Goal: Feedback & Contribution: Contribute content

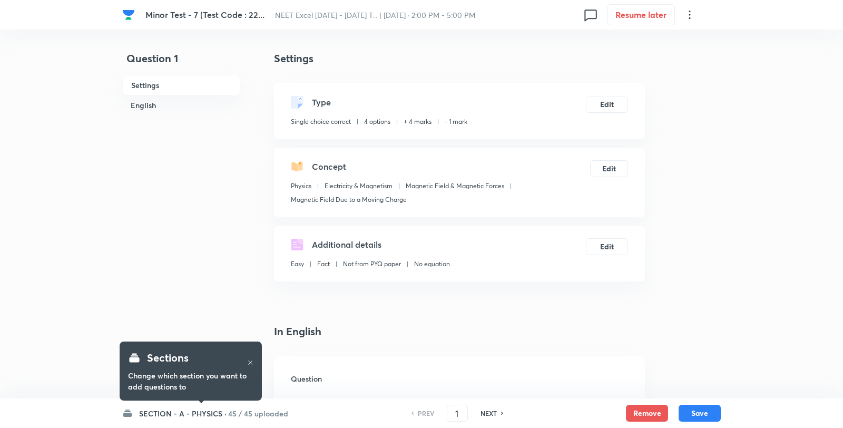
checkbox input "true"
click at [140, 414] on h6 "SECTION - A - PHYSICS ·" at bounding box center [180, 413] width 87 height 11
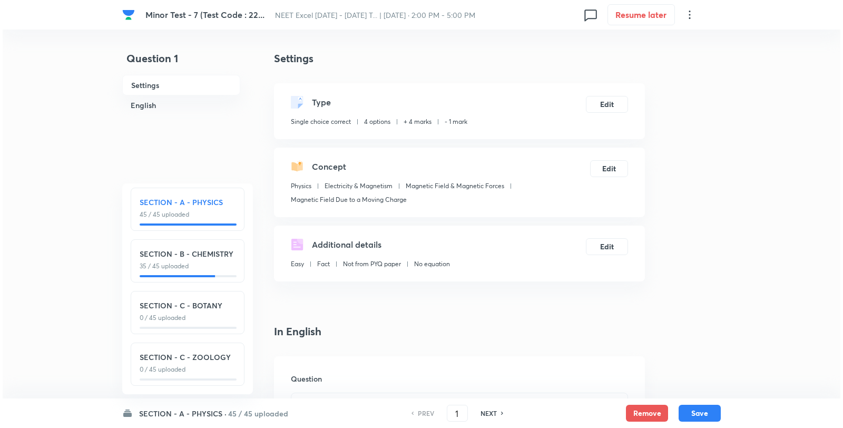
scroll to position [13, 0]
click at [197, 313] on p "0 / 45 uploaded" at bounding box center [185, 317] width 96 height 9
type input "91"
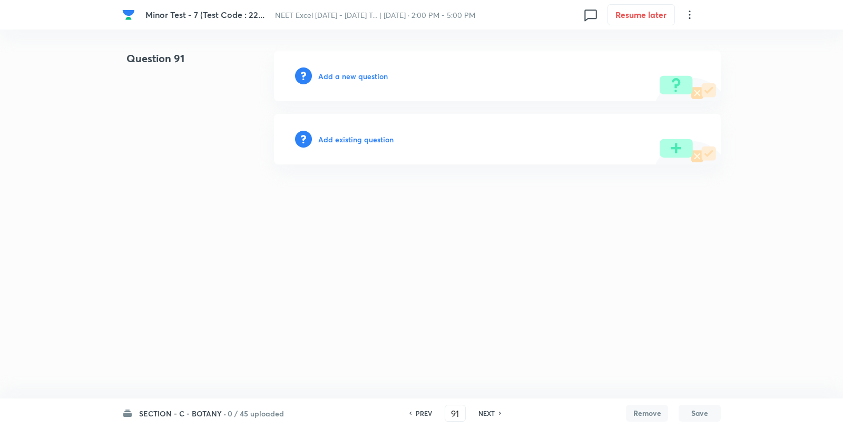
click at [370, 64] on div "Add a new question" at bounding box center [497, 76] width 447 height 51
click at [367, 67] on div "Add a new question" at bounding box center [497, 76] width 447 height 51
click at [366, 70] on div "Add a new question" at bounding box center [497, 76] width 447 height 51
click at [367, 71] on h6 "Add a new question" at bounding box center [353, 76] width 70 height 11
click at [367, 72] on h6 "Choose a question type" at bounding box center [358, 76] width 81 height 11
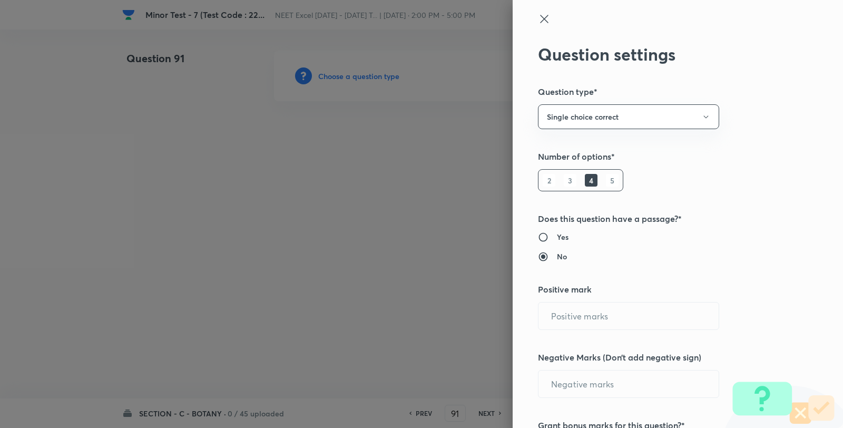
type input "4"
type input "1"
click at [596, 122] on button "Single choice correct" at bounding box center [628, 116] width 181 height 25
click at [593, 119] on div at bounding box center [421, 214] width 843 height 428
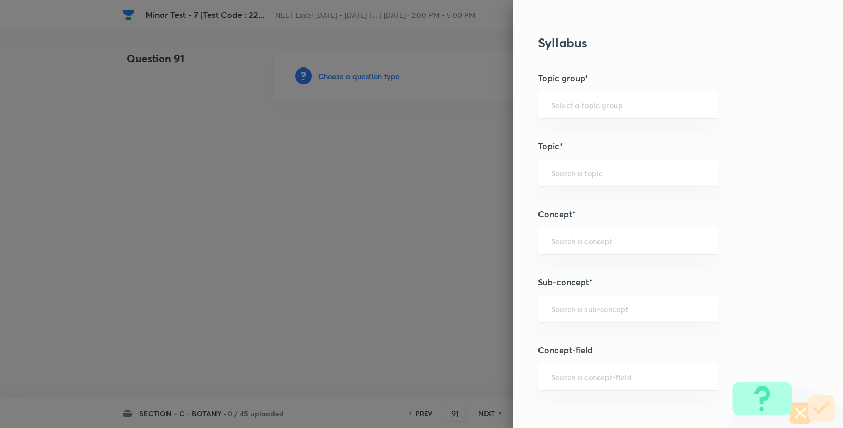
scroll to position [586, 0]
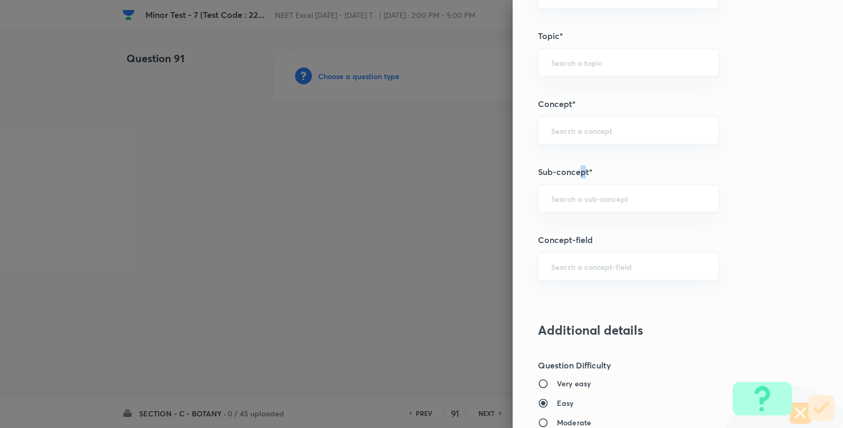
drag, startPoint x: 573, startPoint y: 170, endPoint x: 575, endPoint y: 183, distance: 12.7
click at [573, 175] on h5 "Sub-concept*" at bounding box center [660, 172] width 245 height 13
click at [571, 200] on input "text" at bounding box center [628, 198] width 155 height 10
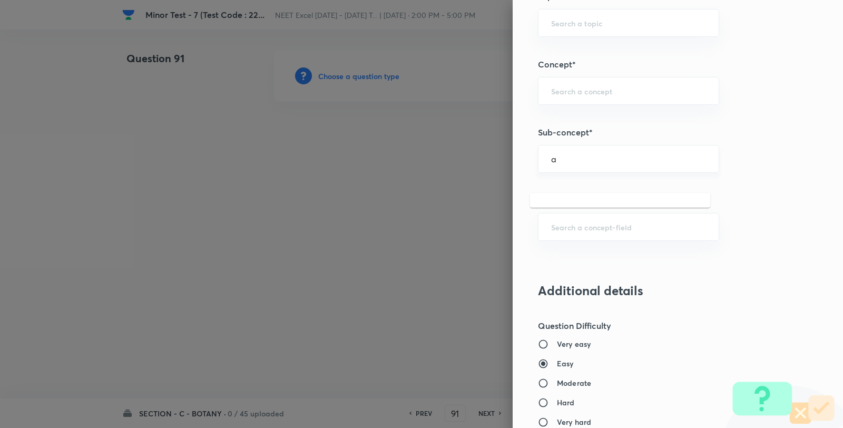
scroll to position [644, 0]
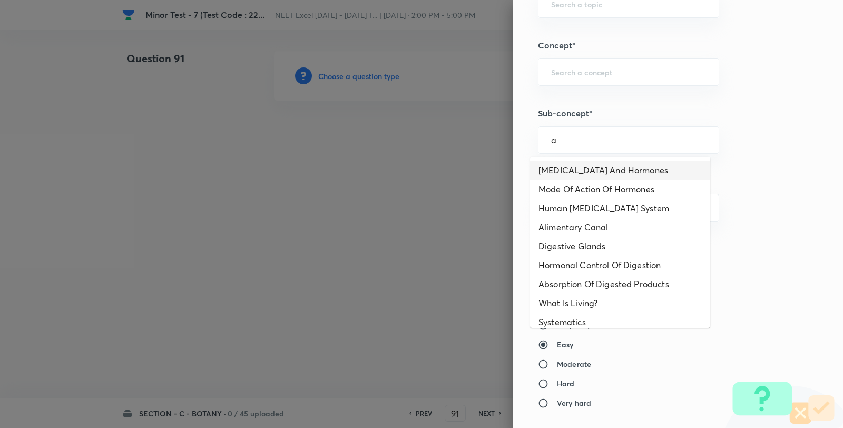
click at [623, 173] on li "Endocrine Glands And Hormones" at bounding box center [620, 170] width 180 height 19
type input "Endocrine Glands And Hormones"
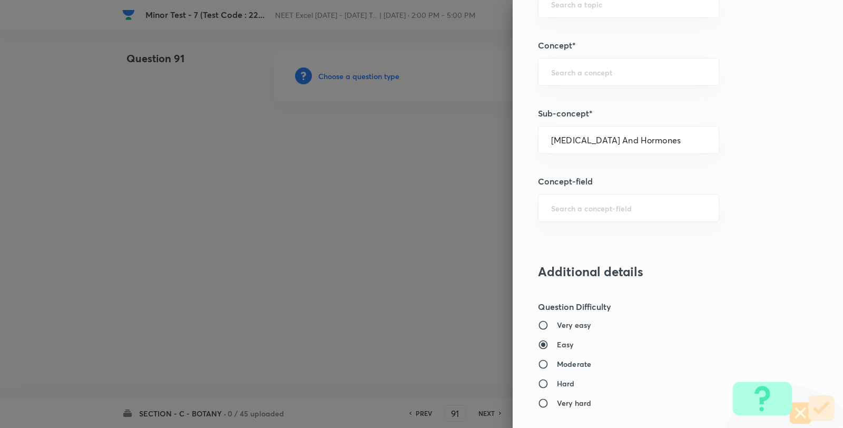
type input "Biology"
type input "Human Physiology"
type input "Chemical Coordinate & Integration"
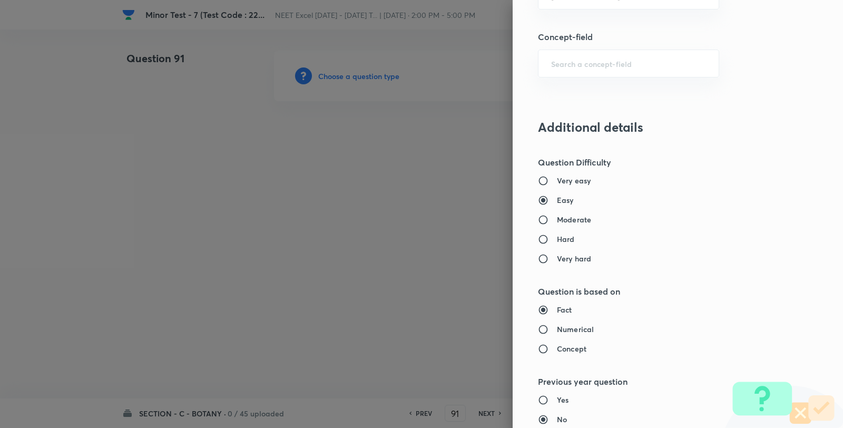
scroll to position [787, 0]
click at [584, 221] on label "Moderate" at bounding box center [656, 221] width 236 height 11
click at [557, 221] on input "Moderate" at bounding box center [547, 221] width 19 height 11
radio input "true"
click at [548, 198] on input "Easy" at bounding box center [547, 202] width 19 height 11
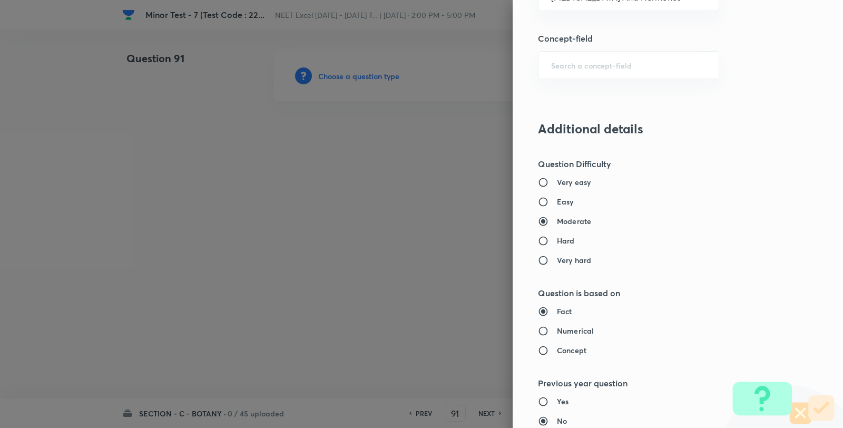
radio input "true"
radio input "false"
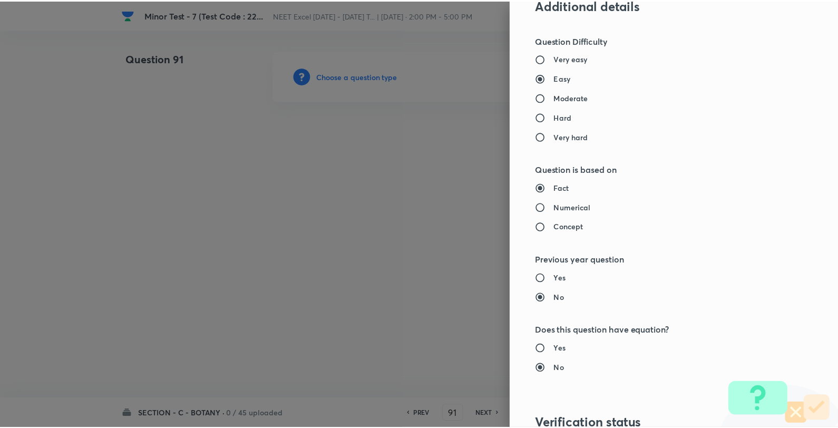
scroll to position [1080, 0]
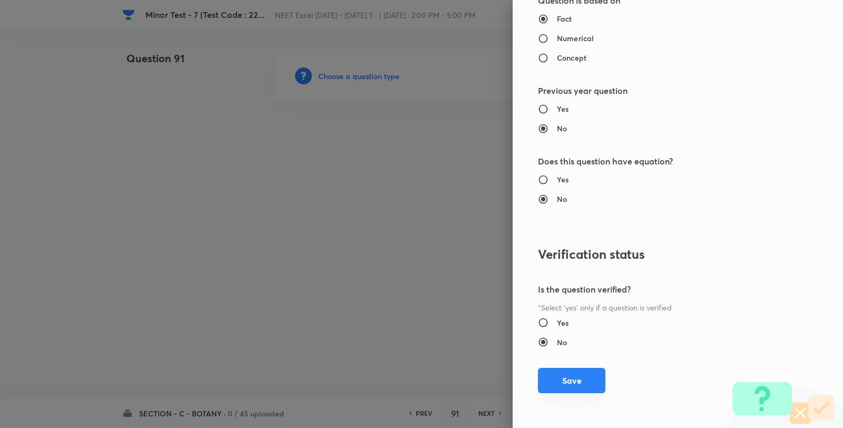
drag, startPoint x: 568, startPoint y: 391, endPoint x: 544, endPoint y: 264, distance: 129.1
click at [568, 389] on button "Save" at bounding box center [571, 380] width 67 height 25
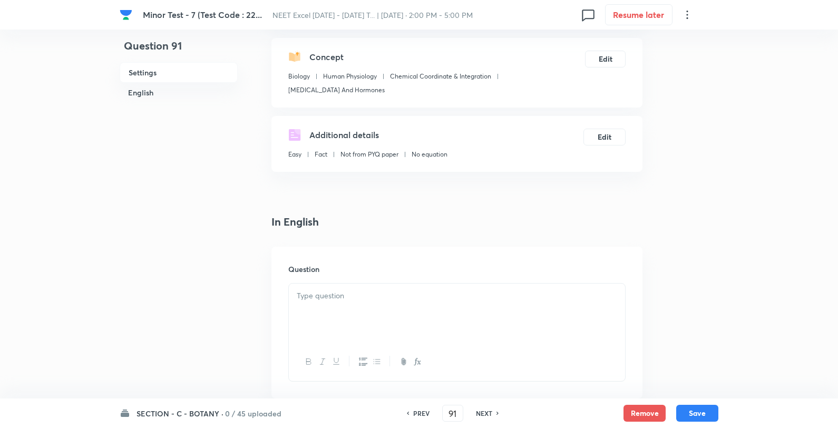
scroll to position [176, 0]
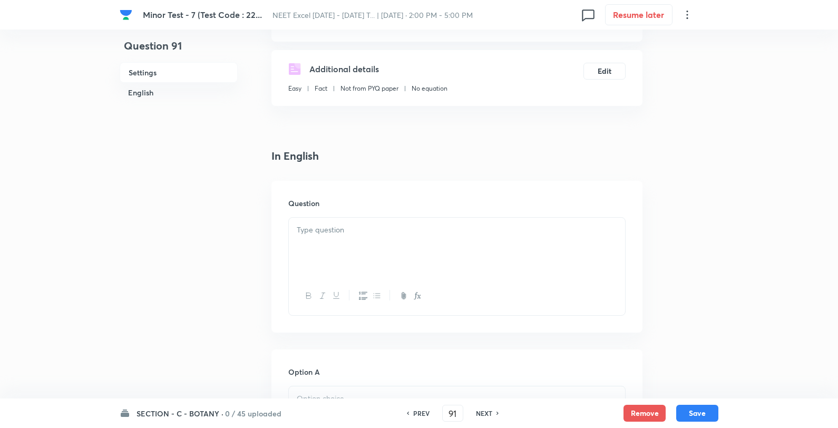
drag, startPoint x: 417, startPoint y: 212, endPoint x: 417, endPoint y: 220, distance: 7.9
click at [417, 215] on div "Question" at bounding box center [456, 257] width 371 height 152
click at [418, 225] on p at bounding box center [457, 230] width 320 height 12
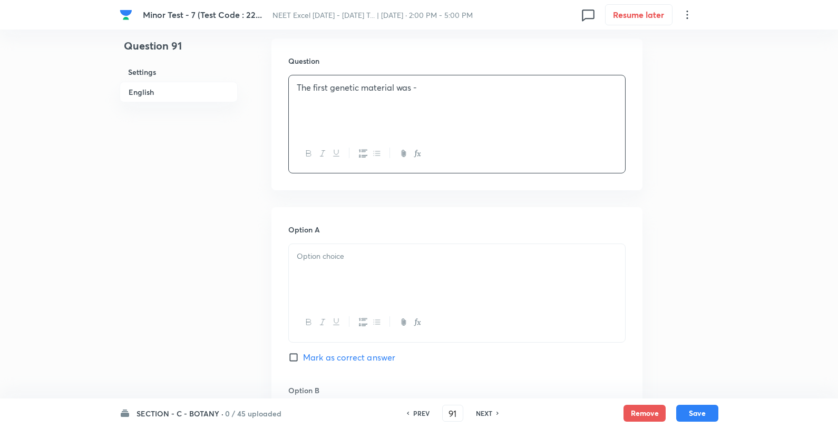
scroll to position [410, 0]
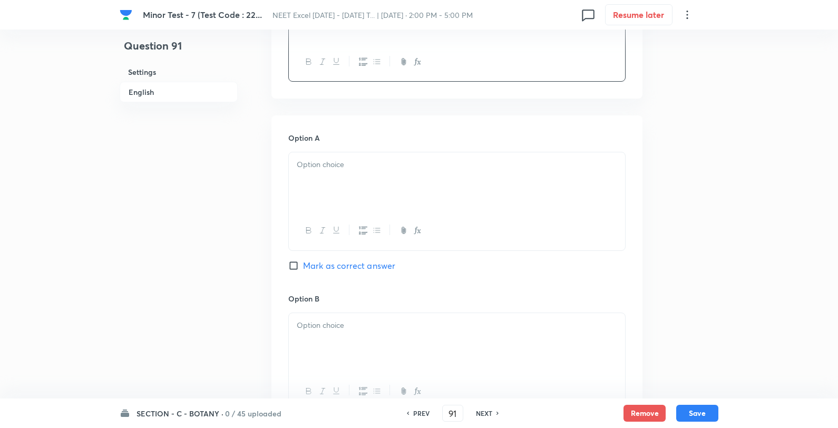
click at [365, 161] on div at bounding box center [457, 181] width 336 height 59
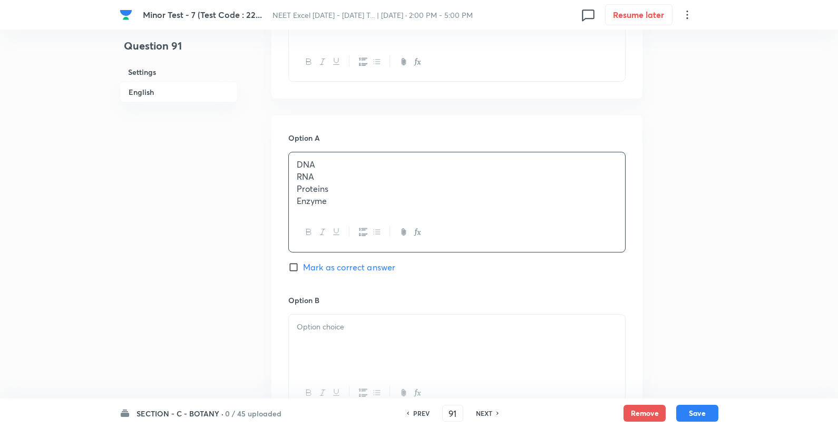
click at [452, 171] on p "RNA" at bounding box center [457, 177] width 320 height 12
click at [388, 170] on p "DNA" at bounding box center [457, 165] width 320 height 12
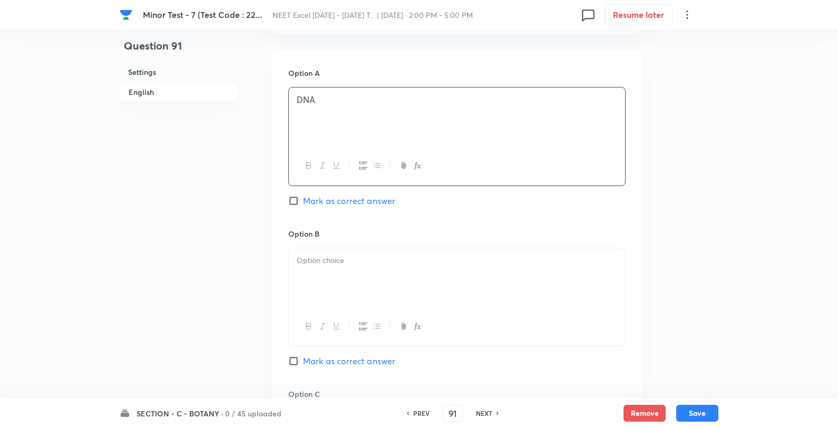
scroll to position [527, 0]
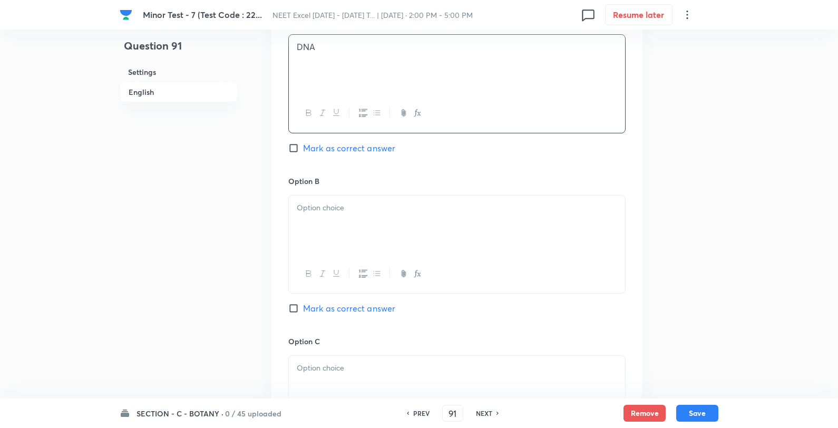
click at [322, 210] on p at bounding box center [457, 208] width 320 height 12
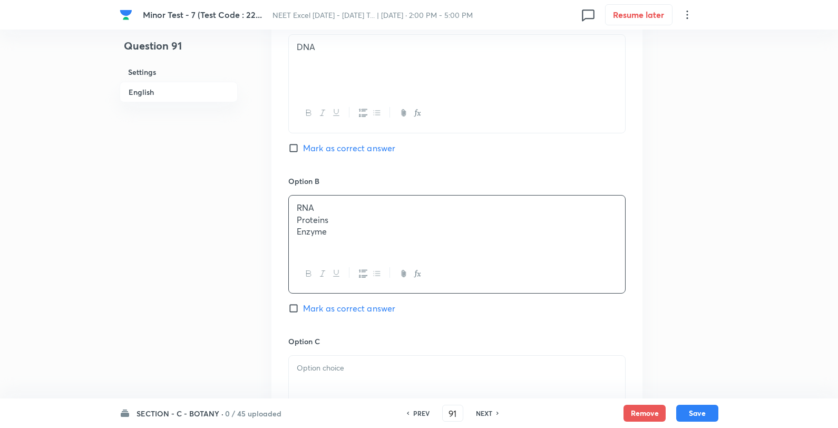
drag, startPoint x: 341, startPoint y: 209, endPoint x: 421, endPoint y: 201, distance: 80.5
click at [418, 206] on p "RNA" at bounding box center [457, 208] width 320 height 12
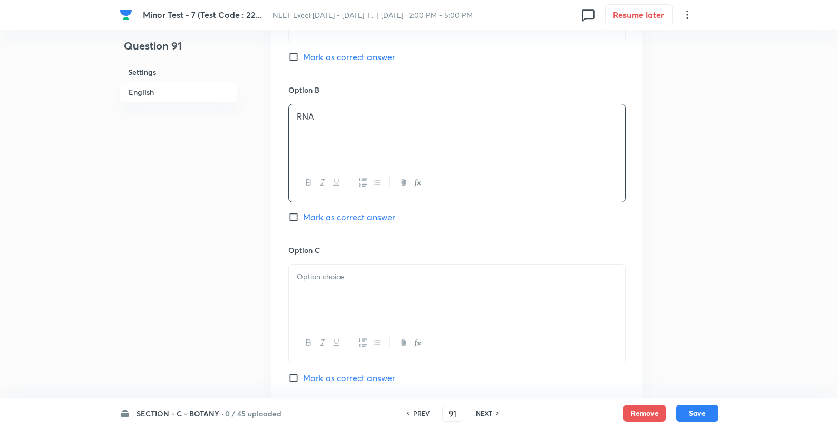
scroll to position [703, 0]
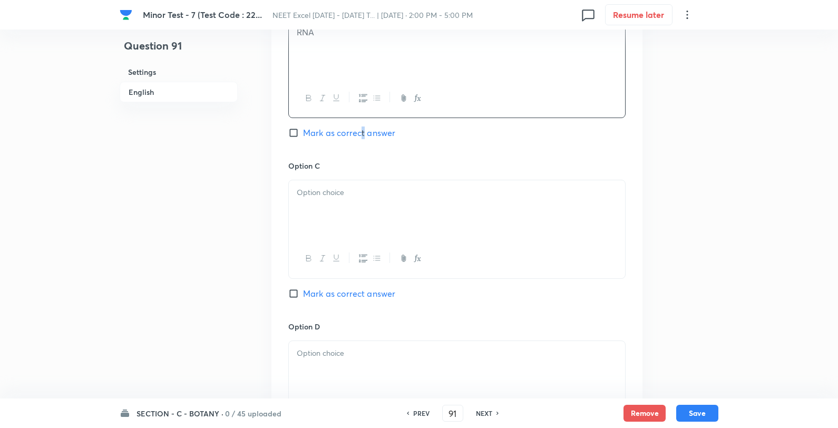
click at [362, 134] on span "Mark as correct answer" at bounding box center [349, 133] width 92 height 13
click at [345, 219] on div at bounding box center [457, 209] width 336 height 59
click at [339, 139] on span "Mark as correct answer" at bounding box center [349, 133] width 92 height 13
click at [303, 138] on input "Mark as correct answer" at bounding box center [295, 133] width 15 height 11
checkbox input "true"
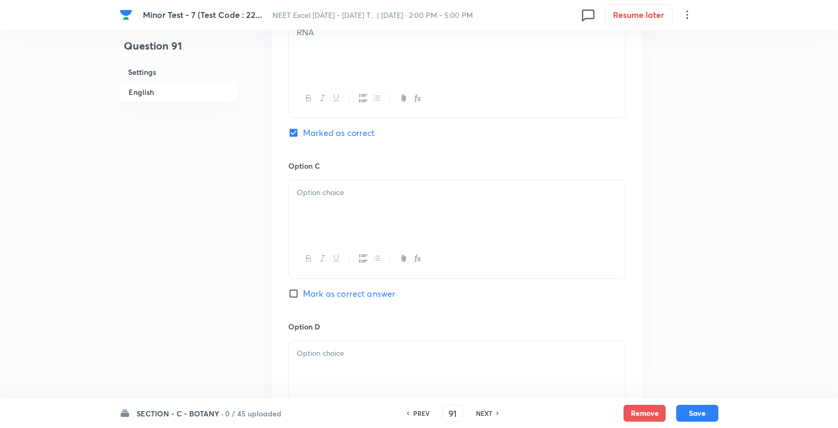
click at [344, 209] on div at bounding box center [457, 209] width 336 height 59
click at [423, 190] on p "Proteins" at bounding box center [457, 193] width 320 height 12
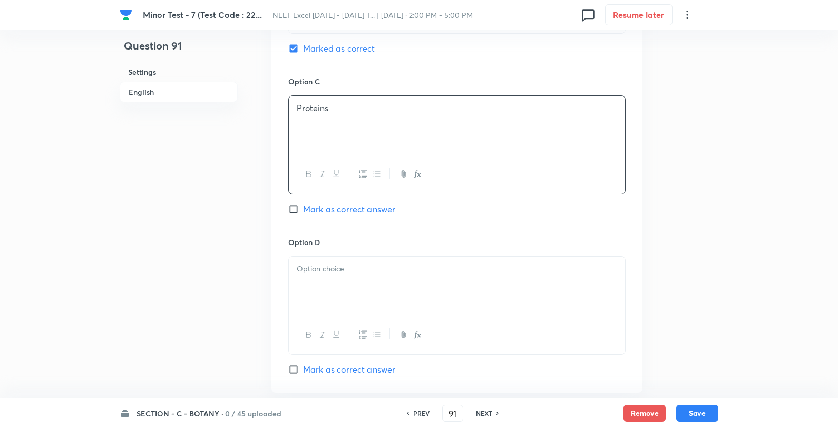
scroll to position [878, 0]
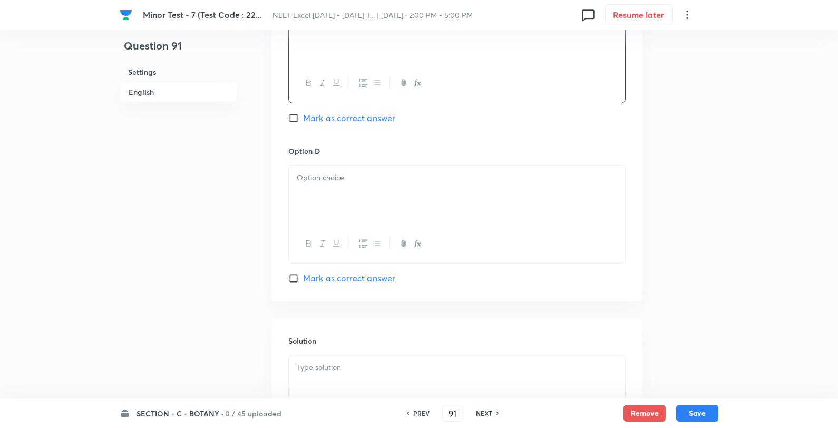
click at [372, 180] on p at bounding box center [457, 178] width 320 height 12
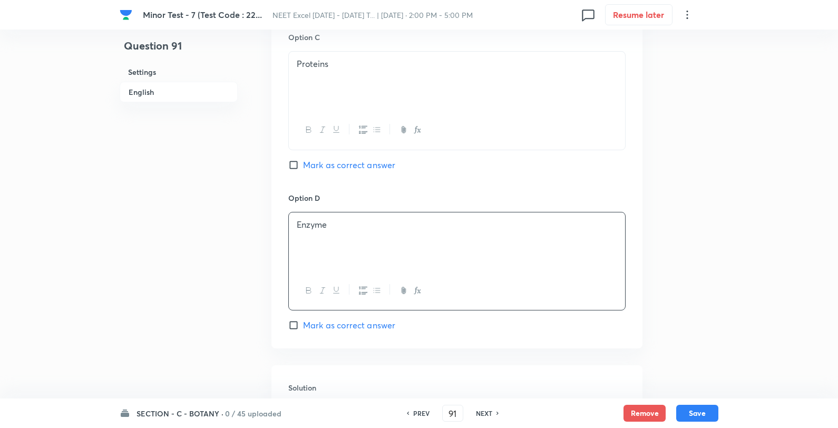
scroll to position [1015, 0]
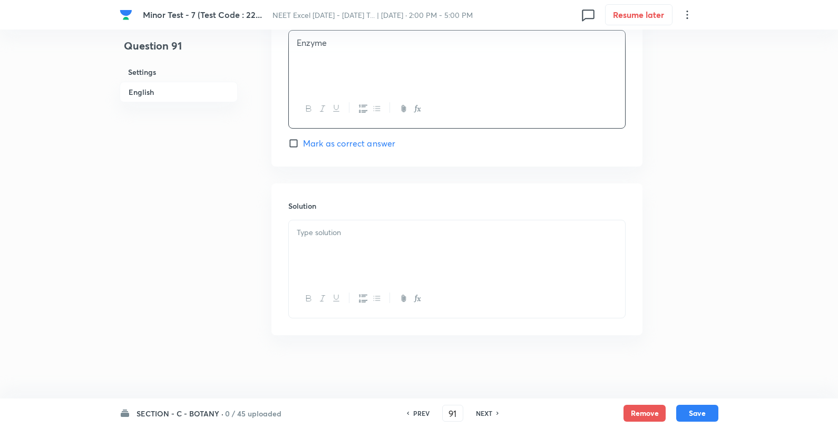
click at [338, 250] on div at bounding box center [457, 249] width 336 height 59
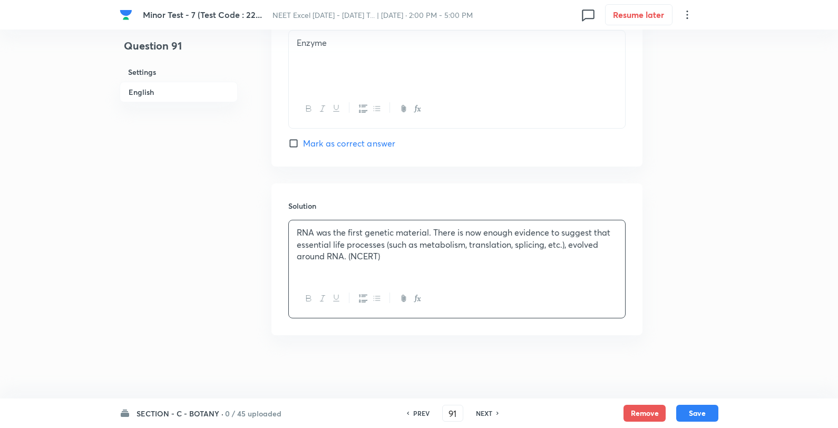
click at [723, 412] on div "SECTION - C - BOTANY · 0 / 45 uploaded PREV 91 ​ NEXT Remove Save" at bounding box center [419, 413] width 838 height 30
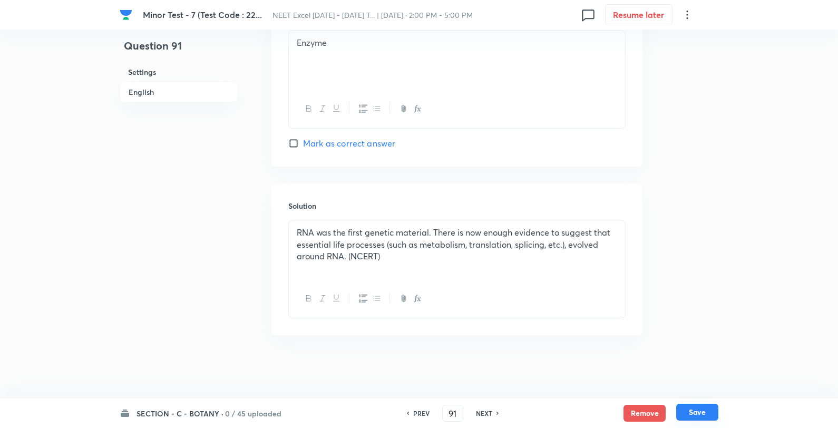
click at [703, 413] on button "Save" at bounding box center [697, 412] width 42 height 17
type input "92"
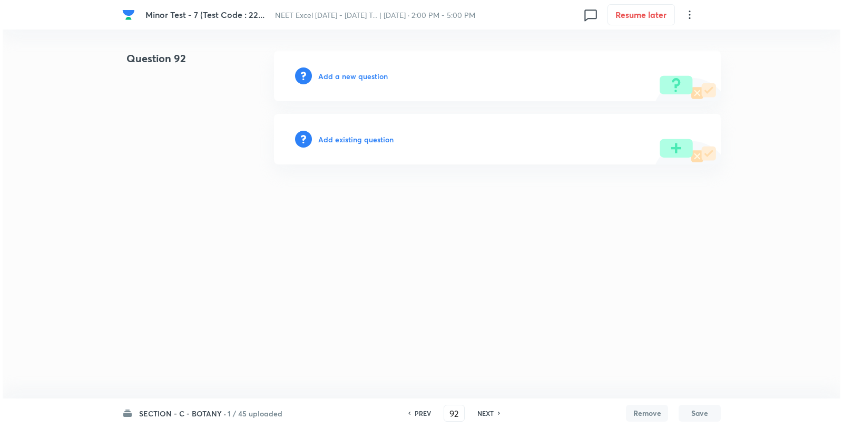
scroll to position [0, 0]
click at [378, 71] on h6 "Add a new question" at bounding box center [353, 76] width 70 height 11
click at [378, 71] on h6 "Choose a question type" at bounding box center [358, 76] width 81 height 11
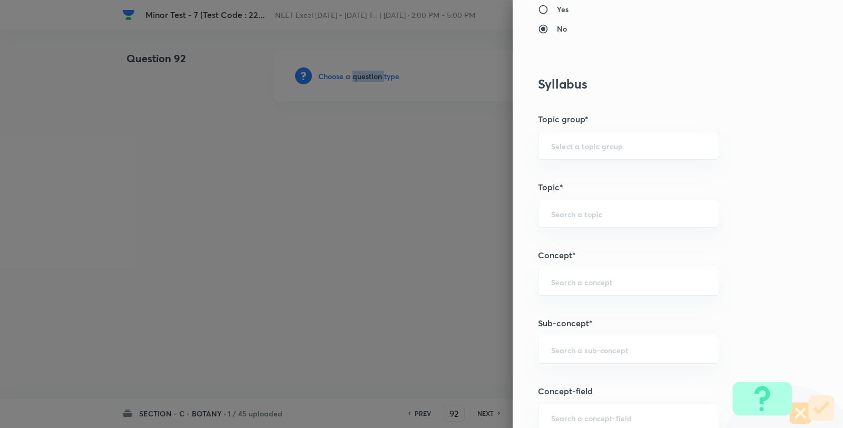
scroll to position [586, 0]
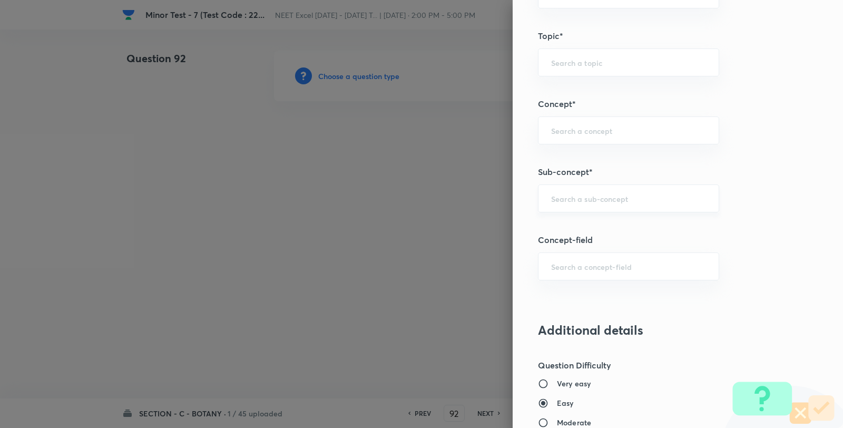
click at [604, 187] on div "Question settings Question type* Single choice correct Number of options* 2 3 4…" at bounding box center [678, 214] width 330 height 428
click at [601, 203] on input "text" at bounding box center [628, 198] width 155 height 10
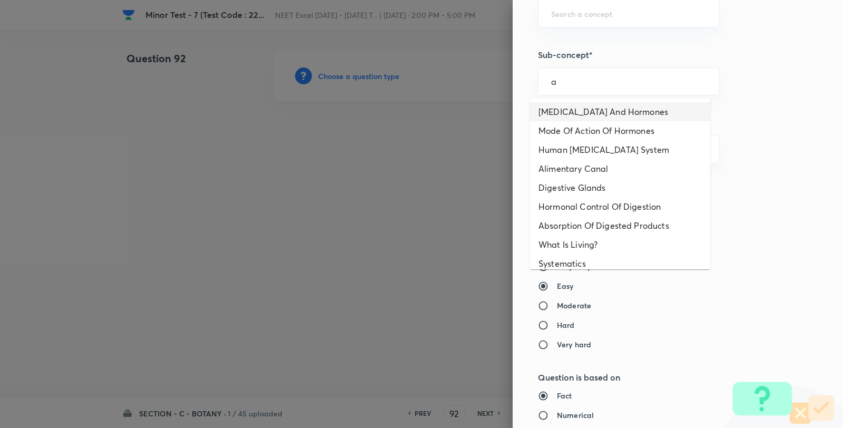
click at [568, 113] on li "Endocrine Glands And Hormones" at bounding box center [620, 111] width 180 height 19
type input "Endocrine Glands And Hormones"
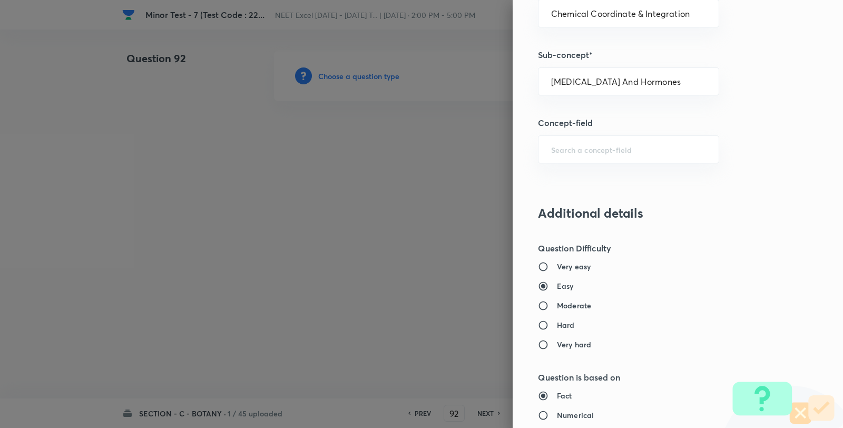
type input "Biology"
type input "Human Physiology"
type input "Chemical Coordinate & Integration"
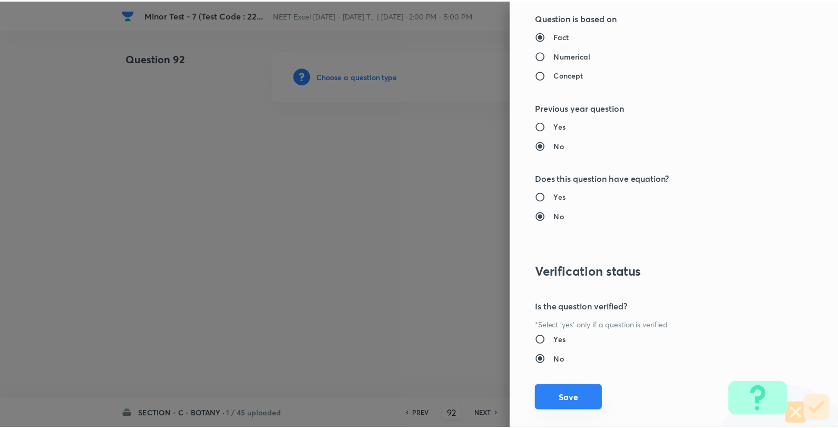
scroll to position [1080, 0]
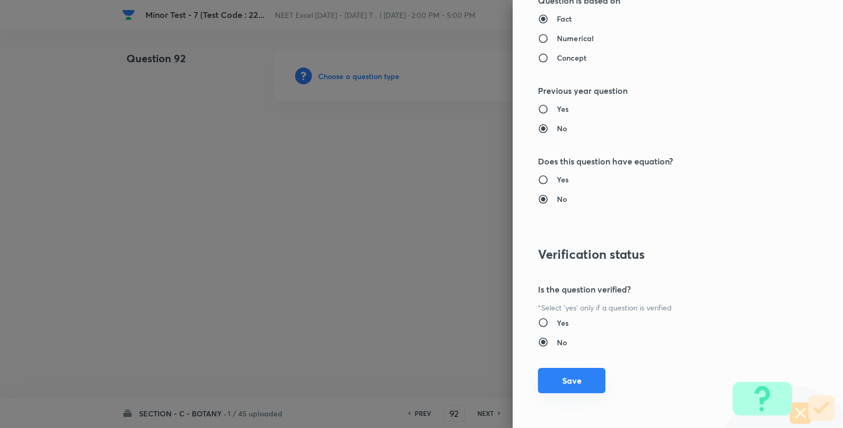
click at [565, 387] on button "Save" at bounding box center [571, 380] width 67 height 25
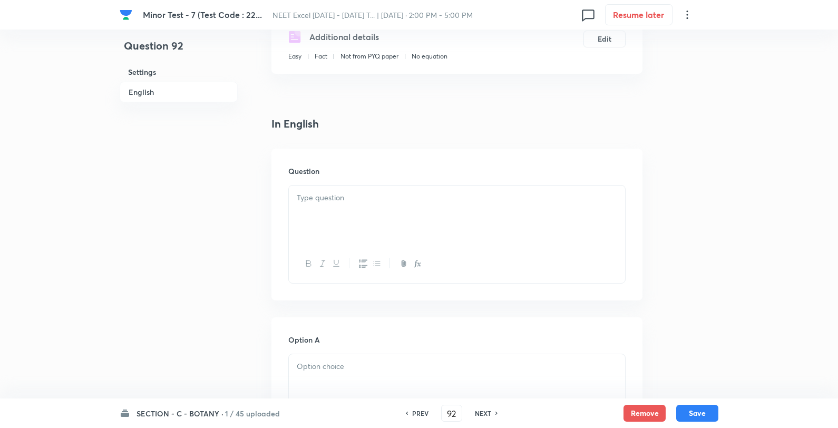
scroll to position [293, 0]
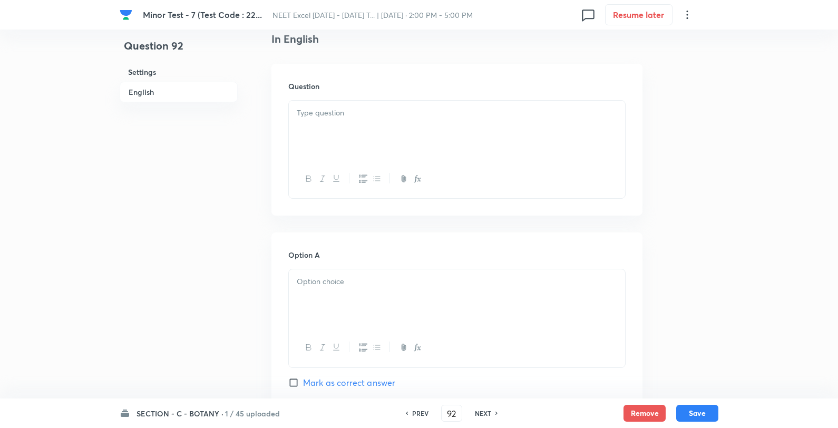
click at [360, 144] on div at bounding box center [457, 130] width 336 height 59
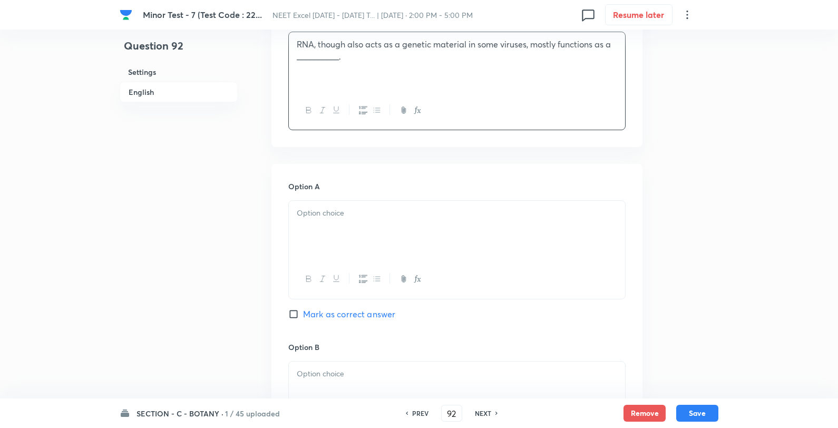
scroll to position [468, 0]
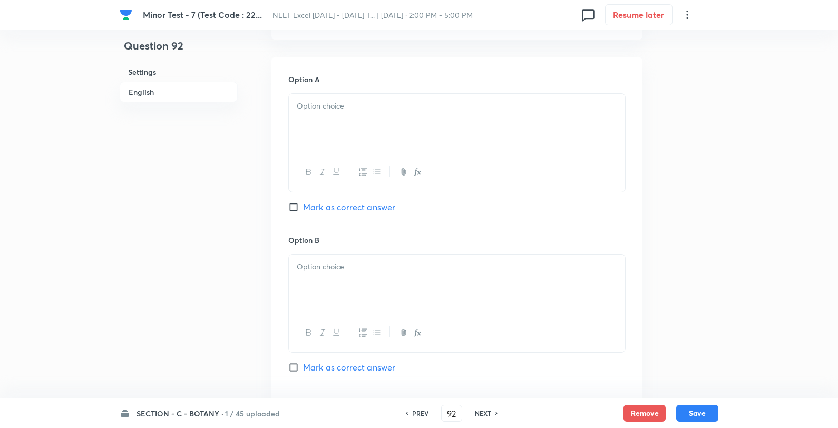
click at [340, 119] on div at bounding box center [457, 123] width 336 height 59
click at [398, 97] on div "protein messenger character gene" at bounding box center [457, 124] width 336 height 61
drag, startPoint x: 353, startPoint y: 246, endPoint x: 351, endPoint y: 261, distance: 15.5
click at [351, 253] on div "Option B Mark as correct answer" at bounding box center [456, 315] width 337 height 160
click at [351, 262] on p at bounding box center [457, 267] width 320 height 12
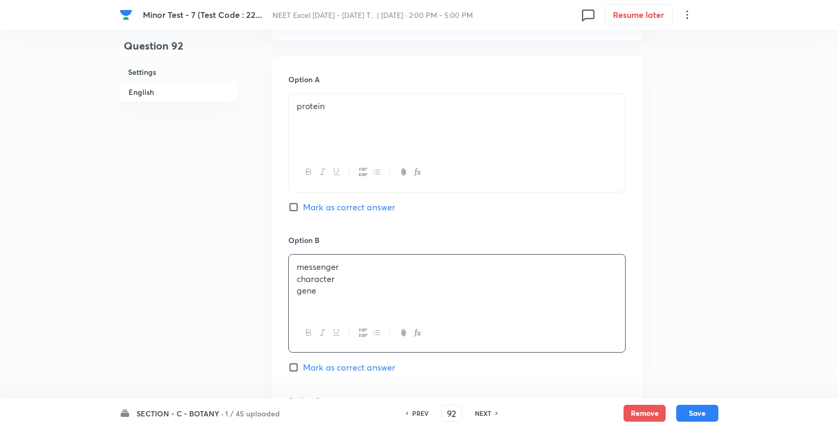
drag, startPoint x: 373, startPoint y: 265, endPoint x: 378, endPoint y: 266, distance: 6.0
click at [378, 266] on p "messenger" at bounding box center [457, 267] width 320 height 12
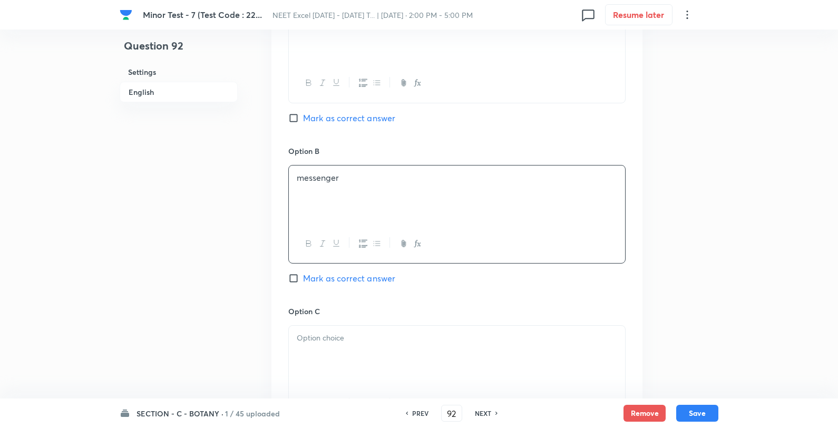
scroll to position [703, 0]
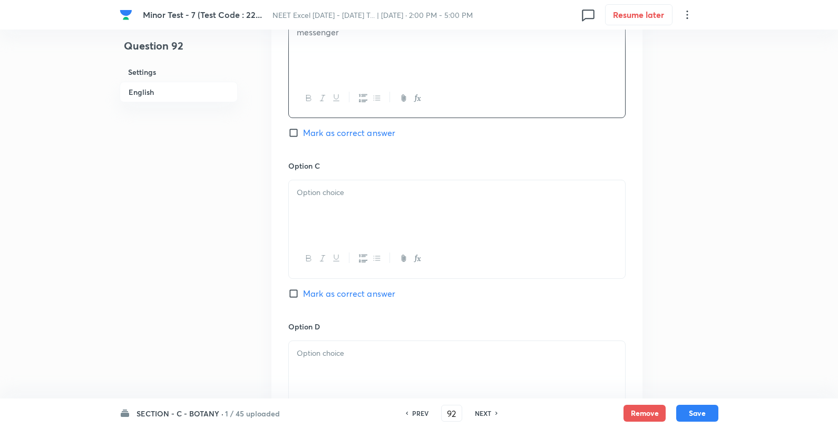
click at [369, 128] on span "Mark as correct answer" at bounding box center [349, 133] width 92 height 13
click at [303, 128] on input "Mark as correct answer" at bounding box center [295, 133] width 15 height 11
checkbox input "true"
click at [364, 207] on div at bounding box center [457, 209] width 336 height 59
click at [382, 192] on p "character" at bounding box center [457, 193] width 320 height 12
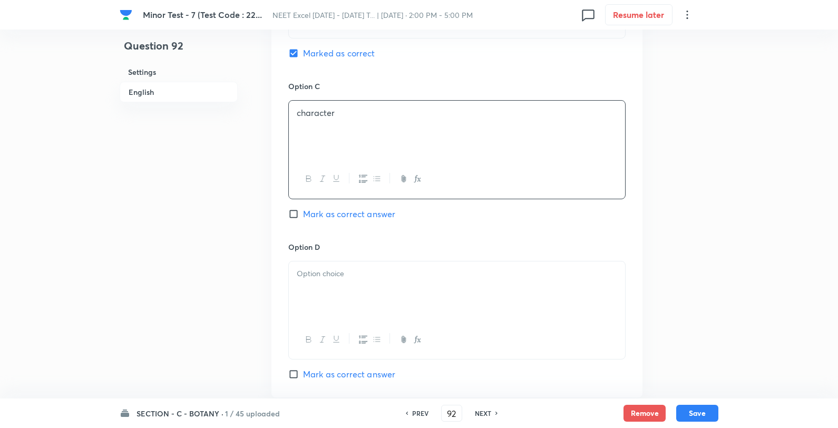
scroll to position [937, 0]
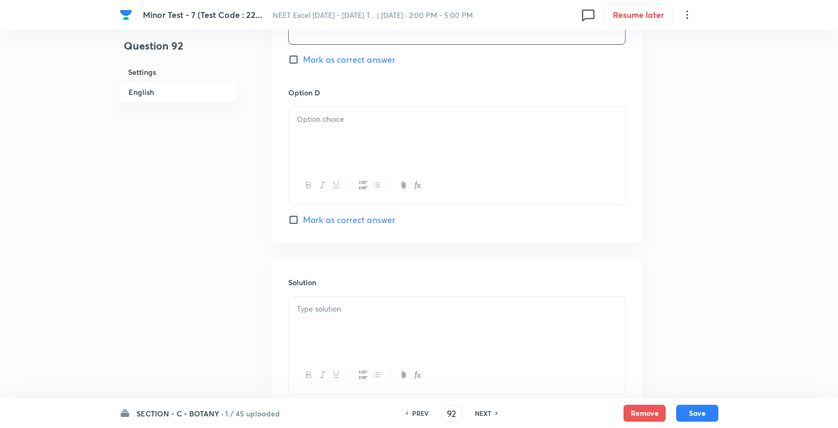
click at [365, 128] on div at bounding box center [457, 136] width 336 height 59
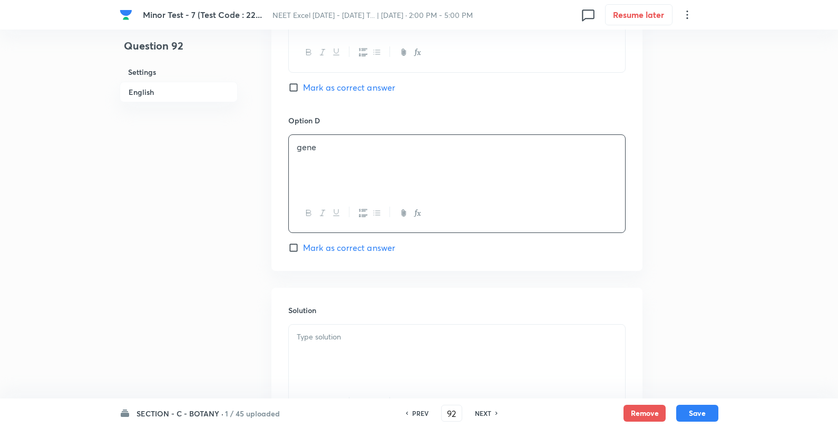
scroll to position [1015, 0]
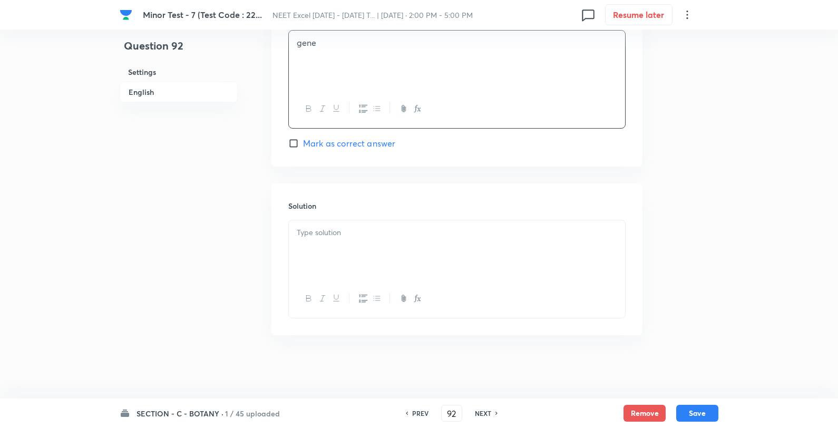
click at [333, 244] on div at bounding box center [457, 249] width 336 height 59
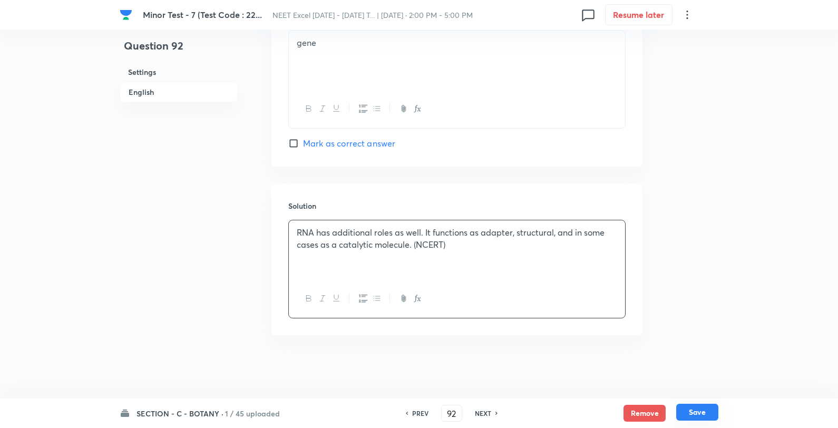
click at [698, 414] on button "Save" at bounding box center [697, 412] width 42 height 17
type input "93"
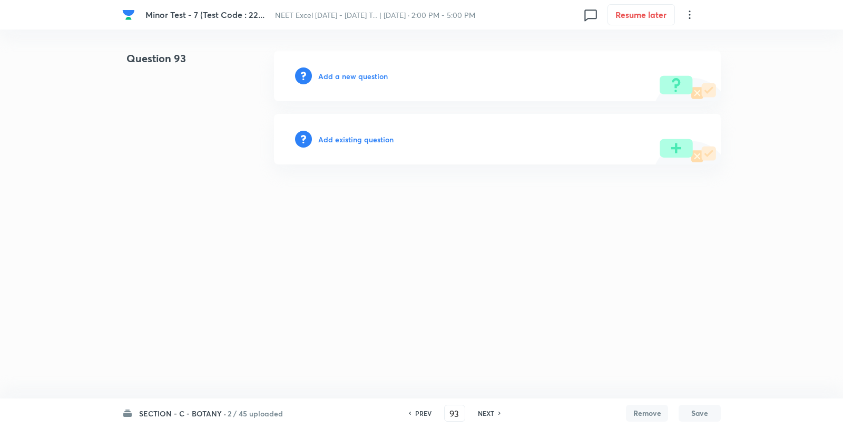
click at [345, 77] on h6 "Add a new question" at bounding box center [353, 76] width 70 height 11
click at [345, 77] on h6 "Choose a question type" at bounding box center [358, 76] width 81 height 11
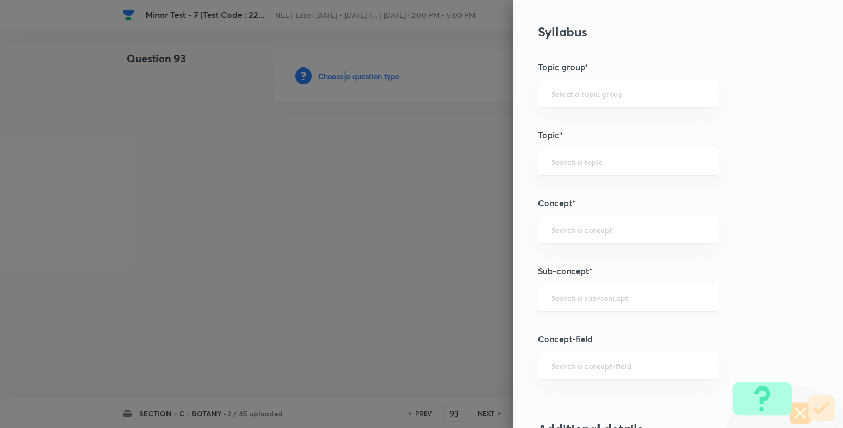
scroll to position [586, 0]
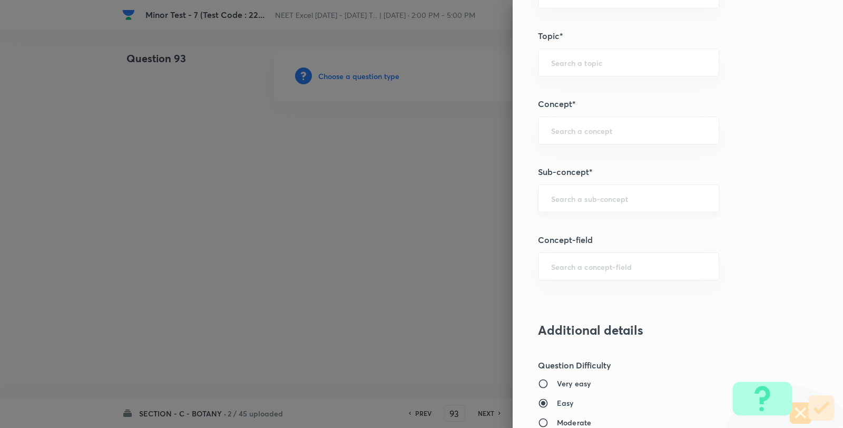
click at [603, 203] on input "text" at bounding box center [628, 198] width 155 height 10
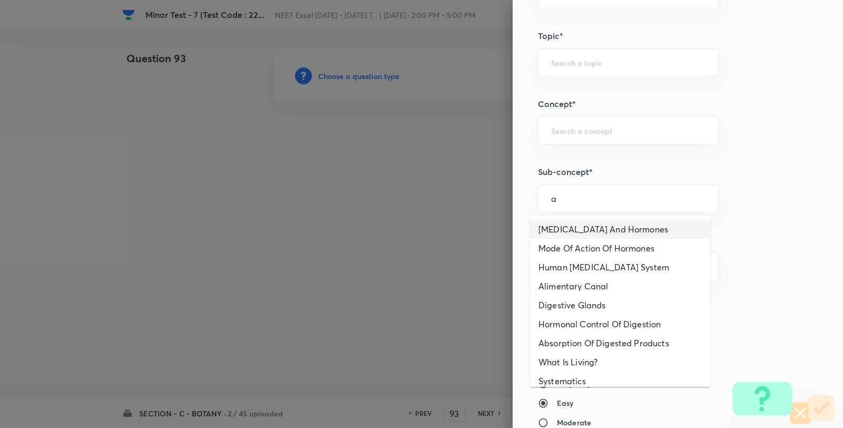
click at [586, 230] on li "Endocrine Glands And Hormones" at bounding box center [620, 229] width 180 height 19
type input "Endocrine Glands And Hormones"
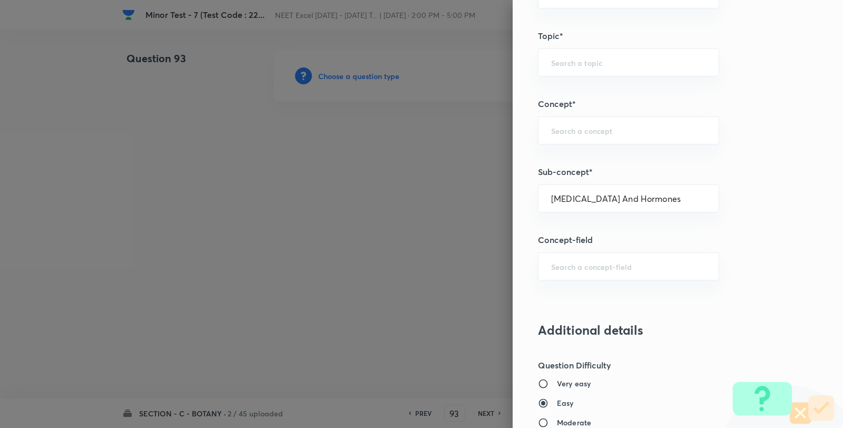
type input "Biology"
type input "Human Physiology"
type input "Chemical Coordinate & Integration"
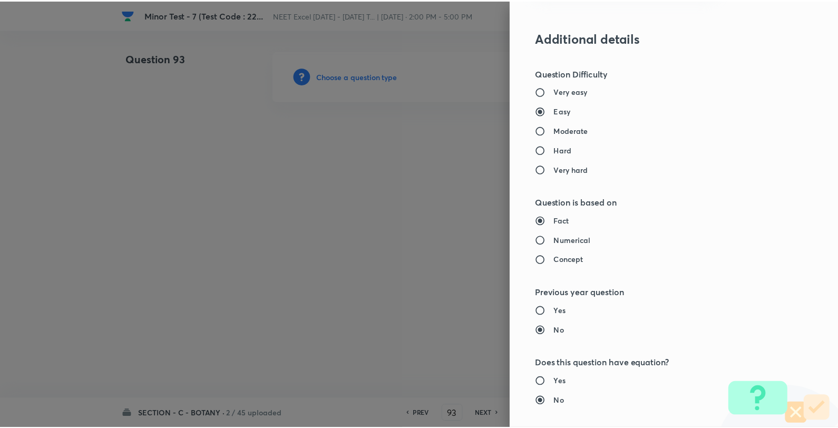
scroll to position [1080, 0]
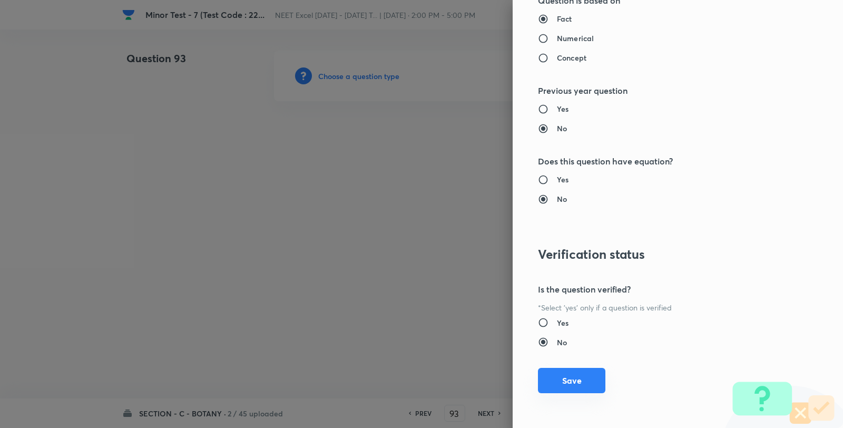
click at [589, 378] on button "Save" at bounding box center [571, 380] width 67 height 25
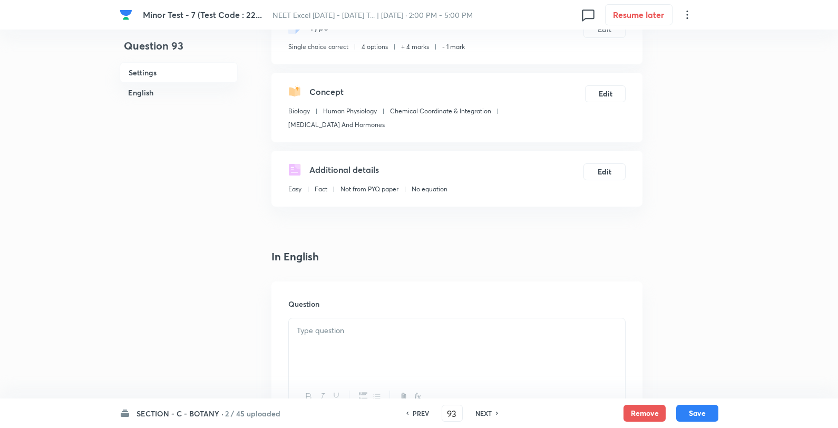
scroll to position [176, 0]
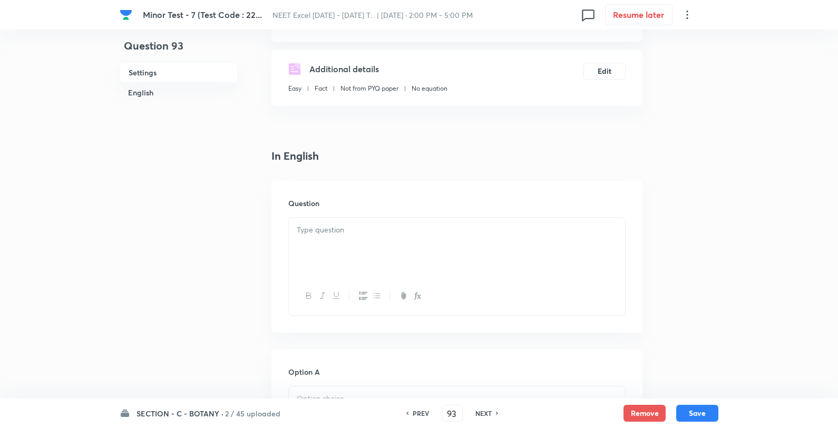
click at [398, 234] on p at bounding box center [457, 230] width 320 height 12
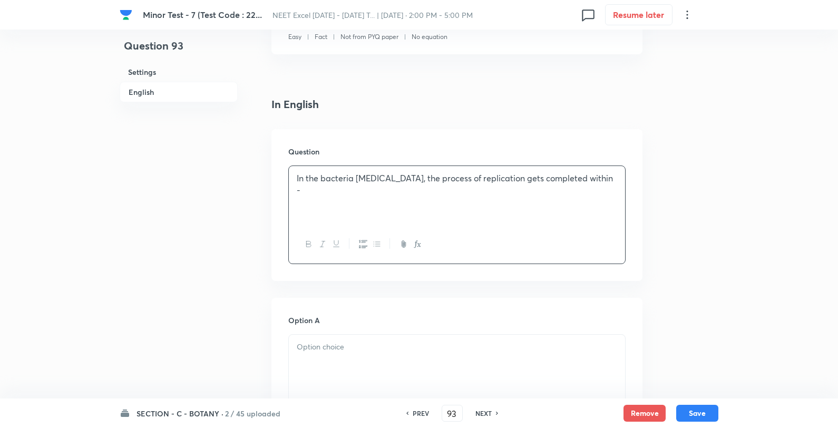
scroll to position [293, 0]
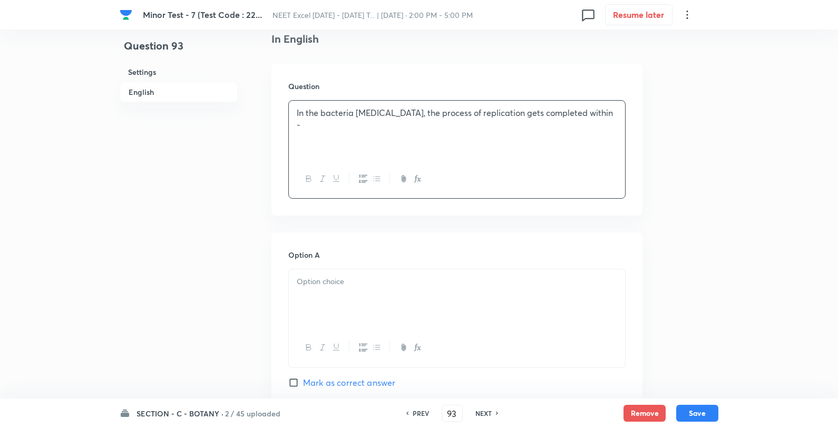
click at [341, 270] on div at bounding box center [457, 298] width 336 height 59
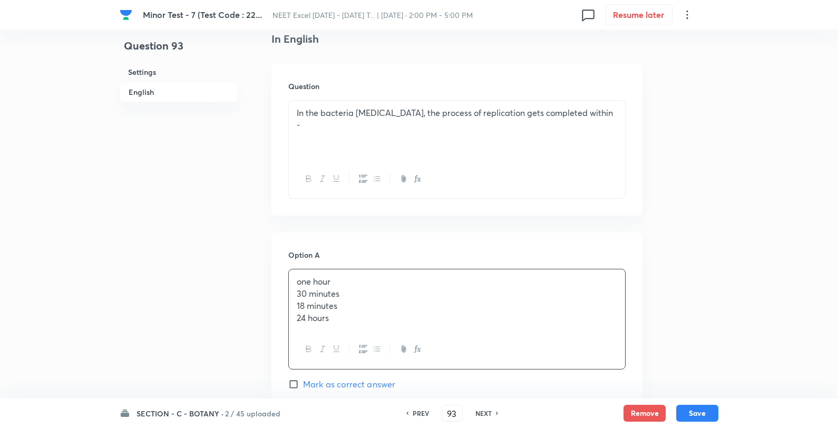
click at [478, 280] on p "one hour" at bounding box center [457, 282] width 320 height 12
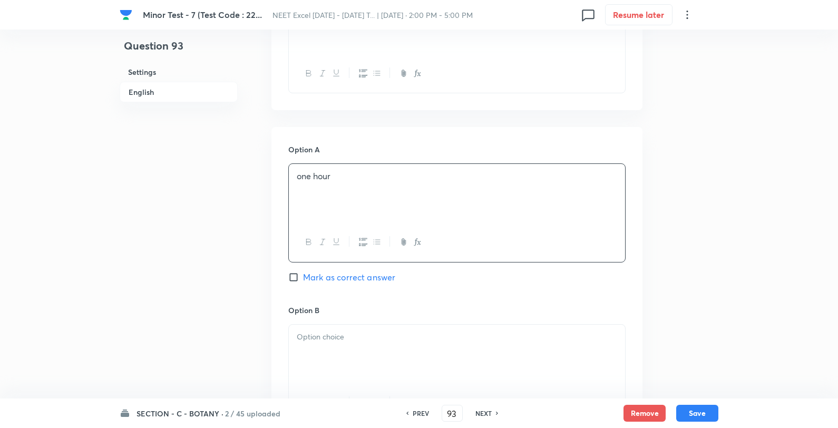
scroll to position [527, 0]
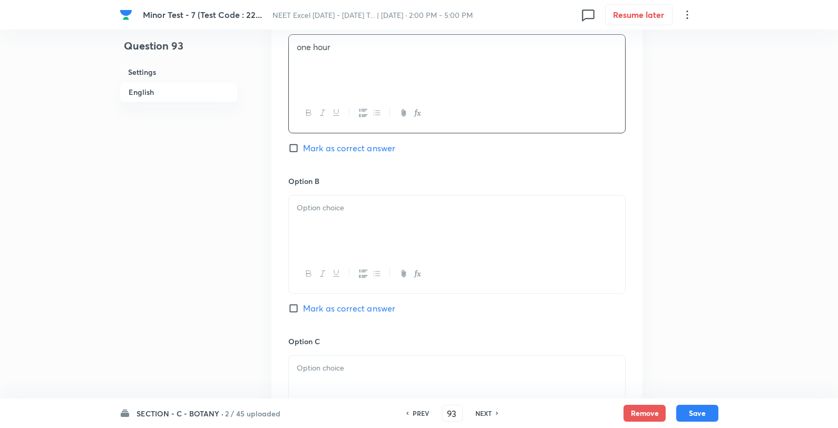
click at [357, 217] on div at bounding box center [457, 225] width 336 height 59
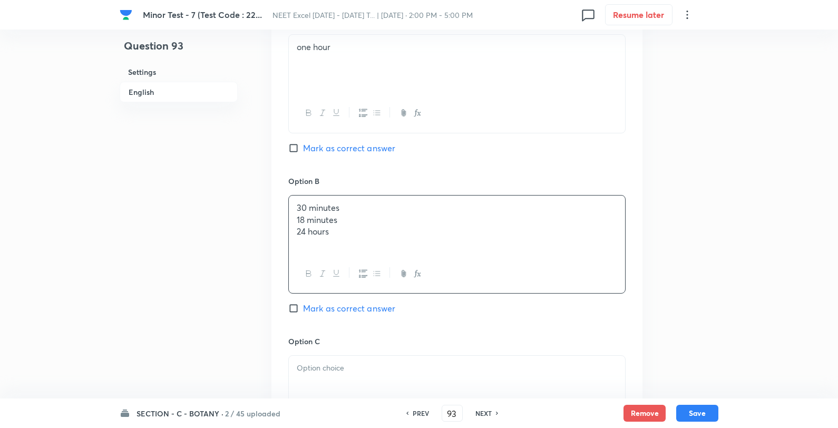
click at [417, 199] on div "30 minutes 18 minutes 24 hours" at bounding box center [457, 225] width 336 height 59
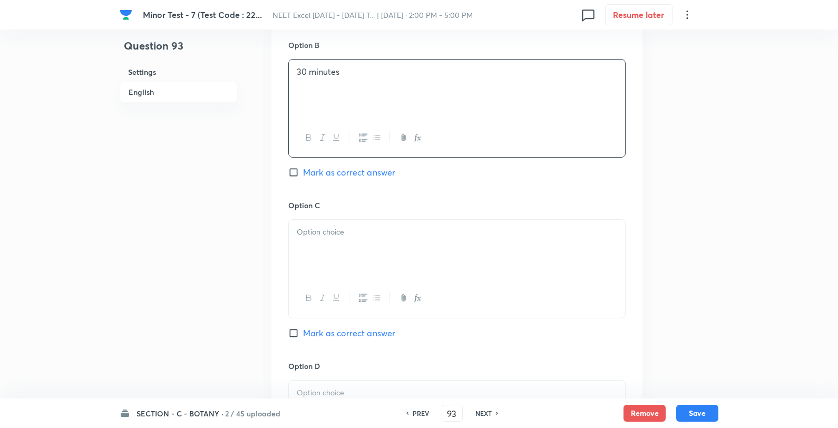
scroll to position [761, 0]
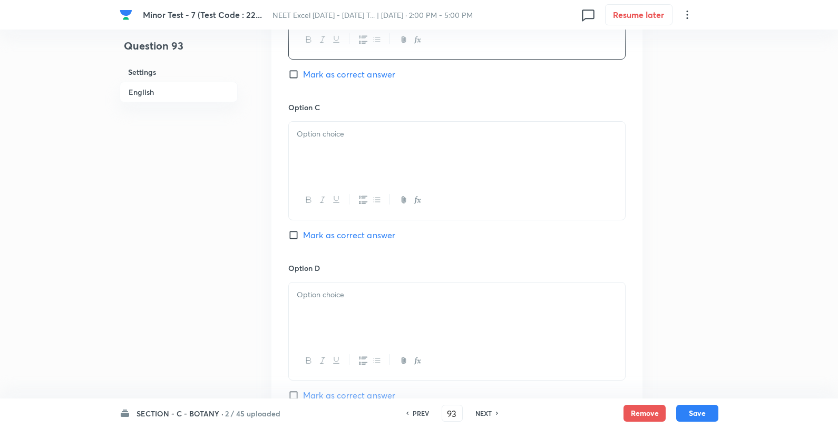
click at [342, 136] on p at bounding box center [457, 134] width 320 height 12
click at [406, 128] on div "18 minutes 24 hours" at bounding box center [457, 151] width 336 height 59
click at [350, 230] on span "Mark as correct answer" at bounding box center [349, 235] width 92 height 13
click at [303, 230] on input "Mark as correct answer" at bounding box center [295, 235] width 15 height 11
checkbox input "true"
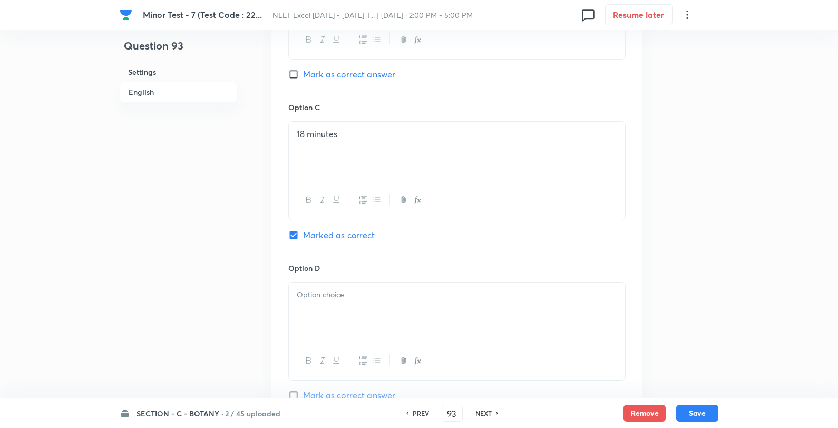
click at [353, 285] on div at bounding box center [457, 312] width 336 height 59
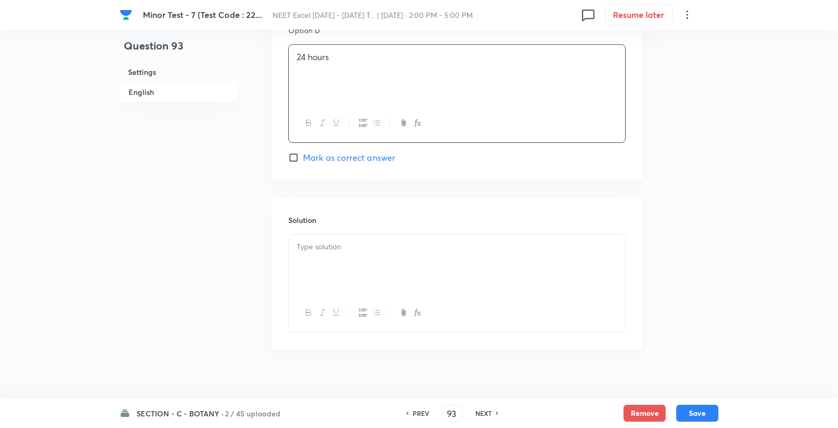
scroll to position [1015, 0]
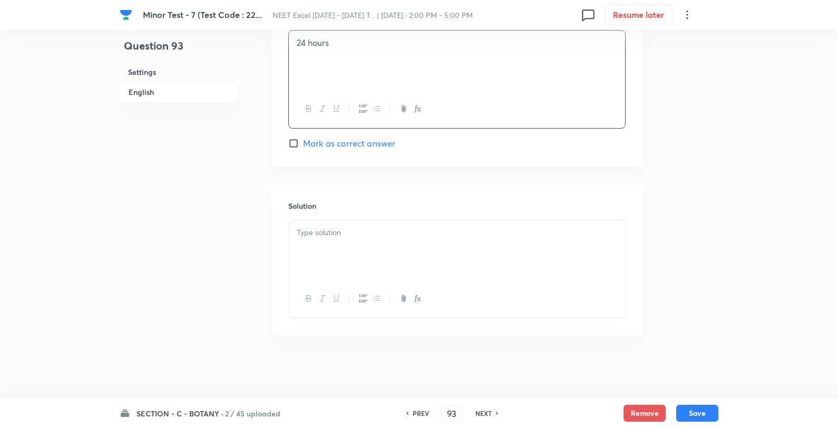
click at [336, 254] on div at bounding box center [457, 249] width 336 height 59
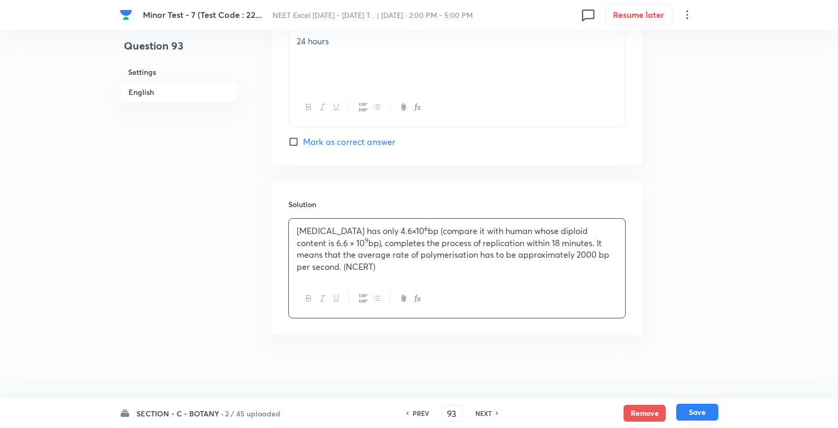
click at [704, 411] on button "Save" at bounding box center [697, 412] width 42 height 17
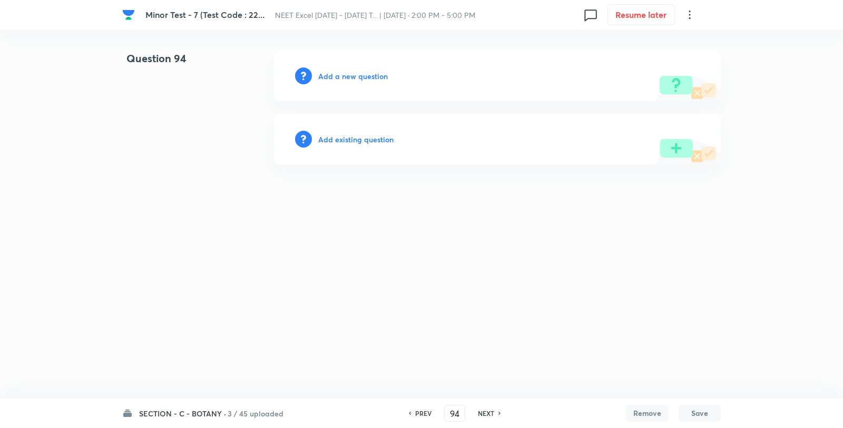
click at [415, 411] on h6 "PREV" at bounding box center [423, 413] width 16 height 9
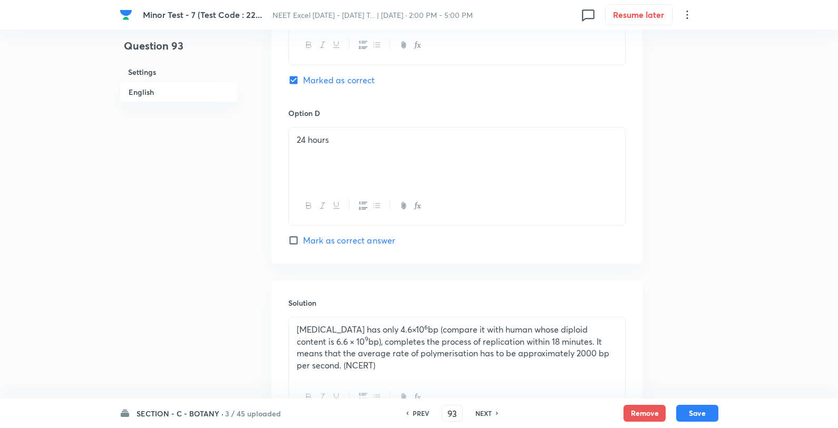
scroll to position [1016, 0]
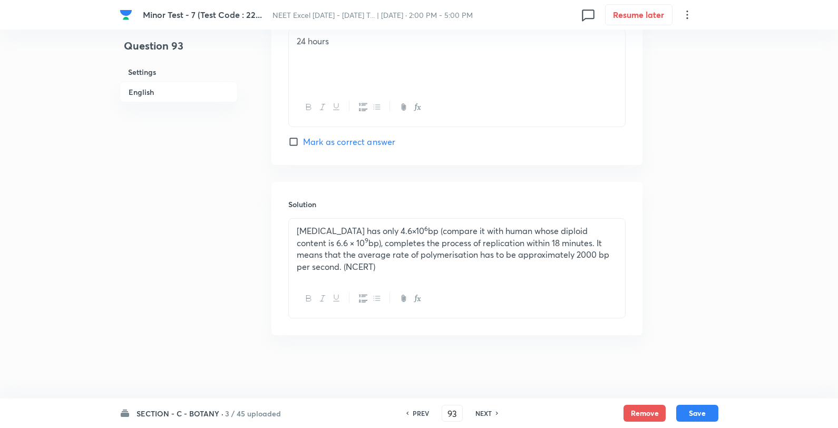
drag, startPoint x: 587, startPoint y: 234, endPoint x: 591, endPoint y: 228, distance: 7.2
click at [588, 232] on p "E. coli has only 4.6×10 6 bp (compare it with human whose diploid content is 6.…" at bounding box center [457, 249] width 320 height 48
click at [589, 227] on p "E. coli has only 4.6×10 6 bp (compare it with human whose diploid content is 6.…" at bounding box center [457, 249] width 320 height 48
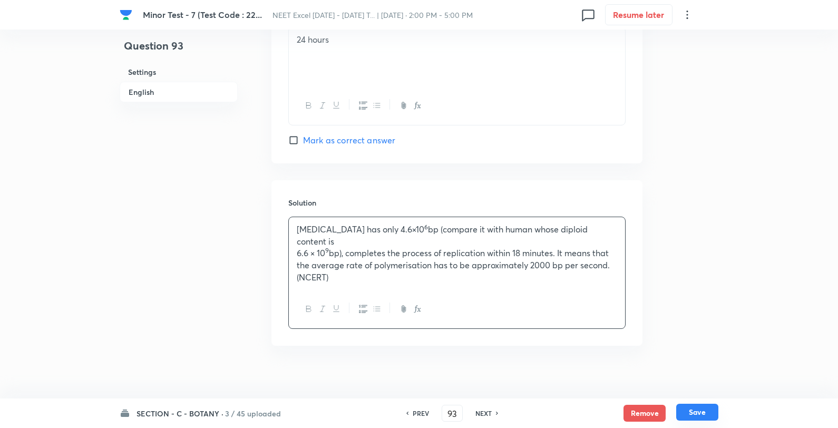
click at [692, 413] on button "Save" at bounding box center [697, 412] width 42 height 17
type input "94"
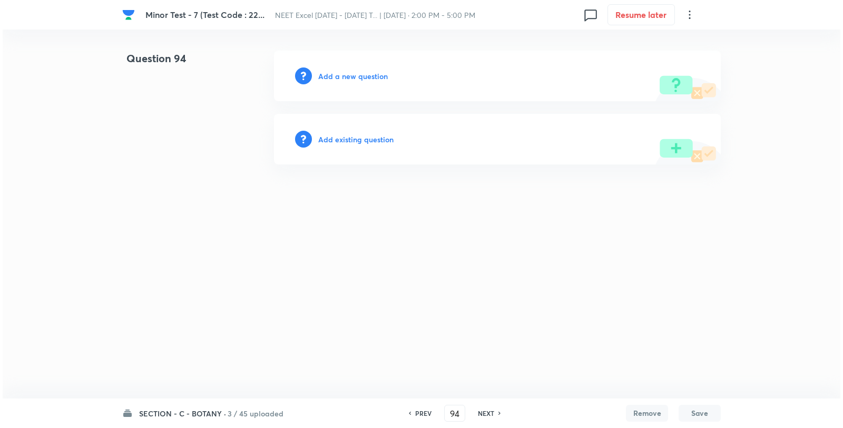
scroll to position [0, 0]
click at [343, 69] on div "Add a new question" at bounding box center [497, 76] width 447 height 51
click at [346, 72] on h6 "Add a new question" at bounding box center [353, 76] width 70 height 11
click at [346, 73] on h6 "Choose a question type" at bounding box center [358, 76] width 81 height 11
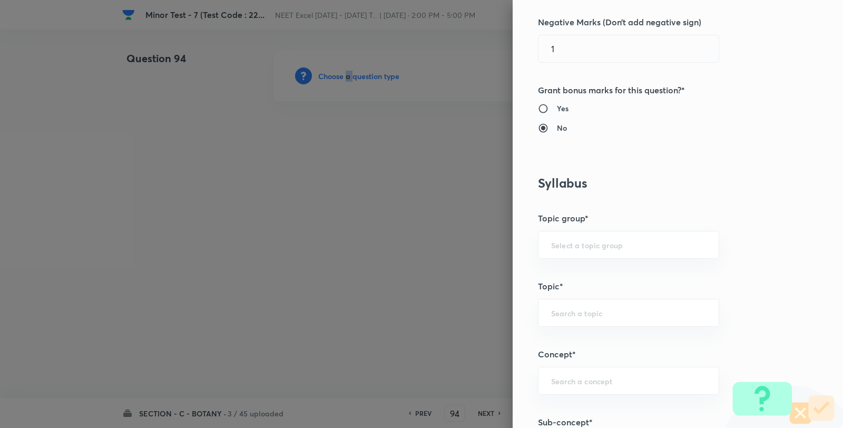
scroll to position [761, 0]
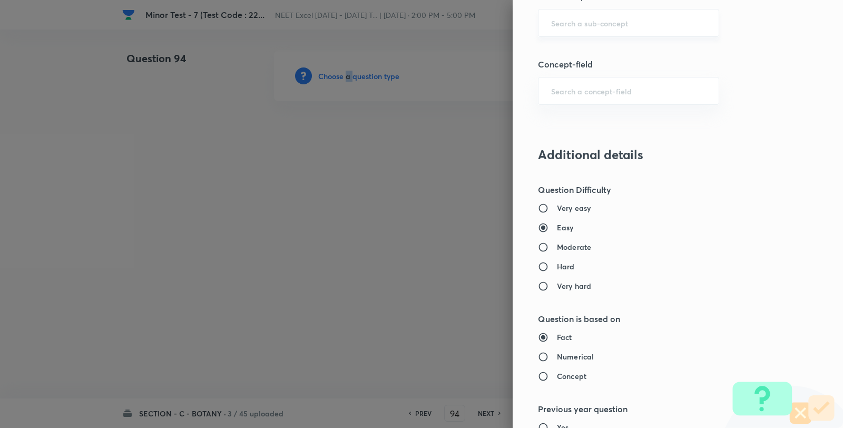
click at [589, 30] on div "​" at bounding box center [628, 23] width 181 height 28
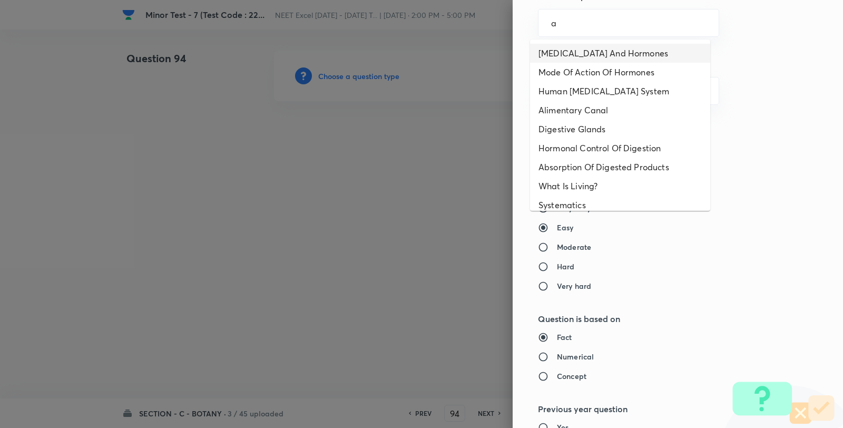
click at [584, 62] on li "Endocrine Glands And Hormones" at bounding box center [620, 53] width 180 height 19
type input "Endocrine Glands And Hormones"
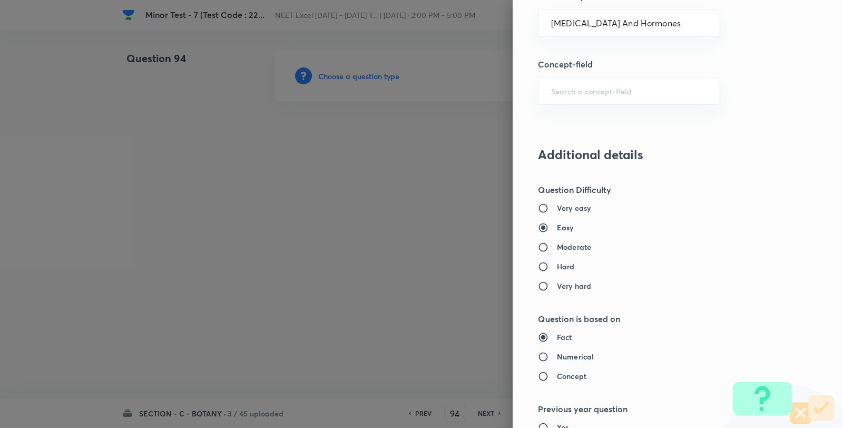
type input "Biology"
type input "Human Physiology"
type input "Chemical Coordinate & Integration"
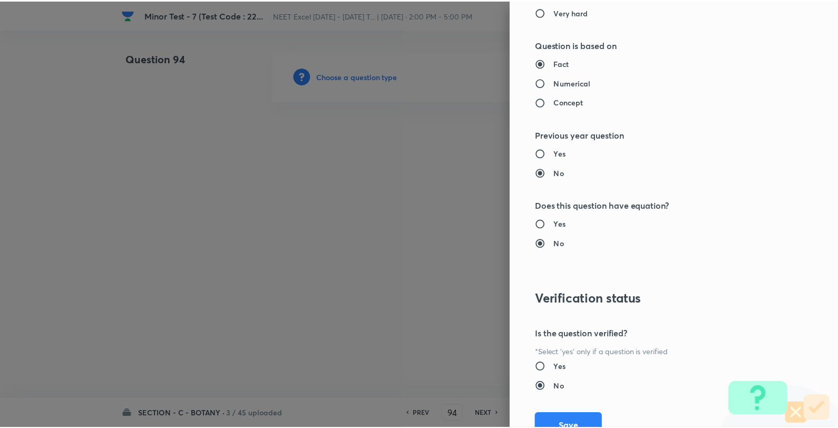
scroll to position [1080, 0]
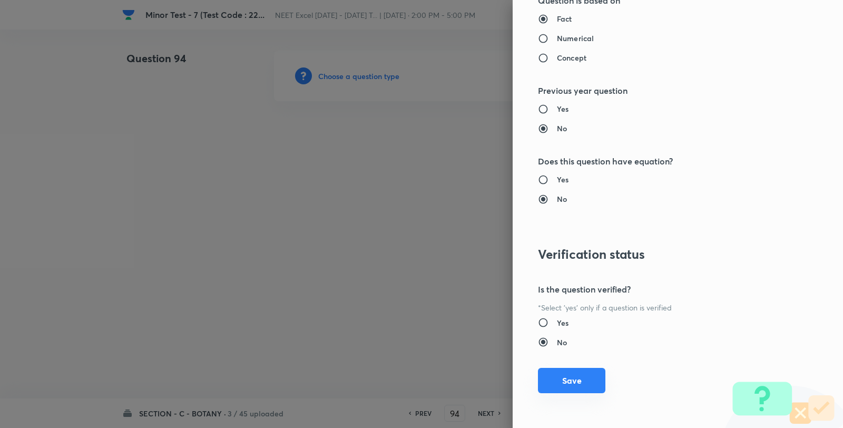
click at [577, 380] on button "Save" at bounding box center [571, 380] width 67 height 25
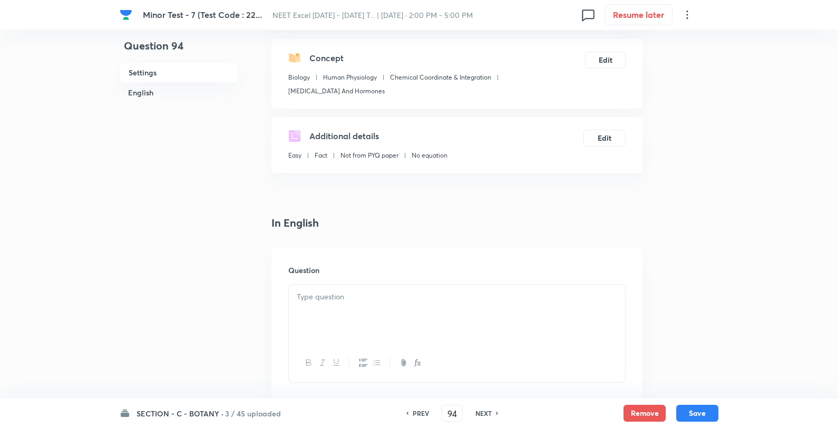
scroll to position [117, 0]
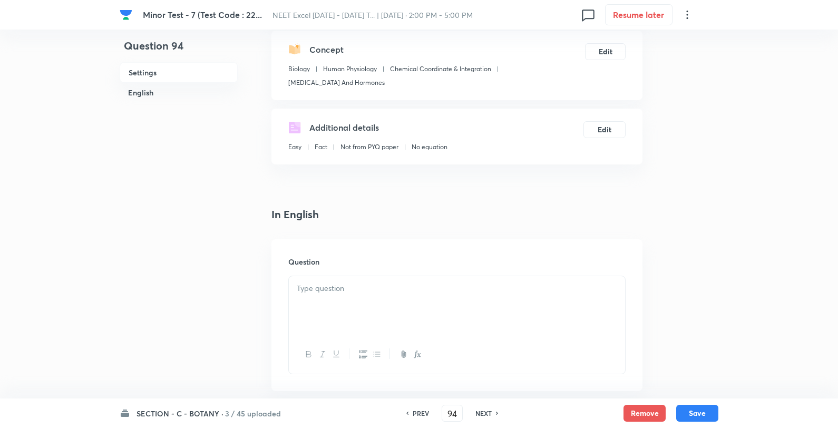
click at [420, 325] on div at bounding box center [457, 305] width 336 height 59
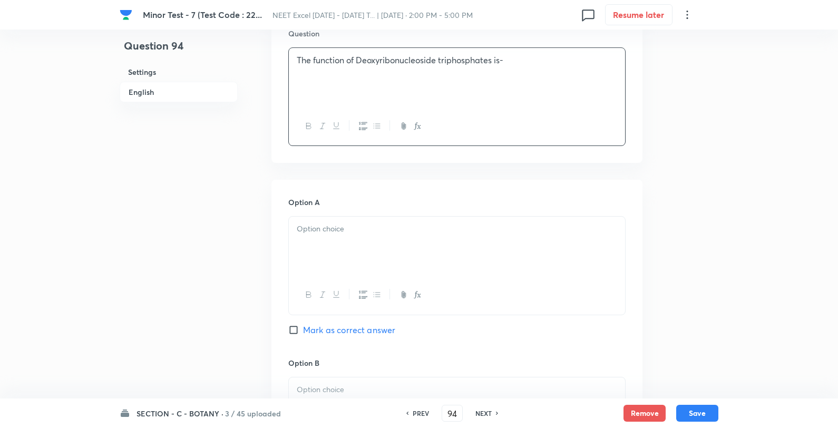
scroll to position [410, 0]
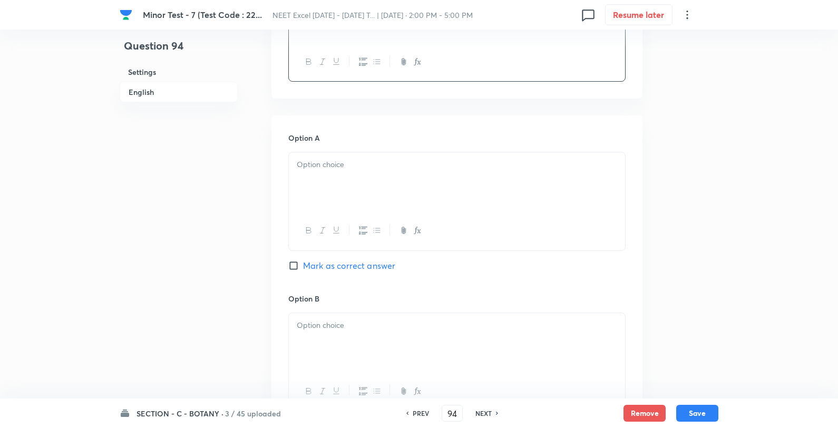
click at [360, 152] on div at bounding box center [456, 201] width 337 height 99
drag, startPoint x: 424, startPoint y: 164, endPoint x: 447, endPoint y: 170, distance: 23.9
click at [424, 165] on p at bounding box center [457, 165] width 320 height 12
click at [474, 171] on div at bounding box center [457, 181] width 336 height 59
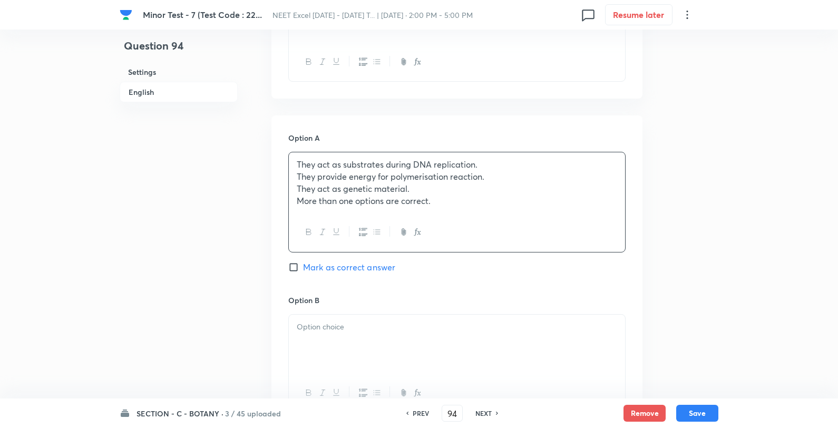
click at [543, 159] on p "They act as substrates during DNA replication." at bounding box center [457, 165] width 320 height 12
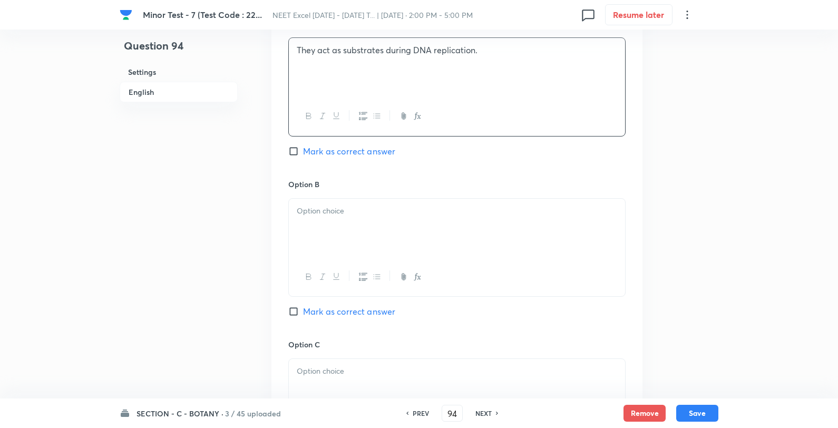
scroll to position [527, 0]
click at [397, 225] on div at bounding box center [457, 225] width 336 height 59
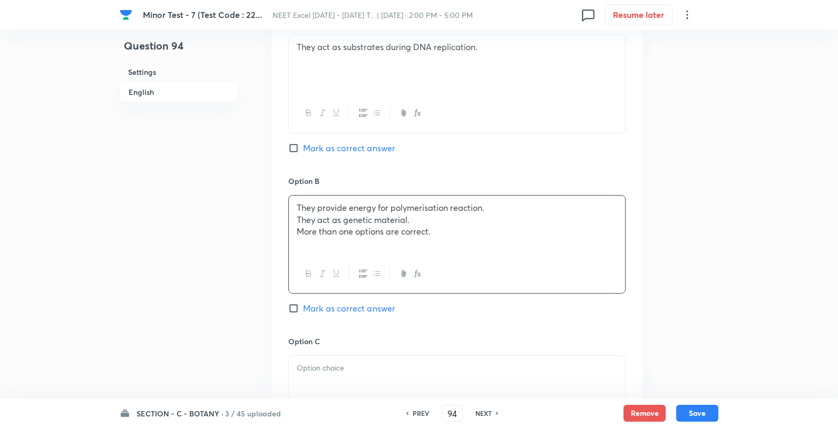
click at [490, 203] on p "They provide energy for polymerisation reaction." at bounding box center [457, 208] width 320 height 12
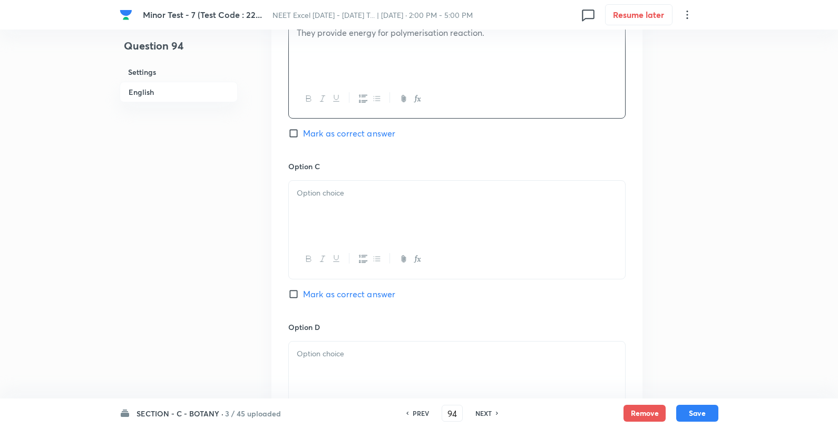
scroll to position [703, 0]
click at [409, 222] on div at bounding box center [457, 209] width 336 height 59
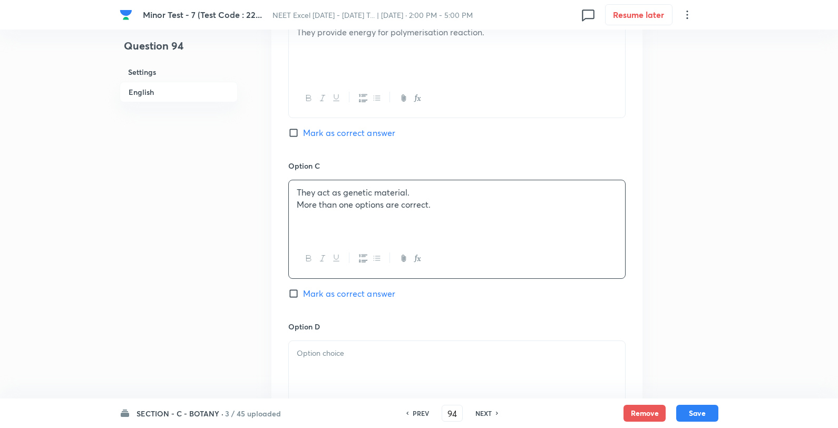
click at [470, 191] on p "They act as genetic material." at bounding box center [457, 193] width 320 height 12
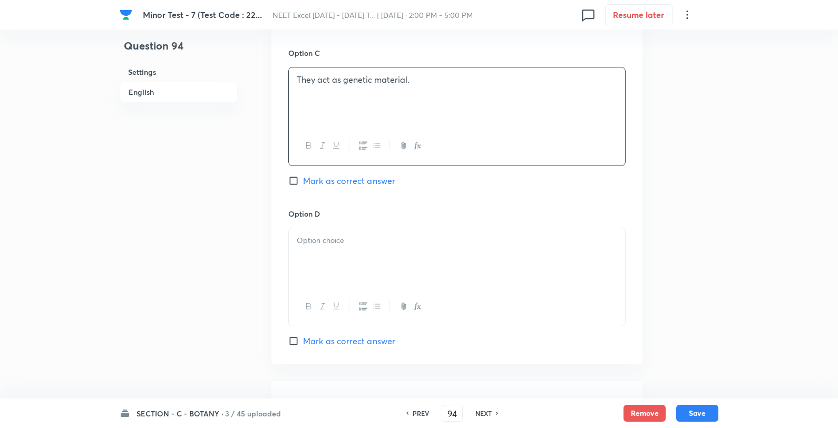
scroll to position [820, 0]
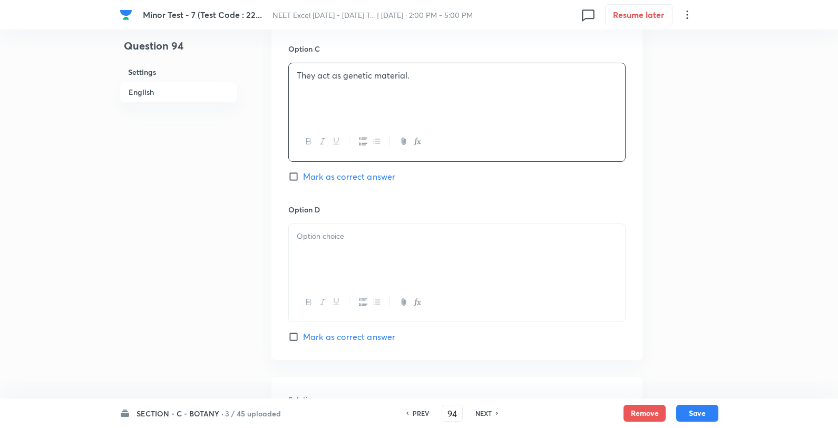
drag, startPoint x: 357, startPoint y: 254, endPoint x: 375, endPoint y: 245, distance: 20.7
click at [356, 255] on div at bounding box center [457, 253] width 336 height 59
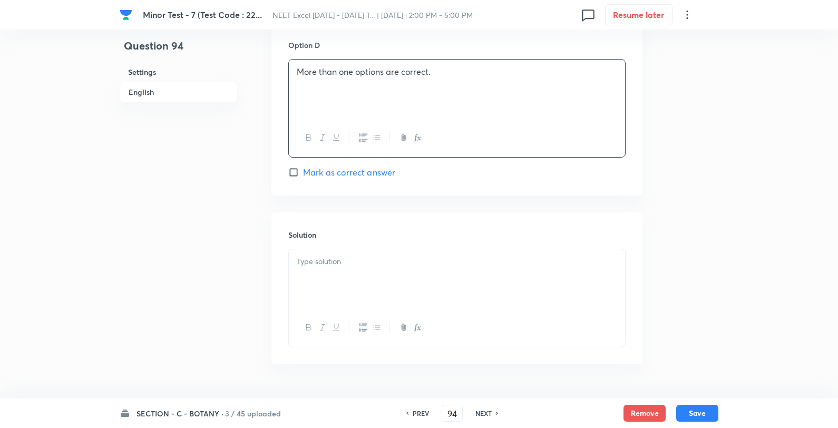
scroll to position [995, 0]
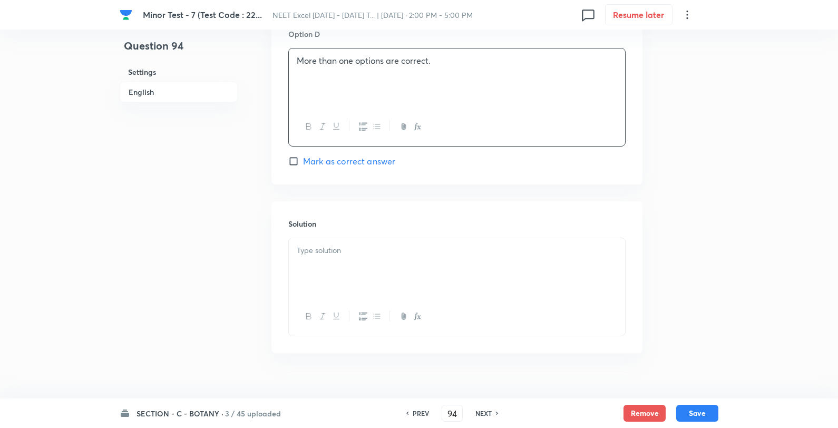
click at [323, 259] on div at bounding box center [457, 267] width 336 height 59
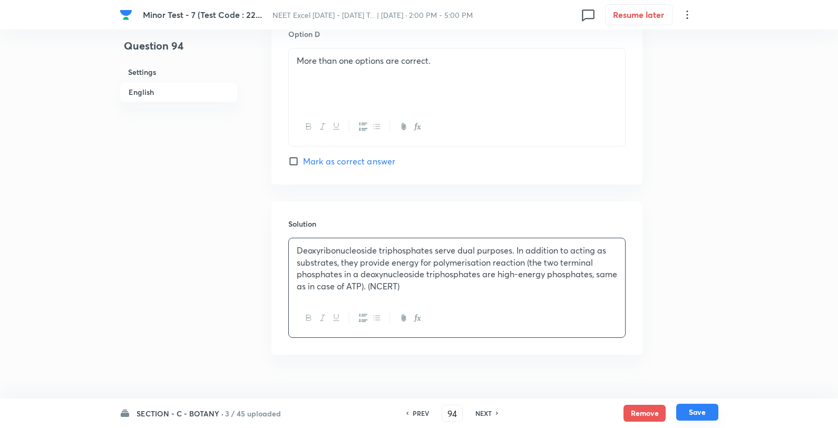
click at [703, 407] on button "Save" at bounding box center [697, 412] width 42 height 17
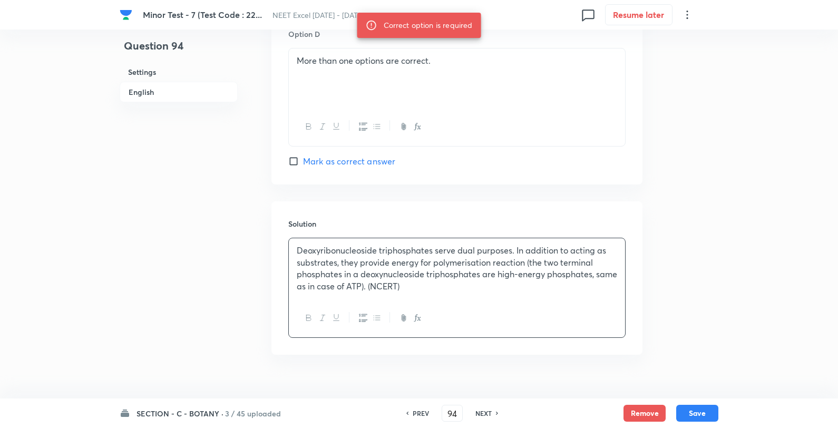
click at [336, 165] on span "Mark as correct answer" at bounding box center [349, 161] width 92 height 13
click at [303, 165] on input "Mark as correct answer" at bounding box center [295, 161] width 15 height 11
checkbox input "true"
click at [706, 414] on button "Save" at bounding box center [697, 412] width 42 height 17
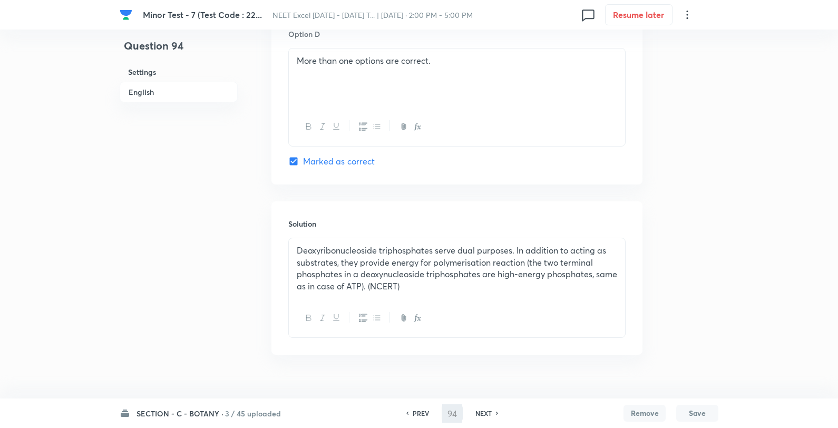
type input "95"
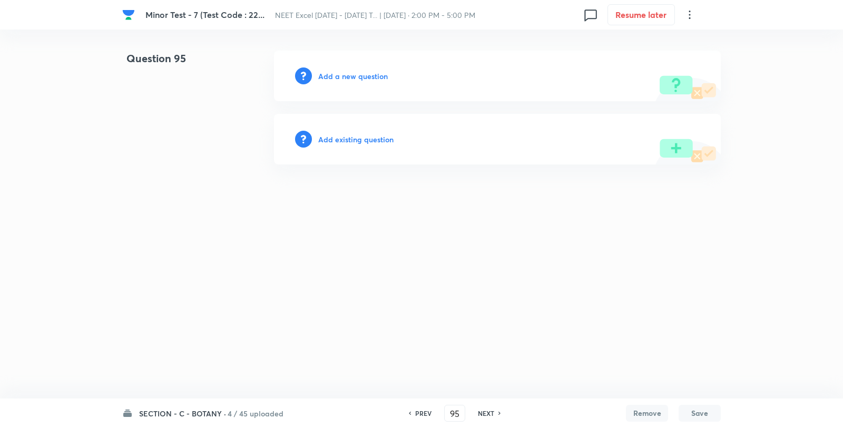
click at [350, 74] on h6 "Add a new question" at bounding box center [353, 76] width 70 height 11
click at [350, 74] on h6 "Choose a question type" at bounding box center [358, 76] width 81 height 11
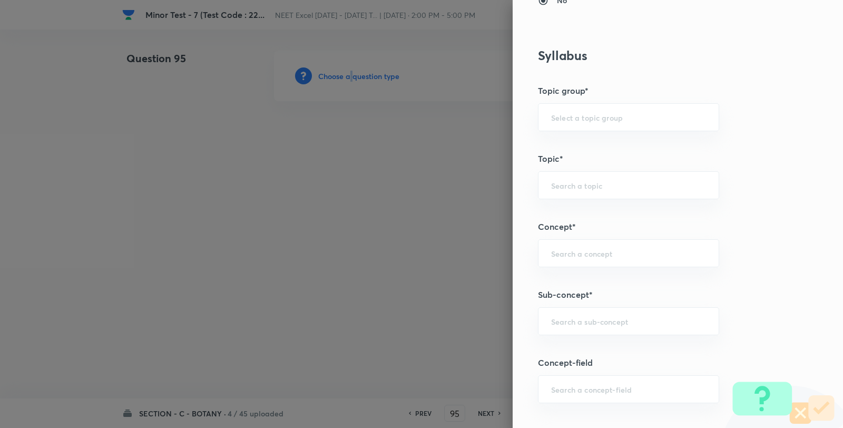
scroll to position [703, 0]
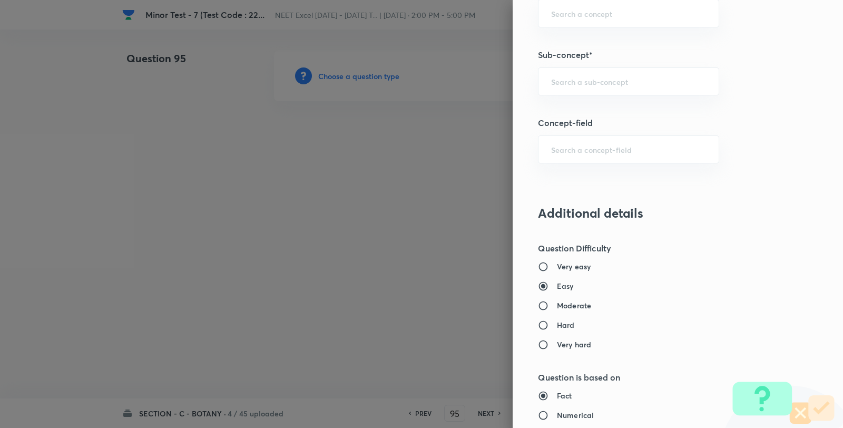
click at [584, 98] on div "Question settings Question type* Single choice correct Number of options* 2 3 4…" at bounding box center [678, 214] width 330 height 428
click at [586, 86] on input "text" at bounding box center [628, 81] width 155 height 10
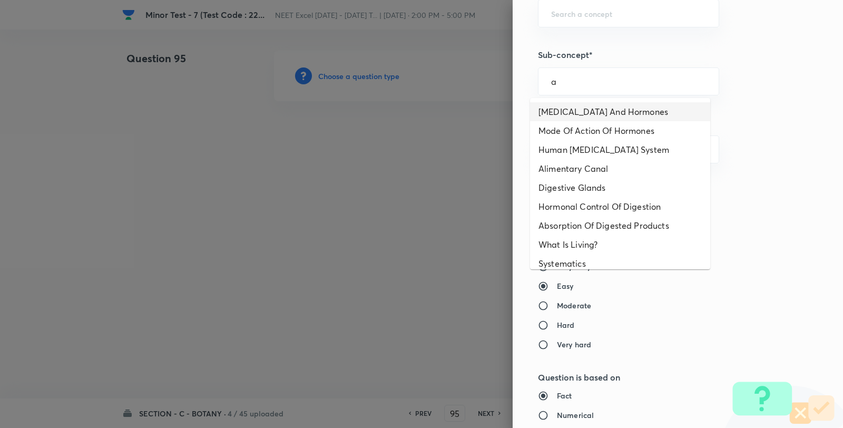
click at [580, 111] on li "Endocrine Glands And Hormones" at bounding box center [620, 111] width 180 height 19
type input "Endocrine Glands And Hormones"
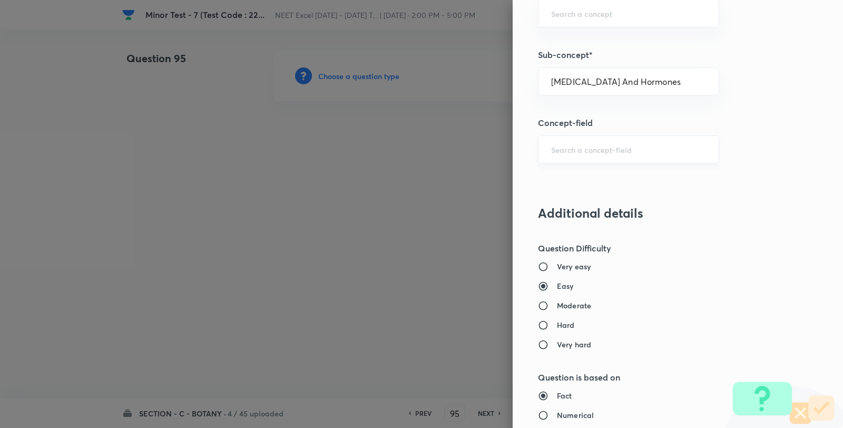
type input "Biology"
type input "Human Physiology"
type input "Chemical Coordinate & Integration"
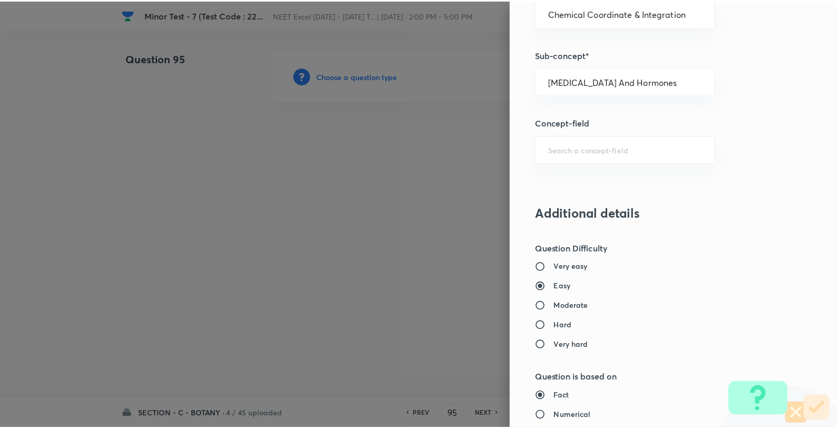
scroll to position [1080, 0]
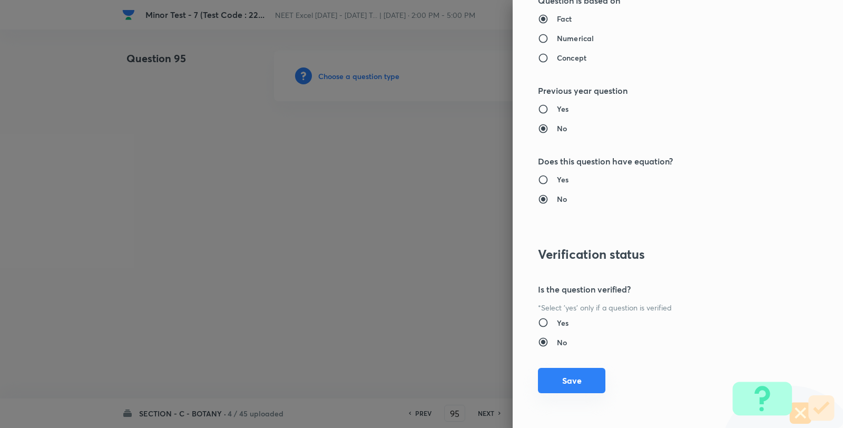
click at [573, 383] on button "Save" at bounding box center [571, 380] width 67 height 25
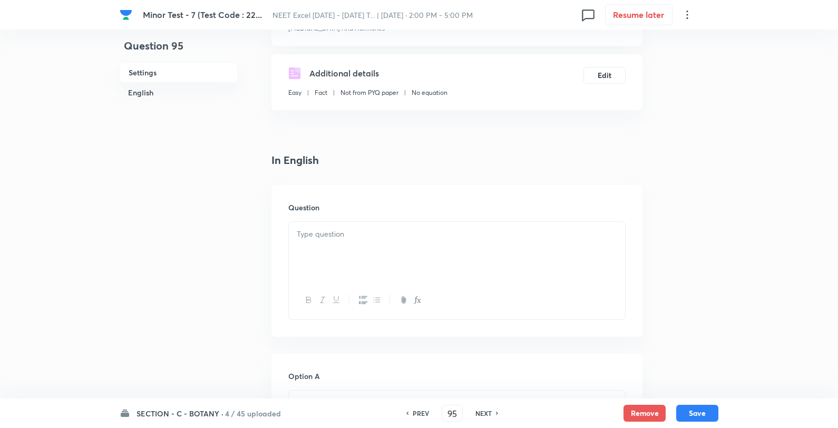
scroll to position [176, 0]
drag, startPoint x: 412, startPoint y: 256, endPoint x: 513, endPoint y: 257, distance: 100.7
click at [411, 256] on div at bounding box center [457, 247] width 336 height 59
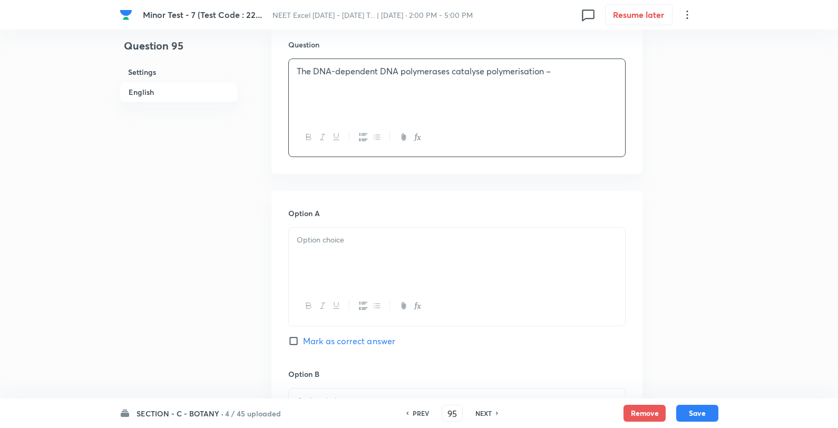
scroll to position [351, 0]
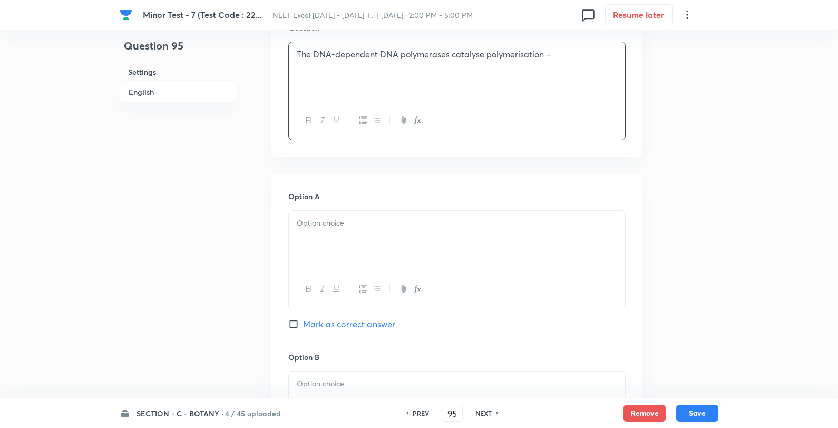
click at [328, 247] on div at bounding box center [457, 240] width 336 height 59
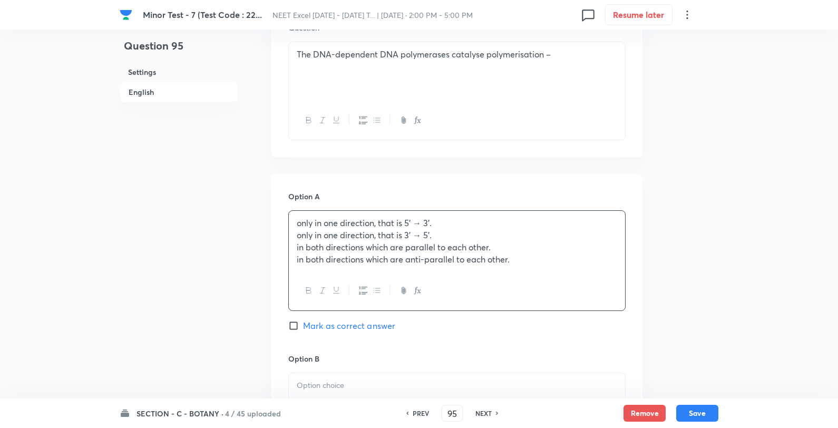
click at [550, 235] on p "only in one direction, that is 3' → 5'." at bounding box center [457, 235] width 320 height 12
click at [494, 221] on p "only in one direction, that is 5' → 3'." at bounding box center [457, 223] width 320 height 12
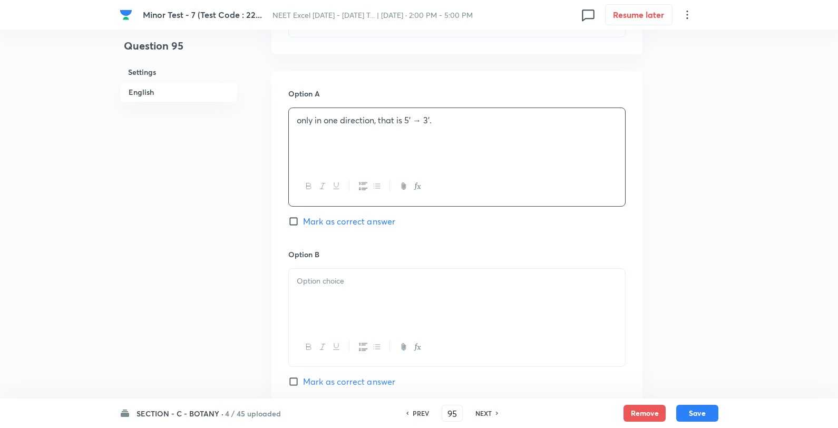
scroll to position [468, 0]
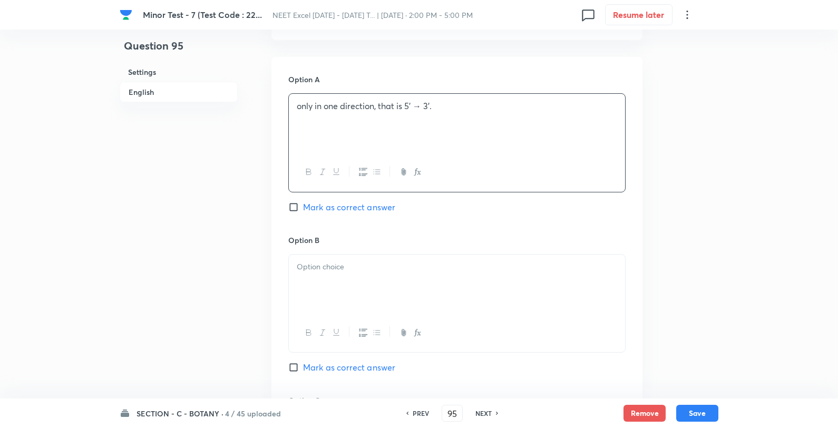
click at [376, 212] on span "Mark as correct answer" at bounding box center [349, 207] width 92 height 13
click at [303, 212] on input "Mark as correct answer" at bounding box center [295, 207] width 15 height 11
checkbox input "true"
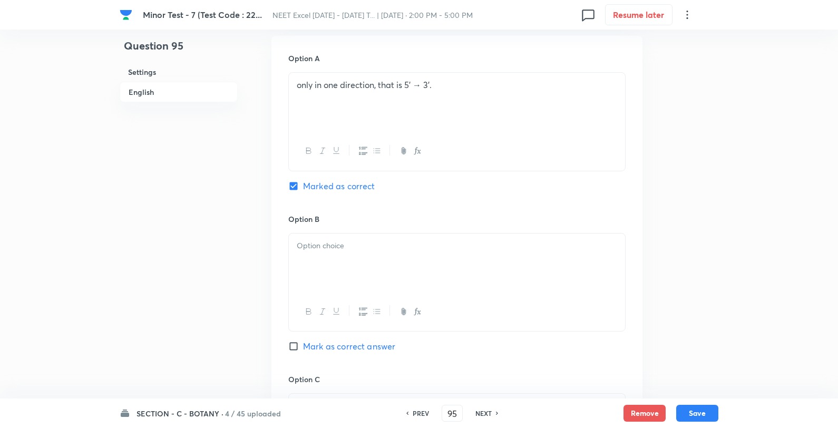
scroll to position [527, 0]
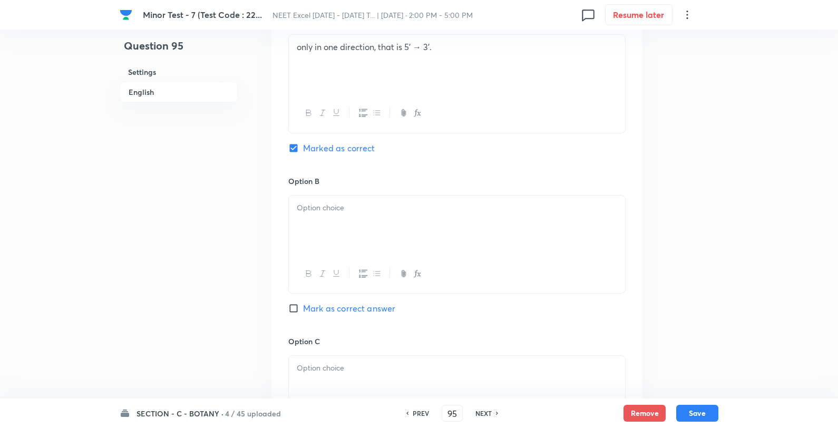
click at [337, 229] on div at bounding box center [457, 225] width 336 height 59
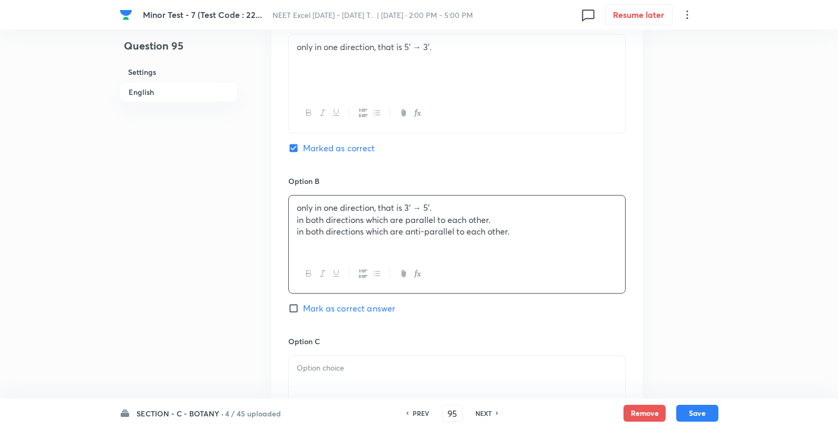
click at [290, 222] on div "only in one direction, that is 3' → 5'. in both directions which are parallel t…" at bounding box center [457, 225] width 336 height 59
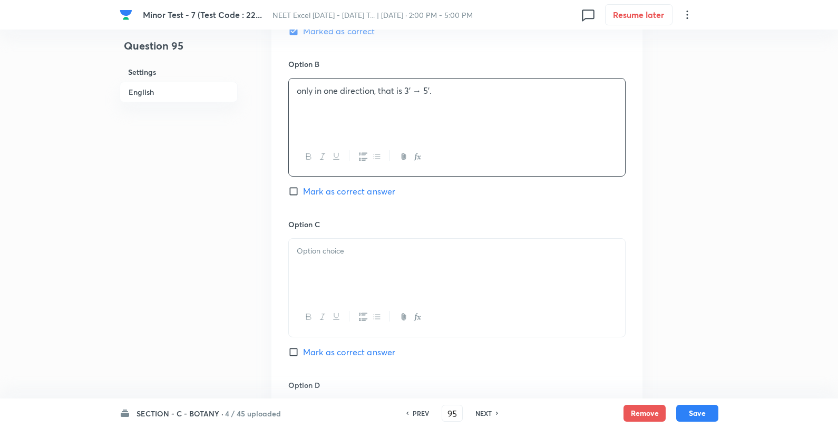
click at [346, 265] on div at bounding box center [457, 268] width 336 height 59
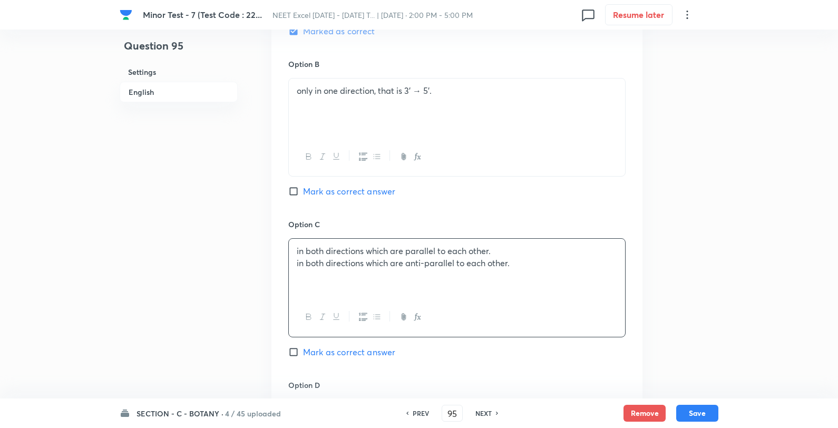
click at [520, 255] on p "in both directions which are parallel to each other." at bounding box center [457, 251] width 320 height 12
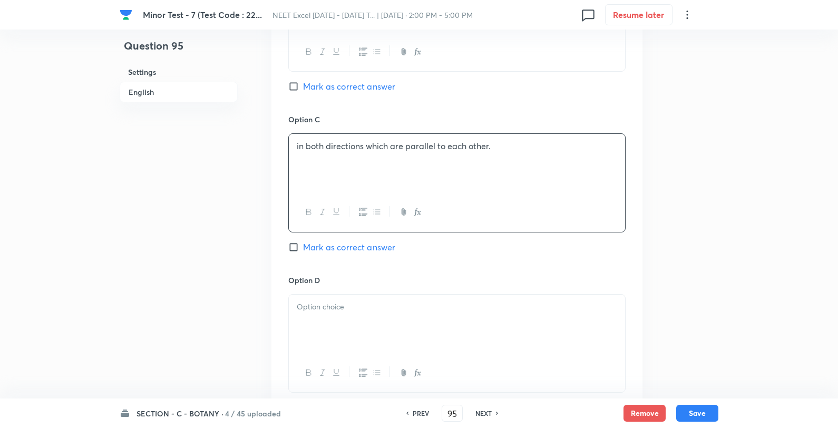
scroll to position [878, 0]
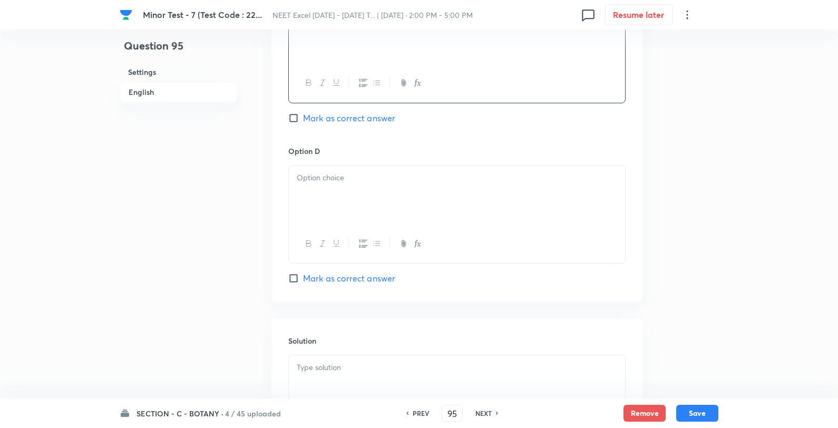
click at [387, 225] on div at bounding box center [457, 195] width 336 height 59
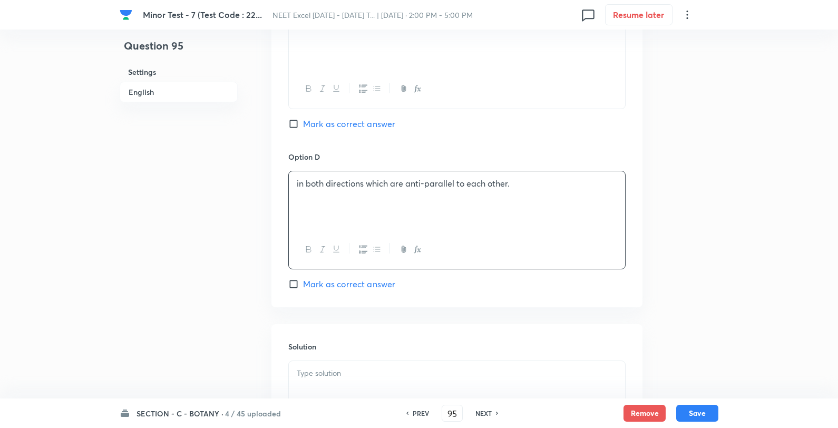
scroll to position [1015, 0]
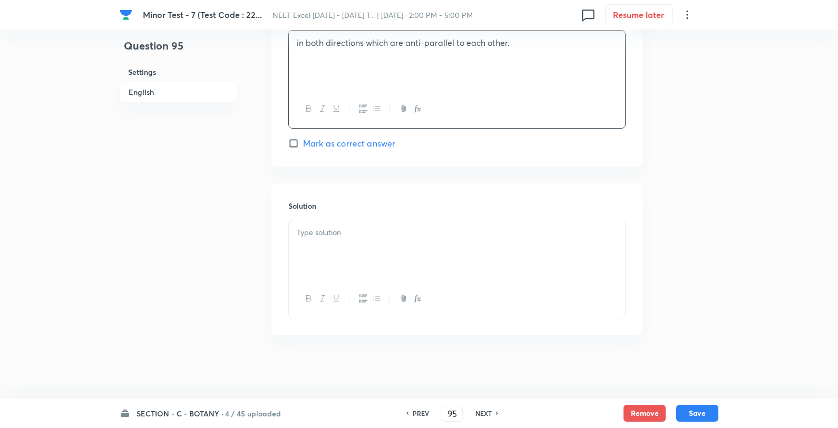
drag, startPoint x: 352, startPoint y: 244, endPoint x: 362, endPoint y: 242, distance: 9.6
click at [352, 244] on div at bounding box center [457, 249] width 336 height 59
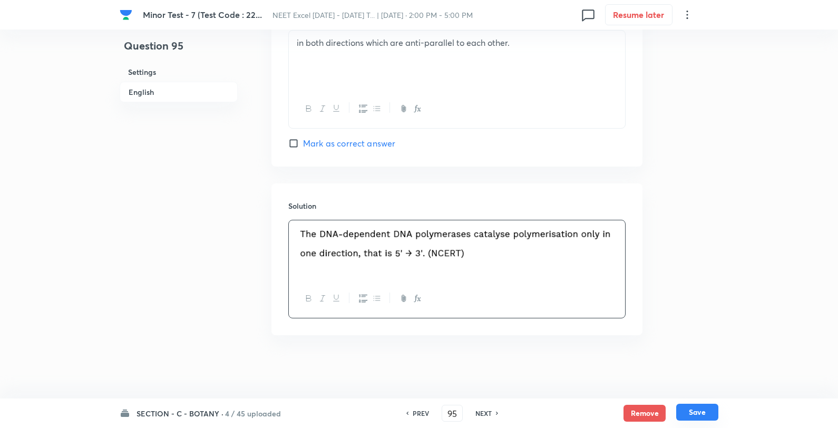
click at [697, 407] on button "Save" at bounding box center [697, 412] width 42 height 17
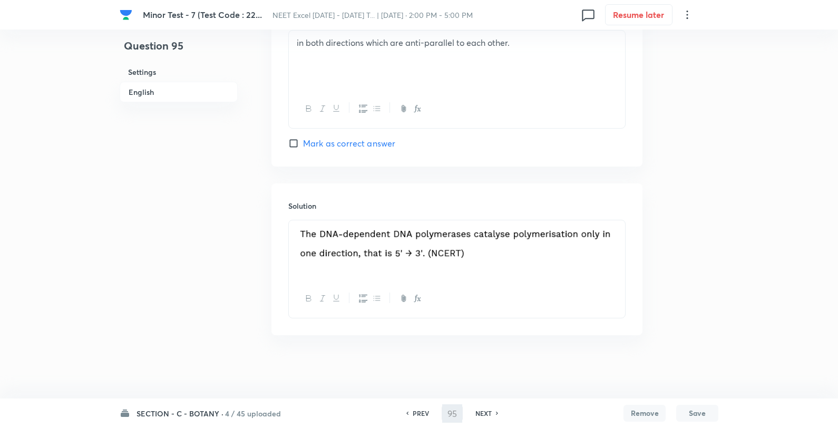
type input "96"
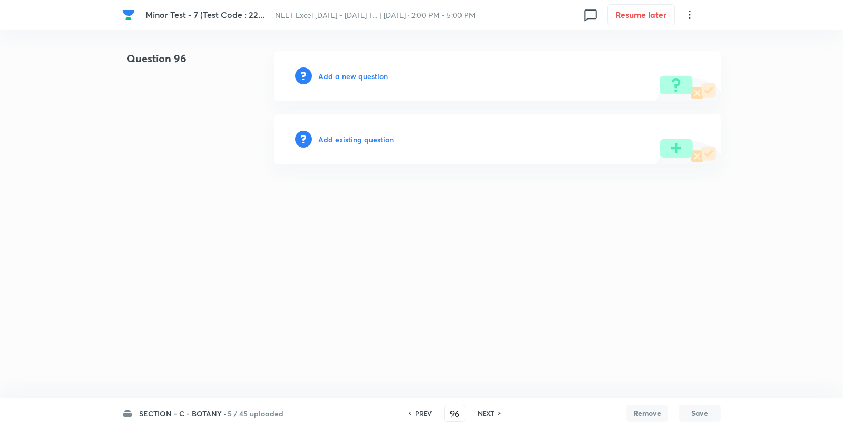
click at [359, 71] on h6 "Add a new question" at bounding box center [353, 76] width 70 height 11
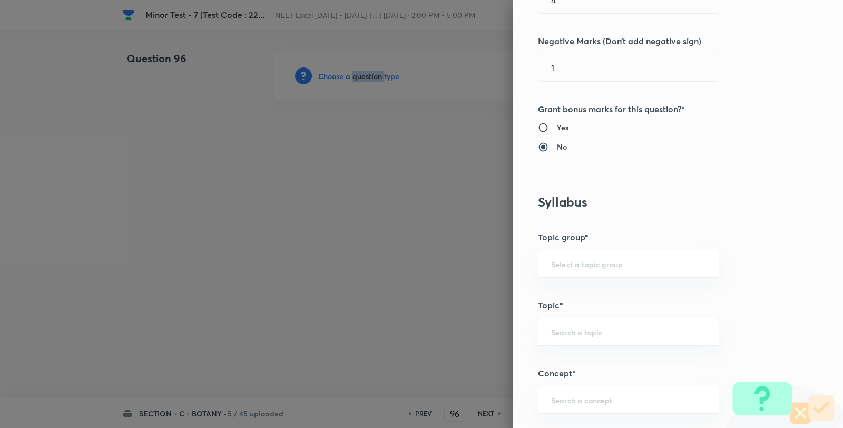
scroll to position [703, 0]
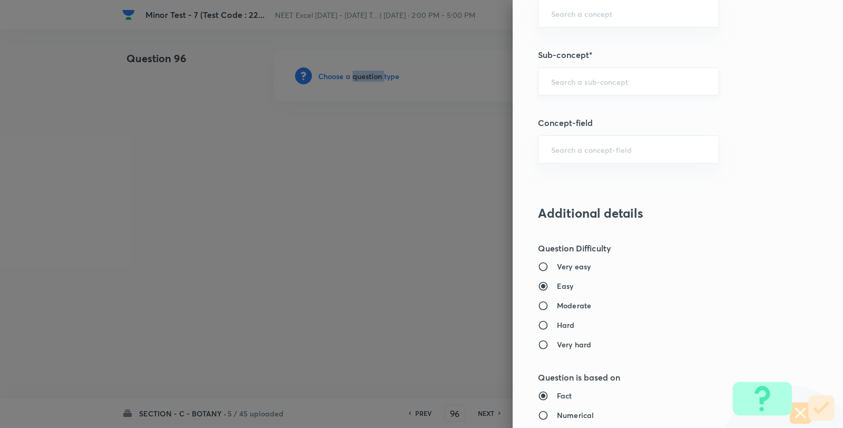
click at [607, 91] on div "​" at bounding box center [628, 81] width 181 height 28
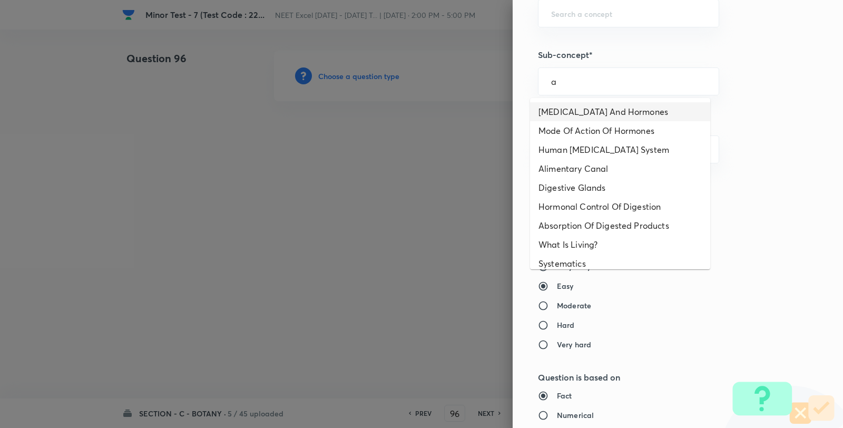
click at [591, 111] on li "Endocrine Glands And Hormones" at bounding box center [620, 111] width 180 height 19
type input "Endocrine Glands And Hormones"
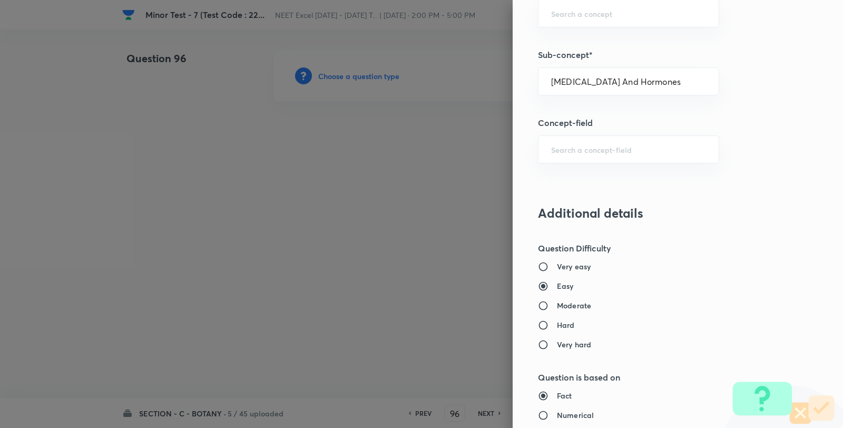
type input "Biology"
type input "Human Physiology"
type input "Chemical Coordinate & Integration"
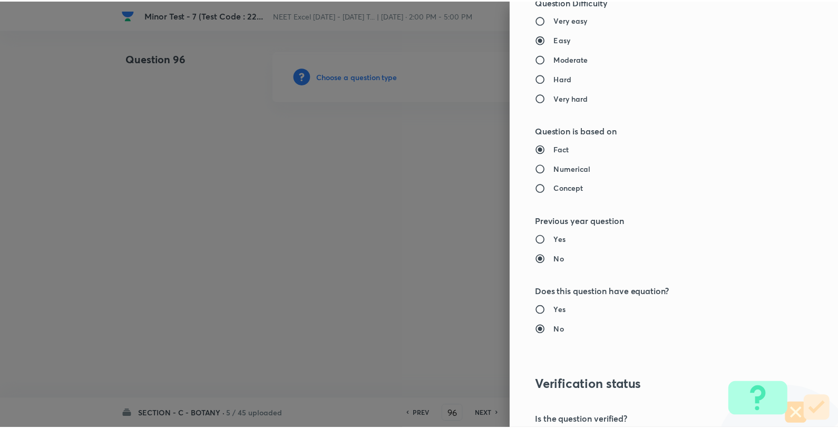
scroll to position [1080, 0]
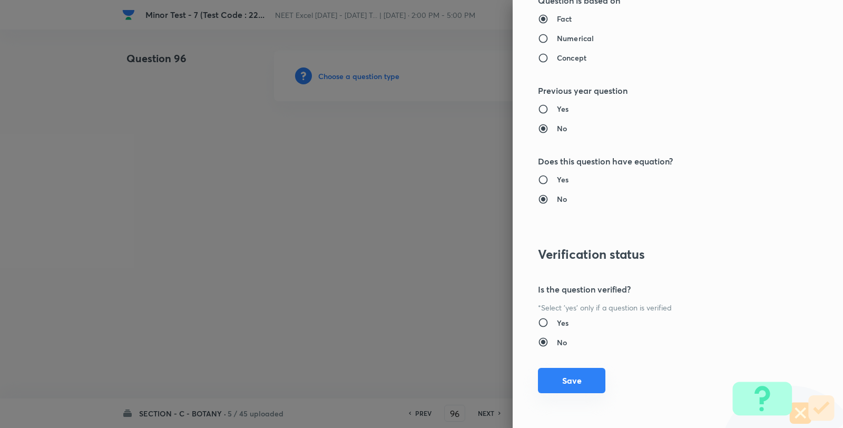
click at [559, 386] on button "Save" at bounding box center [571, 380] width 67 height 25
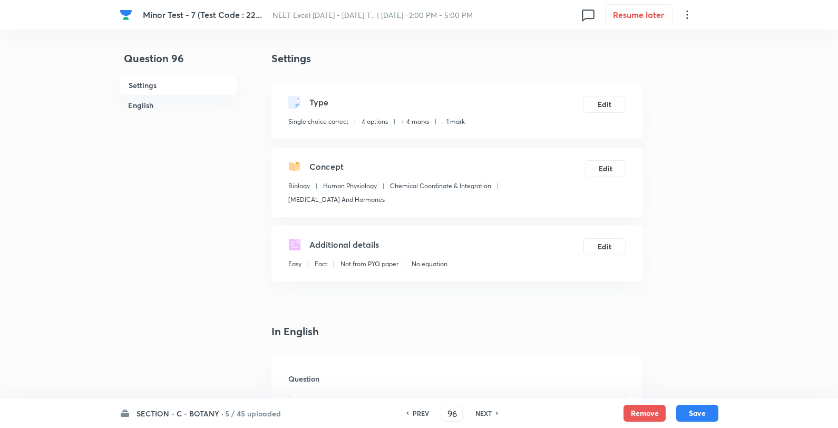
scroll to position [117, 0]
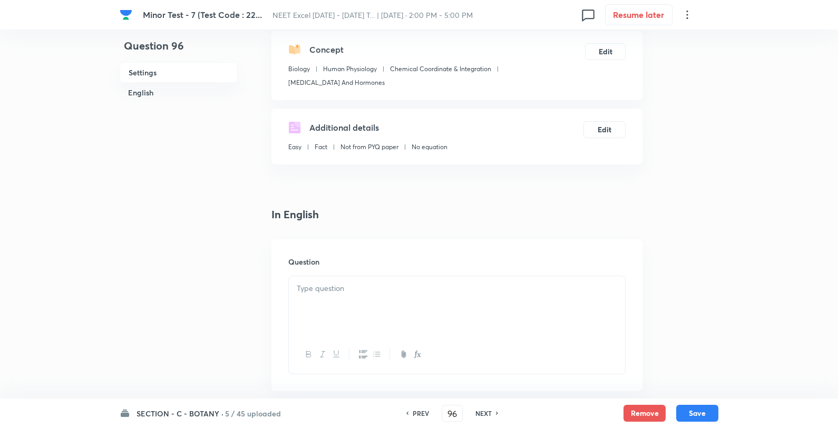
click at [380, 283] on p at bounding box center [457, 289] width 320 height 12
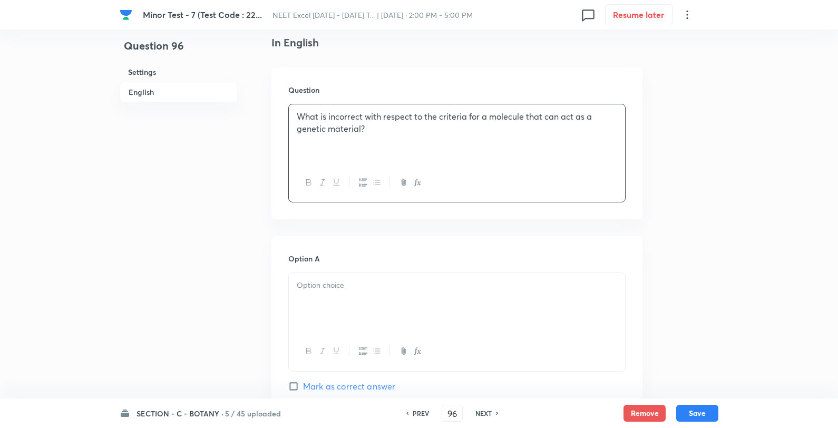
scroll to position [293, 0]
click at [313, 307] on div at bounding box center [457, 298] width 336 height 59
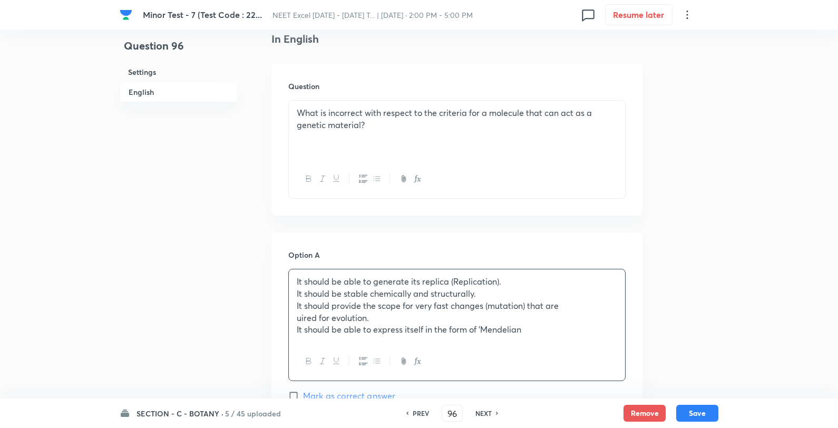
click at [294, 316] on div "It should be able to generate its replica (Replication). It should be stable ch…" at bounding box center [457, 305] width 336 height 73
click at [560, 325] on p "It should be able to express itself in the form of 'Mendelian" at bounding box center [457, 330] width 320 height 12
click at [298, 292] on p "It should be stable chemically and structurally." at bounding box center [457, 294] width 320 height 12
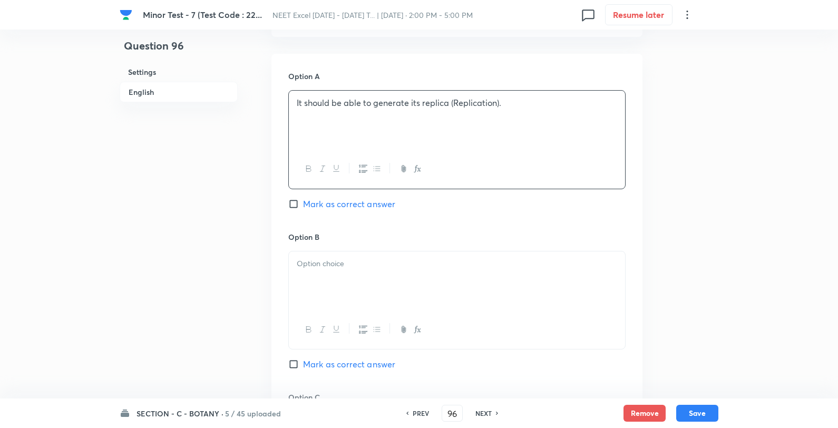
scroll to position [586, 0]
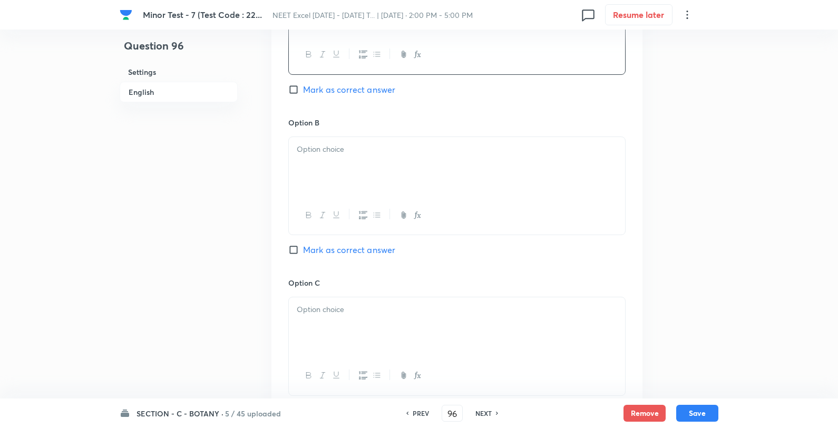
click at [334, 180] on div at bounding box center [457, 166] width 336 height 59
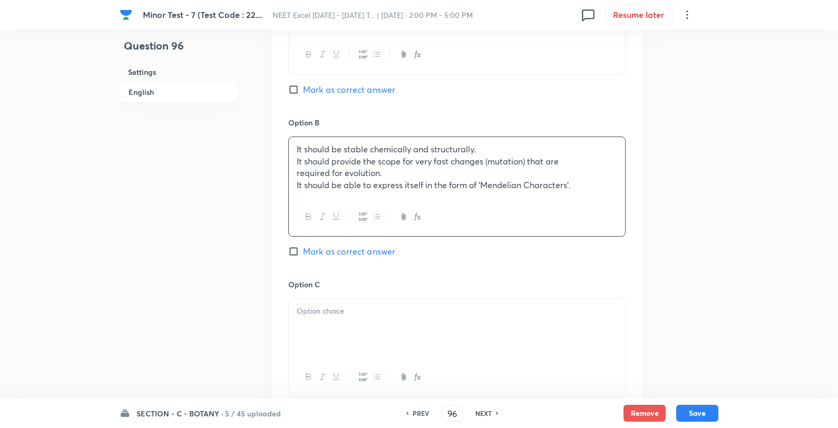
click at [299, 158] on p "It should provide the scope for very fast changes (mutation) that are" at bounding box center [457, 161] width 320 height 12
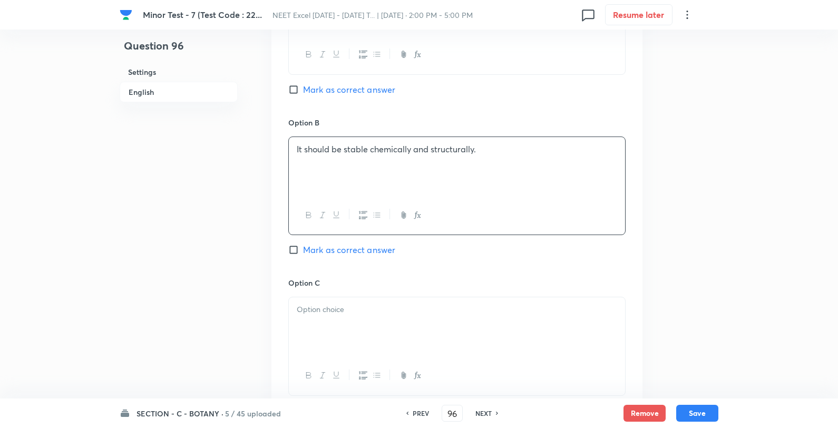
click at [338, 338] on div at bounding box center [457, 326] width 336 height 59
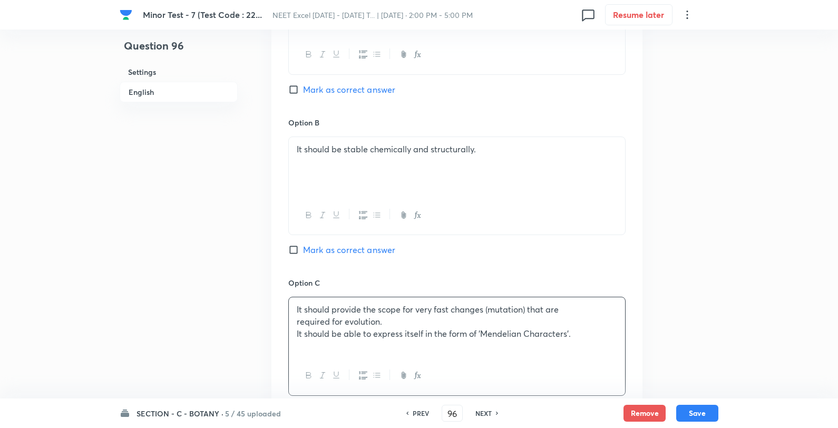
drag, startPoint x: 299, startPoint y: 335, endPoint x: 308, endPoint y: 334, distance: 9.5
click at [299, 334] on p "It should be able to express itself in the form of 'Mendelian Characters’." at bounding box center [457, 334] width 320 height 12
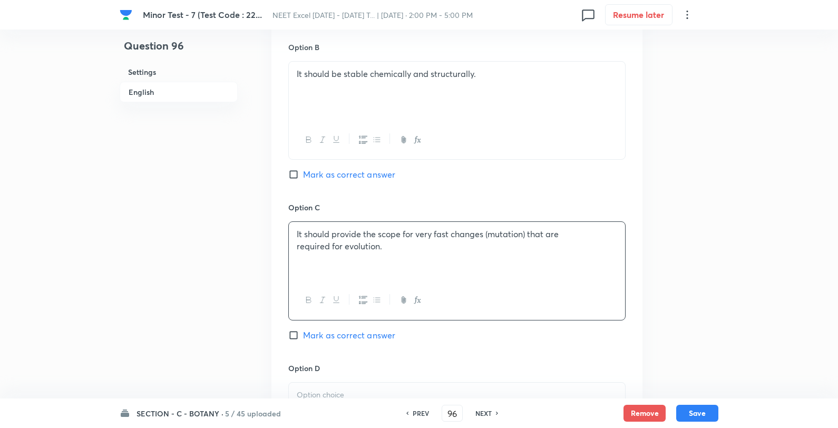
scroll to position [761, 0]
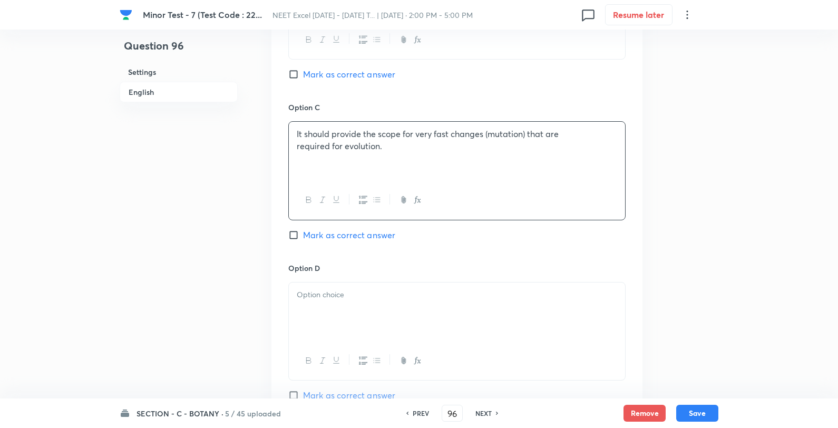
click at [343, 286] on div at bounding box center [457, 312] width 336 height 59
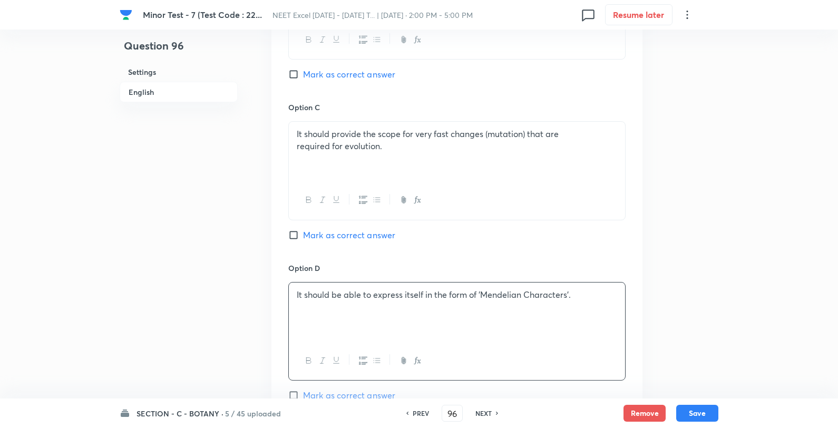
click at [337, 240] on span "Mark as correct answer" at bounding box center [349, 235] width 92 height 13
click at [303, 240] on input "Mark as correct answer" at bounding box center [295, 235] width 15 height 11
checkbox input "true"
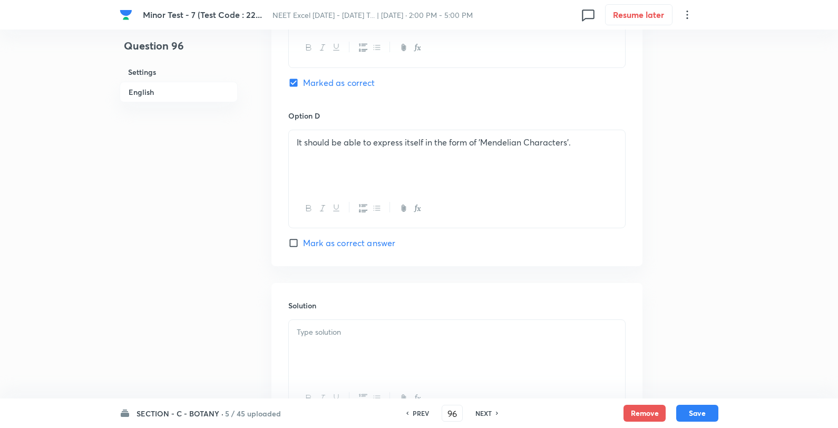
scroll to position [1015, 0]
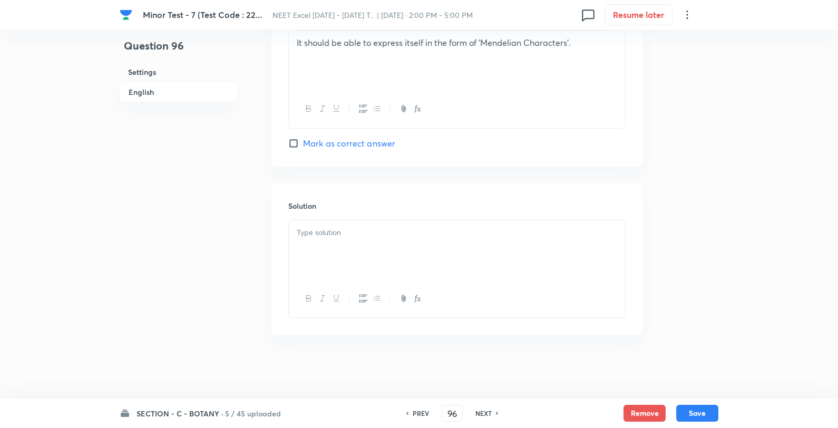
click at [378, 256] on div at bounding box center [457, 249] width 336 height 59
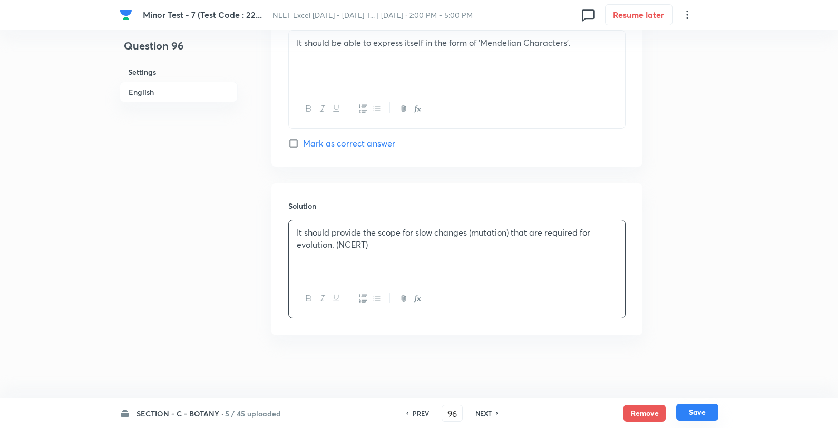
click at [704, 418] on button "Save" at bounding box center [697, 412] width 42 height 17
type input "97"
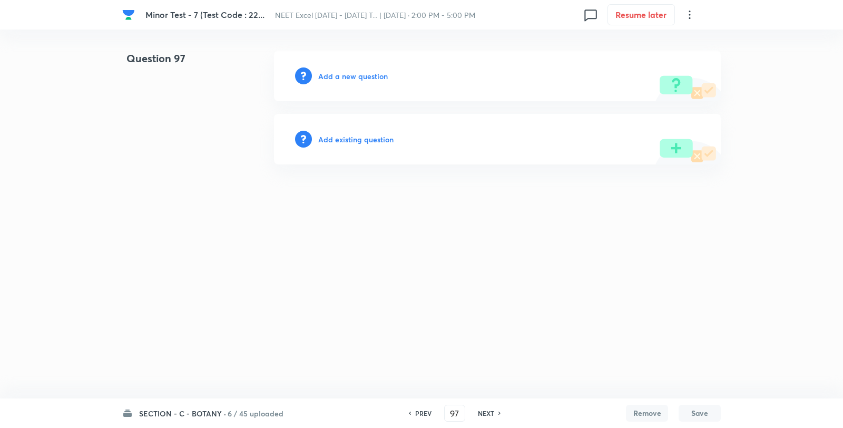
click at [346, 77] on h6 "Add a new question" at bounding box center [353, 76] width 70 height 11
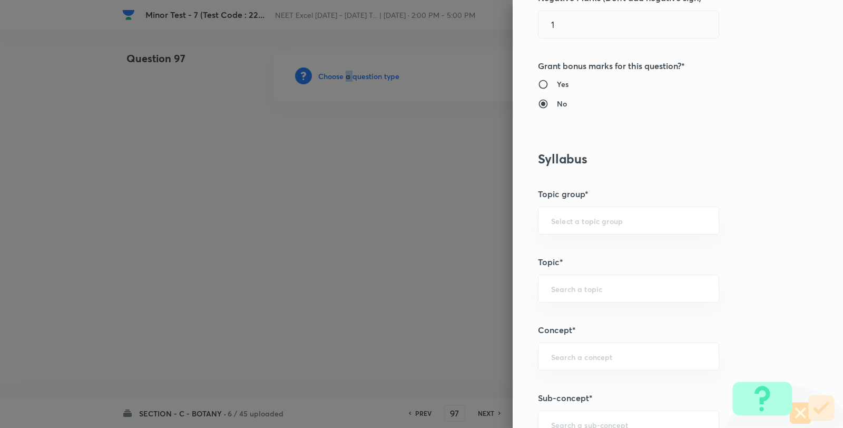
scroll to position [703, 0]
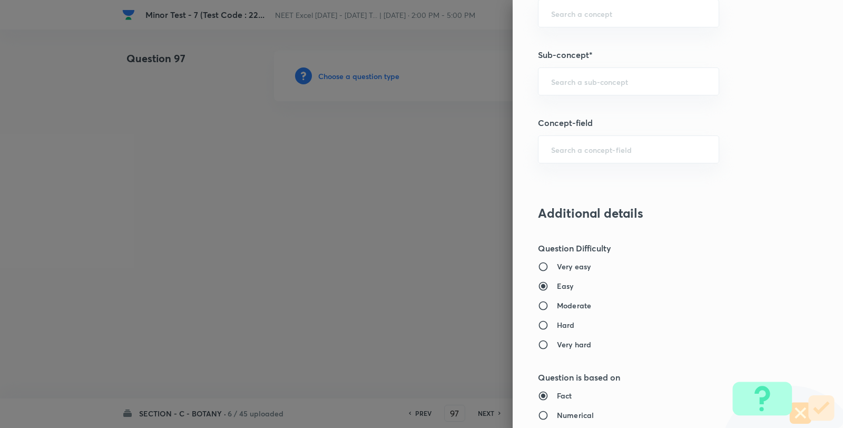
click at [599, 66] on div "Question settings Question type* Single choice correct Number of options* 2 3 4…" at bounding box center [678, 214] width 330 height 428
click at [597, 83] on input "text" at bounding box center [628, 81] width 155 height 10
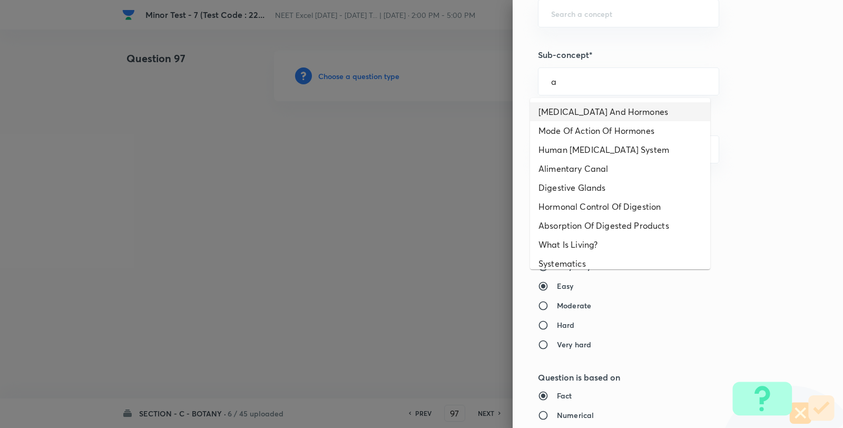
click at [594, 103] on li "Endocrine Glands And Hormones" at bounding box center [620, 111] width 180 height 19
type input "Endocrine Glands And Hormones"
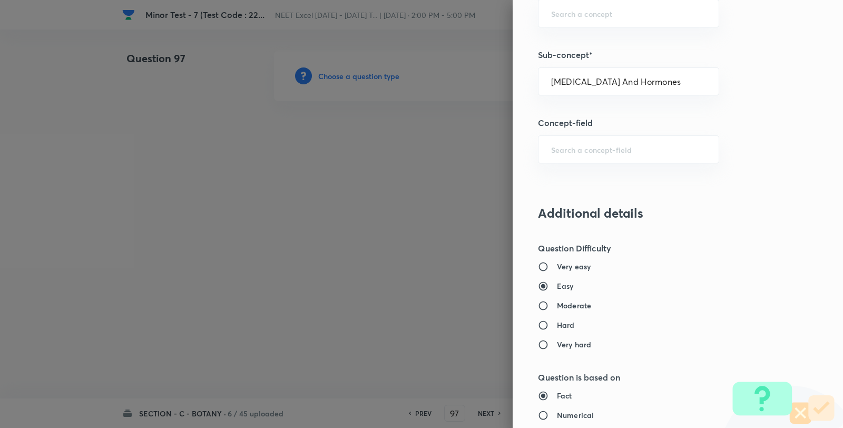
type input "Biology"
type input "Human Physiology"
type input "Chemical Coordinate & Integration"
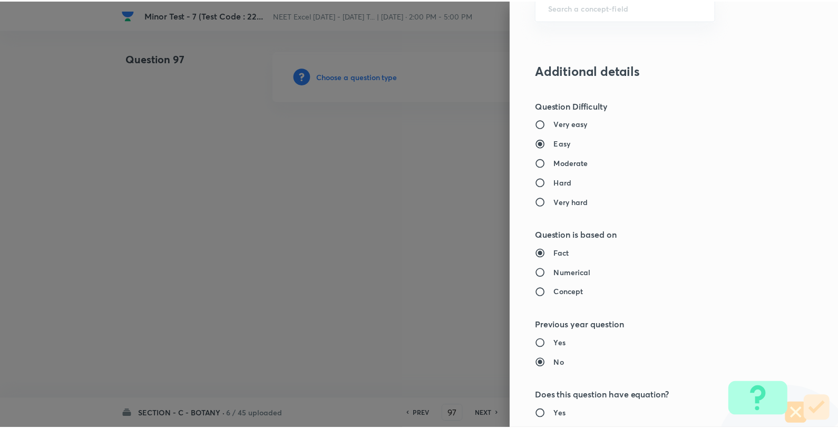
scroll to position [1080, 0]
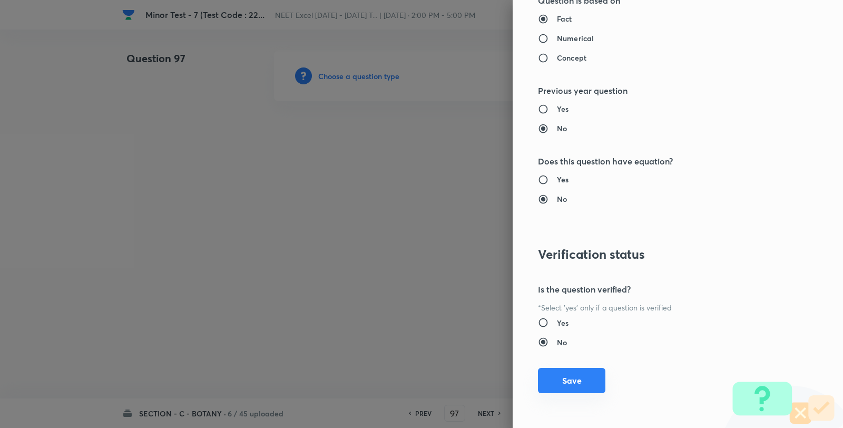
click at [567, 381] on button "Save" at bounding box center [571, 380] width 67 height 25
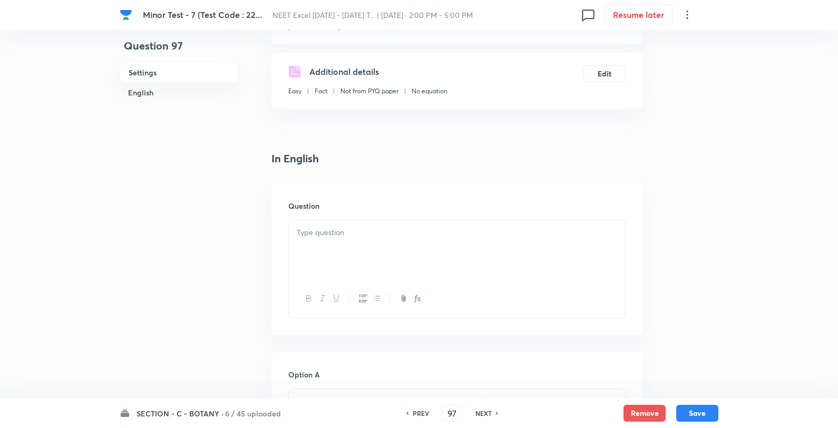
scroll to position [176, 0]
click at [444, 246] on div at bounding box center [457, 247] width 336 height 59
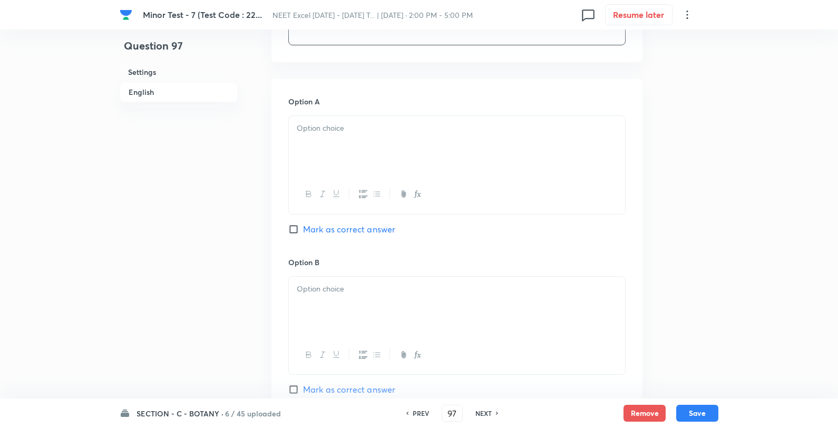
scroll to position [468, 0]
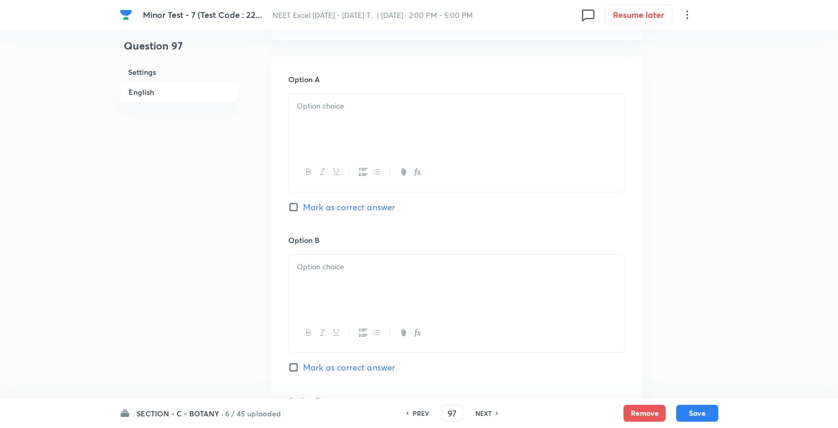
drag, startPoint x: 349, startPoint y: 102, endPoint x: 383, endPoint y: 99, distance: 34.4
click at [349, 103] on p at bounding box center [457, 106] width 320 height 12
click at [455, 93] on div "Chargaff’s rule anti-parallelism central dogma complementarity" at bounding box center [456, 143] width 337 height 100
click at [387, 103] on p "Chargaff’s rule" at bounding box center [457, 106] width 320 height 12
click at [338, 320] on div at bounding box center [457, 333] width 336 height 38
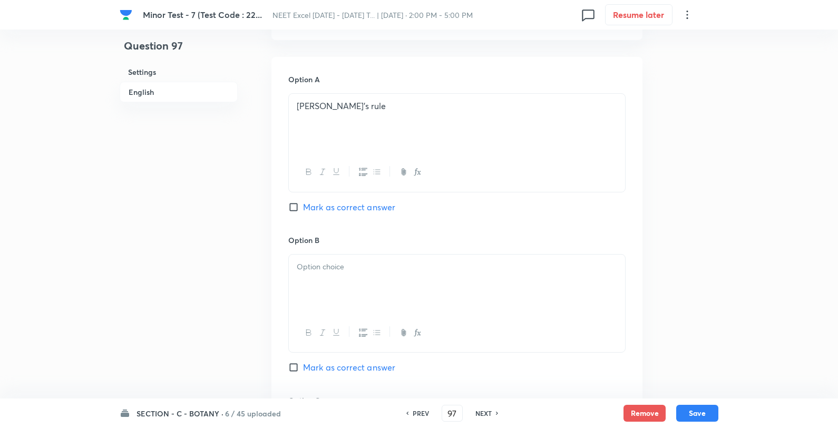
click at [414, 273] on div at bounding box center [457, 284] width 336 height 59
click at [444, 268] on p "anti-parallelism" at bounding box center [457, 267] width 320 height 12
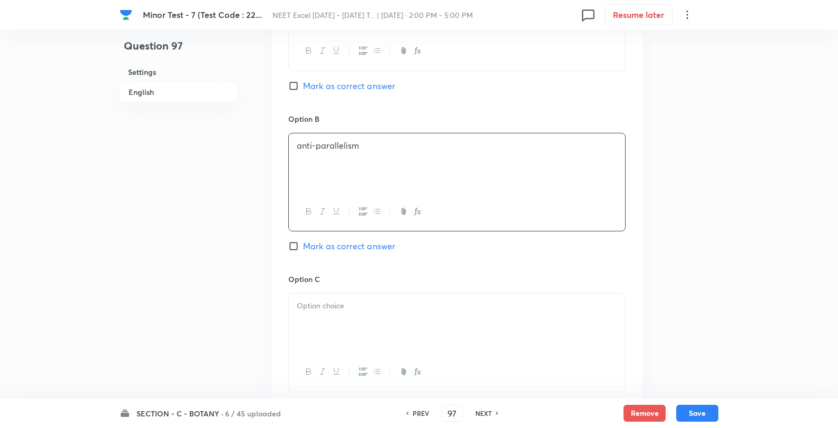
scroll to position [703, 0]
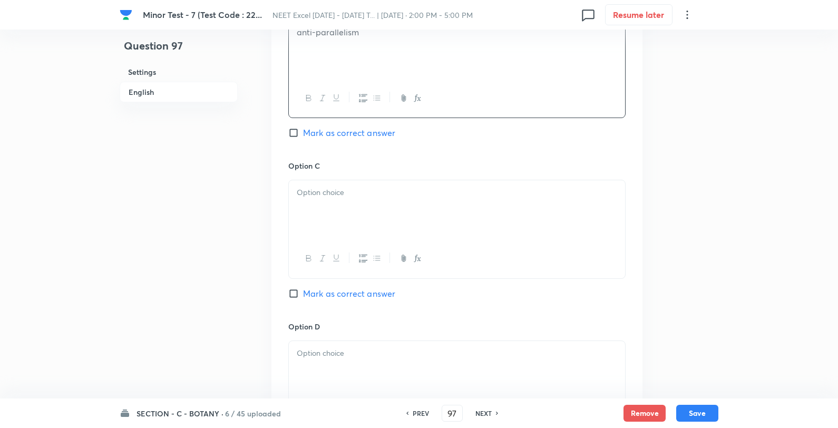
click at [351, 220] on div at bounding box center [457, 209] width 336 height 59
drag, startPoint x: 429, startPoint y: 185, endPoint x: 419, endPoint y: 198, distance: 16.6
click at [429, 184] on div "central dogma complementarity" at bounding box center [457, 209] width 336 height 59
click at [366, 377] on div at bounding box center [457, 370] width 336 height 59
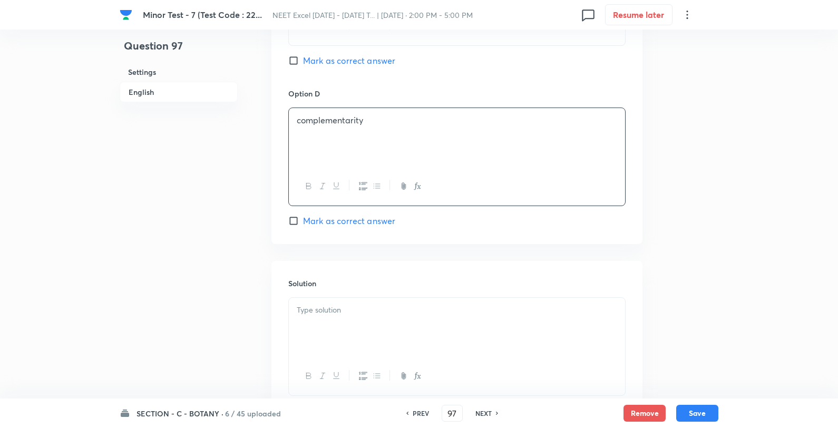
scroll to position [937, 0]
click at [345, 223] on span "Mark as correct answer" at bounding box center [349, 219] width 92 height 13
click at [303, 223] on input "Mark as correct answer" at bounding box center [295, 220] width 15 height 11
checkbox input "true"
click at [319, 337] on div at bounding box center [457, 326] width 336 height 59
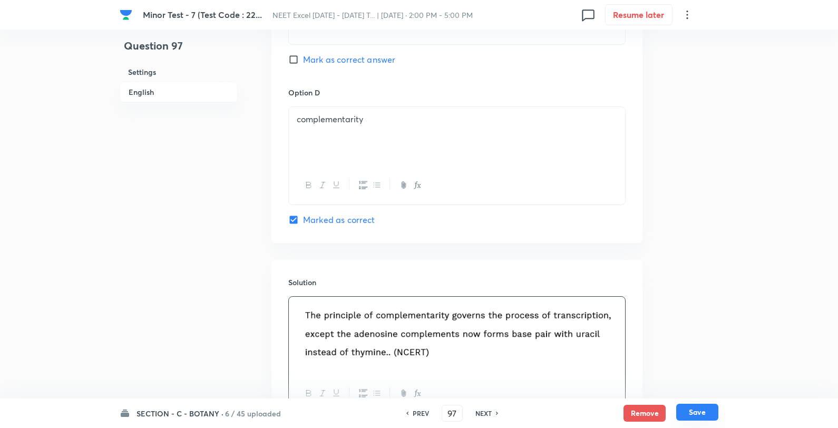
click at [694, 418] on button "Save" at bounding box center [697, 412] width 42 height 17
type input "98"
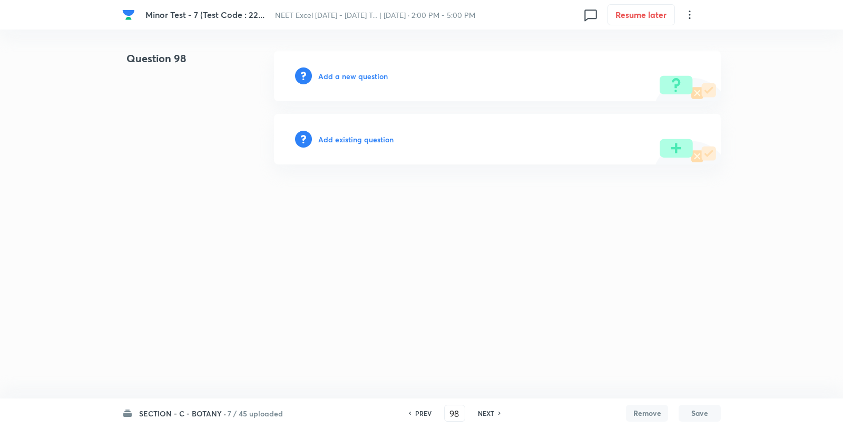
click at [341, 78] on h6 "Add a new question" at bounding box center [353, 76] width 70 height 11
click at [341, 78] on h6 "Choose a question type" at bounding box center [358, 76] width 81 height 11
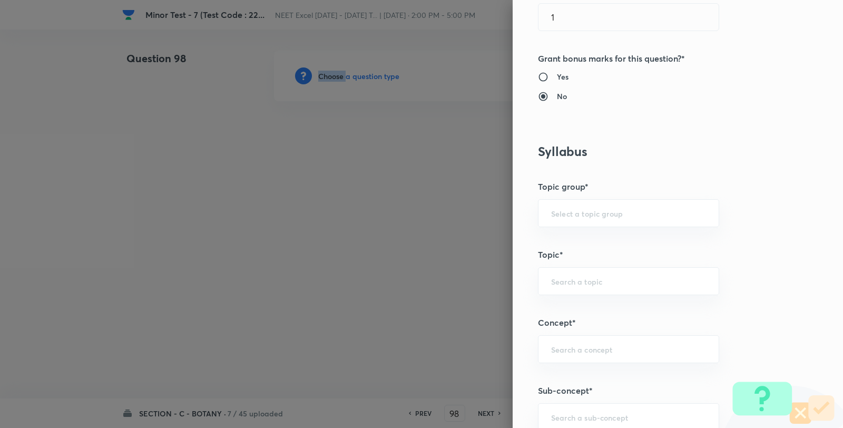
scroll to position [586, 0]
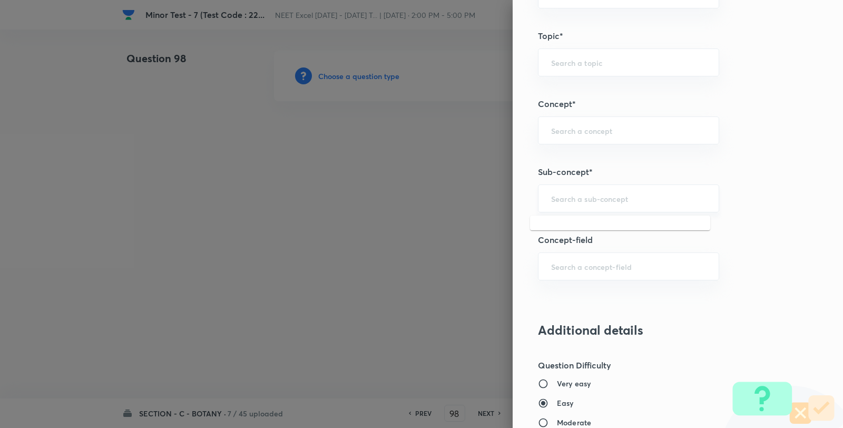
click at [598, 197] on input "text" at bounding box center [628, 198] width 155 height 10
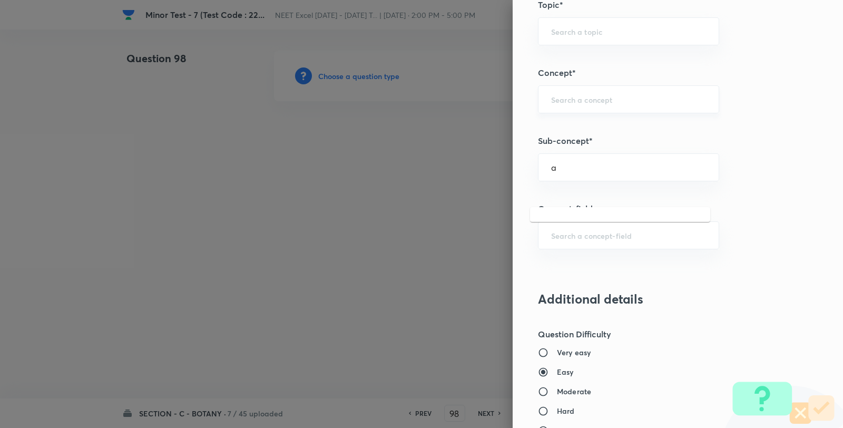
scroll to position [644, 0]
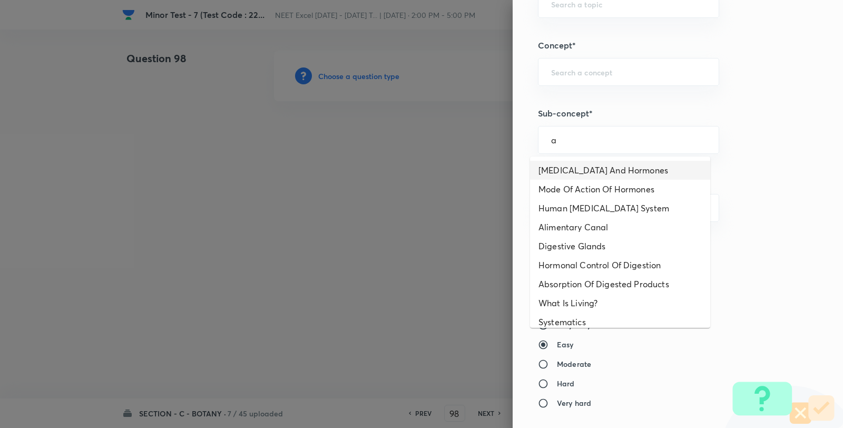
click at [584, 177] on li "Endocrine Glands And Hormones" at bounding box center [620, 170] width 180 height 19
type input "Endocrine Glands And Hormones"
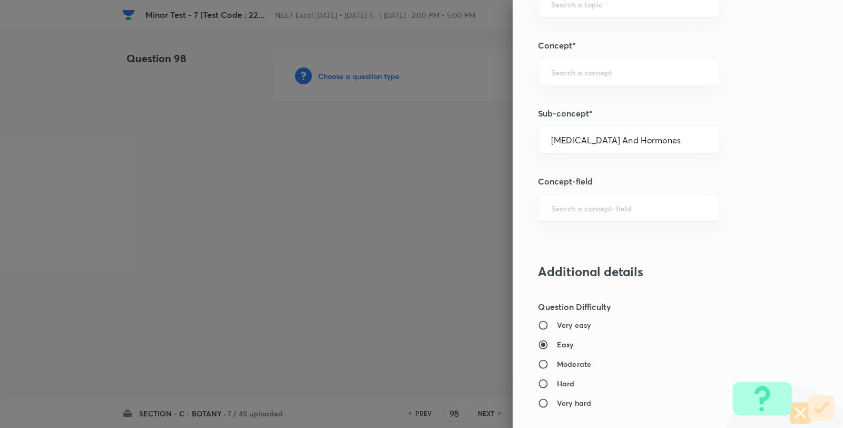
type input "Biology"
type input "Human Physiology"
type input "Chemical Coordinate & Integration"
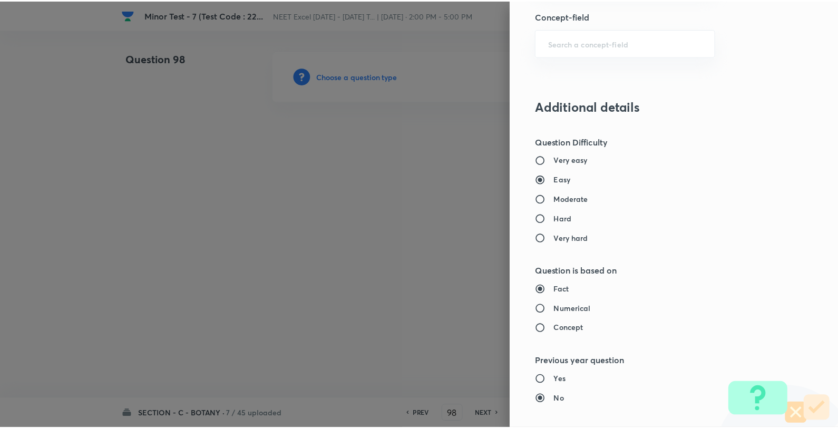
scroll to position [1080, 0]
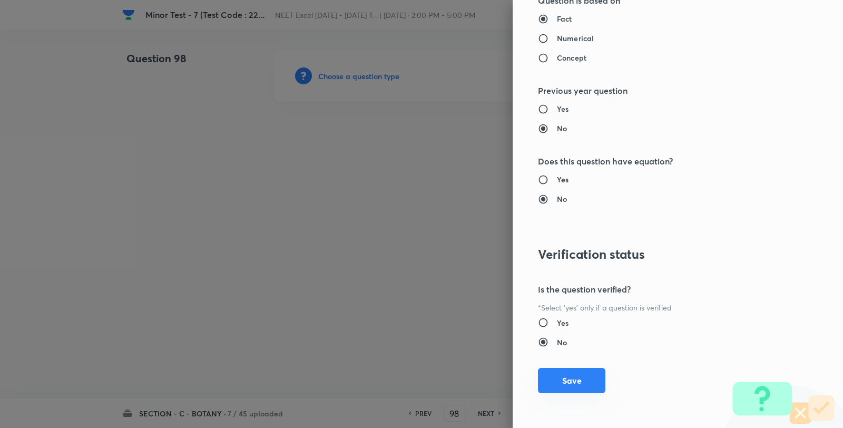
click at [571, 381] on button "Save" at bounding box center [571, 380] width 67 height 25
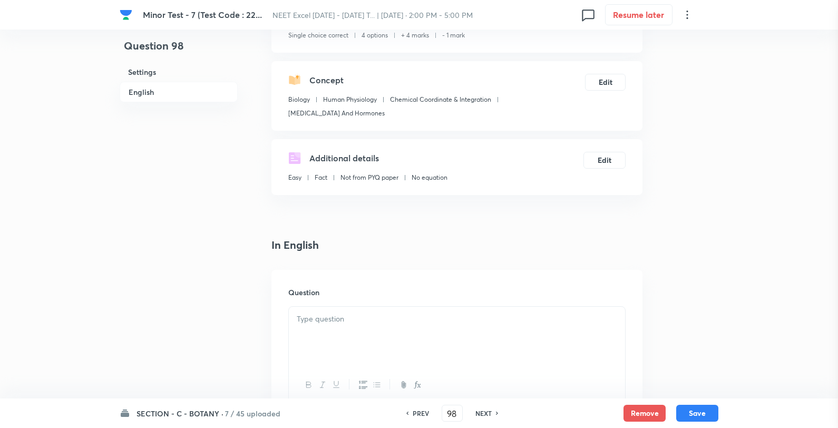
scroll to position [176, 0]
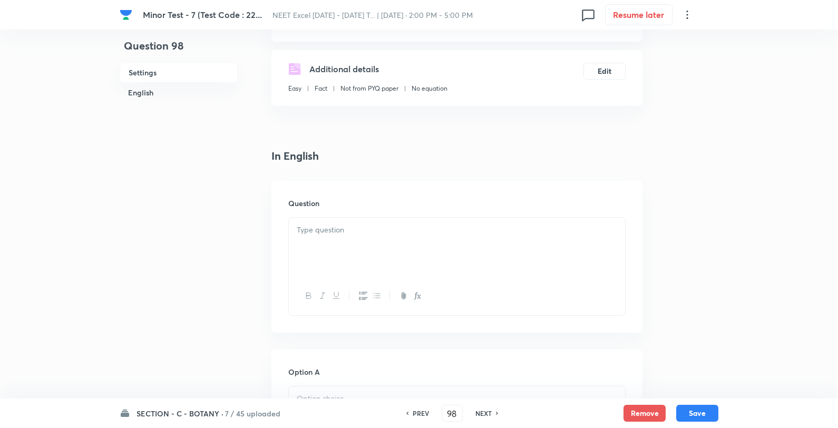
click at [376, 265] on div at bounding box center [457, 247] width 336 height 59
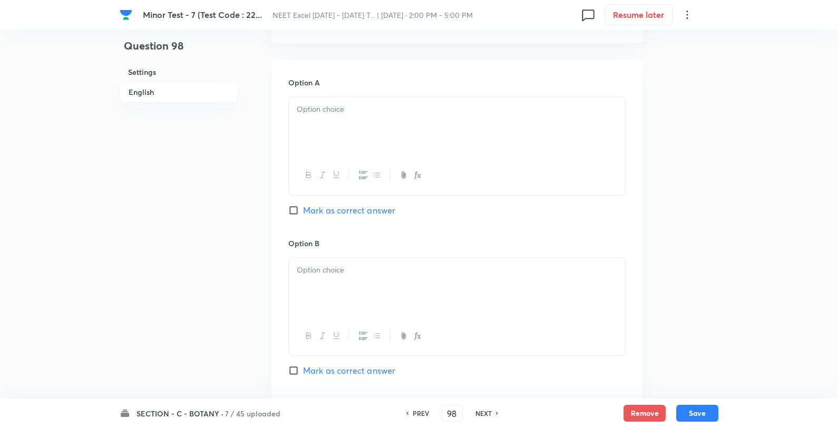
scroll to position [468, 0]
drag, startPoint x: 373, startPoint y: 140, endPoint x: 382, endPoint y: 135, distance: 9.9
click at [373, 140] on div at bounding box center [457, 123] width 336 height 59
click at [484, 94] on div "regulatory gene structural gene terminator promoter" at bounding box center [457, 124] width 336 height 61
click at [360, 204] on span "Mark as correct answer" at bounding box center [349, 207] width 92 height 13
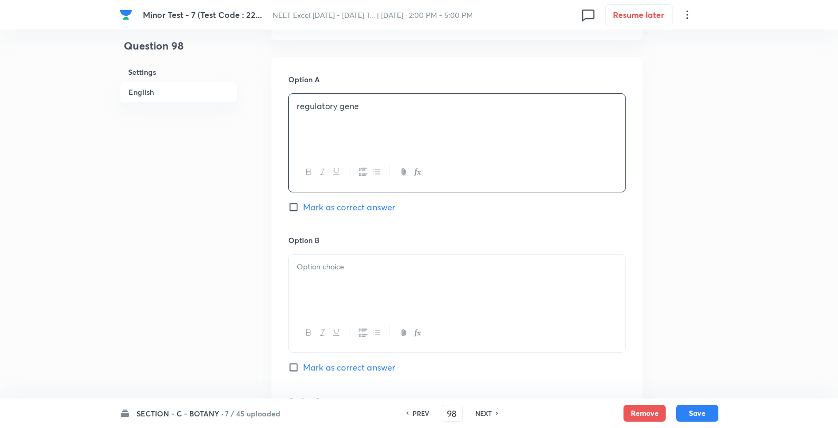
click at [303, 204] on input "Mark as correct answer" at bounding box center [295, 207] width 15 height 11
checkbox input "true"
click at [344, 259] on div at bounding box center [457, 284] width 336 height 59
click at [406, 260] on div "structural gene terminator promoter" at bounding box center [457, 284] width 336 height 59
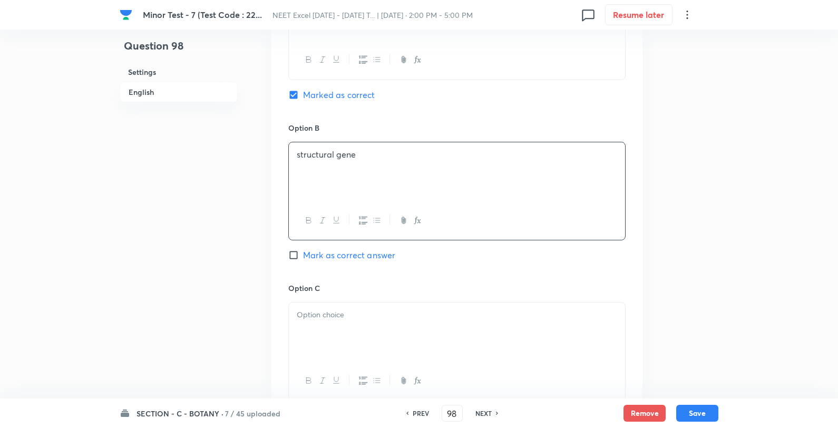
scroll to position [703, 0]
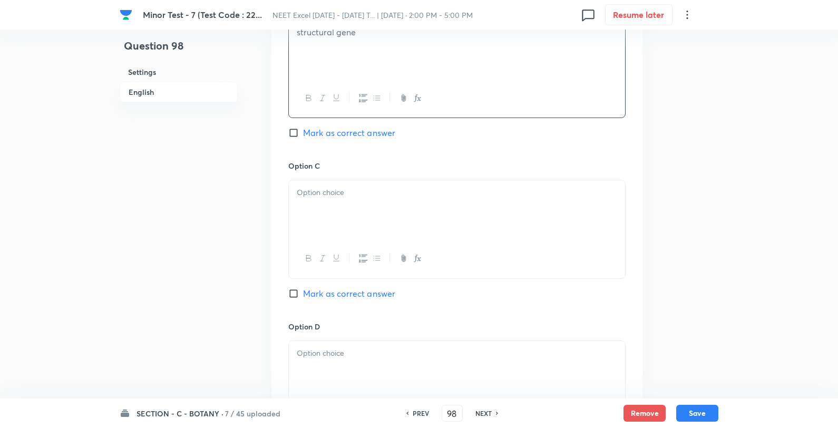
click at [397, 201] on div at bounding box center [457, 209] width 336 height 59
click at [436, 187] on p "terminator" at bounding box center [457, 193] width 320 height 12
click at [363, 359] on p at bounding box center [457, 353] width 320 height 12
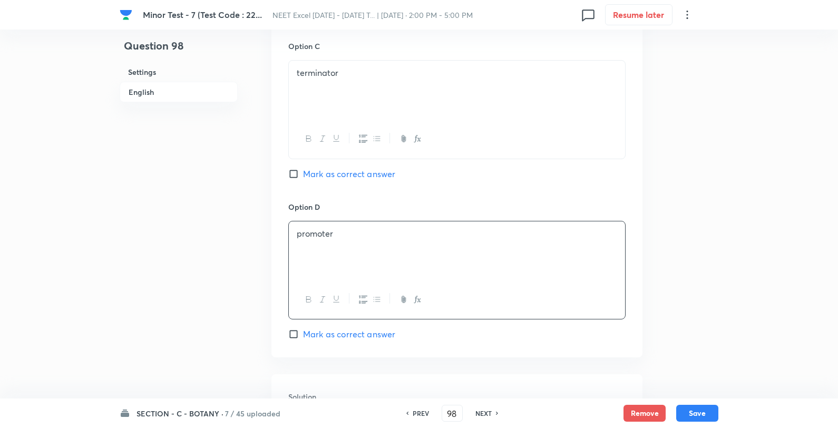
scroll to position [937, 0]
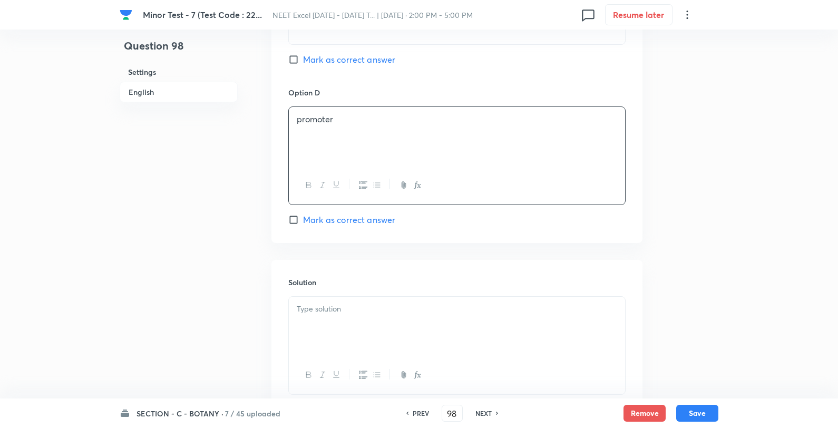
click at [389, 326] on div at bounding box center [457, 326] width 336 height 59
click at [704, 414] on button "Save" at bounding box center [697, 412] width 42 height 17
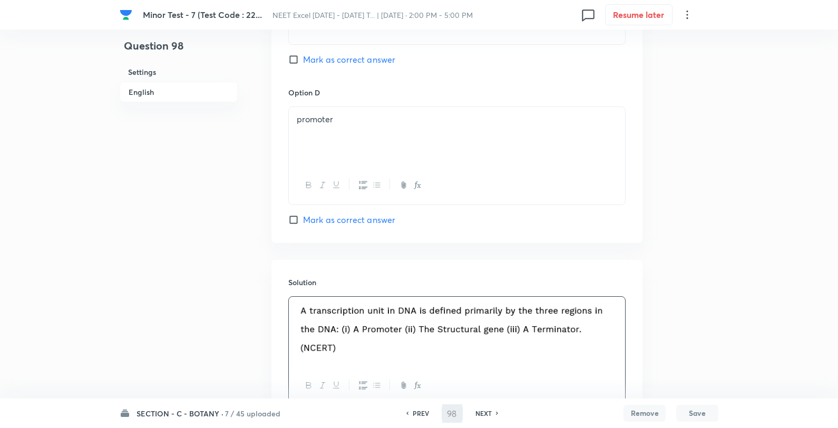
type input "99"
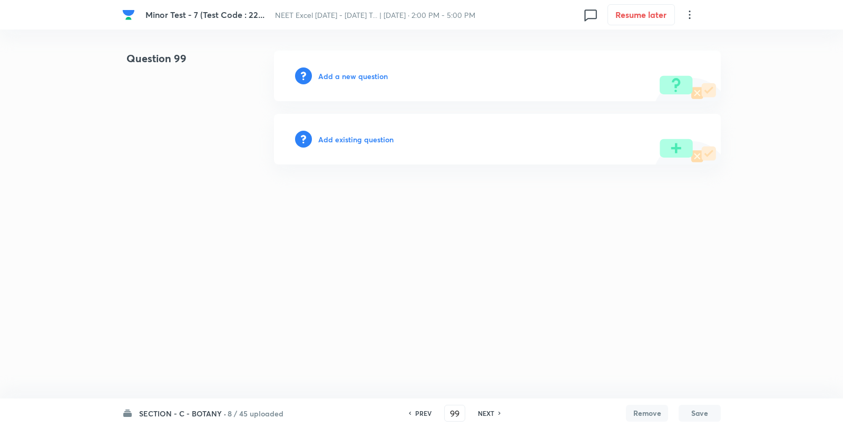
click at [358, 73] on h6 "Add a new question" at bounding box center [353, 76] width 70 height 11
click at [358, 73] on h6 "Choose a question type" at bounding box center [358, 76] width 81 height 11
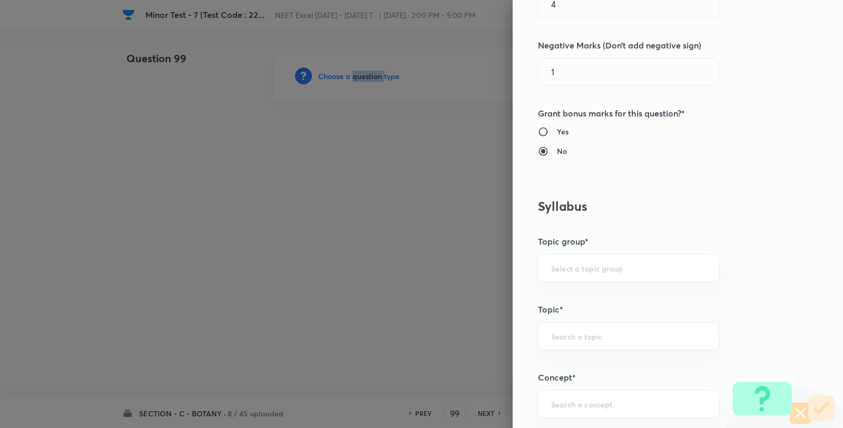
scroll to position [644, 0]
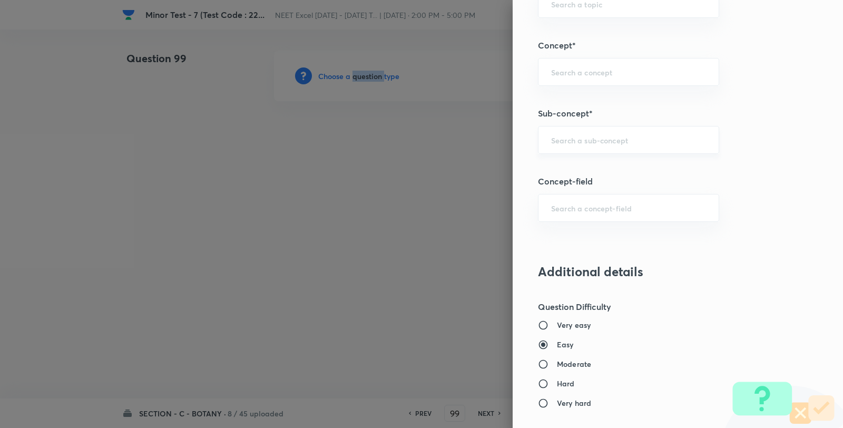
click at [611, 150] on div "​" at bounding box center [628, 140] width 181 height 28
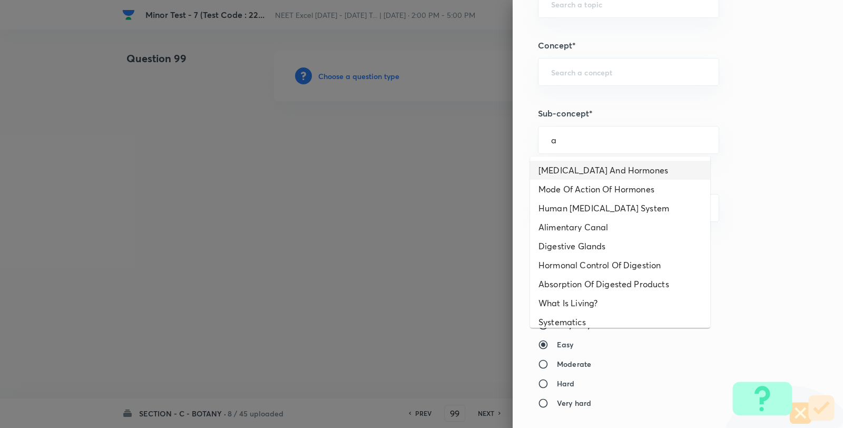
drag, startPoint x: 593, startPoint y: 159, endPoint x: 605, endPoint y: 157, distance: 12.3
click at [581, 173] on li "Endocrine Glands And Hormones" at bounding box center [620, 170] width 180 height 19
type input "Endocrine Glands And Hormones"
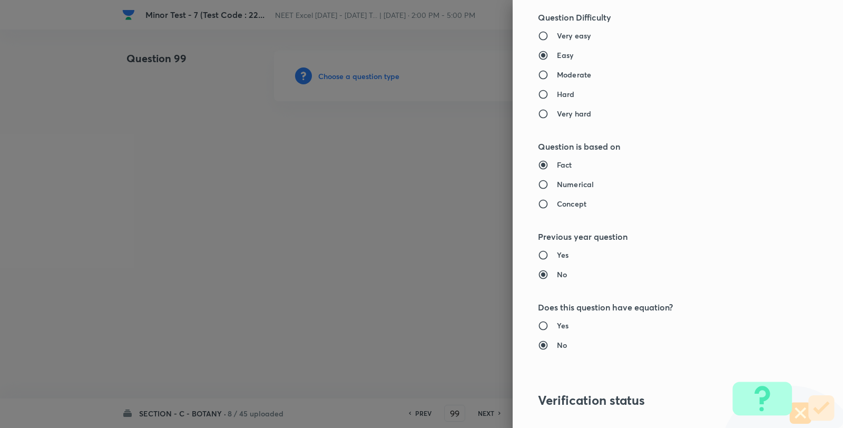
type input "Biology"
type input "Human Physiology"
type input "Chemical Coordinate & Integration"
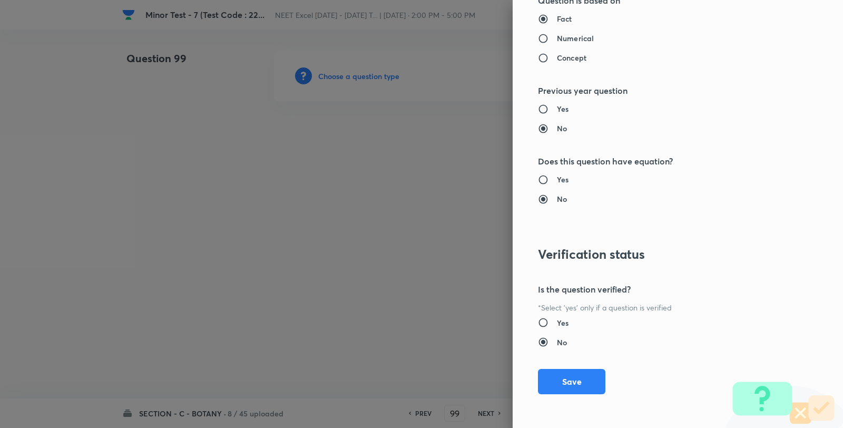
click at [567, 369] on button "Save" at bounding box center [571, 381] width 67 height 25
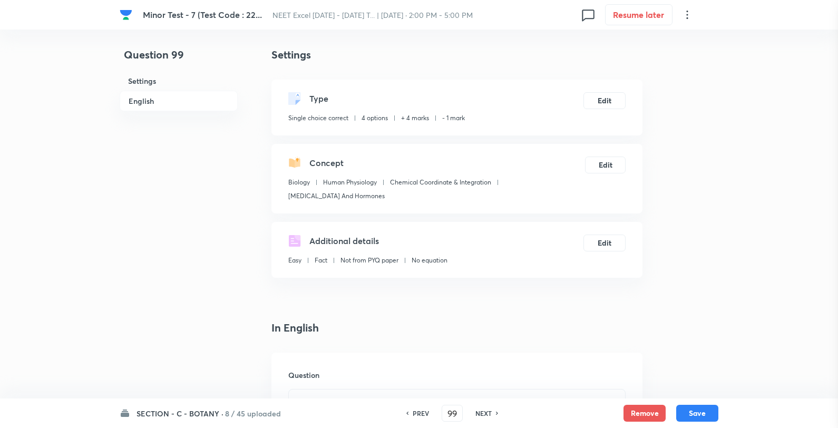
scroll to position [234, 0]
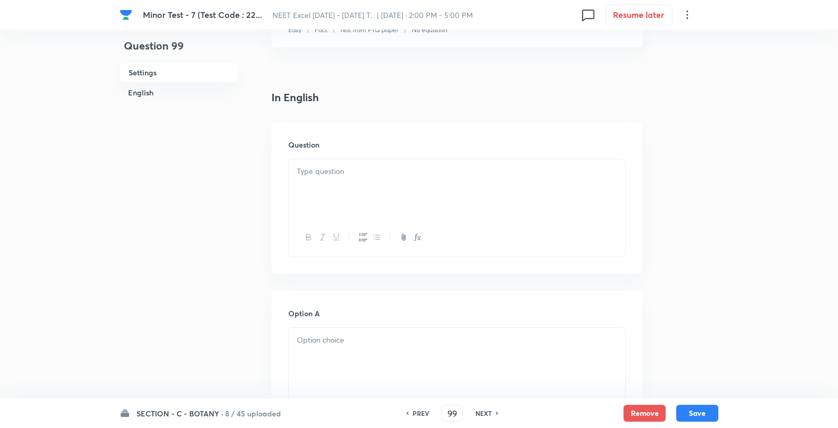
click at [362, 159] on div "Question" at bounding box center [456, 198] width 371 height 152
drag, startPoint x: 362, startPoint y: 164, endPoint x: 367, endPoint y: 168, distance: 6.6
click at [362, 167] on div at bounding box center [457, 188] width 336 height 59
click at [371, 166] on p at bounding box center [457, 172] width 320 height 12
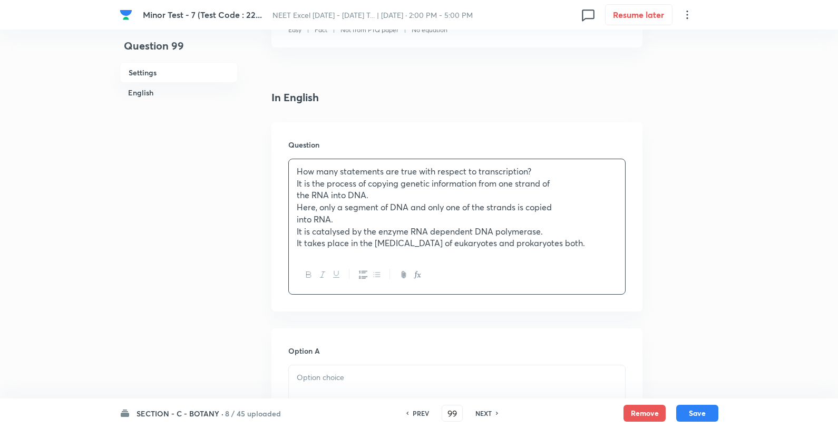
click at [305, 198] on p "the RNA into DNA." at bounding box center [457, 195] width 320 height 12
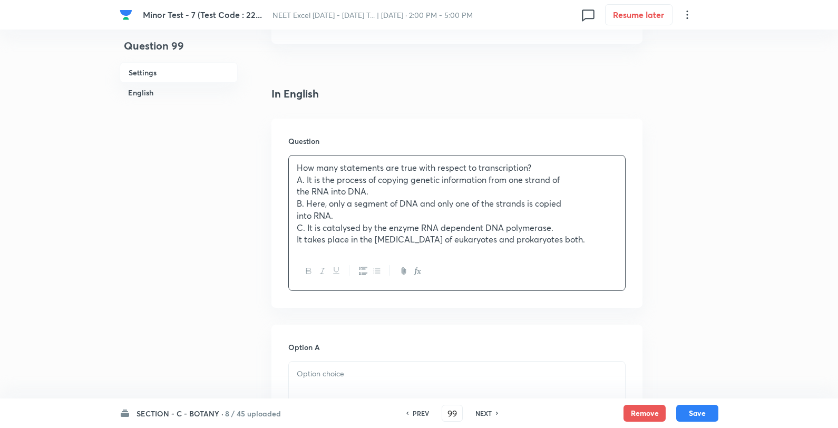
scroll to position [527, 0]
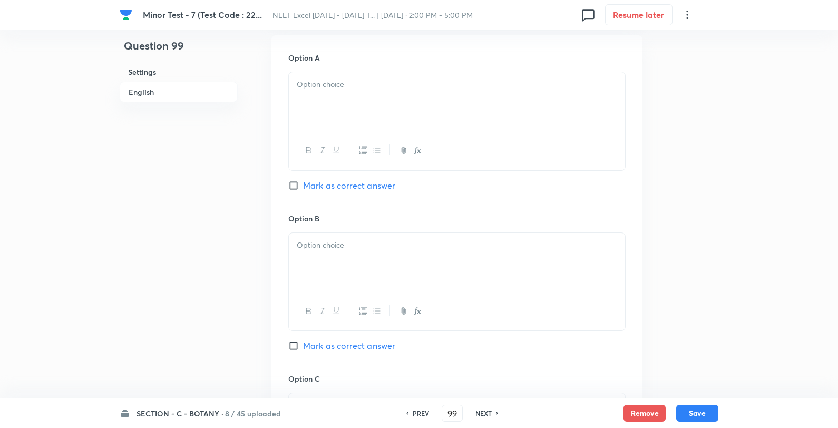
click at [345, 103] on div at bounding box center [457, 101] width 336 height 59
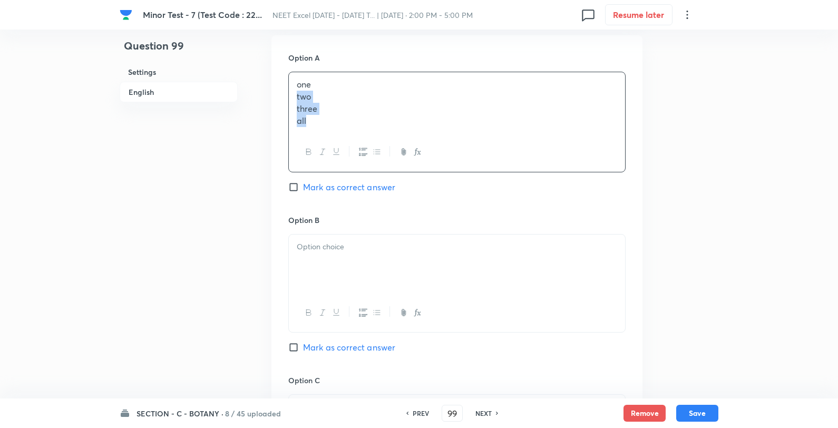
click at [369, 86] on p "one" at bounding box center [457, 85] width 320 height 12
click at [341, 191] on span "Mark as correct answer" at bounding box center [349, 185] width 92 height 13
click at [303, 191] on input "Mark as correct answer" at bounding box center [295, 185] width 15 height 11
checkbox input "true"
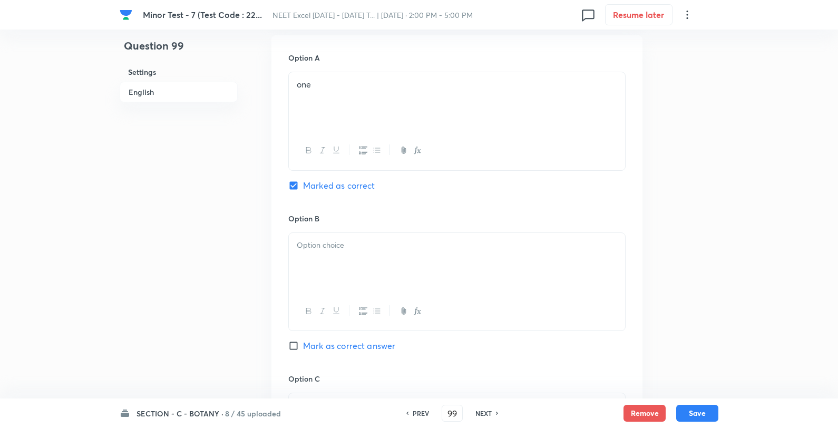
click at [339, 244] on p at bounding box center [457, 245] width 320 height 12
click at [359, 241] on p "two" at bounding box center [457, 245] width 320 height 12
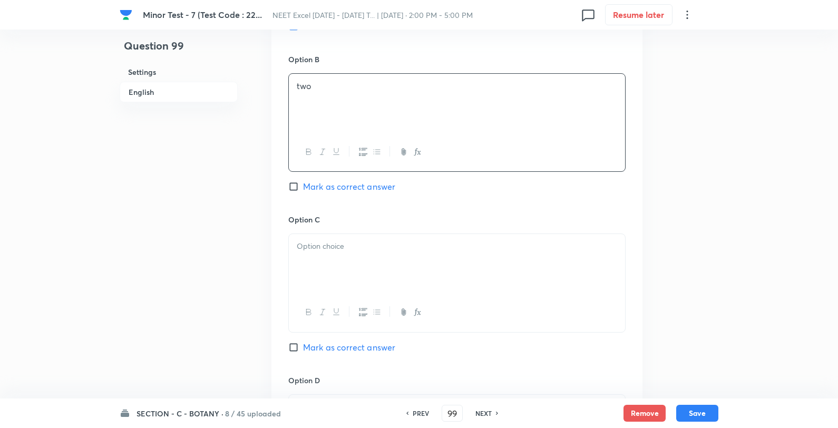
scroll to position [703, 0]
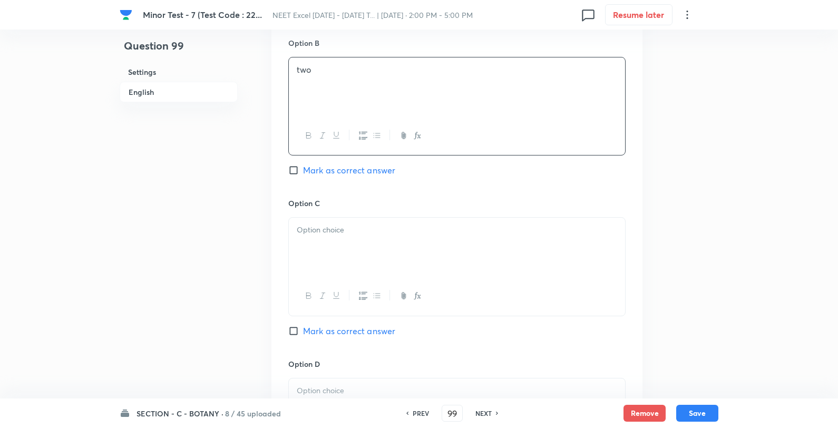
click at [344, 257] on div at bounding box center [457, 247] width 336 height 59
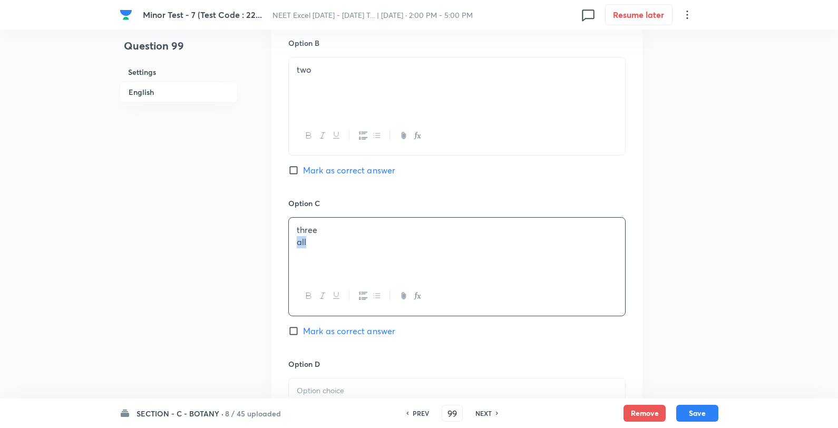
click at [374, 224] on div "three all" at bounding box center [457, 247] width 336 height 59
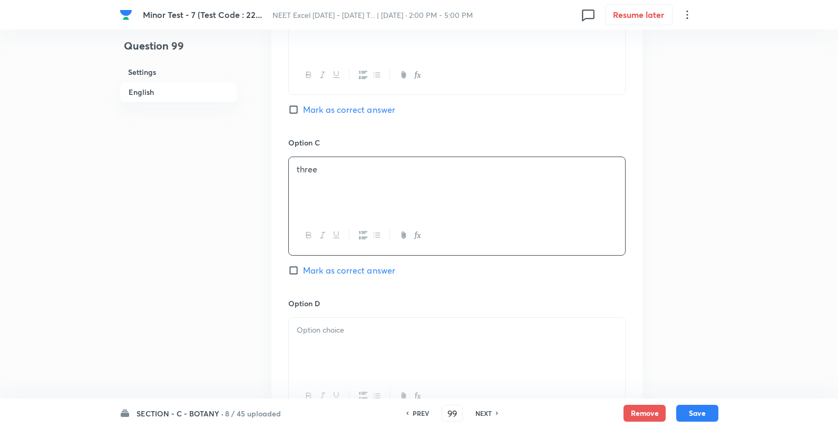
scroll to position [878, 0]
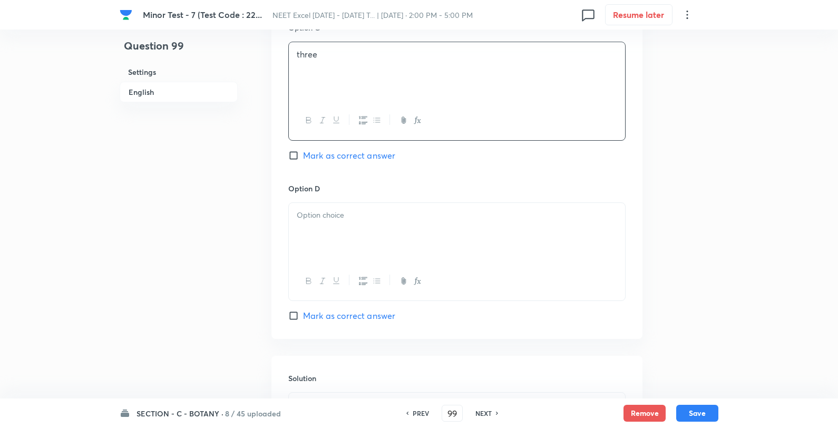
click at [352, 235] on div at bounding box center [457, 232] width 336 height 59
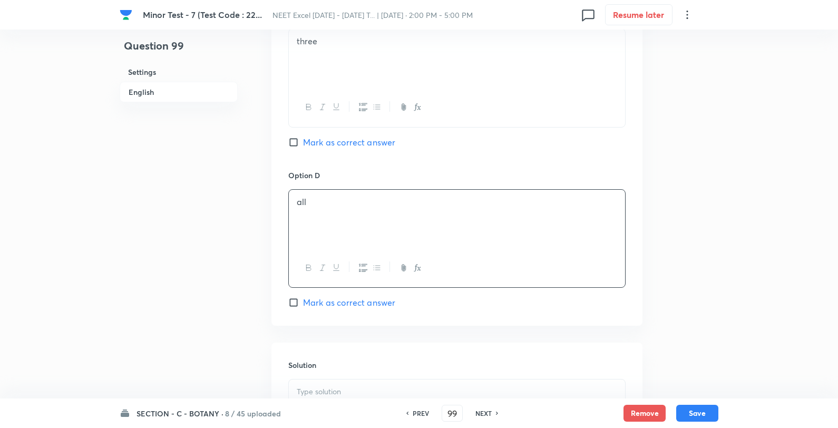
scroll to position [1053, 0]
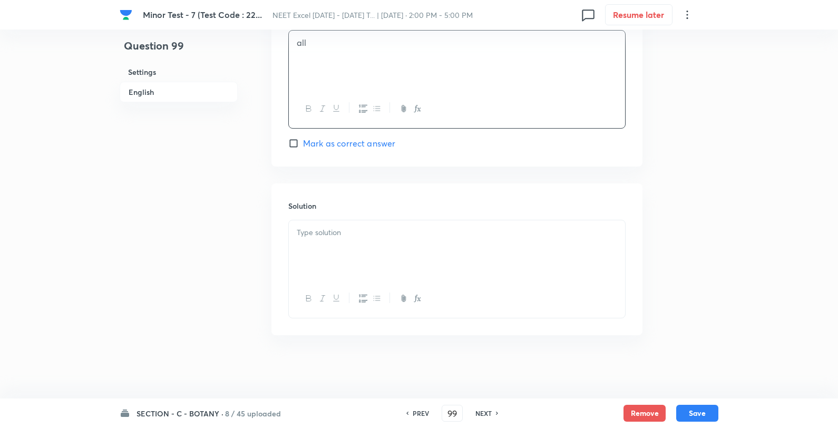
click at [372, 230] on p at bounding box center [457, 233] width 320 height 12
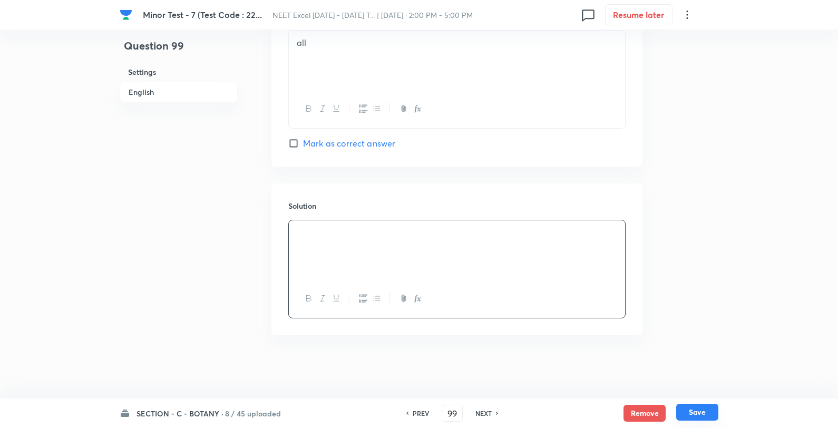
click at [705, 417] on button "Save" at bounding box center [697, 412] width 42 height 17
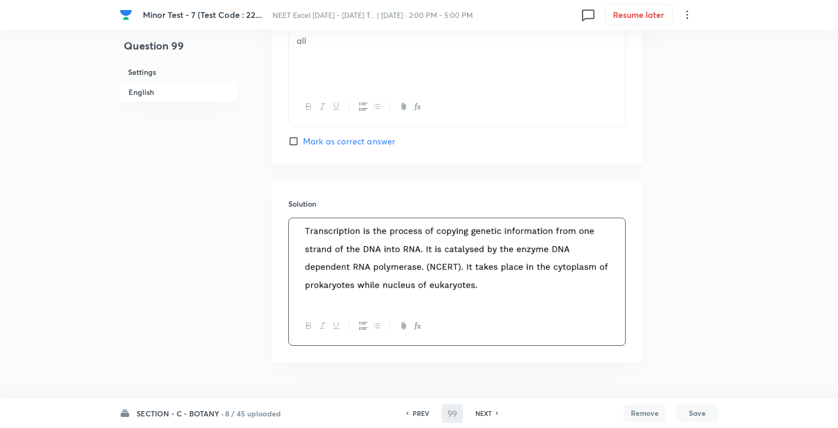
type input "100"
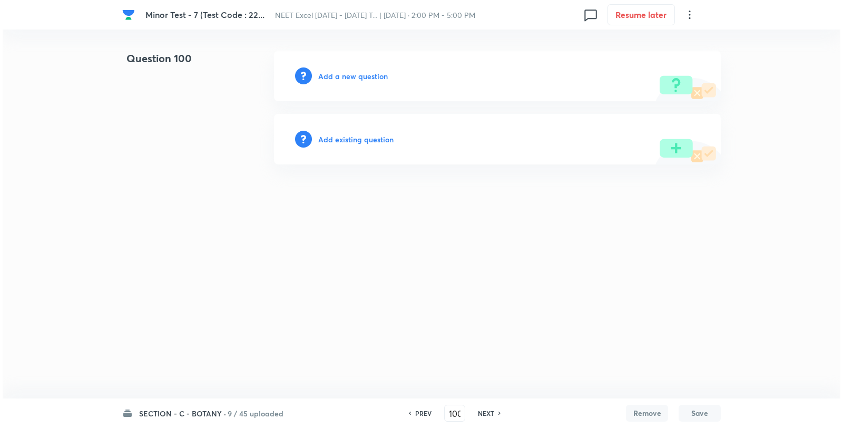
scroll to position [0, 0]
click at [345, 87] on div "Add a new question" at bounding box center [497, 76] width 447 height 51
click at [344, 75] on h6 "Add a new question" at bounding box center [353, 76] width 70 height 11
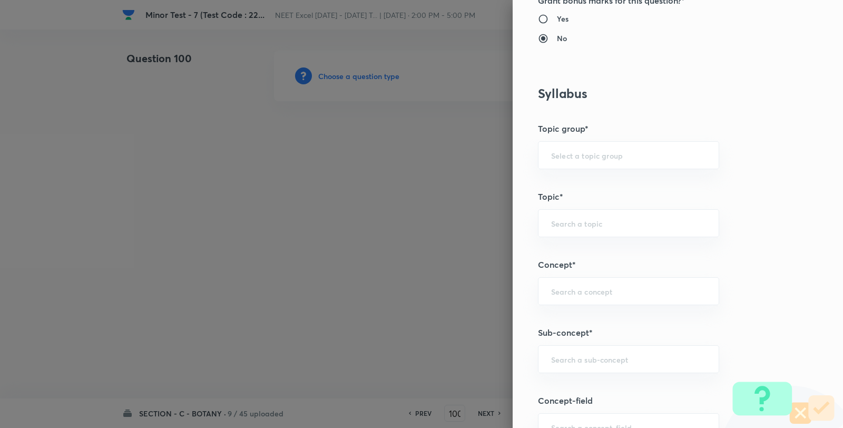
scroll to position [761, 0]
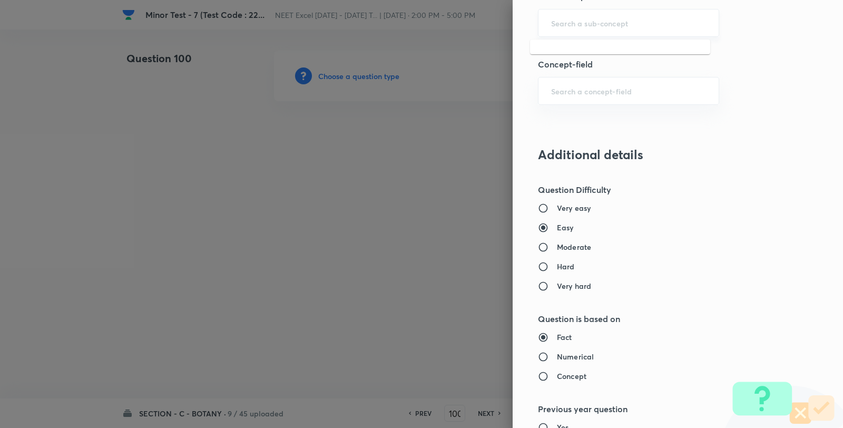
click at [555, 26] on input "text" at bounding box center [628, 23] width 155 height 10
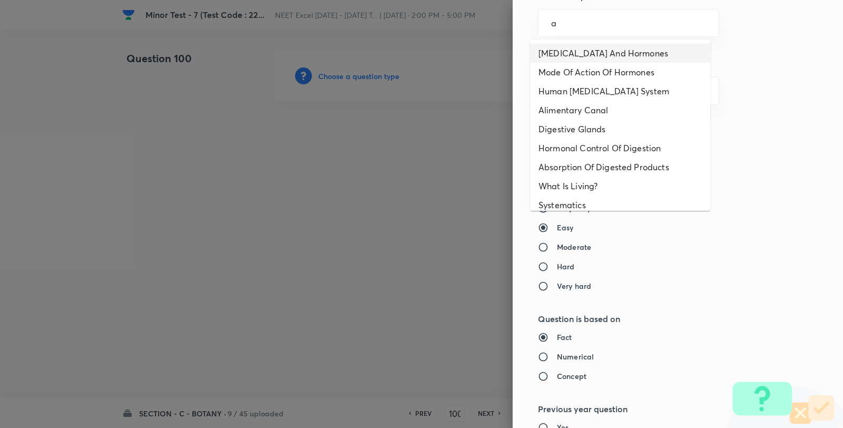
click at [561, 57] on li "Endocrine Glands And Hormones" at bounding box center [620, 53] width 180 height 19
type input "Endocrine Glands And Hormones"
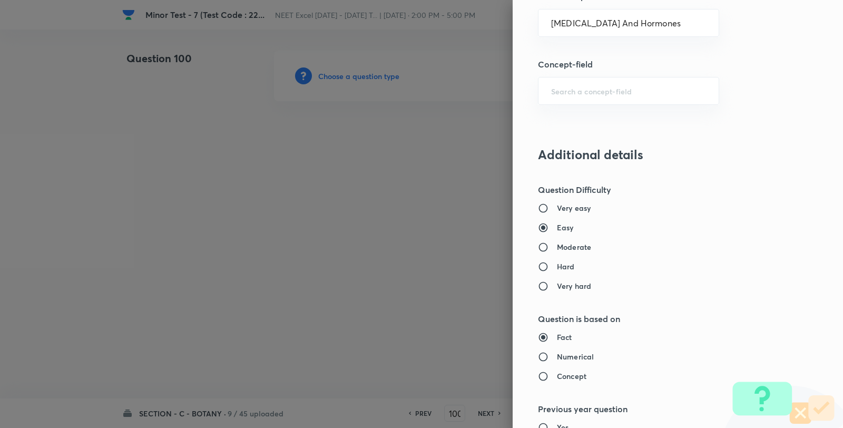
type input "Biology"
type input "Human Physiology"
type input "Chemical Coordinate & Integration"
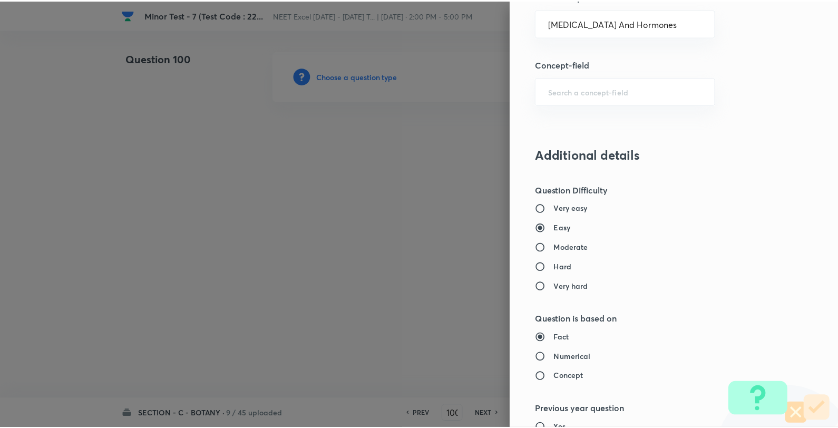
scroll to position [1080, 0]
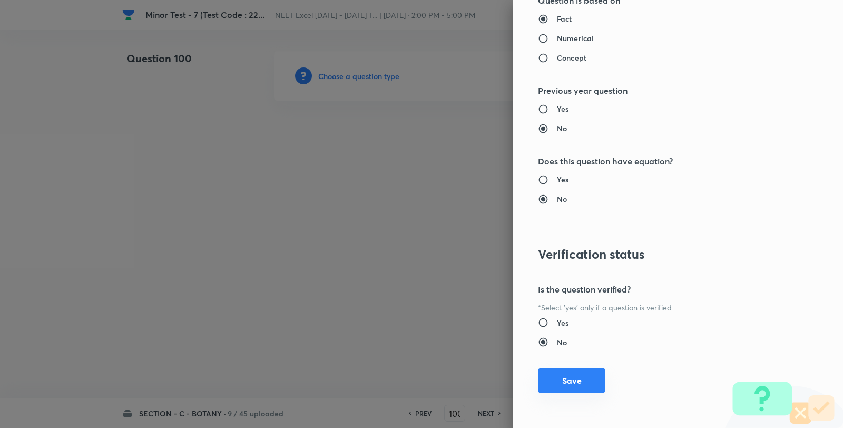
click at [553, 380] on button "Save" at bounding box center [571, 380] width 67 height 25
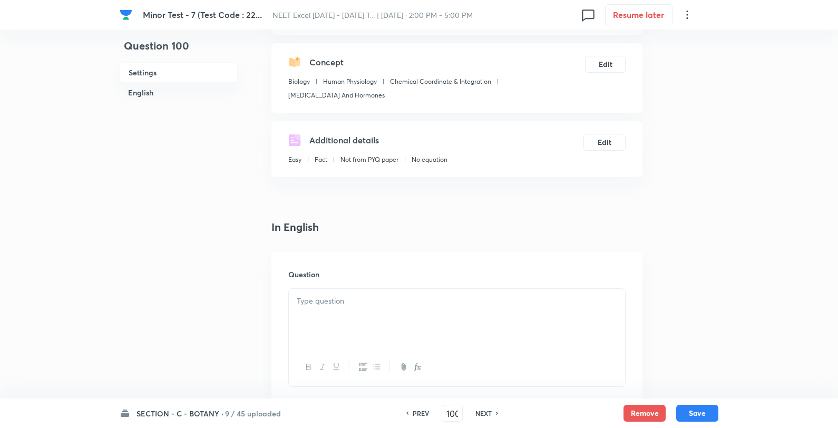
scroll to position [234, 0]
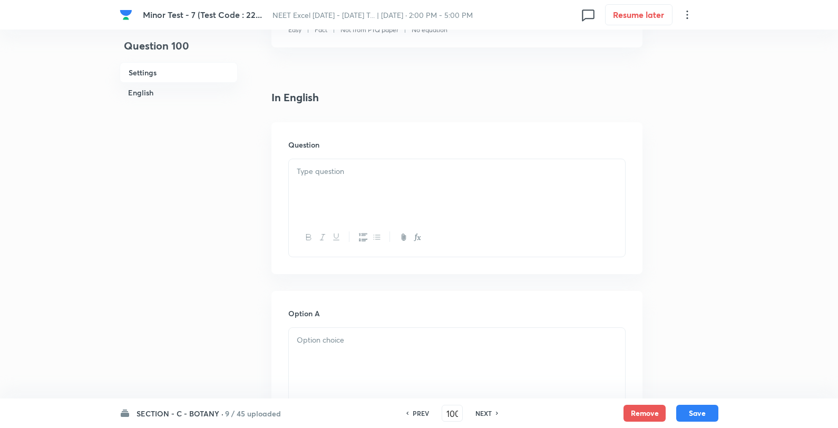
drag, startPoint x: 383, startPoint y: 208, endPoint x: 376, endPoint y: 205, distance: 7.5
click at [382, 208] on div at bounding box center [457, 188] width 336 height 59
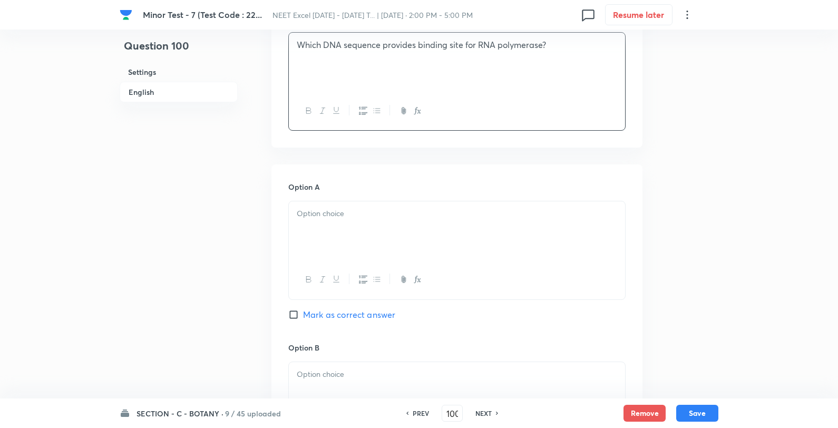
scroll to position [527, 0]
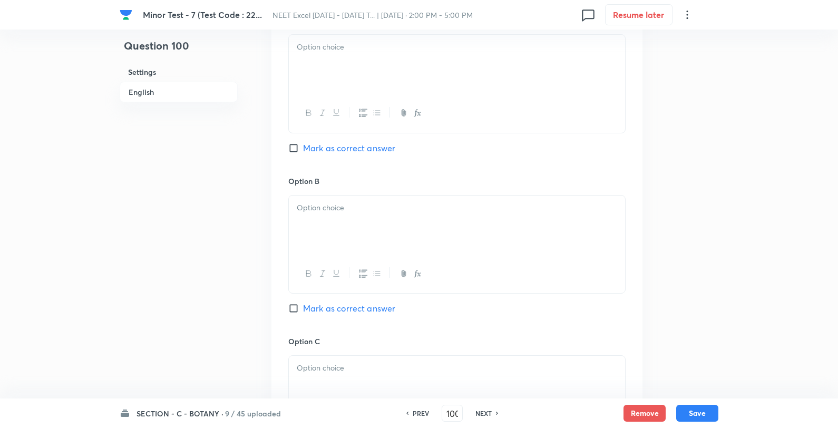
click at [350, 63] on div at bounding box center [457, 64] width 336 height 59
click at [420, 44] on p "structural gene" at bounding box center [457, 47] width 320 height 12
drag, startPoint x: 325, startPoint y: 299, endPoint x: 345, endPoint y: 244, distance: 58.9
click at [333, 287] on div "Option B Mark as correct answer" at bounding box center [456, 256] width 337 height 160
click at [348, 224] on div at bounding box center [457, 225] width 336 height 59
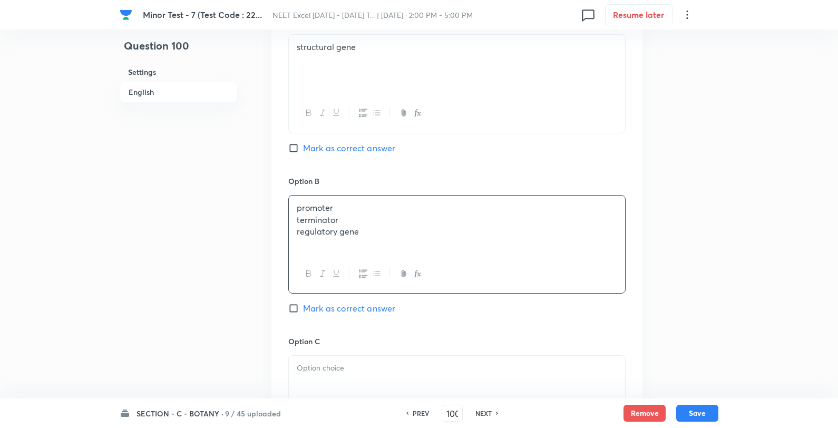
click at [358, 226] on div "promoter terminator regulatory gene" at bounding box center [457, 225] width 336 height 59
click at [366, 212] on p "promoter" at bounding box center [457, 208] width 320 height 12
click at [375, 312] on span "Mark as correct answer" at bounding box center [349, 308] width 92 height 13
click at [303, 312] on input "Mark as correct answer" at bounding box center [295, 308] width 15 height 11
checkbox input "true"
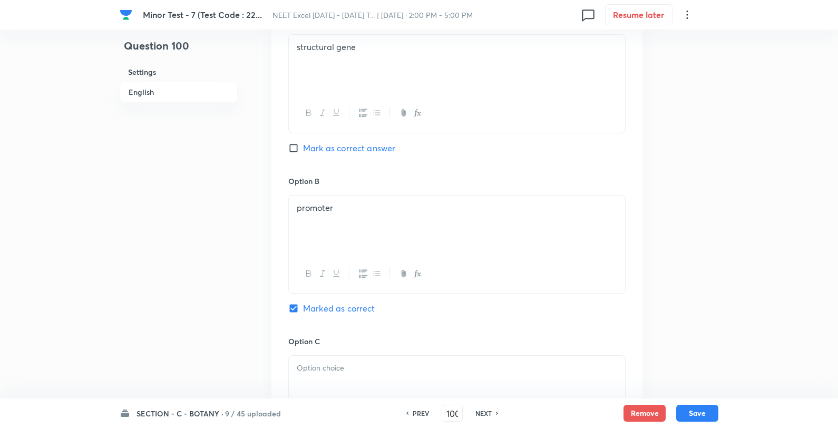
click at [351, 377] on div at bounding box center [457, 385] width 336 height 59
drag, startPoint x: 371, startPoint y: 377, endPoint x: 403, endPoint y: 371, distance: 32.8
click at [402, 373] on p "terminator" at bounding box center [457, 368] width 320 height 12
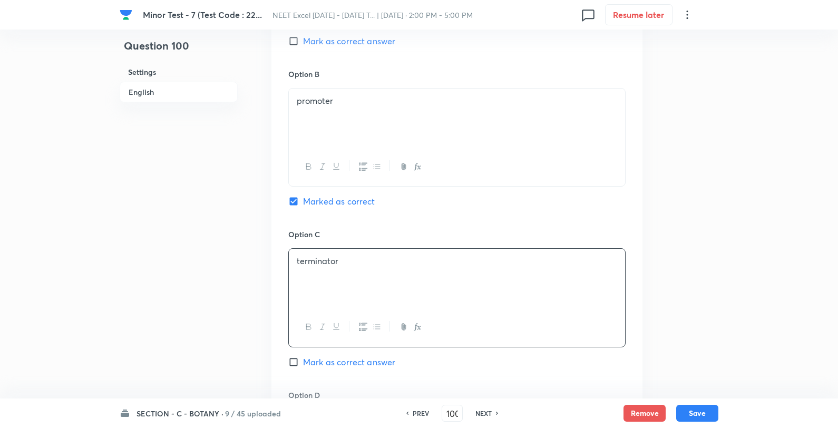
scroll to position [761, 0]
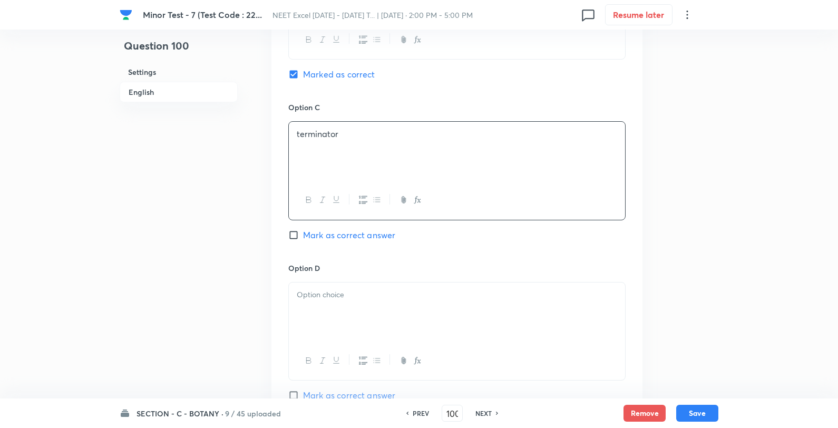
click at [387, 289] on div at bounding box center [457, 312] width 336 height 59
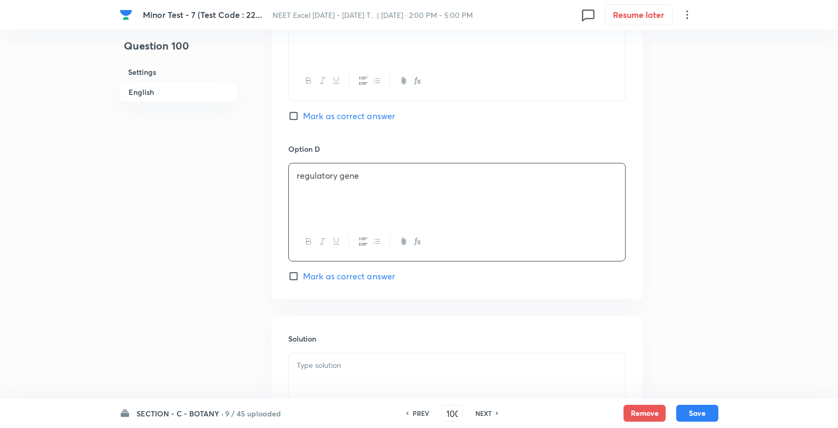
scroll to position [995, 0]
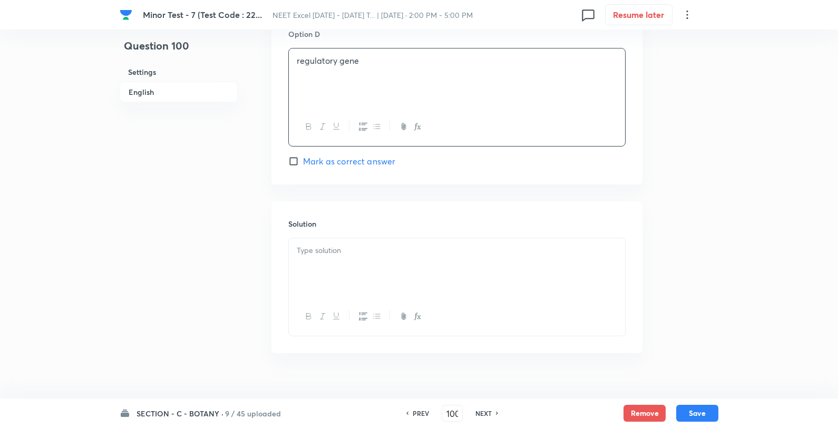
click at [349, 261] on div at bounding box center [457, 267] width 336 height 59
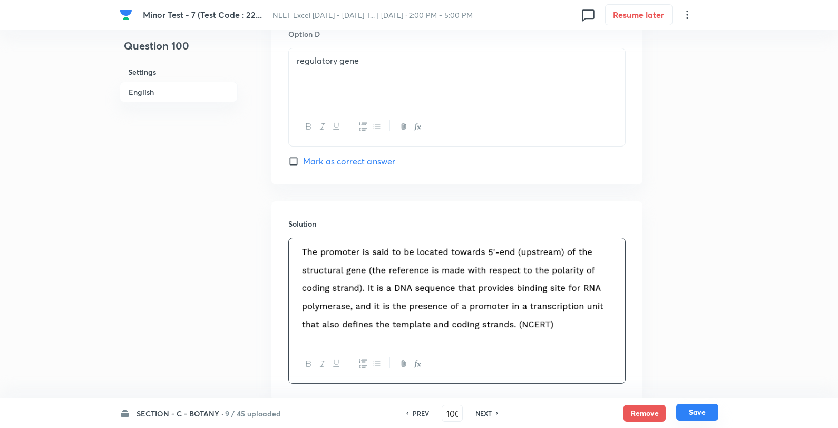
click at [704, 409] on button "Save" at bounding box center [697, 412] width 42 height 17
type input "101"
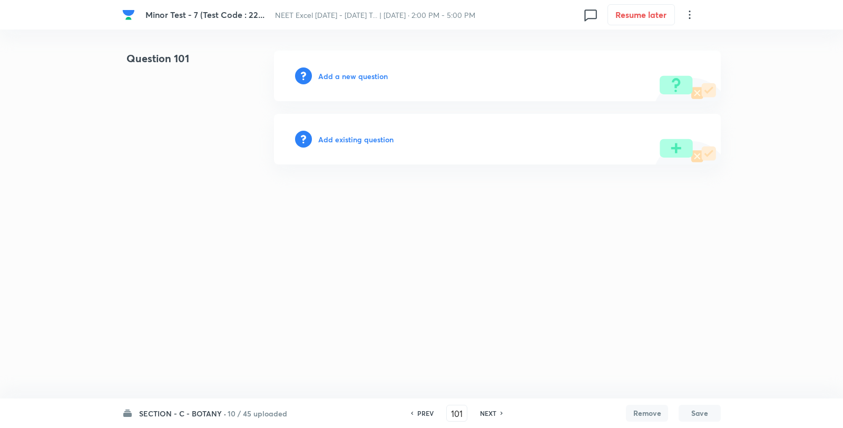
click at [361, 77] on h6 "Add a new question" at bounding box center [353, 76] width 70 height 11
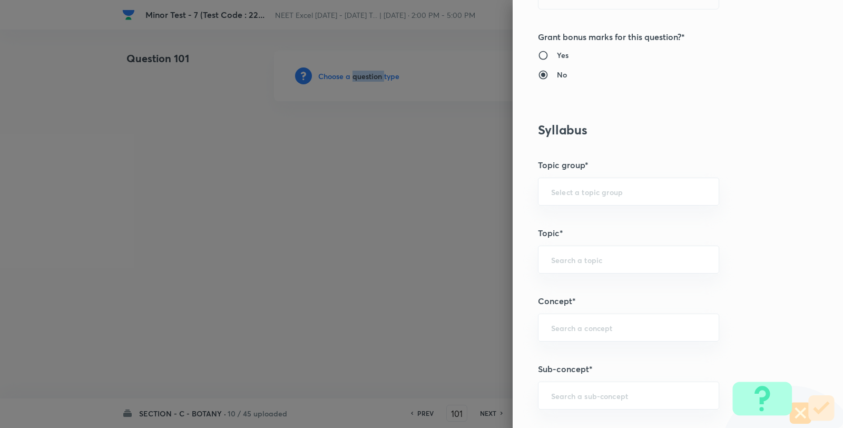
scroll to position [761, 0]
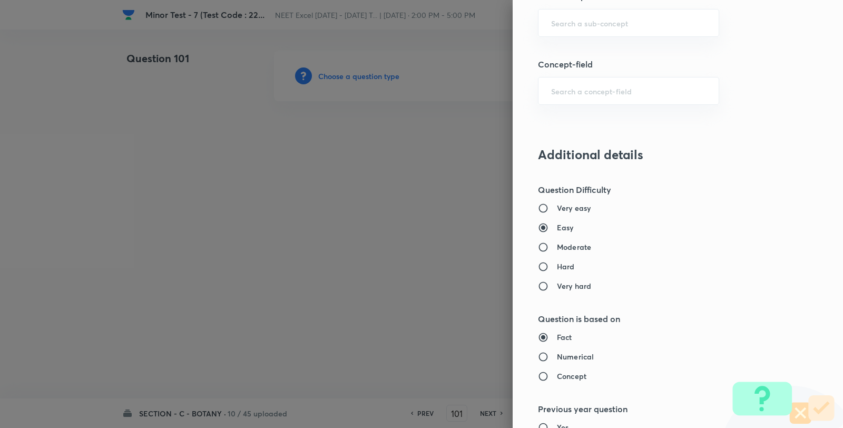
drag, startPoint x: 526, startPoint y: 5, endPoint x: 570, endPoint y: 23, distance: 47.1
click at [527, 6] on div "Question settings Question type* Single choice correct Number of options* 2 3 4…" at bounding box center [678, 214] width 330 height 428
click at [570, 23] on input "text" at bounding box center [628, 23] width 155 height 10
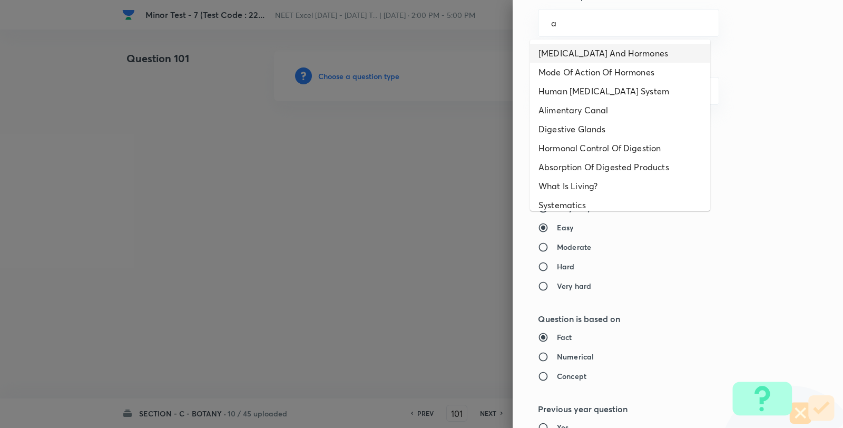
click at [575, 50] on li "Endocrine Glands And Hormones" at bounding box center [620, 53] width 180 height 19
type input "Endocrine Glands And Hormones"
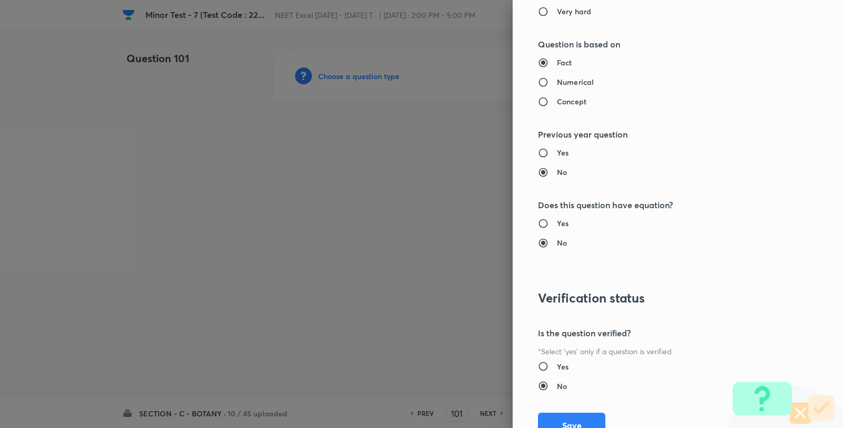
type input "Biology"
type input "Human Physiology"
type input "Chemical Coordinate & Integration"
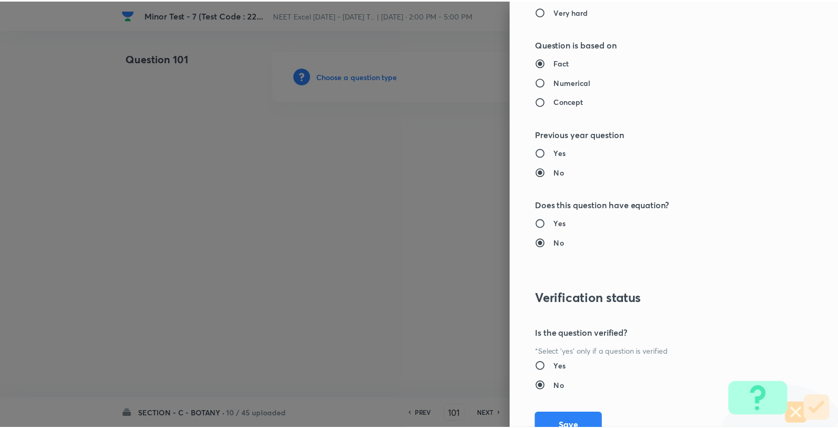
scroll to position [1080, 0]
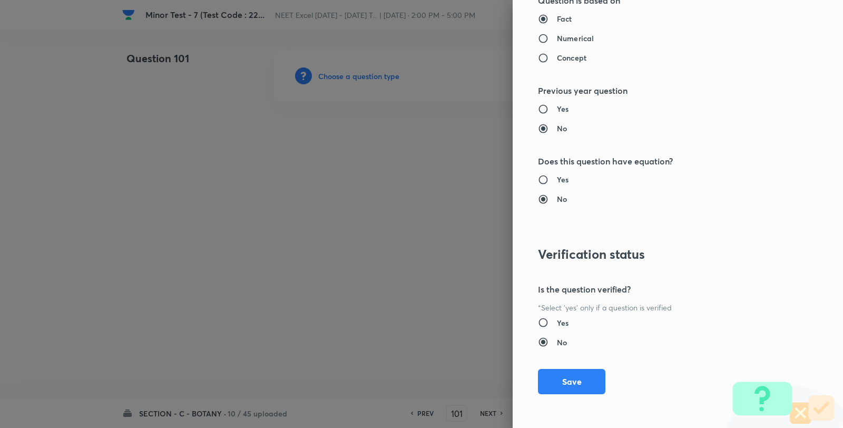
click at [561, 387] on button "Save" at bounding box center [571, 381] width 67 height 25
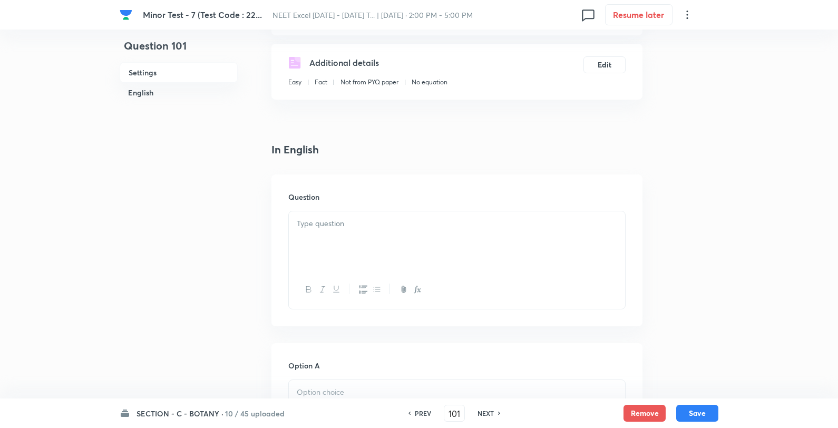
scroll to position [293, 0]
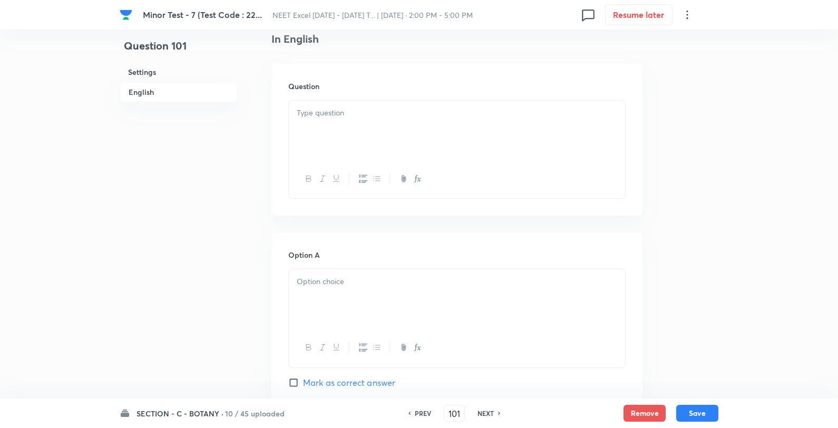
drag, startPoint x: 352, startPoint y: 179, endPoint x: 341, endPoint y: 141, distance: 39.7
click at [351, 179] on div at bounding box center [457, 179] width 336 height 38
click at [336, 135] on div at bounding box center [457, 130] width 336 height 59
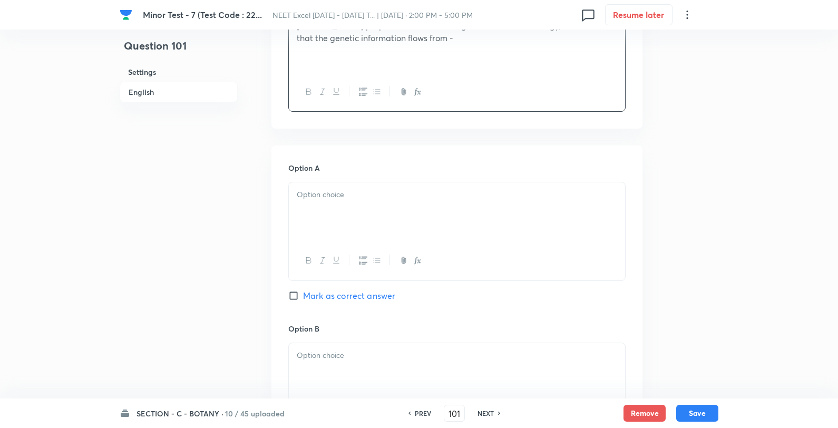
scroll to position [527, 0]
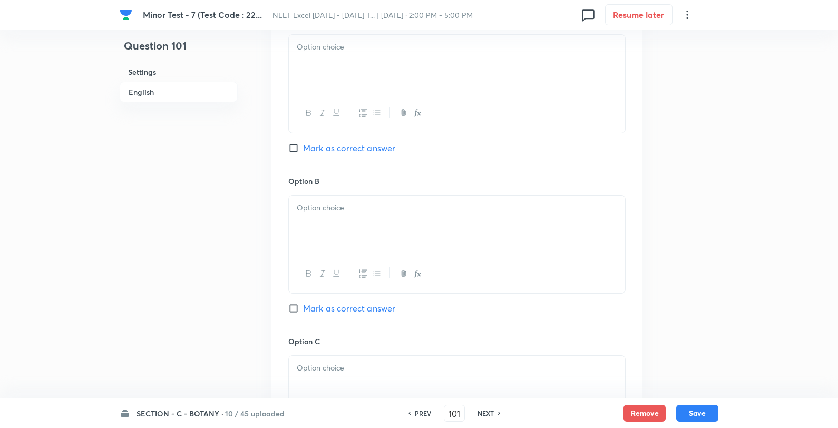
click at [352, 75] on div at bounding box center [457, 64] width 336 height 59
click at [430, 43] on p "RNA → DNA → Protein" at bounding box center [457, 47] width 320 height 12
click at [378, 226] on div at bounding box center [457, 225] width 336 height 59
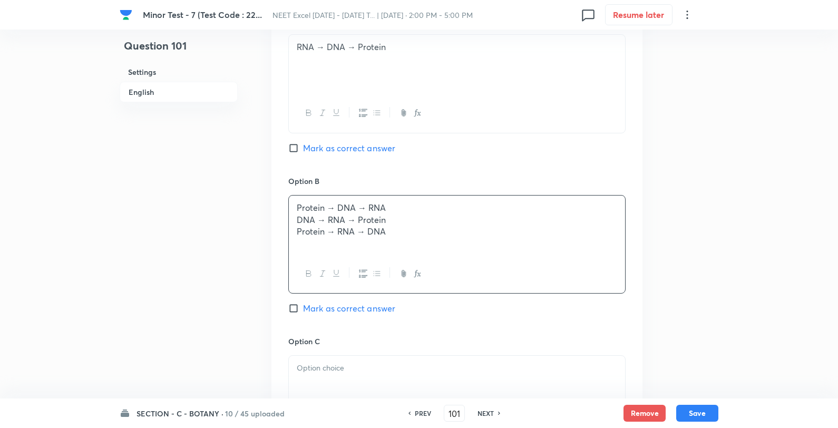
click at [420, 211] on p "Protein → DNA → RNA" at bounding box center [457, 208] width 320 height 12
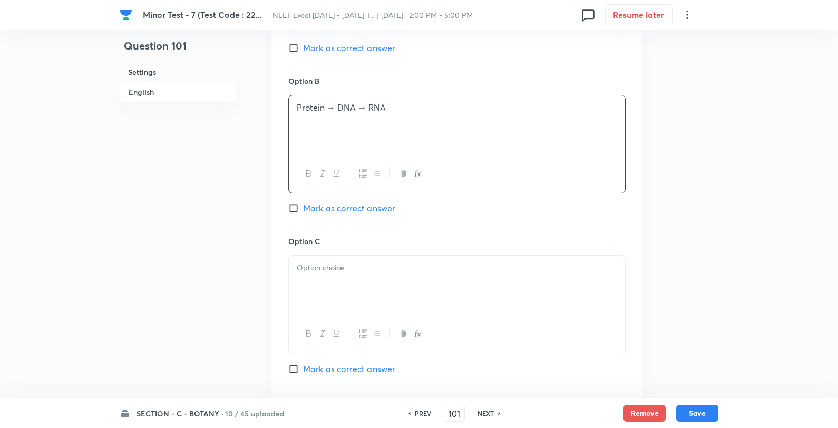
scroll to position [703, 0]
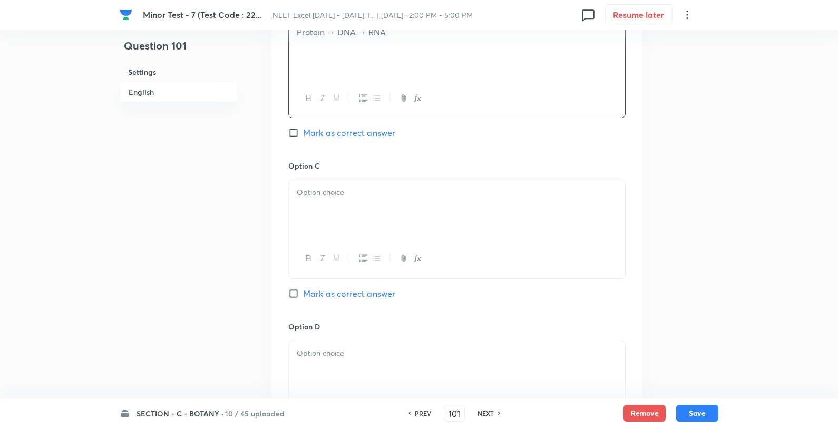
drag, startPoint x: 394, startPoint y: 191, endPoint x: 400, endPoint y: 190, distance: 5.3
click at [393, 191] on p at bounding box center [457, 193] width 320 height 12
click at [436, 190] on p "DNA → RNA → Protein" at bounding box center [457, 193] width 320 height 12
click at [339, 348] on div at bounding box center [457, 370] width 336 height 59
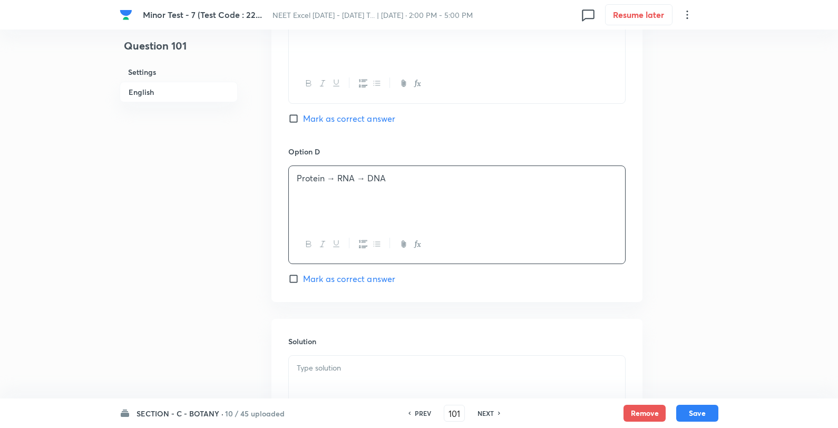
scroll to position [878, 0]
click at [354, 119] on span "Mark as correct answer" at bounding box center [349, 118] width 92 height 13
click at [303, 119] on input "Mark as correct answer" at bounding box center [295, 118] width 15 height 11
checkbox input "true"
click at [349, 413] on div "SECTION - C - BOTANY · 10 / 45 uploaded PREV 101 ​ NEXT Remove Save" at bounding box center [419, 413] width 599 height 30
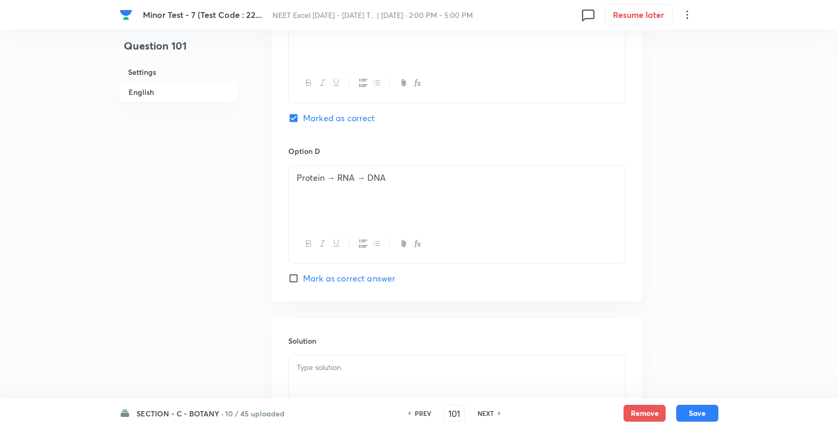
click at [344, 363] on p at bounding box center [457, 368] width 320 height 12
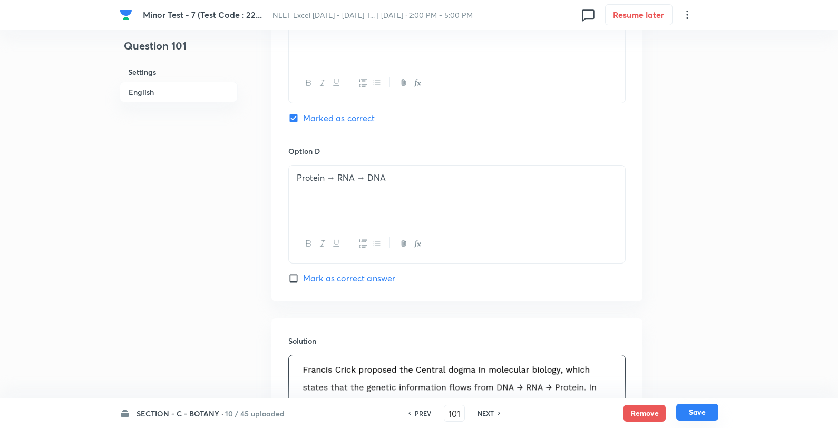
click at [703, 417] on button "Save" at bounding box center [697, 412] width 42 height 17
type input "102"
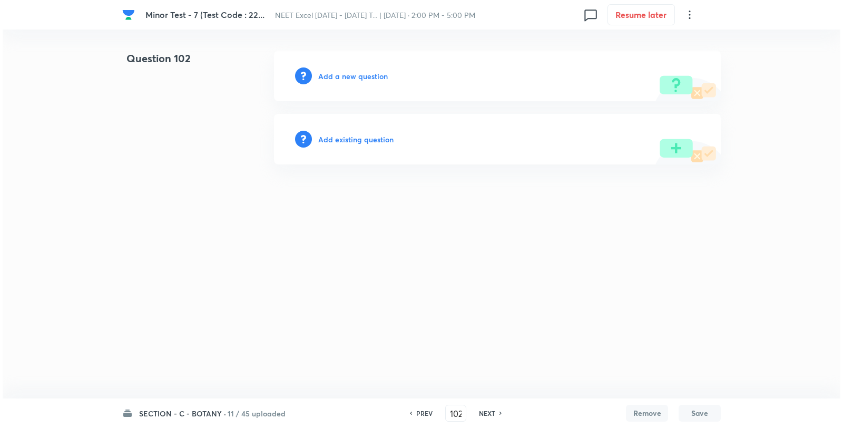
scroll to position [0, 0]
click at [350, 72] on h6 "Add a new question" at bounding box center [353, 76] width 70 height 11
click at [350, 74] on h6 "Choose a question type" at bounding box center [358, 76] width 81 height 11
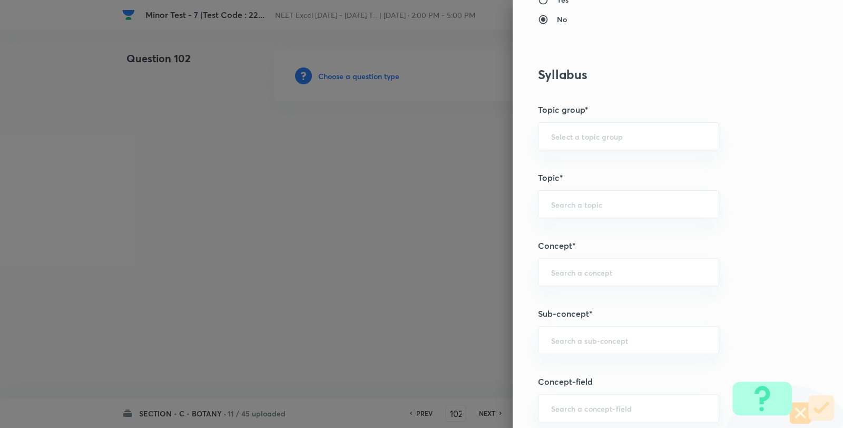
scroll to position [644, 0]
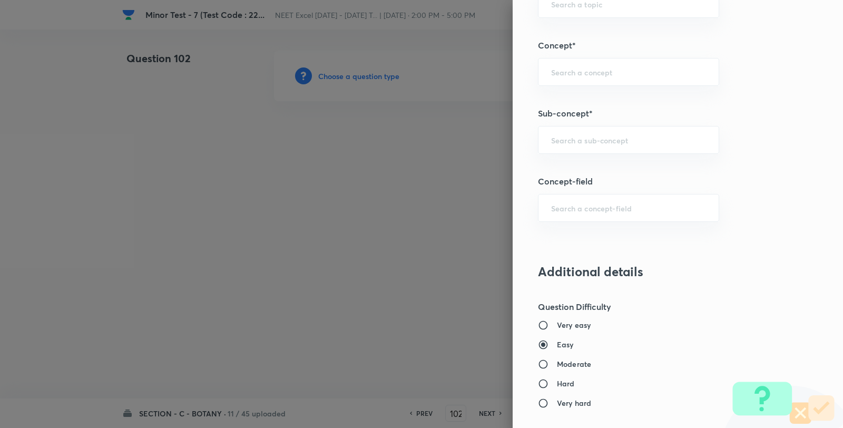
click at [597, 124] on div "Question settings Question type* Single choice correct Number of options* 2 3 4…" at bounding box center [678, 214] width 330 height 428
click at [602, 141] on input "text" at bounding box center [628, 140] width 155 height 10
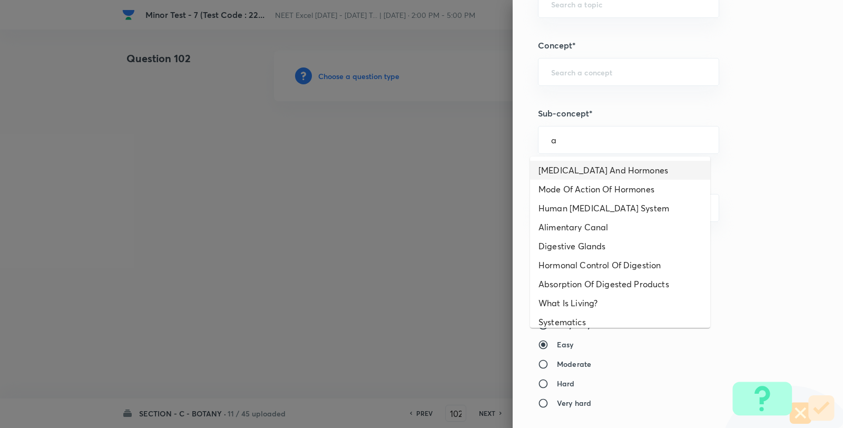
click at [589, 167] on li "Endocrine Glands And Hormones" at bounding box center [620, 170] width 180 height 19
type input "Endocrine Glands And Hormones"
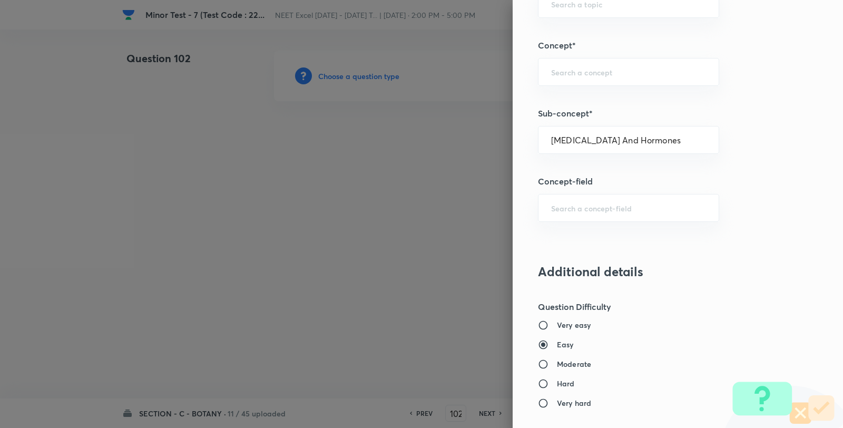
type input "Biology"
type input "Human Physiology"
type input "Chemical Coordinate & Integration"
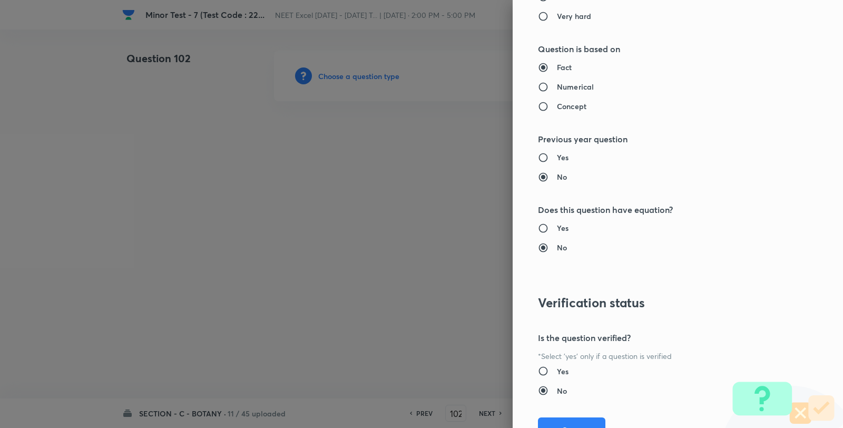
scroll to position [1080, 0]
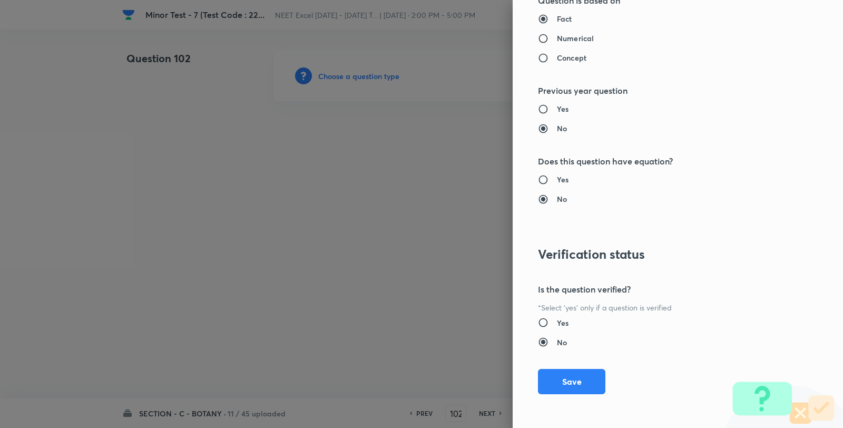
click at [589, 386] on button "Save" at bounding box center [571, 381] width 67 height 25
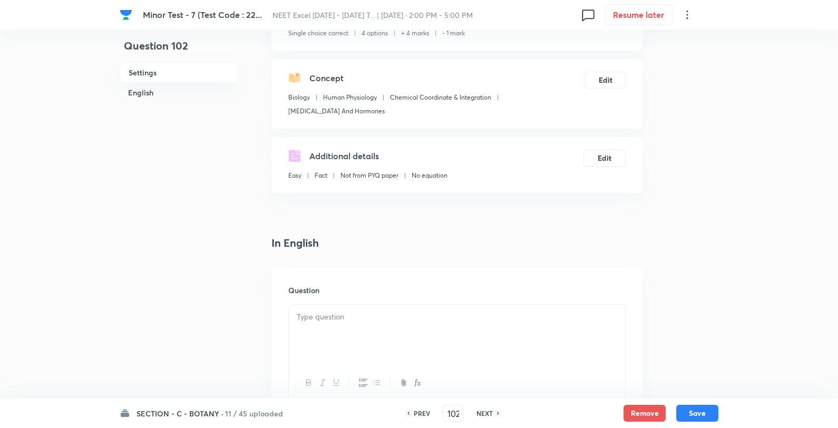
scroll to position [234, 0]
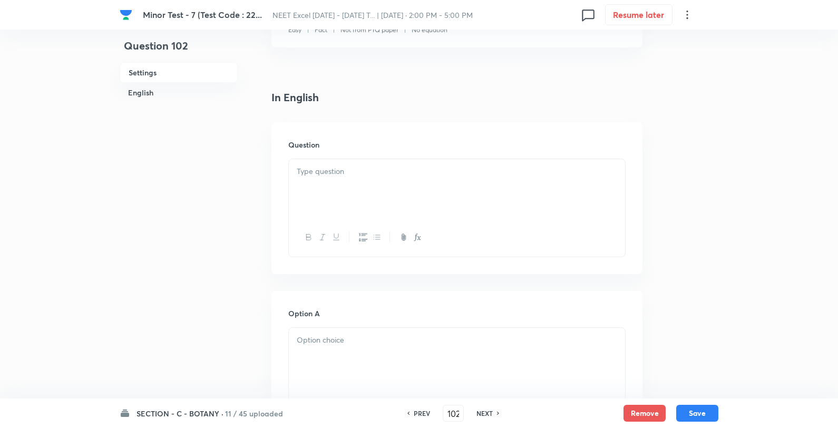
click at [376, 216] on div at bounding box center [457, 188] width 336 height 59
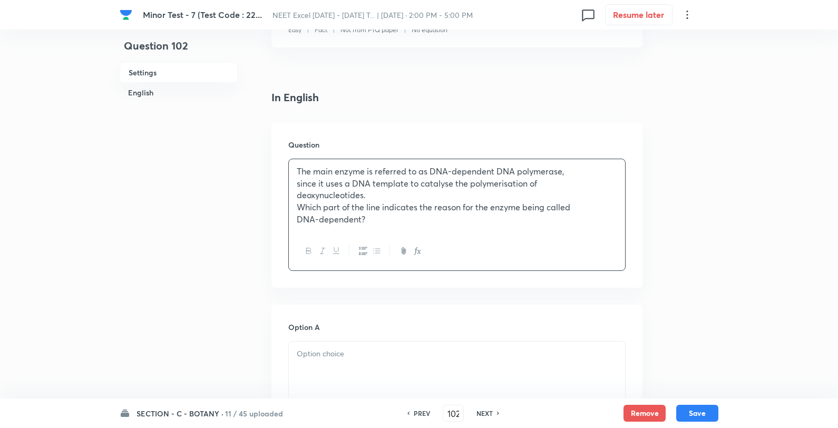
drag, startPoint x: 377, startPoint y: 196, endPoint x: 403, endPoint y: 179, distance: 30.1
click at [381, 193] on p "deoxynucleotides." at bounding box center [457, 195] width 320 height 12
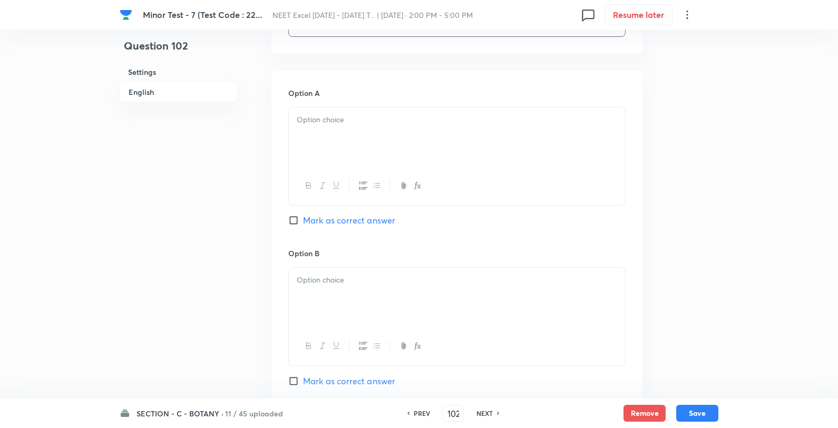
click at [334, 147] on div at bounding box center [457, 137] width 336 height 59
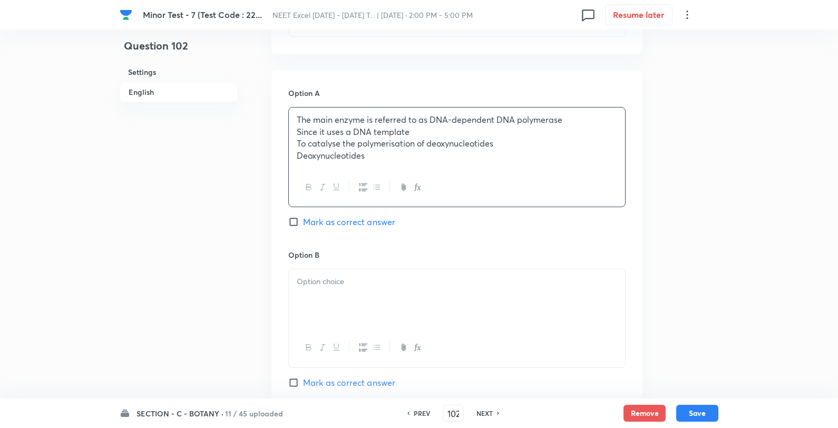
click at [299, 139] on p "To catalyse the polymerisation of deoxynucleotides" at bounding box center [457, 144] width 320 height 12
click at [298, 137] on p "Since it uses a DNA template" at bounding box center [457, 132] width 320 height 12
click at [307, 312] on div at bounding box center [457, 297] width 336 height 59
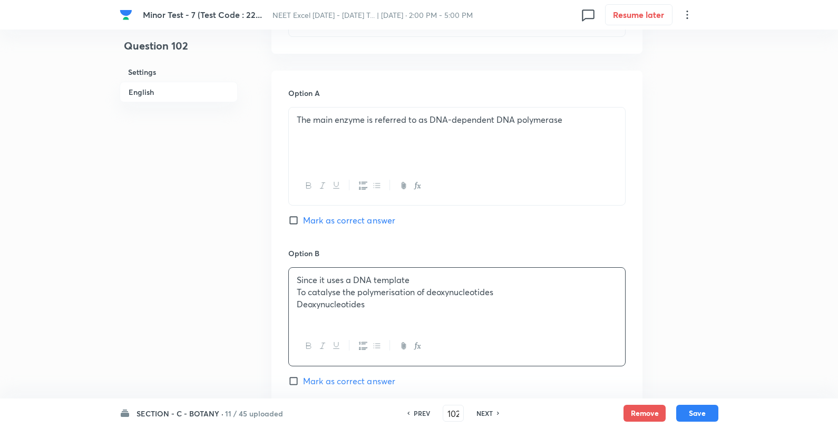
click at [298, 296] on p "To catalyse the polymerisation of deoxynucleotides" at bounding box center [457, 292] width 320 height 12
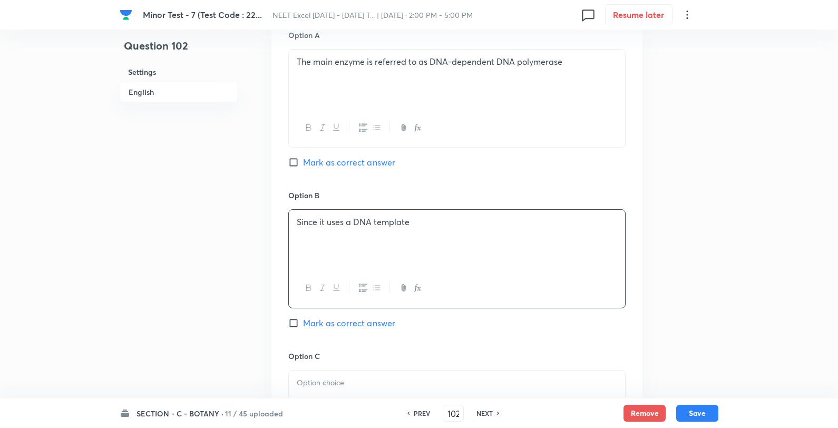
scroll to position [644, 0]
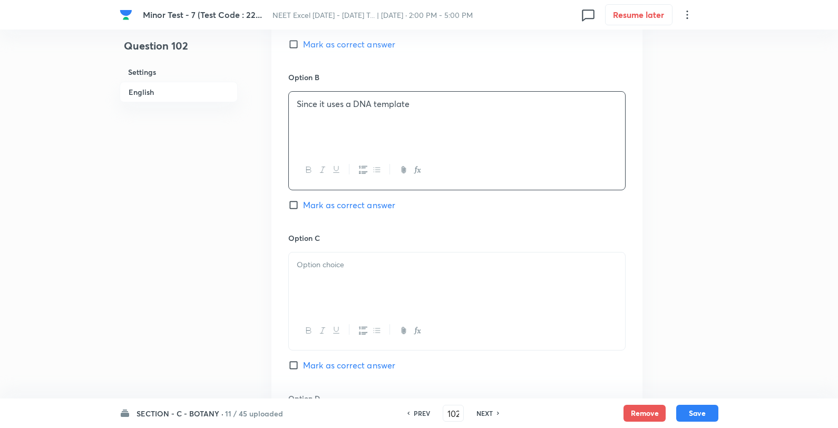
click at [311, 271] on p at bounding box center [457, 265] width 320 height 12
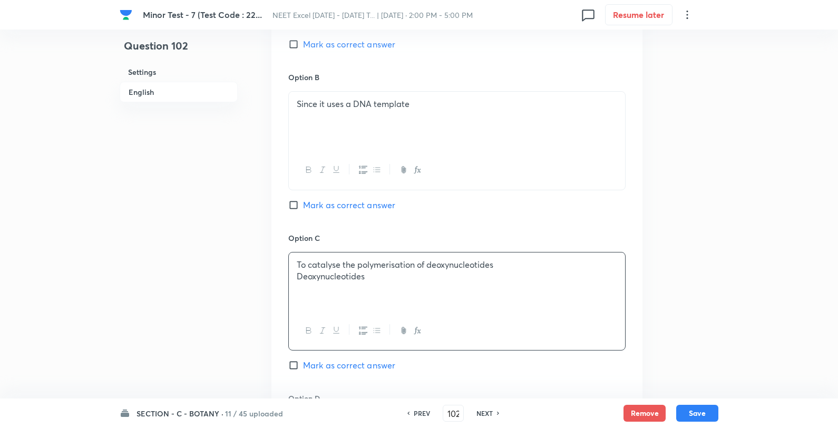
click at [300, 280] on p "Deoxynucleotides" at bounding box center [457, 276] width 320 height 12
click at [333, 210] on span "Mark as correct answer" at bounding box center [349, 205] width 92 height 13
click at [303, 210] on input "Mark as correct answer" at bounding box center [295, 205] width 15 height 11
checkbox input "true"
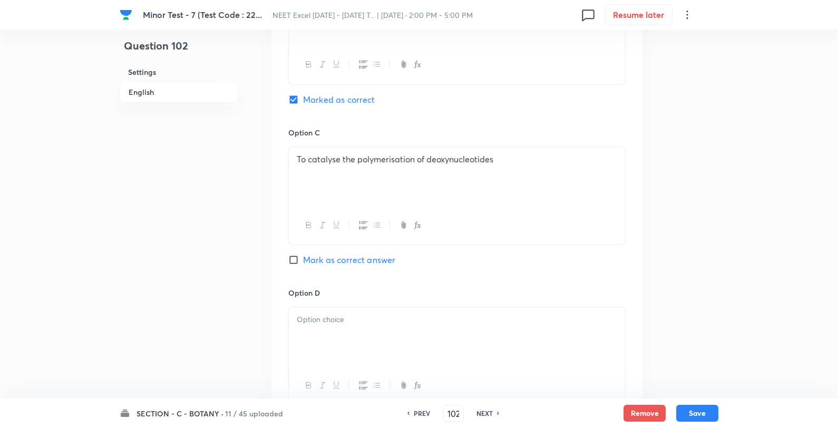
scroll to position [878, 0]
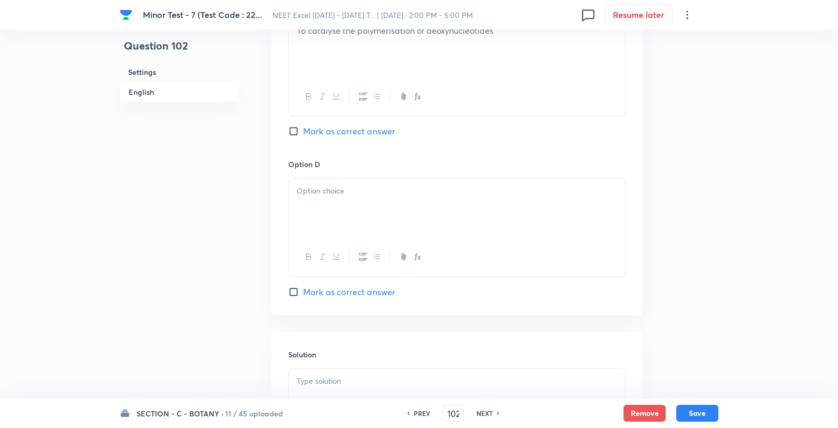
click at [348, 195] on p at bounding box center [457, 191] width 320 height 12
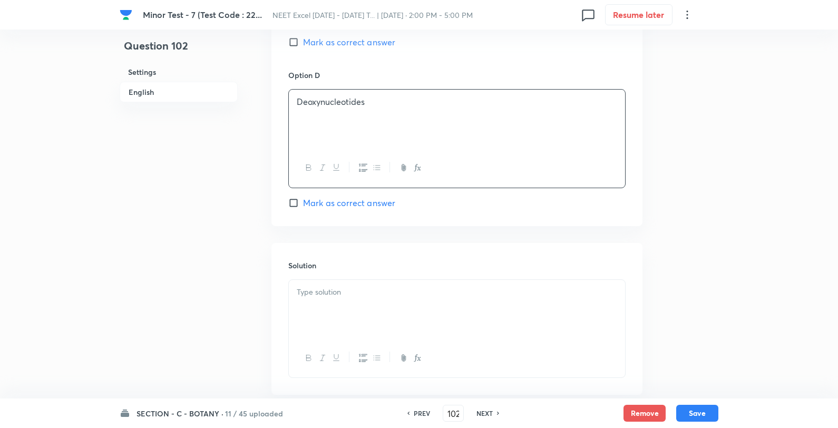
scroll to position [1029, 0]
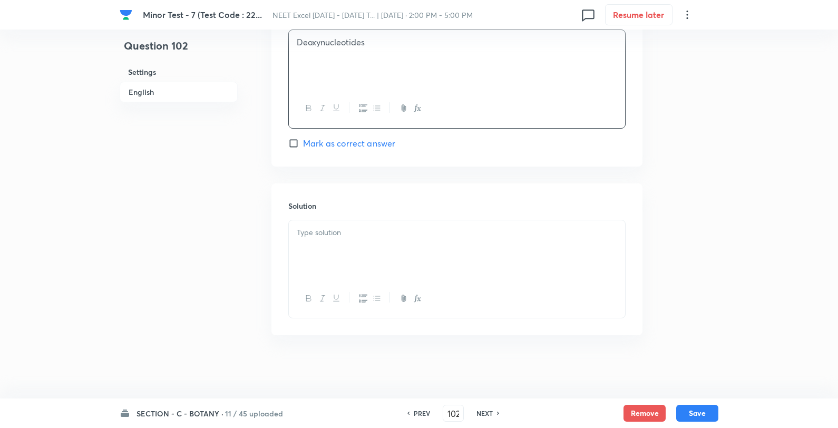
click at [425, 239] on div at bounding box center [457, 249] width 336 height 59
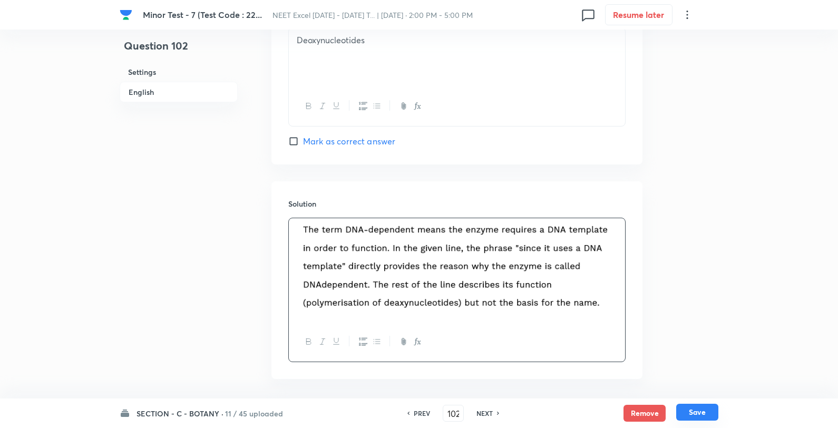
click at [688, 417] on button "Save" at bounding box center [697, 412] width 42 height 17
type input "103"
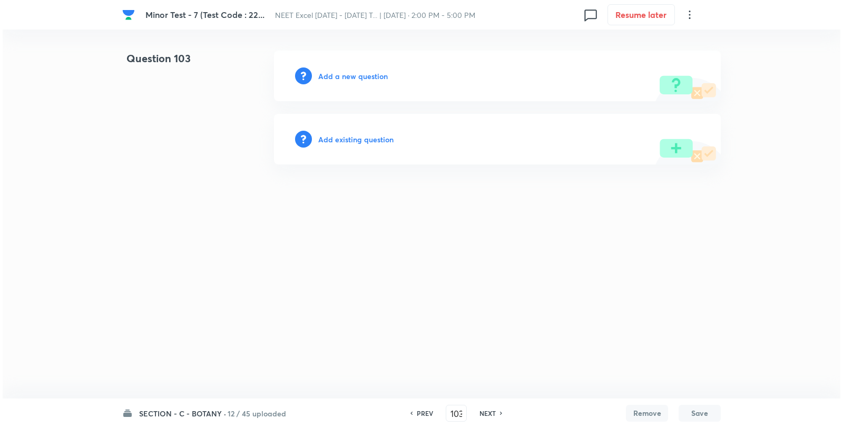
scroll to position [0, 0]
click at [350, 75] on h6 "Add a new question" at bounding box center [353, 76] width 70 height 11
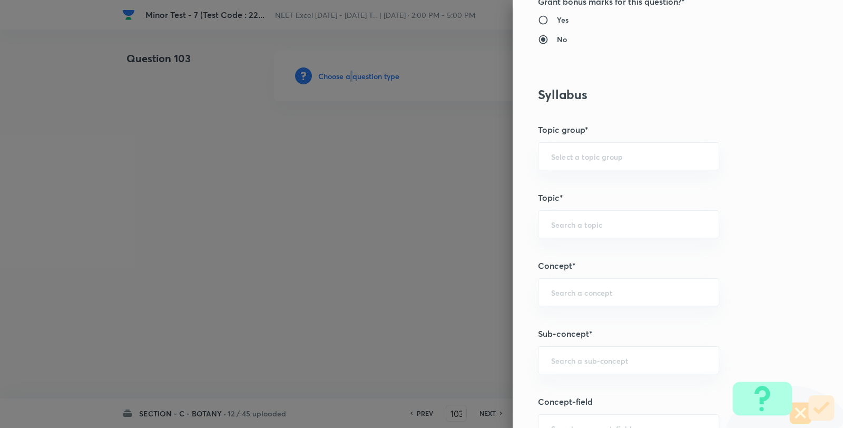
scroll to position [644, 0]
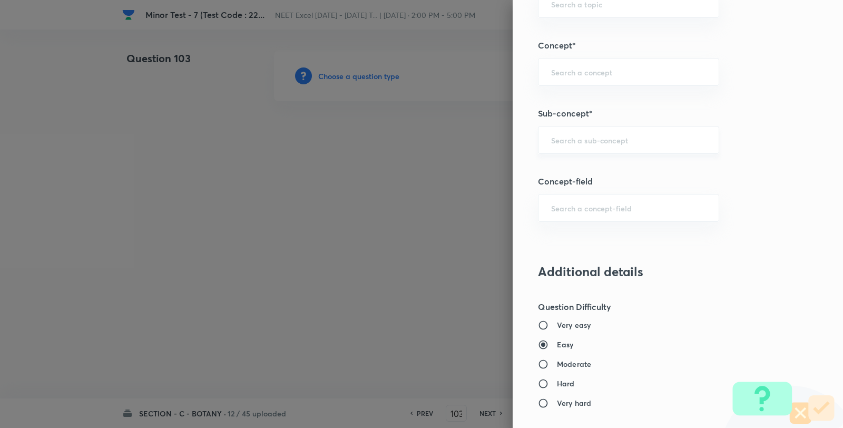
click at [608, 141] on input "text" at bounding box center [628, 140] width 155 height 10
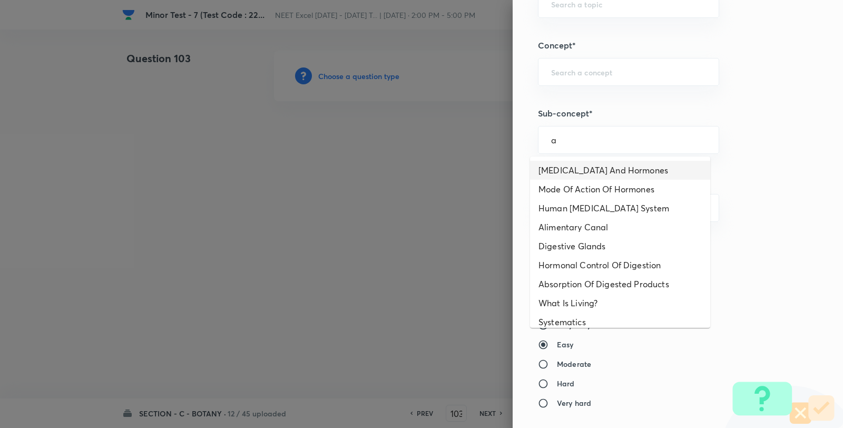
click at [592, 174] on li "Endocrine Glands And Hormones" at bounding box center [620, 170] width 180 height 19
type input "Endocrine Glands And Hormones"
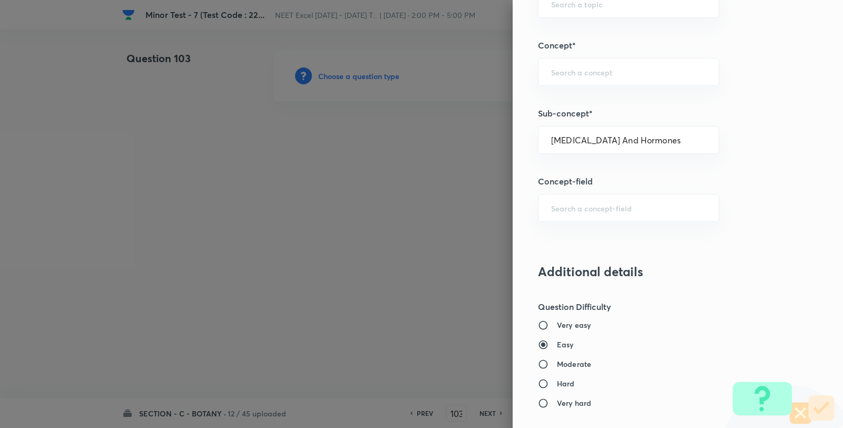
type input "Biology"
type input "Human Physiology"
type input "Chemical Coordinate & Integration"
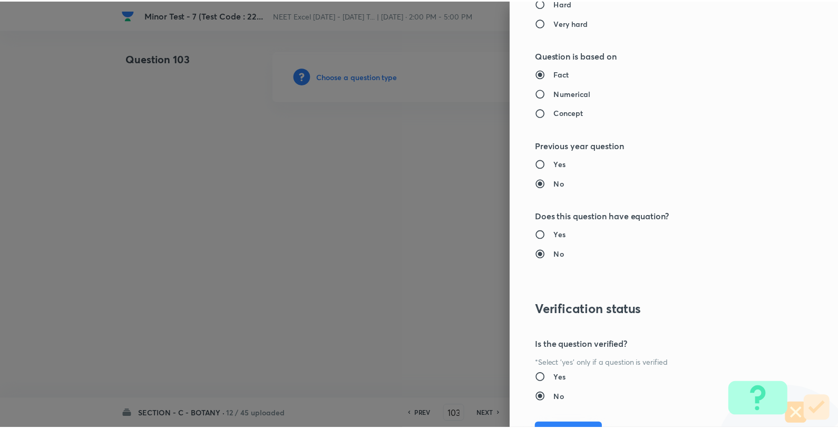
scroll to position [1080, 0]
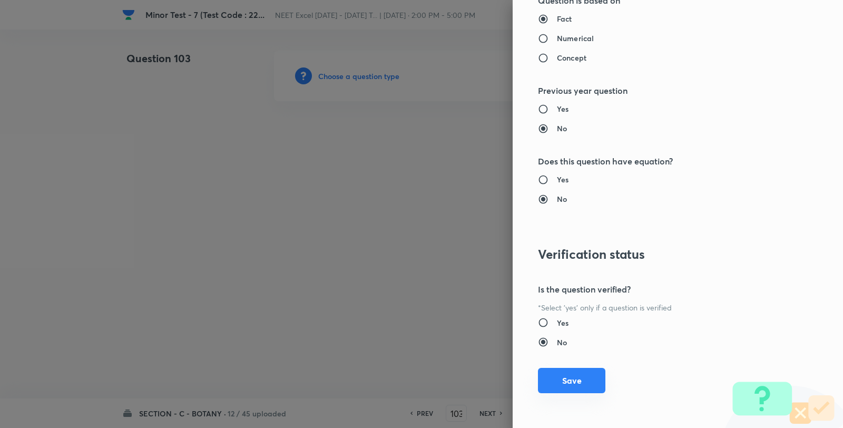
click at [571, 381] on button "Save" at bounding box center [571, 380] width 67 height 25
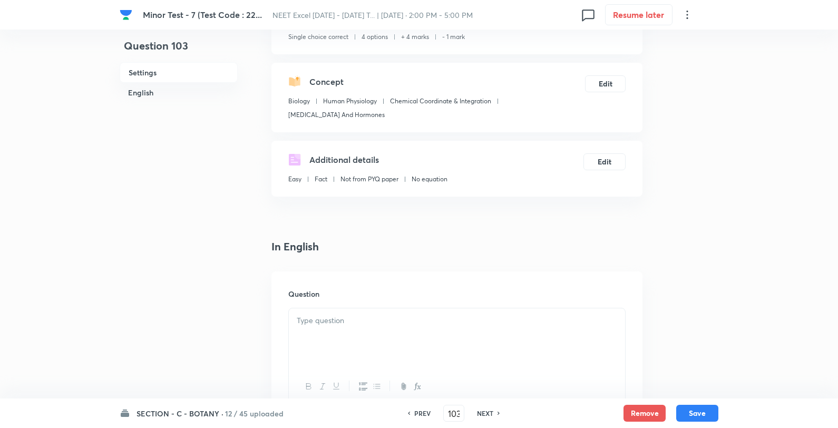
scroll to position [176, 0]
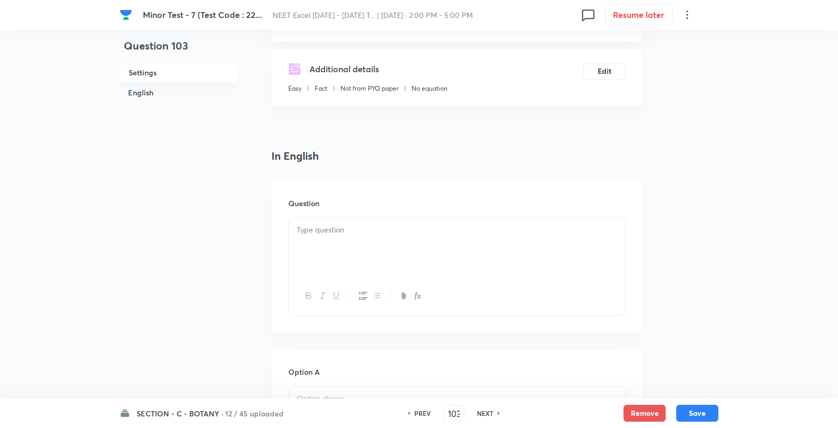
click at [411, 236] on div at bounding box center [457, 247] width 336 height 59
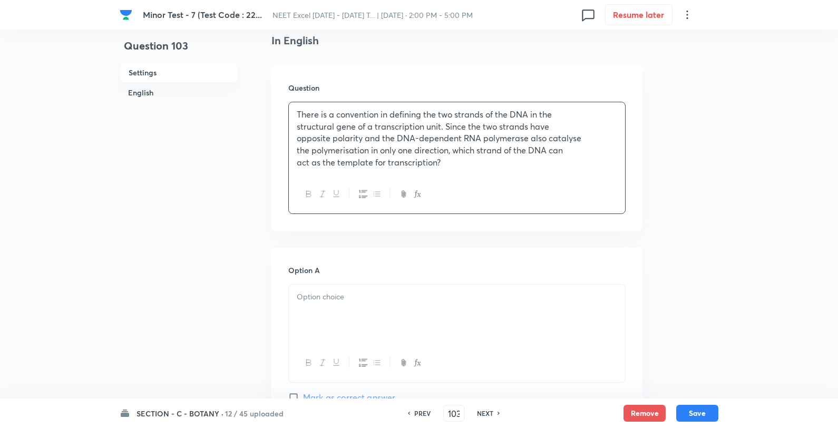
scroll to position [410, 0]
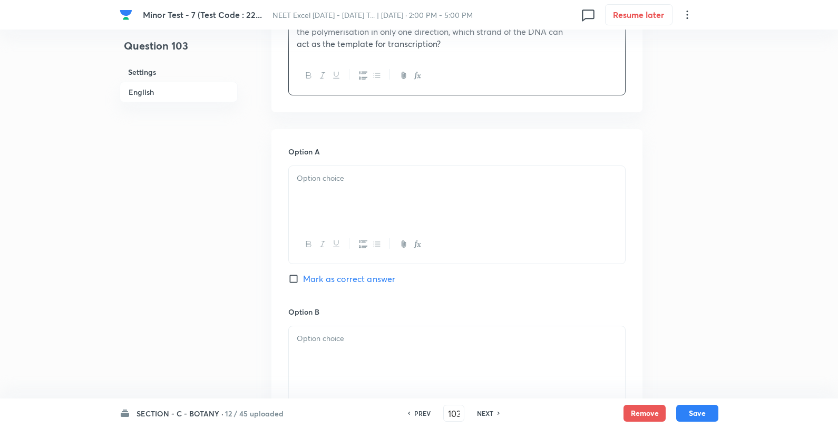
drag, startPoint x: 394, startPoint y: 145, endPoint x: 385, endPoint y: 166, distance: 21.9
click at [392, 154] on h6 "Option A" at bounding box center [456, 151] width 337 height 11
click at [383, 174] on p at bounding box center [457, 178] width 320 height 12
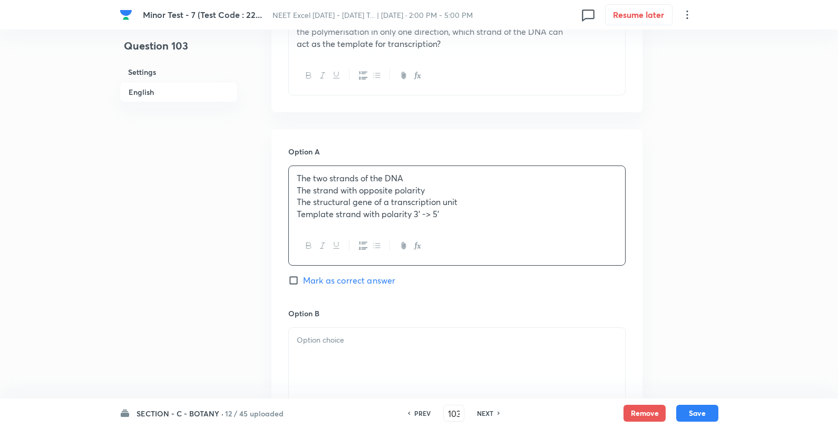
click at [489, 170] on div "The two strands of the DNA The strand with opposite polarity The structural gen…" at bounding box center [457, 196] width 336 height 61
click at [435, 348] on div at bounding box center [457, 355] width 336 height 59
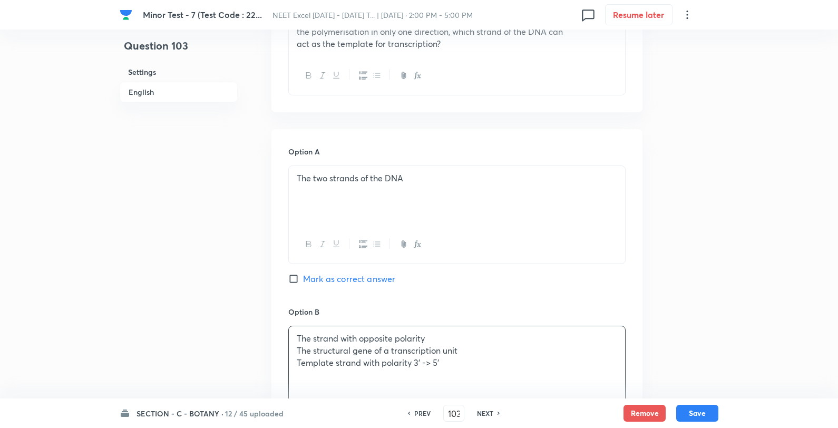
click at [493, 343] on p "The strand with opposite polarity" at bounding box center [457, 339] width 320 height 12
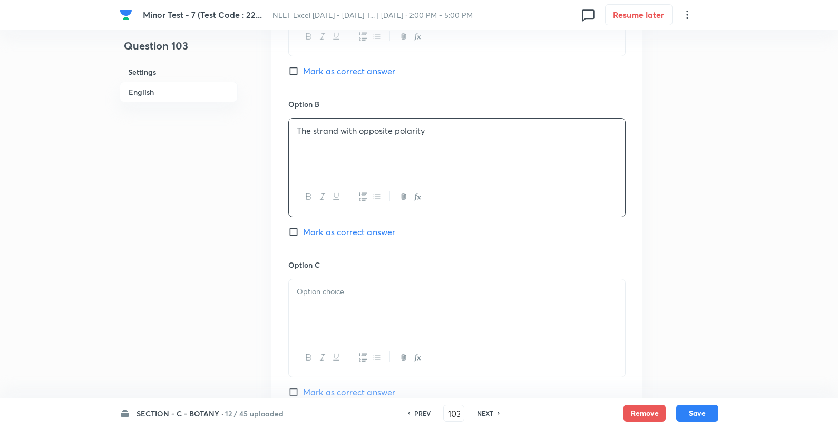
scroll to position [761, 0]
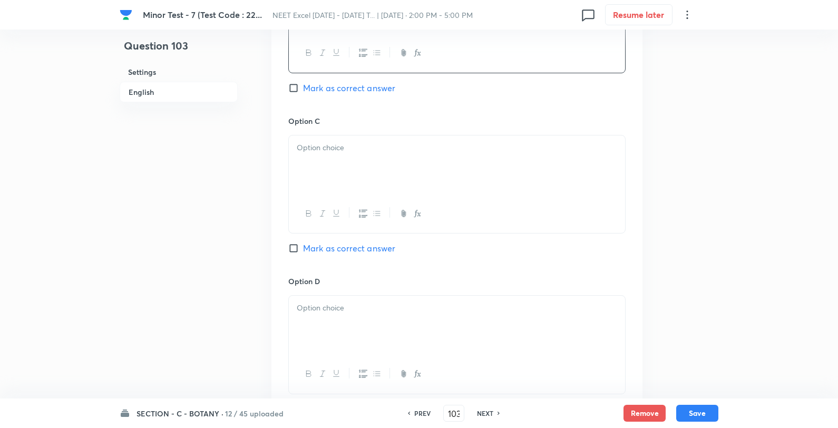
click at [464, 173] on div at bounding box center [457, 164] width 336 height 59
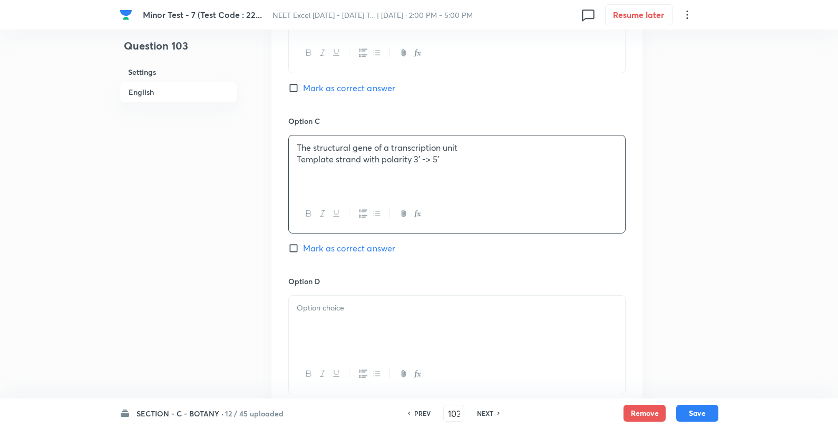
click at [533, 148] on p "The structural gene of a transcription unit" at bounding box center [457, 148] width 320 height 12
click at [393, 326] on div at bounding box center [457, 325] width 336 height 59
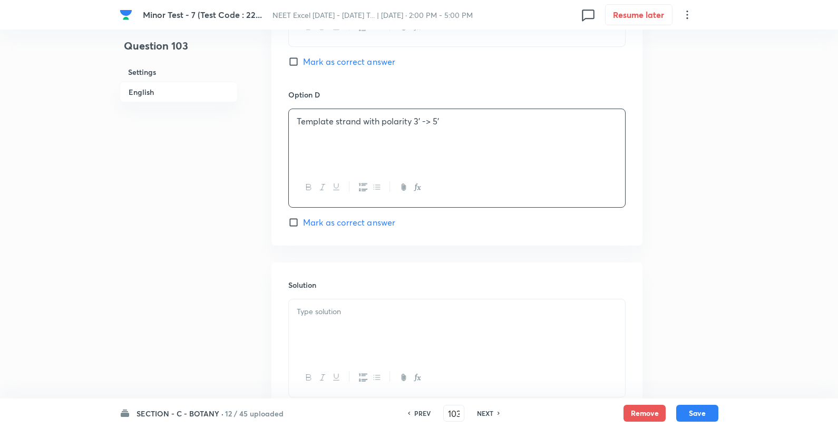
scroll to position [995, 0]
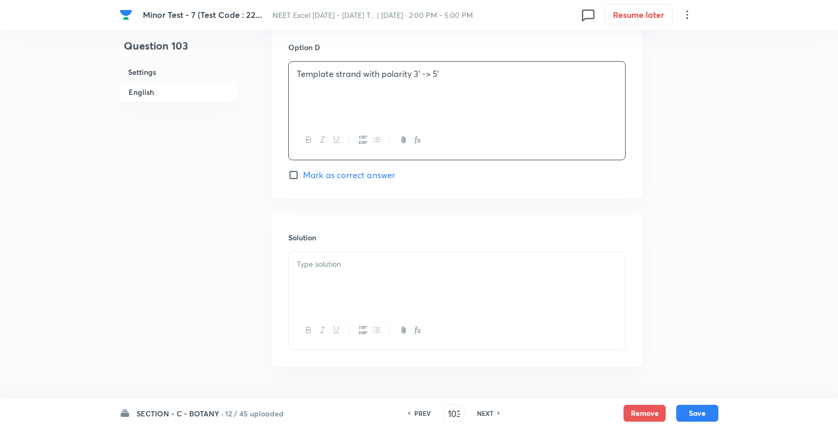
click at [339, 180] on span "Mark as correct answer" at bounding box center [349, 175] width 92 height 13
click at [303, 180] on input "Mark as correct answer" at bounding box center [295, 175] width 15 height 11
checkbox input "true"
drag, startPoint x: 338, startPoint y: 278, endPoint x: 344, endPoint y: 276, distance: 6.2
click at [338, 279] on div at bounding box center [457, 281] width 336 height 59
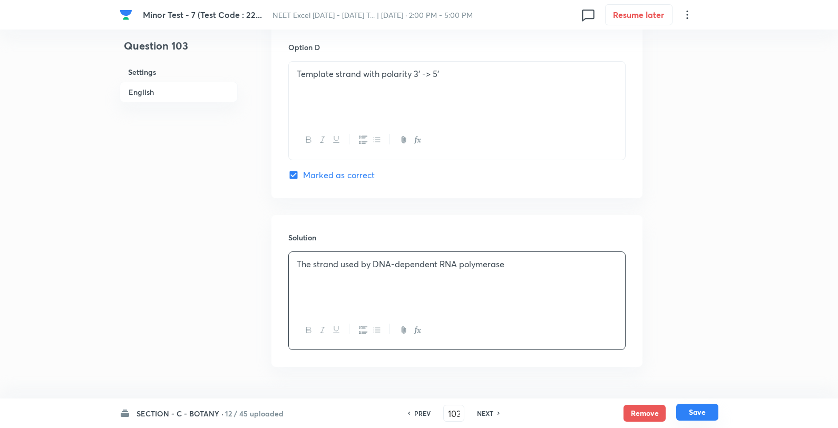
click at [699, 413] on button "Save" at bounding box center [697, 412] width 42 height 17
type input "104"
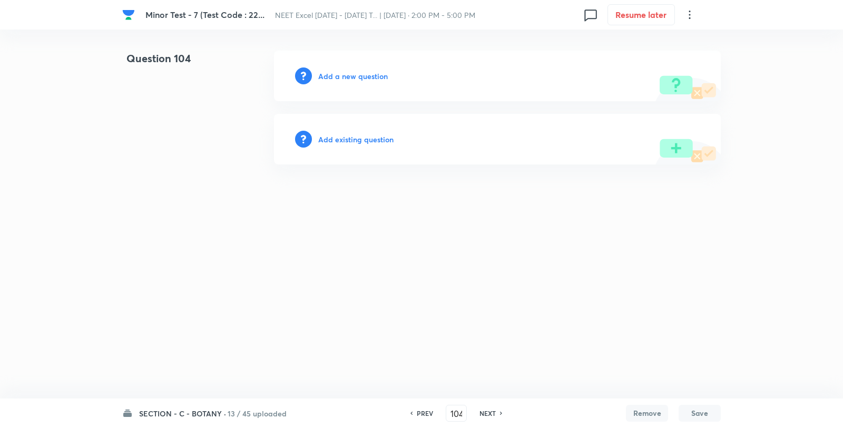
click at [342, 69] on div "Add a new question" at bounding box center [497, 76] width 447 height 51
click at [343, 71] on h6 "Add a new question" at bounding box center [353, 76] width 70 height 11
click at [343, 71] on h6 "Choose a question type" at bounding box center [358, 76] width 81 height 11
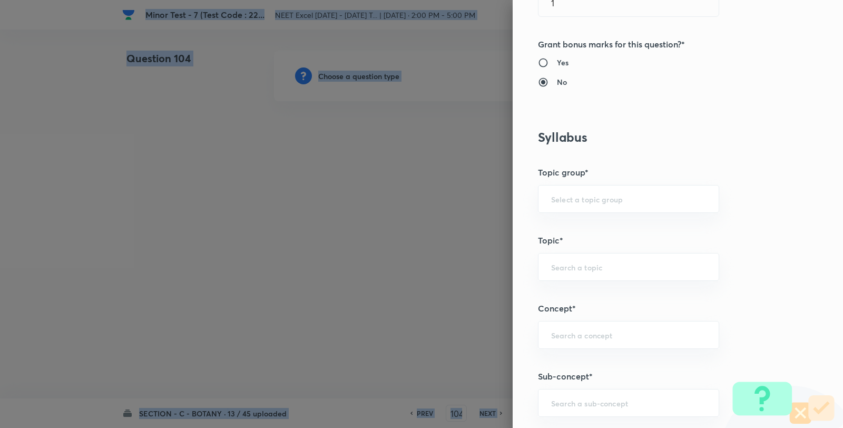
scroll to position [586, 0]
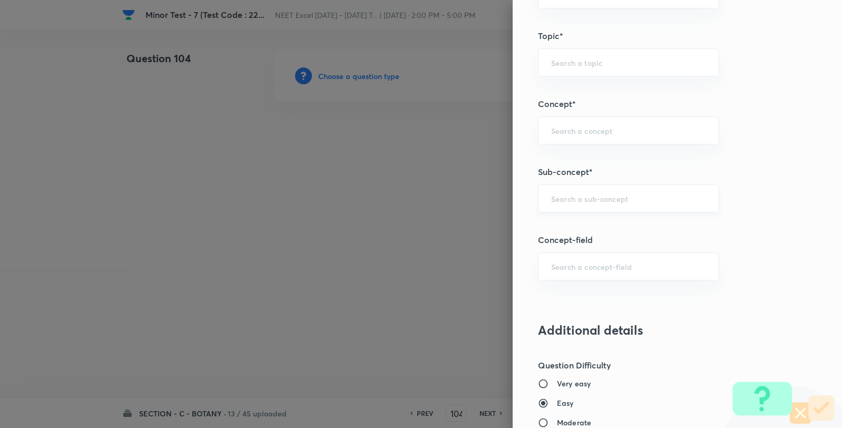
click at [594, 202] on input "text" at bounding box center [628, 198] width 155 height 10
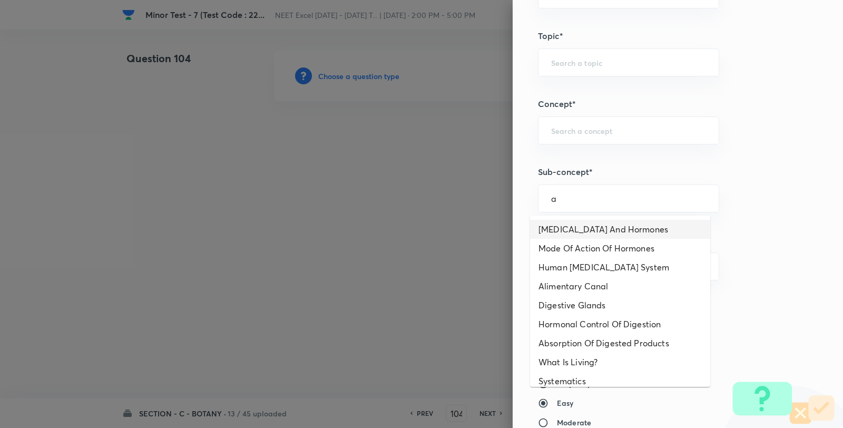
click at [584, 227] on li "Endocrine Glands And Hormones" at bounding box center [620, 229] width 180 height 19
type input "Endocrine Glands And Hormones"
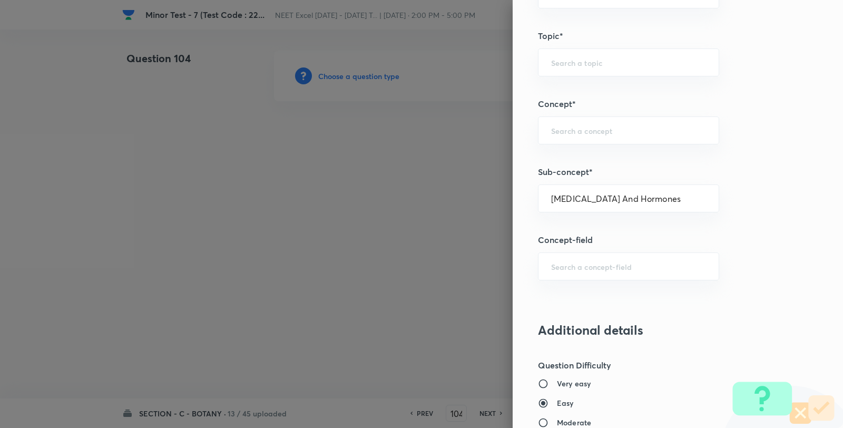
type input "Biology"
type input "Human Physiology"
type input "Chemical Coordinate & Integration"
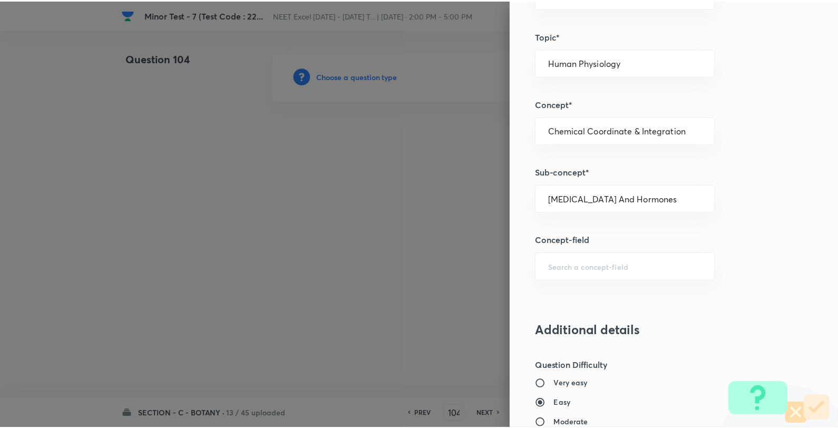
scroll to position [1080, 0]
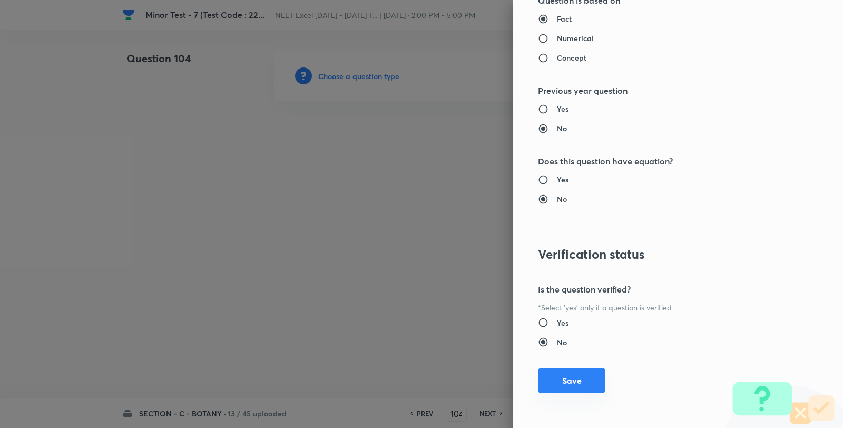
click at [577, 377] on button "Save" at bounding box center [571, 380] width 67 height 25
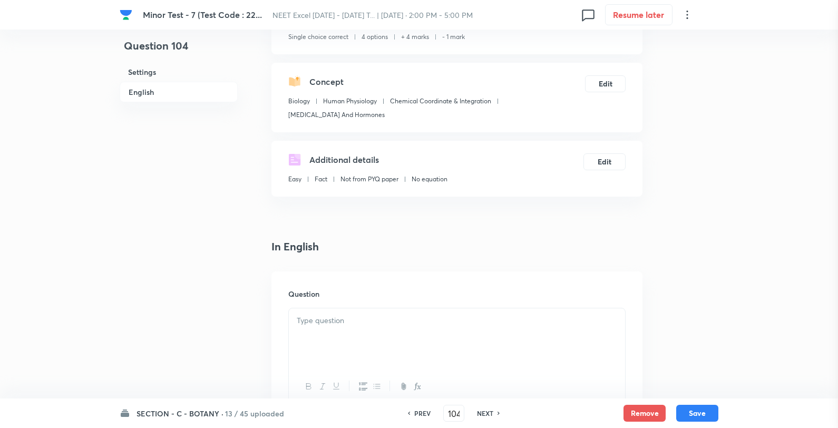
scroll to position [176, 0]
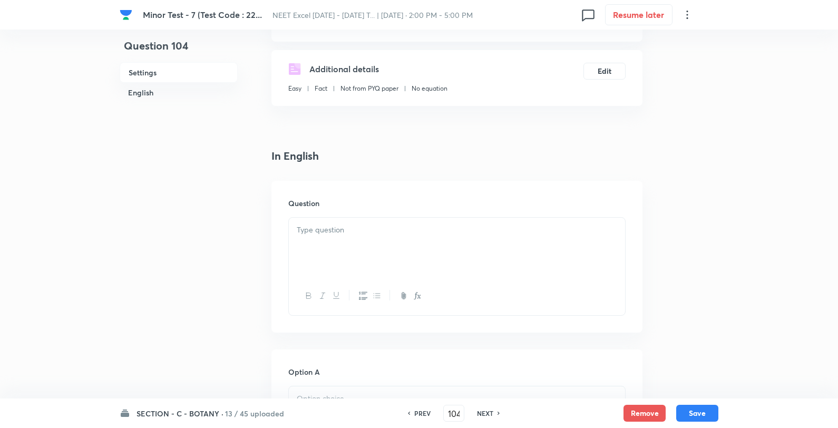
click at [425, 235] on p at bounding box center [457, 230] width 320 height 12
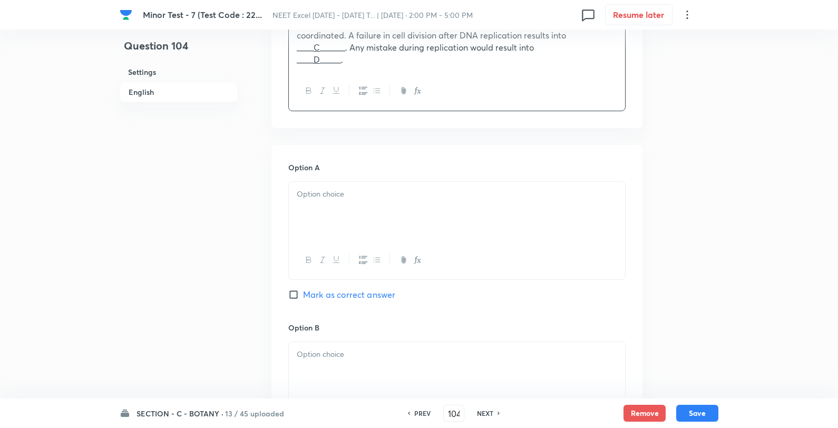
scroll to position [410, 0]
click at [363, 217] on div at bounding box center [457, 207] width 336 height 59
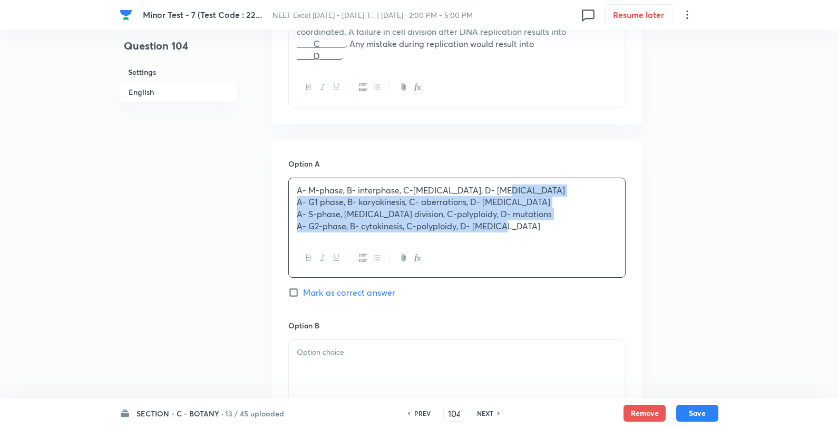
click at [551, 195] on p "A- M-phase, B- interphase, C-aneuploidy, D- cancer" at bounding box center [457, 190] width 320 height 12
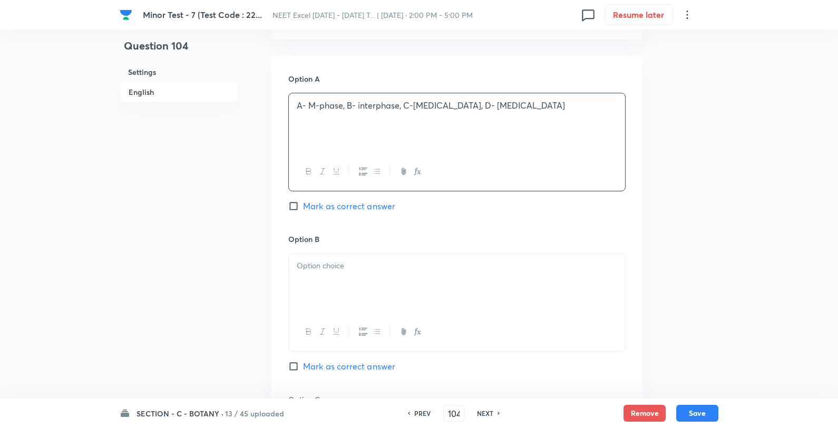
scroll to position [586, 0]
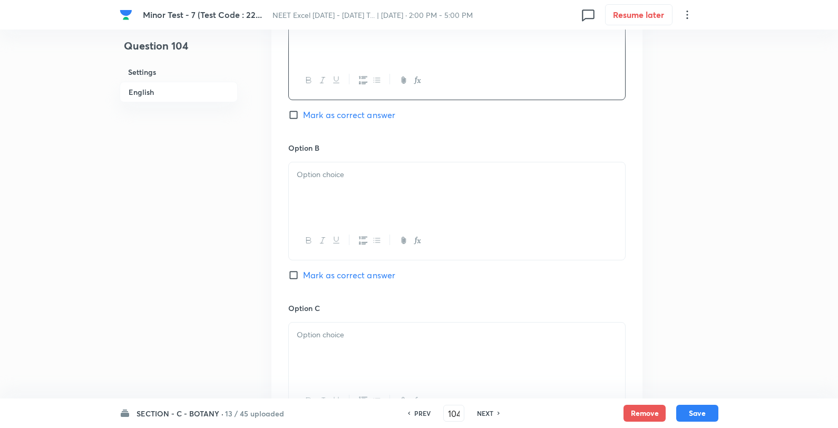
drag, startPoint x: 427, startPoint y: 171, endPoint x: 439, endPoint y: 174, distance: 12.5
click at [426, 171] on p at bounding box center [457, 175] width 320 height 12
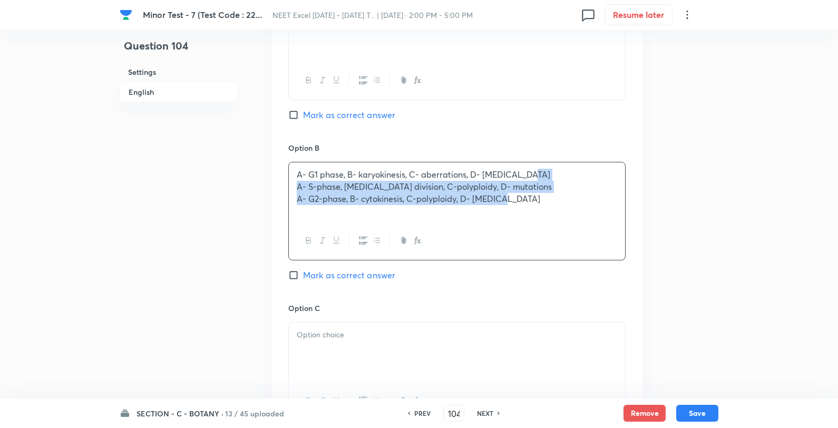
click at [566, 174] on p "A- G1 phase, B- karyokinesis, C- aberrations, D- aneuploidy" at bounding box center [457, 175] width 320 height 12
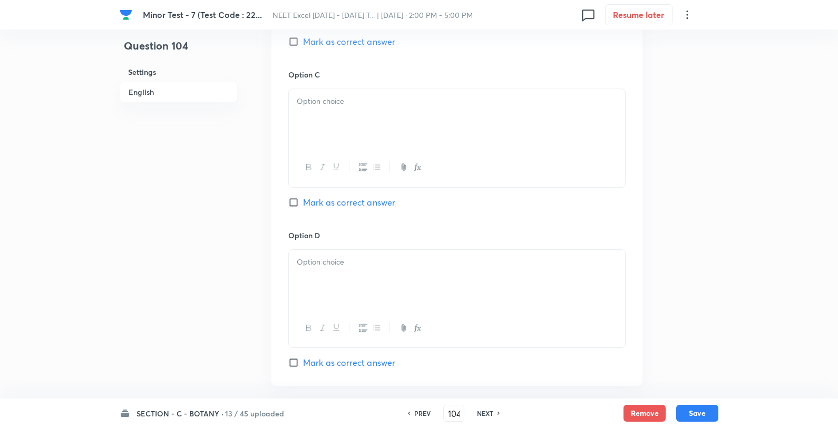
scroll to position [820, 0]
drag, startPoint x: 431, startPoint y: 125, endPoint x: 445, endPoint y: 121, distance: 14.8
click at [431, 125] on div at bounding box center [457, 118] width 336 height 59
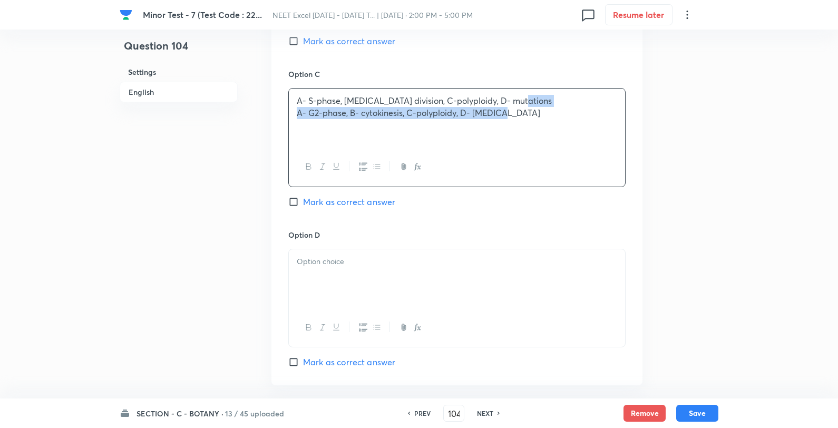
click at [543, 101] on p "A- S-phase, B- cell division, C-polyploidy, D- mutations" at bounding box center [457, 101] width 320 height 12
click at [402, 266] on p at bounding box center [457, 262] width 320 height 12
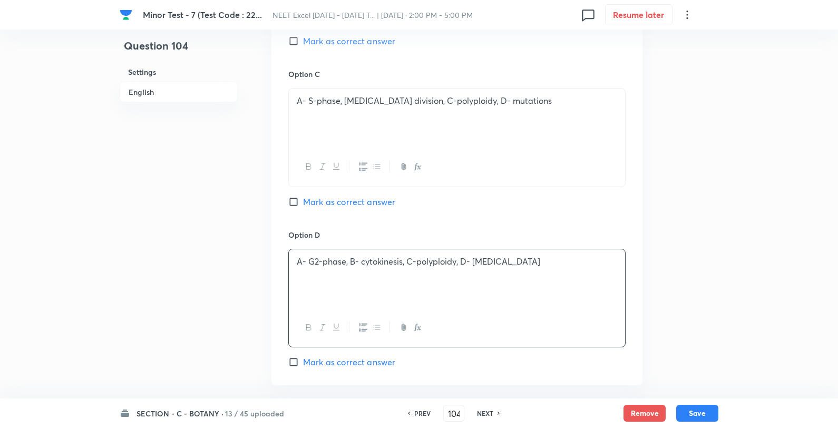
click at [344, 211] on div "Option C A- S-phase, B- cell division, C-polyploidy, D- mutations Mark as corre…" at bounding box center [456, 149] width 337 height 160
click at [350, 205] on span "Mark as correct answer" at bounding box center [349, 202] width 92 height 13
click at [303, 205] on input "Mark as correct answer" at bounding box center [295, 202] width 15 height 11
checkbox input "true"
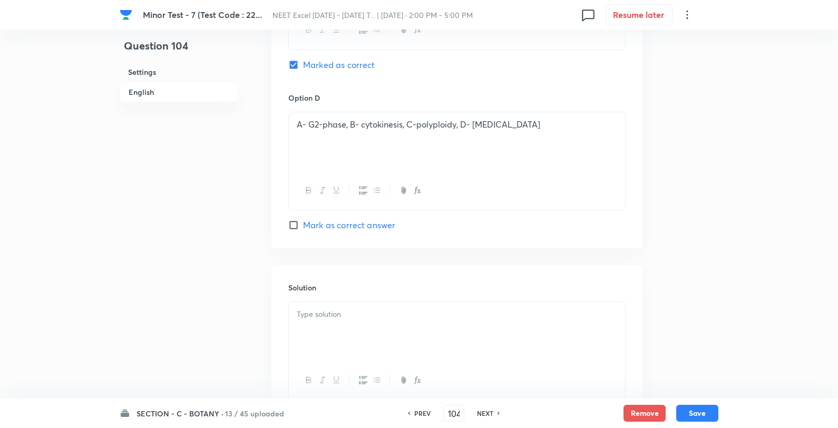
scroll to position [1040, 0]
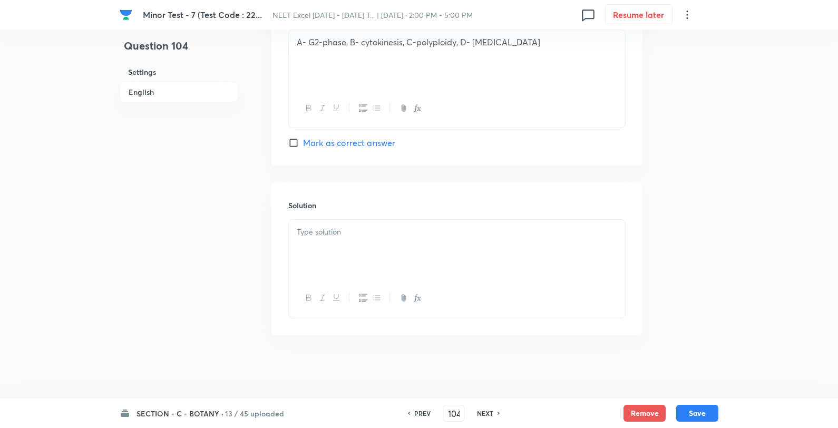
click at [335, 250] on div at bounding box center [457, 249] width 336 height 59
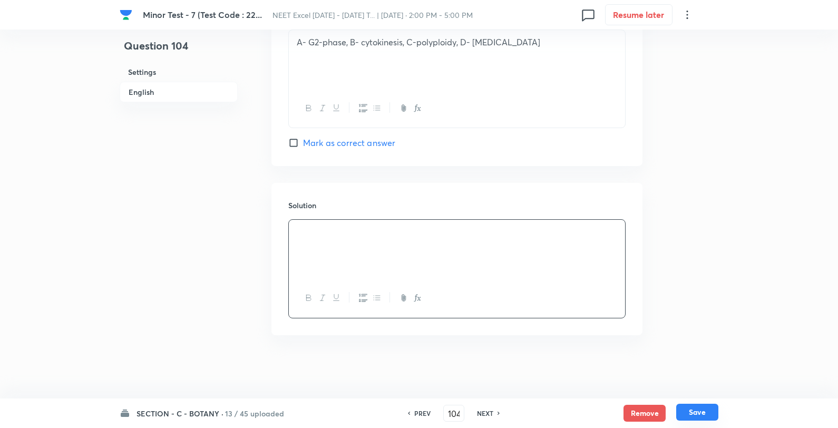
click at [689, 410] on button "Save" at bounding box center [697, 412] width 42 height 17
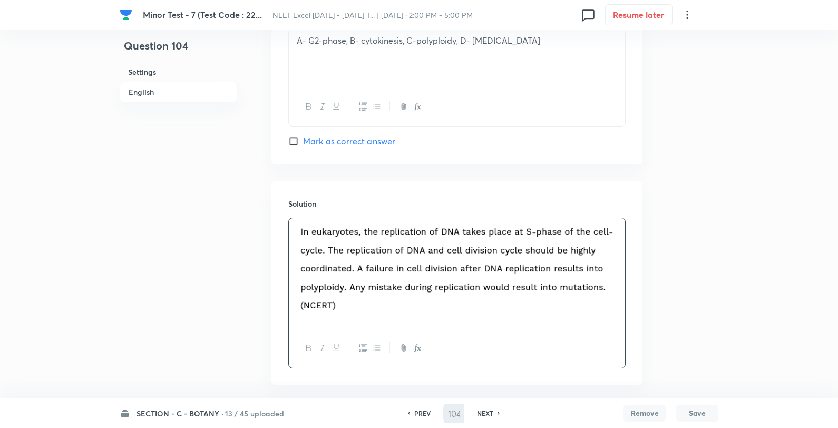
type input "105"
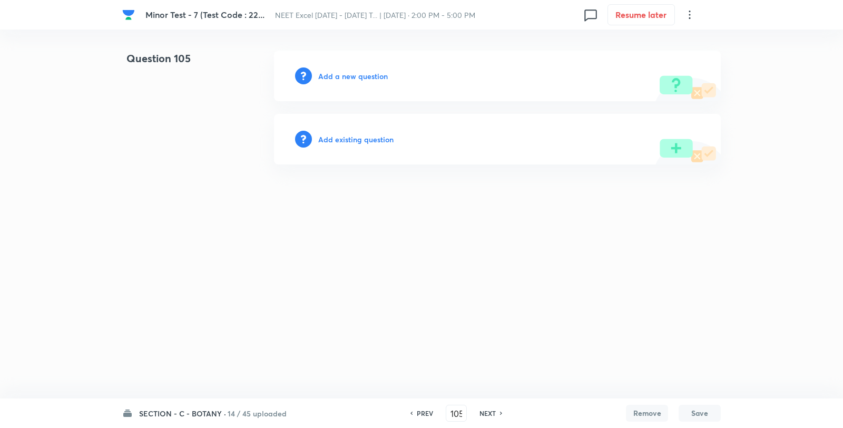
click at [361, 81] on h6 "Add a new question" at bounding box center [353, 76] width 70 height 11
click at [361, 81] on h6 "Choose a question type" at bounding box center [358, 76] width 81 height 11
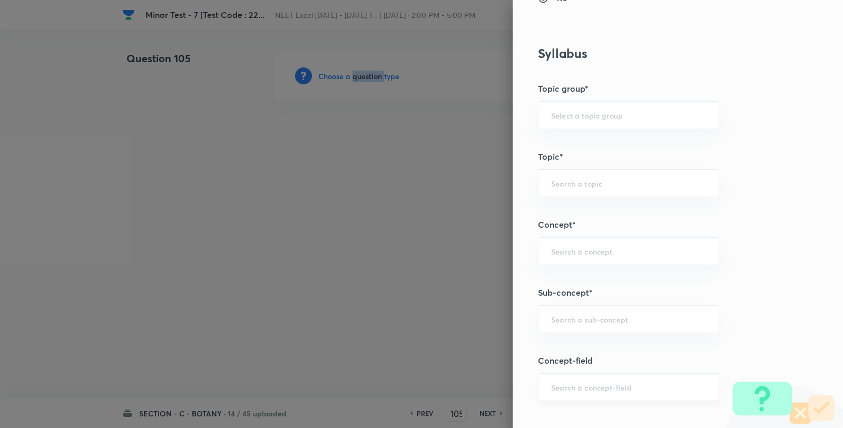
scroll to position [644, 0]
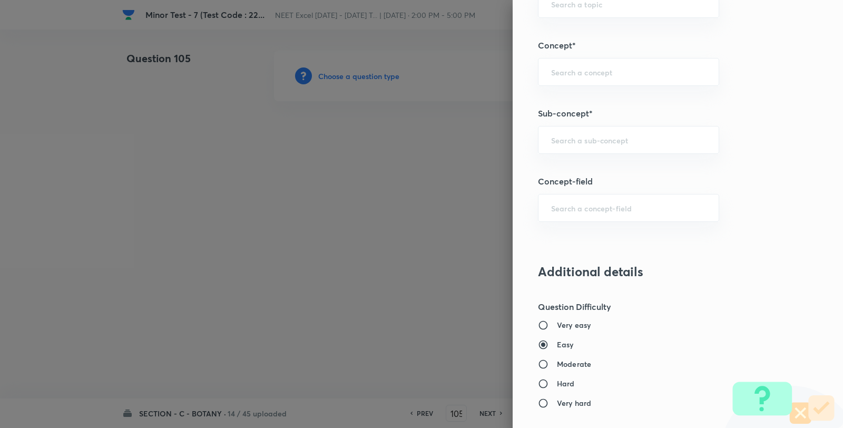
drag, startPoint x: 619, startPoint y: 159, endPoint x: 611, endPoint y: 123, distance: 36.7
click at [615, 149] on div "Question settings Question type* Single choice correct Number of options* 2 3 4…" at bounding box center [678, 214] width 330 height 428
click at [611, 123] on div "Question settings Question type* Single choice correct Number of options* 2 3 4…" at bounding box center [678, 214] width 330 height 428
click at [609, 134] on div "​" at bounding box center [628, 140] width 181 height 28
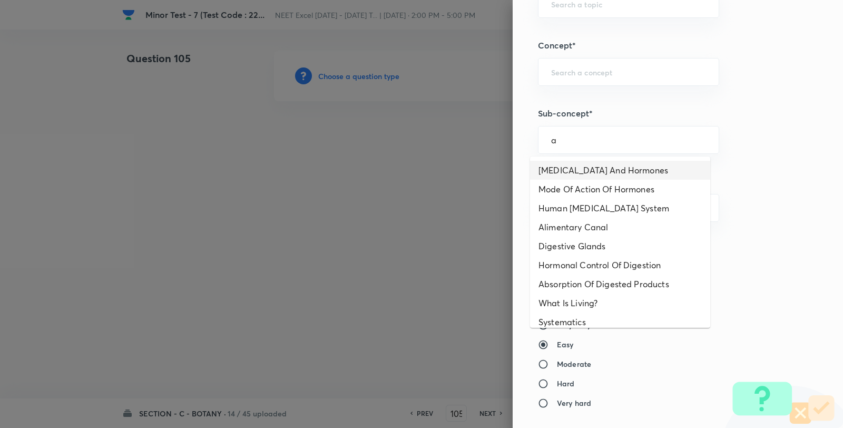
click at [592, 165] on li "Endocrine Glands And Hormones" at bounding box center [620, 170] width 180 height 19
type input "Endocrine Glands And Hormones"
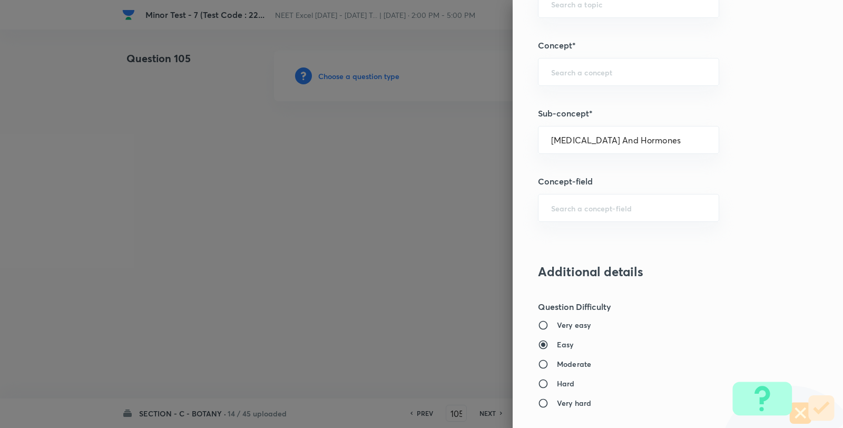
type input "Biology"
type input "Human Physiology"
type input "Chemical Coordinate & Integration"
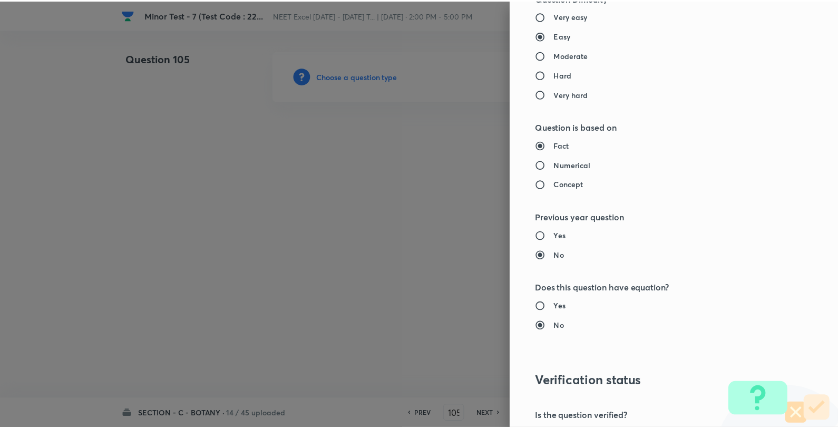
scroll to position [1080, 0]
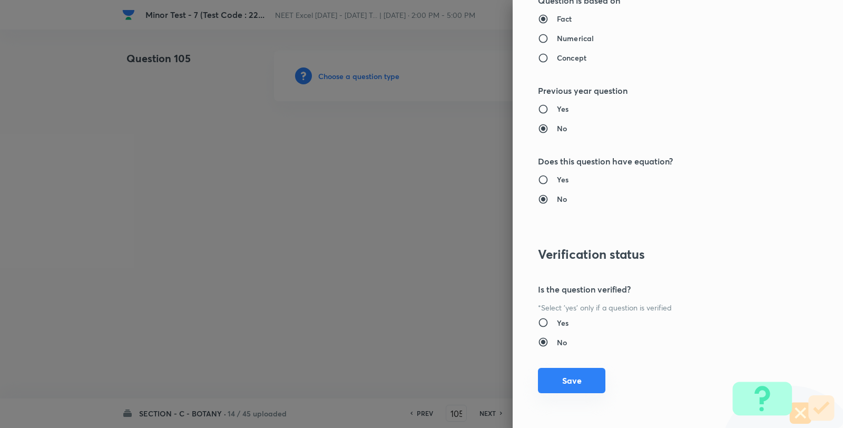
click at [568, 377] on button "Save" at bounding box center [571, 380] width 67 height 25
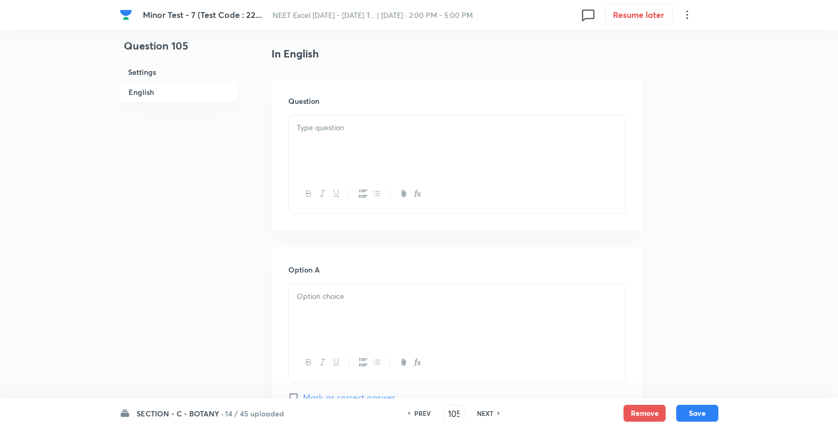
scroll to position [351, 0]
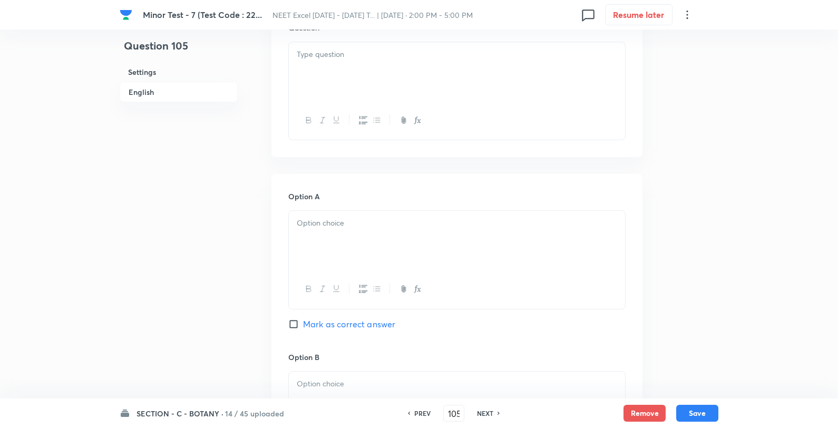
click at [388, 149] on div "Question" at bounding box center [456, 81] width 371 height 152
click at [388, 60] on p at bounding box center [457, 54] width 320 height 12
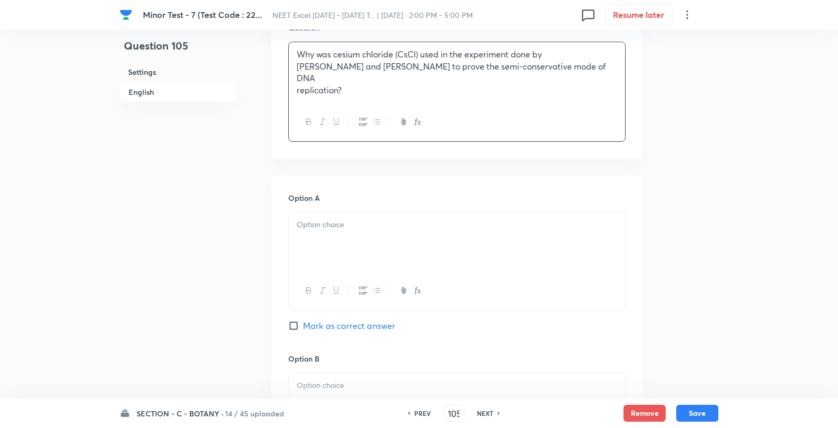
scroll to position [527, 0]
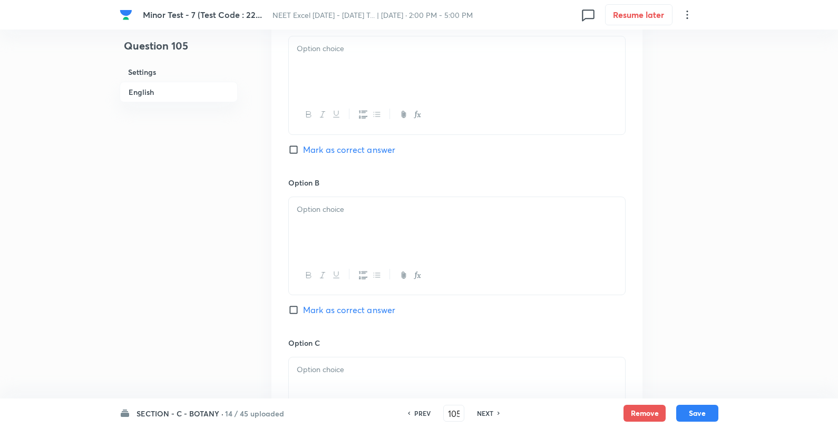
click at [359, 100] on div at bounding box center [457, 114] width 336 height 38
click at [297, 53] on p at bounding box center [457, 49] width 320 height 12
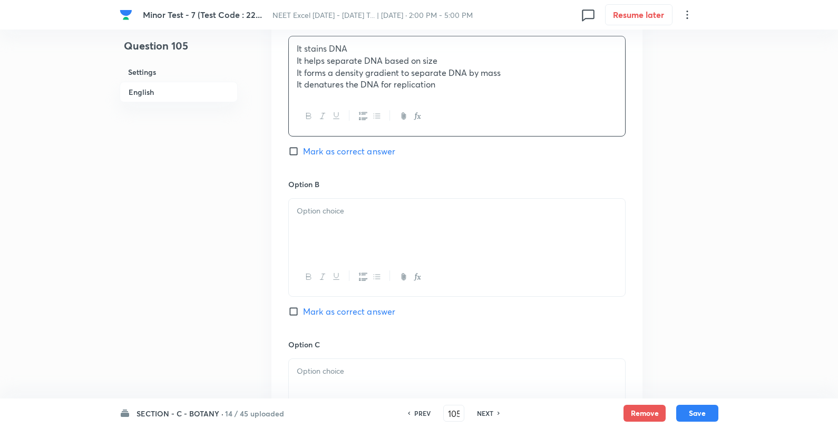
click at [293, 63] on div "It stains DNA It helps separate DNA based on size It forms a density gradient t…" at bounding box center [457, 66] width 336 height 61
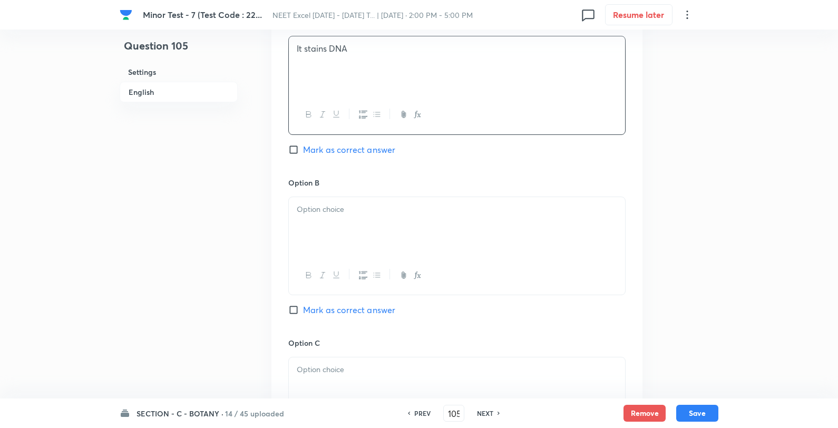
click at [311, 209] on p at bounding box center [457, 209] width 320 height 12
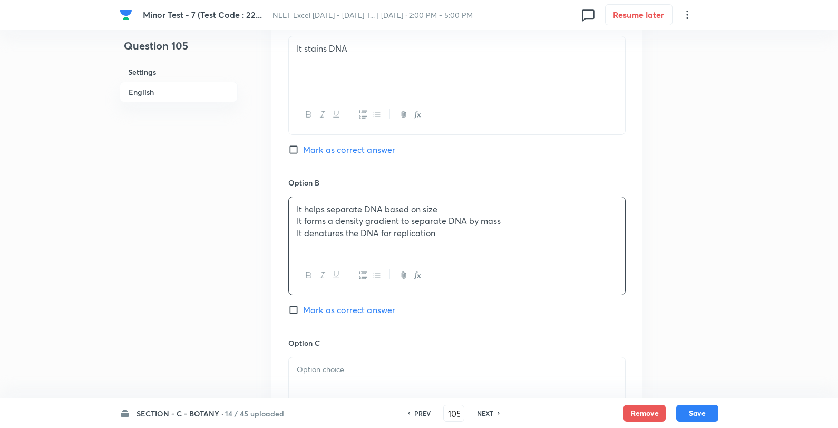
click at [293, 218] on div "It helps separate DNA based on size It forms a density gradient to separate DNA…" at bounding box center [457, 226] width 336 height 59
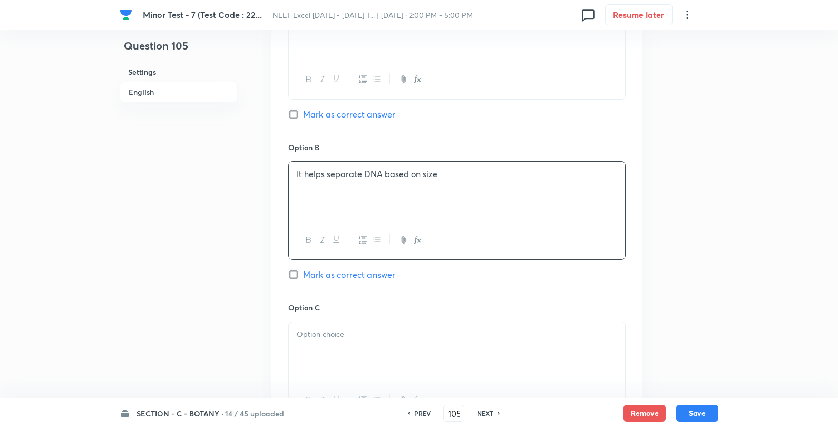
scroll to position [703, 0]
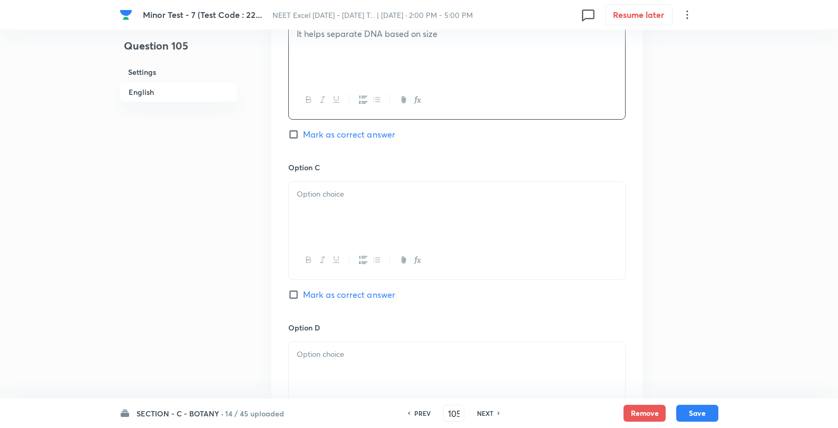
drag, startPoint x: 320, startPoint y: 215, endPoint x: 310, endPoint y: 217, distance: 10.1
click at [319, 217] on div at bounding box center [457, 211] width 336 height 59
click at [298, 204] on p "It denatures the DNA for replication" at bounding box center [457, 206] width 320 height 12
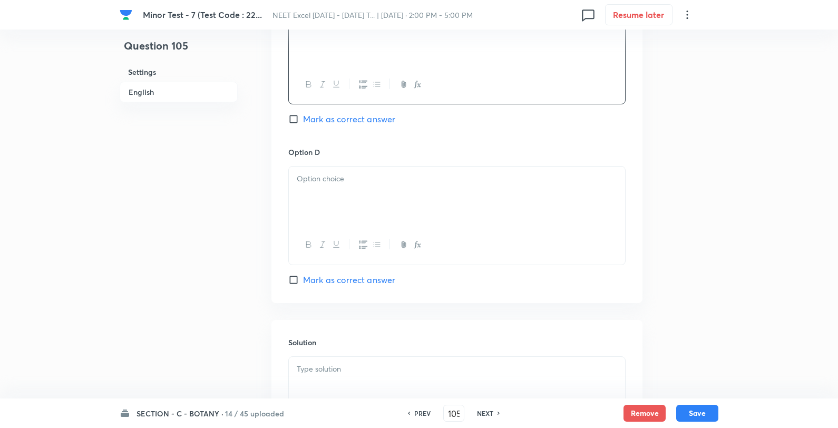
drag, startPoint x: 326, startPoint y: 112, endPoint x: 320, endPoint y: 166, distance: 53.5
click at [326, 114] on span "Mark as correct answer" at bounding box center [349, 119] width 92 height 13
click at [303, 114] on input "Mark as correct answer" at bounding box center [295, 119] width 15 height 11
checkbox input "true"
click at [323, 183] on p at bounding box center [457, 179] width 320 height 12
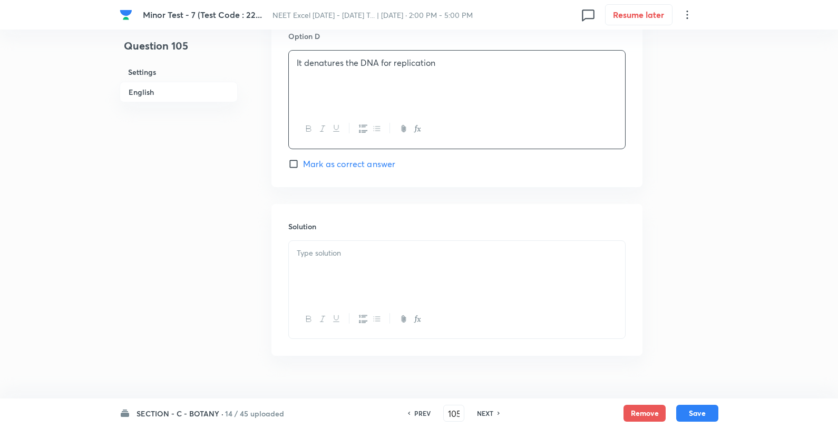
scroll to position [995, 0]
click at [346, 254] on p at bounding box center [457, 252] width 320 height 12
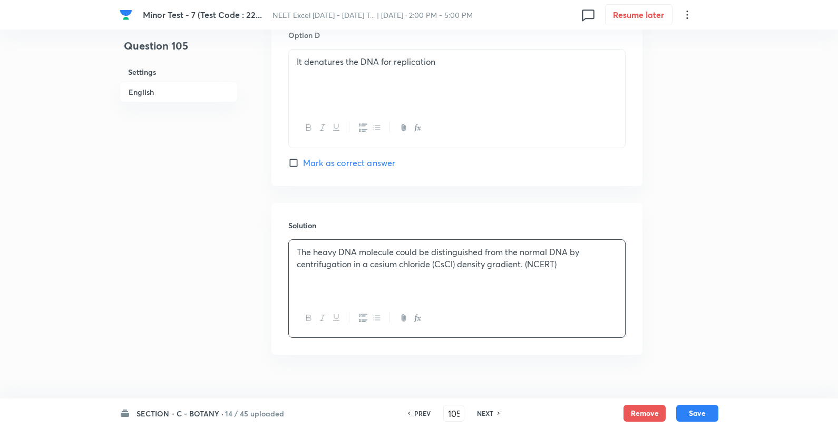
click at [694, 404] on div "SECTION - C - BOTANY · 14 / 45 uploaded PREV 105 ​ NEXT Remove Save" at bounding box center [419, 413] width 599 height 30
click at [693, 420] on button "Save" at bounding box center [697, 412] width 42 height 17
type input "106"
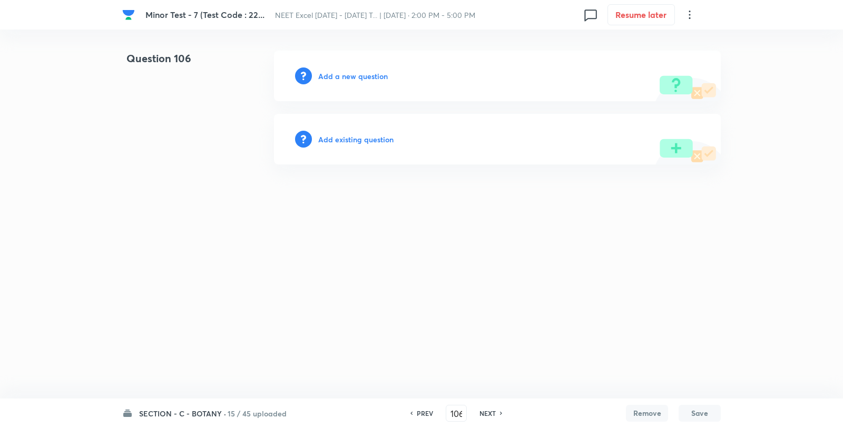
click at [366, 71] on h6 "Add a new question" at bounding box center [353, 76] width 70 height 11
click at [366, 71] on h6 "Choose a question type" at bounding box center [358, 76] width 81 height 11
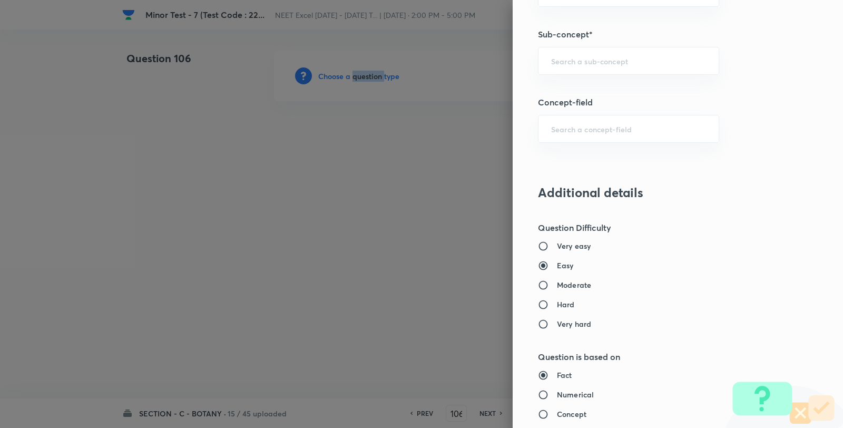
scroll to position [703, 0]
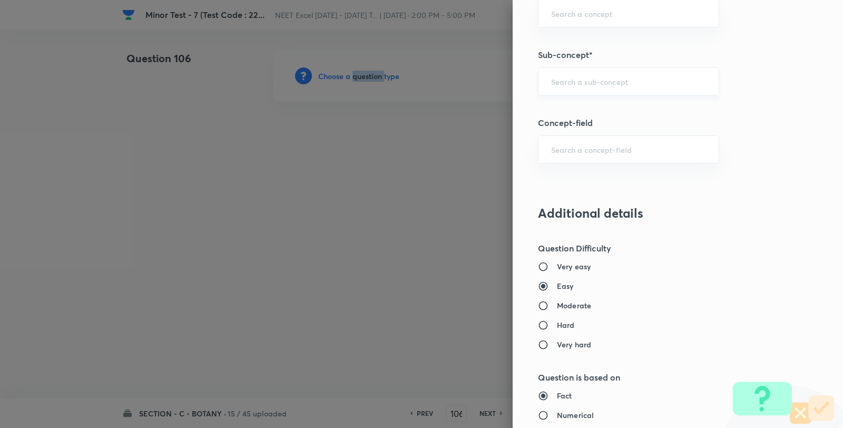
click at [579, 74] on div "​" at bounding box center [628, 81] width 181 height 28
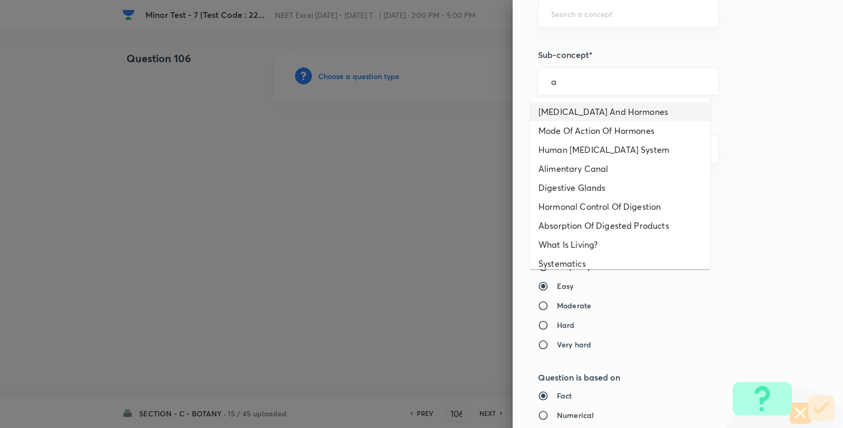
click at [575, 108] on li "Endocrine Glands And Hormones" at bounding box center [620, 111] width 180 height 19
type input "Endocrine Glands And Hormones"
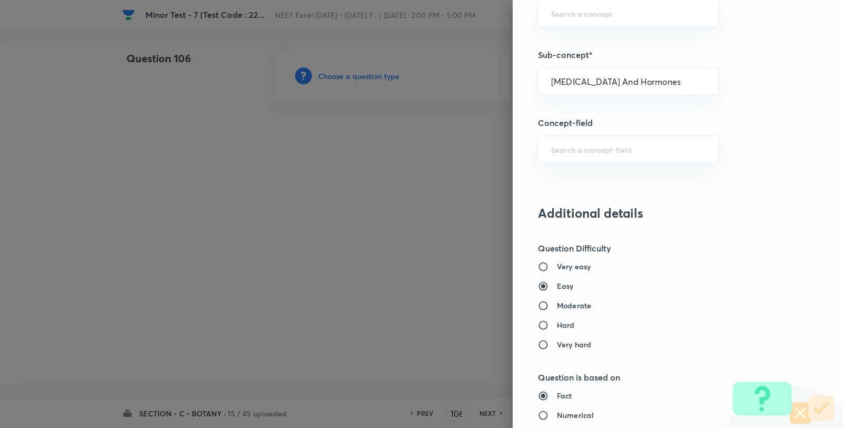
type input "Biology"
type input "Human Physiology"
type input "Chemical Coordinate & Integration"
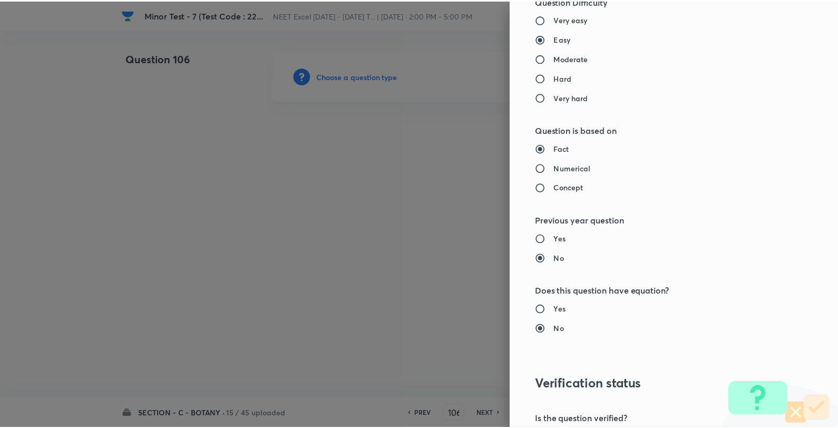
scroll to position [1080, 0]
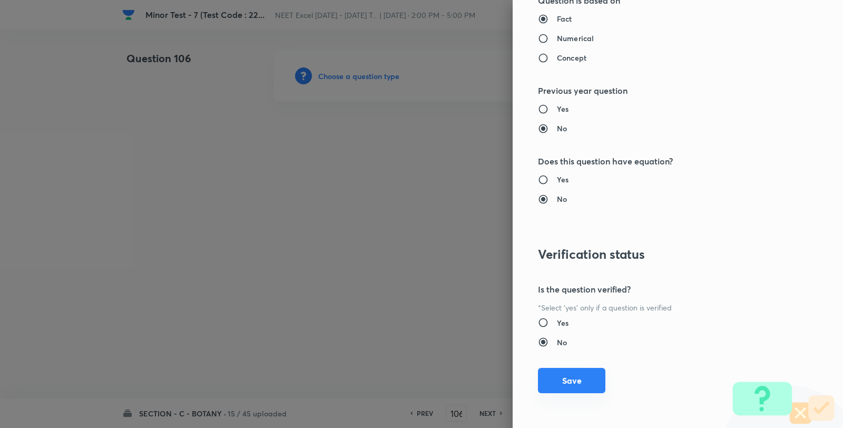
click at [577, 387] on button "Save" at bounding box center [571, 380] width 67 height 25
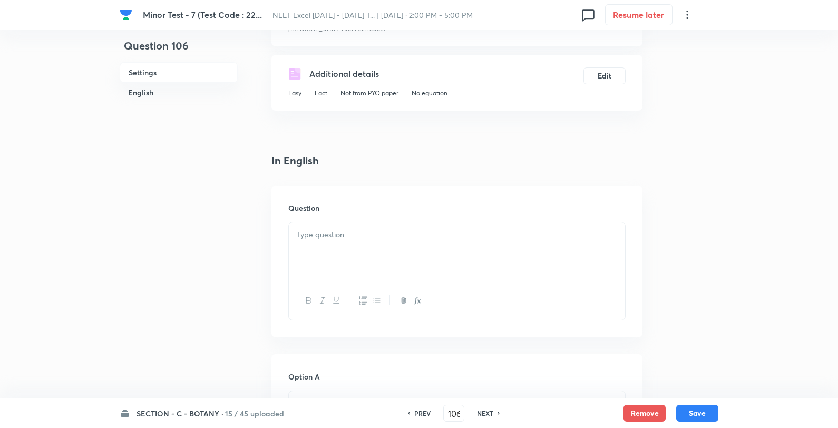
scroll to position [176, 0]
click at [351, 254] on div at bounding box center [457, 247] width 336 height 59
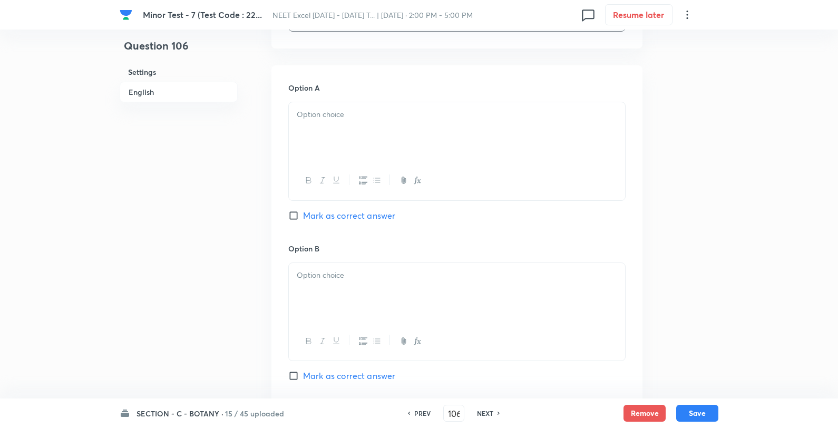
scroll to position [468, 0]
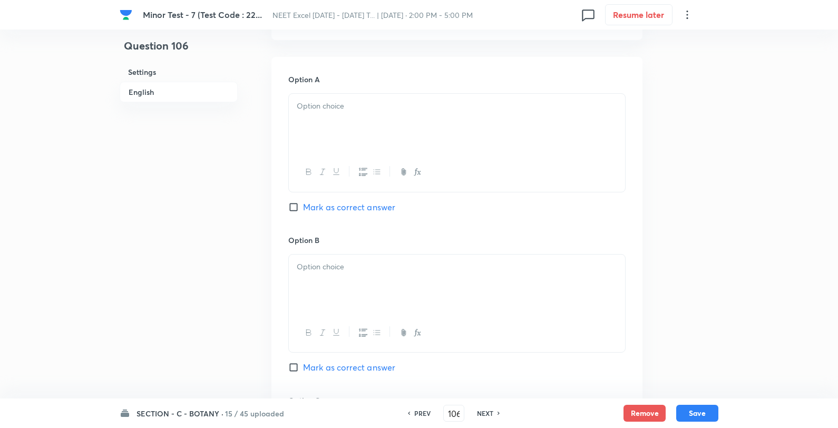
click at [364, 133] on div at bounding box center [457, 123] width 336 height 59
click at [438, 113] on p "Topoisomerase" at bounding box center [457, 118] width 320 height 12
click at [414, 105] on p "Reverse transcriptase" at bounding box center [457, 106] width 320 height 12
click at [371, 300] on div at bounding box center [457, 284] width 336 height 59
click at [452, 255] on div "Topoisomerase DNA ligase RNA polymerase" at bounding box center [457, 284] width 336 height 59
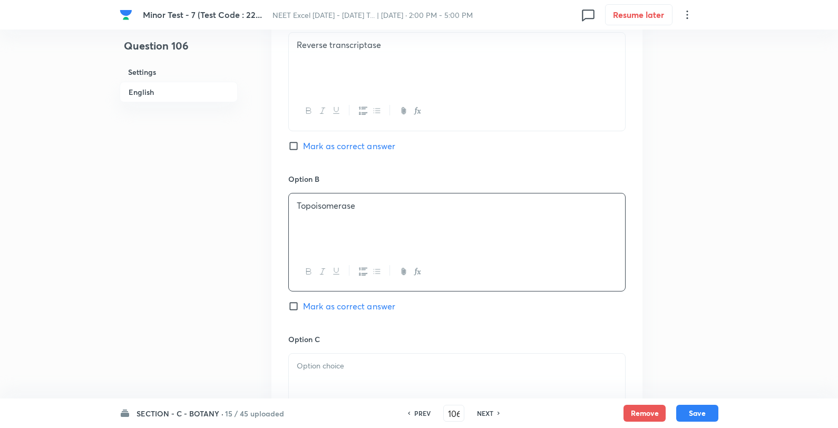
scroll to position [586, 0]
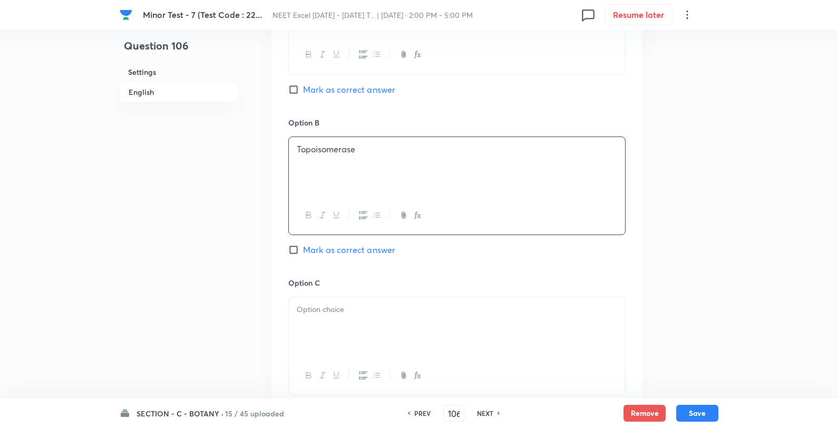
click at [367, 327] on div at bounding box center [457, 326] width 336 height 59
click at [408, 304] on div "DNA ligase RNA polymerase" at bounding box center [457, 326] width 336 height 59
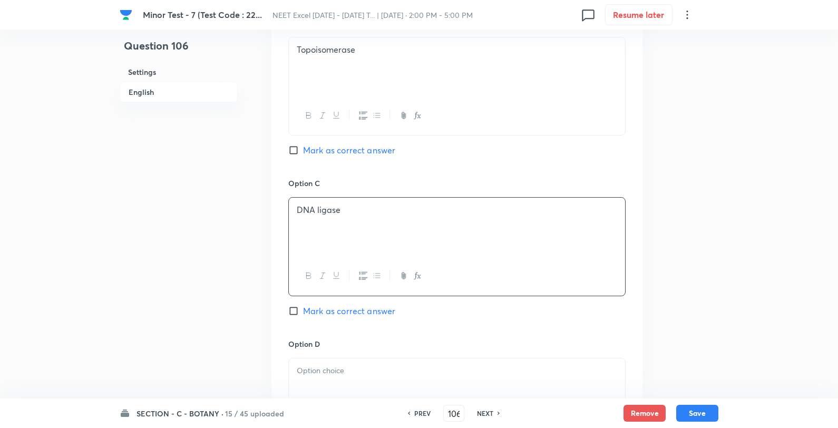
scroll to position [820, 0]
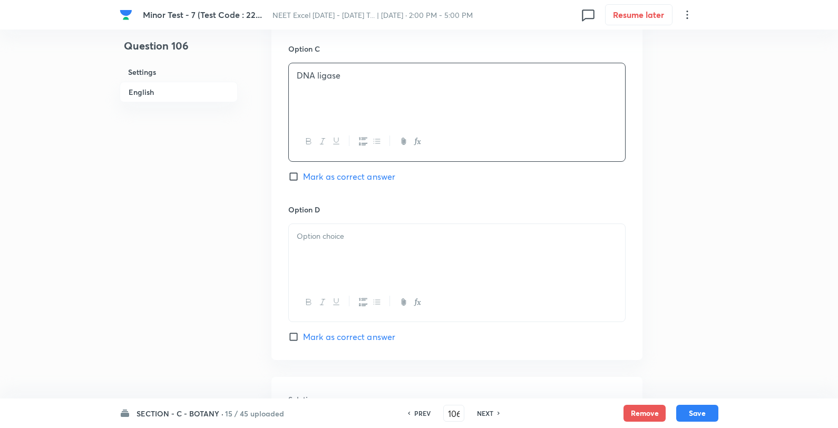
click at [367, 177] on span "Mark as correct answer" at bounding box center [349, 176] width 92 height 13
click at [303, 177] on input "Mark as correct answer" at bounding box center [295, 176] width 15 height 11
checkbox input "true"
click at [339, 265] on div at bounding box center [457, 253] width 336 height 59
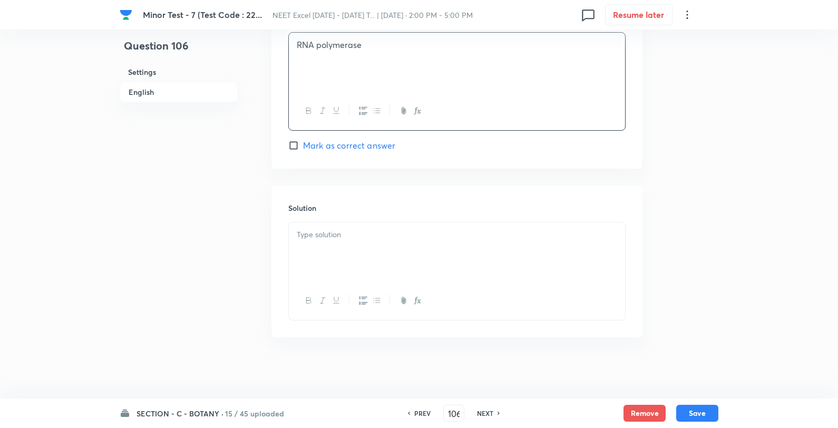
scroll to position [1015, 0]
click at [344, 230] on p at bounding box center [457, 233] width 320 height 12
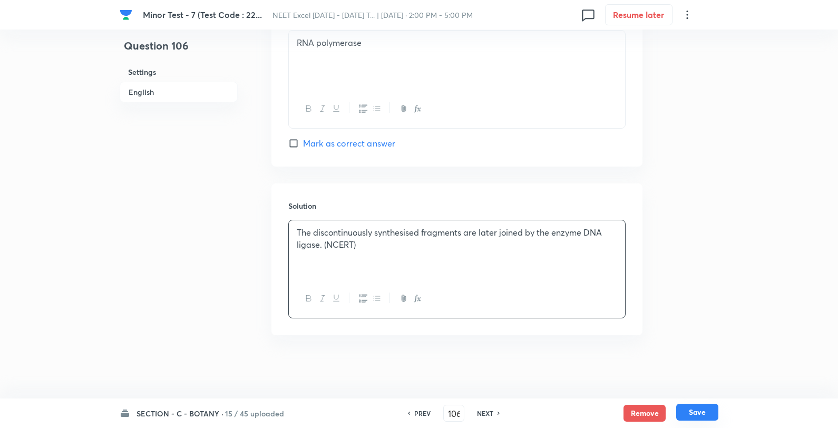
click at [701, 415] on button "Save" at bounding box center [697, 412] width 42 height 17
type input "107"
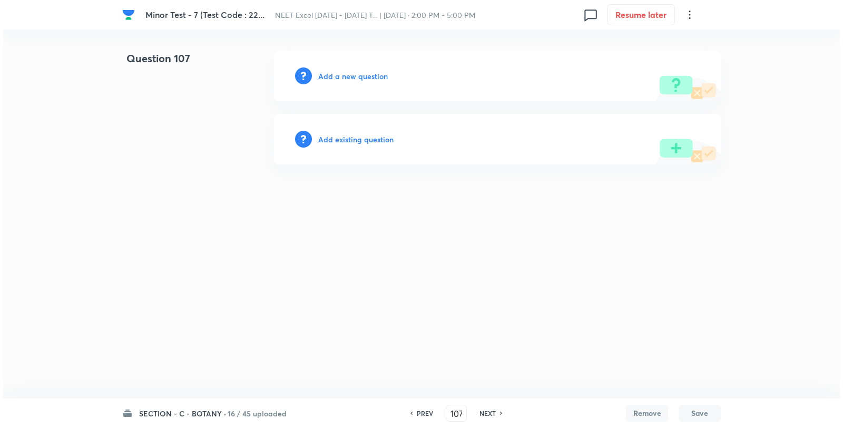
scroll to position [0, 0]
click at [352, 72] on h6 "Add a new question" at bounding box center [353, 76] width 70 height 11
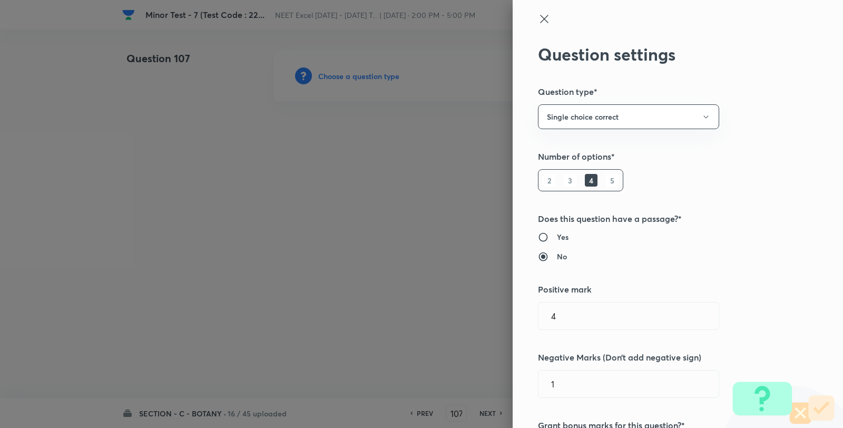
scroll to position [644, 0]
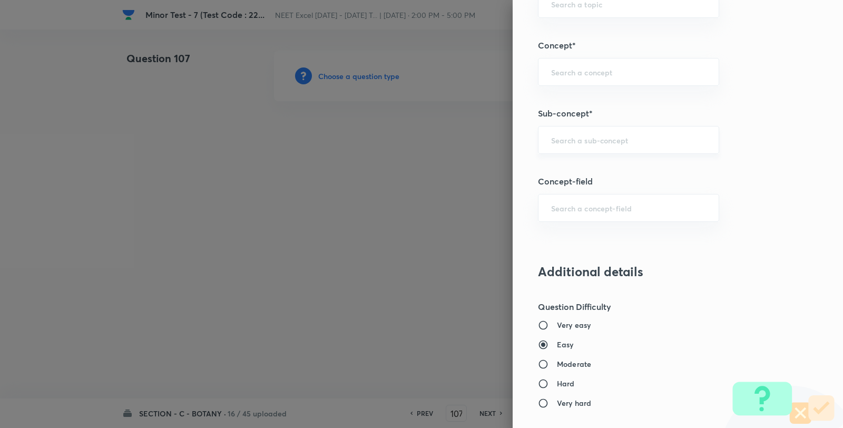
click at [604, 145] on div "​" at bounding box center [628, 140] width 181 height 28
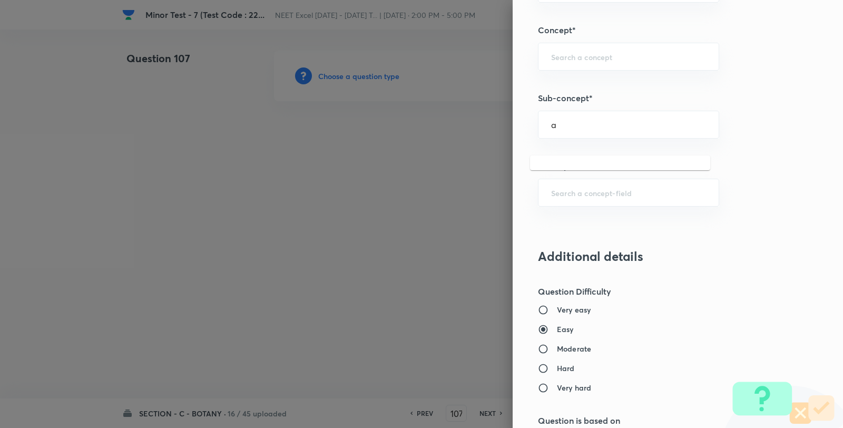
scroll to position [703, 0]
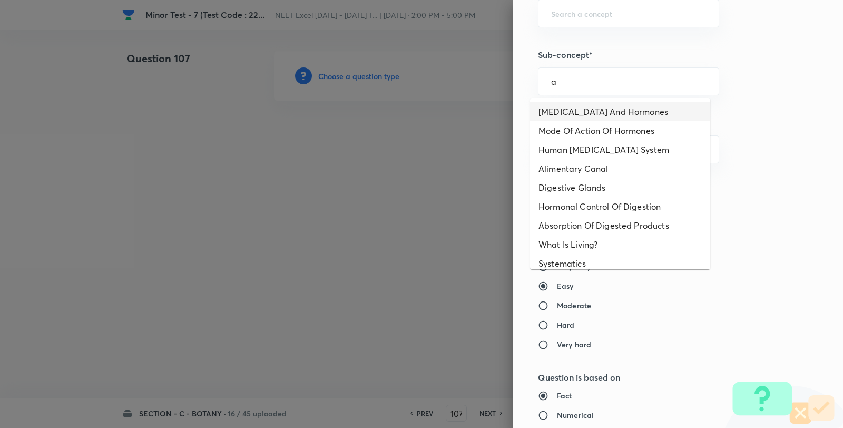
click at [614, 116] on li "Endocrine Glands And Hormones" at bounding box center [620, 111] width 180 height 19
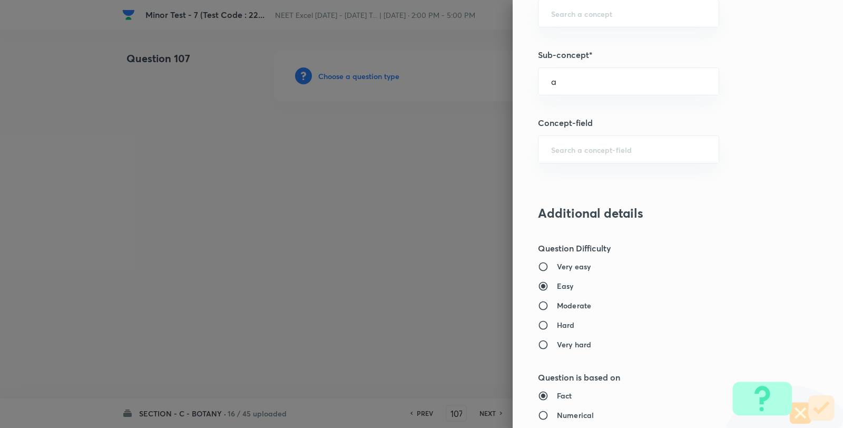
type input "Endocrine Glands And Hormones"
type input "Biology"
type input "Human Physiology"
type input "Chemical Coordinate & Integration"
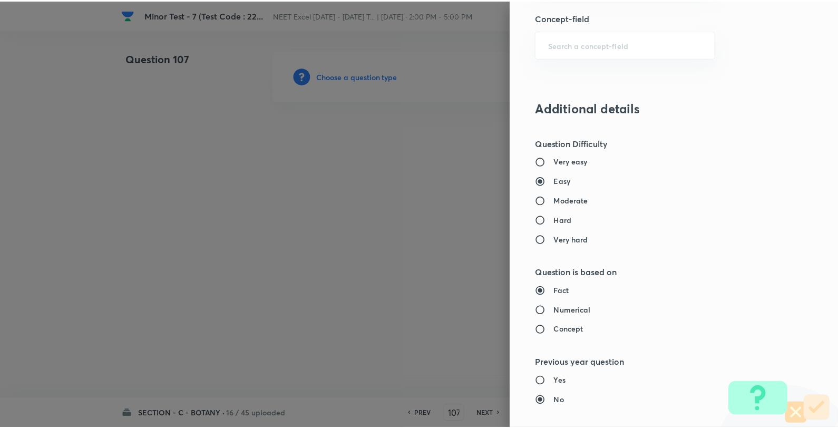
scroll to position [1080, 0]
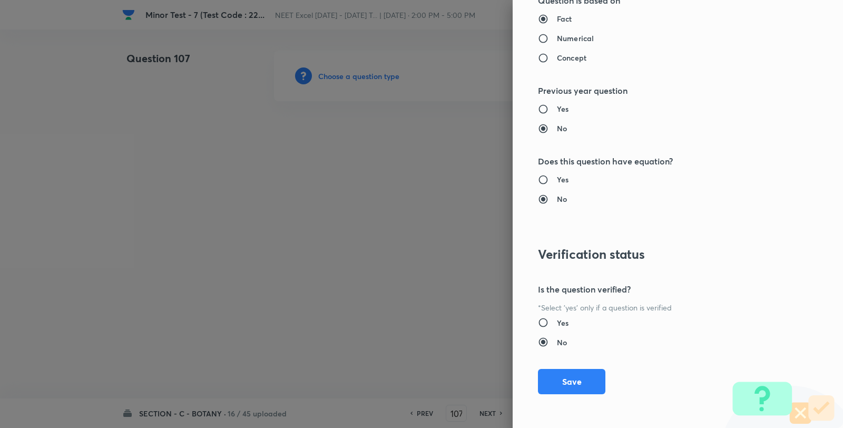
drag, startPoint x: 583, startPoint y: 384, endPoint x: 484, endPoint y: 293, distance: 134.7
click at [582, 384] on button "Save" at bounding box center [571, 381] width 67 height 25
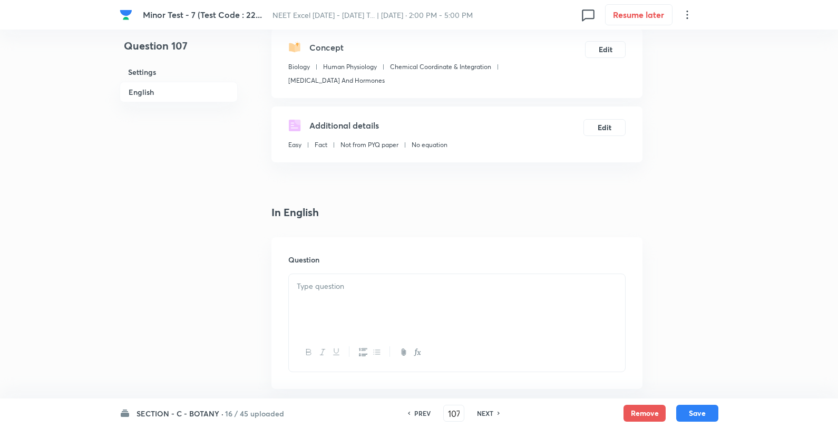
scroll to position [293, 0]
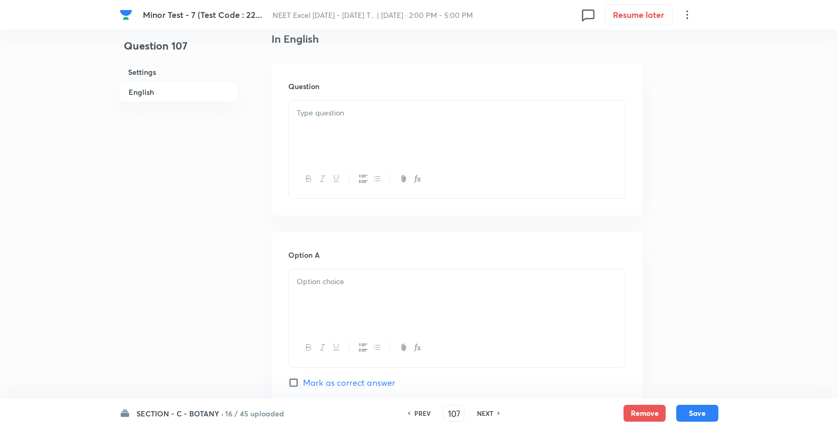
click at [382, 114] on p at bounding box center [457, 113] width 320 height 12
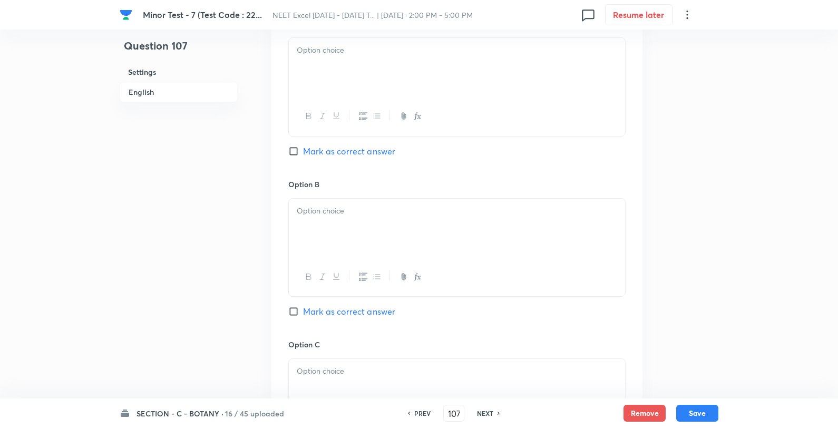
scroll to position [527, 0]
click at [342, 63] on div at bounding box center [457, 64] width 336 height 59
click at [414, 45] on p "double helix" at bounding box center [457, 47] width 320 height 12
click at [381, 233] on div at bounding box center [457, 225] width 336 height 59
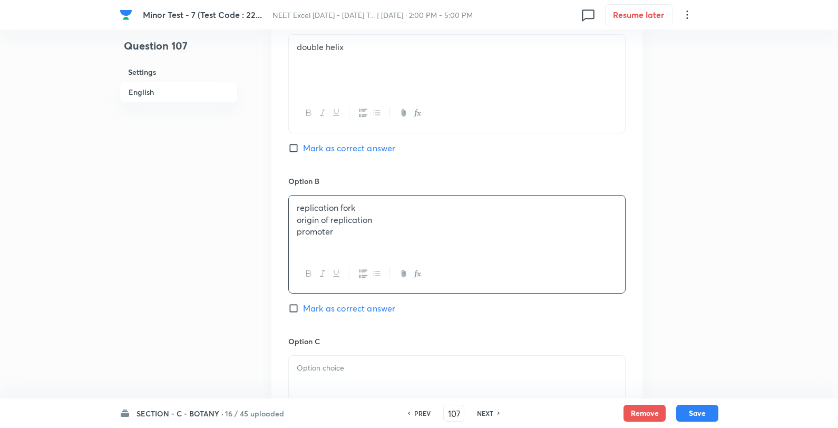
click at [431, 205] on p "replication fork" at bounding box center [457, 208] width 320 height 12
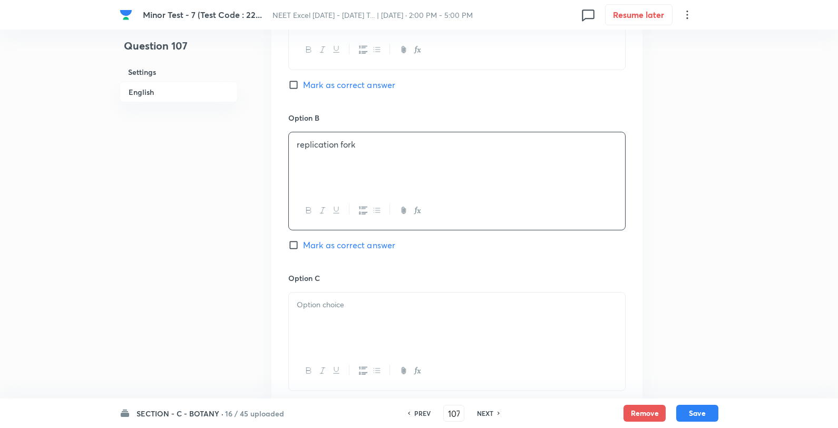
scroll to position [703, 0]
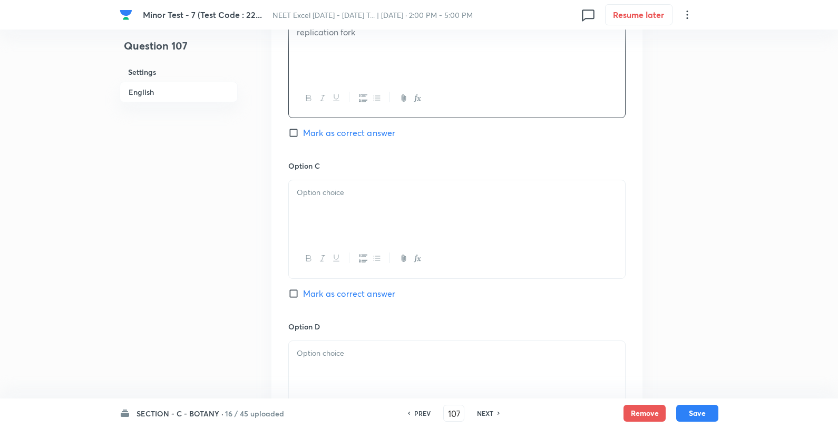
click at [380, 190] on p at bounding box center [457, 193] width 320 height 12
click at [446, 191] on p "origin of replication" at bounding box center [457, 193] width 320 height 12
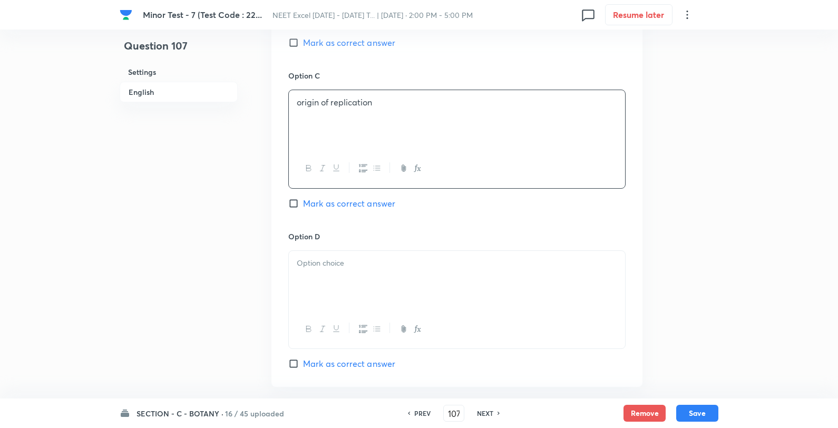
scroll to position [878, 0]
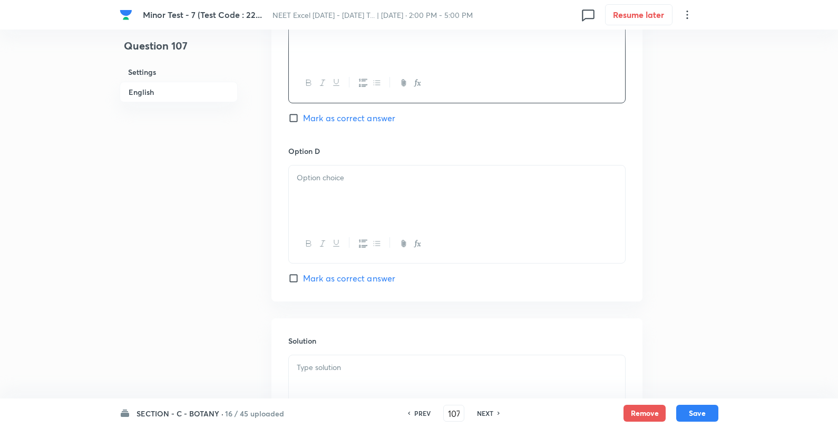
click at [352, 222] on div at bounding box center [457, 195] width 336 height 59
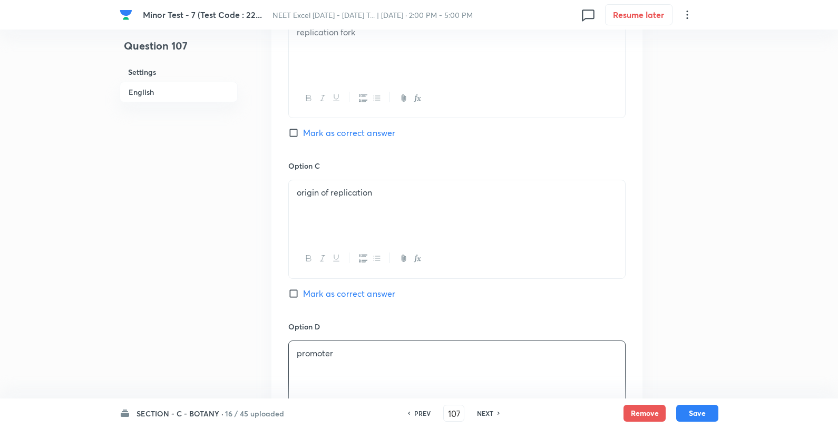
click at [377, 138] on span "Mark as correct answer" at bounding box center [349, 133] width 92 height 13
click at [303, 138] on input "Mark as correct answer" at bounding box center [295, 133] width 15 height 11
checkbox input "true"
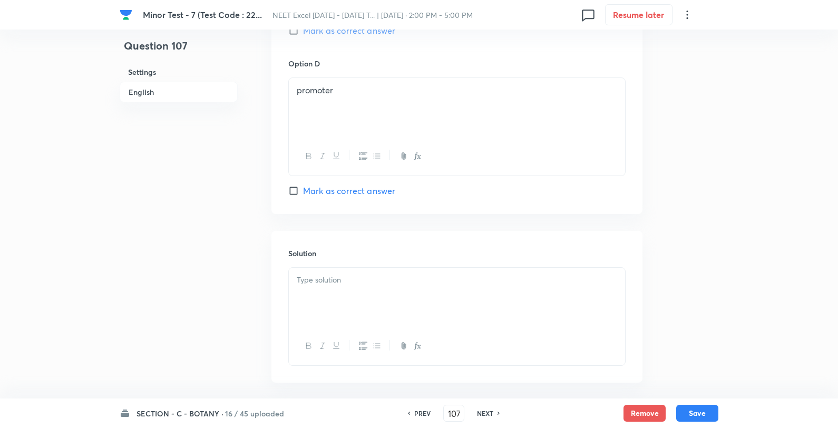
scroll to position [1015, 0]
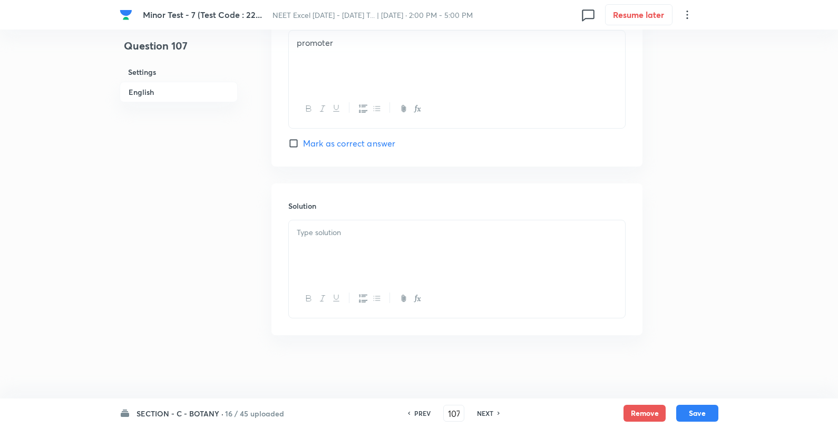
click at [352, 254] on div at bounding box center [457, 249] width 336 height 59
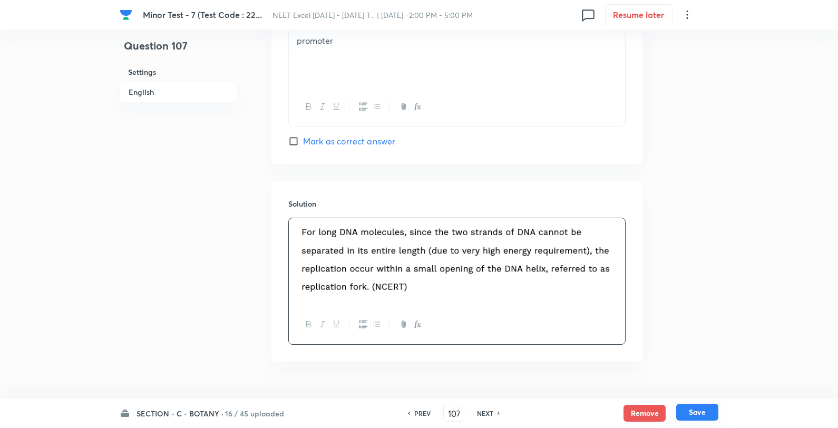
click at [692, 413] on button "Save" at bounding box center [697, 412] width 42 height 17
type input "108"
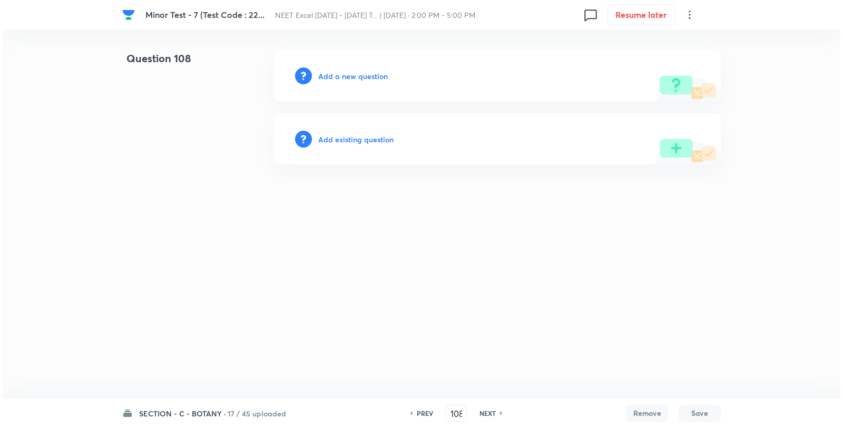
scroll to position [0, 0]
click at [374, 79] on h6 "Add a new question" at bounding box center [353, 76] width 70 height 11
click at [372, 79] on h6 "Choose a question type" at bounding box center [358, 76] width 81 height 11
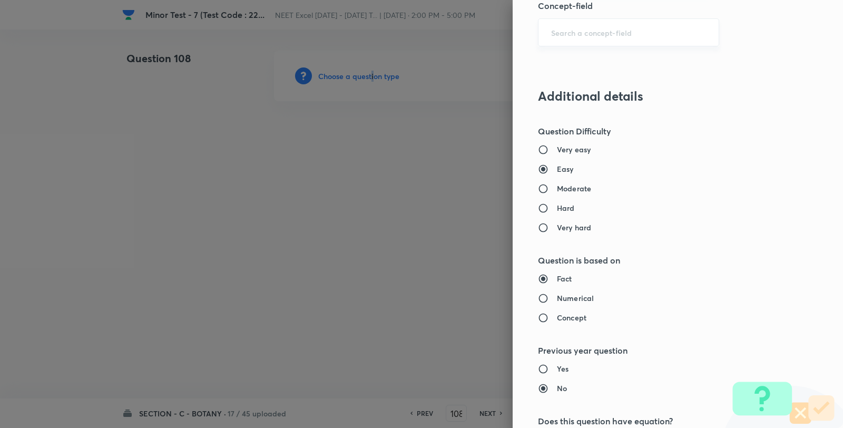
scroll to position [761, 0]
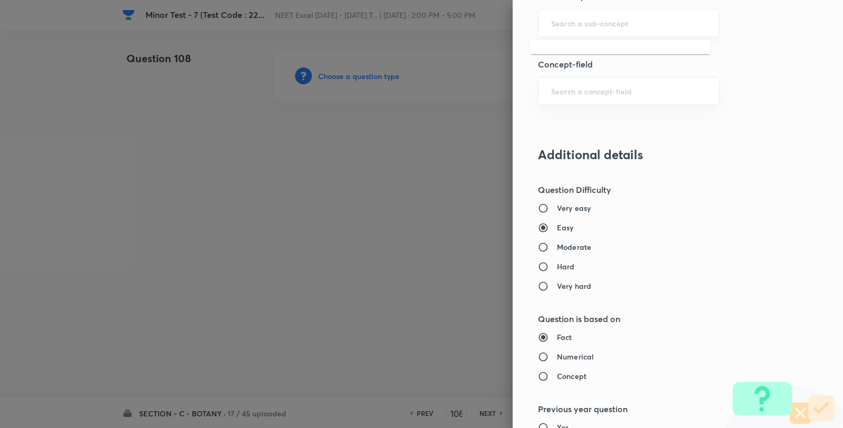
click at [587, 24] on input "text" at bounding box center [628, 23] width 155 height 10
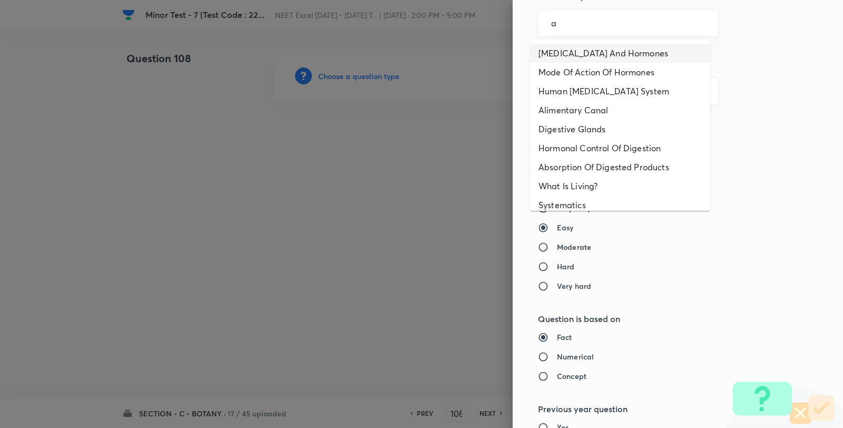
click at [579, 45] on li "Endocrine Glands And Hormones" at bounding box center [620, 53] width 180 height 19
type input "Endocrine Glands And Hormones"
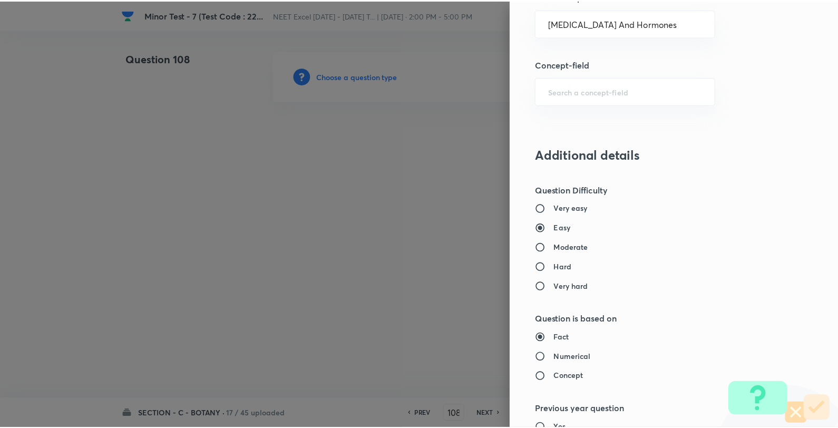
scroll to position [1080, 0]
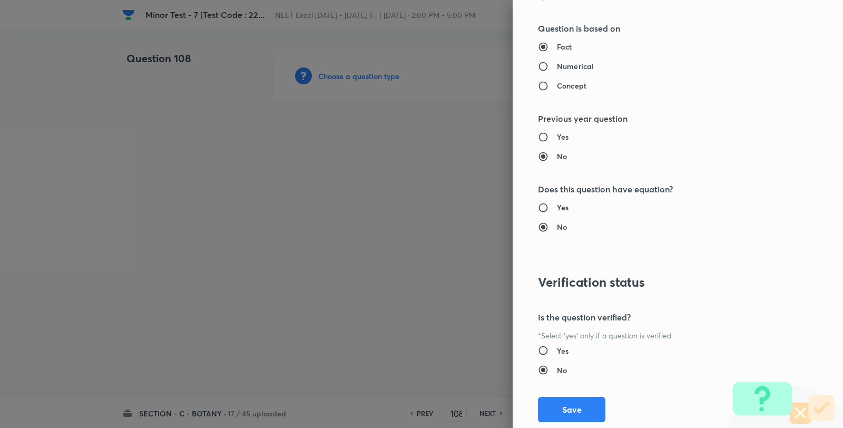
type input "Biology"
type input "Human Physiology"
type input "Chemical Coordinate & Integration"
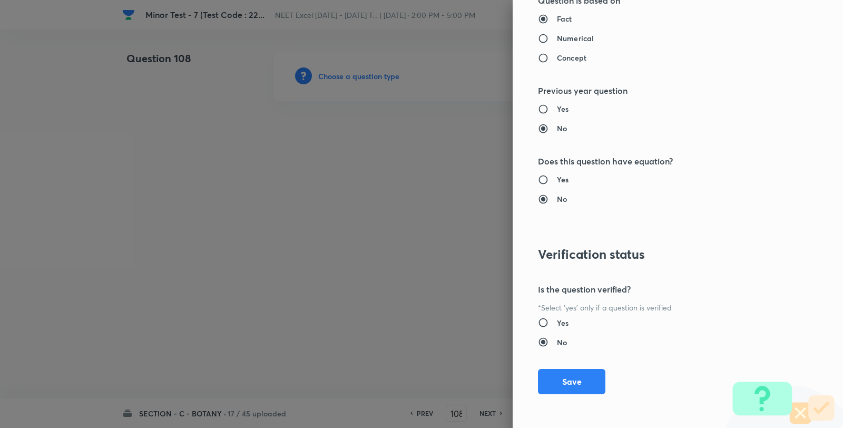
drag, startPoint x: 570, startPoint y: 382, endPoint x: 547, endPoint y: 343, distance: 45.8
click at [569, 383] on button "Save" at bounding box center [571, 381] width 67 height 25
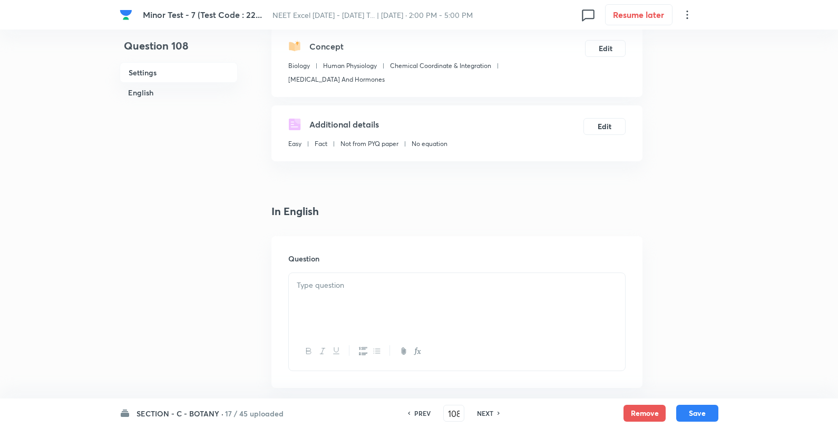
scroll to position [117, 0]
click at [353, 286] on p at bounding box center [457, 289] width 320 height 12
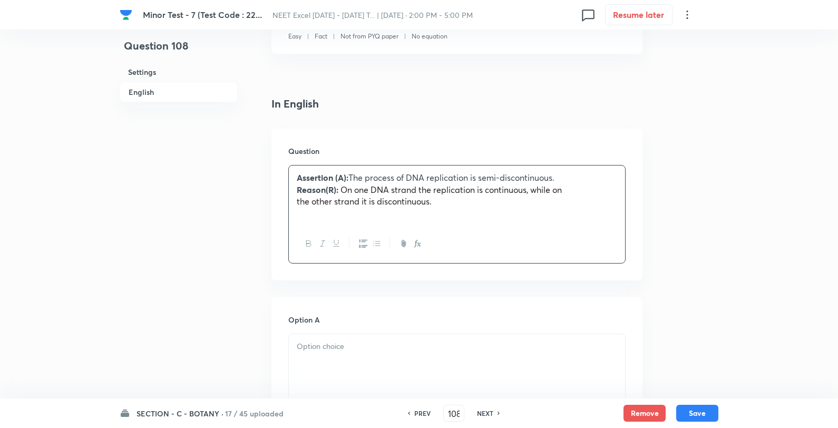
scroll to position [351, 0]
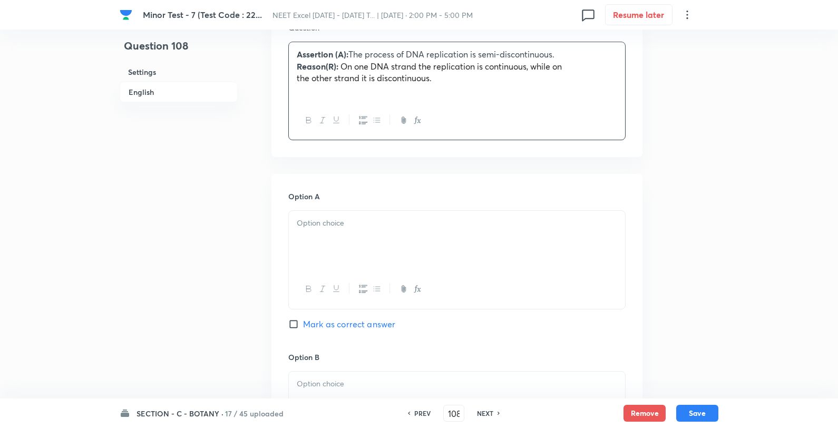
click at [349, 232] on div at bounding box center [457, 240] width 336 height 59
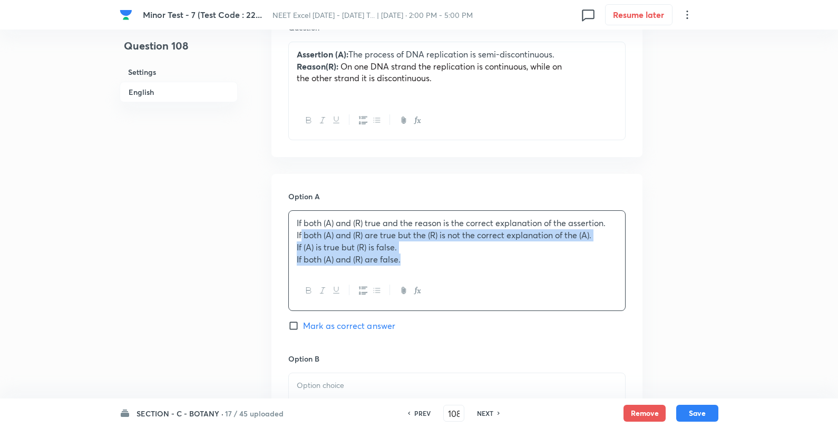
click at [299, 235] on p "If both (A) and (R) are true but the (R) is not the correct explanation of the …" at bounding box center [457, 235] width 320 height 12
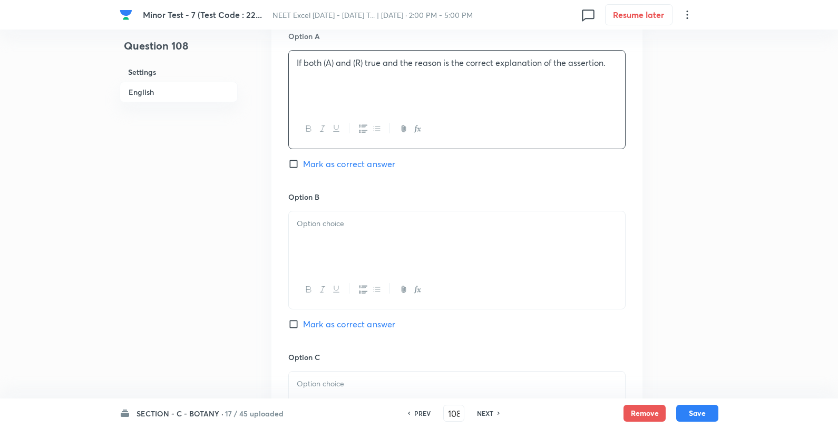
scroll to position [703, 0]
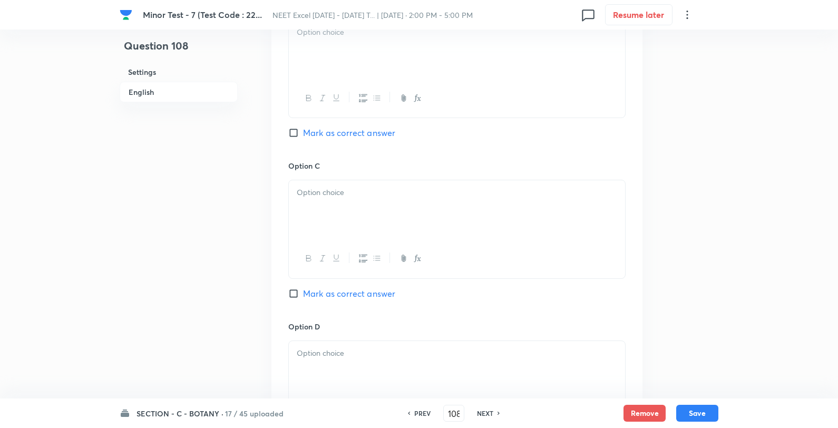
click at [320, 76] on div at bounding box center [457, 49] width 336 height 59
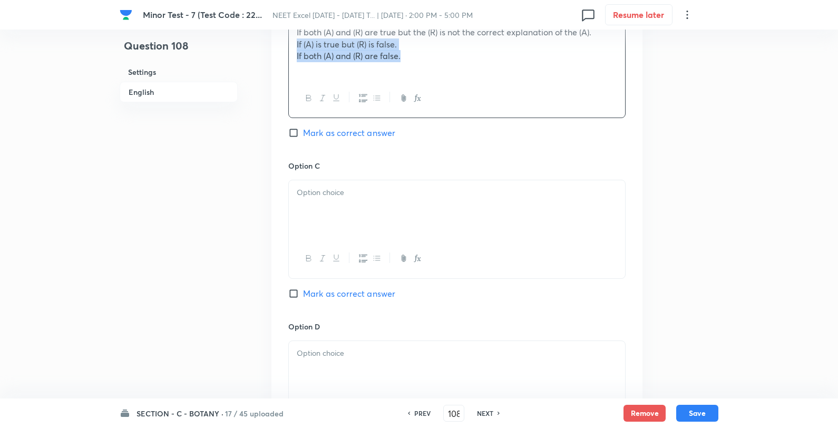
click at [294, 44] on div "If both (A) and (R) are true but the (R) is not the correct explanation of the …" at bounding box center [457, 49] width 336 height 59
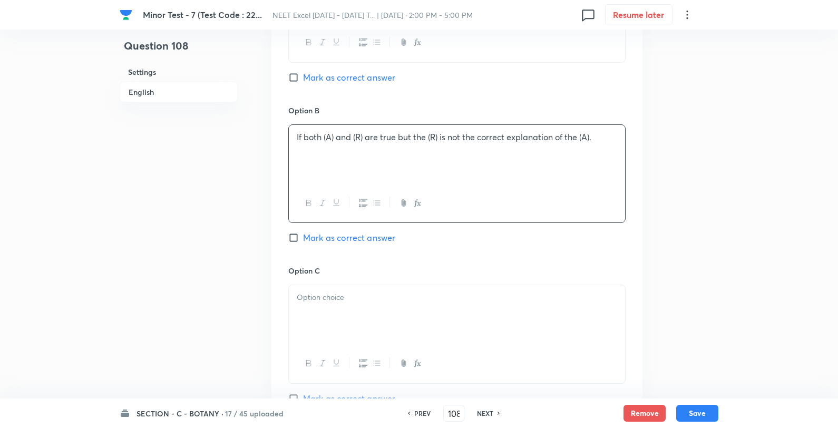
scroll to position [586, 0]
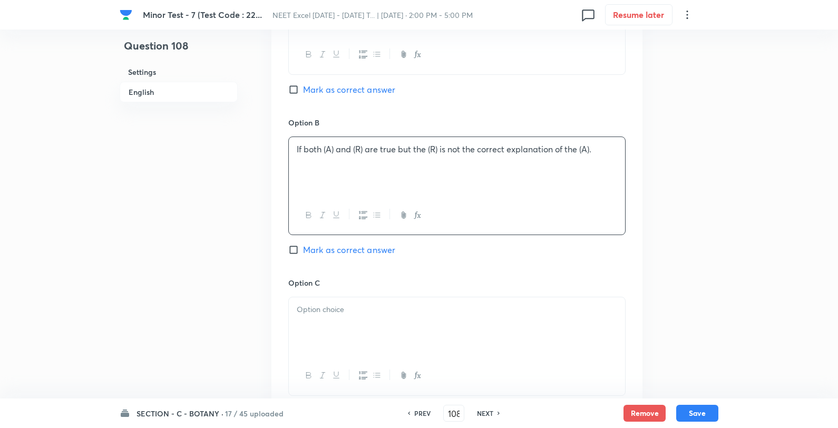
click at [324, 79] on div "Option A If both (A) and (R) true and the reason is the correct explanation of …" at bounding box center [456, 36] width 337 height 160
click at [324, 88] on span "Mark as correct answer" at bounding box center [349, 89] width 92 height 13
click at [303, 88] on input "Mark as correct answer" at bounding box center [295, 89] width 15 height 11
checkbox input "true"
click at [325, 318] on div at bounding box center [457, 326] width 336 height 59
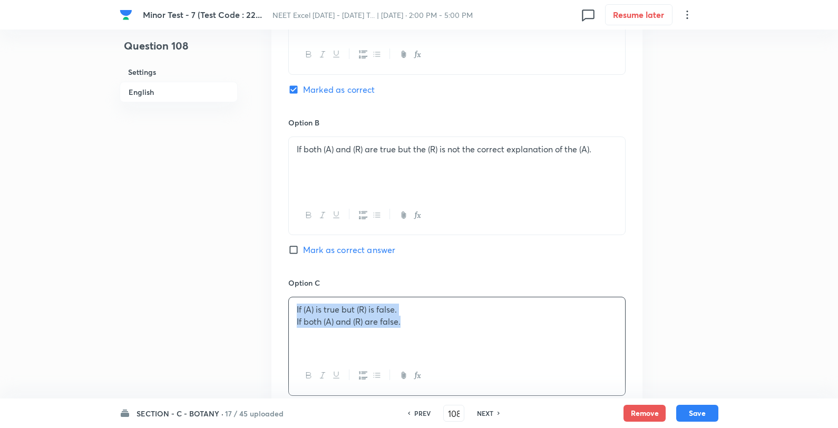
click at [288, 320] on div "If (A) is true but (R) is false. If both (A) and (R) are false." at bounding box center [456, 346] width 337 height 99
click at [294, 326] on div "If (A) is true but (R) is false. If both (A) and (R) are false." at bounding box center [457, 326] width 336 height 59
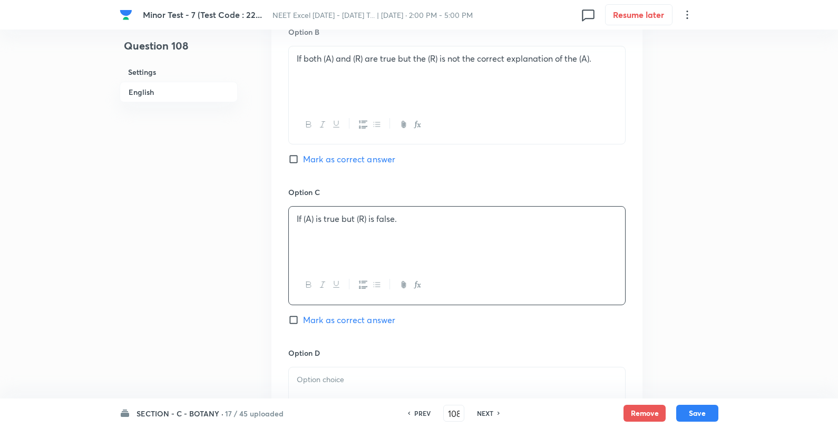
scroll to position [761, 0]
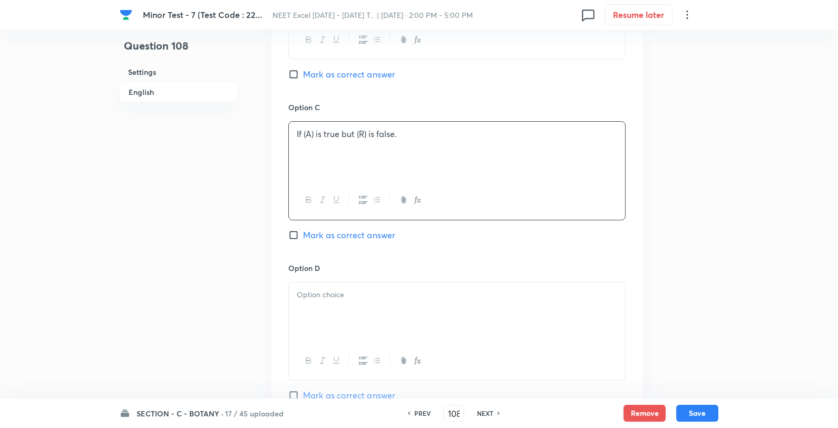
click at [314, 307] on div at bounding box center [457, 312] width 336 height 59
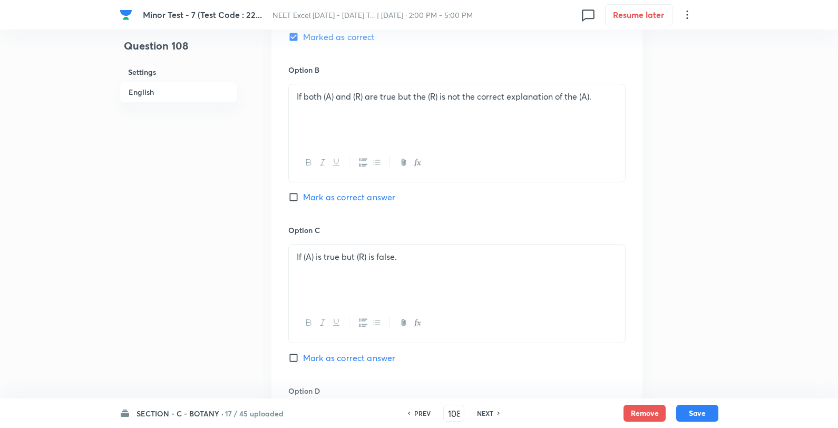
scroll to position [995, 0]
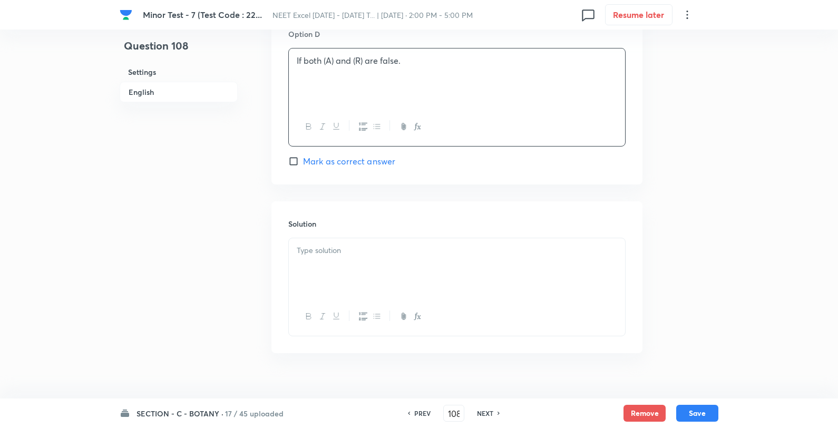
drag, startPoint x: 409, startPoint y: 290, endPoint x: 406, endPoint y: 278, distance: 11.9
click at [406, 278] on div at bounding box center [457, 267] width 336 height 59
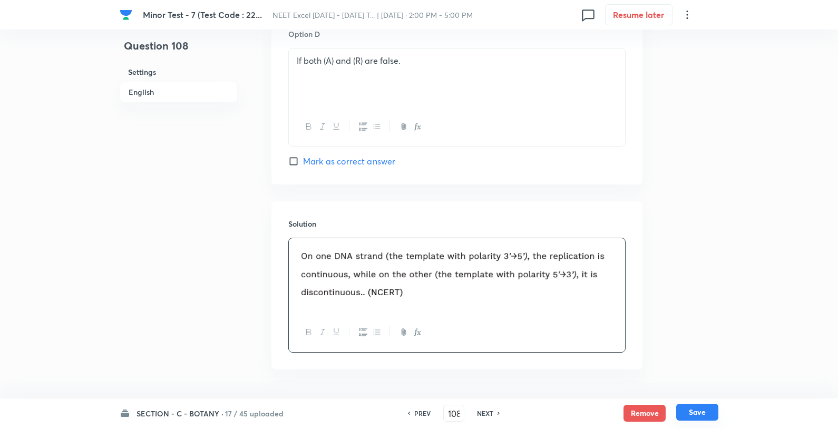
click at [702, 418] on button "Save" at bounding box center [697, 412] width 42 height 17
type input "109"
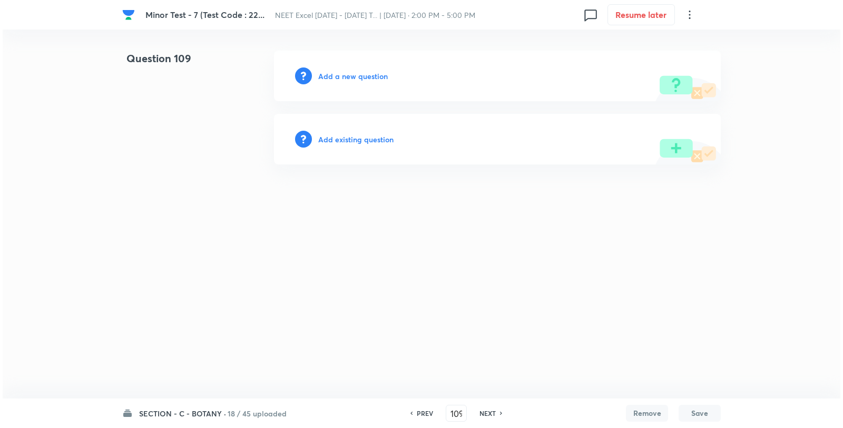
scroll to position [0, 0]
click at [366, 78] on h6 "Add a new question" at bounding box center [353, 76] width 70 height 11
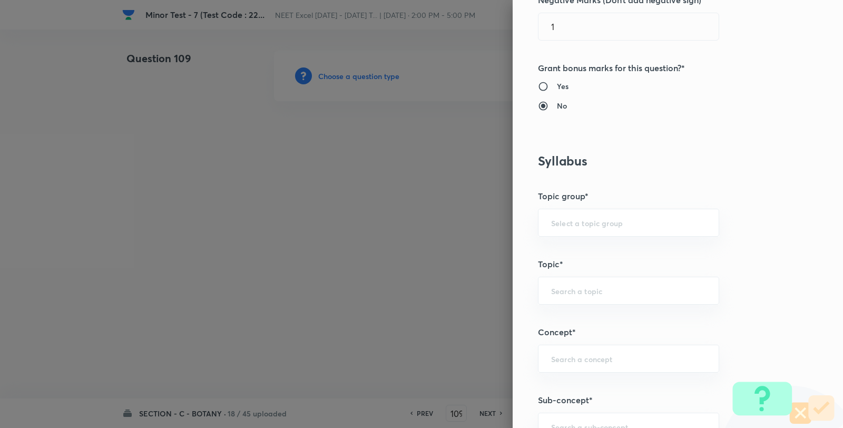
scroll to position [644, 0]
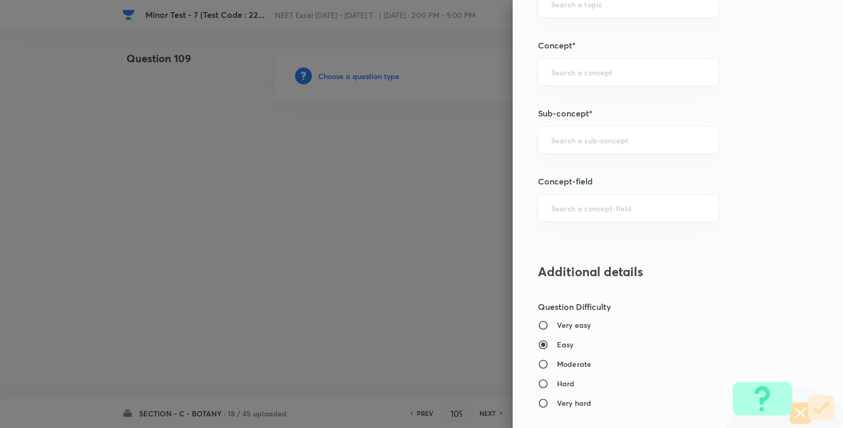
click at [605, 124] on div "Question settings Question type* Single choice correct Number of options* 2 3 4…" at bounding box center [678, 214] width 330 height 428
click at [608, 149] on div "​" at bounding box center [628, 140] width 181 height 28
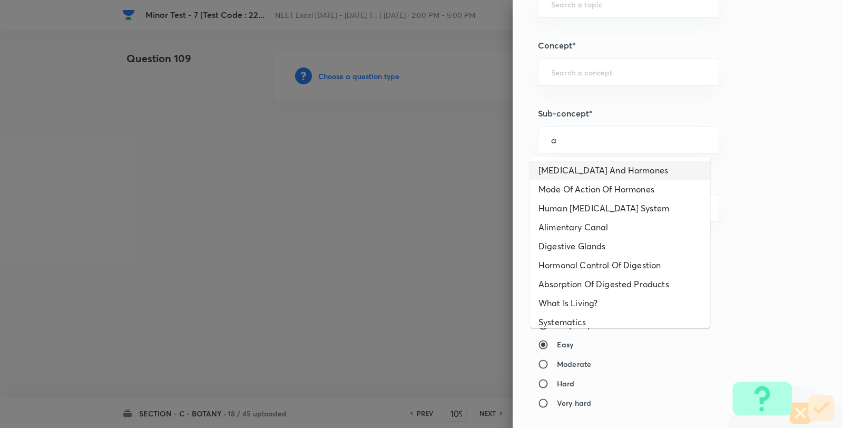
click at [602, 164] on li "Endocrine Glands And Hormones" at bounding box center [620, 170] width 180 height 19
type input "Endocrine Glands And Hormones"
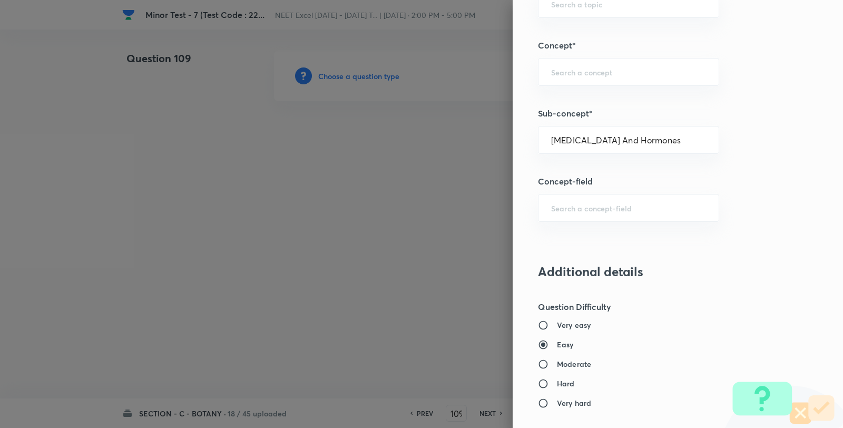
type input "Biology"
type input "Human Physiology"
type input "Chemical Coordinate & Integration"
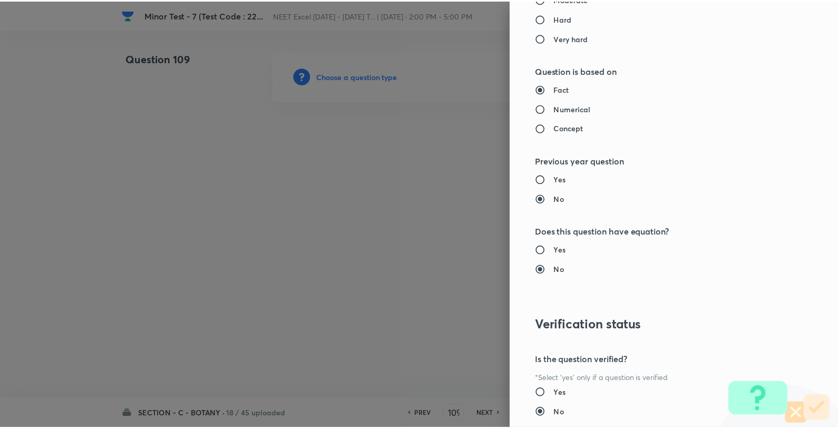
scroll to position [1080, 0]
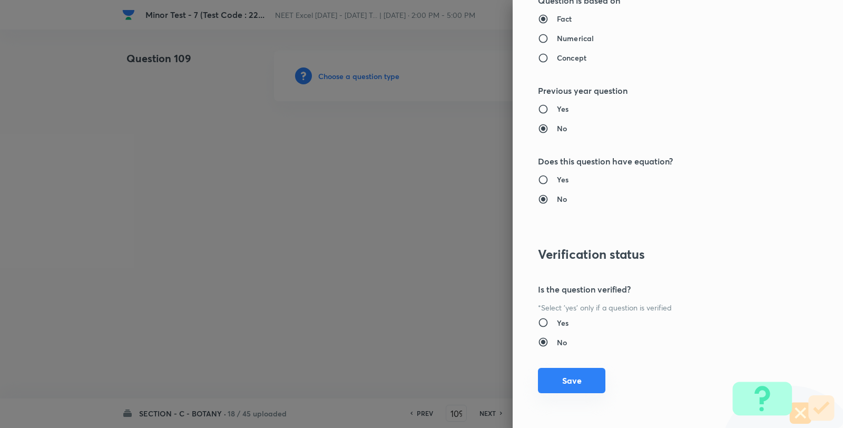
click at [566, 386] on button "Save" at bounding box center [571, 380] width 67 height 25
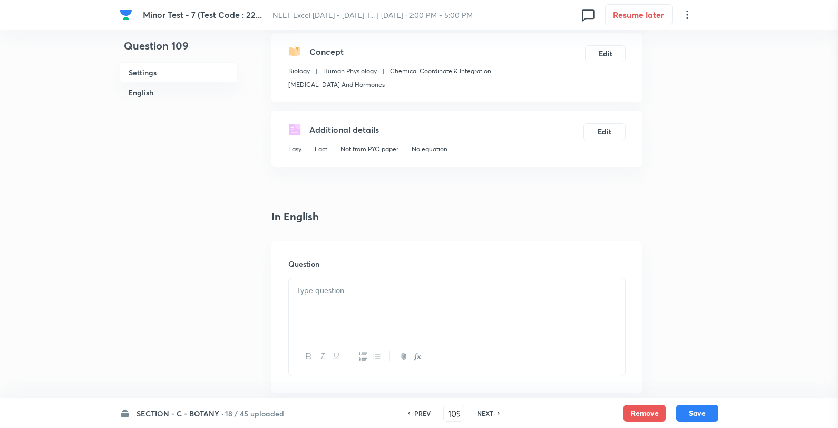
scroll to position [176, 0]
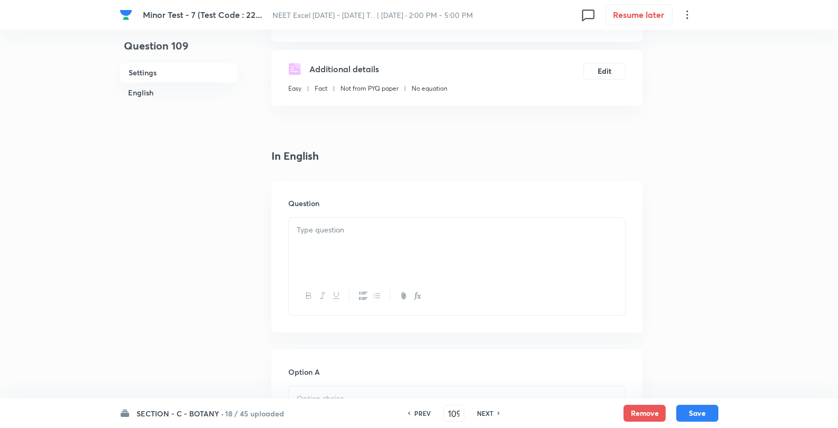
click at [449, 224] on p at bounding box center [457, 230] width 320 height 12
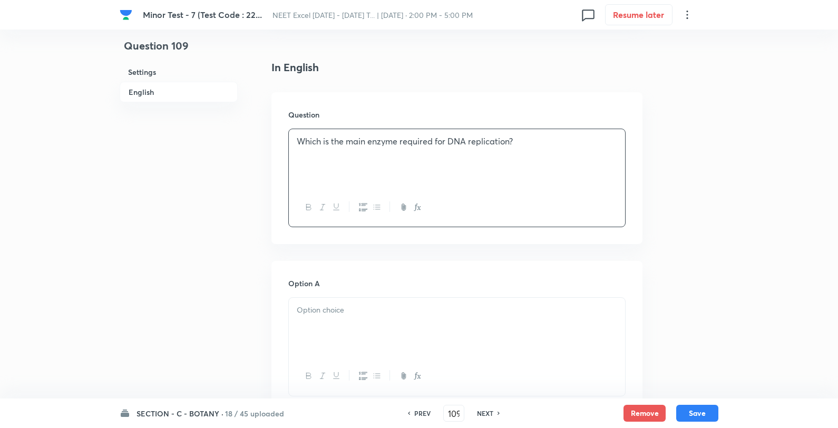
scroll to position [410, 0]
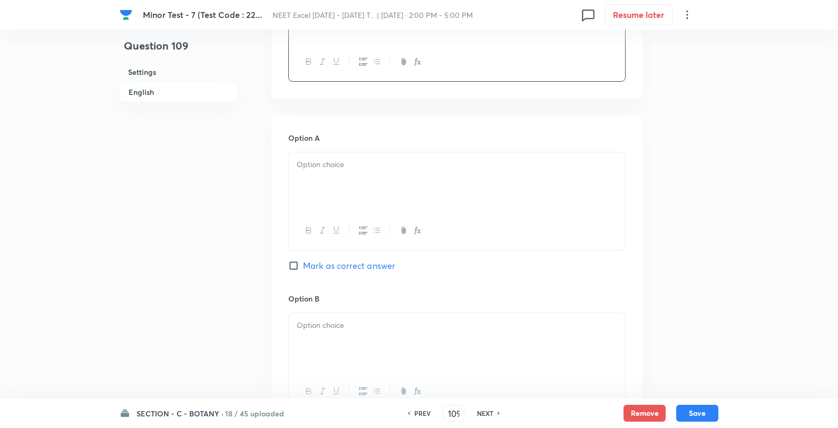
click at [403, 185] on div at bounding box center [457, 181] width 336 height 59
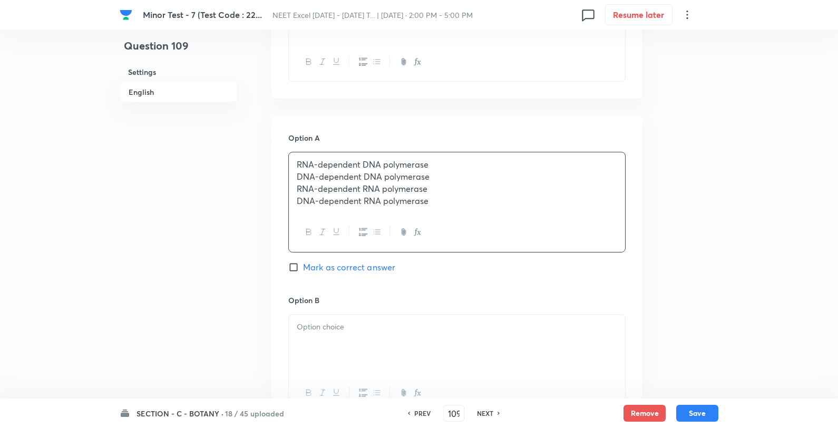
click at [510, 161] on p "RNA-dependent DNA polymerase" at bounding box center [457, 165] width 320 height 12
drag, startPoint x: 403, startPoint y: 369, endPoint x: 420, endPoint y: 352, distance: 23.9
click at [404, 369] on div at bounding box center [457, 342] width 336 height 59
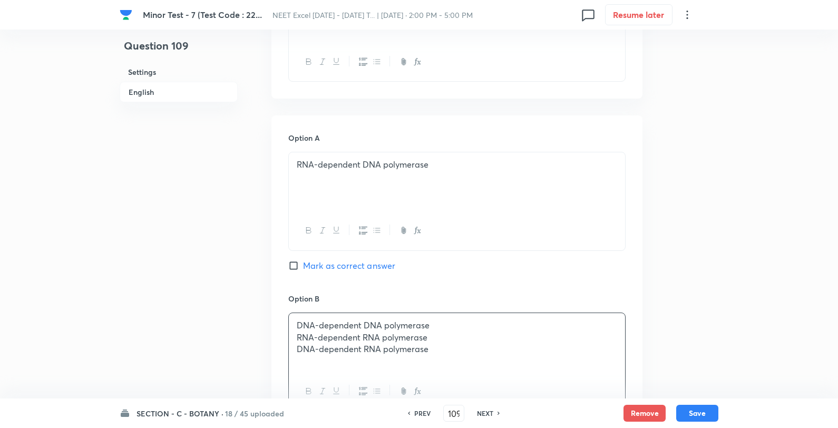
click at [470, 328] on p "DNA-dependent DNA polymerase" at bounding box center [457, 325] width 320 height 12
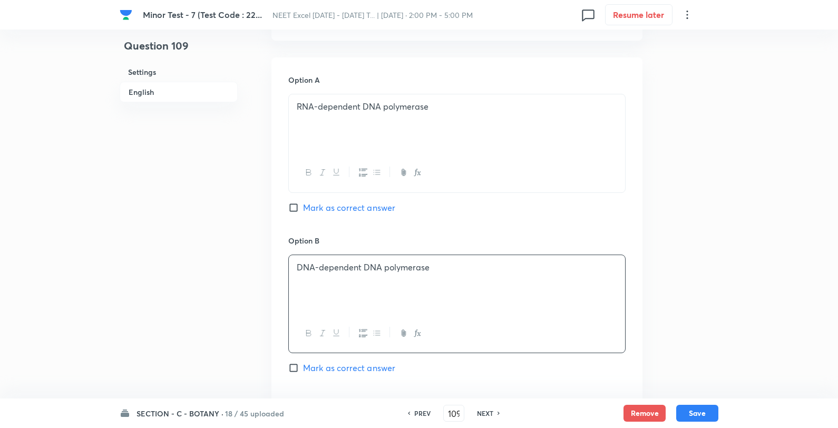
scroll to position [644, 0]
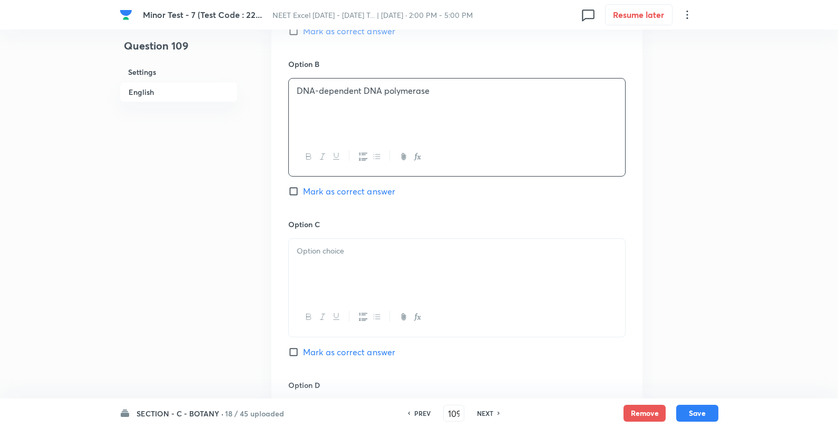
click at [378, 182] on div "Option B DNA-dependent DNA polymerase Mark as correct answer" at bounding box center [456, 139] width 337 height 160
drag, startPoint x: 372, startPoint y: 194, endPoint x: 375, endPoint y: 270, distance: 76.5
click at [373, 200] on div "Option B DNA-dependent DNA polymerase Mark as correct answer" at bounding box center [456, 139] width 337 height 160
click at [376, 277] on div at bounding box center [457, 268] width 336 height 59
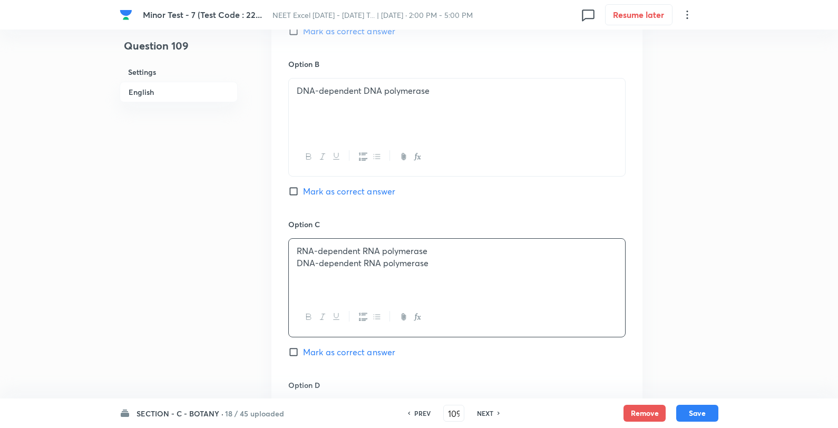
click at [375, 187] on span "Mark as correct answer" at bounding box center [349, 191] width 92 height 13
click at [303, 187] on input "Mark as correct answer" at bounding box center [295, 191] width 15 height 11
checkbox input "true"
drag, startPoint x: 444, startPoint y: 276, endPoint x: 444, endPoint y: 265, distance: 11.1
click at [444, 270] on div "RNA-dependent RNA polymerase DNA-dependent RNA polymerase" at bounding box center [457, 268] width 336 height 59
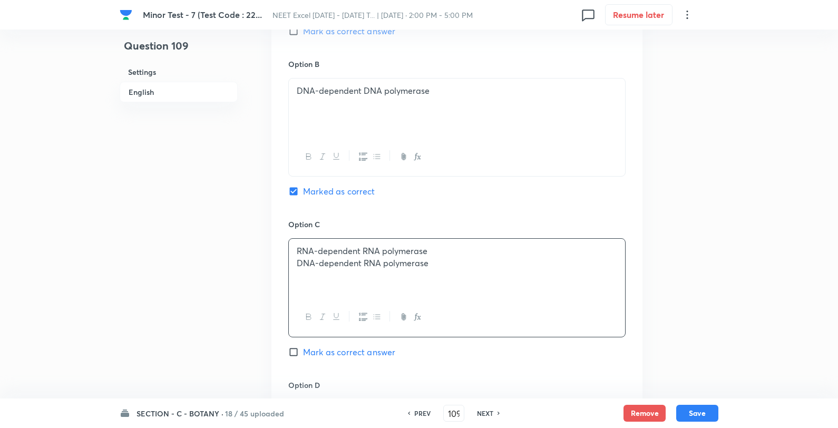
click at [452, 249] on p "RNA-dependent RNA polymerase" at bounding box center [457, 251] width 320 height 12
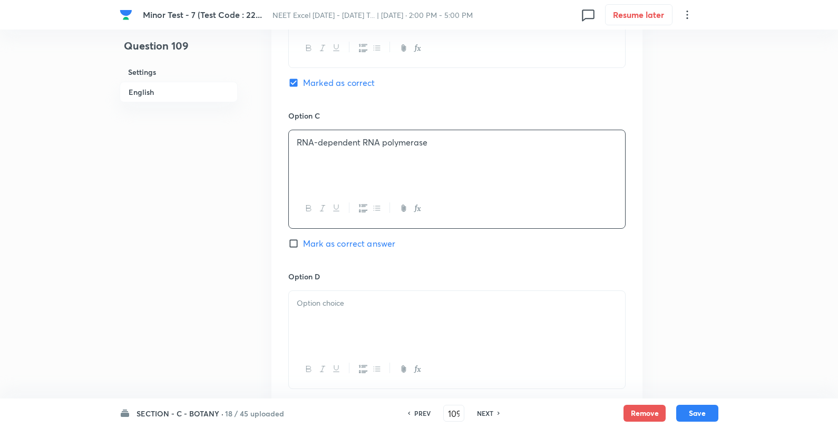
scroll to position [878, 0]
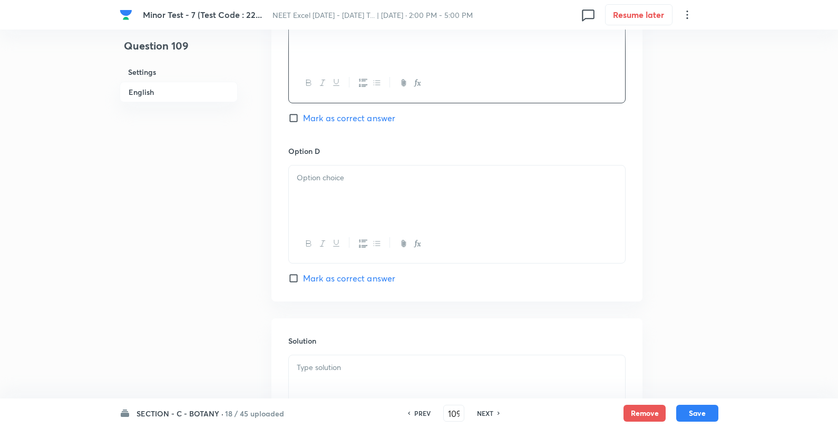
click at [407, 196] on div at bounding box center [457, 195] width 336 height 59
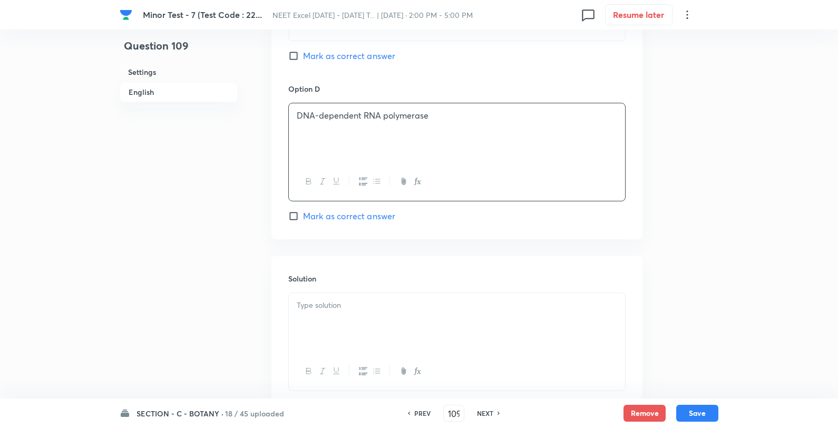
scroll to position [1015, 0]
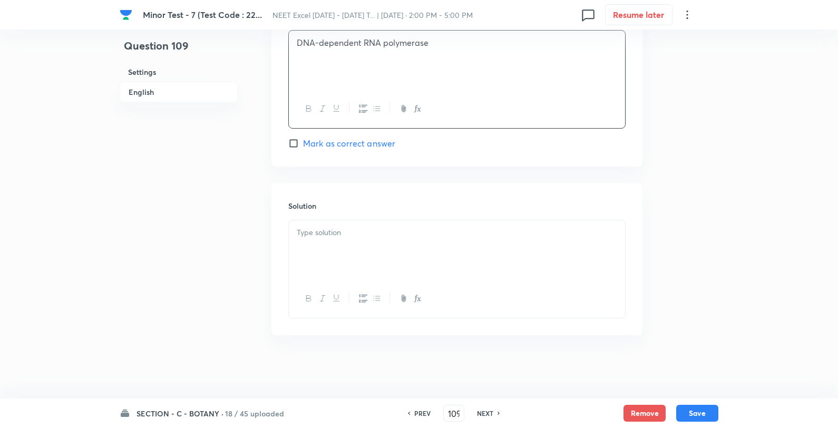
click at [383, 241] on div at bounding box center [457, 249] width 336 height 59
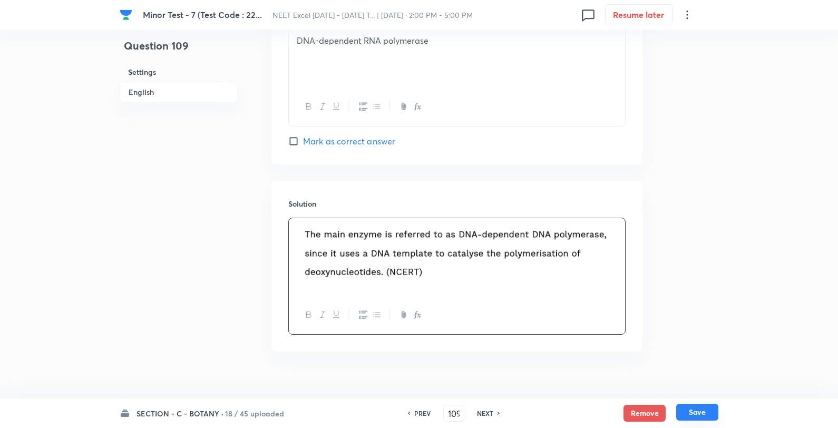
drag, startPoint x: 701, startPoint y: 409, endPoint x: 702, endPoint y: 417, distance: 8.5
click at [703, 408] on button "Save" at bounding box center [697, 412] width 42 height 17
type input "110"
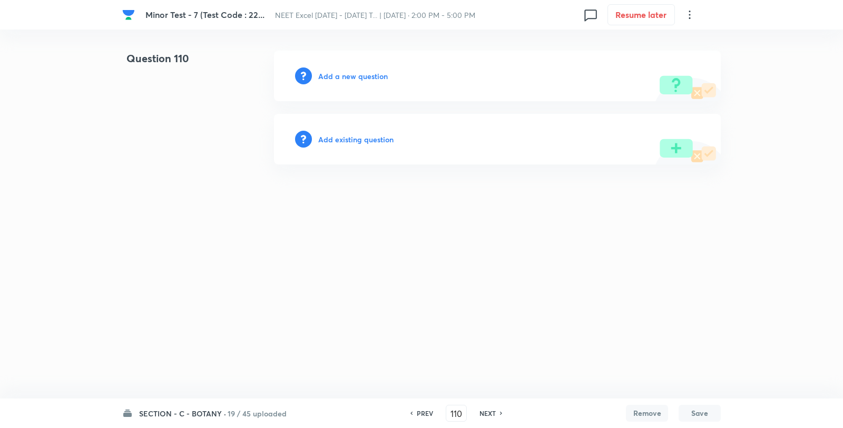
click at [371, 80] on h6 "Add a new question" at bounding box center [353, 76] width 70 height 11
click at [371, 80] on h6 "Choose a question type" at bounding box center [358, 76] width 81 height 11
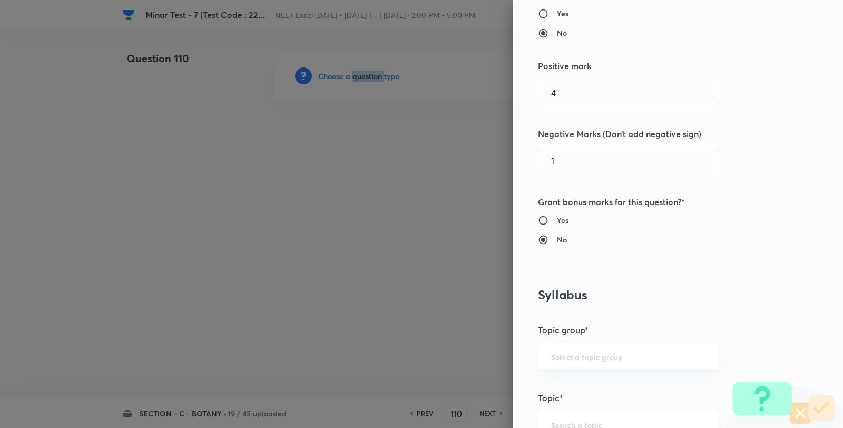
scroll to position [644, 0]
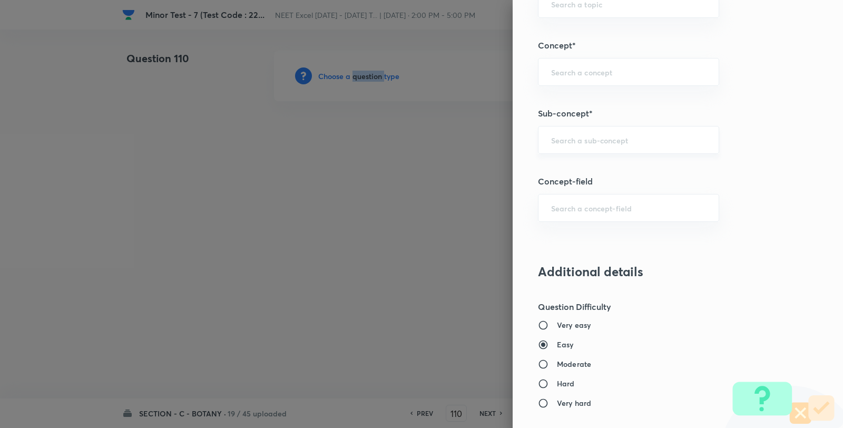
click at [620, 147] on div "​" at bounding box center [628, 140] width 181 height 28
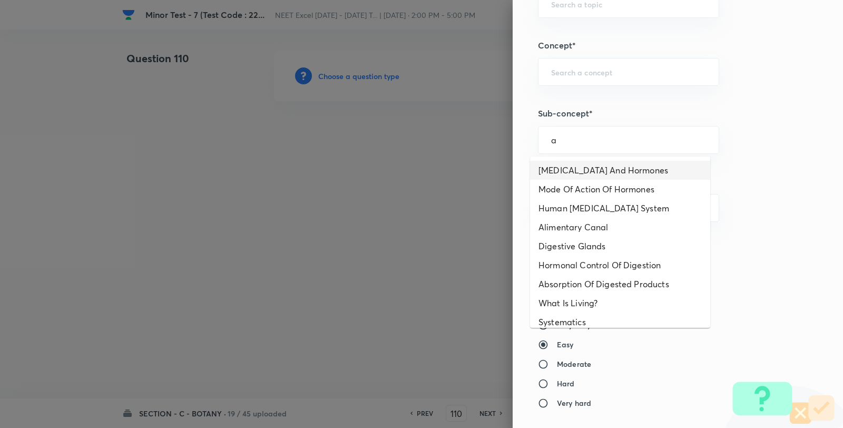
click at [596, 170] on li "Endocrine Glands And Hormones" at bounding box center [620, 170] width 180 height 19
type input "Endocrine Glands And Hormones"
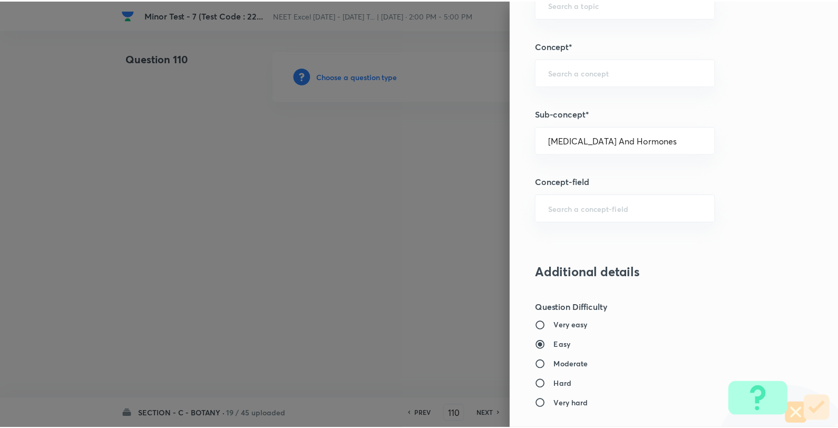
scroll to position [1080, 0]
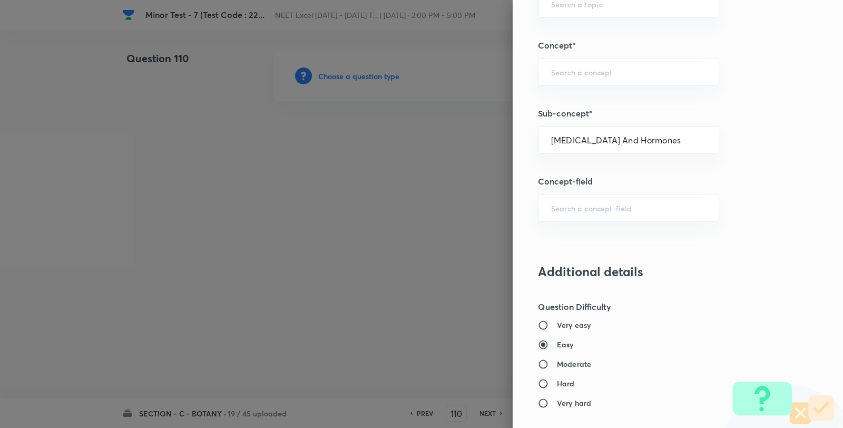
type input "Biology"
type input "Human Physiology"
type input "Chemical Coordinate & Integration"
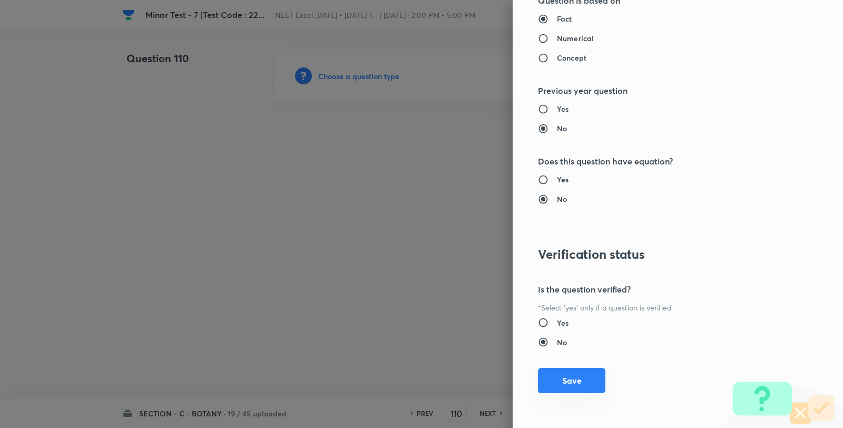
drag, startPoint x: 567, startPoint y: 378, endPoint x: 568, endPoint y: 369, distance: 9.0
click at [567, 378] on button "Save" at bounding box center [571, 380] width 67 height 25
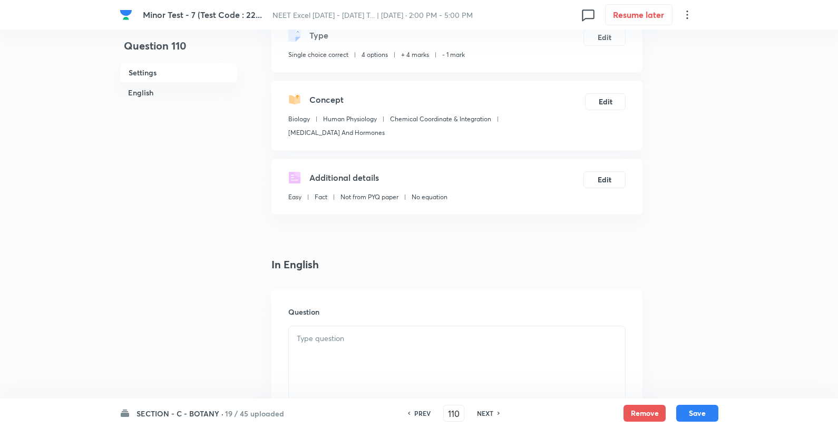
scroll to position [293, 0]
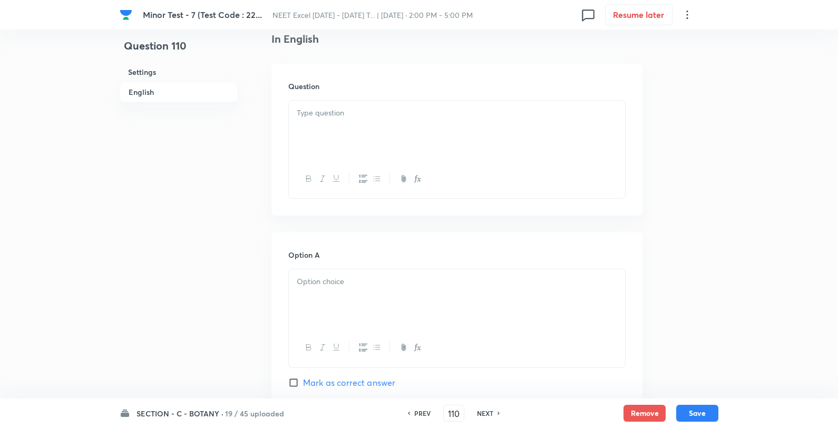
click at [434, 169] on div at bounding box center [457, 179] width 336 height 38
click at [449, 162] on div at bounding box center [457, 179] width 336 height 38
click at [447, 148] on div at bounding box center [457, 130] width 336 height 59
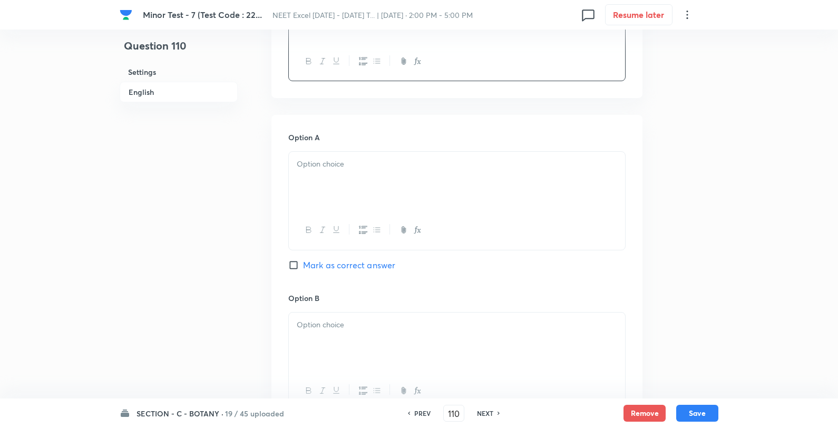
scroll to position [410, 0]
click at [339, 186] on div at bounding box center [457, 181] width 336 height 59
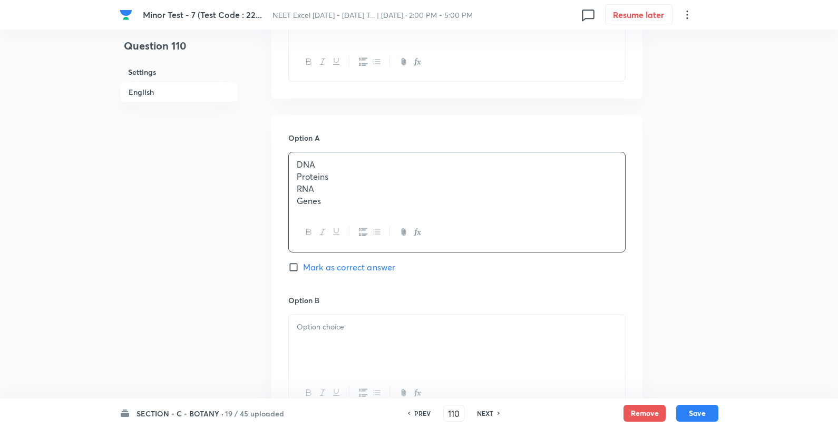
click at [383, 157] on div "DNA Proteins RNA Genes" at bounding box center [457, 182] width 336 height 61
click at [309, 338] on div at bounding box center [457, 342] width 336 height 59
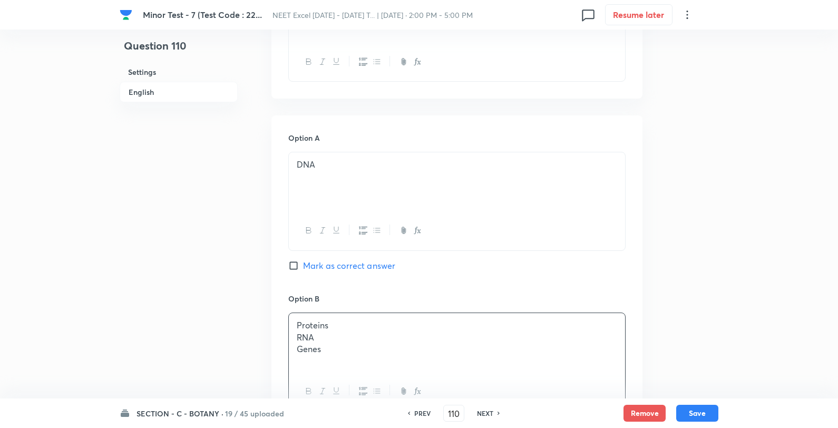
click at [370, 327] on p "Proteins" at bounding box center [457, 325] width 320 height 12
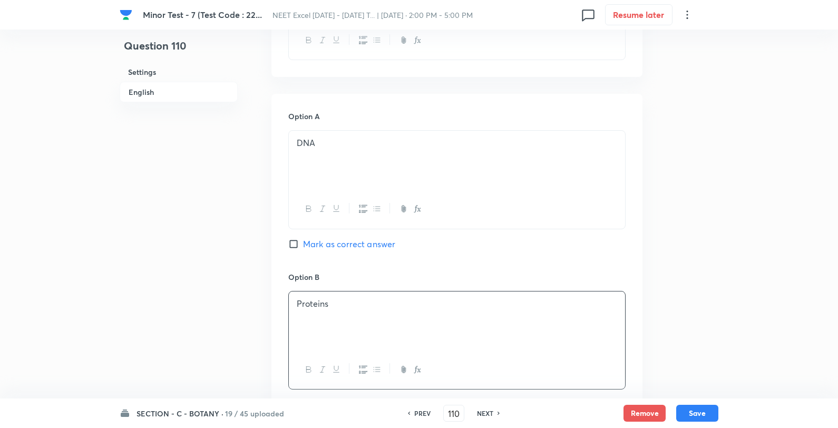
scroll to position [761, 0]
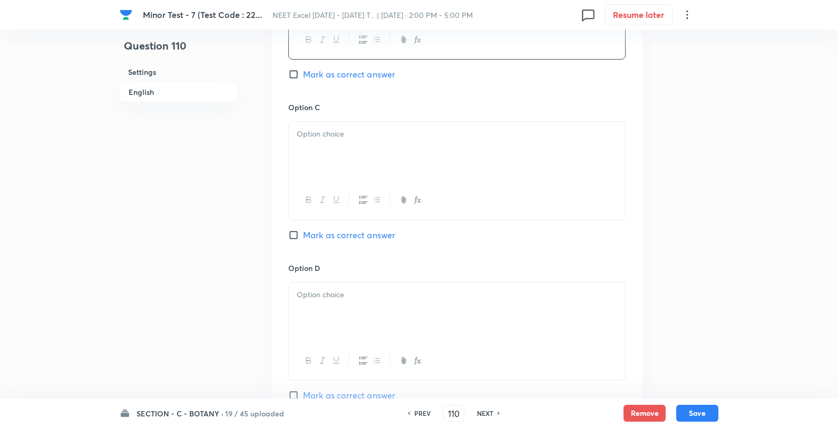
click at [344, 151] on div at bounding box center [457, 151] width 336 height 59
click at [357, 142] on p "Genes" at bounding box center [457, 146] width 320 height 12
click at [350, 137] on p "RNA" at bounding box center [457, 134] width 320 height 12
click at [339, 272] on h6 "Option D" at bounding box center [456, 267] width 337 height 11
click at [343, 301] on p at bounding box center [457, 295] width 320 height 12
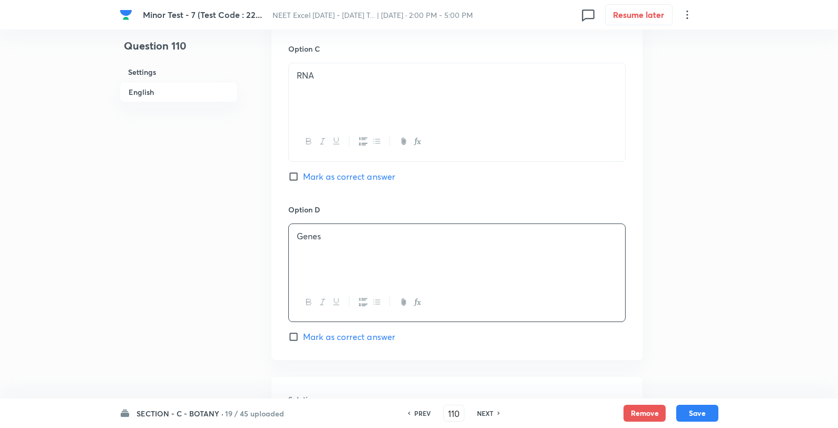
click at [381, 168] on div "Option C RNA Mark as correct answer" at bounding box center [456, 123] width 337 height 160
drag, startPoint x: 378, startPoint y: 177, endPoint x: 392, endPoint y: 182, distance: 15.2
click at [378, 177] on span "Mark as correct answer" at bounding box center [349, 176] width 92 height 13
click at [303, 177] on input "Mark as correct answer" at bounding box center [295, 176] width 15 height 11
checkbox input "true"
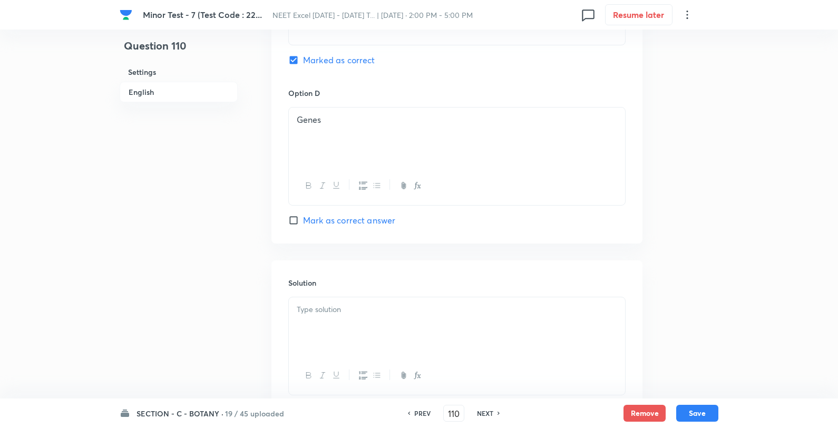
scroll to position [1015, 0]
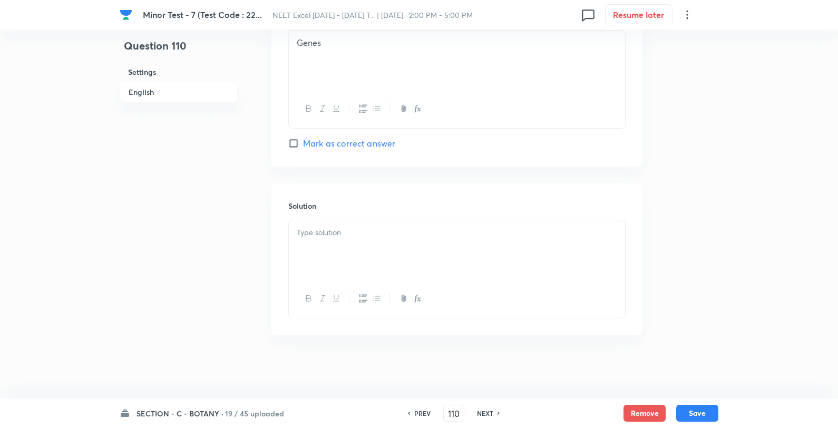
drag, startPoint x: 381, startPoint y: 212, endPoint x: 375, endPoint y: 239, distance: 27.0
click at [376, 236] on div "Solution" at bounding box center [456, 259] width 371 height 152
click at [375, 239] on div at bounding box center [457, 249] width 336 height 59
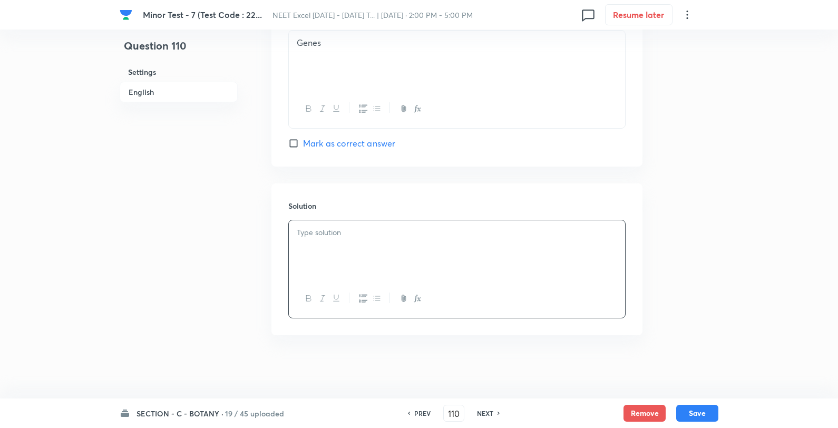
click at [375, 239] on div at bounding box center [457, 249] width 336 height 59
click at [703, 412] on button "Save" at bounding box center [697, 412] width 42 height 17
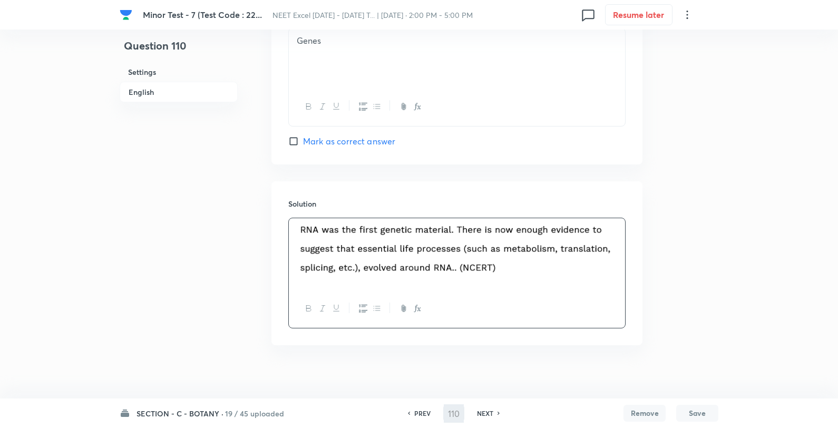
type input "111"
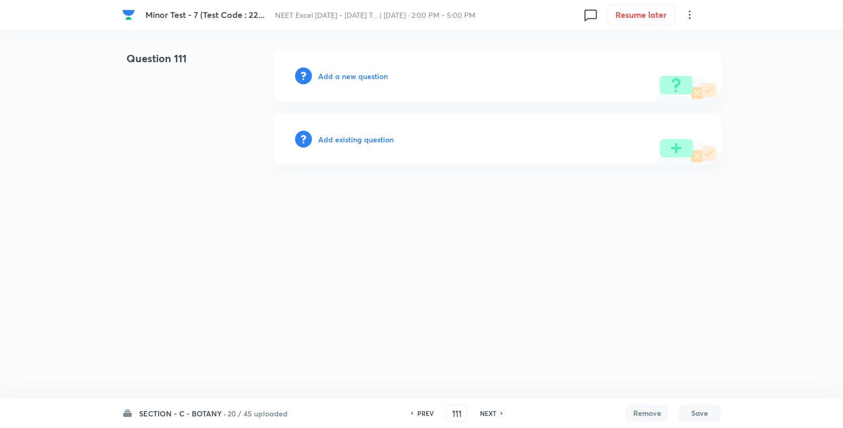
click at [340, 69] on div "Add a new question" at bounding box center [497, 76] width 447 height 51
drag, startPoint x: 340, startPoint y: 69, endPoint x: 348, endPoint y: 71, distance: 8.7
click at [342, 69] on div "Add a new question" at bounding box center [497, 76] width 447 height 51
click at [350, 71] on h6 "Add a new question" at bounding box center [353, 76] width 70 height 11
click at [352, 71] on h6 "Choose a question type" at bounding box center [358, 76] width 81 height 11
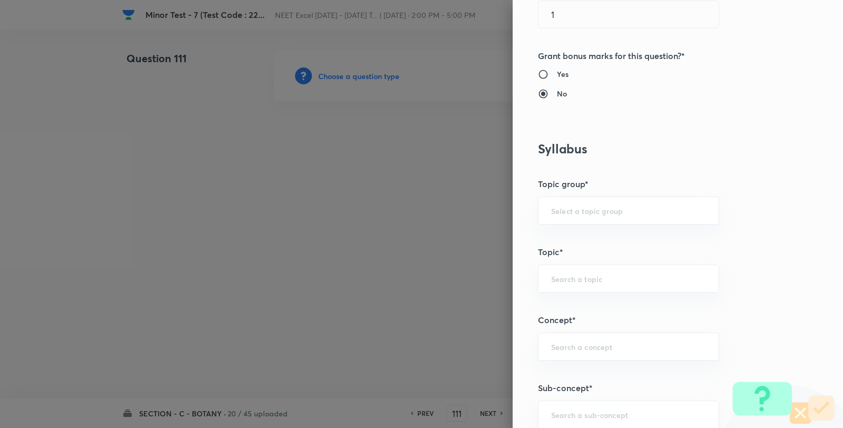
scroll to position [644, 0]
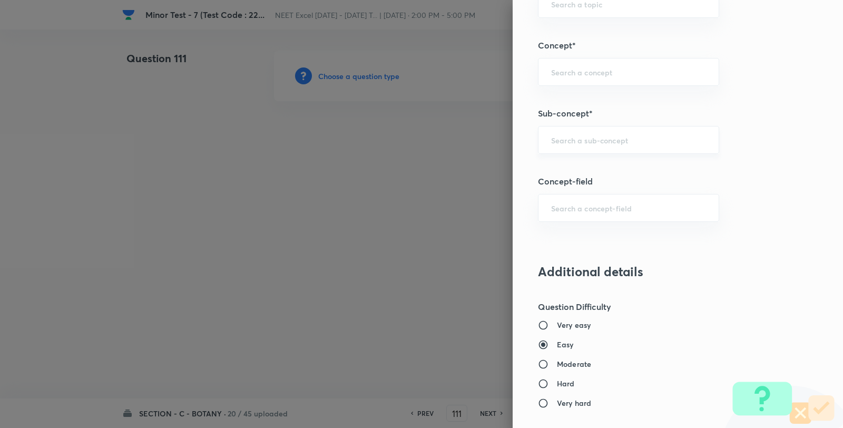
click at [663, 151] on div "​" at bounding box center [628, 140] width 181 height 28
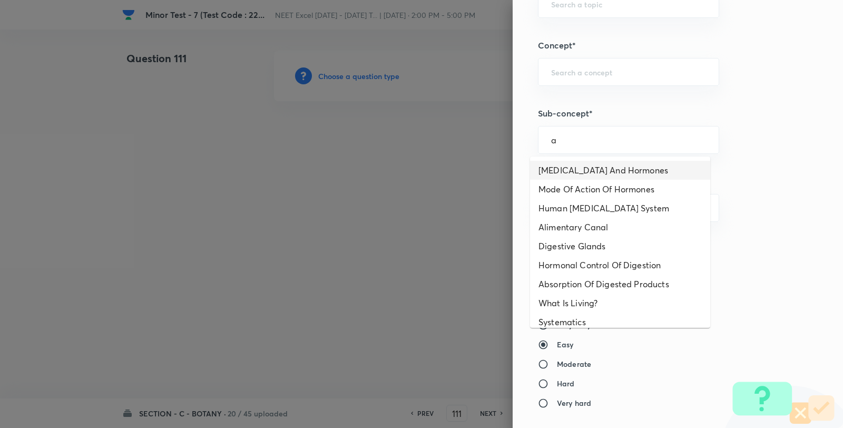
click at [620, 169] on li "Endocrine Glands And Hormones" at bounding box center [620, 170] width 180 height 19
type input "Endocrine Glands And Hormones"
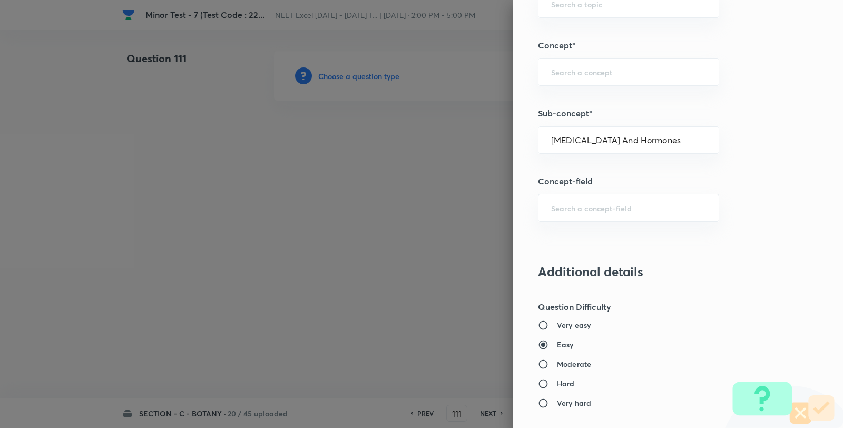
type input "Biology"
type input "Human Physiology"
type input "Chemical Coordinate & Integration"
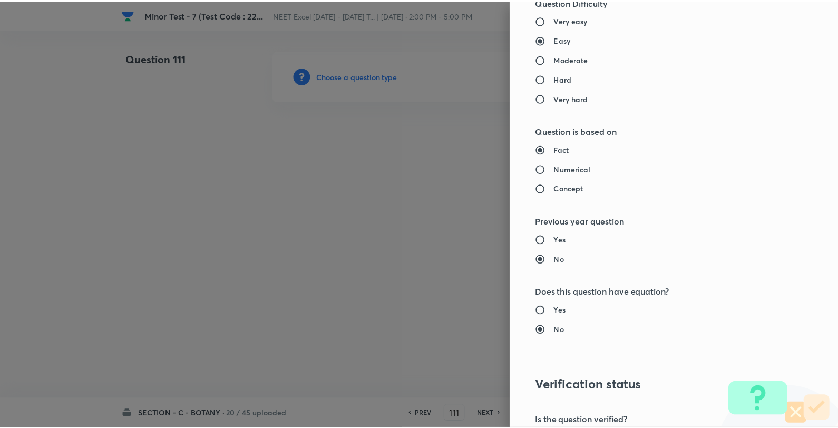
scroll to position [1080, 0]
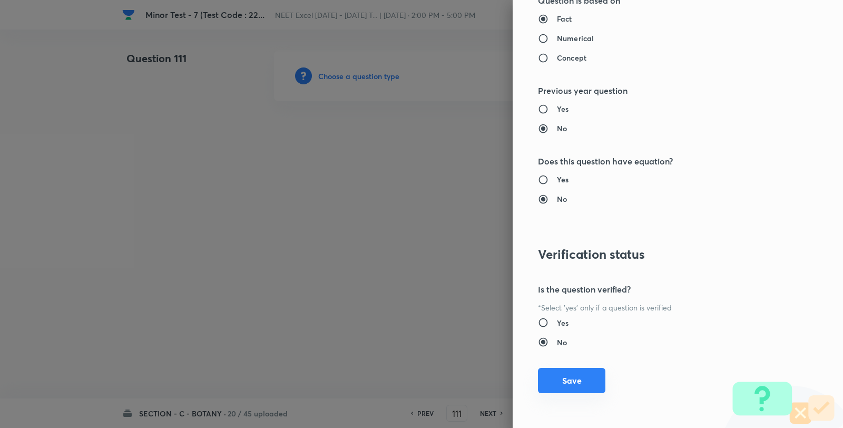
click at [576, 393] on button "Save" at bounding box center [571, 380] width 67 height 25
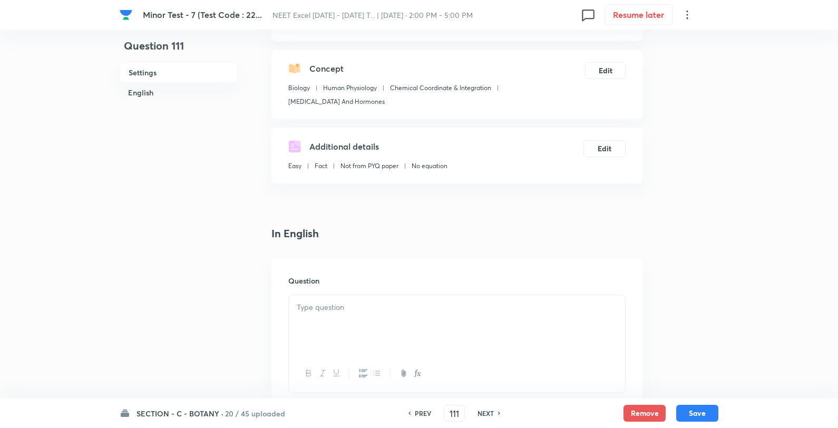
scroll to position [176, 0]
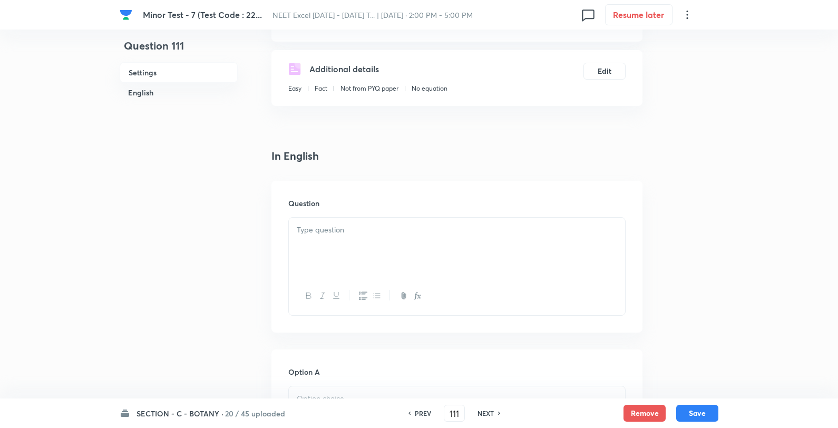
drag, startPoint x: 403, startPoint y: 236, endPoint x: 384, endPoint y: 240, distance: 20.0
click at [401, 236] on div at bounding box center [457, 247] width 336 height 59
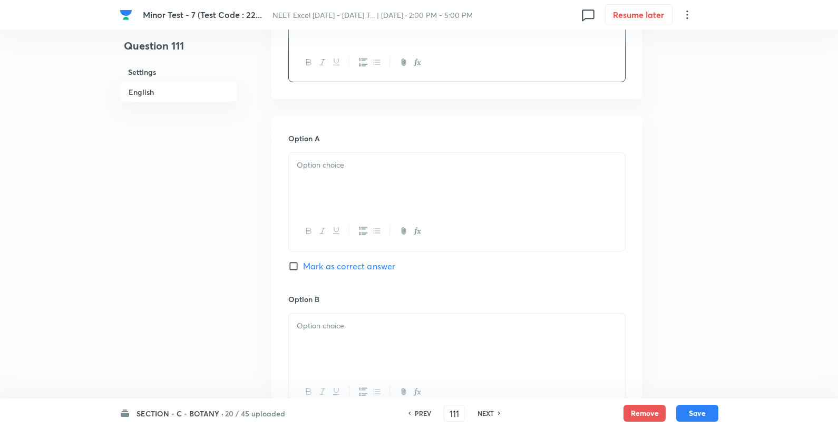
scroll to position [410, 0]
click at [401, 196] on div at bounding box center [457, 181] width 336 height 59
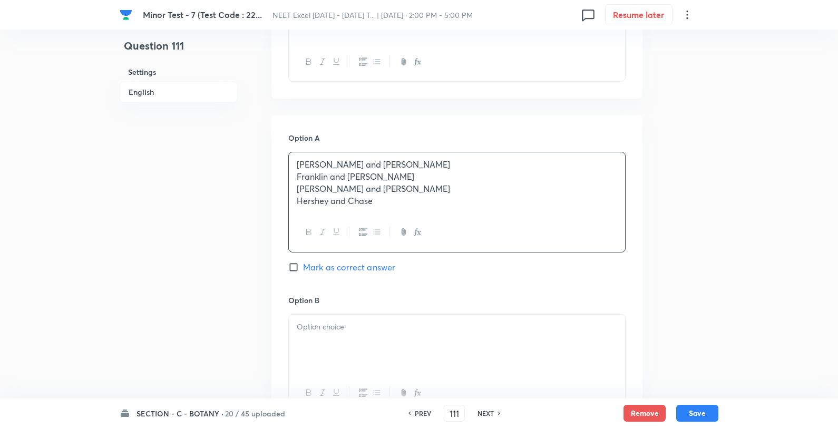
click at [448, 162] on p "Watson and Crick" at bounding box center [457, 165] width 320 height 12
click at [359, 257] on div "Option A Watson and Crick Mark as correct answer" at bounding box center [456, 212] width 337 height 160
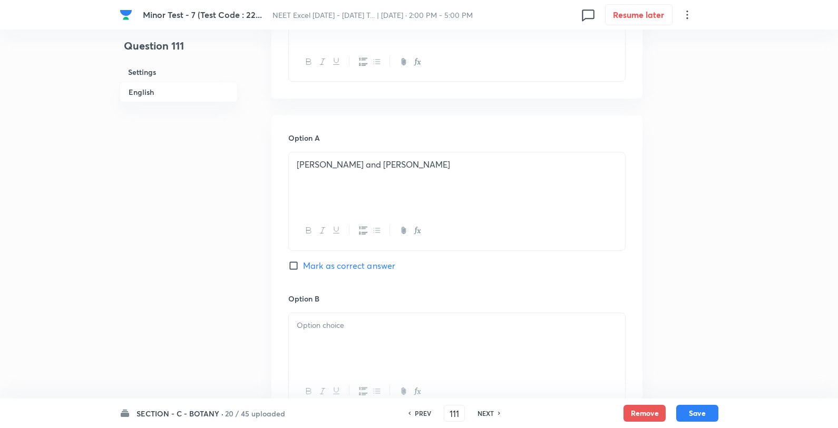
click at [359, 270] on span "Mark as correct answer" at bounding box center [349, 265] width 92 height 13
click at [303, 270] on input "Mark as correct answer" at bounding box center [295, 265] width 15 height 11
checkbox input "true"
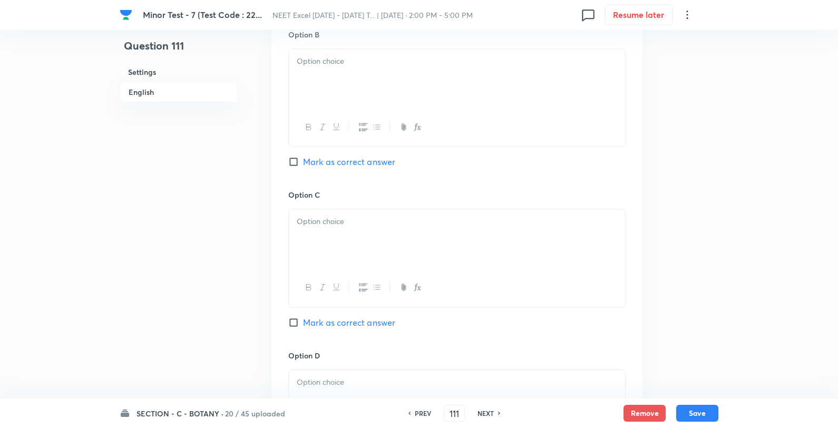
scroll to position [703, 0]
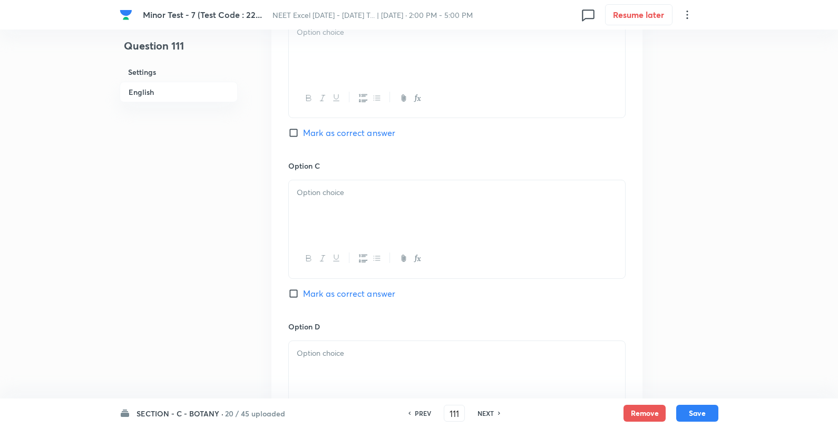
click at [378, 37] on p at bounding box center [457, 32] width 320 height 12
click at [430, 27] on div "Minor Test - 7 (Test Code : 22... NEET Excel April 2025 - 2026 T... | Sep 7, 20…" at bounding box center [419, 15] width 599 height 30
click at [397, 35] on p "Franklin and Stahl" at bounding box center [457, 32] width 320 height 12
click at [376, 207] on div at bounding box center [457, 209] width 336 height 59
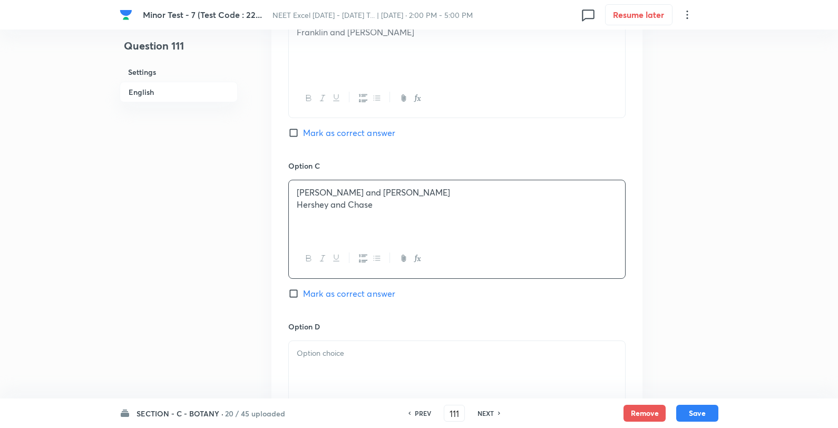
click at [420, 196] on p "Messelson and Stahl" at bounding box center [457, 193] width 320 height 12
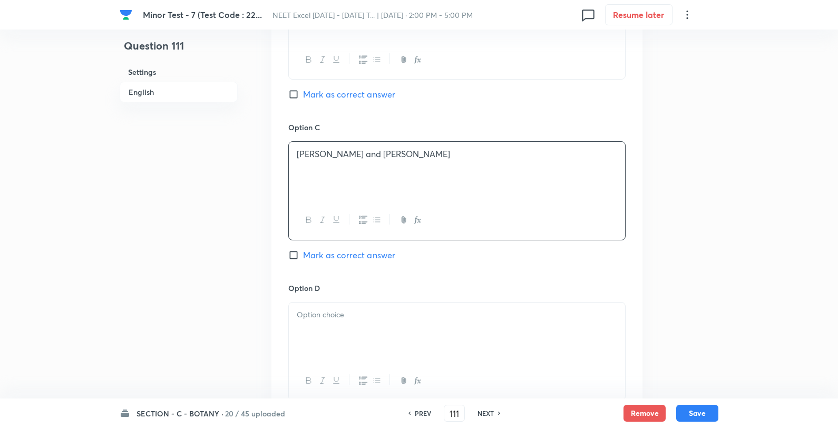
scroll to position [761, 0]
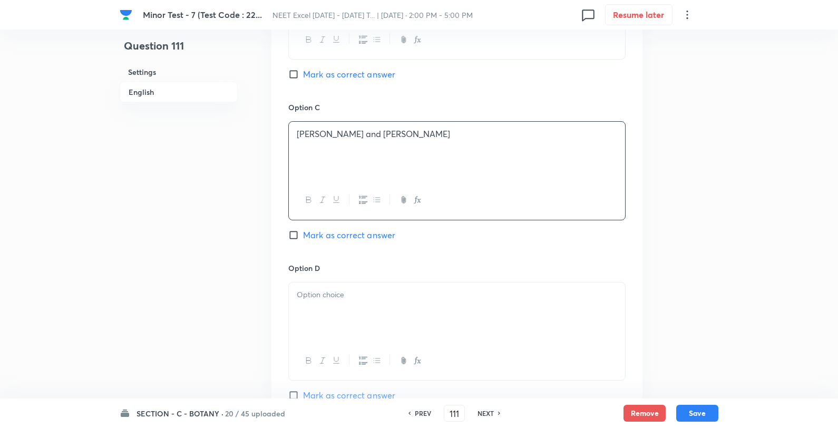
click at [365, 329] on div at bounding box center [457, 312] width 336 height 59
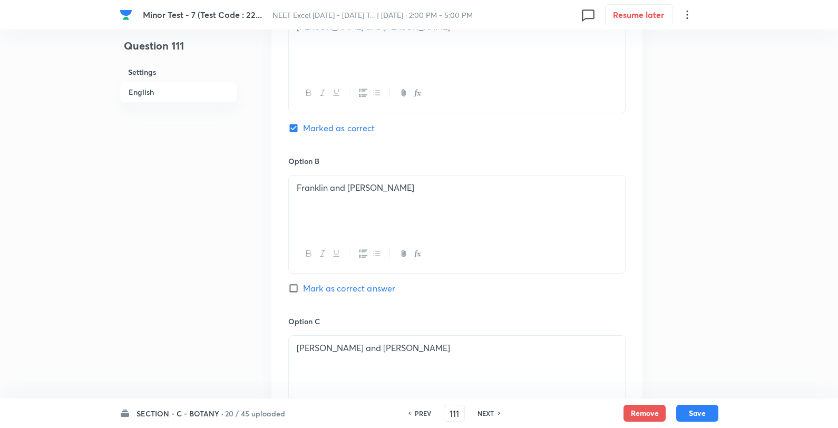
scroll to position [937, 0]
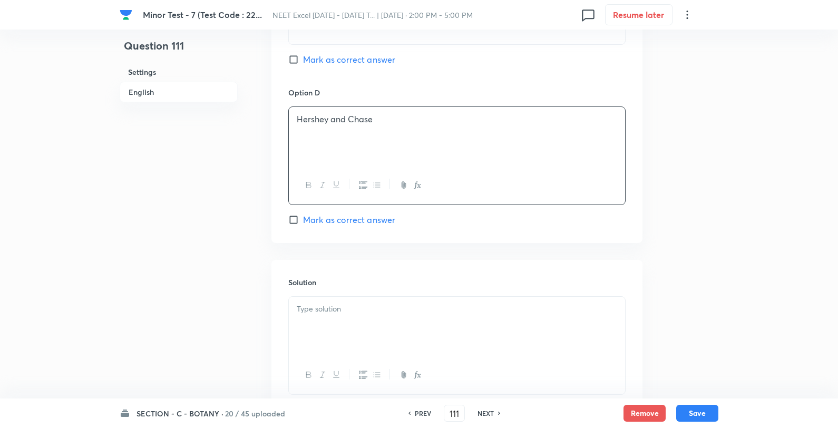
click at [413, 278] on h6 "Solution" at bounding box center [456, 282] width 337 height 11
click at [394, 325] on div at bounding box center [457, 326] width 336 height 59
click at [701, 411] on button "Save" at bounding box center [697, 412] width 42 height 17
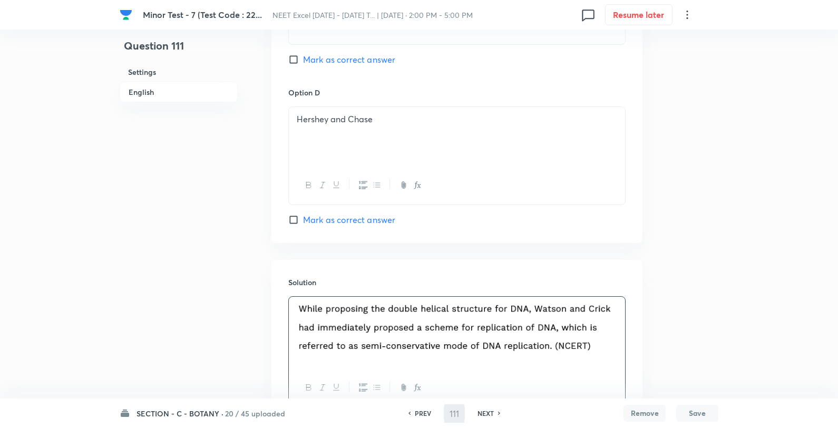
type input "112"
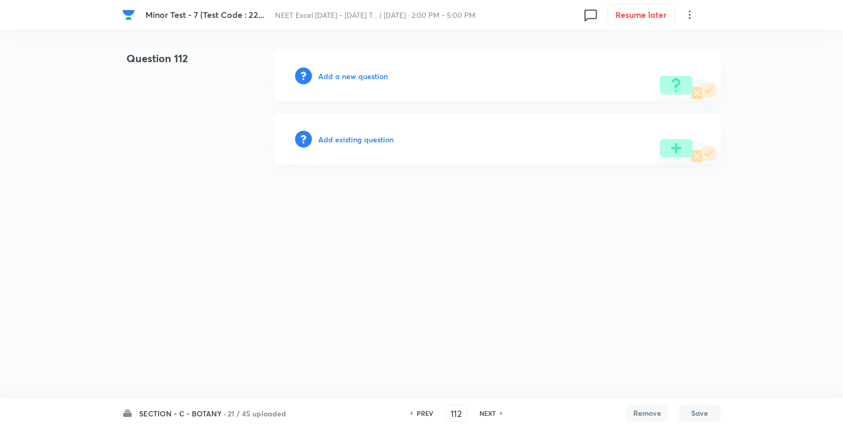
click at [679, 405] on button "Save" at bounding box center [700, 413] width 42 height 17
click at [357, 55] on div "Add a new question" at bounding box center [497, 76] width 447 height 51
click at [349, 71] on h6 "Add a new question" at bounding box center [353, 76] width 70 height 11
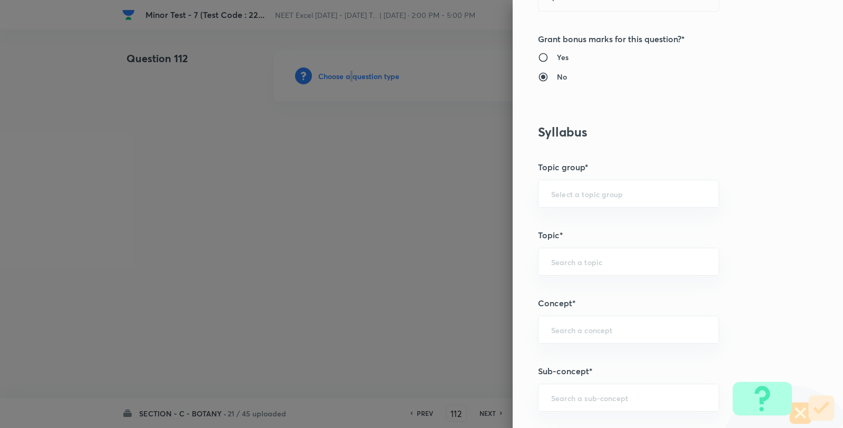
scroll to position [527, 0]
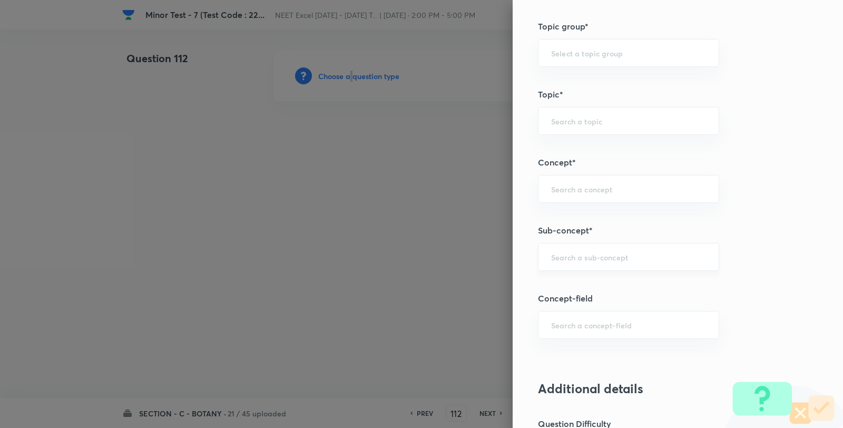
drag, startPoint x: 633, startPoint y: 248, endPoint x: 627, endPoint y: 252, distance: 6.4
click at [631, 249] on div "​" at bounding box center [628, 257] width 181 height 28
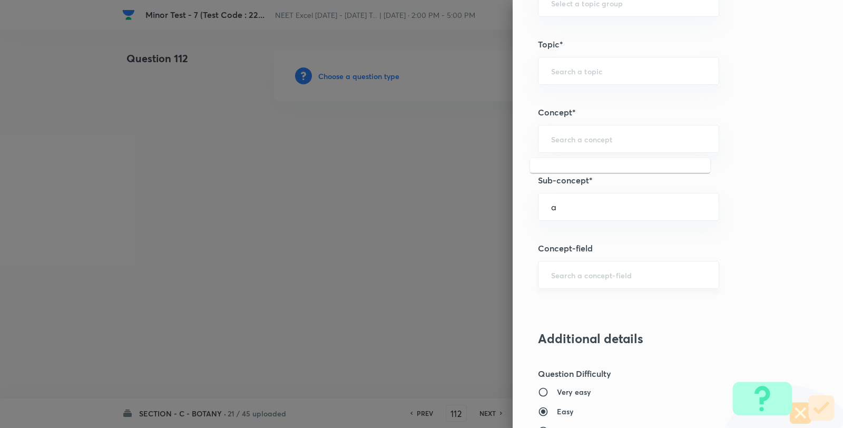
scroll to position [644, 0]
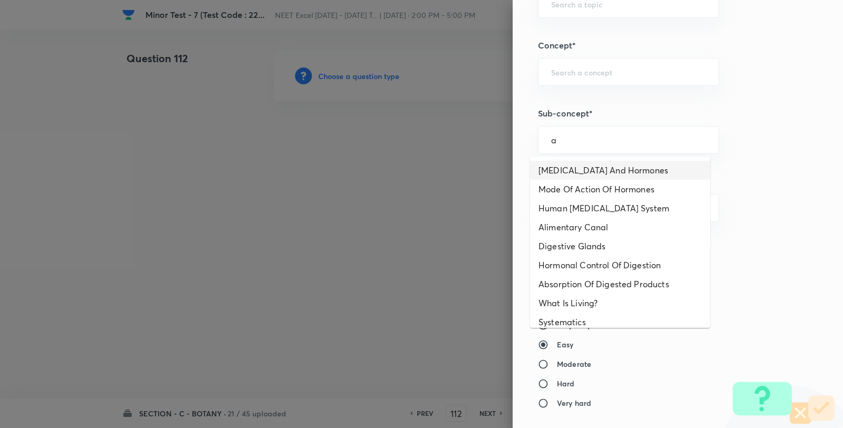
click at [602, 173] on li "Endocrine Glands And Hormones" at bounding box center [620, 170] width 180 height 19
type input "Endocrine Glands And Hormones"
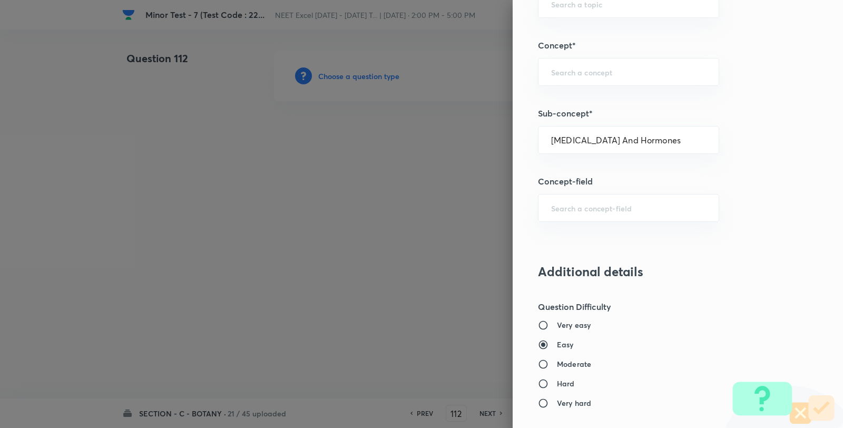
type input "Biology"
type input "Human Physiology"
type input "Chemical Coordinate & Integration"
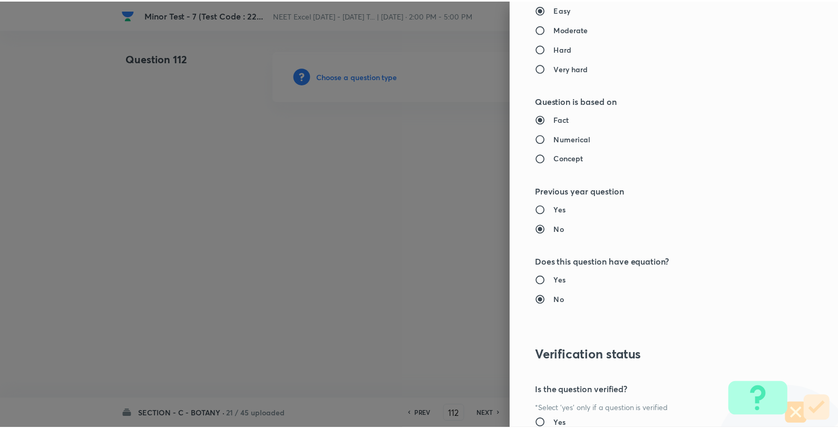
scroll to position [1080, 0]
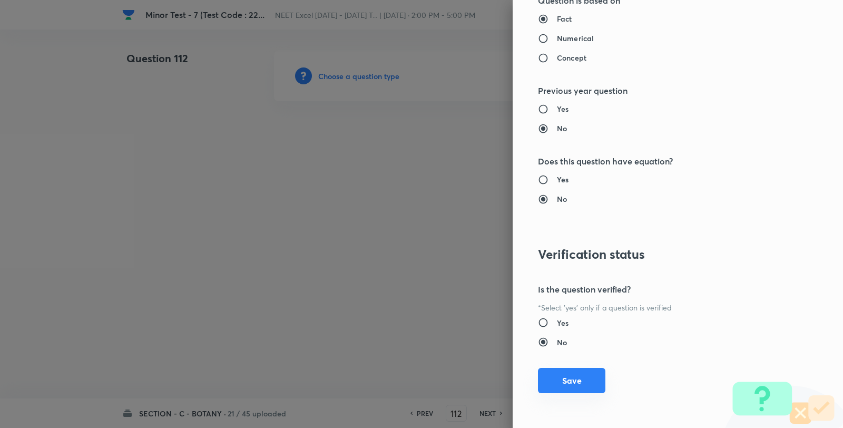
click at [566, 381] on button "Save" at bounding box center [571, 380] width 67 height 25
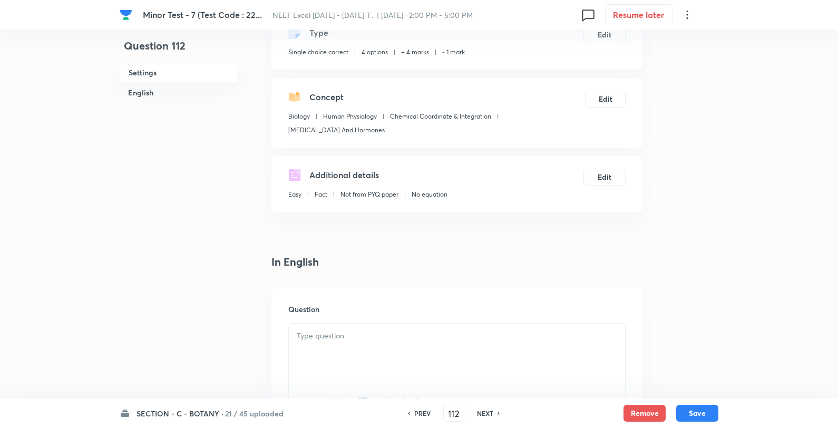
scroll to position [176, 0]
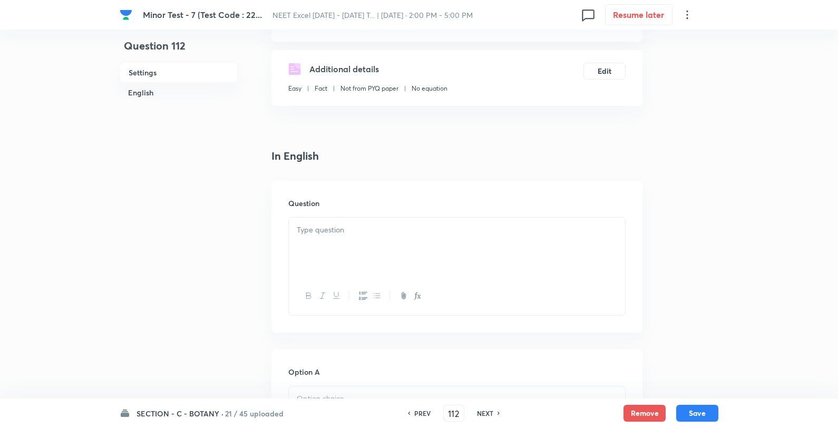
drag, startPoint x: 402, startPoint y: 261, endPoint x: 414, endPoint y: 265, distance: 12.2
click at [402, 265] on div at bounding box center [457, 247] width 336 height 59
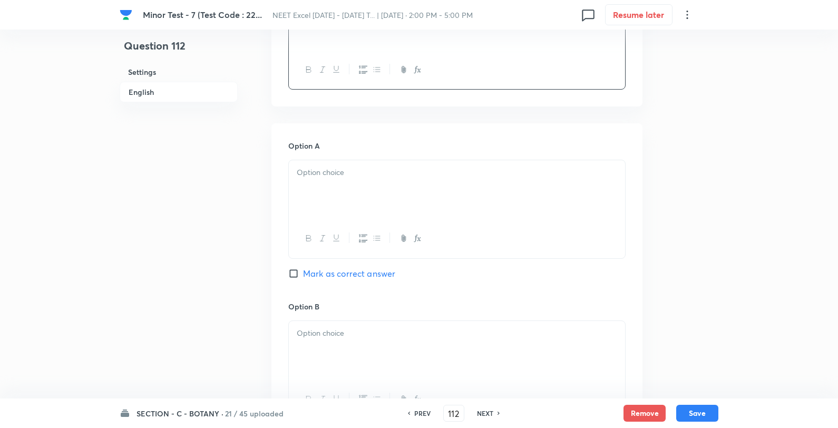
scroll to position [410, 0]
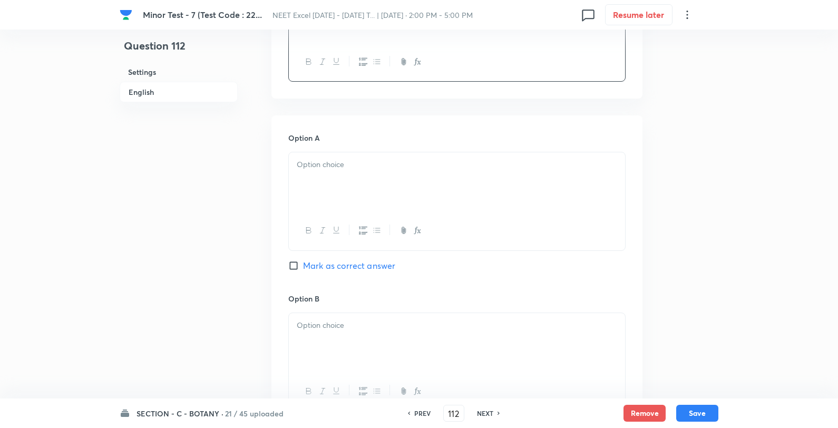
click at [373, 209] on div at bounding box center [457, 181] width 336 height 59
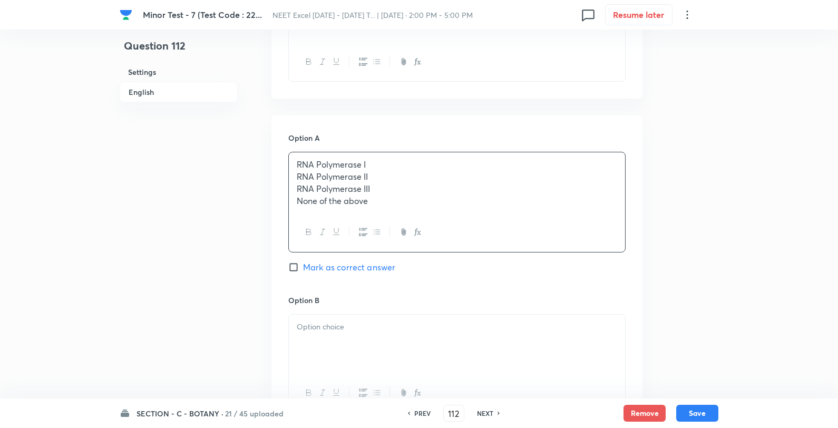
drag, startPoint x: 450, startPoint y: 171, endPoint x: 439, endPoint y: 177, distance: 13.0
click at [449, 171] on p "RNA Polymerase II" at bounding box center [457, 177] width 320 height 12
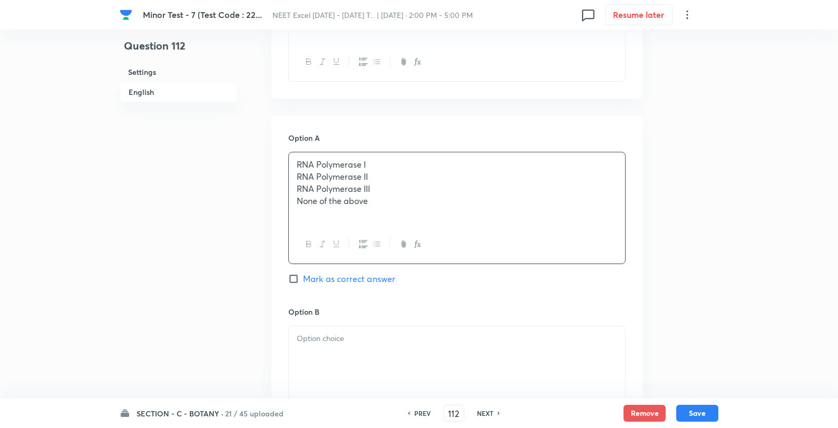
click at [380, 166] on p "RNA Polymerase I" at bounding box center [457, 165] width 320 height 12
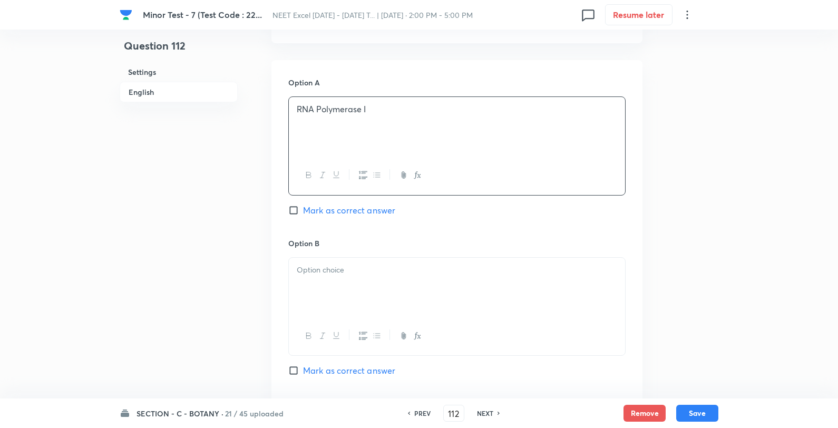
scroll to position [527, 0]
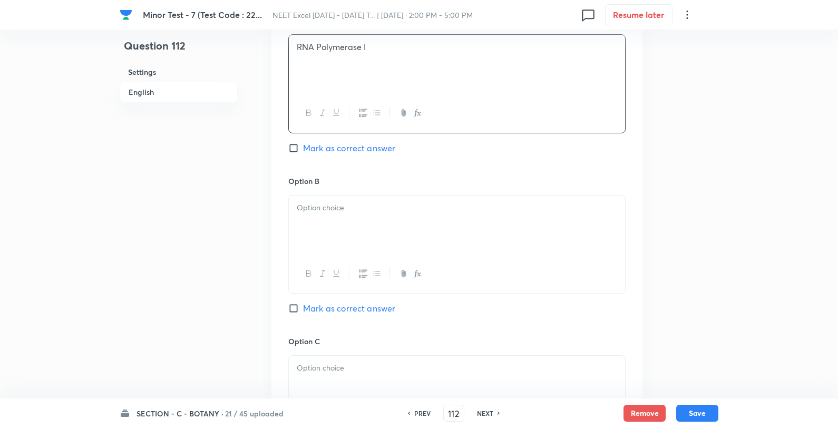
click at [351, 209] on p at bounding box center [457, 208] width 320 height 12
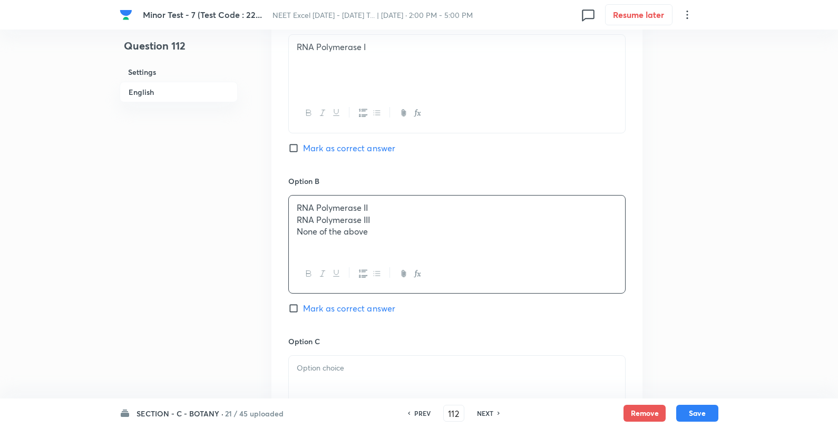
click at [423, 210] on p "RNA Polymerase II" at bounding box center [457, 208] width 320 height 12
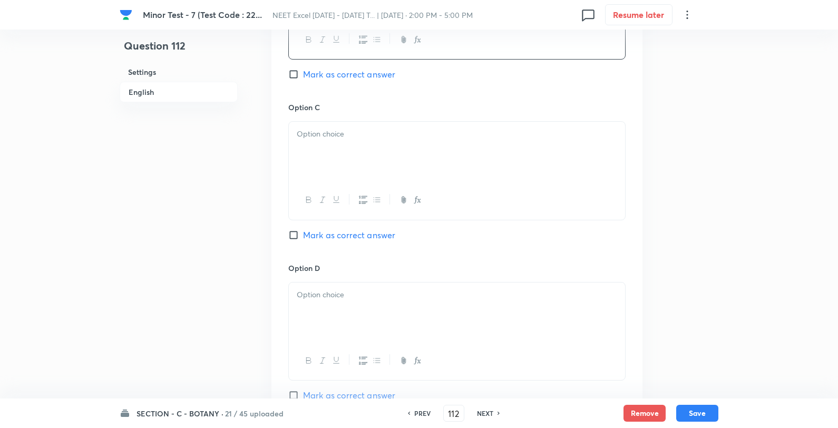
click at [359, 132] on p at bounding box center [457, 134] width 320 height 12
click at [428, 124] on div "RNA Polymerase III None of the above" at bounding box center [457, 151] width 336 height 59
drag, startPoint x: 364, startPoint y: 326, endPoint x: 372, endPoint y: 320, distance: 9.1
click at [365, 326] on div at bounding box center [457, 312] width 336 height 59
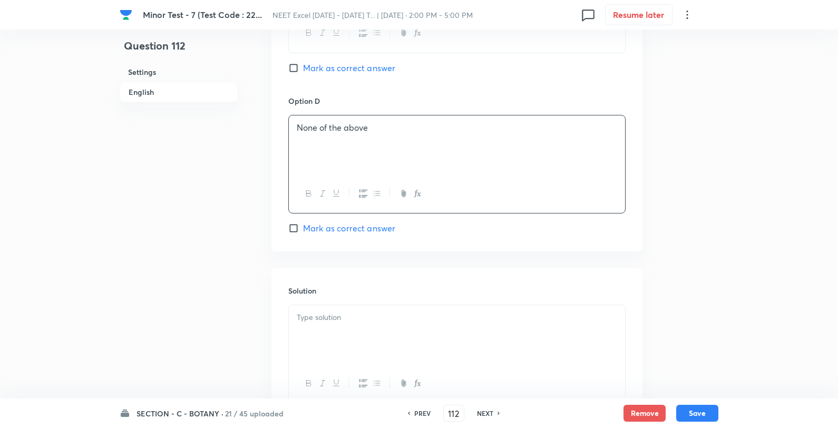
scroll to position [995, 0]
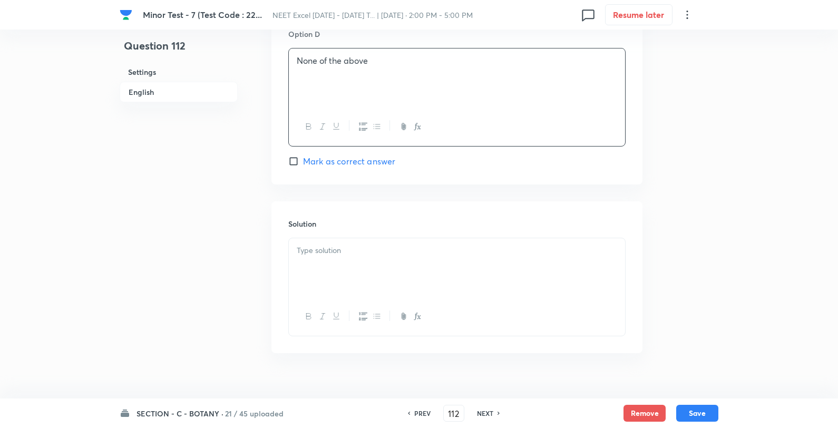
drag, startPoint x: 346, startPoint y: 157, endPoint x: 341, endPoint y: 172, distance: 15.9
click at [346, 160] on span "Mark as correct answer" at bounding box center [349, 161] width 92 height 13
click at [303, 160] on input "Mark as correct answer" at bounding box center [295, 161] width 15 height 11
checkbox input "true"
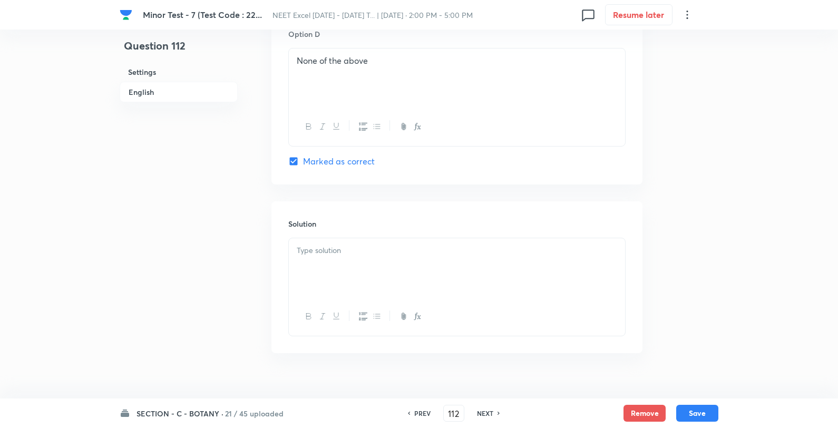
click at [340, 227] on h6 "Solution" at bounding box center [456, 223] width 337 height 11
click at [364, 261] on div at bounding box center [457, 267] width 336 height 59
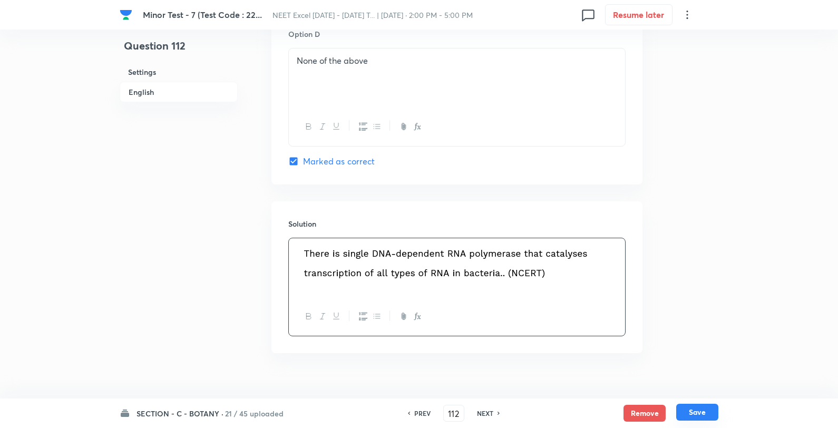
click at [704, 412] on button "Save" at bounding box center [697, 412] width 42 height 17
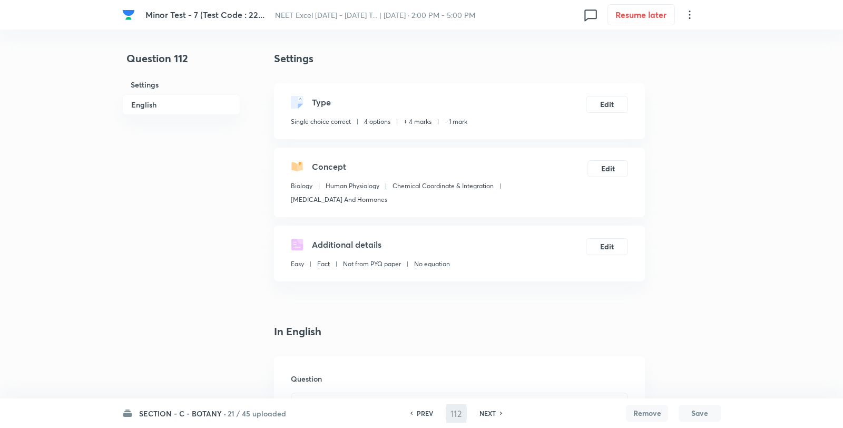
type input "113"
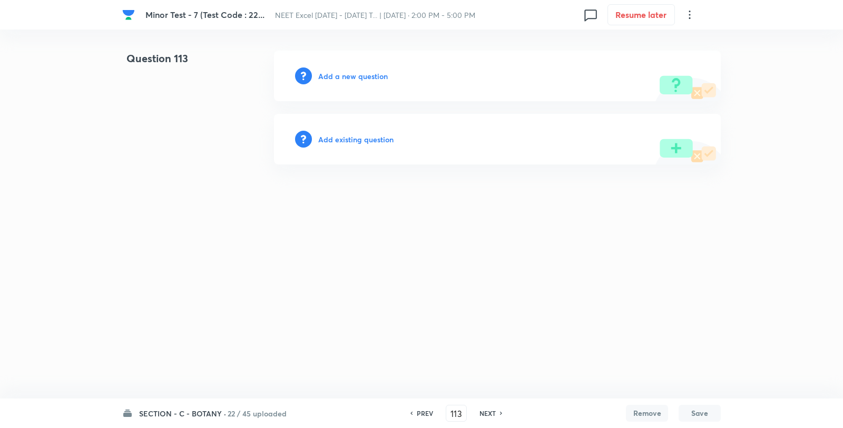
click at [377, 81] on h6 "Add a new question" at bounding box center [353, 76] width 70 height 11
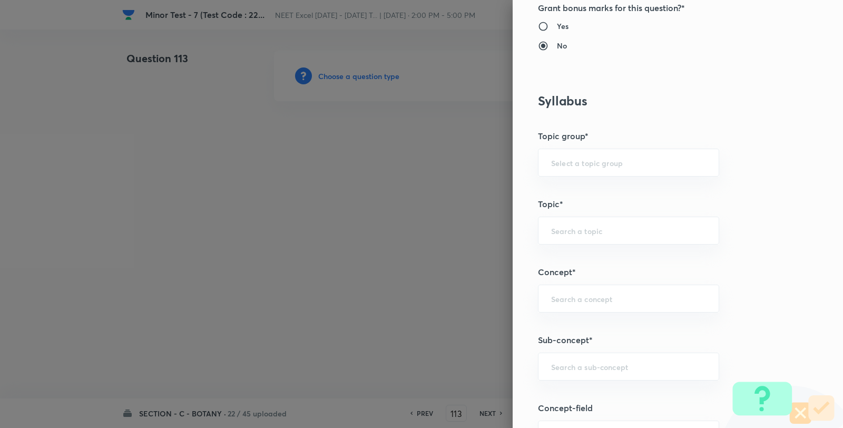
scroll to position [703, 0]
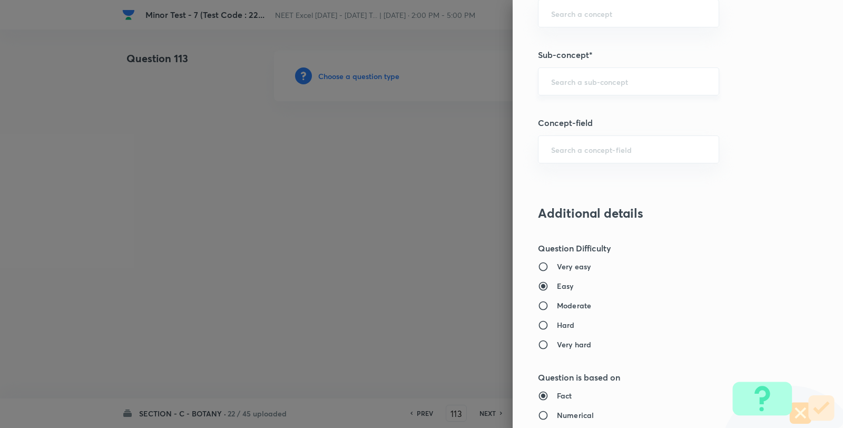
click at [617, 95] on div "​" at bounding box center [628, 81] width 181 height 28
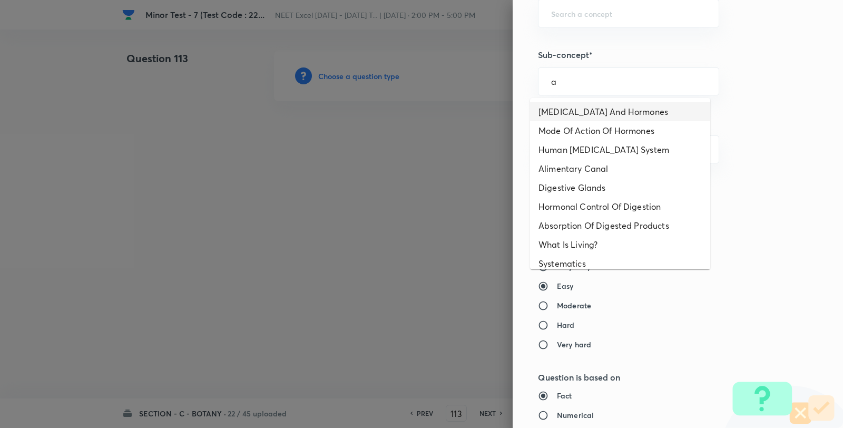
click at [596, 118] on li "Endocrine Glands And Hormones" at bounding box center [620, 111] width 180 height 19
type input "Endocrine Glands And Hormones"
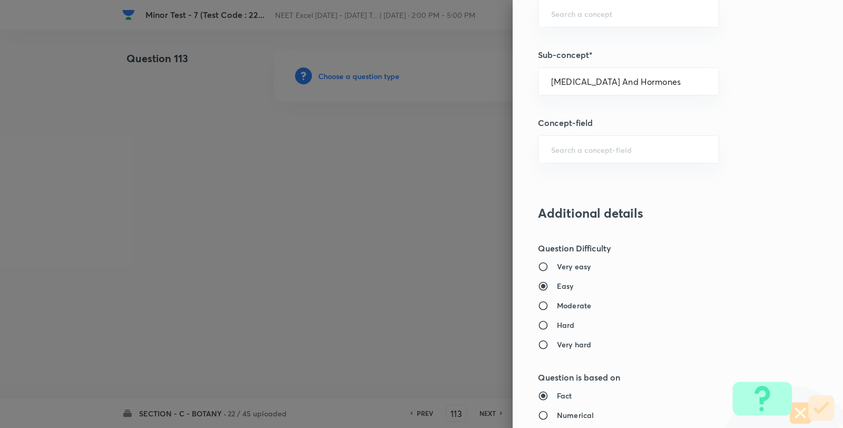
type input "Biology"
type input "Human Physiology"
type input "Chemical Coordinate & Integration"
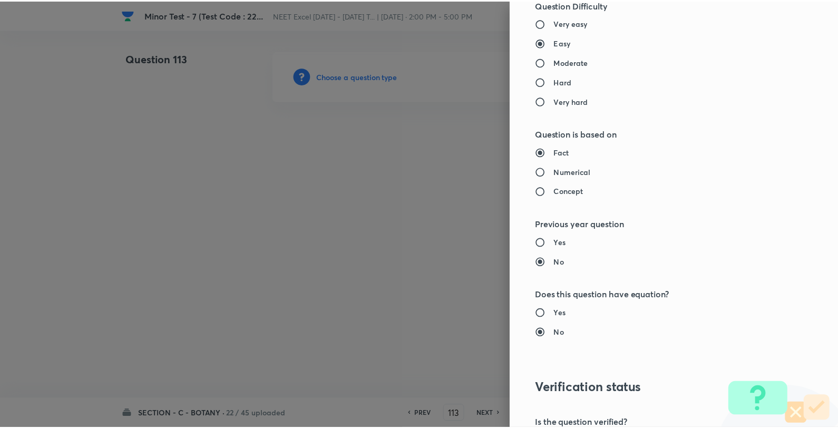
scroll to position [1080, 0]
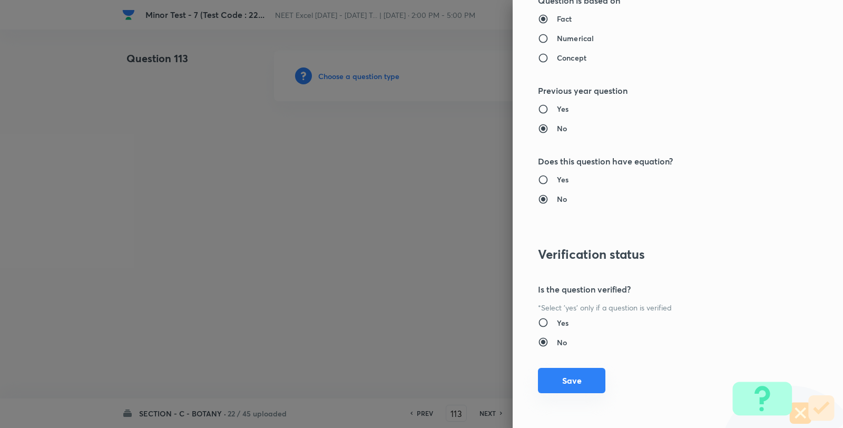
click at [586, 394] on div "Question settings Question type* Single choice correct Number of options* 2 3 4…" at bounding box center [678, 214] width 330 height 428
click at [572, 375] on button "Save" at bounding box center [571, 380] width 67 height 25
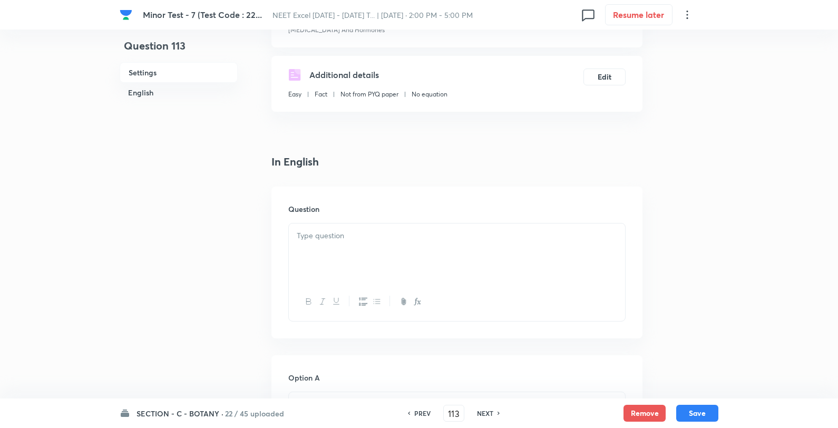
scroll to position [234, 0]
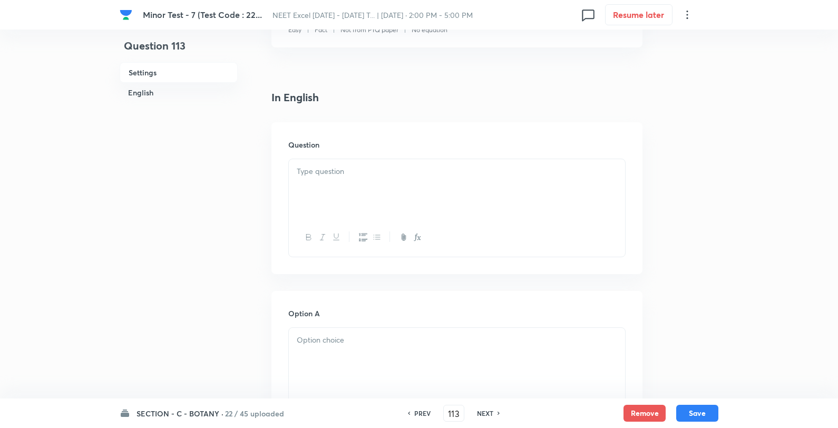
click at [382, 183] on div at bounding box center [457, 188] width 336 height 59
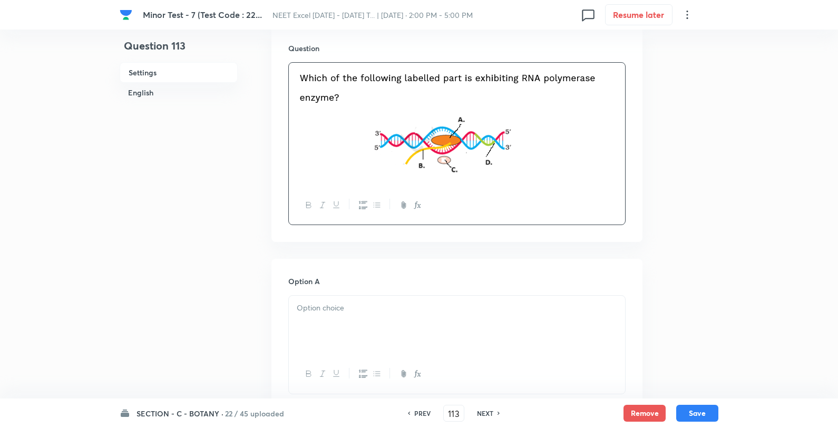
scroll to position [468, 0]
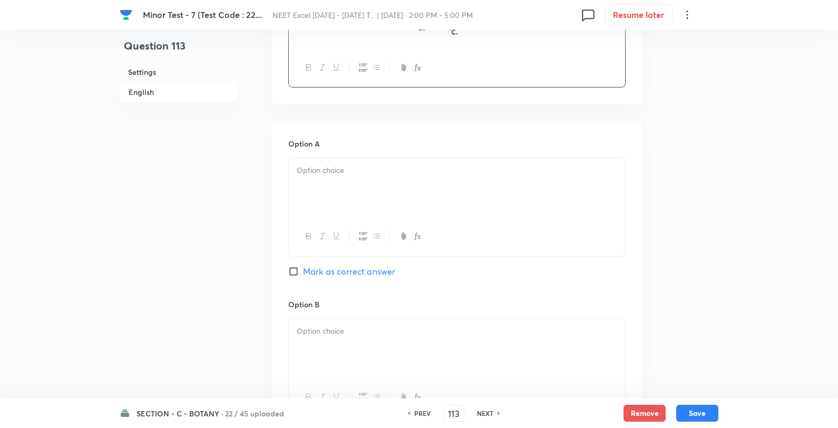
drag, startPoint x: 344, startPoint y: 187, endPoint x: 371, endPoint y: 169, distance: 32.3
click at [343, 187] on div at bounding box center [457, 187] width 336 height 59
click at [372, 168] on p "A" at bounding box center [457, 170] width 320 height 12
click at [352, 355] on div at bounding box center [457, 348] width 336 height 59
click at [385, 329] on p "B" at bounding box center [457, 331] width 320 height 12
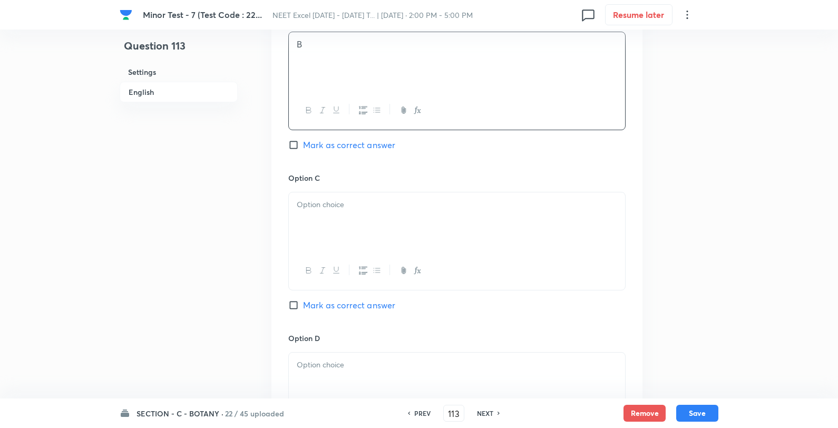
scroll to position [761, 0]
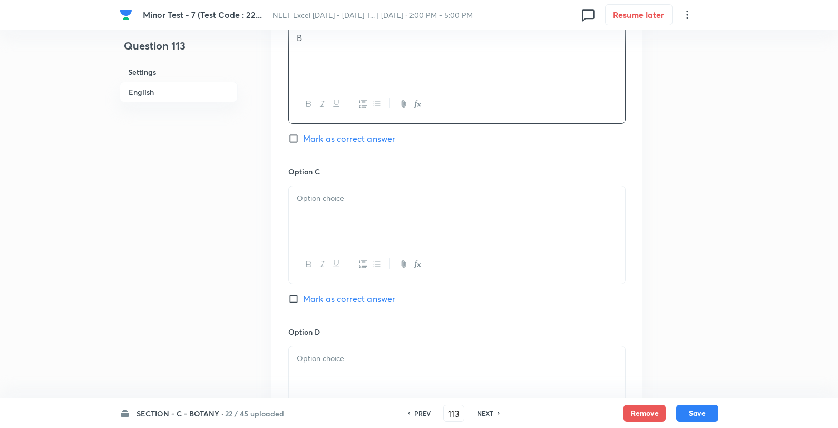
click at [341, 209] on div at bounding box center [457, 215] width 336 height 59
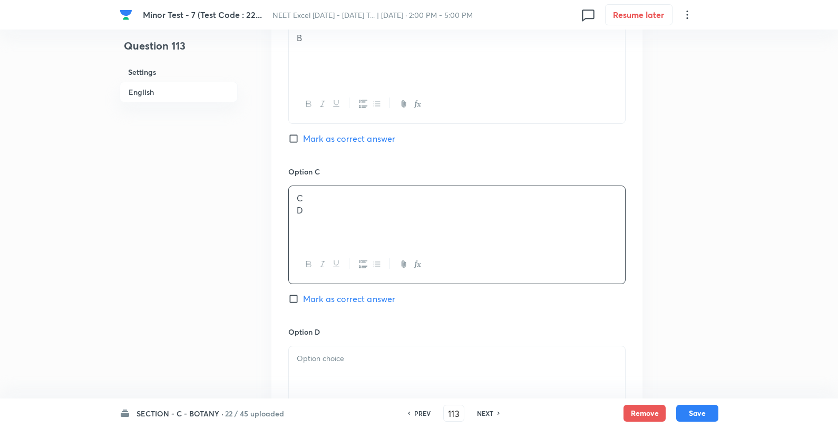
click at [354, 198] on p "C" at bounding box center [457, 198] width 320 height 12
click at [347, 200] on p "C D" at bounding box center [457, 198] width 320 height 12
click at [354, 361] on p at bounding box center [457, 359] width 320 height 12
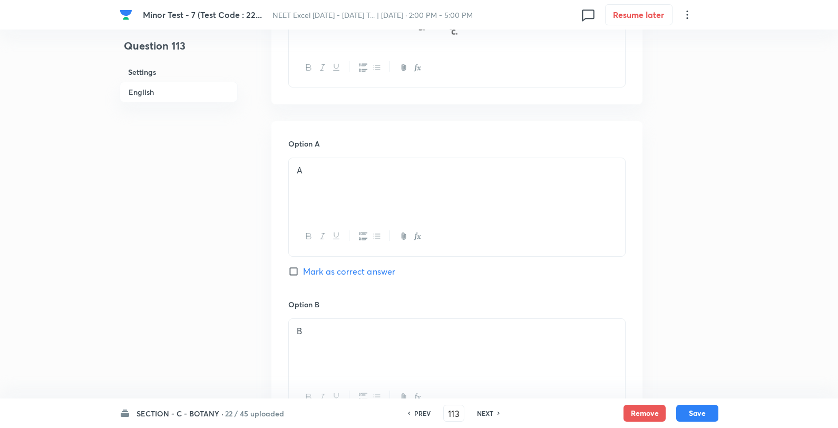
click at [366, 266] on span "Mark as correct answer" at bounding box center [349, 271] width 92 height 13
click at [303, 266] on input "Mark as correct answer" at bounding box center [295, 271] width 15 height 11
checkbox input "true"
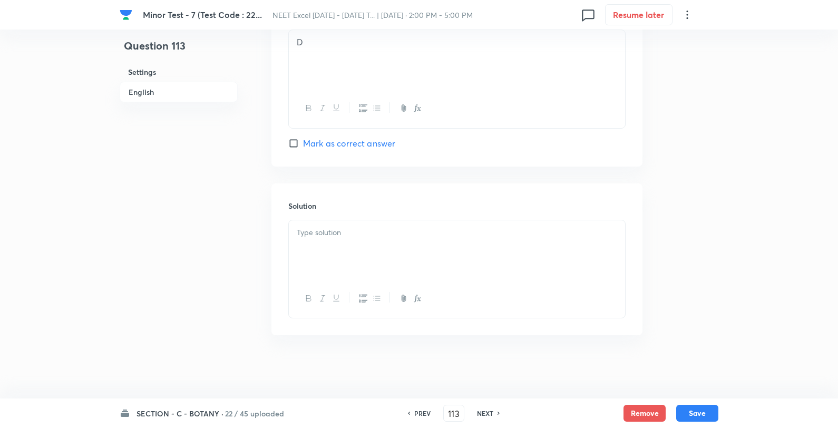
click at [381, 267] on div at bounding box center [457, 249] width 336 height 59
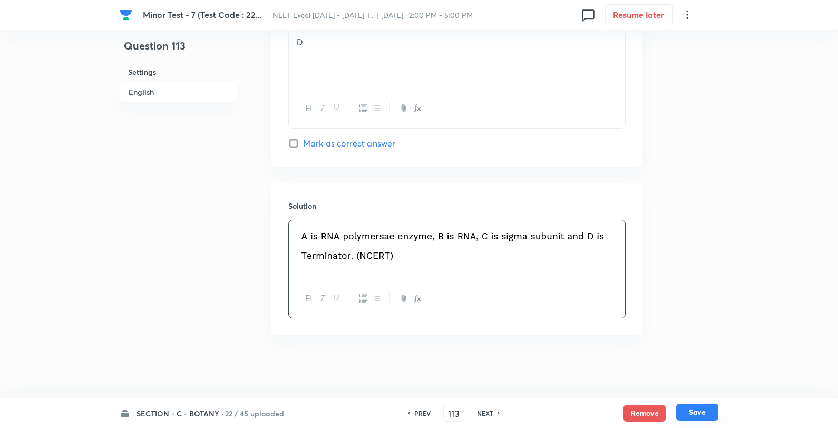
click at [696, 417] on button "Save" at bounding box center [697, 412] width 42 height 17
type input "114"
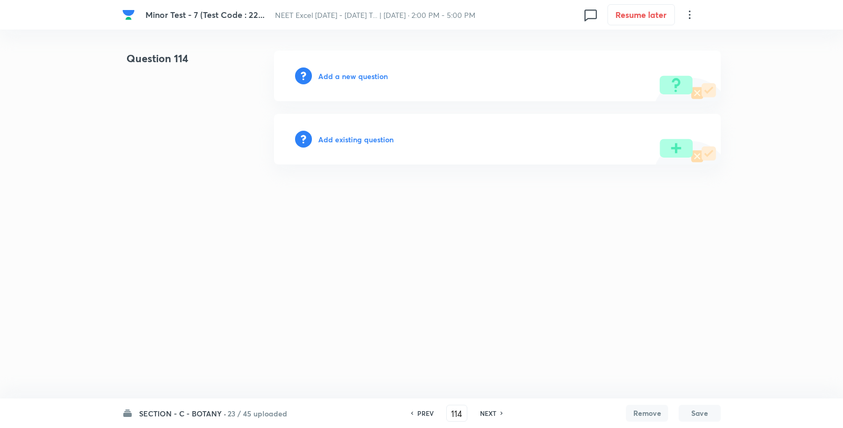
click at [371, 70] on div "Add a new question" at bounding box center [497, 76] width 447 height 51
click at [369, 70] on div "Add a new question" at bounding box center [497, 76] width 447 height 51
click at [367, 72] on h6 "Add a new question" at bounding box center [353, 76] width 70 height 11
click at [366, 74] on h6 "Choose a question type" at bounding box center [358, 76] width 81 height 11
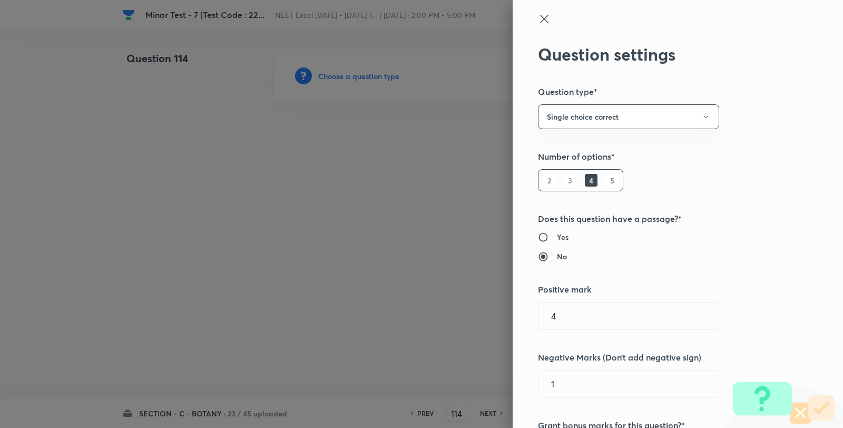
click at [366, 76] on div at bounding box center [421, 214] width 843 height 428
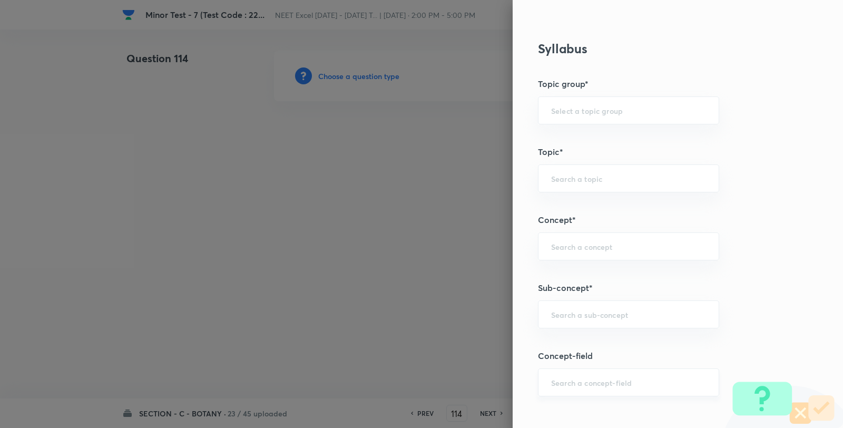
scroll to position [703, 0]
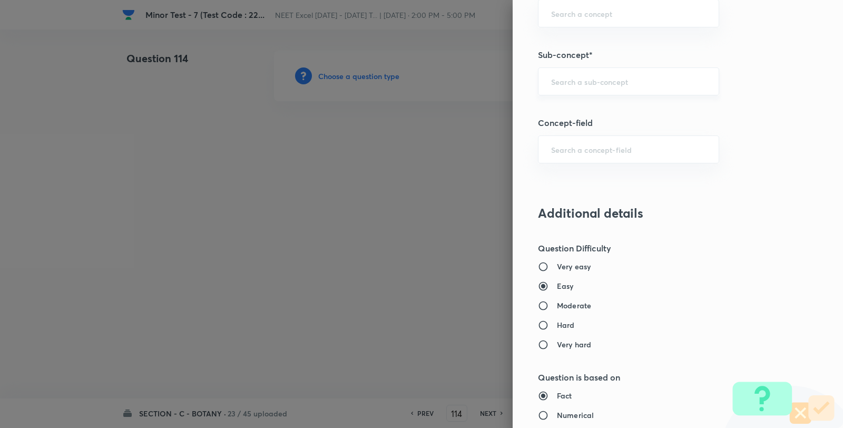
click at [586, 85] on input "text" at bounding box center [628, 81] width 155 height 10
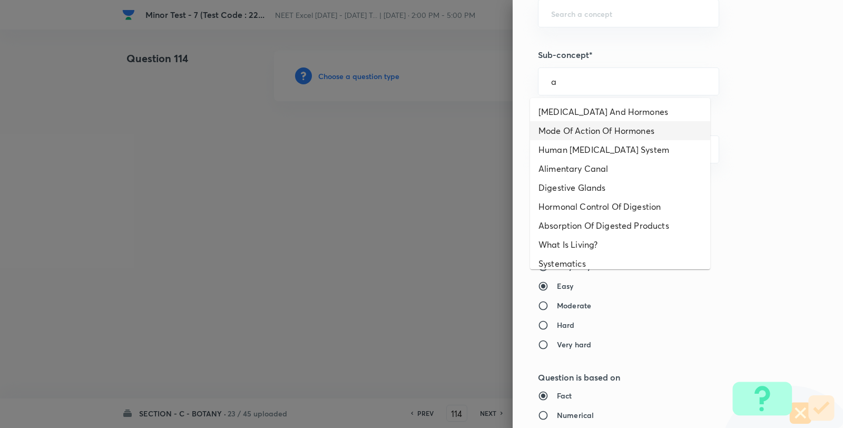
click at [585, 122] on li "Mode Of Action Of Hormones" at bounding box center [620, 130] width 180 height 19
type input "Mode Of Action Of Hormones"
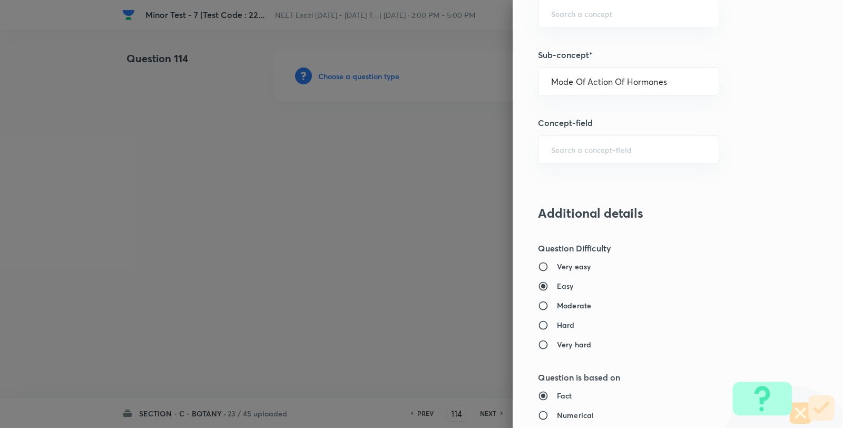
type input "Biology"
type input "Human Physiology"
type input "Chemical Coordinate & Integration"
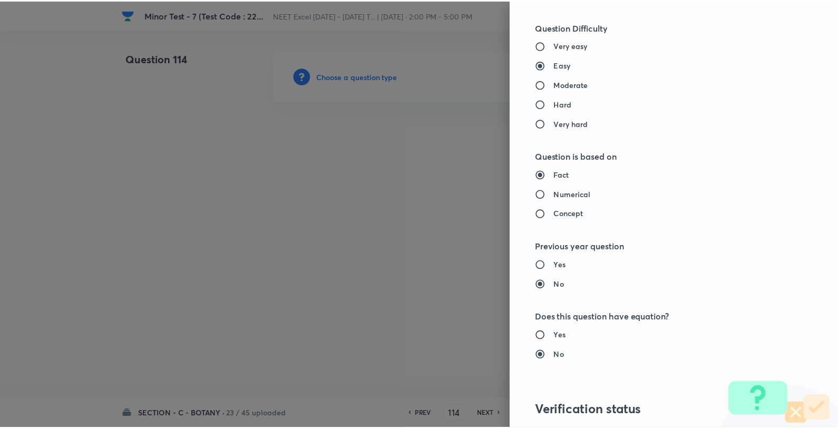
scroll to position [1080, 0]
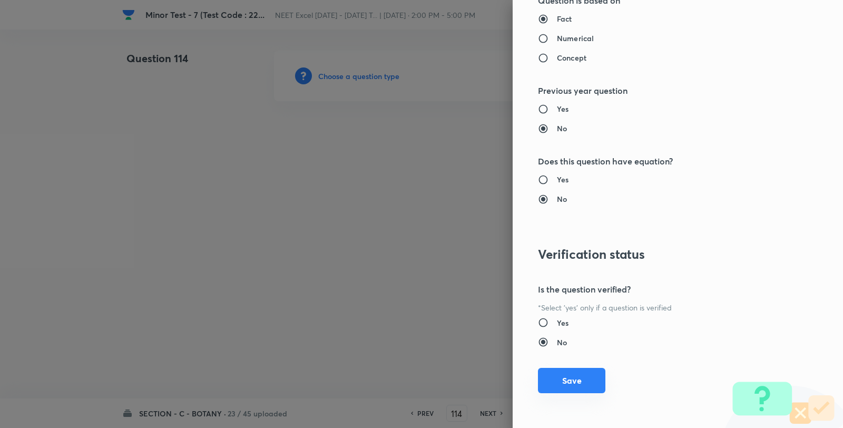
click at [568, 387] on button "Save" at bounding box center [571, 380] width 67 height 25
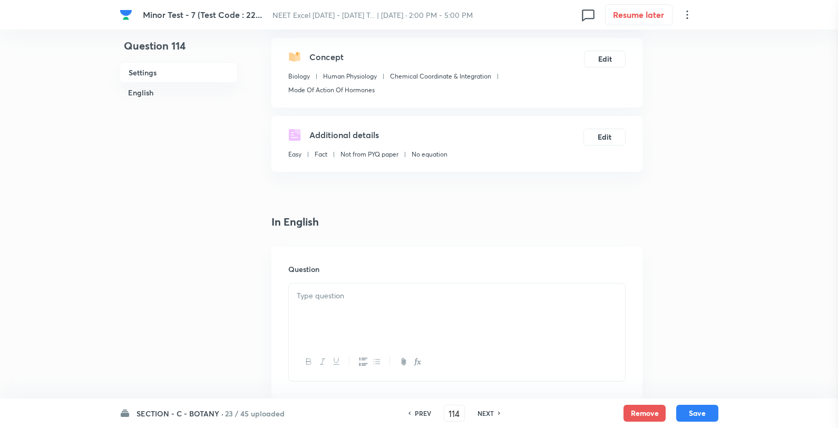
scroll to position [234, 0]
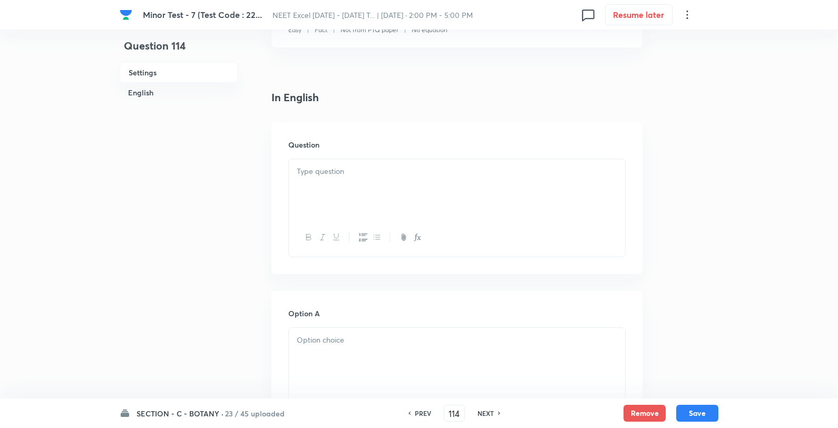
click at [377, 223] on div at bounding box center [457, 237] width 336 height 38
click at [383, 209] on div at bounding box center [457, 188] width 336 height 59
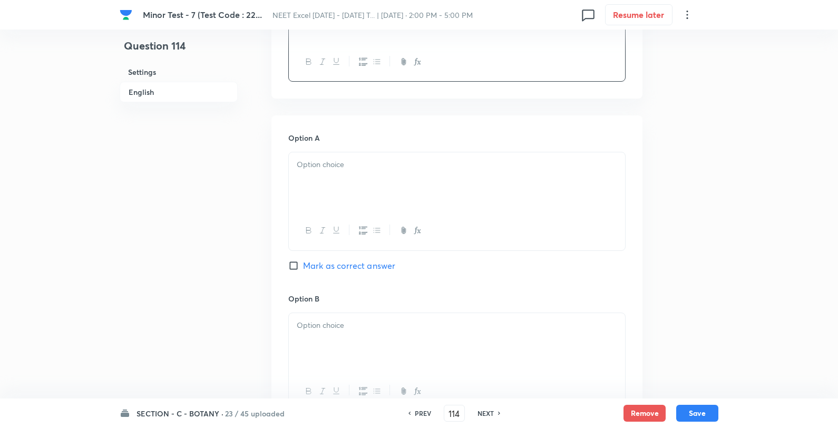
click at [348, 171] on div at bounding box center [457, 181] width 336 height 59
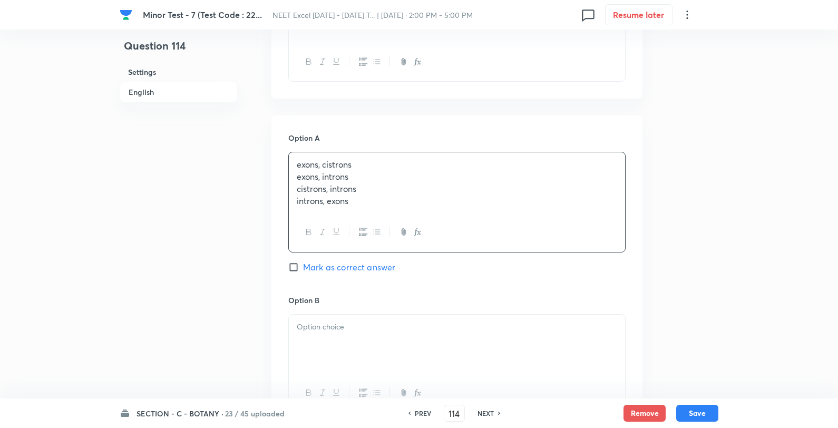
click at [413, 164] on p "exons, cistrons" at bounding box center [457, 165] width 320 height 12
click at [358, 334] on div at bounding box center [457, 342] width 336 height 59
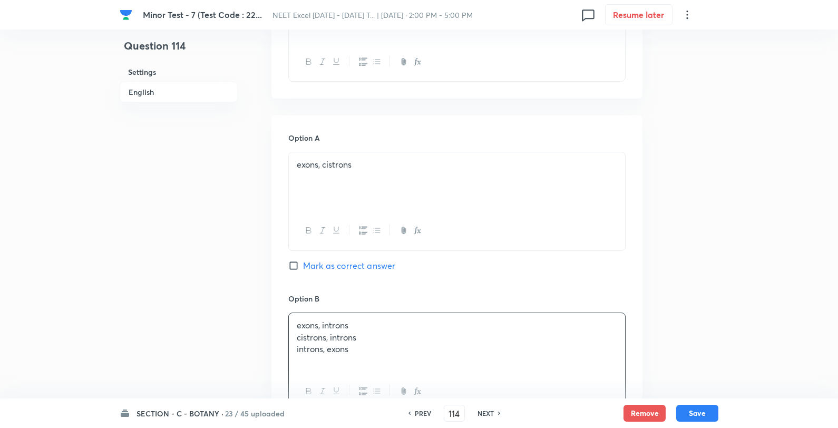
click at [398, 333] on p "cistrons, introns" at bounding box center [457, 338] width 320 height 12
click at [391, 318] on div "exons, introns cistrons, introns introns, exons" at bounding box center [457, 342] width 336 height 59
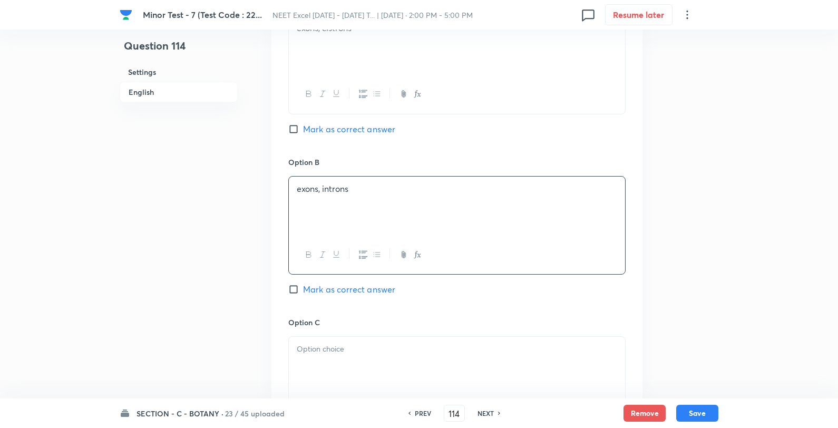
scroll to position [761, 0]
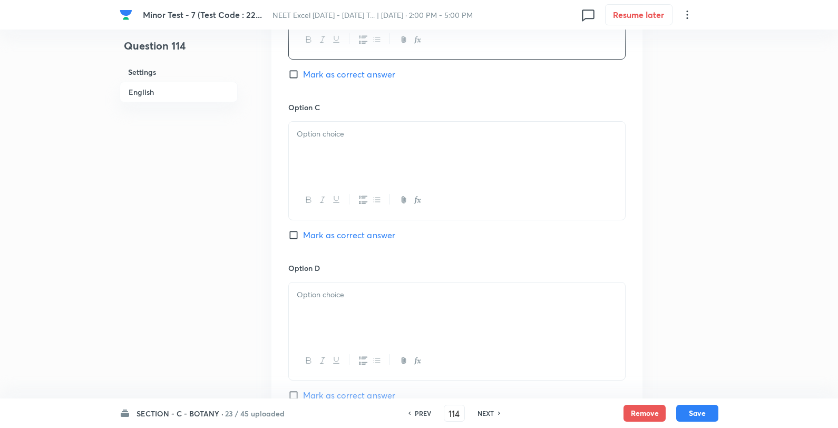
drag, startPoint x: 343, startPoint y: 149, endPoint x: 386, endPoint y: 128, distance: 47.6
click at [343, 146] on div at bounding box center [457, 151] width 336 height 59
click at [386, 128] on div "cistrons, introns introns, exons" at bounding box center [457, 151] width 336 height 59
click at [368, 312] on div at bounding box center [457, 312] width 336 height 59
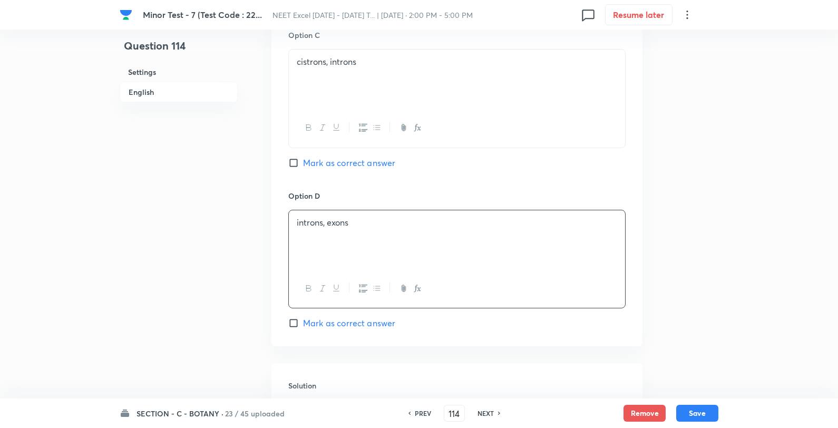
scroll to position [878, 0]
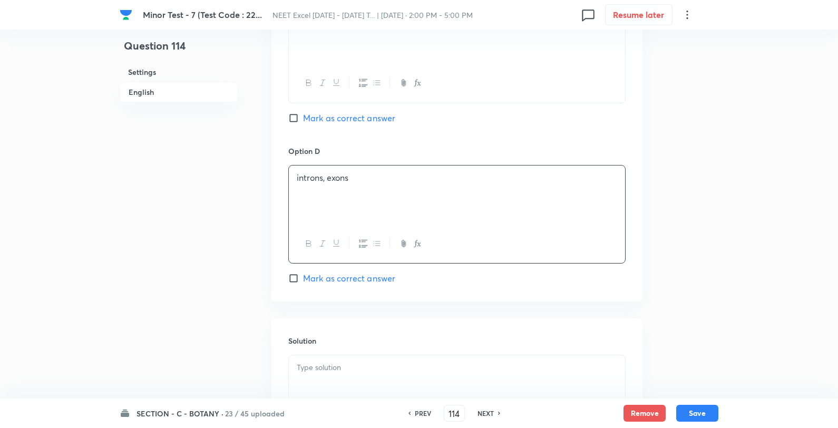
click at [347, 278] on span "Mark as correct answer" at bounding box center [349, 278] width 92 height 13
click at [303, 278] on input "Mark as correct answer" at bounding box center [295, 278] width 15 height 11
checkbox input "true"
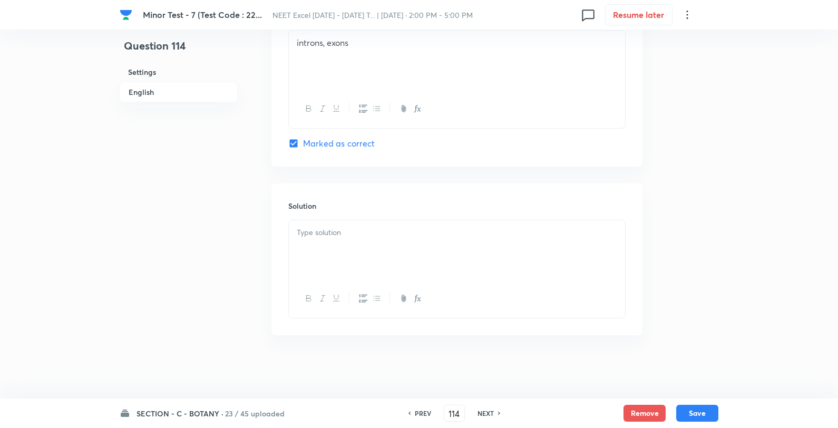
scroll to position [1015, 0]
drag, startPoint x: 327, startPoint y: 256, endPoint x: 341, endPoint y: 266, distance: 17.1
click at [324, 257] on div at bounding box center [457, 249] width 336 height 59
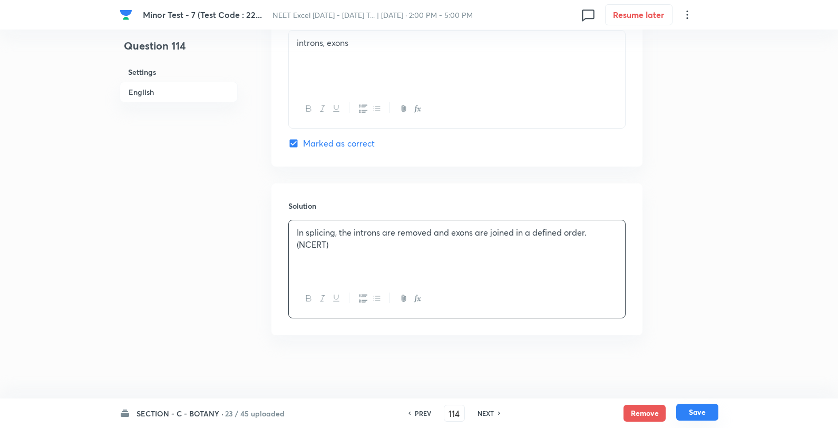
drag, startPoint x: 705, startPoint y: 408, endPoint x: 702, endPoint y: 415, distance: 7.3
click at [705, 409] on button "Save" at bounding box center [697, 412] width 42 height 17
type input "115"
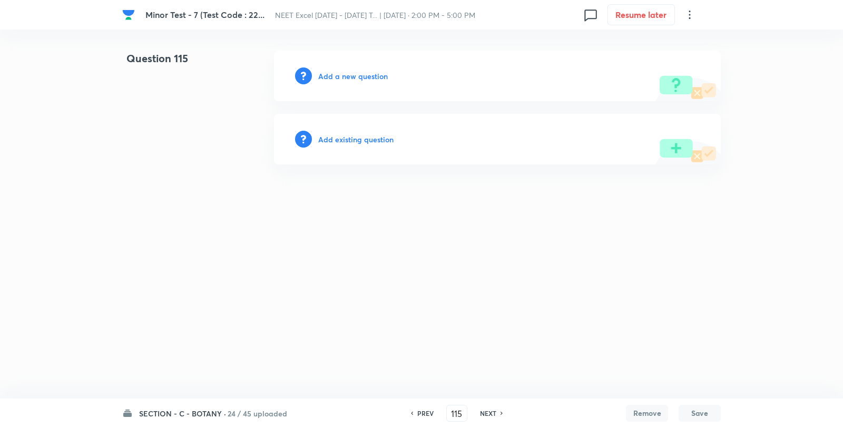
click at [374, 87] on div "Add a new question" at bounding box center [497, 76] width 447 height 51
click at [369, 77] on h6 "Add a new question" at bounding box center [353, 76] width 70 height 11
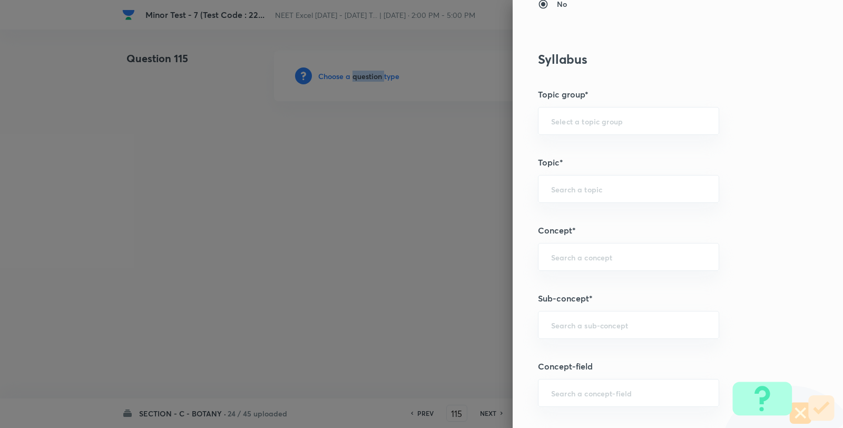
scroll to position [644, 0]
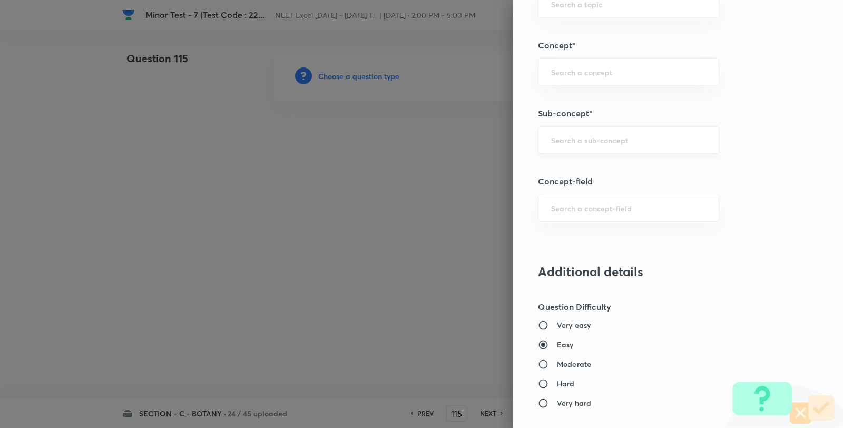
click at [586, 142] on input "text" at bounding box center [628, 140] width 155 height 10
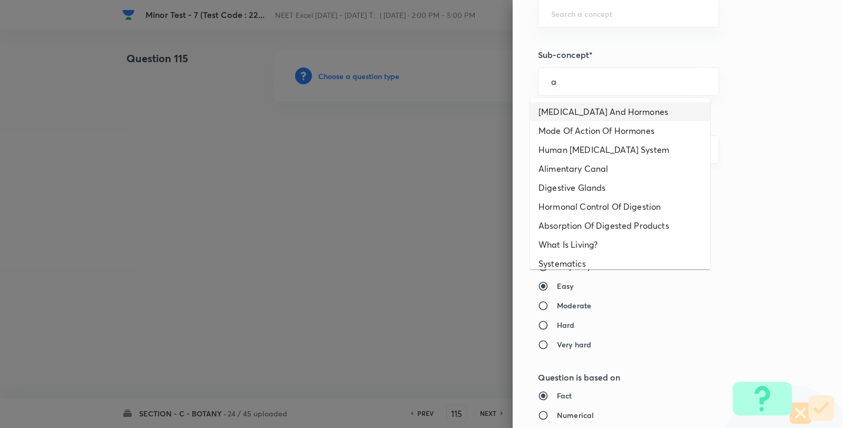
click at [570, 107] on li "Endocrine Glands And Hormones" at bounding box center [620, 111] width 180 height 19
type input "Endocrine Glands And Hormones"
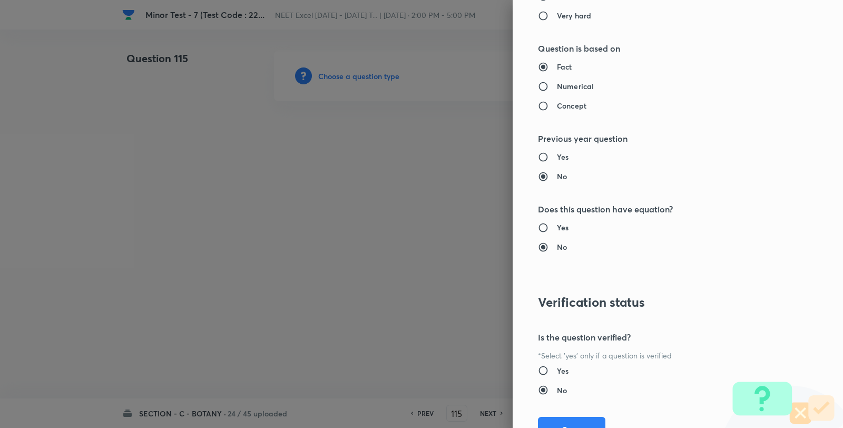
type input "Biology"
type input "Human Physiology"
type input "Chemical Coordinate & Integration"
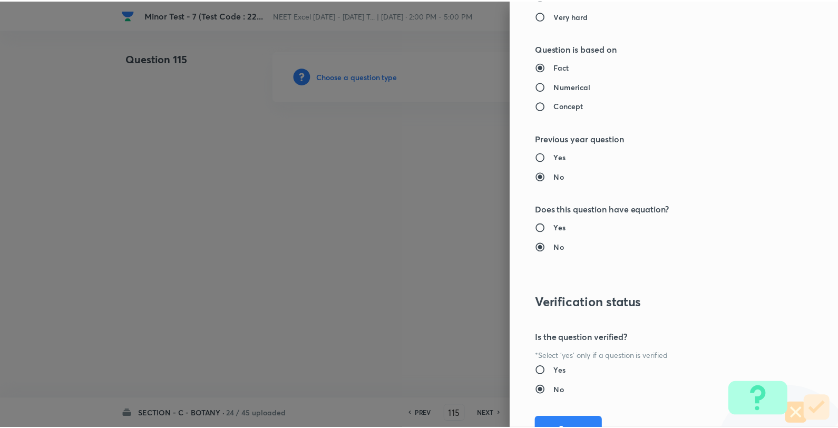
scroll to position [1080, 0]
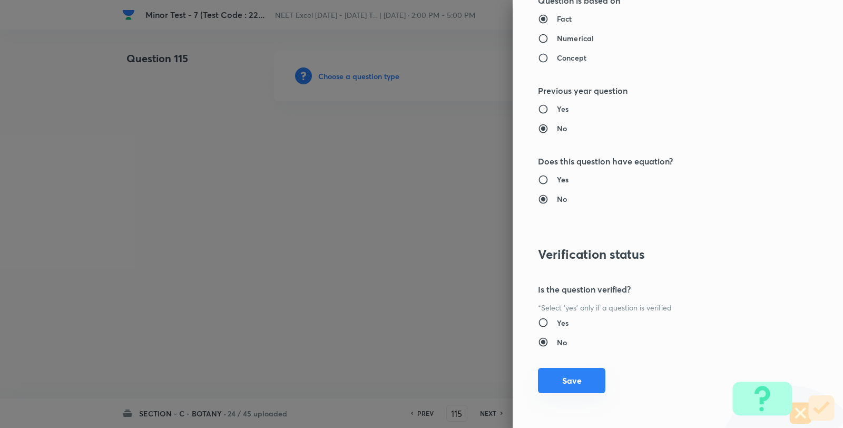
click at [551, 378] on button "Save" at bounding box center [571, 380] width 67 height 25
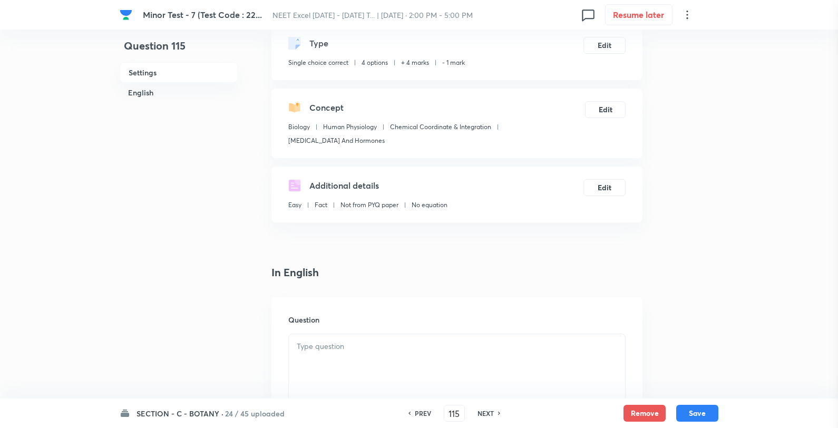
scroll to position [234, 0]
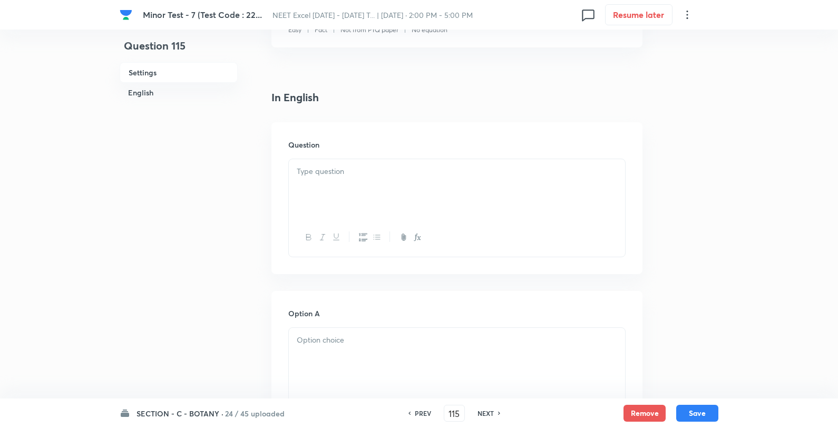
click at [377, 192] on div at bounding box center [457, 188] width 336 height 59
click at [375, 190] on div at bounding box center [457, 188] width 336 height 59
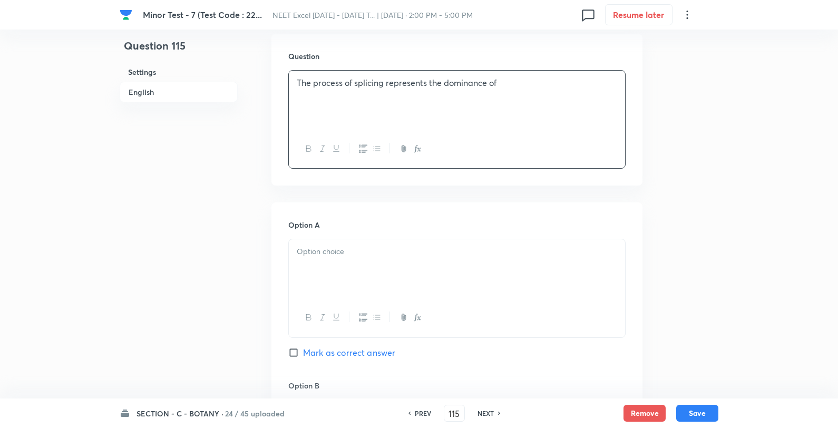
scroll to position [468, 0]
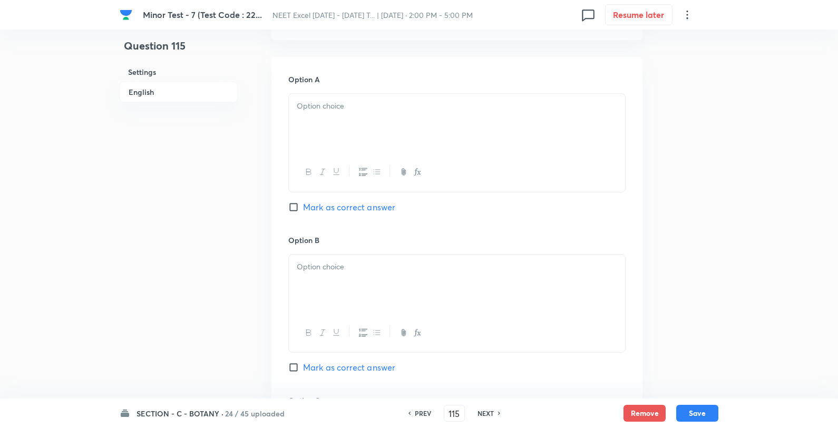
click at [365, 114] on div at bounding box center [457, 123] width 336 height 59
click at [448, 107] on p "DNA-world" at bounding box center [457, 106] width 320 height 12
click at [390, 272] on p at bounding box center [457, 267] width 320 height 12
click at [459, 270] on p "Protein-world" at bounding box center [457, 267] width 320 height 12
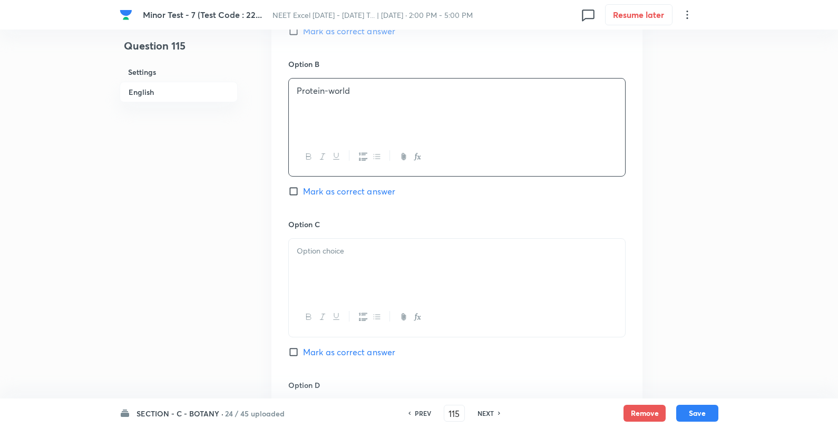
drag, startPoint x: 387, startPoint y: 275, endPoint x: 399, endPoint y: 271, distance: 12.2
click at [387, 275] on div at bounding box center [457, 268] width 336 height 59
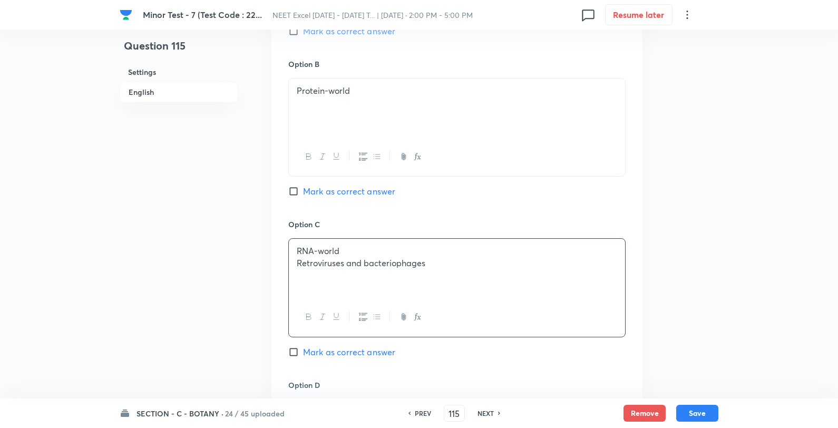
click at [460, 250] on p "RNA-world" at bounding box center [457, 251] width 320 height 12
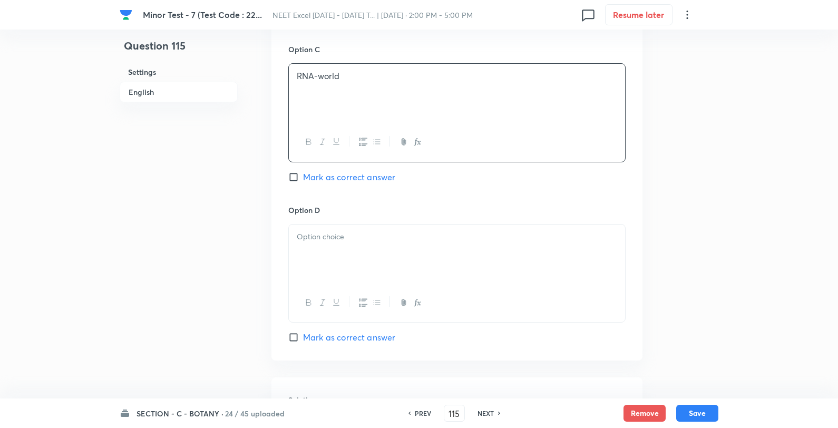
scroll to position [820, 0]
click at [345, 240] on p at bounding box center [457, 236] width 320 height 12
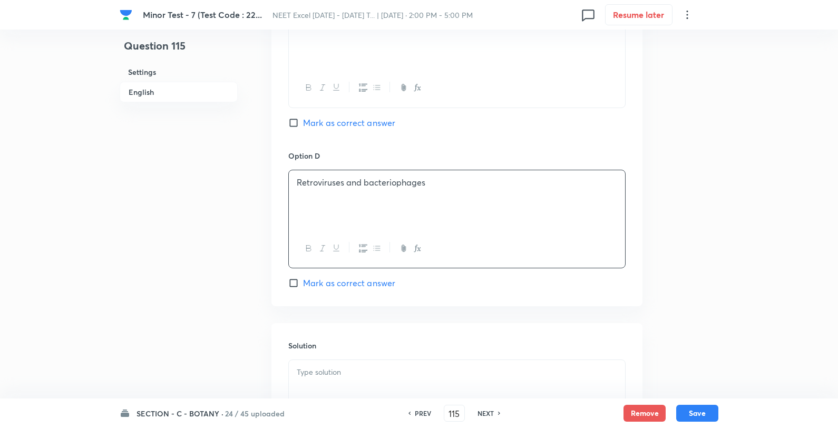
scroll to position [937, 0]
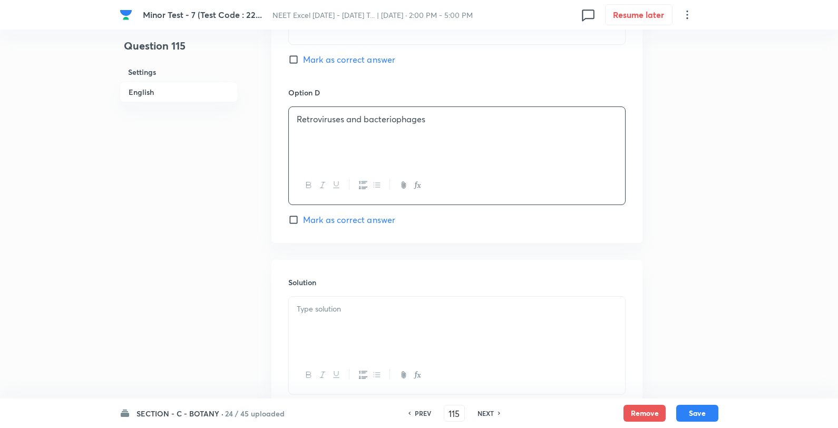
click at [307, 48] on div "Option C RNA-world Mark as correct answer" at bounding box center [456, 6] width 337 height 160
drag, startPoint x: 306, startPoint y: 57, endPoint x: 306, endPoint y: 64, distance: 6.9
click at [306, 58] on span "Mark as correct answer" at bounding box center [349, 59] width 92 height 13
click at [303, 58] on input "Mark as correct answer" at bounding box center [295, 59] width 15 height 11
checkbox input "true"
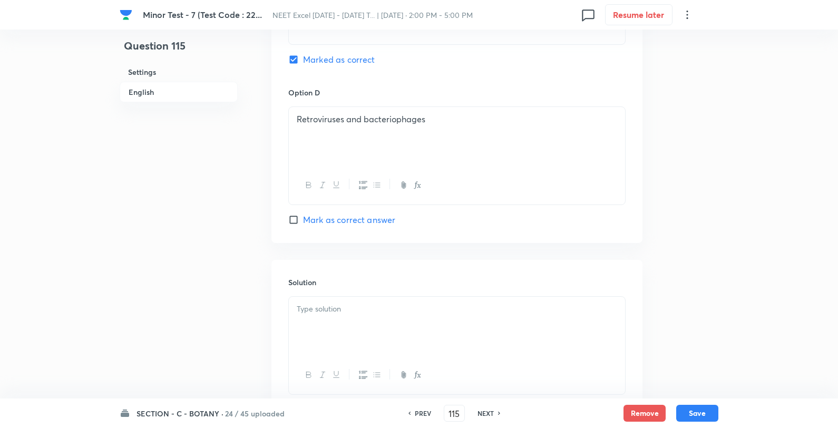
click at [310, 308] on p at bounding box center [457, 309] width 320 height 12
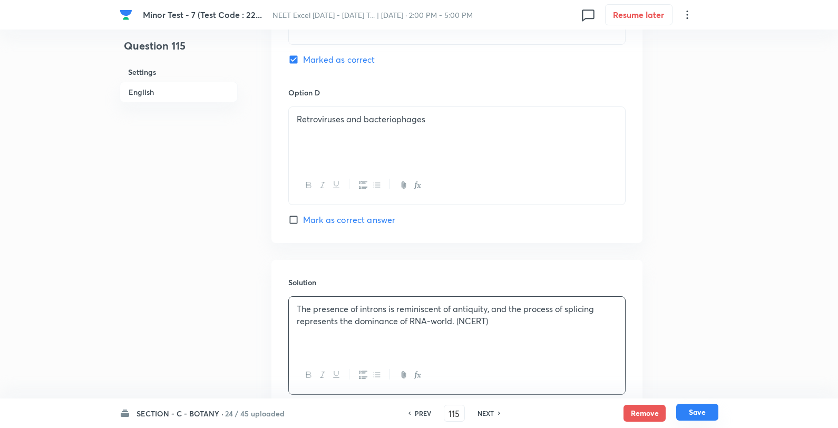
click at [713, 417] on button "Save" at bounding box center [697, 412] width 42 height 17
type input "116"
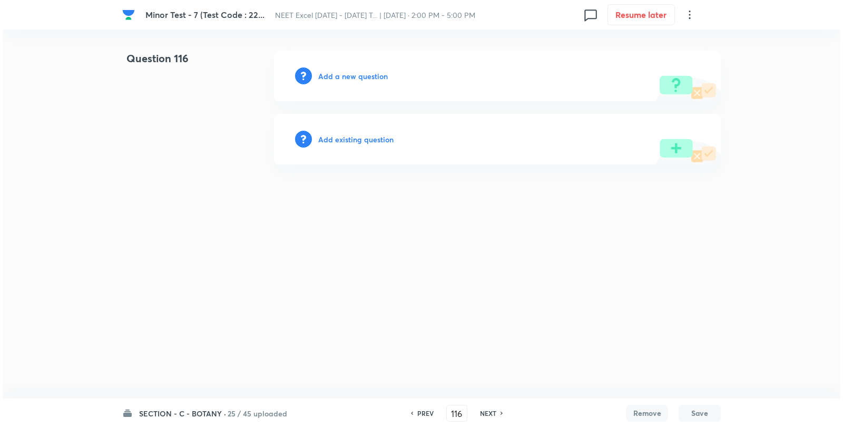
scroll to position [0, 0]
click at [335, 85] on div "Add a new question" at bounding box center [497, 76] width 447 height 51
click at [336, 84] on div "Add a new question" at bounding box center [497, 76] width 447 height 51
click at [347, 69] on div "Add a new question" at bounding box center [497, 76] width 447 height 51
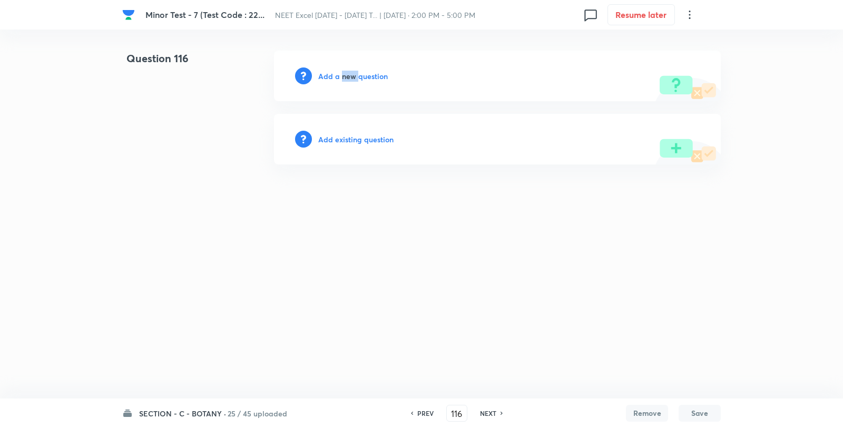
click at [354, 69] on div "Add a new question" at bounding box center [497, 76] width 447 height 51
click at [351, 72] on h6 "Add a new question" at bounding box center [353, 76] width 70 height 11
click at [354, 74] on h6 "Choose a question type" at bounding box center [358, 76] width 81 height 11
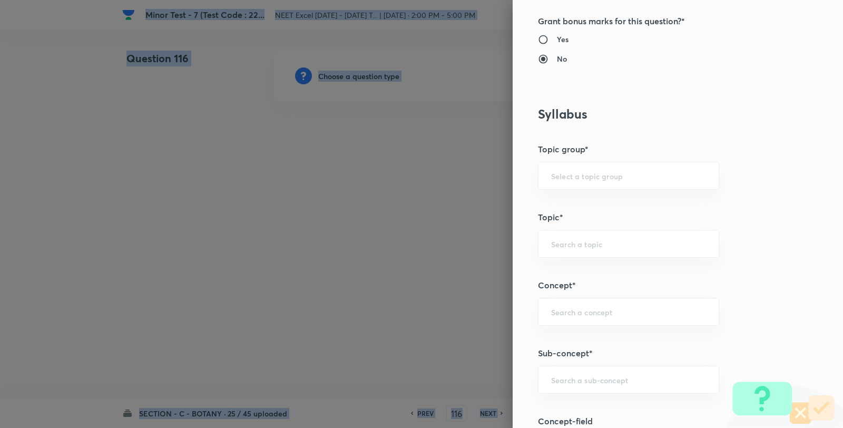
scroll to position [644, 0]
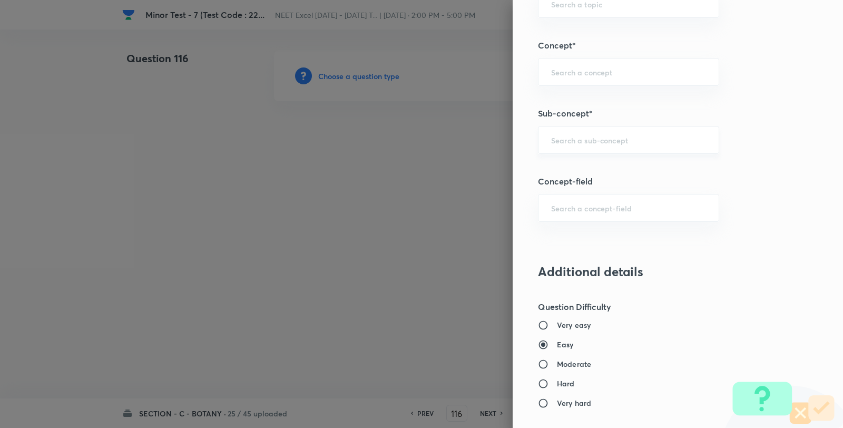
click at [573, 144] on input "text" at bounding box center [628, 140] width 155 height 10
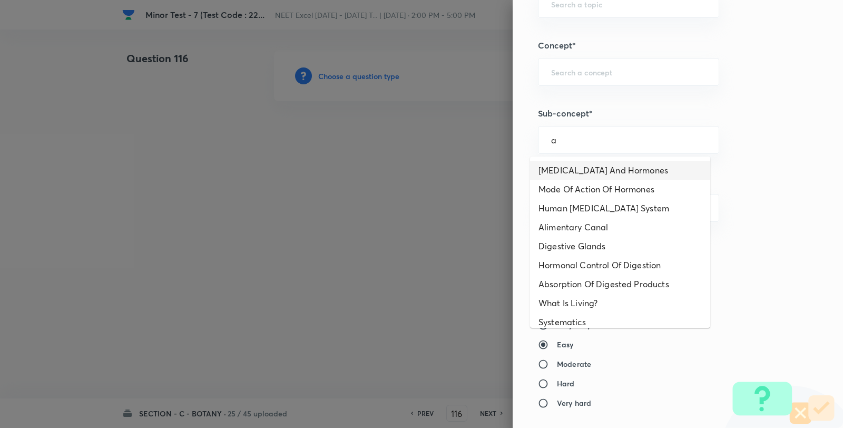
click at [580, 163] on li "Endocrine Glands And Hormones" at bounding box center [620, 170] width 180 height 19
type input "Endocrine Glands And Hormones"
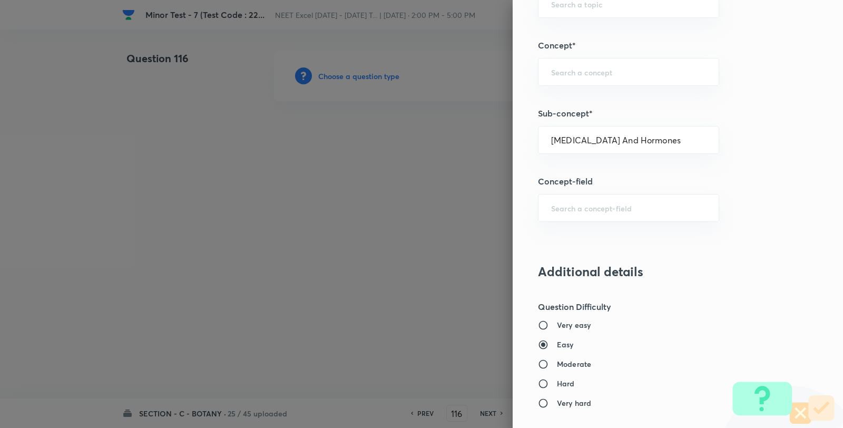
type input "Biology"
type input "Human Physiology"
type input "Chemical Coordinate & Integration"
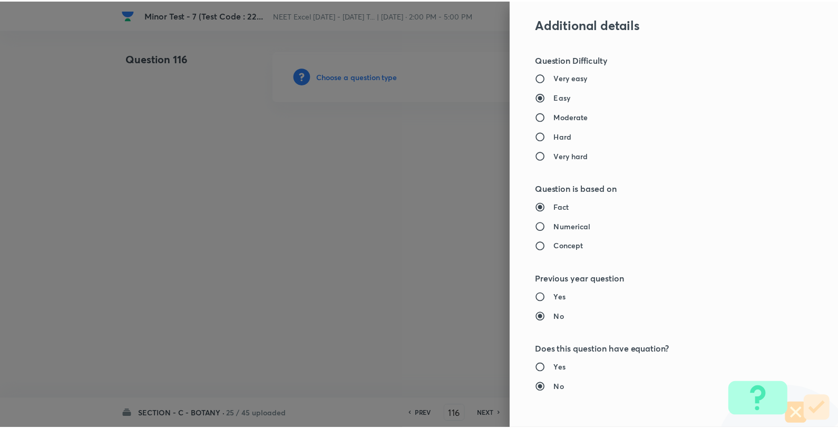
scroll to position [1080, 0]
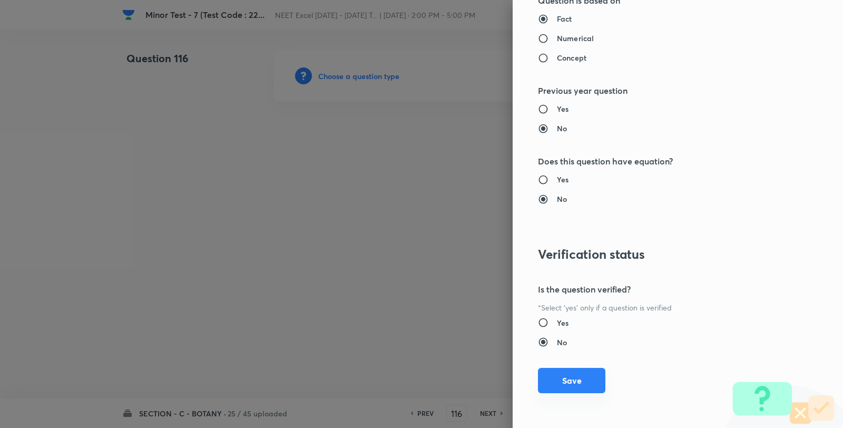
click at [575, 388] on button "Save" at bounding box center [571, 380] width 67 height 25
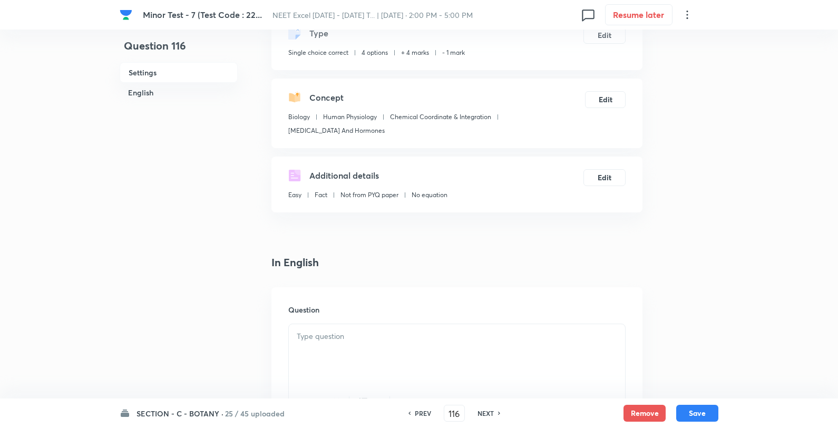
scroll to position [176, 0]
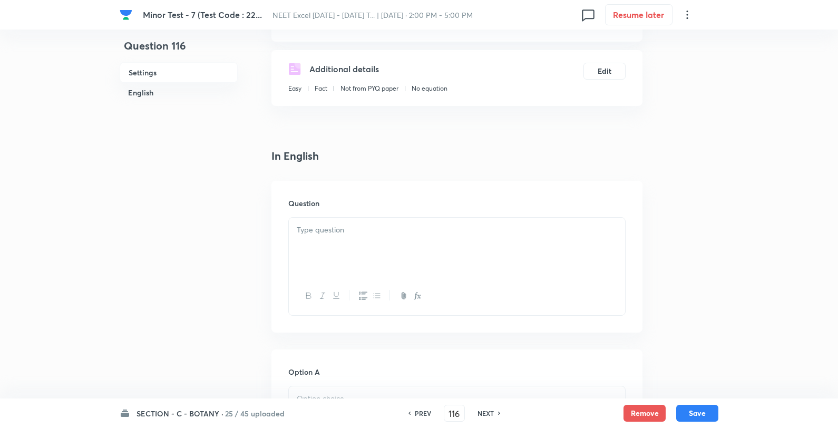
click at [372, 236] on div at bounding box center [457, 247] width 336 height 59
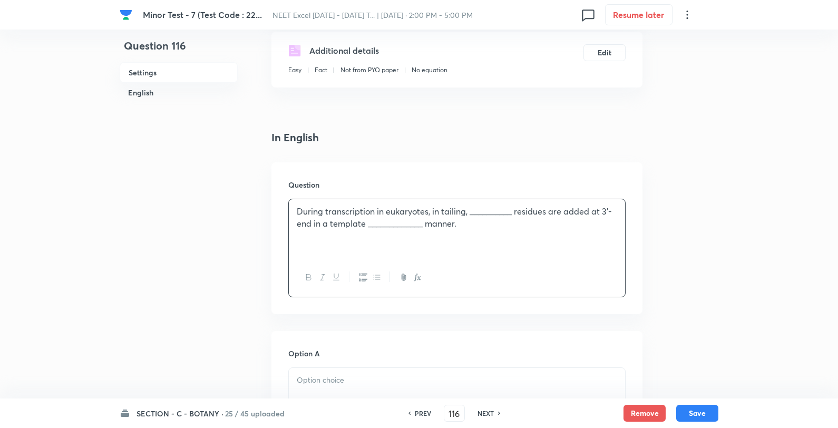
scroll to position [351, 0]
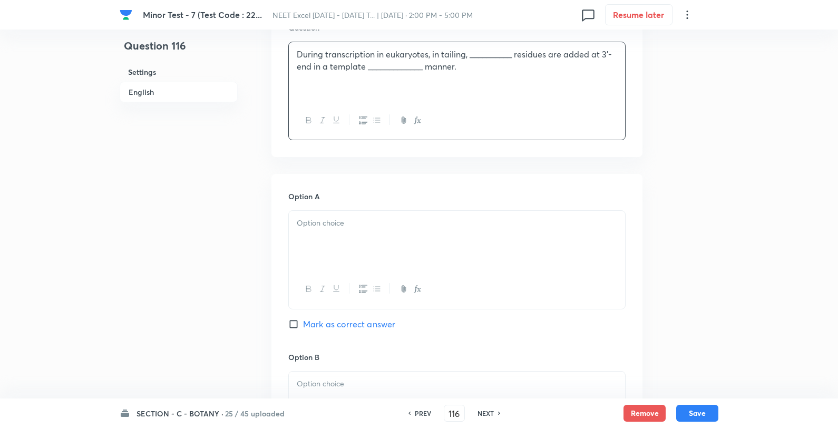
click at [354, 232] on div at bounding box center [457, 240] width 336 height 59
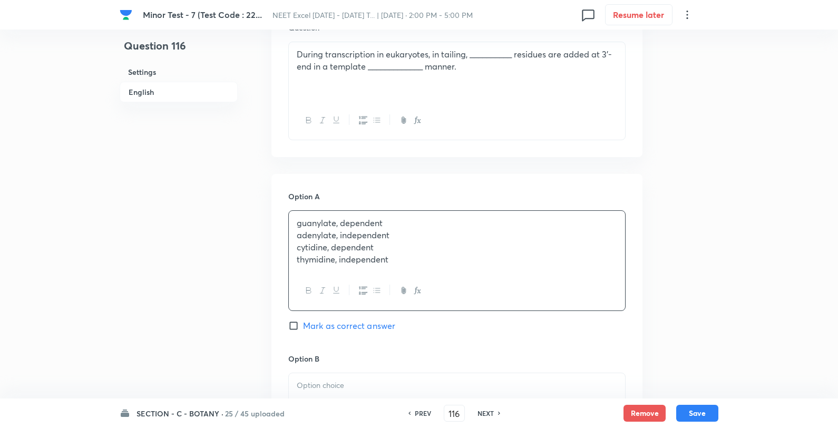
click at [440, 218] on p "guanylate, dependent" at bounding box center [457, 223] width 320 height 12
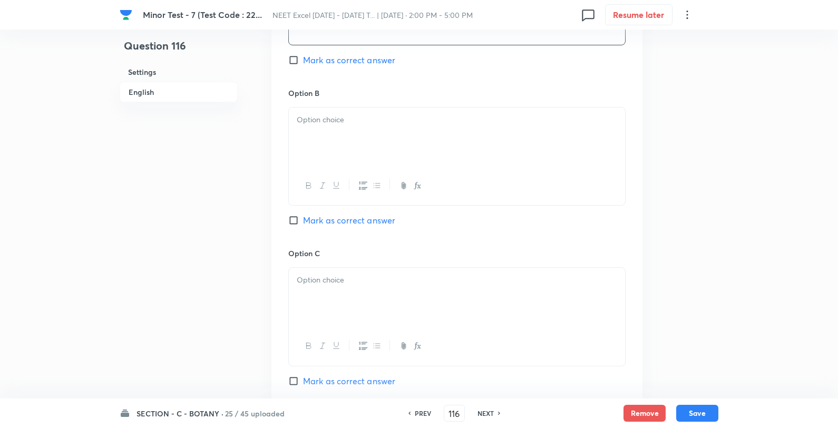
scroll to position [644, 0]
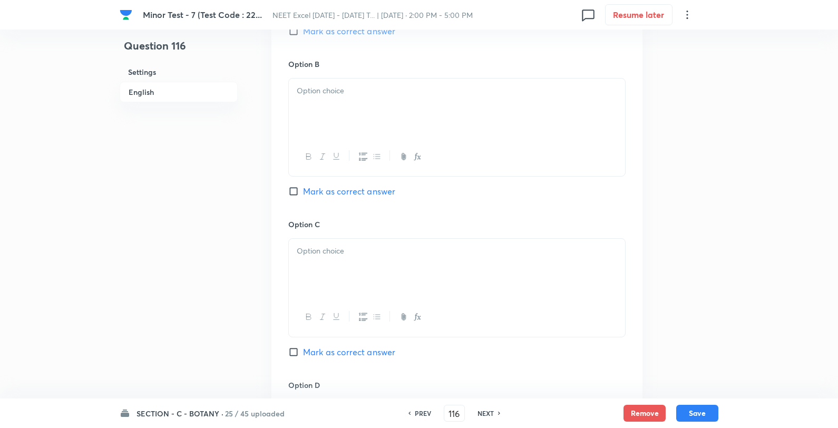
click at [372, 104] on div at bounding box center [457, 108] width 336 height 59
click at [433, 87] on p "adenylate, independent" at bounding box center [457, 91] width 320 height 12
drag, startPoint x: 369, startPoint y: 193, endPoint x: 364, endPoint y: 212, distance: 19.6
click at [367, 193] on span "Mark as correct answer" at bounding box center [349, 191] width 92 height 13
click at [303, 193] on input "Mark as correct answer" at bounding box center [295, 191] width 15 height 11
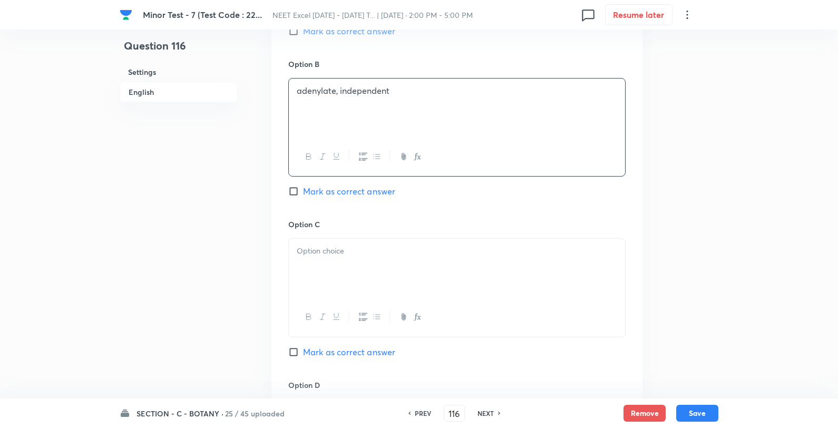
checkbox input "true"
click at [364, 256] on p at bounding box center [457, 251] width 320 height 12
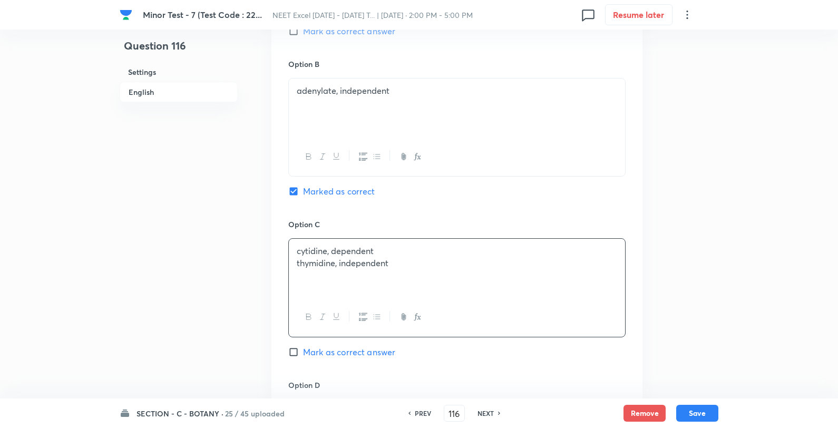
click at [398, 243] on div "cytidine, dependent thymidine, independent" at bounding box center [457, 268] width 336 height 59
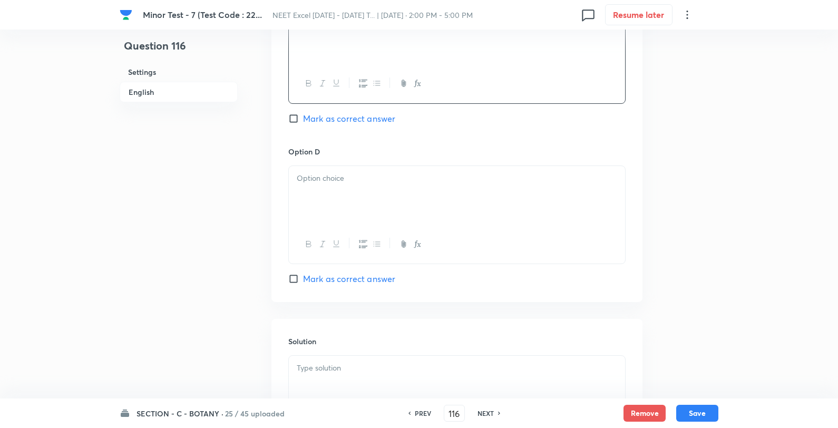
scroll to position [878, 0]
click at [371, 218] on div at bounding box center [457, 195] width 336 height 59
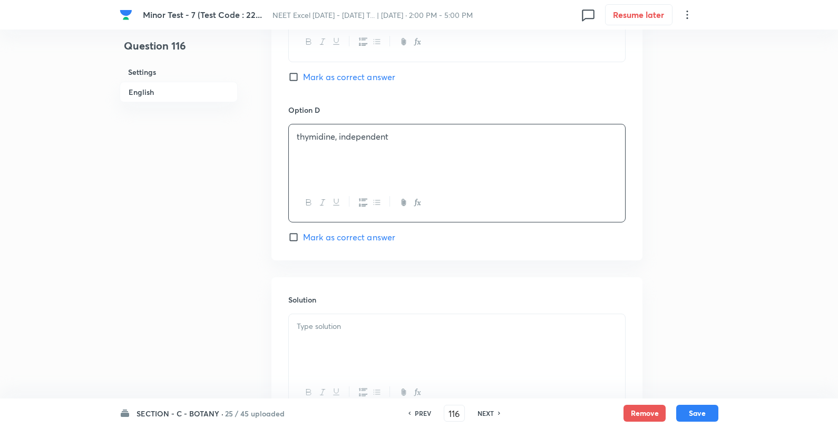
scroll to position [1015, 0]
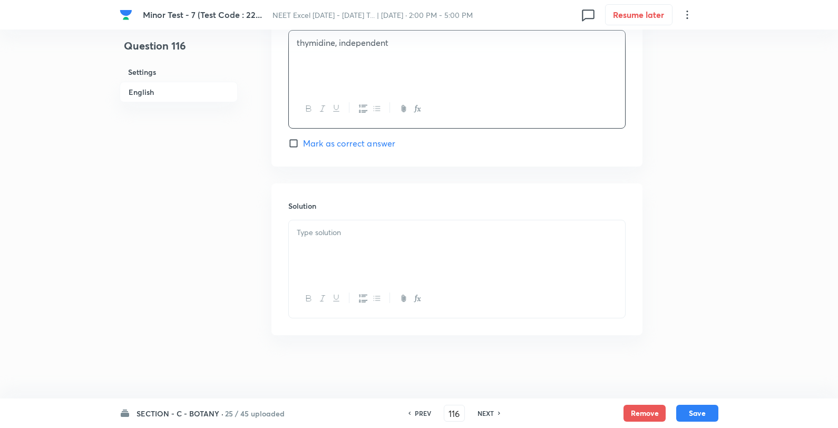
click at [351, 249] on div at bounding box center [457, 249] width 336 height 59
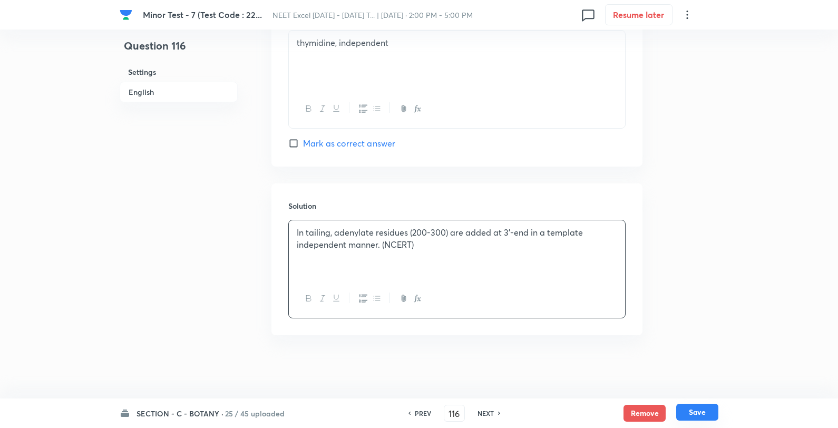
click at [703, 409] on button "Save" at bounding box center [697, 412] width 42 height 17
type input "117"
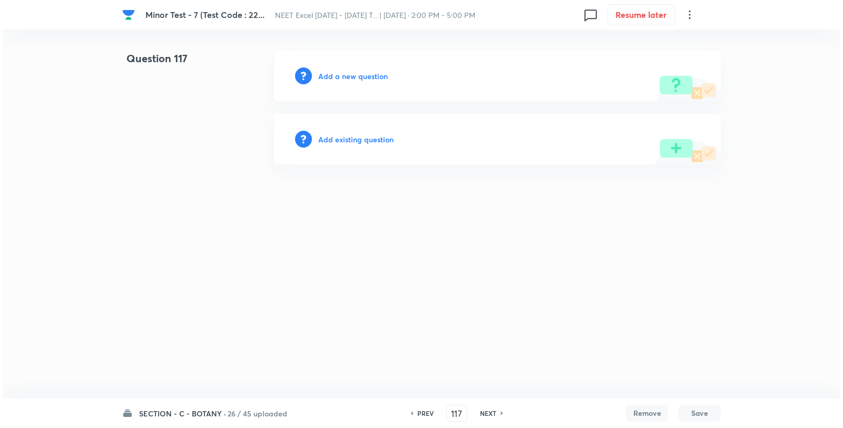
scroll to position [0, 0]
click at [340, 74] on h6 "Add a new question" at bounding box center [353, 76] width 70 height 11
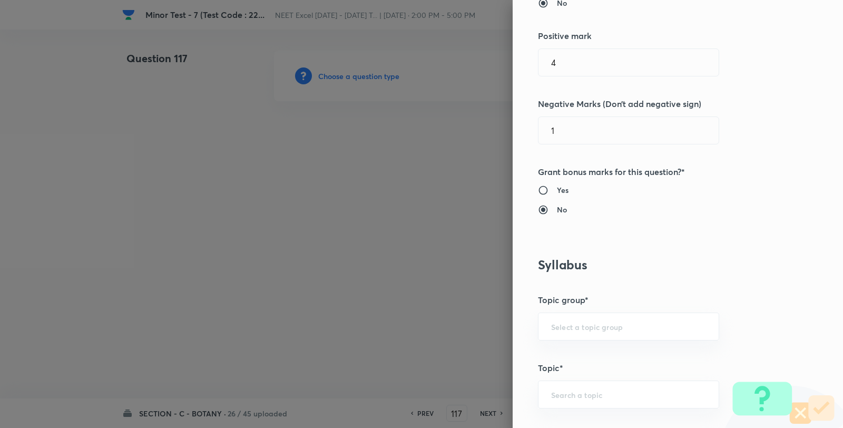
scroll to position [703, 0]
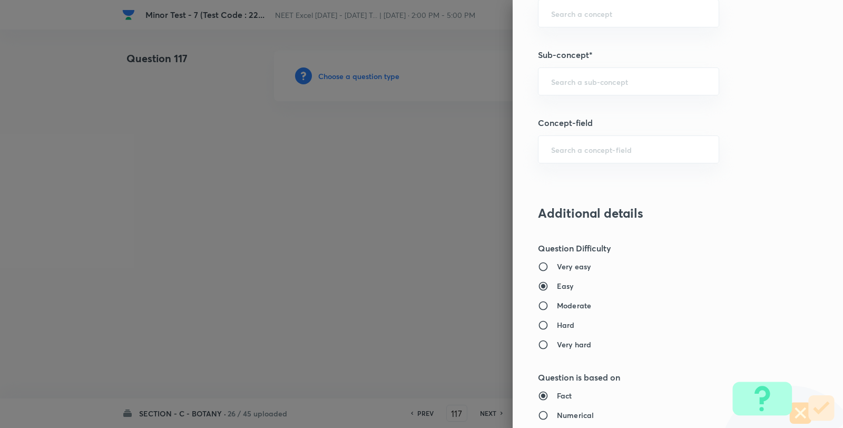
click at [601, 98] on div "Question settings Question type* Single choice correct Number of options* 2 3 4…" at bounding box center [678, 214] width 330 height 428
click at [601, 85] on input "text" at bounding box center [628, 81] width 155 height 10
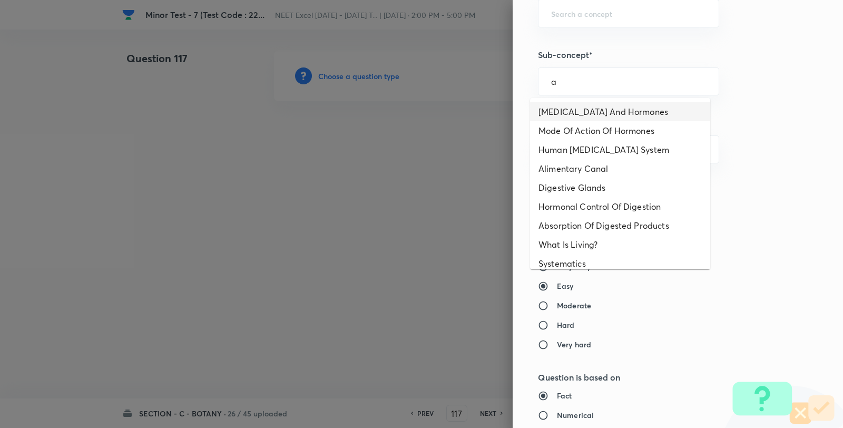
click at [584, 107] on li "Endocrine Glands And Hormones" at bounding box center [620, 111] width 180 height 19
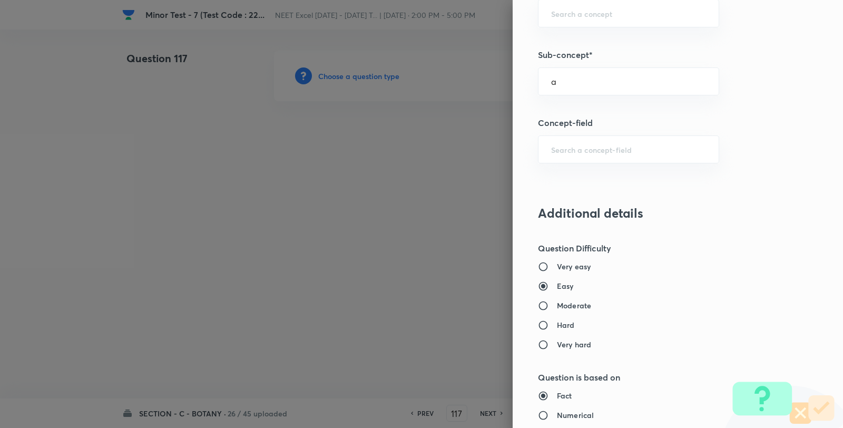
type input "Endocrine Glands And Hormones"
type input "Biology"
type input "Human Physiology"
type input "Chemical Coordinate & Integration"
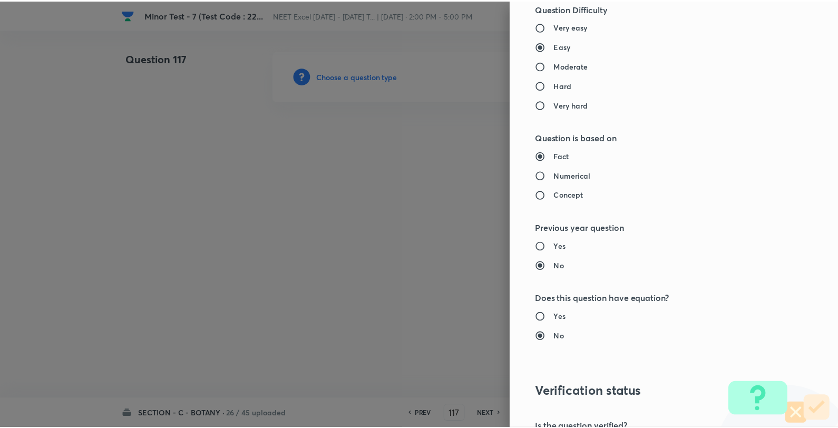
scroll to position [1080, 0]
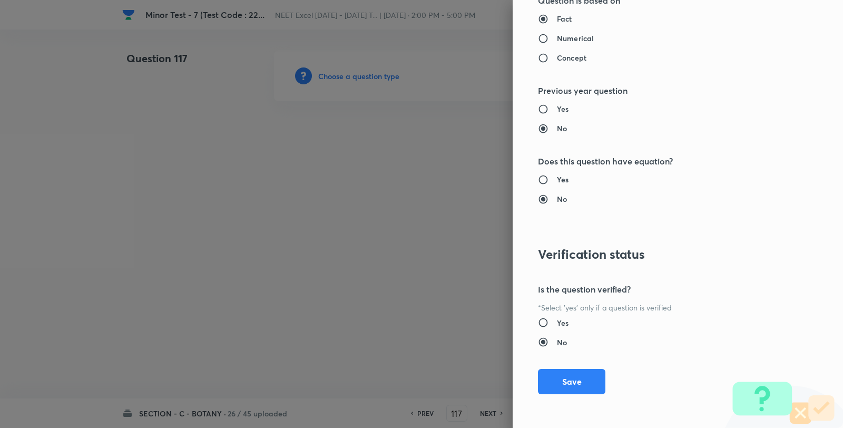
click at [570, 396] on div "Question settings Question type* Single choice correct Number of options* 2 3 4…" at bounding box center [678, 214] width 330 height 428
click at [575, 389] on button "Save" at bounding box center [571, 380] width 67 height 25
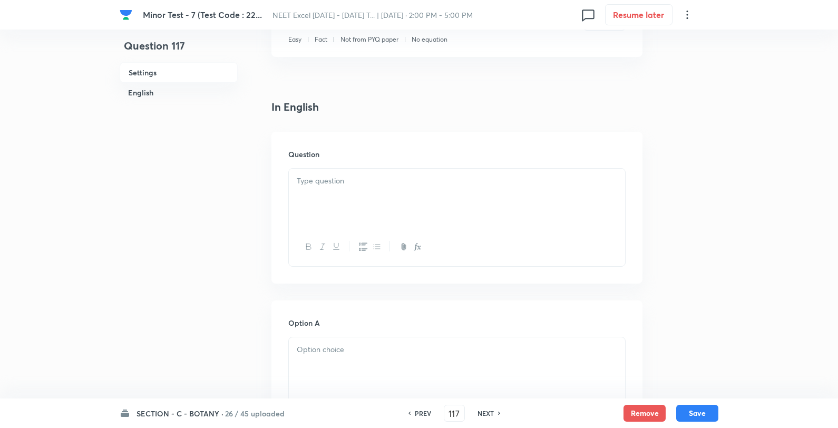
scroll to position [234, 0]
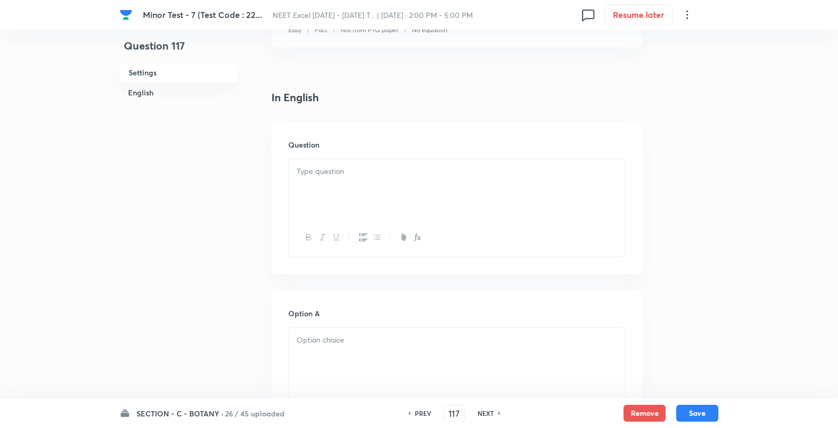
click at [335, 187] on div at bounding box center [457, 188] width 336 height 59
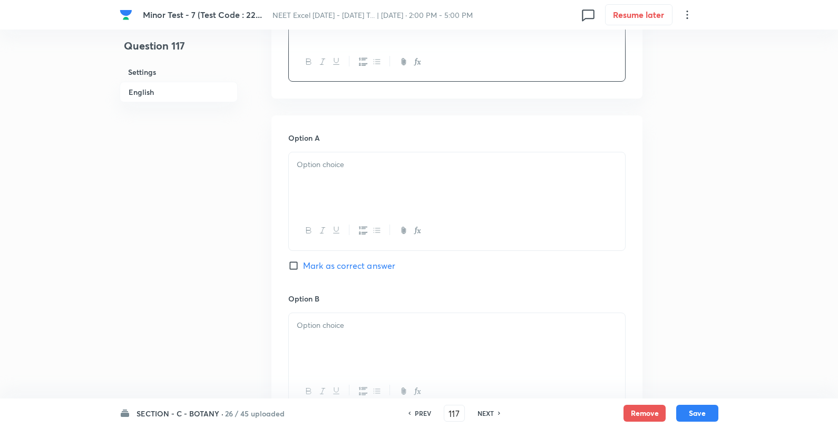
click at [360, 202] on div at bounding box center [457, 181] width 336 height 59
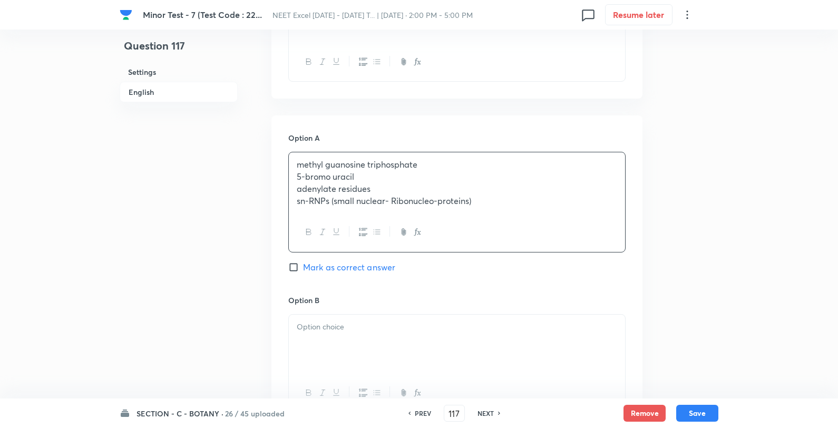
click at [496, 157] on div "methyl guanosine triphosphate 5-bromo uracil adenylate residues sn-RNPs (small …" at bounding box center [457, 182] width 336 height 61
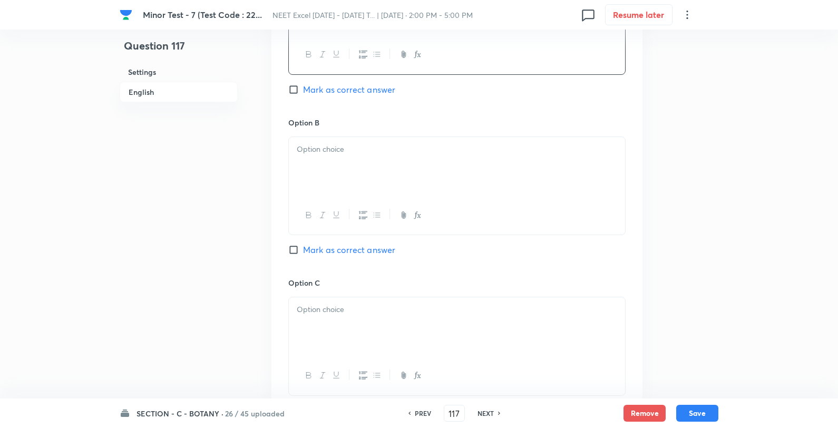
click at [395, 169] on div at bounding box center [457, 166] width 336 height 59
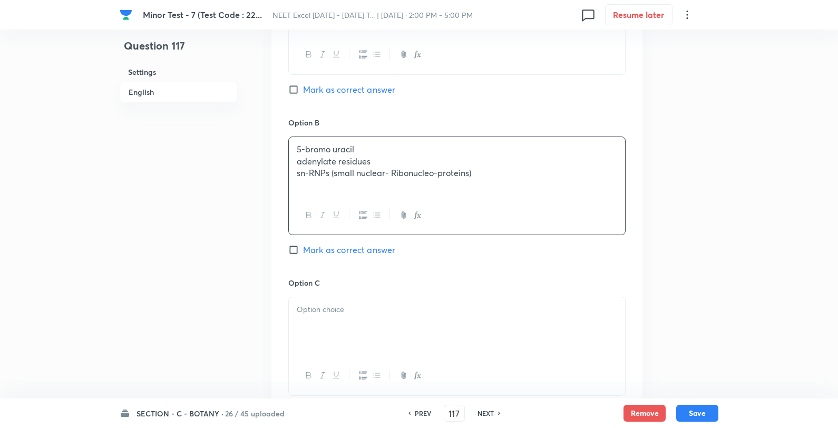
click at [505, 141] on div "5-bromo uracil adenylate residues sn-RNPs (small nuclear- Ribonucleo-proteins)" at bounding box center [457, 166] width 336 height 59
click at [402, 330] on div at bounding box center [457, 326] width 336 height 59
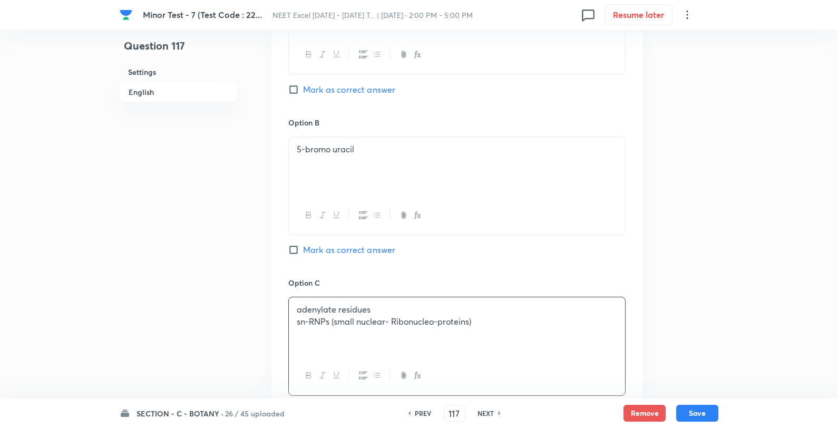
click at [514, 313] on p "adenylate residues" at bounding box center [457, 310] width 320 height 12
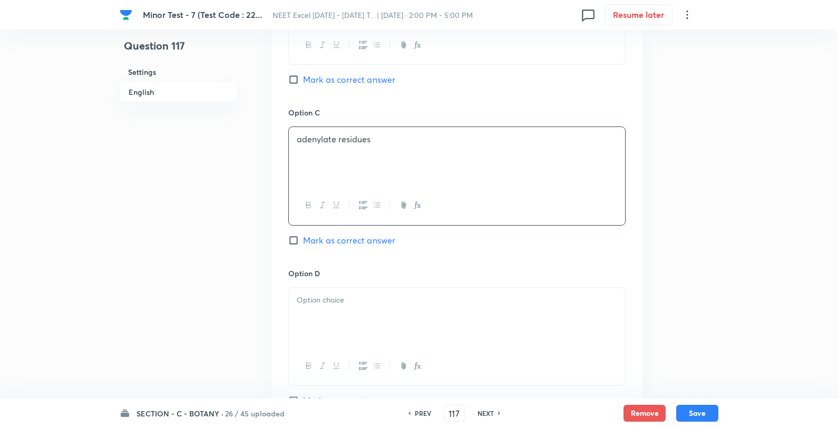
scroll to position [761, 0]
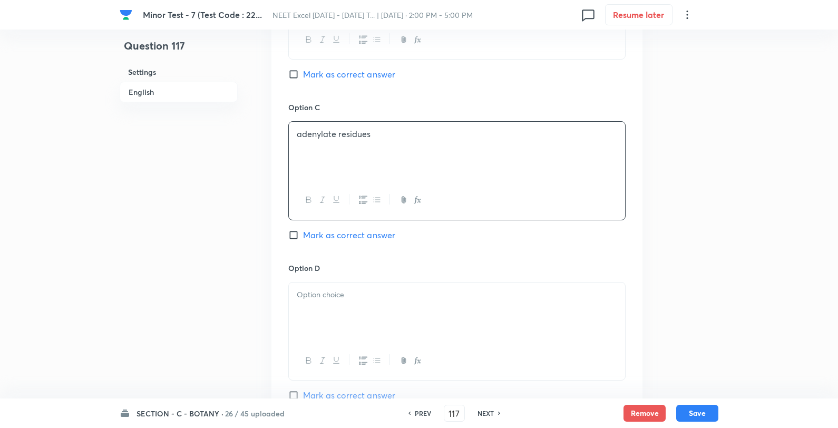
click at [434, 295] on p at bounding box center [457, 295] width 320 height 12
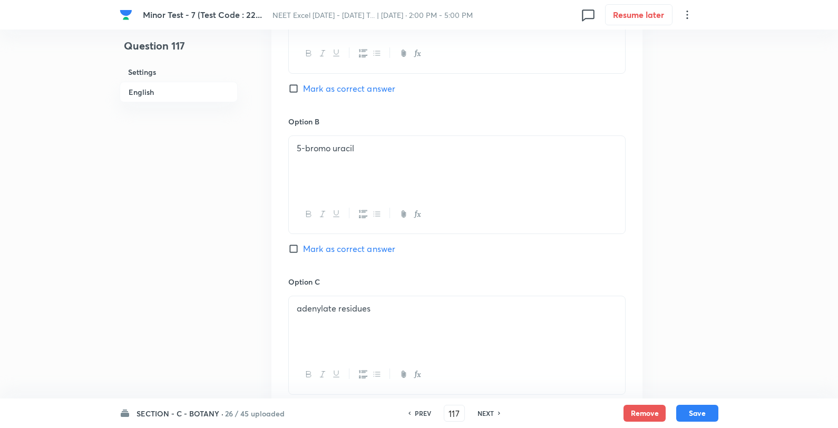
scroll to position [351, 0]
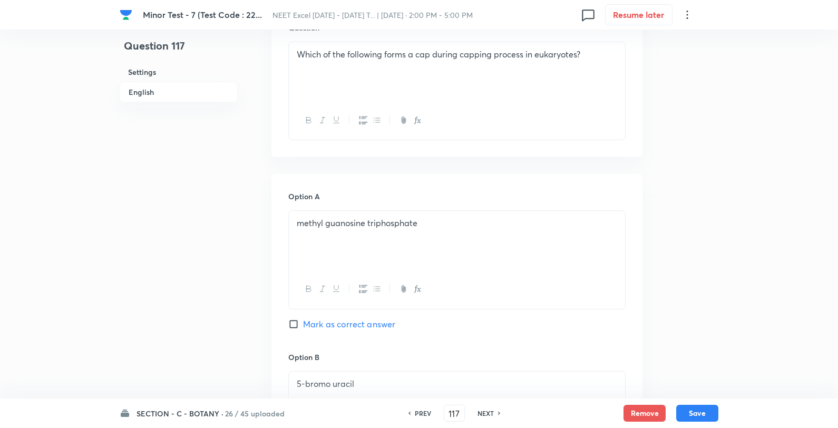
click at [346, 322] on span "Mark as correct answer" at bounding box center [349, 324] width 92 height 13
click at [303, 322] on input "Mark as correct answer" at bounding box center [295, 324] width 15 height 11
checkbox input "true"
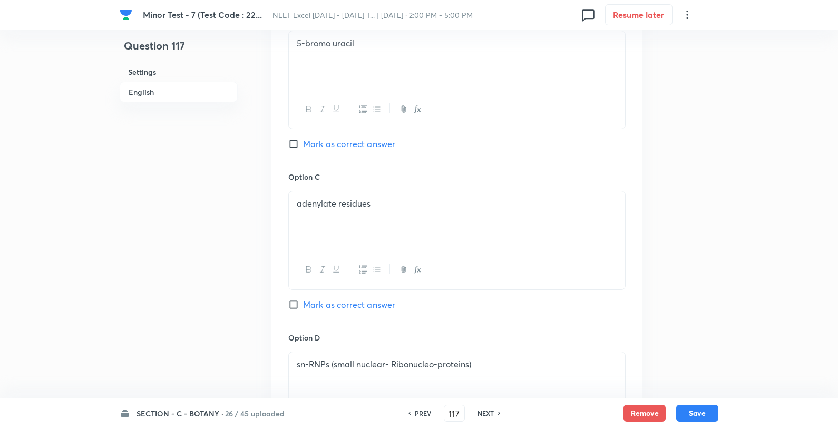
scroll to position [995, 0]
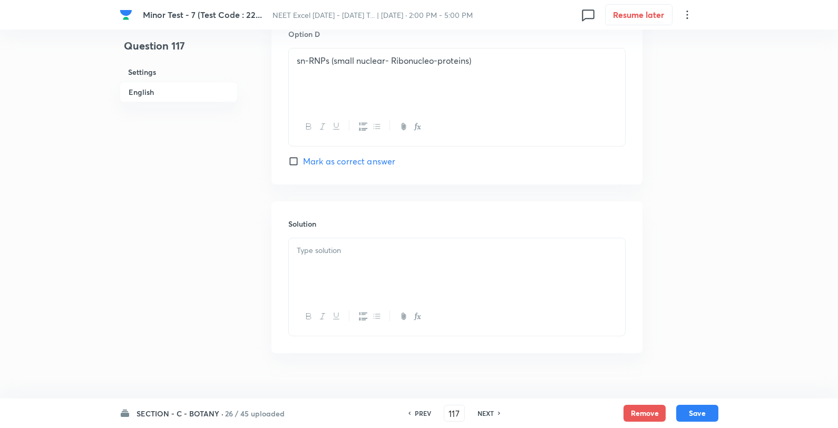
click at [366, 271] on div at bounding box center [457, 267] width 336 height 59
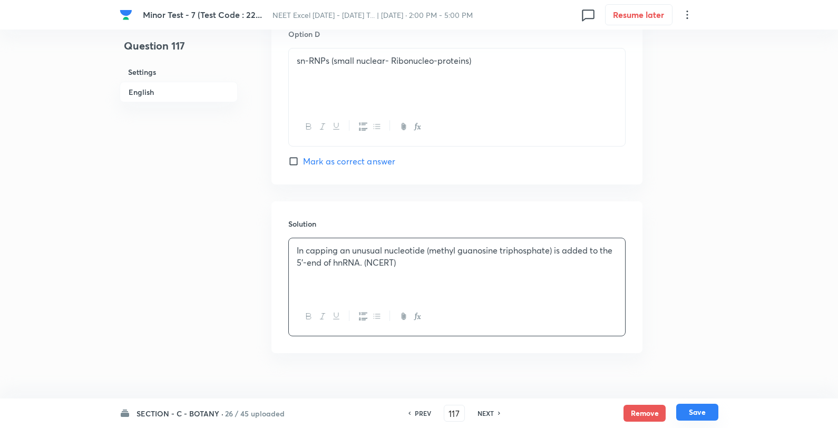
click at [702, 414] on button "Save" at bounding box center [697, 412] width 42 height 17
type input "118"
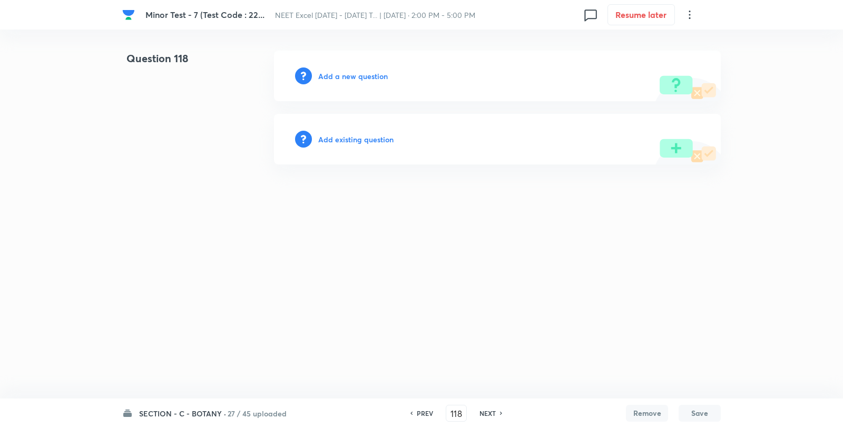
click at [339, 78] on h6 "Add a new question" at bounding box center [353, 76] width 70 height 11
click at [339, 78] on h6 "Choose a question type" at bounding box center [358, 76] width 81 height 11
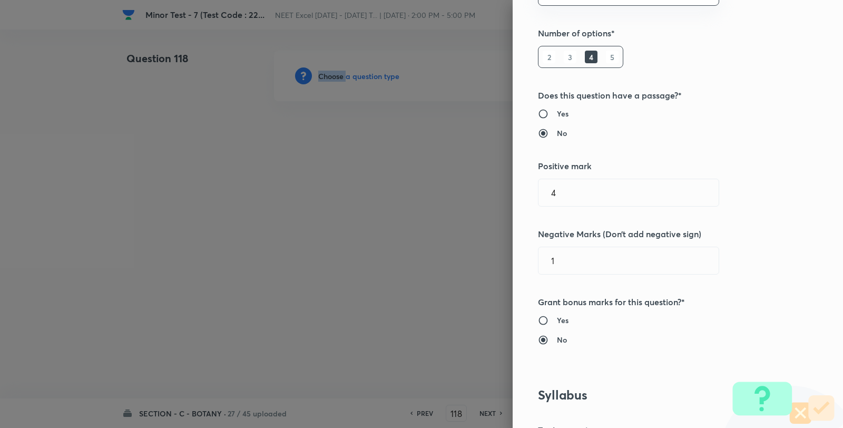
scroll to position [761, 0]
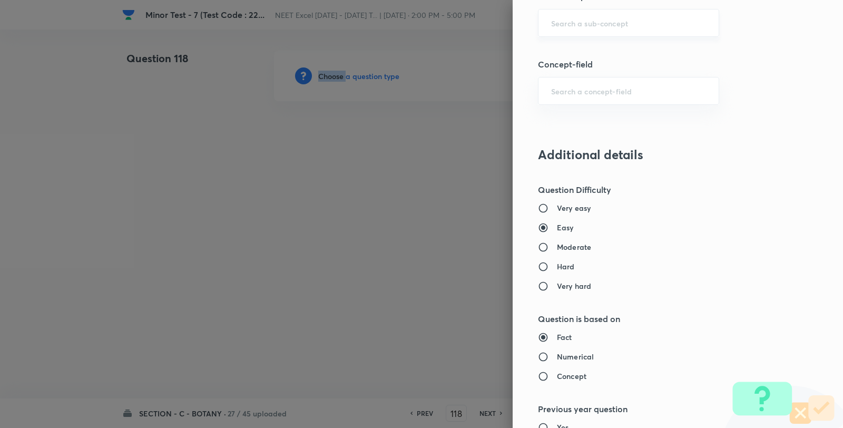
click at [602, 30] on div "​" at bounding box center [628, 23] width 181 height 28
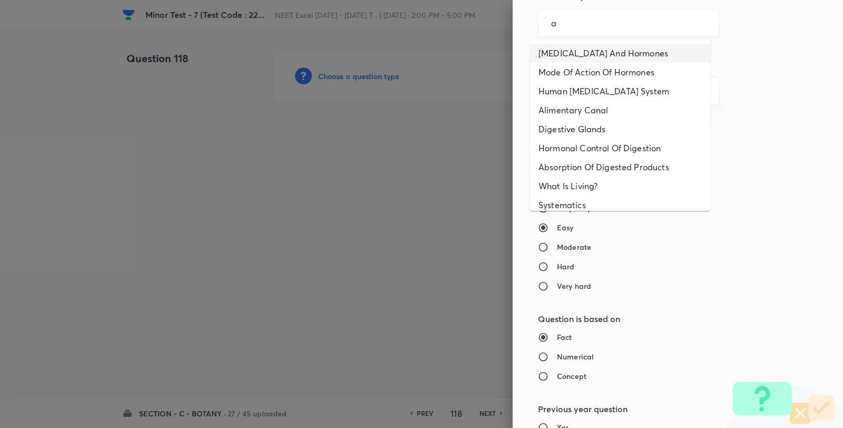
click at [591, 52] on li "Endocrine Glands And Hormones" at bounding box center [620, 53] width 180 height 19
type input "Endocrine Glands And Hormones"
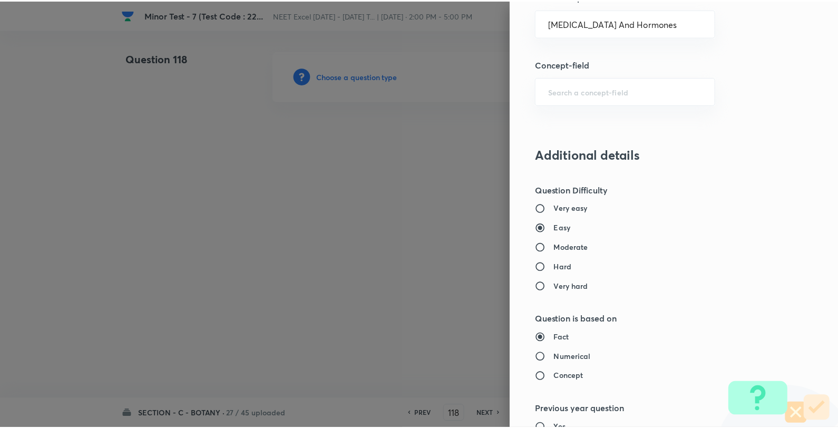
scroll to position [1080, 0]
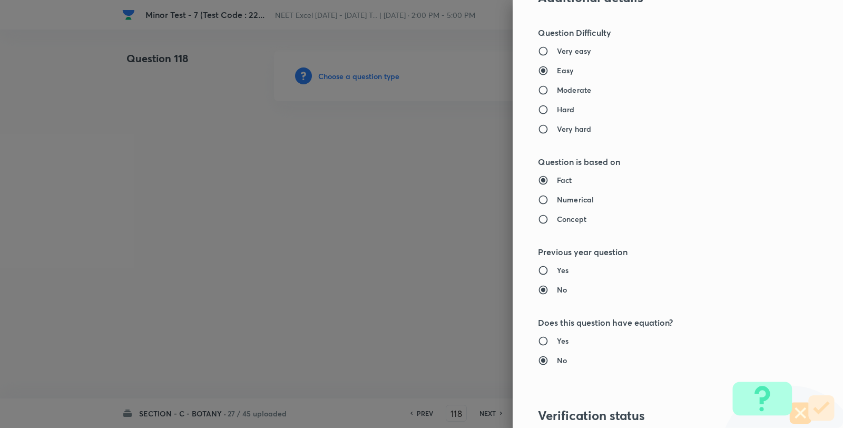
type input "Biology"
type input "Human Physiology"
type input "Chemical Coordinate & Integration"
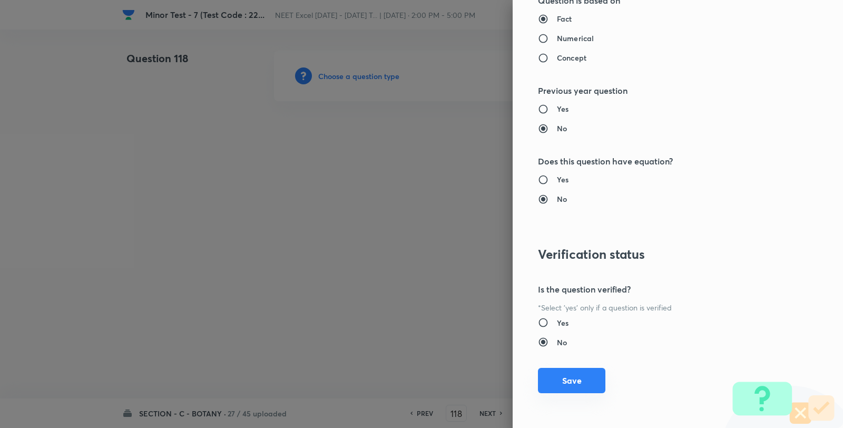
click at [581, 375] on button "Save" at bounding box center [571, 380] width 67 height 25
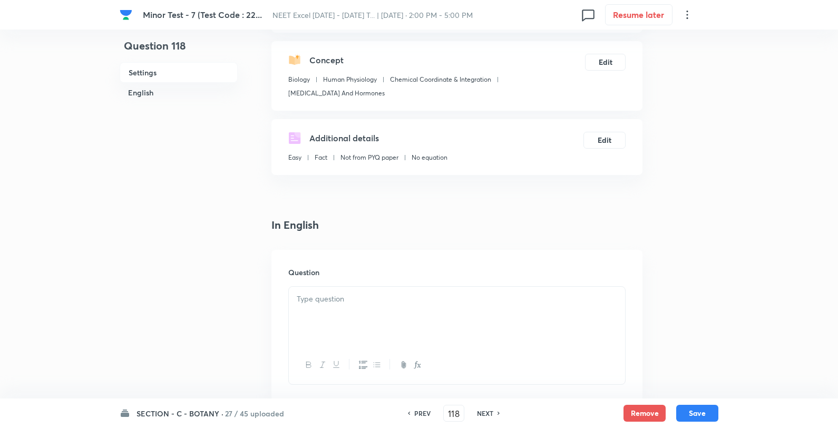
scroll to position [234, 0]
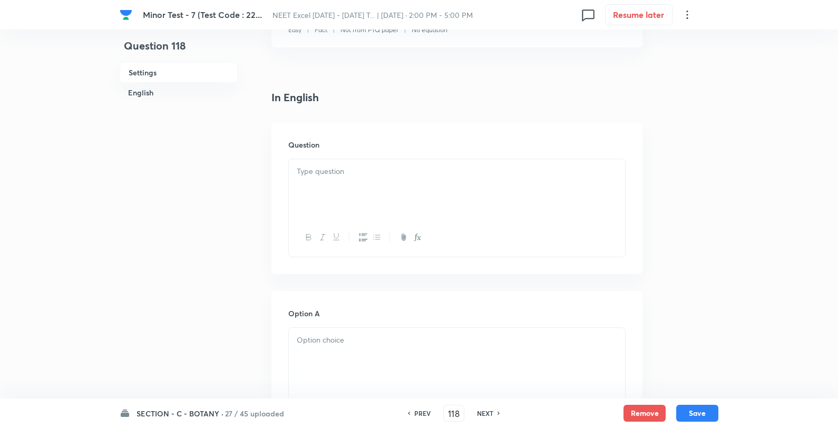
click at [338, 170] on p at bounding box center [457, 172] width 320 height 12
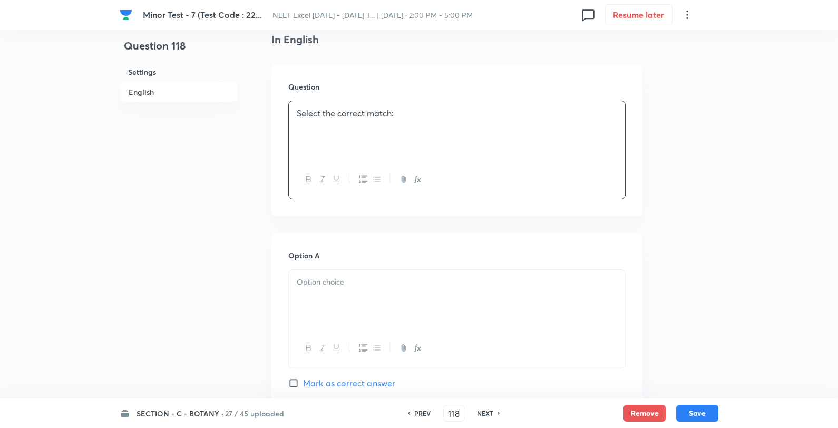
scroll to position [410, 0]
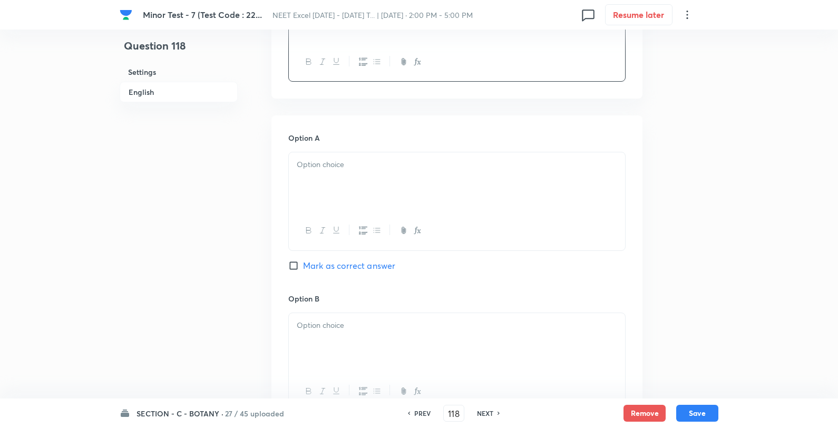
drag, startPoint x: 402, startPoint y: 177, endPoint x: 420, endPoint y: 177, distance: 18.4
click at [401, 177] on div at bounding box center [457, 181] width 336 height 59
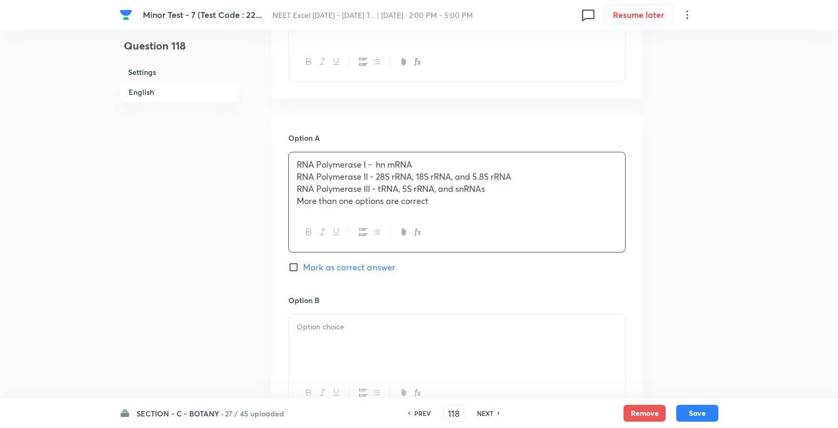
click at [512, 169] on p "RNA Polymerase I - hn mRNA" at bounding box center [457, 165] width 320 height 12
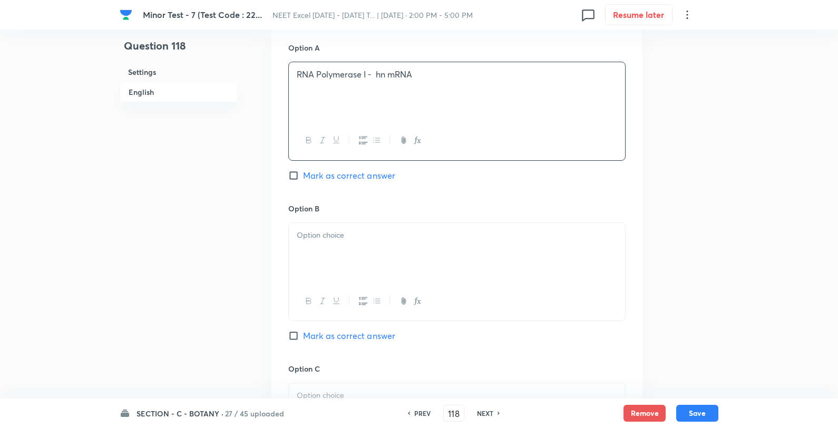
scroll to position [586, 0]
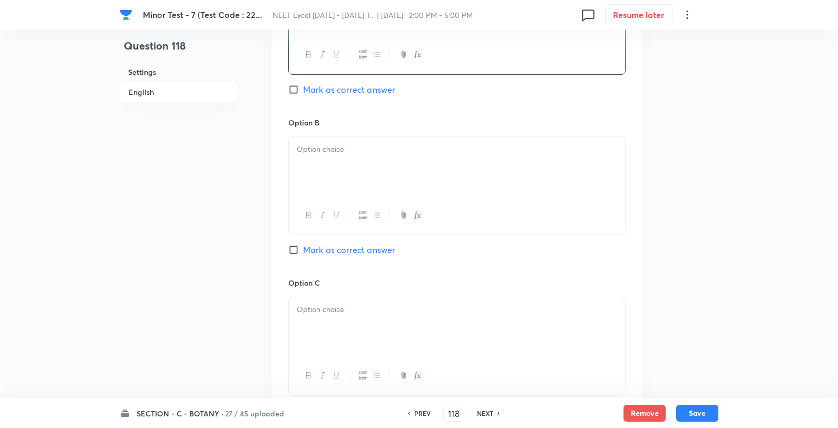
drag, startPoint x: 369, startPoint y: 174, endPoint x: 357, endPoint y: 174, distance: 12.1
click at [368, 174] on div at bounding box center [457, 166] width 336 height 59
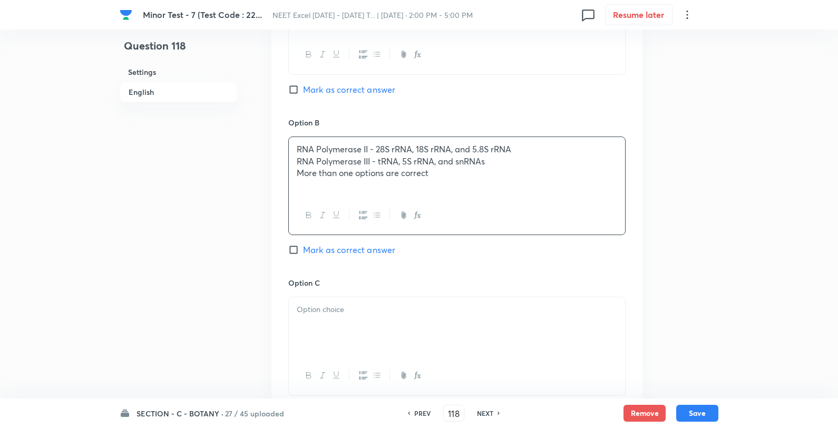
click at [294, 160] on div "RNA Polymerase II - 28S rRNA, 18S rRNA, and 5.8S rRNA RNA Polymerase III - tRNA…" at bounding box center [457, 166] width 336 height 59
click at [325, 325] on div at bounding box center [457, 326] width 336 height 59
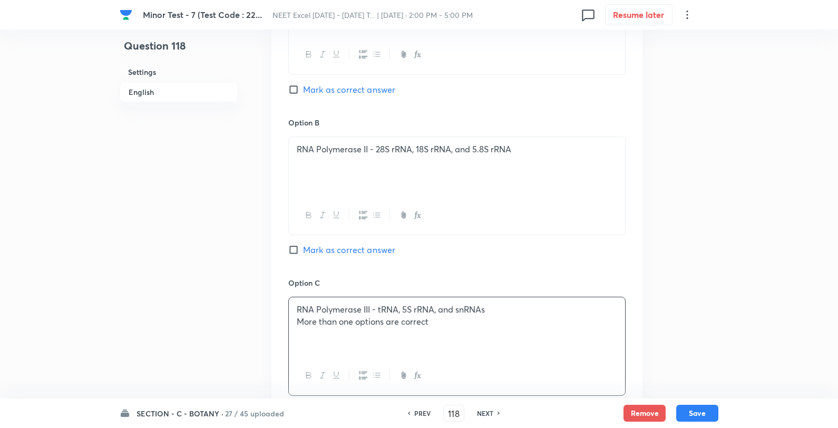
click at [298, 323] on p "More than one options are correct" at bounding box center [457, 322] width 320 height 12
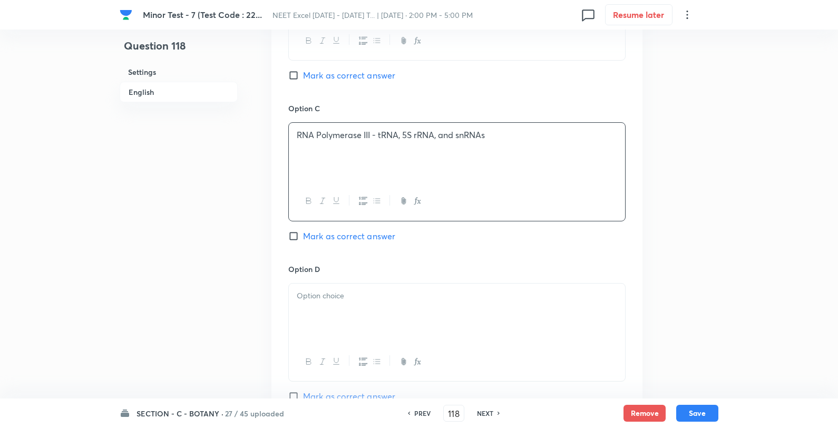
scroll to position [761, 0]
click at [338, 232] on span "Mark as correct answer" at bounding box center [349, 235] width 92 height 13
click at [303, 232] on input "Mark as correct answer" at bounding box center [295, 235] width 15 height 11
checkbox input "true"
click at [328, 309] on div at bounding box center [457, 312] width 336 height 59
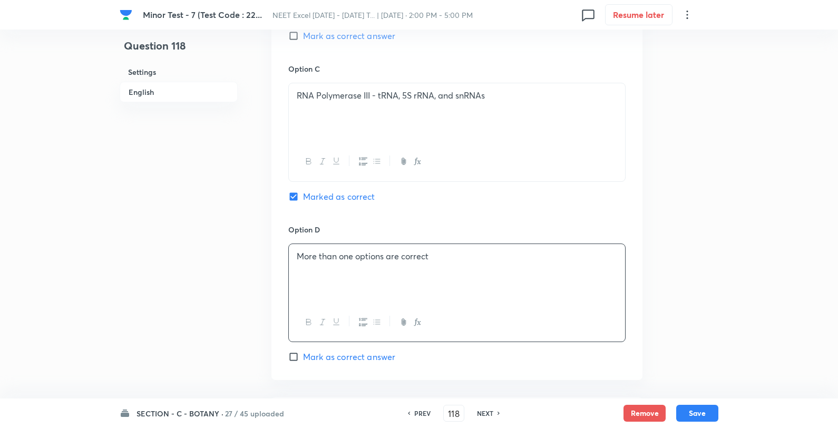
scroll to position [878, 0]
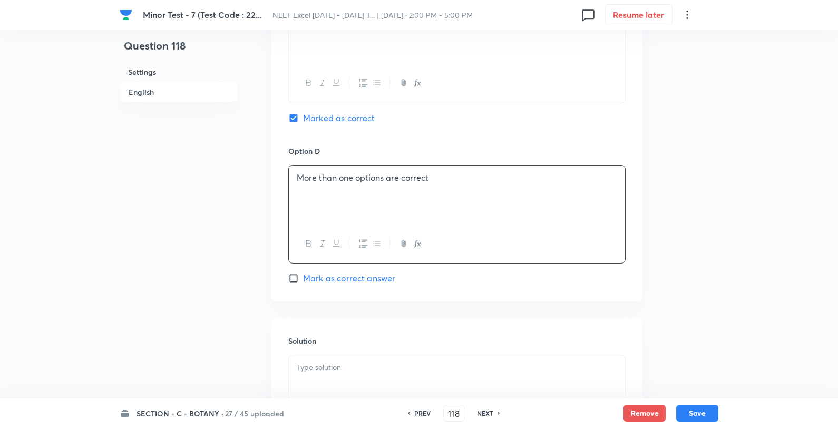
click at [366, 370] on p at bounding box center [457, 368] width 320 height 12
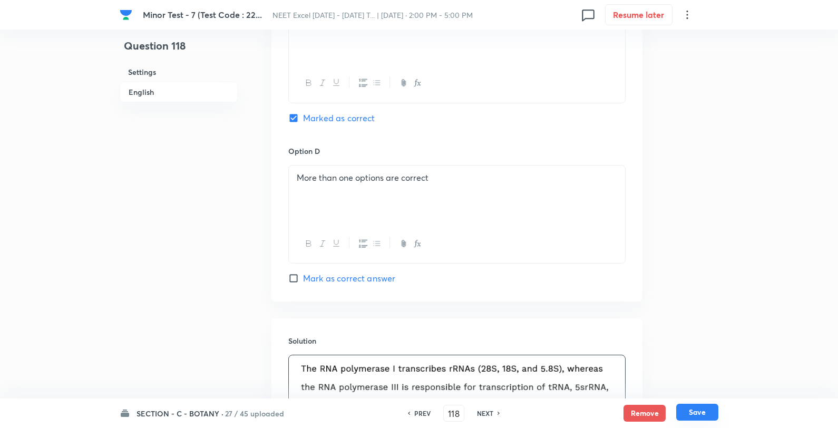
click at [704, 414] on button "Save" at bounding box center [697, 412] width 42 height 17
type input "119"
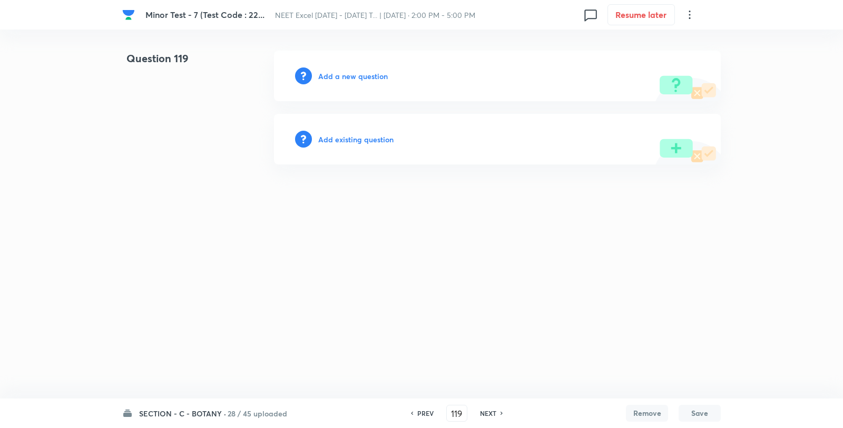
click at [382, 76] on h6 "Add a new question" at bounding box center [353, 76] width 70 height 11
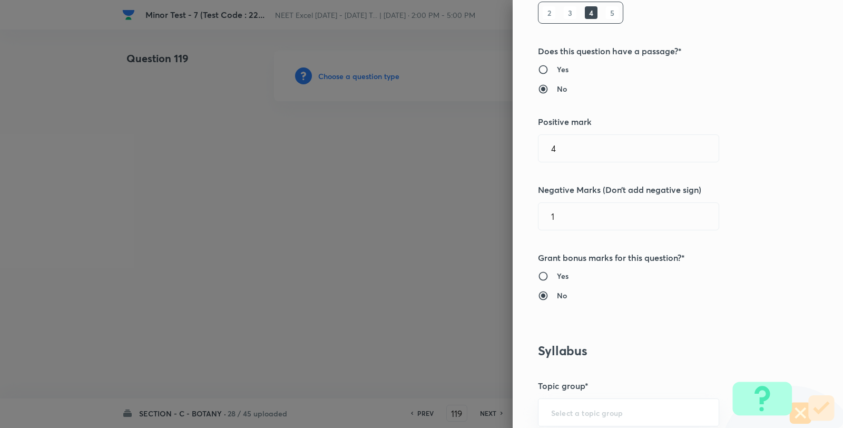
scroll to position [761, 0]
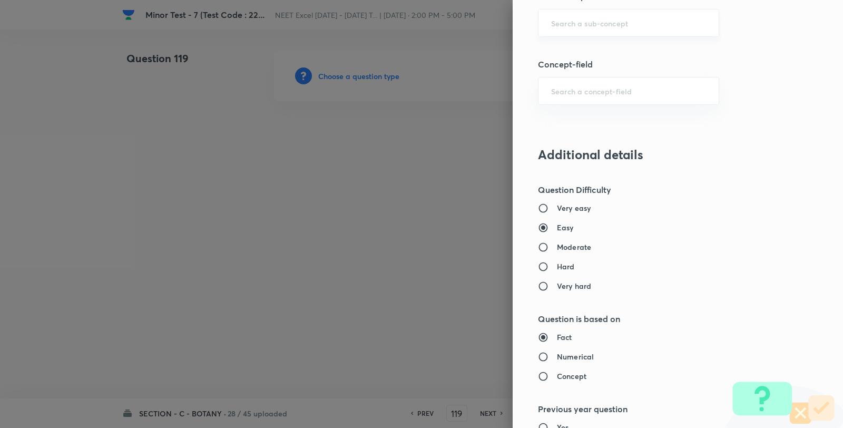
click at [593, 24] on input "text" at bounding box center [628, 23] width 155 height 10
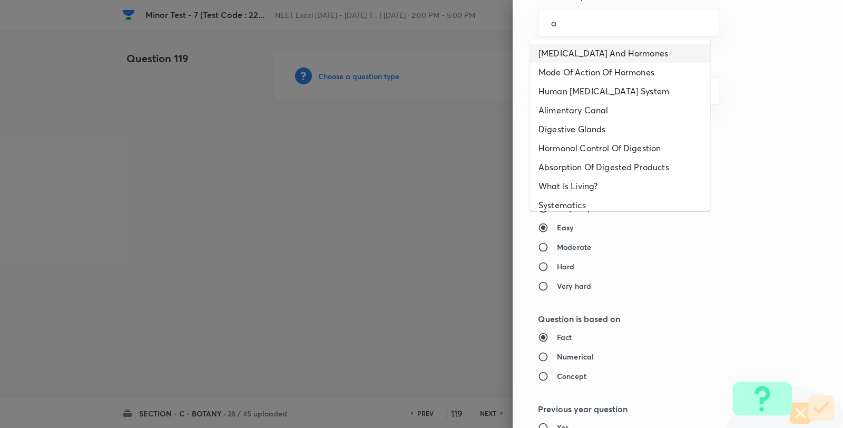
click at [582, 53] on li "Endocrine Glands And Hormones" at bounding box center [620, 53] width 180 height 19
type input "Endocrine Glands And Hormones"
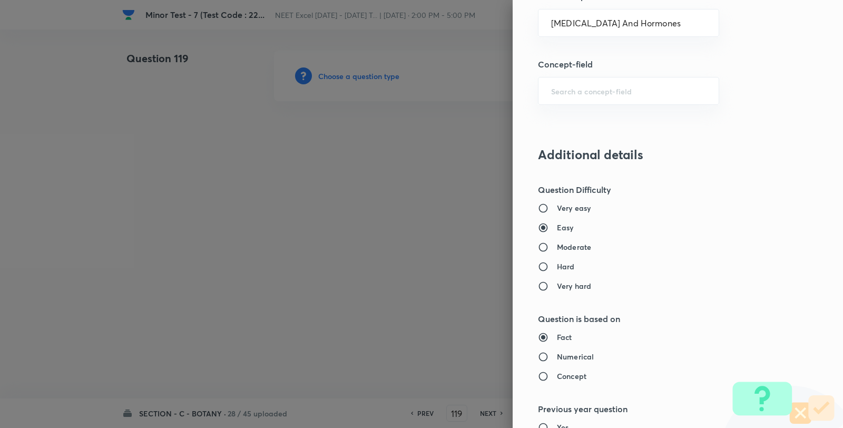
type input "Biology"
type input "Human Physiology"
type input "Chemical Coordinate & Integration"
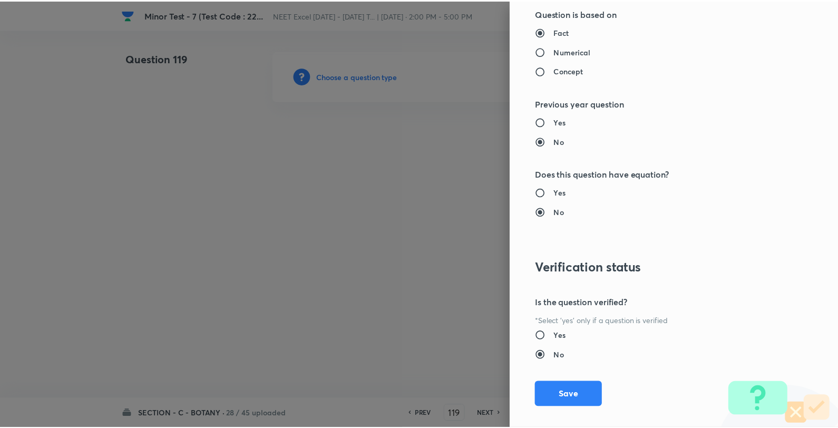
scroll to position [1080, 0]
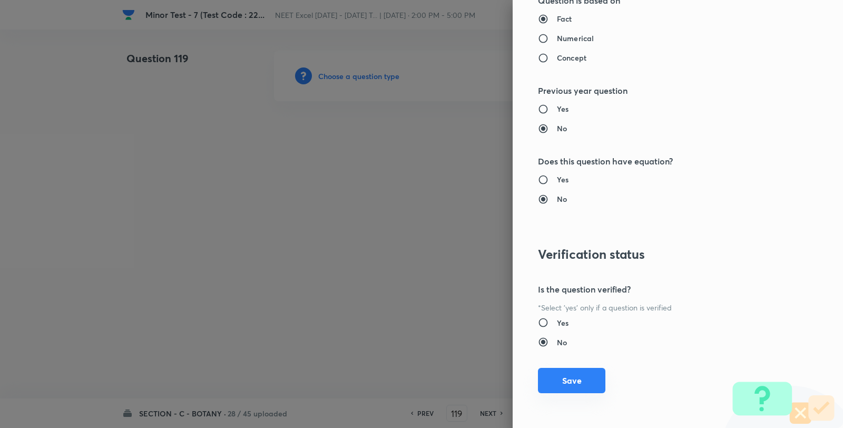
drag, startPoint x: 571, startPoint y: 386, endPoint x: 540, endPoint y: 341, distance: 54.2
click at [571, 385] on button "Save" at bounding box center [571, 381] width 67 height 25
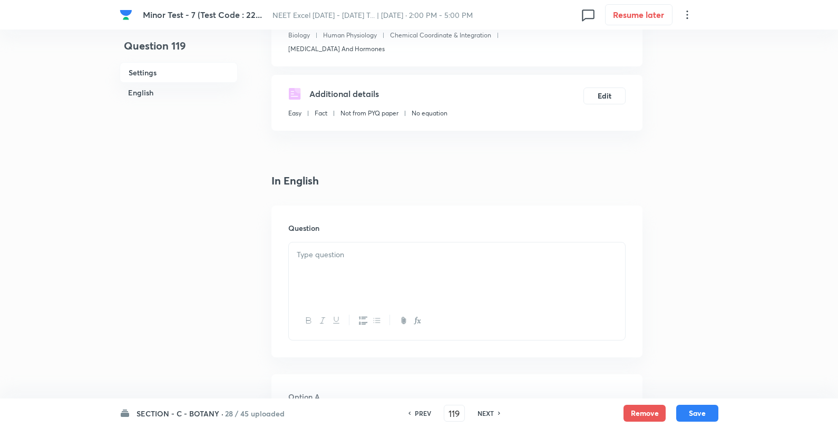
scroll to position [234, 0]
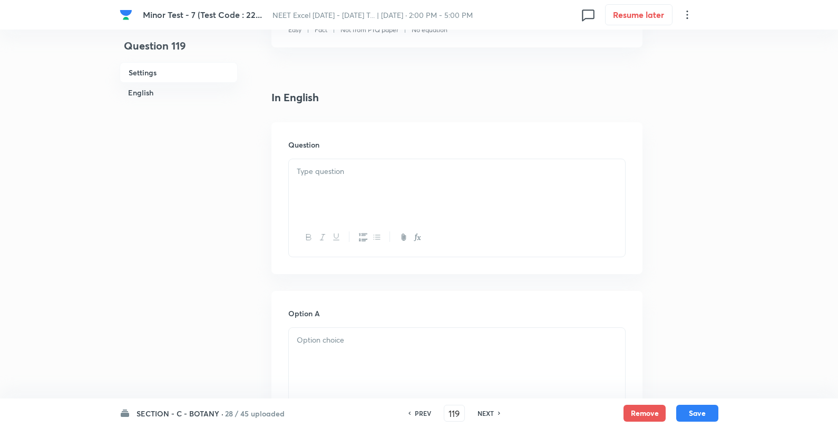
click at [361, 152] on div "Question" at bounding box center [456, 198] width 371 height 152
click at [361, 179] on div at bounding box center [457, 188] width 336 height 59
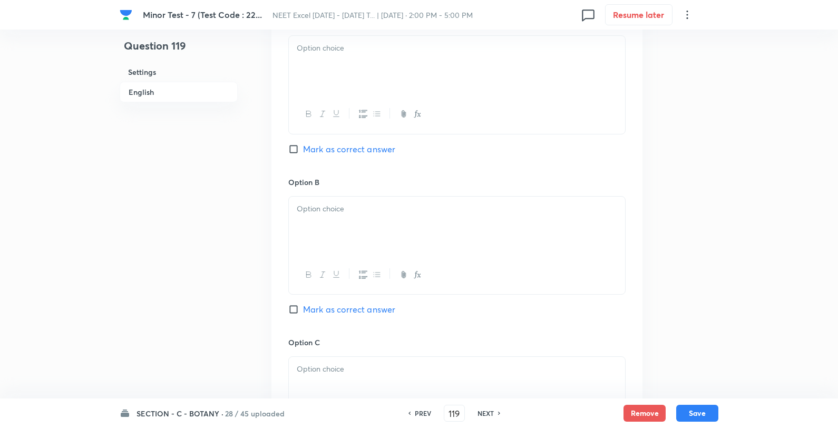
scroll to position [527, 0]
click at [328, 92] on div at bounding box center [457, 64] width 336 height 59
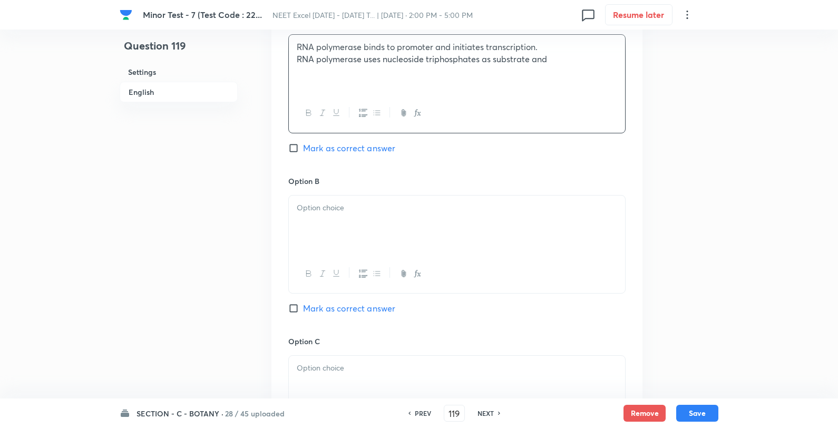
click at [294, 61] on div "RNA polymerase binds to promoter and initiates transcription. RNA polymerase us…" at bounding box center [457, 64] width 336 height 59
click at [331, 264] on div at bounding box center [457, 274] width 336 height 38
click at [324, 215] on div at bounding box center [457, 225] width 336 height 59
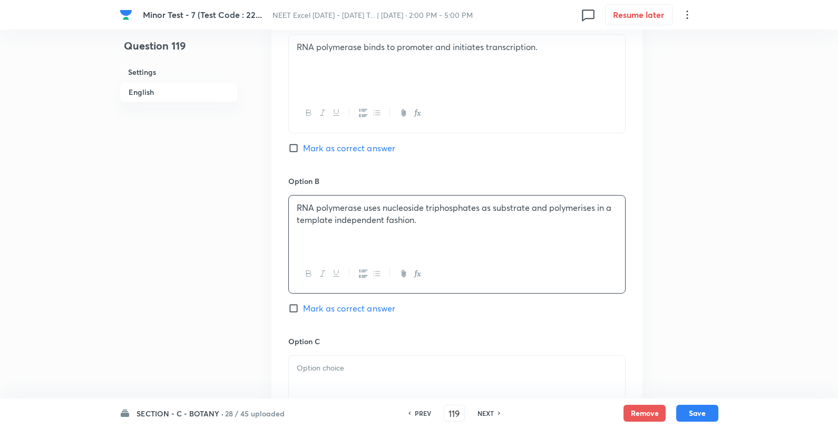
click at [335, 385] on div at bounding box center [457, 385] width 336 height 59
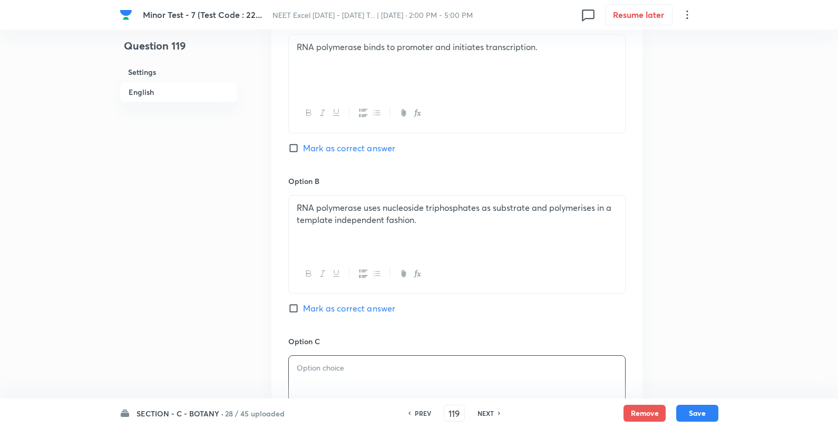
scroll to position [644, 0]
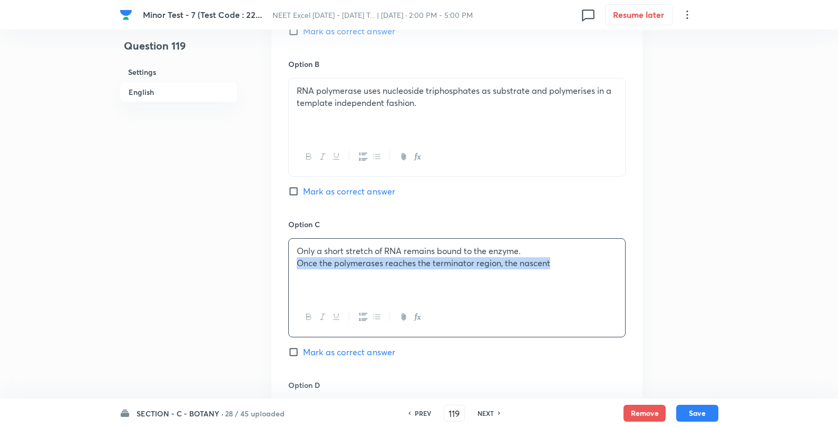
click at [297, 267] on p "Once the polymerases reaches the terminator region, the nascent" at bounding box center [457, 263] width 320 height 12
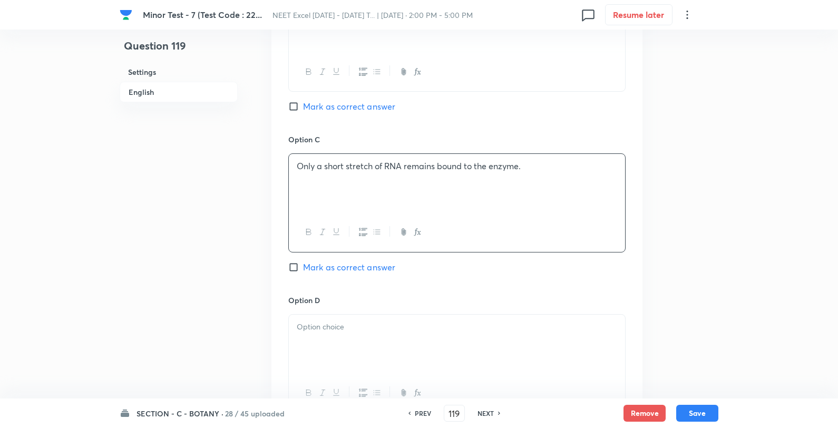
scroll to position [820, 0]
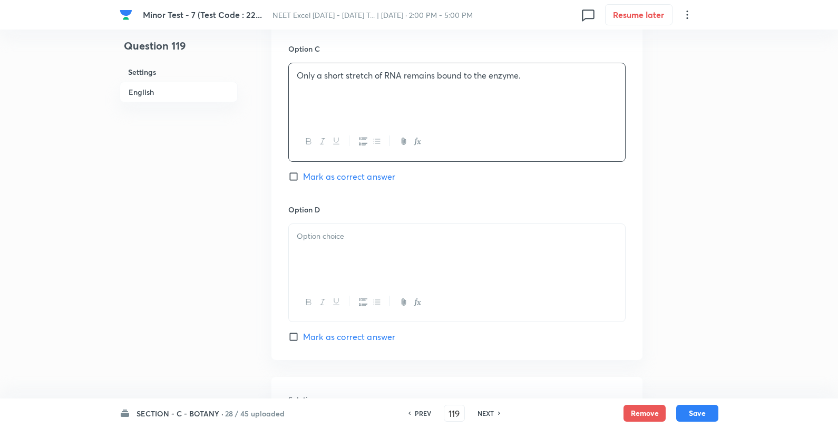
click at [335, 255] on div at bounding box center [457, 253] width 336 height 59
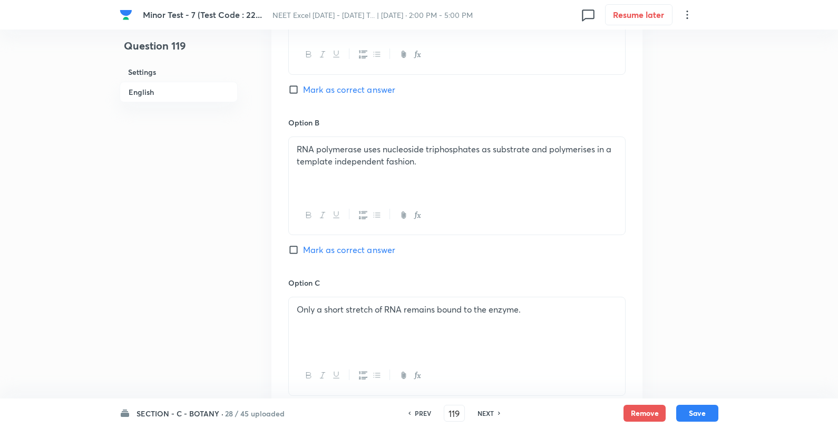
click at [357, 255] on span "Mark as correct answer" at bounding box center [349, 250] width 92 height 13
click at [303, 255] on input "Mark as correct answer" at bounding box center [295, 250] width 15 height 11
checkbox input "true"
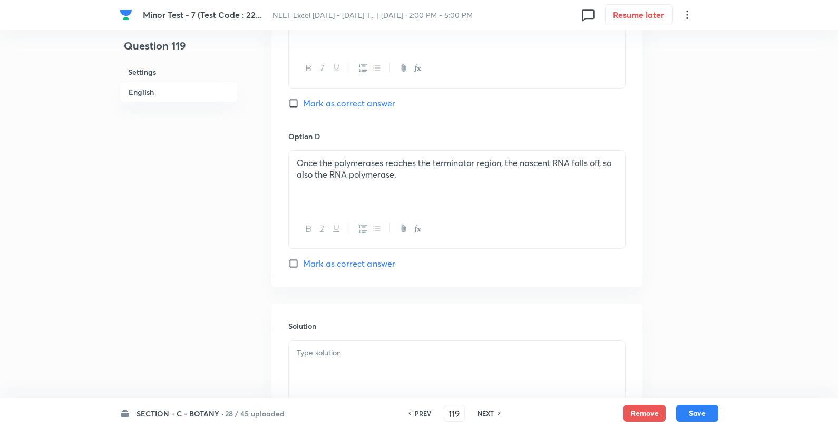
scroll to position [1015, 0]
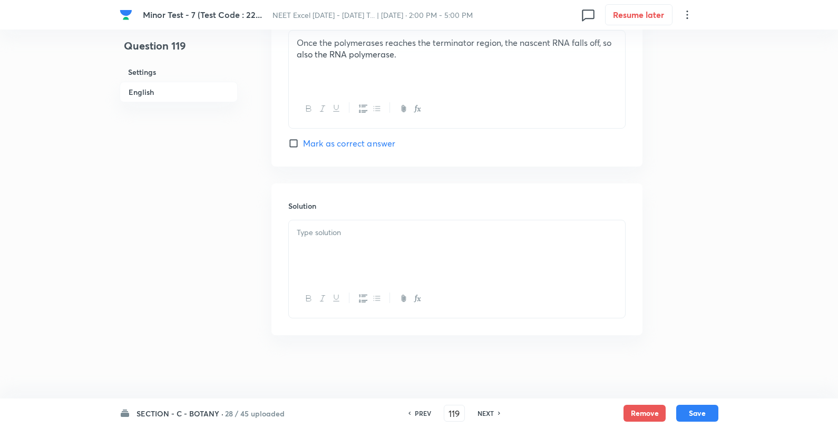
click at [384, 245] on div at bounding box center [457, 249] width 336 height 59
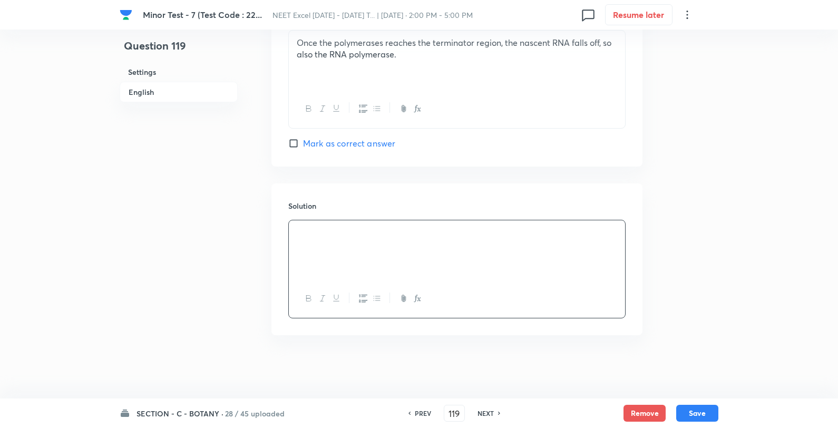
click at [698, 412] on button "Save" at bounding box center [697, 413] width 42 height 17
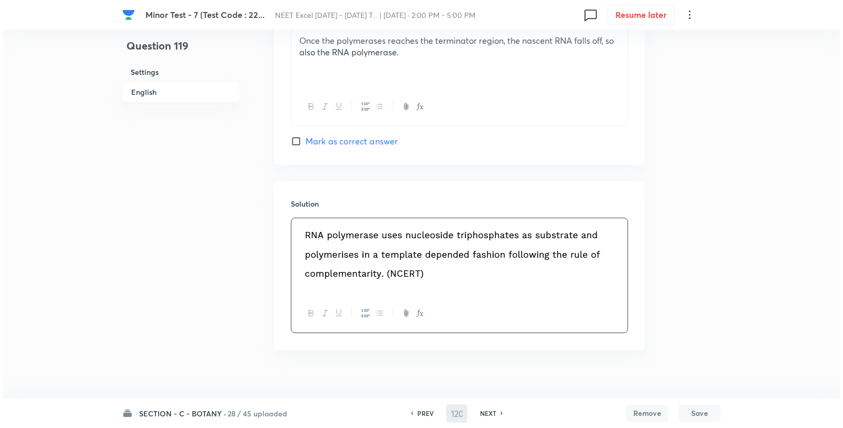
scroll to position [0, 0]
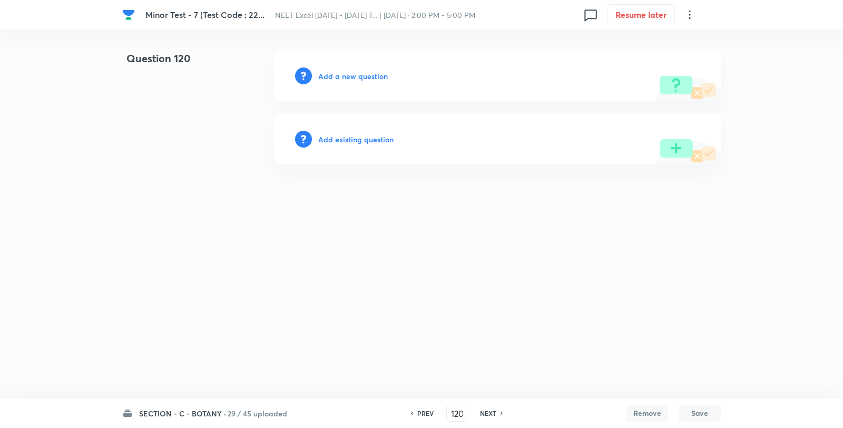
click at [355, 70] on div "Add a new question" at bounding box center [497, 76] width 447 height 51
click at [354, 73] on h6 "Add a new question" at bounding box center [353, 76] width 70 height 11
click at [355, 73] on h6 "Choose a question type" at bounding box center [358, 76] width 81 height 11
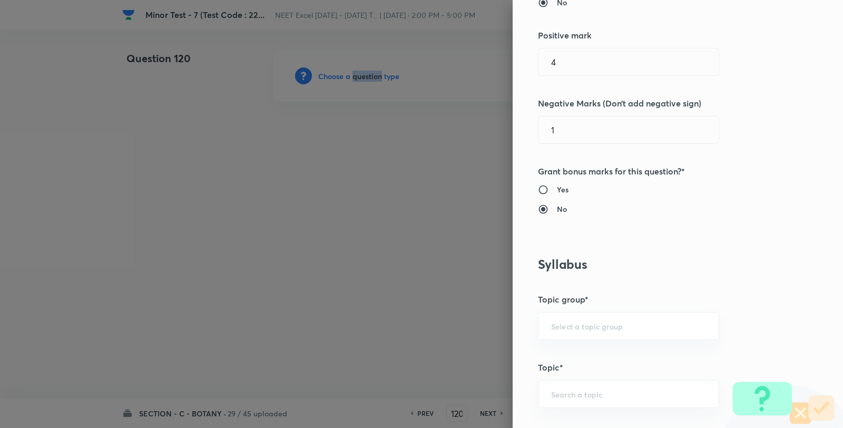
scroll to position [586, 0]
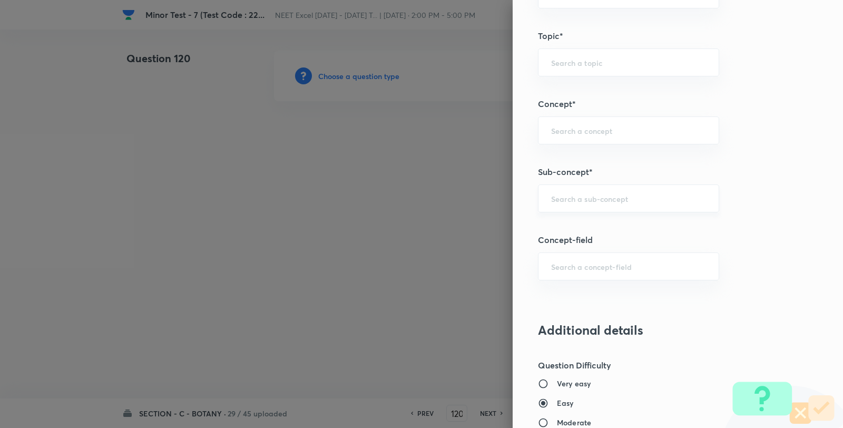
drag, startPoint x: 605, startPoint y: 198, endPoint x: 598, endPoint y: 209, distance: 13.3
click at [604, 197] on input "text" at bounding box center [628, 198] width 155 height 10
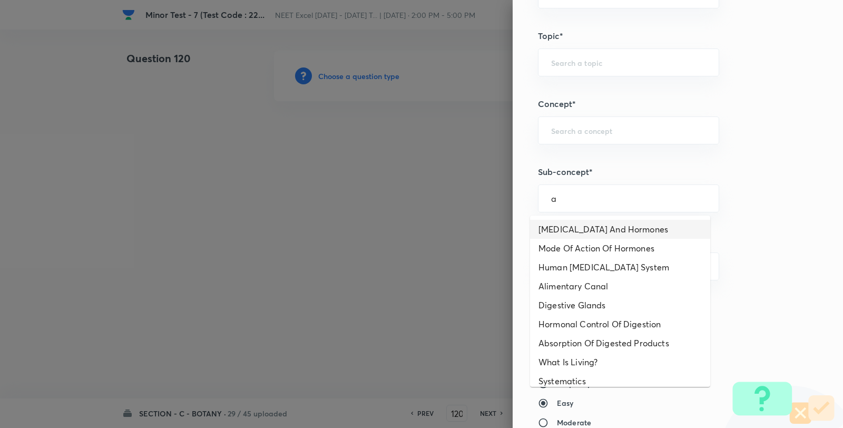
click at [592, 225] on li "Endocrine Glands And Hormones" at bounding box center [620, 229] width 180 height 19
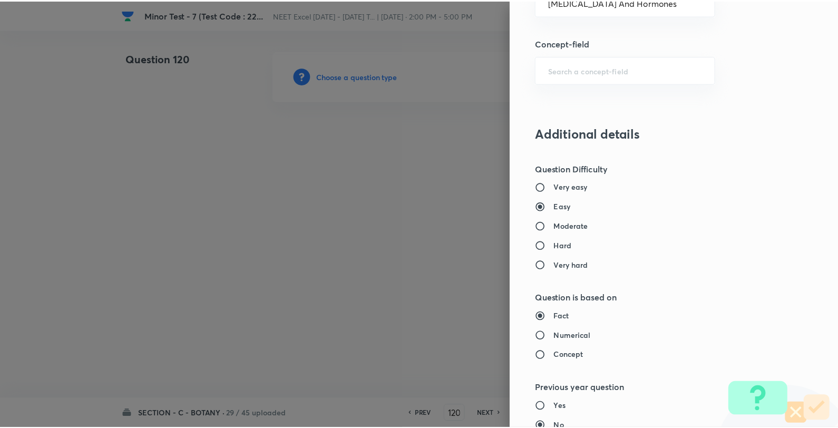
scroll to position [1080, 0]
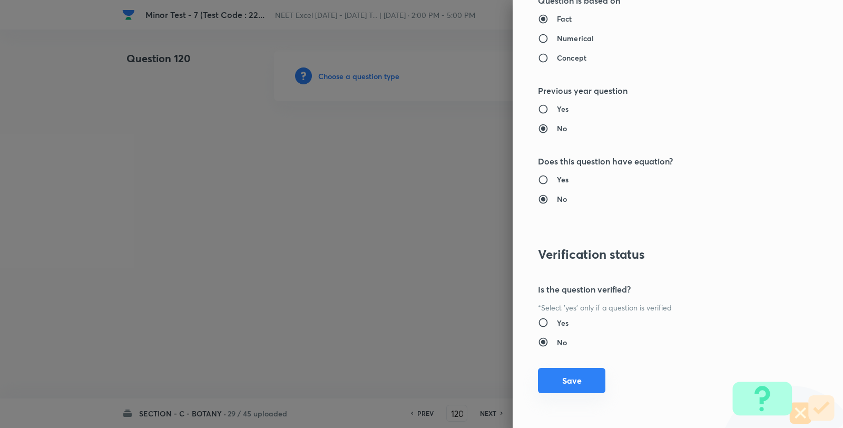
click at [560, 387] on button "Save" at bounding box center [571, 380] width 67 height 25
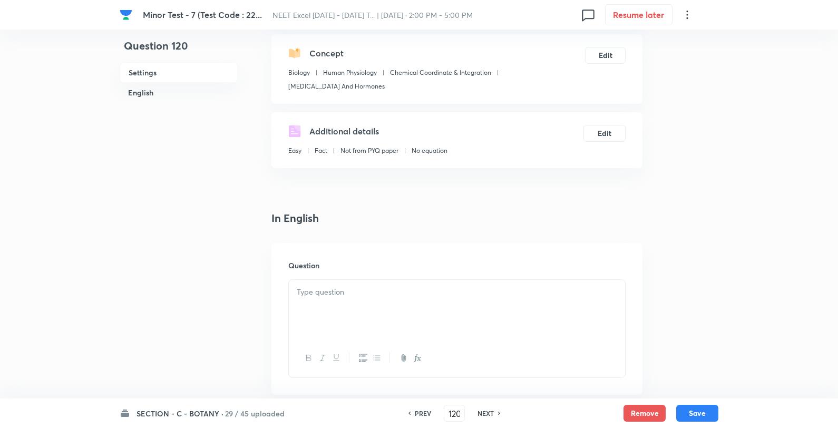
scroll to position [117, 0]
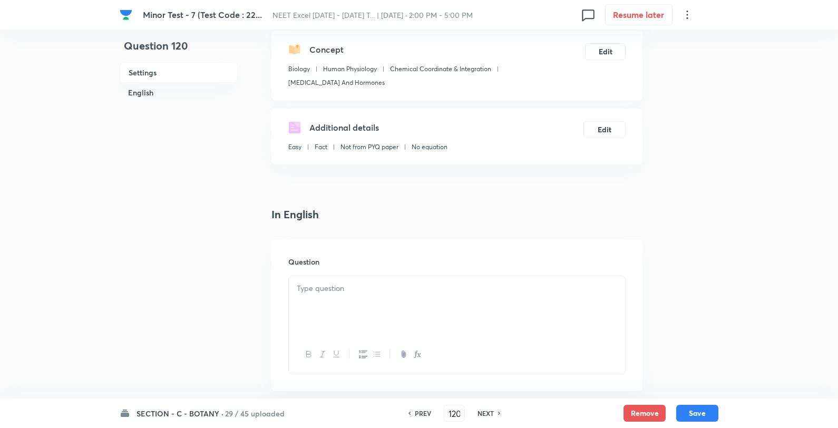
click at [359, 294] on p at bounding box center [457, 289] width 320 height 12
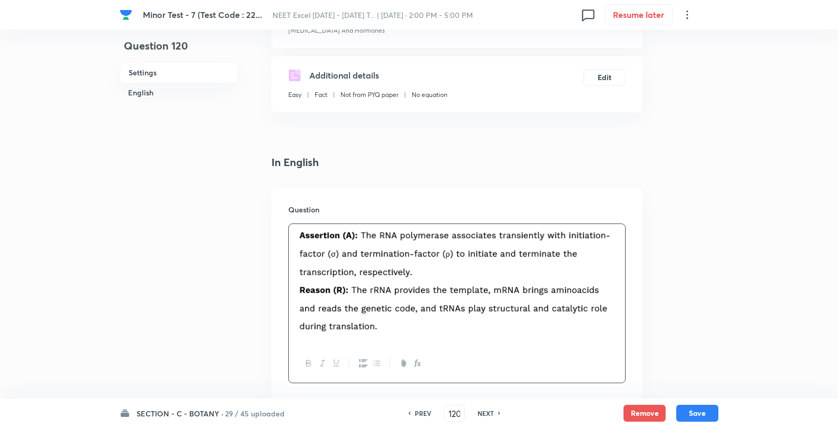
scroll to position [293, 0]
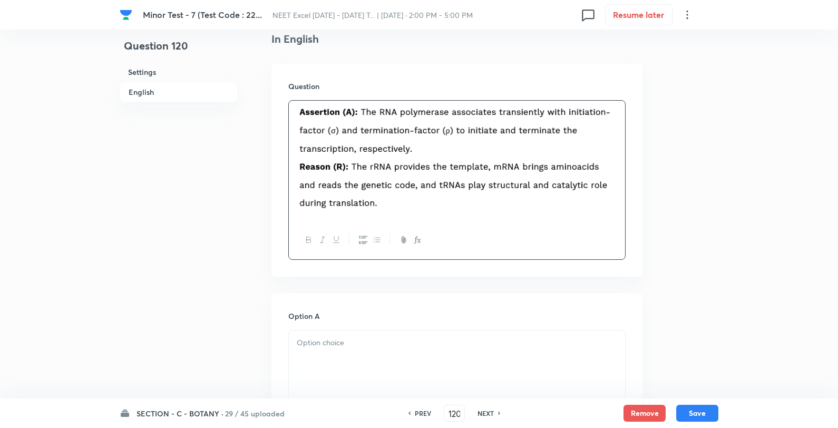
click at [347, 343] on p at bounding box center [457, 343] width 320 height 12
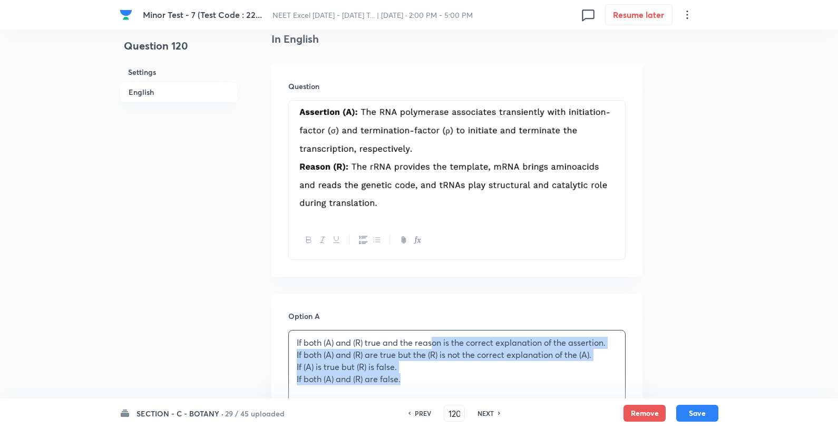
click at [434, 339] on p "If both (A) and (R) true and the reason is the correct explanation of the asser…" at bounding box center [457, 343] width 320 height 12
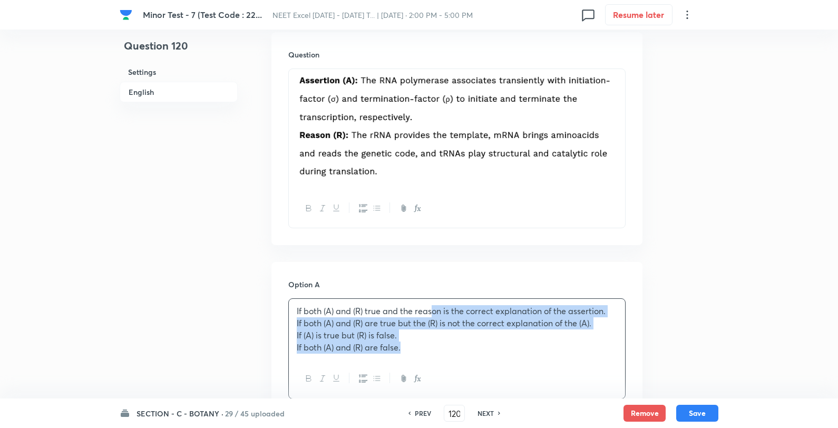
scroll to position [410, 0]
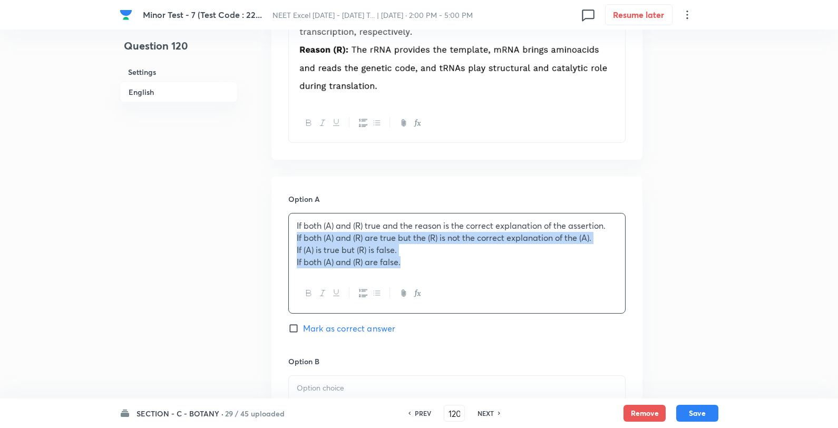
click at [297, 242] on p "If both (A) and (R) are true but the (R) is not the correct explanation of the …" at bounding box center [457, 238] width 320 height 12
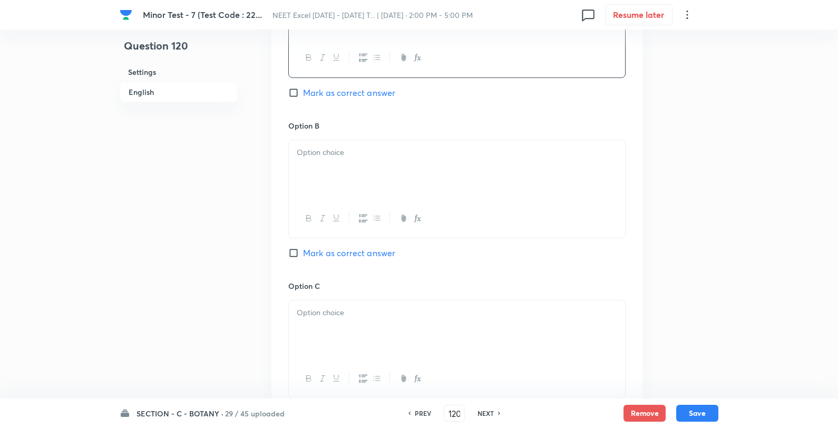
scroll to position [644, 0]
click at [323, 180] on div at bounding box center [457, 169] width 336 height 59
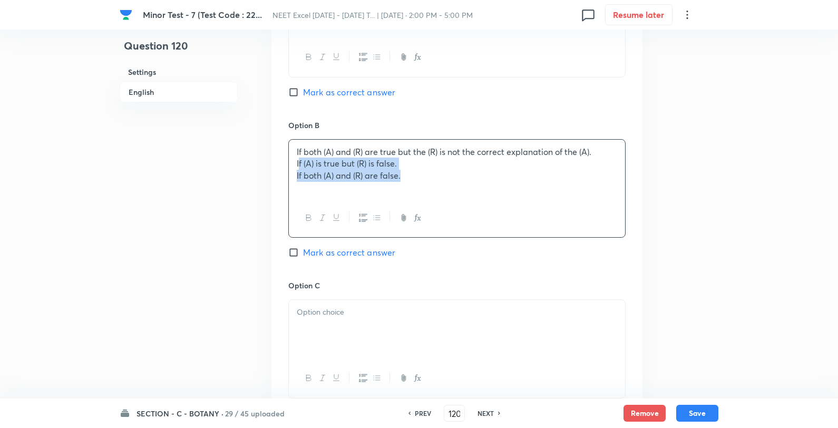
click at [298, 160] on p "If (A) is true but (R) is false." at bounding box center [457, 164] width 320 height 12
click at [291, 164] on div "If both (A) and (R) are true but the (R) is not the correct explanation of the …" at bounding box center [457, 169] width 336 height 59
click at [319, 304] on div at bounding box center [457, 329] width 336 height 59
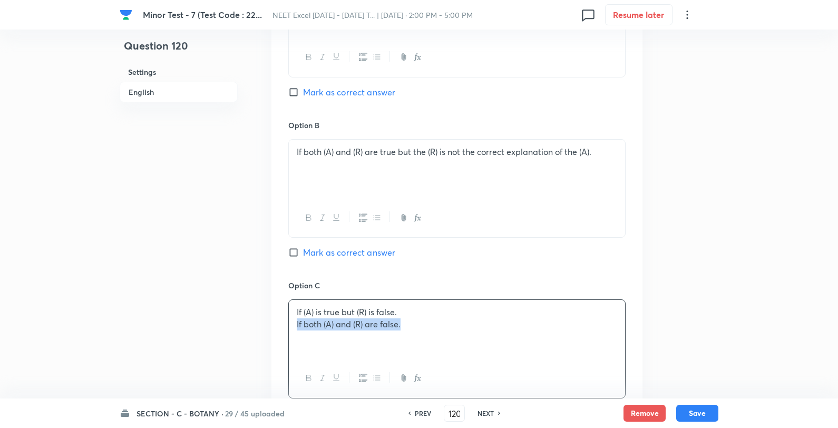
click at [293, 327] on div "If (A) is true but (R) is false. If both (A) and (R) are false." at bounding box center [457, 329] width 336 height 59
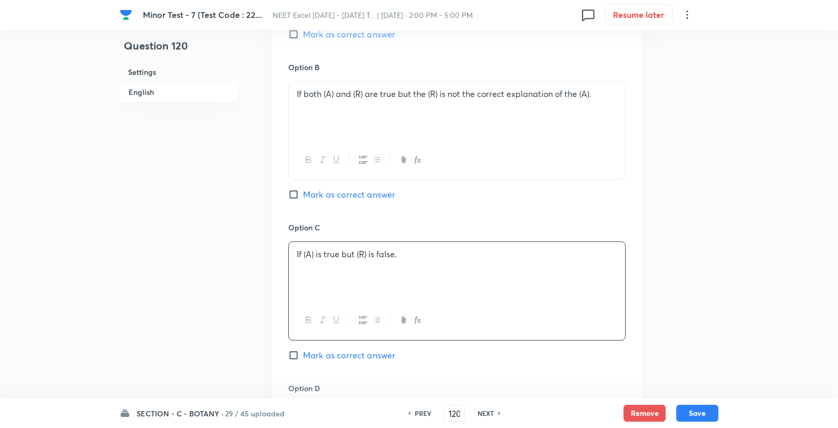
scroll to position [820, 0]
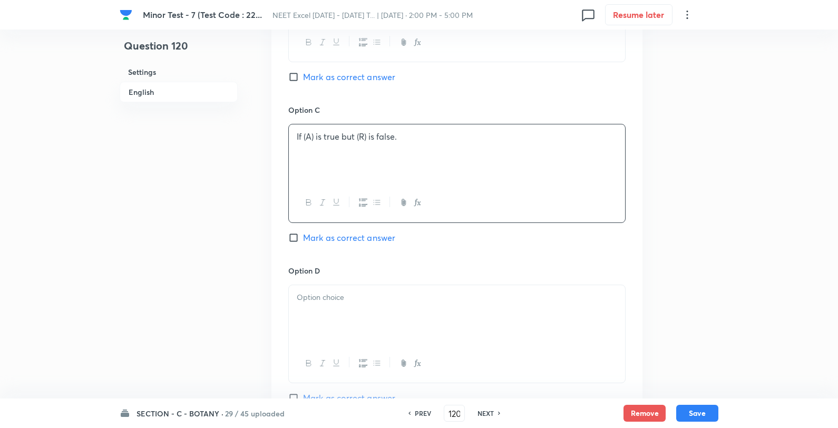
click at [353, 309] on div at bounding box center [457, 314] width 336 height 59
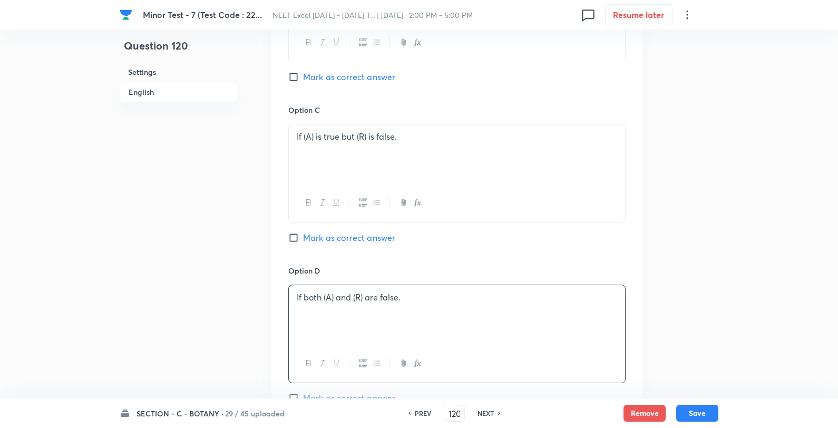
click at [349, 246] on div "Option C If (A) is true but (R) is false. Mark as correct answer" at bounding box center [456, 184] width 337 height 160
click at [350, 241] on span "Mark as correct answer" at bounding box center [349, 237] width 92 height 13
click at [303, 241] on input "Mark as correct answer" at bounding box center [295, 237] width 15 height 11
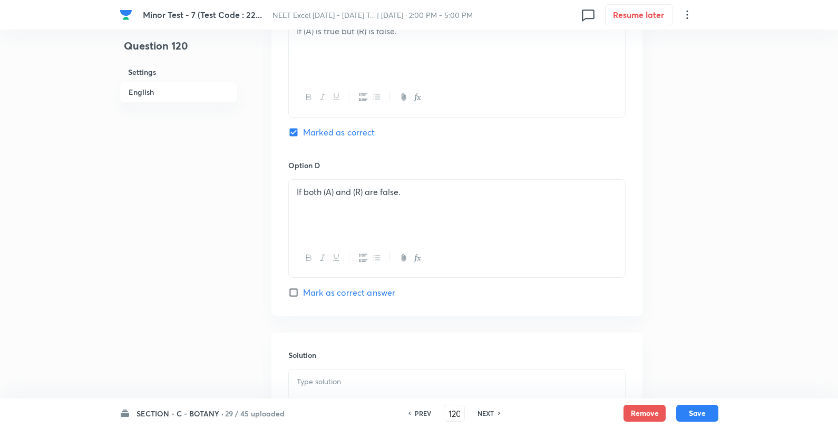
scroll to position [1076, 0]
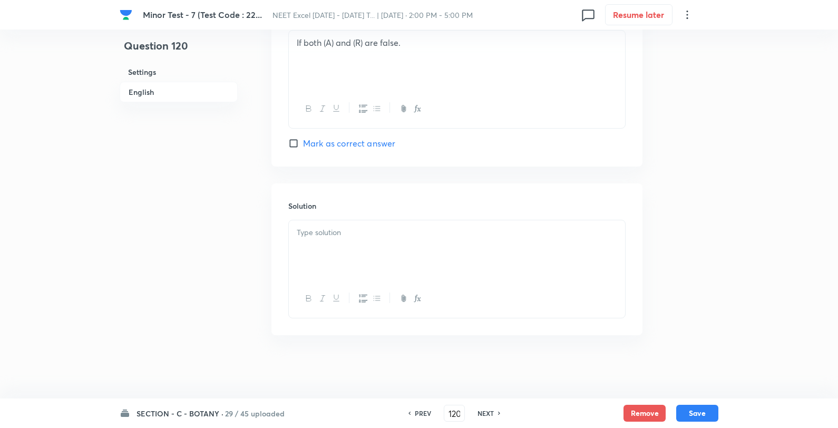
click at [392, 249] on div at bounding box center [457, 249] width 336 height 59
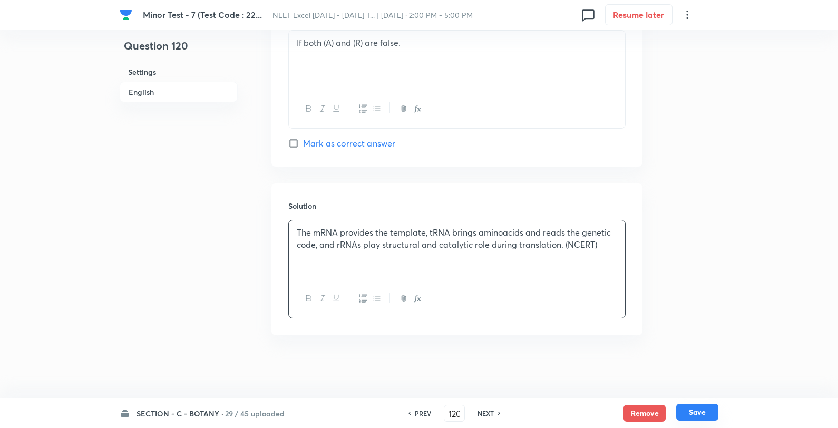
click at [708, 413] on button "Save" at bounding box center [697, 412] width 42 height 17
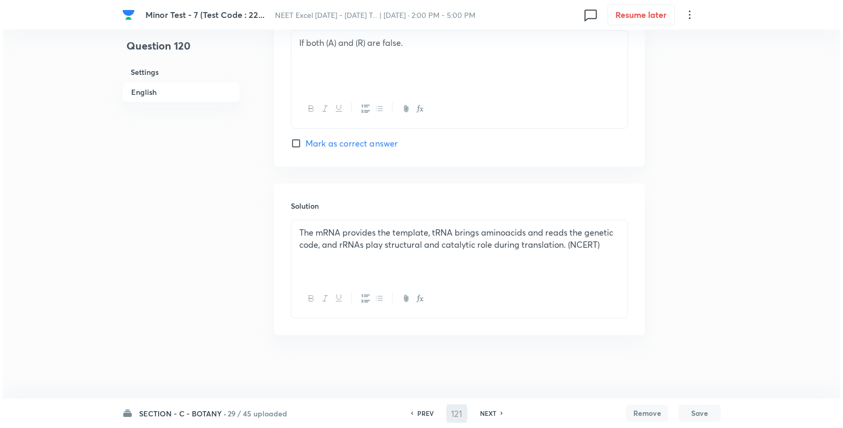
scroll to position [0, 0]
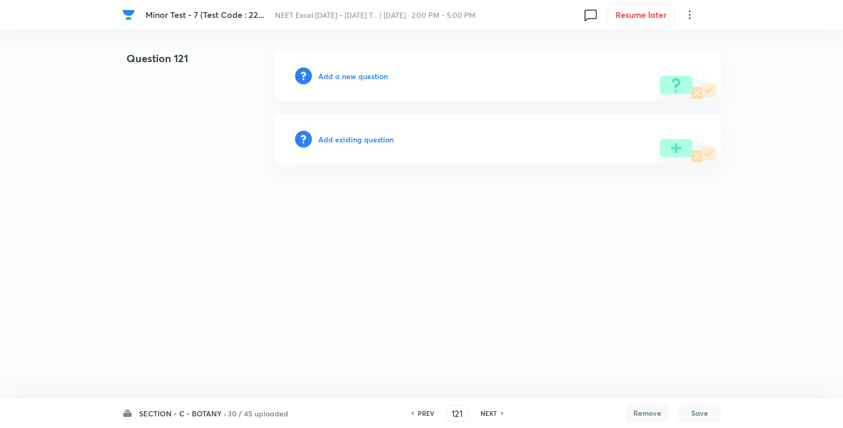
click at [377, 73] on h6 "Add a new question" at bounding box center [353, 76] width 70 height 11
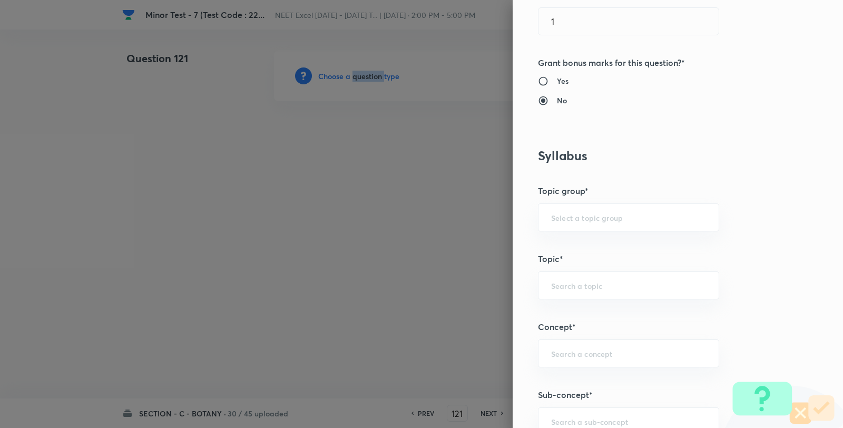
scroll to position [586, 0]
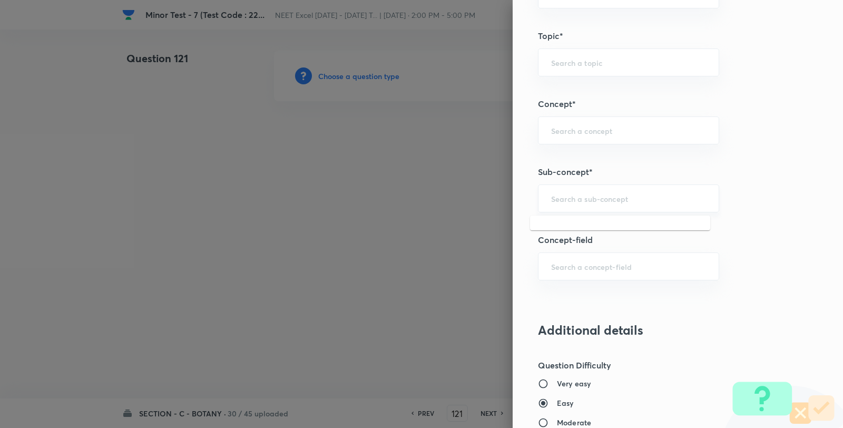
drag, startPoint x: 588, startPoint y: 196, endPoint x: 571, endPoint y: 212, distance: 23.9
click at [588, 196] on input "text" at bounding box center [628, 198] width 155 height 10
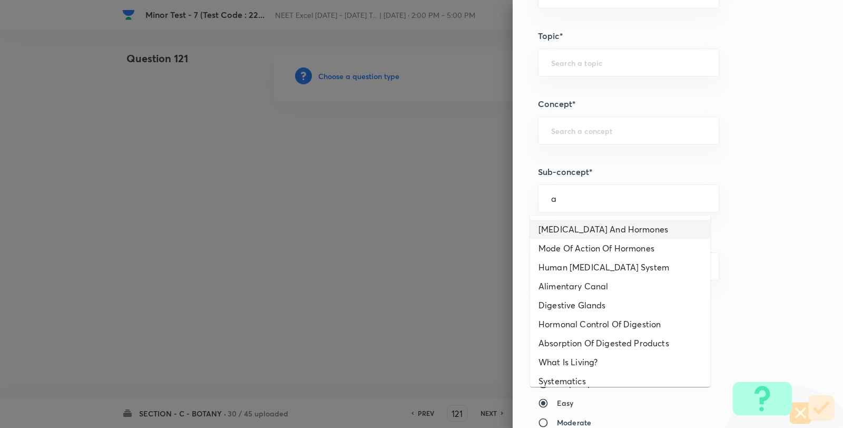
click at [570, 222] on li "Endocrine Glands And Hormones" at bounding box center [620, 229] width 180 height 19
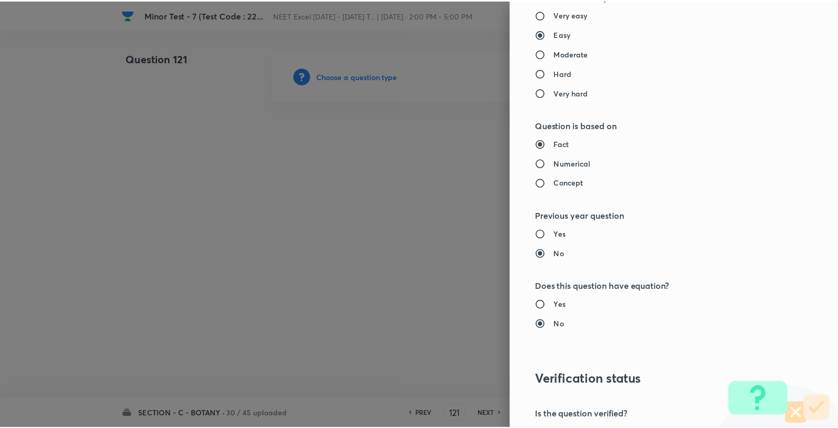
scroll to position [1080, 0]
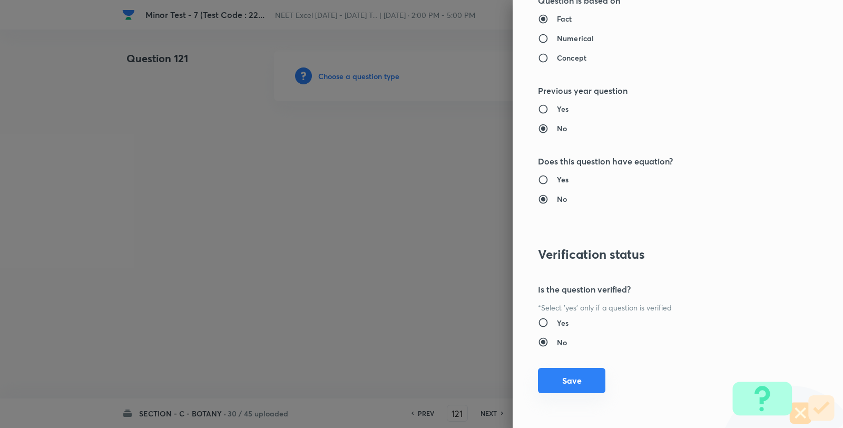
click at [579, 381] on button "Save" at bounding box center [571, 380] width 67 height 25
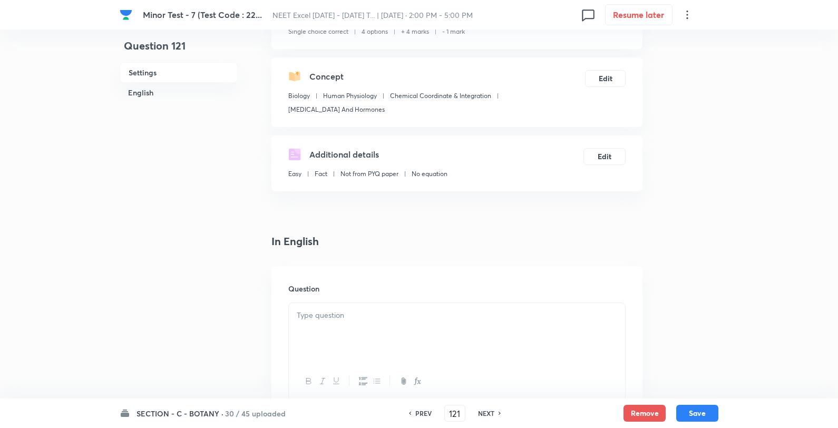
scroll to position [176, 0]
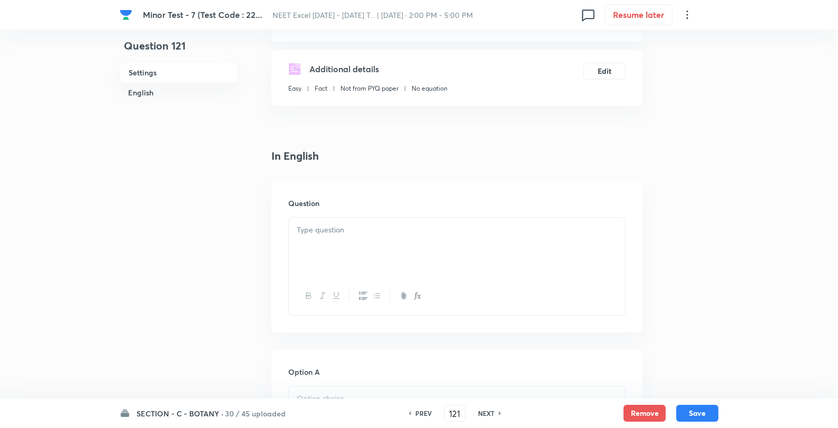
click at [405, 260] on div at bounding box center [457, 247] width 336 height 59
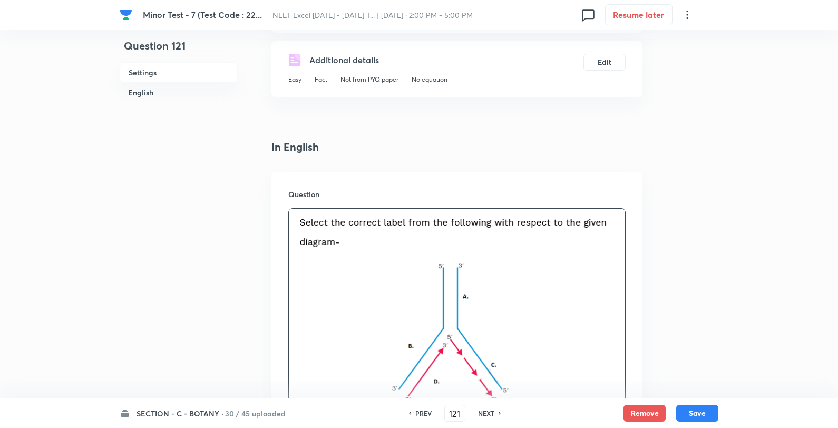
scroll to position [468, 0]
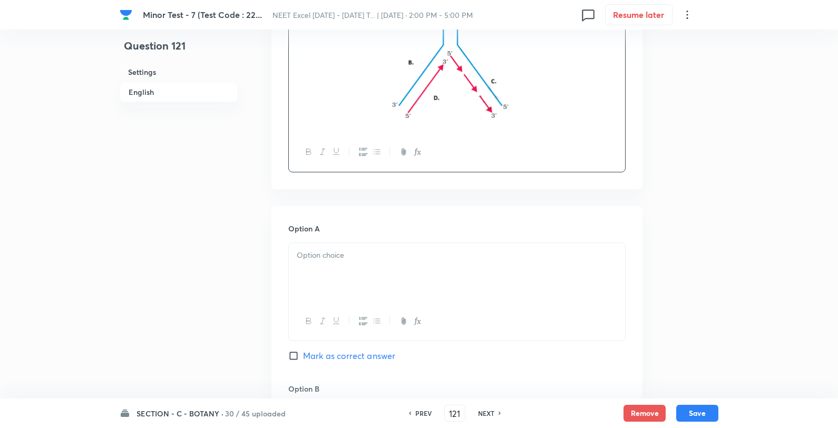
click at [336, 256] on p at bounding box center [457, 255] width 320 height 12
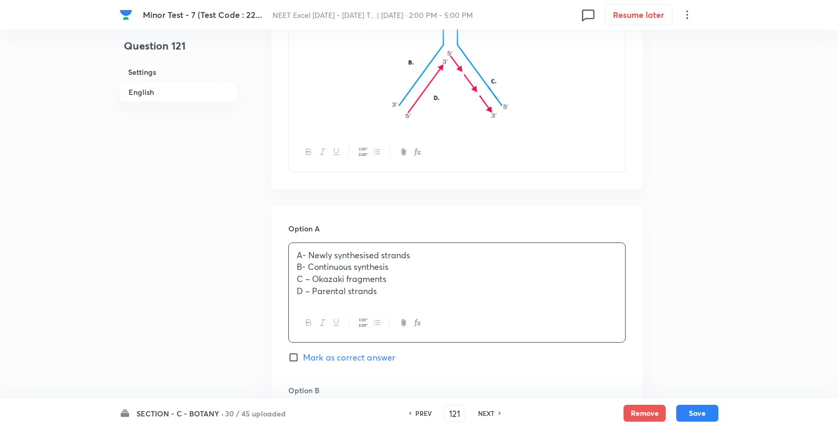
click at [432, 249] on p "A- Newly synthesised strands" at bounding box center [457, 255] width 320 height 12
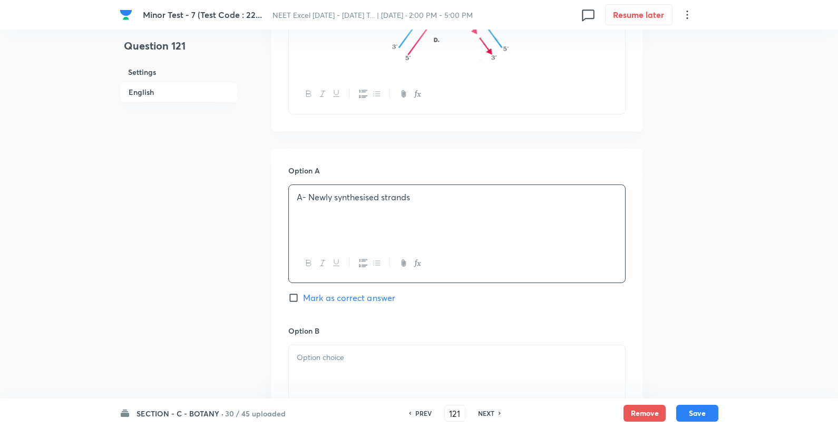
scroll to position [703, 0]
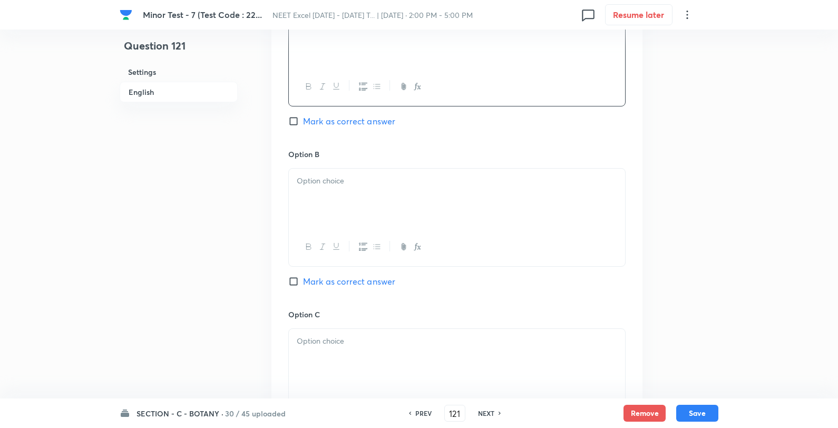
click at [410, 203] on div at bounding box center [457, 198] width 336 height 59
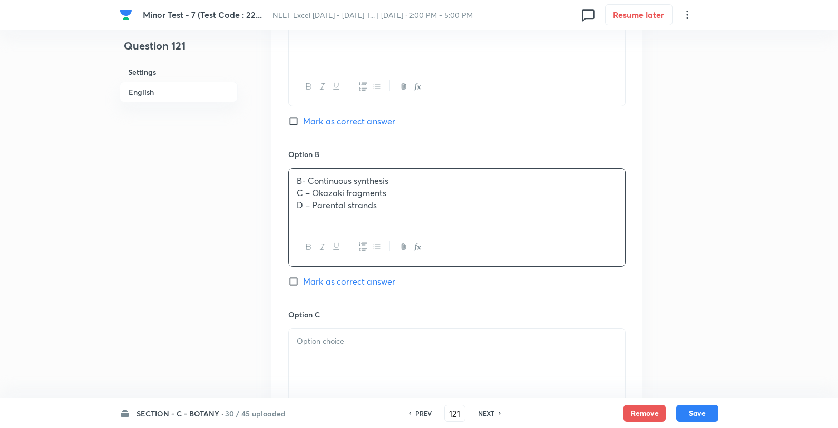
click at [476, 180] on p "B- Continuous synthesis" at bounding box center [457, 181] width 320 height 12
drag, startPoint x: 380, startPoint y: 282, endPoint x: 384, endPoint y: 329, distance: 47.1
click at [380, 285] on span "Mark as correct answer" at bounding box center [349, 281] width 92 height 13
click at [303, 285] on input "Mark as correct answer" at bounding box center [295, 281] width 15 height 11
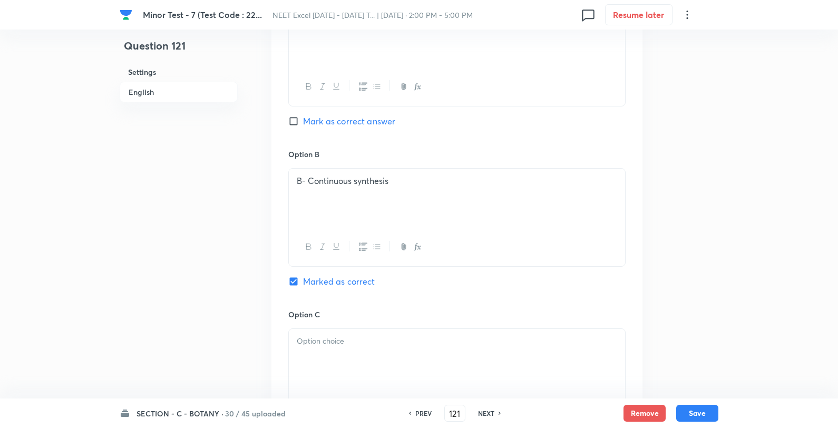
click at [383, 339] on div at bounding box center [457, 358] width 336 height 59
click at [439, 340] on p "C – Okazaki fragments" at bounding box center [457, 341] width 320 height 12
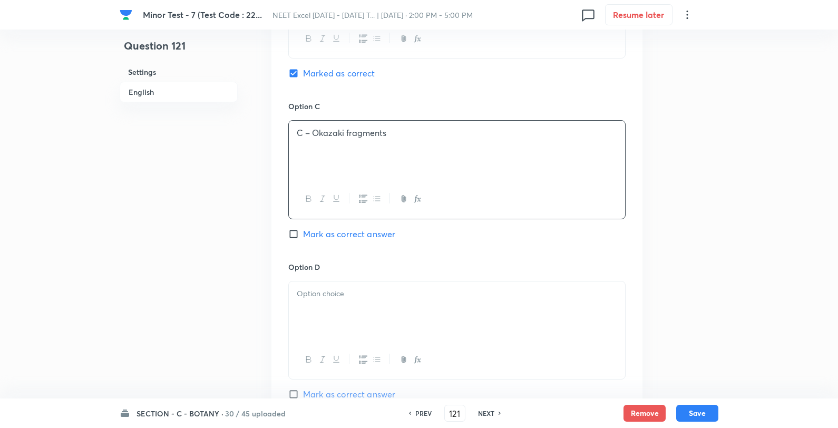
scroll to position [937, 0]
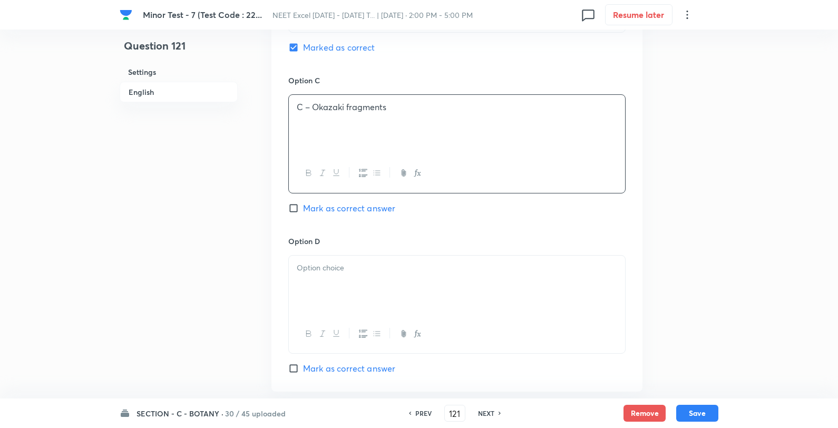
click at [394, 303] on div at bounding box center [457, 285] width 336 height 59
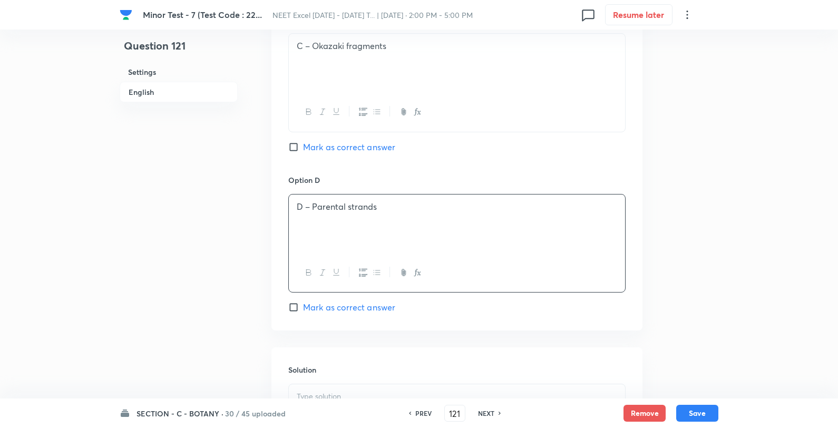
scroll to position [1054, 0]
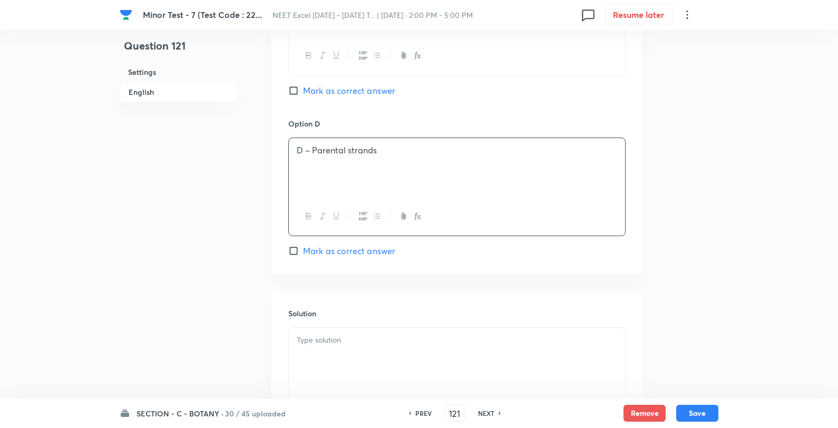
click at [447, 334] on div at bounding box center [457, 357] width 336 height 59
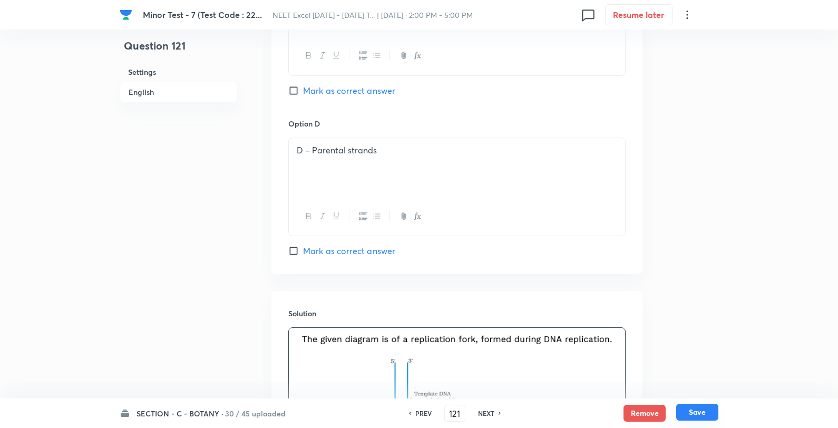
click at [713, 410] on button "Save" at bounding box center [697, 412] width 42 height 17
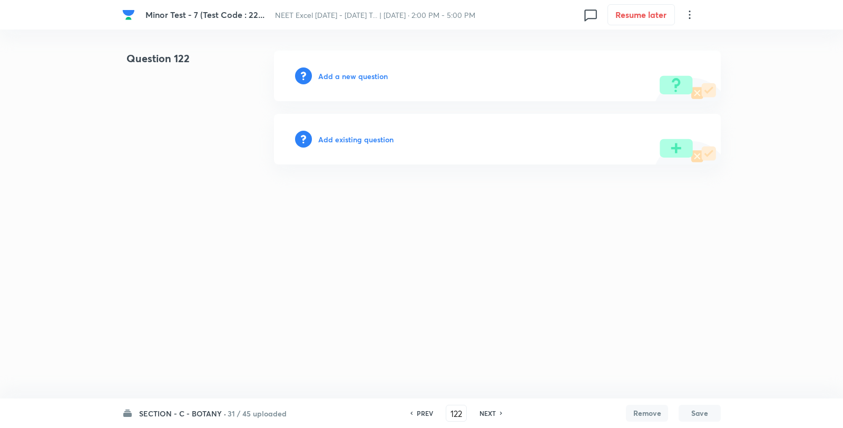
click at [364, 75] on h6 "Add a new question" at bounding box center [353, 76] width 70 height 11
click at [363, 75] on h6 "Choose a question type" at bounding box center [358, 76] width 81 height 11
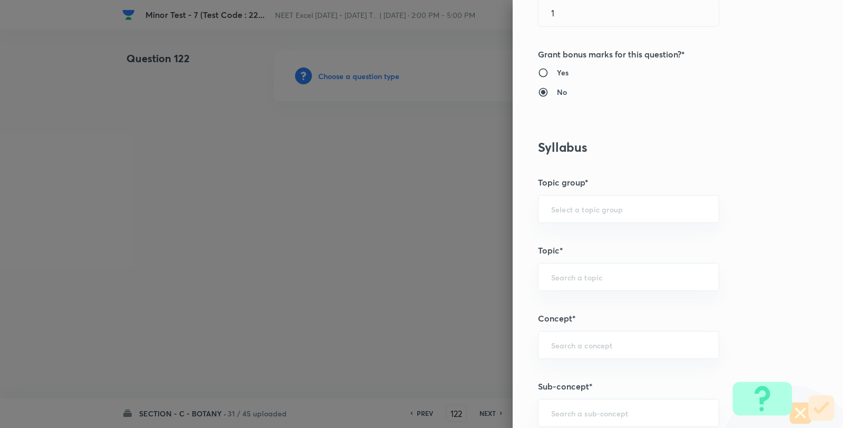
scroll to position [644, 0]
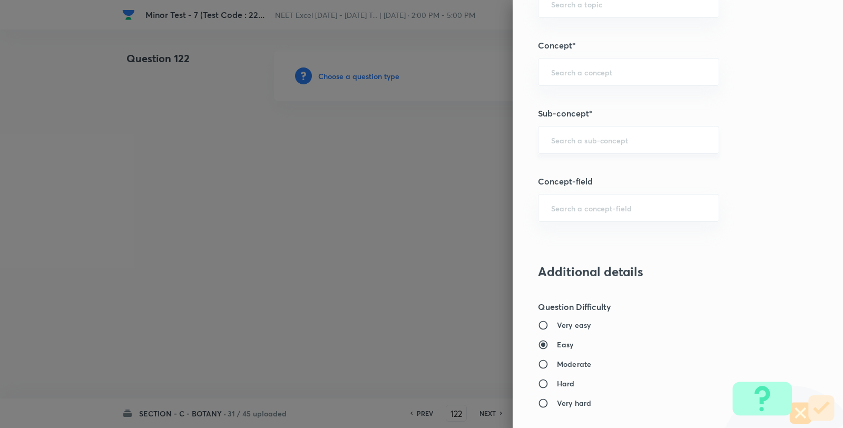
click at [615, 139] on input "text" at bounding box center [628, 140] width 155 height 10
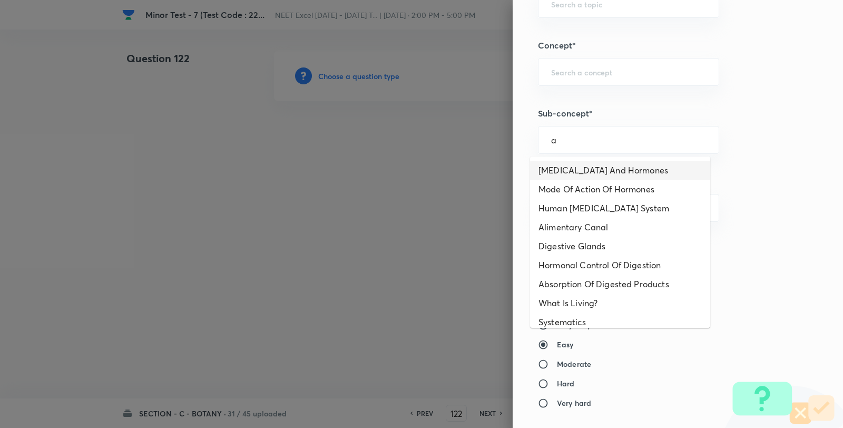
click at [631, 171] on li "Endocrine Glands And Hormones" at bounding box center [620, 170] width 180 height 19
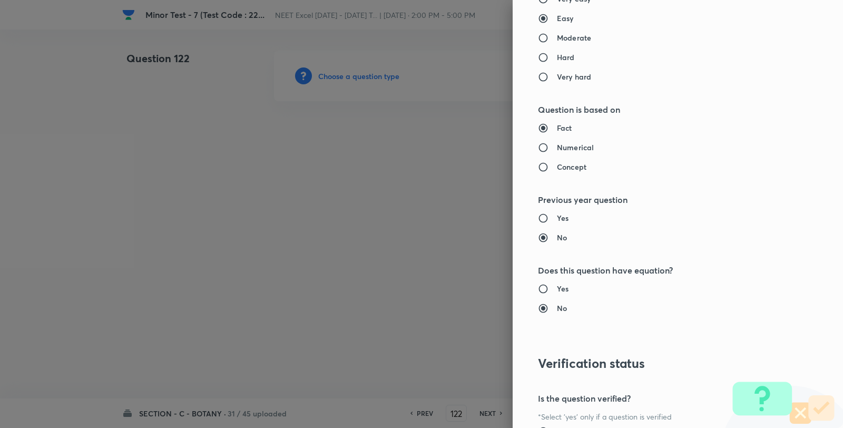
scroll to position [1080, 0]
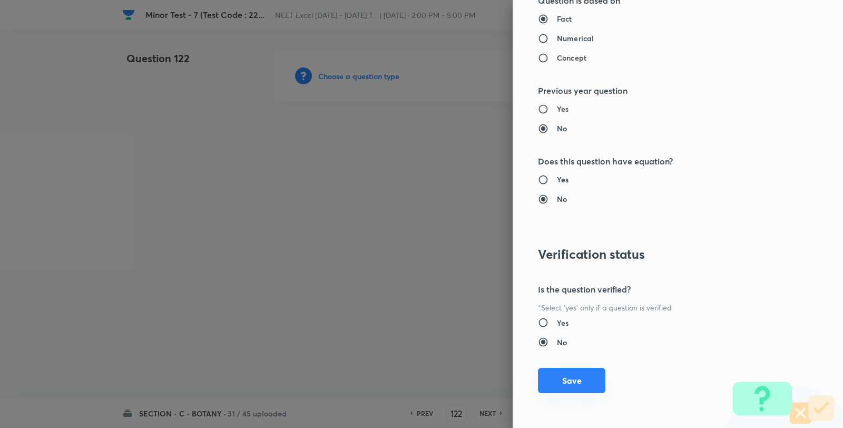
click at [578, 383] on button "Save" at bounding box center [571, 380] width 67 height 25
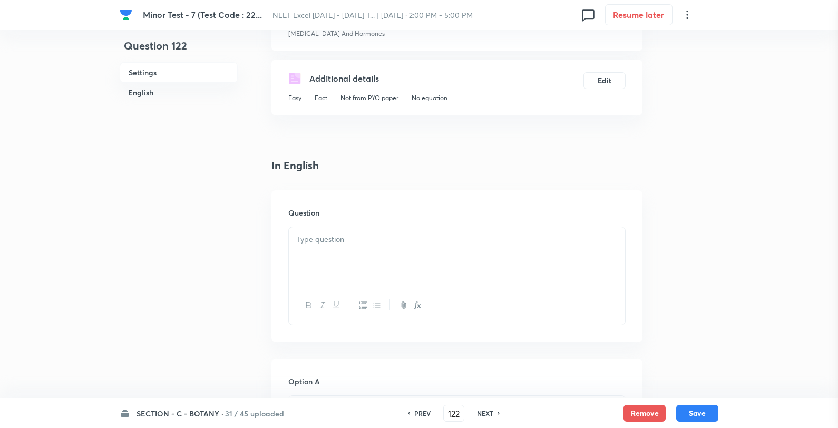
scroll to position [234, 0]
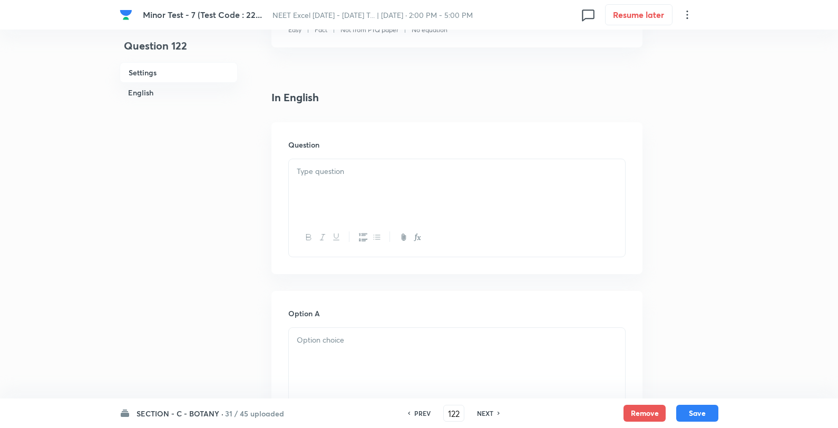
click at [419, 190] on div at bounding box center [457, 188] width 336 height 59
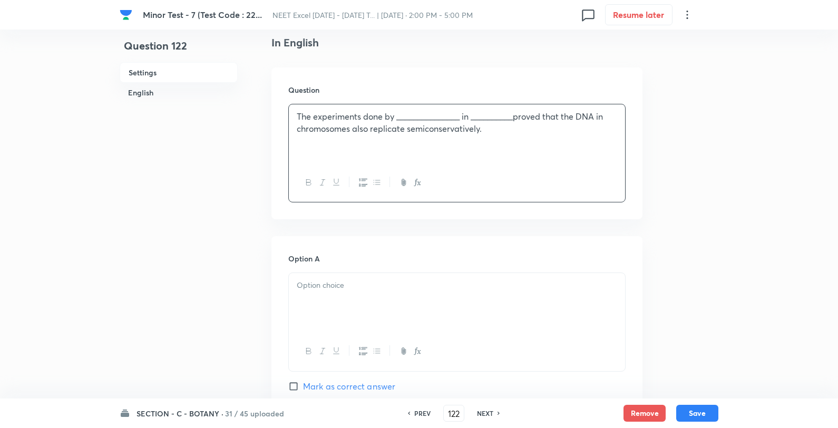
scroll to position [527, 0]
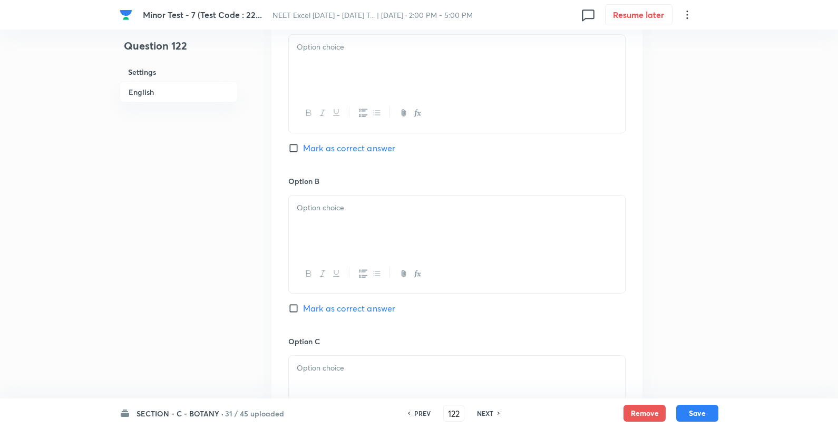
click at [422, 74] on div at bounding box center [457, 64] width 336 height 59
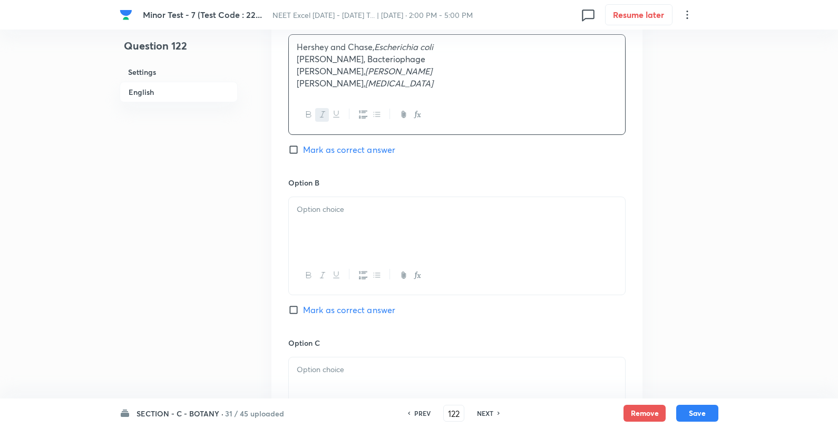
click at [473, 50] on p "Hershey and Chase, Escherichia coli" at bounding box center [457, 47] width 320 height 12
click at [420, 230] on div at bounding box center [457, 225] width 336 height 59
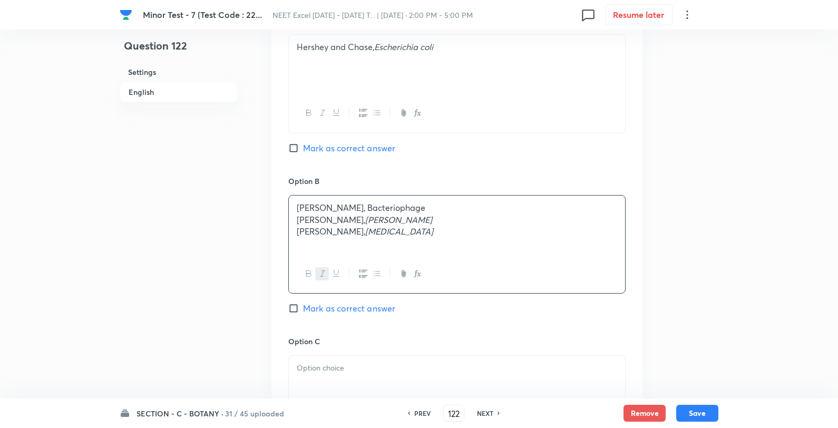
click at [483, 213] on p "Francis H. Crick, Bacteriophage" at bounding box center [457, 208] width 320 height 12
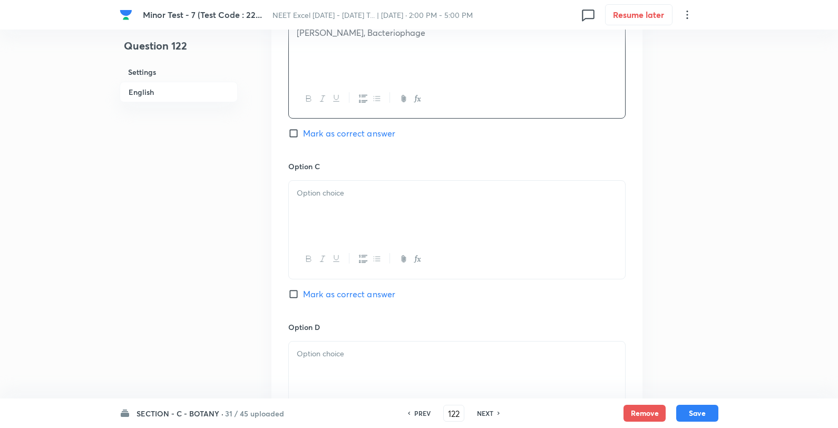
scroll to position [703, 0]
drag, startPoint x: 430, startPoint y: 220, endPoint x: 459, endPoint y: 213, distance: 29.4
click at [429, 222] on div at bounding box center [457, 209] width 336 height 59
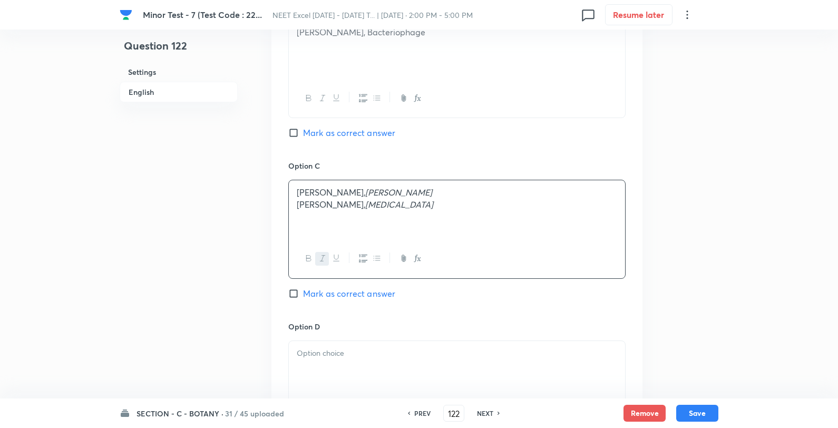
click at [481, 200] on p "Griffith, Streptococcus pneumoniae" at bounding box center [457, 205] width 320 height 12
click at [455, 189] on p "Taylor, Vicia faba" at bounding box center [457, 193] width 320 height 12
click at [372, 299] on span "Mark as correct answer" at bounding box center [349, 293] width 92 height 13
click at [303, 299] on input "Mark as correct answer" at bounding box center [295, 293] width 15 height 11
click at [362, 361] on div at bounding box center [457, 370] width 336 height 59
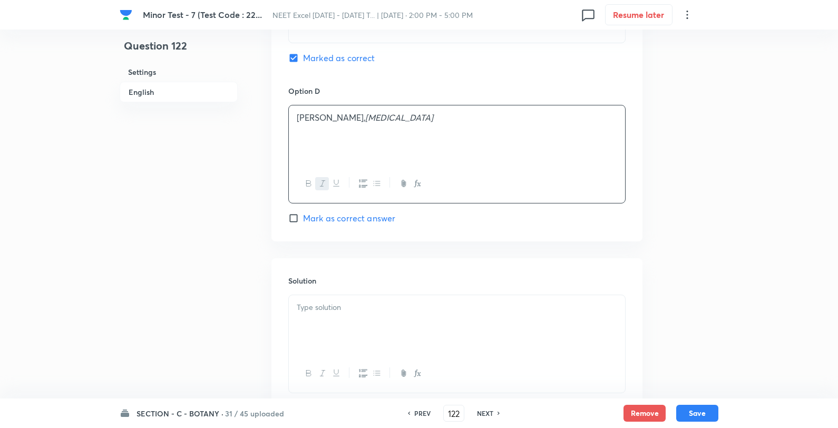
scroll to position [995, 0]
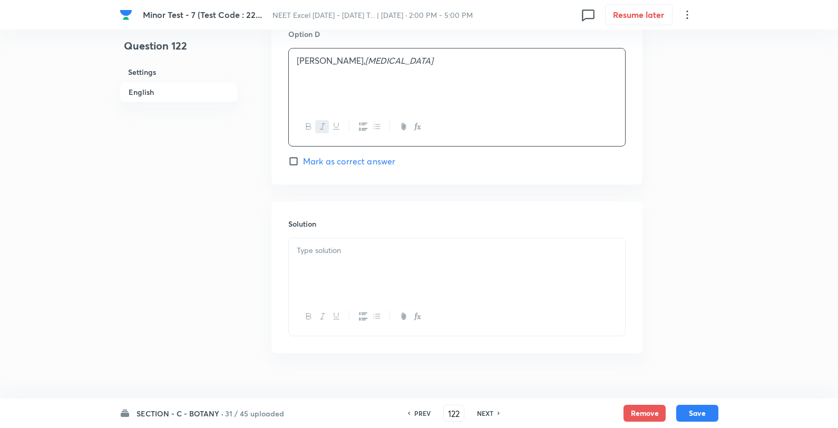
click at [376, 250] on p at bounding box center [457, 251] width 320 height 12
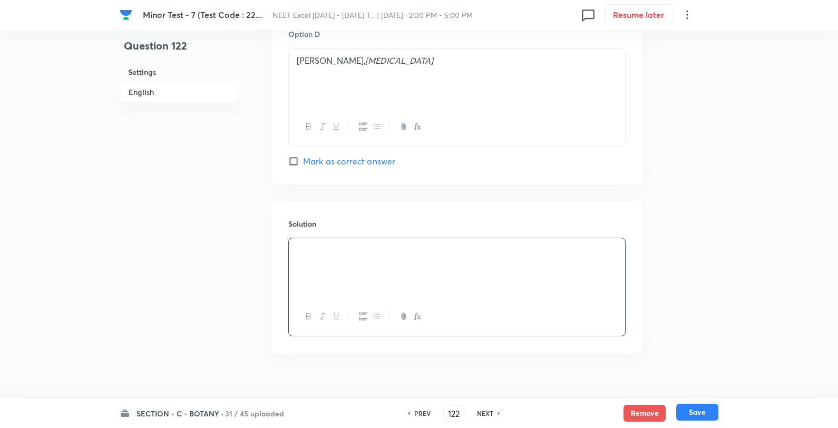
click at [704, 410] on button "Save" at bounding box center [697, 412] width 42 height 17
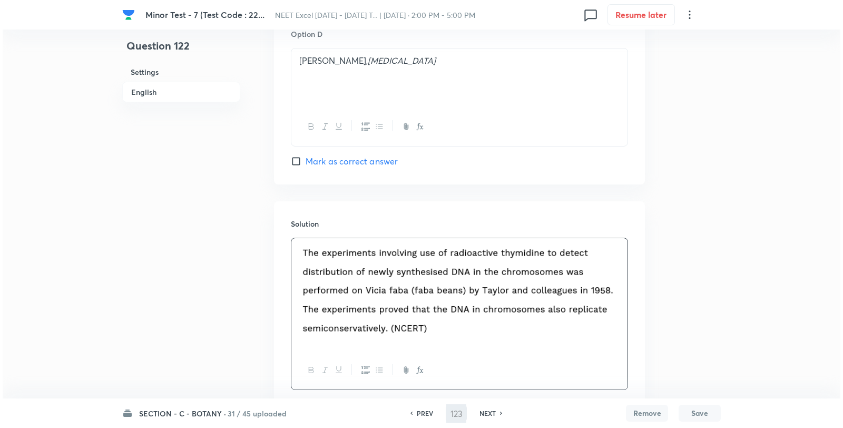
scroll to position [0, 0]
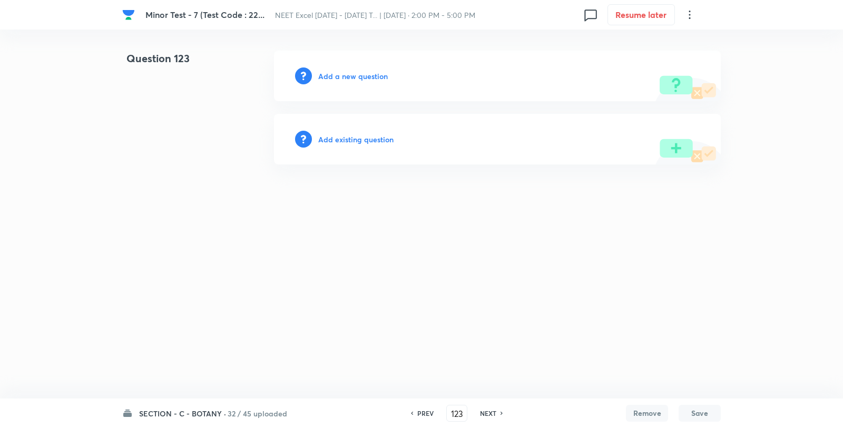
click at [380, 78] on h6 "Add a new question" at bounding box center [353, 76] width 70 height 11
click at [373, 79] on h6 "Choose a question type" at bounding box center [358, 76] width 81 height 11
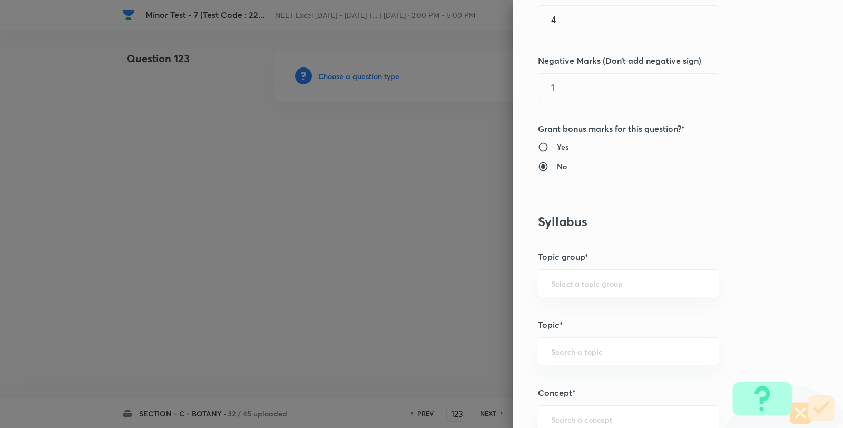
scroll to position [644, 0]
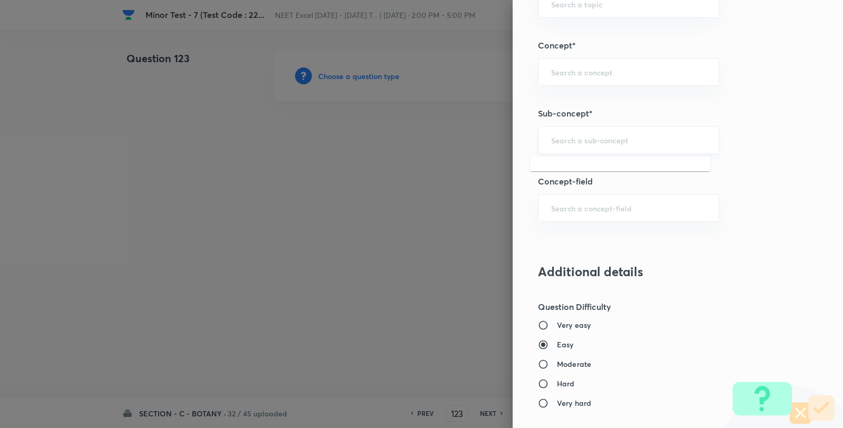
click at [607, 141] on input "text" at bounding box center [628, 140] width 155 height 10
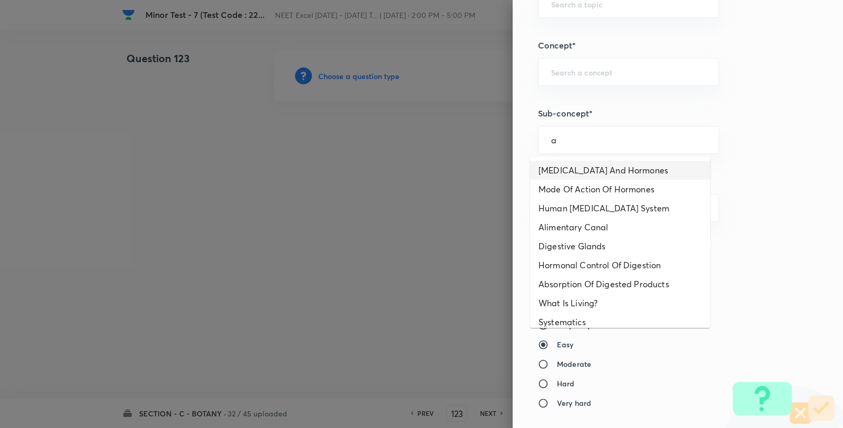
click at [603, 166] on li "Endocrine Glands And Hormones" at bounding box center [620, 170] width 180 height 19
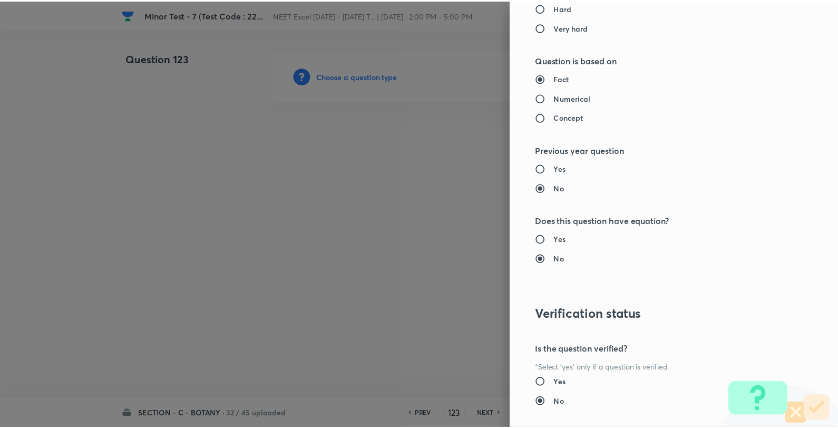
scroll to position [1080, 0]
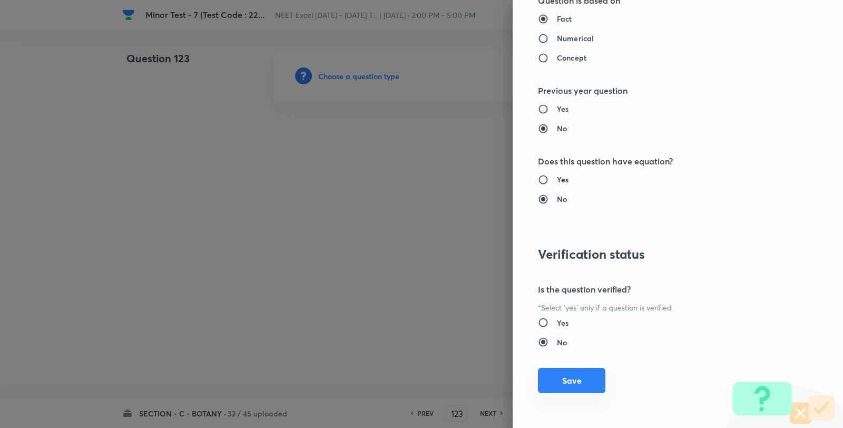
click at [573, 378] on button "Save" at bounding box center [571, 380] width 67 height 25
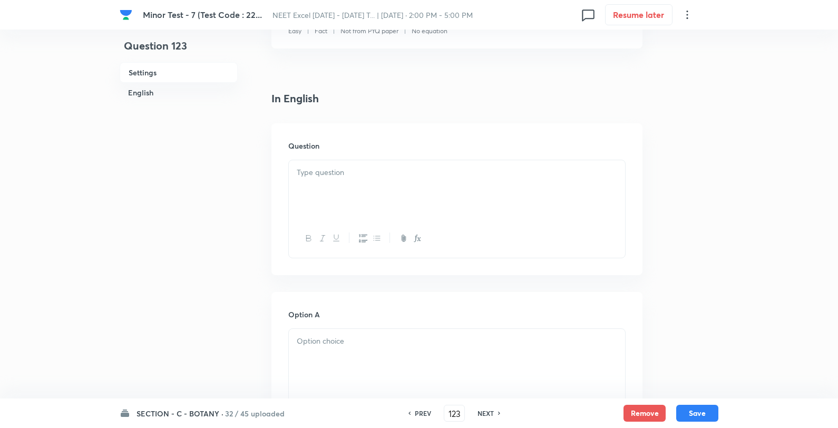
scroll to position [234, 0]
click at [374, 201] on div at bounding box center [457, 188] width 336 height 59
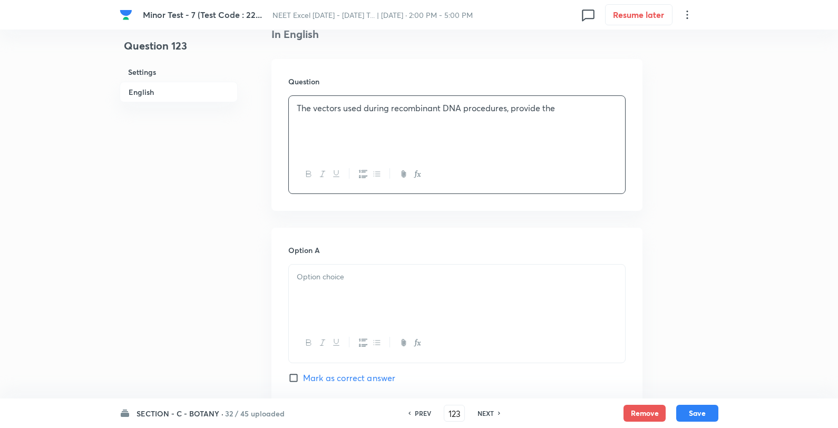
scroll to position [468, 0]
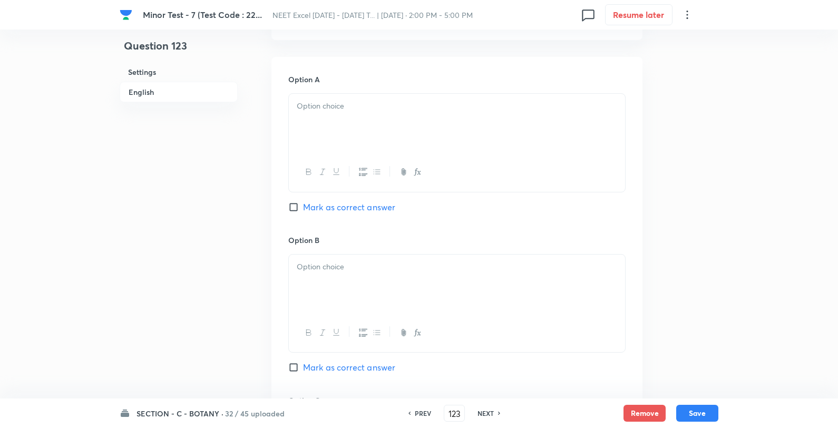
click at [370, 123] on div at bounding box center [457, 123] width 336 height 59
click at [457, 103] on p "DNA polymerase enzyme" at bounding box center [457, 106] width 320 height 12
click at [414, 109] on p "DNA polymerase enzyme" at bounding box center [457, 106] width 320 height 12
drag, startPoint x: 402, startPoint y: 151, endPoint x: 403, endPoint y: 156, distance: 5.4
click at [401, 150] on div "DNA polymerase enzyme origin of replication primer structural genes" at bounding box center [457, 124] width 336 height 61
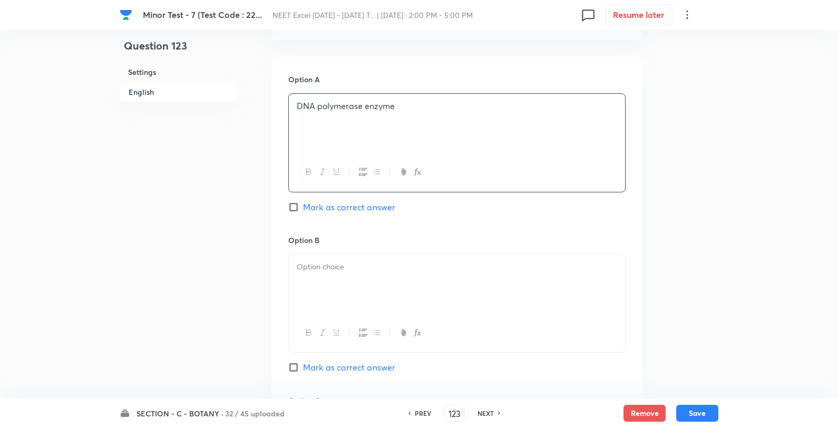
click at [377, 266] on p at bounding box center [457, 267] width 320 height 12
click at [413, 271] on p "origin of replication" at bounding box center [457, 267] width 320 height 12
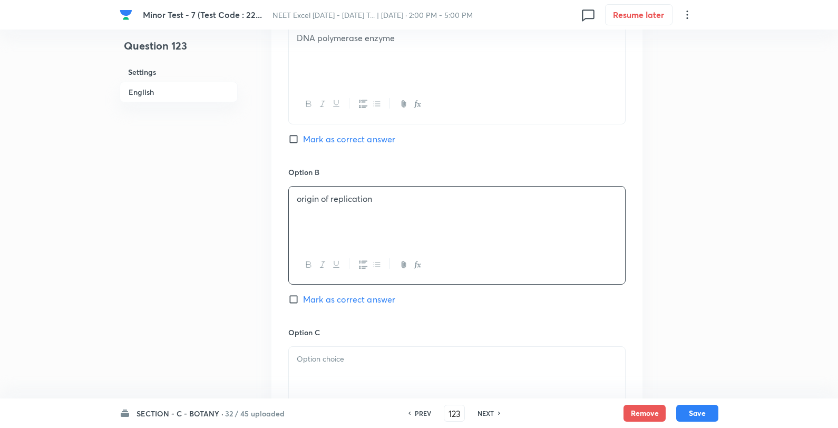
scroll to position [644, 0]
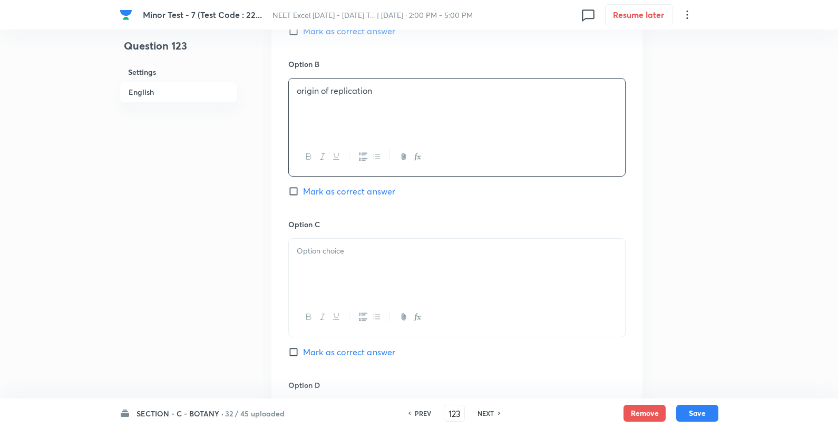
click at [363, 271] on div at bounding box center [457, 268] width 336 height 59
click at [408, 248] on p "primer" at bounding box center [457, 251] width 320 height 12
click at [362, 192] on span "Mark as correct answer" at bounding box center [349, 191] width 92 height 13
click at [303, 192] on input "Mark as correct answer" at bounding box center [295, 191] width 15 height 11
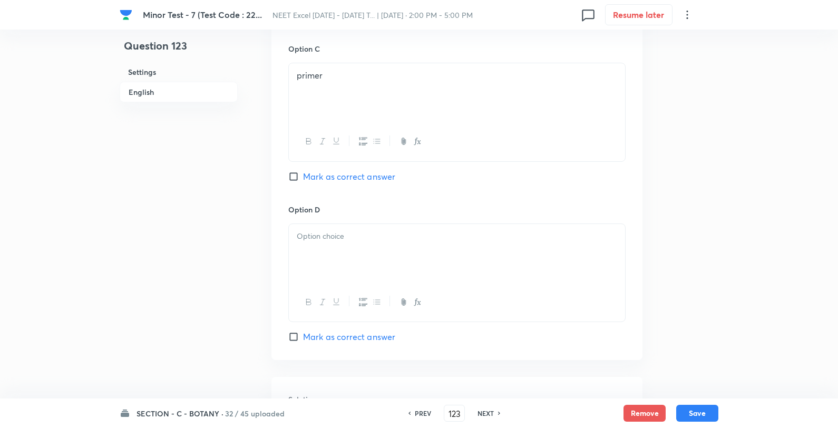
drag, startPoint x: 352, startPoint y: 229, endPoint x: 352, endPoint y: 238, distance: 9.5
click at [352, 233] on div at bounding box center [457, 253] width 336 height 59
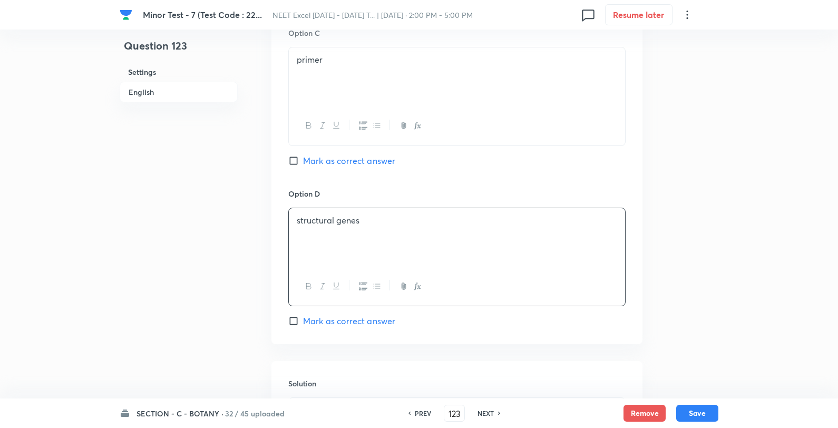
scroll to position [1015, 0]
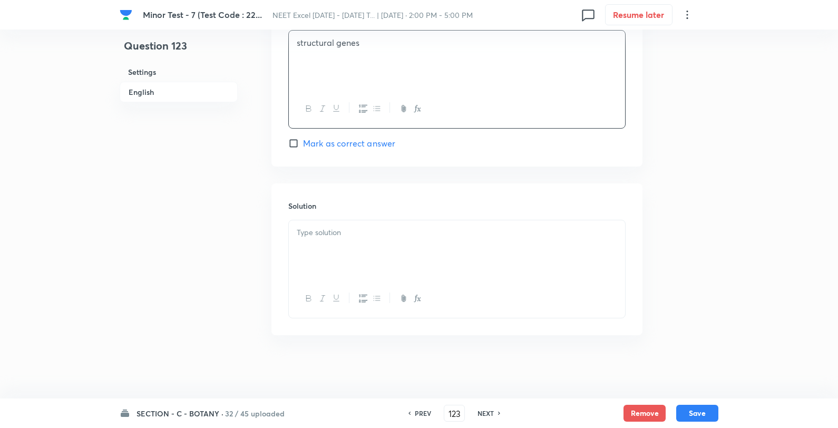
click at [421, 250] on div at bounding box center [457, 249] width 336 height 59
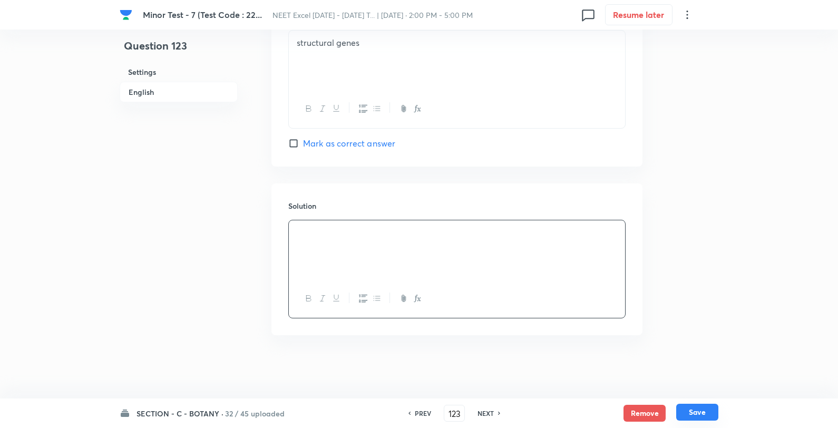
click at [707, 416] on button "Save" at bounding box center [697, 412] width 42 height 17
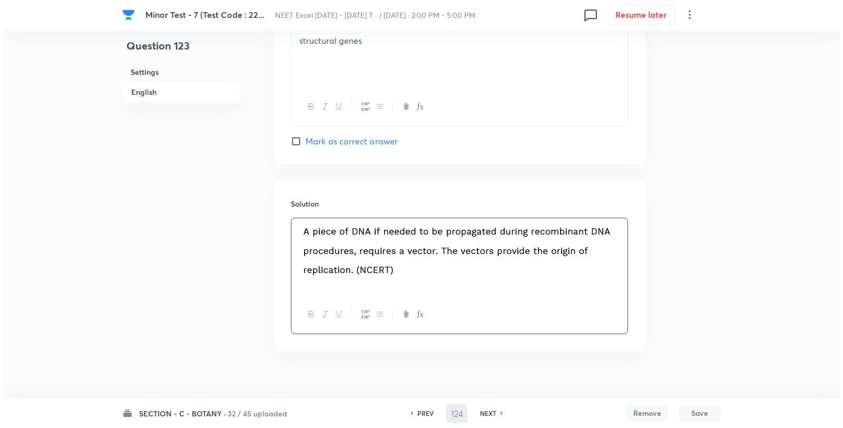
scroll to position [0, 0]
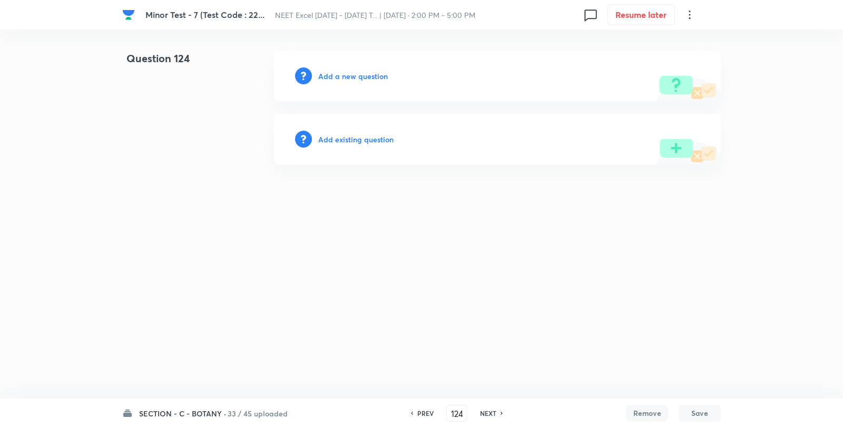
click at [374, 83] on div "Add a new question" at bounding box center [497, 76] width 447 height 51
click at [371, 81] on h6 "Add a new question" at bounding box center [353, 76] width 70 height 11
click at [369, 80] on h6 "Choose a question type" at bounding box center [358, 76] width 81 height 11
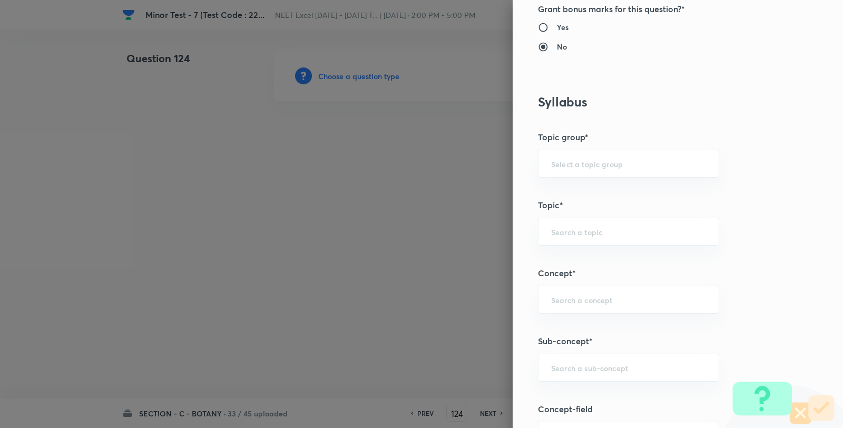
scroll to position [761, 0]
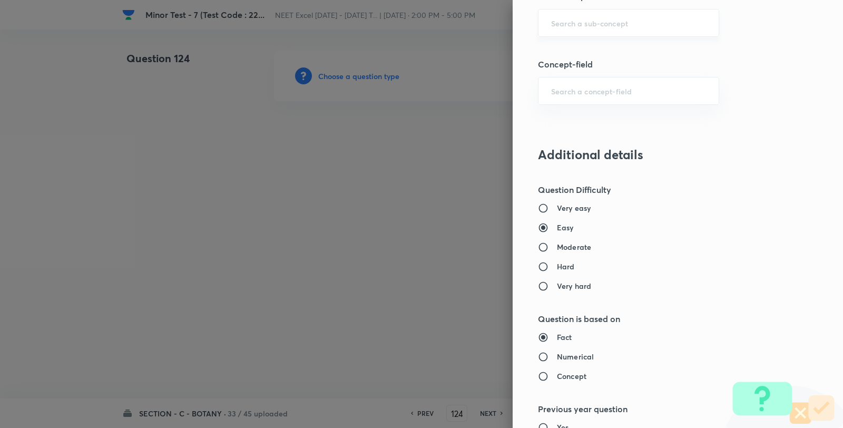
click at [584, 27] on input "text" at bounding box center [628, 23] width 155 height 10
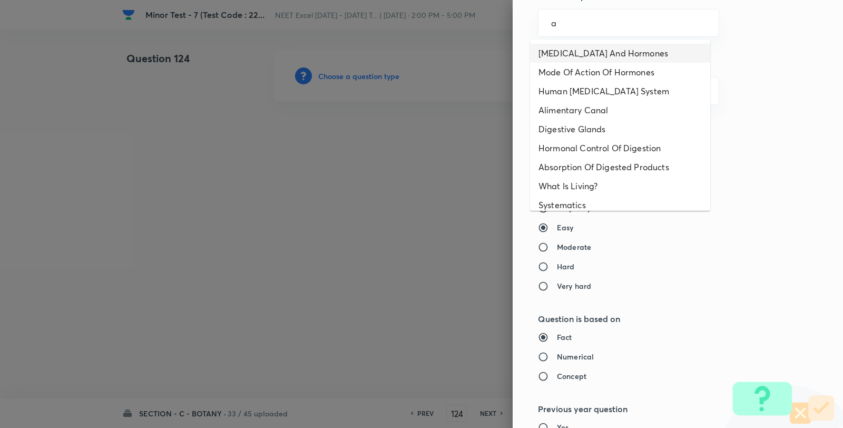
click at [581, 49] on li "Endocrine Glands And Hormones" at bounding box center [620, 53] width 180 height 19
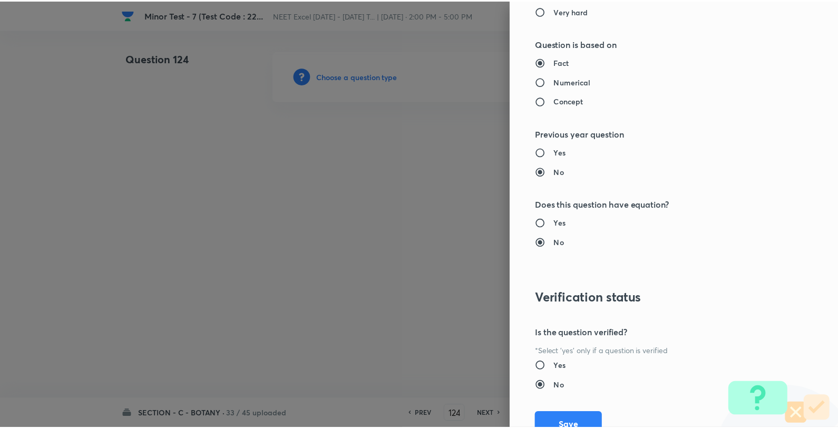
scroll to position [1080, 0]
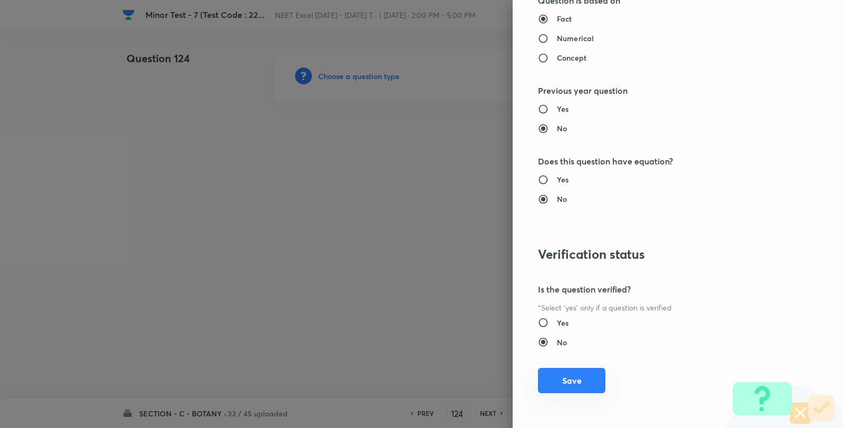
click at [547, 376] on button "Save" at bounding box center [571, 380] width 67 height 25
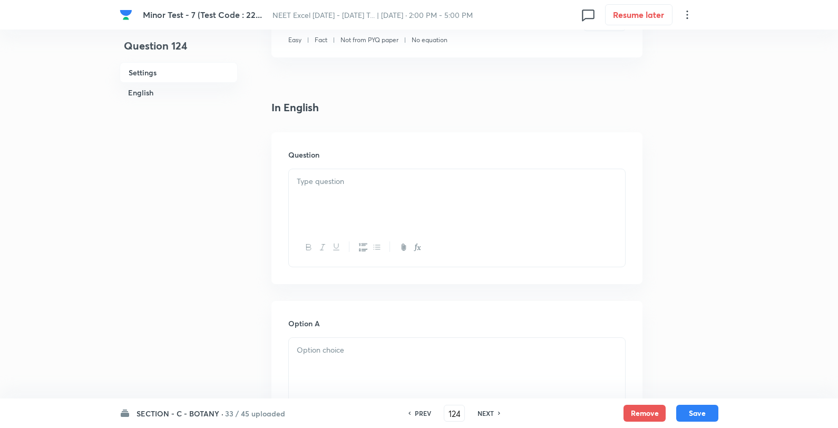
scroll to position [234, 0]
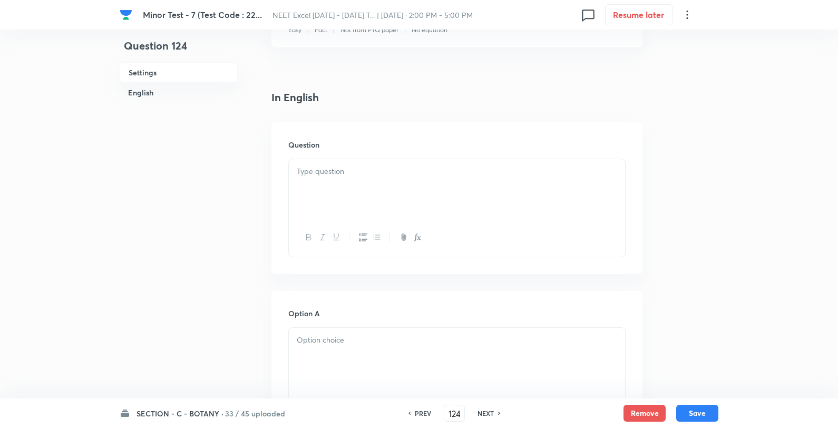
click at [349, 234] on hr at bounding box center [349, 236] width 1 height 11
click at [352, 199] on div at bounding box center [457, 188] width 336 height 59
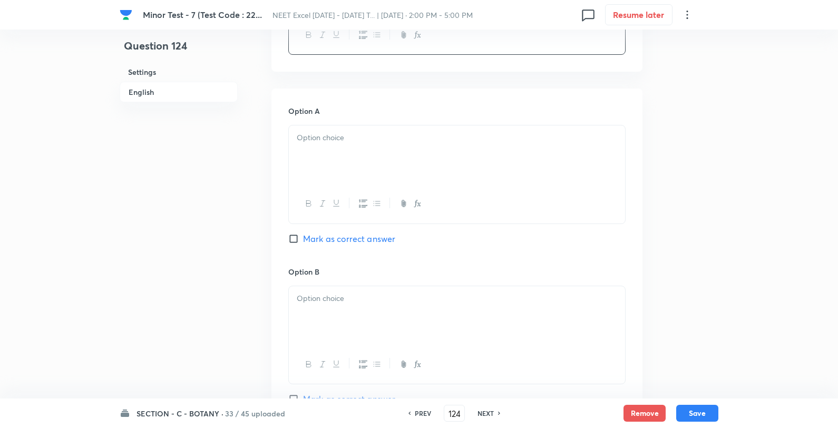
scroll to position [410, 0]
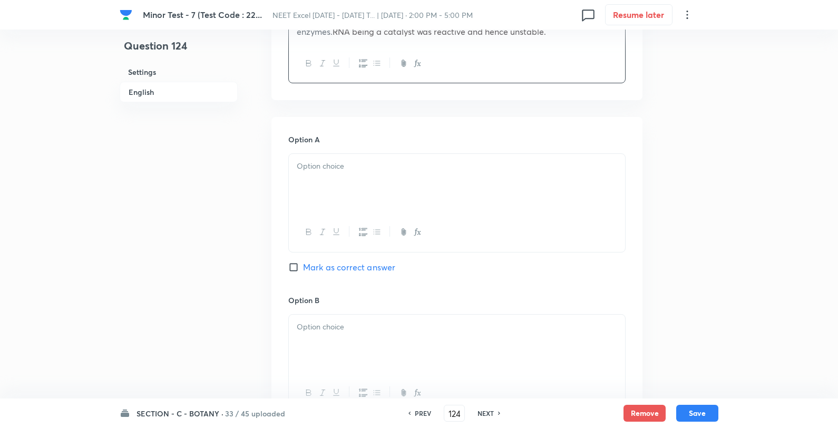
drag, startPoint x: 330, startPoint y: 151, endPoint x: 308, endPoint y: 186, distance: 41.5
click at [327, 160] on div "Option A Mark as correct answer" at bounding box center [456, 214] width 337 height 160
drag, startPoint x: 308, startPoint y: 186, endPoint x: 304, endPoint y: 193, distance: 8.0
click at [307, 187] on div at bounding box center [457, 183] width 336 height 59
click at [308, 186] on div at bounding box center [457, 183] width 336 height 59
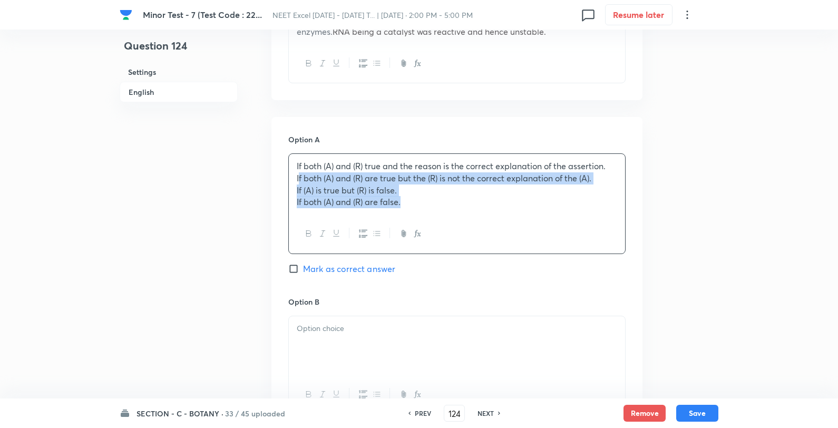
click at [297, 178] on p "If both (A) and (R) are true but the (R) is not the correct explanation of the …" at bounding box center [457, 178] width 320 height 12
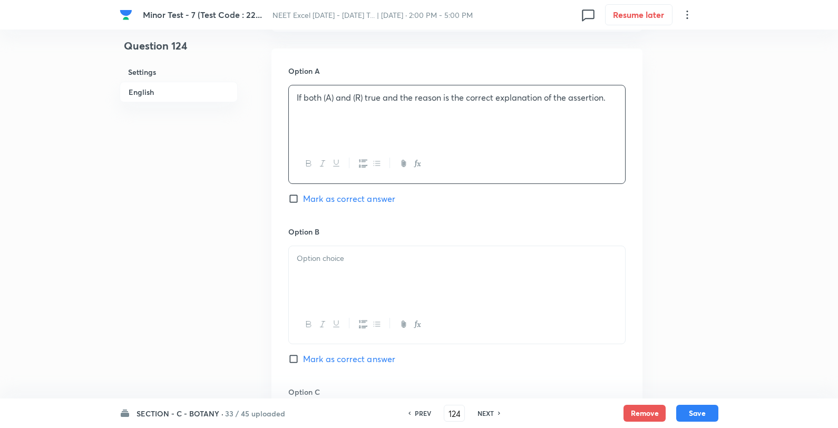
scroll to position [586, 0]
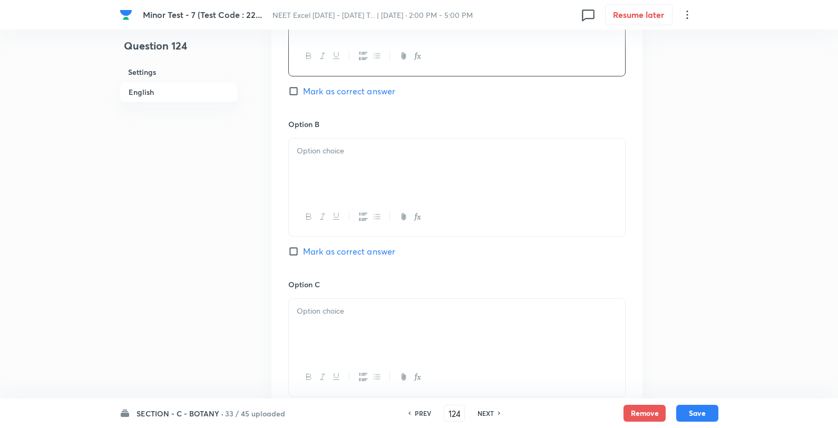
click at [336, 169] on div at bounding box center [457, 168] width 336 height 59
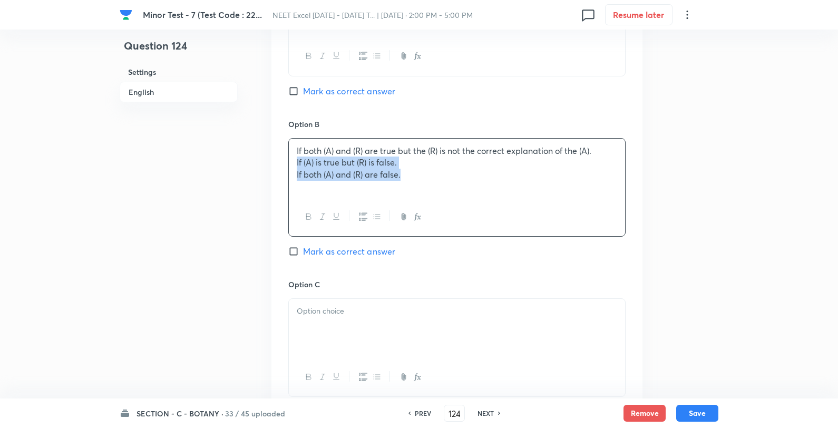
drag, startPoint x: 293, startPoint y: 162, endPoint x: 304, endPoint y: 176, distance: 17.6
click at [293, 162] on div "If both (A) and (R) are true but the (R) is not the correct explanation of the …" at bounding box center [457, 168] width 336 height 59
click at [312, 320] on div at bounding box center [457, 328] width 336 height 59
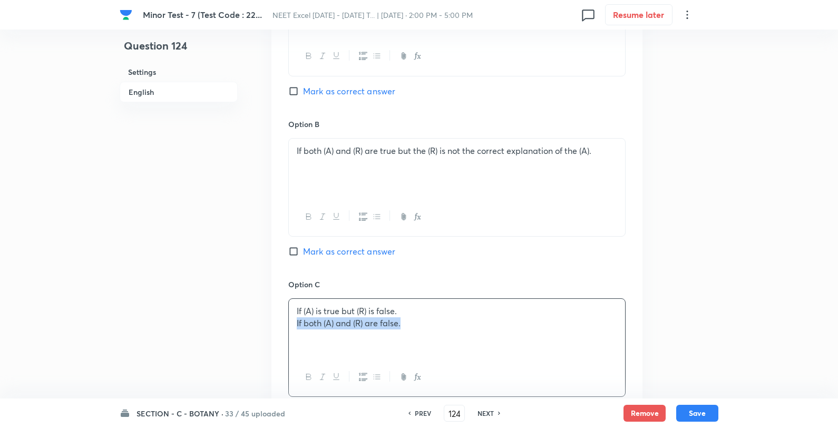
click at [294, 323] on div "If (A) is true but (R) is false. If both (A) and (R) are false." at bounding box center [457, 328] width 336 height 59
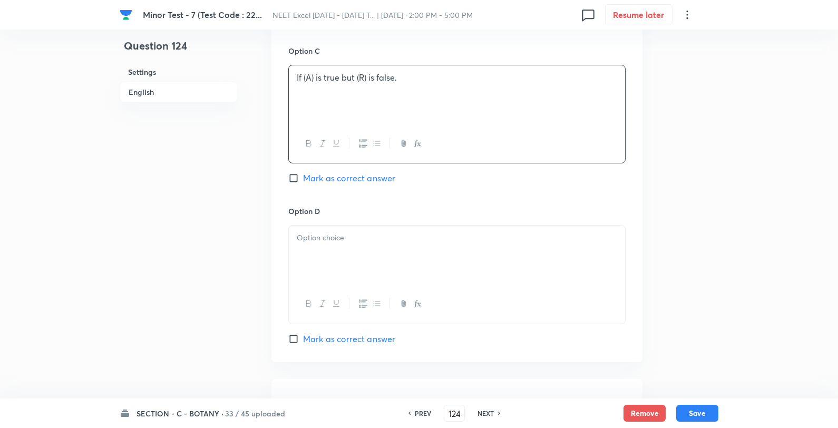
scroll to position [820, 0]
click at [323, 268] on div at bounding box center [457, 254] width 336 height 59
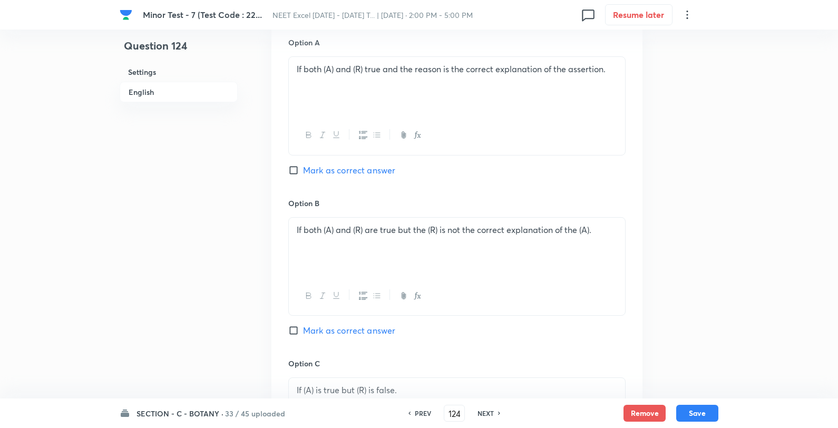
scroll to position [410, 0]
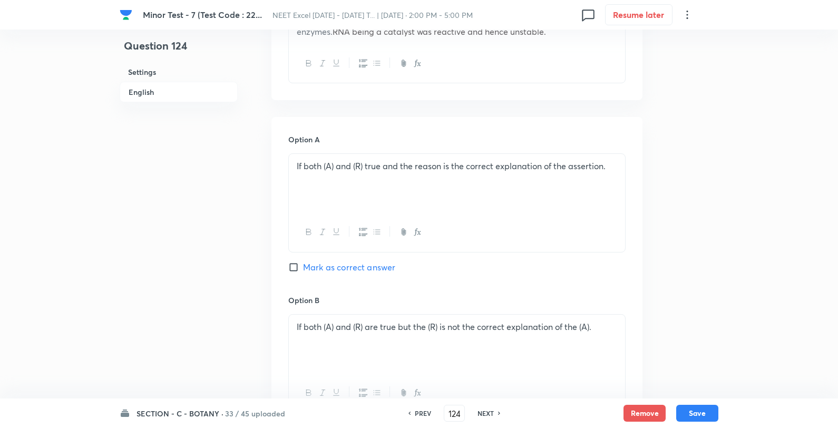
click at [343, 270] on span "Mark as correct answer" at bounding box center [349, 267] width 92 height 13
click at [303, 270] on input "Mark as correct answer" at bounding box center [295, 267] width 15 height 11
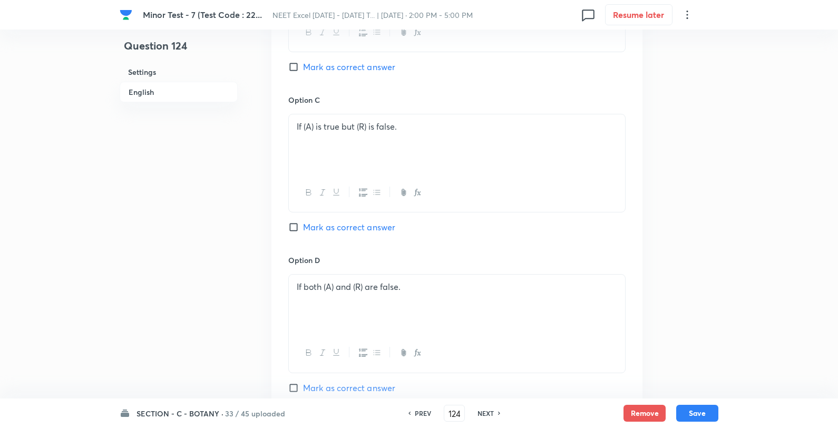
scroll to position [995, 0]
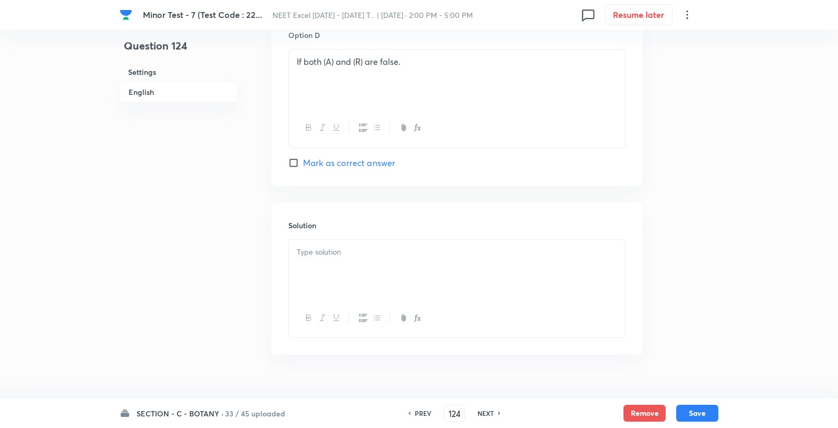
click at [353, 299] on div at bounding box center [457, 269] width 336 height 59
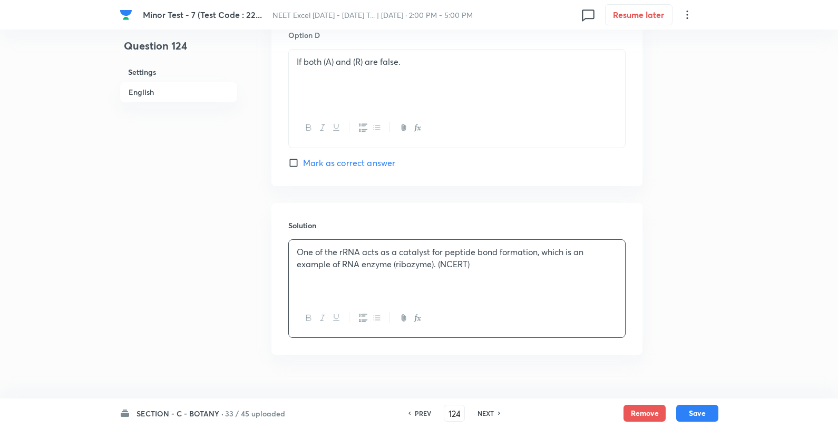
click at [724, 417] on div "SECTION - C - BOTANY · 33 / 45 uploaded PREV 124 ​ NEXT Remove Save" at bounding box center [419, 413] width 838 height 30
click at [709, 414] on button "Save" at bounding box center [697, 412] width 42 height 17
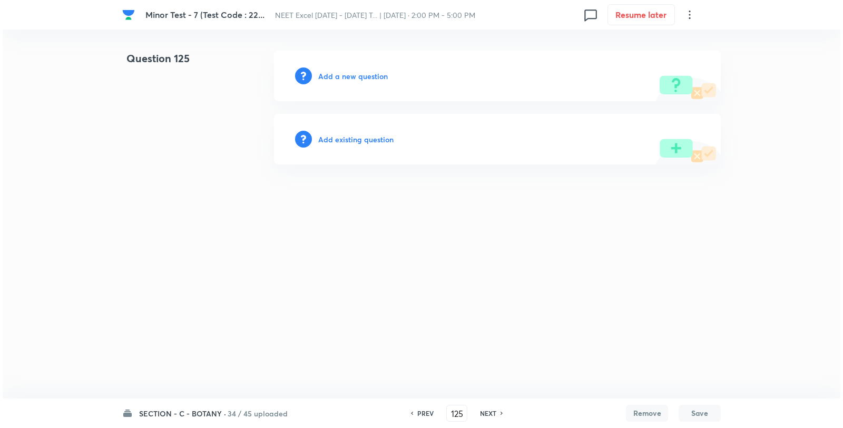
scroll to position [0, 0]
click at [335, 72] on h6 "Add a new question" at bounding box center [353, 76] width 70 height 11
drag, startPoint x: 335, startPoint y: 72, endPoint x: 349, endPoint y: 75, distance: 14.6
click at [349, 75] on h6 "Choose a question type" at bounding box center [358, 76] width 81 height 11
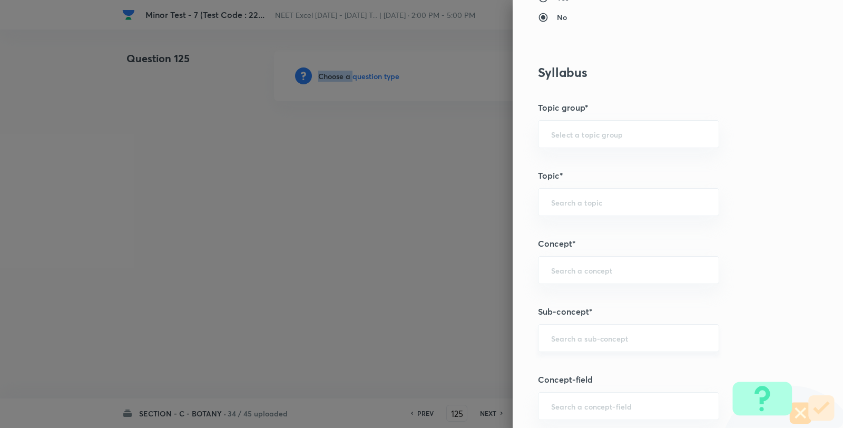
scroll to position [586, 0]
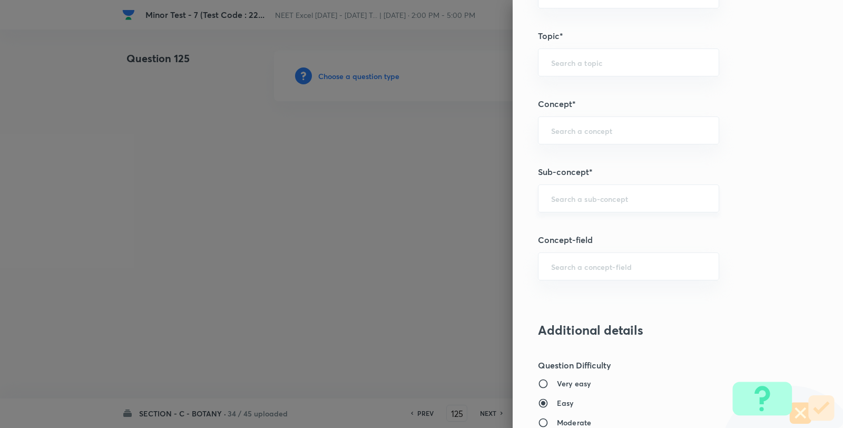
drag, startPoint x: 569, startPoint y: 222, endPoint x: 578, endPoint y: 198, distance: 26.3
click at [568, 222] on div "Question settings Question type* Single choice correct Number of options* 2 3 4…" at bounding box center [678, 214] width 330 height 428
drag, startPoint x: 580, startPoint y: 193, endPoint x: 589, endPoint y: 187, distance: 11.3
click at [581, 193] on div "​" at bounding box center [628, 198] width 181 height 28
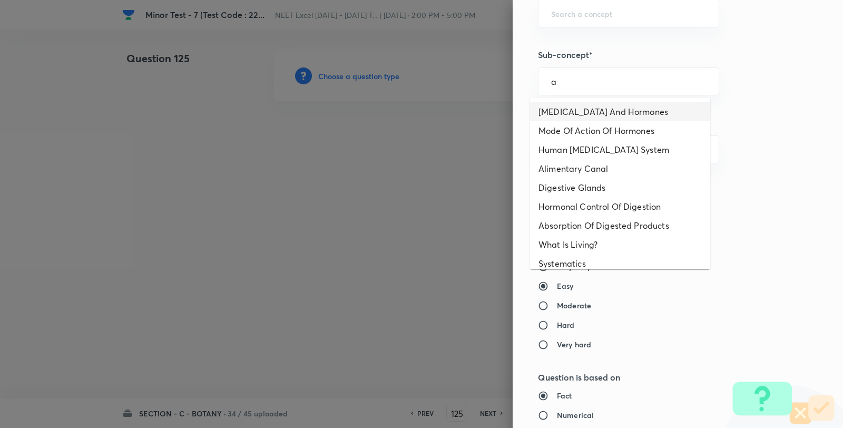
click at [572, 113] on li "Endocrine Glands And Hormones" at bounding box center [620, 111] width 180 height 19
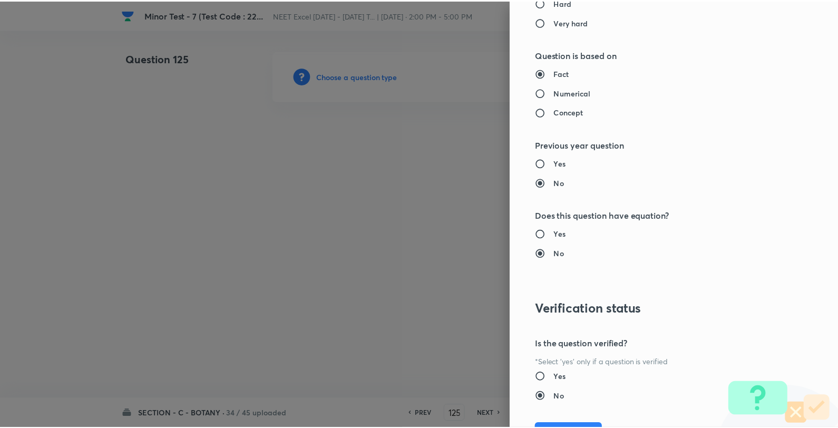
scroll to position [1080, 0]
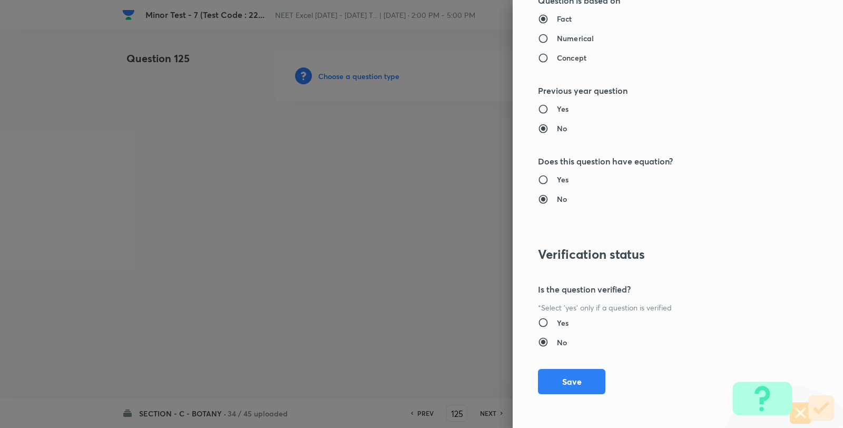
drag, startPoint x: 560, startPoint y: 381, endPoint x: 545, endPoint y: 354, distance: 30.9
click at [560, 380] on button "Save" at bounding box center [571, 381] width 67 height 25
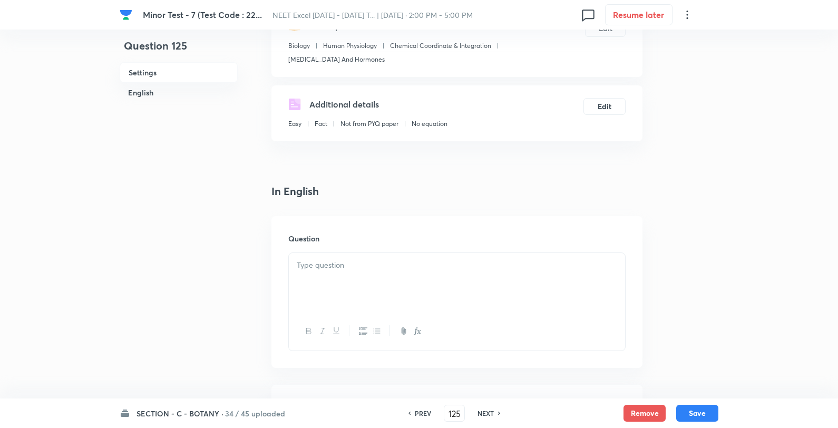
scroll to position [176, 0]
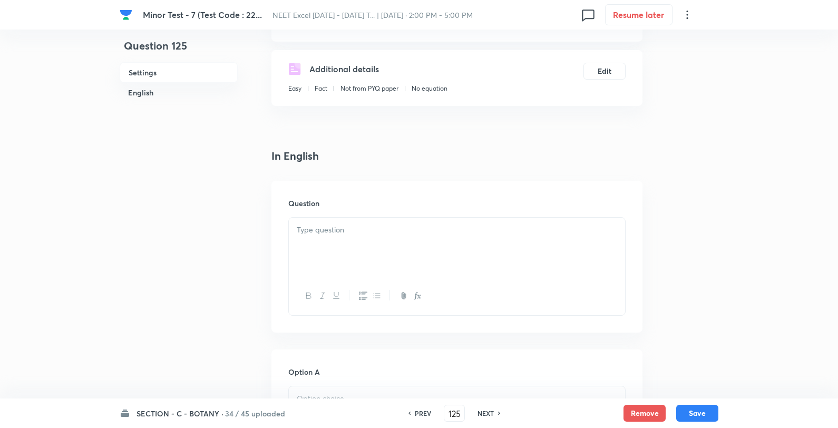
click at [337, 243] on div at bounding box center [457, 247] width 336 height 59
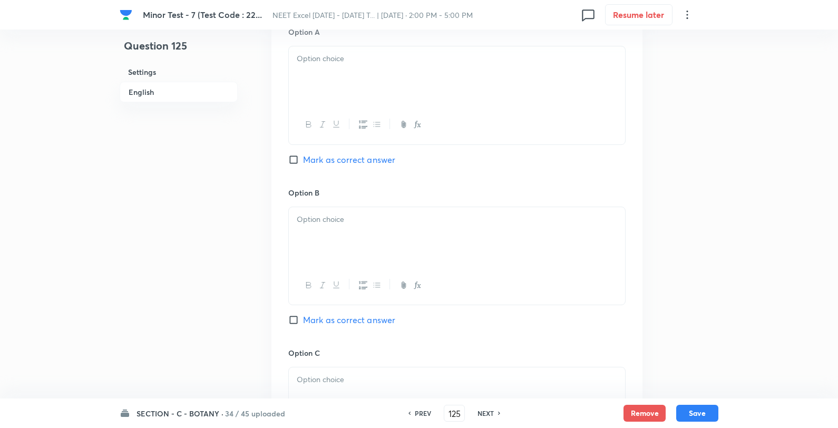
scroll to position [527, 0]
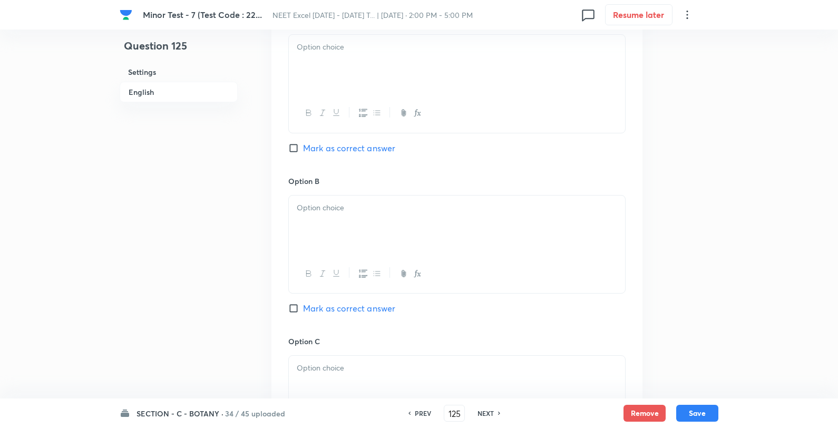
click at [349, 53] on p at bounding box center [457, 47] width 320 height 12
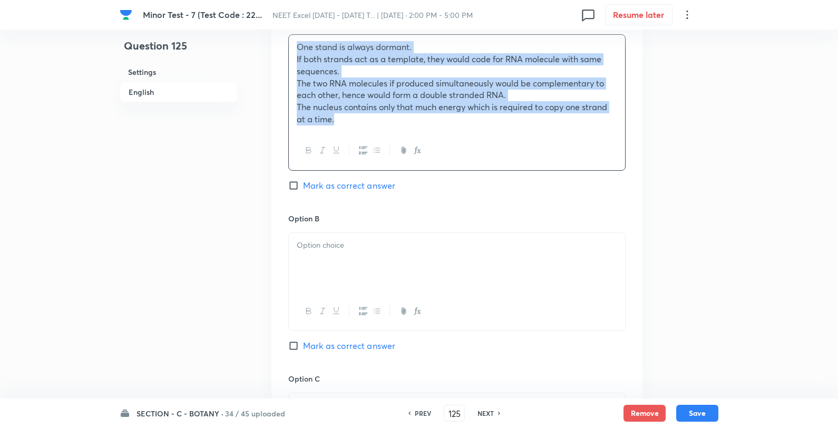
click at [285, 62] on div "Option A One stand is always dormant. If both strands act as a template, they w…" at bounding box center [456, 344] width 371 height 692
click at [295, 60] on div "One stand is always dormant. If both strands act as a template, they would code…" at bounding box center [457, 83] width 336 height 96
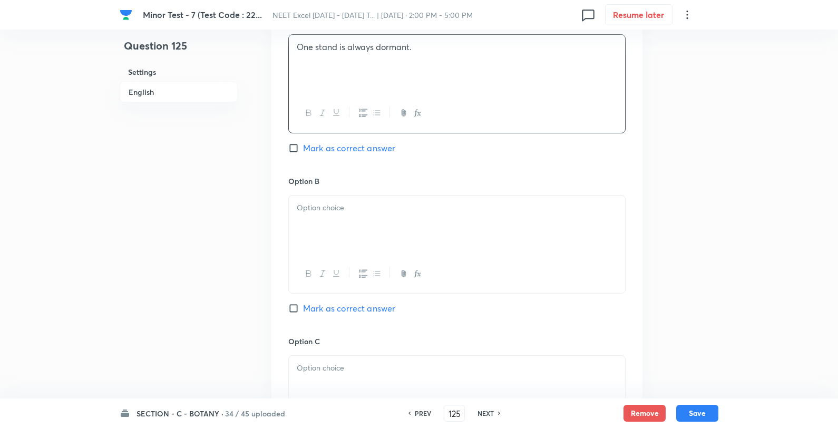
click at [310, 257] on div at bounding box center [457, 274] width 336 height 38
click at [295, 228] on div at bounding box center [457, 225] width 336 height 59
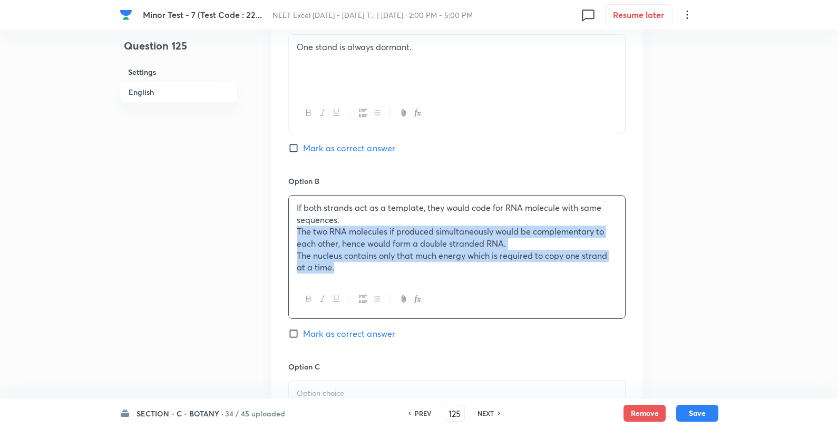
click at [296, 232] on div "If both strands act as a template, they would code for RNA molecule with same s…" at bounding box center [457, 238] width 336 height 84
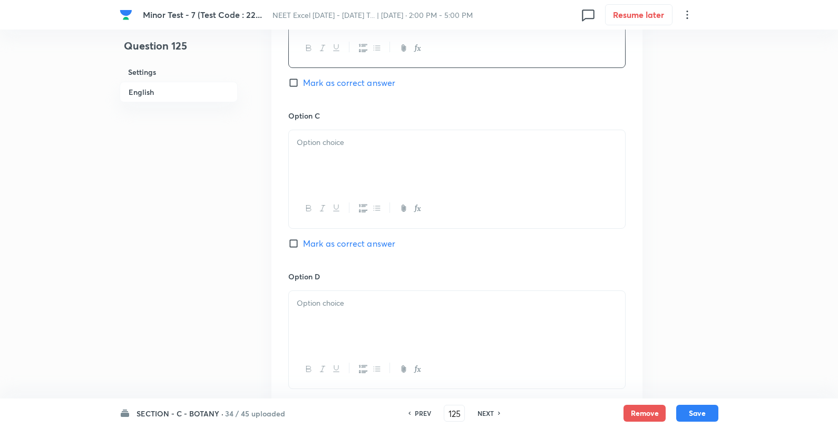
scroll to position [761, 0]
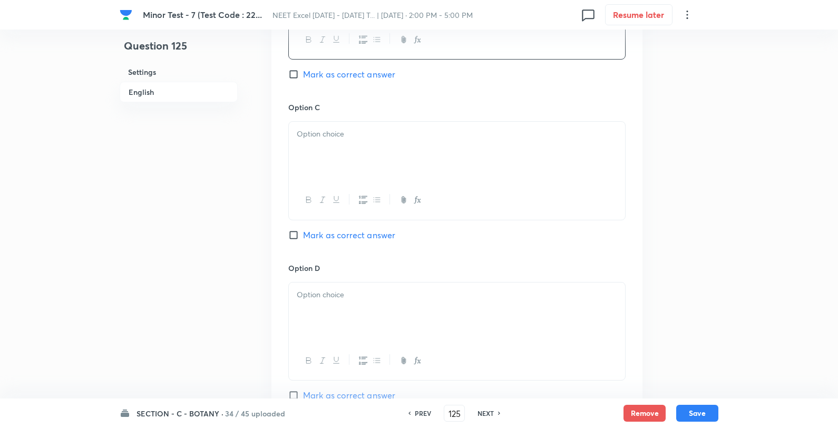
click at [328, 166] on div at bounding box center [457, 151] width 336 height 59
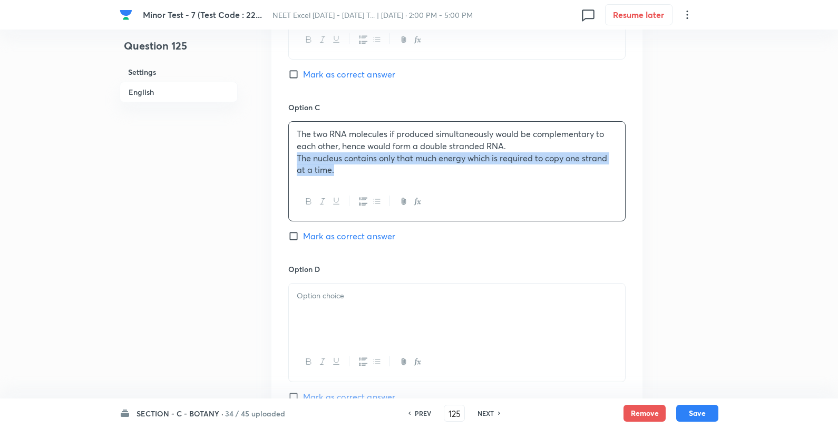
click at [291, 157] on div "The two RNA molecules if produced simultaneously would be complementary to each…" at bounding box center [457, 152] width 336 height 61
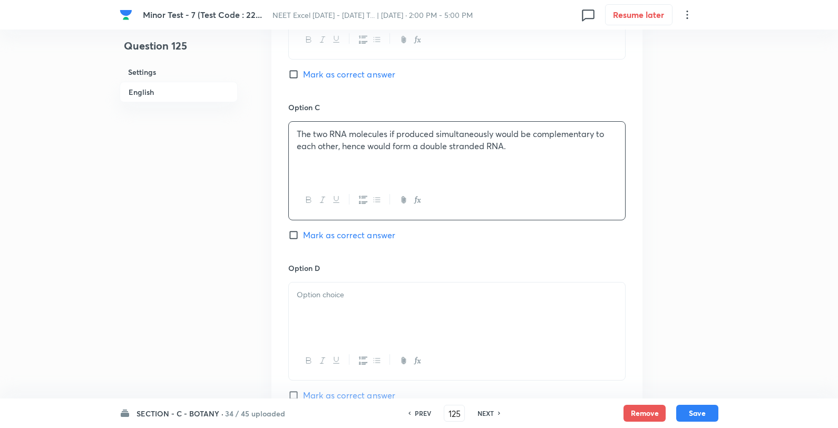
click at [320, 237] on span "Mark as correct answer" at bounding box center [349, 235] width 92 height 13
click at [303, 237] on input "Mark as correct answer" at bounding box center [295, 235] width 15 height 11
click at [315, 303] on div at bounding box center [457, 312] width 336 height 59
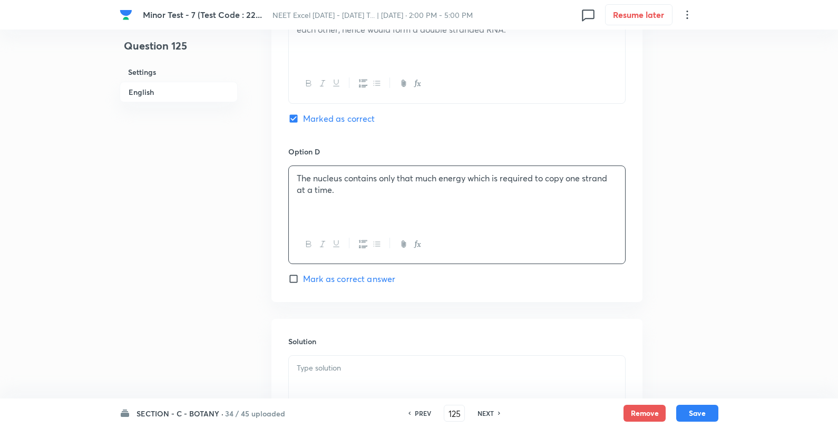
scroll to position [878, 0]
click at [388, 367] on p at bounding box center [457, 368] width 320 height 12
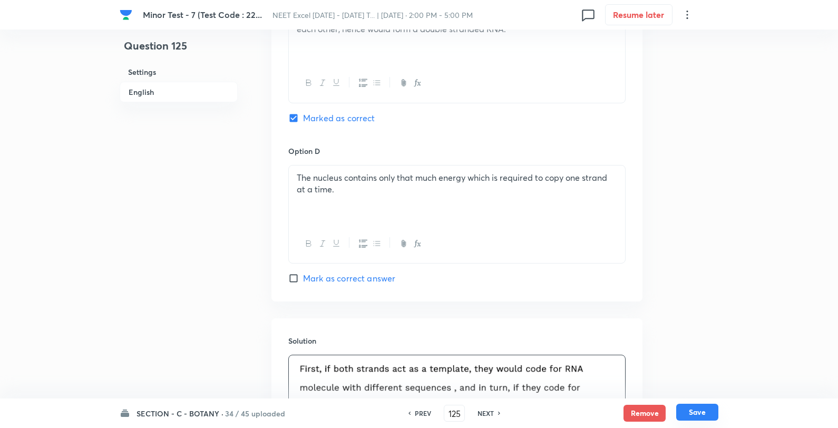
click at [683, 419] on button "Save" at bounding box center [697, 412] width 42 height 17
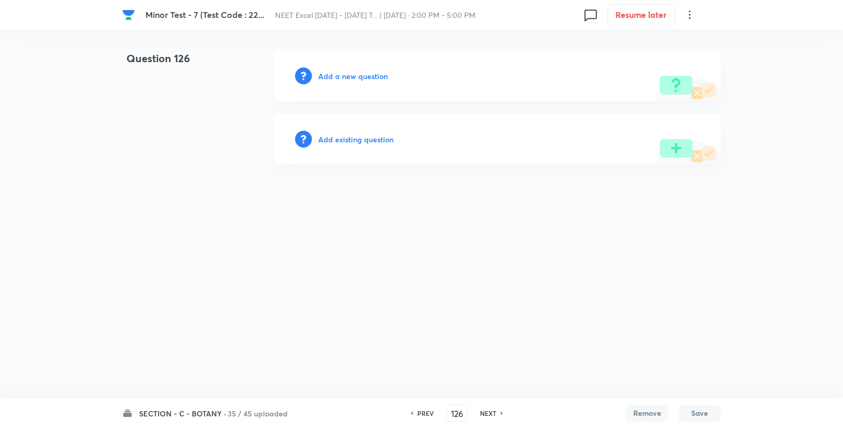
click at [357, 76] on h6 "Add a new question" at bounding box center [353, 76] width 70 height 11
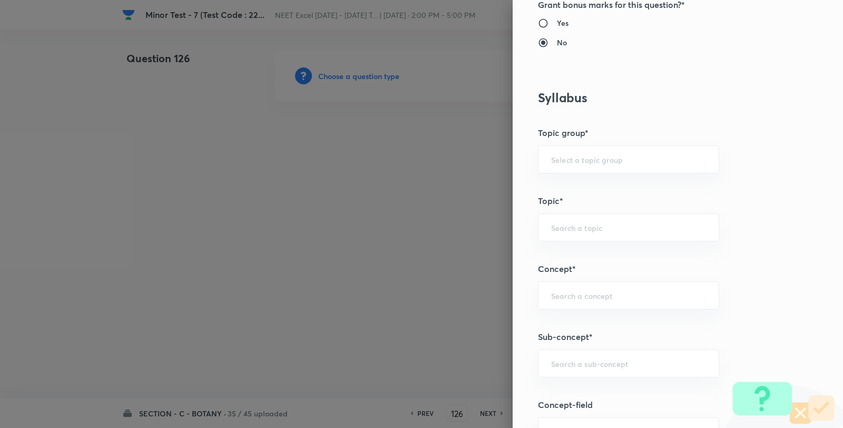
scroll to position [644, 0]
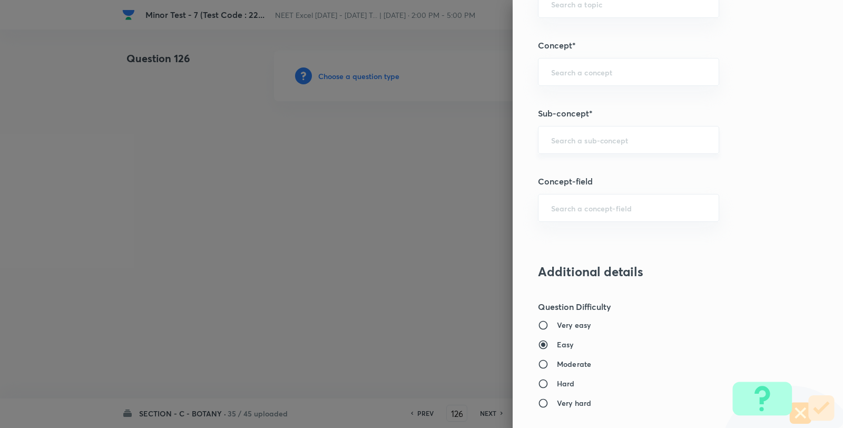
click at [609, 129] on div "​" at bounding box center [628, 140] width 181 height 28
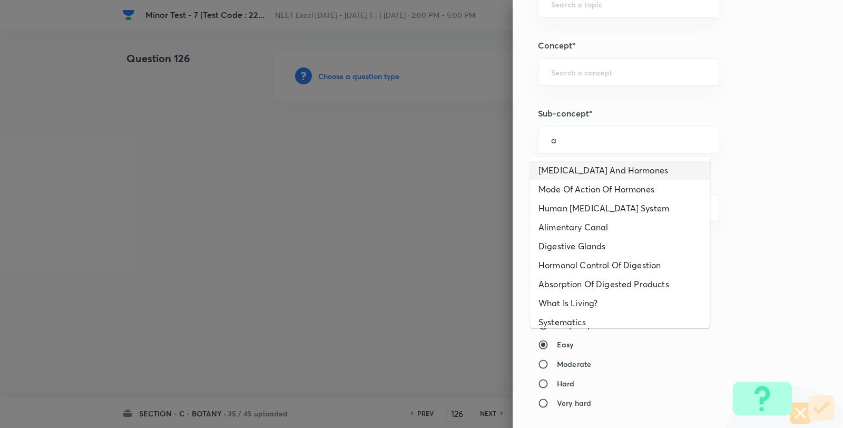
click at [591, 169] on li "Endocrine Glands And Hormones" at bounding box center [620, 170] width 180 height 19
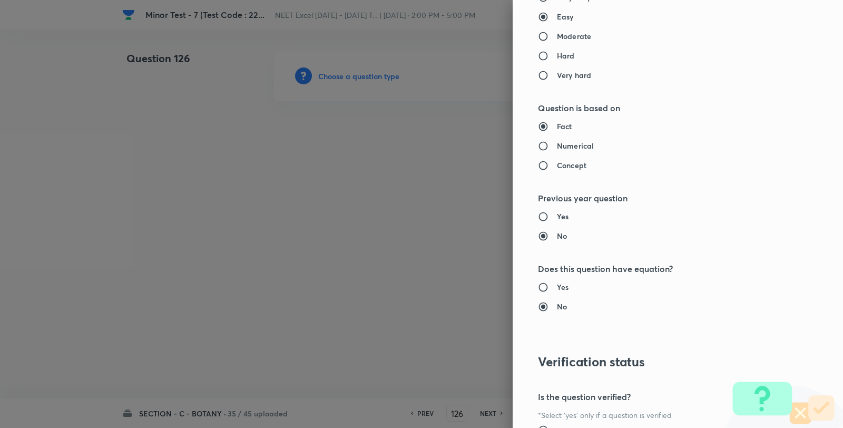
scroll to position [1080, 0]
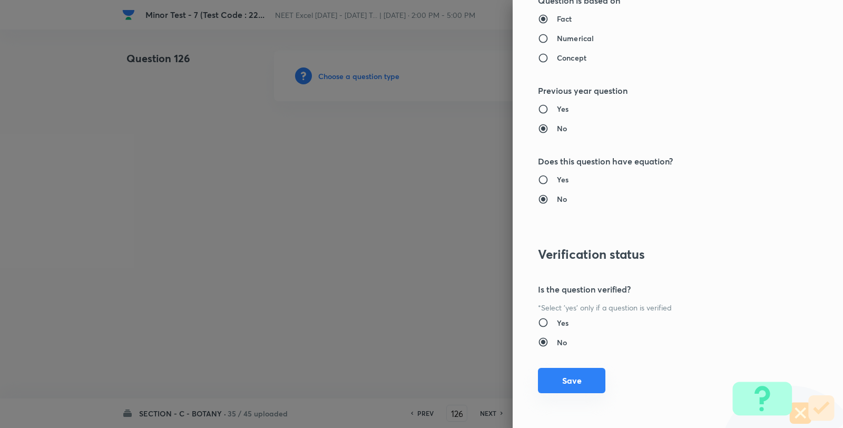
click at [564, 384] on button "Save" at bounding box center [571, 380] width 67 height 25
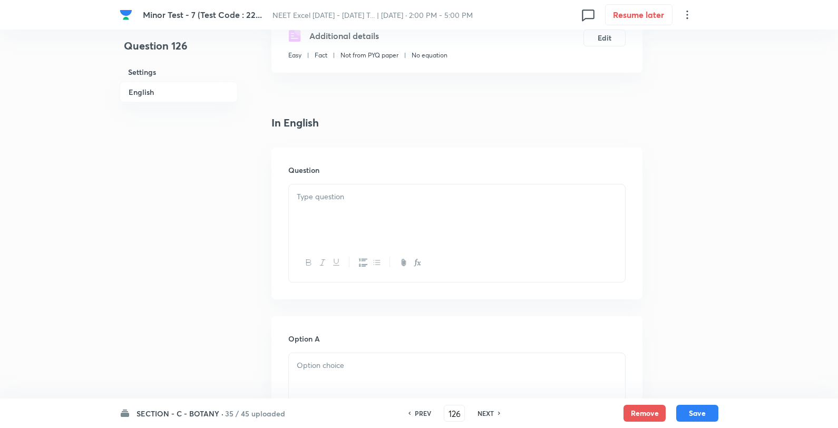
scroll to position [351, 0]
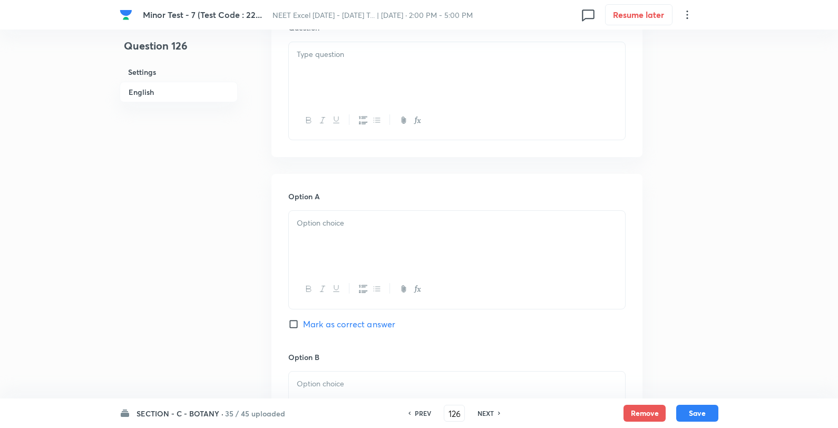
click at [397, 66] on div at bounding box center [457, 71] width 336 height 59
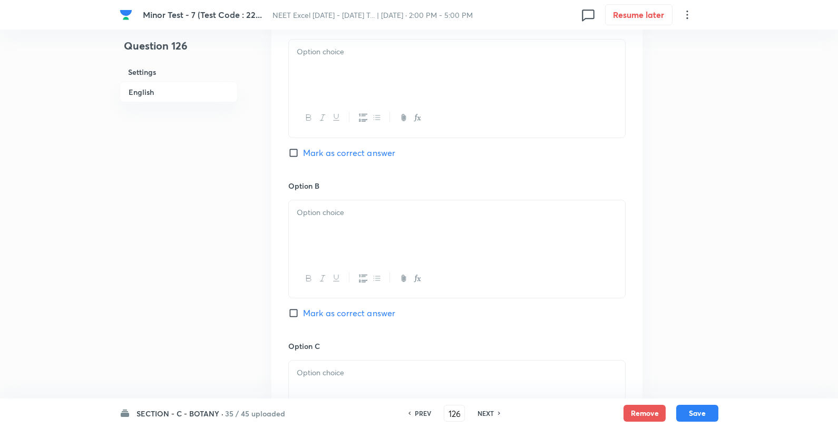
scroll to position [527, 0]
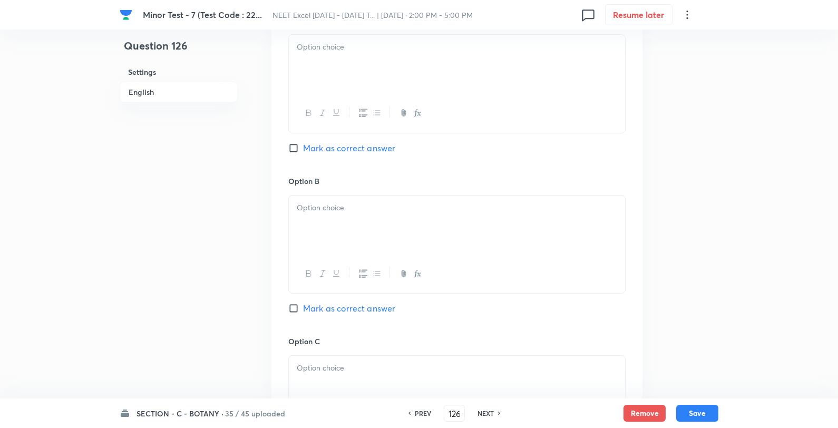
click at [356, 74] on div at bounding box center [457, 64] width 336 height 59
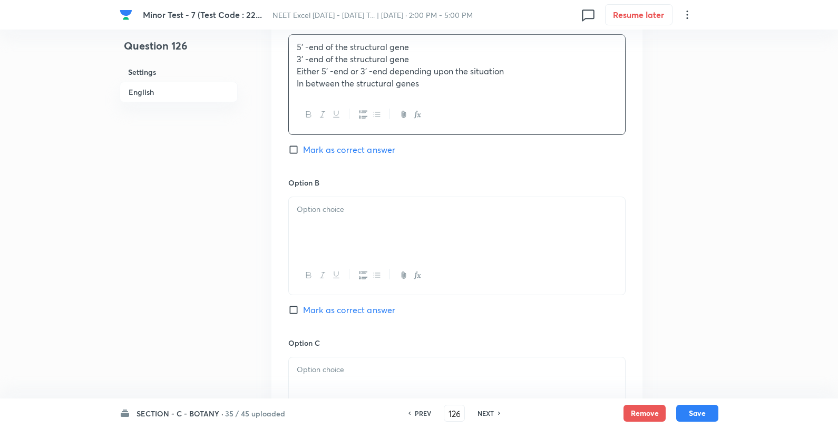
click at [297, 63] on p "3' -end of the structural gene" at bounding box center [457, 59] width 320 height 12
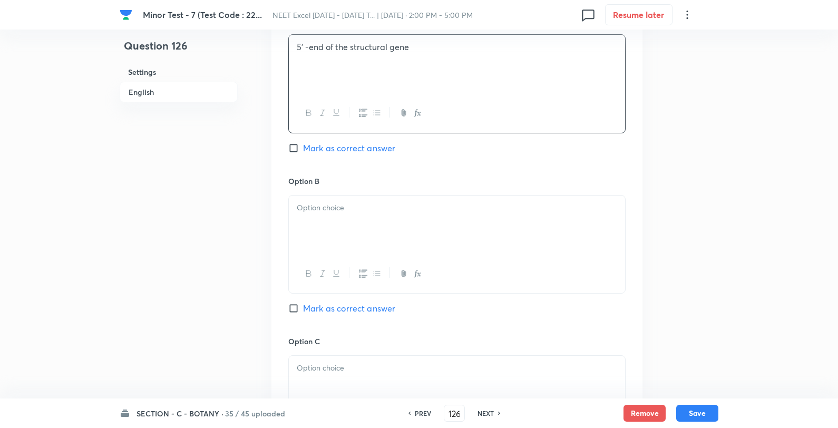
click at [306, 229] on div at bounding box center [457, 225] width 336 height 59
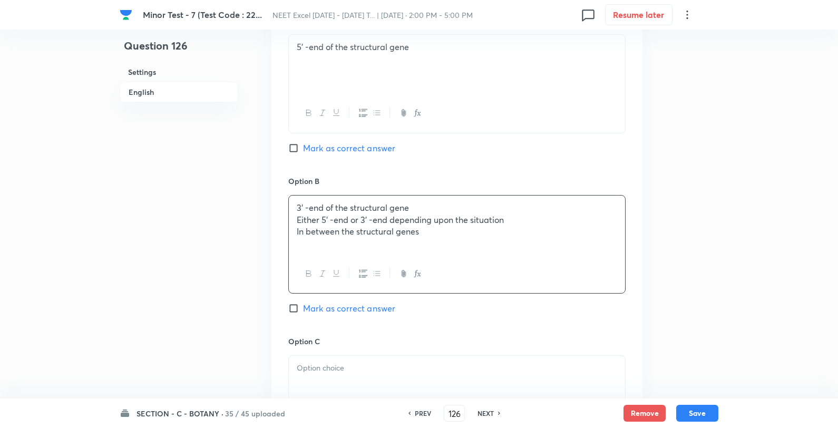
click at [298, 223] on p "Either 5' -end or 3' -end depending upon the situation" at bounding box center [457, 220] width 320 height 12
click at [330, 151] on span "Mark as correct answer" at bounding box center [349, 148] width 92 height 13
click at [303, 151] on input "Mark as correct answer" at bounding box center [295, 148] width 15 height 11
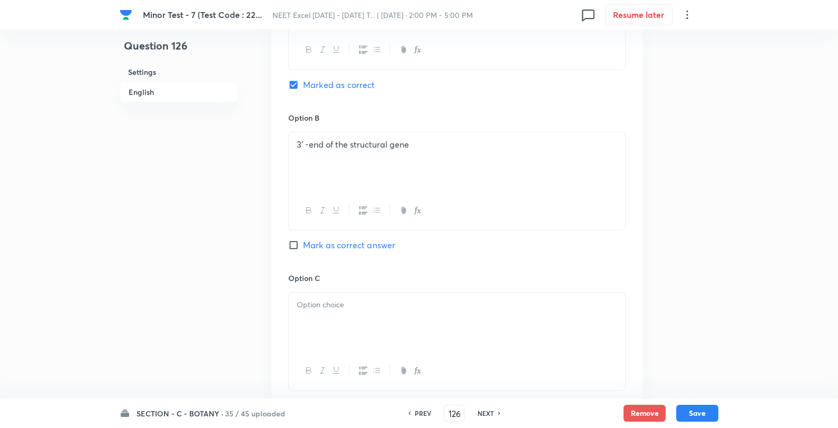
scroll to position [703, 0]
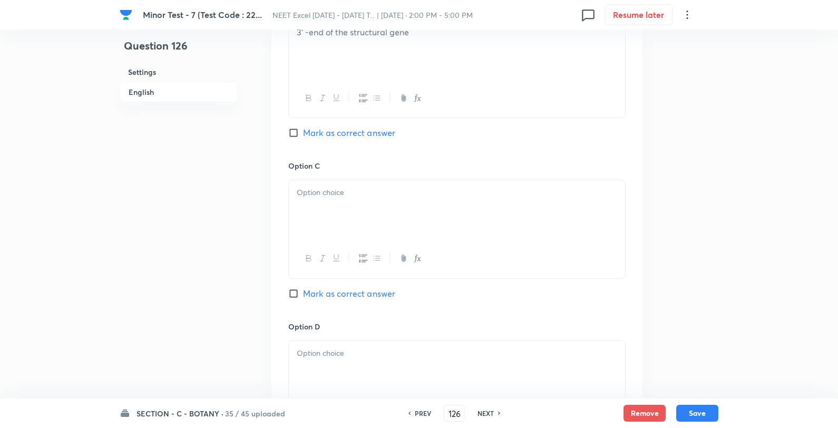
click at [315, 186] on div at bounding box center [457, 209] width 336 height 59
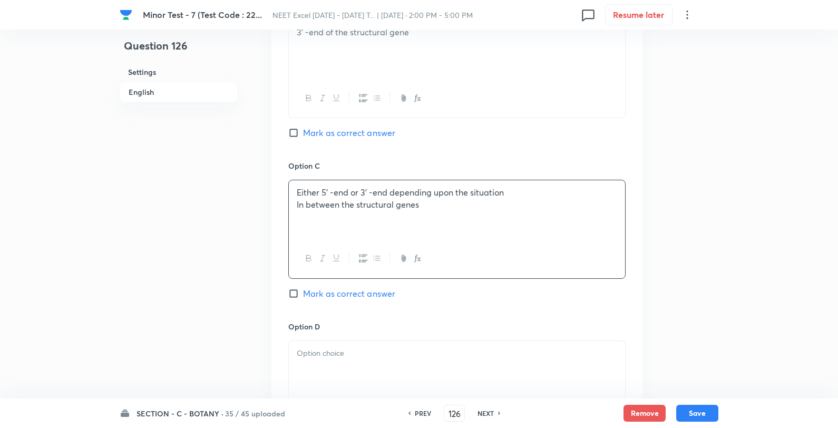
drag, startPoint x: 297, startPoint y: 208, endPoint x: 303, endPoint y: 206, distance: 5.7
click at [297, 208] on p "In between the structural genes" at bounding box center [457, 205] width 320 height 12
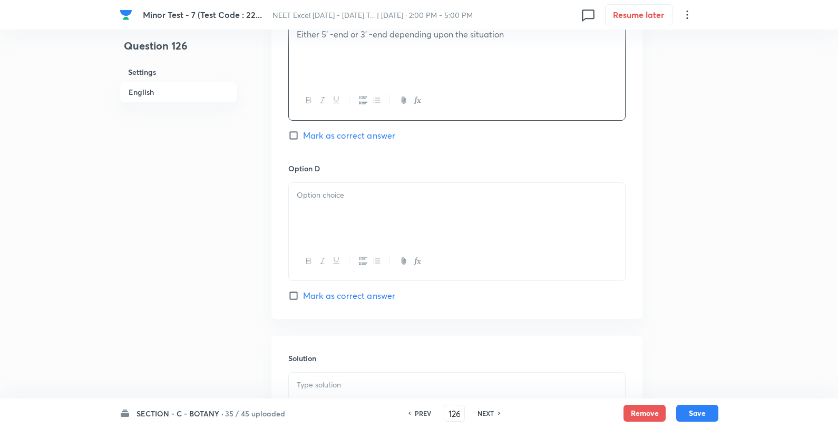
scroll to position [878, 0]
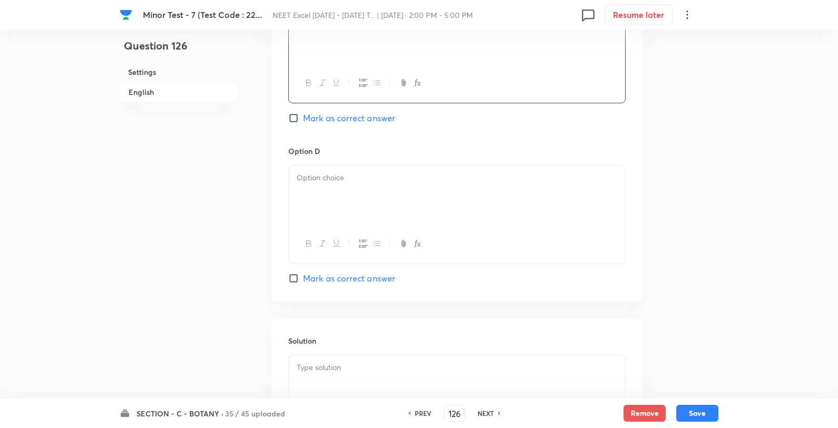
click at [328, 198] on div at bounding box center [457, 195] width 336 height 59
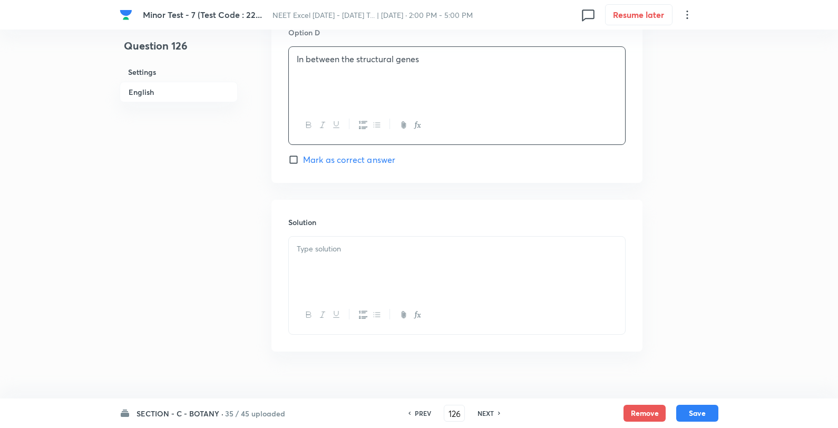
scroll to position [1015, 0]
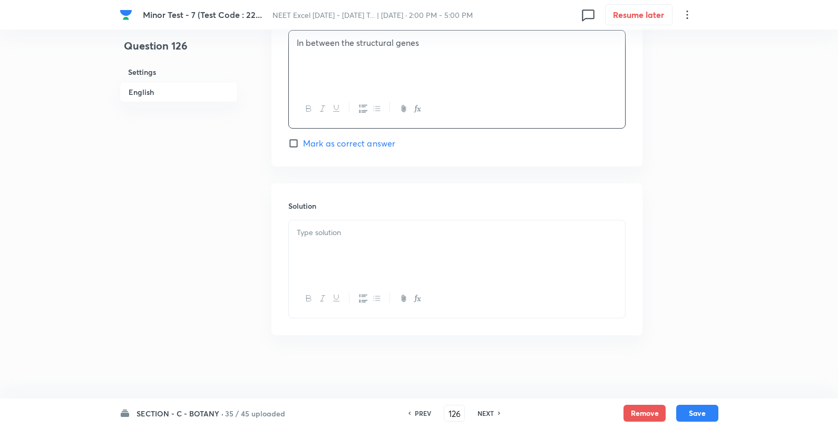
click at [350, 274] on div at bounding box center [457, 249] width 336 height 59
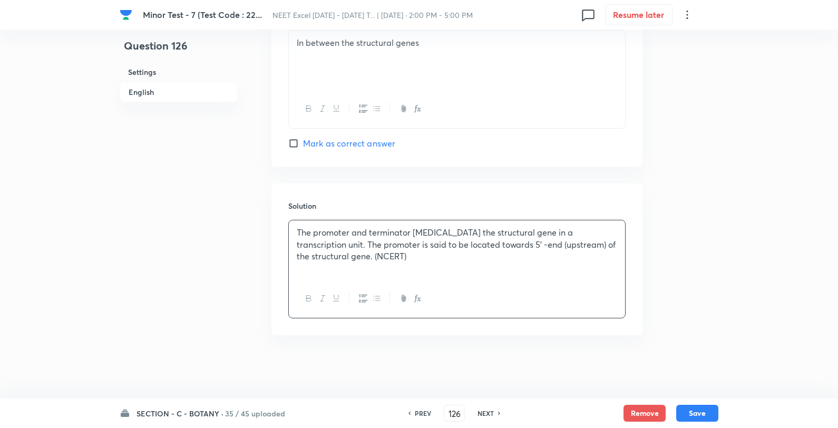
click at [701, 424] on div "SECTION - C - BOTANY · 35 / 45 uploaded PREV 126 ​ NEXT Remove Save" at bounding box center [419, 413] width 599 height 30
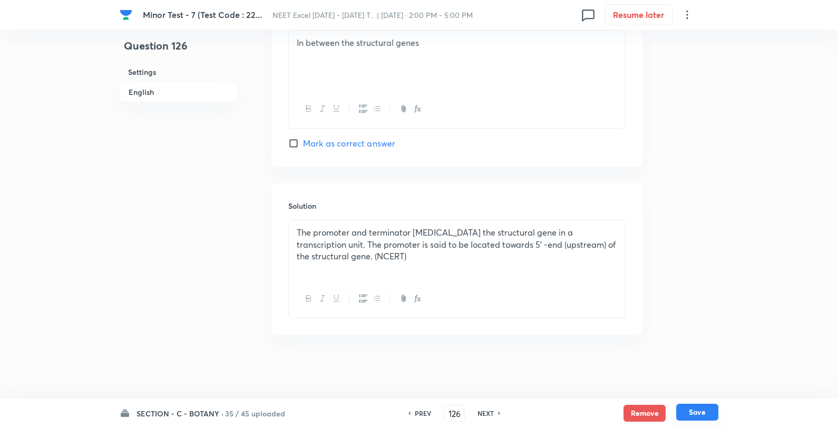
click at [713, 418] on button "Save" at bounding box center [697, 412] width 42 height 17
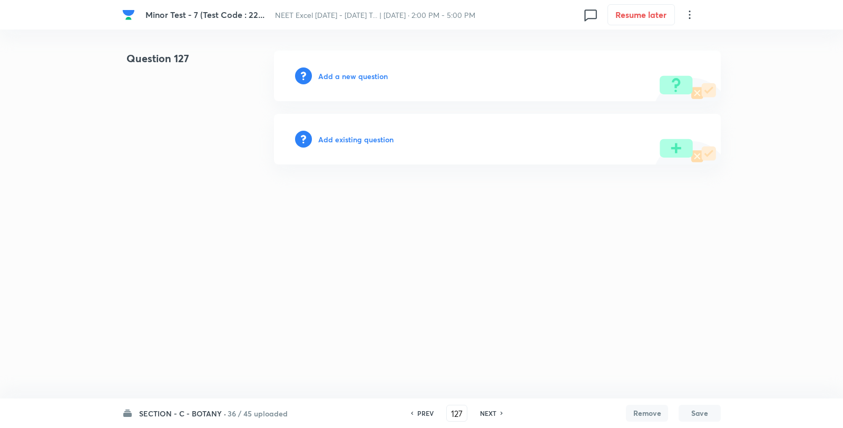
click at [371, 82] on div "Add a new question" at bounding box center [497, 76] width 447 height 51
click at [371, 80] on h6 "Add a new question" at bounding box center [353, 76] width 70 height 11
click at [371, 80] on h6 "Choose a question type" at bounding box center [358, 76] width 81 height 11
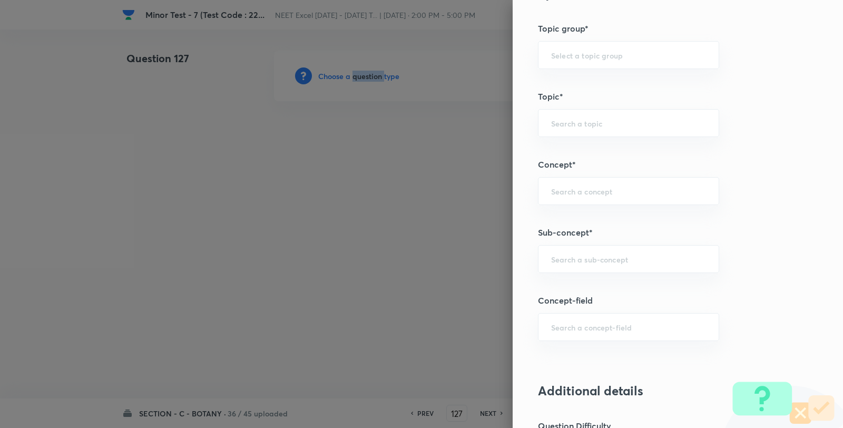
scroll to position [703, 0]
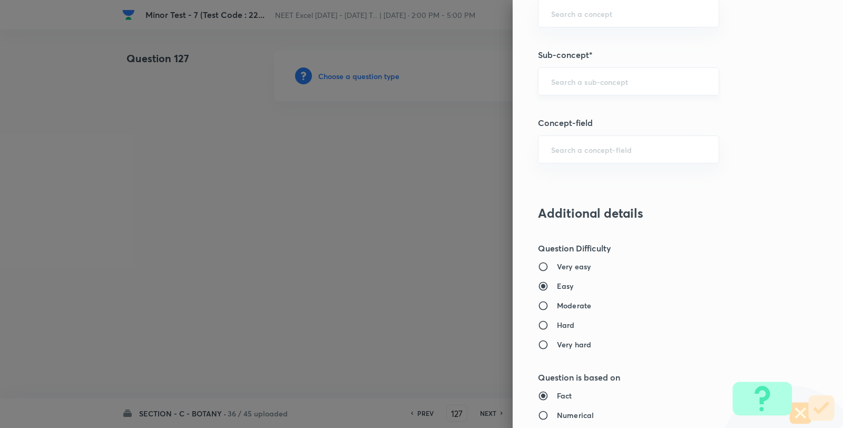
drag, startPoint x: 595, startPoint y: 96, endPoint x: 596, endPoint y: 89, distance: 8.1
click at [595, 96] on div "Question settings Question type* Single choice correct Number of options* 2 3 4…" at bounding box center [678, 214] width 330 height 428
click at [597, 85] on input "text" at bounding box center [628, 81] width 155 height 10
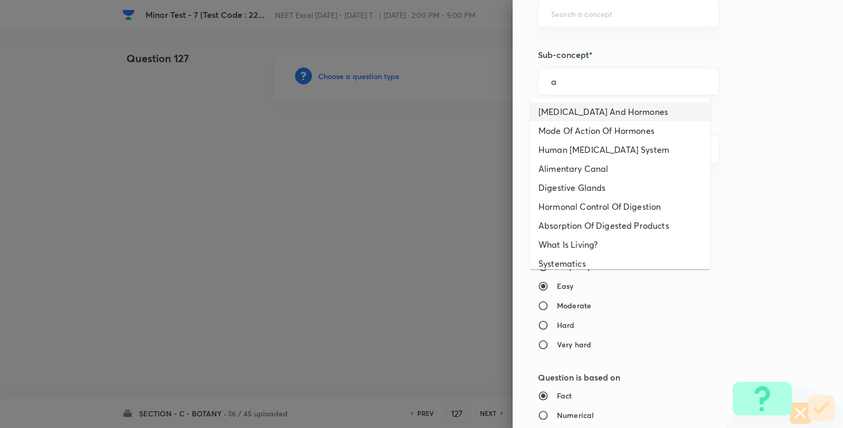
click at [591, 104] on li "Endocrine Glands And Hormones" at bounding box center [620, 111] width 180 height 19
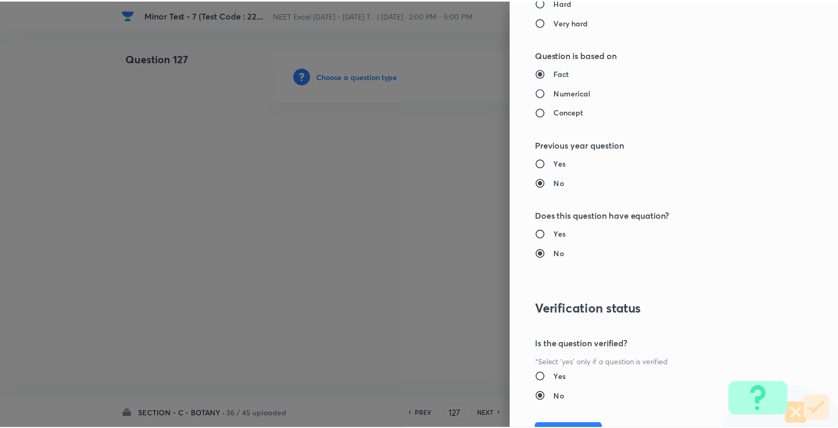
scroll to position [1080, 0]
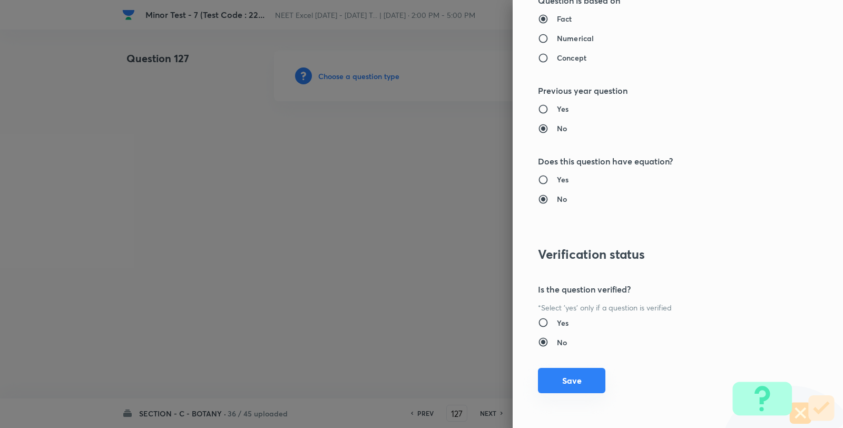
click at [567, 375] on button "Save" at bounding box center [571, 380] width 67 height 25
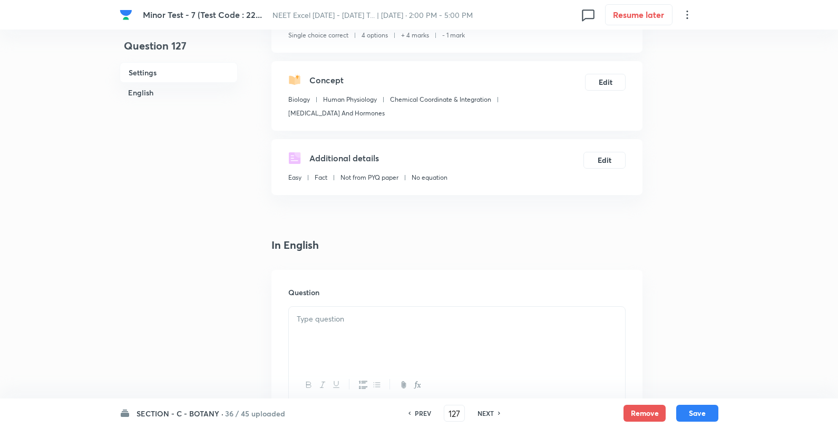
scroll to position [234, 0]
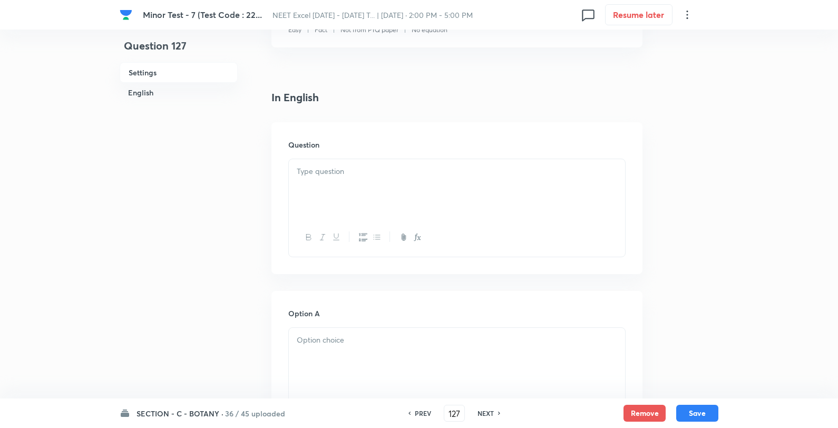
click at [371, 202] on div at bounding box center [457, 188] width 336 height 59
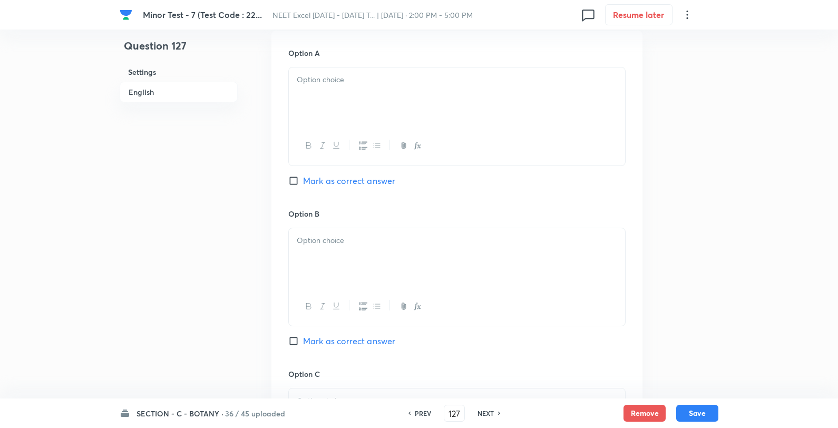
scroll to position [468, 0]
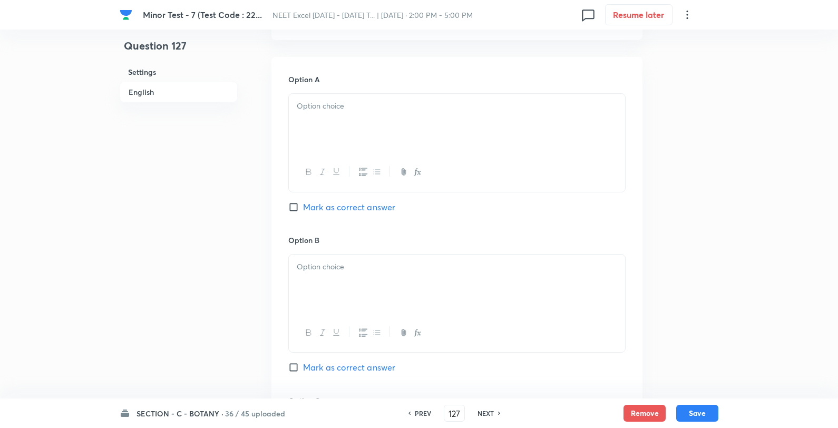
click at [336, 122] on div at bounding box center [457, 123] width 336 height 59
click at [393, 113] on p "50 – 100" at bounding box center [457, 118] width 320 height 12
click at [376, 104] on p "100 - 150" at bounding box center [457, 106] width 320 height 12
click at [348, 277] on div at bounding box center [457, 284] width 336 height 59
click at [409, 259] on div "50 – 100 1500 – 2000 200 - 300" at bounding box center [457, 284] width 336 height 59
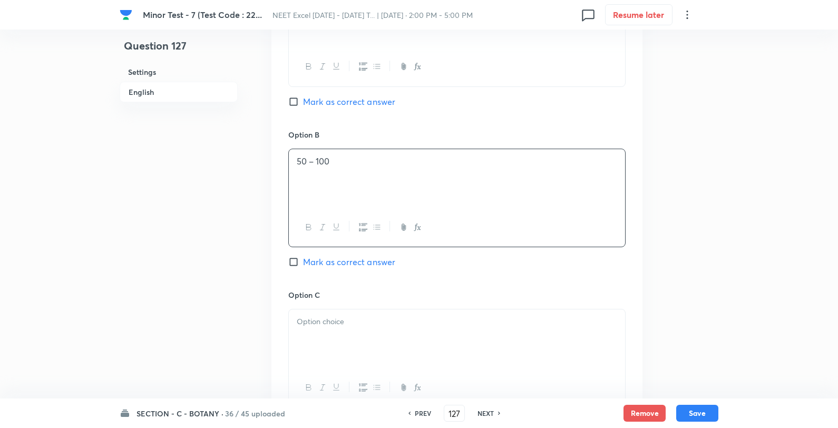
scroll to position [703, 0]
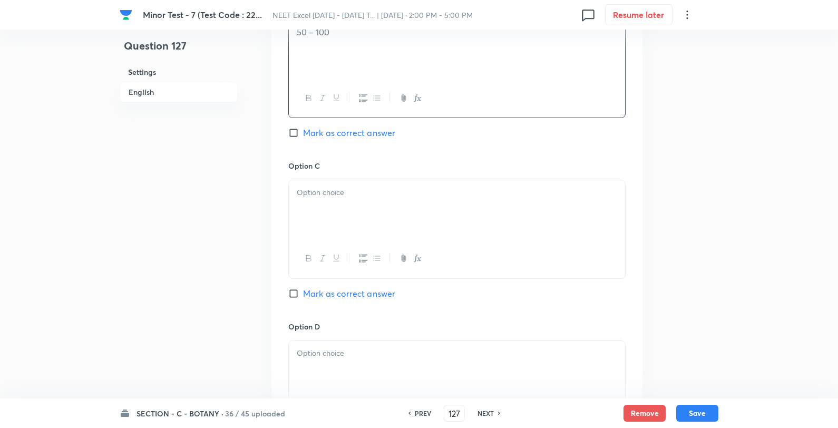
click at [358, 212] on div at bounding box center [457, 209] width 336 height 59
click at [401, 190] on p "1500 – 2000" at bounding box center [457, 193] width 320 height 12
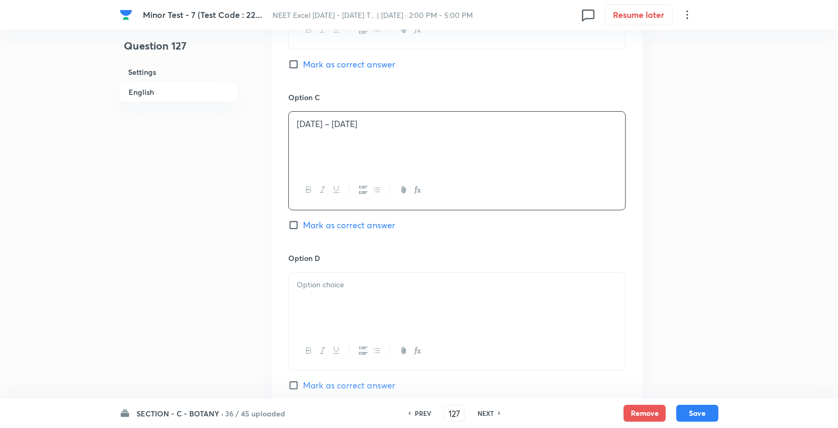
scroll to position [937, 0]
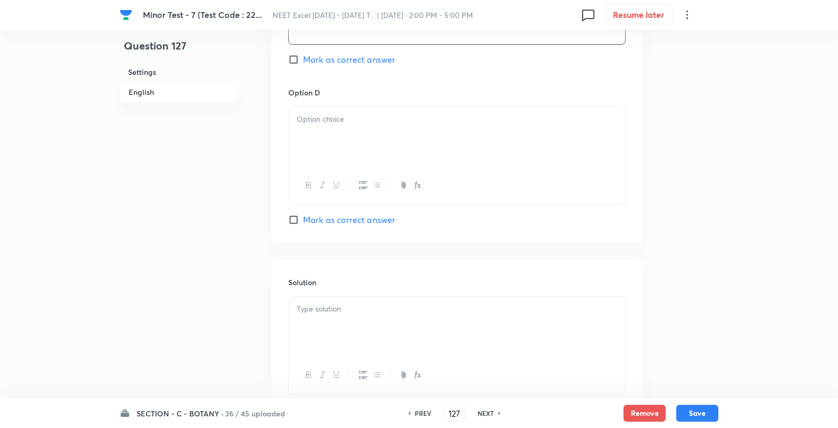
click at [350, 153] on div at bounding box center [457, 136] width 336 height 59
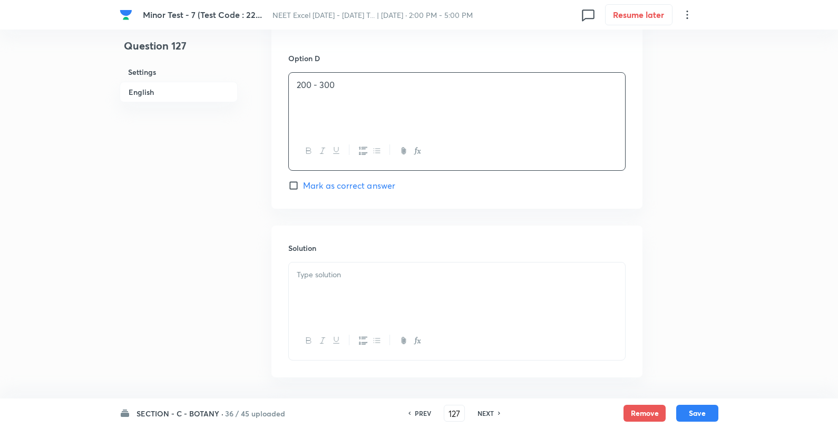
scroll to position [1015, 0]
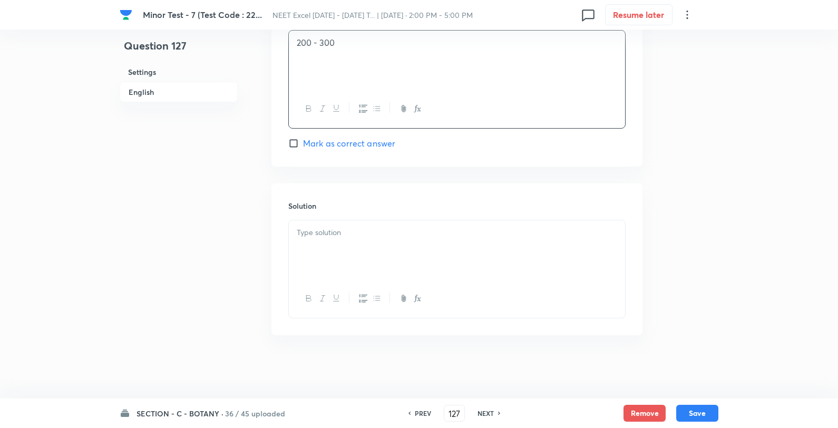
click at [354, 140] on span "Mark as correct answer" at bounding box center [349, 143] width 92 height 13
click at [303, 140] on input "Mark as correct answer" at bounding box center [295, 143] width 15 height 11
click at [348, 236] on p at bounding box center [457, 233] width 320 height 12
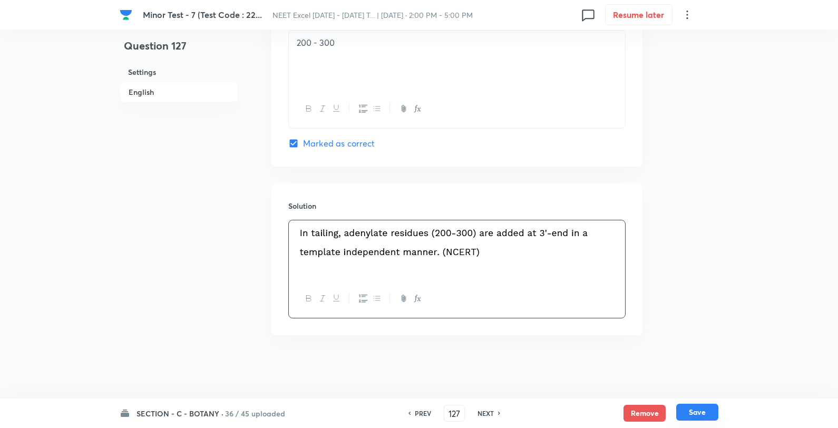
click at [702, 415] on button "Save" at bounding box center [697, 412] width 42 height 17
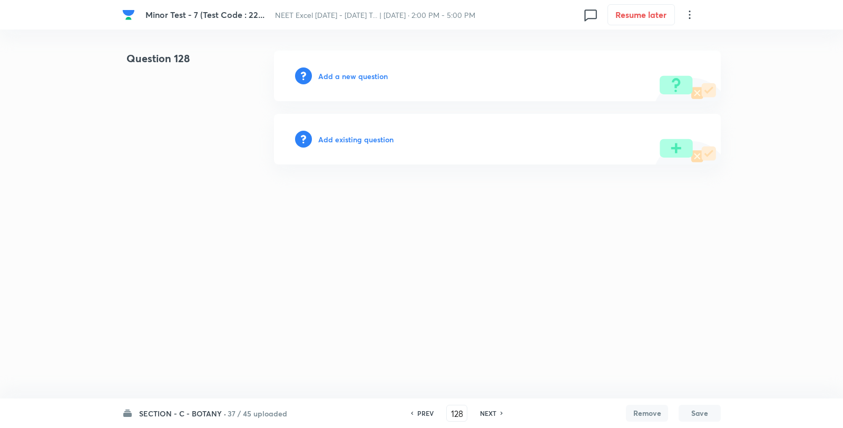
click at [356, 72] on h6 "Add a new question" at bounding box center [353, 76] width 70 height 11
click at [356, 72] on h6 "Choose a question type" at bounding box center [358, 76] width 81 height 11
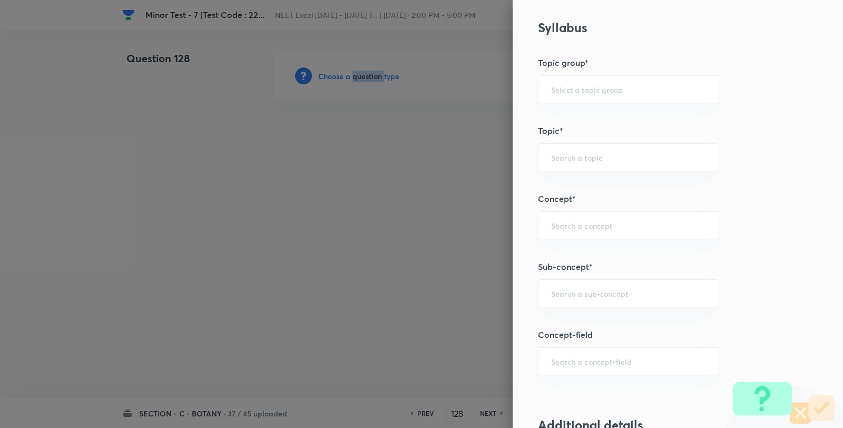
scroll to position [703, 0]
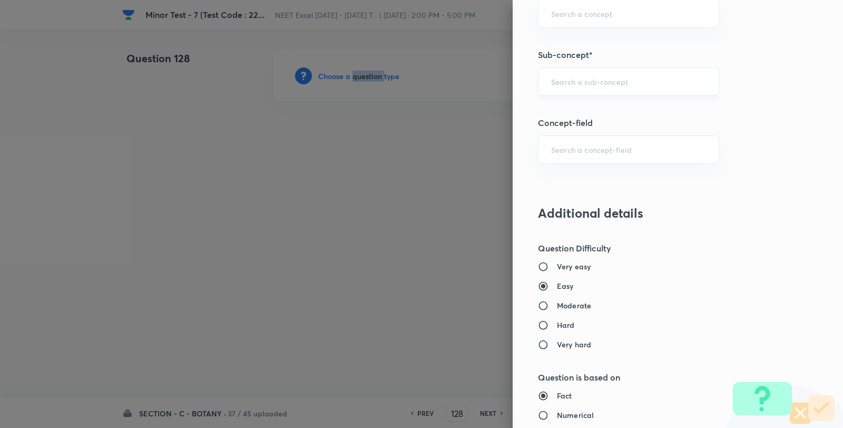
click at [612, 95] on div "​" at bounding box center [628, 81] width 181 height 28
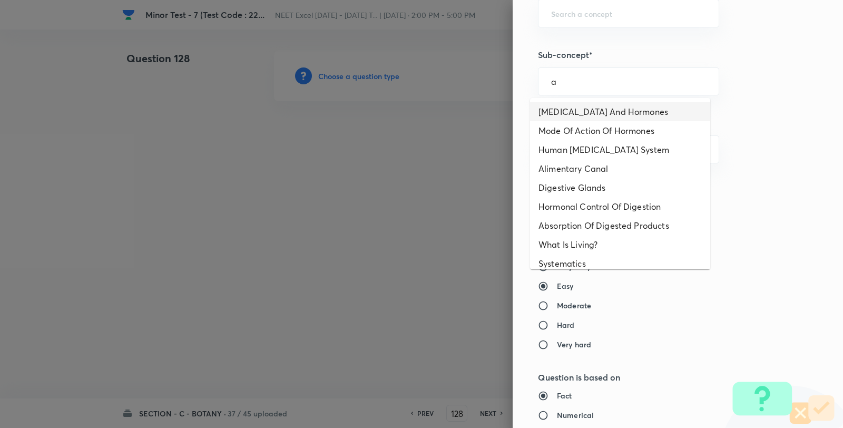
click at [598, 112] on li "Endocrine Glands And Hormones" at bounding box center [620, 111] width 180 height 19
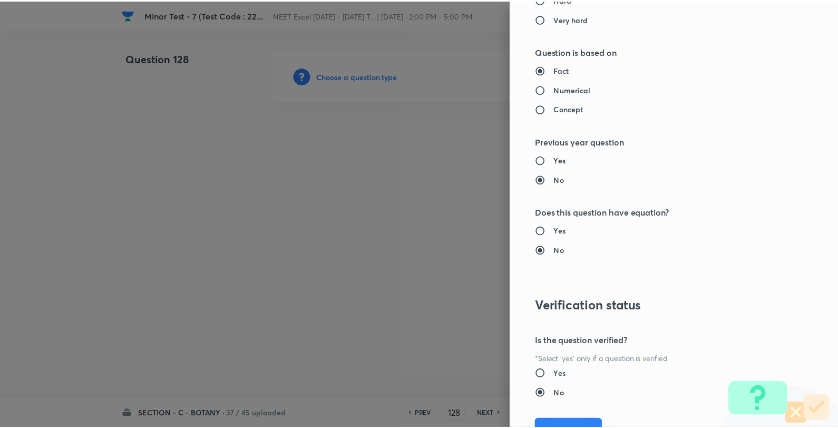
scroll to position [1080, 0]
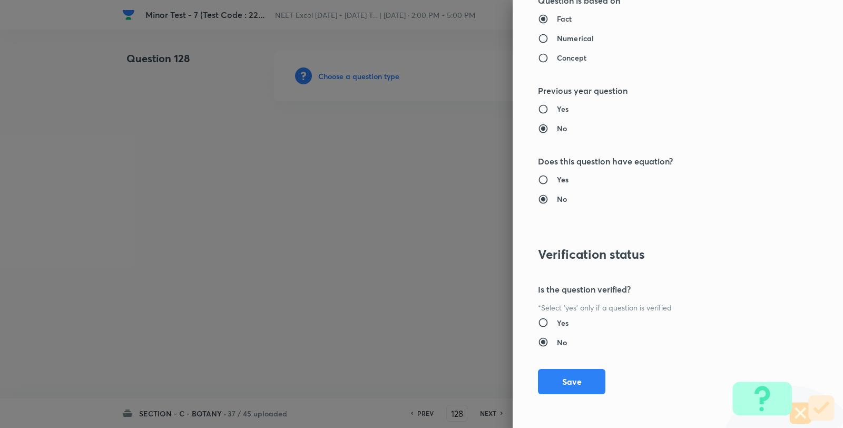
drag, startPoint x: 555, startPoint y: 394, endPoint x: 563, endPoint y: 382, distance: 15.2
click at [555, 393] on div "Question settings Question type* Single choice correct Number of options* 2 3 4…" at bounding box center [678, 214] width 330 height 428
click at [563, 382] on button "Save" at bounding box center [571, 380] width 67 height 25
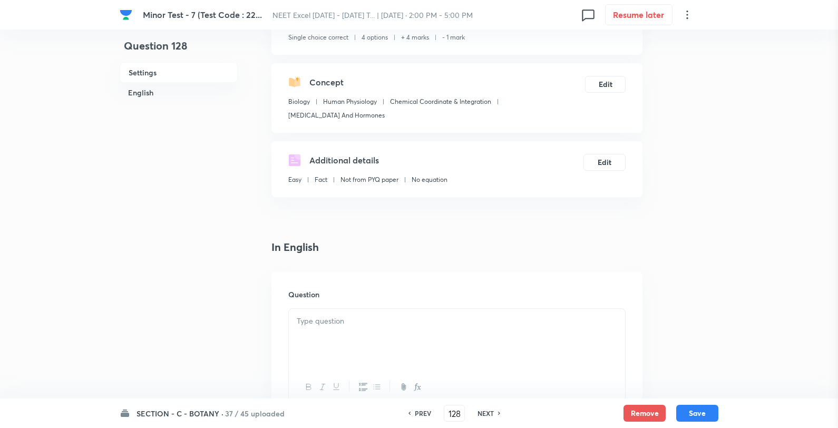
scroll to position [176, 0]
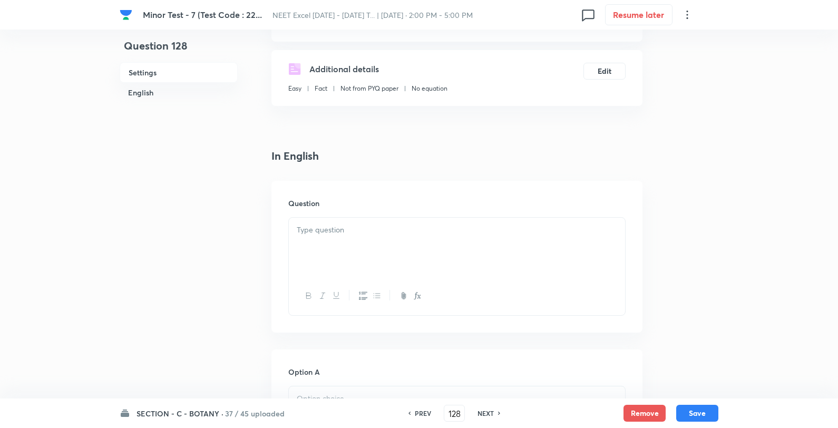
drag, startPoint x: 378, startPoint y: 196, endPoint x: 369, endPoint y: 214, distance: 20.3
click at [376, 198] on div "Question" at bounding box center [456, 257] width 371 height 152
drag, startPoint x: 366, startPoint y: 229, endPoint x: 362, endPoint y: 234, distance: 7.1
click at [364, 232] on p at bounding box center [457, 230] width 320 height 12
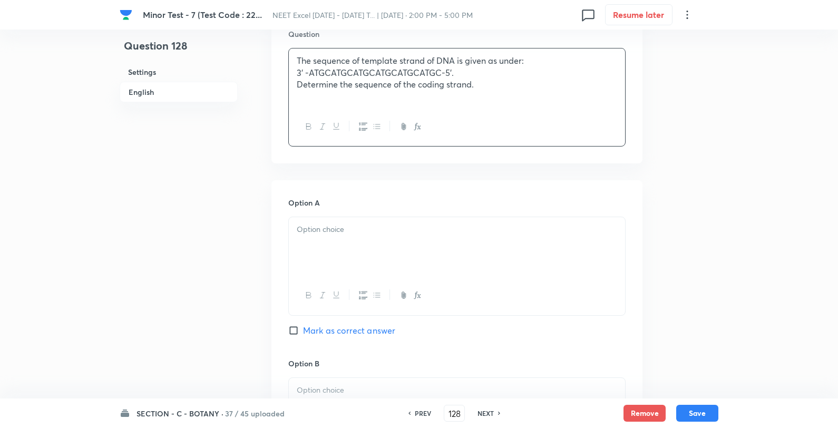
scroll to position [351, 0]
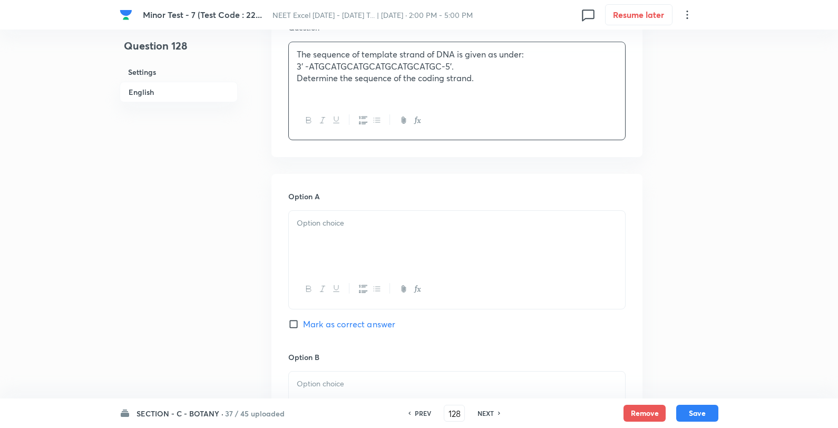
click at [374, 261] on div at bounding box center [457, 240] width 336 height 59
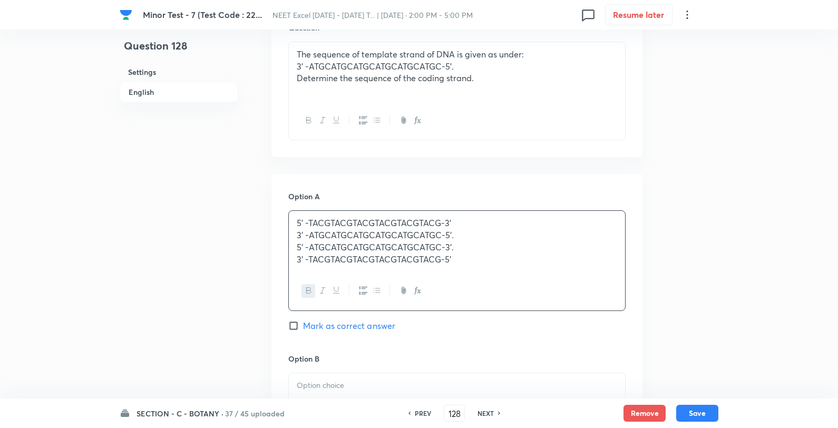
click at [494, 220] on p "5' -TACGTACGTACGTACGTACGTACG-3'" at bounding box center [457, 223] width 320 height 12
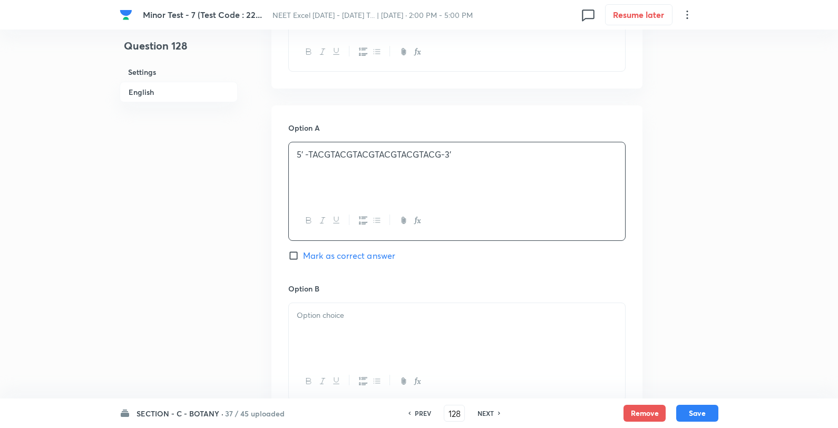
scroll to position [527, 0]
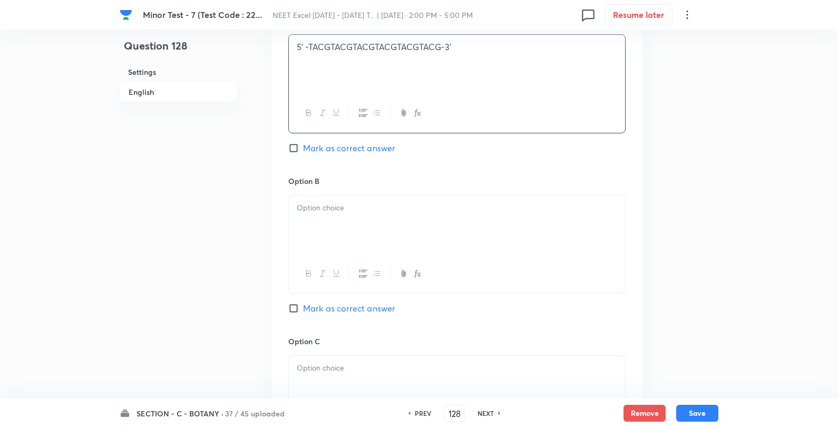
click at [418, 209] on p at bounding box center [457, 208] width 320 height 12
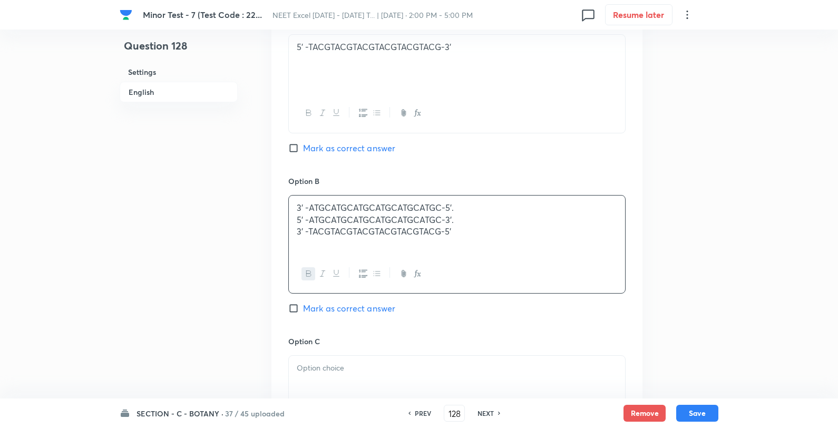
click at [492, 204] on p "3' -ATGCATGCATGCATGCATGCATGC-5'." at bounding box center [457, 208] width 320 height 12
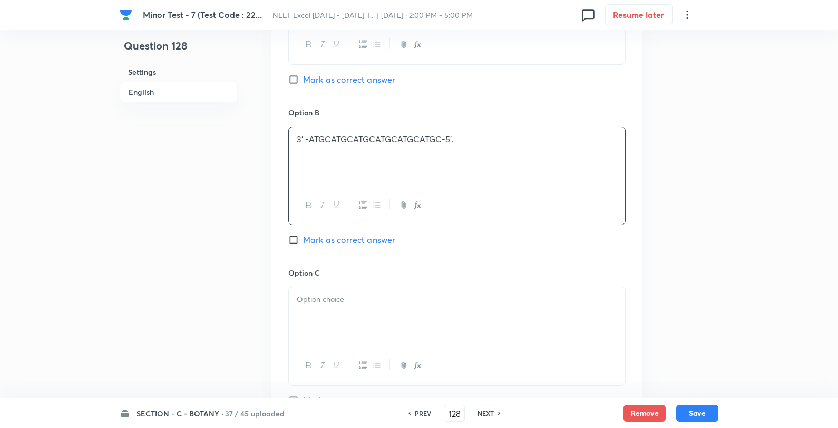
scroll to position [703, 0]
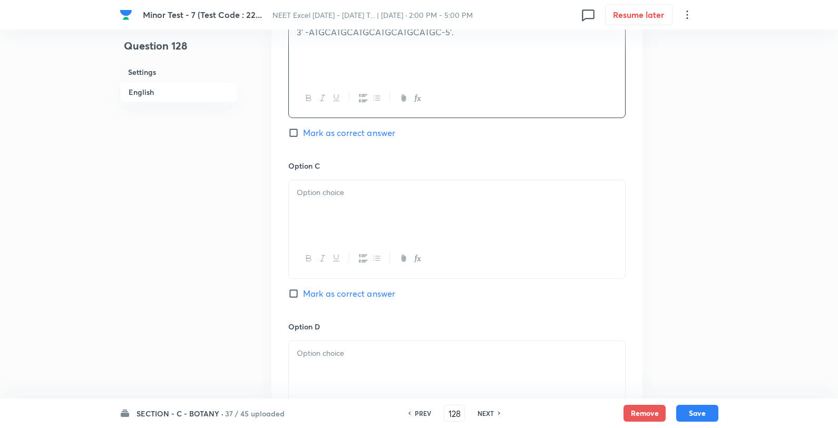
click at [429, 203] on div at bounding box center [457, 209] width 336 height 59
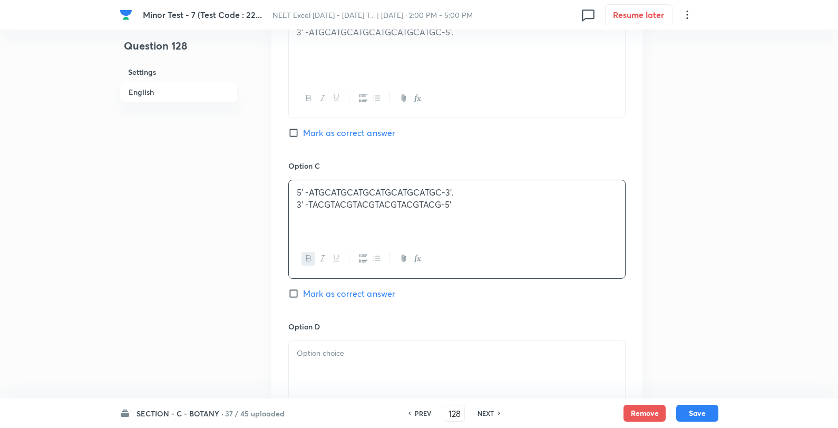
click at [493, 193] on p "5' -ATGCATGCATGCATGCATGCATGC-3'." at bounding box center [457, 193] width 320 height 12
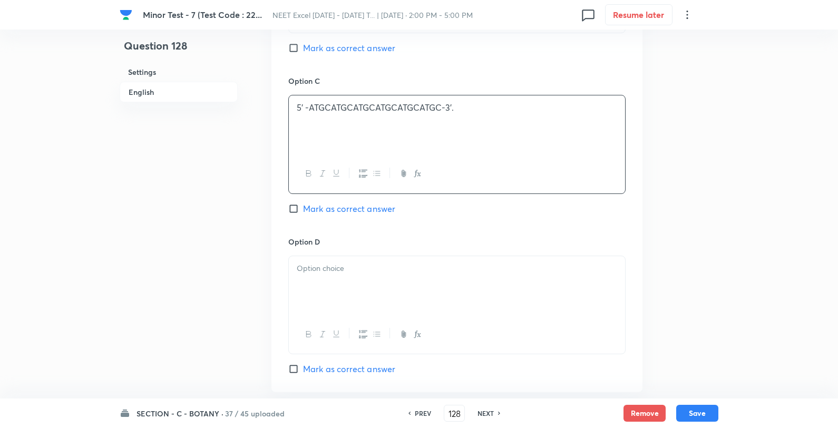
scroll to position [878, 0]
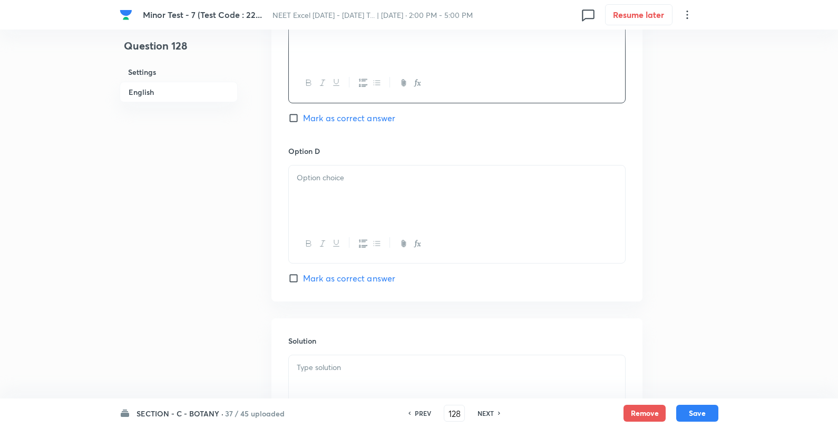
click at [434, 188] on div at bounding box center [457, 195] width 336 height 59
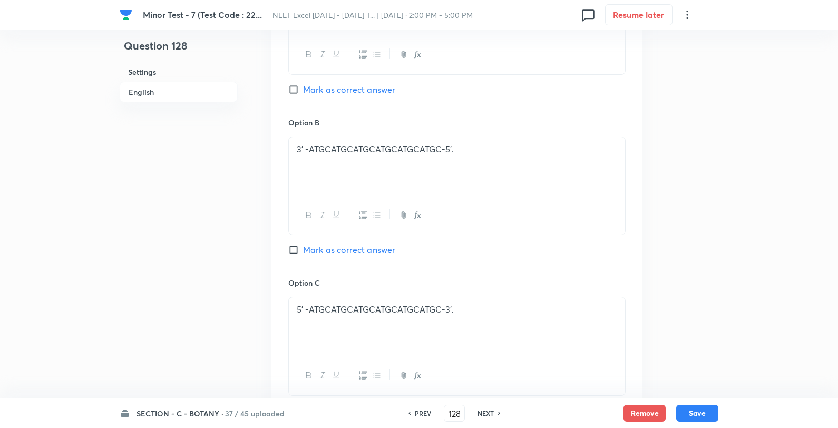
click at [354, 97] on div "Option A 5' -TACGTACGTACGTACGTACGTACG-3' Mark as correct answer" at bounding box center [456, 36] width 337 height 160
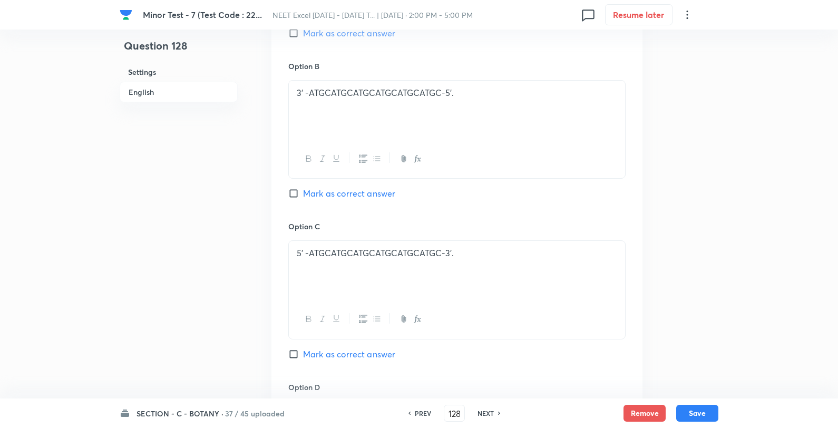
scroll to position [527, 0]
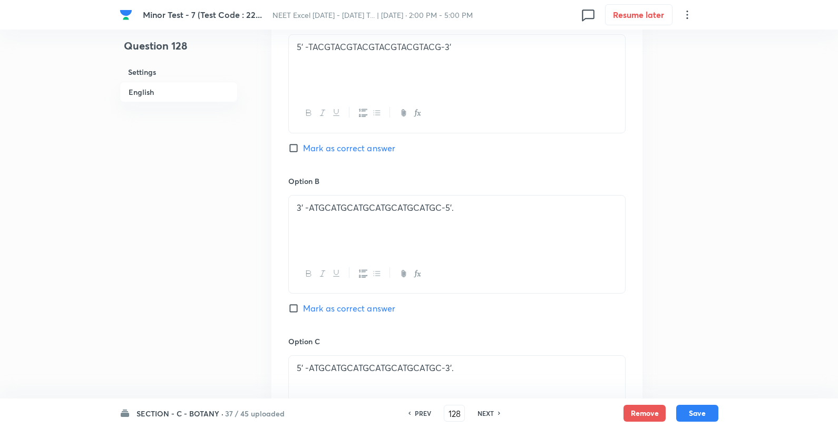
click at [351, 152] on span "Mark as correct answer" at bounding box center [349, 148] width 92 height 13
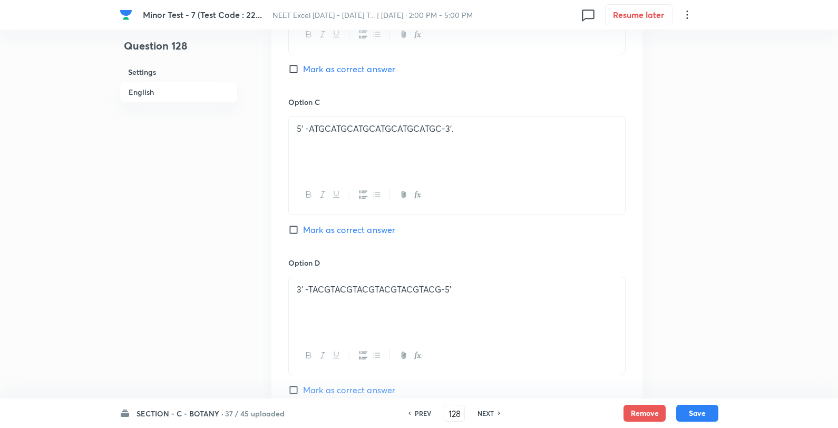
scroll to position [547, 0]
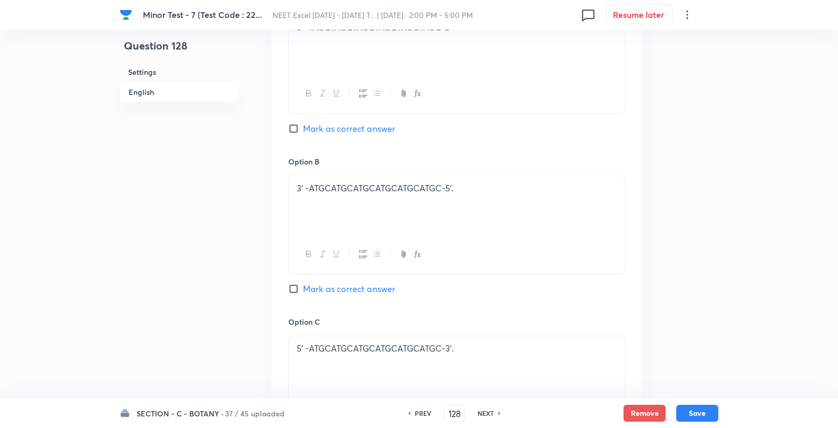
click at [312, 133] on span "Mark as correct answer" at bounding box center [349, 128] width 92 height 13
click at [303, 133] on input "Mark as correct answer" at bounding box center [295, 128] width 15 height 11
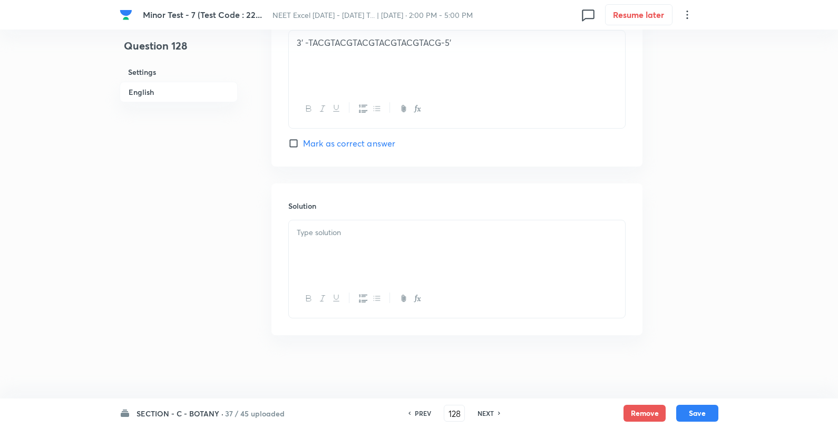
click at [365, 246] on div at bounding box center [457, 249] width 336 height 59
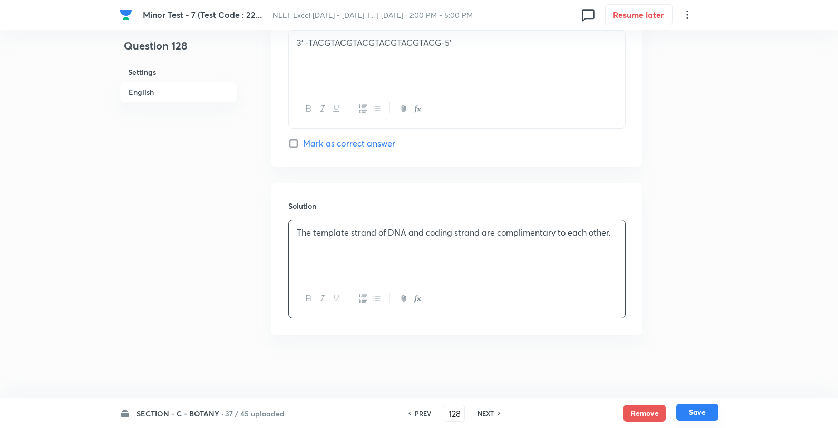
click at [693, 416] on button "Save" at bounding box center [697, 412] width 42 height 17
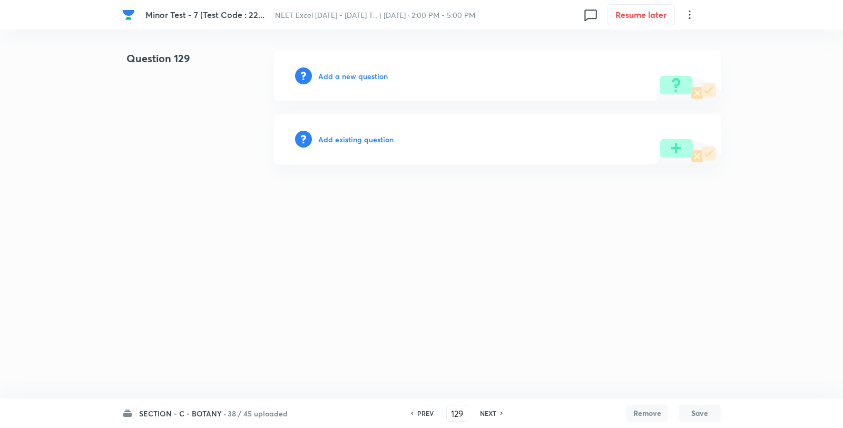
click at [356, 69] on div "Add a new question" at bounding box center [497, 76] width 447 height 51
click at [357, 69] on div "Add a new question" at bounding box center [497, 76] width 447 height 51
click at [357, 71] on h6 "Add a new question" at bounding box center [353, 76] width 70 height 11
click at [366, 72] on h6 "Choose a question type" at bounding box center [358, 76] width 81 height 11
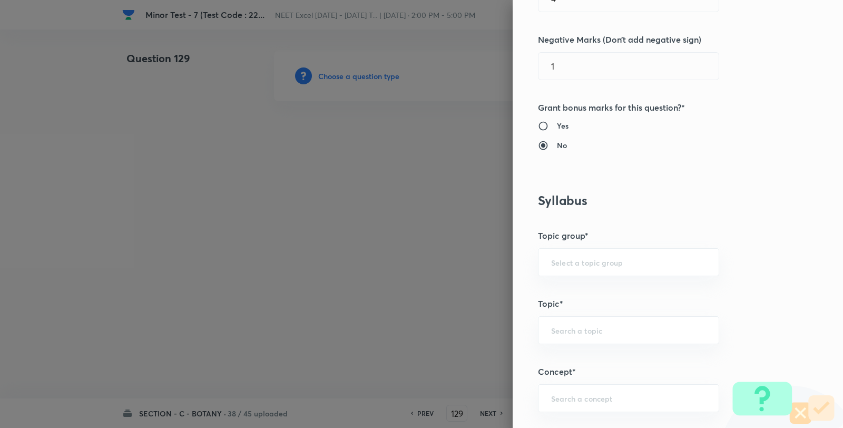
scroll to position [586, 0]
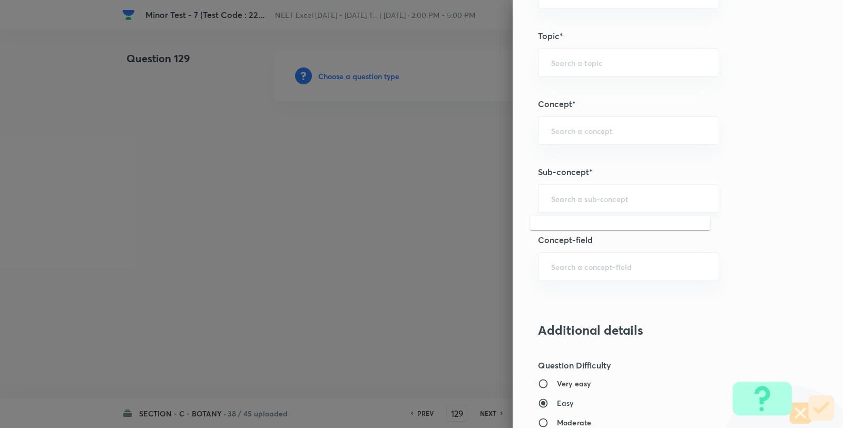
click at [566, 195] on input "text" at bounding box center [628, 198] width 155 height 10
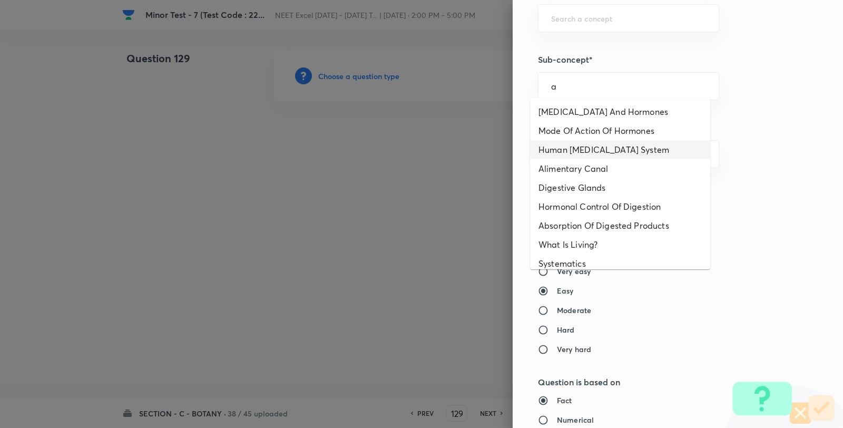
scroll to position [703, 0]
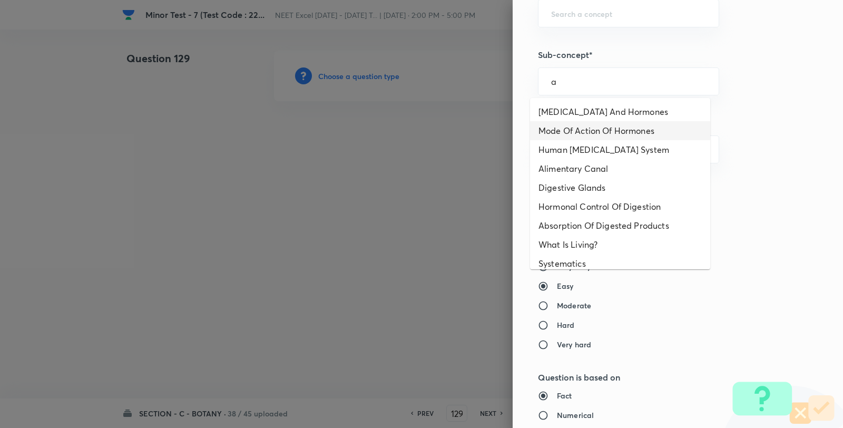
click at [568, 115] on li "Endocrine Glands And Hormones" at bounding box center [620, 111] width 180 height 19
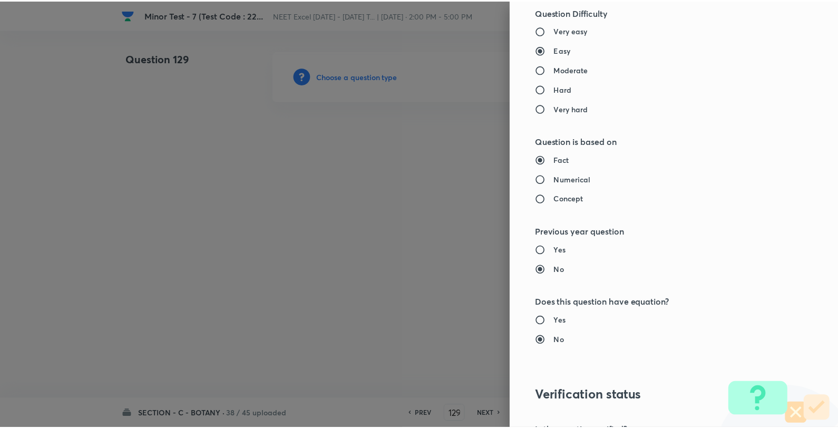
scroll to position [1080, 0]
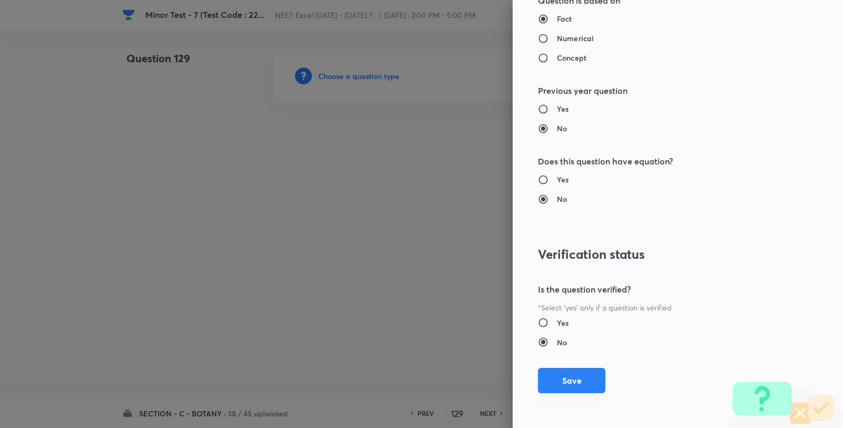
click at [556, 378] on button "Save" at bounding box center [571, 380] width 67 height 25
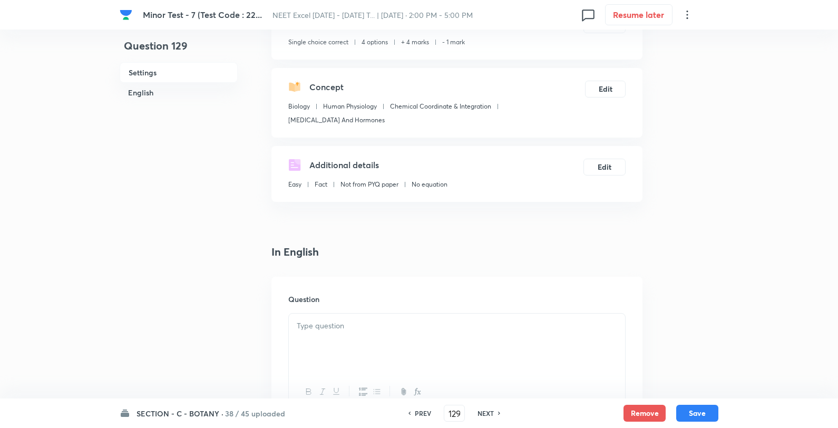
scroll to position [234, 0]
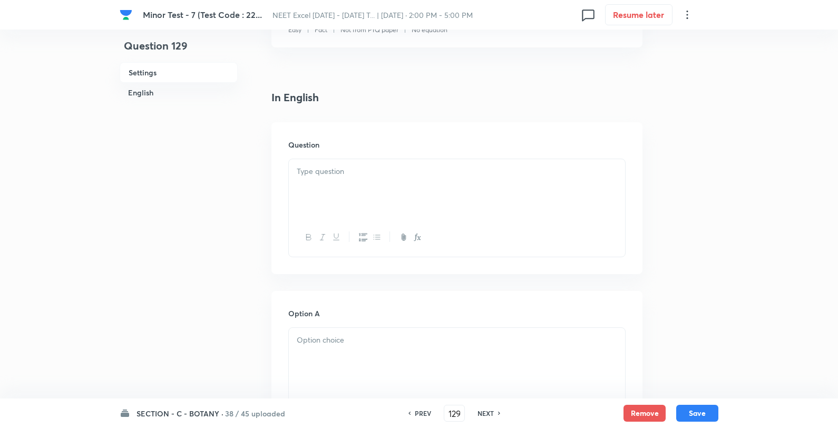
click at [375, 201] on div at bounding box center [457, 188] width 336 height 59
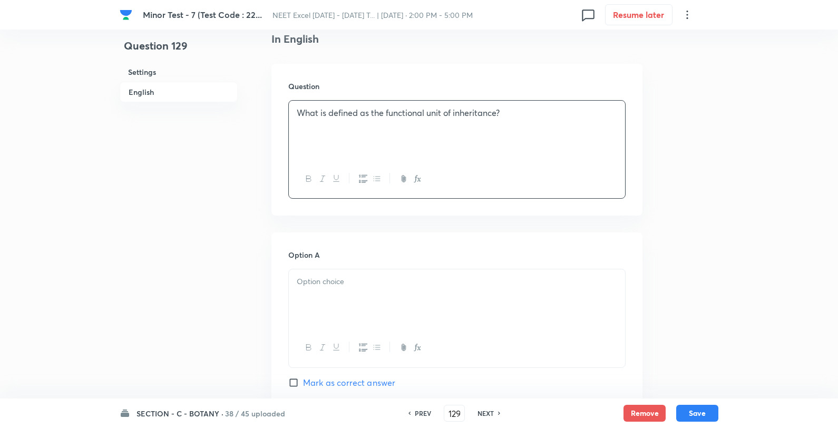
scroll to position [468, 0]
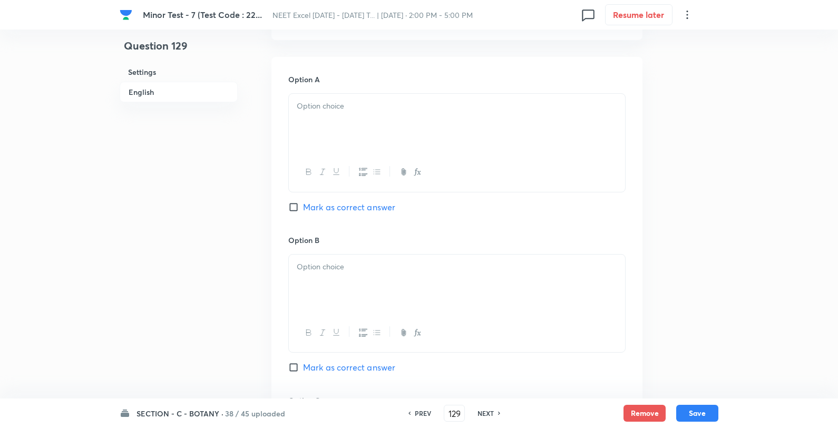
click at [357, 132] on div at bounding box center [457, 123] width 336 height 59
click at [441, 107] on p "DNA" at bounding box center [457, 106] width 320 height 12
click at [352, 267] on p at bounding box center [457, 267] width 320 height 12
click at [383, 267] on p "allele" at bounding box center [457, 267] width 320 height 12
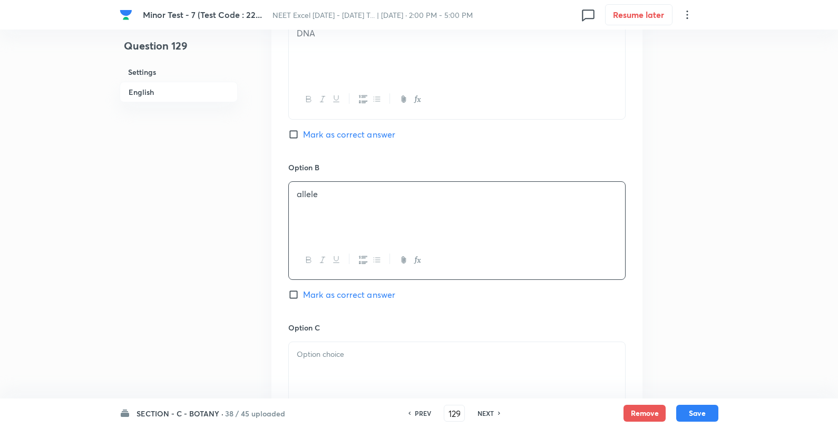
scroll to position [644, 0]
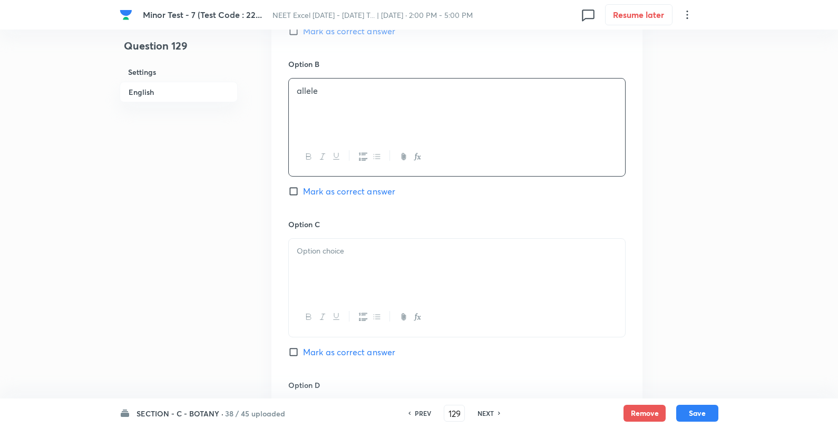
click at [336, 241] on div at bounding box center [457, 268] width 336 height 59
click at [364, 244] on div "gene protein" at bounding box center [457, 268] width 336 height 59
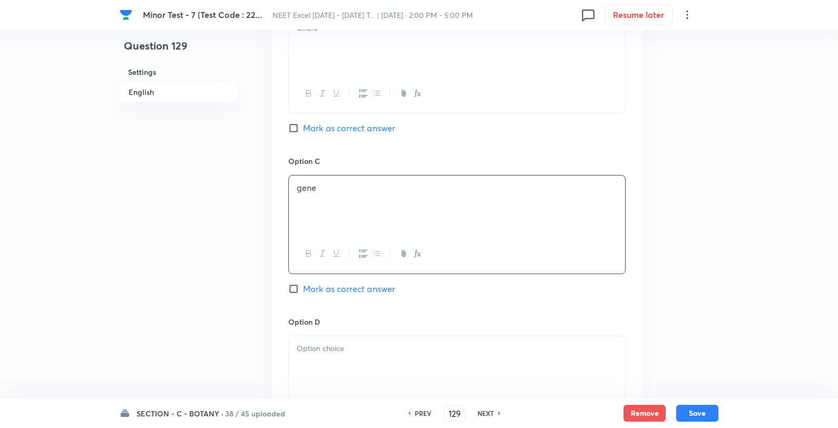
scroll to position [761, 0]
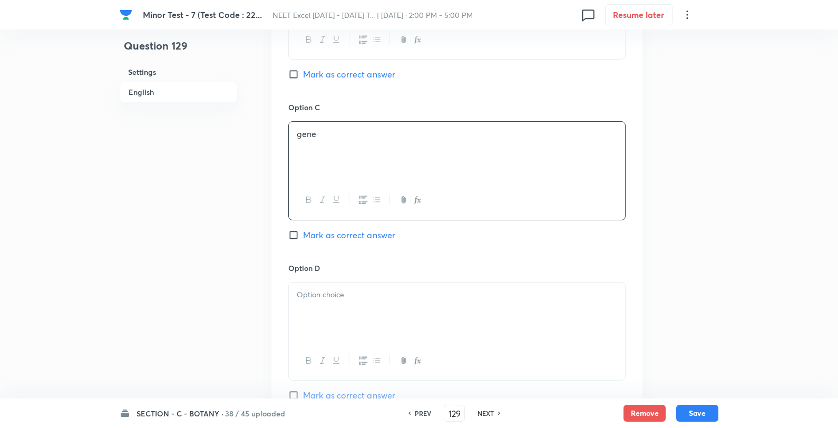
click at [323, 311] on div at bounding box center [457, 312] width 336 height 59
click at [339, 231] on span "Mark as correct answer" at bounding box center [349, 235] width 92 height 13
click at [303, 231] on input "Mark as correct answer" at bounding box center [295, 235] width 15 height 11
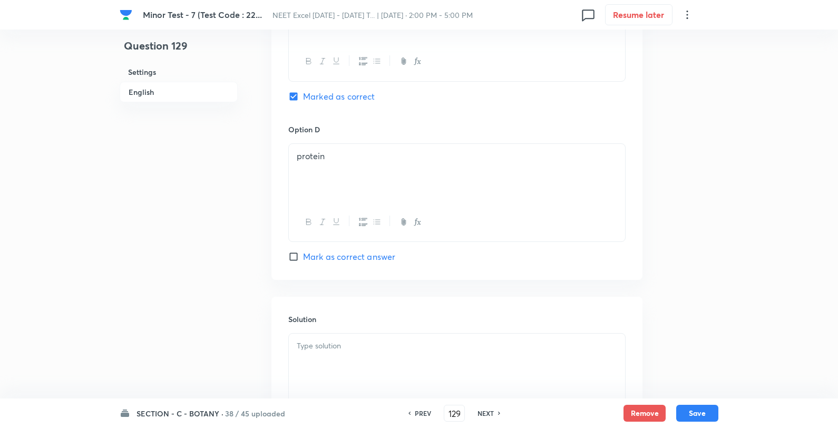
scroll to position [1015, 0]
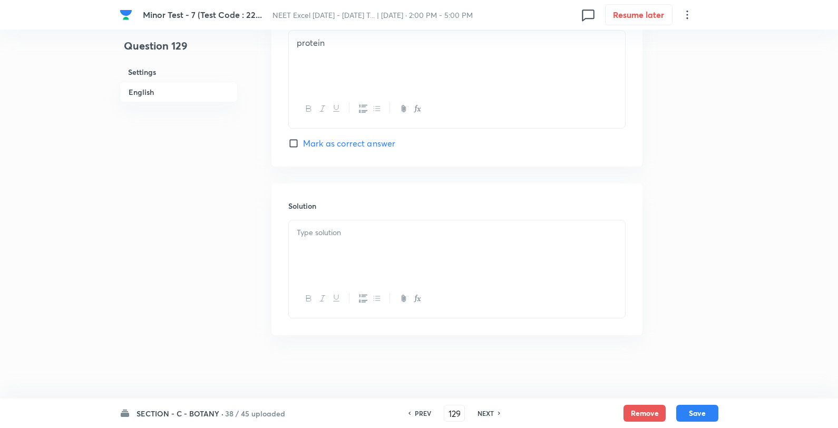
click at [371, 255] on div at bounding box center [457, 249] width 336 height 59
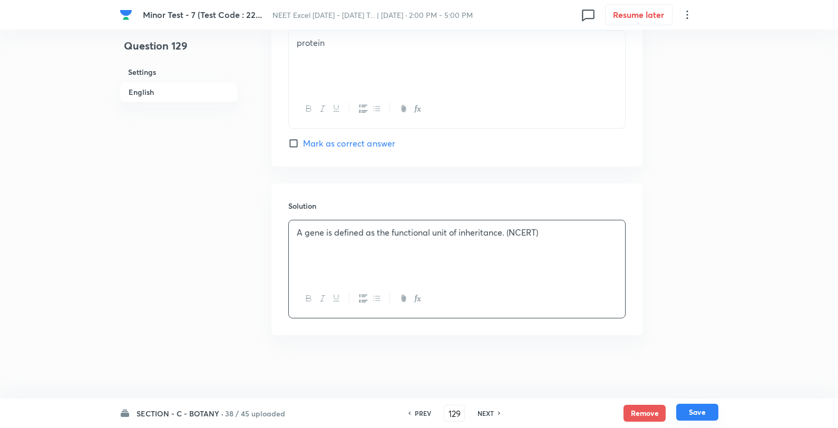
click at [710, 413] on button "Save" at bounding box center [697, 412] width 42 height 17
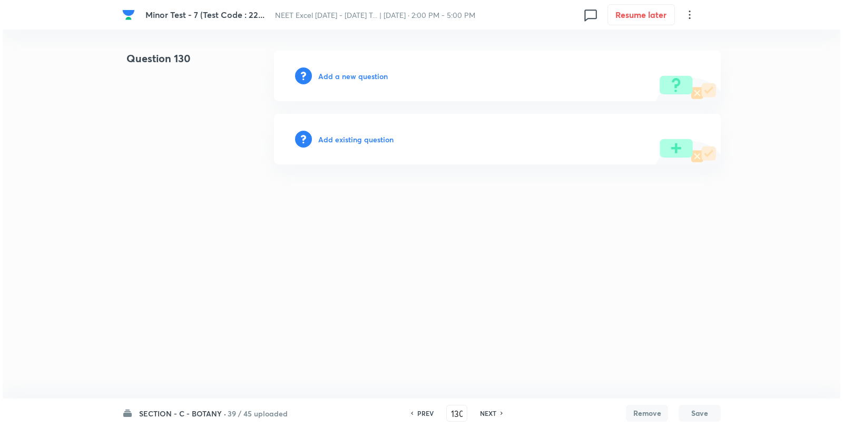
scroll to position [0, 0]
click at [352, 76] on h6 "Add a new question" at bounding box center [353, 76] width 70 height 11
click at [351, 76] on h6 "Choose a question type" at bounding box center [358, 76] width 81 height 11
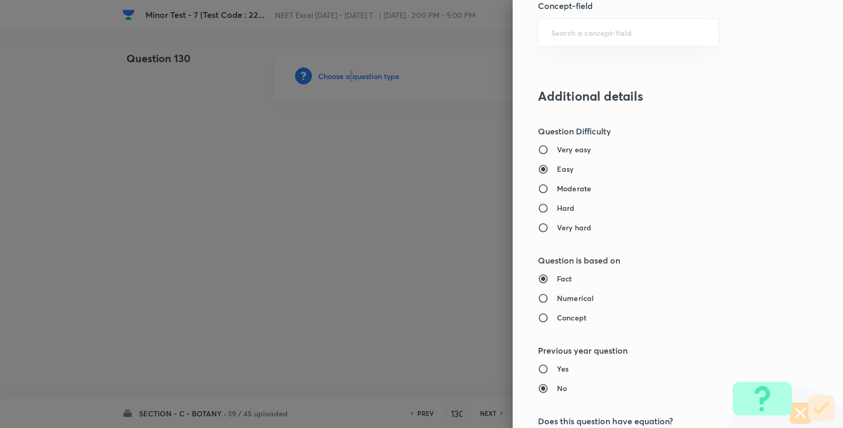
scroll to position [703, 0]
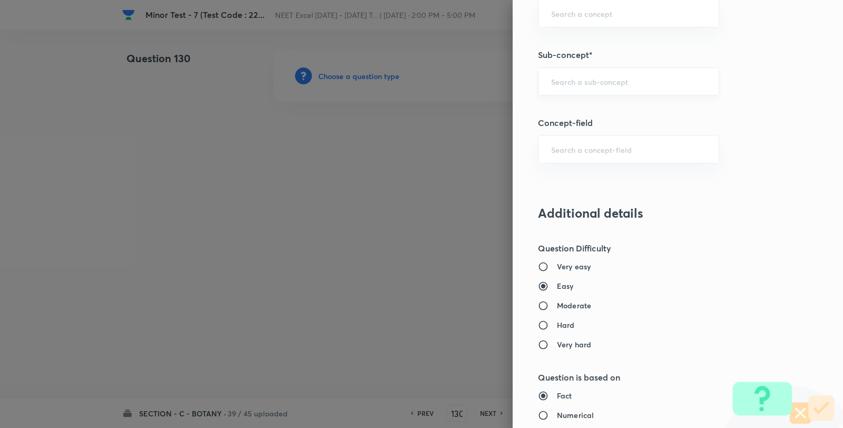
click at [586, 85] on input "text" at bounding box center [628, 81] width 155 height 10
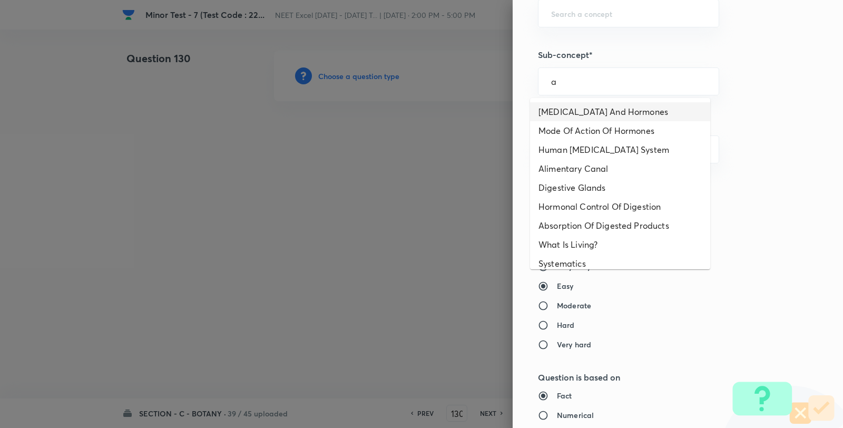
drag, startPoint x: 579, startPoint y: 117, endPoint x: 575, endPoint y: 106, distance: 11.7
click at [577, 119] on li "Endocrine Glands And Hormones" at bounding box center [620, 111] width 180 height 19
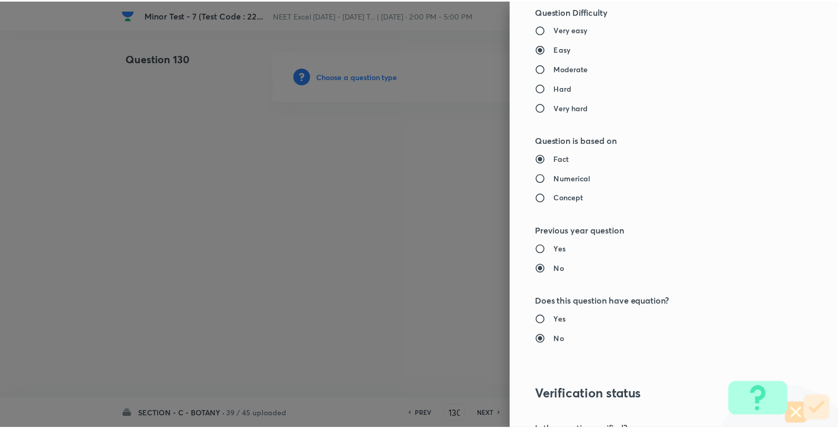
scroll to position [1080, 0]
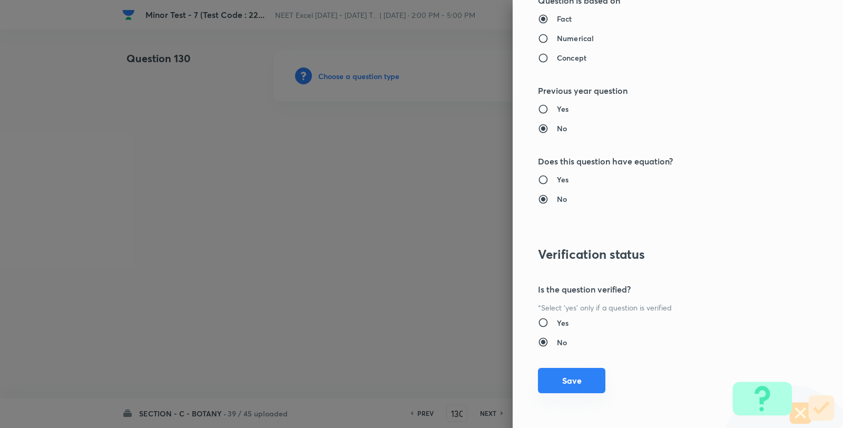
click at [563, 380] on button "Save" at bounding box center [571, 380] width 67 height 25
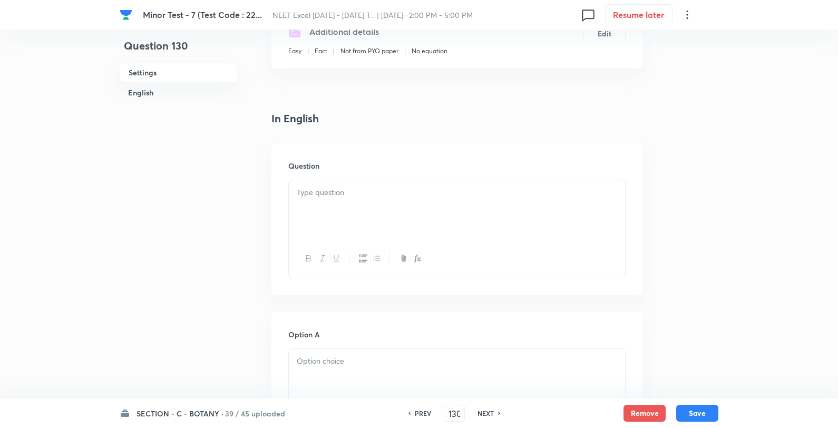
scroll to position [234, 0]
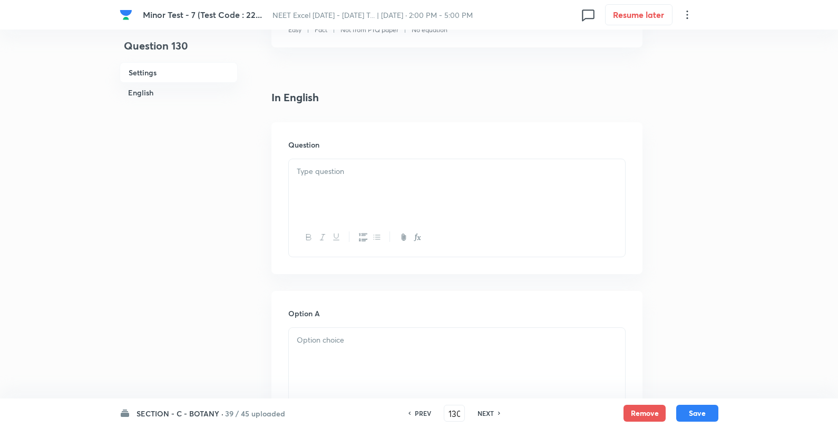
click at [378, 177] on div at bounding box center [457, 188] width 336 height 59
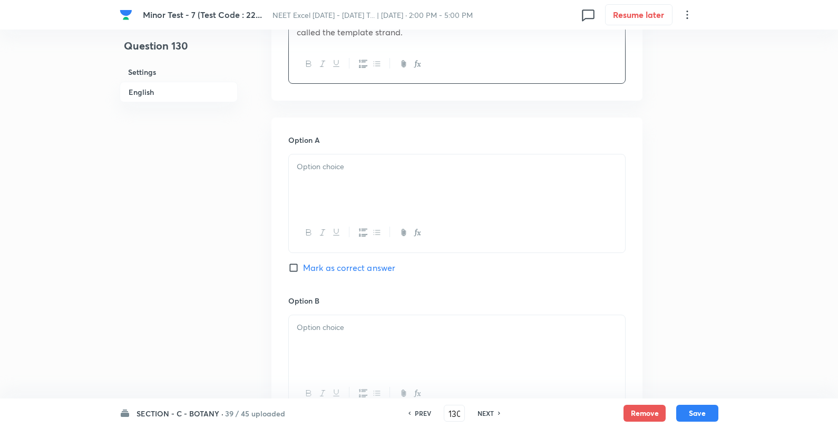
scroll to position [410, 0]
click at [332, 178] on div at bounding box center [457, 183] width 336 height 59
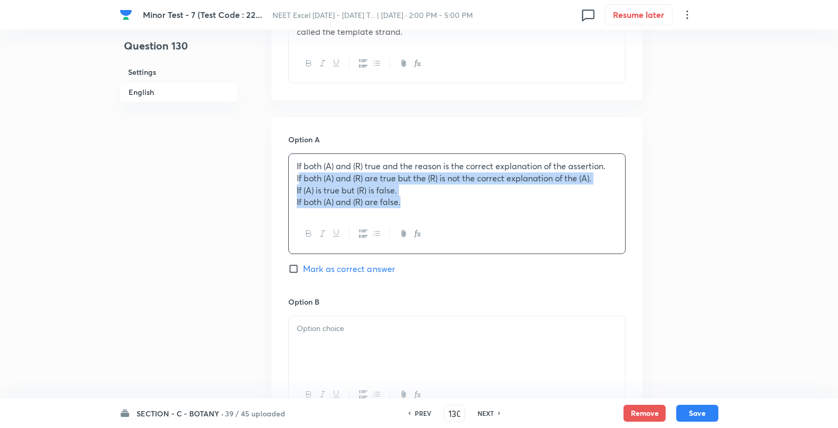
click at [297, 179] on p "If both (A) and (R) are true but the (R) is not the correct explanation of the …" at bounding box center [457, 178] width 320 height 12
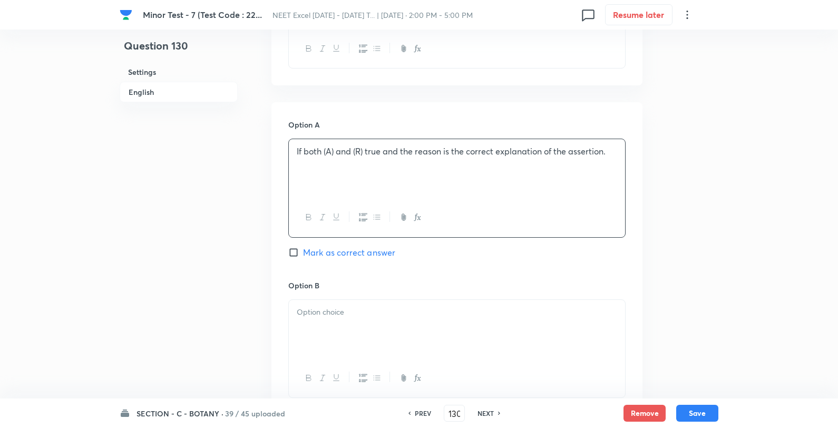
scroll to position [527, 0]
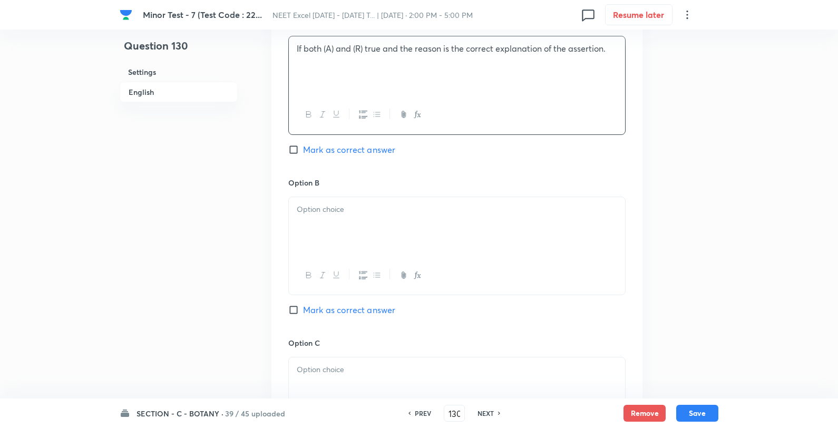
drag, startPoint x: 317, startPoint y: 213, endPoint x: 313, endPoint y: 217, distance: 5.6
click at [314, 216] on div at bounding box center [457, 226] width 336 height 59
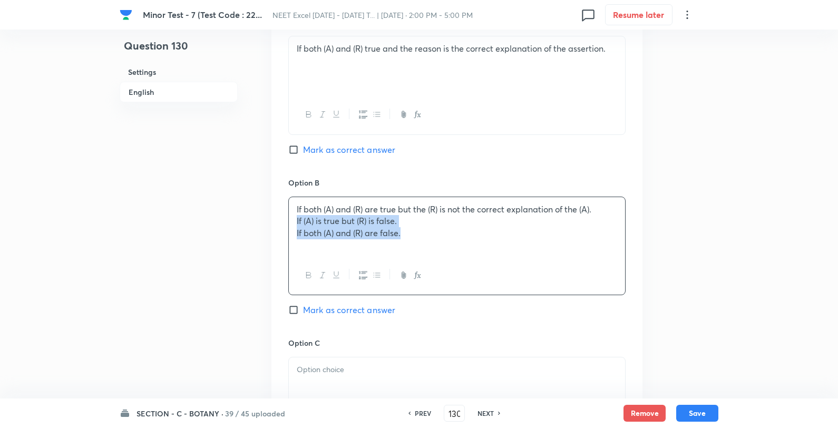
click at [293, 219] on div "If both (A) and (R) are true but the (R) is not the correct explanation of the …" at bounding box center [457, 226] width 336 height 59
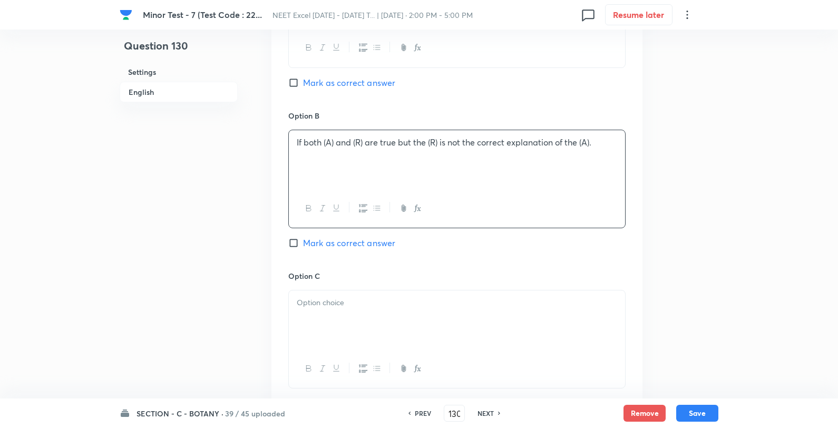
scroll to position [761, 0]
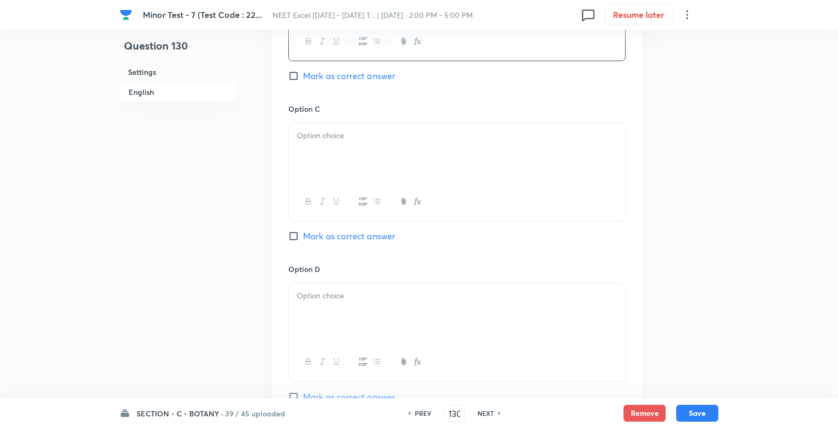
drag, startPoint x: 330, startPoint y: 135, endPoint x: 314, endPoint y: 144, distance: 18.4
click at [329, 135] on p at bounding box center [457, 136] width 320 height 12
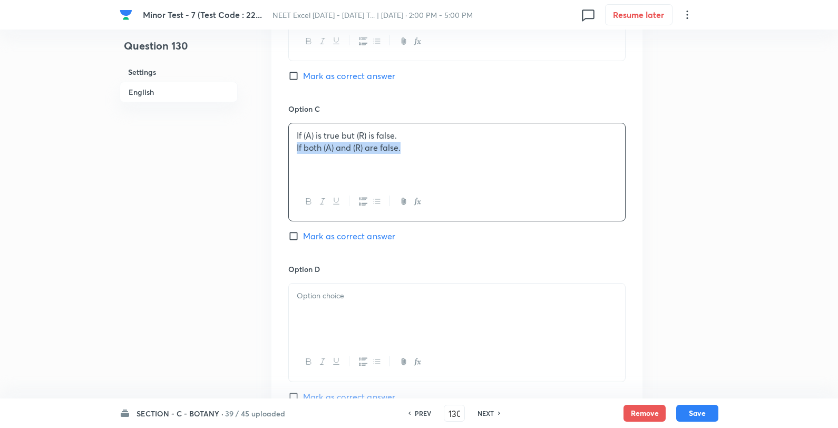
click at [294, 150] on div "If (A) is true but (R) is false. If both (A) and (R) are false." at bounding box center [457, 152] width 336 height 59
click at [322, 322] on div at bounding box center [457, 313] width 336 height 59
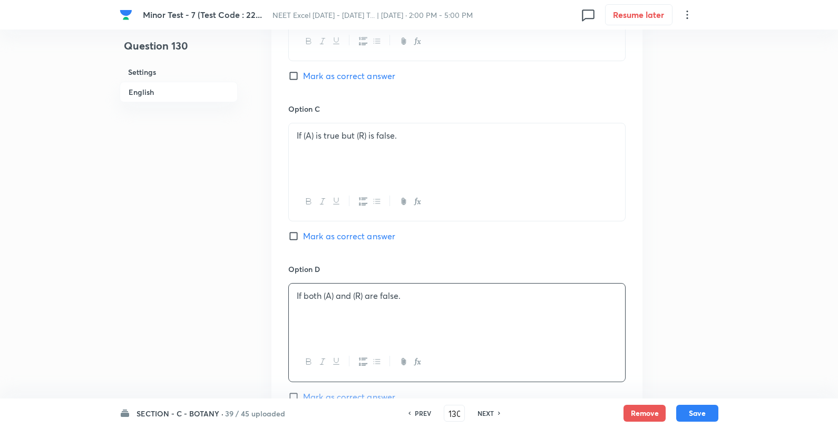
click at [319, 238] on span "Mark as correct answer" at bounding box center [349, 236] width 92 height 13
click at [303, 238] on input "Mark as correct answer" at bounding box center [295, 236] width 15 height 11
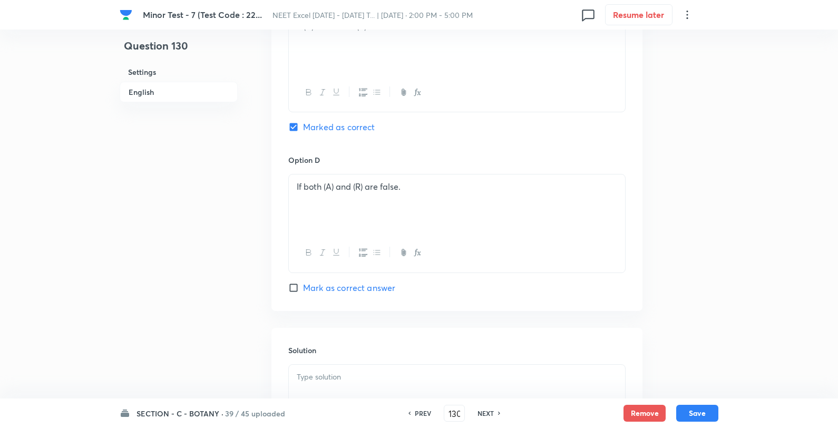
scroll to position [995, 0]
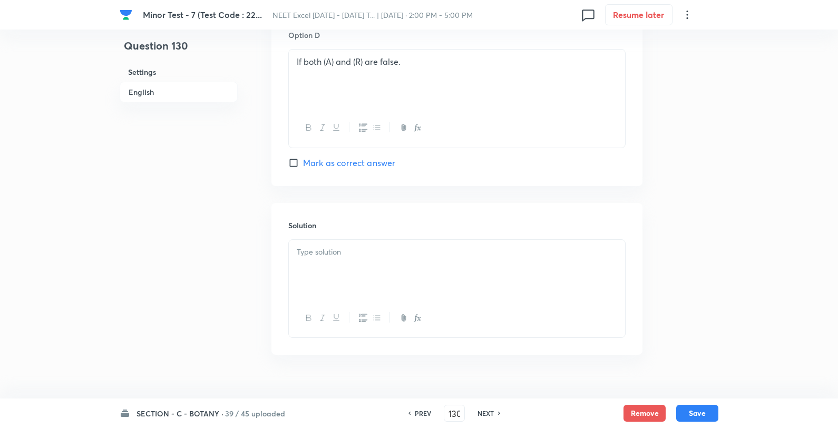
click at [350, 276] on div at bounding box center [457, 269] width 336 height 59
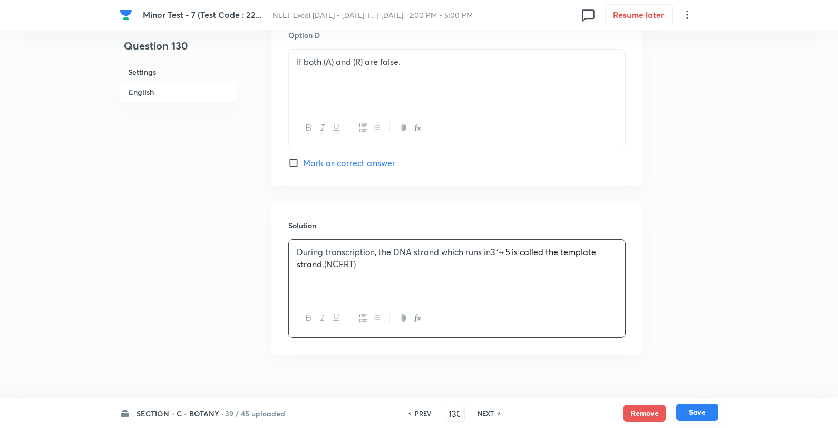
click at [704, 409] on button "Save" at bounding box center [697, 412] width 42 height 17
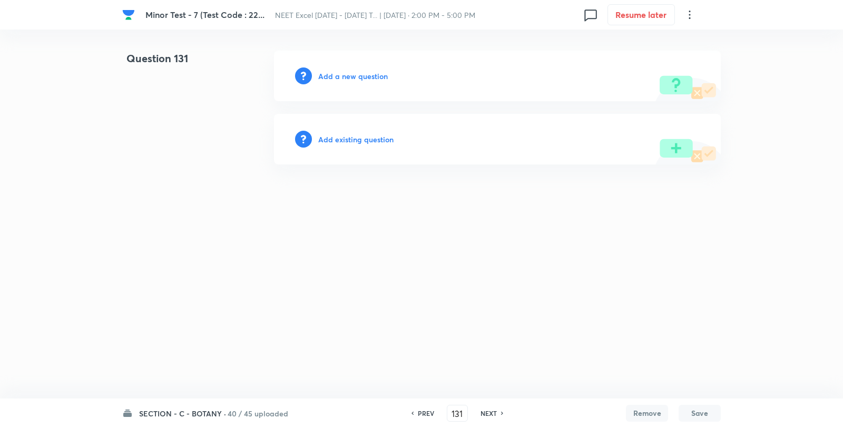
click at [361, 67] on div "Add a new question" at bounding box center [497, 76] width 447 height 51
click at [355, 73] on h6 "Add a new question" at bounding box center [353, 76] width 70 height 11
click at [355, 74] on h6 "Choose a question type" at bounding box center [358, 76] width 81 height 11
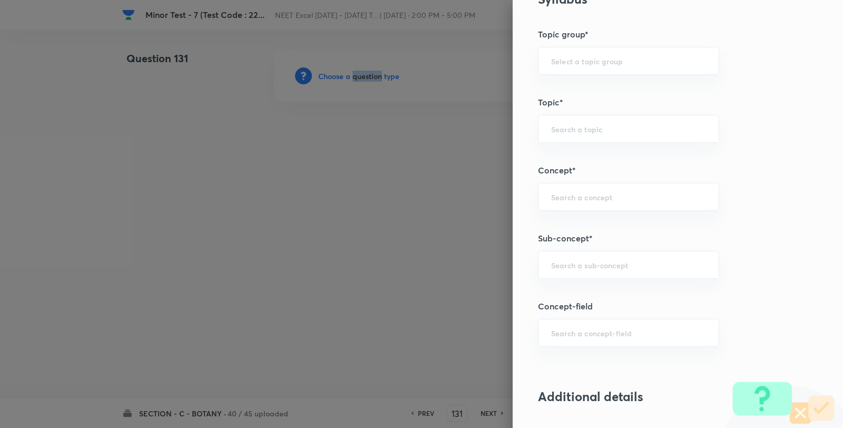
scroll to position [761, 0]
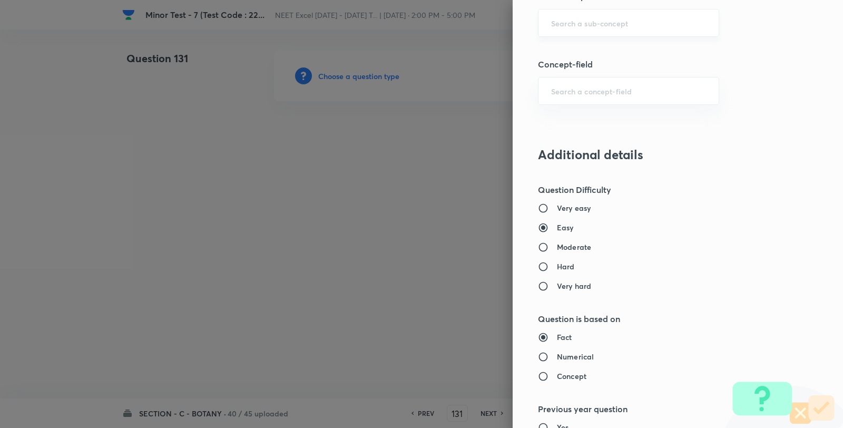
click at [593, 22] on input "text" at bounding box center [628, 23] width 155 height 10
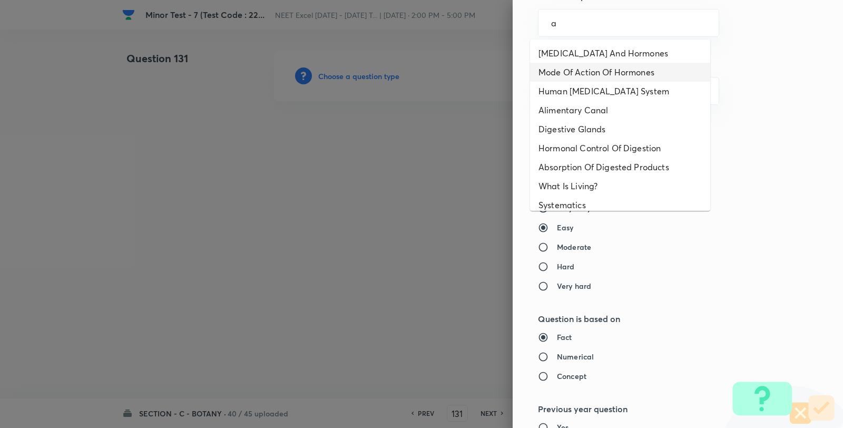
click at [591, 57] on li "Endocrine Glands And Hormones" at bounding box center [620, 53] width 180 height 19
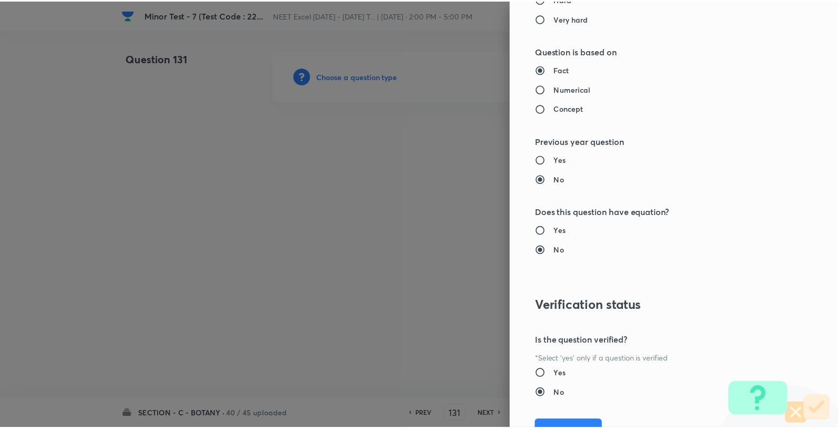
scroll to position [1080, 0]
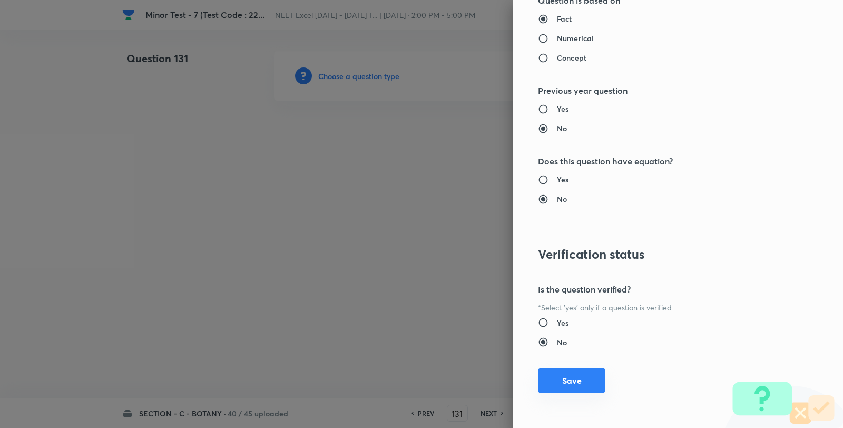
click at [581, 388] on button "Save" at bounding box center [571, 380] width 67 height 25
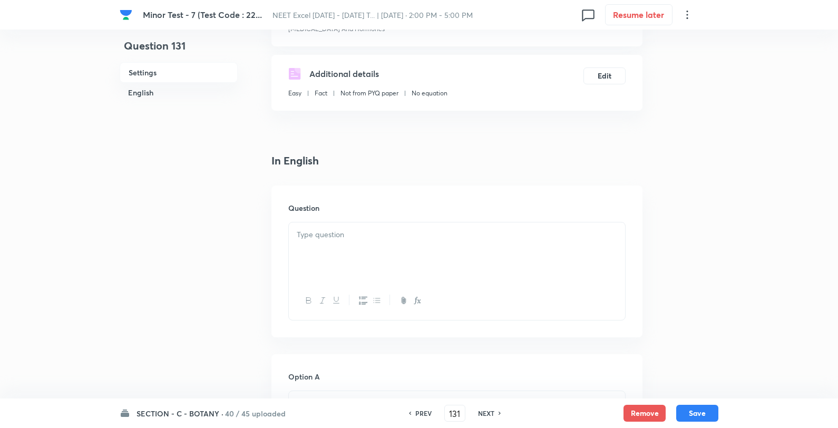
scroll to position [176, 0]
drag, startPoint x: 361, startPoint y: 212, endPoint x: 359, endPoint y: 225, distance: 12.7
click at [359, 223] on div "Question" at bounding box center [456, 257] width 371 height 152
click at [380, 241] on div at bounding box center [457, 247] width 336 height 59
click at [378, 238] on div at bounding box center [457, 247] width 336 height 59
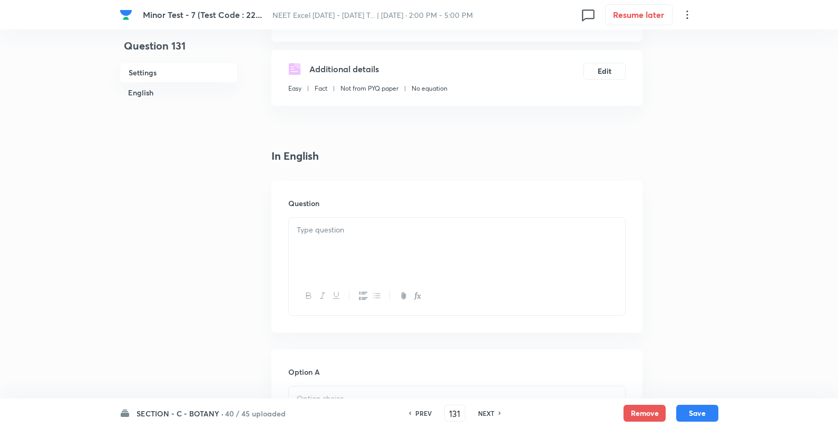
click at [378, 238] on div at bounding box center [457, 247] width 336 height 59
click at [378, 237] on div at bounding box center [457, 247] width 336 height 59
click at [378, 236] on div at bounding box center [457, 247] width 336 height 59
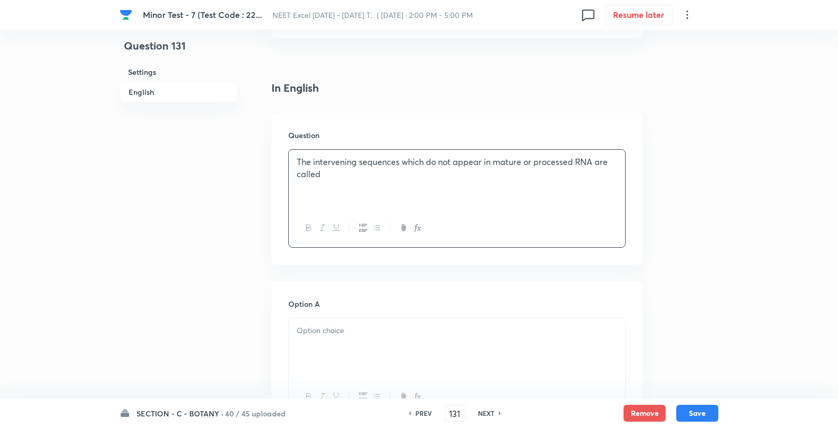
scroll to position [351, 0]
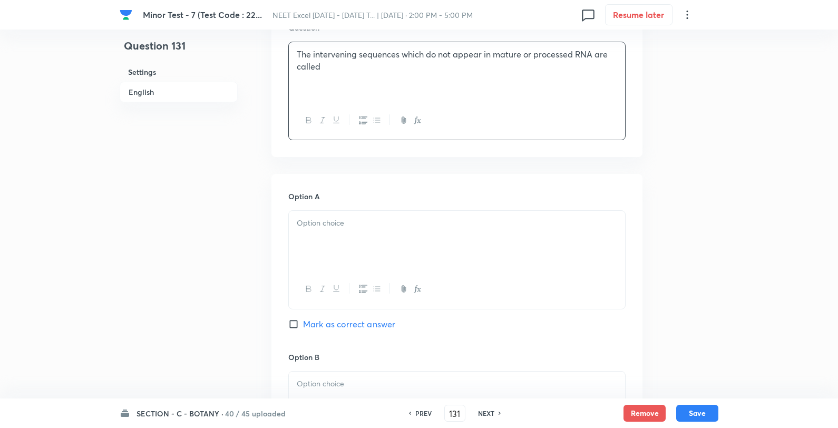
click at [357, 264] on div at bounding box center [457, 240] width 336 height 59
click at [423, 218] on p "exons" at bounding box center [457, 223] width 320 height 12
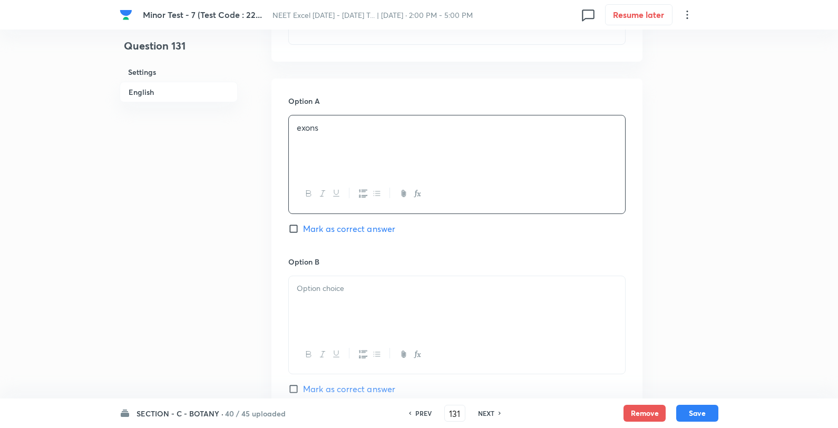
scroll to position [586, 0]
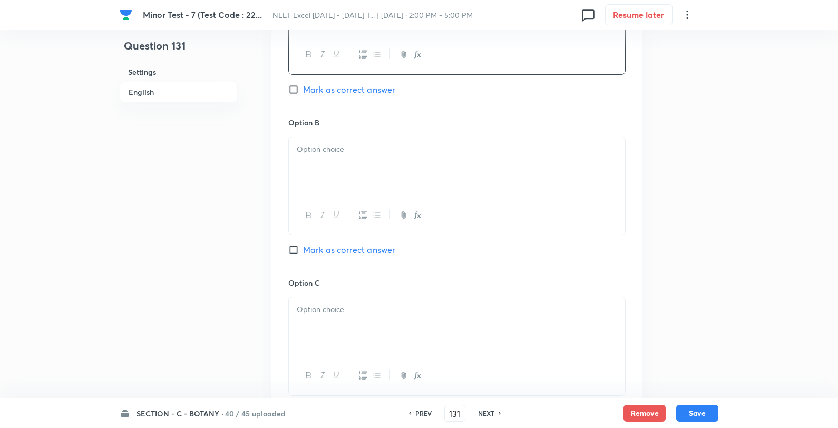
drag, startPoint x: 355, startPoint y: 160, endPoint x: 364, endPoint y: 156, distance: 9.9
click at [360, 157] on div at bounding box center [457, 166] width 336 height 59
click at [395, 150] on p "split genes" at bounding box center [457, 149] width 320 height 12
click at [345, 307] on p at bounding box center [457, 310] width 320 height 12
click at [394, 302] on div "introns cistrons" at bounding box center [457, 326] width 336 height 59
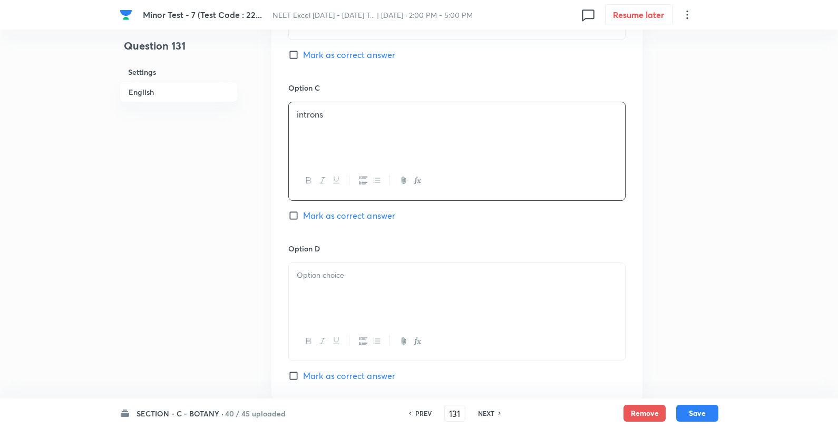
scroll to position [820, 0]
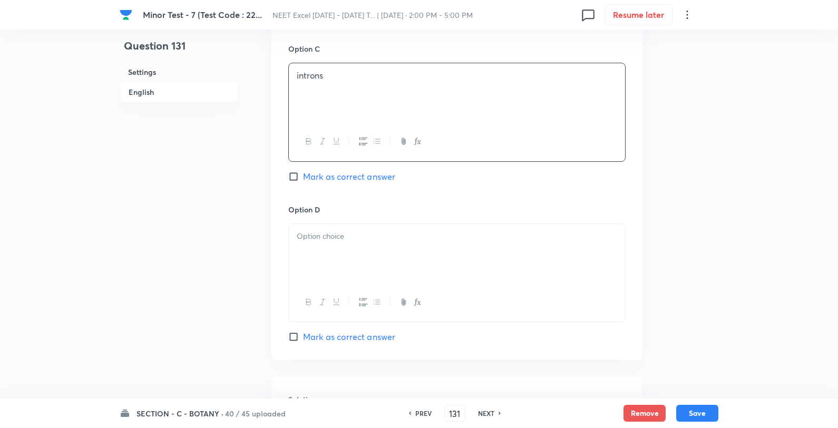
click at [344, 180] on span "Mark as correct answer" at bounding box center [349, 176] width 92 height 13
click at [303, 180] on input "Mark as correct answer" at bounding box center [295, 176] width 15 height 11
drag, startPoint x: 338, startPoint y: 264, endPoint x: 343, endPoint y: 260, distance: 6.0
click at [339, 264] on div at bounding box center [457, 253] width 336 height 59
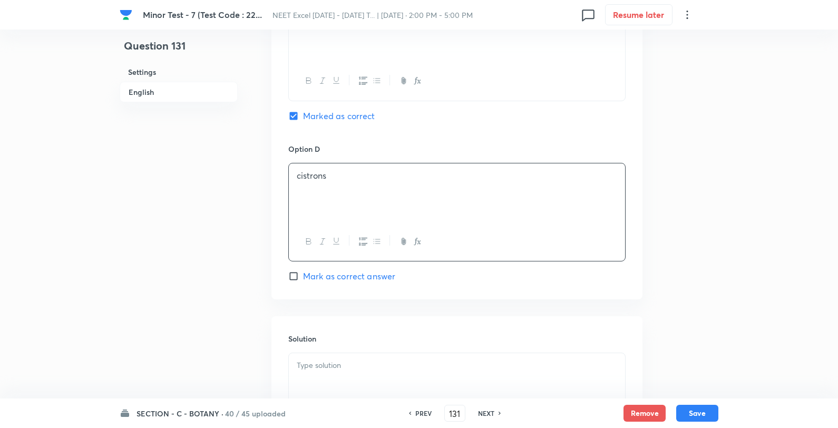
scroll to position [937, 0]
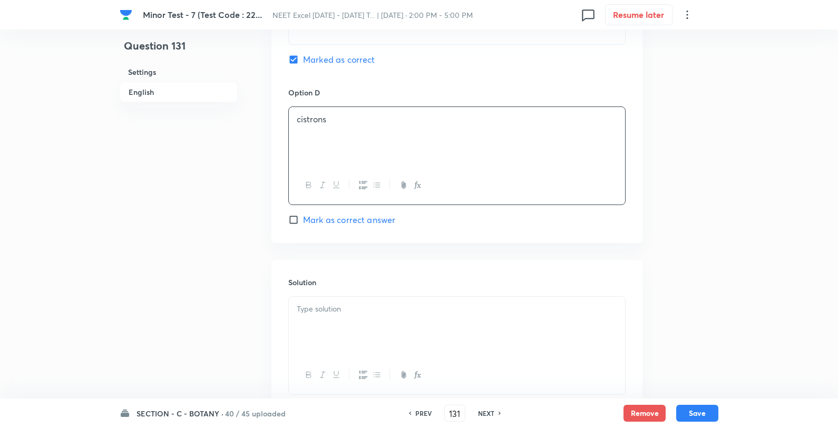
click at [366, 320] on div at bounding box center [457, 326] width 336 height 59
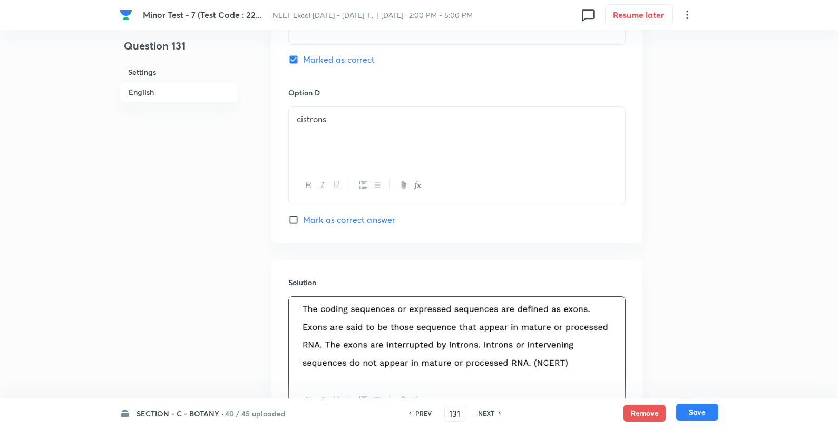
click at [703, 412] on button "Save" at bounding box center [697, 412] width 42 height 17
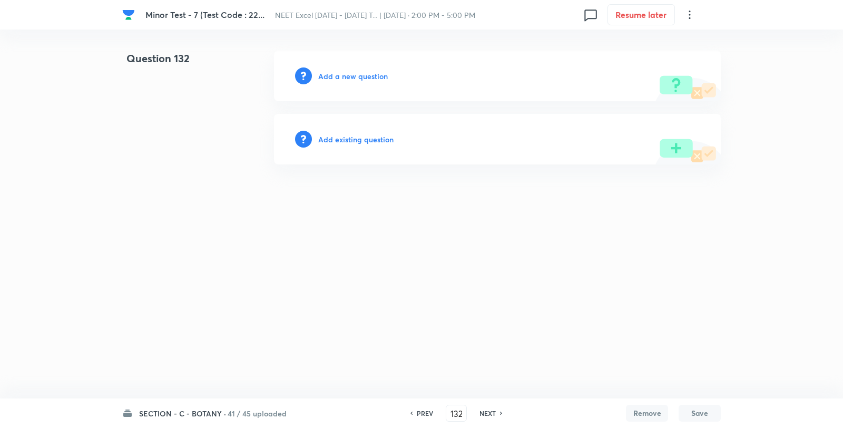
click at [359, 75] on h6 "Add a new question" at bounding box center [353, 76] width 70 height 11
click at [359, 75] on h6 "Choose a question type" at bounding box center [358, 76] width 81 height 11
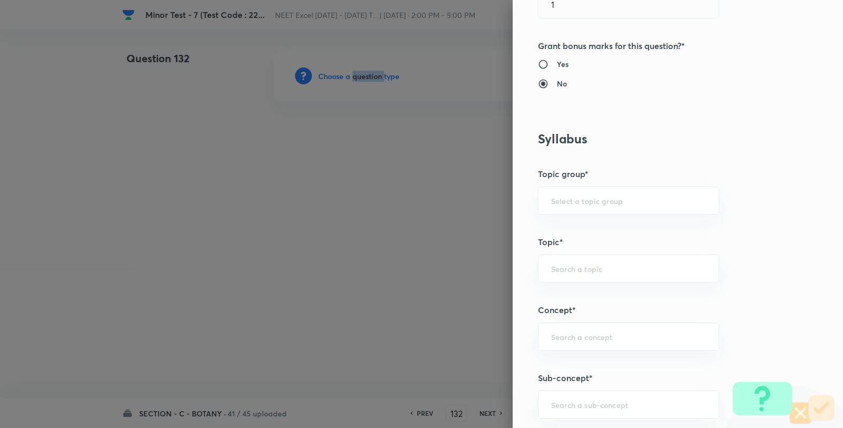
scroll to position [761, 0]
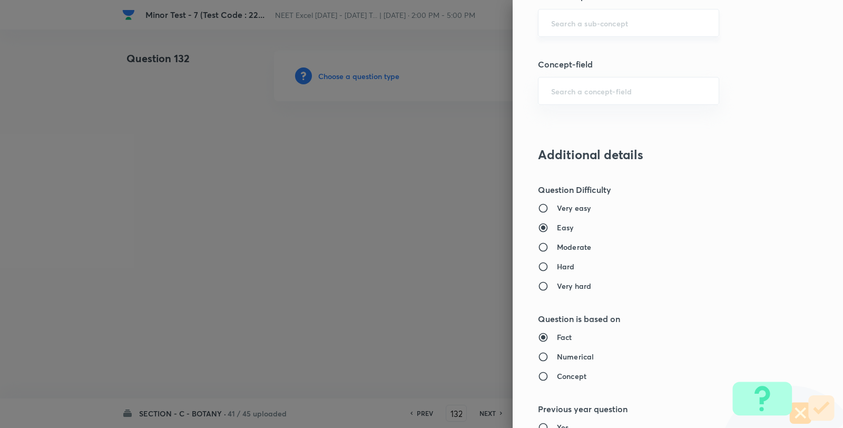
click at [618, 21] on input "text" at bounding box center [628, 23] width 155 height 10
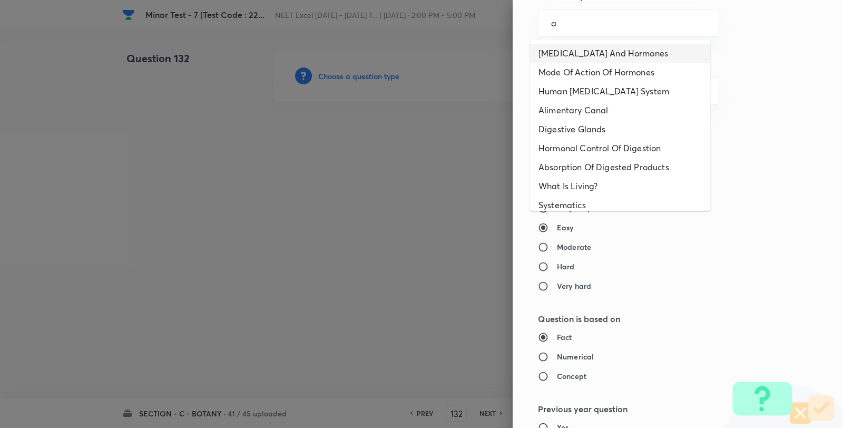
click at [597, 53] on li "Endocrine Glands And Hormones" at bounding box center [620, 53] width 180 height 19
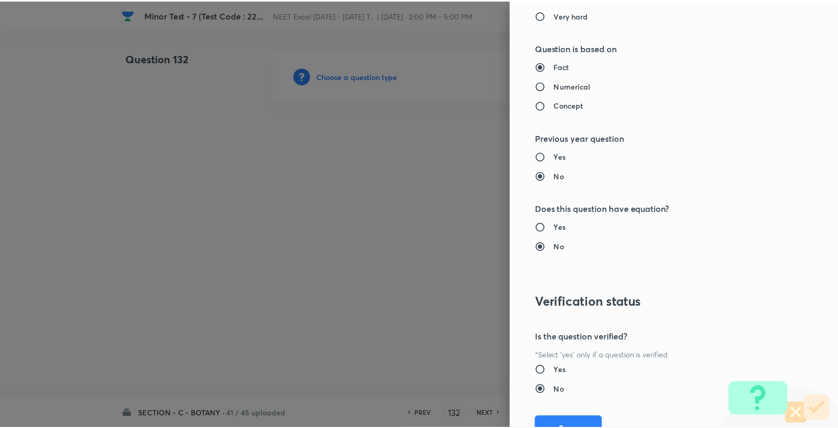
scroll to position [1080, 0]
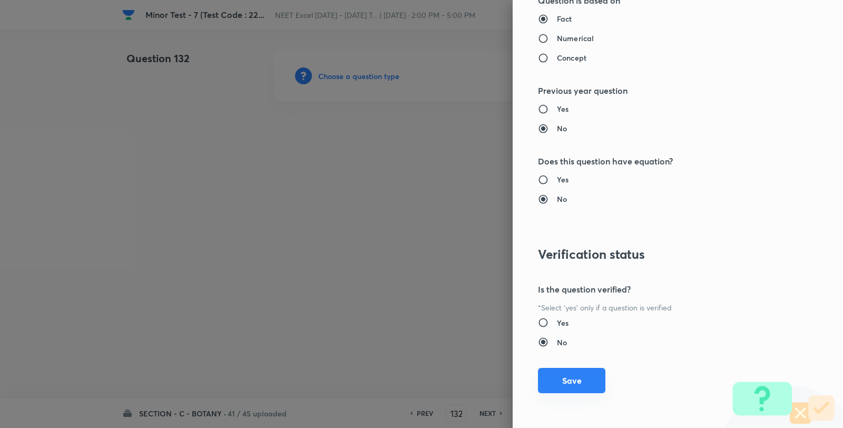
click at [571, 380] on button "Save" at bounding box center [571, 380] width 67 height 25
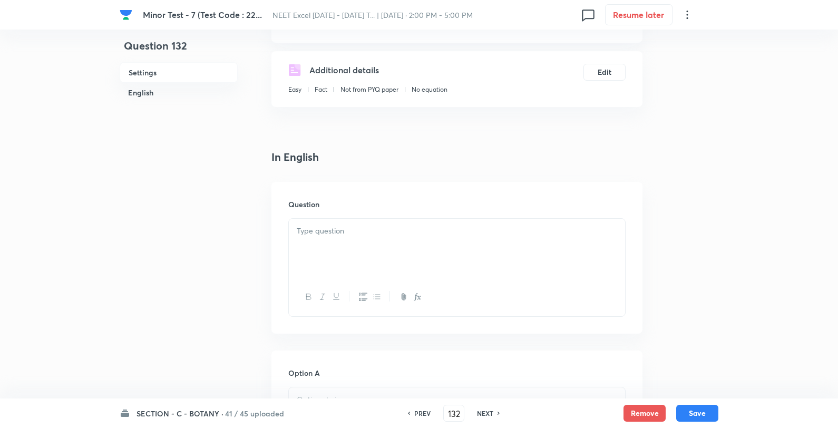
scroll to position [176, 0]
click at [403, 265] on div at bounding box center [457, 247] width 336 height 59
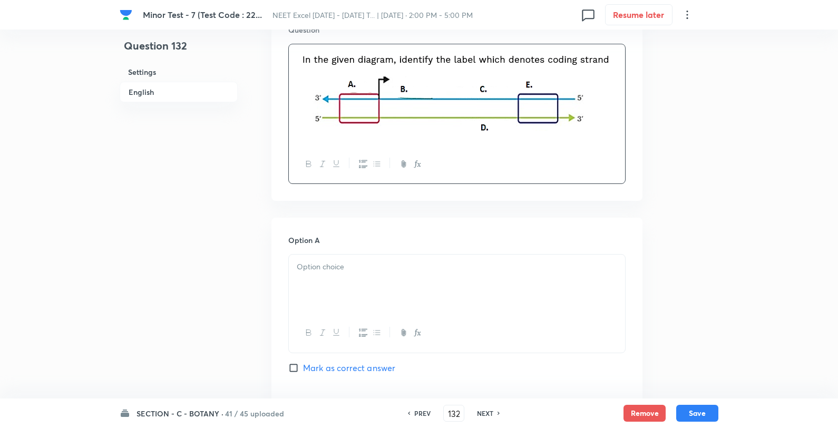
scroll to position [351, 0]
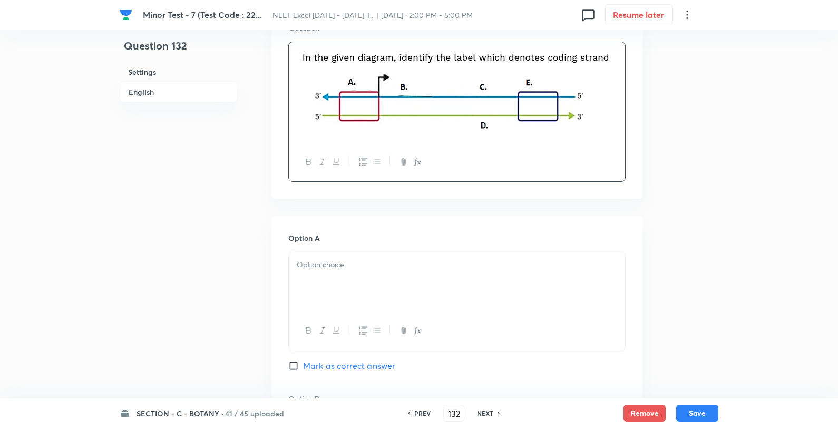
click at [352, 288] on div at bounding box center [457, 281] width 336 height 59
click at [377, 261] on p "A" at bounding box center [457, 265] width 320 height 12
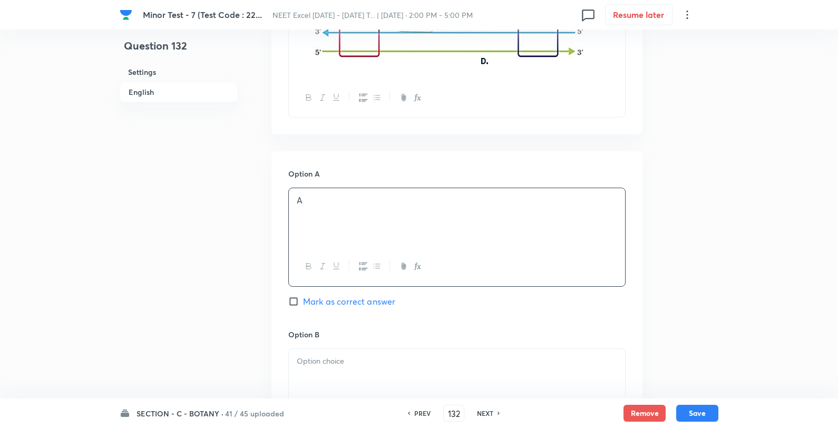
scroll to position [527, 0]
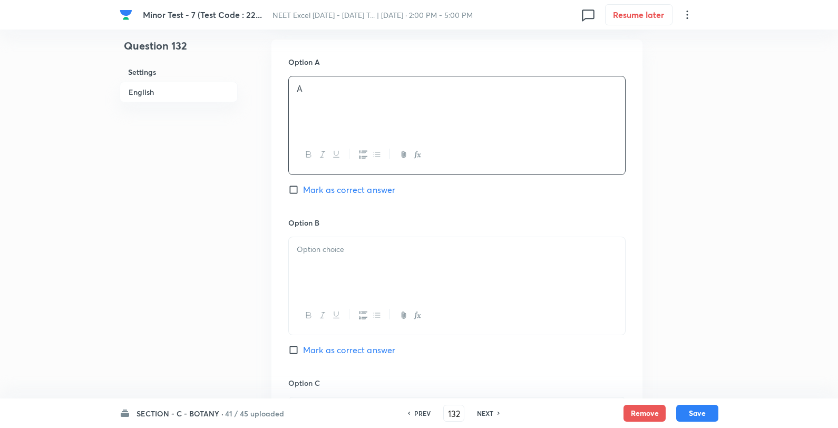
click at [345, 254] on p at bounding box center [457, 250] width 320 height 12
click at [383, 246] on p "B or C" at bounding box center [457, 250] width 320 height 12
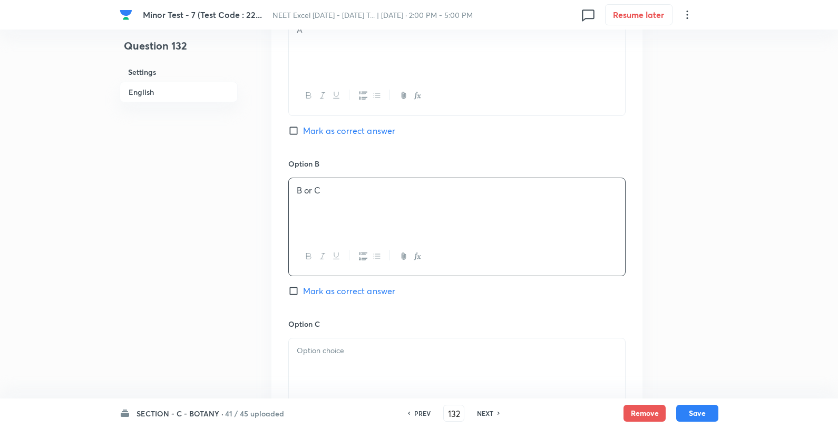
scroll to position [703, 0]
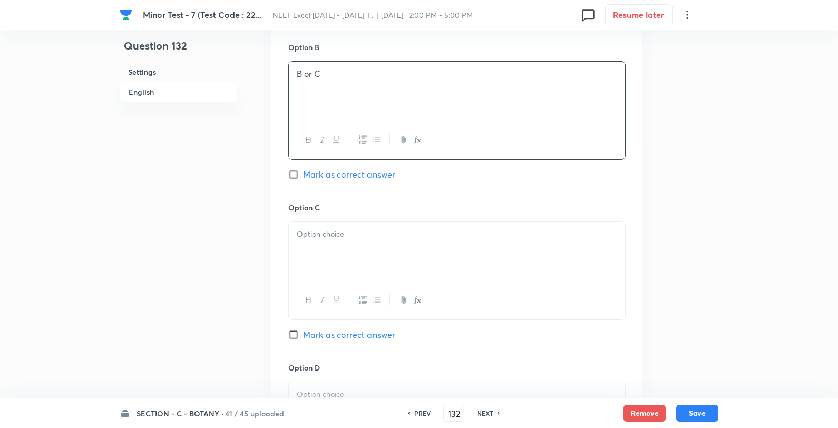
click at [358, 254] on div at bounding box center [457, 251] width 336 height 59
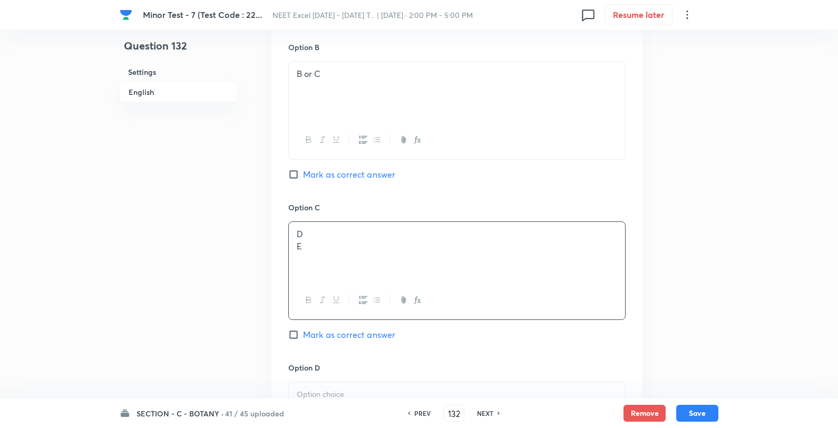
click at [389, 229] on p "D" at bounding box center [457, 234] width 320 height 12
click at [362, 338] on span "Mark as correct answer" at bounding box center [349, 334] width 92 height 13
click at [303, 338] on input "Mark as correct answer" at bounding box center [295, 334] width 15 height 11
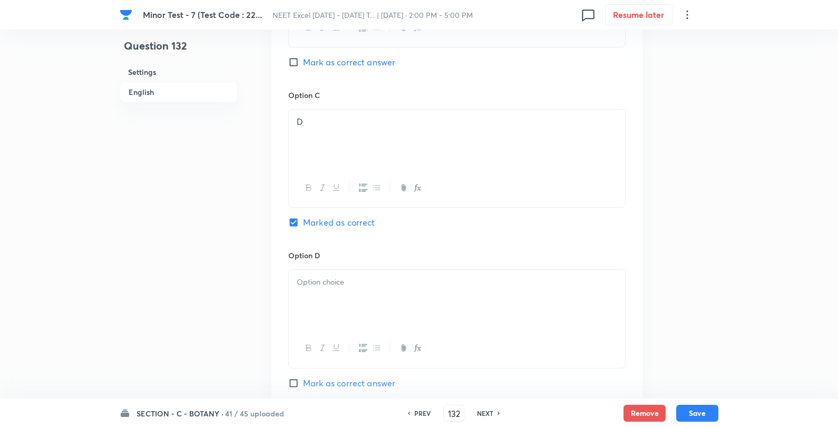
scroll to position [820, 0]
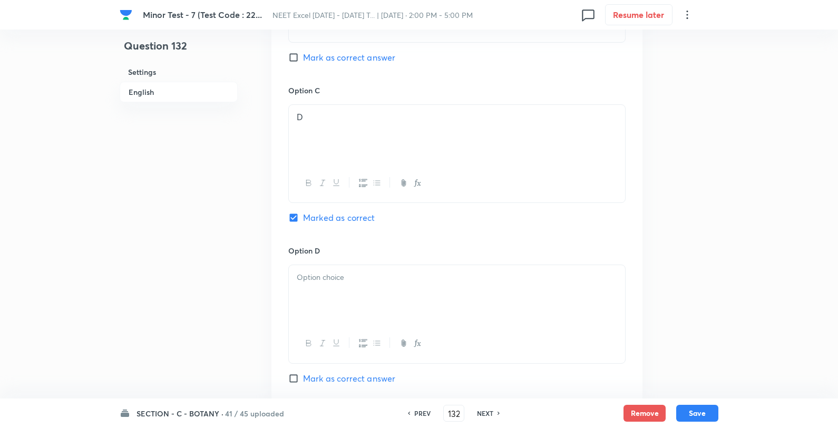
click at [362, 280] on p at bounding box center [457, 277] width 320 height 12
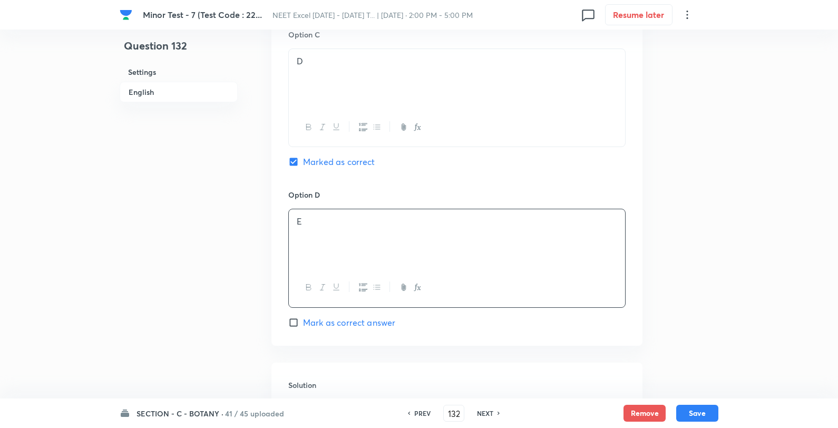
scroll to position [995, 0]
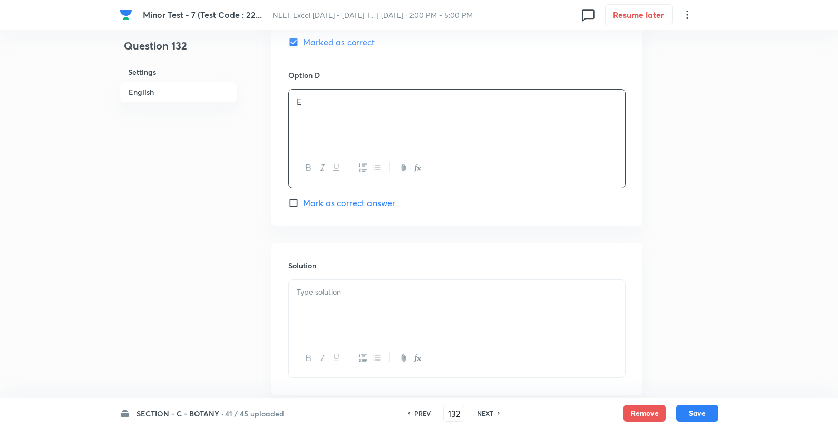
click at [372, 294] on p at bounding box center [457, 292] width 320 height 12
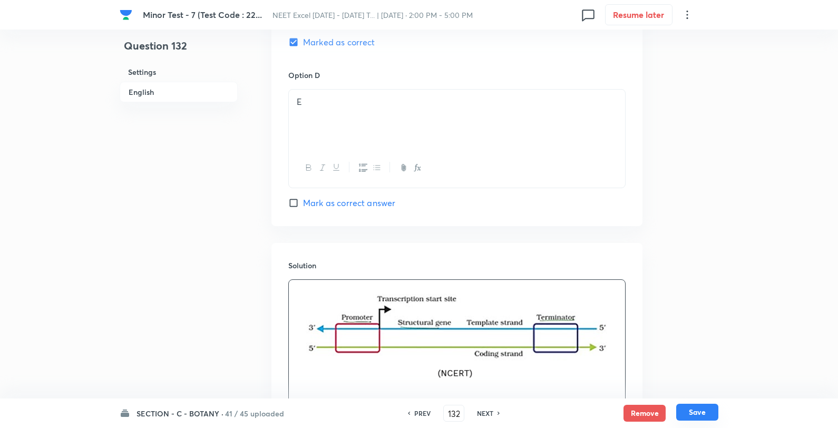
click at [691, 408] on button "Save" at bounding box center [697, 412] width 42 height 17
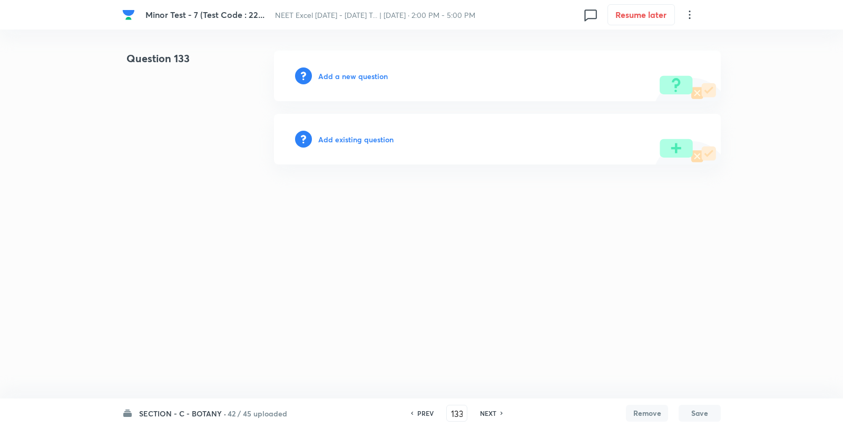
click at [354, 77] on h6 "Add a new question" at bounding box center [353, 76] width 70 height 11
click at [352, 77] on h6 "Choose a question type" at bounding box center [358, 76] width 81 height 11
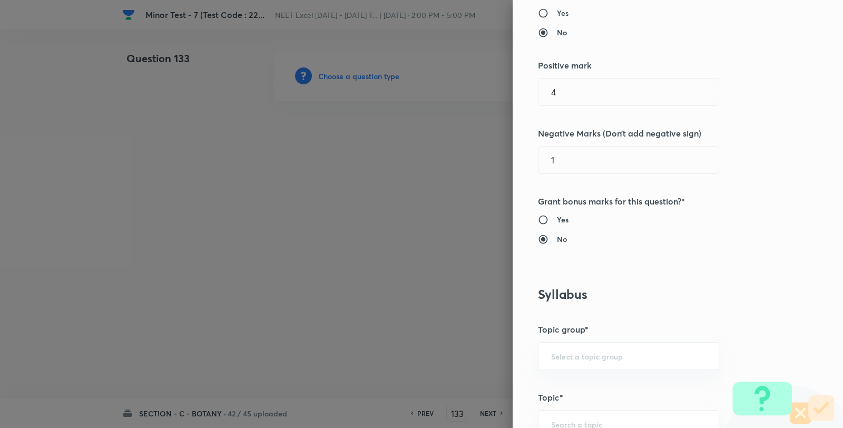
scroll to position [644, 0]
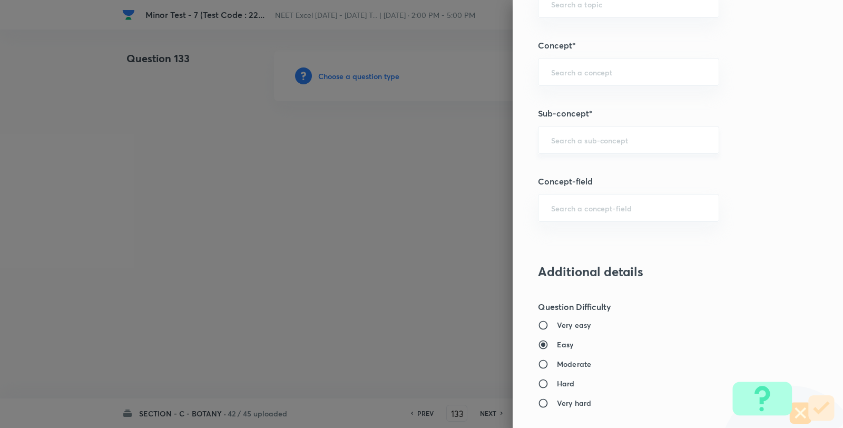
click at [597, 141] on input "text" at bounding box center [628, 140] width 155 height 10
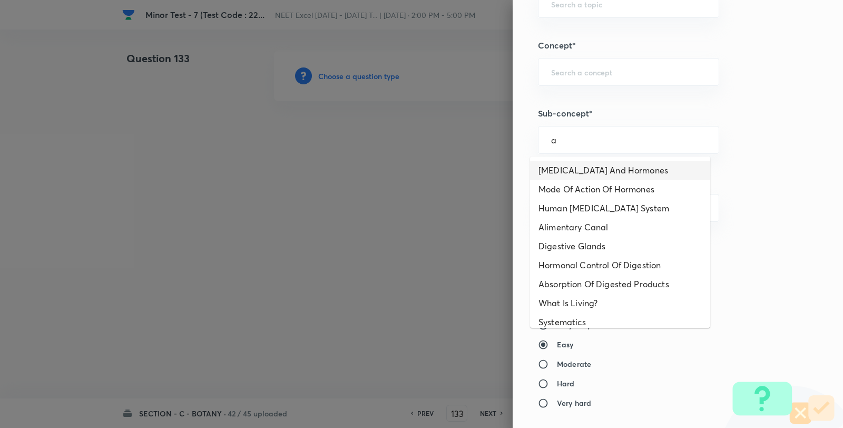
click at [596, 168] on li "Endocrine Glands And Hormones" at bounding box center [620, 170] width 180 height 19
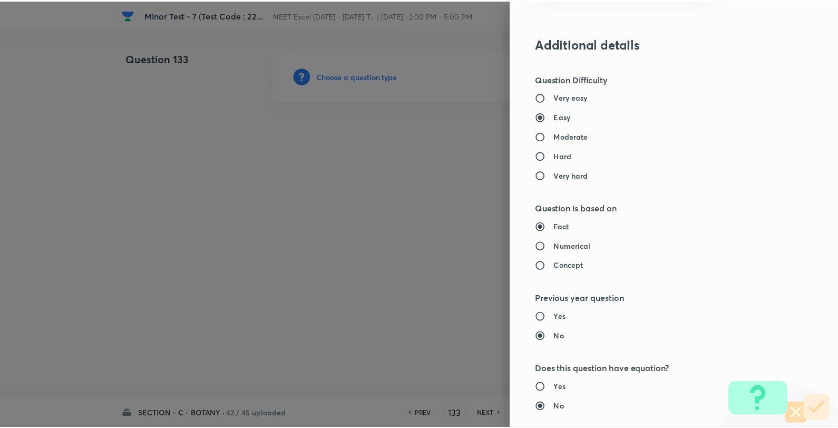
scroll to position [1080, 0]
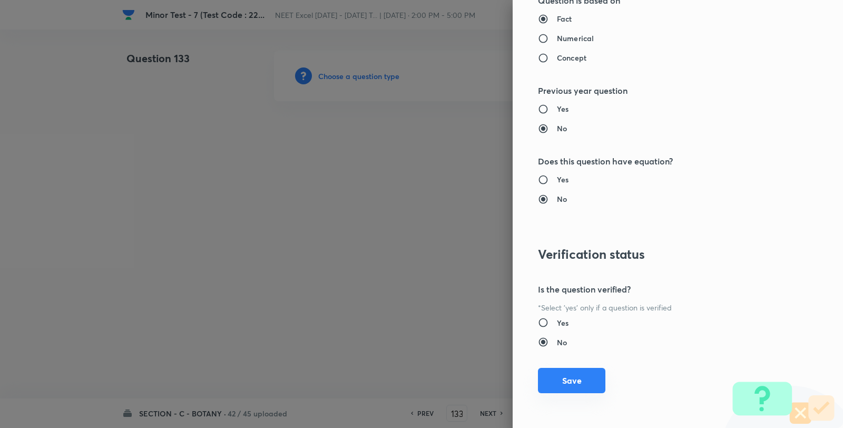
click at [573, 380] on button "Save" at bounding box center [571, 380] width 67 height 25
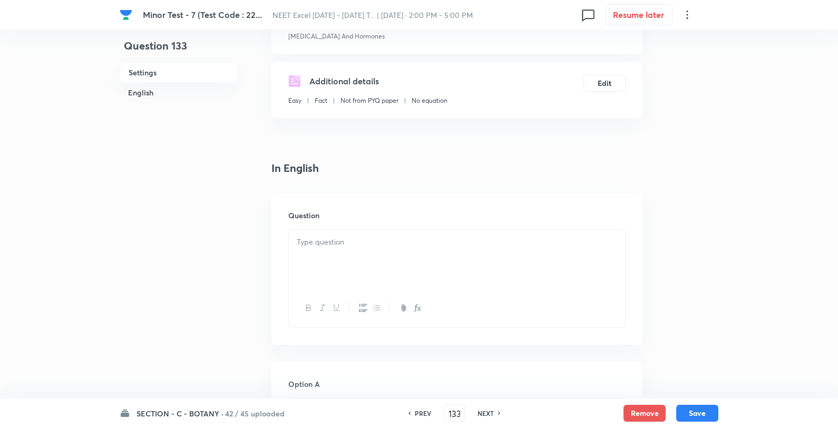
scroll to position [176, 0]
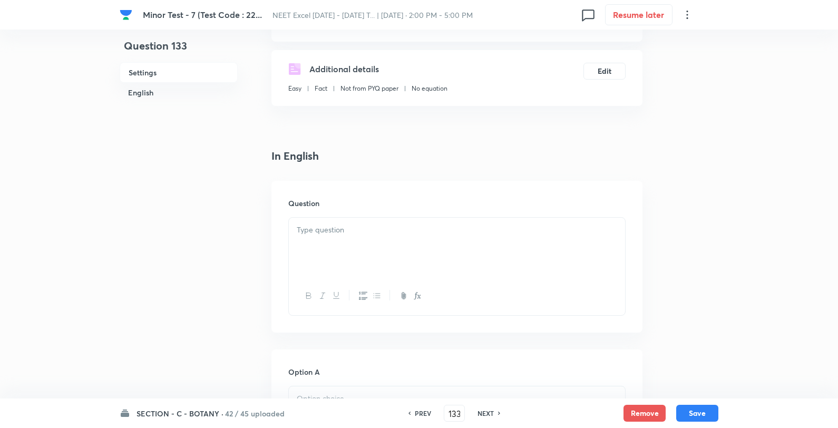
click at [389, 248] on div at bounding box center [457, 247] width 336 height 59
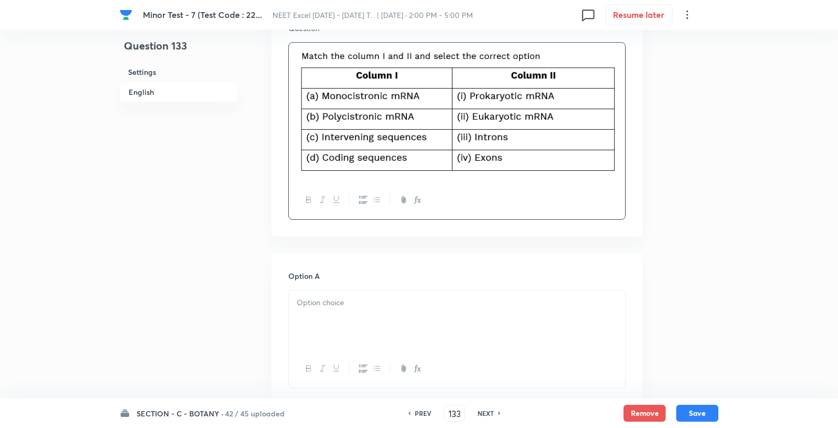
scroll to position [351, 0]
click at [348, 307] on p at bounding box center [457, 302] width 320 height 12
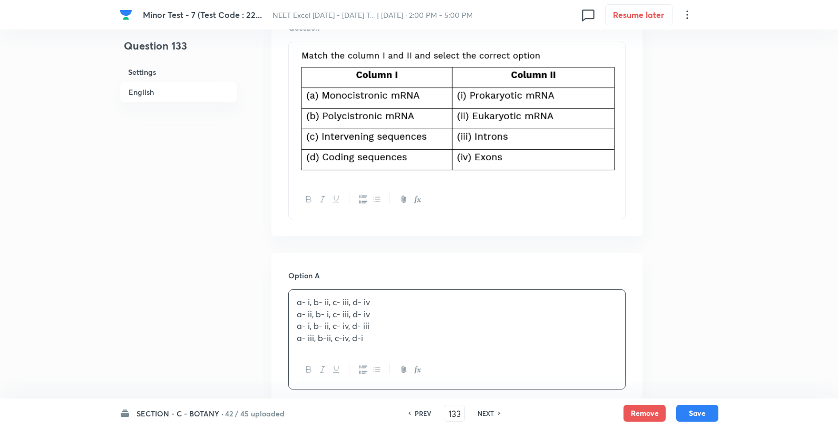
click at [376, 306] on p "a- i, b- ii, c- iii, d- iv" at bounding box center [457, 302] width 320 height 12
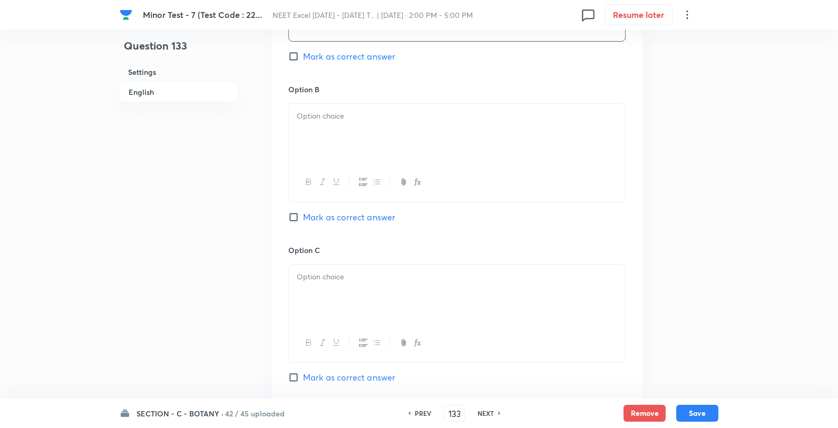
scroll to position [703, 0]
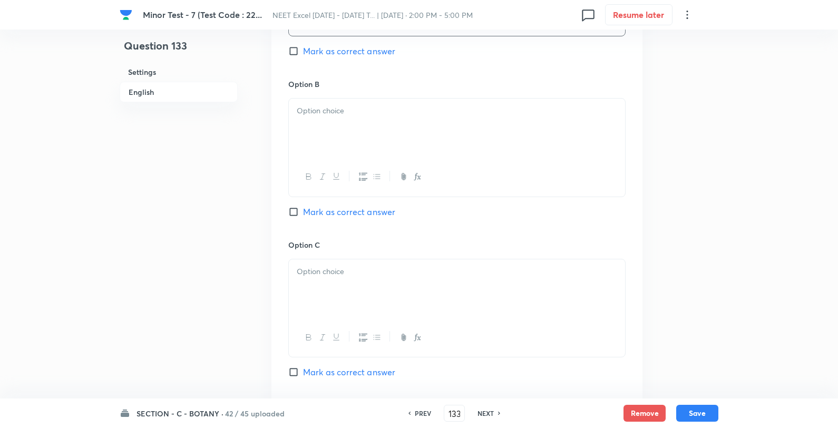
click at [364, 123] on div at bounding box center [457, 128] width 336 height 59
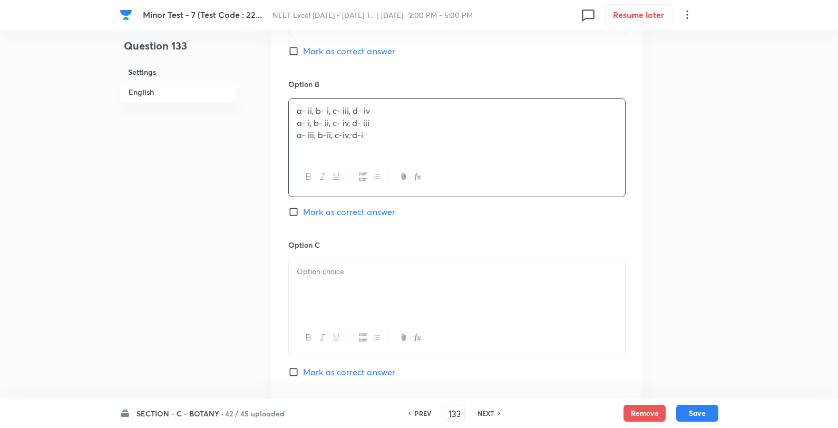
click at [415, 106] on p "a- ii, b- i, c- iii, d- iv" at bounding box center [457, 111] width 320 height 12
click at [361, 270] on div "Option C Mark as correct answer" at bounding box center [456, 319] width 337 height 160
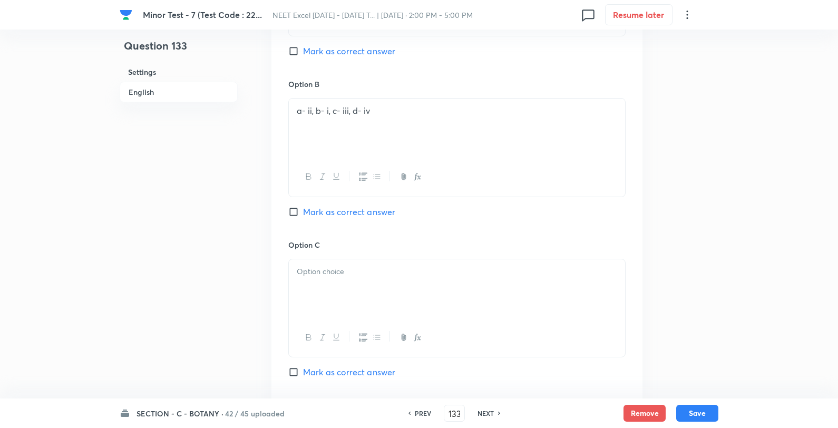
click at [370, 276] on p at bounding box center [457, 272] width 320 height 12
click at [409, 269] on p "a- i, b- ii, c- iv, d- iii" at bounding box center [457, 272] width 320 height 12
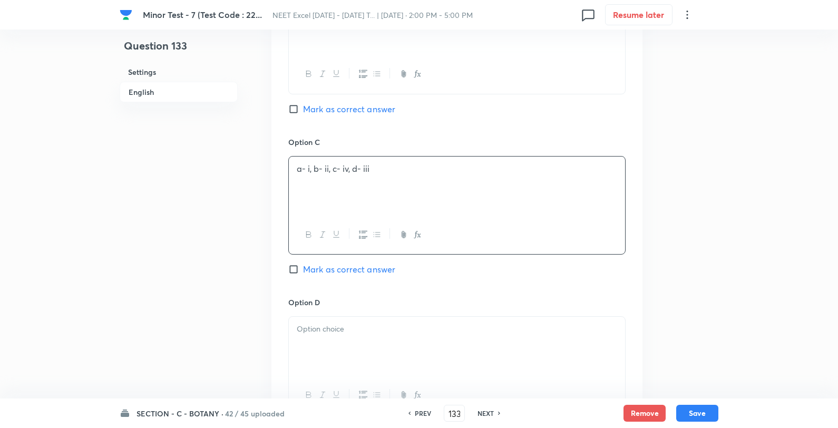
scroll to position [937, 0]
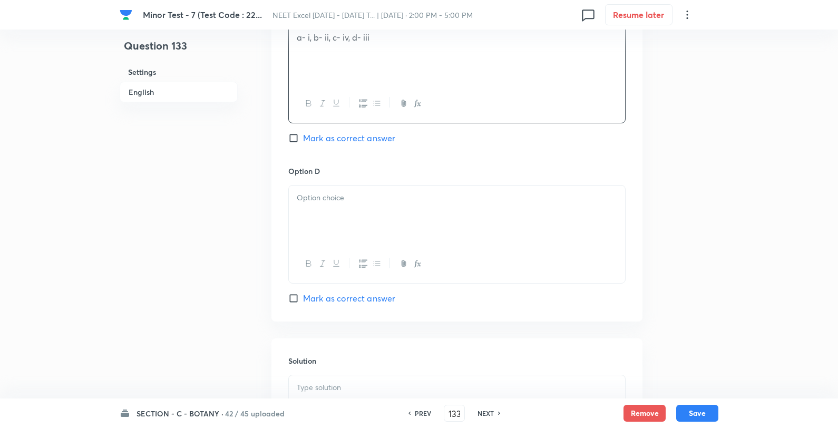
drag, startPoint x: 382, startPoint y: 207, endPoint x: 386, endPoint y: 205, distance: 5.4
click at [380, 207] on div at bounding box center [457, 215] width 336 height 59
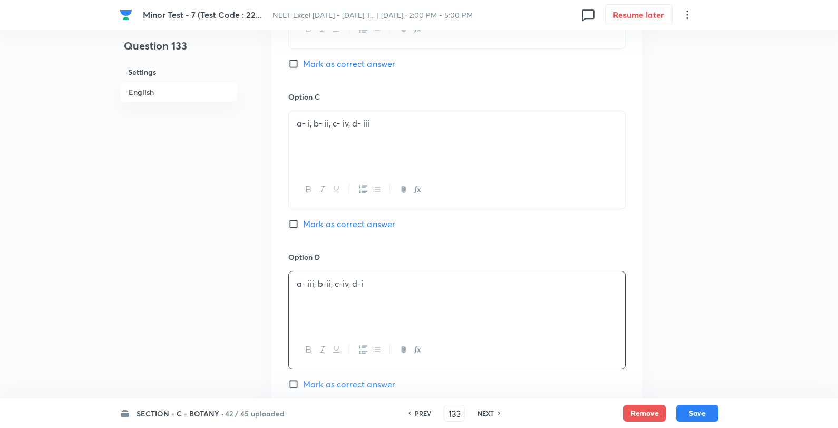
scroll to position [820, 0]
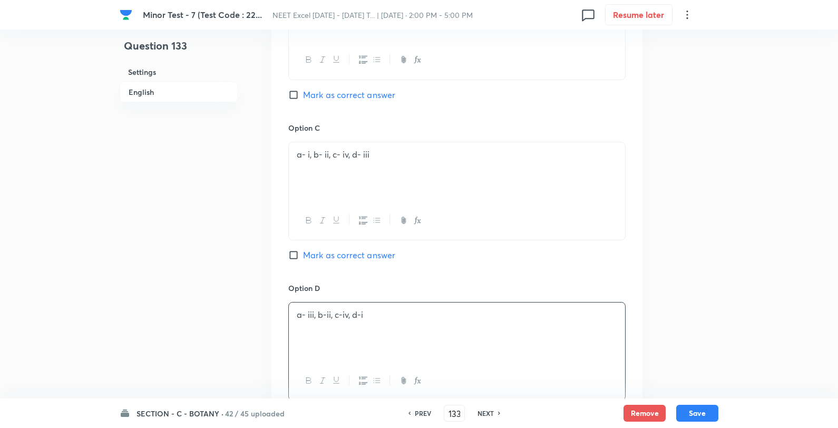
click at [354, 95] on span "Mark as correct answer" at bounding box center [349, 95] width 92 height 13
click at [303, 95] on input "Mark as correct answer" at bounding box center [295, 95] width 15 height 11
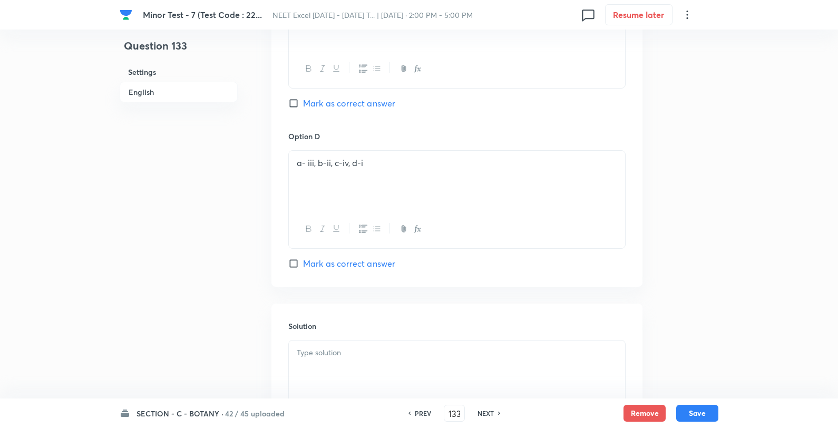
scroll to position [1094, 0]
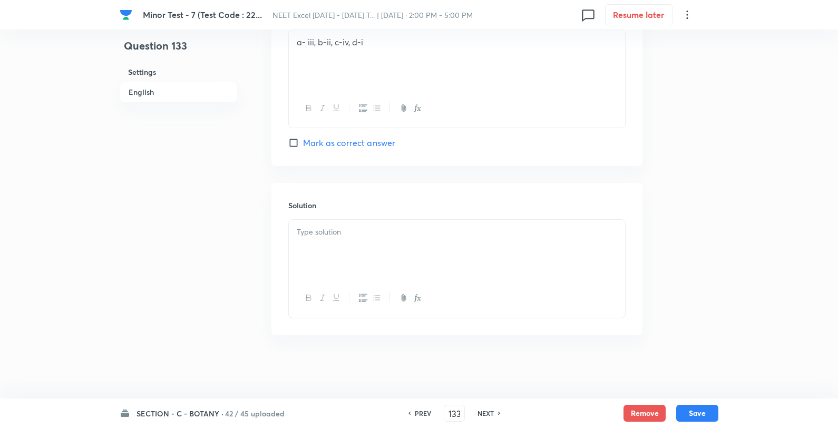
click at [349, 254] on div at bounding box center [457, 249] width 336 height 59
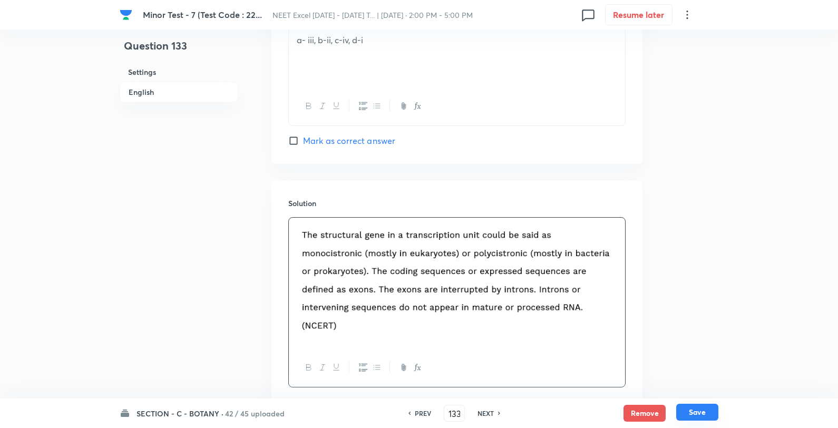
click at [698, 409] on button "Save" at bounding box center [697, 412] width 42 height 17
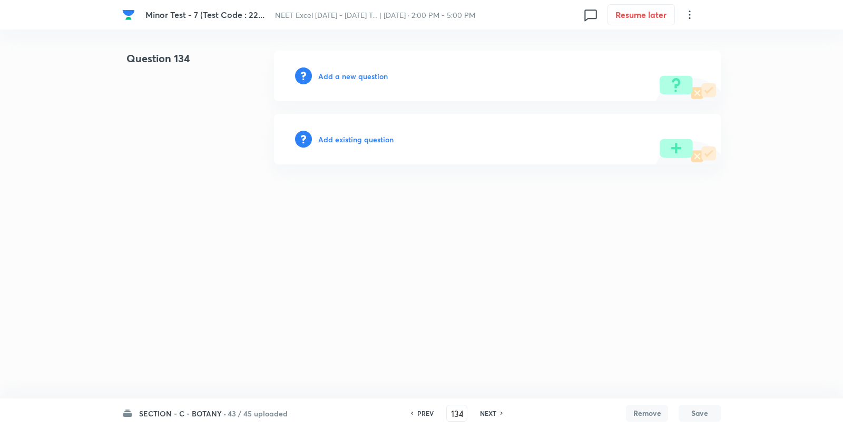
click at [343, 71] on h6 "Add a new question" at bounding box center [353, 76] width 70 height 11
click at [343, 72] on h6 "Choose a question type" at bounding box center [358, 76] width 81 height 11
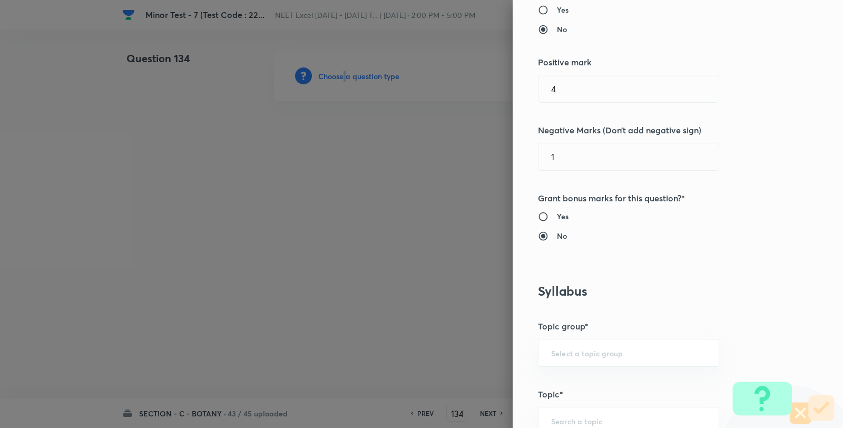
scroll to position [644, 0]
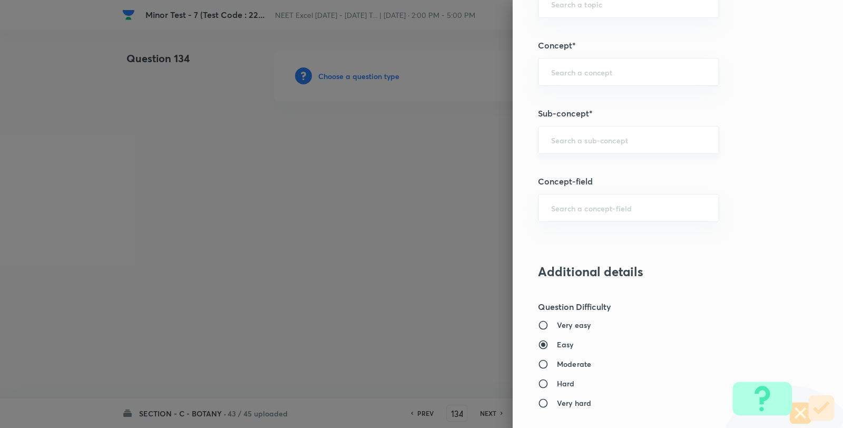
click at [562, 144] on input "text" at bounding box center [628, 140] width 155 height 10
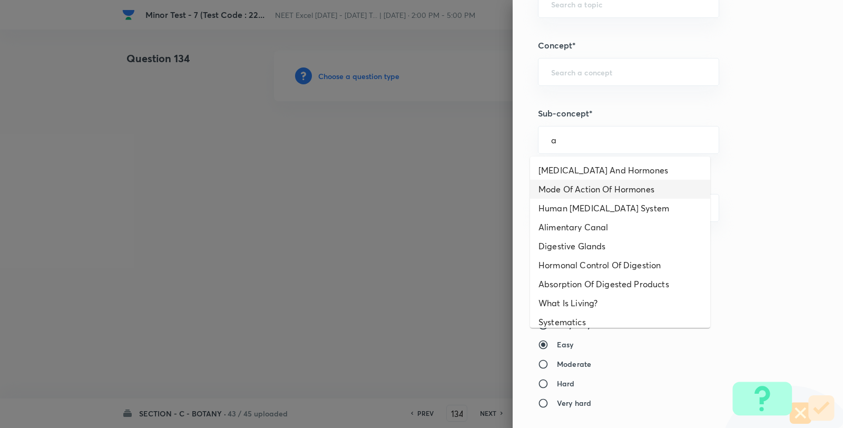
click at [572, 172] on li "Endocrine Glands And Hormones" at bounding box center [620, 170] width 180 height 19
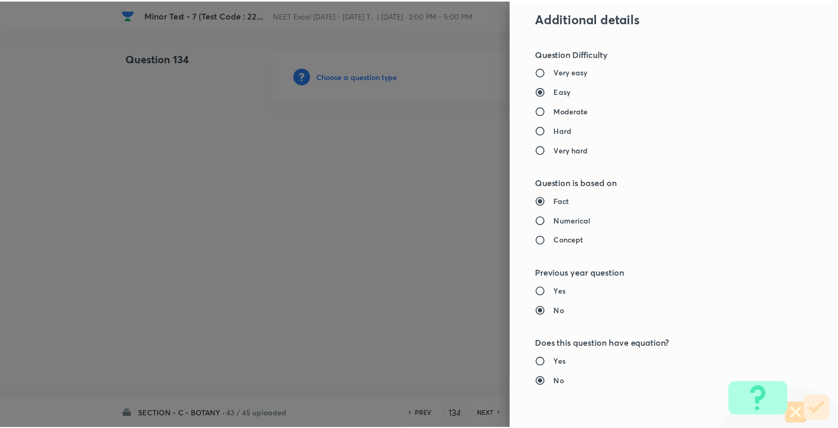
scroll to position [1080, 0]
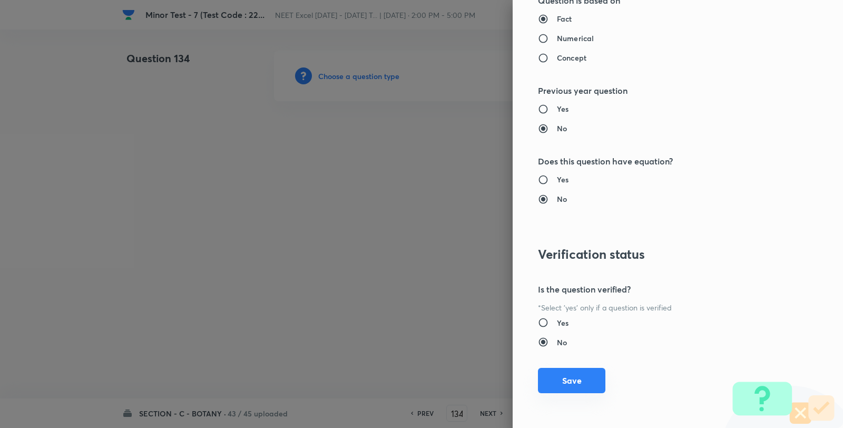
click at [570, 383] on button "Save" at bounding box center [571, 380] width 67 height 25
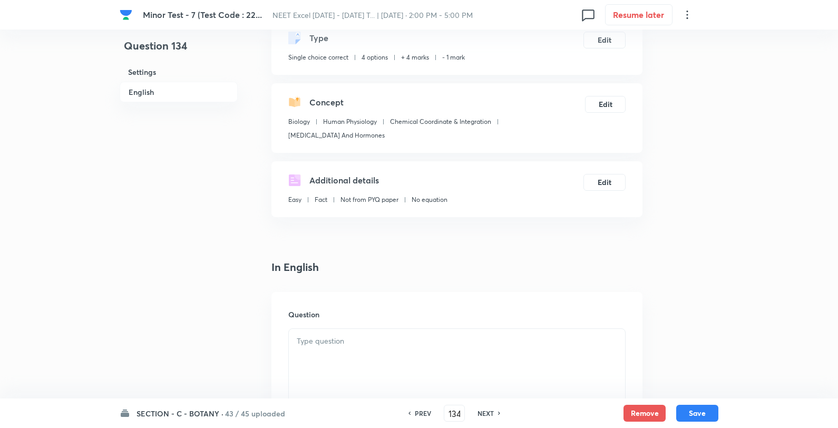
scroll to position [176, 0]
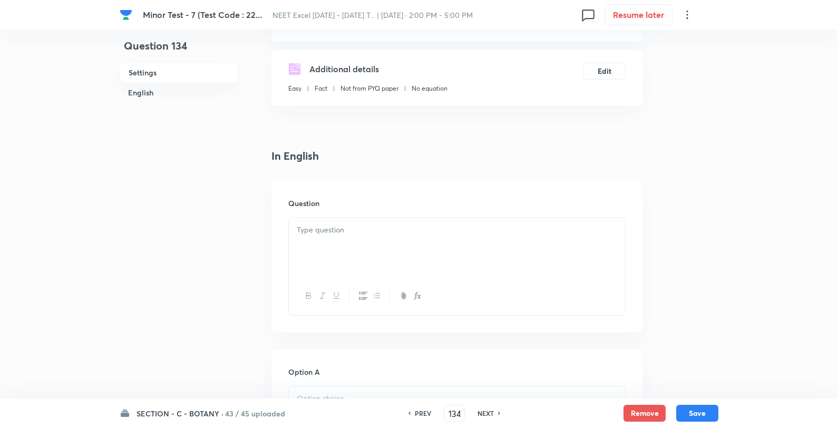
click at [401, 224] on div at bounding box center [457, 247] width 336 height 59
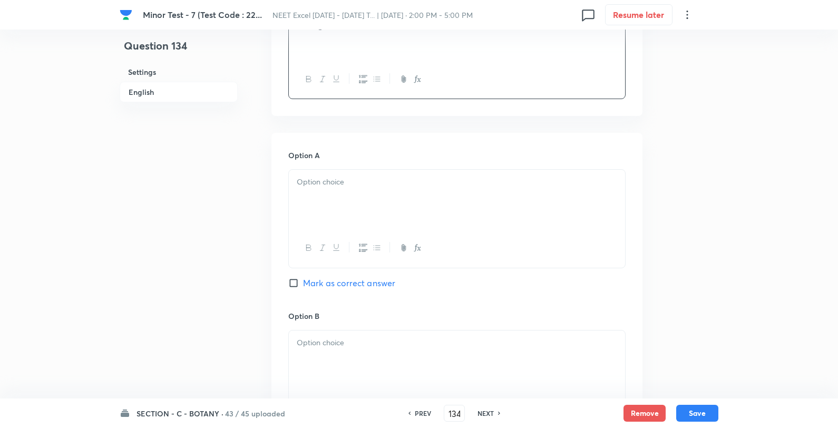
scroll to position [410, 0]
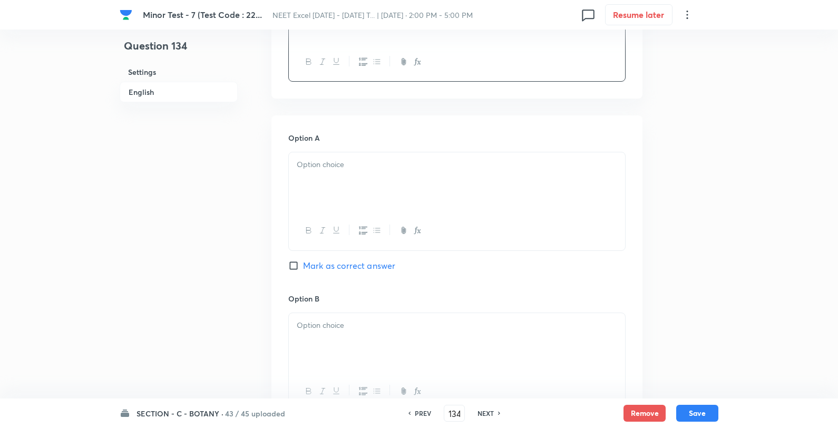
drag, startPoint x: 360, startPoint y: 191, endPoint x: 370, endPoint y: 185, distance: 11.8
click at [361, 189] on div at bounding box center [457, 181] width 336 height 59
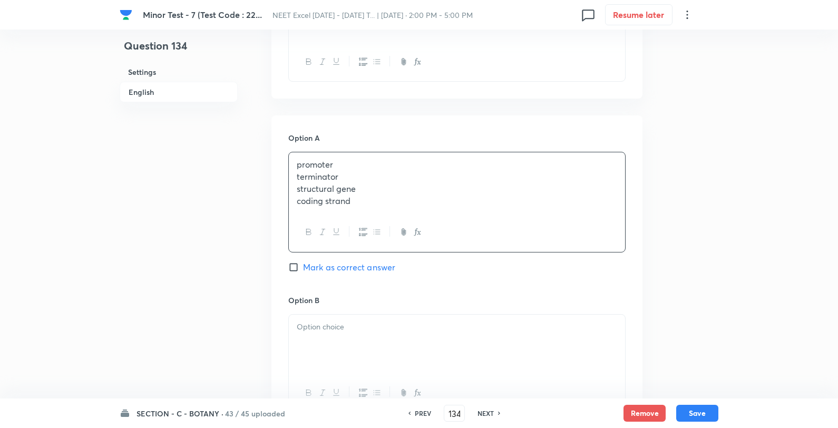
click at [430, 159] on p "promoter" at bounding box center [457, 165] width 320 height 12
click at [357, 269] on span "Mark as correct answer" at bounding box center [349, 265] width 92 height 13
click at [303, 269] on input "Mark as correct answer" at bounding box center [295, 265] width 15 height 11
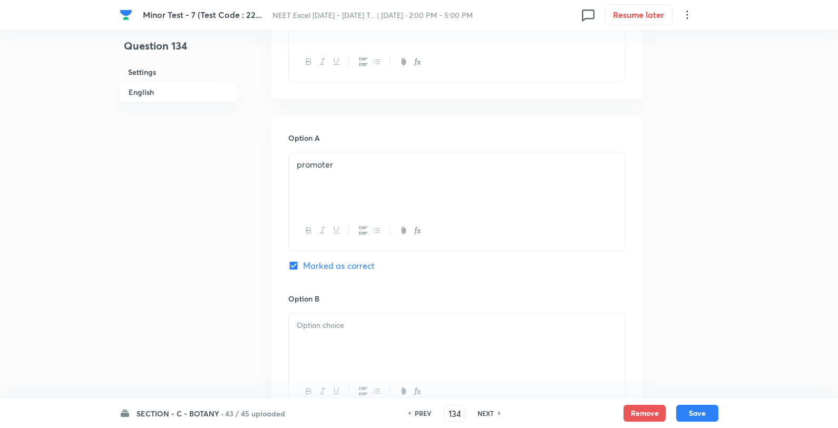
click at [348, 344] on div at bounding box center [457, 342] width 336 height 59
click at [419, 316] on div "terminator structural gene coding strand" at bounding box center [457, 342] width 336 height 59
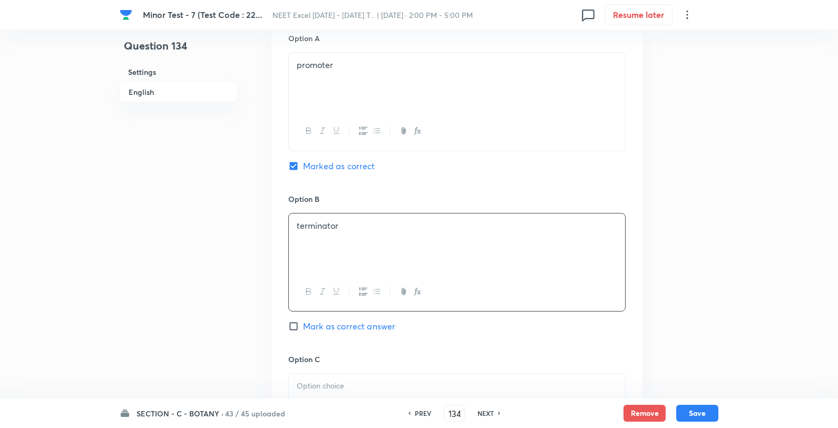
scroll to position [703, 0]
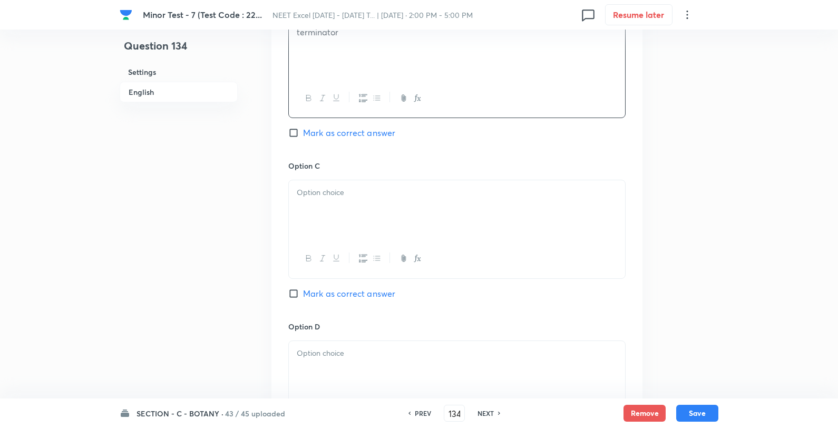
click at [362, 206] on div at bounding box center [457, 209] width 336 height 59
click at [429, 190] on p "structural gene" at bounding box center [457, 193] width 320 height 12
click at [366, 375] on div at bounding box center [457, 370] width 336 height 59
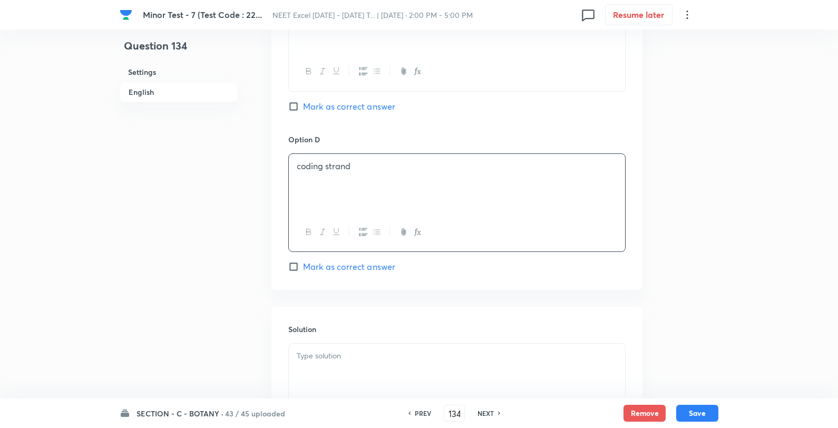
scroll to position [937, 0]
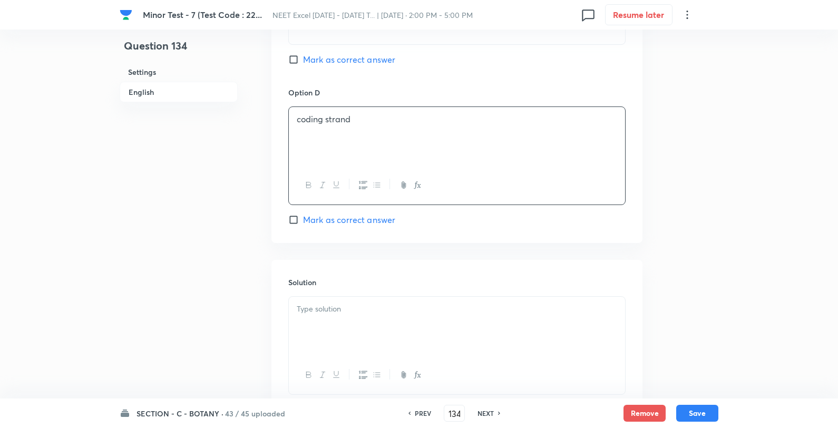
click at [390, 319] on div at bounding box center [457, 326] width 336 height 59
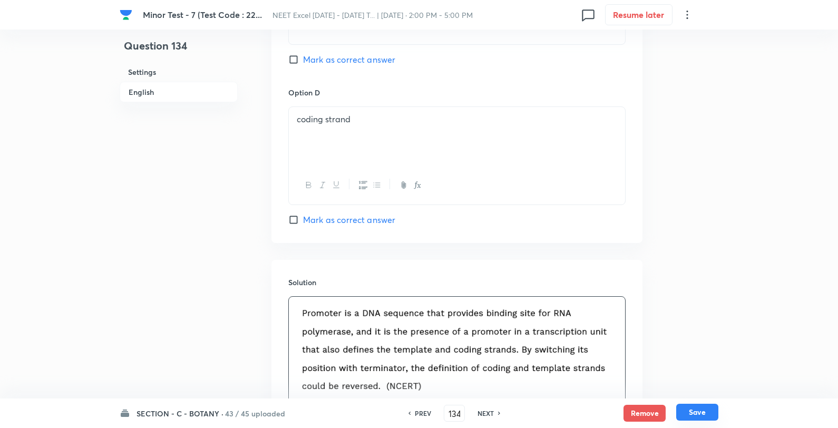
click at [708, 420] on button "Save" at bounding box center [697, 412] width 42 height 17
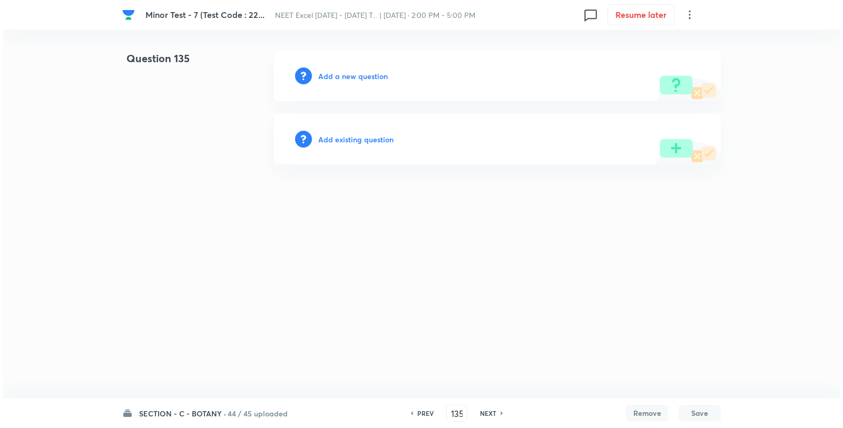
scroll to position [0, 0]
click at [341, 76] on h6 "Add a new question" at bounding box center [353, 76] width 70 height 11
click at [339, 77] on h6 "Choose a question type" at bounding box center [358, 76] width 81 height 11
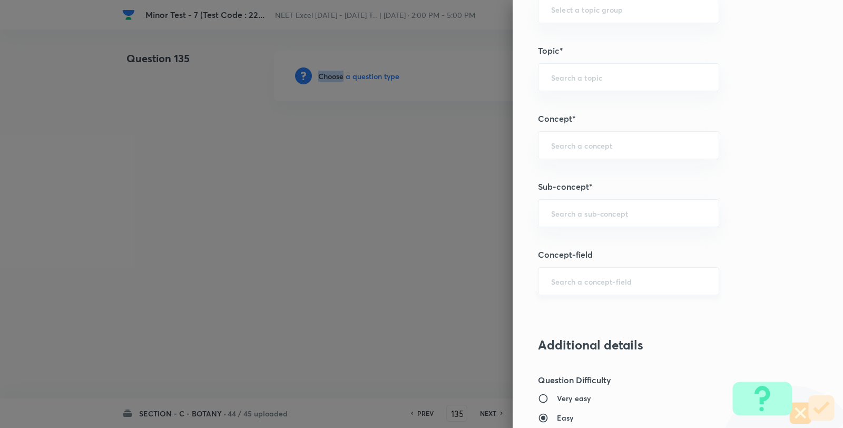
scroll to position [644, 0]
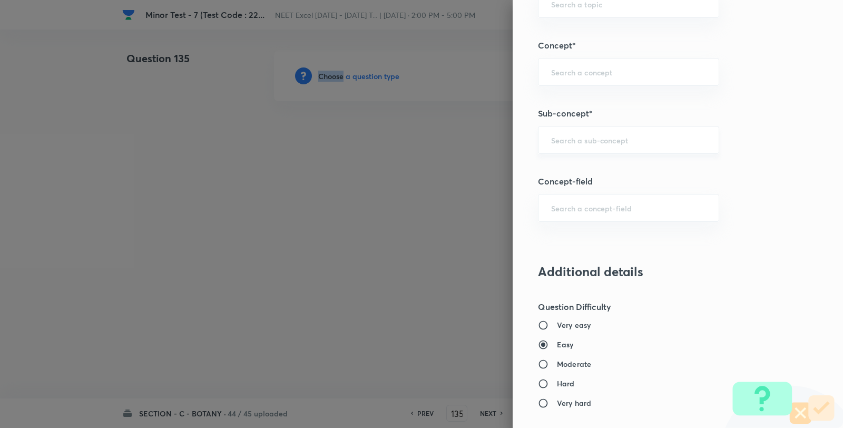
click at [601, 130] on div "​" at bounding box center [628, 140] width 181 height 28
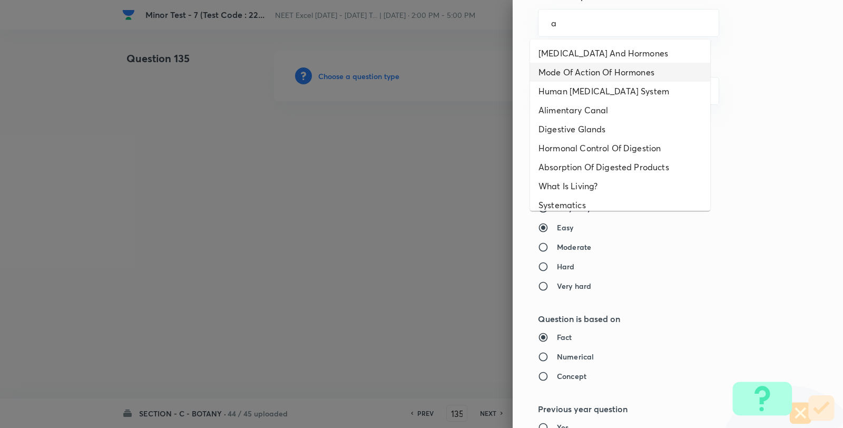
click at [564, 54] on li "Endocrine Glands And Hormones" at bounding box center [620, 53] width 180 height 19
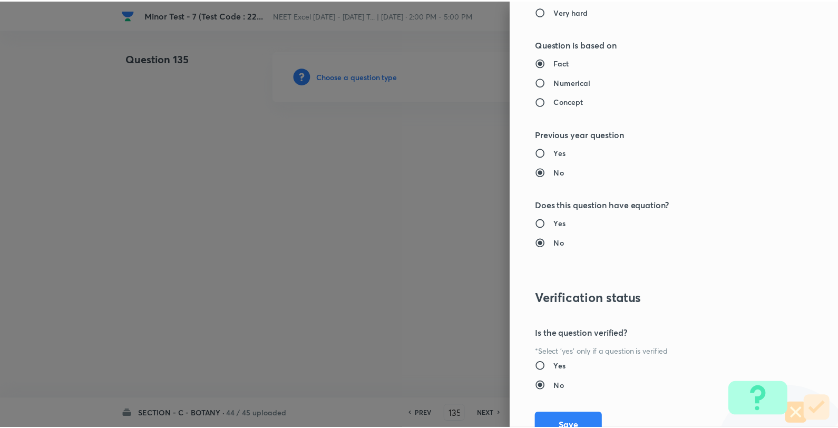
scroll to position [1080, 0]
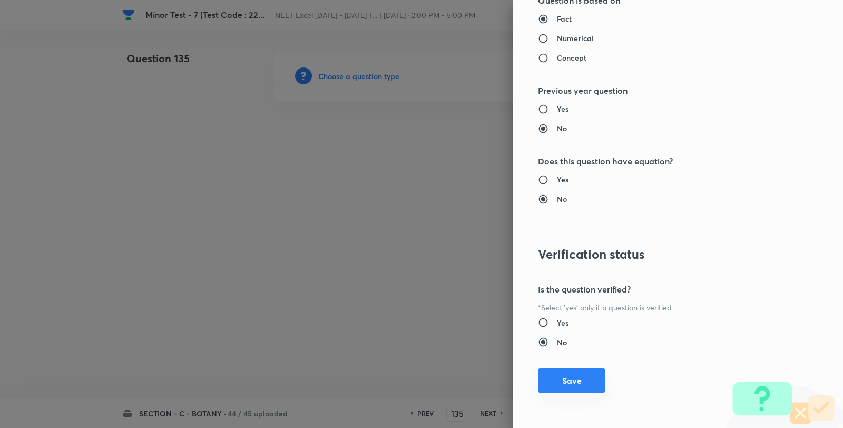
drag, startPoint x: 582, startPoint y: 394, endPoint x: 580, endPoint y: 388, distance: 5.5
click at [580, 391] on button "Save" at bounding box center [571, 380] width 67 height 25
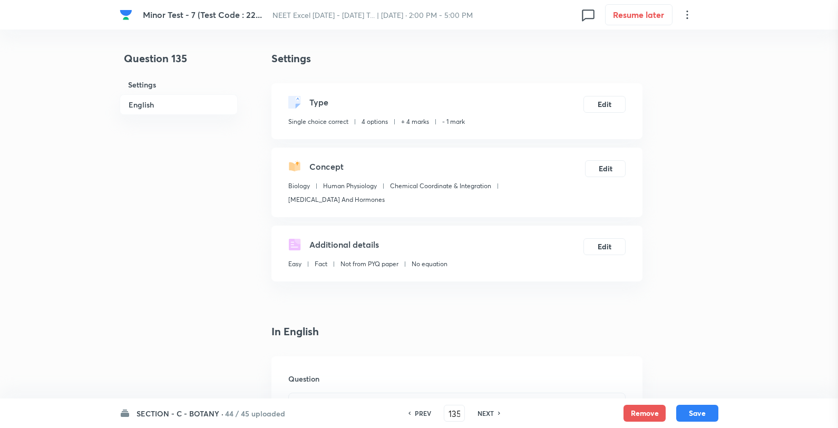
click at [580, 386] on div at bounding box center [419, 214] width 838 height 428
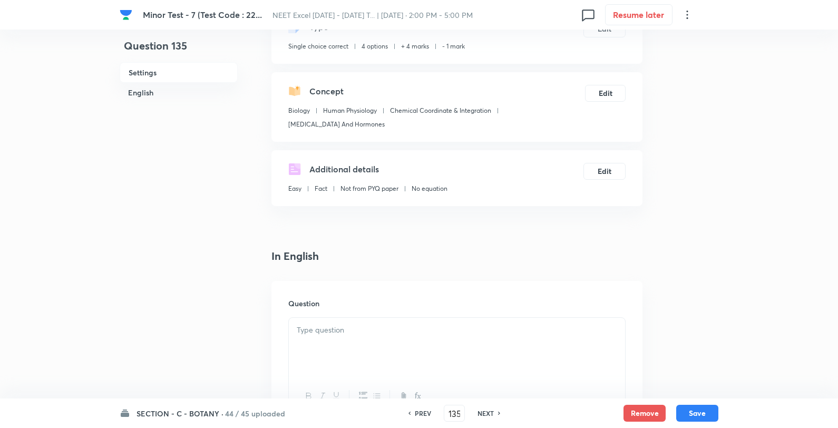
scroll to position [176, 0]
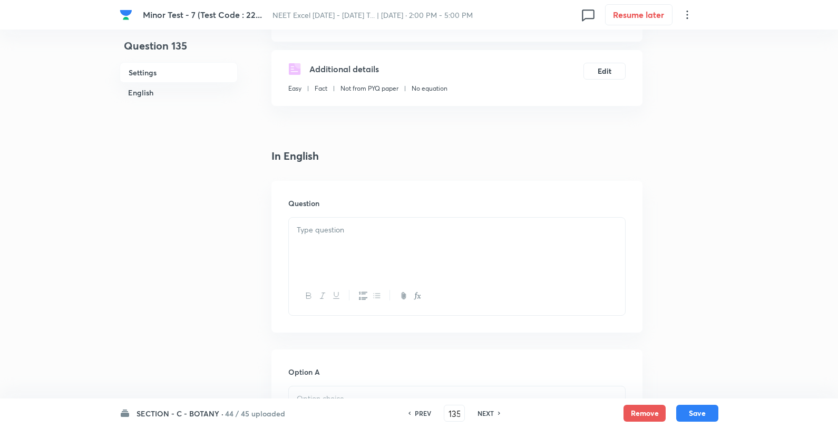
click at [362, 225] on p at bounding box center [457, 230] width 320 height 12
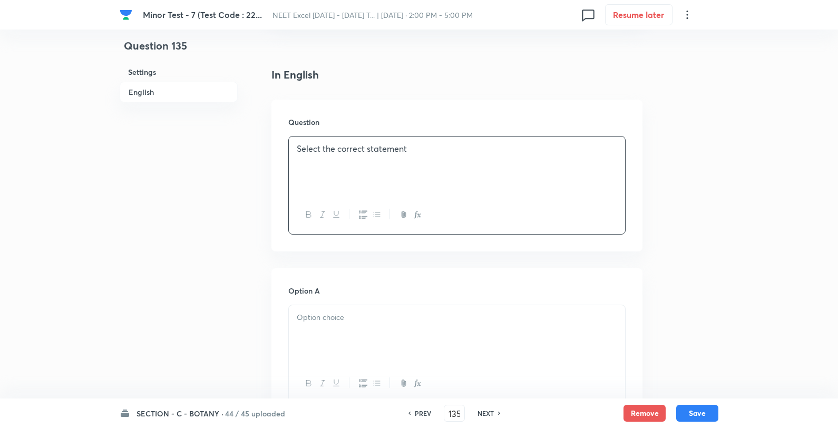
scroll to position [468, 0]
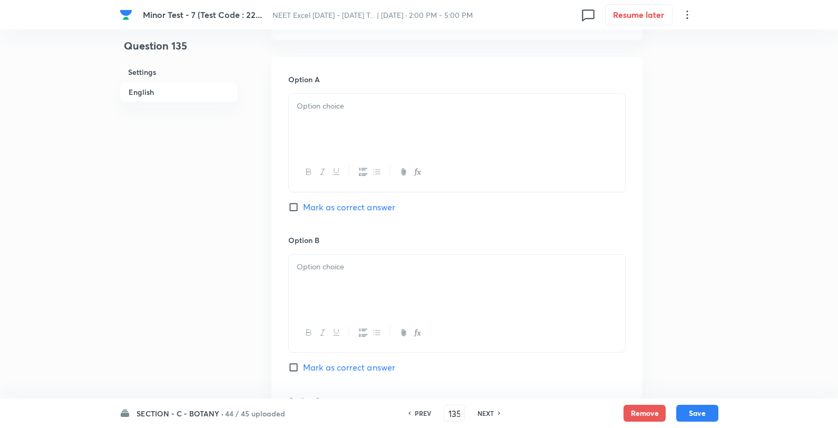
drag, startPoint x: 328, startPoint y: 89, endPoint x: 308, endPoint y: 114, distance: 33.0
click at [327, 90] on div "Option A Mark as correct answer" at bounding box center [456, 154] width 337 height 160
click at [308, 115] on div at bounding box center [457, 123] width 336 height 59
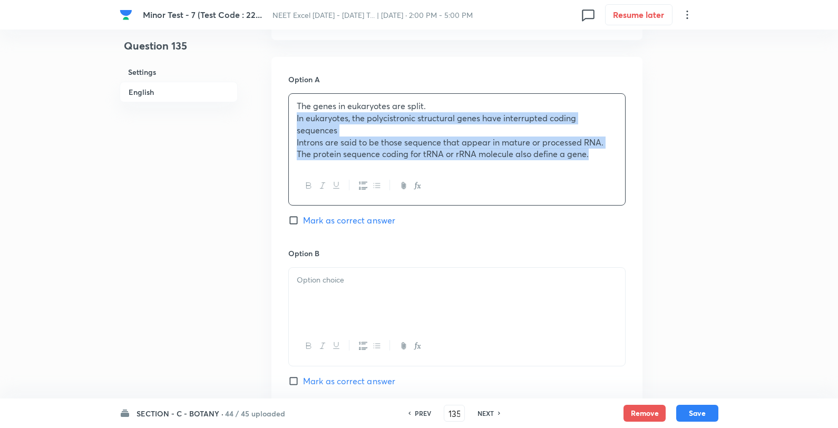
click at [291, 117] on div "The genes in eukaryotes are split. In eukaryotes, the polycistronic structural …" at bounding box center [457, 130] width 336 height 73
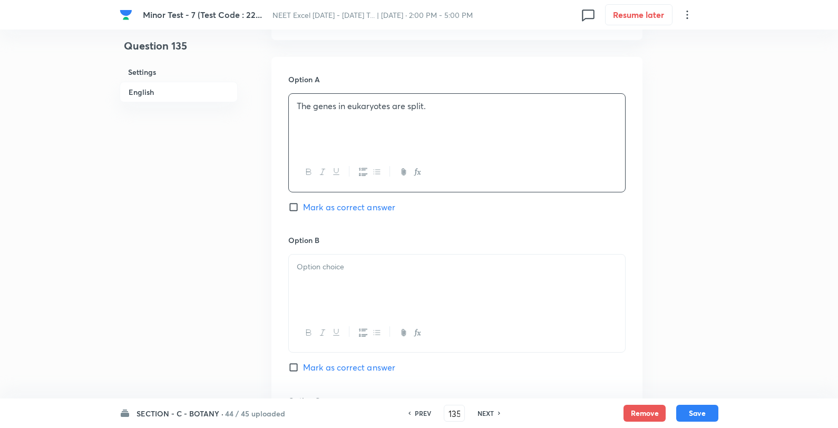
click at [324, 286] on div at bounding box center [457, 284] width 336 height 59
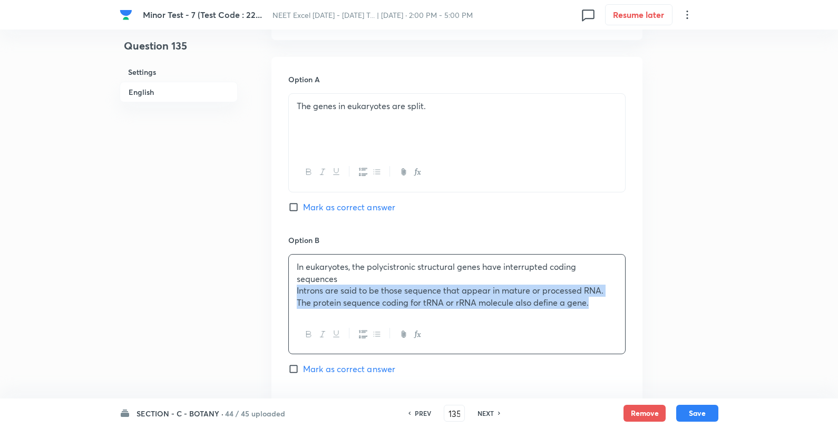
click at [291, 285] on div "In eukaryotes, the polycistronic structural genes have interrupted coding seque…" at bounding box center [457, 285] width 336 height 61
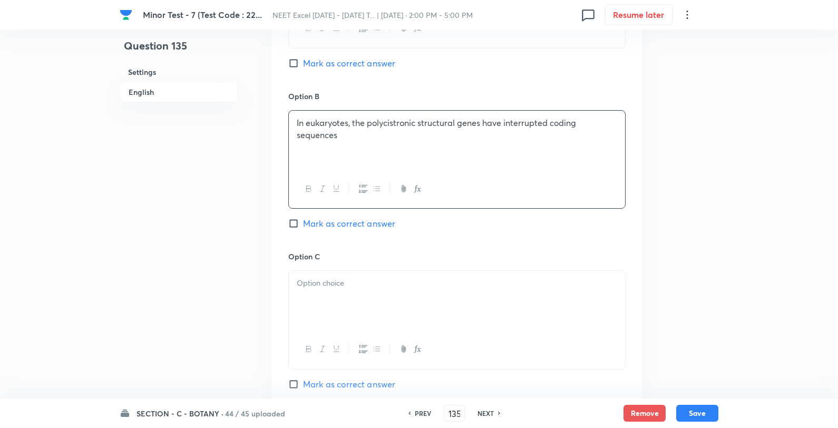
scroll to position [703, 0]
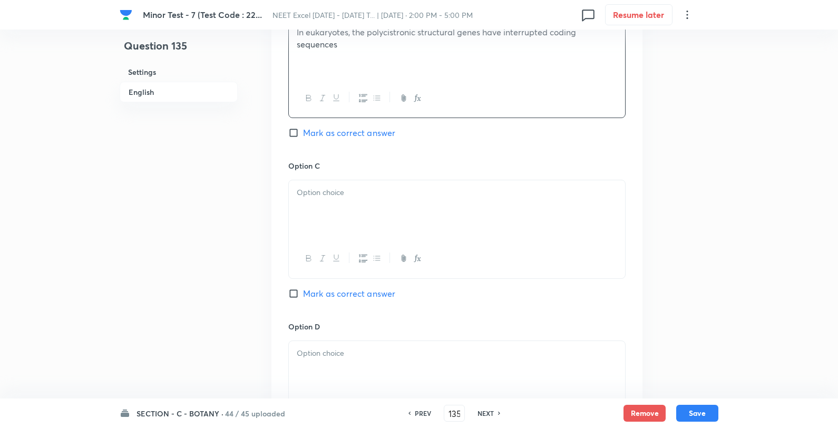
click at [310, 201] on div at bounding box center [457, 209] width 336 height 59
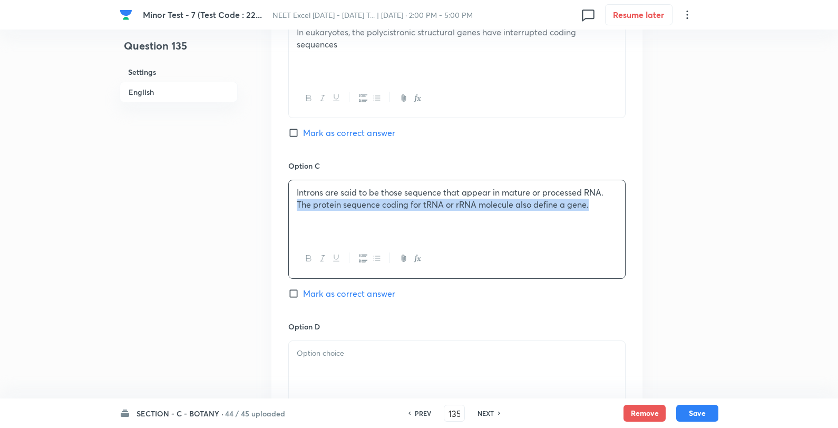
click at [295, 204] on div "Introns are said to be those sequence that appear in mature or processed RNA. T…" at bounding box center [457, 209] width 336 height 59
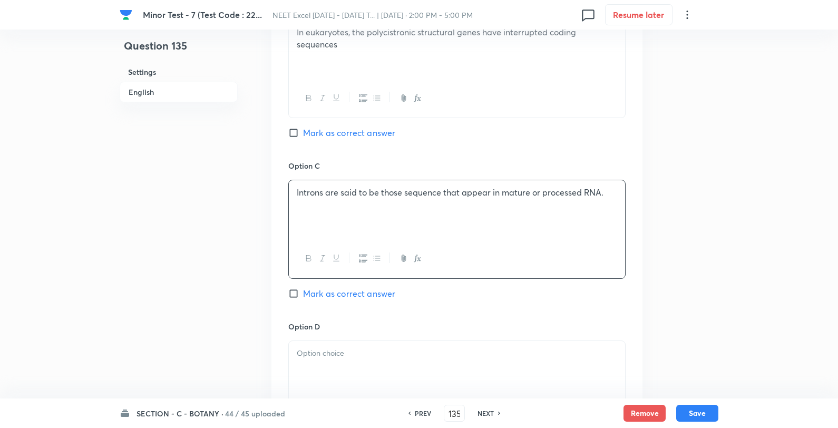
drag, startPoint x: 313, startPoint y: 372, endPoint x: 330, endPoint y: 355, distance: 24.2
click at [313, 372] on div at bounding box center [457, 370] width 336 height 59
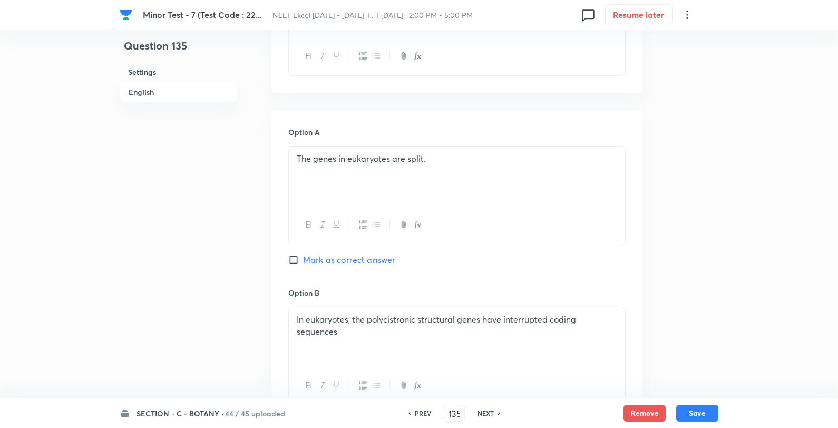
scroll to position [410, 0]
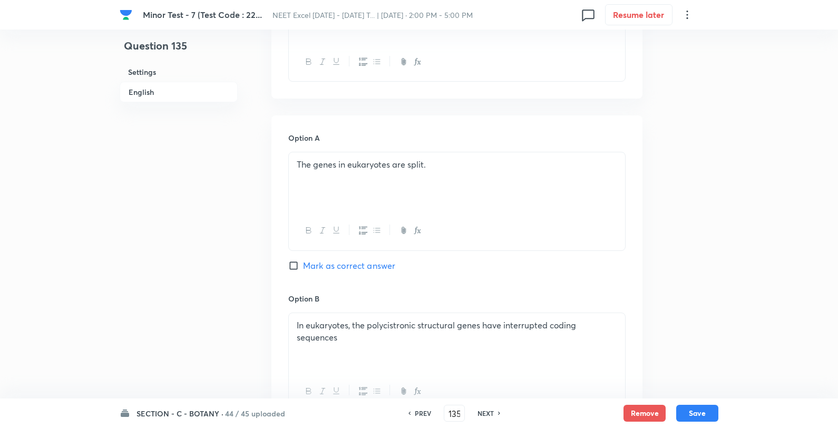
click at [344, 259] on div "Option A The genes in eukaryotes are split. Mark as correct answer" at bounding box center [456, 212] width 337 height 160
click at [346, 264] on span "Mark as correct answer" at bounding box center [349, 265] width 92 height 13
click at [303, 264] on input "Mark as correct answer" at bounding box center [295, 265] width 15 height 11
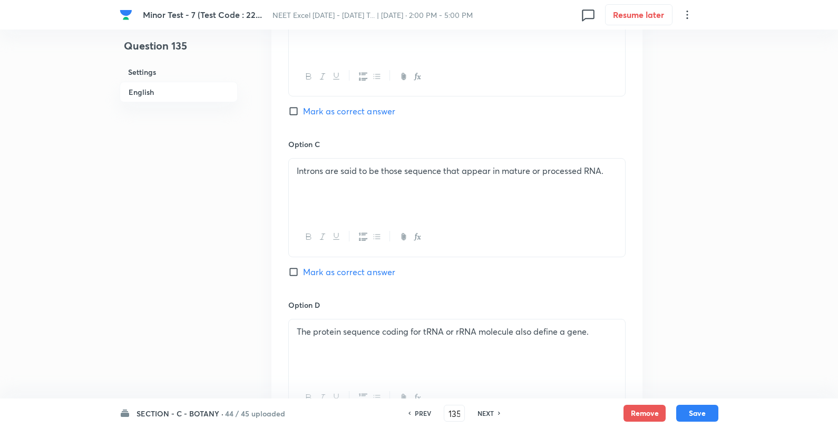
scroll to position [937, 0]
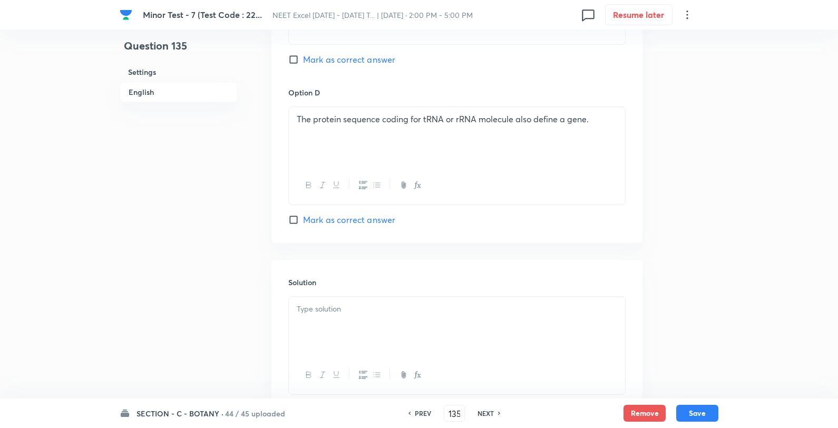
click at [333, 349] on div at bounding box center [457, 326] width 336 height 59
click at [700, 411] on button "Save" at bounding box center [697, 412] width 42 height 17
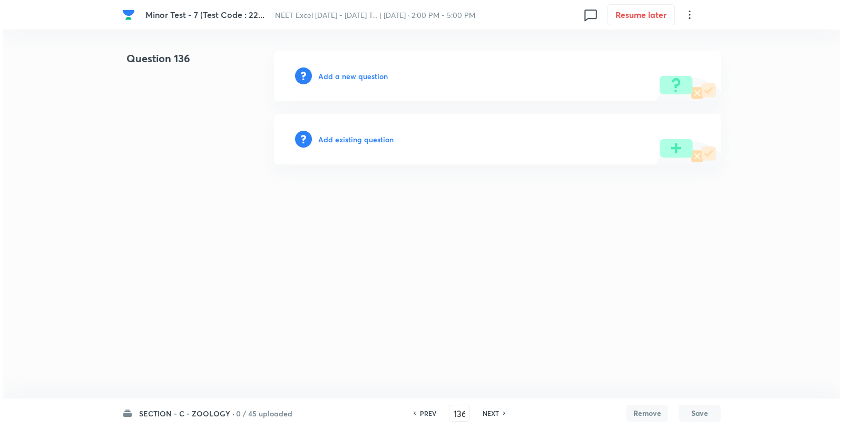
scroll to position [0, 0]
click at [363, 77] on h6 "Add a new question" at bounding box center [353, 76] width 70 height 11
click at [363, 77] on h6 "Choose a question type" at bounding box center [358, 76] width 81 height 11
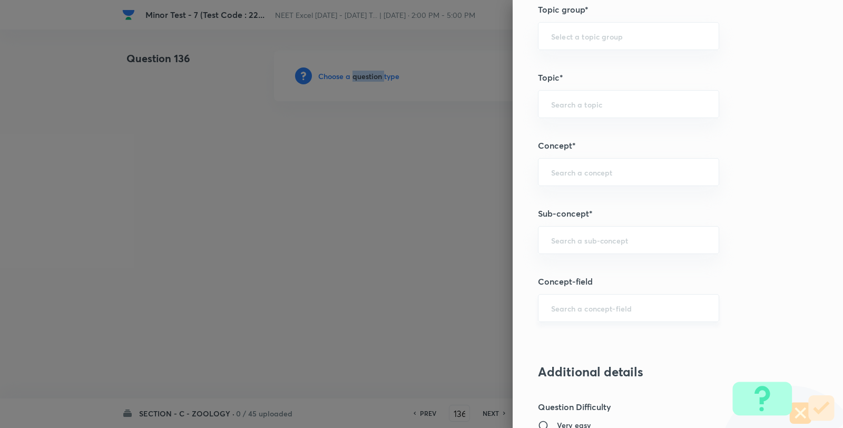
scroll to position [644, 0]
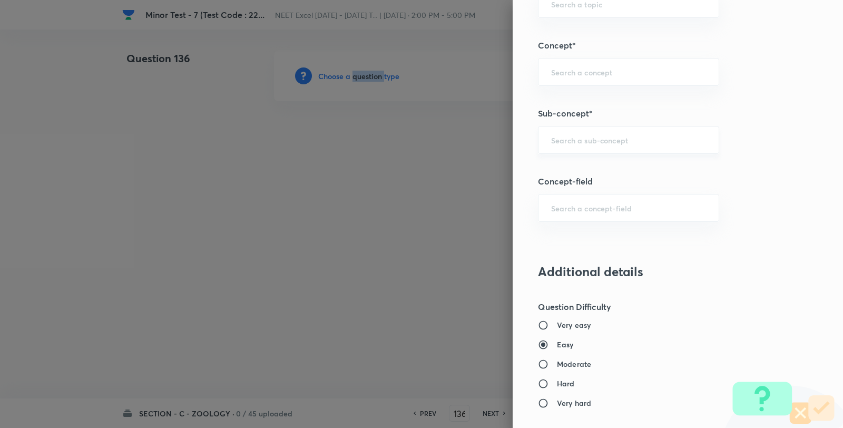
click at [591, 131] on div "​" at bounding box center [628, 140] width 181 height 28
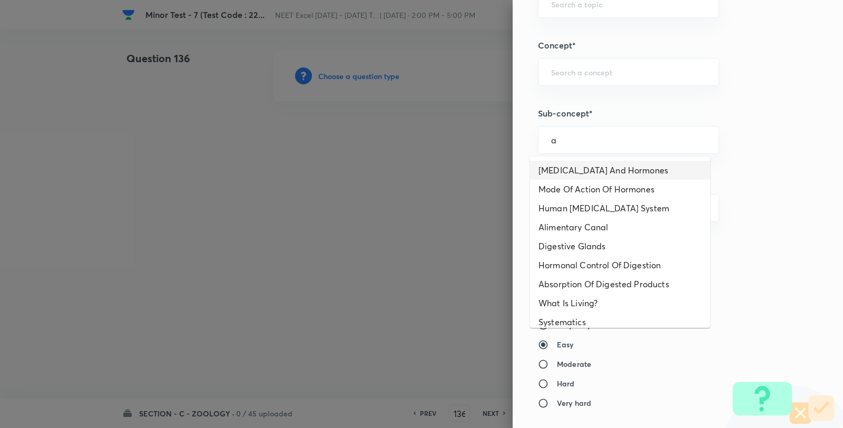
click at [588, 169] on li "Endocrine Glands And Hormones" at bounding box center [620, 170] width 180 height 19
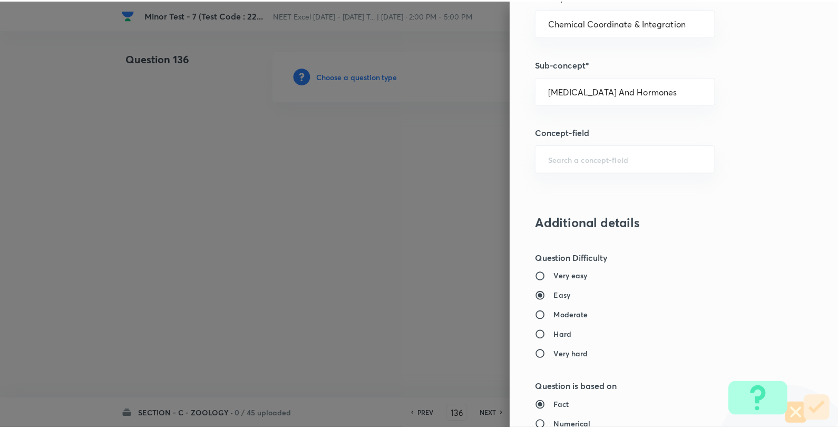
scroll to position [1080, 0]
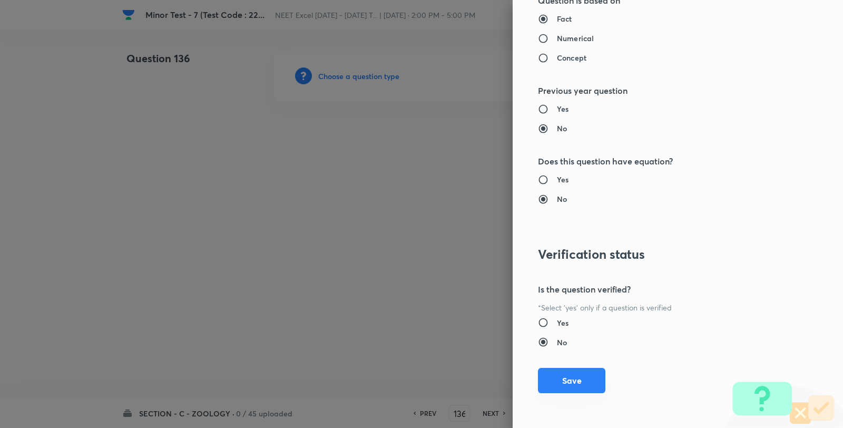
click at [589, 384] on button "Save" at bounding box center [571, 380] width 67 height 25
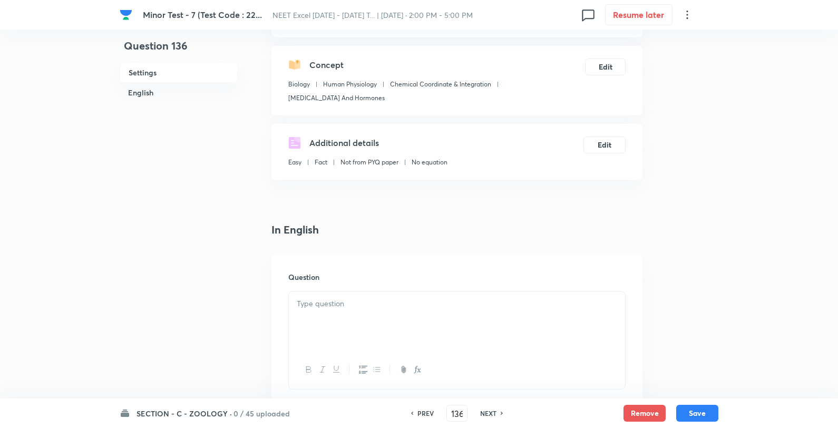
scroll to position [234, 0]
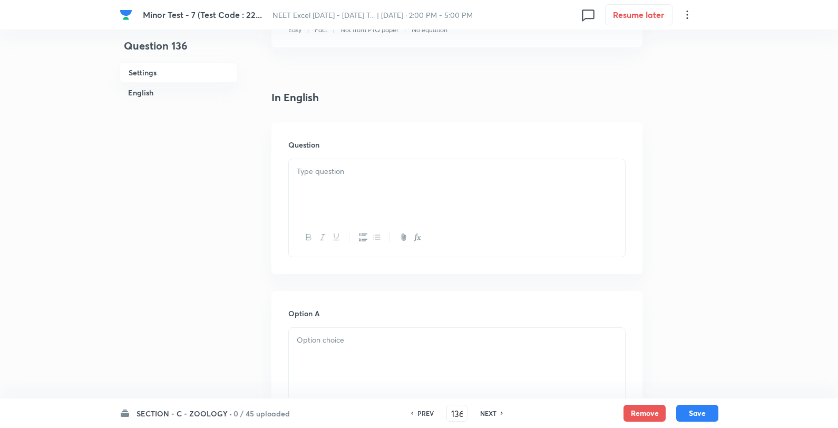
click at [404, 205] on div at bounding box center [457, 188] width 336 height 59
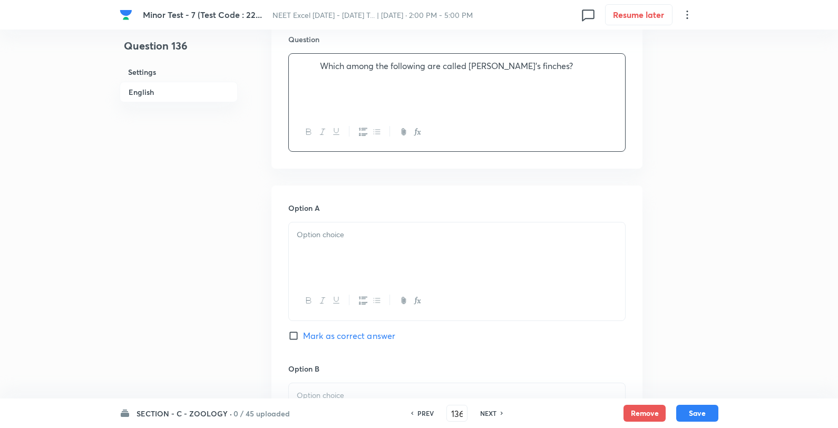
scroll to position [468, 0]
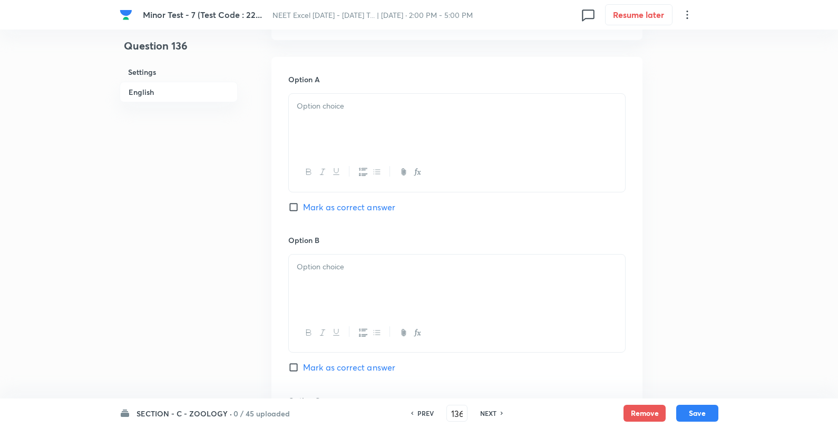
click at [345, 113] on div at bounding box center [457, 123] width 336 height 59
click at [455, 101] on p "Archaeopteryx" at bounding box center [457, 106] width 320 height 12
click at [395, 260] on div at bounding box center [457, 284] width 336 height 59
click at [429, 260] on div "Pteranodon Pavo cristatus Small black birds" at bounding box center [457, 284] width 336 height 59
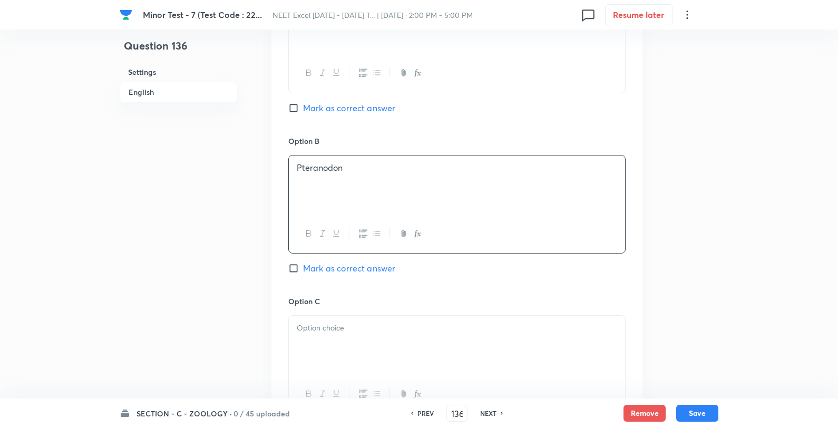
scroll to position [761, 0]
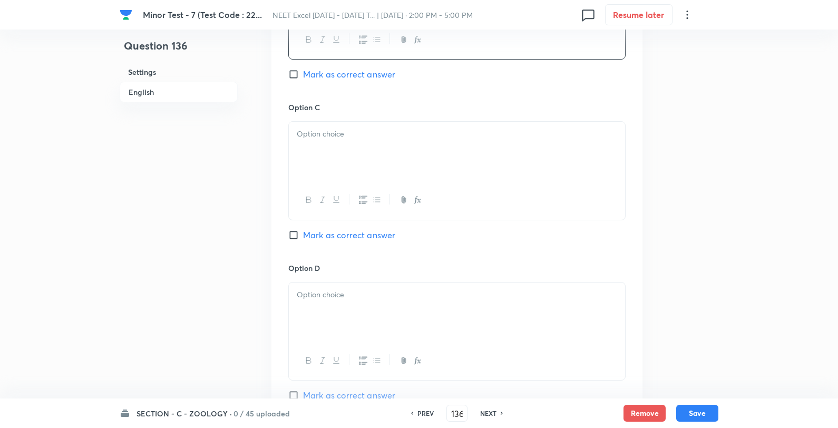
drag, startPoint x: 360, startPoint y: 167, endPoint x: 377, endPoint y: 154, distance: 20.8
click at [361, 164] on div at bounding box center [457, 151] width 336 height 59
click at [393, 140] on p "Pavo cristatus" at bounding box center [457, 134] width 320 height 12
click at [356, 300] on p at bounding box center [457, 295] width 320 height 12
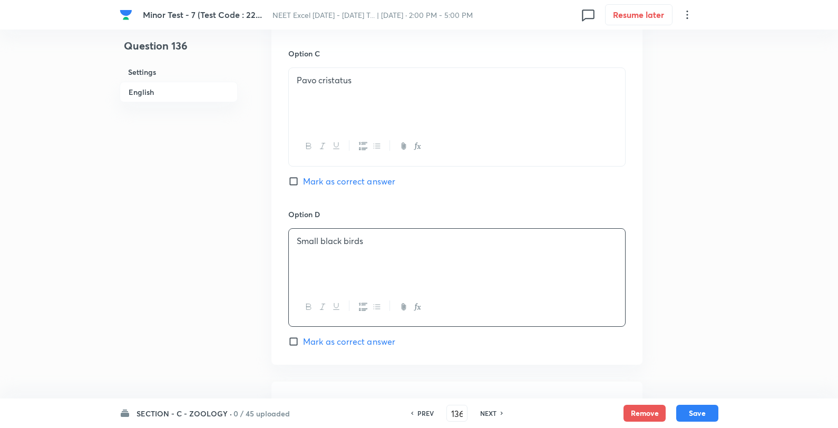
scroll to position [937, 0]
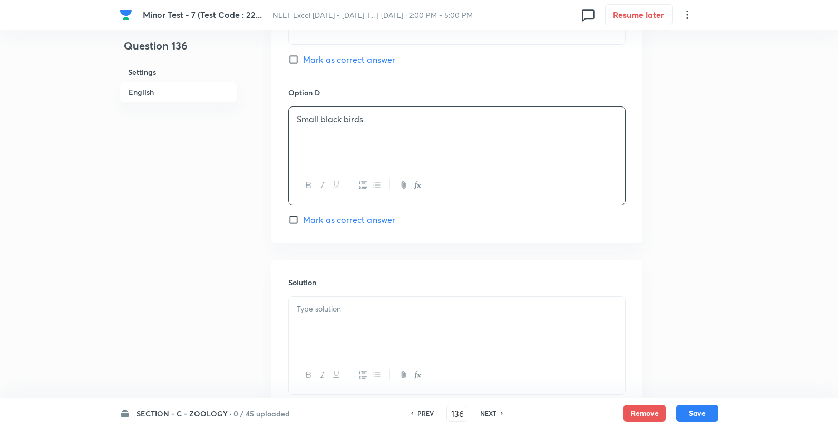
click at [338, 226] on span "Mark as correct answer" at bounding box center [349, 219] width 92 height 13
click at [320, 370] on button "button" at bounding box center [322, 374] width 14 height 13
click at [335, 322] on div "﻿" at bounding box center [457, 326] width 336 height 59
click at [338, 212] on div "Option D Small black birds Mark as correct answer" at bounding box center [456, 156] width 337 height 139
click at [336, 219] on span "Mark as correct answer" at bounding box center [349, 219] width 92 height 13
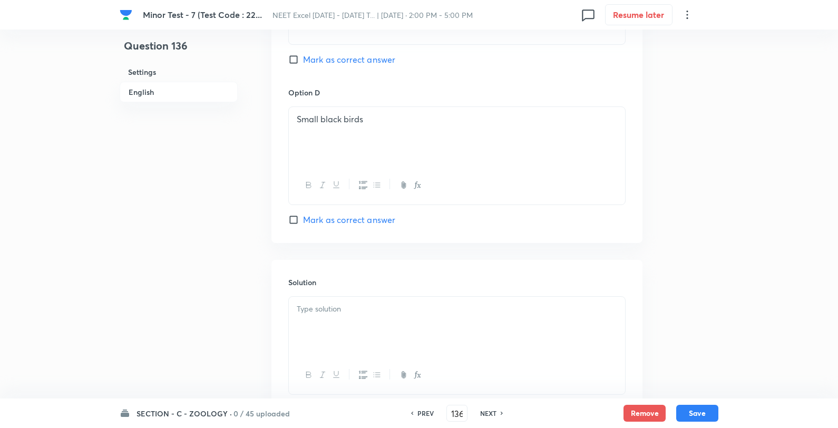
click at [303, 219] on input "Mark as correct answer" at bounding box center [295, 220] width 15 height 11
click at [315, 325] on div "﻿" at bounding box center [457, 326] width 336 height 59
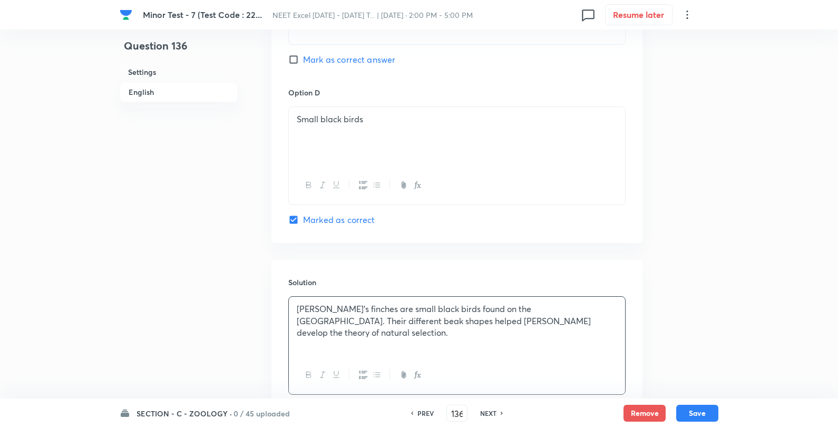
click at [709, 402] on div "SECTION - C - ZOOLOGY · 0 / 45 uploaded PREV 136 ​ NEXT Remove Save" at bounding box center [419, 413] width 599 height 30
click at [705, 409] on button "Save" at bounding box center [697, 412] width 42 height 17
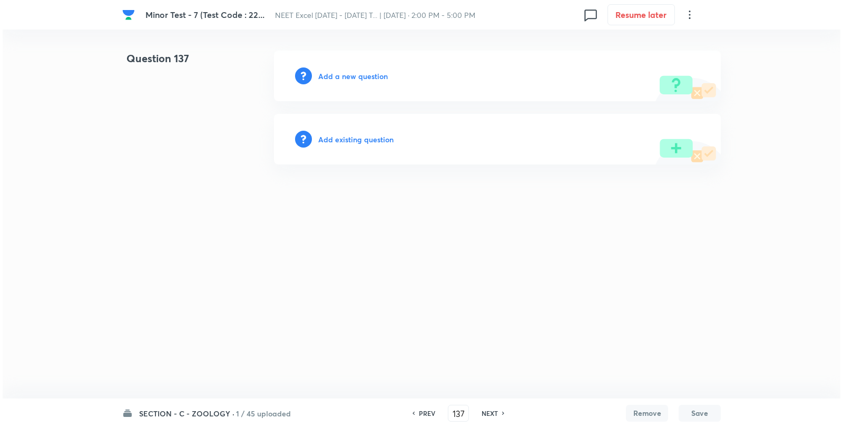
scroll to position [0, 0]
click at [345, 78] on h6 "Add a new question" at bounding box center [353, 76] width 70 height 11
click at [345, 78] on h6 "Choose a question type" at bounding box center [358, 76] width 81 height 11
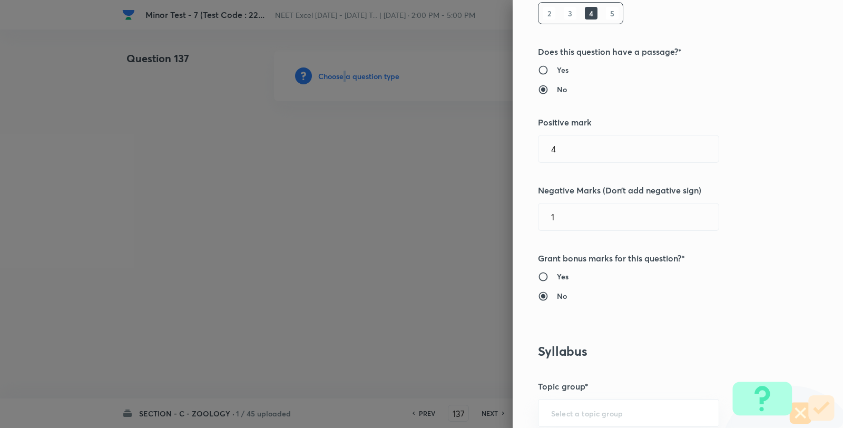
scroll to position [527, 0]
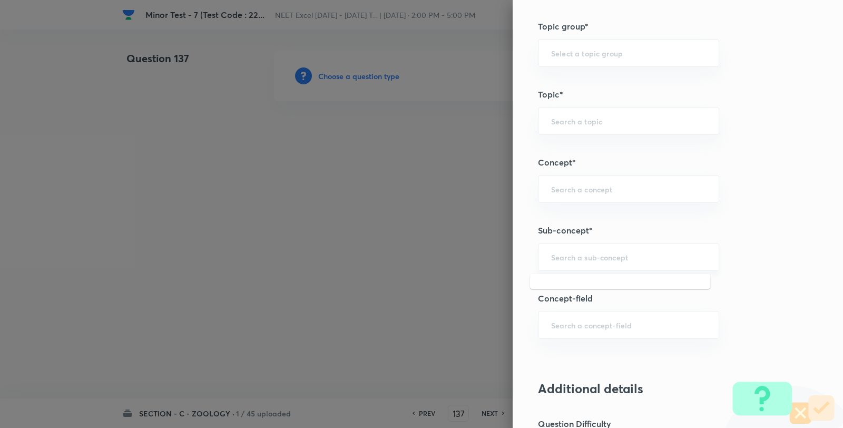
click at [585, 254] on input "text" at bounding box center [628, 257] width 155 height 10
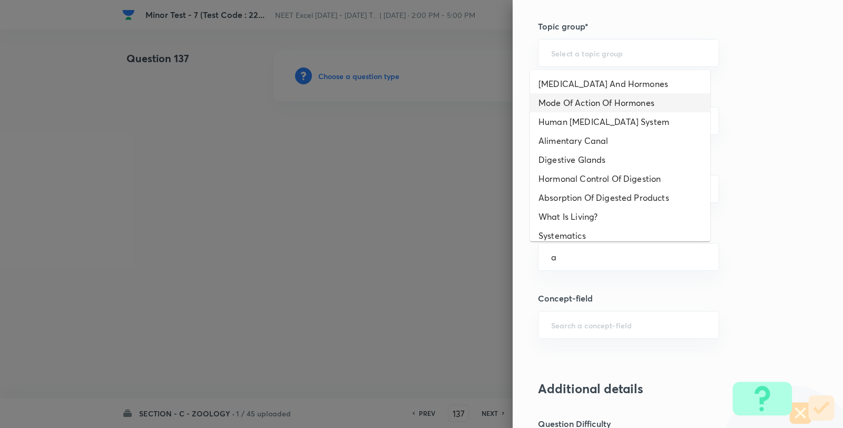
click at [604, 83] on li "Endocrine Glands And Hormones" at bounding box center [620, 83] width 180 height 19
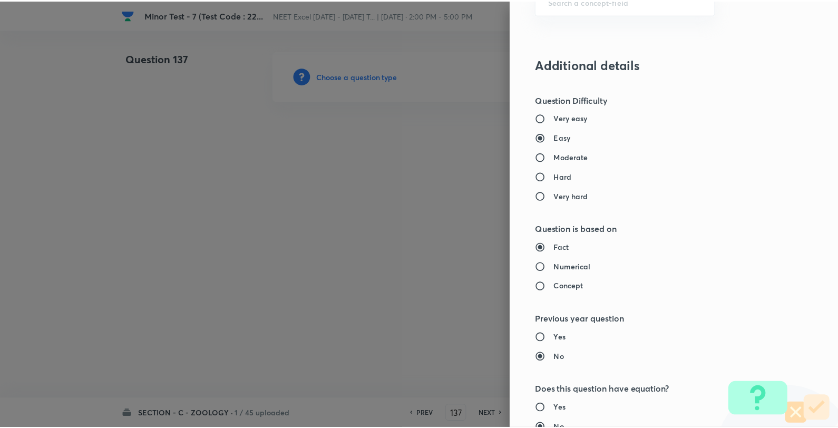
scroll to position [1080, 0]
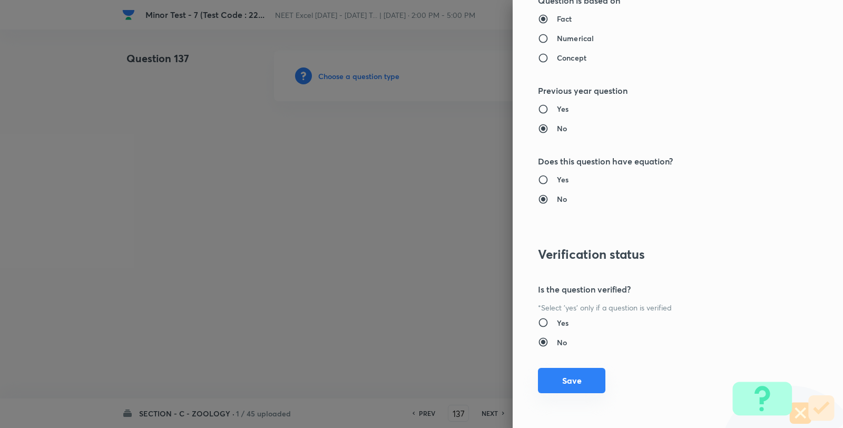
click at [582, 370] on div "Question settings Question type* Single choice correct Number of options* 2 3 4…" at bounding box center [678, 214] width 330 height 428
click at [578, 374] on button "Save" at bounding box center [571, 380] width 67 height 25
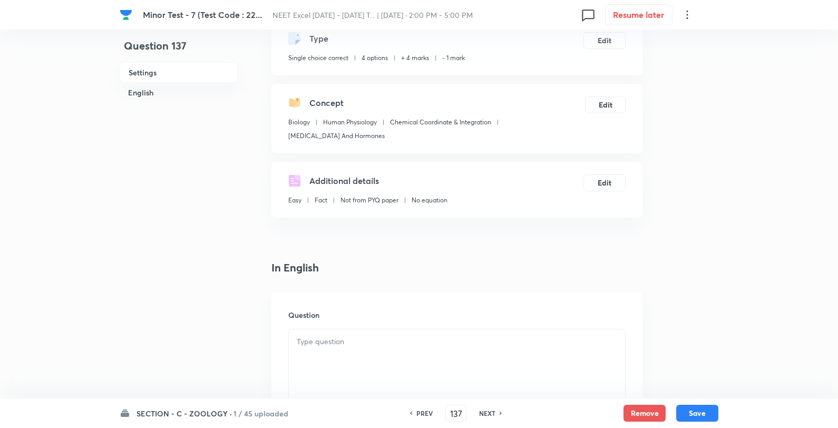
scroll to position [117, 0]
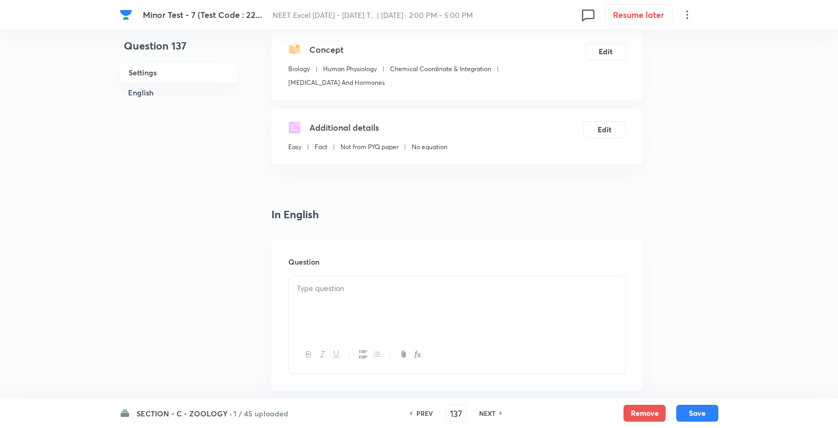
click at [353, 308] on div at bounding box center [457, 305] width 336 height 59
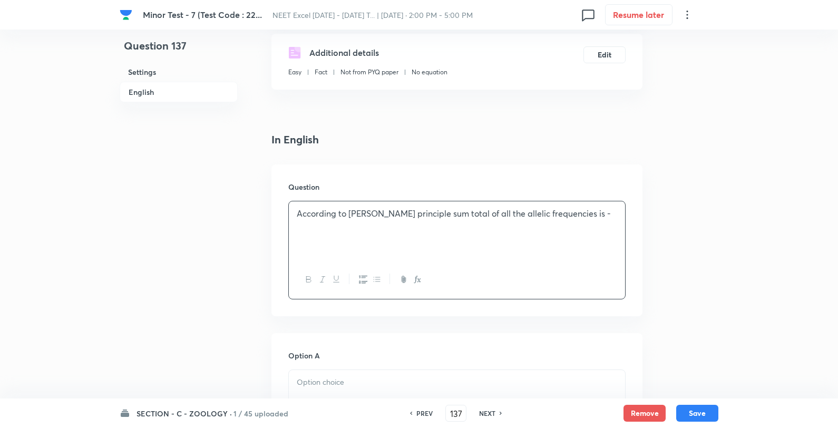
scroll to position [293, 0]
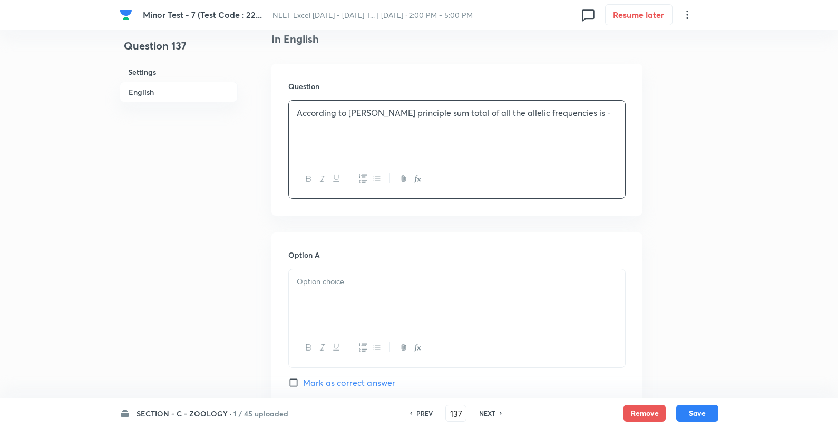
drag, startPoint x: 330, startPoint y: 281, endPoint x: 388, endPoint y: 278, distance: 58.6
click at [329, 282] on p at bounding box center [457, 282] width 320 height 12
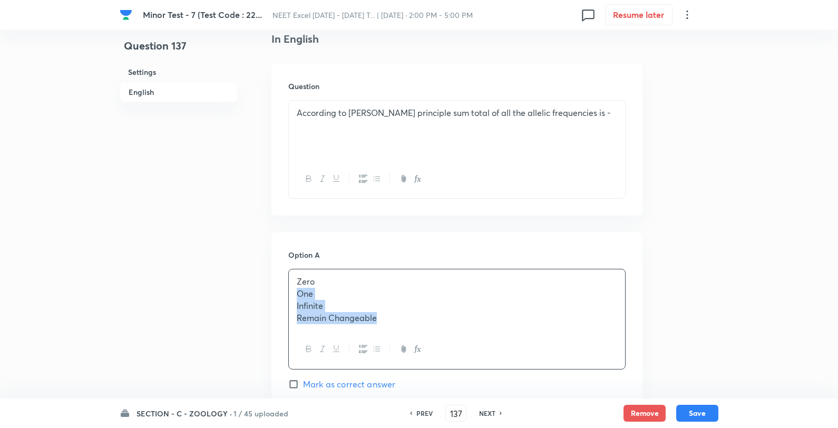
click at [394, 275] on div "Zero One Infinite Remain Changeable" at bounding box center [457, 299] width 336 height 61
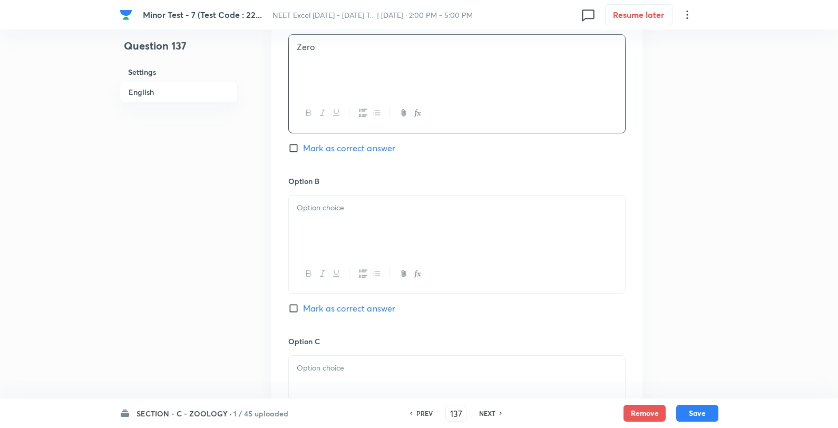
click at [333, 228] on div at bounding box center [457, 225] width 336 height 59
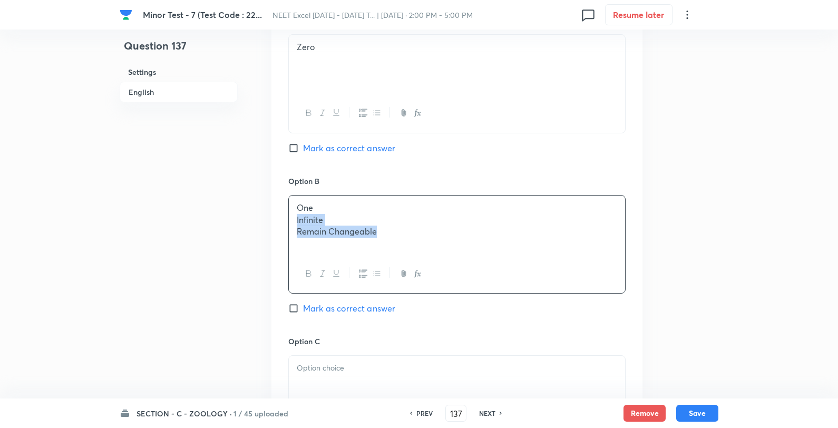
click at [373, 207] on p "One" at bounding box center [457, 208] width 320 height 12
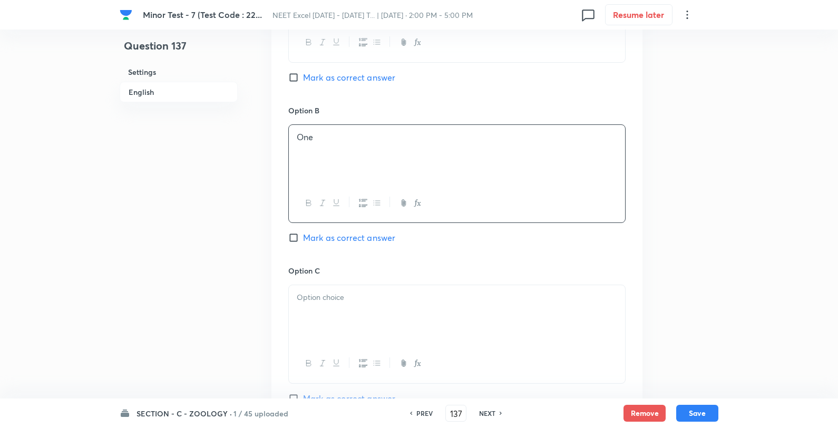
scroll to position [761, 0]
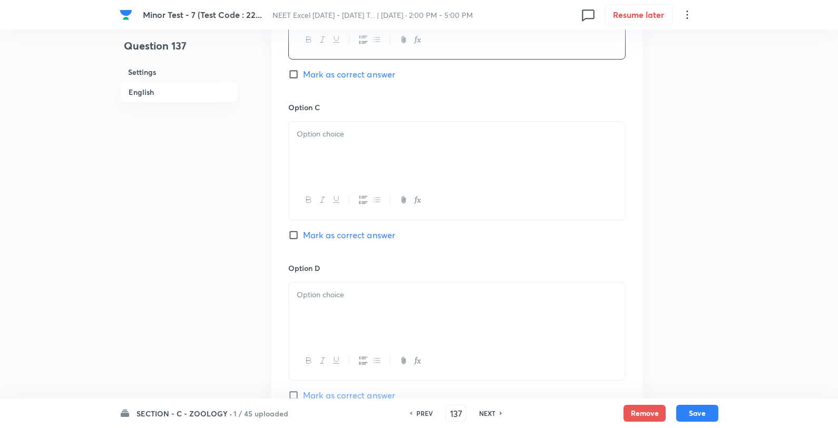
drag, startPoint x: 340, startPoint y: 170, endPoint x: 346, endPoint y: 167, distance: 6.6
click at [339, 170] on div at bounding box center [457, 151] width 336 height 59
click at [403, 127] on div "Infinite Remain Changeable" at bounding box center [457, 151] width 336 height 59
click at [323, 74] on span "Mark as correct answer" at bounding box center [349, 74] width 92 height 13
click at [315, 318] on div at bounding box center [457, 312] width 336 height 59
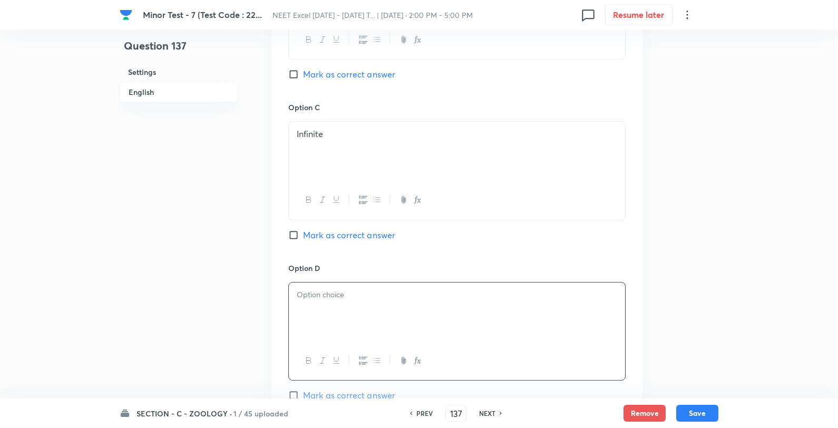
click at [322, 70] on span "Mark as correct answer" at bounding box center [349, 74] width 92 height 13
click at [303, 70] on input "Mark as correct answer" at bounding box center [295, 74] width 15 height 11
click at [319, 305] on div at bounding box center [457, 312] width 336 height 59
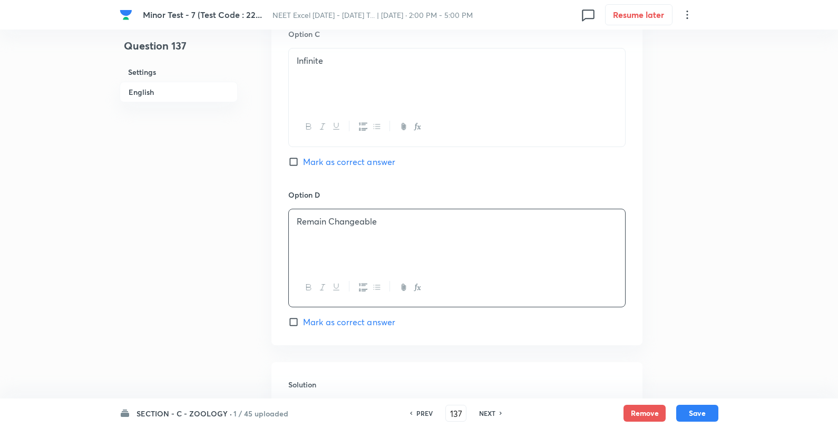
scroll to position [1015, 0]
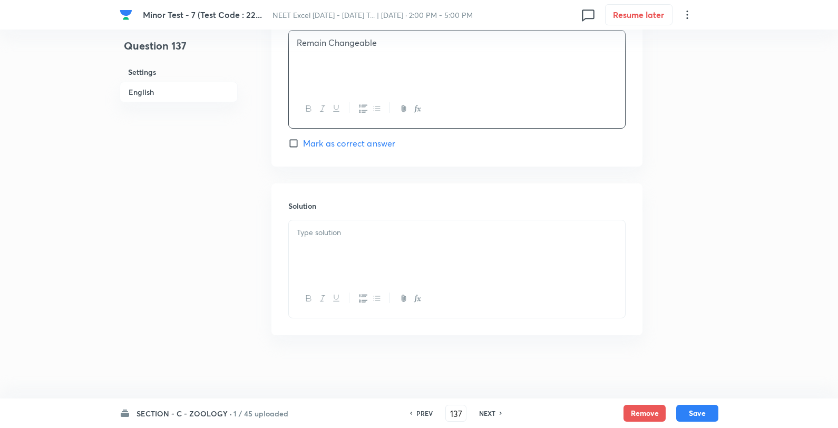
drag, startPoint x: 355, startPoint y: 241, endPoint x: 424, endPoint y: 270, distance: 74.9
click at [354, 241] on div at bounding box center [457, 249] width 336 height 59
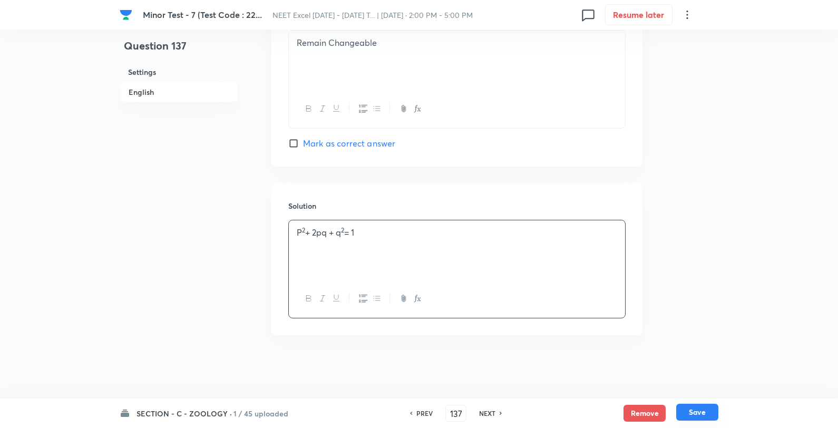
click at [707, 414] on button "Save" at bounding box center [697, 412] width 42 height 17
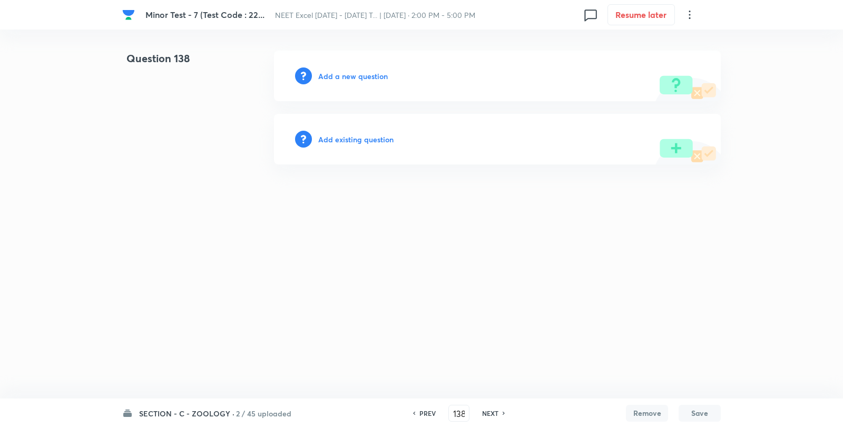
click at [349, 80] on h6 "Add a new question" at bounding box center [353, 76] width 70 height 11
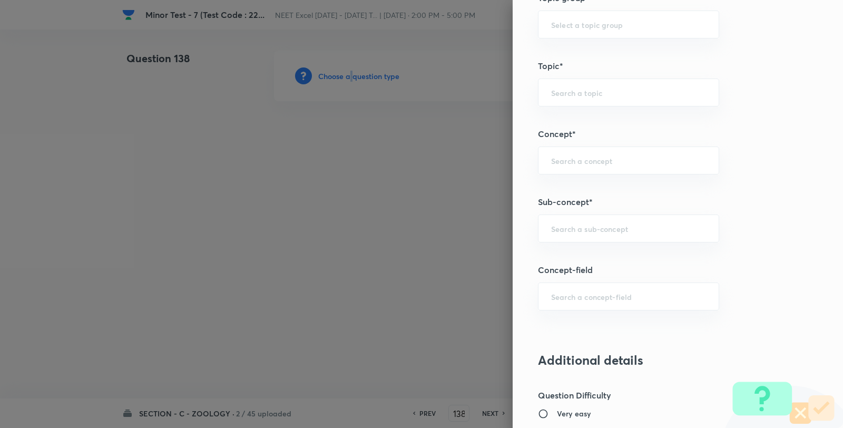
scroll to position [586, 0]
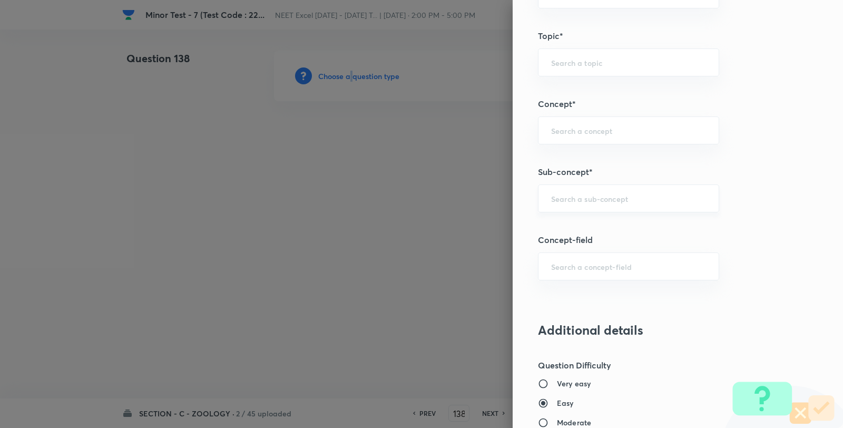
click at [556, 209] on div "​" at bounding box center [628, 198] width 181 height 28
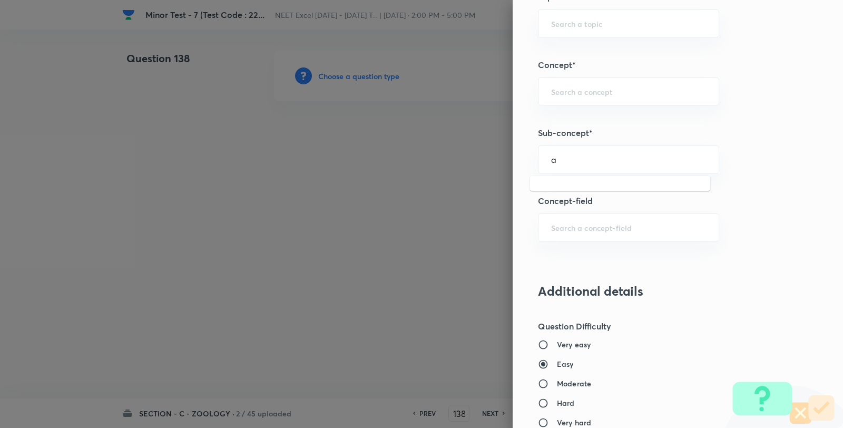
scroll to position [644, 0]
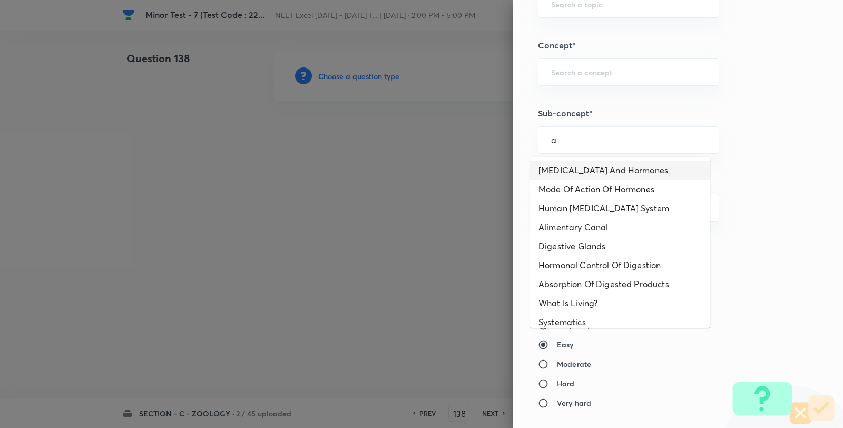
click at [551, 161] on li "Endocrine Glands And Hormones" at bounding box center [620, 170] width 180 height 19
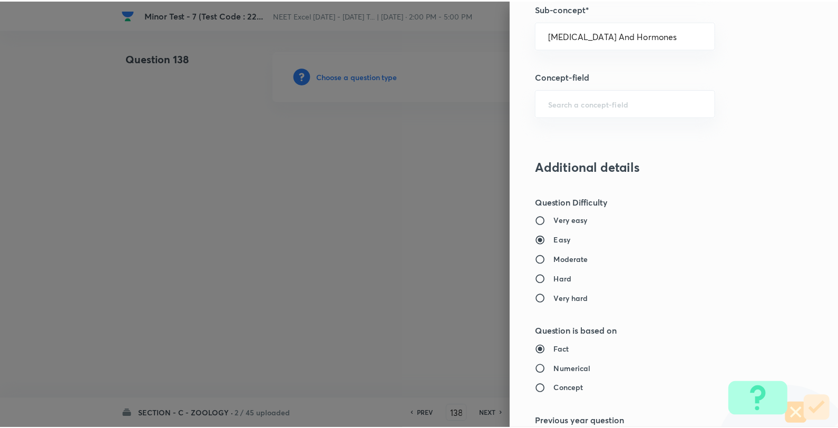
scroll to position [1080, 0]
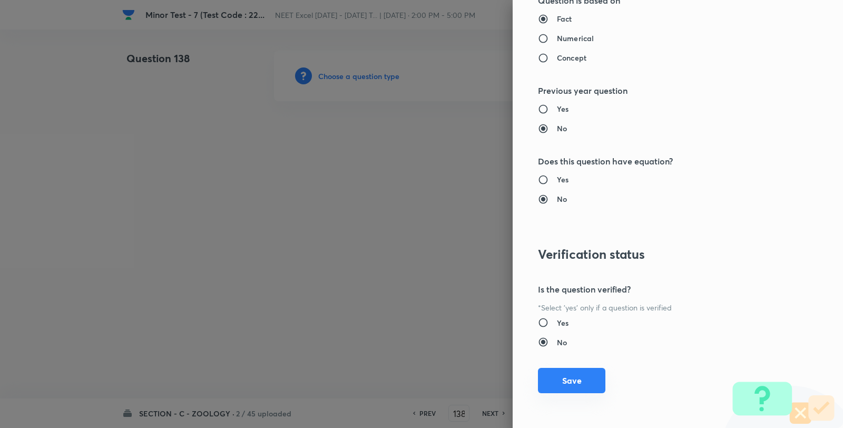
click at [570, 378] on button "Save" at bounding box center [571, 380] width 67 height 25
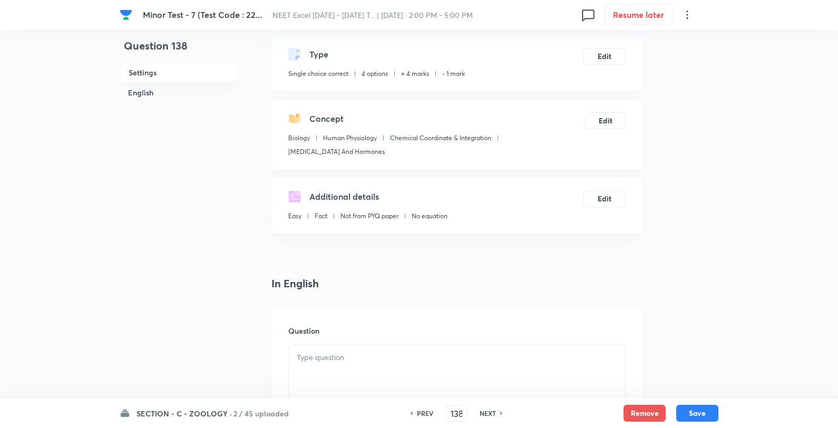
scroll to position [117, 0]
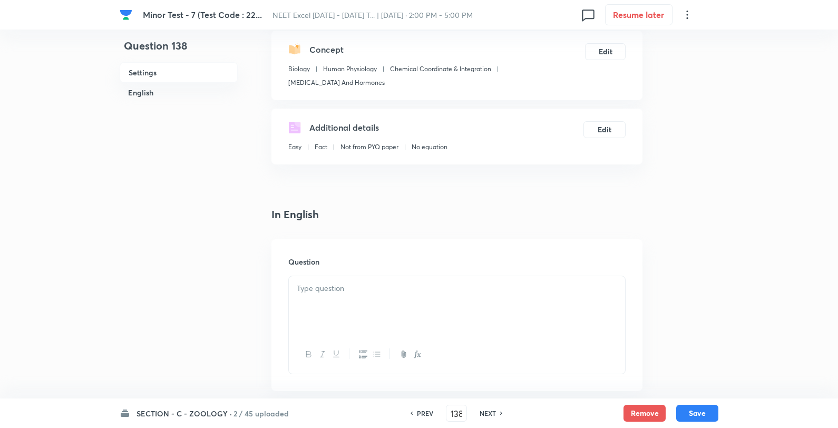
click at [372, 302] on div at bounding box center [457, 305] width 336 height 59
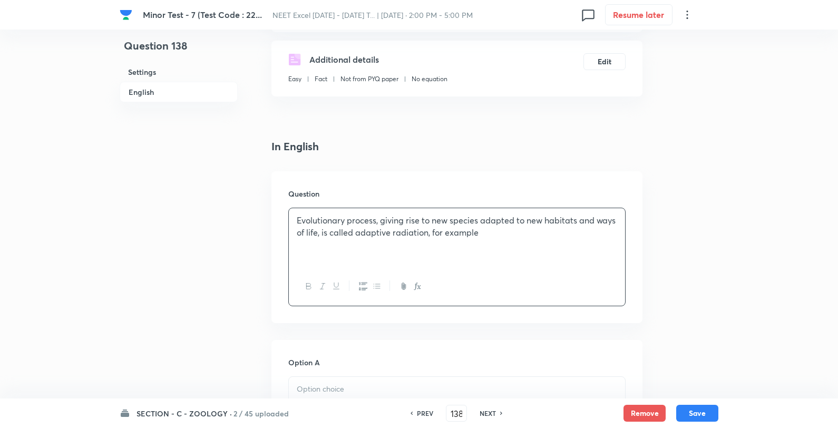
scroll to position [293, 0]
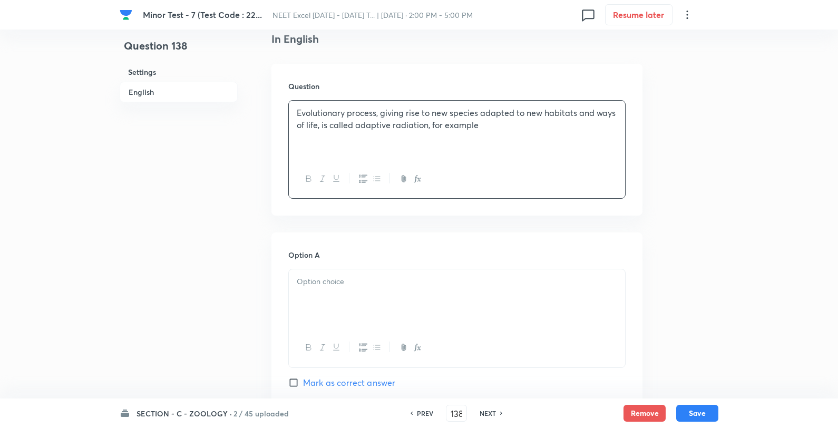
click at [306, 302] on div at bounding box center [457, 298] width 336 height 59
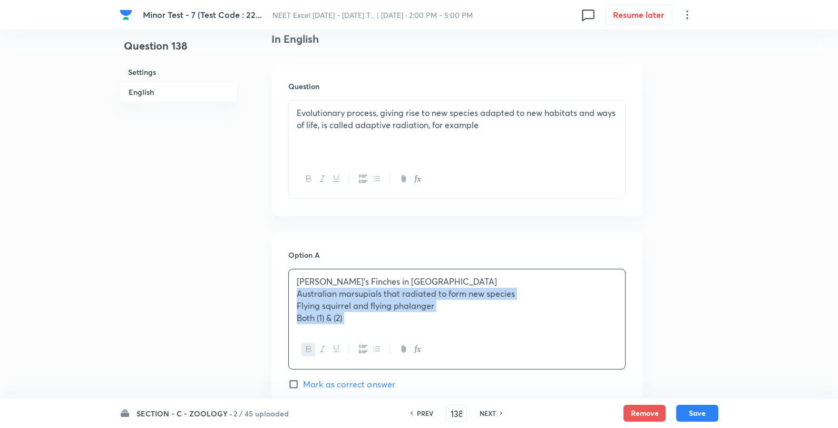
click at [293, 296] on div "Darwin's Finches in Galapagos Islands Australian marsupials that radiated to fo…" at bounding box center [457, 299] width 336 height 61
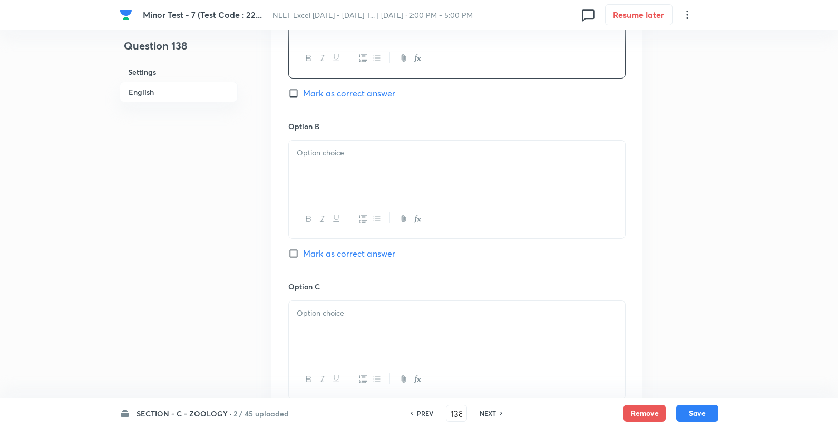
scroll to position [586, 0]
click at [311, 176] on div at bounding box center [457, 166] width 336 height 59
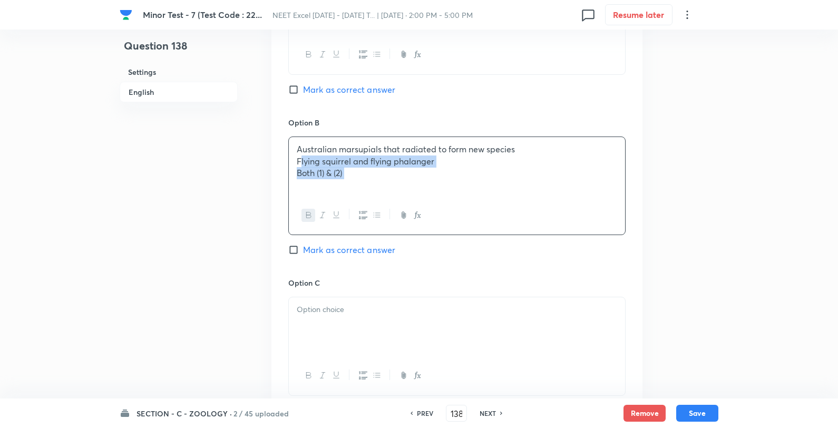
click at [299, 162] on p "Flying squirrel and flying phalanger" at bounding box center [457, 161] width 320 height 12
click at [319, 326] on div at bounding box center [457, 326] width 336 height 59
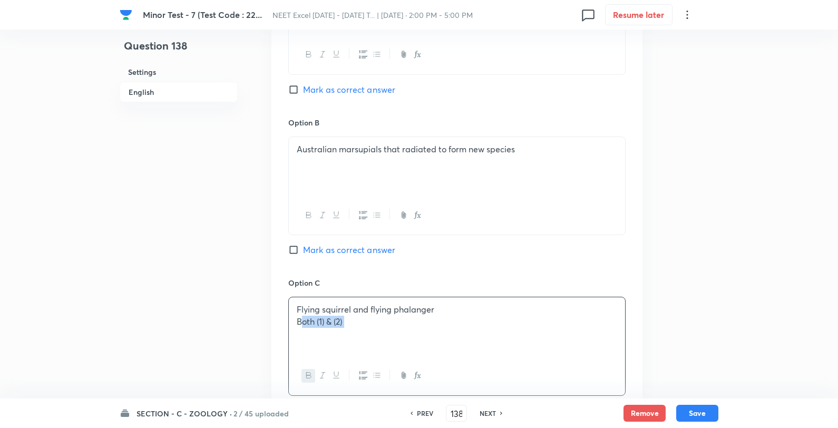
click at [300, 322] on p "Both (1) & (2)" at bounding box center [457, 322] width 320 height 12
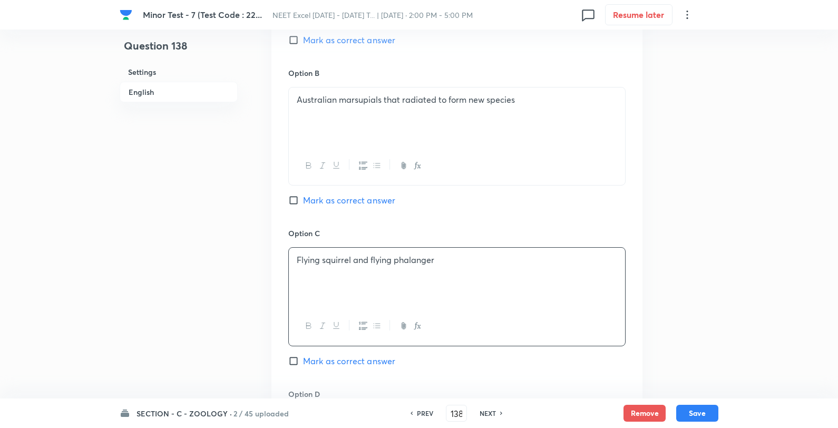
scroll to position [820, 0]
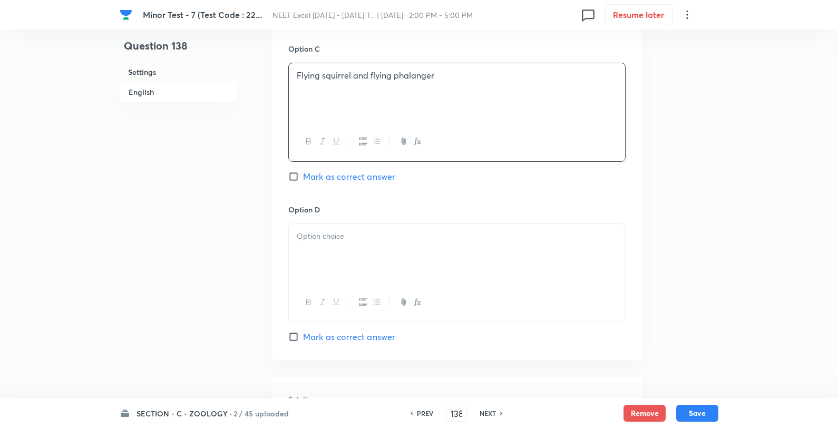
click at [350, 255] on div at bounding box center [457, 253] width 336 height 59
click at [304, 340] on span "Mark as correct answer" at bounding box center [349, 336] width 92 height 13
click at [303, 340] on input "Mark as correct answer" at bounding box center [295, 337] width 15 height 11
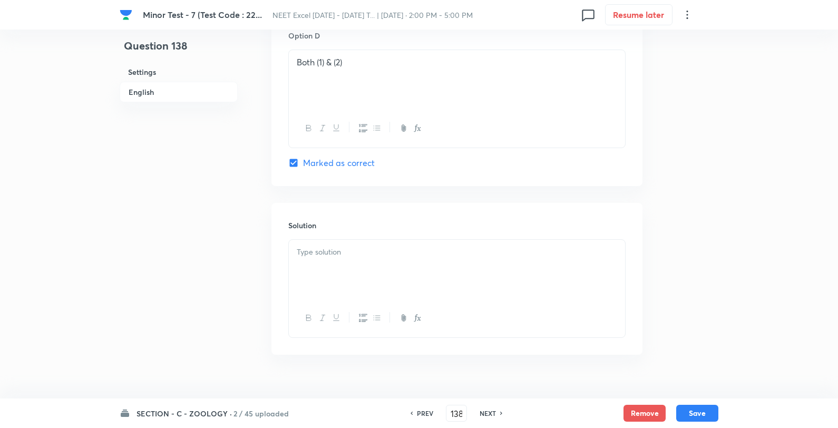
scroll to position [995, 0]
click at [345, 301] on div at bounding box center [457, 316] width 336 height 38
click at [357, 277] on div at bounding box center [457, 267] width 336 height 59
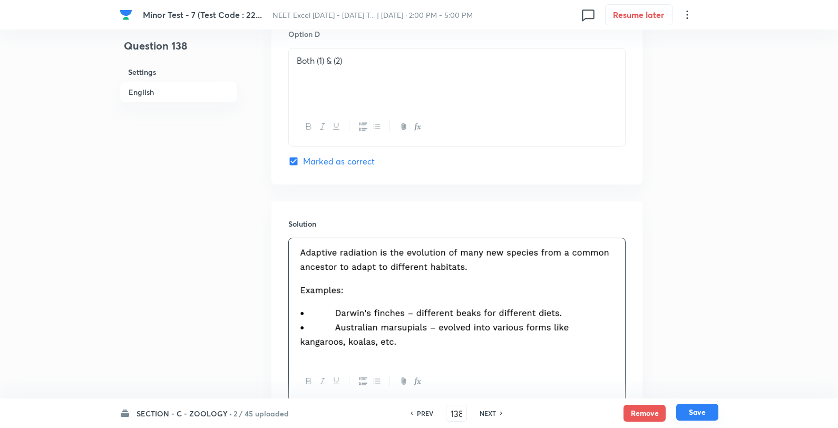
click at [705, 413] on button "Save" at bounding box center [697, 412] width 42 height 17
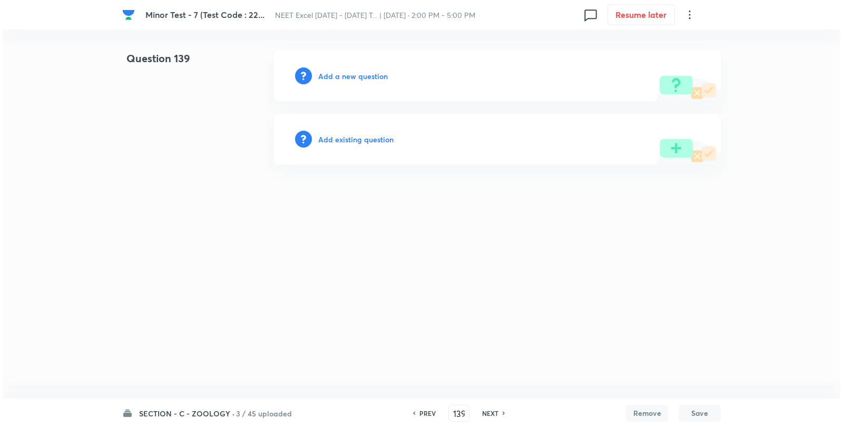
scroll to position [0, 0]
click at [376, 81] on h6 "Add a new question" at bounding box center [353, 76] width 70 height 11
click at [376, 81] on h6 "Choose a question type" at bounding box center [358, 76] width 81 height 11
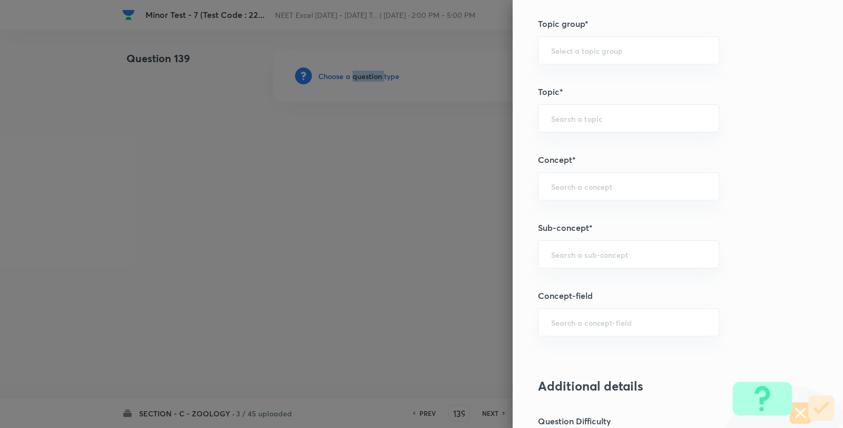
scroll to position [761, 0]
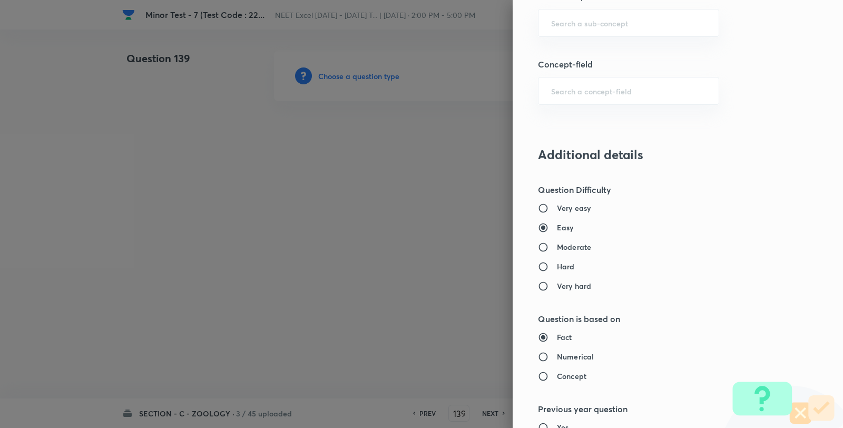
click at [580, 42] on div "Question settings Question type* Single choice correct Number of options* 2 3 4…" at bounding box center [678, 214] width 330 height 428
click at [581, 32] on div "​" at bounding box center [628, 23] width 181 height 28
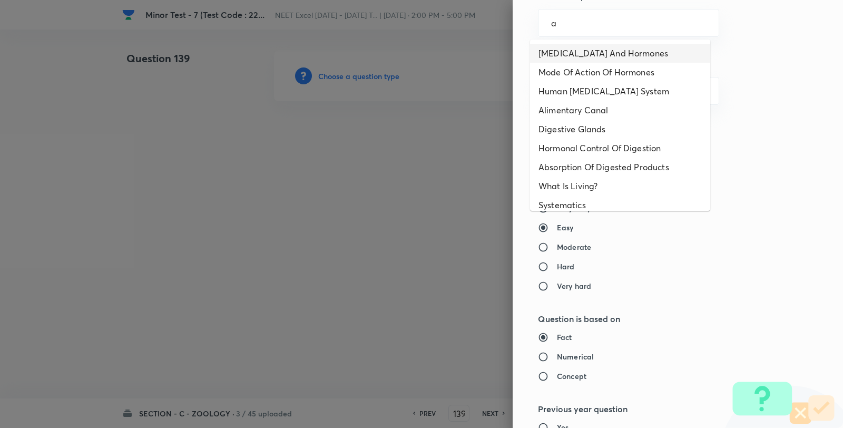
click at [581, 44] on li "Endocrine Glands And Hormones" at bounding box center [620, 53] width 180 height 19
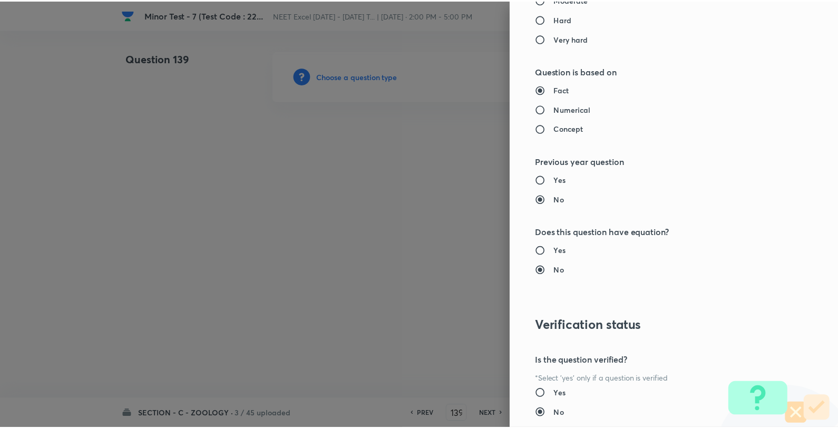
scroll to position [1080, 0]
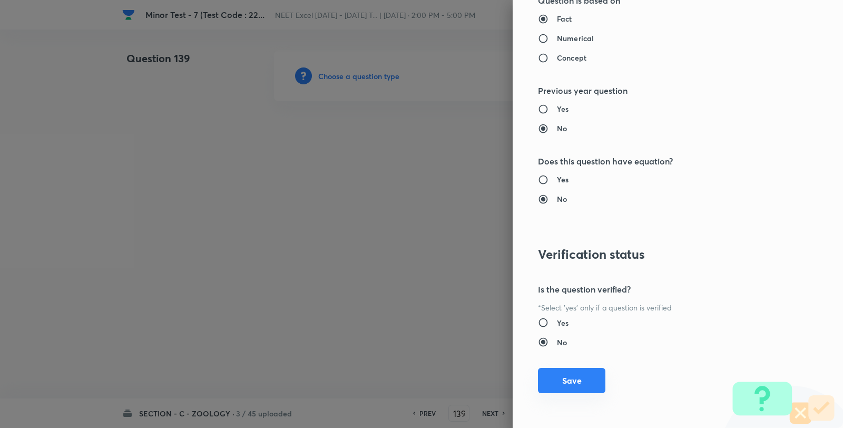
click at [562, 388] on button "Save" at bounding box center [571, 380] width 67 height 25
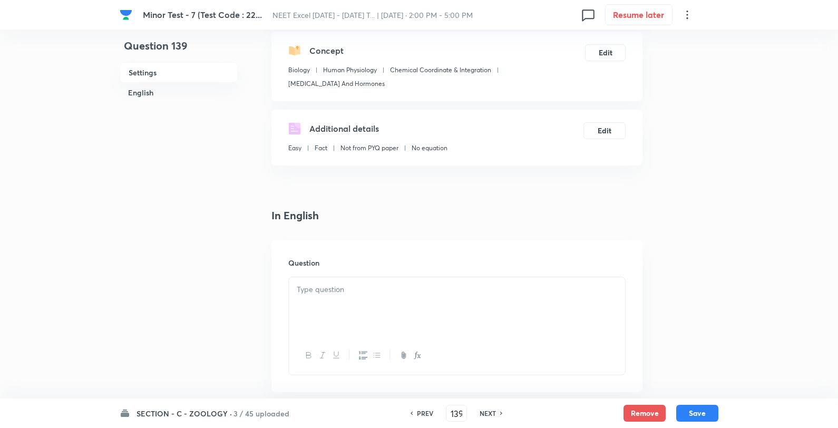
scroll to position [117, 0]
click at [403, 304] on div at bounding box center [457, 305] width 336 height 59
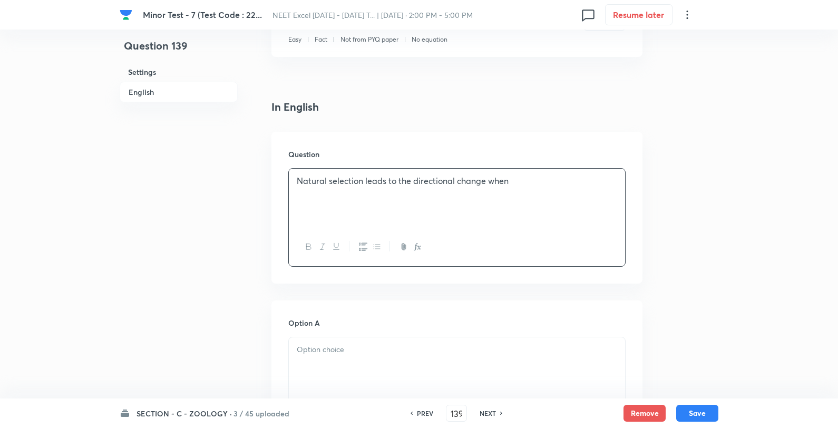
scroll to position [351, 0]
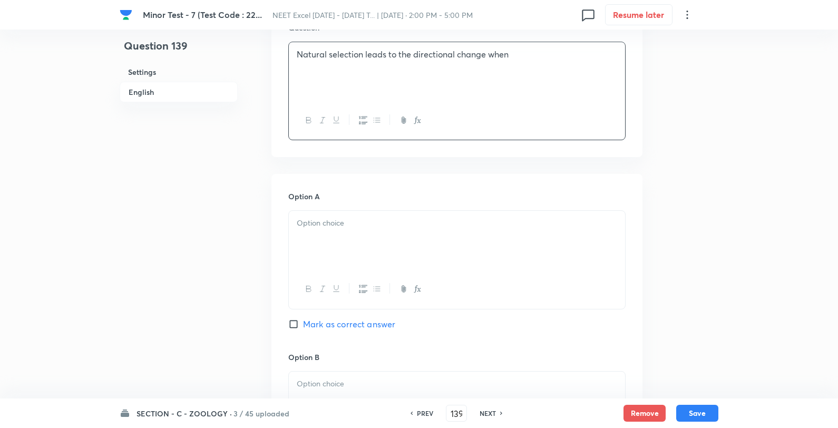
click at [322, 261] on div at bounding box center [457, 240] width 336 height 59
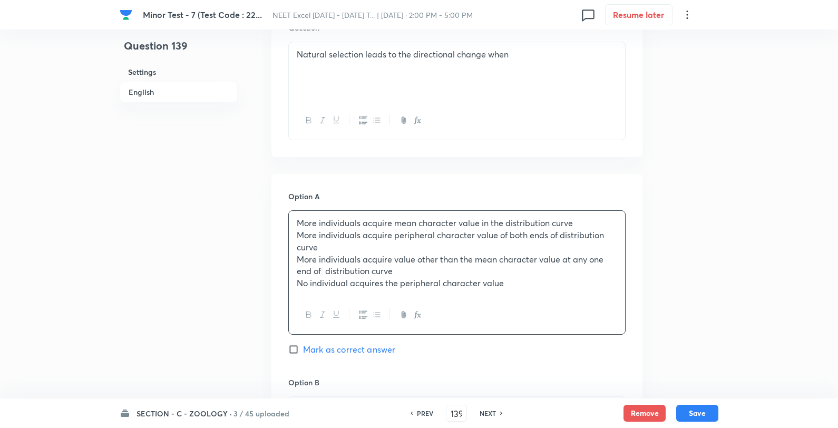
click at [324, 53] on p "Natural selection leads to the directional change when" at bounding box center [457, 54] width 320 height 12
click at [297, 235] on p "More individuals acquire peripheral character value of both ends of distributio…" at bounding box center [457, 241] width 320 height 24
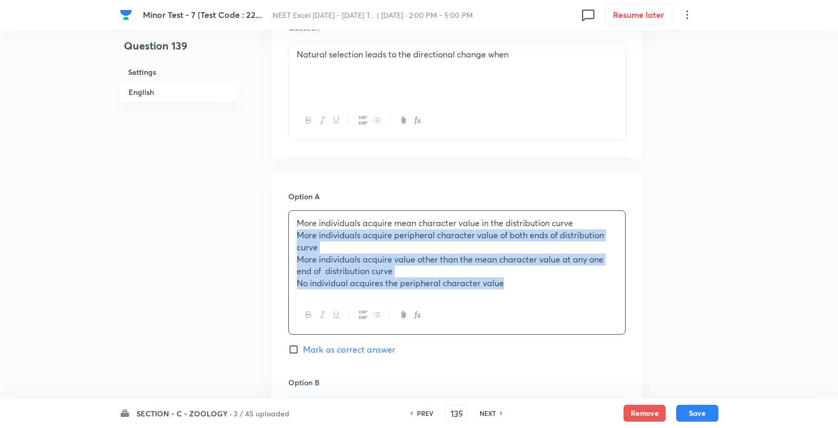
click at [520, 285] on p "No individual acquires the peripheral character value" at bounding box center [457, 283] width 320 height 12
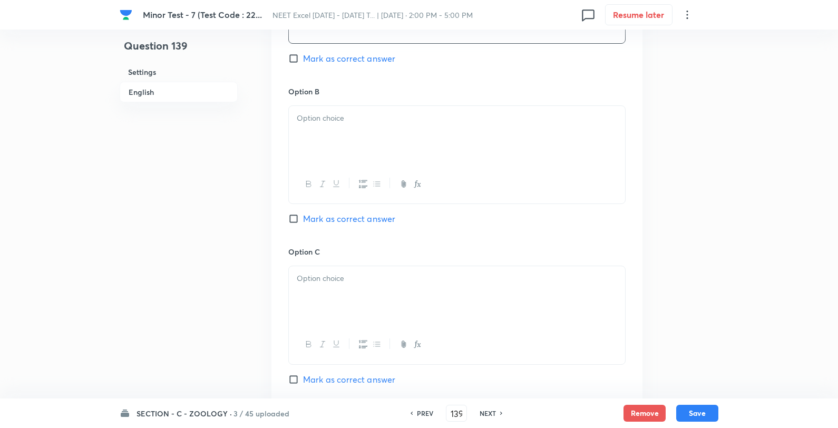
scroll to position [644, 0]
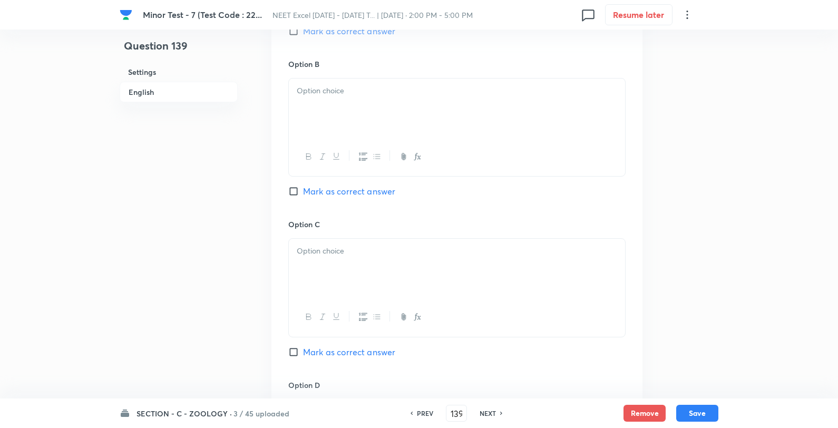
click at [316, 105] on div at bounding box center [457, 108] width 336 height 59
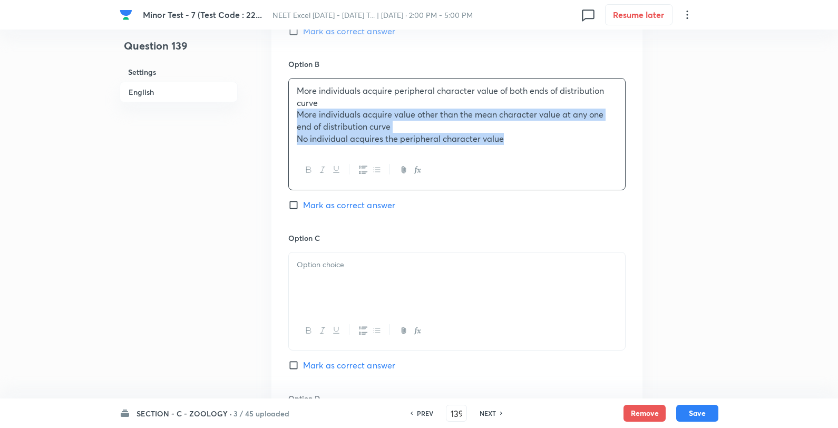
click at [293, 112] on div "More individuals acquire peripheral character value of both ends of distributio…" at bounding box center [457, 115] width 336 height 73
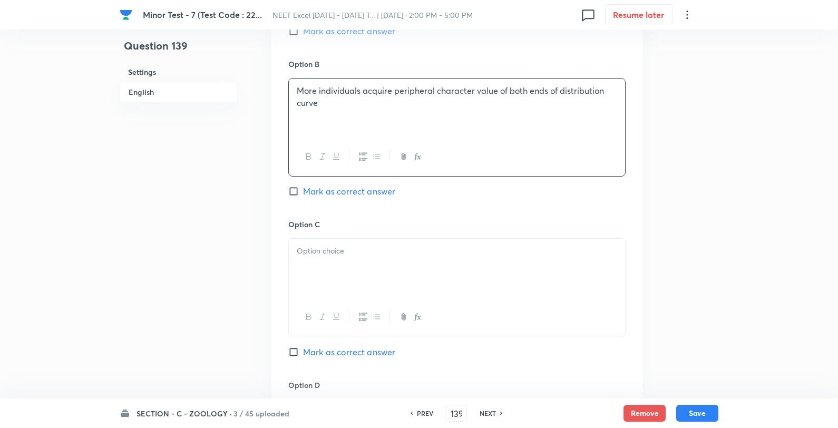
click at [313, 286] on div at bounding box center [457, 268] width 336 height 59
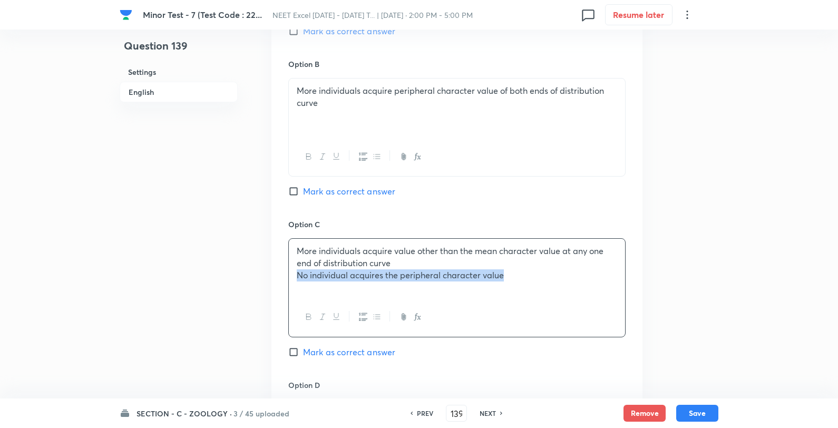
click at [297, 280] on p "No individual acquires the peripheral character value" at bounding box center [457, 275] width 320 height 12
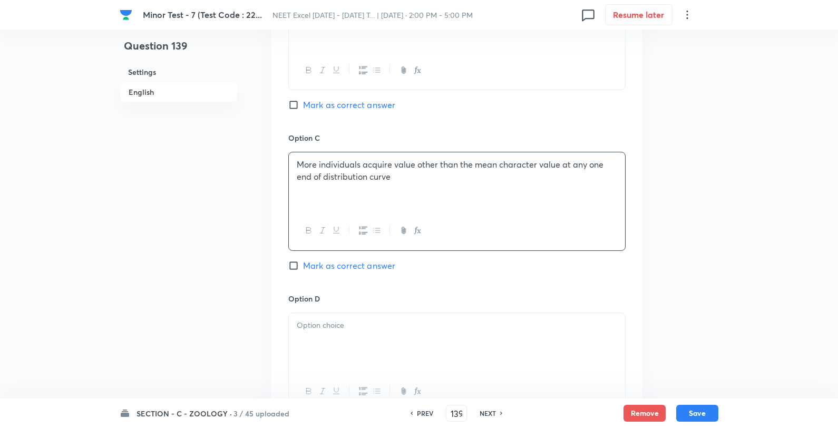
scroll to position [878, 0]
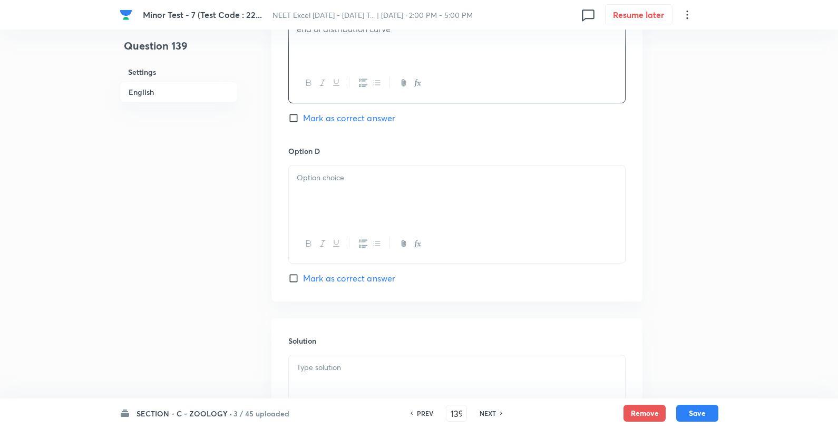
drag, startPoint x: 347, startPoint y: 229, endPoint x: 342, endPoint y: 209, distance: 20.7
click at [342, 226] on div at bounding box center [457, 244] width 336 height 38
click at [342, 203] on div at bounding box center [457, 195] width 336 height 59
click at [342, 113] on span "Mark as correct answer" at bounding box center [349, 118] width 92 height 13
click at [303, 113] on input "Mark as correct answer" at bounding box center [295, 118] width 15 height 11
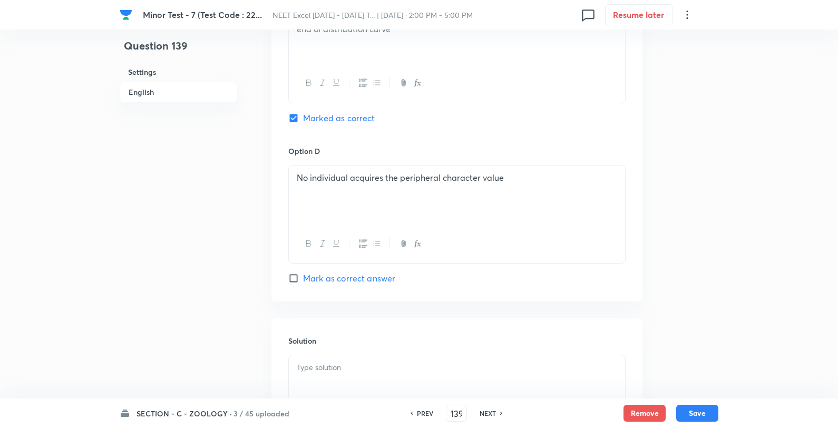
click at [339, 375] on div at bounding box center [457, 384] width 336 height 59
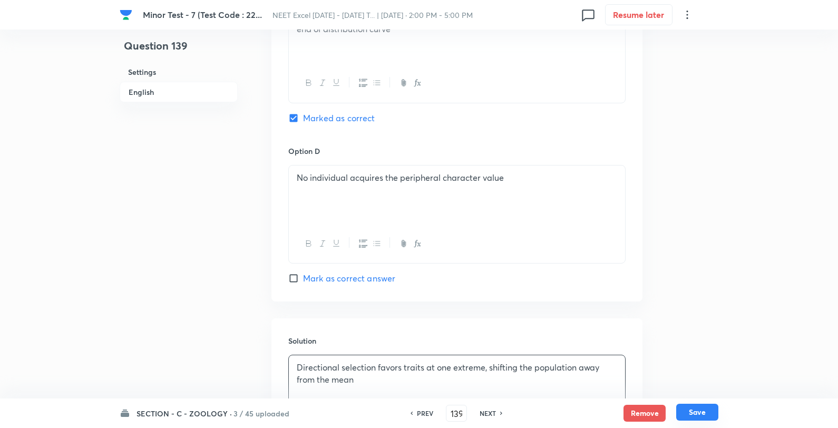
click at [707, 404] on button "Save" at bounding box center [697, 412] width 42 height 17
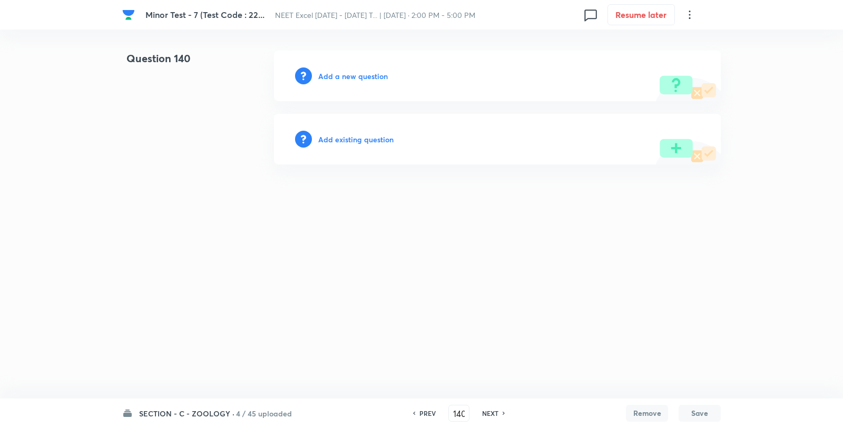
click at [351, 75] on h6 "Add a new question" at bounding box center [353, 76] width 70 height 11
click at [351, 75] on h6 "Choose a question type" at bounding box center [358, 76] width 81 height 11
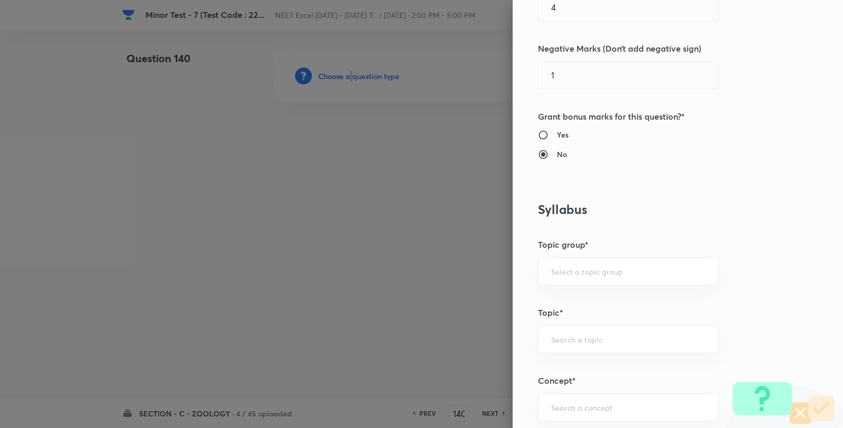
scroll to position [468, 0]
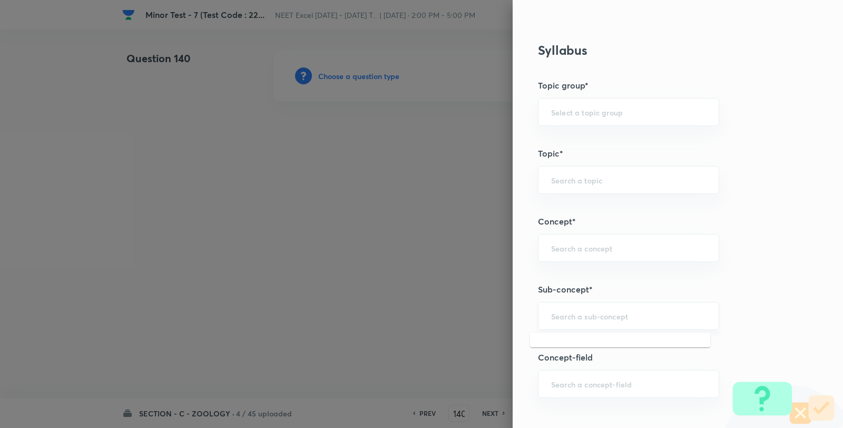
drag, startPoint x: 578, startPoint y: 315, endPoint x: 592, endPoint y: 318, distance: 14.7
click at [578, 317] on input "text" at bounding box center [628, 316] width 155 height 10
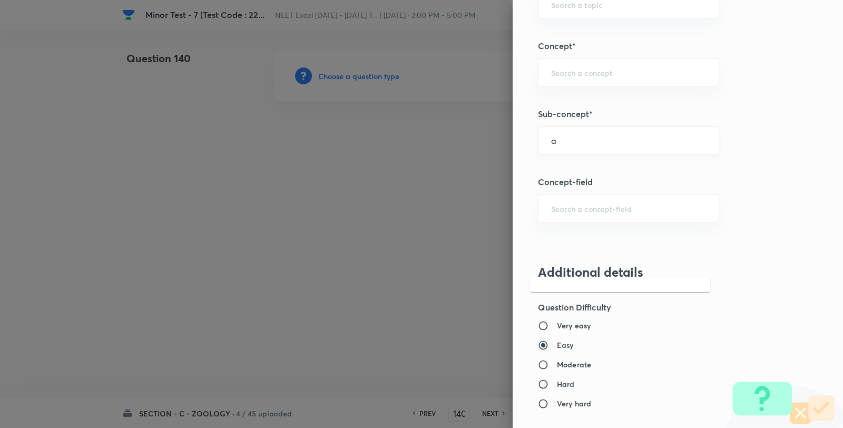
scroll to position [644, 0]
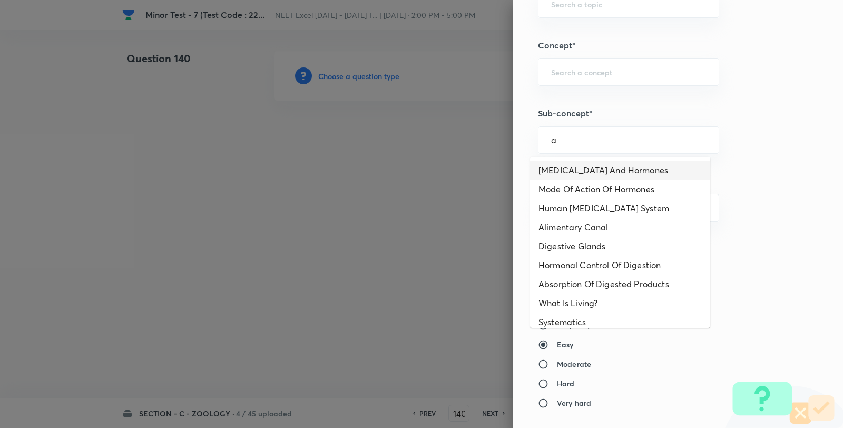
click at [620, 167] on li "Endocrine Glands And Hormones" at bounding box center [620, 170] width 180 height 19
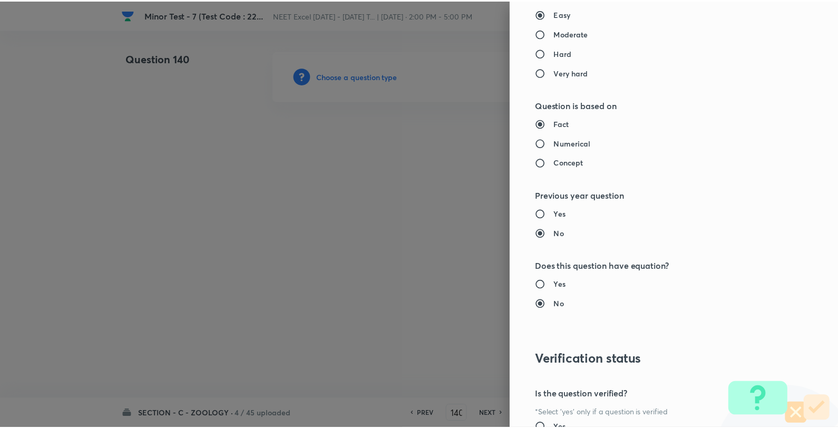
scroll to position [1080, 0]
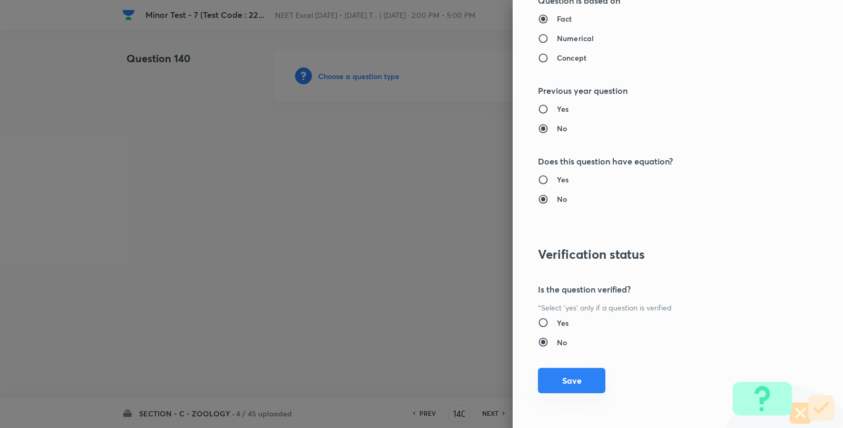
click at [568, 381] on button "Save" at bounding box center [571, 380] width 67 height 25
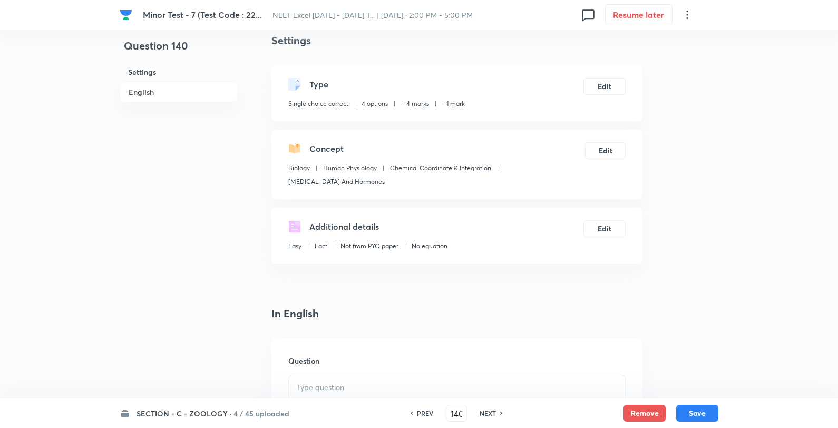
scroll to position [176, 0]
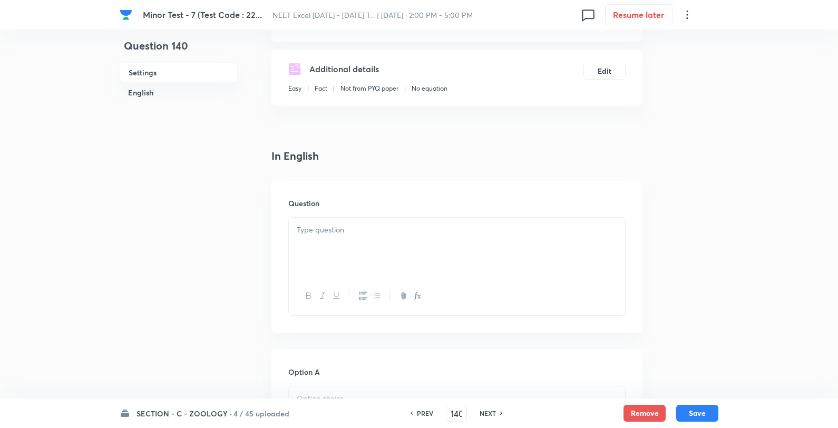
click at [382, 213] on div "Question" at bounding box center [456, 257] width 371 height 152
click at [392, 237] on div at bounding box center [457, 247] width 336 height 59
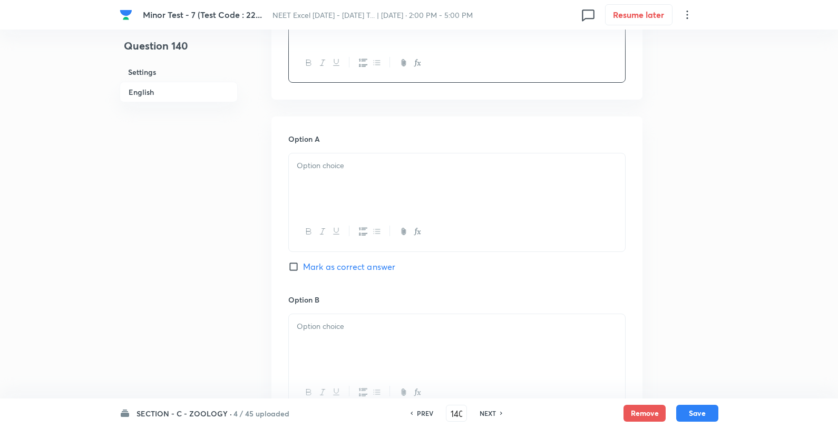
scroll to position [410, 0]
drag, startPoint x: 327, startPoint y: 211, endPoint x: 322, endPoint y: 207, distance: 6.4
click at [324, 211] on div at bounding box center [457, 181] width 336 height 59
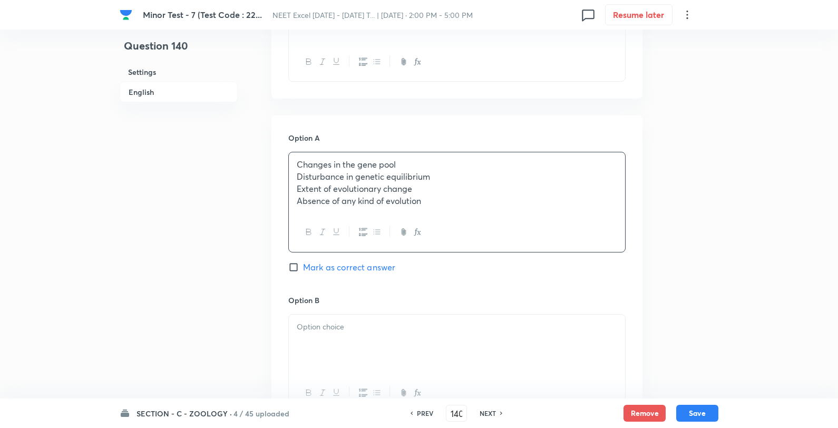
click at [299, 172] on p "Disturbance in genetic equilibrium" at bounding box center [457, 177] width 320 height 12
click at [312, 322] on p at bounding box center [457, 325] width 320 height 12
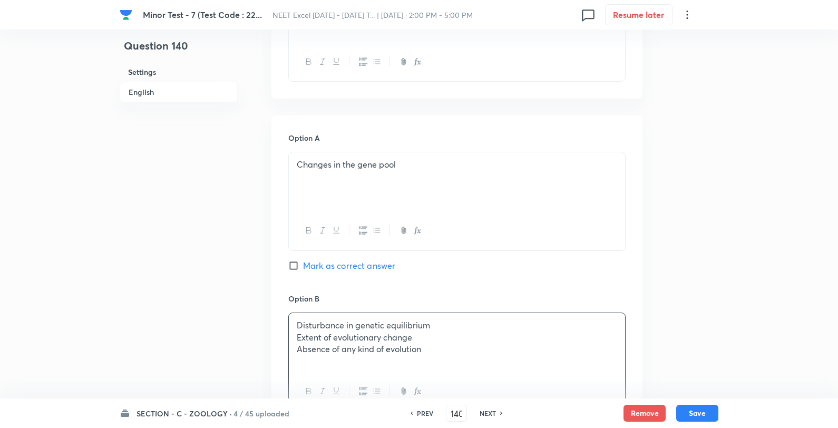
click at [299, 338] on p "Extent of evolutionary change" at bounding box center [457, 338] width 320 height 12
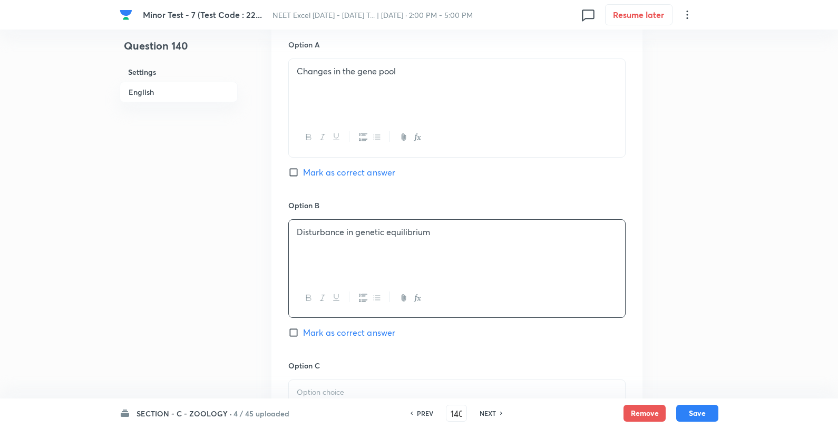
scroll to position [761, 0]
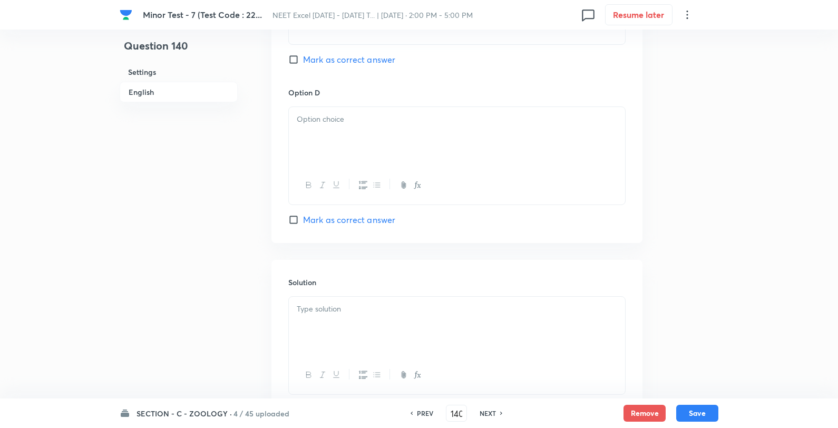
click at [313, 134] on div at bounding box center [457, 136] width 336 height 59
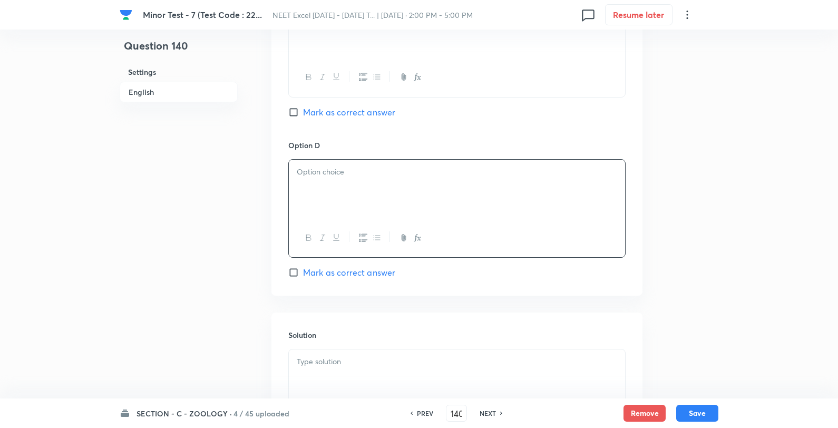
scroll to position [820, 0]
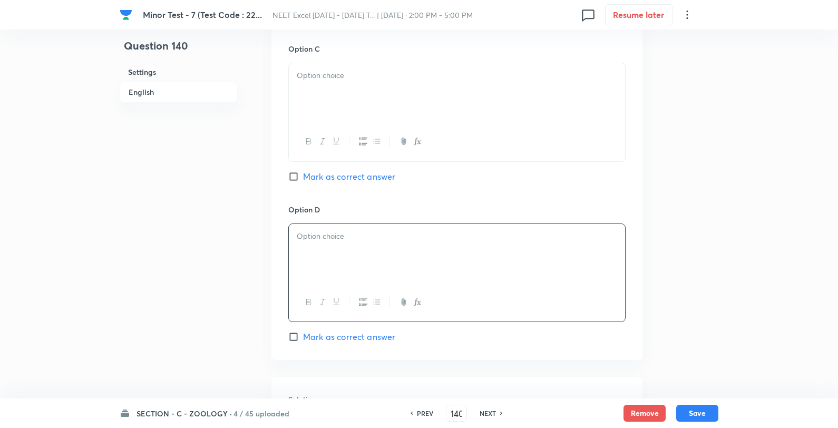
click at [324, 101] on div at bounding box center [457, 92] width 336 height 59
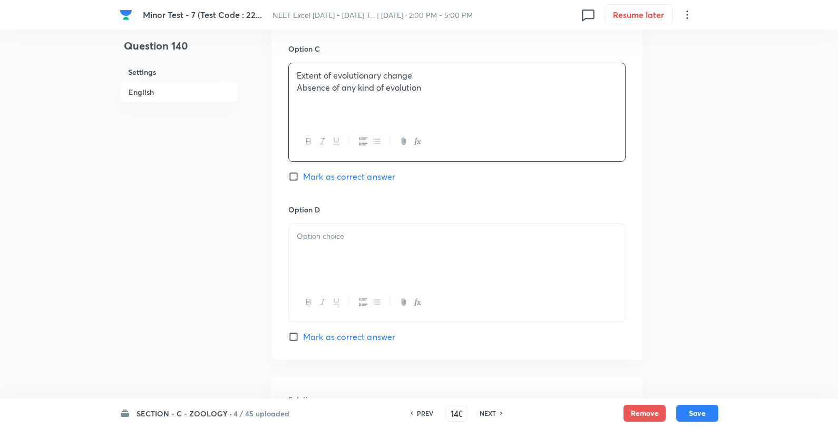
click at [300, 87] on p "Absence of any kind of evolution" at bounding box center [457, 88] width 320 height 12
click at [338, 232] on p at bounding box center [457, 236] width 320 height 12
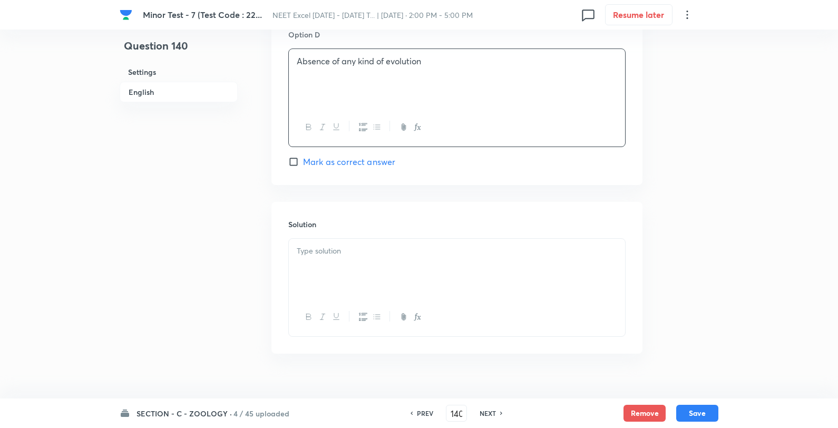
scroll to position [995, 0]
click at [363, 159] on span "Mark as correct answer" at bounding box center [349, 161] width 92 height 13
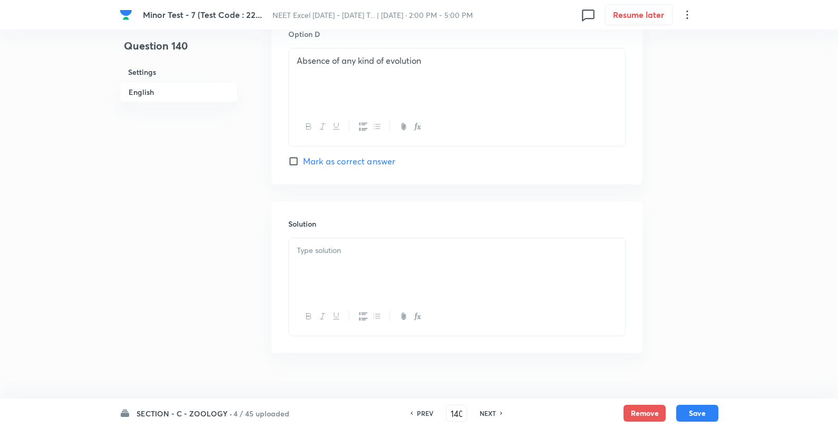
click at [333, 294] on div at bounding box center [457, 267] width 336 height 59
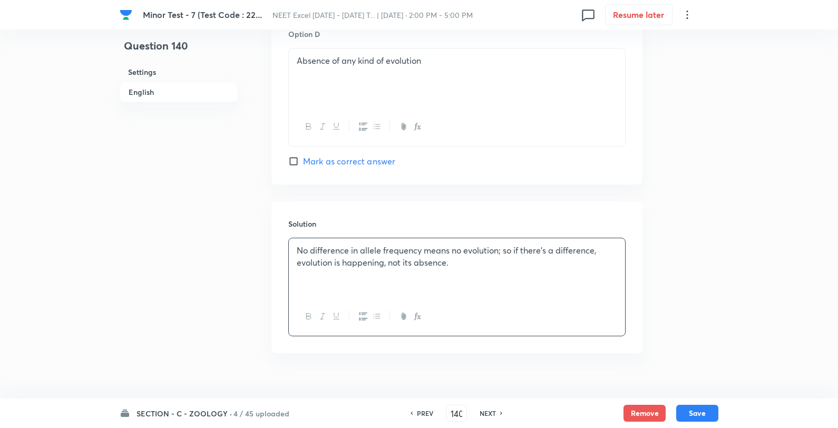
click at [350, 164] on span "Mark as correct answer" at bounding box center [349, 161] width 92 height 13
click at [303, 164] on input "Mark as correct answer" at bounding box center [295, 161] width 15 height 11
click at [709, 415] on button "Save" at bounding box center [697, 412] width 42 height 17
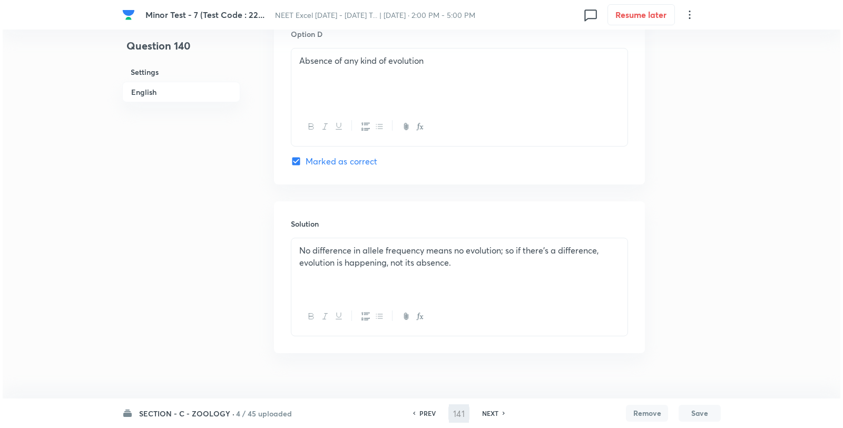
scroll to position [0, 0]
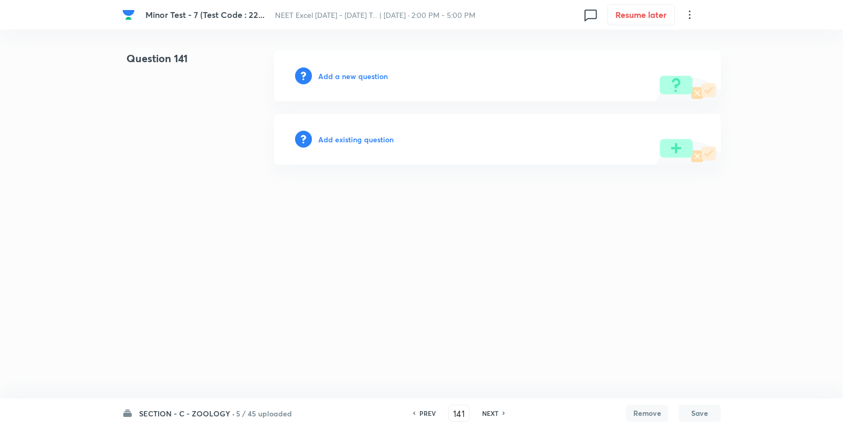
click at [352, 74] on h6 "Add a new question" at bounding box center [353, 76] width 70 height 11
click at [353, 74] on h6 "Choose a question type" at bounding box center [358, 76] width 81 height 11
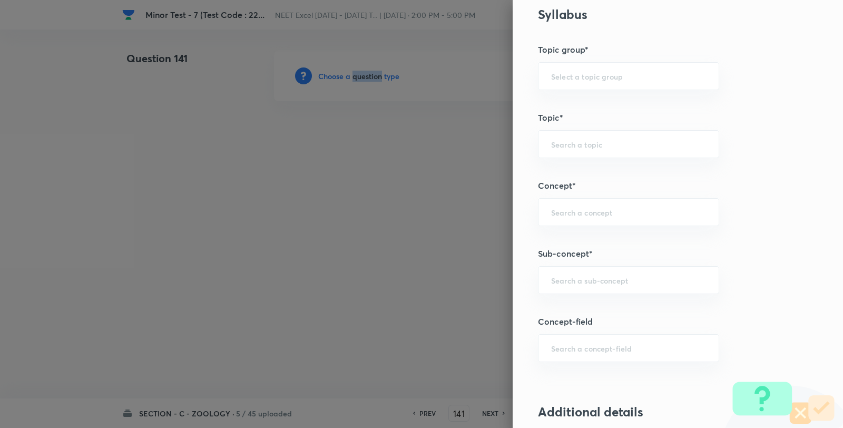
scroll to position [703, 0]
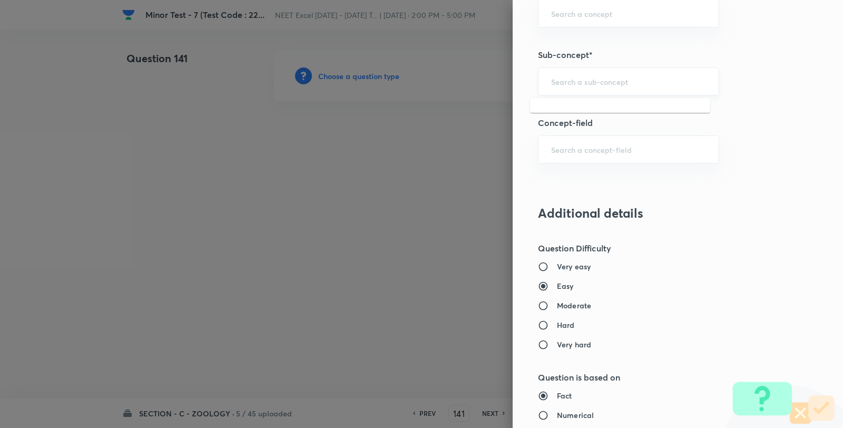
click at [597, 79] on input "text" at bounding box center [628, 81] width 155 height 10
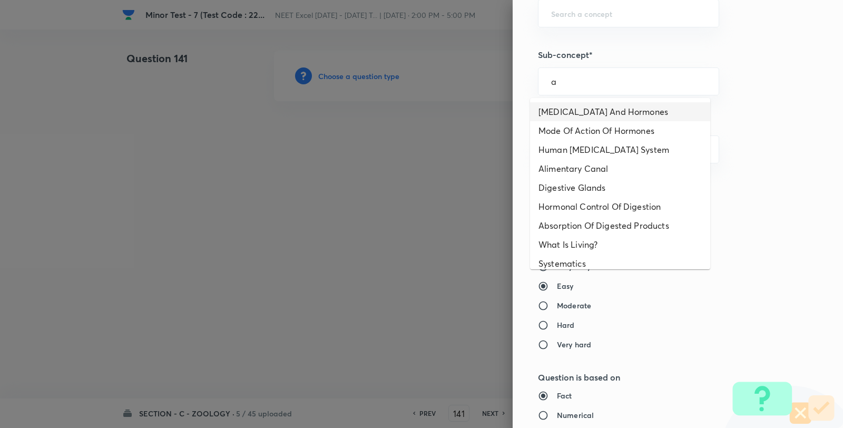
click at [586, 116] on li "Endocrine Glands And Hormones" at bounding box center [620, 111] width 180 height 19
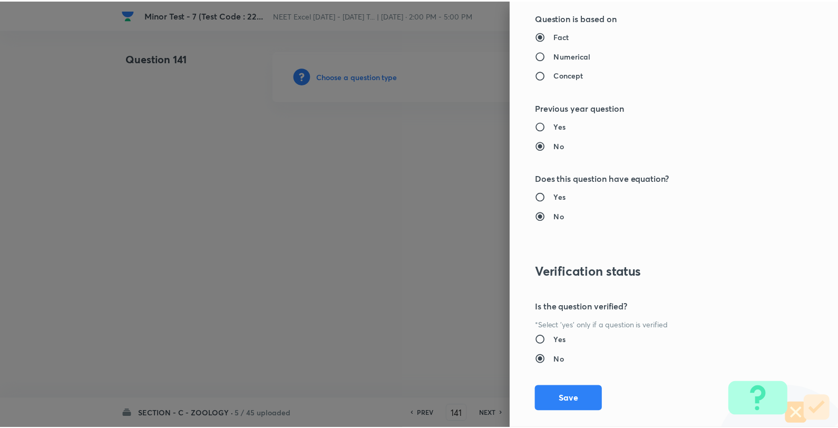
scroll to position [1080, 0]
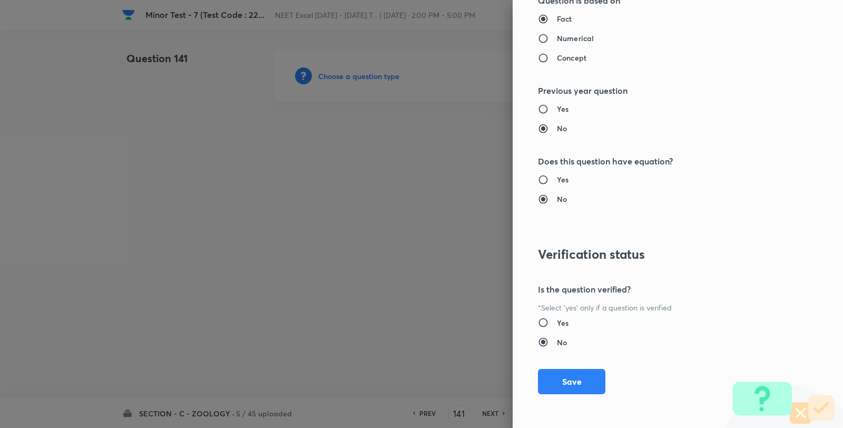
click at [577, 367] on div "Question settings Question type* Single choice correct Number of options* 2 3 4…" at bounding box center [678, 214] width 330 height 428
click at [576, 376] on button "Save" at bounding box center [571, 380] width 67 height 25
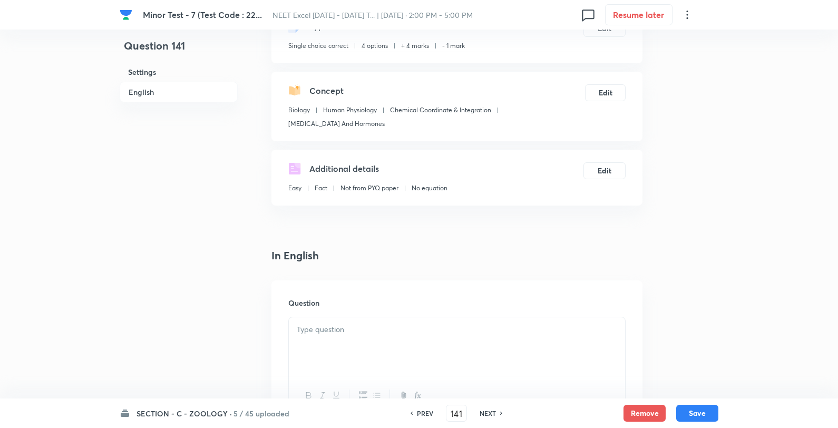
scroll to position [234, 0]
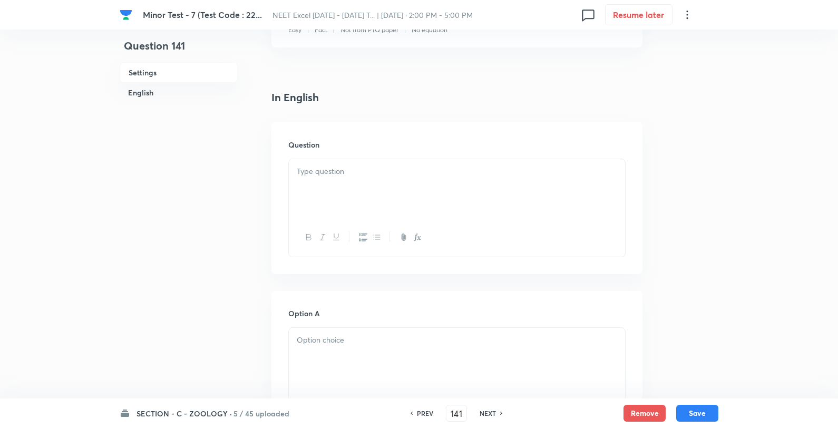
click at [376, 168] on p at bounding box center [457, 172] width 320 height 12
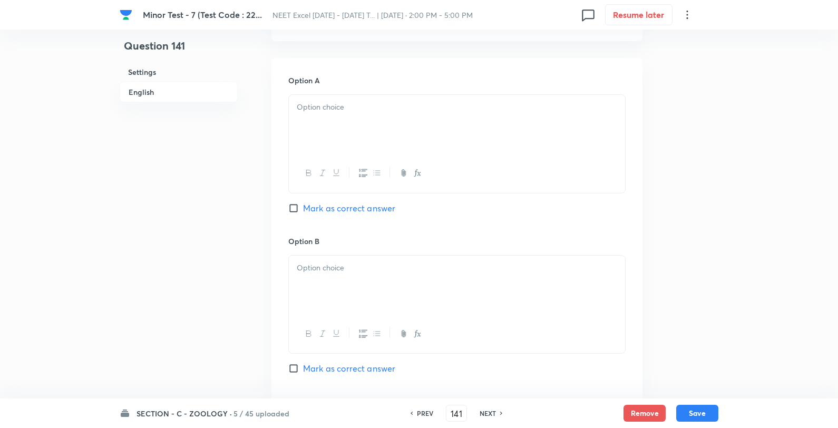
scroll to position [410, 0]
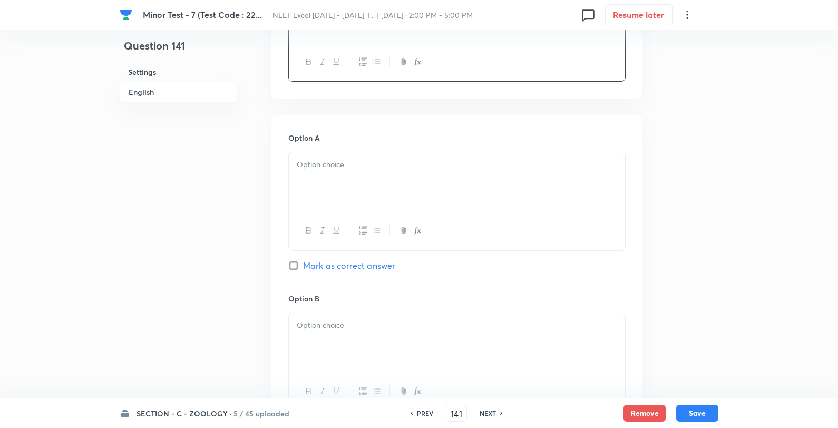
click at [330, 189] on div at bounding box center [457, 181] width 336 height 59
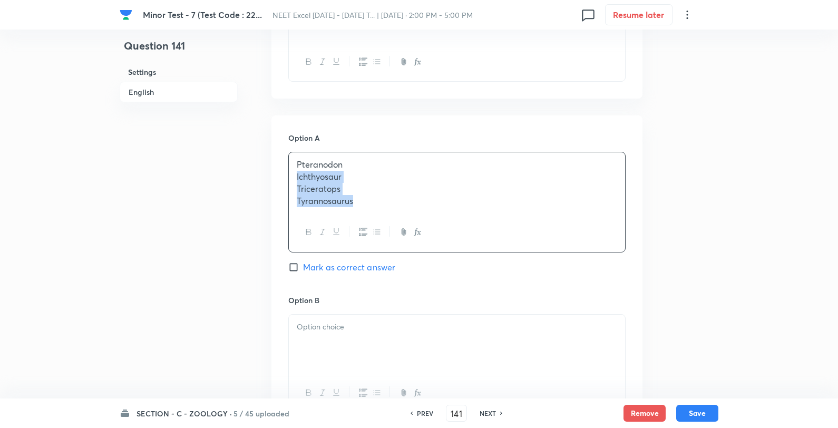
click at [396, 157] on div "Pteranodon Ichthyosaur Triceratops Tyrannosaurus" at bounding box center [457, 182] width 336 height 61
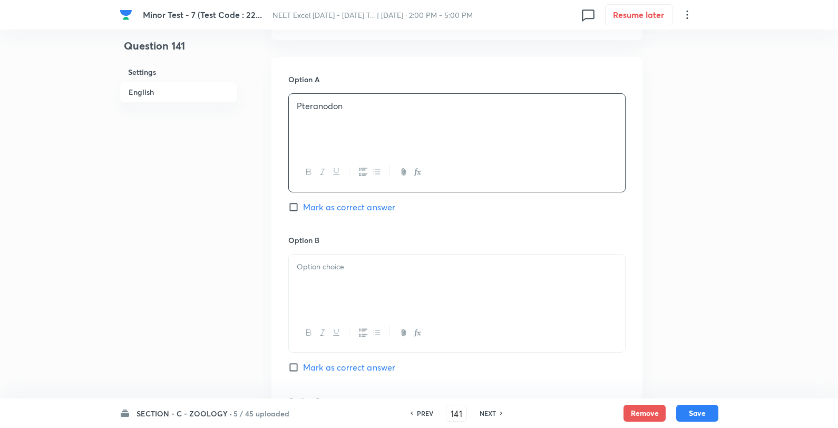
click at [324, 277] on div at bounding box center [457, 284] width 336 height 59
click at [390, 266] on p "Ichthyosaur" at bounding box center [457, 267] width 320 height 12
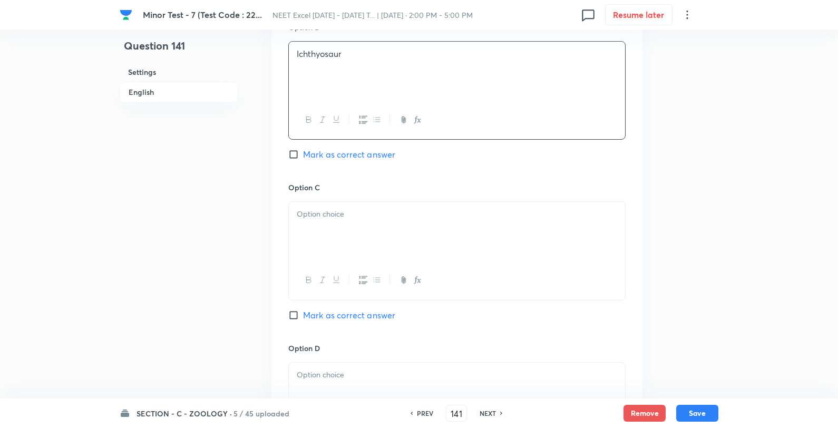
scroll to position [703, 0]
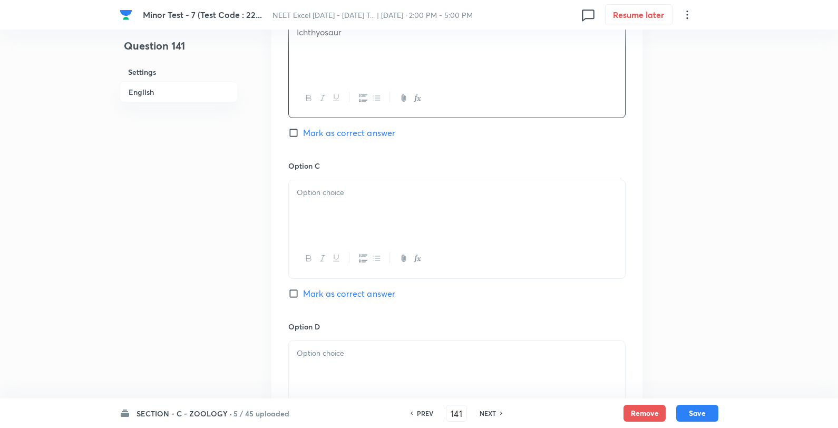
click at [344, 225] on div at bounding box center [457, 209] width 336 height 59
click at [412, 196] on p "Triceratops" at bounding box center [457, 193] width 320 height 12
click at [339, 363] on div at bounding box center [457, 370] width 336 height 59
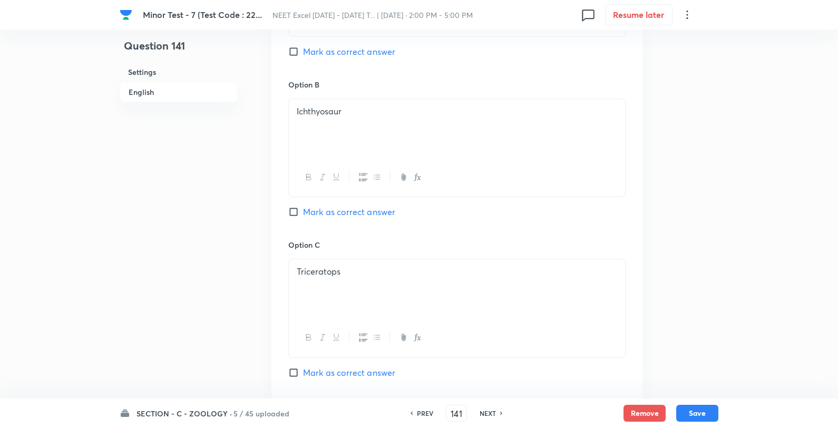
scroll to position [586, 0]
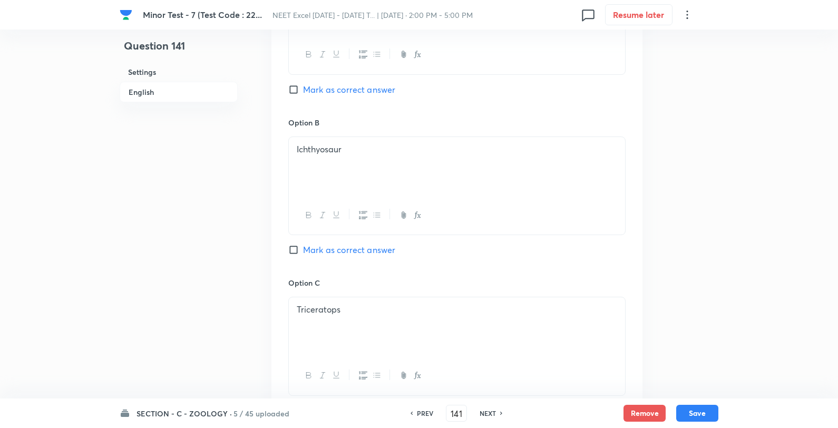
click at [323, 256] on span "Mark as correct answer" at bounding box center [349, 250] width 92 height 13
click at [303, 255] on input "Mark as correct answer" at bounding box center [295, 250] width 15 height 11
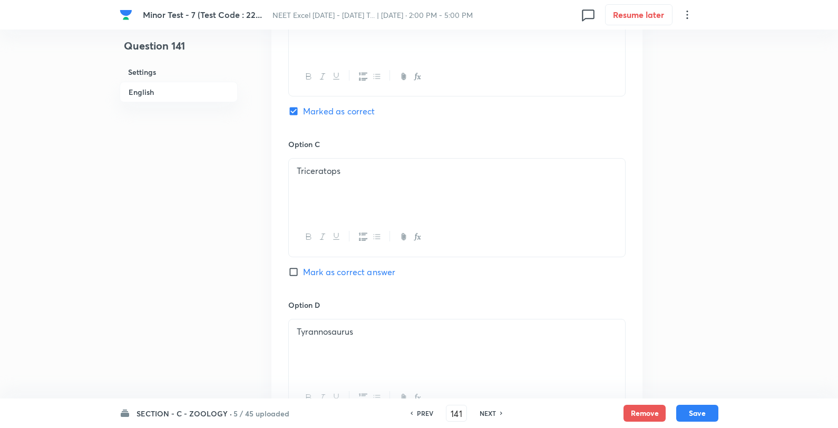
scroll to position [1015, 0]
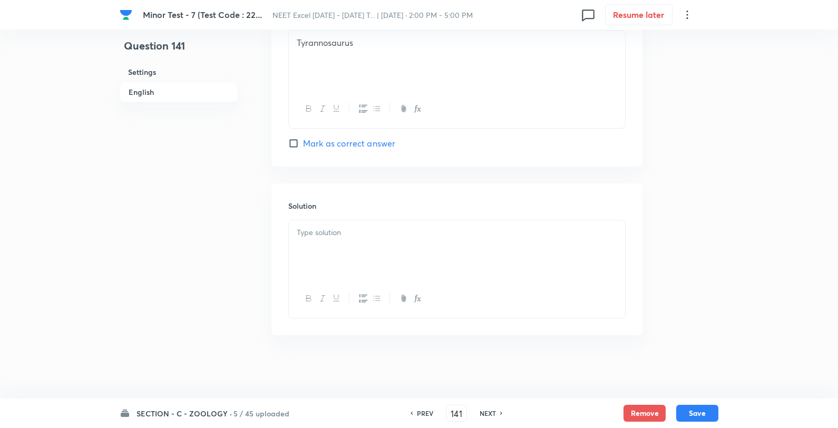
click at [341, 259] on div at bounding box center [457, 249] width 336 height 59
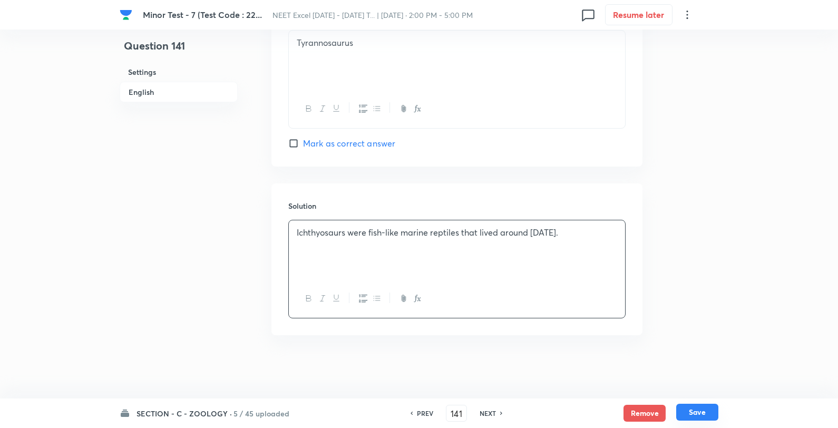
drag, startPoint x: 704, startPoint y: 406, endPoint x: 714, endPoint y: 420, distance: 17.1
click at [707, 406] on button "Save" at bounding box center [697, 412] width 42 height 17
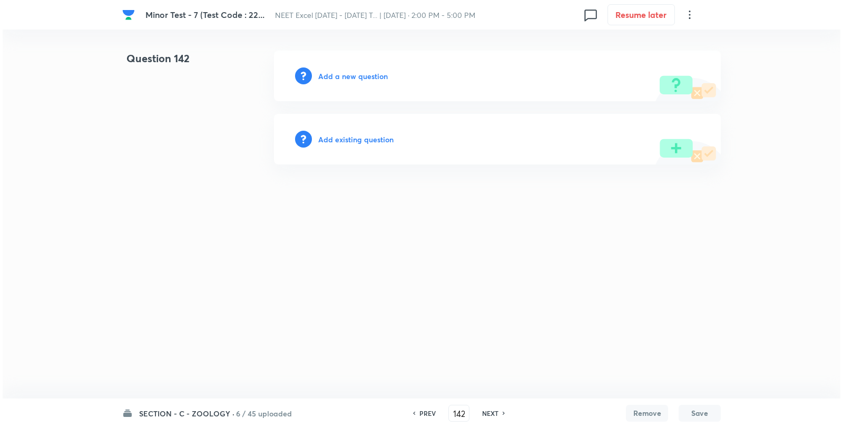
scroll to position [0, 0]
click at [349, 72] on h6 "Add a new question" at bounding box center [353, 76] width 70 height 11
click at [349, 72] on h6 "Choose a question type" at bounding box center [358, 76] width 81 height 11
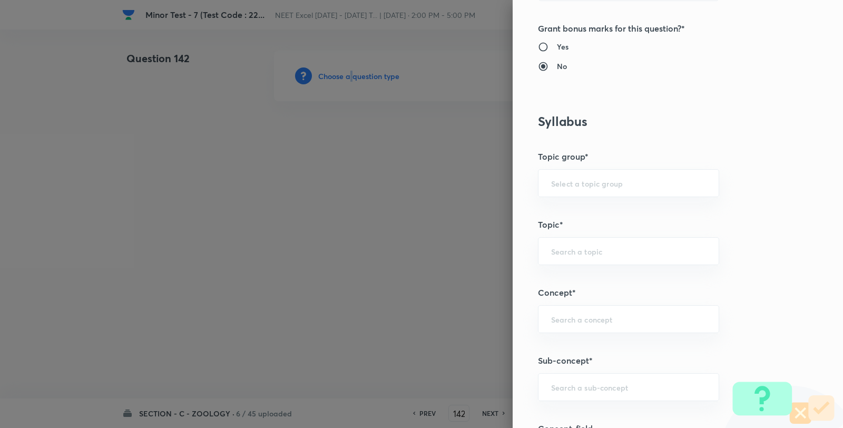
scroll to position [761, 0]
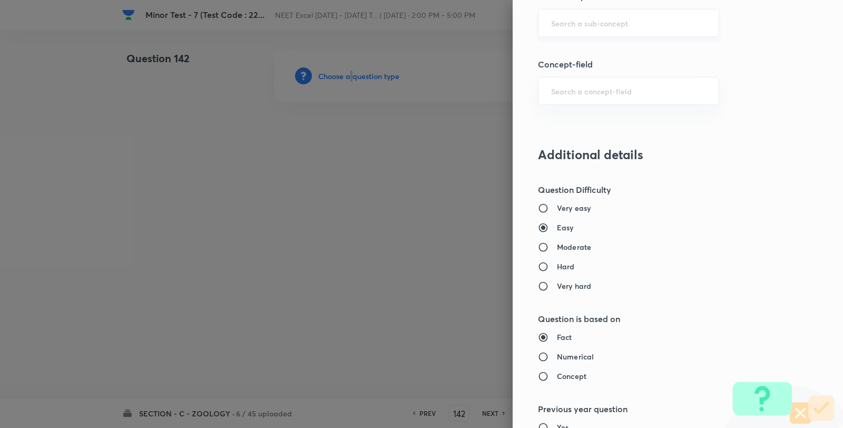
click at [585, 14] on div "​" at bounding box center [628, 23] width 181 height 28
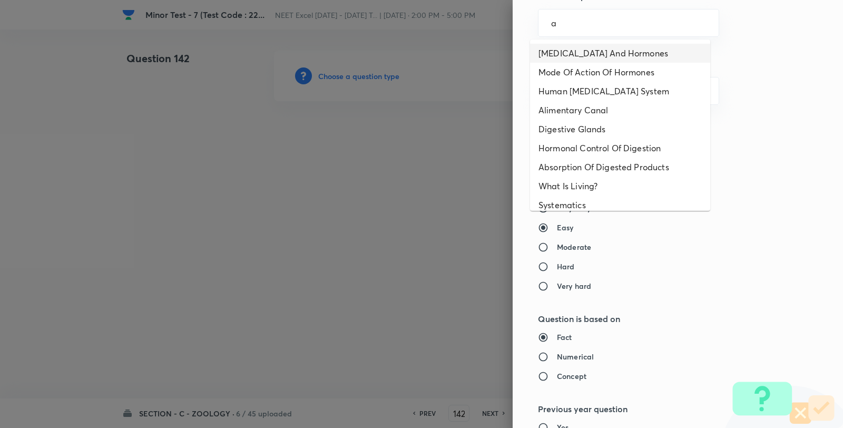
click at [573, 55] on li "Endocrine Glands And Hormones" at bounding box center [620, 53] width 180 height 19
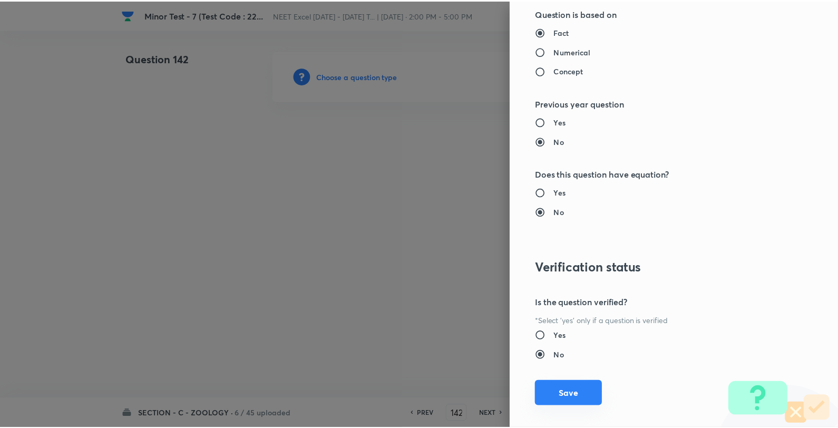
scroll to position [1080, 0]
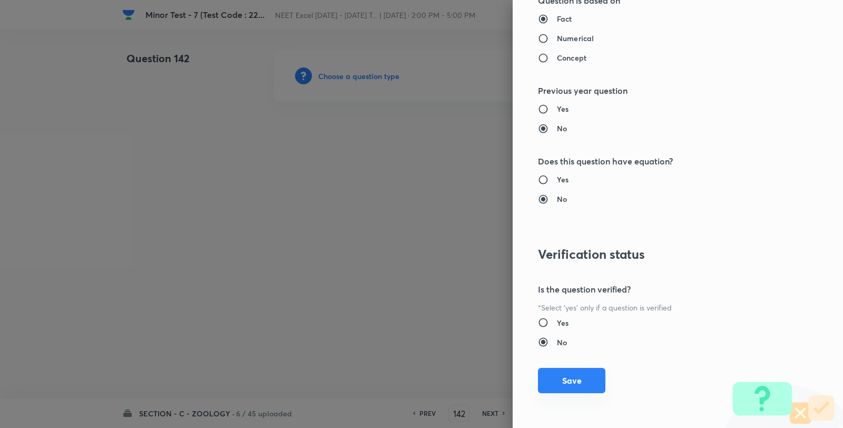
click at [551, 390] on button "Save" at bounding box center [571, 380] width 67 height 25
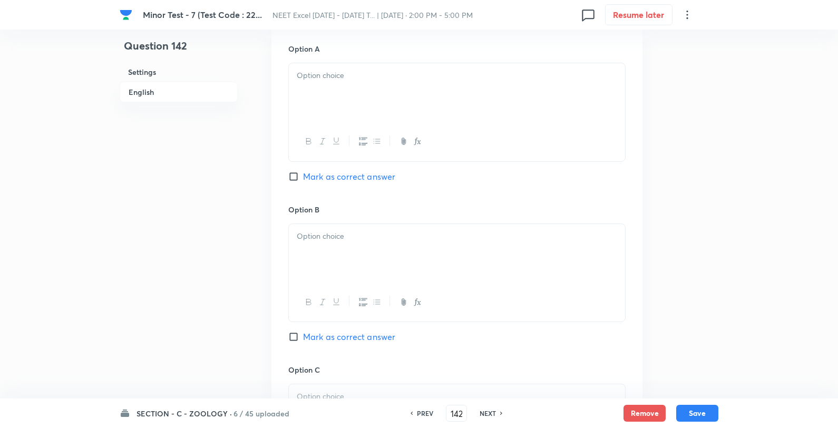
scroll to position [410, 0]
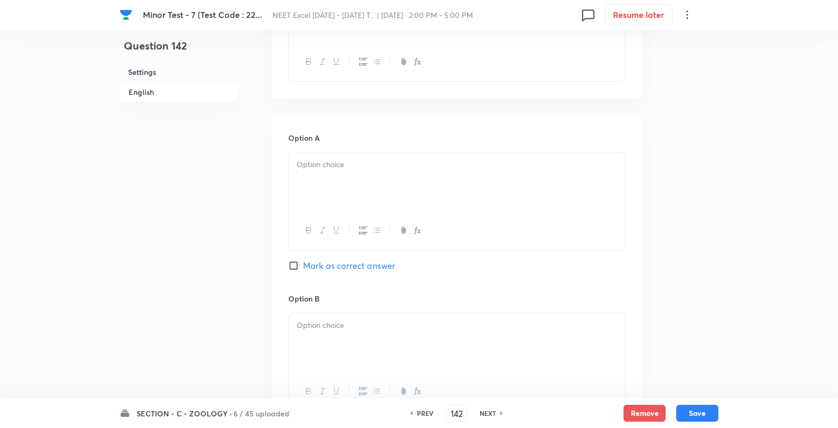
click at [372, 184] on div at bounding box center [457, 181] width 336 height 59
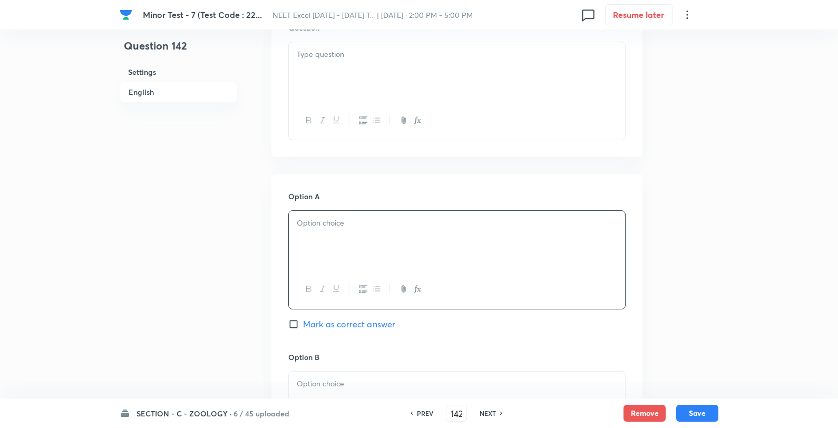
click at [364, 67] on div at bounding box center [457, 71] width 336 height 59
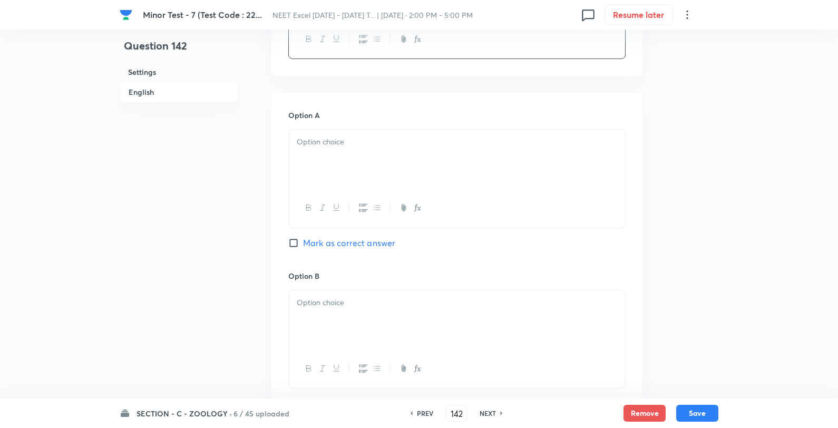
scroll to position [527, 0]
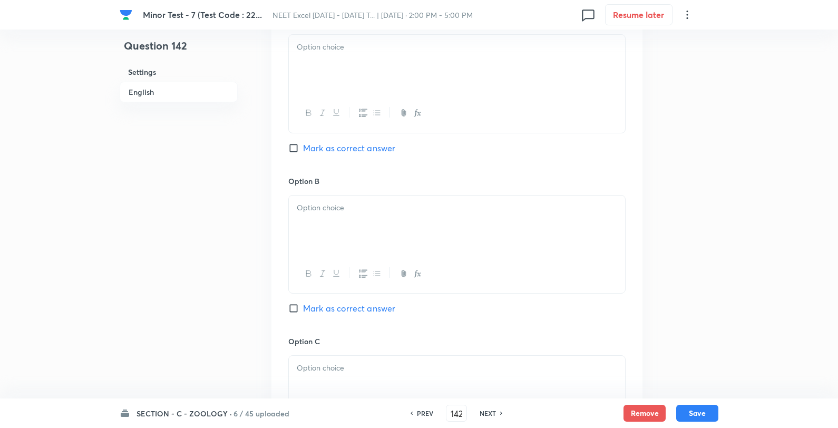
click at [361, 71] on div at bounding box center [457, 64] width 336 height 59
drag, startPoint x: 423, startPoint y: 40, endPoint x: 413, endPoint y: 56, distance: 18.9
click at [422, 40] on div "Dryopithecus Tyrannosaurus Ichthyosaur Homo erectus" at bounding box center [457, 65] width 336 height 61
click at [336, 229] on div at bounding box center [457, 225] width 336 height 59
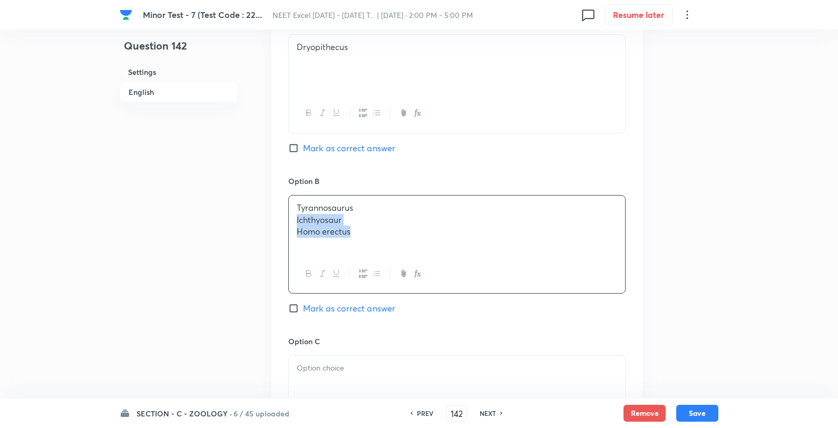
click at [387, 208] on p "Tyrannosaurus" at bounding box center [457, 208] width 320 height 12
click at [334, 302] on div "Option B Tyrannosaurus Mark as correct answer" at bounding box center [456, 256] width 337 height 160
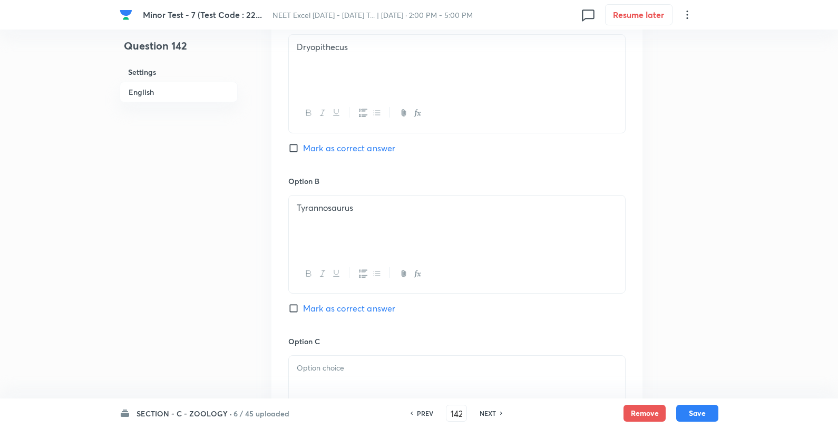
click at [333, 307] on span "Mark as correct answer" at bounding box center [349, 308] width 92 height 13
click at [303, 307] on input "Mark as correct answer" at bounding box center [295, 308] width 15 height 11
click at [323, 383] on div at bounding box center [457, 385] width 336 height 59
click at [348, 373] on p "Ichthyosaur" at bounding box center [457, 368] width 320 height 12
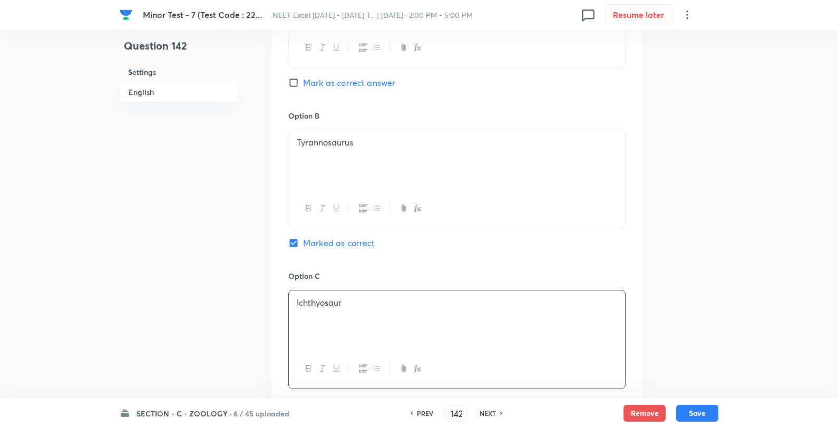
scroll to position [761, 0]
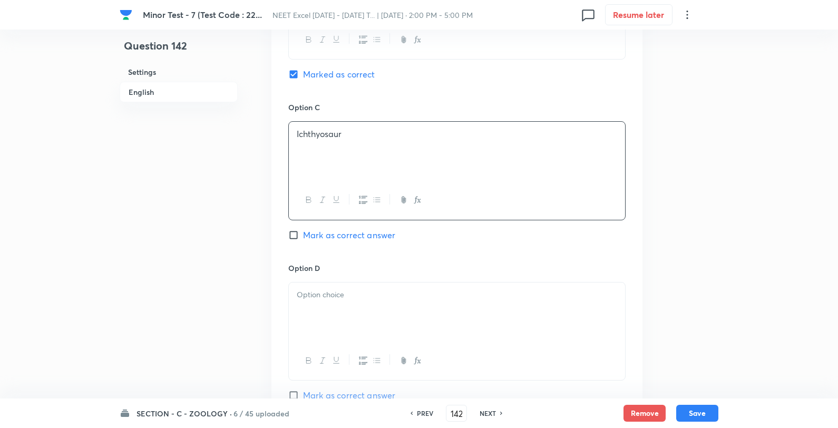
click at [346, 262] on div "Option C Ichthyosaur Mark as correct answer" at bounding box center [456, 182] width 337 height 160
click at [342, 291] on p at bounding box center [457, 295] width 320 height 12
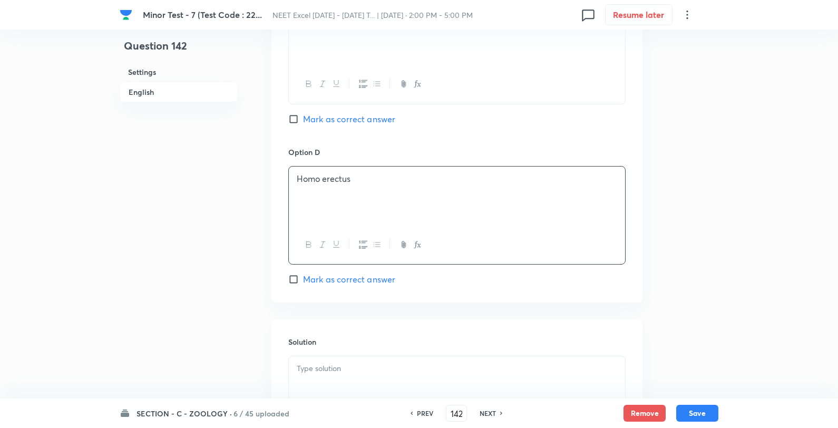
scroll to position [1015, 0]
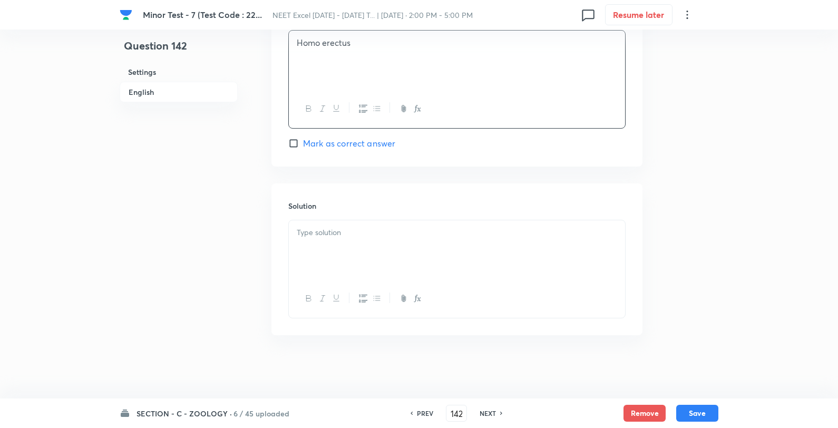
click at [362, 244] on div at bounding box center [457, 249] width 336 height 59
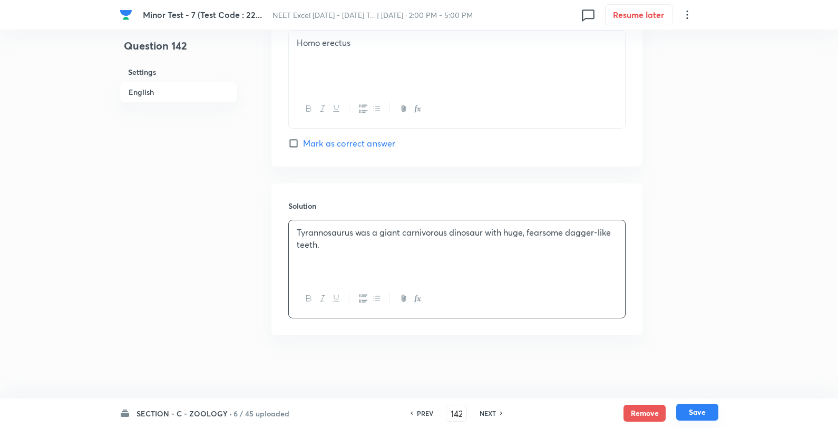
click at [704, 408] on button "Save" at bounding box center [697, 412] width 42 height 17
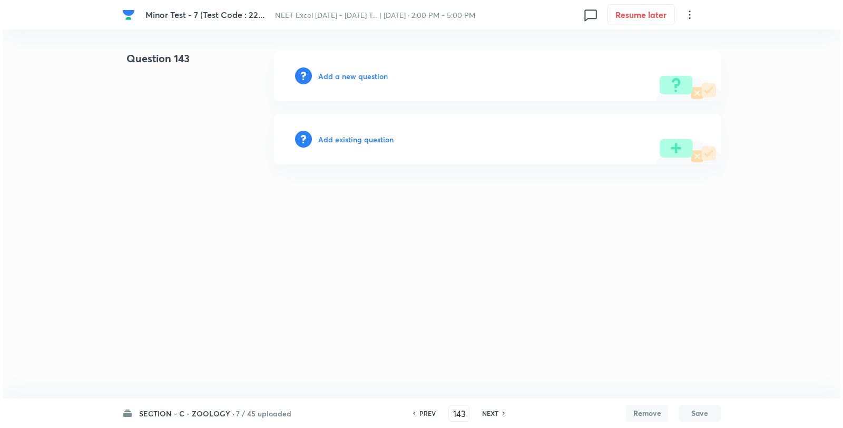
scroll to position [0, 0]
drag, startPoint x: 356, startPoint y: 65, endPoint x: 355, endPoint y: 70, distance: 5.4
click at [356, 65] on div "Add a new question" at bounding box center [497, 76] width 447 height 51
click at [355, 71] on h6 "Add a new question" at bounding box center [353, 76] width 70 height 11
click at [355, 71] on h6 "Choose a question type" at bounding box center [358, 76] width 81 height 11
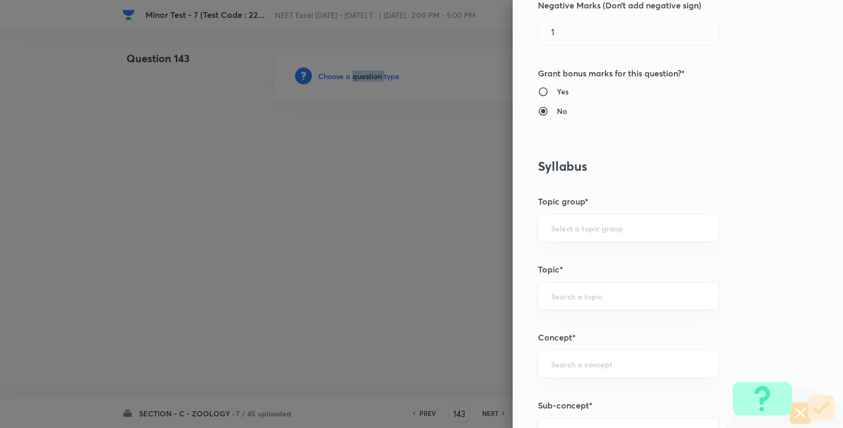
scroll to position [644, 0]
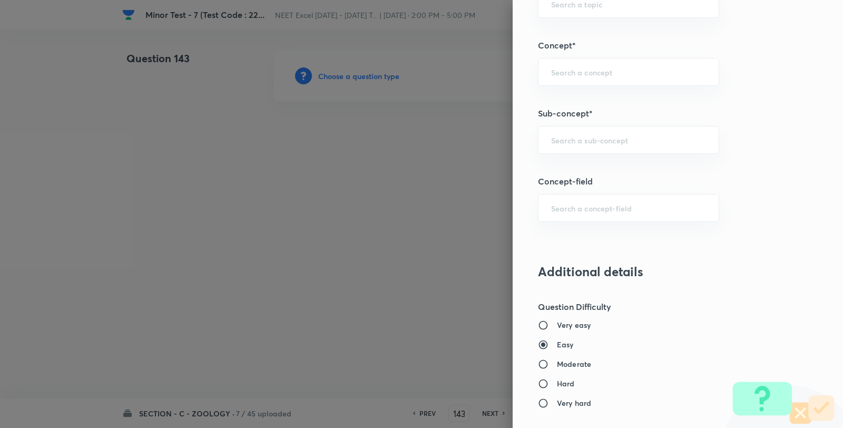
click at [592, 116] on h5 "Sub-concept*" at bounding box center [660, 113] width 245 height 13
click at [576, 157] on div "Question settings Question type* Single choice correct Number of options* 2 3 4…" at bounding box center [678, 214] width 330 height 428
click at [586, 138] on input "text" at bounding box center [628, 140] width 155 height 10
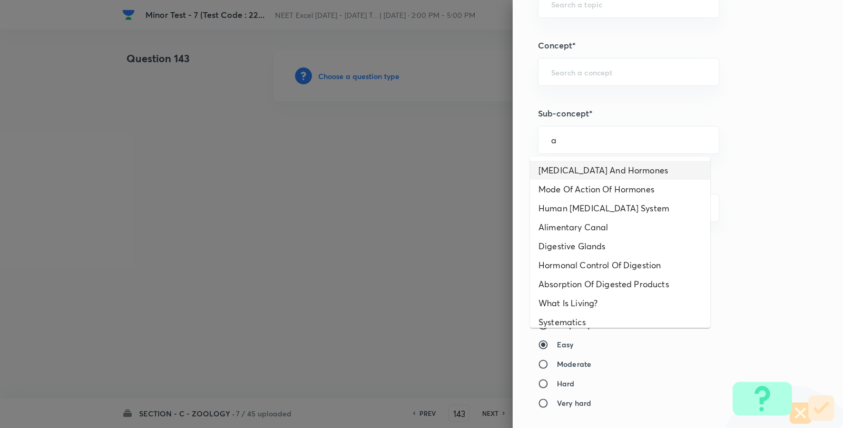
click at [571, 169] on li "Endocrine Glands And Hormones" at bounding box center [620, 170] width 180 height 19
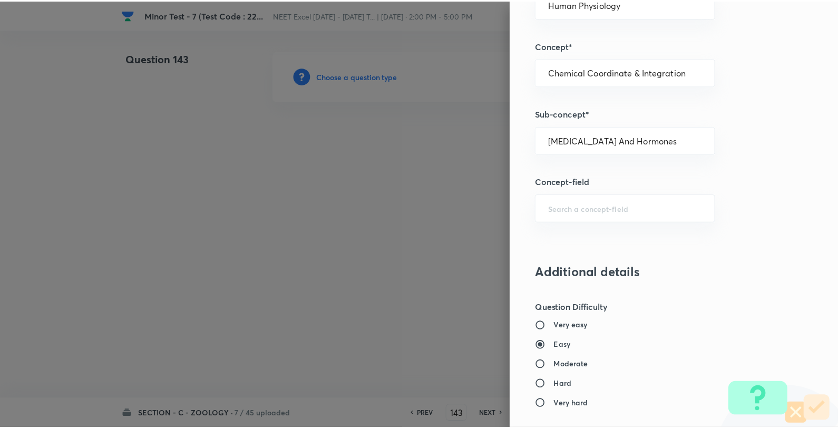
scroll to position [1080, 0]
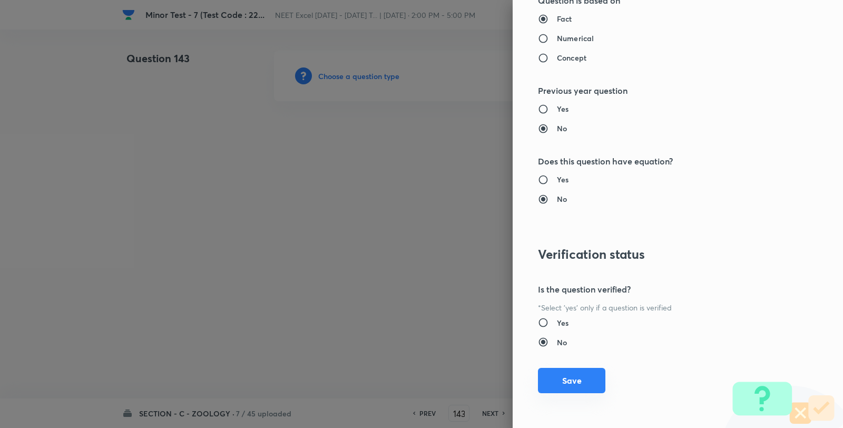
click at [548, 384] on button "Save" at bounding box center [571, 380] width 67 height 25
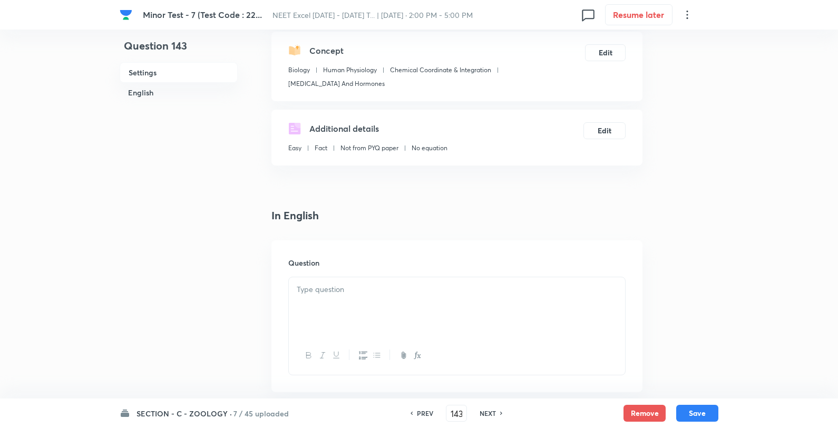
scroll to position [117, 0]
click at [326, 303] on div at bounding box center [457, 305] width 336 height 59
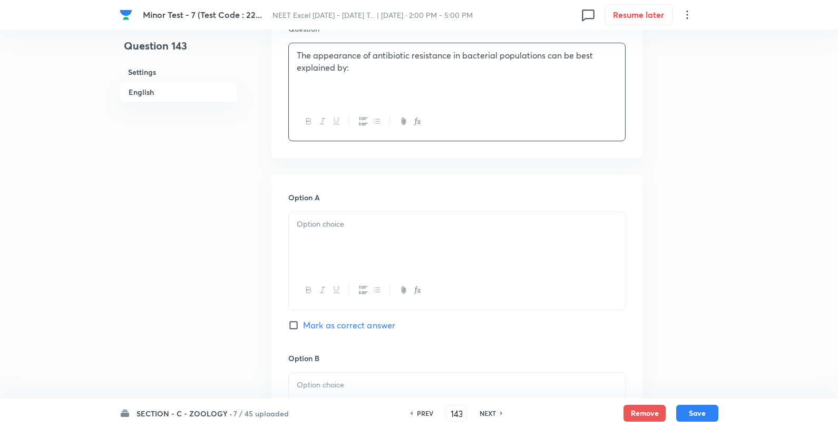
scroll to position [351, 0]
click at [345, 235] on div at bounding box center [457, 240] width 336 height 59
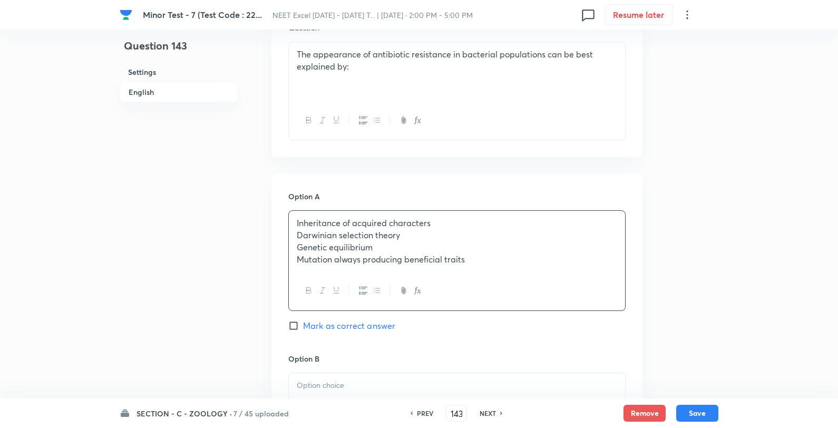
click at [480, 212] on div "Inheritance of acquired characters Darwinian selection theory Genetic equilibri…" at bounding box center [457, 241] width 336 height 61
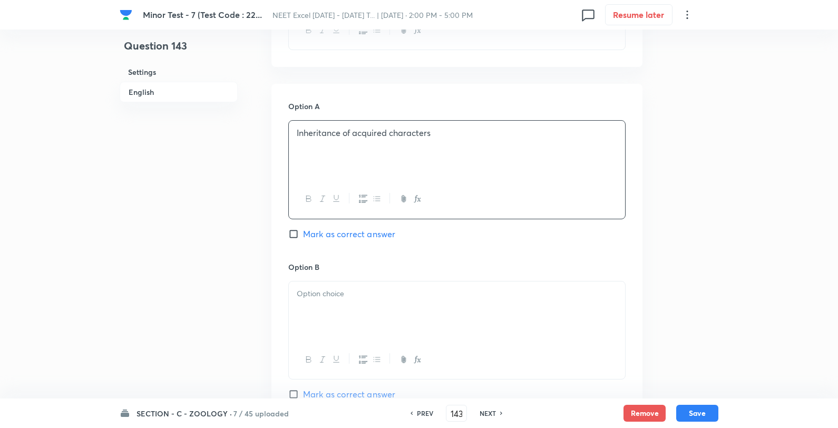
scroll to position [644, 0]
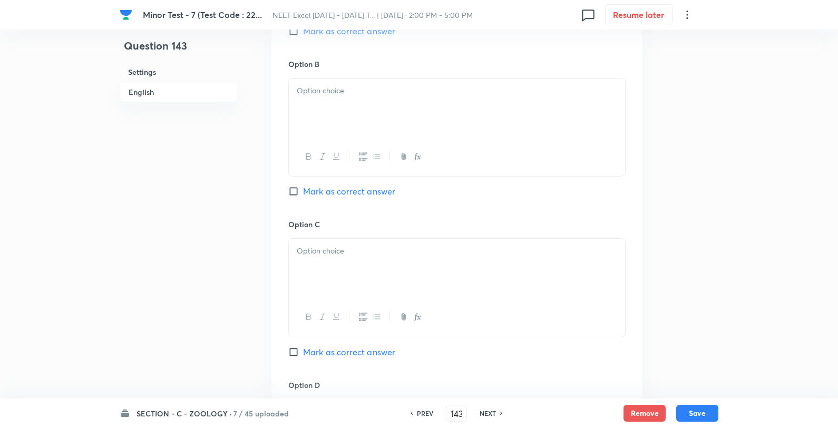
click at [388, 129] on div at bounding box center [457, 108] width 336 height 59
click at [462, 93] on p "Darwinian selection theory" at bounding box center [457, 91] width 320 height 12
click at [350, 195] on span "Mark as correct answer" at bounding box center [349, 191] width 92 height 13
click at [303, 195] on input "Mark as correct answer" at bounding box center [295, 191] width 15 height 11
click at [338, 265] on div at bounding box center [457, 268] width 336 height 59
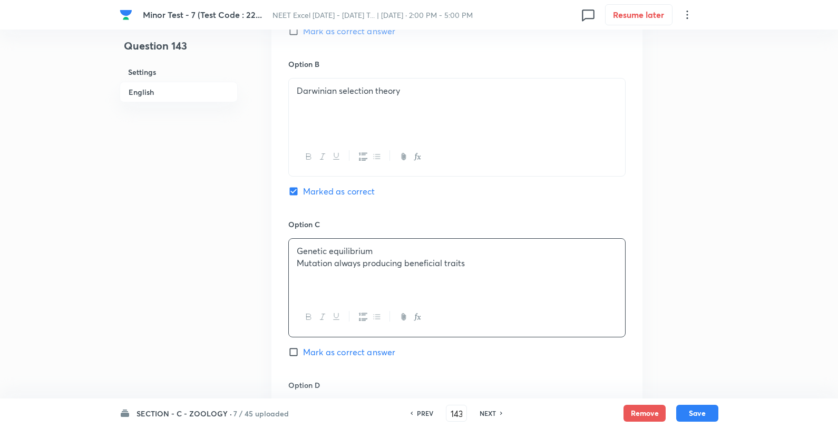
click at [447, 249] on p "Genetic equilibrium" at bounding box center [457, 251] width 320 height 12
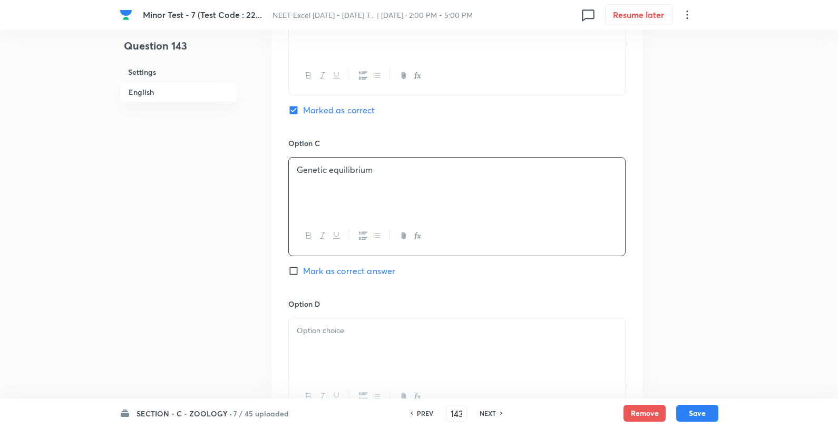
scroll to position [820, 0]
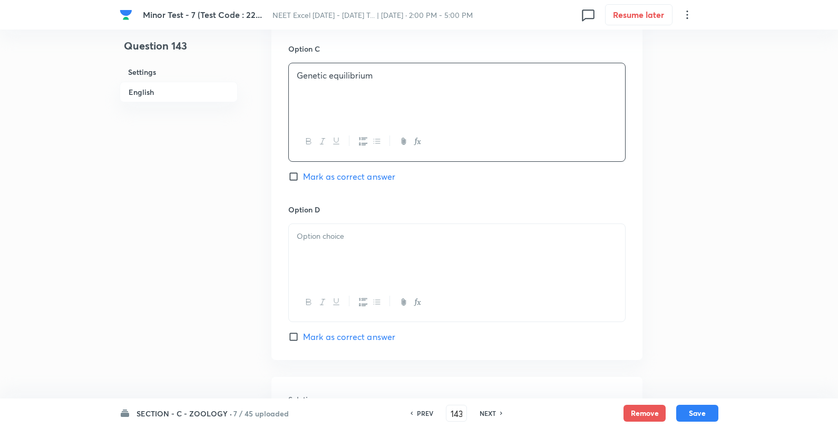
click at [358, 240] on p at bounding box center [457, 236] width 320 height 12
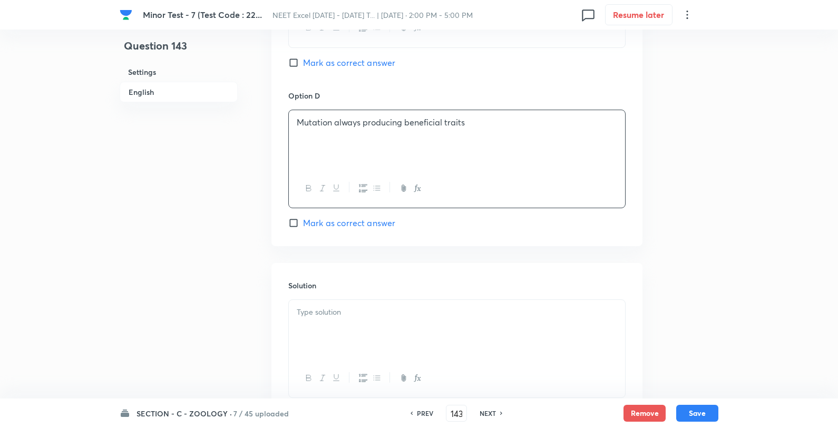
scroll to position [937, 0]
click at [352, 304] on div at bounding box center [457, 326] width 336 height 59
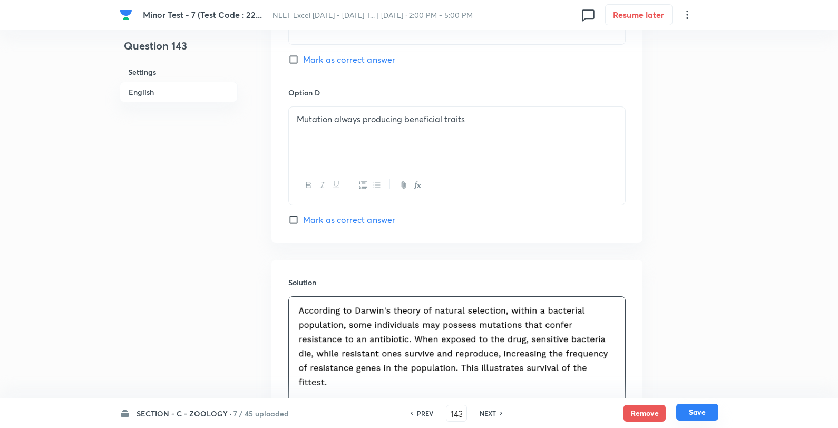
click at [716, 407] on button "Save" at bounding box center [697, 412] width 42 height 17
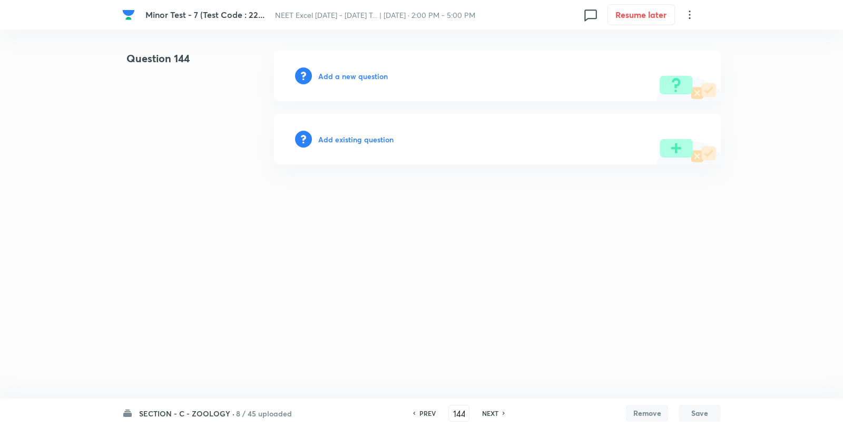
click at [335, 80] on h6 "Add a new question" at bounding box center [353, 76] width 70 height 11
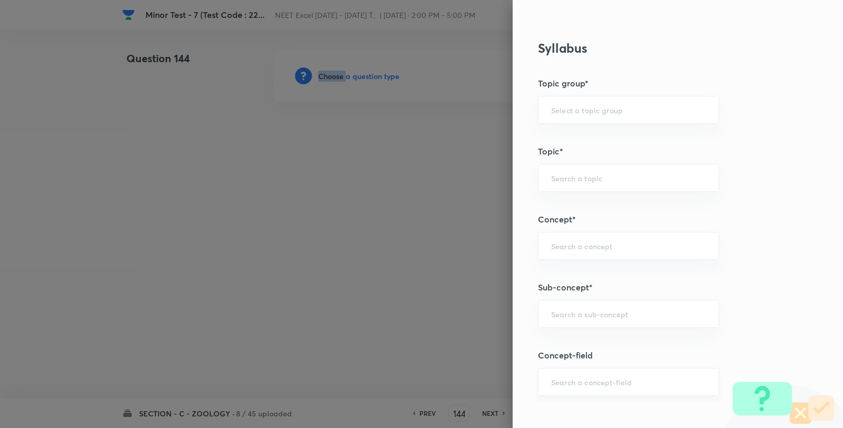
scroll to position [644, 0]
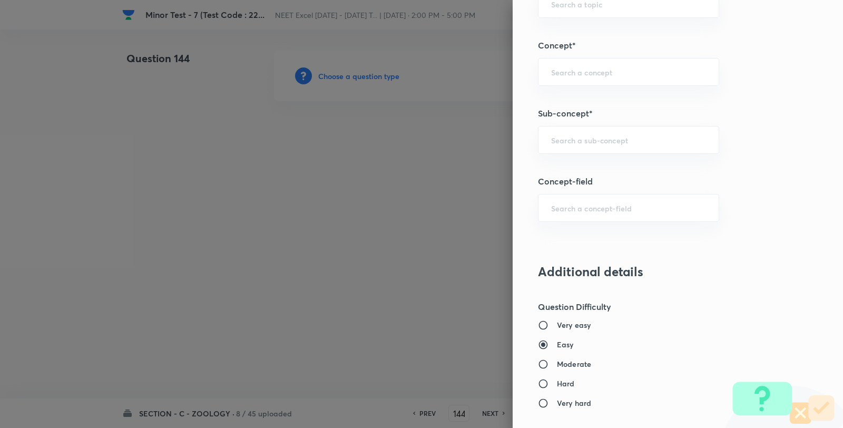
click at [577, 123] on div "Question settings Question type* Single choice correct Number of options* 2 3 4…" at bounding box center [678, 214] width 330 height 428
click at [573, 148] on div "​" at bounding box center [628, 140] width 181 height 28
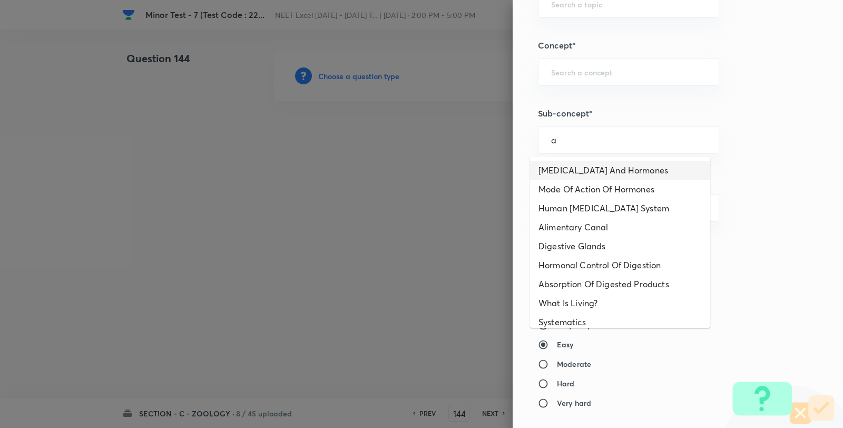
click at [589, 175] on li "Endocrine Glands And Hormones" at bounding box center [620, 170] width 180 height 19
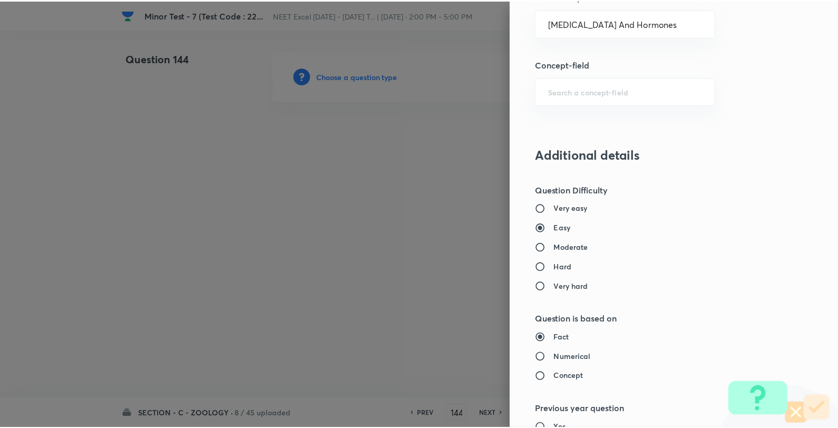
scroll to position [1080, 0]
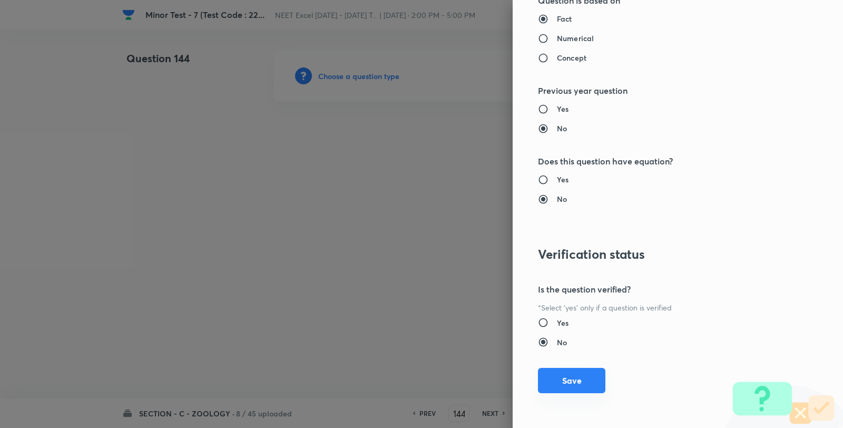
click at [569, 381] on button "Save" at bounding box center [571, 380] width 67 height 25
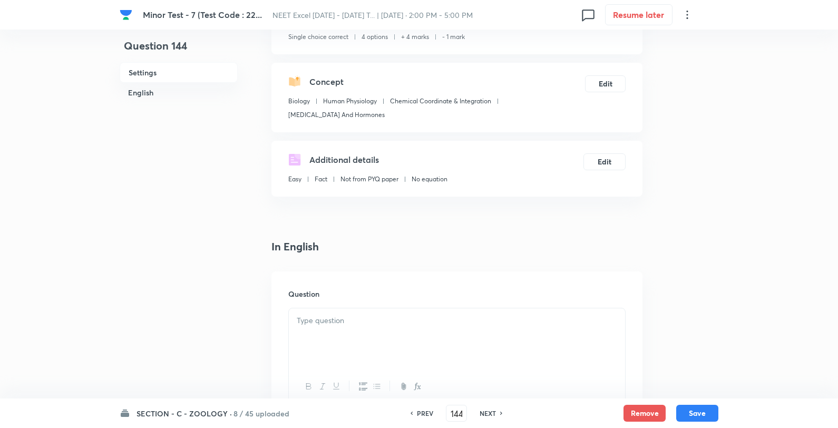
scroll to position [176, 0]
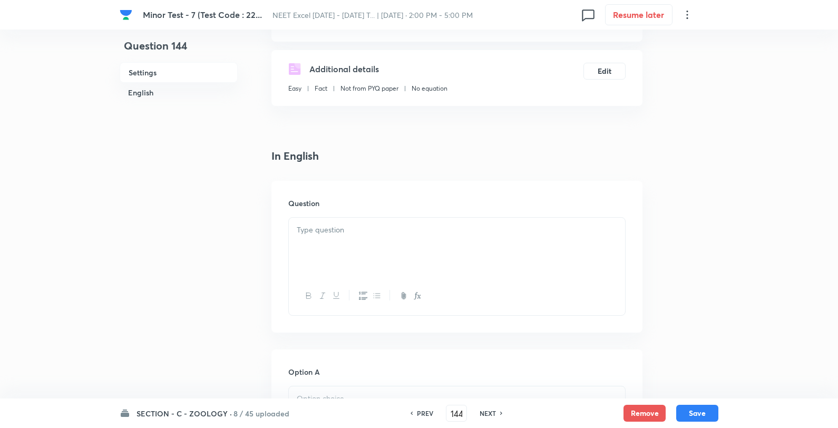
click at [363, 240] on div at bounding box center [457, 247] width 336 height 59
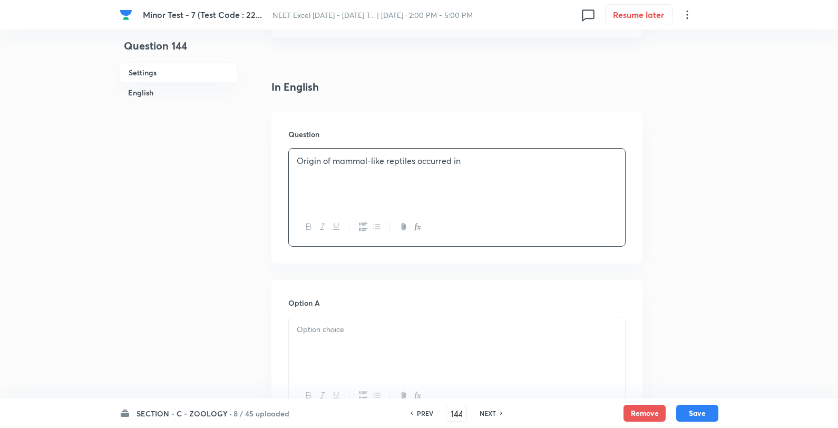
scroll to position [351, 0]
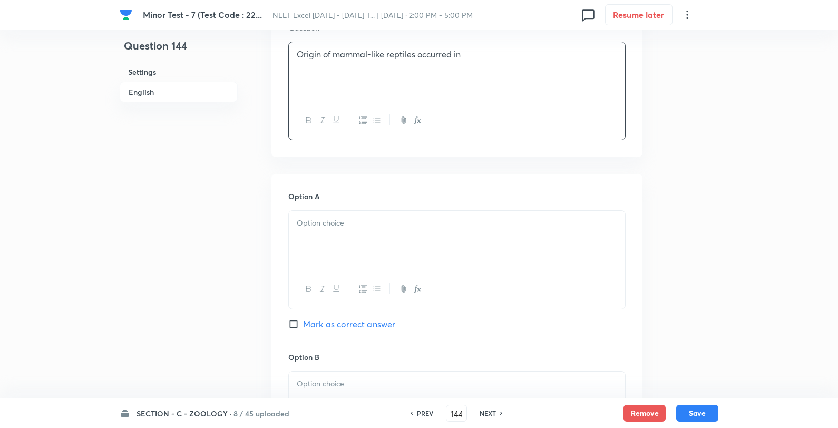
click at [323, 259] on div at bounding box center [457, 240] width 336 height 59
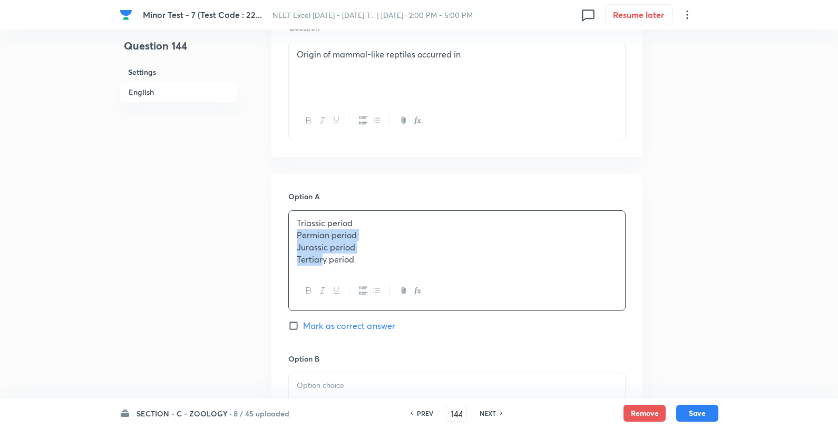
click at [387, 222] on p "Triassic period" at bounding box center [457, 223] width 320 height 12
click at [369, 223] on p "Triassic period" at bounding box center [457, 223] width 320 height 12
click at [365, 266] on div "Triassic period Permian period Jurassic period Tertiary period" at bounding box center [457, 241] width 336 height 61
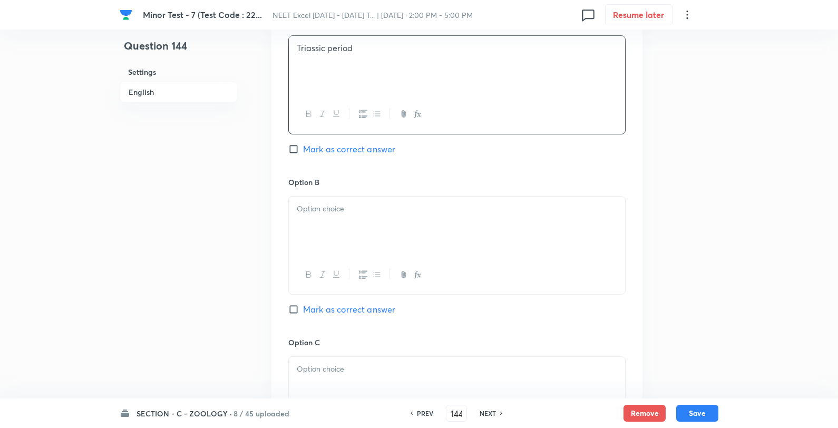
scroll to position [527, 0]
drag, startPoint x: 357, startPoint y: 236, endPoint x: 373, endPoint y: 229, distance: 16.8
click at [358, 236] on div at bounding box center [457, 225] width 336 height 59
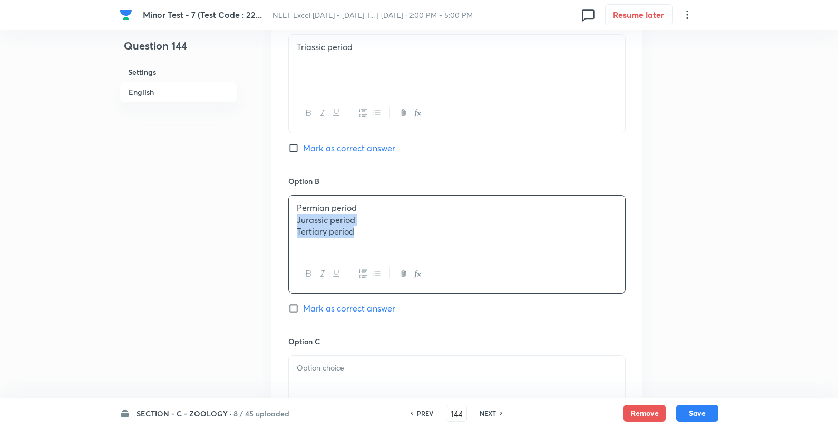
click at [397, 207] on p "Permian period" at bounding box center [457, 208] width 320 height 12
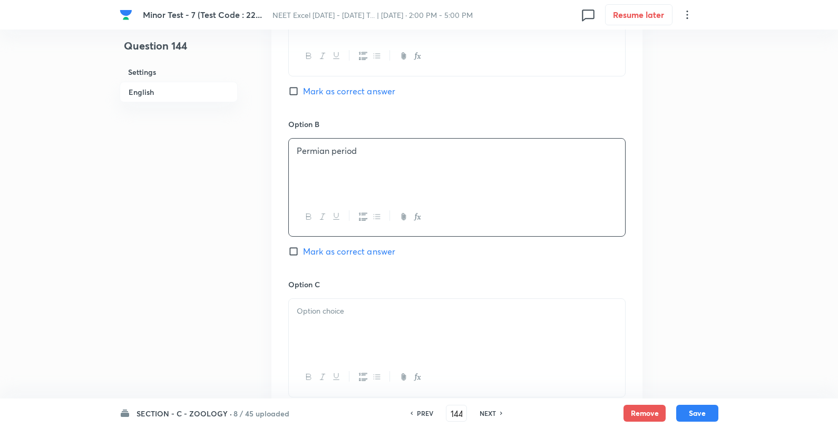
scroll to position [703, 0]
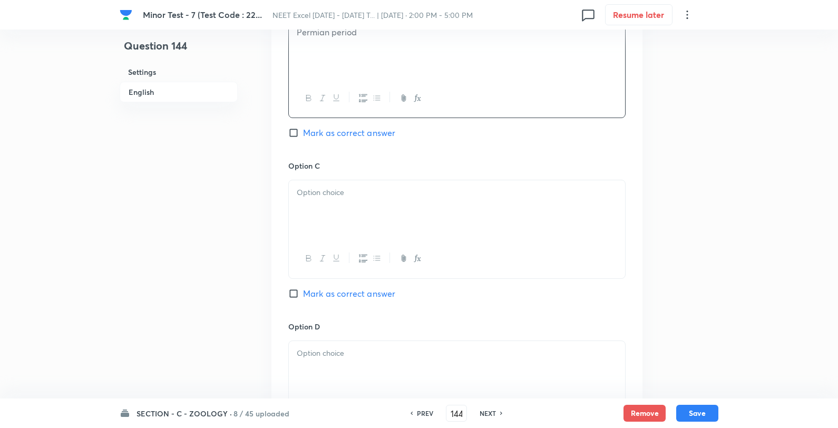
click at [349, 186] on div at bounding box center [457, 209] width 336 height 59
click at [403, 183] on div "Jurassic period Tertiary period" at bounding box center [457, 209] width 336 height 59
click at [381, 133] on span "Mark as correct answer" at bounding box center [349, 133] width 92 height 13
click at [303, 133] on input "Mark as correct answer" at bounding box center [295, 133] width 15 height 11
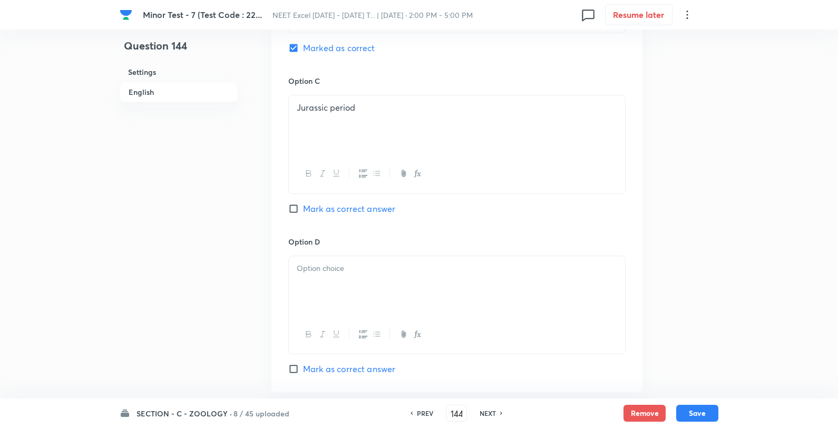
scroll to position [878, 0]
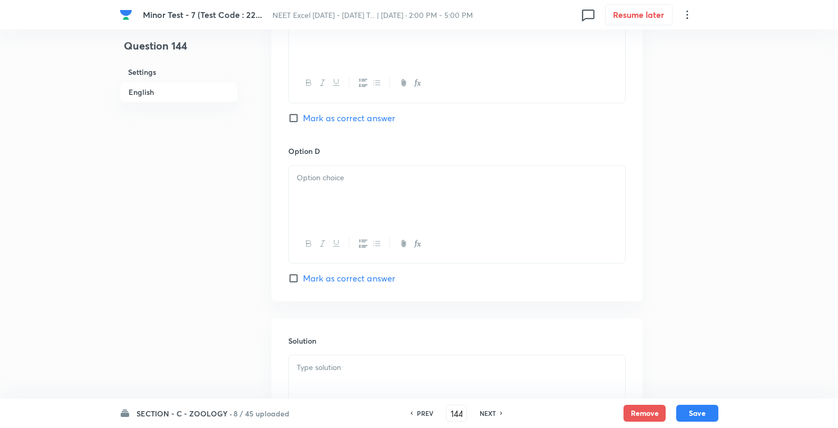
click at [347, 189] on div at bounding box center [457, 195] width 336 height 59
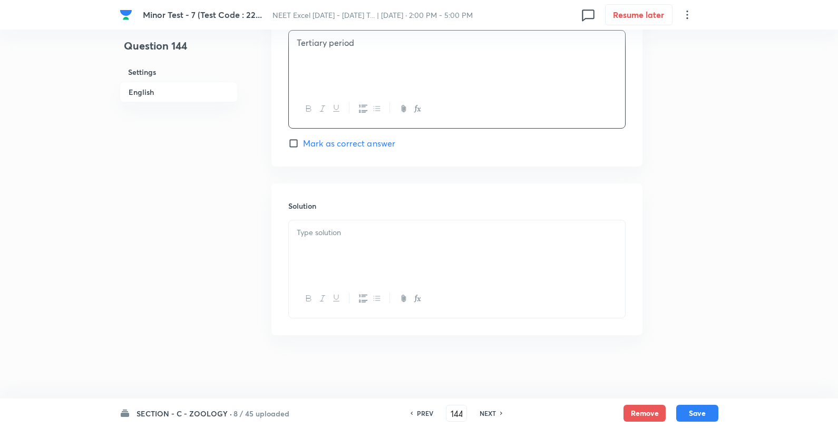
scroll to position [1015, 0]
click at [372, 240] on div at bounding box center [457, 249] width 336 height 59
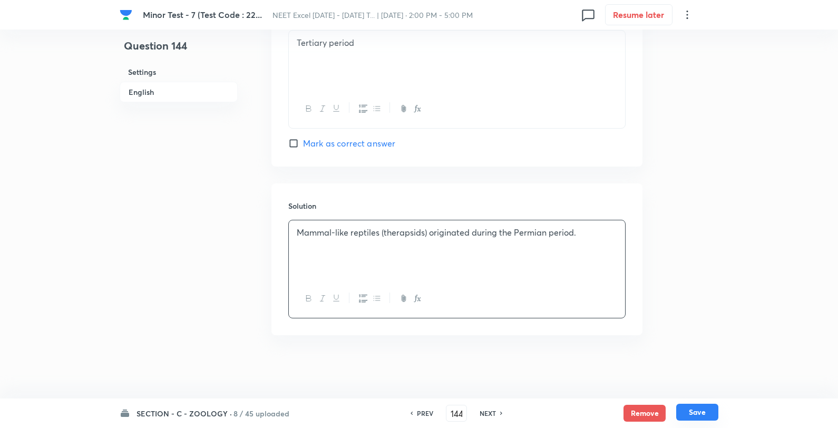
click at [698, 405] on div "SECTION - C - ZOOLOGY · 8 / 45 uploaded PREV 144 ​ NEXT Remove Save" at bounding box center [419, 413] width 599 height 30
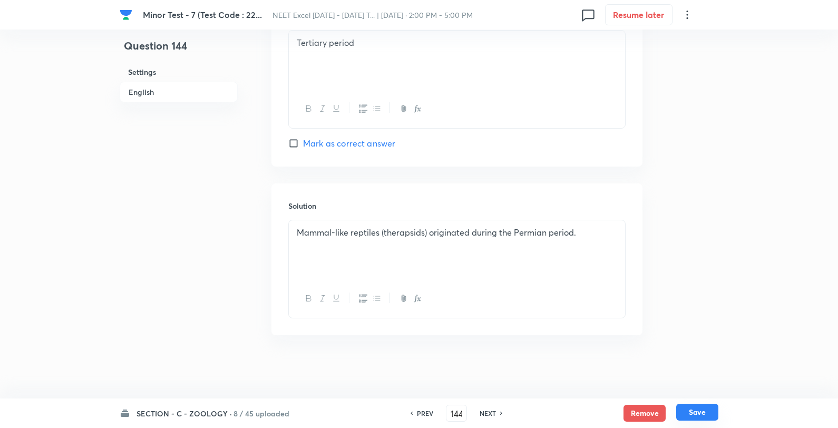
click at [708, 414] on button "Save" at bounding box center [697, 412] width 42 height 17
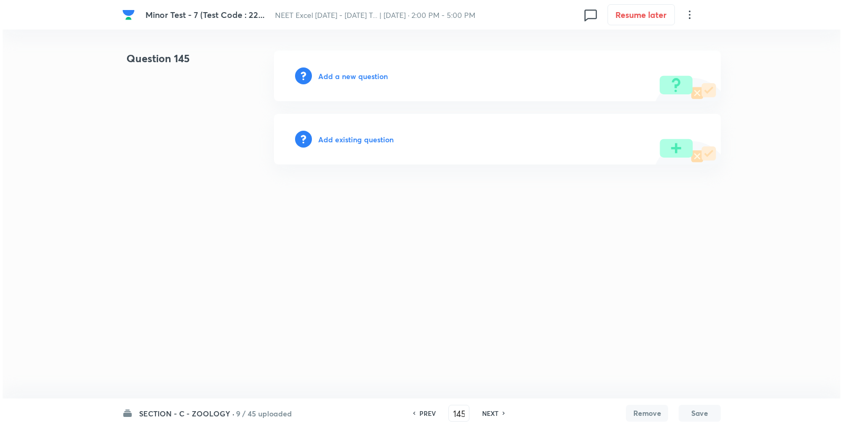
scroll to position [0, 0]
click at [373, 76] on h6 "Add a new question" at bounding box center [353, 76] width 70 height 11
click at [375, 76] on h6 "Choose a question type" at bounding box center [358, 76] width 81 height 11
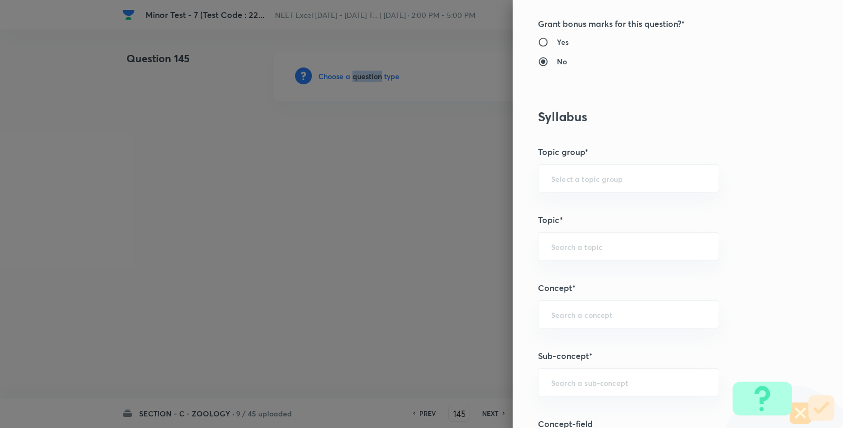
scroll to position [586, 0]
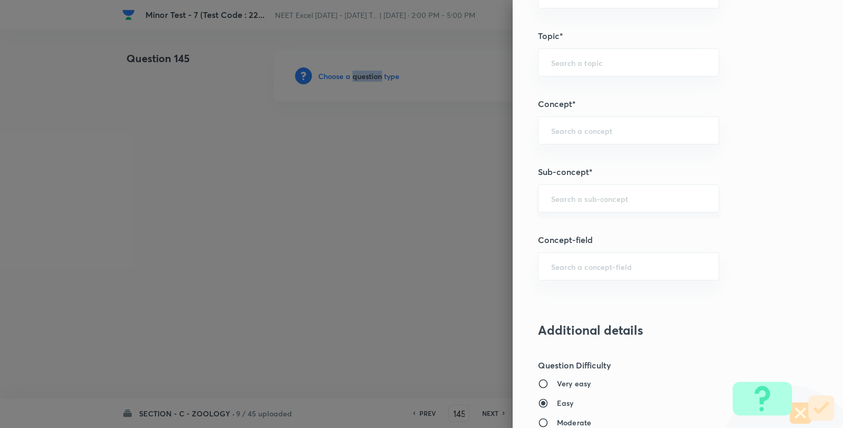
click at [584, 205] on div "​" at bounding box center [628, 198] width 181 height 28
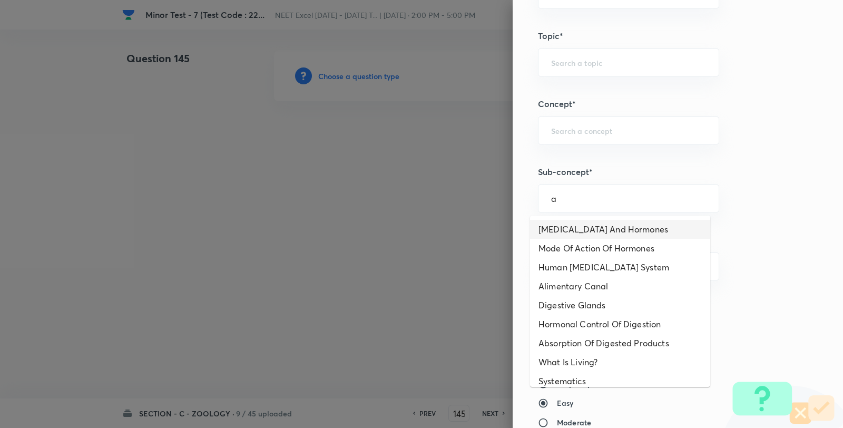
click at [594, 225] on li "Endocrine Glands And Hormones" at bounding box center [620, 229] width 180 height 19
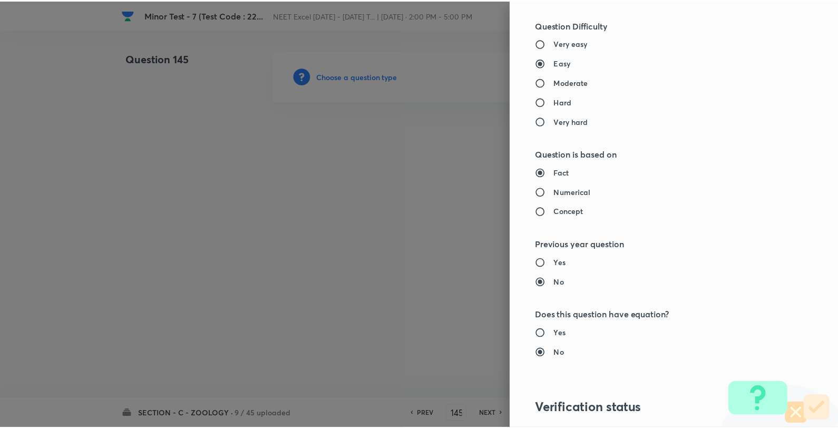
scroll to position [1080, 0]
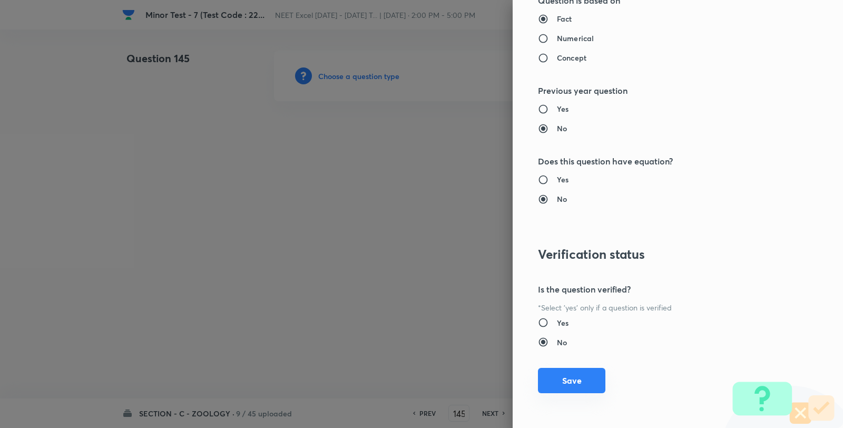
click at [576, 377] on button "Save" at bounding box center [571, 380] width 67 height 25
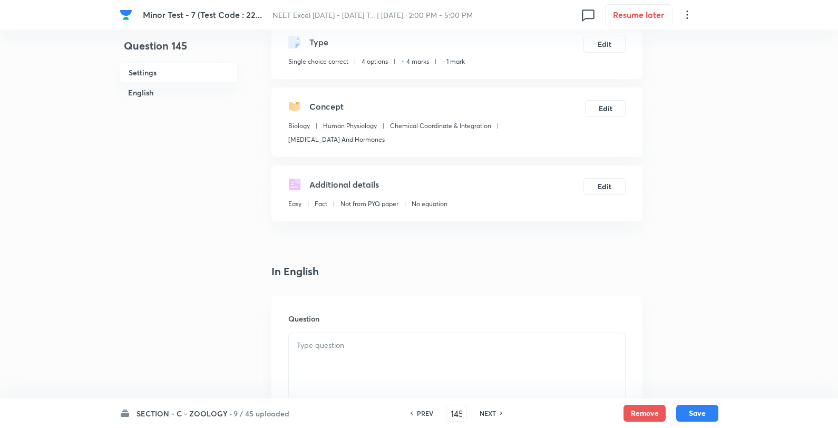
scroll to position [117, 0]
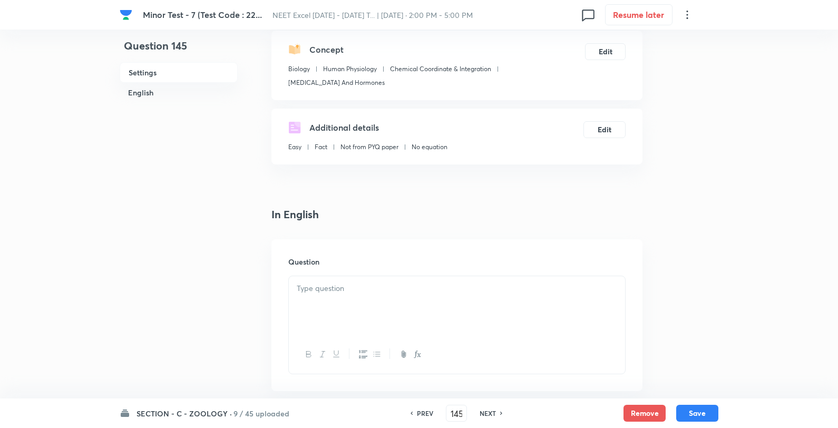
click at [391, 291] on p at bounding box center [457, 289] width 320 height 12
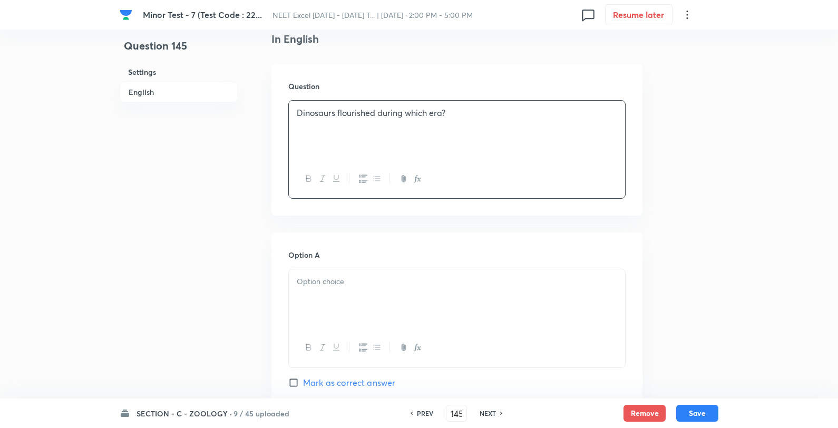
click at [339, 286] on p at bounding box center [457, 282] width 320 height 12
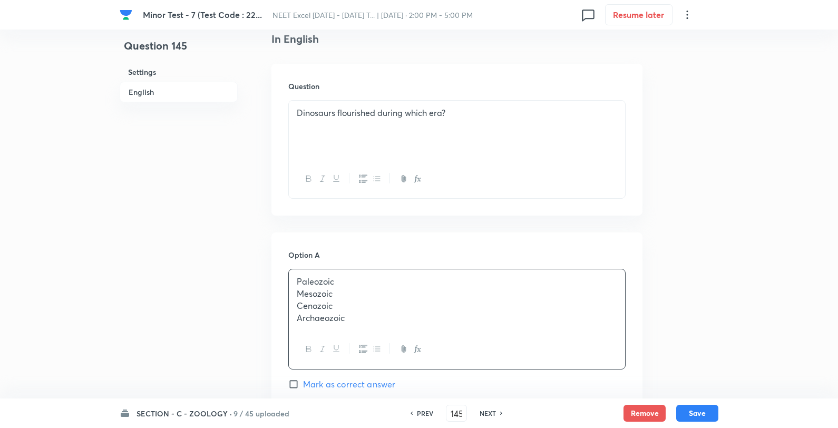
click at [422, 284] on p "Paleozoic" at bounding box center [457, 282] width 320 height 12
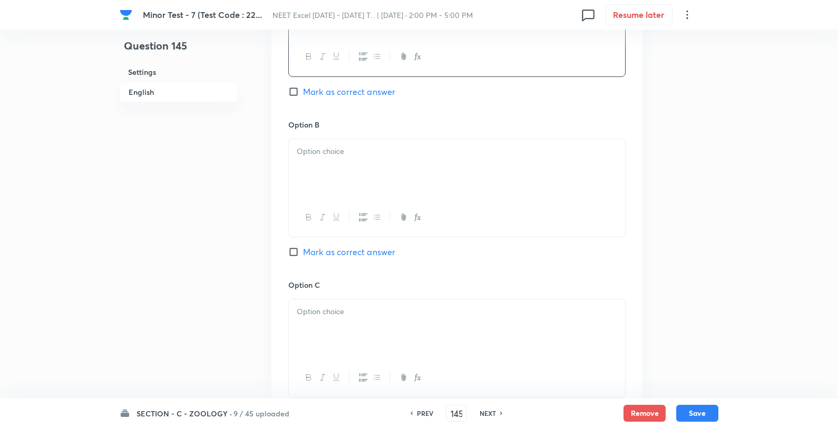
scroll to position [586, 0]
click at [366, 171] on div at bounding box center [457, 166] width 336 height 59
click at [420, 145] on p "Mesozoic" at bounding box center [457, 149] width 320 height 12
drag, startPoint x: 363, startPoint y: 249, endPoint x: 362, endPoint y: 256, distance: 6.9
click at [362, 249] on span "Mark as correct answer" at bounding box center [349, 250] width 92 height 13
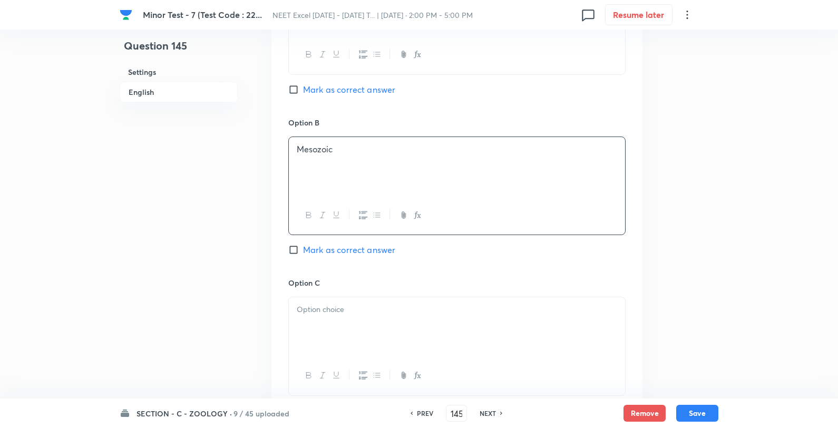
click at [303, 249] on input "Mark as correct answer" at bounding box center [295, 250] width 15 height 11
click at [356, 317] on div at bounding box center [457, 326] width 336 height 59
click at [401, 309] on p "Cenozoic" at bounding box center [457, 310] width 320 height 12
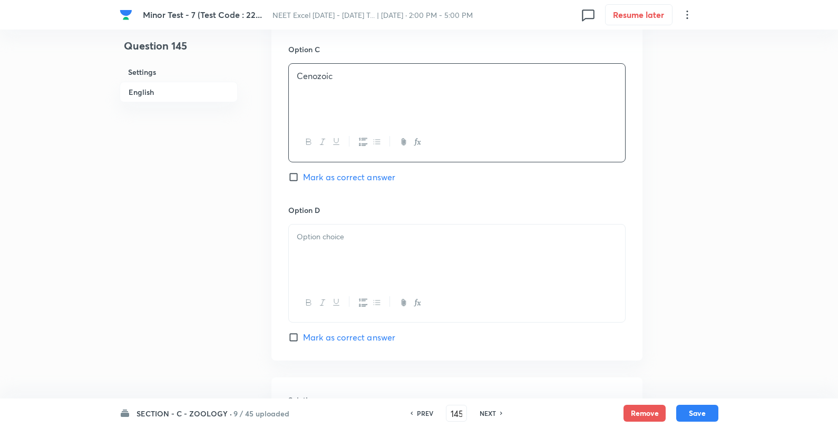
scroll to position [820, 0]
click at [378, 277] on div at bounding box center [457, 253] width 336 height 59
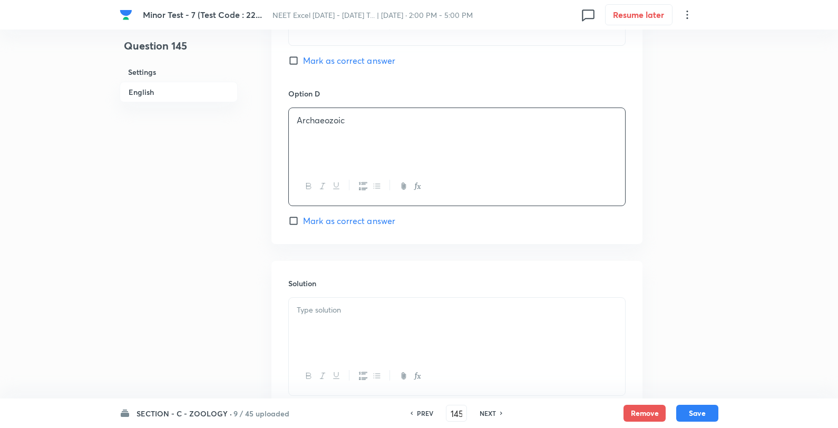
scroll to position [937, 0]
click at [359, 297] on div "Solution" at bounding box center [456, 336] width 371 height 152
click at [383, 332] on div at bounding box center [457, 326] width 336 height 59
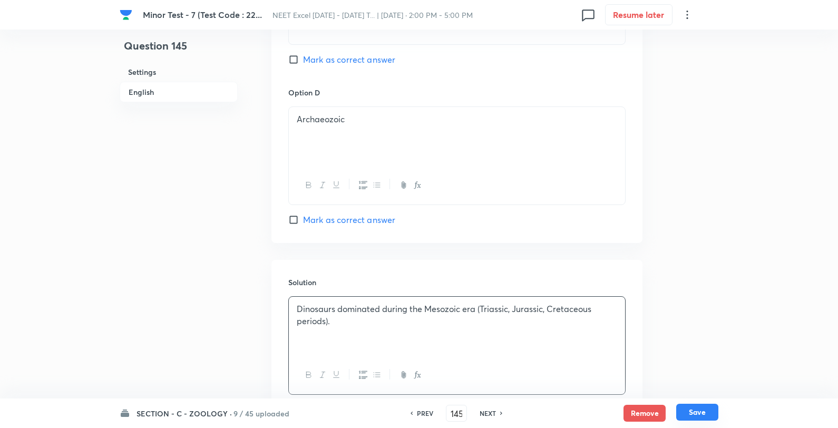
click at [702, 414] on button "Save" at bounding box center [697, 412] width 42 height 17
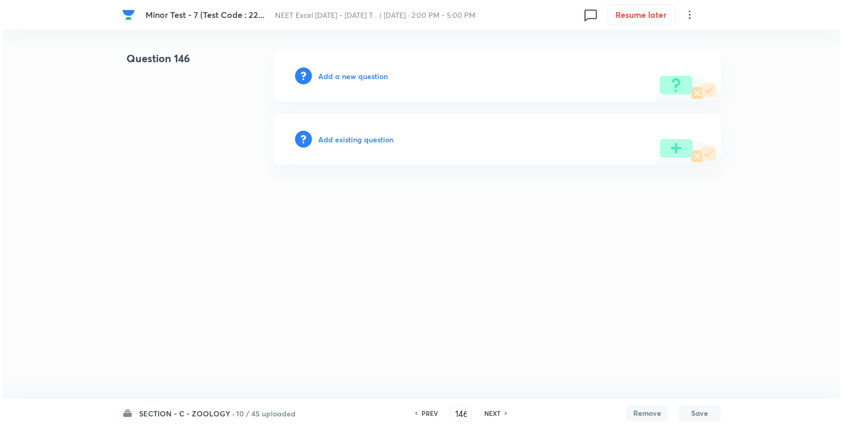
scroll to position [0, 0]
click at [336, 86] on div "Add a new question" at bounding box center [497, 76] width 447 height 51
click at [345, 77] on h6 "Add a new question" at bounding box center [353, 76] width 70 height 11
click at [345, 77] on h6 "Choose a question type" at bounding box center [358, 76] width 81 height 11
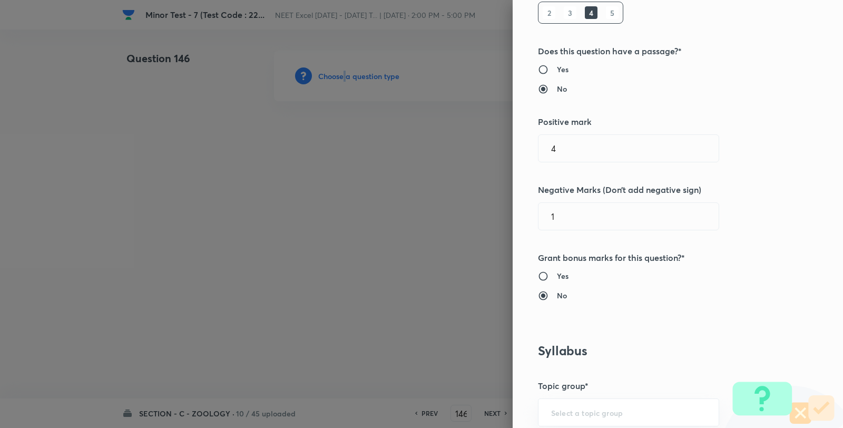
scroll to position [527, 0]
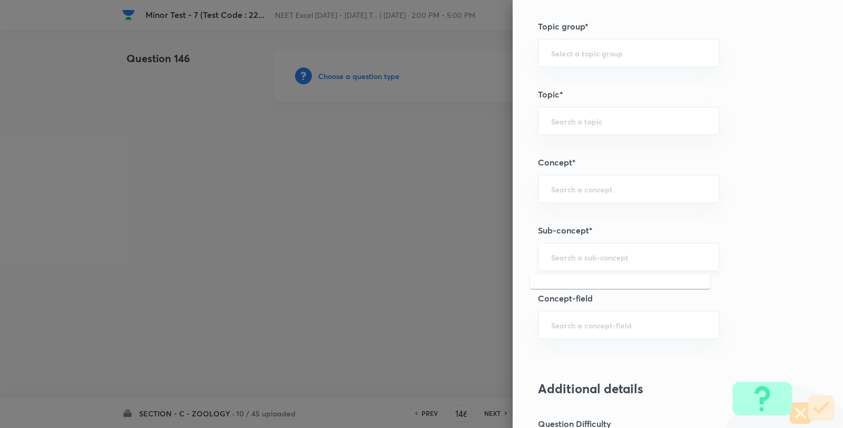
click at [567, 253] on input "text" at bounding box center [628, 257] width 155 height 10
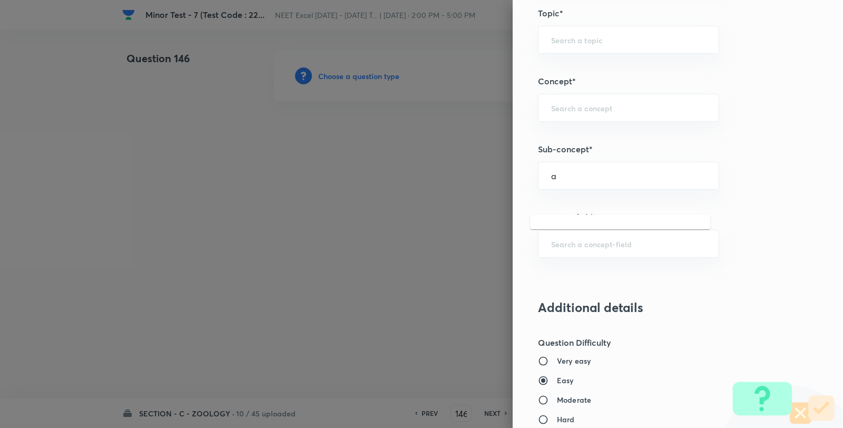
scroll to position [703, 0]
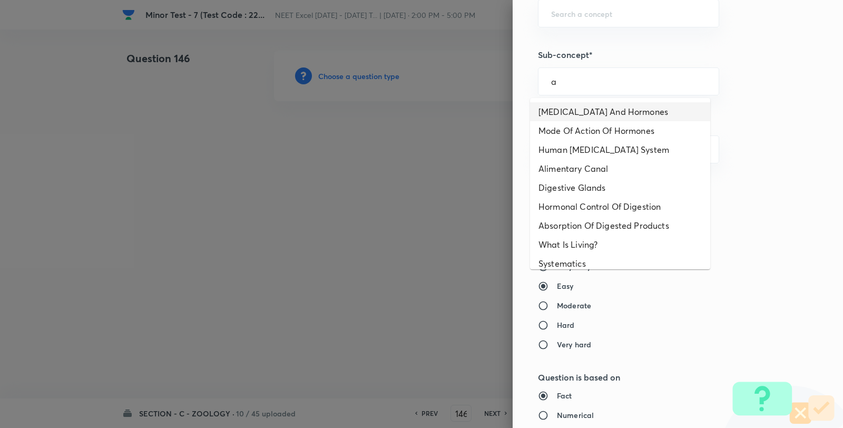
click at [571, 113] on li "Endocrine Glands And Hormones" at bounding box center [620, 111] width 180 height 19
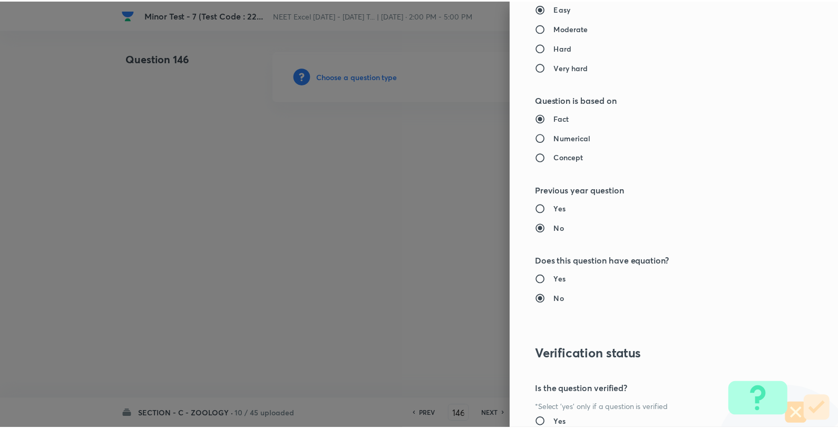
scroll to position [1080, 0]
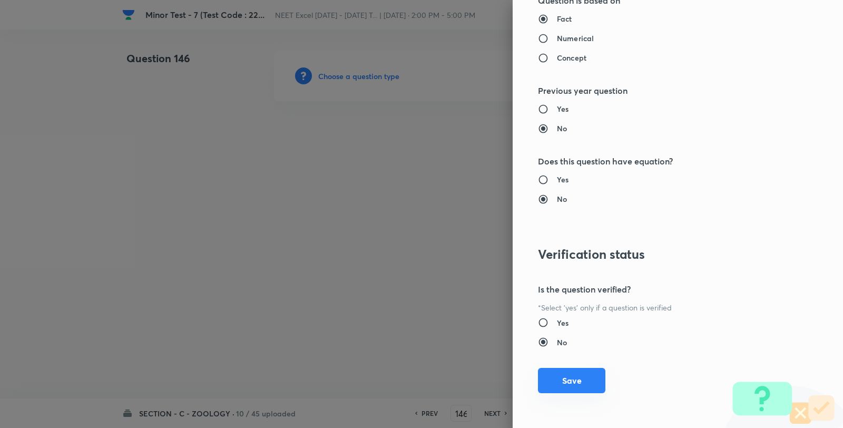
click at [566, 381] on button "Save" at bounding box center [571, 380] width 67 height 25
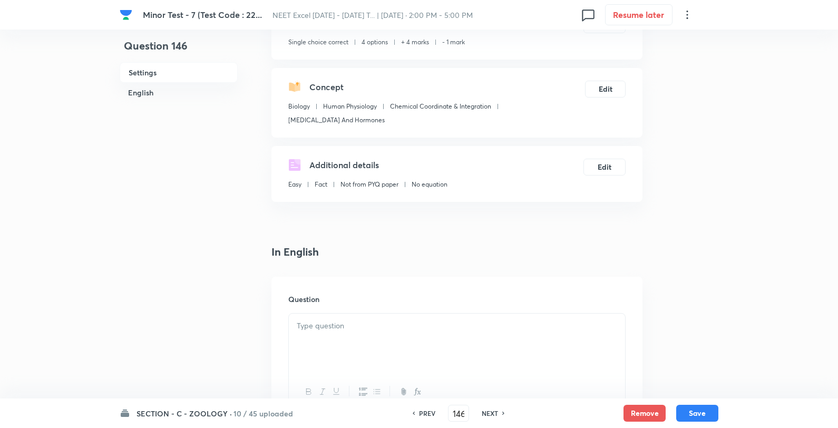
scroll to position [176, 0]
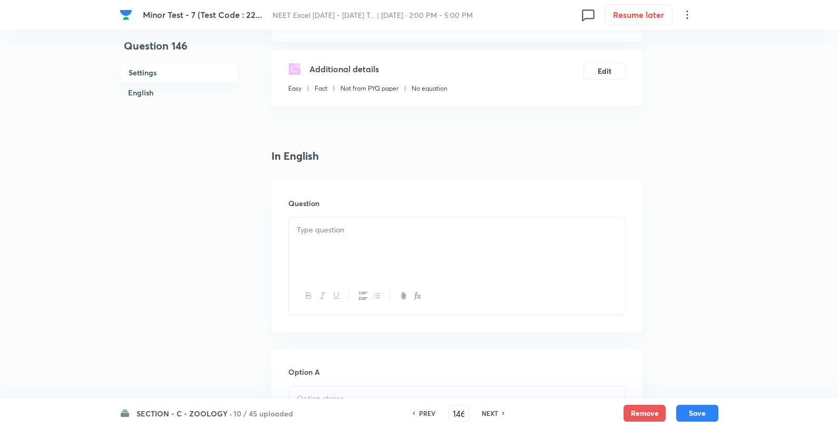
drag, startPoint x: 372, startPoint y: 220, endPoint x: 365, endPoint y: 242, distance: 23.7
click at [371, 220] on div at bounding box center [457, 247] width 336 height 59
drag, startPoint x: 365, startPoint y: 242, endPoint x: 374, endPoint y: 245, distance: 9.7
click at [365, 244] on div at bounding box center [457, 247] width 336 height 59
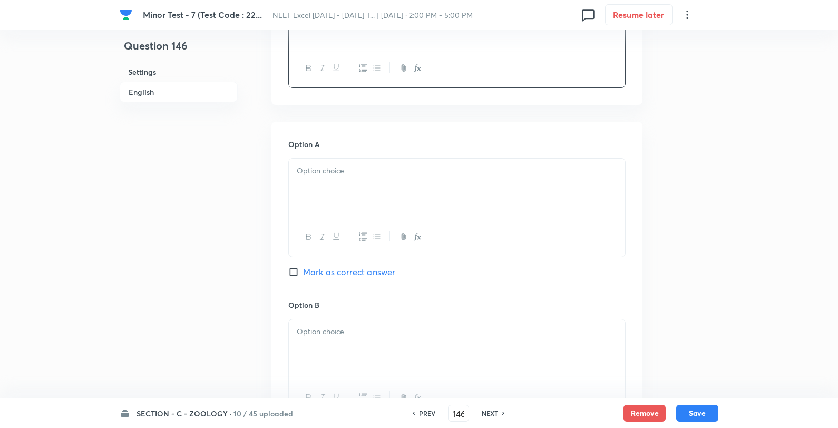
scroll to position [410, 0]
click at [331, 178] on div at bounding box center [457, 181] width 336 height 59
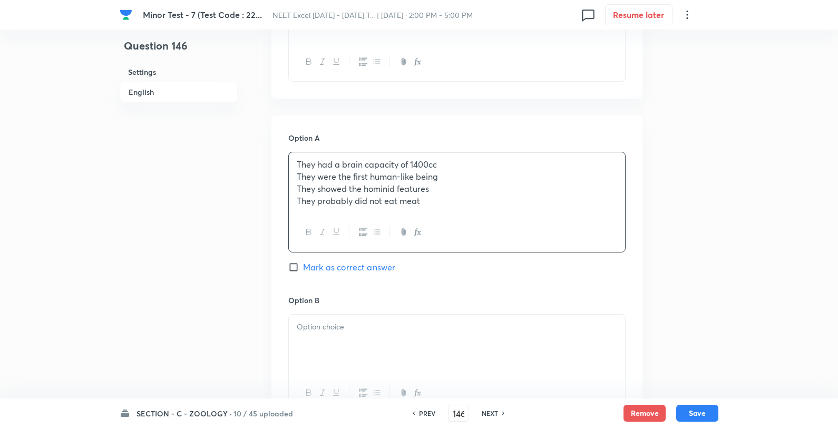
click at [298, 172] on p "They were the first human-like being" at bounding box center [457, 177] width 320 height 12
click at [323, 339] on div at bounding box center [457, 342] width 336 height 59
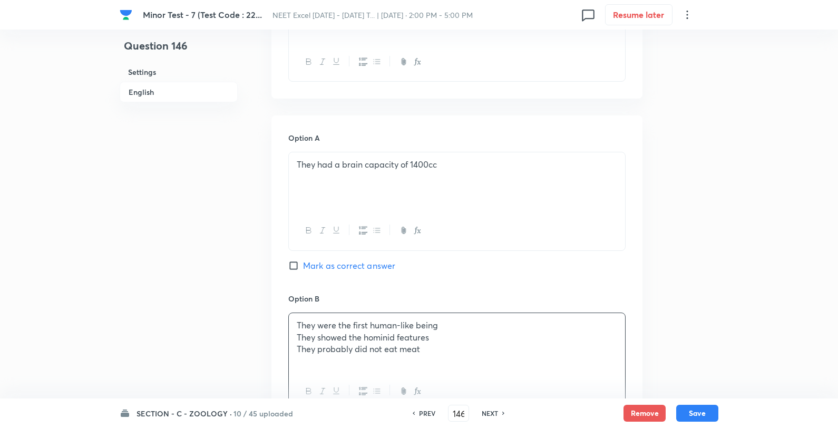
click at [464, 319] on p "They were the first human-like being" at bounding box center [457, 325] width 320 height 12
click at [366, 269] on span "Mark as correct answer" at bounding box center [349, 265] width 92 height 13
click at [303, 269] on input "Mark as correct answer" at bounding box center [295, 265] width 15 height 11
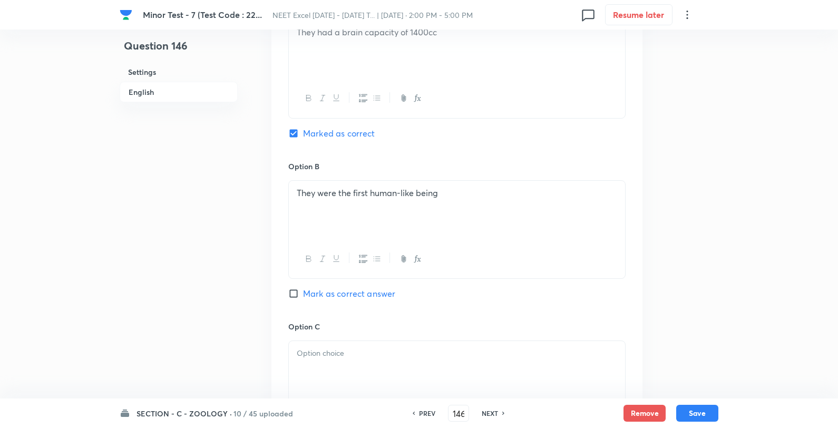
scroll to position [644, 0]
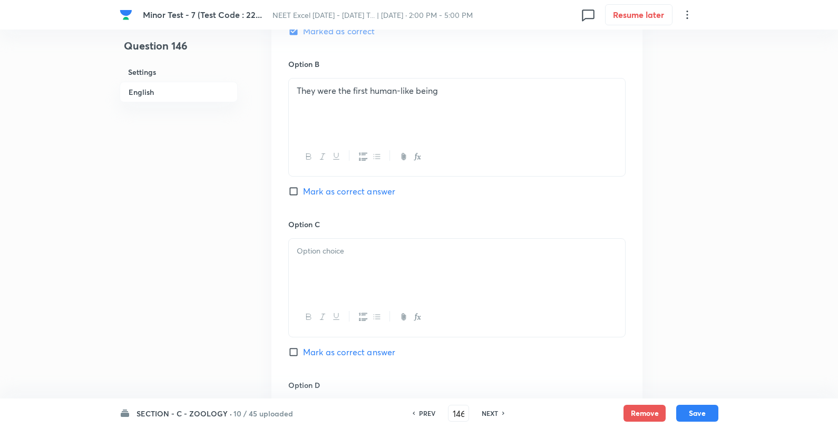
click at [388, 241] on div at bounding box center [456, 287] width 337 height 99
click at [408, 256] on p at bounding box center [457, 251] width 320 height 12
click at [414, 255] on p at bounding box center [457, 251] width 320 height 12
click at [461, 249] on p at bounding box center [457, 251] width 320 height 12
click at [460, 249] on p at bounding box center [457, 251] width 320 height 12
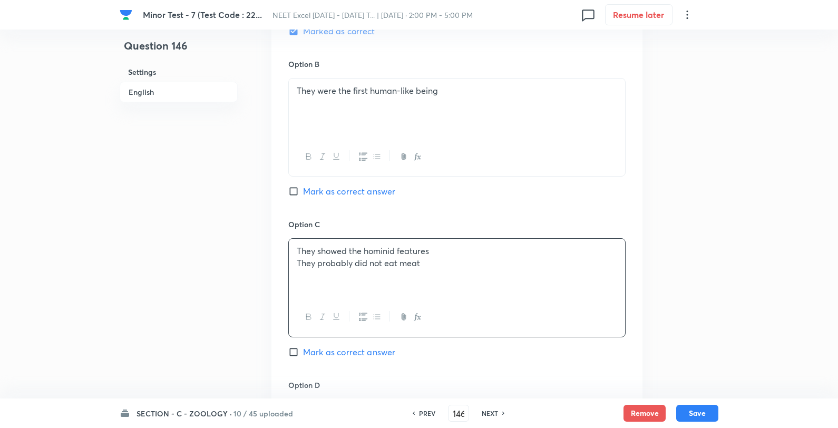
click at [472, 248] on p "They showed the hominid features" at bounding box center [457, 251] width 320 height 12
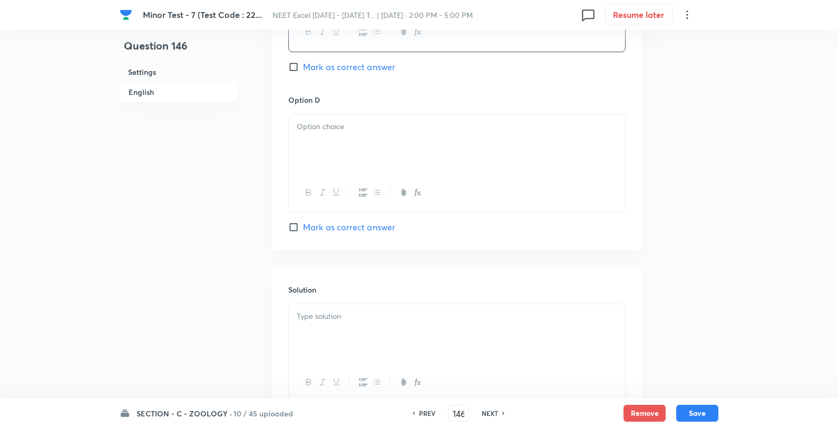
scroll to position [937, 0]
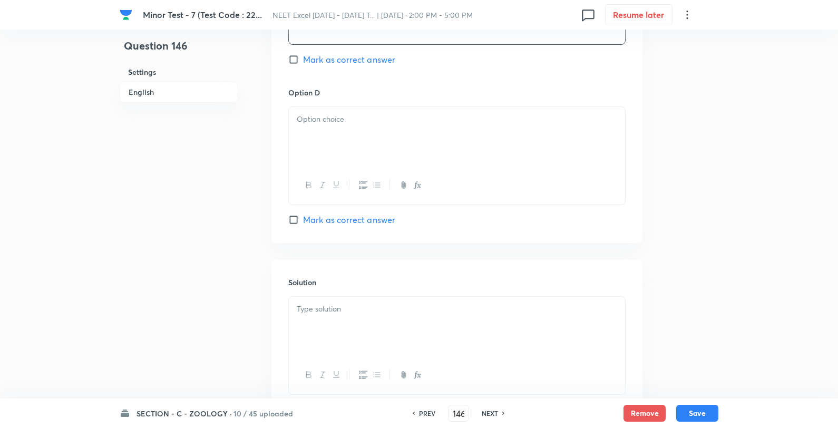
click at [396, 159] on div at bounding box center [457, 136] width 336 height 59
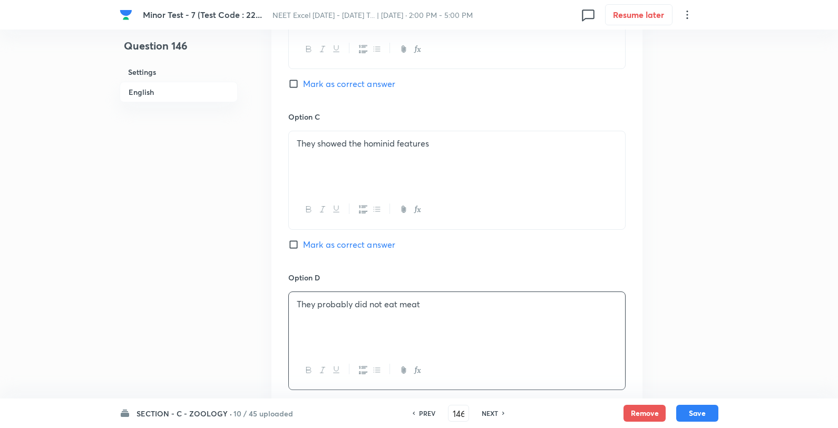
scroll to position [1015, 0]
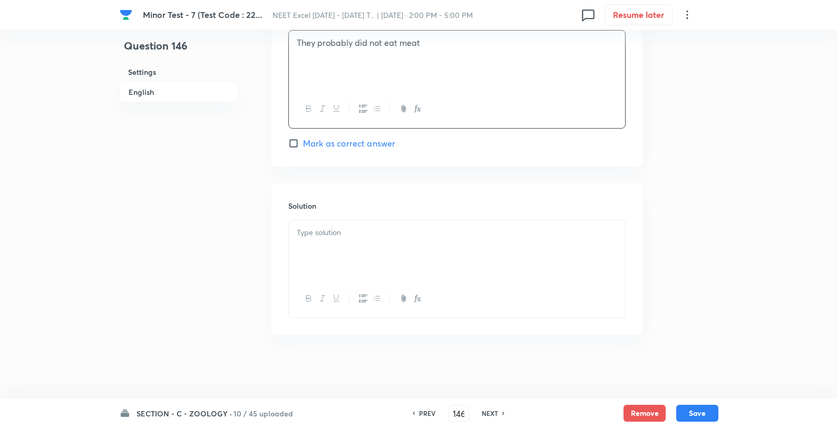
click at [387, 256] on div at bounding box center [457, 249] width 336 height 59
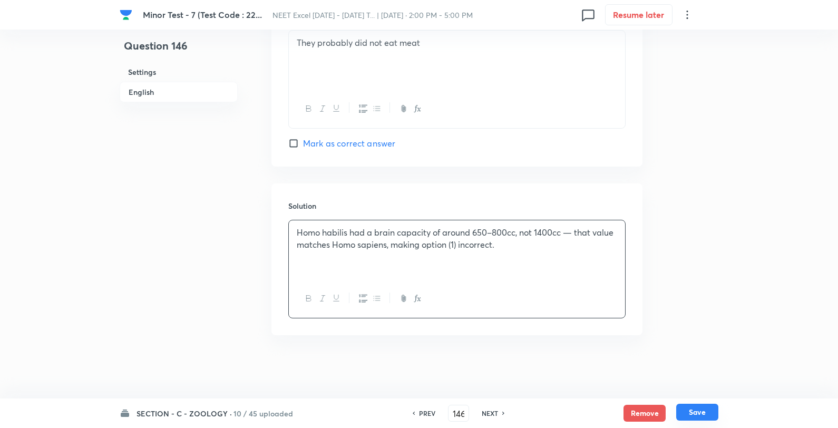
click at [695, 410] on button "Save" at bounding box center [697, 412] width 42 height 17
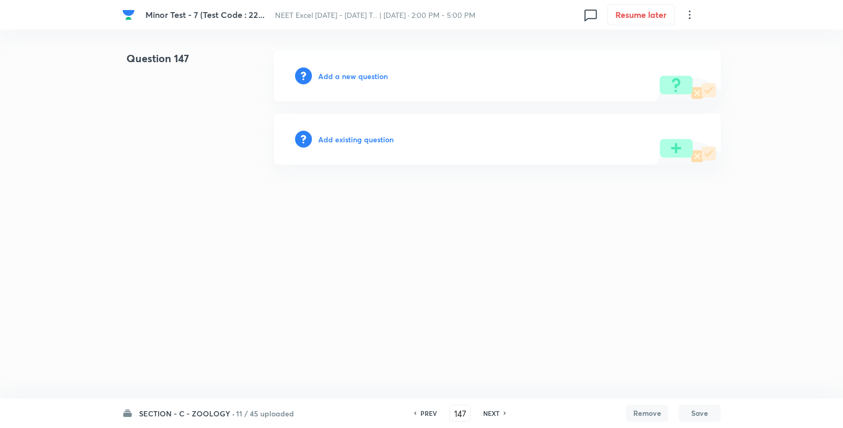
click at [365, 69] on div "Add a new question" at bounding box center [497, 76] width 447 height 51
click at [358, 78] on h6 "Add a new question" at bounding box center [353, 76] width 70 height 11
click at [358, 78] on h6 "Choose a question type" at bounding box center [358, 76] width 81 height 11
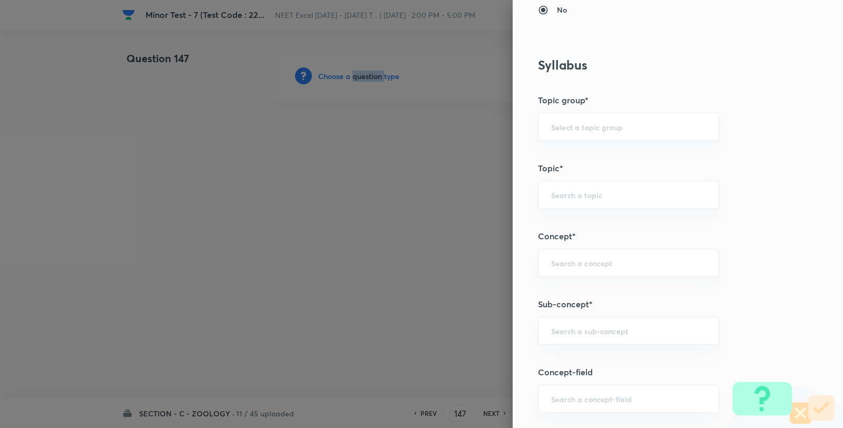
scroll to position [644, 0]
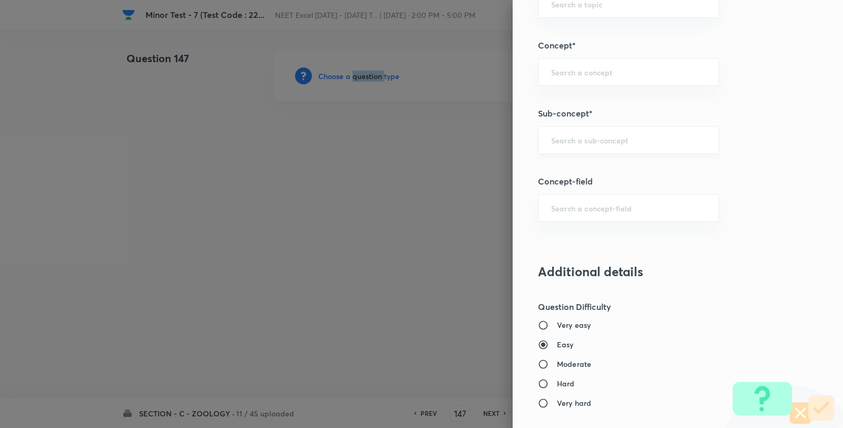
click at [596, 132] on div "​" at bounding box center [628, 140] width 181 height 28
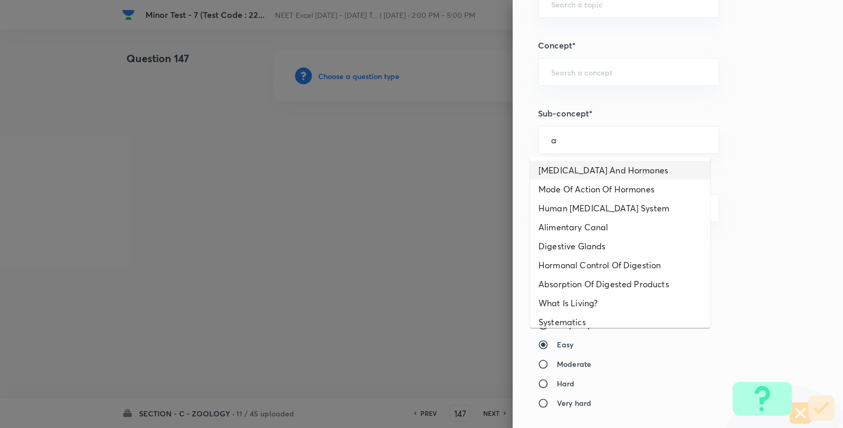
click at [586, 166] on li "Endocrine Glands And Hormones" at bounding box center [620, 170] width 180 height 19
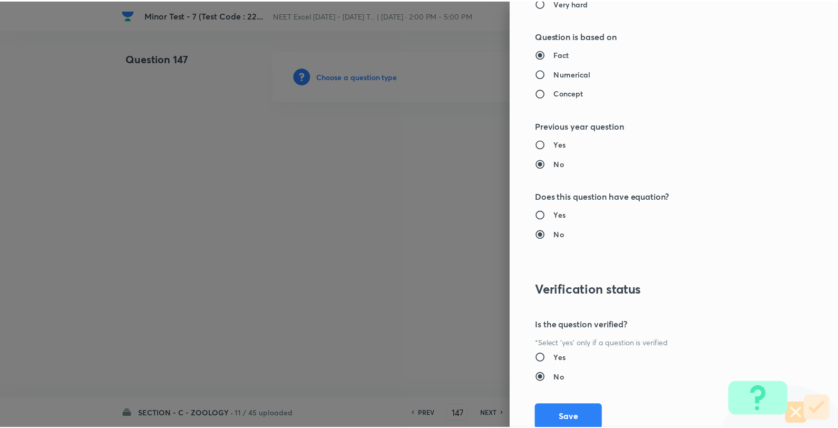
scroll to position [1080, 0]
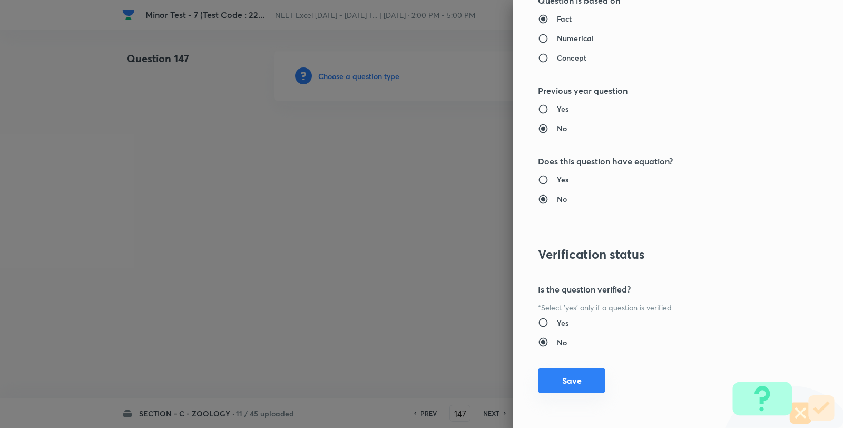
click at [548, 378] on button "Save" at bounding box center [571, 380] width 67 height 25
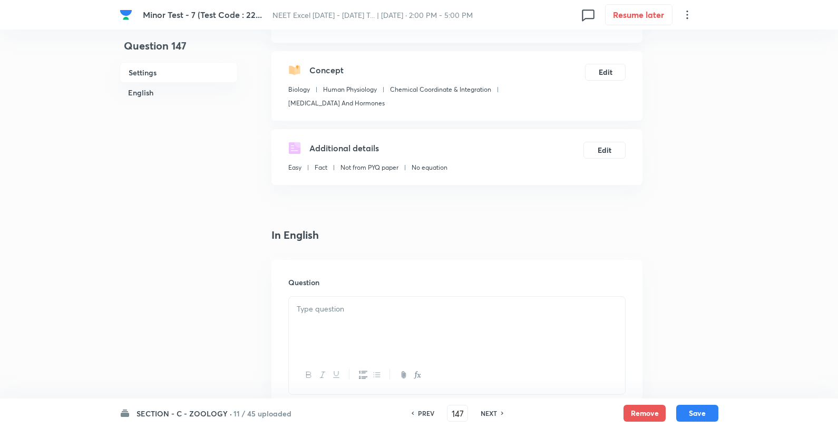
scroll to position [234, 0]
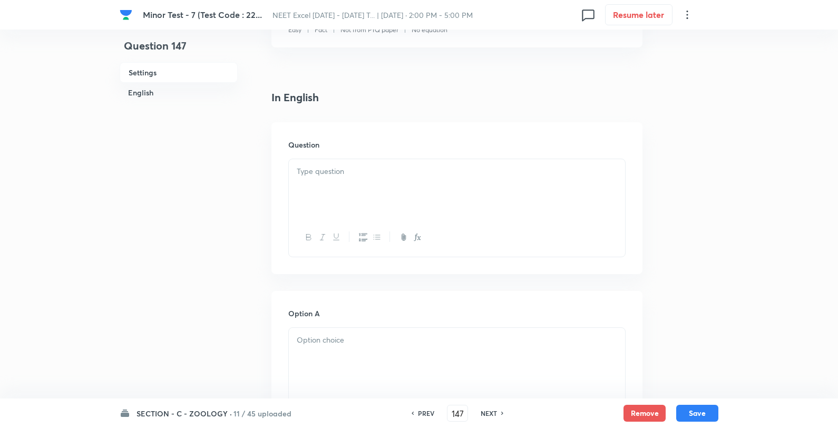
click at [372, 191] on div at bounding box center [457, 188] width 336 height 59
click at [292, 193] on div "The ancestors of man who used hides to protect their body were" at bounding box center [457, 188] width 336 height 59
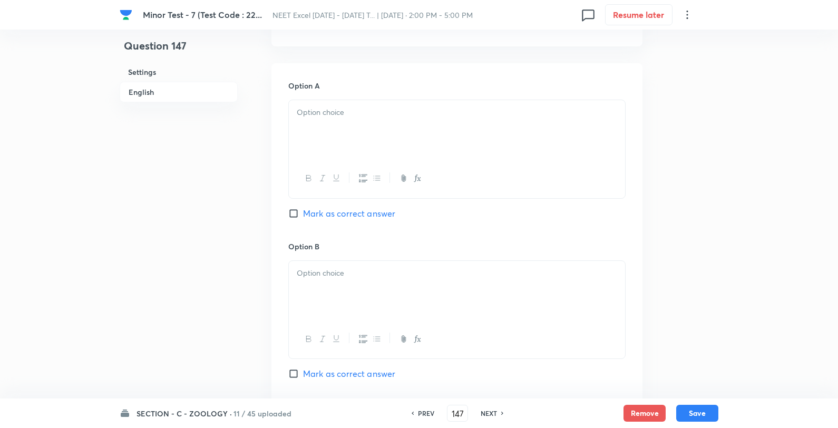
scroll to position [468, 0]
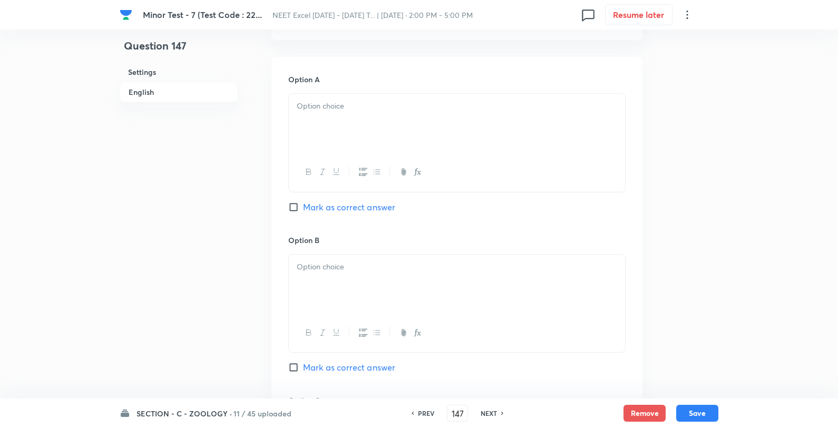
click at [352, 95] on div at bounding box center [457, 123] width 336 height 59
click at [410, 98] on div "Homo erectus Homo habilis Neanderthal man Australopithecus" at bounding box center [457, 124] width 336 height 61
click at [394, 259] on div at bounding box center [457, 284] width 336 height 59
click at [413, 259] on div "Homo habilis Neanderthal man Australopithecus" at bounding box center [457, 284] width 336 height 59
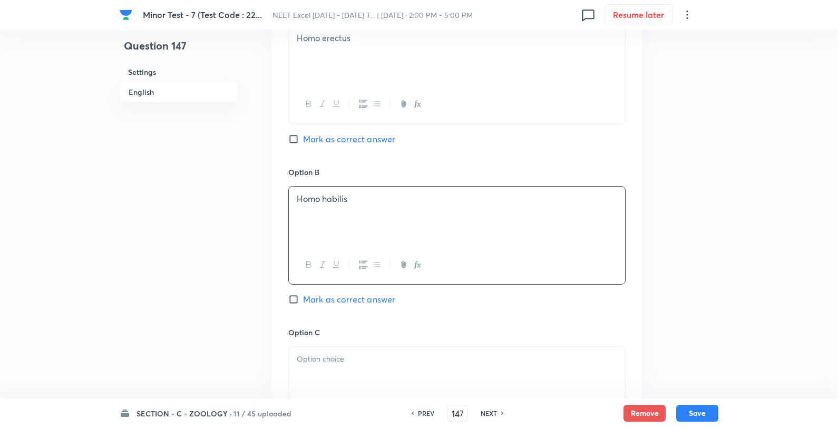
scroll to position [644, 0]
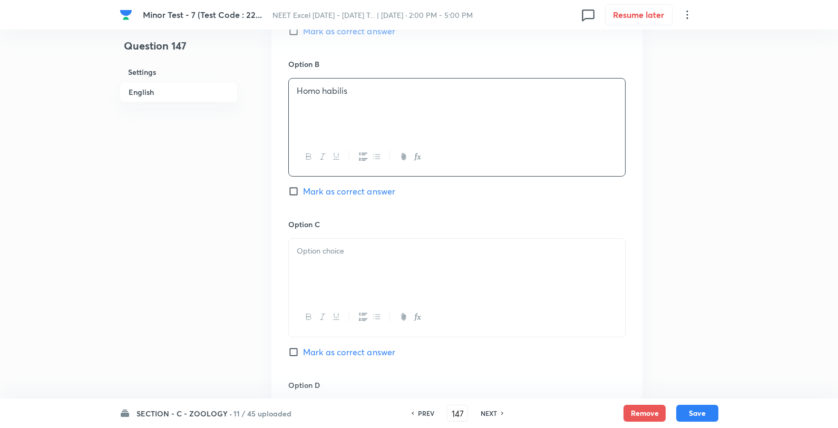
click at [348, 271] on div at bounding box center [457, 268] width 336 height 59
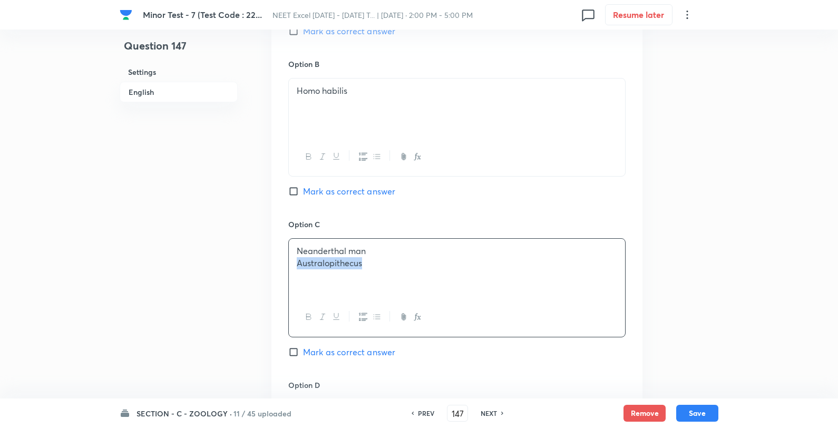
click at [383, 253] on p "Neanderthal man" at bounding box center [457, 251] width 320 height 12
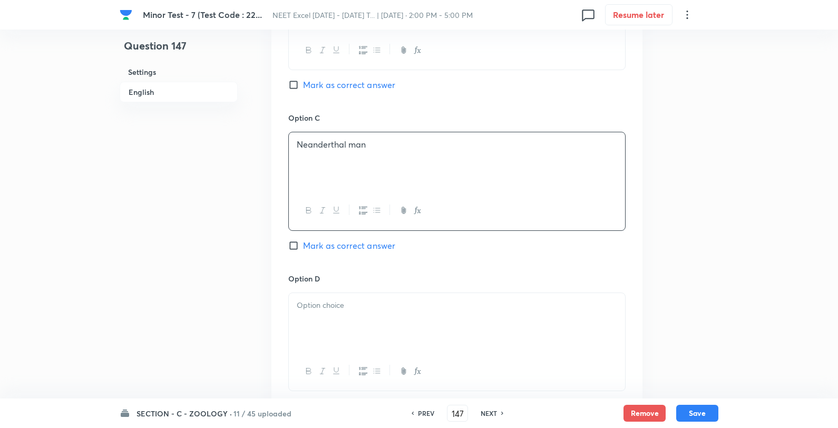
scroll to position [761, 0]
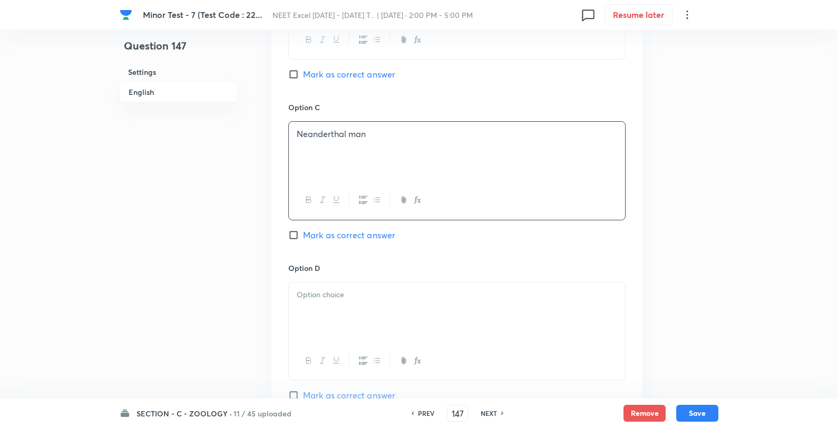
click at [312, 325] on div at bounding box center [457, 312] width 336 height 59
click at [341, 239] on span "Mark as correct answer" at bounding box center [349, 235] width 92 height 13
click at [303, 239] on input "Mark as correct answer" at bounding box center [295, 235] width 15 height 11
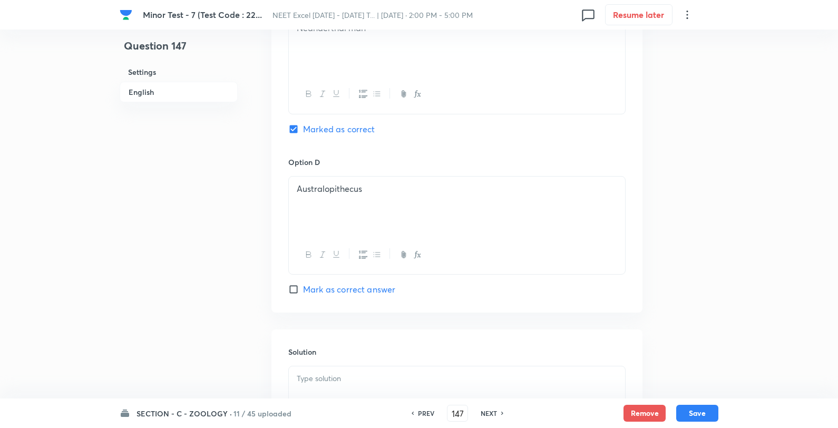
scroll to position [878, 0]
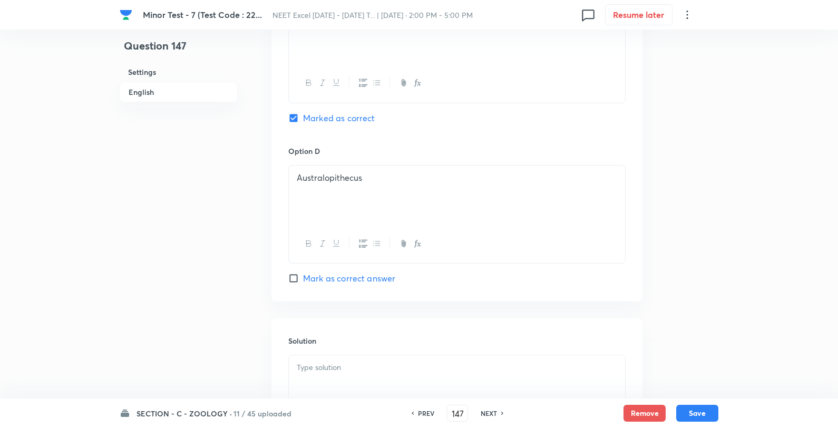
drag, startPoint x: 361, startPoint y: 371, endPoint x: 371, endPoint y: 382, distance: 14.9
click at [365, 380] on div at bounding box center [457, 384] width 336 height 59
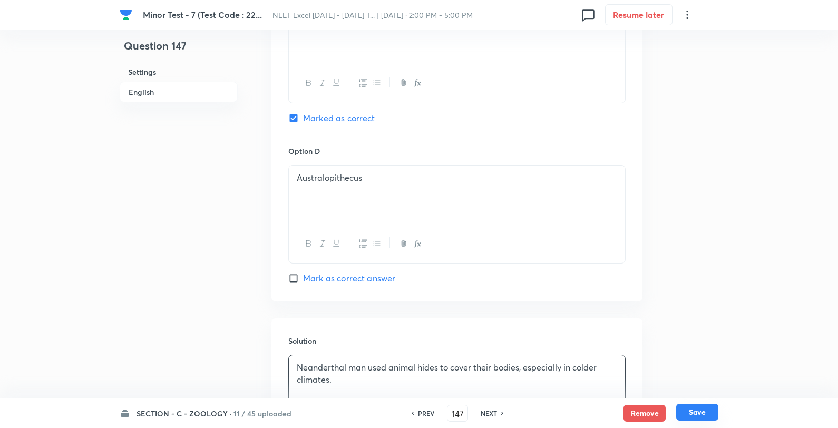
click at [705, 409] on button "Save" at bounding box center [697, 412] width 42 height 17
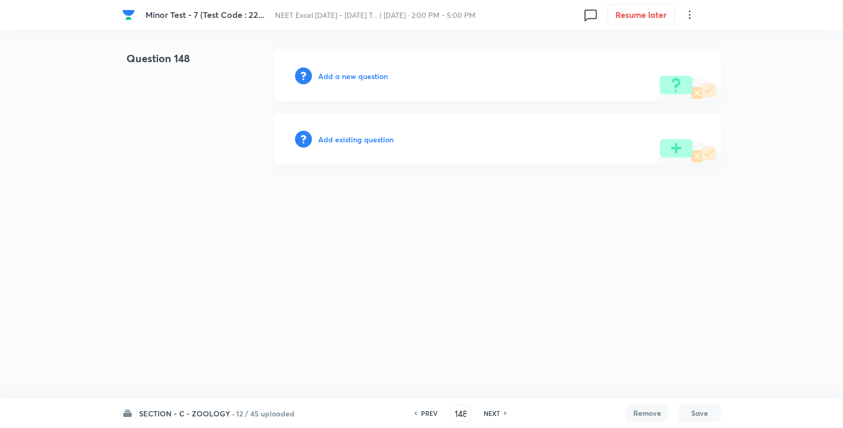
click at [352, 77] on h6 "Add a new question" at bounding box center [353, 76] width 70 height 11
click at [352, 77] on h6 "Choose a question type" at bounding box center [358, 76] width 81 height 11
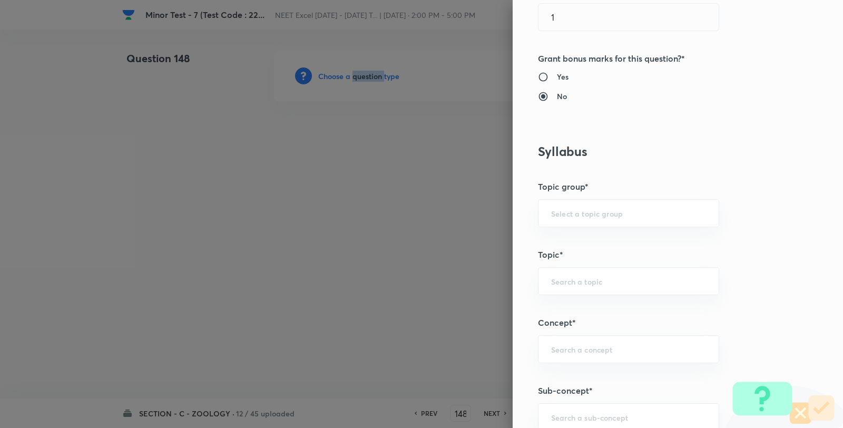
scroll to position [527, 0]
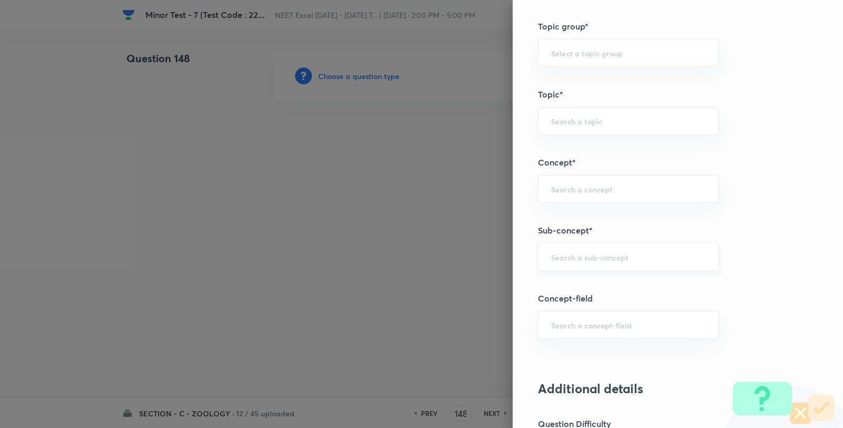
click at [589, 257] on input "text" at bounding box center [628, 257] width 155 height 10
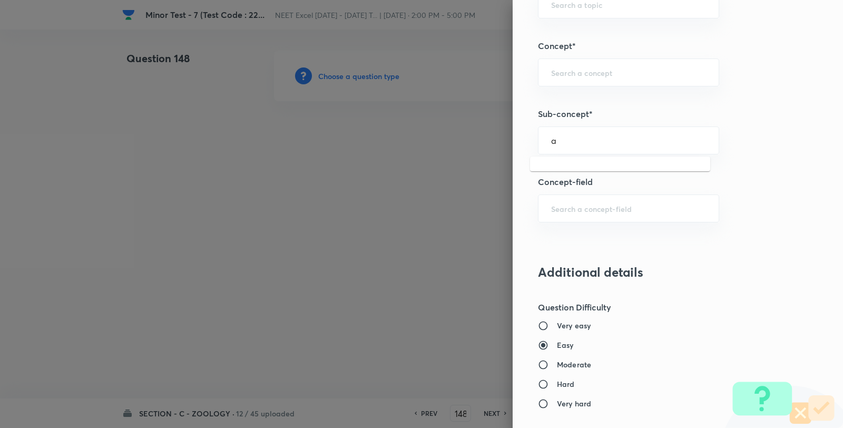
scroll to position [644, 0]
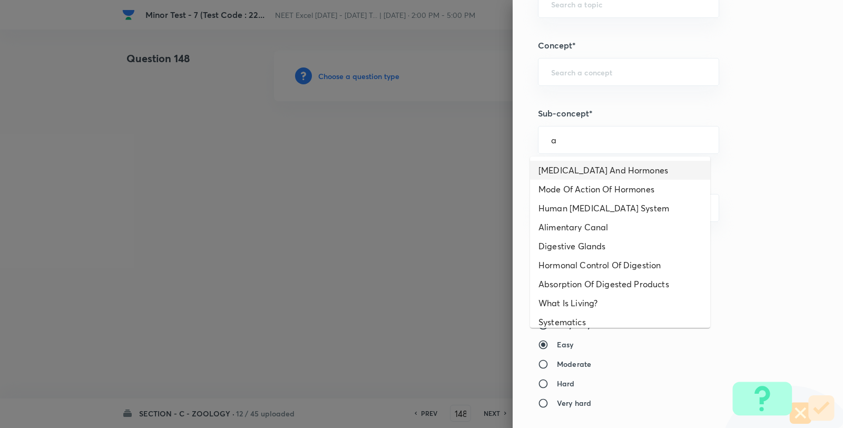
click at [578, 169] on li "Endocrine Glands And Hormones" at bounding box center [620, 170] width 180 height 19
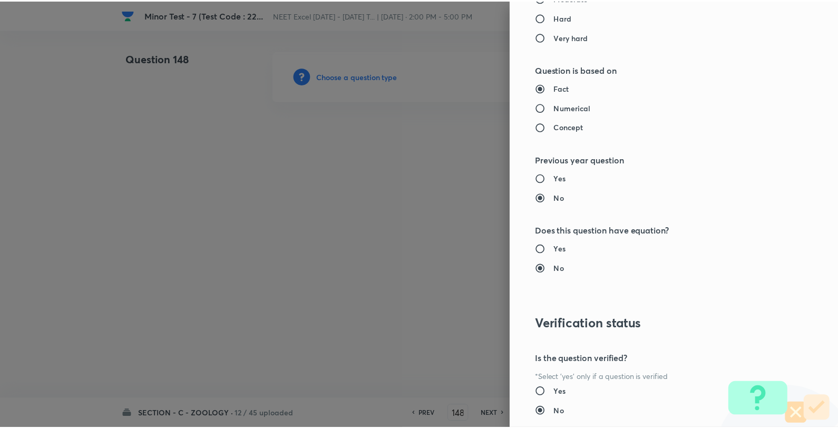
scroll to position [1080, 0]
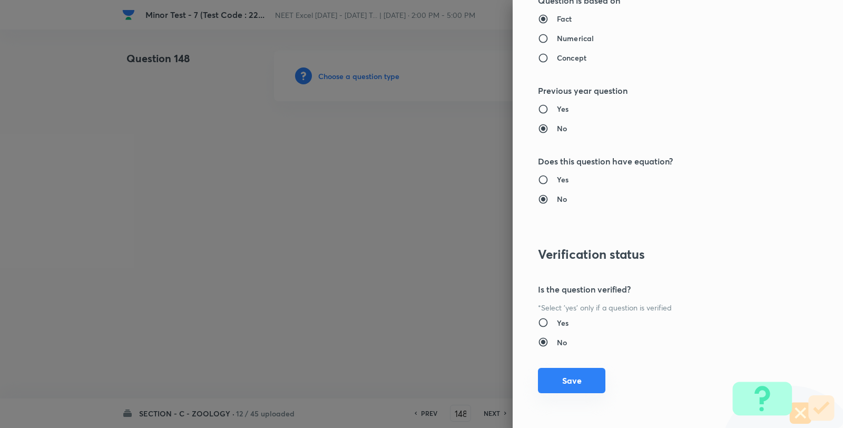
click at [556, 378] on button "Save" at bounding box center [571, 380] width 67 height 25
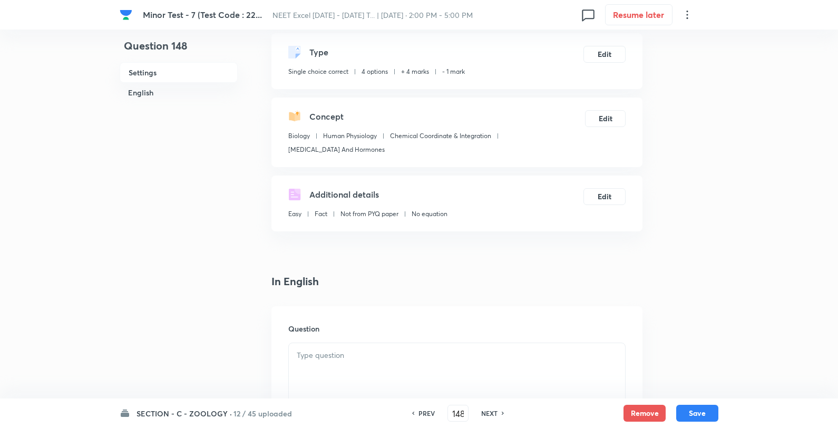
scroll to position [117, 0]
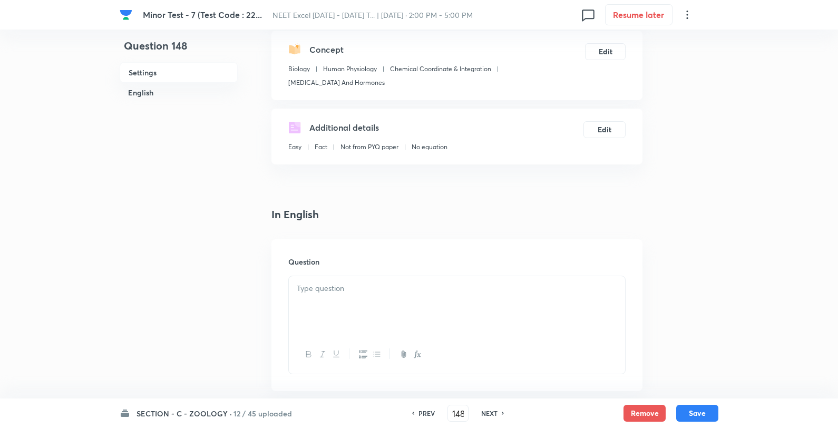
click at [348, 317] on div at bounding box center [457, 305] width 336 height 59
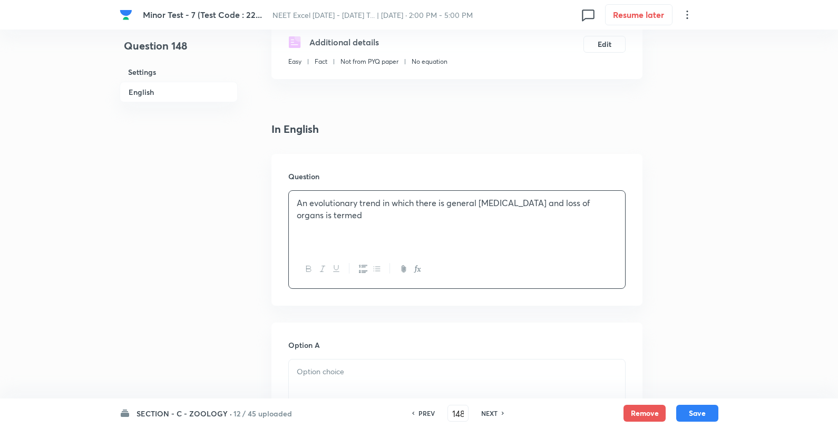
scroll to position [293, 0]
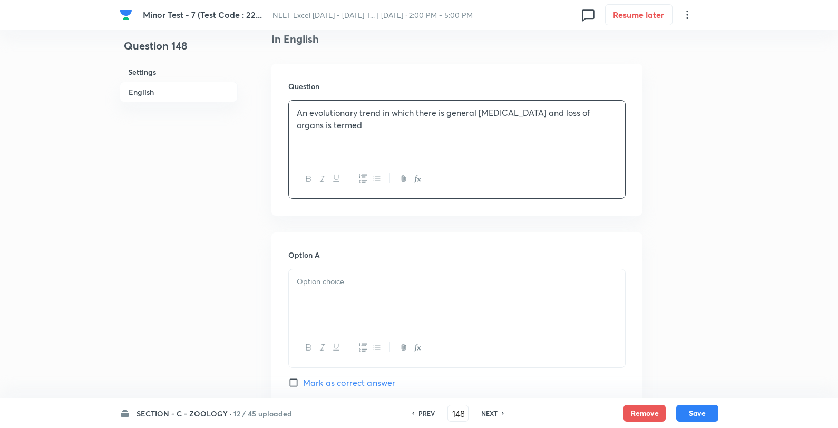
click at [354, 276] on div at bounding box center [457, 298] width 336 height 59
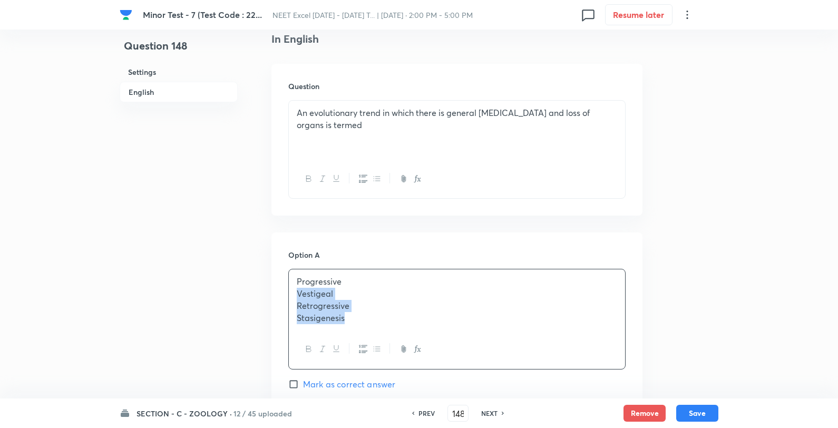
drag, startPoint x: 376, startPoint y: 278, endPoint x: 403, endPoint y: 248, distance: 40.3
click at [378, 276] on p "Progressive" at bounding box center [457, 282] width 320 height 12
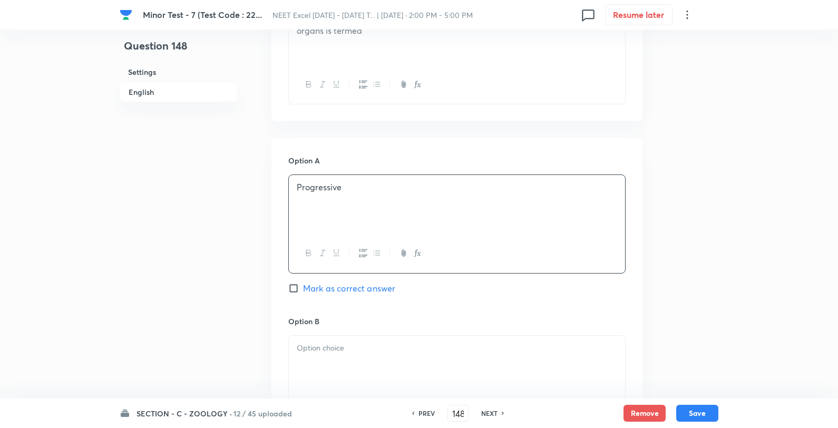
scroll to position [586, 0]
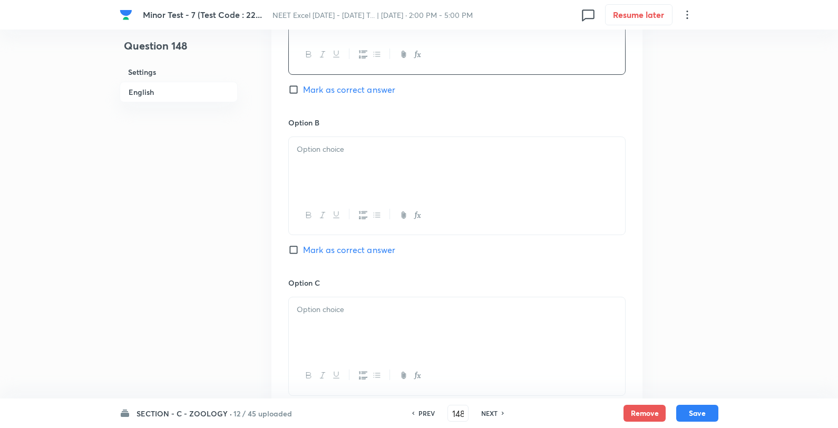
click at [355, 177] on div at bounding box center [457, 166] width 336 height 59
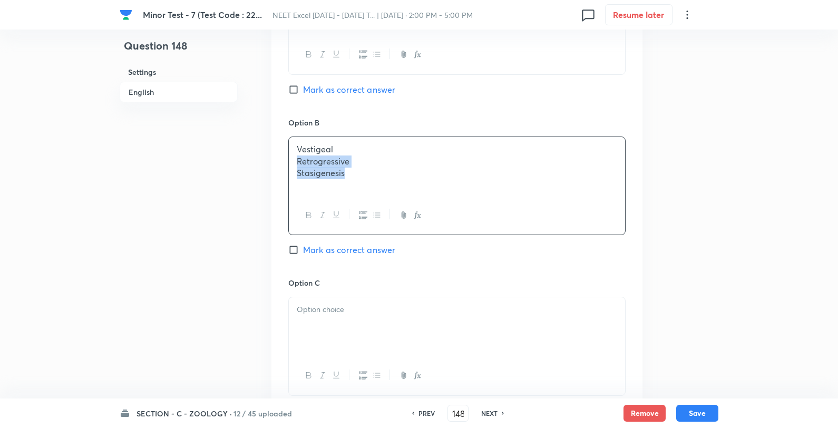
click at [396, 147] on p "Vestigeal" at bounding box center [457, 149] width 320 height 12
click at [349, 319] on div at bounding box center [457, 326] width 336 height 59
click at [398, 296] on div "Option C Retrogressive Stasigenesis Mark as correct answer" at bounding box center [456, 357] width 337 height 160
click at [376, 298] on div "Retrogressive Stasigenesis" at bounding box center [457, 326] width 336 height 59
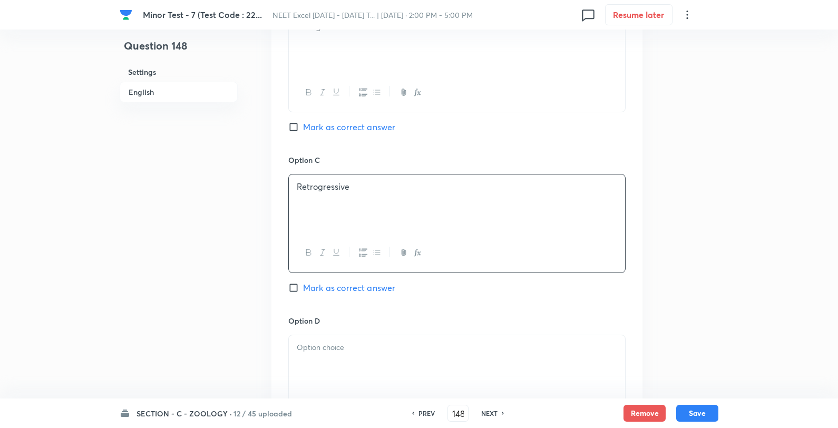
scroll to position [820, 0]
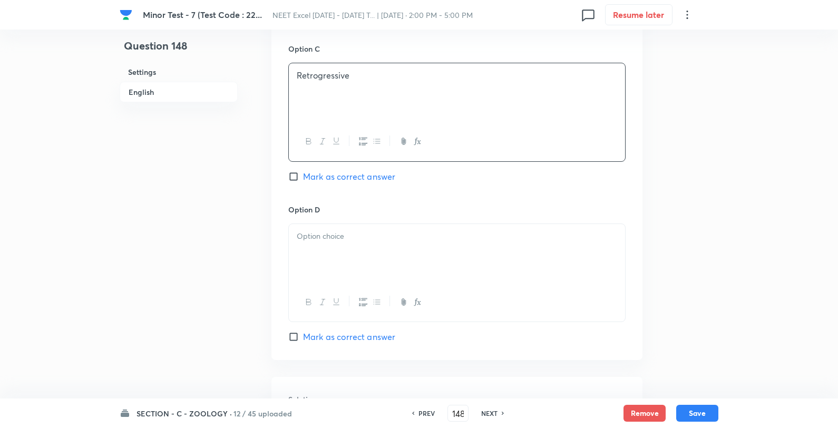
click at [352, 176] on span "Mark as correct answer" at bounding box center [349, 176] width 92 height 13
click at [303, 176] on input "Mark as correct answer" at bounding box center [295, 176] width 15 height 11
click at [349, 244] on div at bounding box center [457, 253] width 336 height 59
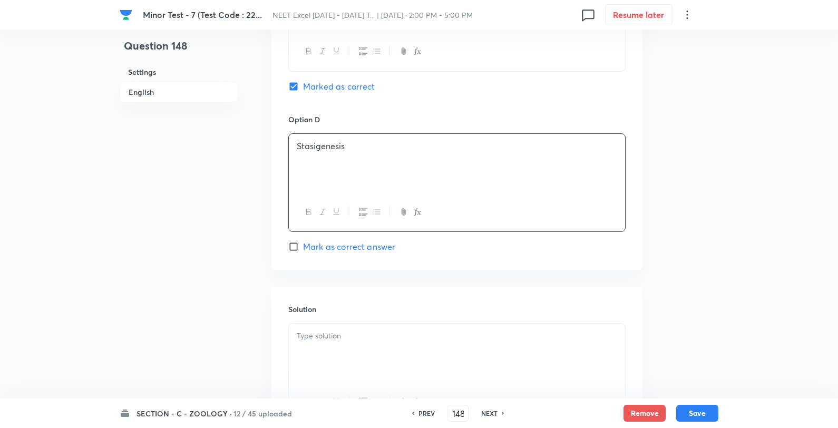
scroll to position [1015, 0]
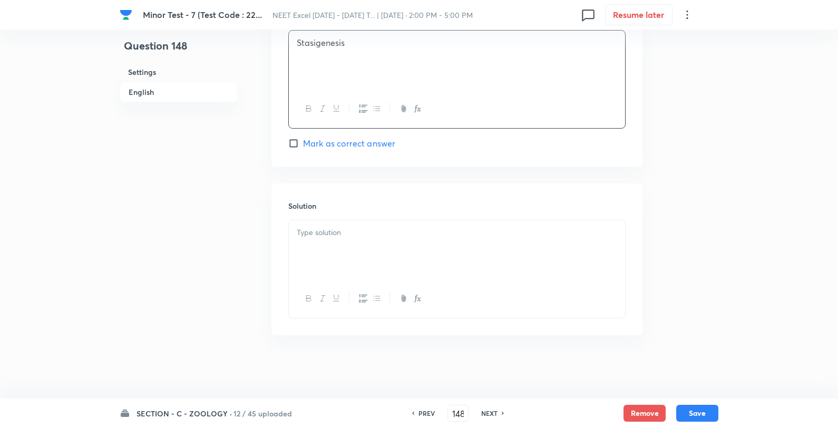
click at [352, 269] on div at bounding box center [457, 249] width 336 height 59
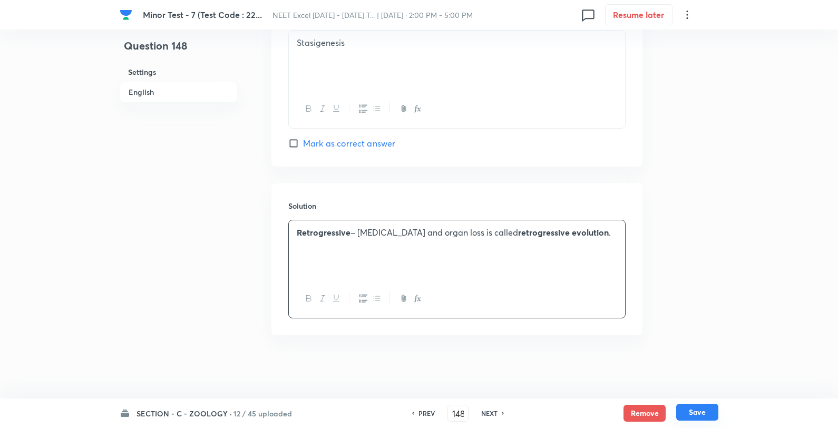
click at [699, 410] on button "Save" at bounding box center [697, 412] width 42 height 17
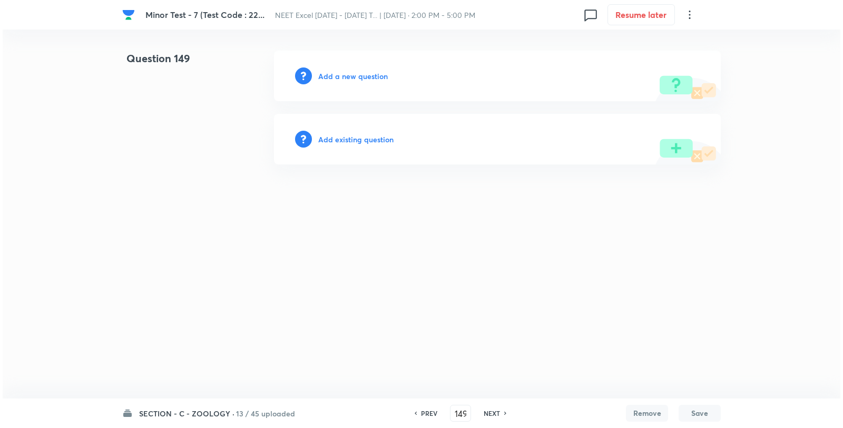
scroll to position [0, 0]
click at [348, 77] on h6 "Add a new question" at bounding box center [353, 76] width 70 height 11
click at [346, 76] on h6 "Choose a question type" at bounding box center [358, 76] width 81 height 11
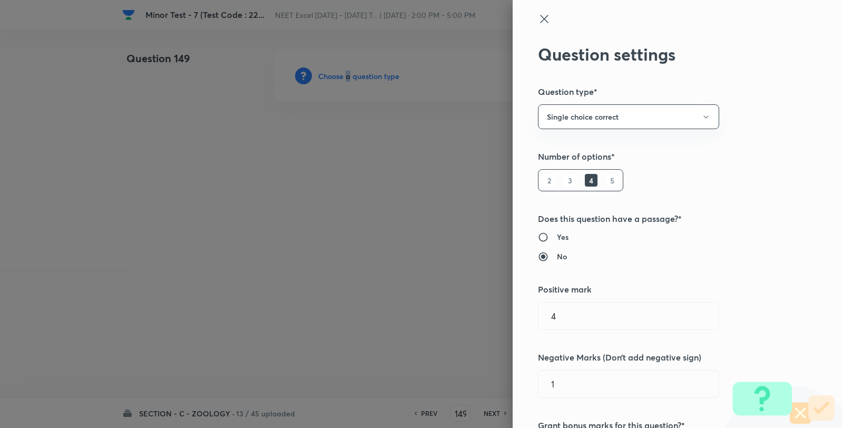
scroll to position [527, 0]
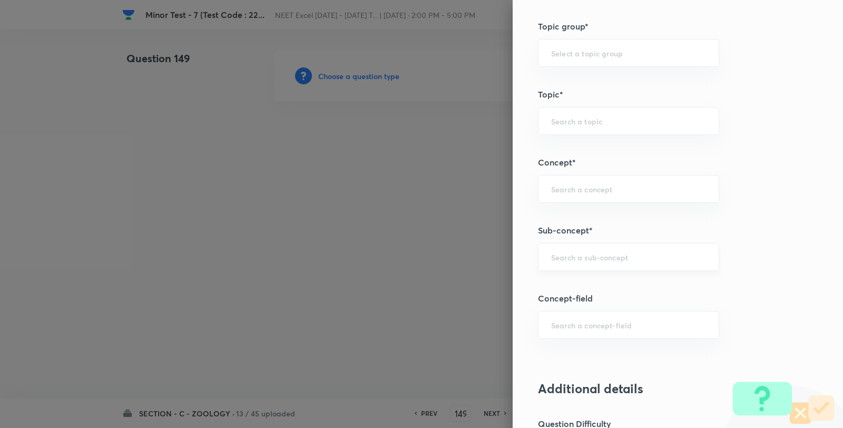
click at [565, 258] on input "text" at bounding box center [628, 257] width 155 height 10
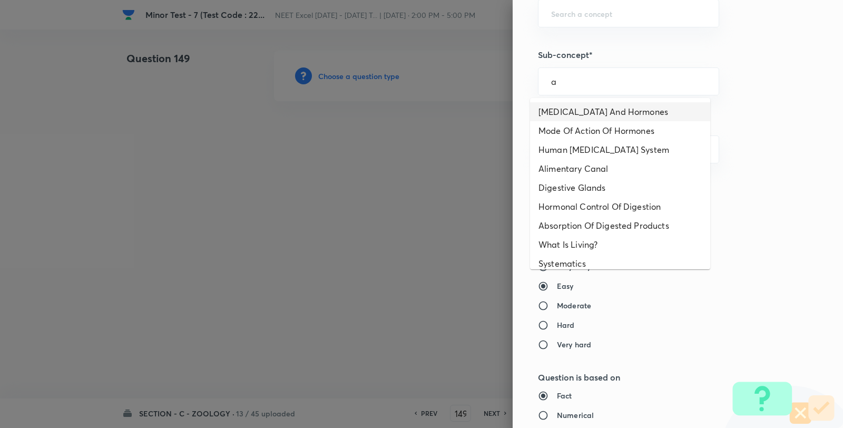
click at [571, 112] on li "Endocrine Glands And Hormones" at bounding box center [620, 111] width 180 height 19
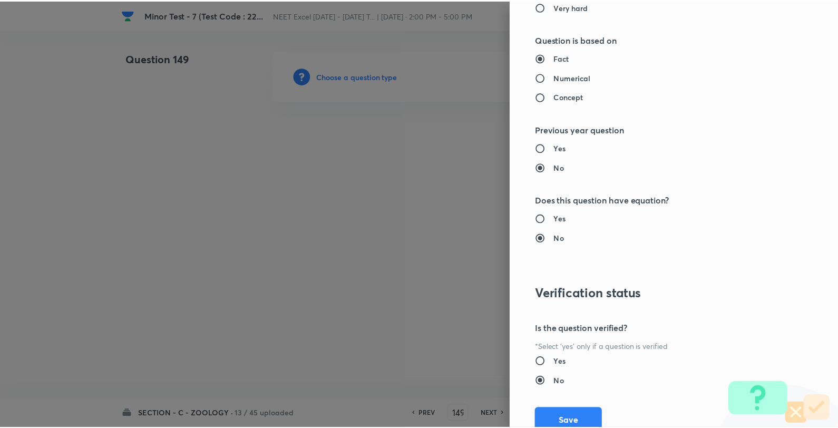
scroll to position [1080, 0]
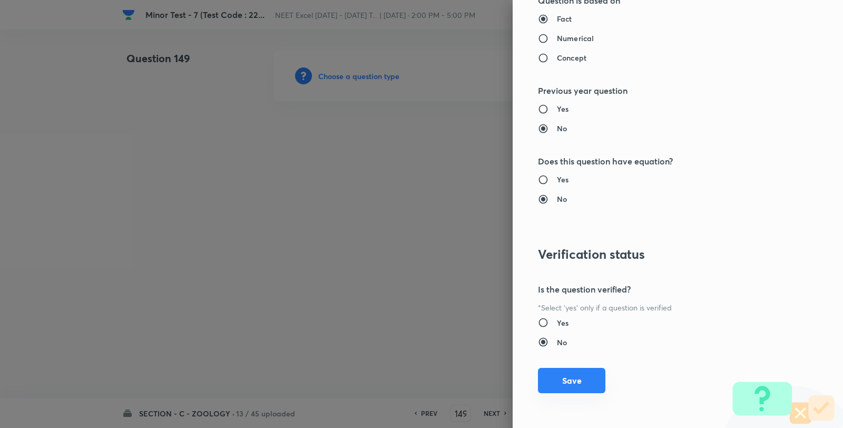
click at [550, 383] on button "Save" at bounding box center [571, 380] width 67 height 25
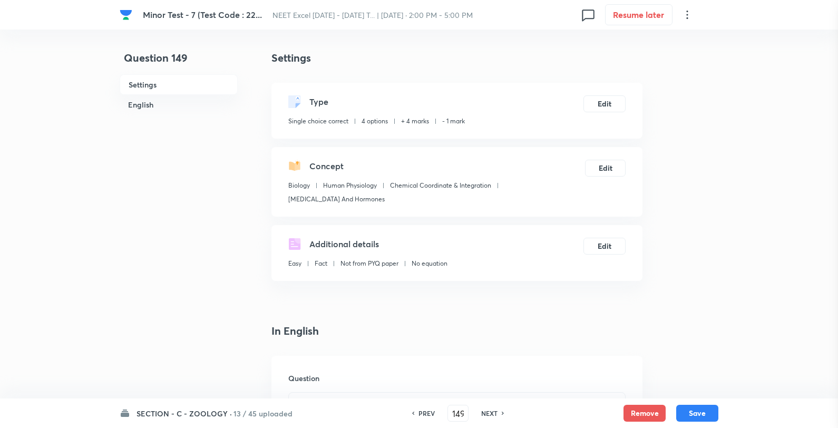
scroll to position [293, 0]
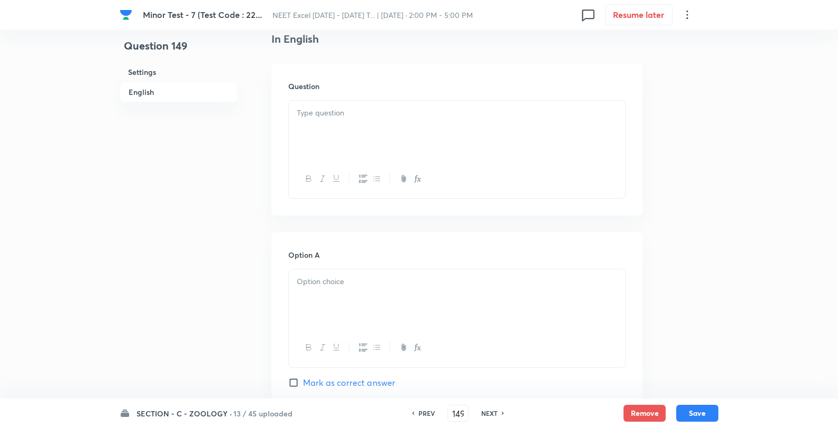
click at [327, 122] on div at bounding box center [457, 130] width 336 height 59
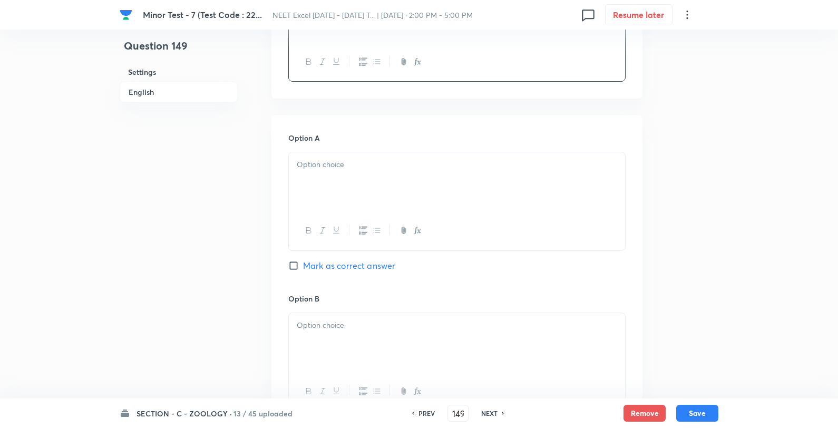
click at [325, 171] on div at bounding box center [457, 181] width 336 height 59
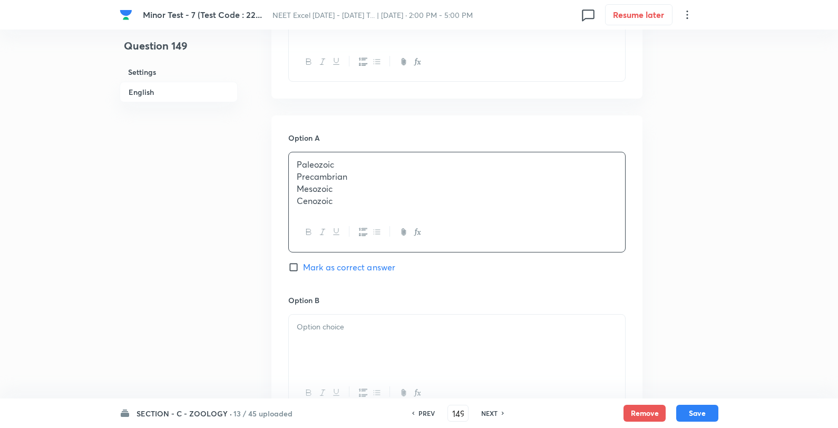
click at [403, 164] on p "Paleozoic" at bounding box center [457, 165] width 320 height 12
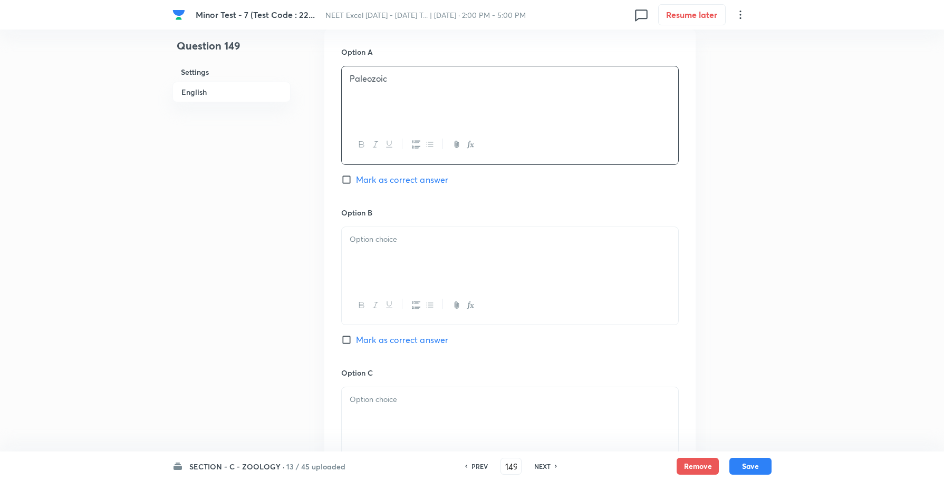
scroll to position [607, 0]
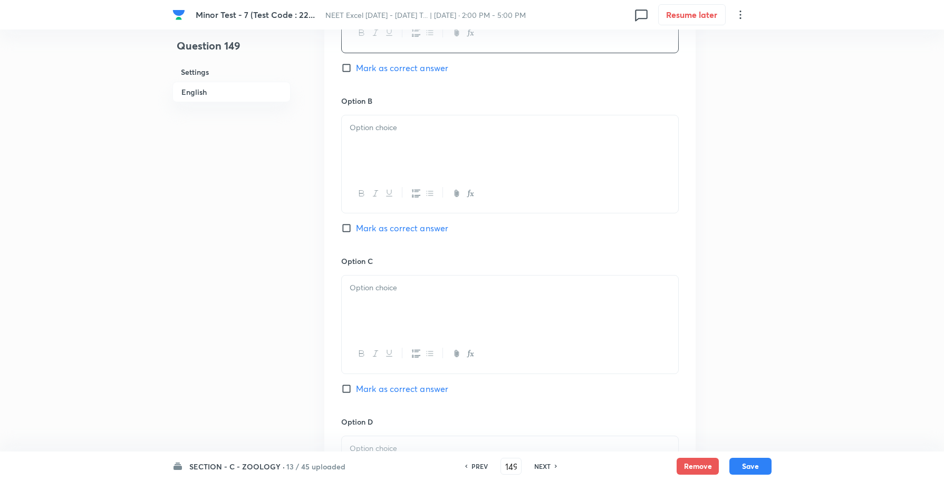
click at [401, 144] on div at bounding box center [510, 144] width 336 height 59
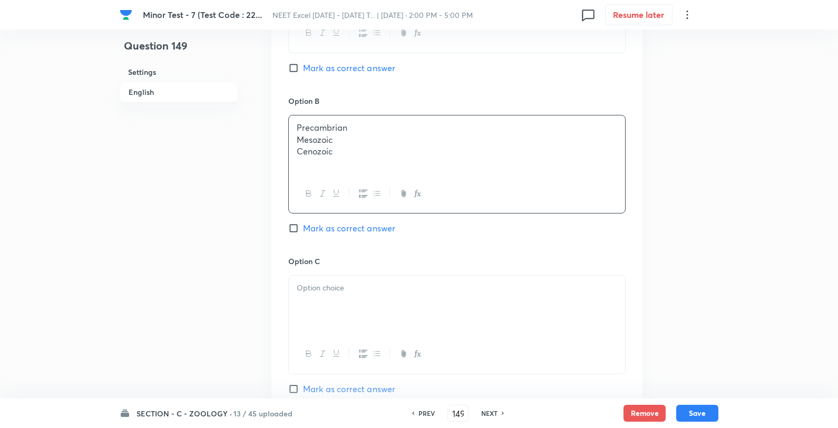
click at [371, 128] on p "Precambrian" at bounding box center [457, 128] width 320 height 12
click at [351, 285] on div at bounding box center [457, 305] width 336 height 59
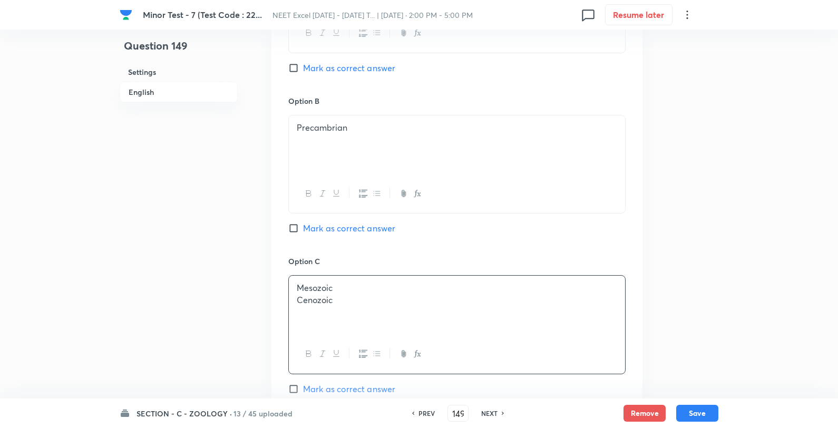
drag, startPoint x: 351, startPoint y: 286, endPoint x: 398, endPoint y: 273, distance: 48.7
click at [385, 288] on p "Mesozoic" at bounding box center [457, 288] width 320 height 12
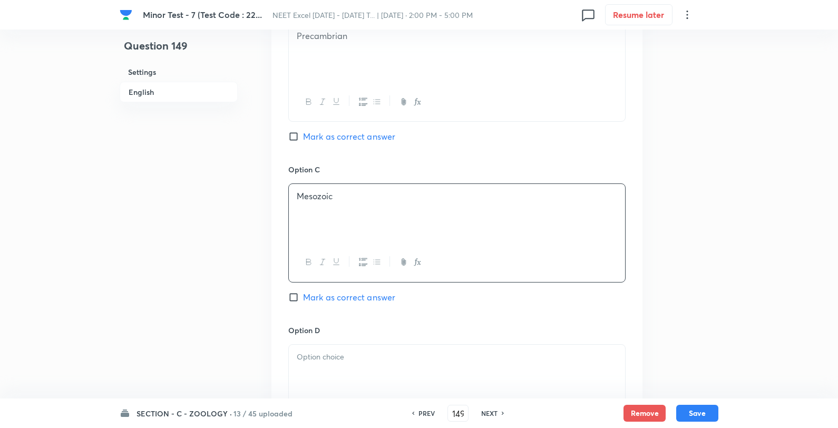
scroll to position [783, 0]
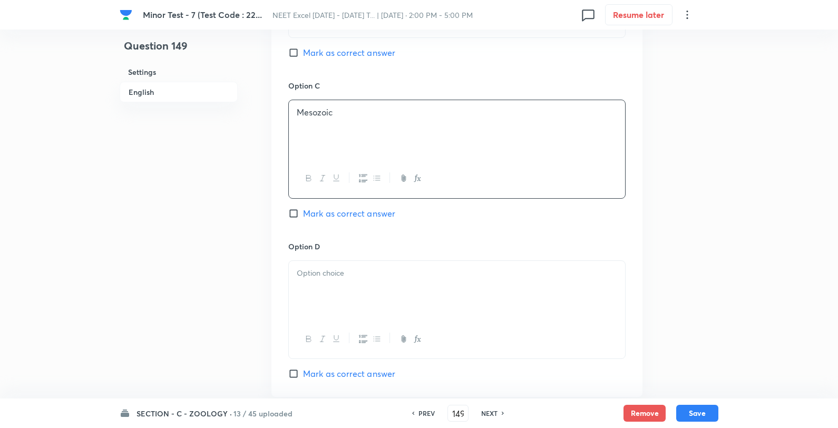
click at [349, 290] on div at bounding box center [457, 290] width 336 height 59
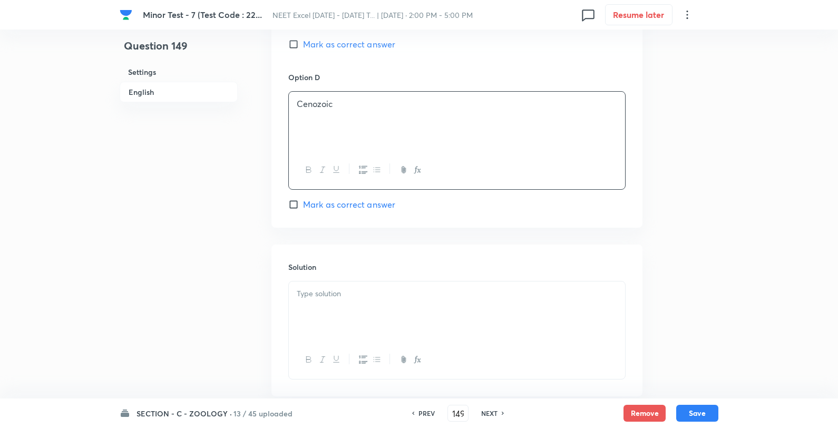
scroll to position [958, 0]
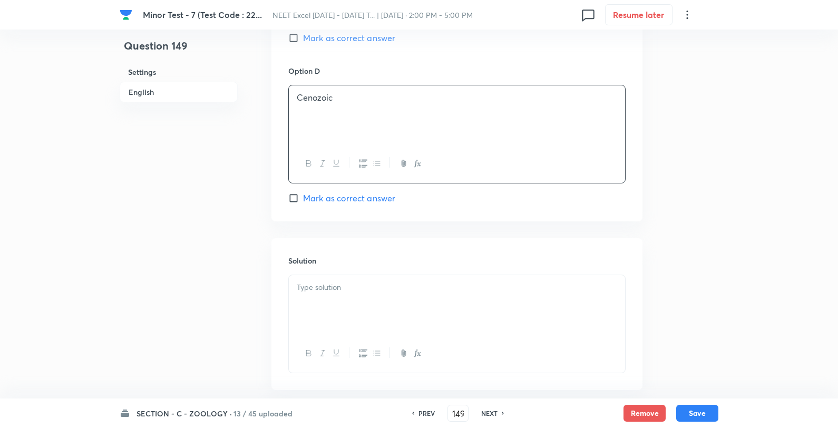
click at [330, 40] on span "Mark as correct answer" at bounding box center [349, 38] width 92 height 13
click at [303, 40] on input "Mark as correct answer" at bounding box center [295, 38] width 15 height 11
drag, startPoint x: 323, startPoint y: 253, endPoint x: 324, endPoint y: 278, distance: 24.8
click at [324, 275] on div "Solution" at bounding box center [456, 314] width 371 height 152
click at [328, 297] on div at bounding box center [457, 304] width 336 height 59
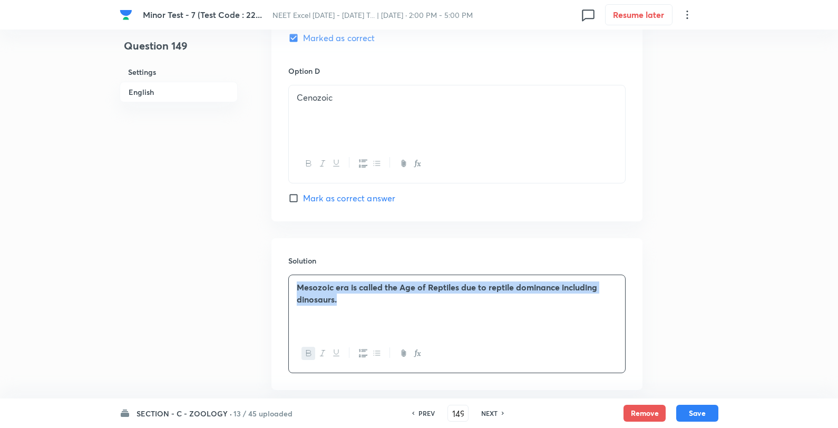
click at [306, 349] on button "button" at bounding box center [309, 353] width 14 height 13
click at [695, 413] on button "Save" at bounding box center [697, 412] width 42 height 17
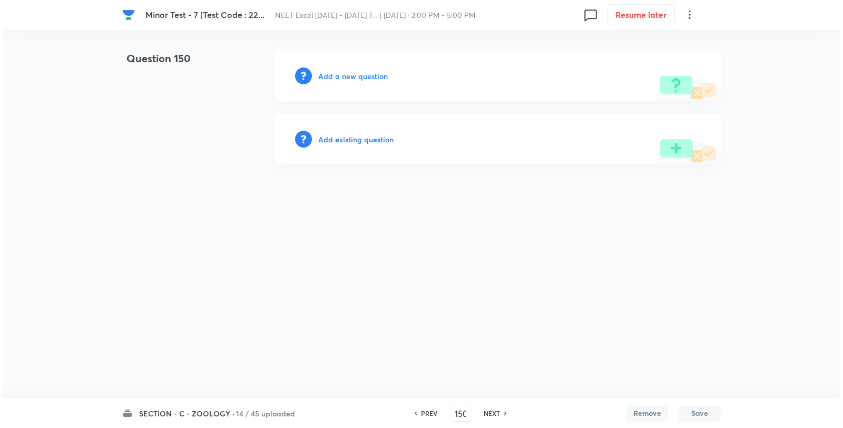
scroll to position [0, 0]
click at [338, 82] on div "Add a new question" at bounding box center [497, 76] width 447 height 51
click at [338, 80] on h6 "Add a new question" at bounding box center [353, 76] width 70 height 11
click at [339, 78] on h6 "Choose a question type" at bounding box center [358, 76] width 81 height 11
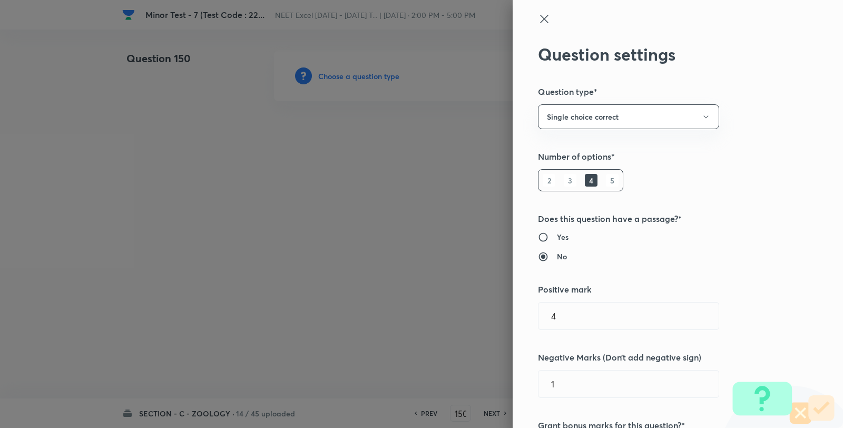
click at [343, 75] on div at bounding box center [421, 214] width 843 height 428
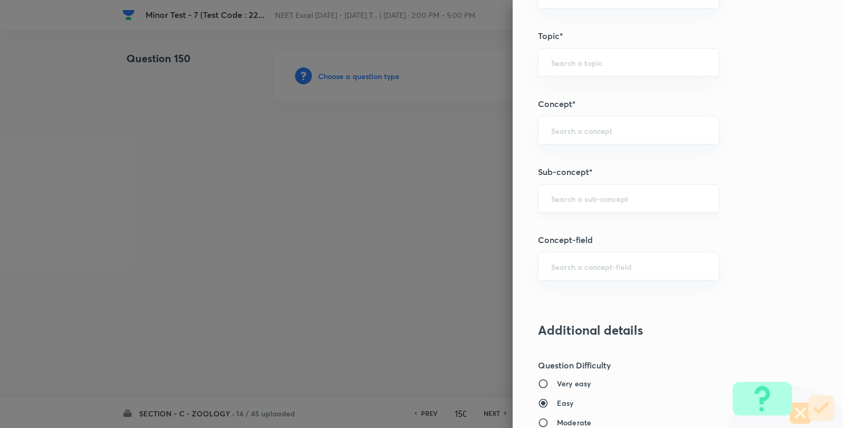
click at [575, 192] on div "​" at bounding box center [628, 198] width 181 height 28
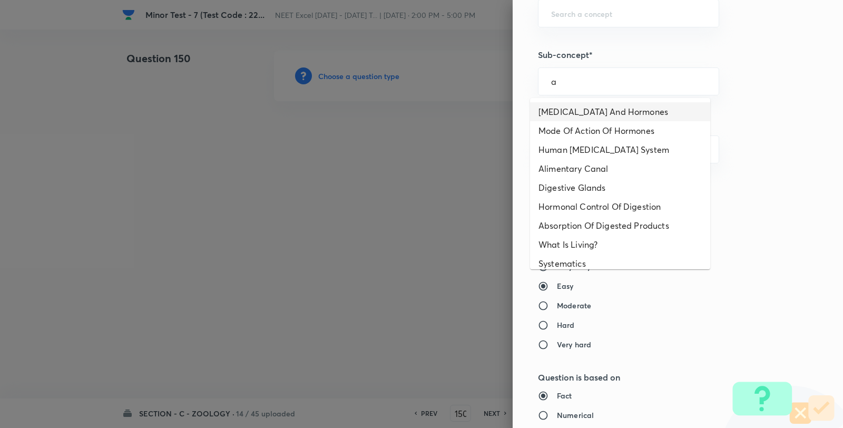
click at [575, 108] on li "Endocrine Glands And Hormones" at bounding box center [620, 111] width 180 height 19
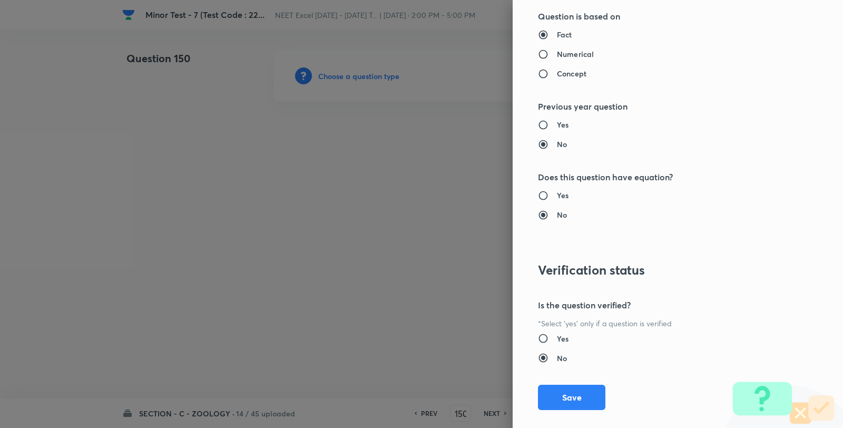
scroll to position [1080, 0]
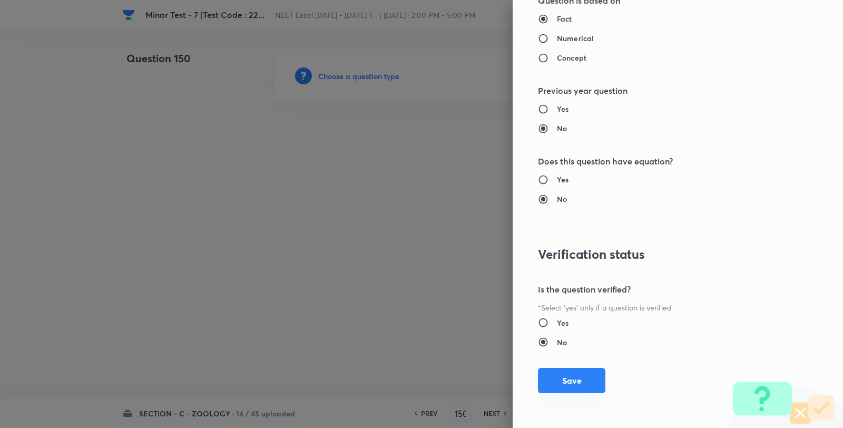
click at [575, 381] on button "Save" at bounding box center [571, 380] width 67 height 25
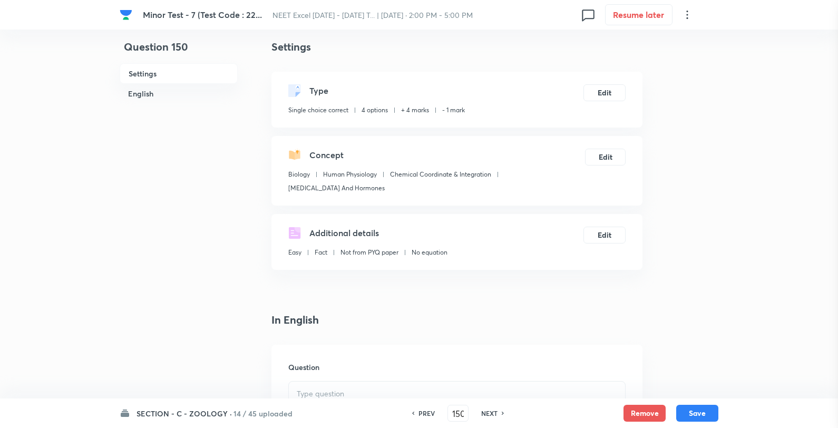
scroll to position [234, 0]
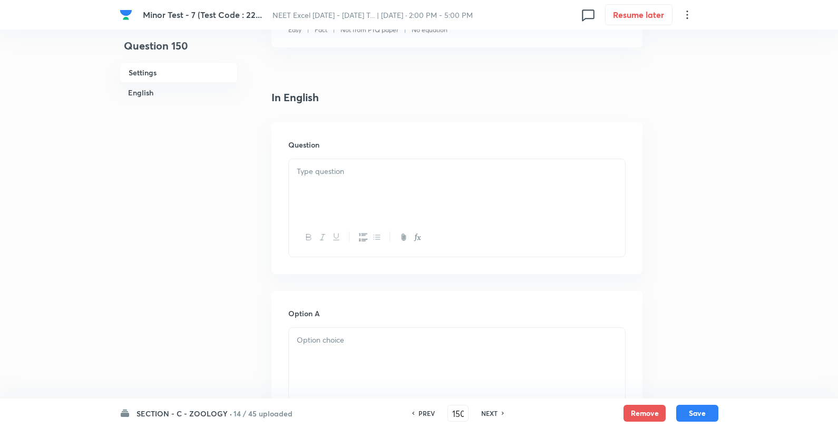
drag, startPoint x: 366, startPoint y: 215, endPoint x: 360, endPoint y: 212, distance: 6.9
click at [366, 216] on div at bounding box center [457, 188] width 336 height 59
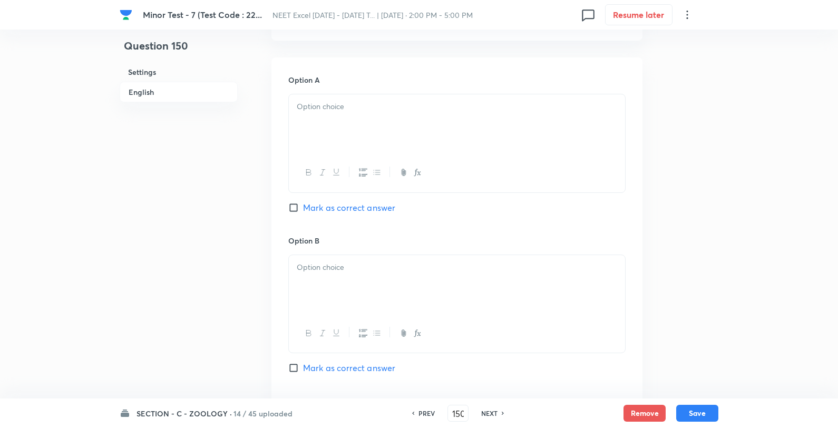
scroll to position [468, 0]
click at [361, 116] on div at bounding box center [457, 123] width 336 height 59
click at [399, 109] on p "Australopithecus" at bounding box center [457, 106] width 320 height 12
click at [354, 267] on p at bounding box center [457, 267] width 320 height 12
click at [382, 266] on p "Homo erectus" at bounding box center [457, 267] width 320 height 12
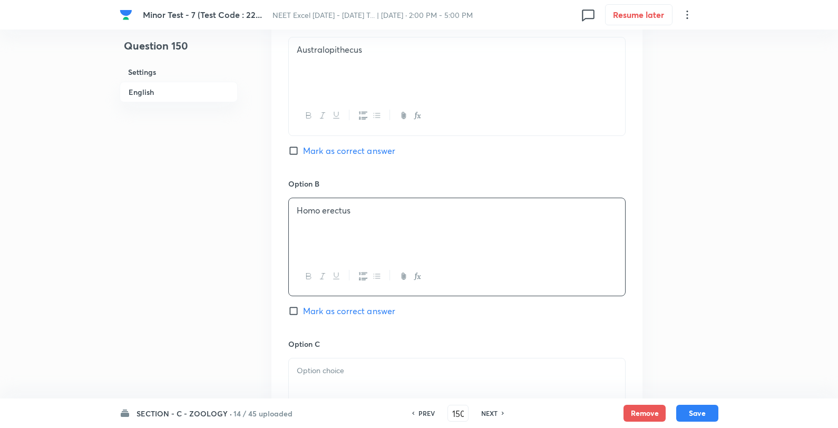
scroll to position [586, 0]
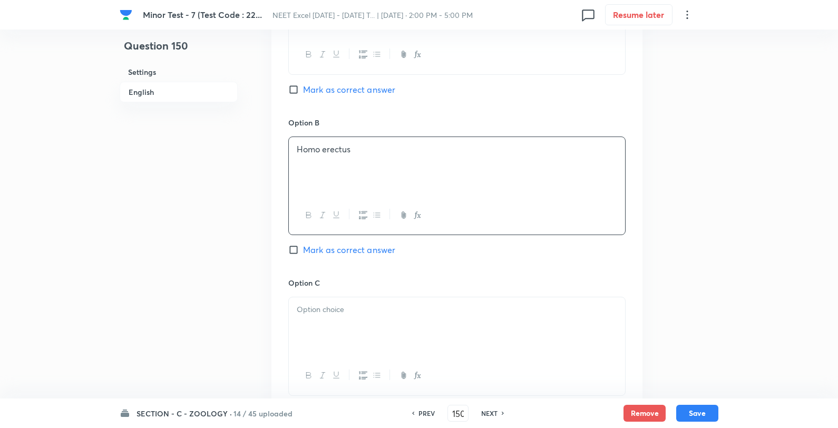
click at [344, 250] on span "Mark as correct answer" at bounding box center [349, 250] width 92 height 13
click at [303, 250] on input "Mark as correct answer" at bounding box center [295, 250] width 15 height 11
click at [352, 319] on div at bounding box center [457, 326] width 336 height 59
click at [402, 303] on div "Neanderthal man Homo sapiens" at bounding box center [457, 326] width 336 height 59
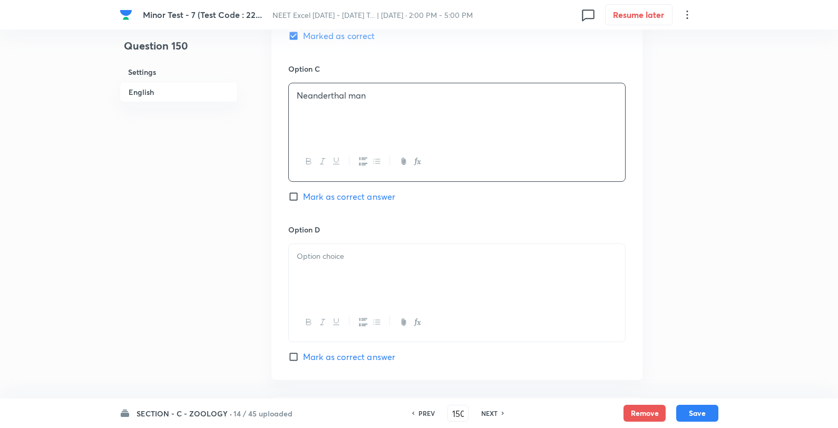
scroll to position [820, 0]
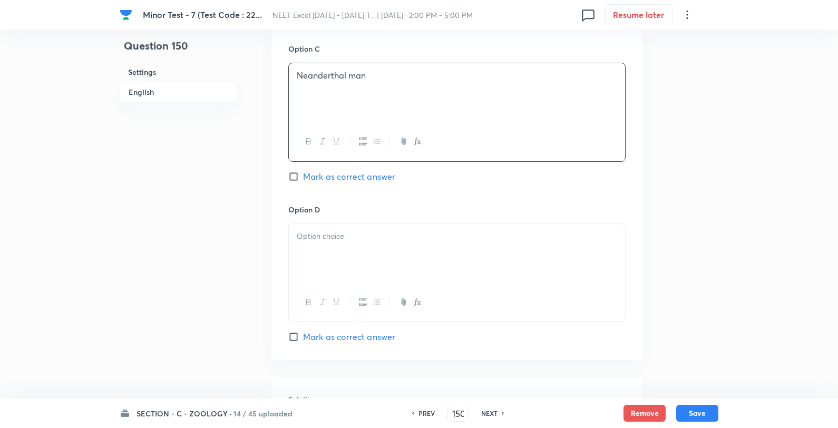
click at [355, 273] on div at bounding box center [457, 253] width 336 height 59
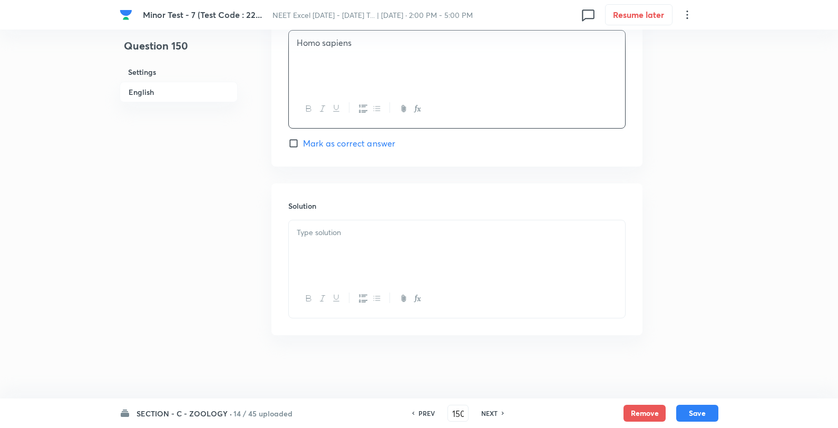
click at [361, 265] on div at bounding box center [457, 249] width 336 height 59
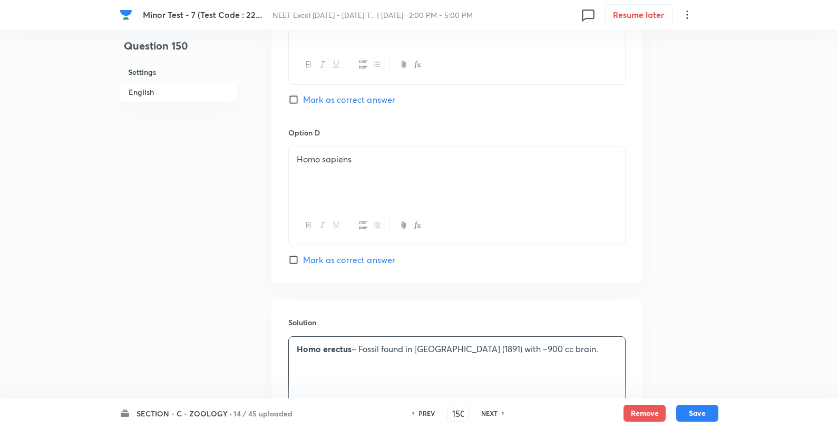
scroll to position [723, 0]
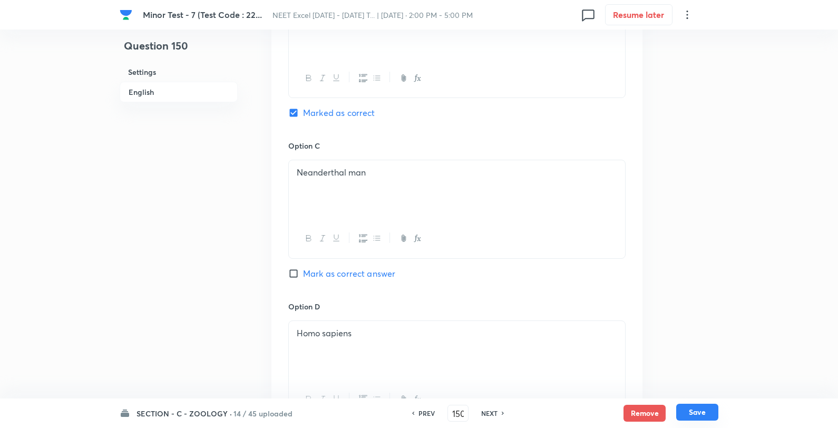
click at [699, 411] on button "Save" at bounding box center [697, 412] width 42 height 17
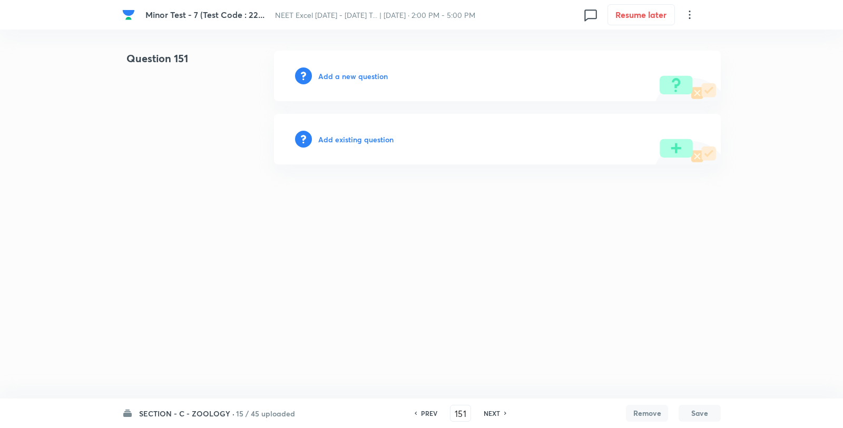
click at [329, 77] on h6 "Add a new question" at bounding box center [353, 76] width 70 height 11
click at [329, 77] on h6 "Choose a question type" at bounding box center [358, 76] width 81 height 11
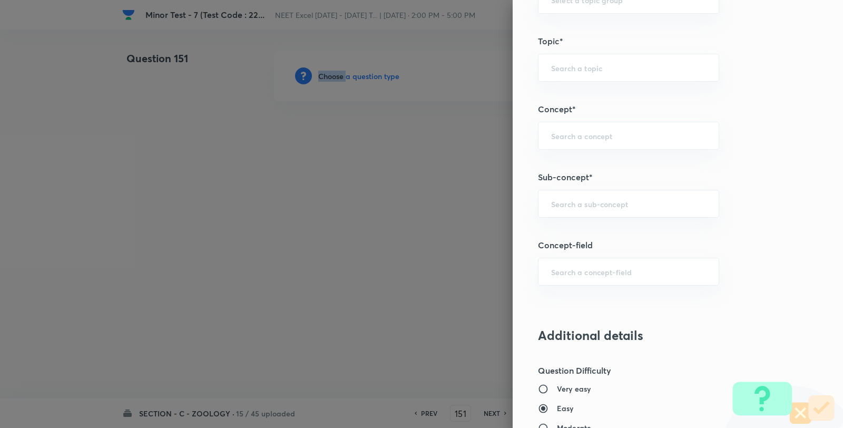
scroll to position [761, 0]
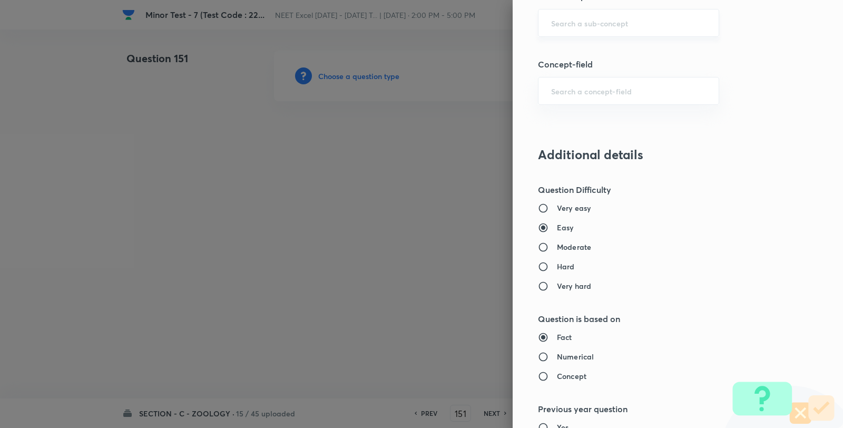
click at [564, 25] on input "text" at bounding box center [628, 23] width 155 height 10
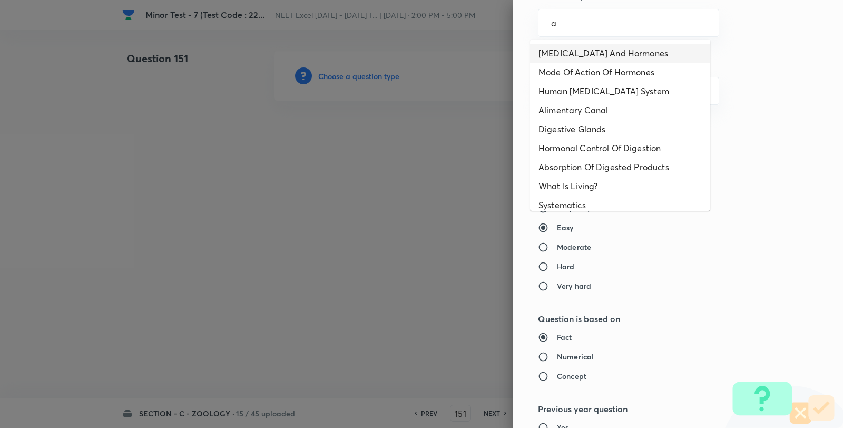
click at [555, 51] on li "Endocrine Glands And Hormones" at bounding box center [620, 53] width 180 height 19
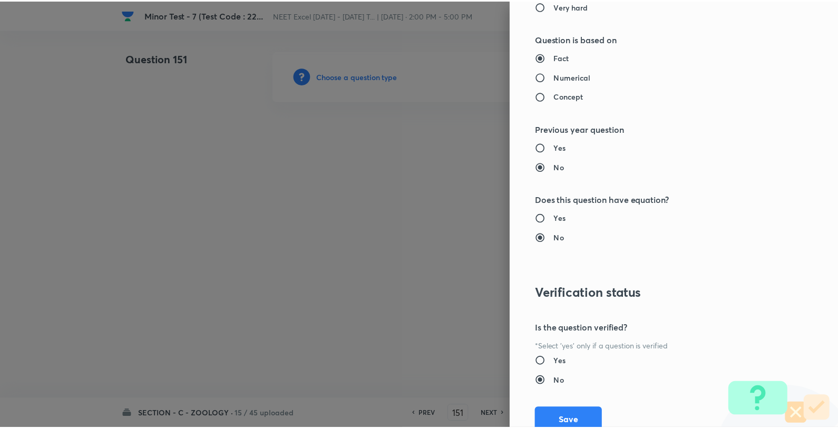
scroll to position [1080, 0]
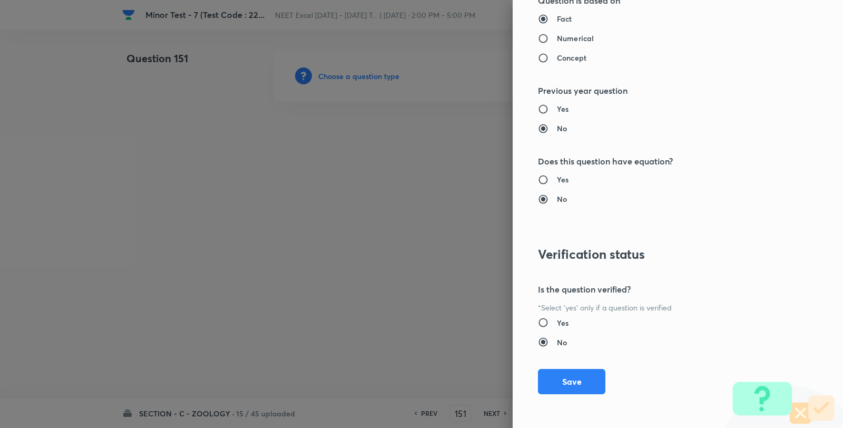
drag, startPoint x: 565, startPoint y: 380, endPoint x: 530, endPoint y: 314, distance: 75.0
click at [563, 381] on button "Save" at bounding box center [571, 381] width 67 height 25
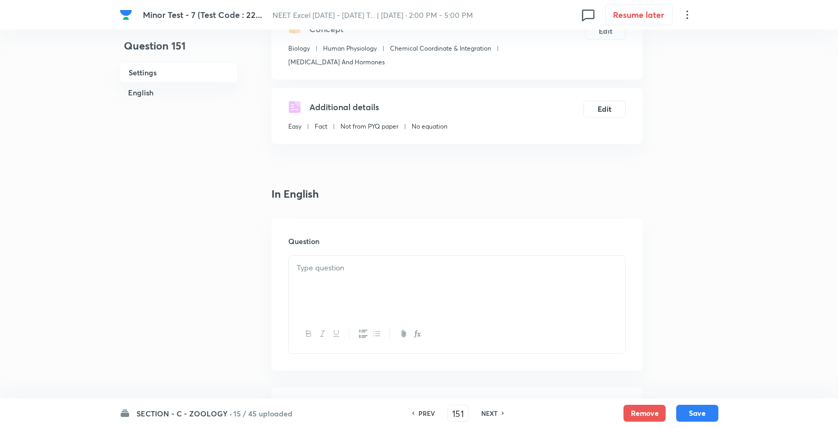
scroll to position [176, 0]
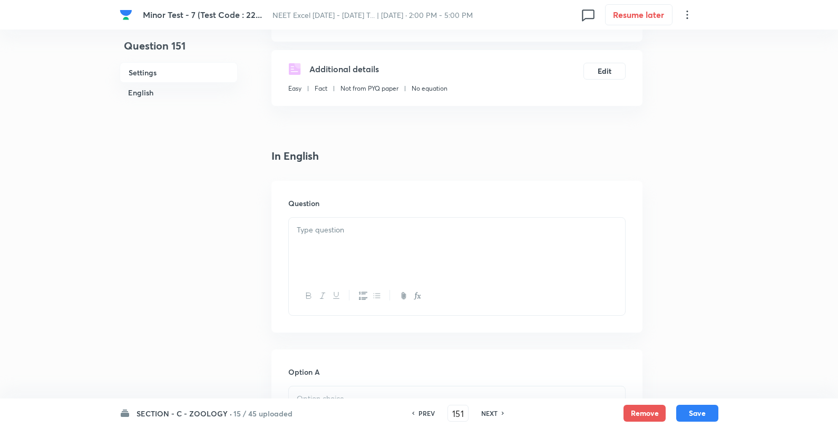
click at [381, 245] on div at bounding box center [457, 247] width 336 height 59
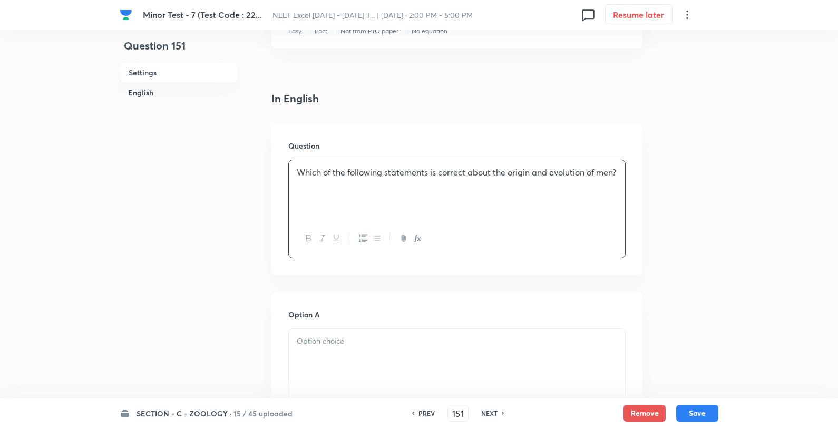
scroll to position [410, 0]
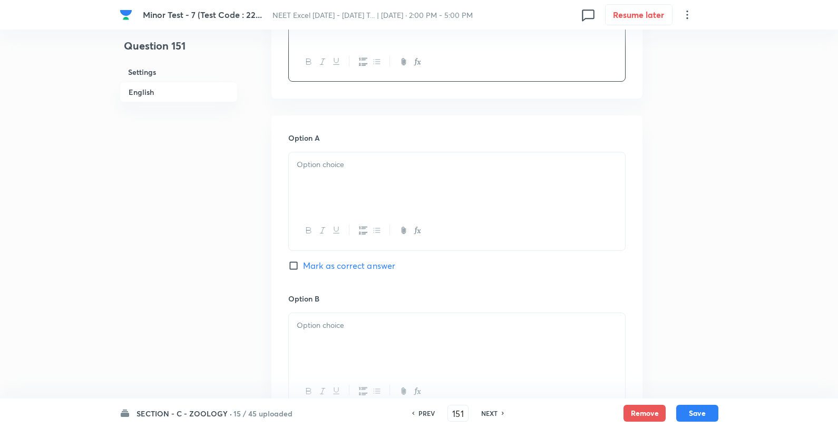
click at [310, 179] on div at bounding box center [457, 181] width 336 height 59
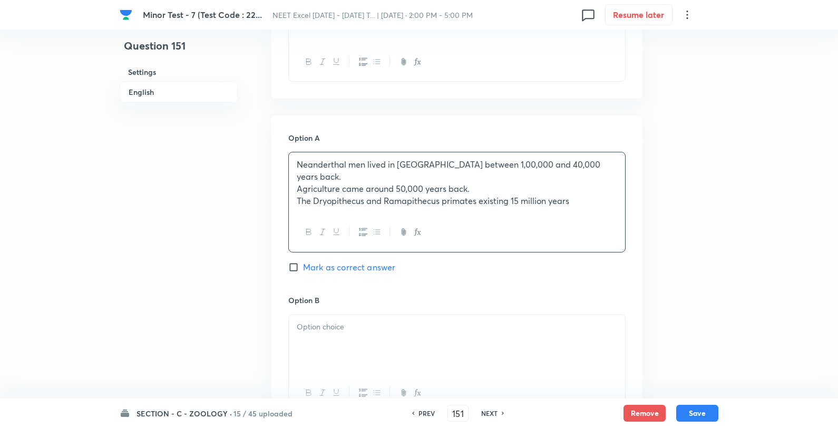
click at [299, 183] on p "Agriculture came around 50,000 years back." at bounding box center [457, 189] width 320 height 12
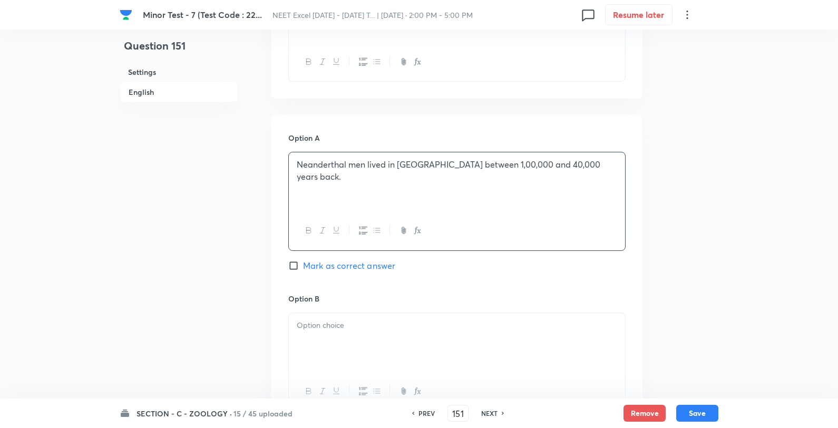
click at [324, 335] on div at bounding box center [457, 342] width 336 height 59
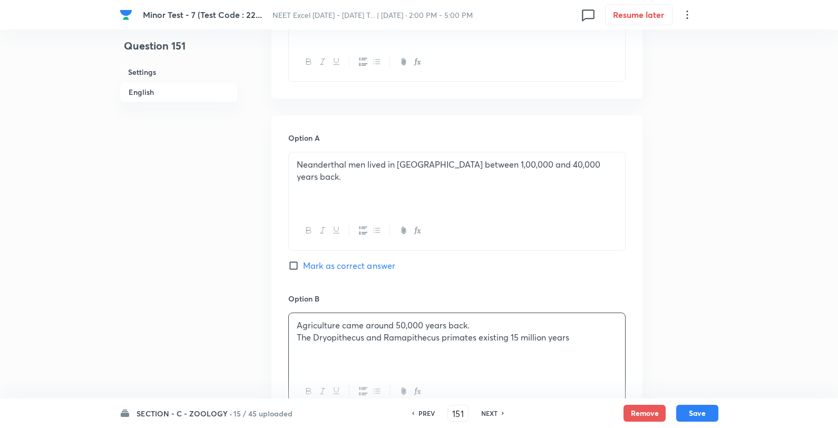
click at [302, 339] on p "The Dryopithecus and Ramapithecus primates existing 15 million years" at bounding box center [457, 338] width 320 height 12
click at [293, 336] on div "Agriculture came around 50,000 years back. The Dryopithecus and Ramapithecus pr…" at bounding box center [457, 342] width 336 height 59
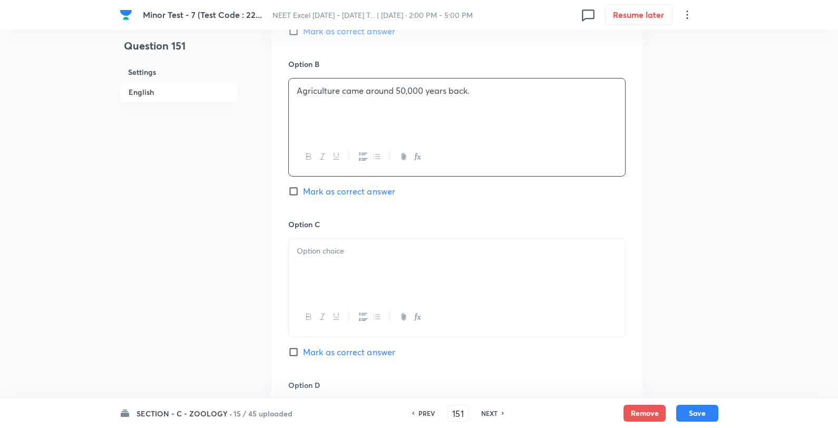
click at [328, 273] on div at bounding box center [457, 268] width 336 height 59
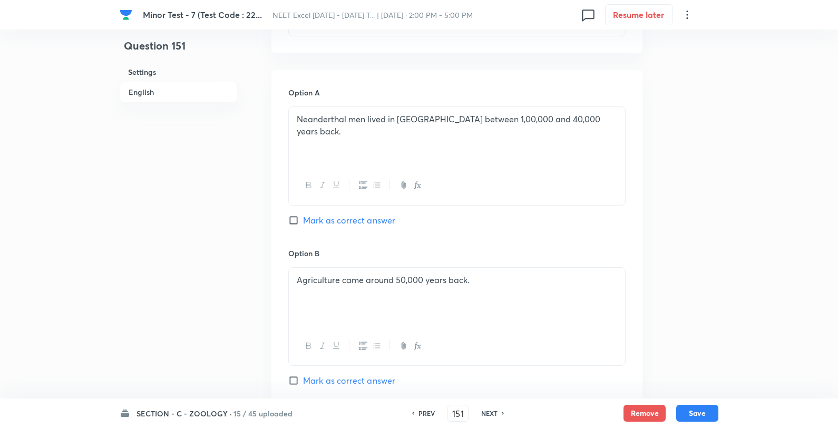
scroll to position [410, 0]
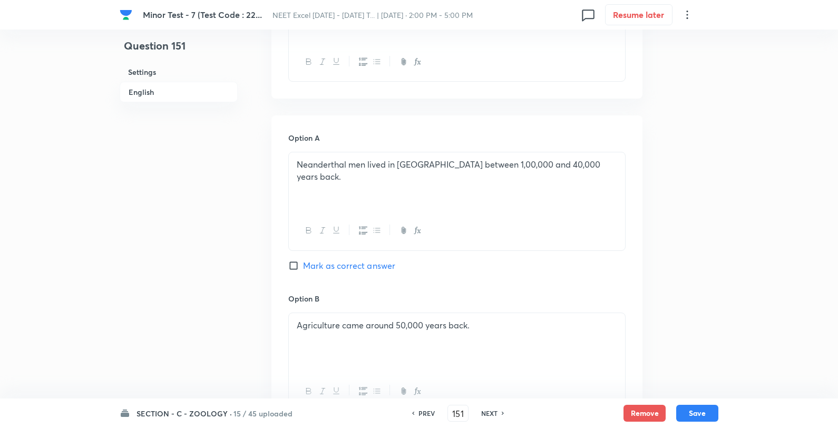
click at [348, 265] on span "Mark as correct answer" at bounding box center [349, 265] width 92 height 13
click at [303, 265] on input "Mark as correct answer" at bounding box center [295, 265] width 15 height 11
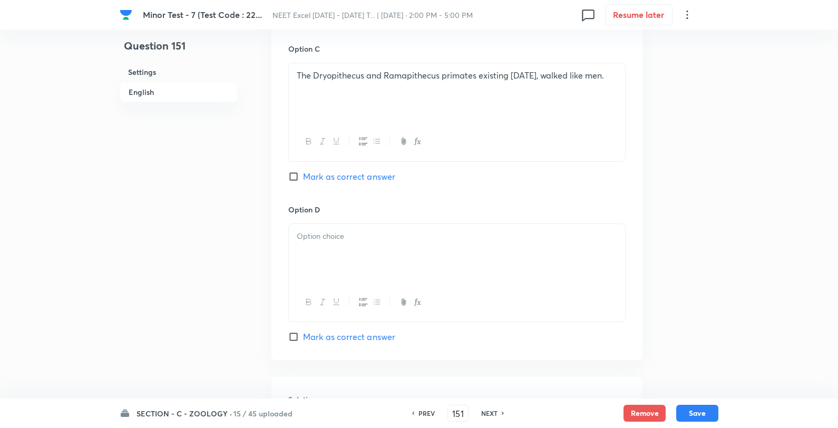
scroll to position [937, 0]
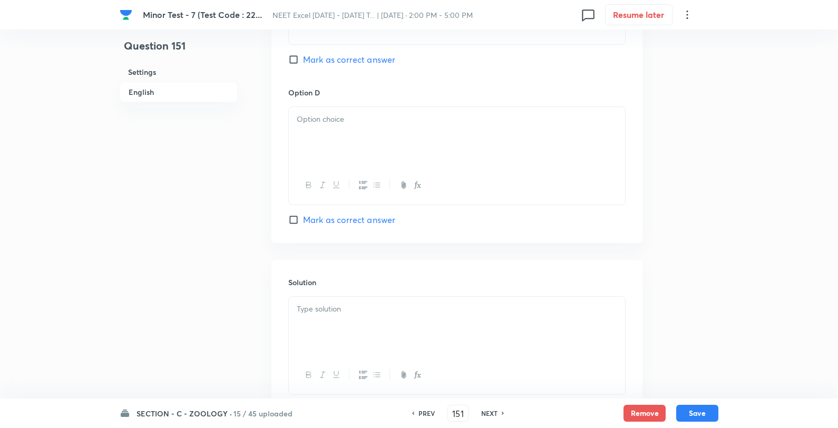
click at [361, 145] on div at bounding box center [457, 136] width 336 height 59
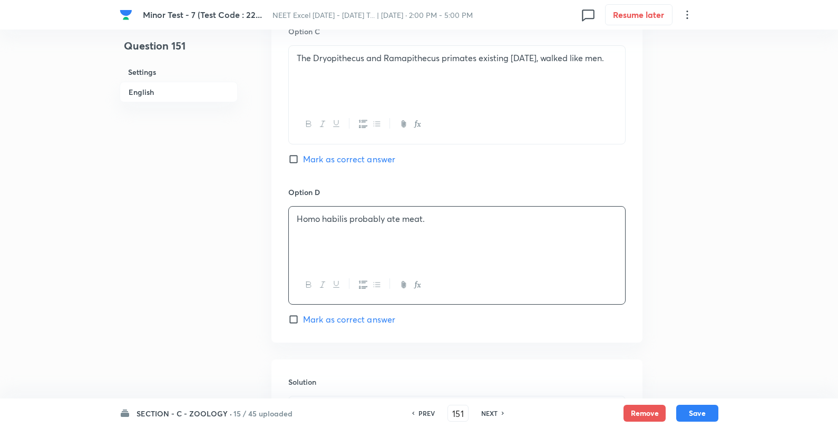
scroll to position [1015, 0]
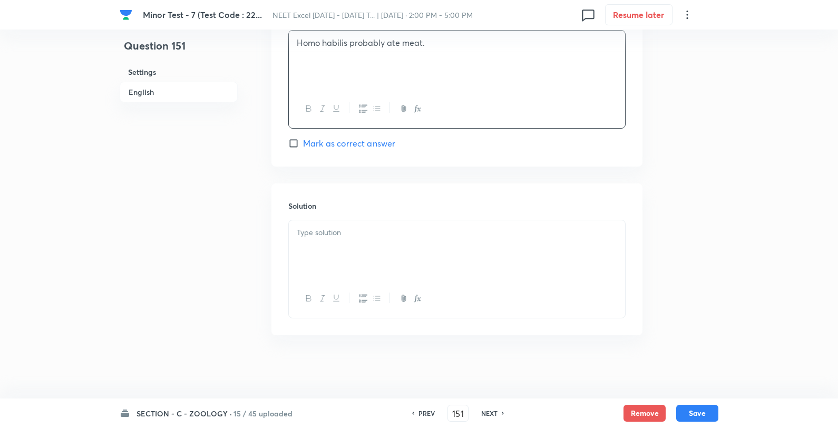
click at [366, 264] on div at bounding box center [457, 249] width 336 height 59
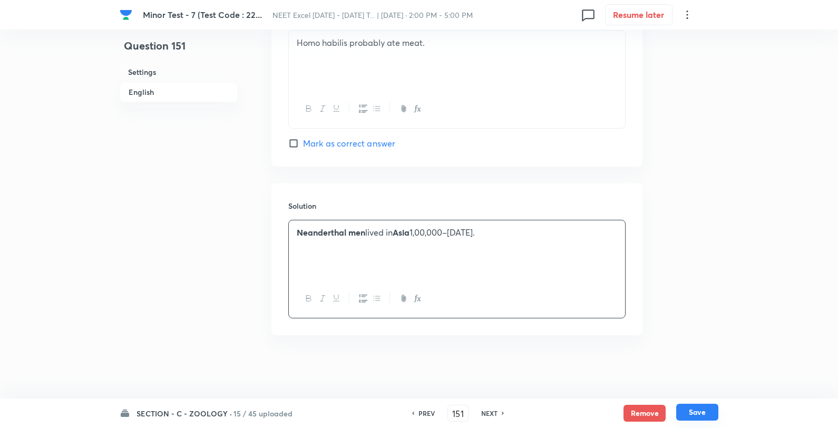
click at [707, 416] on button "Save" at bounding box center [697, 412] width 42 height 17
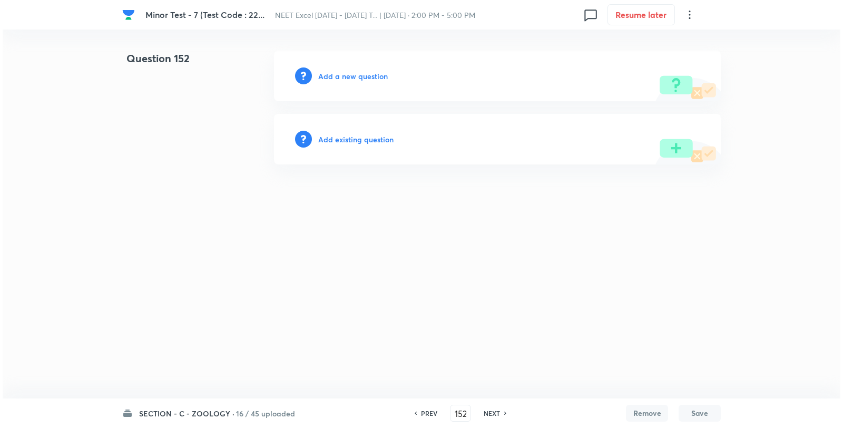
scroll to position [0, 0]
click at [376, 76] on h6 "Add a new question" at bounding box center [353, 76] width 70 height 11
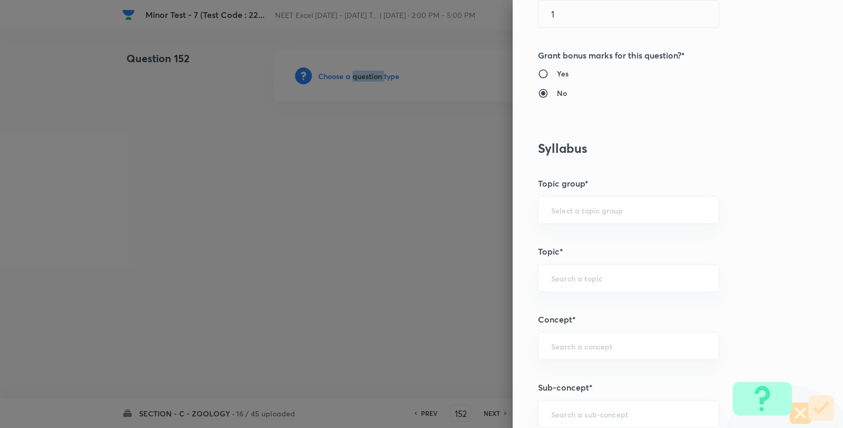
scroll to position [527, 0]
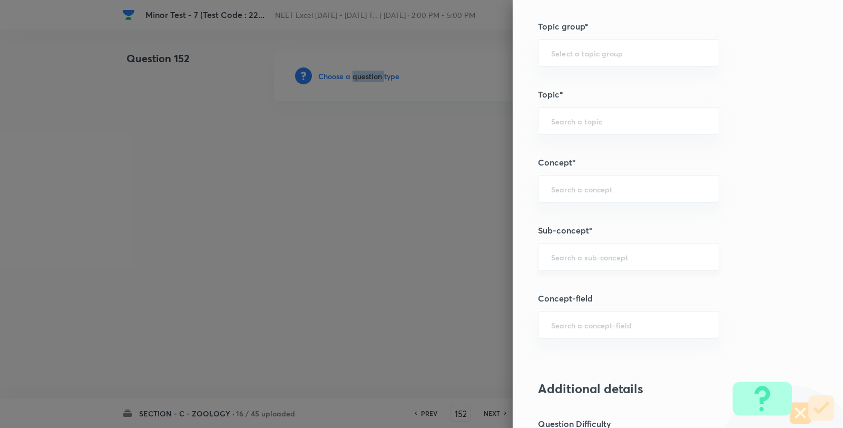
click at [590, 265] on div "​" at bounding box center [628, 257] width 181 height 28
click at [628, 255] on input "text" at bounding box center [628, 257] width 155 height 10
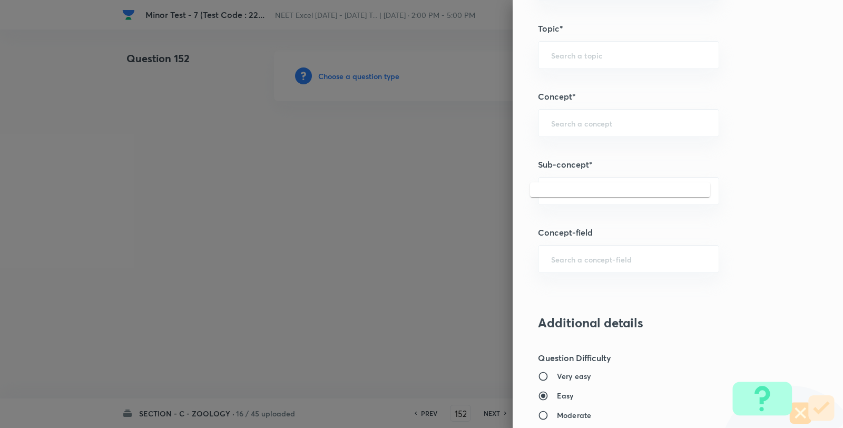
scroll to position [703, 0]
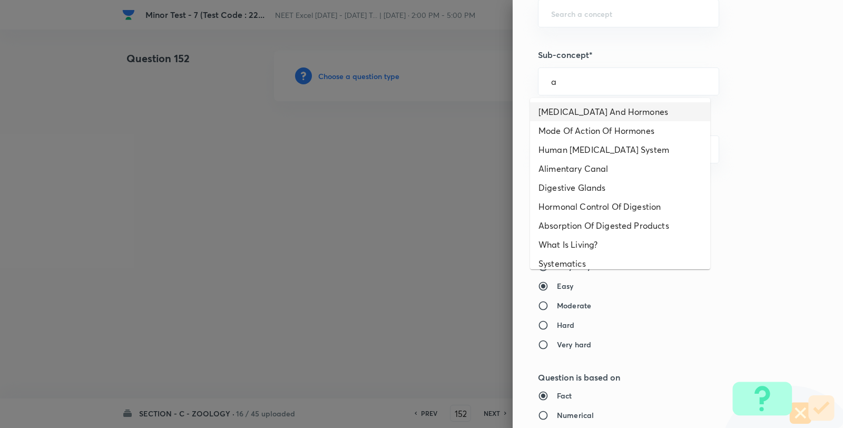
click at [611, 100] on ul "Endocrine Glands And Hormones Mode Of Action Of Hormones Human Endocrine System…" at bounding box center [620, 183] width 180 height 171
click at [631, 106] on li "Endocrine Glands And Hormones" at bounding box center [620, 111] width 180 height 19
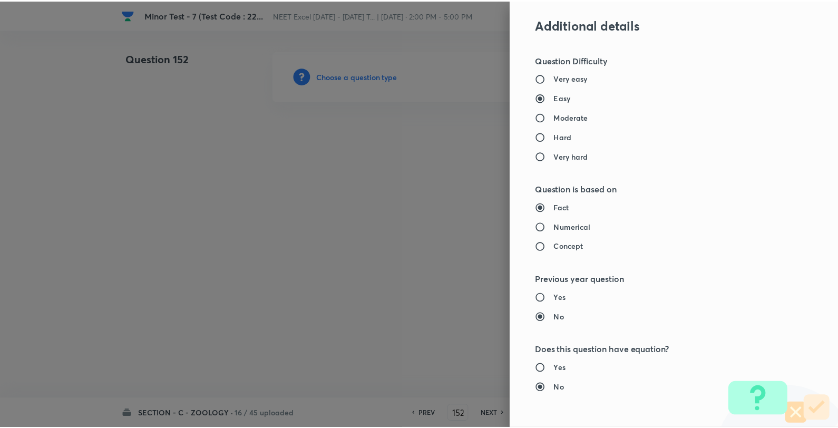
scroll to position [1080, 0]
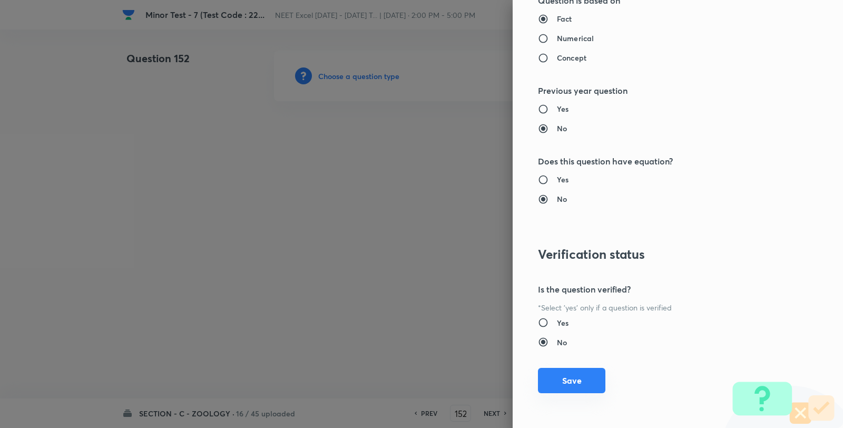
drag, startPoint x: 565, startPoint y: 386, endPoint x: 572, endPoint y: 380, distance: 9.7
click at [567, 383] on button "Save" at bounding box center [571, 380] width 67 height 25
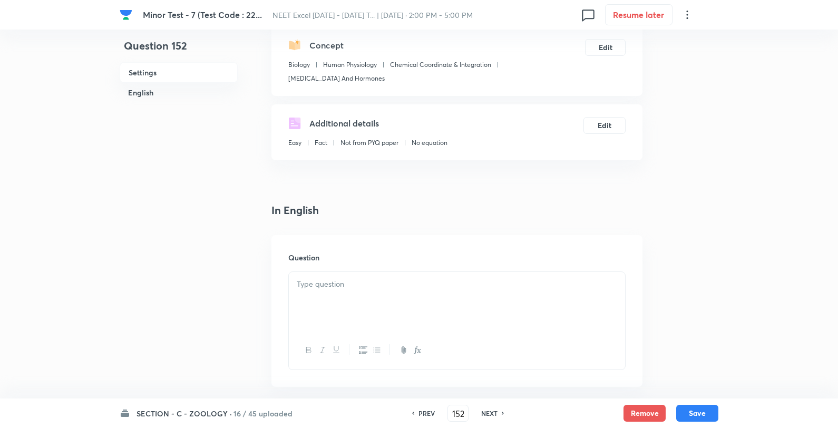
scroll to position [234, 0]
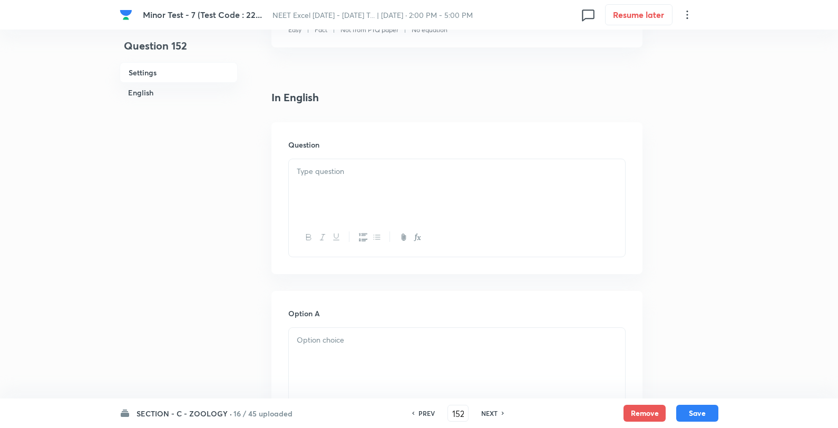
click at [415, 193] on div at bounding box center [457, 188] width 336 height 59
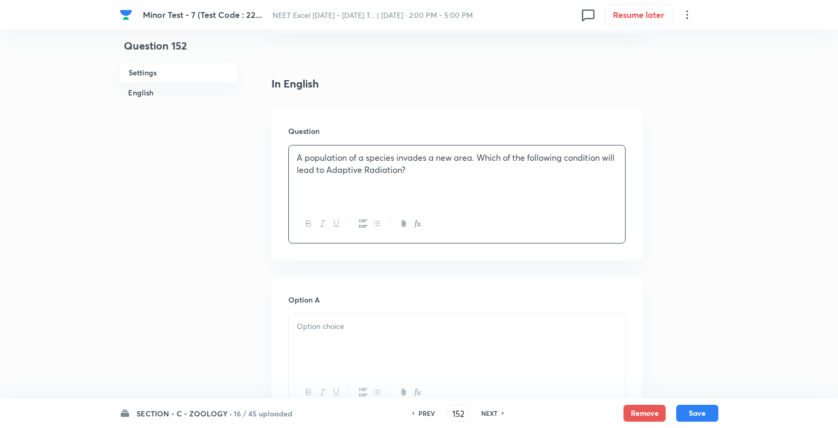
scroll to position [468, 0]
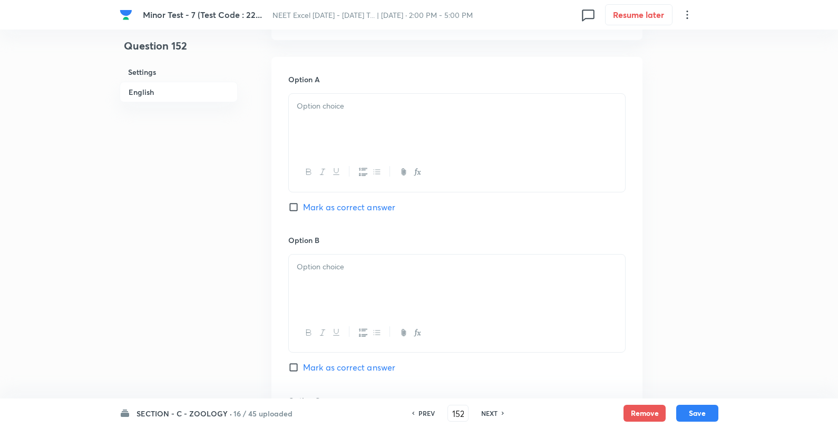
click at [338, 112] on div at bounding box center [457, 123] width 336 height 59
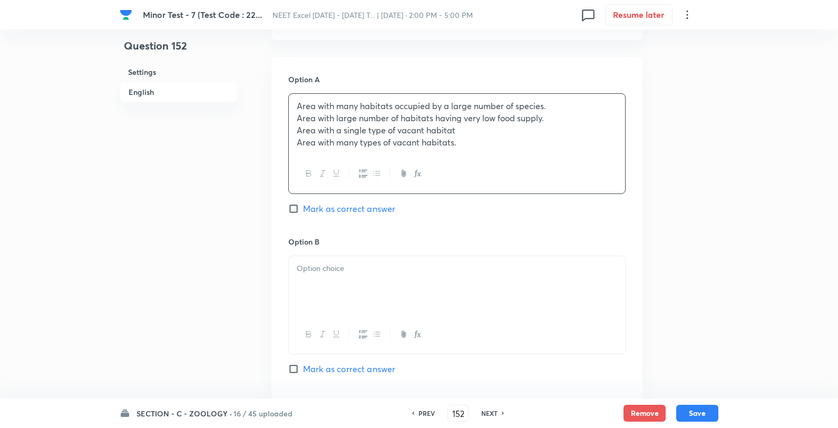
click at [300, 122] on p "Area with large number of habitats having very low food supply." at bounding box center [457, 118] width 320 height 12
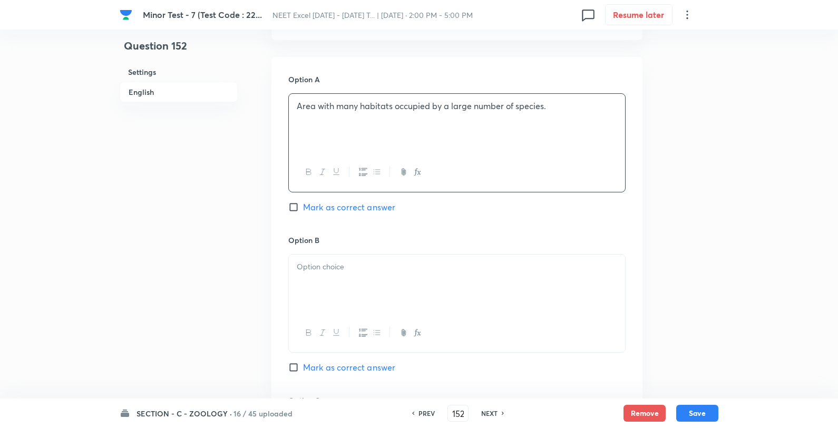
click at [313, 270] on p at bounding box center [457, 267] width 320 height 12
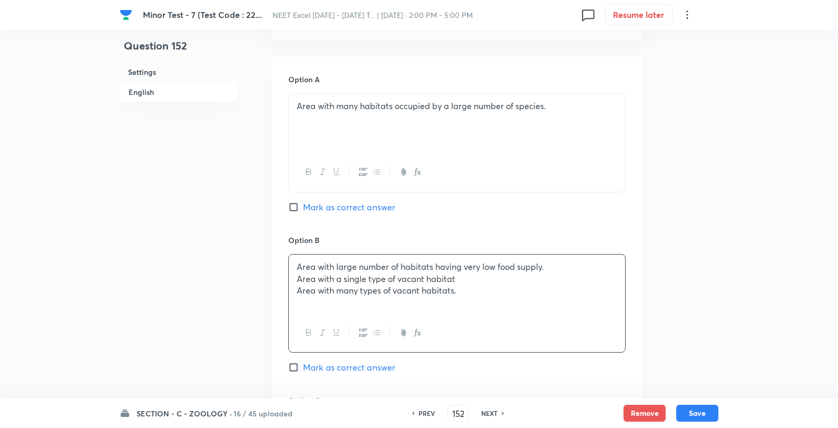
click at [302, 284] on p "Area with a single type of vacant habitat" at bounding box center [457, 279] width 320 height 12
click at [301, 281] on p "Area with a single type of vacant habitat" at bounding box center [457, 279] width 320 height 12
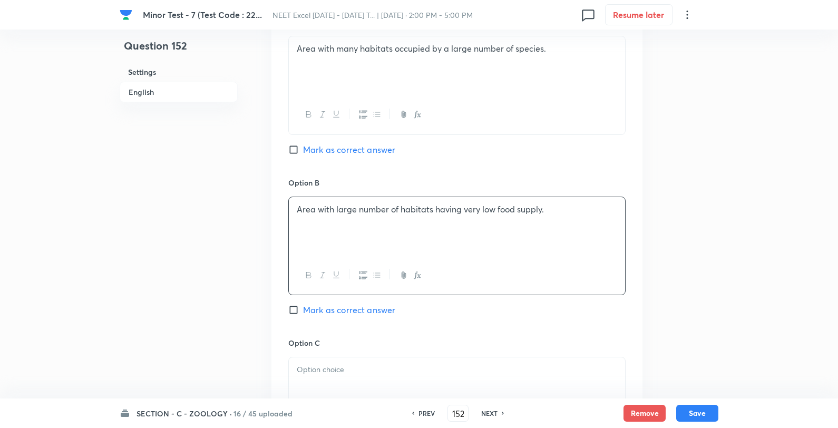
scroll to position [703, 0]
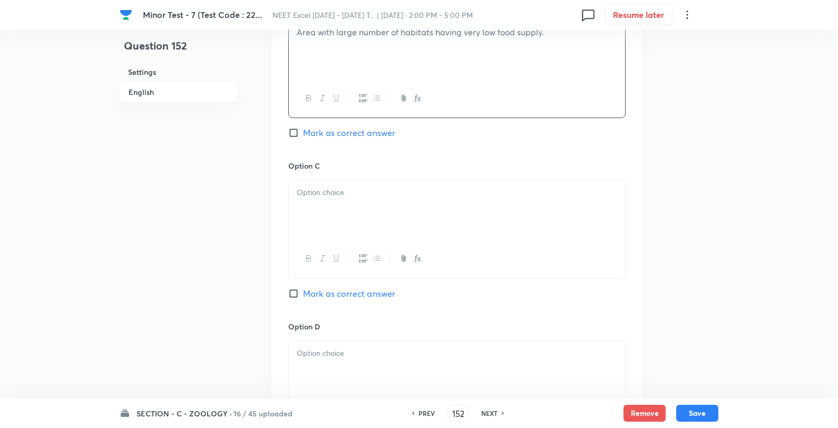
click at [332, 190] on p at bounding box center [457, 193] width 320 height 12
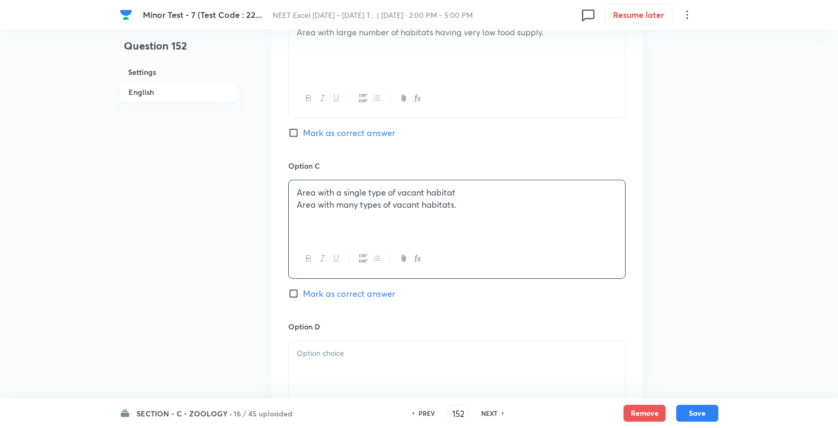
click at [298, 208] on p "Area with many types of vacant habitats." at bounding box center [457, 205] width 320 height 12
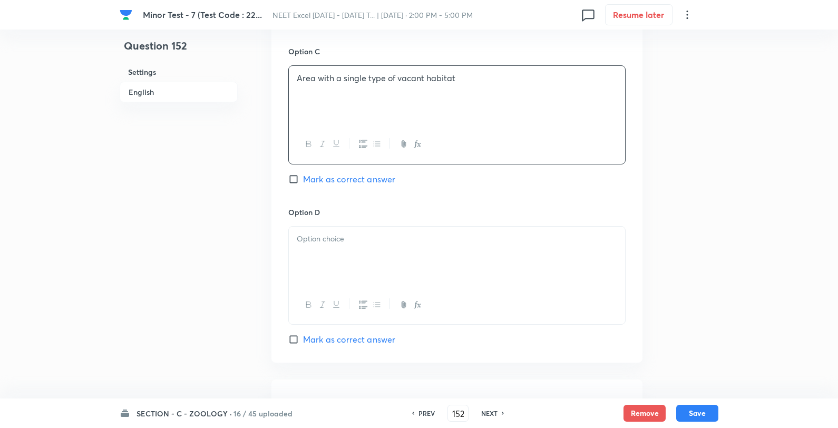
scroll to position [937, 0]
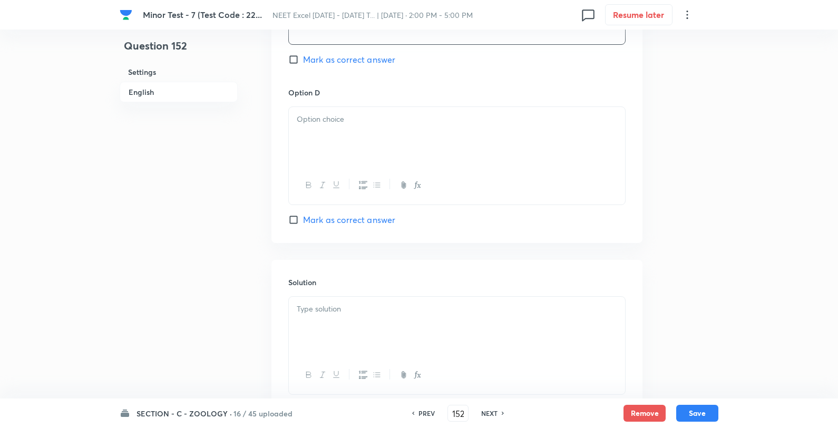
drag, startPoint x: 338, startPoint y: 161, endPoint x: 333, endPoint y: 154, distance: 8.6
click at [336, 158] on div at bounding box center [457, 136] width 336 height 59
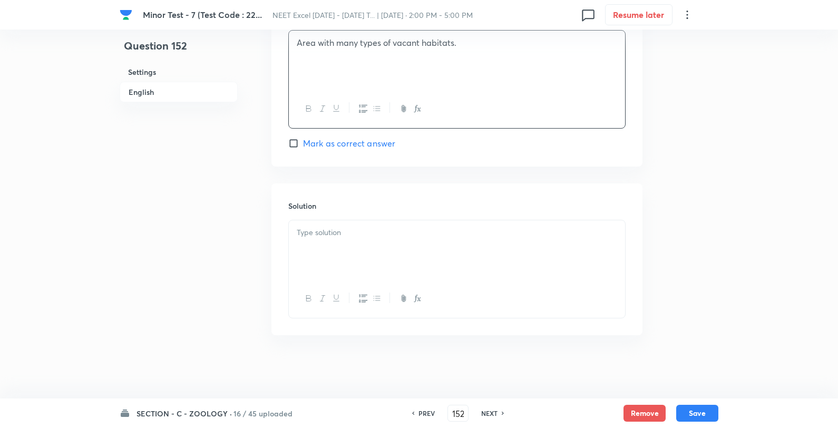
scroll to position [1015, 0]
drag, startPoint x: 349, startPoint y: 140, endPoint x: 374, endPoint y: 254, distance: 116.5
click at [348, 140] on span "Mark as correct answer" at bounding box center [349, 143] width 92 height 13
click at [303, 140] on input "Mark as correct answer" at bounding box center [295, 143] width 15 height 11
click at [352, 246] on div at bounding box center [457, 249] width 336 height 59
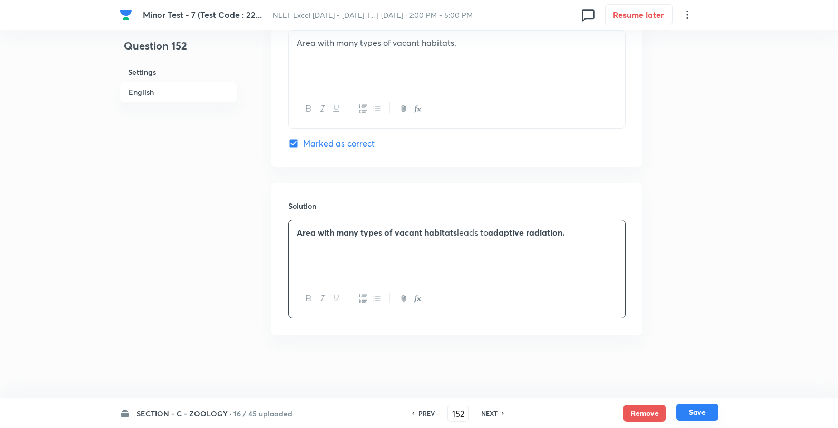
click at [705, 419] on button "Save" at bounding box center [697, 412] width 42 height 17
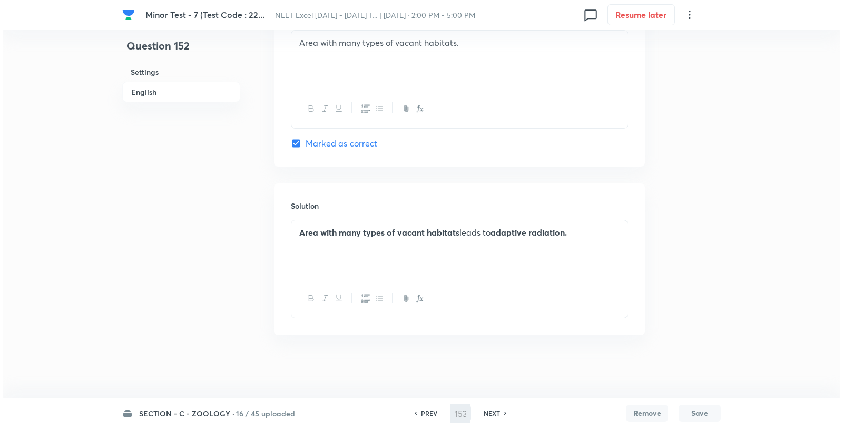
scroll to position [0, 0]
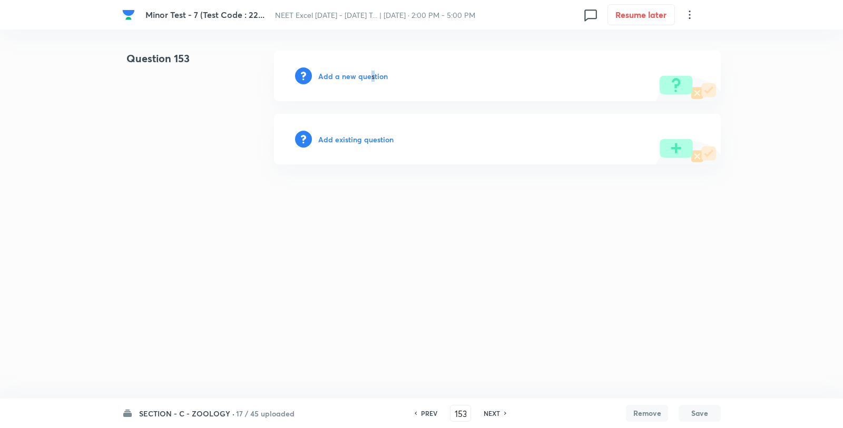
click at [371, 72] on h6 "Add a new question" at bounding box center [353, 76] width 70 height 11
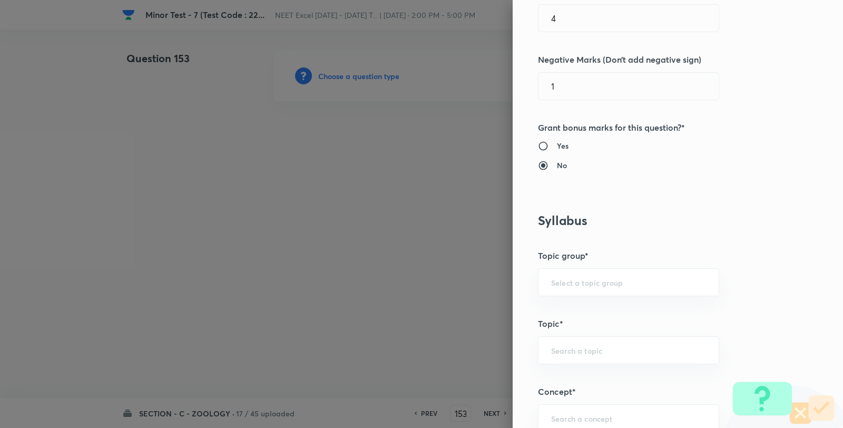
scroll to position [527, 0]
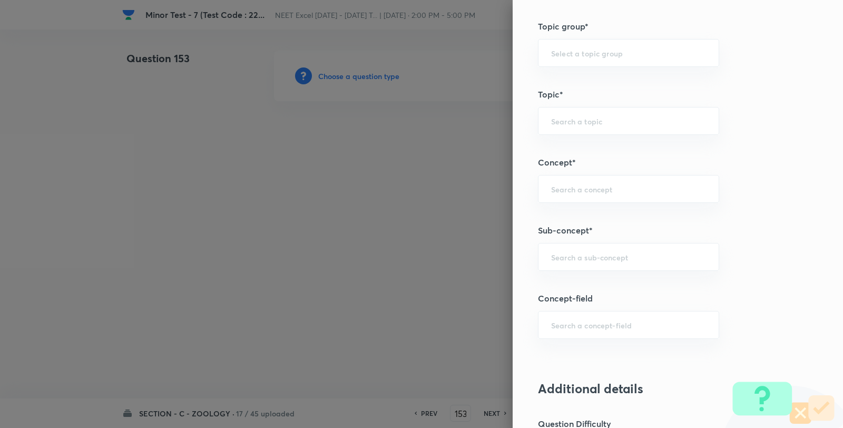
click at [581, 274] on div "Question settings Question type* Single choice correct Number of options* 2 3 4…" at bounding box center [678, 214] width 330 height 428
click at [596, 260] on input "text" at bounding box center [628, 257] width 155 height 10
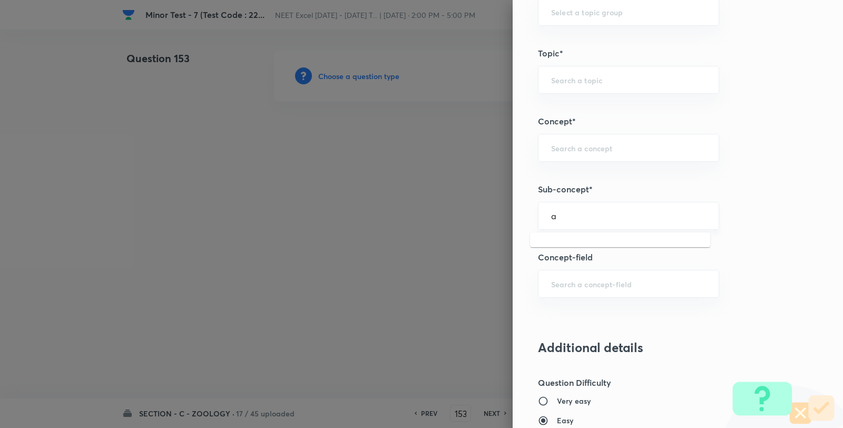
scroll to position [644, 0]
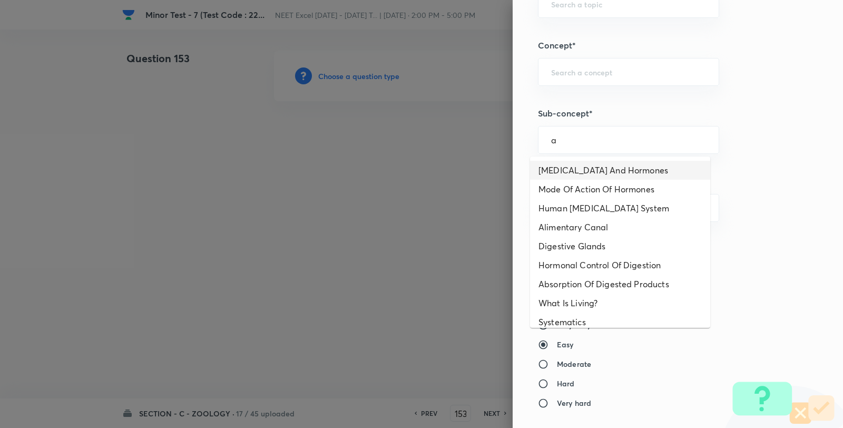
click at [582, 164] on li "Endocrine Glands And Hormones" at bounding box center [620, 170] width 180 height 19
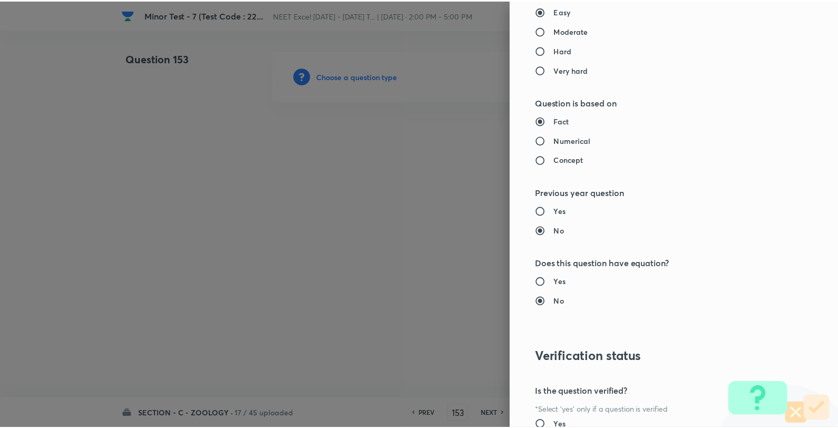
scroll to position [1080, 0]
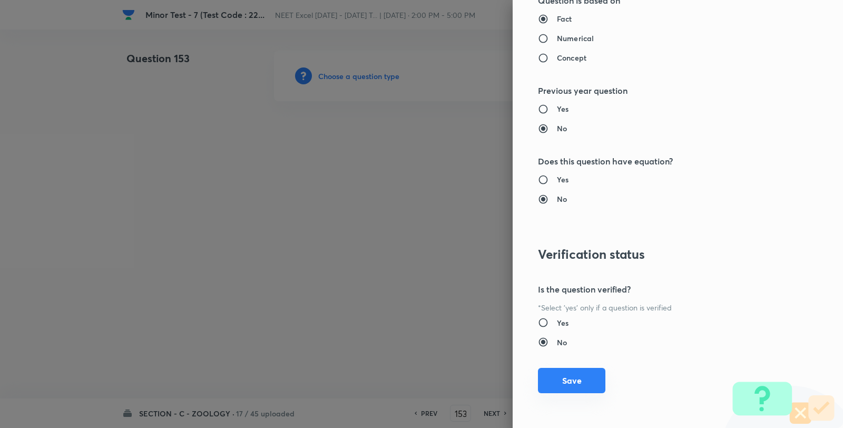
click at [580, 381] on button "Save" at bounding box center [571, 380] width 67 height 25
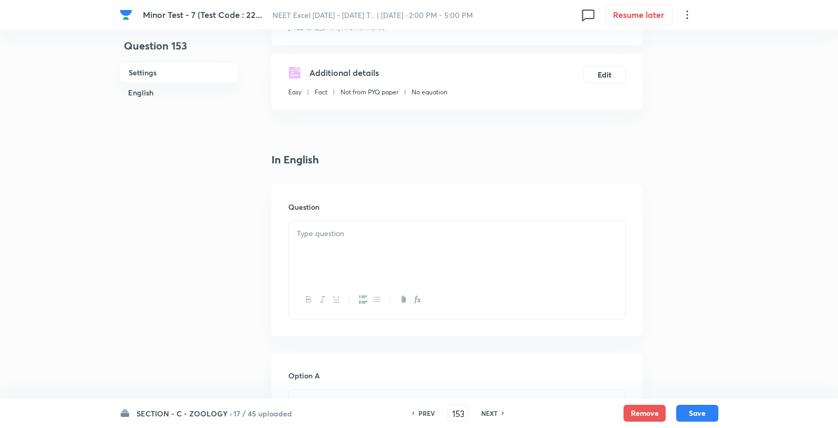
scroll to position [176, 0]
click at [349, 243] on div at bounding box center [457, 247] width 336 height 59
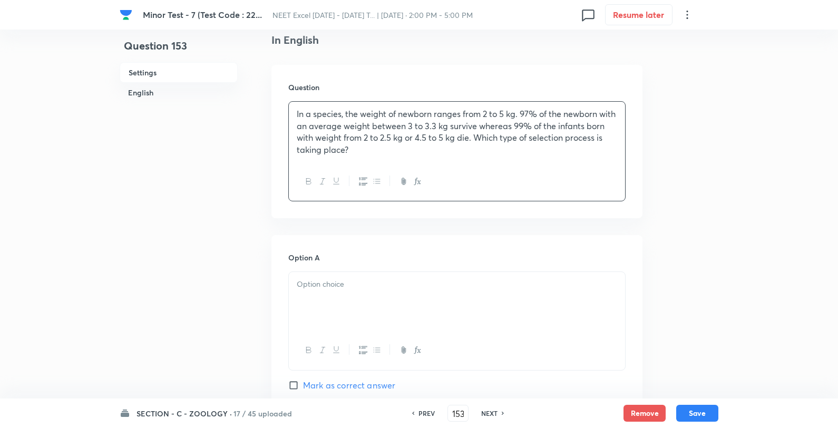
scroll to position [468, 0]
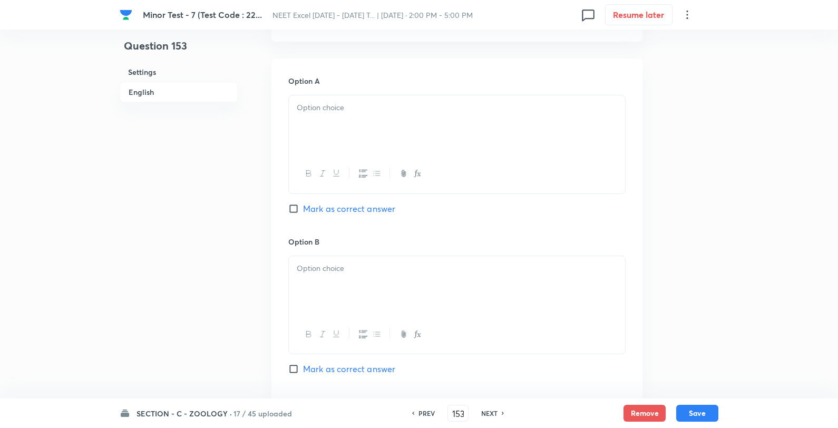
click at [348, 123] on div at bounding box center [457, 124] width 336 height 59
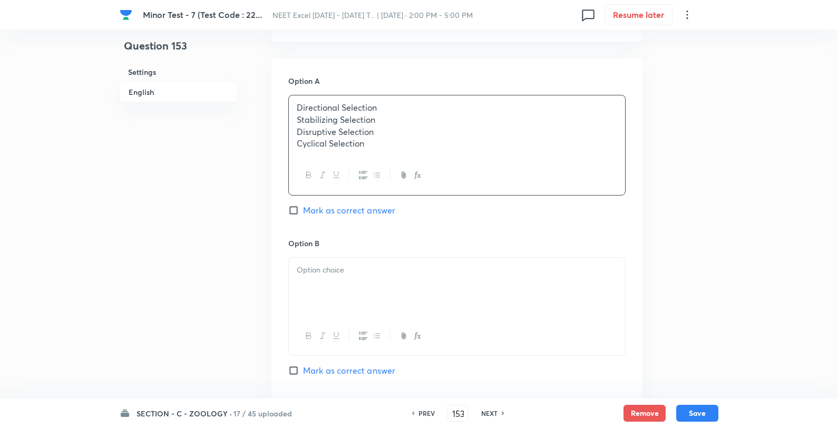
click at [448, 99] on div "Directional Selection Stabilizing Selection Disruptive Selection Cyclical Selec…" at bounding box center [457, 125] width 336 height 61
click at [357, 285] on div at bounding box center [457, 285] width 336 height 59
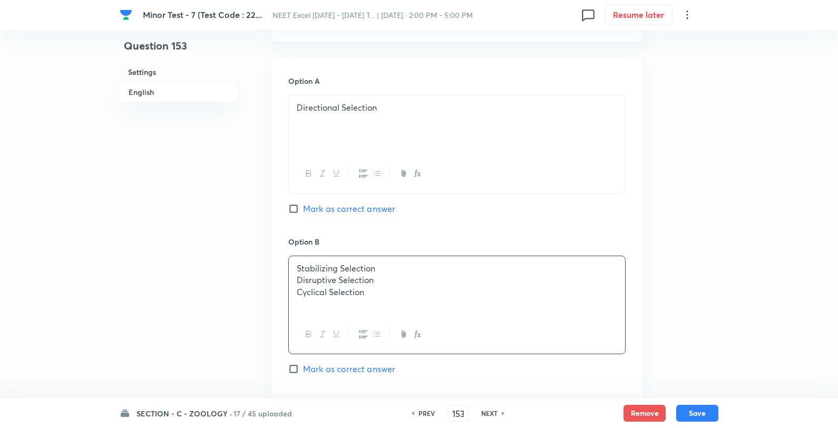
click at [404, 271] on p "Stabilizing Selection" at bounding box center [457, 268] width 320 height 12
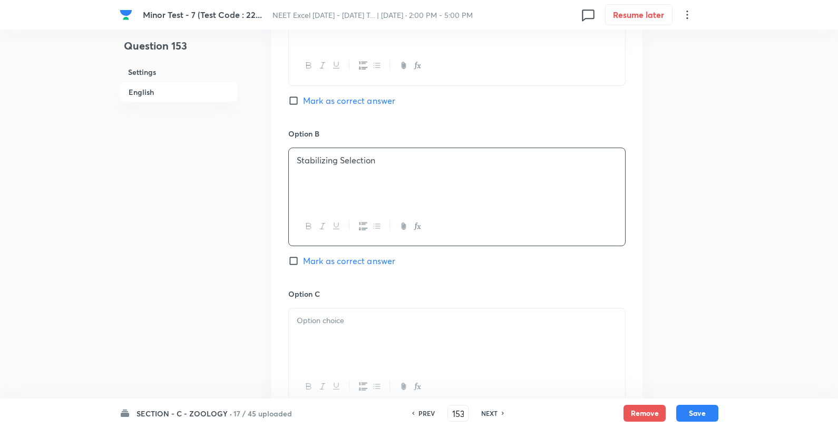
scroll to position [703, 0]
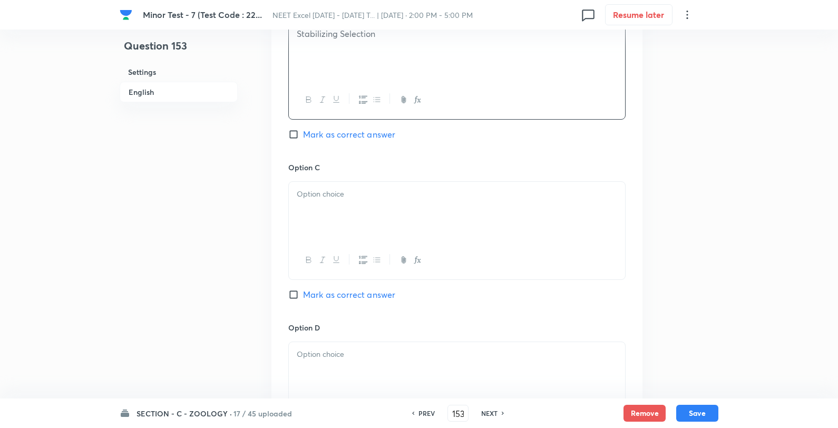
click at [365, 203] on div at bounding box center [457, 211] width 336 height 59
click at [418, 197] on p "Disruptive Selection" at bounding box center [457, 194] width 320 height 12
drag, startPoint x: 355, startPoint y: 388, endPoint x: 370, endPoint y: 380, distance: 17.0
click at [355, 389] on div at bounding box center [457, 371] width 336 height 59
click at [336, 133] on span "Mark as correct answer" at bounding box center [349, 134] width 92 height 13
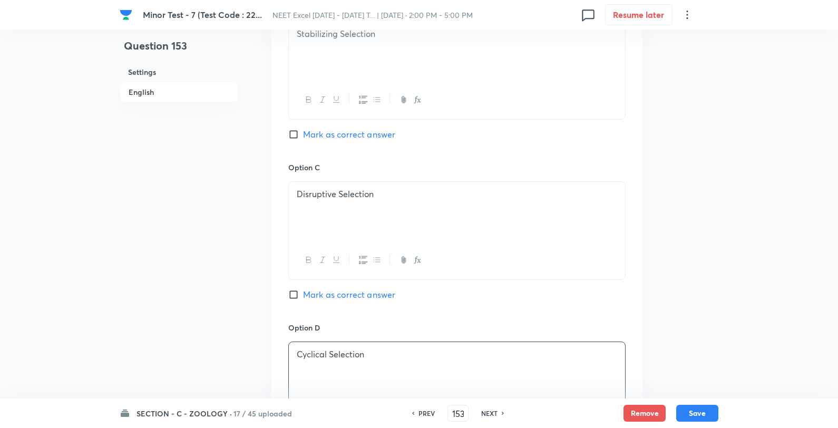
click at [303, 133] on input "Mark as correct answer" at bounding box center [295, 134] width 15 height 11
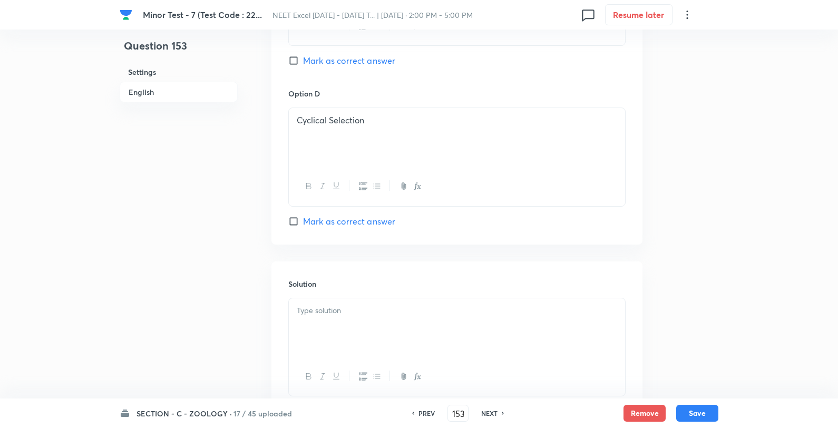
click at [352, 320] on div at bounding box center [457, 327] width 336 height 59
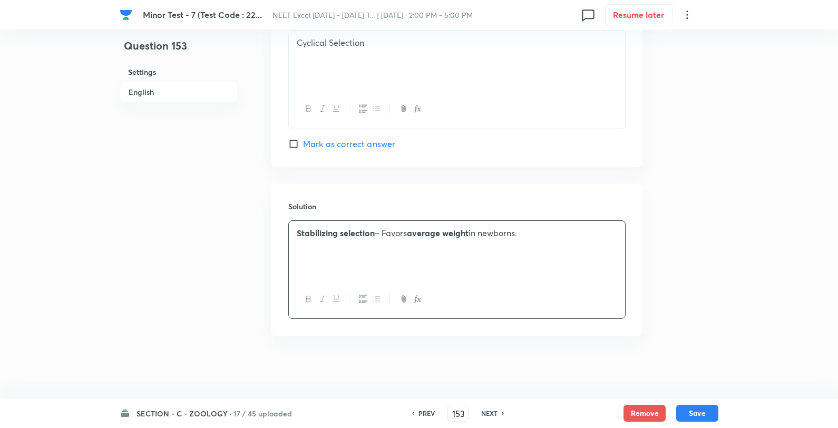
scroll to position [1016, 0]
click at [699, 411] on button "Save" at bounding box center [697, 412] width 42 height 17
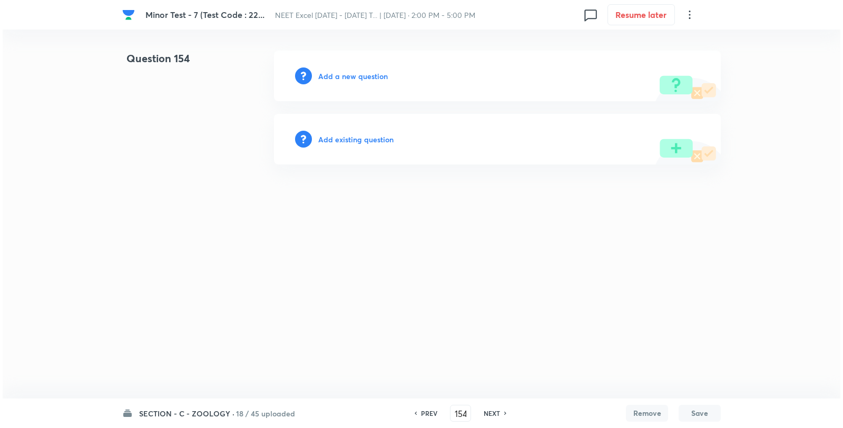
scroll to position [0, 0]
click at [362, 76] on h6 "Add a new question" at bounding box center [353, 76] width 70 height 11
click at [355, 76] on h6 "Choose a question type" at bounding box center [358, 76] width 81 height 11
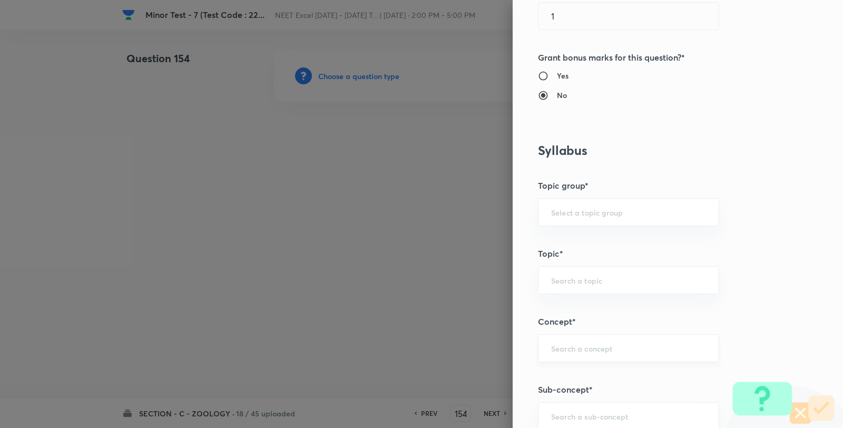
scroll to position [527, 0]
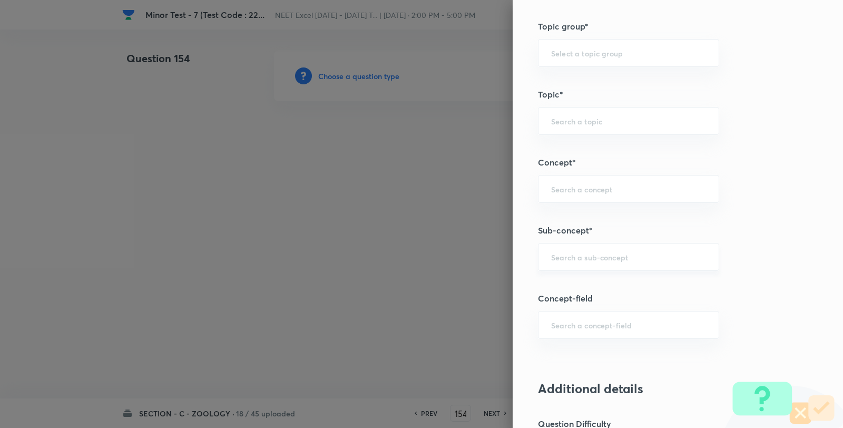
click at [578, 262] on div "​" at bounding box center [628, 257] width 181 height 28
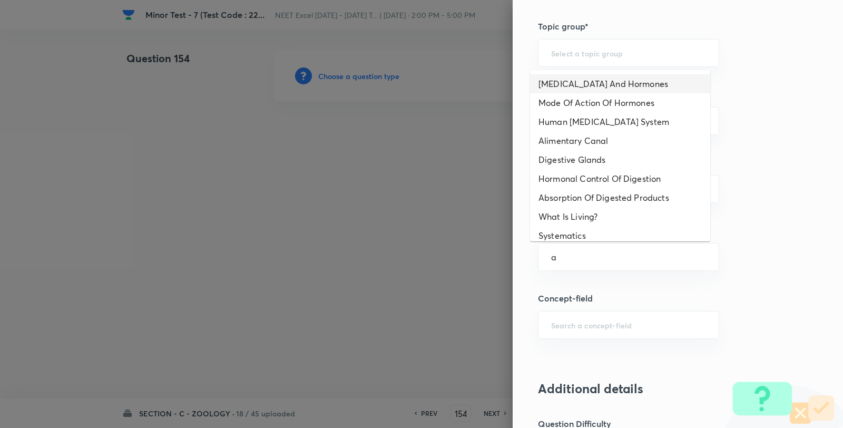
click at [597, 83] on li "Endocrine Glands And Hormones" at bounding box center [620, 83] width 180 height 19
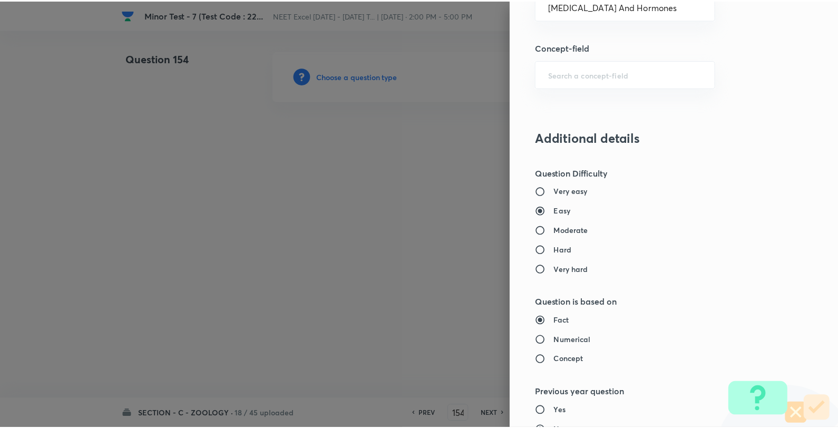
scroll to position [1080, 0]
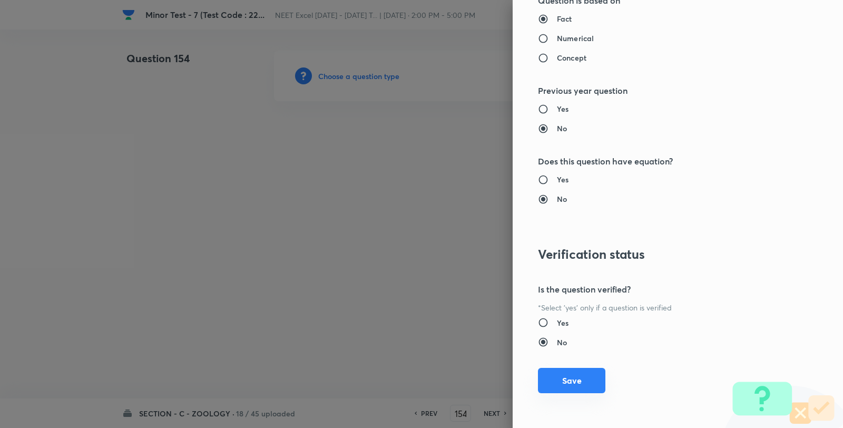
click at [577, 388] on button "Save" at bounding box center [571, 380] width 67 height 25
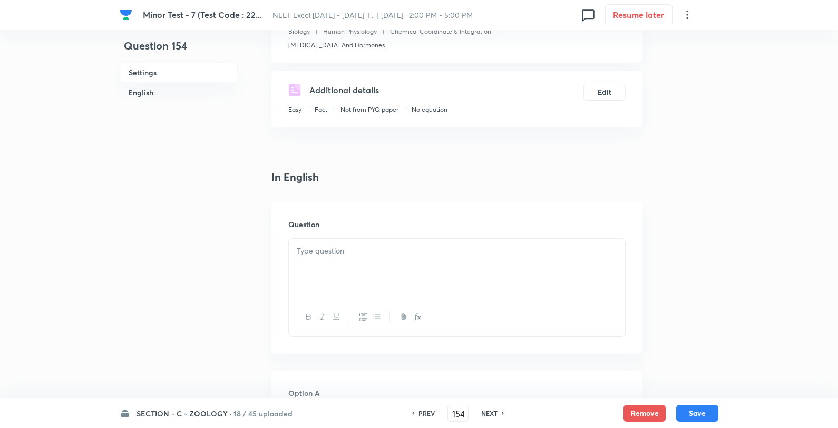
scroll to position [234, 0]
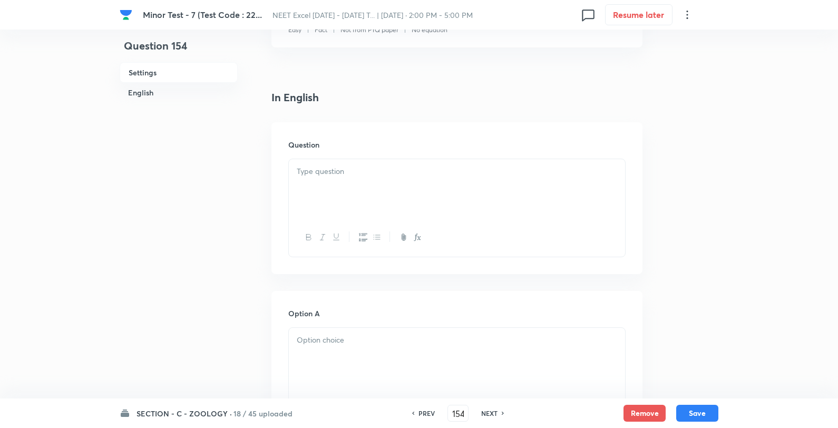
click at [390, 204] on div at bounding box center [457, 188] width 336 height 59
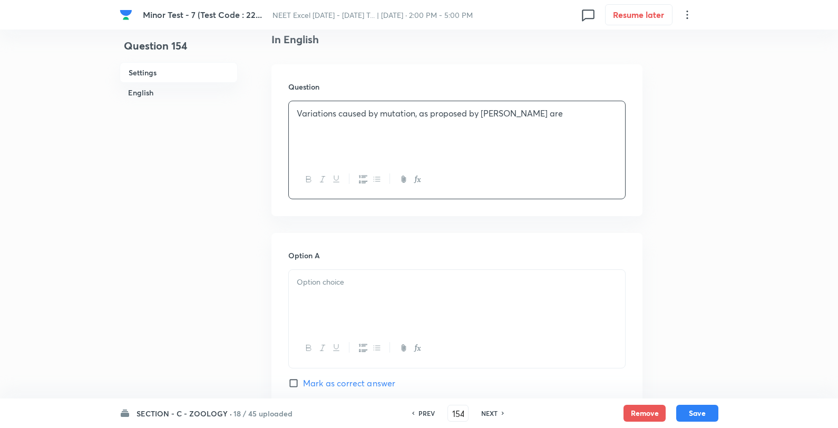
scroll to position [468, 0]
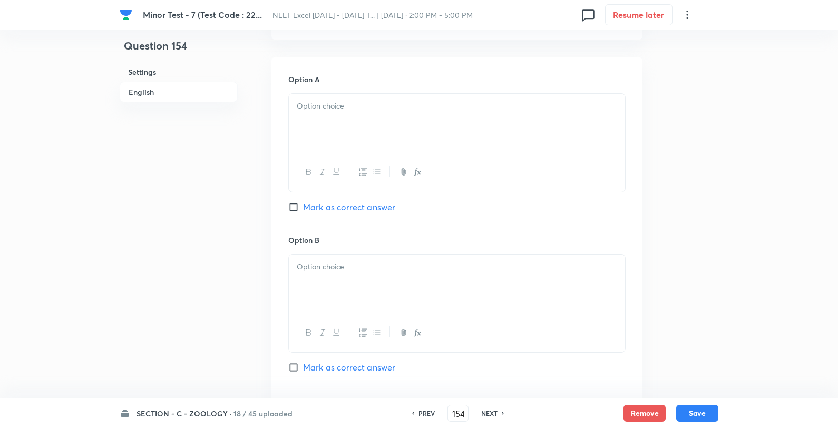
click at [362, 127] on div at bounding box center [457, 123] width 336 height 59
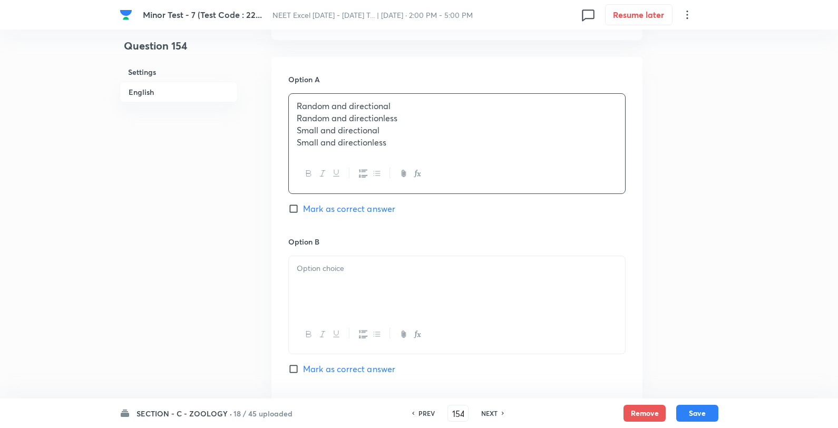
click at [449, 103] on p "Random and directional" at bounding box center [457, 106] width 320 height 12
click at [373, 272] on p at bounding box center [457, 267] width 320 height 12
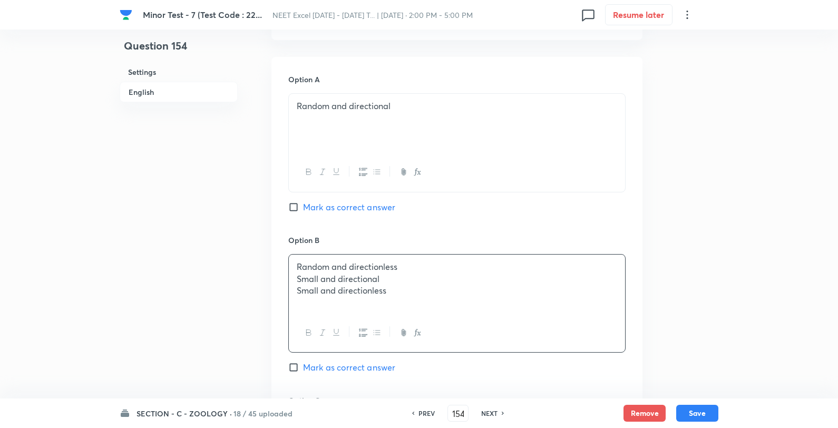
click at [471, 264] on p "Random and directionless" at bounding box center [457, 267] width 320 height 12
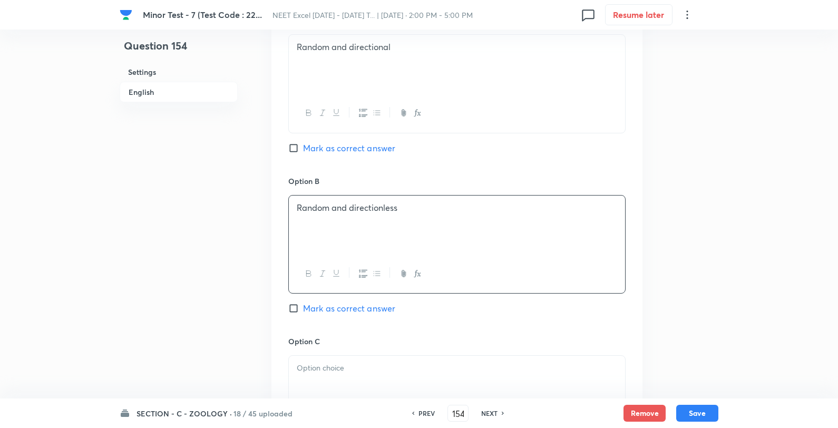
scroll to position [761, 0]
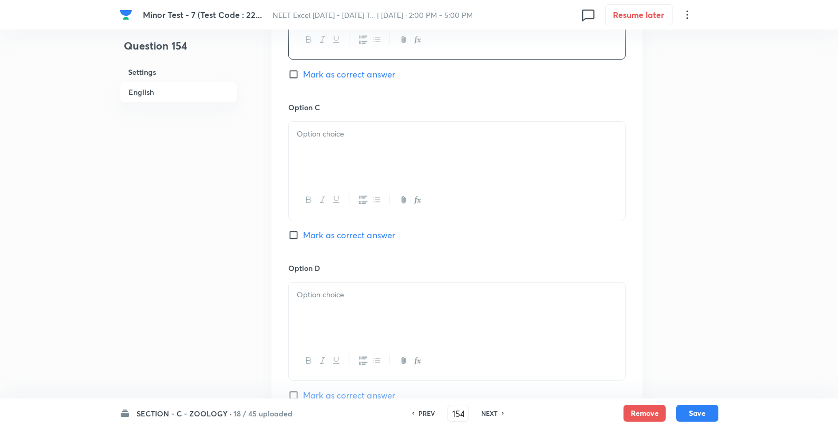
click at [366, 124] on div at bounding box center [457, 151] width 336 height 59
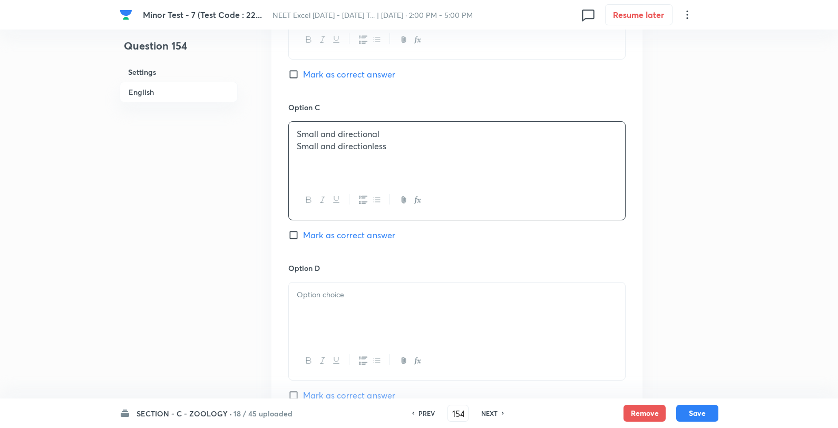
click at [434, 128] on div "Small and directional Small and directionless" at bounding box center [457, 151] width 336 height 59
click at [375, 319] on div at bounding box center [457, 312] width 336 height 59
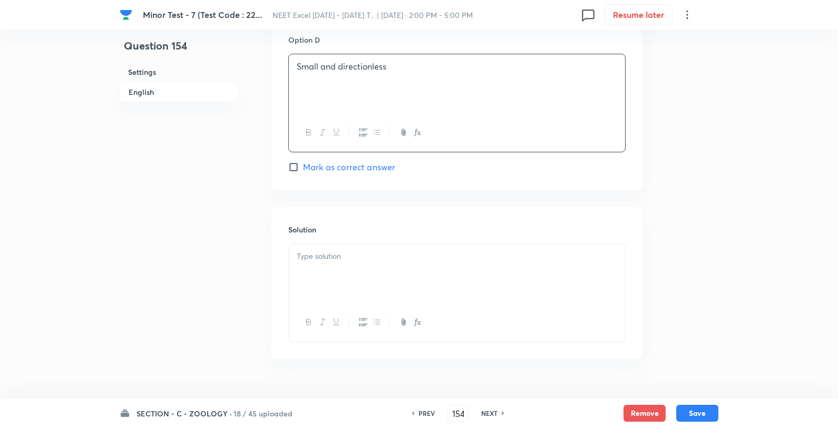
scroll to position [995, 0]
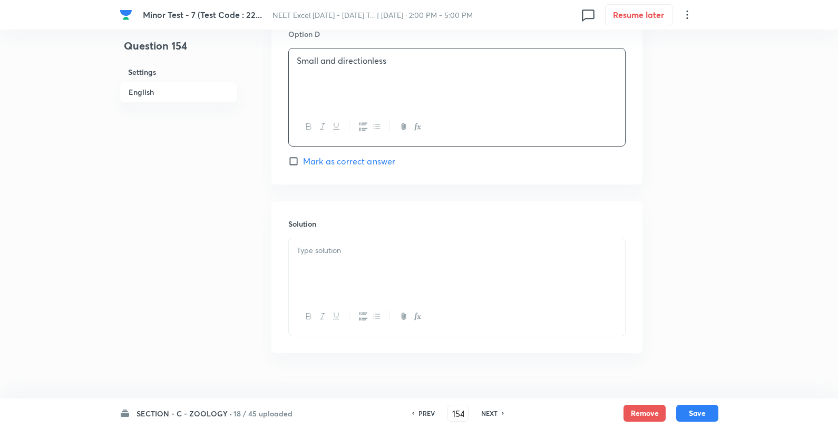
click at [356, 266] on div at bounding box center [457, 267] width 336 height 59
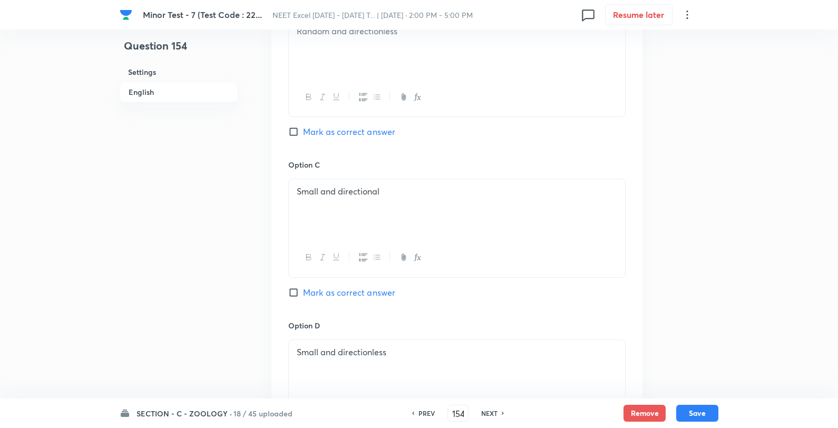
scroll to position [703, 0]
click at [355, 138] on span "Mark as correct answer" at bounding box center [349, 133] width 92 height 13
click at [303, 138] on input "Mark as correct answer" at bounding box center [295, 133] width 15 height 11
click at [699, 411] on button "Save" at bounding box center [697, 412] width 42 height 17
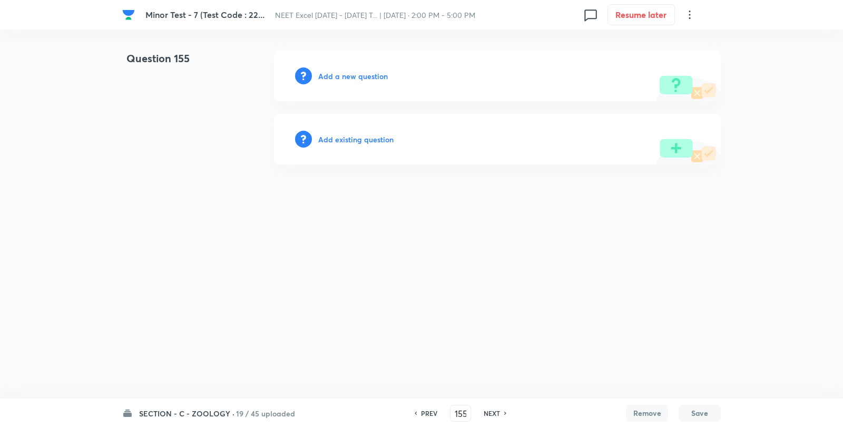
click at [385, 75] on h6 "Add a new question" at bounding box center [353, 76] width 70 height 11
click at [381, 75] on h6 "Choose a question type" at bounding box center [358, 76] width 81 height 11
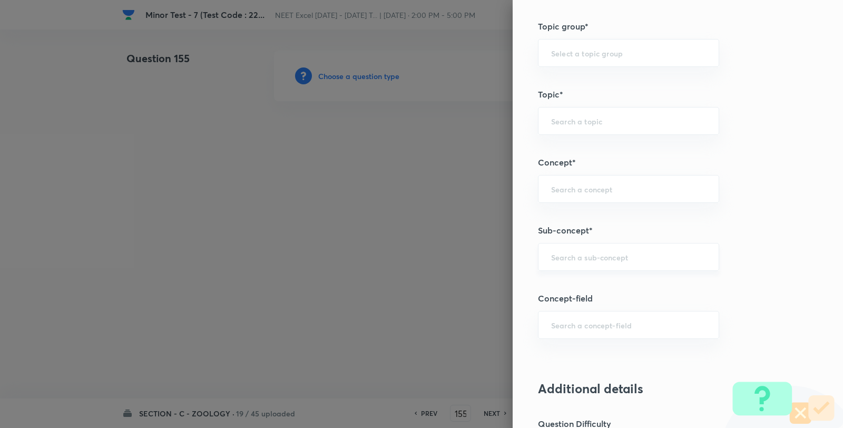
click at [589, 254] on input "text" at bounding box center [628, 257] width 155 height 10
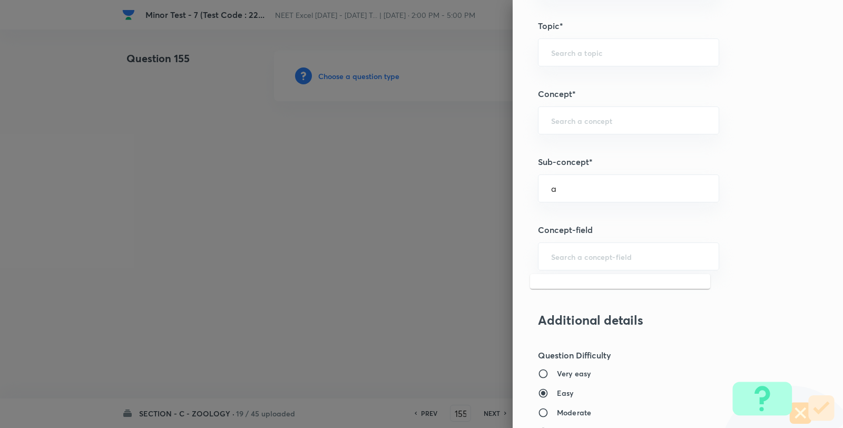
scroll to position [703, 0]
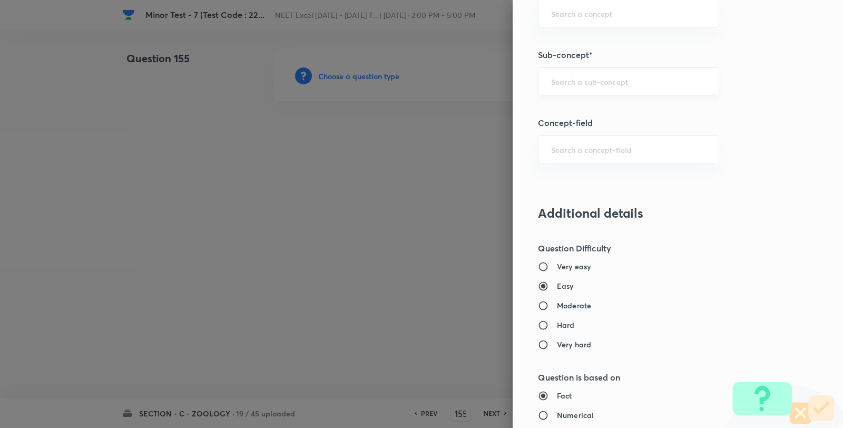
click at [601, 85] on input "text" at bounding box center [628, 81] width 155 height 10
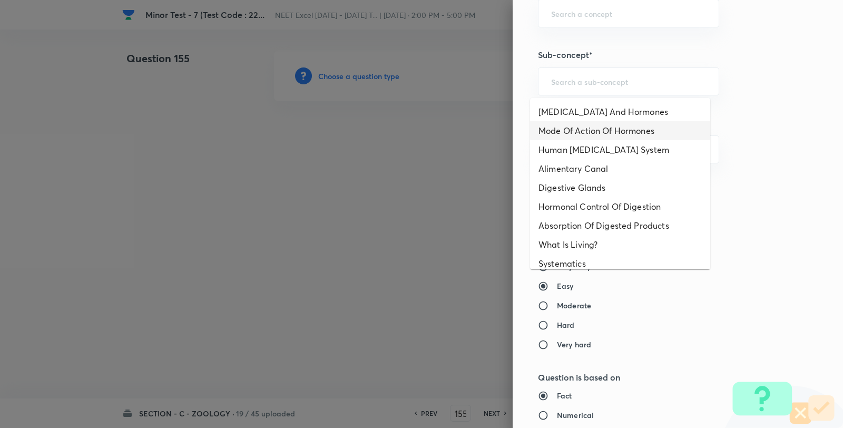
click at [605, 121] on li "Mode Of Action Of Hormones" at bounding box center [620, 130] width 180 height 19
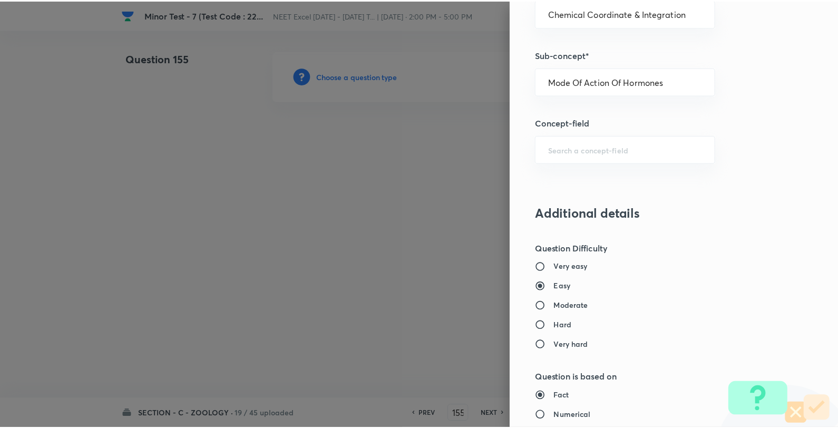
scroll to position [1080, 0]
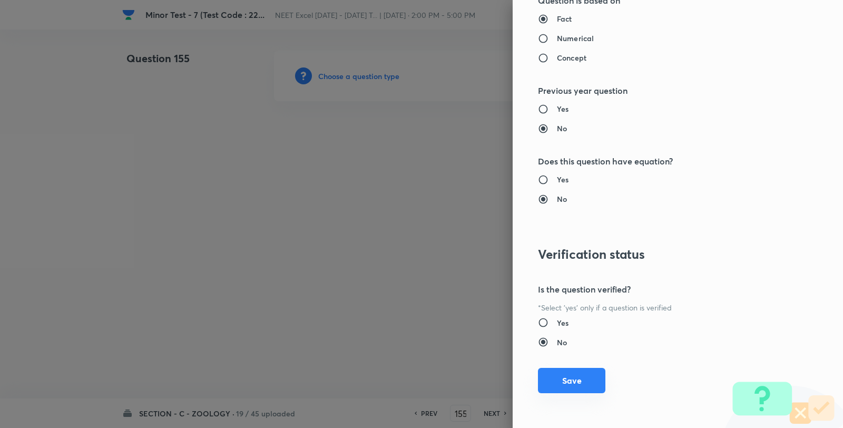
click at [562, 380] on button "Save" at bounding box center [571, 380] width 67 height 25
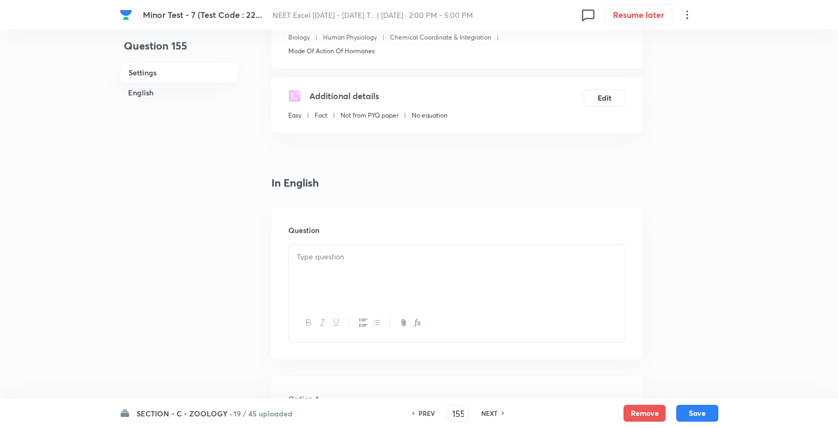
scroll to position [234, 0]
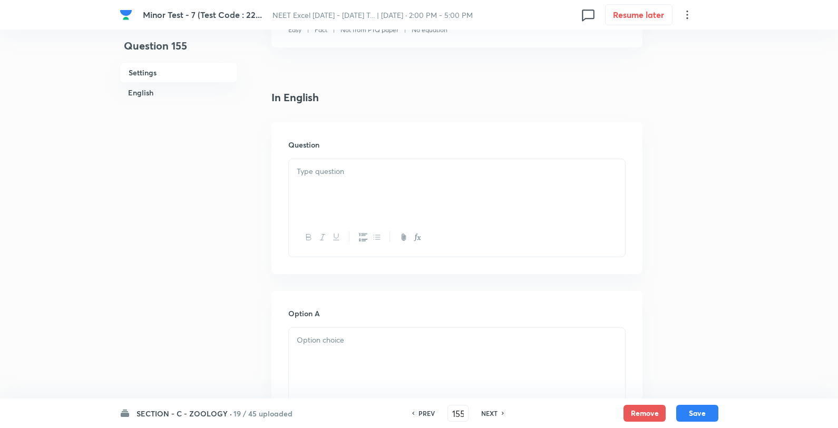
click at [366, 180] on div at bounding box center [457, 188] width 336 height 59
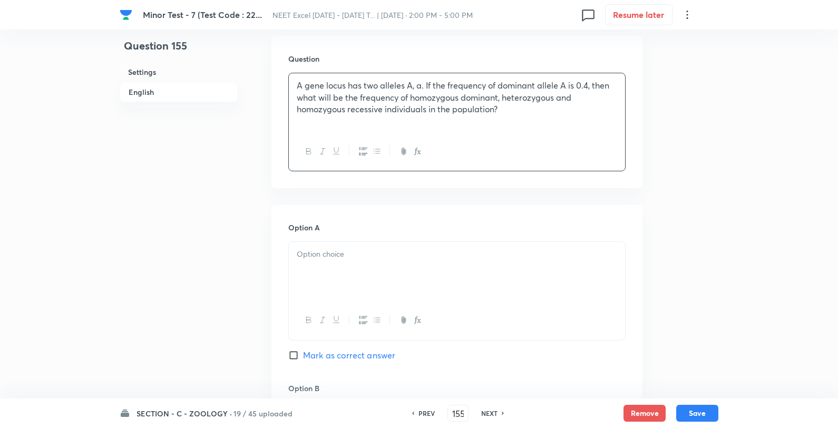
scroll to position [410, 0]
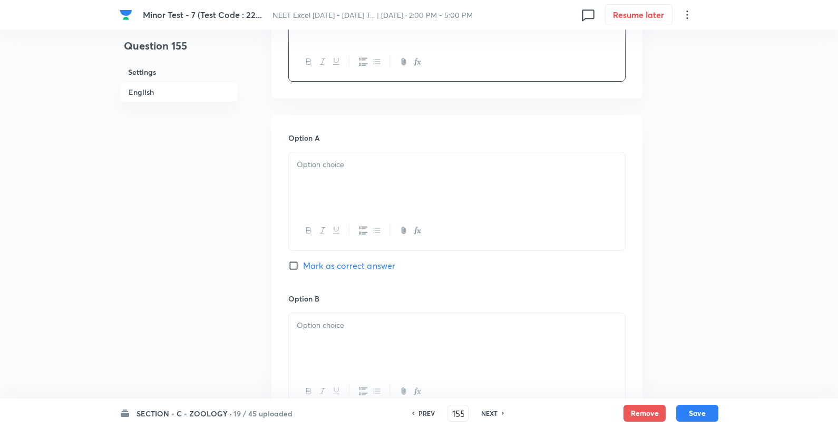
click at [364, 149] on div "Option A Mark as correct answer" at bounding box center [456, 212] width 337 height 160
click at [381, 155] on div at bounding box center [457, 181] width 336 height 59
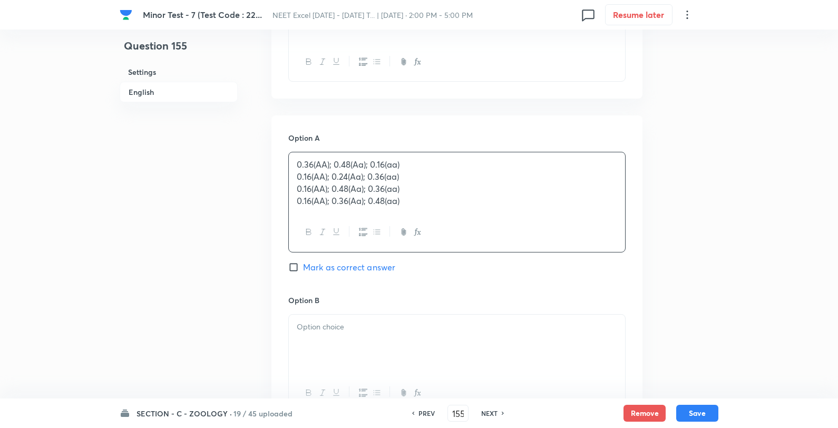
click at [468, 159] on p "0.36(AA); 0.48(Aa); 0.16(aa)" at bounding box center [457, 165] width 320 height 12
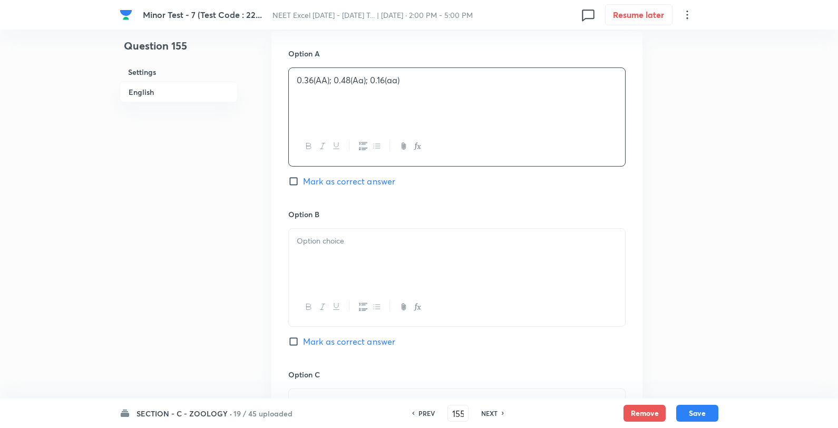
scroll to position [644, 0]
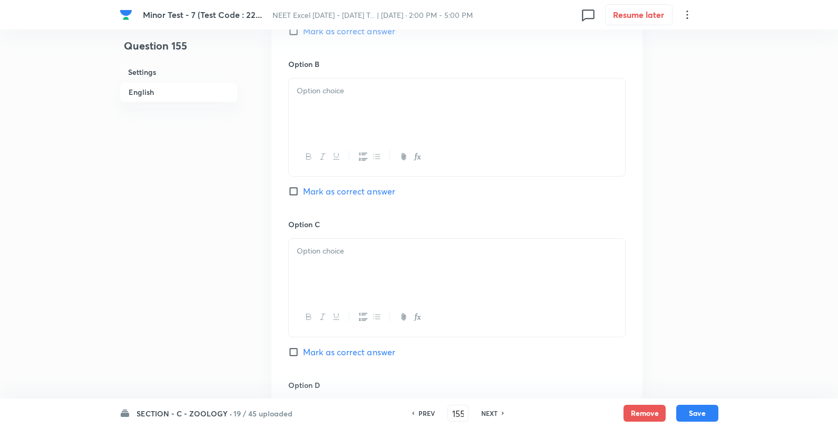
click at [386, 130] on div at bounding box center [457, 108] width 336 height 59
click at [414, 102] on p "0.16(AA); 0.48(Aa); 0.36(aa)" at bounding box center [457, 103] width 320 height 12
click at [430, 90] on p "0.16(AA); 0.24(Aa); 0.36(aa)" at bounding box center [457, 91] width 320 height 12
click at [387, 250] on p at bounding box center [457, 251] width 320 height 12
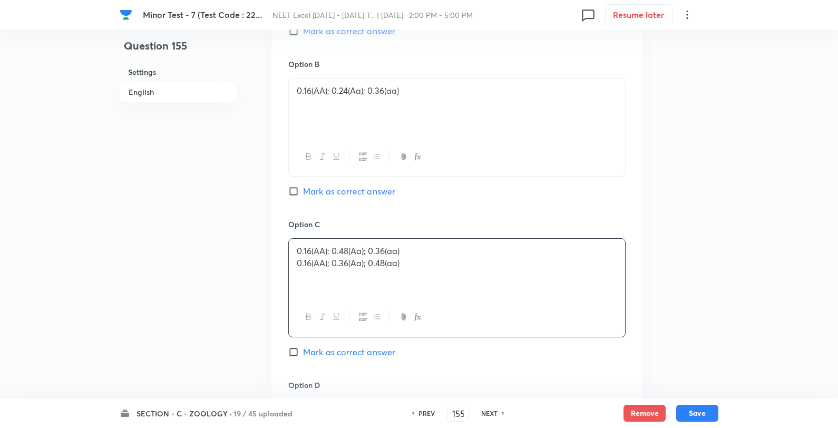
click at [444, 259] on p "0.16(AA); 0.36(Aa); 0.48(aa)" at bounding box center [457, 263] width 320 height 12
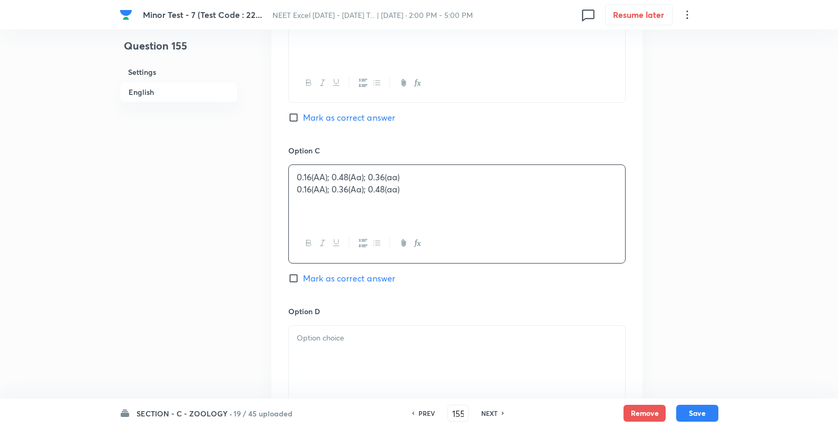
scroll to position [761, 0]
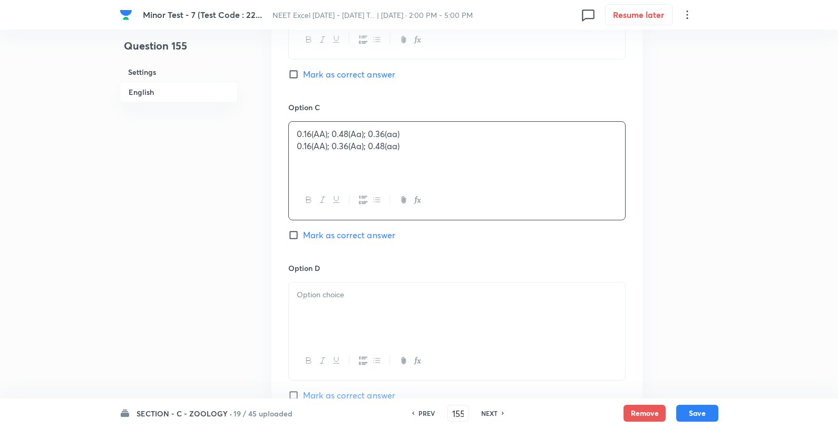
click at [419, 119] on div "Option C 0.16(AA); 0.48(Aa); 0.36(aa) 0.16(AA); 0.36(Aa); 0.48(aa) Mark as corr…" at bounding box center [456, 182] width 337 height 160
click at [377, 312] on div at bounding box center [457, 312] width 336 height 59
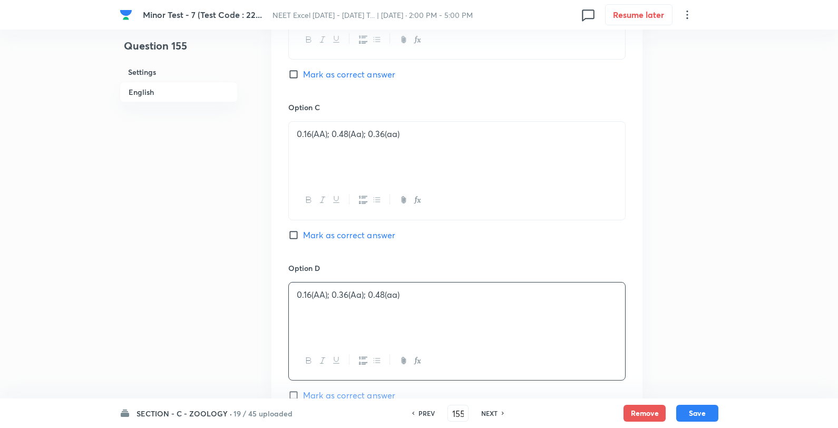
click at [327, 229] on div "Option C 0.16(AA); 0.48(Aa); 0.36(aa) Mark as correct answer" at bounding box center [456, 182] width 337 height 160
click at [335, 235] on span "Mark as correct answer" at bounding box center [349, 235] width 92 height 13
click at [303, 235] on input "Mark as correct answer" at bounding box center [295, 235] width 15 height 11
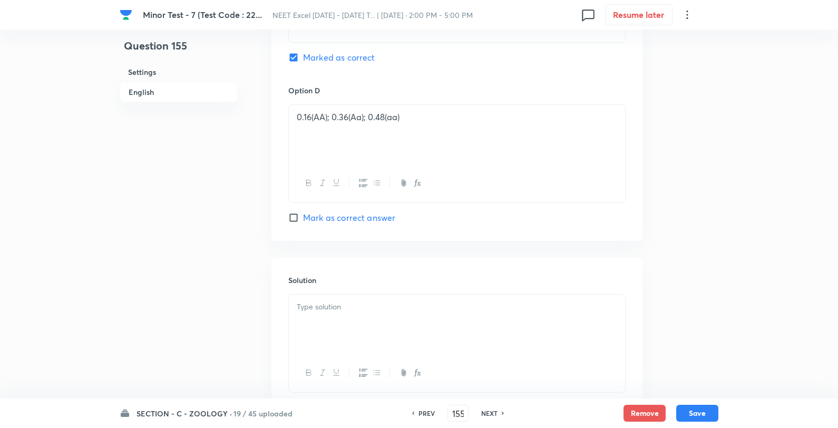
scroll to position [1015, 0]
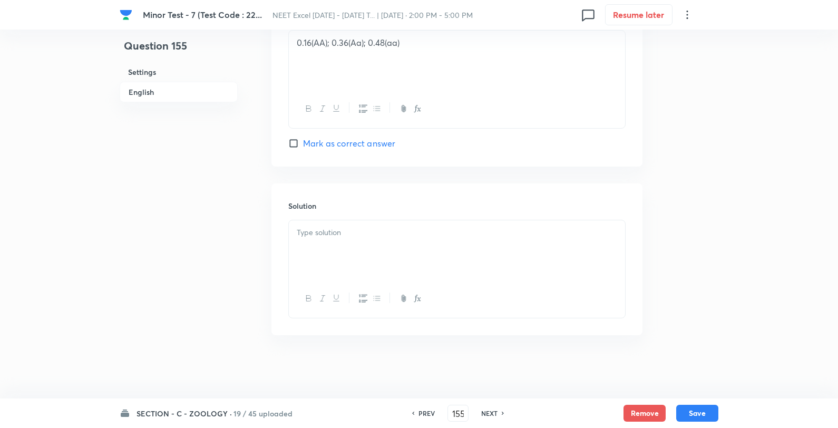
drag, startPoint x: 397, startPoint y: 222, endPoint x: 397, endPoint y: 233, distance: 11.1
click at [396, 222] on div at bounding box center [457, 249] width 336 height 59
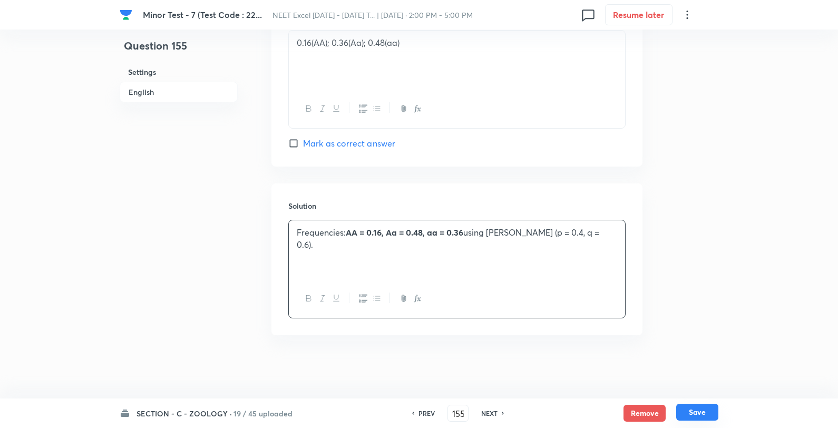
click at [694, 411] on button "Save" at bounding box center [697, 412] width 42 height 17
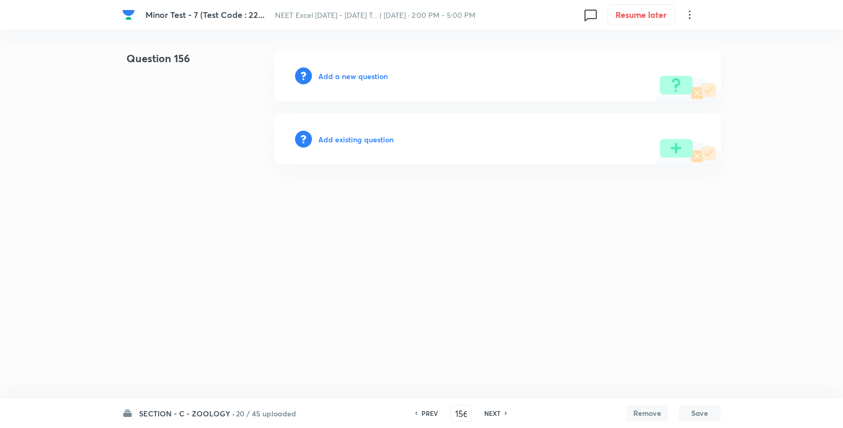
click at [341, 76] on h6 "Add a new question" at bounding box center [353, 76] width 70 height 11
click at [342, 76] on h6 "Choose a question type" at bounding box center [358, 76] width 81 height 11
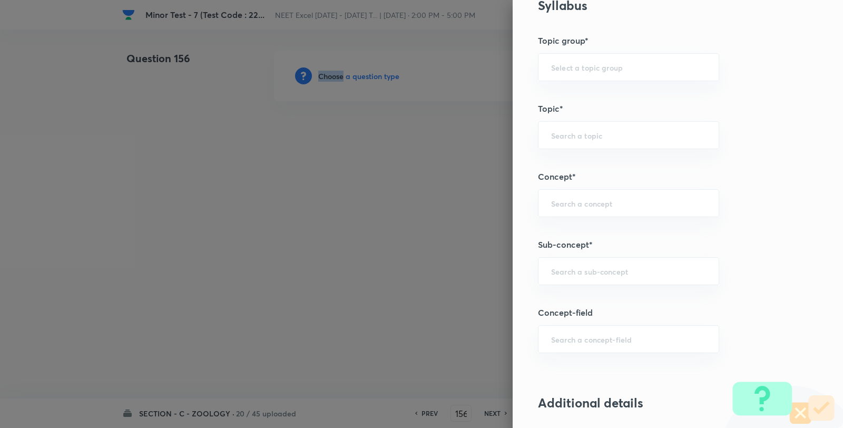
scroll to position [703, 0]
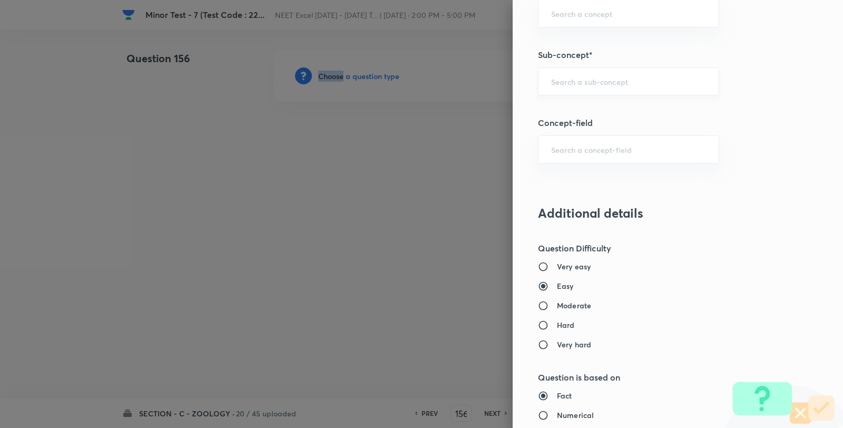
click at [577, 90] on div "​" at bounding box center [628, 81] width 181 height 28
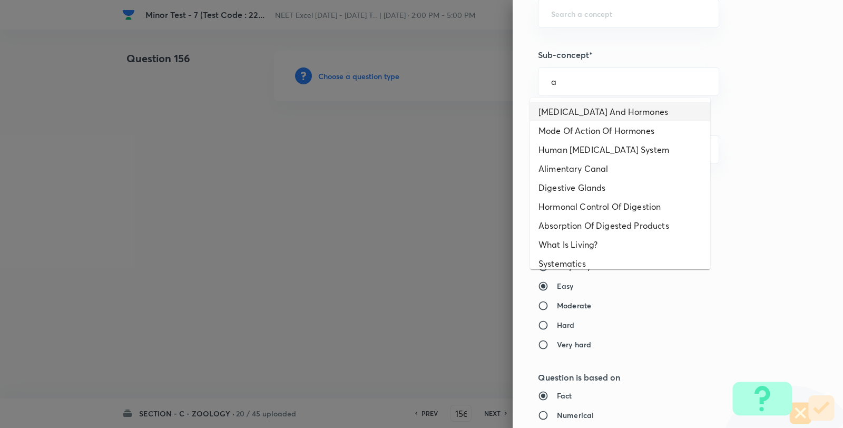
click at [572, 110] on li "Endocrine Glands And Hormones" at bounding box center [620, 111] width 180 height 19
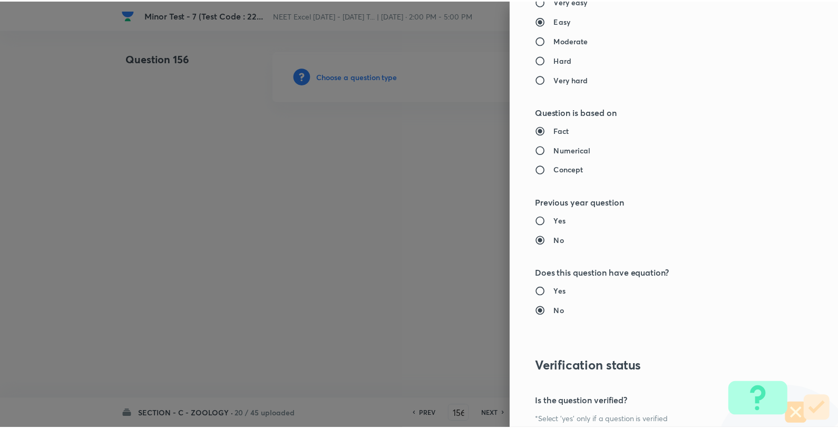
scroll to position [1080, 0]
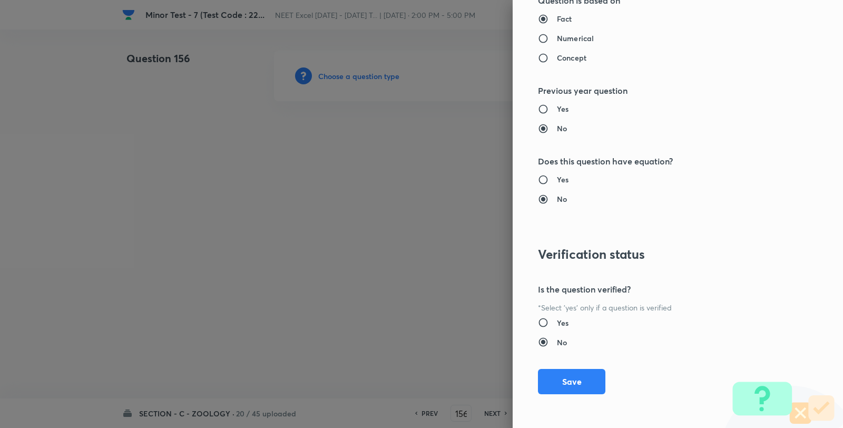
drag, startPoint x: 577, startPoint y: 381, endPoint x: 476, endPoint y: 228, distance: 182.3
click at [577, 381] on button "Save" at bounding box center [571, 381] width 67 height 25
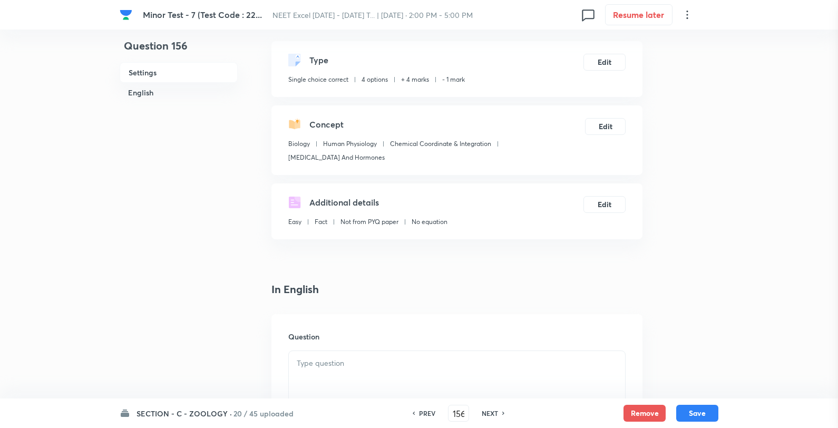
scroll to position [176, 0]
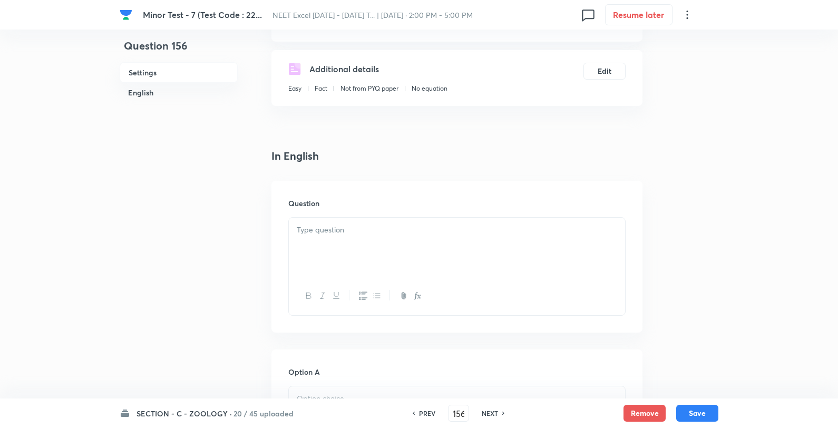
drag, startPoint x: 427, startPoint y: 244, endPoint x: 421, endPoint y: 254, distance: 12.1
click at [425, 245] on div at bounding box center [457, 247] width 336 height 59
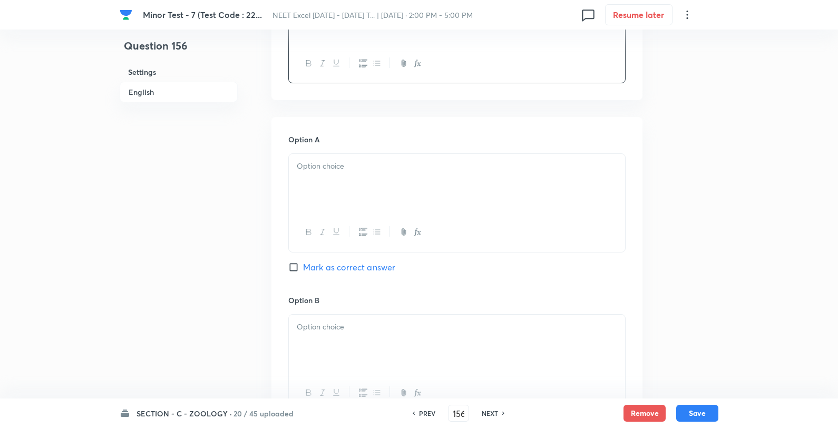
scroll to position [410, 0]
click at [341, 197] on div at bounding box center [457, 181] width 336 height 59
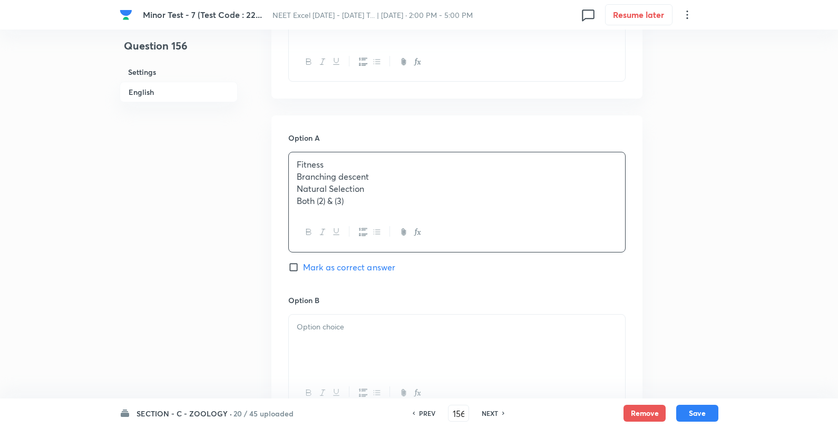
click at [413, 159] on p "Fitness" at bounding box center [457, 165] width 320 height 12
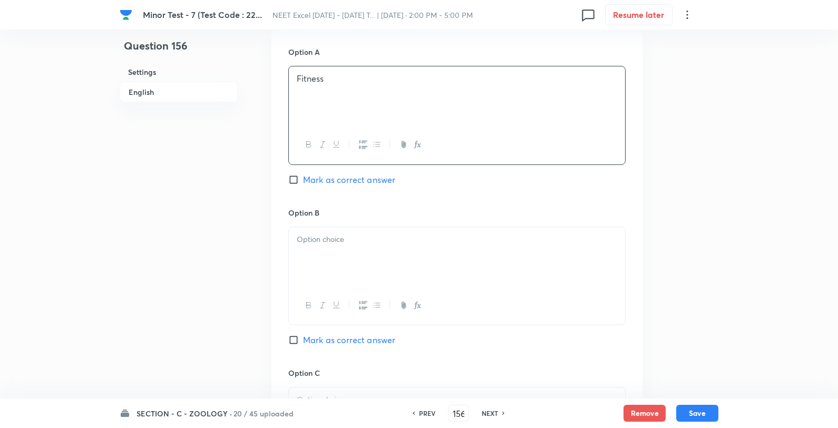
scroll to position [586, 0]
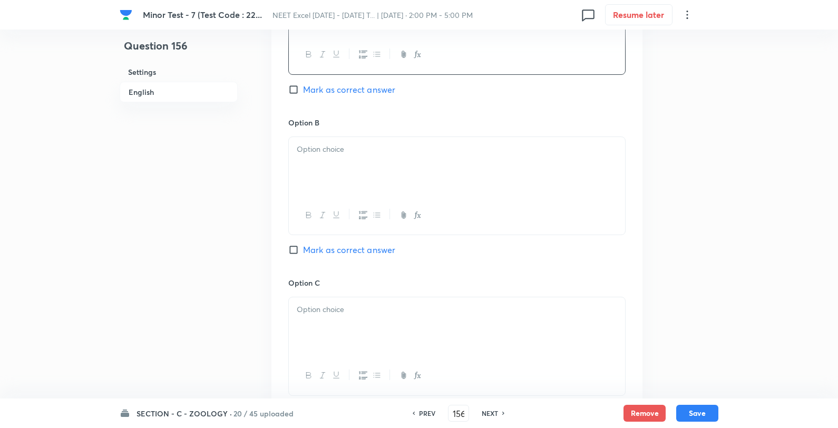
drag, startPoint x: 359, startPoint y: 127, endPoint x: 330, endPoint y: 164, distance: 47.4
click at [356, 129] on div "Option B Mark as correct answer" at bounding box center [456, 197] width 337 height 160
click at [332, 165] on div at bounding box center [457, 166] width 336 height 59
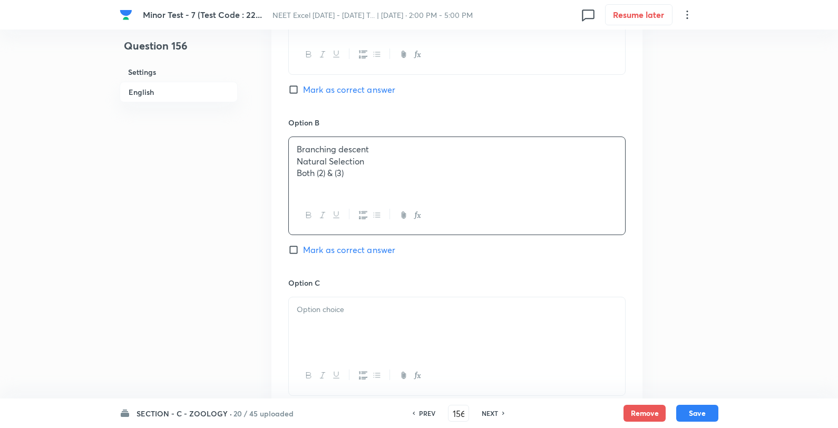
click at [433, 153] on p "Branching descent" at bounding box center [457, 149] width 320 height 12
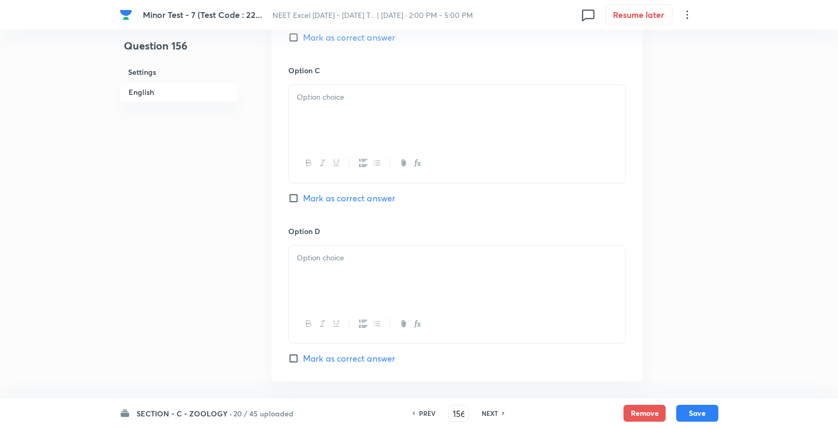
scroll to position [820, 0]
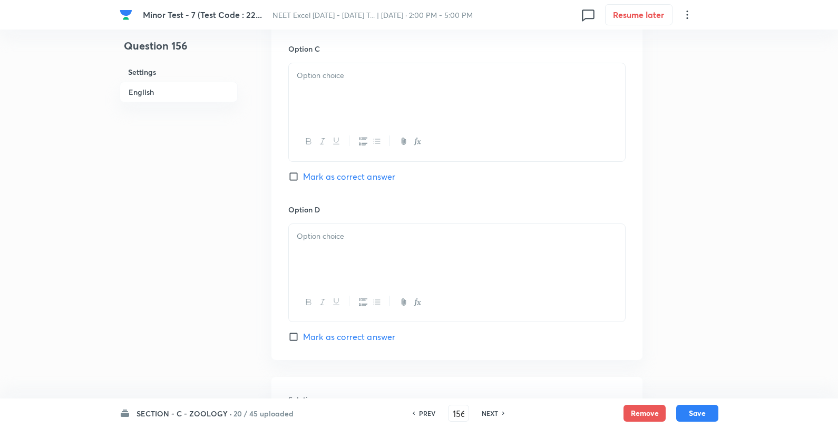
drag, startPoint x: 351, startPoint y: 113, endPoint x: 367, endPoint y: 101, distance: 20.0
click at [352, 111] on div at bounding box center [457, 92] width 336 height 59
click at [402, 81] on p "Natural Selection" at bounding box center [457, 76] width 320 height 12
click at [356, 265] on div at bounding box center [457, 253] width 336 height 59
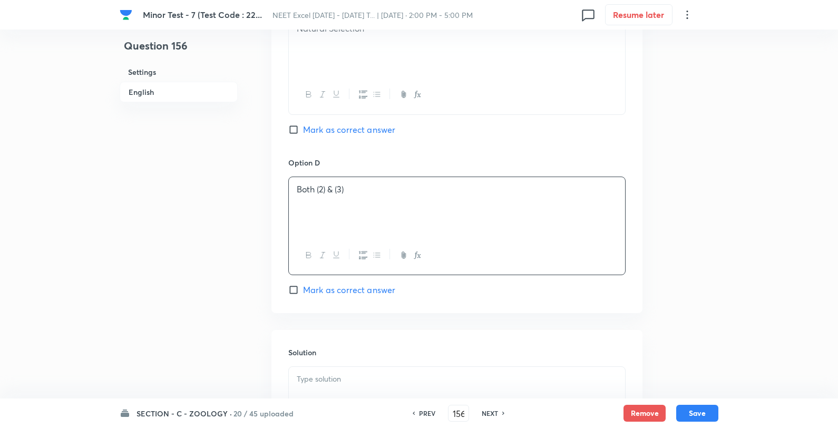
scroll to position [937, 0]
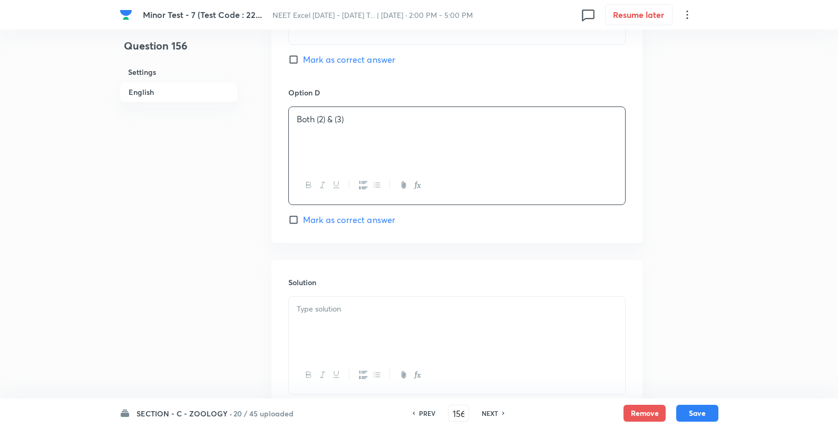
click at [361, 222] on span "Mark as correct answer" at bounding box center [349, 219] width 92 height 13
click at [303, 222] on input "Mark as correct answer" at bounding box center [295, 220] width 15 height 11
click at [382, 306] on p at bounding box center [457, 309] width 320 height 12
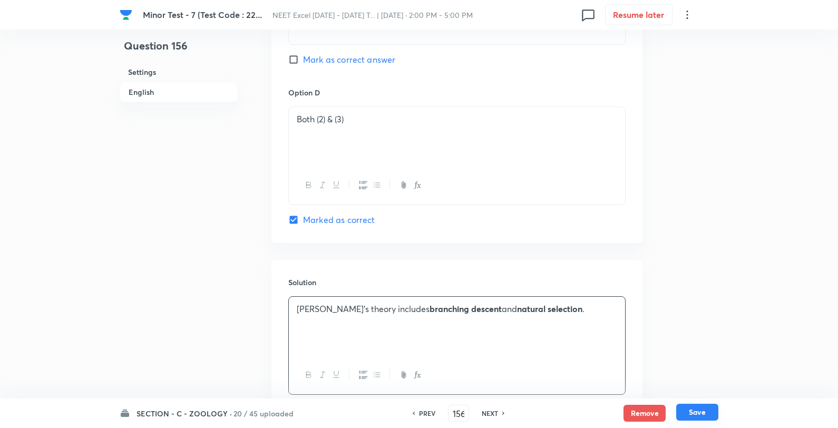
click at [705, 409] on button "Save" at bounding box center [697, 412] width 42 height 17
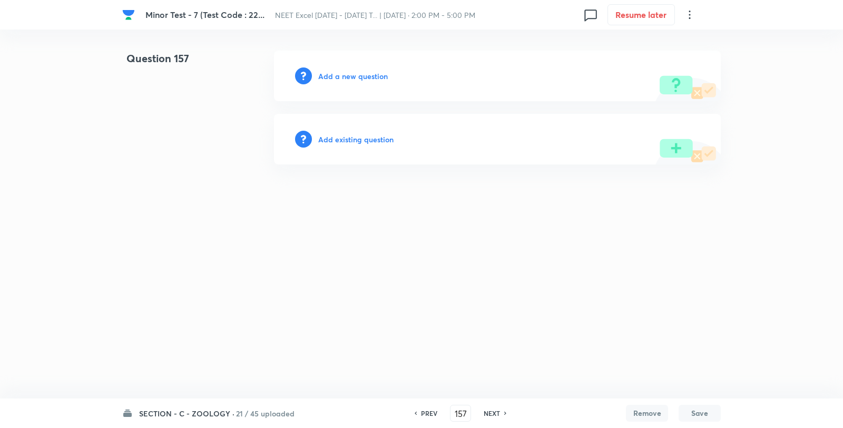
click at [331, 74] on h6 "Add a new question" at bounding box center [353, 76] width 70 height 11
click at [331, 74] on h6 "Choose a question type" at bounding box center [358, 76] width 81 height 11
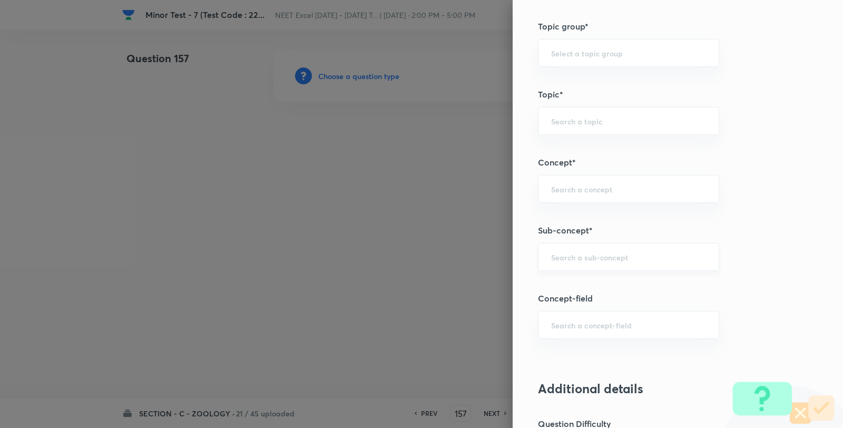
click at [588, 254] on input "text" at bounding box center [628, 257] width 155 height 10
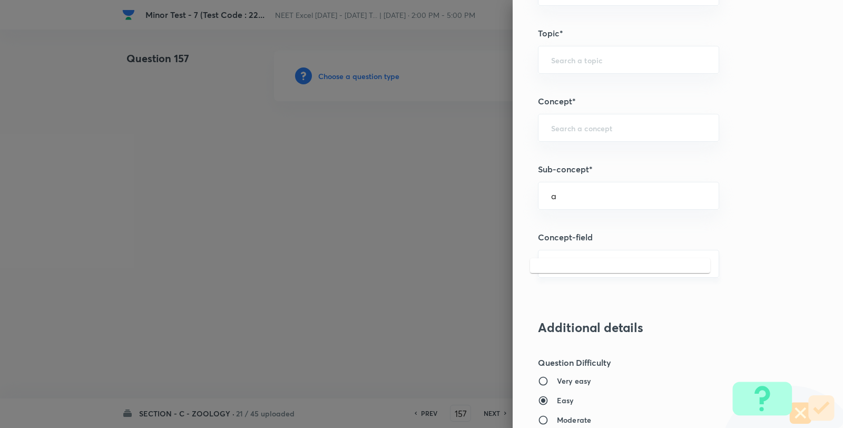
scroll to position [703, 0]
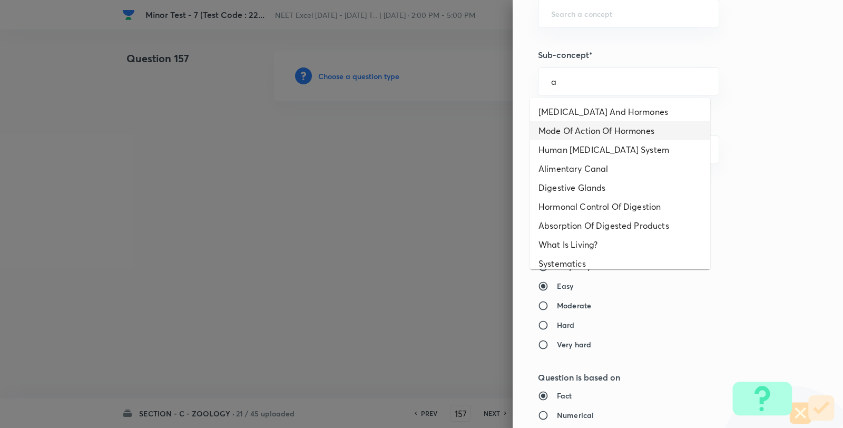
click at [583, 123] on li "Mode Of Action Of Hormones" at bounding box center [620, 130] width 180 height 19
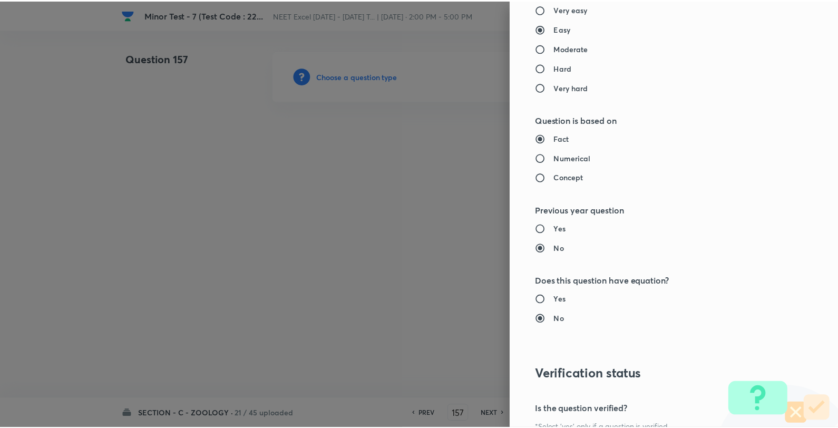
scroll to position [1080, 0]
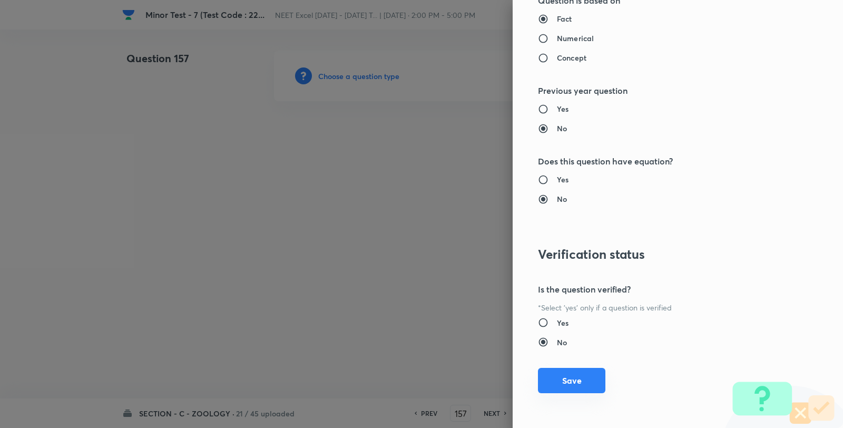
click at [573, 385] on button "Save" at bounding box center [571, 380] width 67 height 25
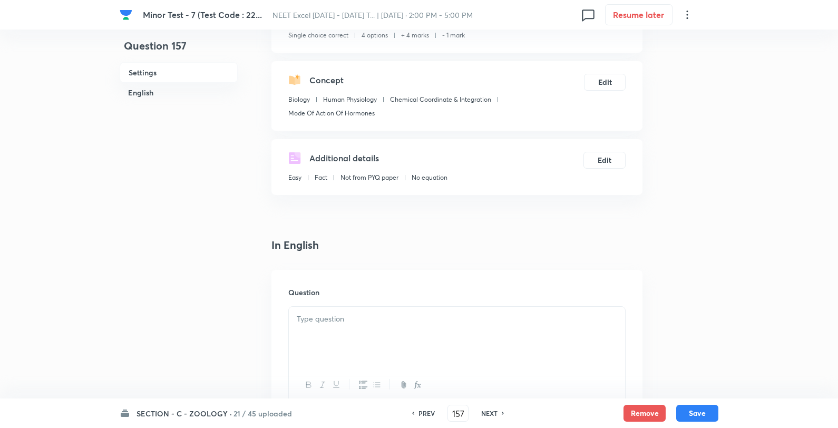
scroll to position [176, 0]
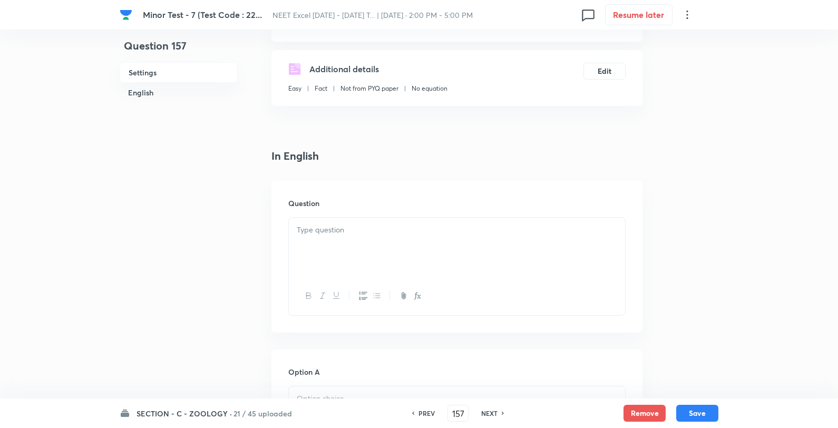
drag, startPoint x: 411, startPoint y: 222, endPoint x: 404, endPoint y: 234, distance: 13.3
click at [411, 223] on div at bounding box center [457, 247] width 336 height 59
click at [402, 236] on div at bounding box center [457, 247] width 336 height 59
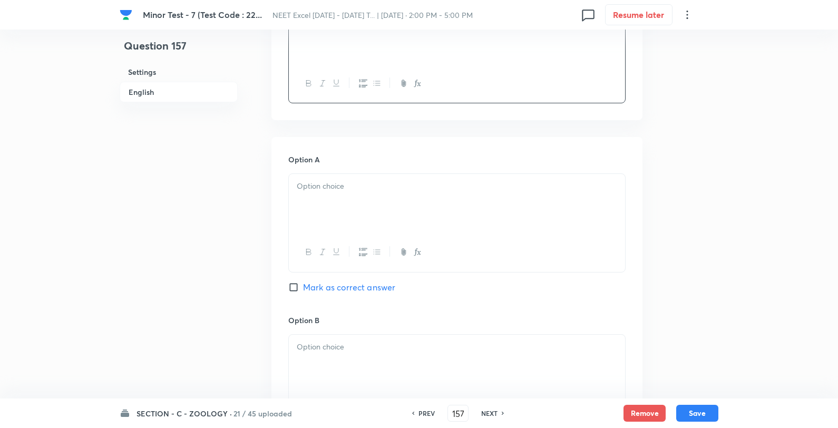
scroll to position [410, 0]
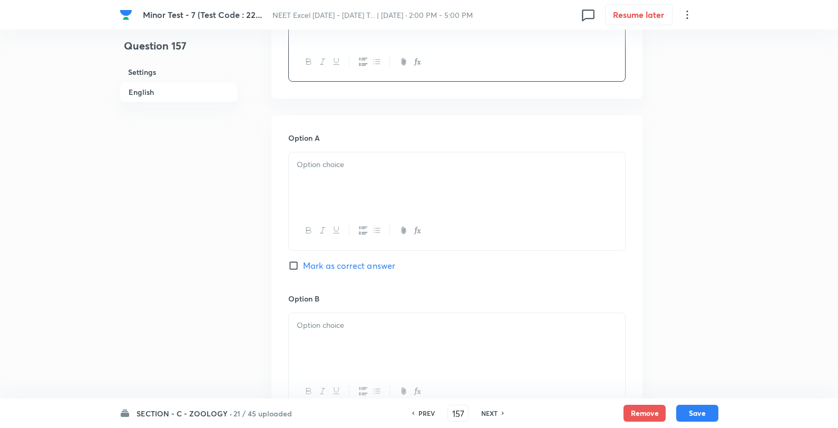
drag, startPoint x: 398, startPoint y: 211, endPoint x: 408, endPoint y: 191, distance: 21.7
click at [403, 201] on div at bounding box center [457, 181] width 336 height 59
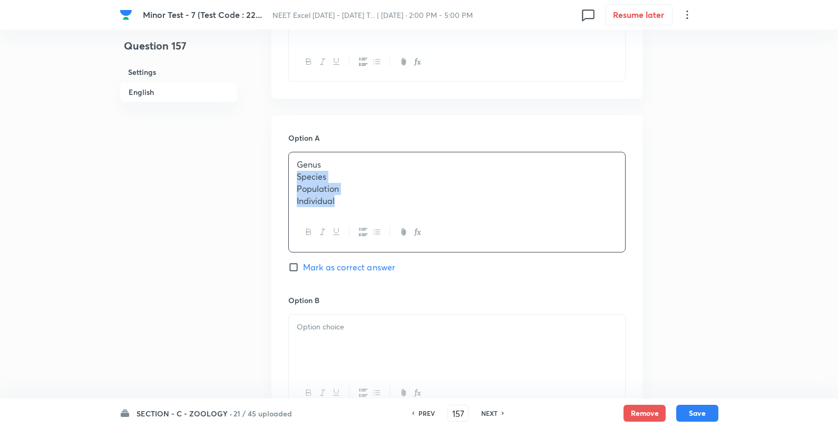
drag, startPoint x: 388, startPoint y: 166, endPoint x: 386, endPoint y: 171, distance: 6.0
click at [387, 165] on p "Genus" at bounding box center [457, 165] width 320 height 12
click at [364, 320] on p at bounding box center [457, 325] width 320 height 12
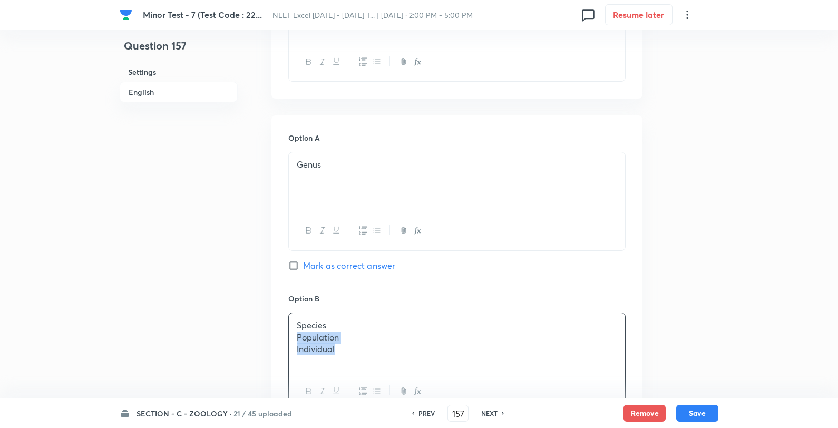
click at [397, 322] on p "Species" at bounding box center [457, 325] width 320 height 12
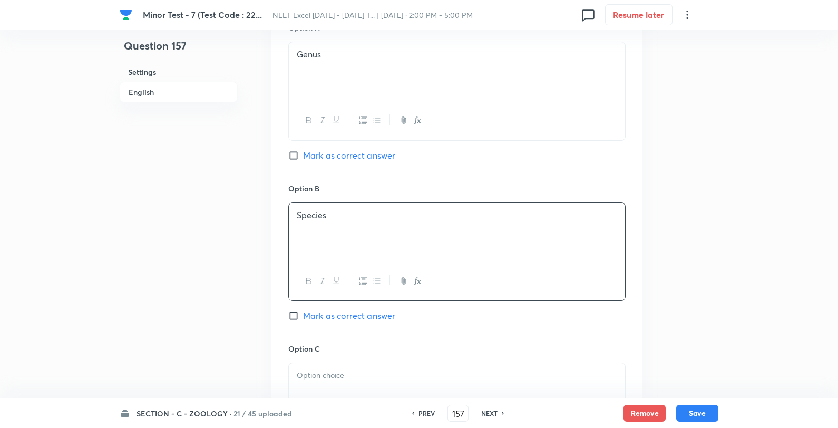
scroll to position [644, 0]
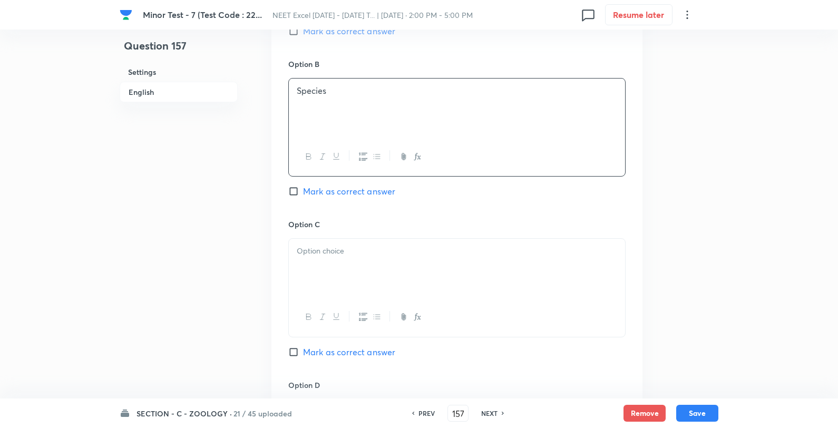
click at [382, 257] on p at bounding box center [457, 251] width 320 height 12
click at [406, 251] on p "Population" at bounding box center [457, 251] width 320 height 12
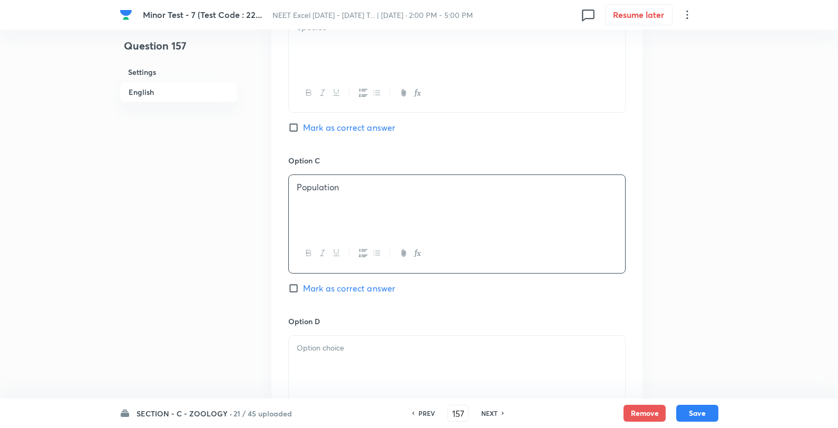
scroll to position [761, 0]
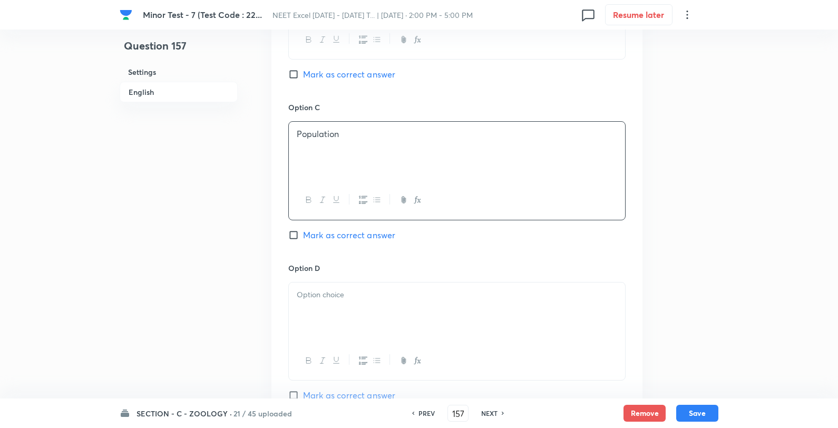
click at [367, 297] on p at bounding box center [457, 295] width 320 height 12
click at [356, 237] on span "Mark as correct answer" at bounding box center [349, 235] width 92 height 13
click at [303, 237] on input "Mark as correct answer" at bounding box center [295, 235] width 15 height 11
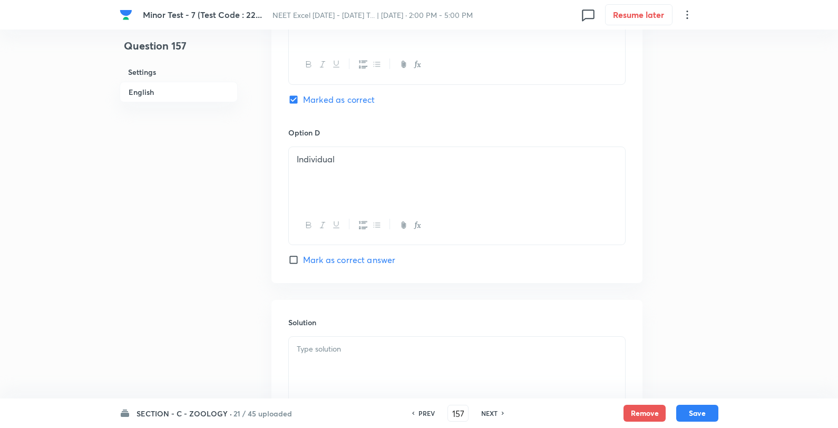
scroll to position [1015, 0]
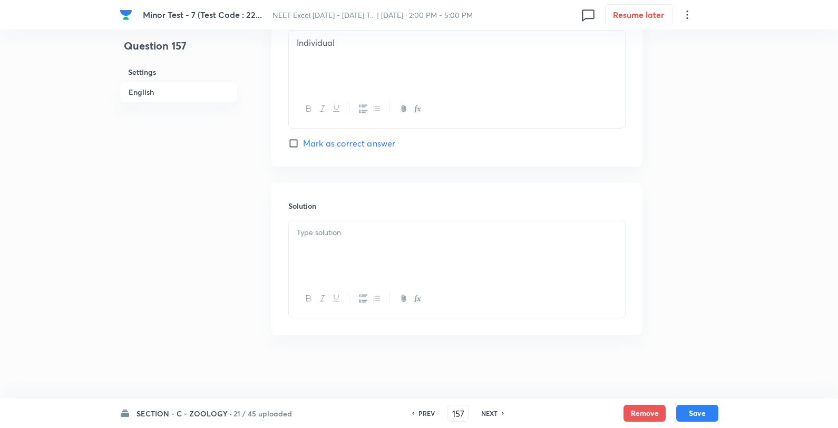
click at [394, 254] on div at bounding box center [457, 249] width 336 height 59
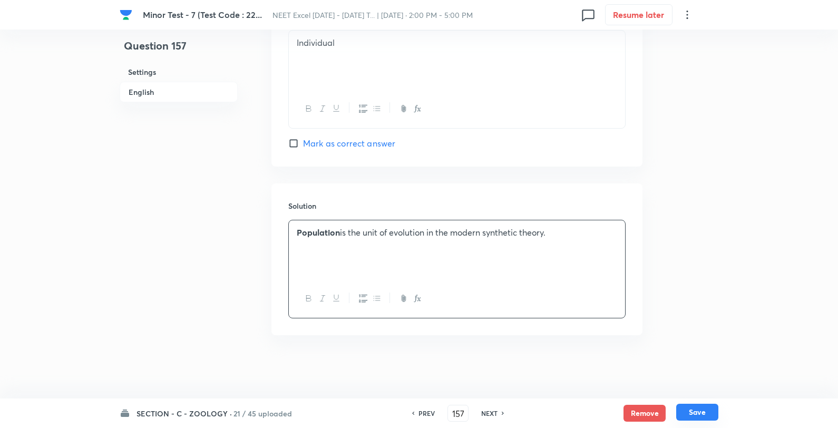
click at [698, 413] on button "Save" at bounding box center [697, 412] width 42 height 17
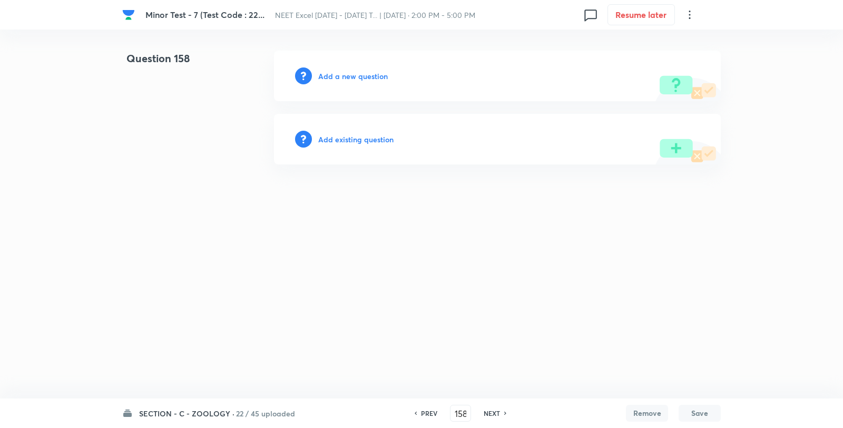
click at [351, 79] on h6 "Add a new question" at bounding box center [353, 76] width 70 height 11
click at [351, 78] on h6 "Choose a question type" at bounding box center [358, 76] width 81 height 11
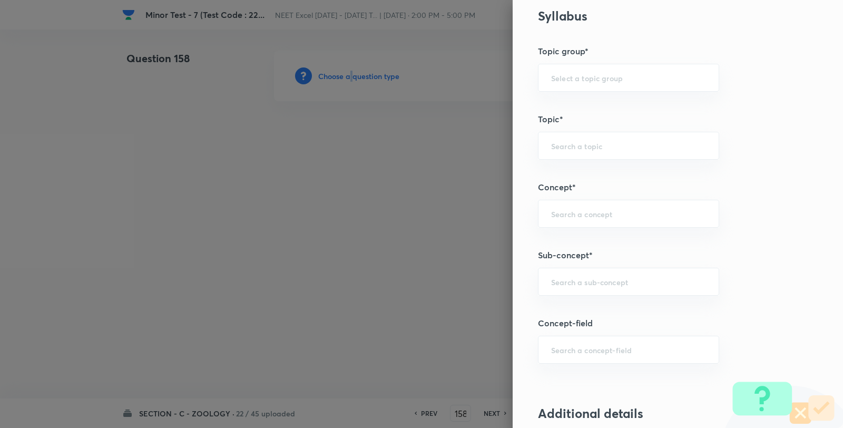
scroll to position [527, 0]
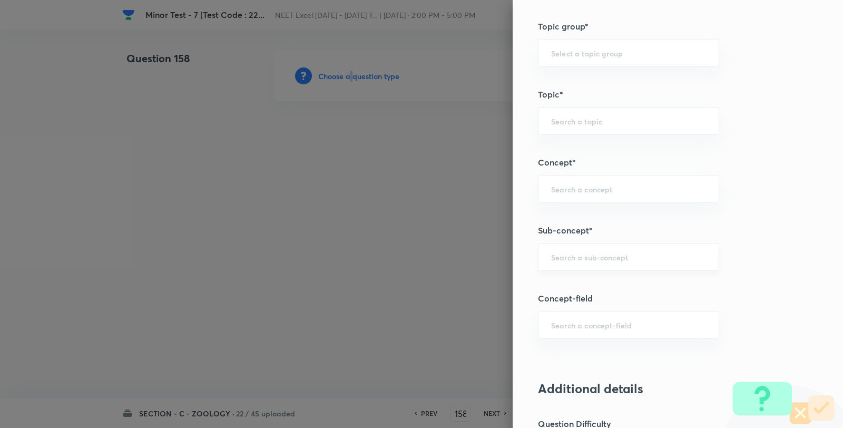
click at [585, 248] on div "​" at bounding box center [628, 257] width 181 height 28
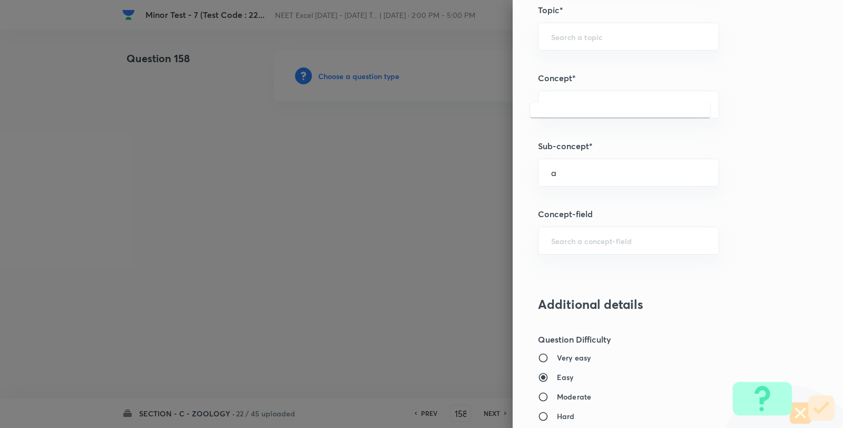
scroll to position [703, 0]
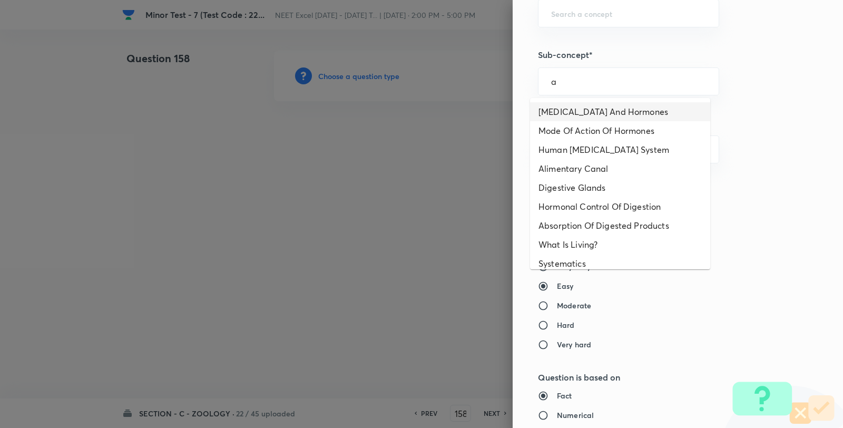
click at [578, 106] on li "Endocrine Glands And Hormones" at bounding box center [620, 111] width 180 height 19
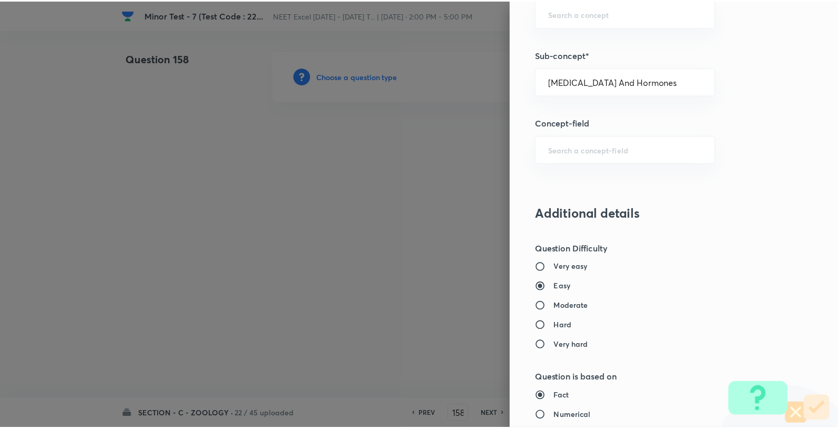
scroll to position [1080, 0]
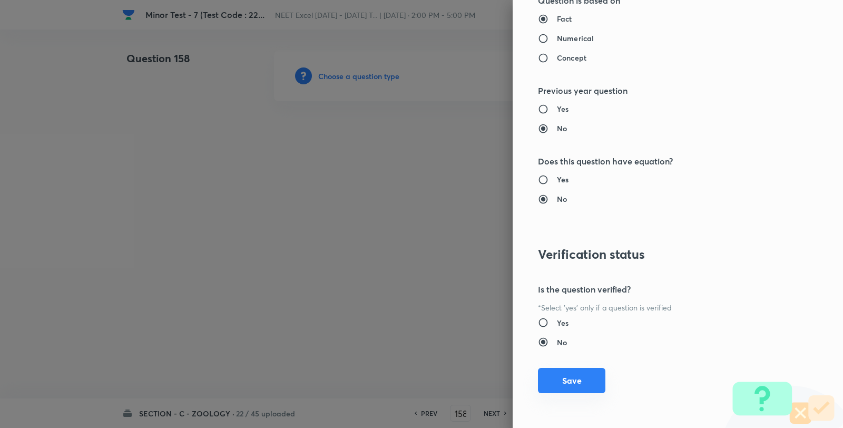
click at [569, 369] on button "Save" at bounding box center [571, 380] width 67 height 25
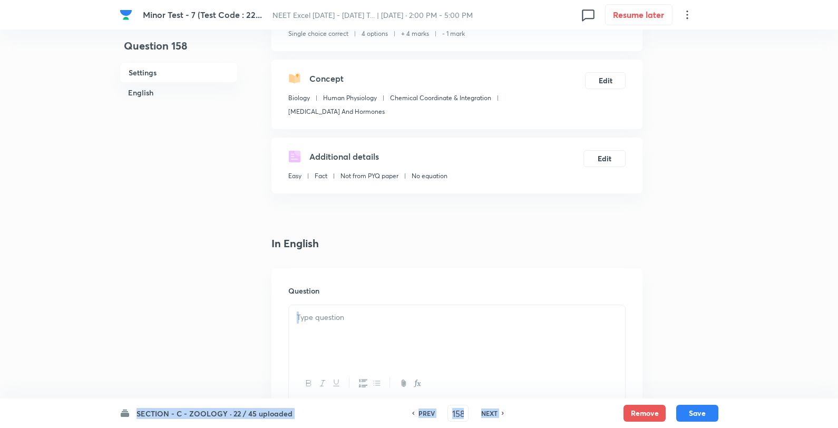
scroll to position [176, 0]
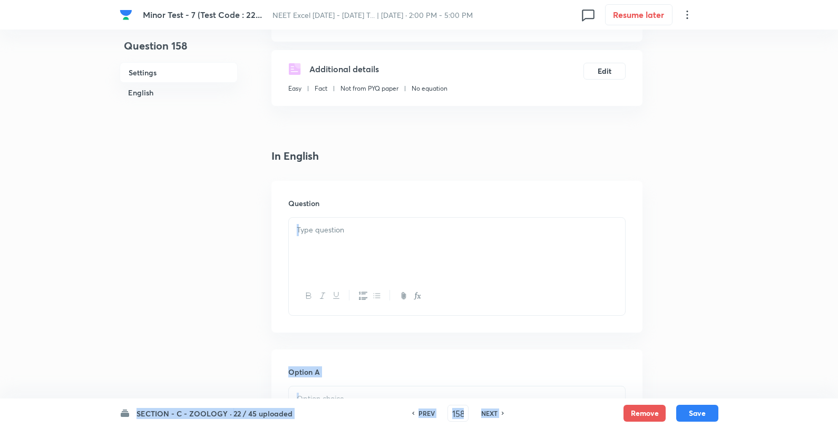
click at [349, 233] on p at bounding box center [457, 230] width 320 height 12
click at [363, 258] on div at bounding box center [457, 247] width 336 height 59
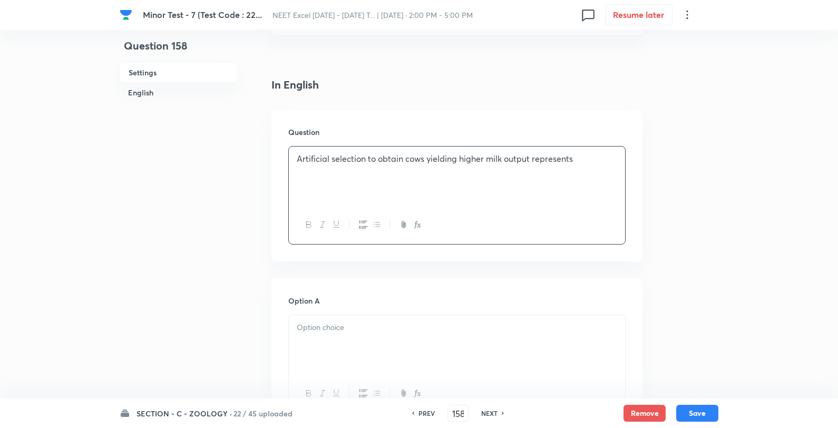
scroll to position [351, 0]
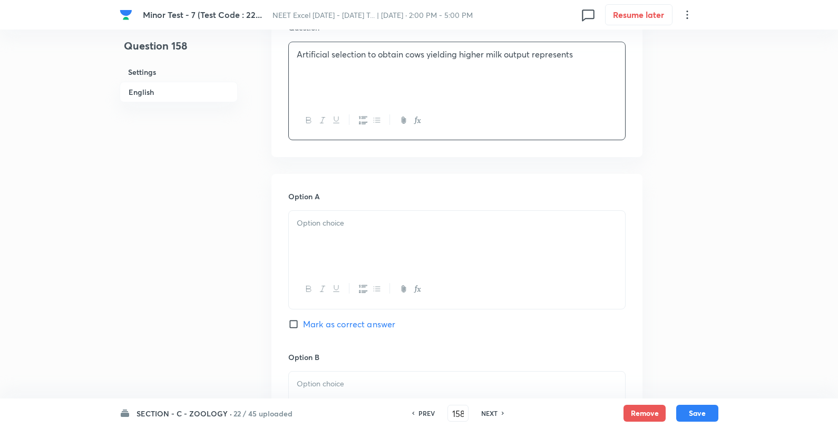
click at [308, 241] on div at bounding box center [457, 240] width 336 height 59
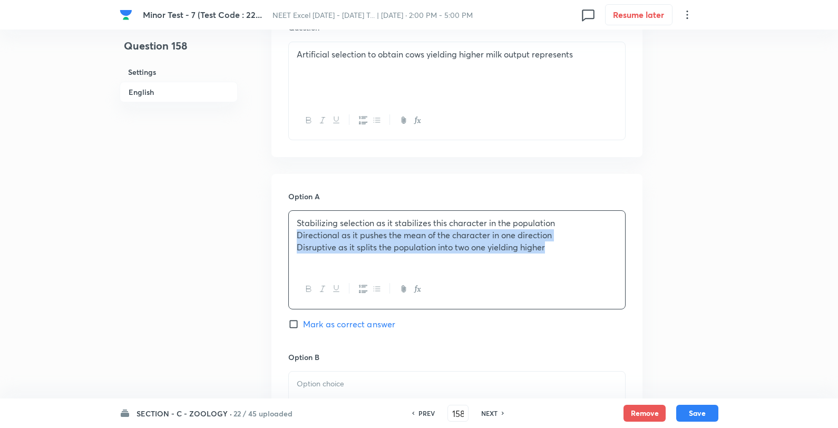
click at [298, 234] on p "Directional as it pushes the mean of the character in one direction" at bounding box center [457, 235] width 320 height 12
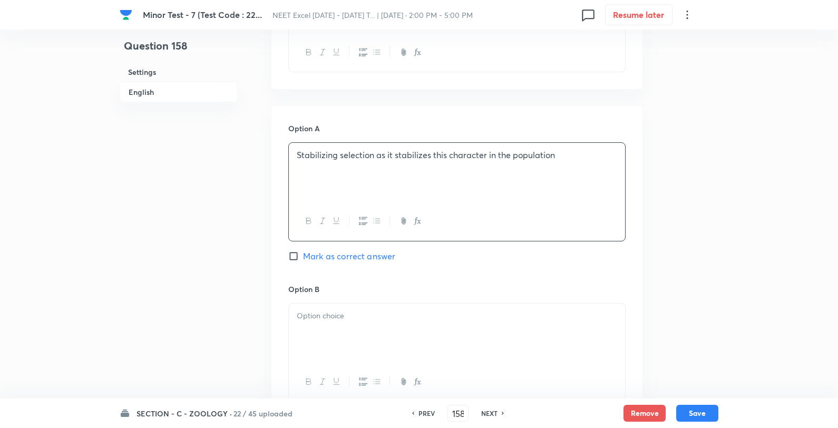
scroll to position [527, 0]
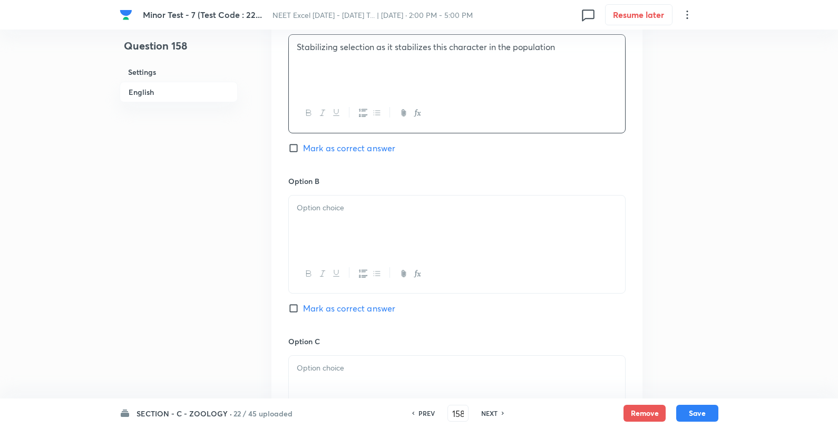
drag, startPoint x: 339, startPoint y: 219, endPoint x: 333, endPoint y: 221, distance: 6.9
click at [338, 219] on div at bounding box center [457, 225] width 336 height 59
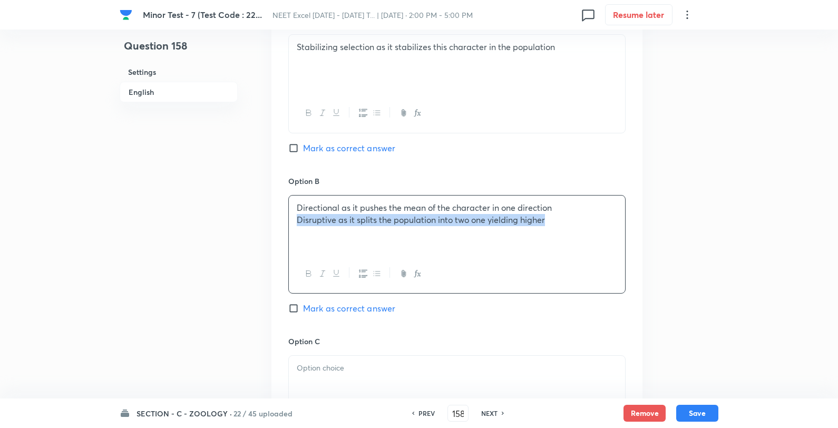
click at [293, 219] on div "Directional as it pushes the mean of the character in one direction Disruptive …" at bounding box center [457, 225] width 336 height 59
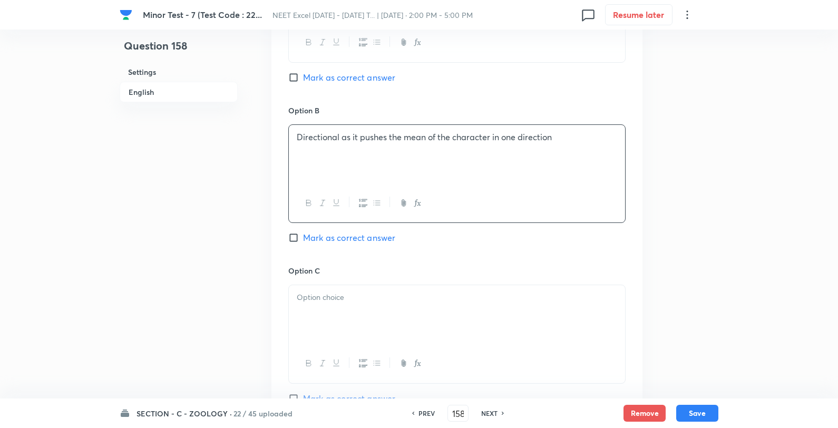
scroll to position [703, 0]
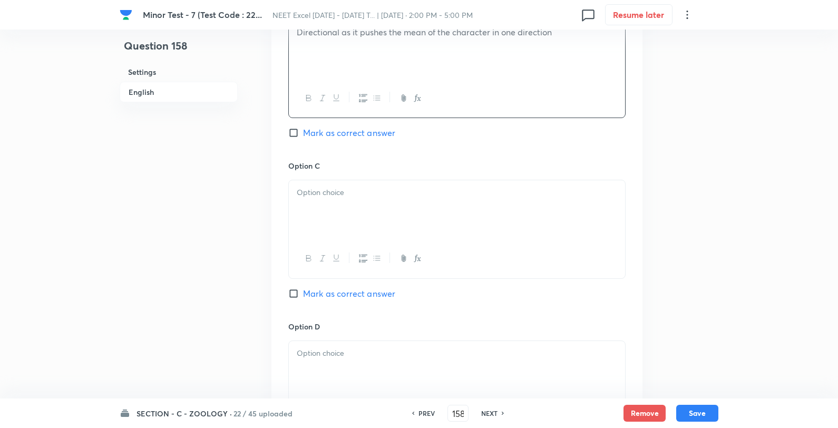
click at [318, 207] on div at bounding box center [457, 209] width 336 height 59
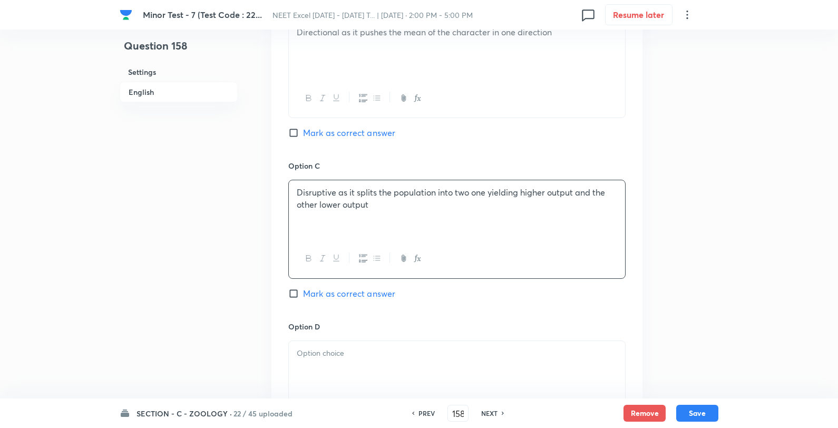
click at [318, 137] on span "Mark as correct answer" at bounding box center [349, 133] width 92 height 13
click at [303, 137] on input "Mark as correct answer" at bounding box center [295, 133] width 15 height 11
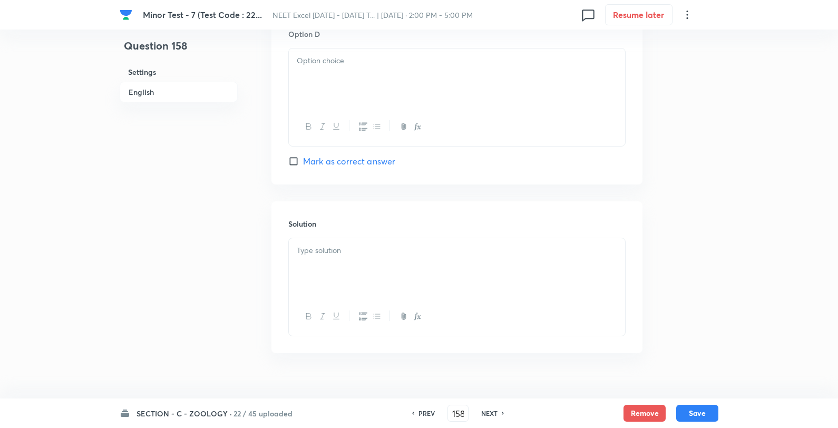
click at [347, 81] on div at bounding box center [457, 77] width 336 height 59
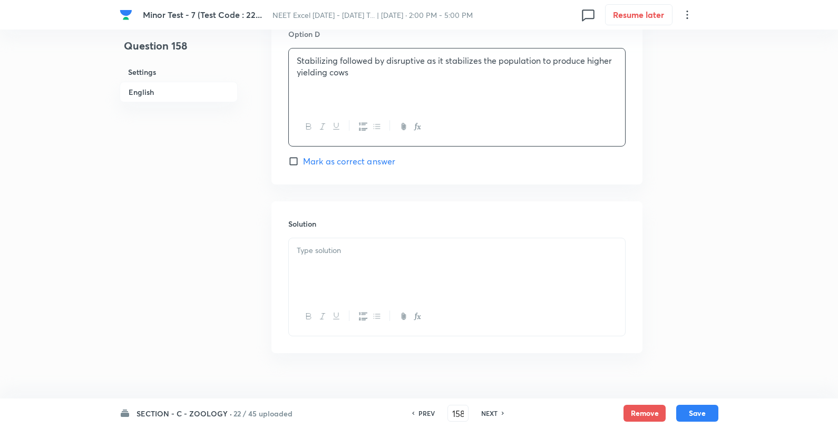
scroll to position [1015, 0]
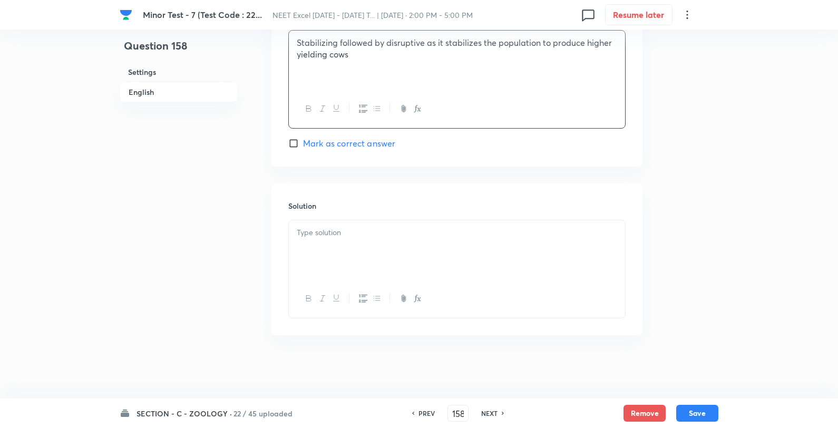
click at [366, 232] on p at bounding box center [457, 233] width 320 height 12
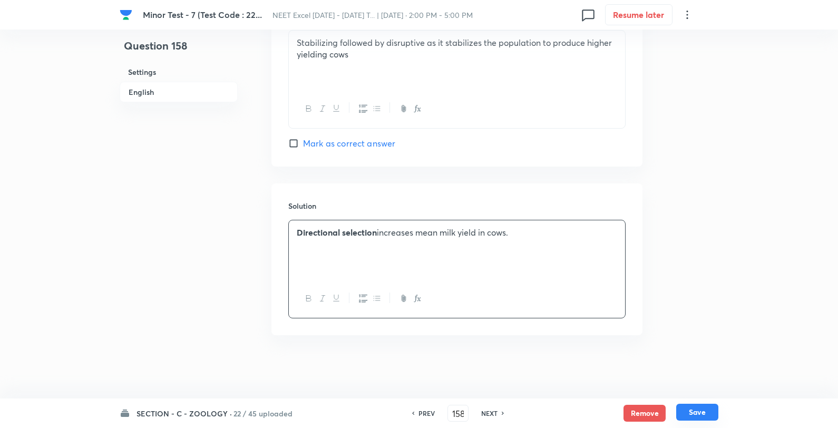
click at [713, 407] on button "Save" at bounding box center [697, 412] width 42 height 17
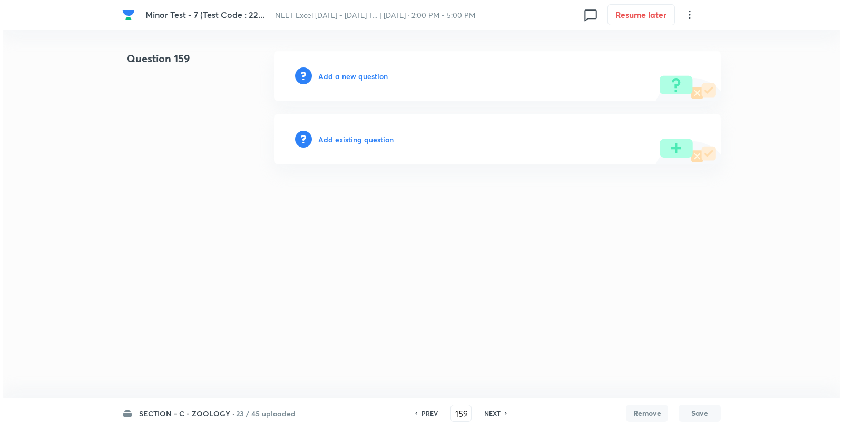
scroll to position [0, 0]
click at [351, 67] on div "Add a new question" at bounding box center [497, 76] width 447 height 51
click at [351, 70] on div "Add a new question" at bounding box center [497, 76] width 447 height 51
click at [353, 72] on h6 "Add a new question" at bounding box center [353, 76] width 70 height 11
click at [354, 72] on h6 "Choose a question type" at bounding box center [358, 76] width 81 height 11
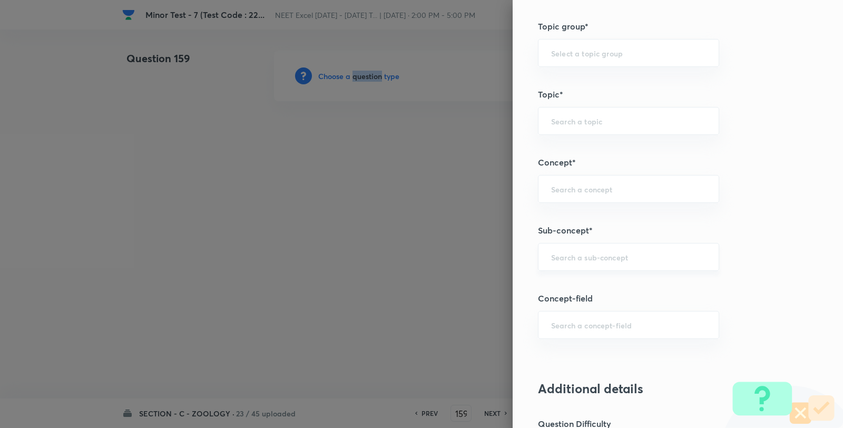
click at [579, 247] on div "​" at bounding box center [628, 257] width 181 height 28
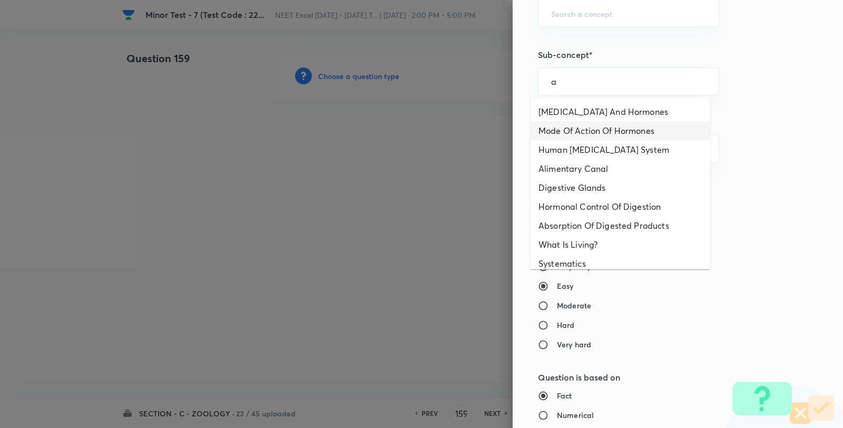
drag, startPoint x: 583, startPoint y: 111, endPoint x: 595, endPoint y: 134, distance: 25.9
click at [582, 110] on li "Endocrine Glands And Hormones" at bounding box center [620, 111] width 180 height 19
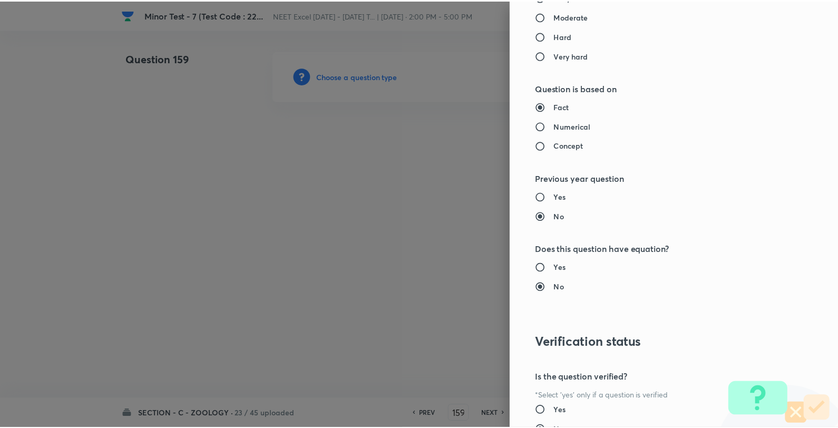
scroll to position [1080, 0]
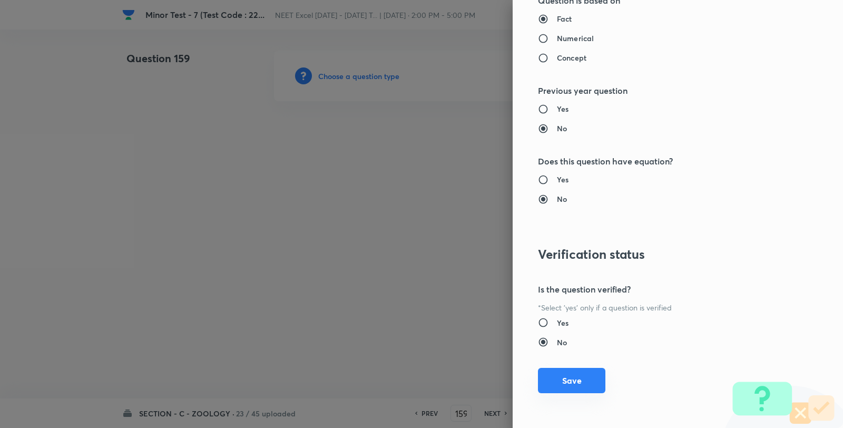
click at [560, 387] on button "Save" at bounding box center [571, 380] width 67 height 25
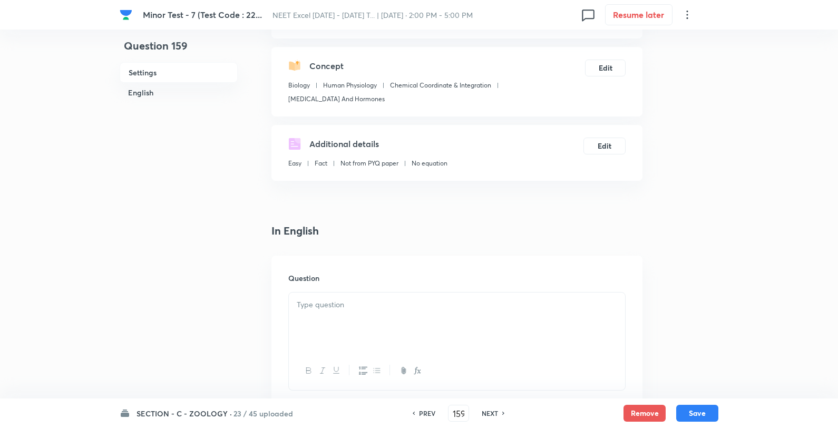
scroll to position [176, 0]
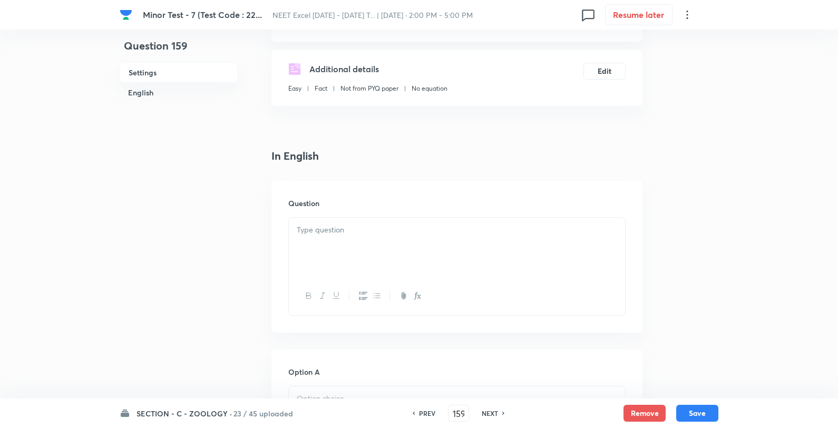
click at [361, 229] on p at bounding box center [457, 230] width 320 height 12
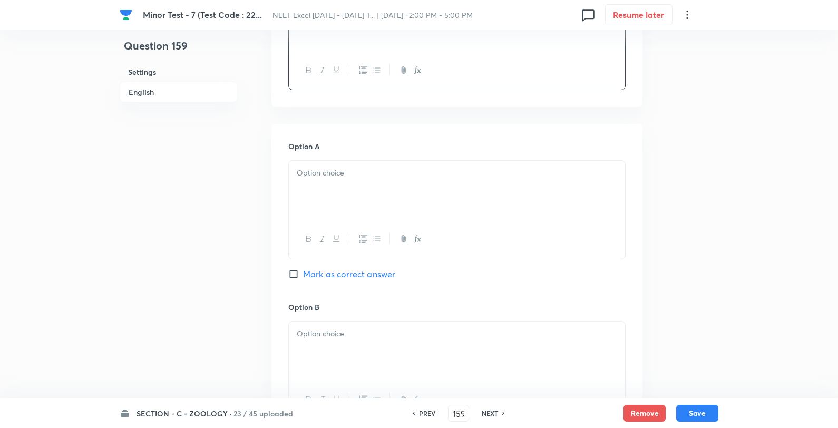
scroll to position [410, 0]
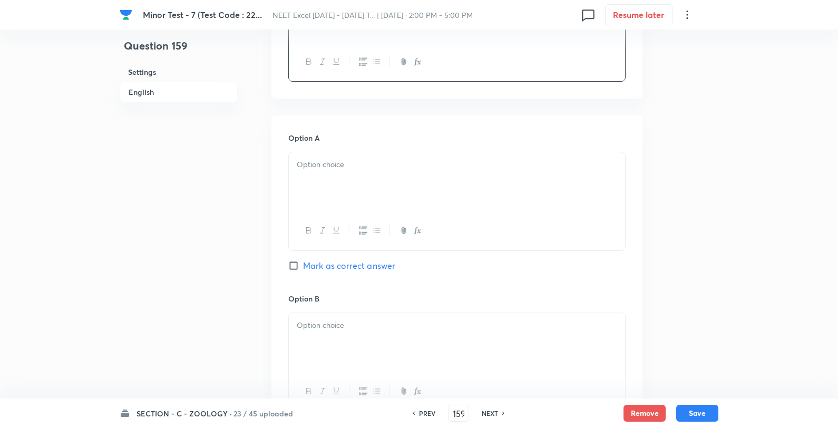
drag, startPoint x: 367, startPoint y: 191, endPoint x: 368, endPoint y: 186, distance: 5.3
click at [367, 187] on div at bounding box center [457, 181] width 336 height 59
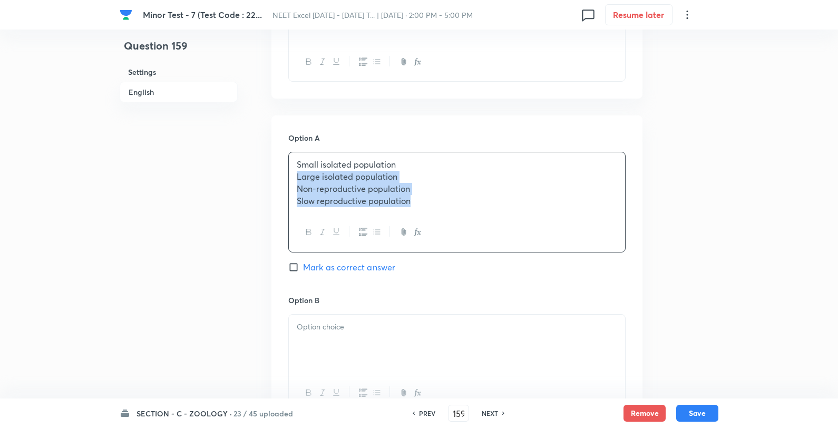
click at [410, 161] on p "Small isolated population" at bounding box center [457, 165] width 320 height 12
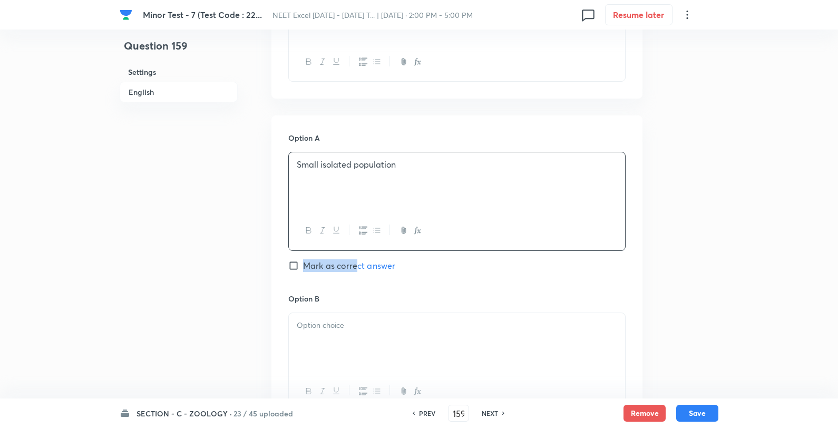
click at [356, 259] on div "Option A Small isolated population Mark as correct answer" at bounding box center [456, 212] width 337 height 160
click at [356, 259] on span "Mark as correct answer" at bounding box center [349, 265] width 92 height 13
click at [303, 260] on input "Mark as correct answer" at bounding box center [295, 265] width 15 height 11
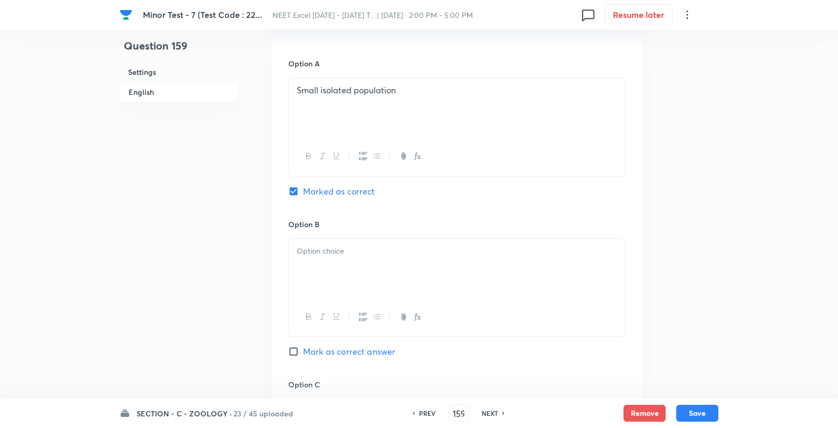
scroll to position [586, 0]
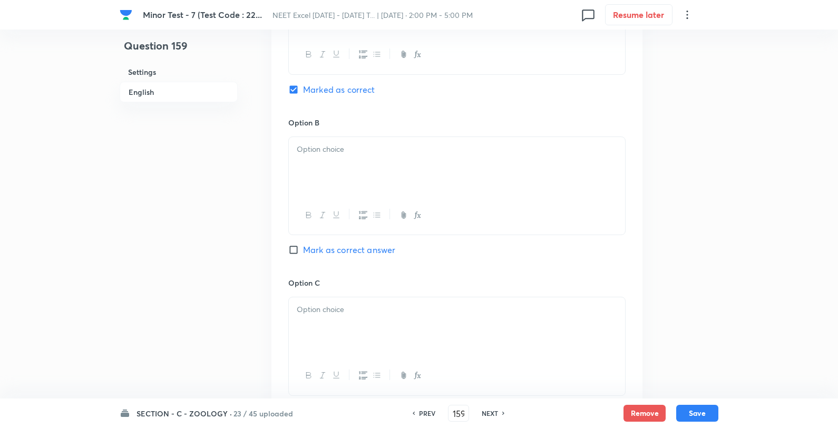
click at [360, 157] on div at bounding box center [457, 166] width 336 height 59
click at [441, 150] on p "Large isolated population" at bounding box center [457, 149] width 320 height 12
click at [418, 314] on p at bounding box center [457, 310] width 320 height 12
click at [473, 307] on p "Non-reproductive population" at bounding box center [457, 310] width 320 height 12
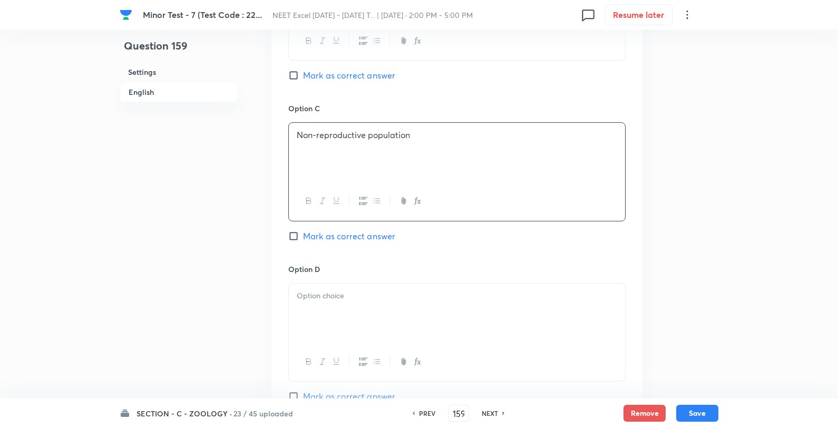
scroll to position [761, 0]
drag, startPoint x: 407, startPoint y: 283, endPoint x: 406, endPoint y: 297, distance: 14.3
click at [407, 296] on div "Option D Mark as correct answer" at bounding box center [456, 331] width 337 height 139
click at [406, 297] on p at bounding box center [457, 295] width 320 height 12
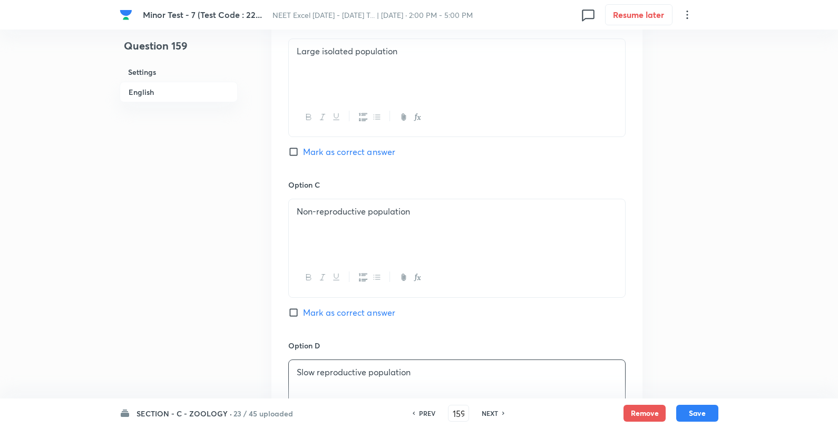
scroll to position [937, 0]
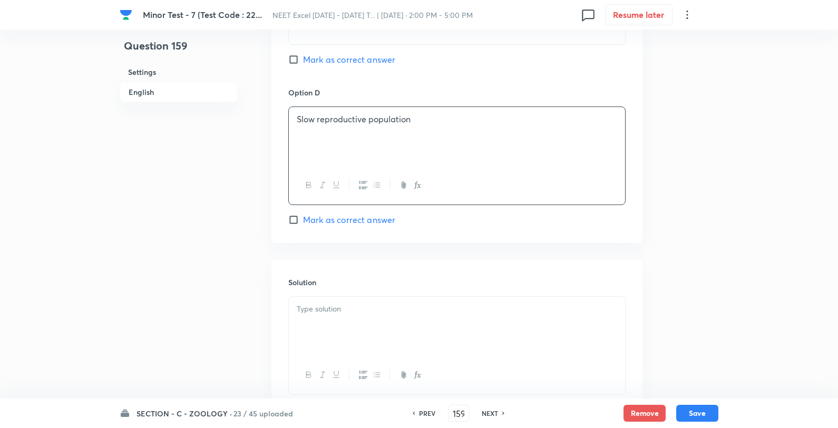
click at [366, 310] on p at bounding box center [457, 309] width 320 height 12
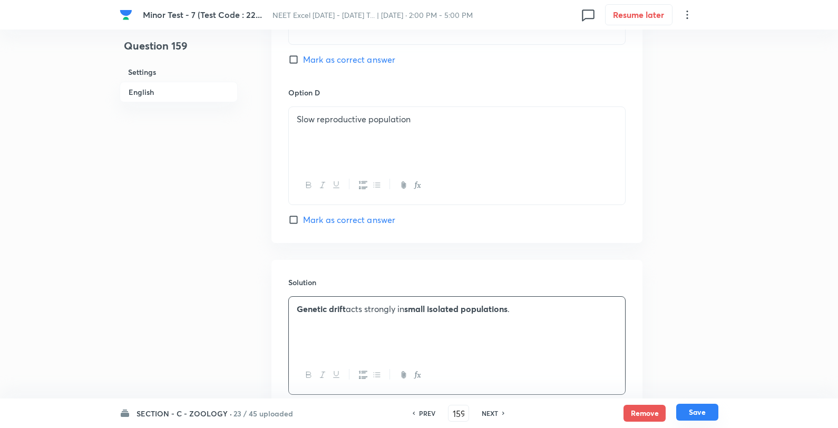
click at [697, 414] on button "Save" at bounding box center [697, 412] width 42 height 17
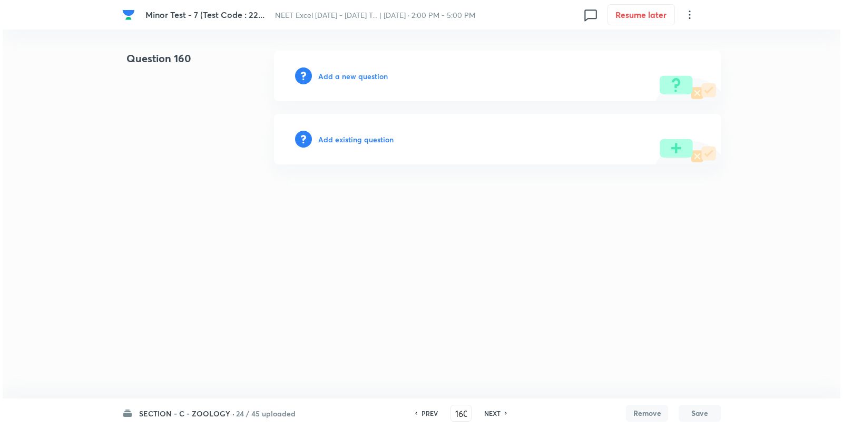
scroll to position [0, 0]
click at [359, 61] on div "Add a new question" at bounding box center [497, 76] width 447 height 51
click at [353, 75] on h6 "Add a new question" at bounding box center [353, 76] width 70 height 11
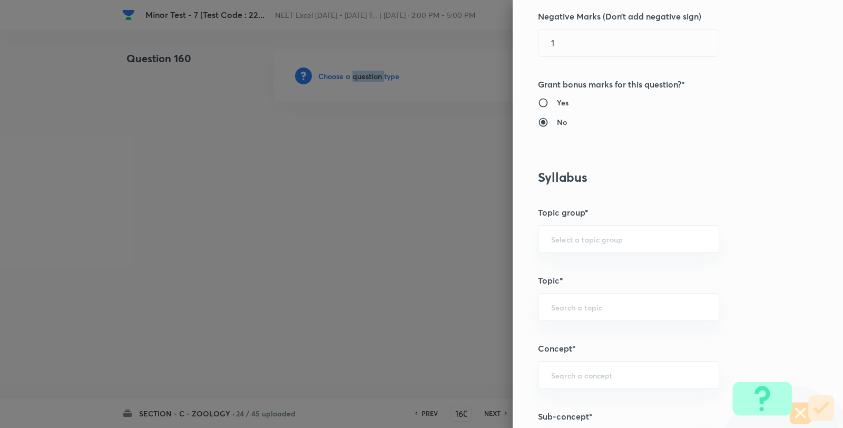
scroll to position [703, 0]
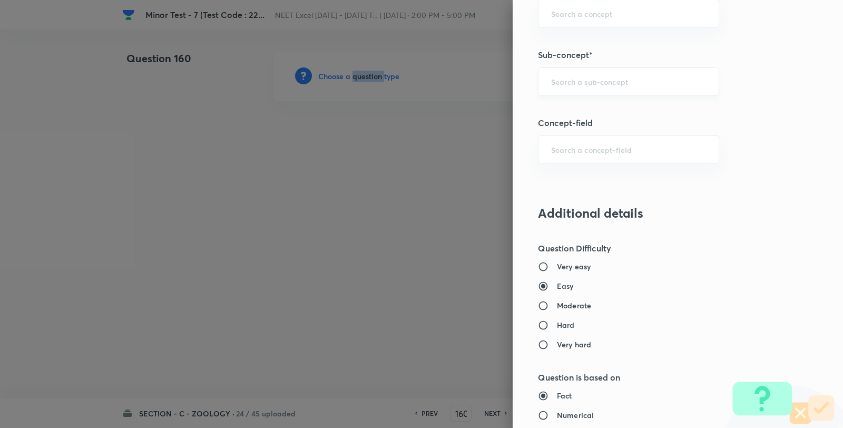
click at [590, 74] on div "​" at bounding box center [628, 81] width 181 height 28
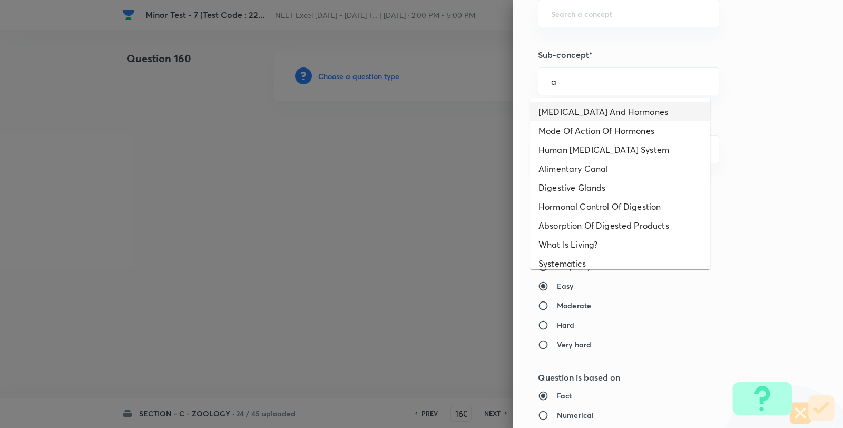
drag, startPoint x: 572, startPoint y: 107, endPoint x: 591, endPoint y: 123, distance: 25.0
click at [572, 108] on li "Endocrine Glands And Hormones" at bounding box center [620, 111] width 180 height 19
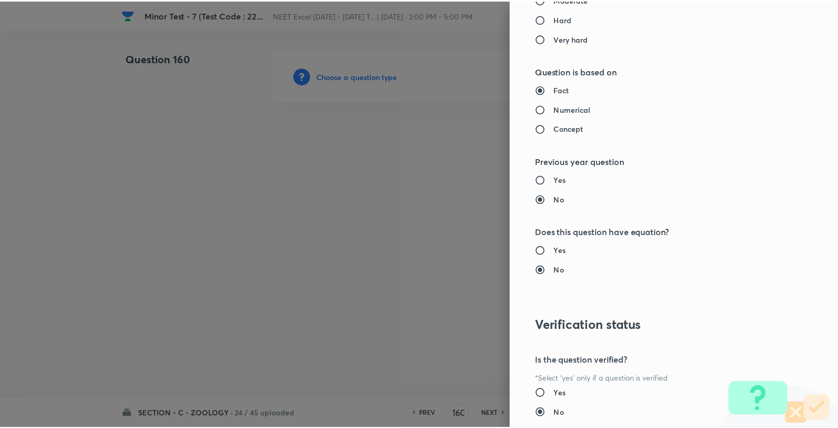
scroll to position [1080, 0]
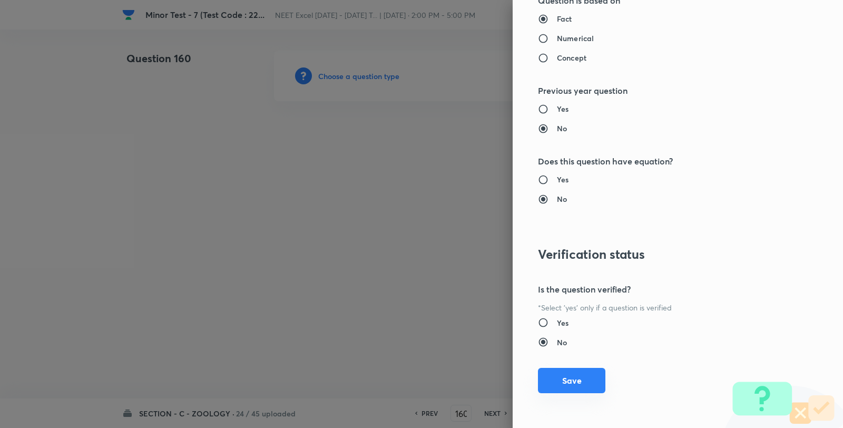
click at [581, 371] on button "Save" at bounding box center [571, 380] width 67 height 25
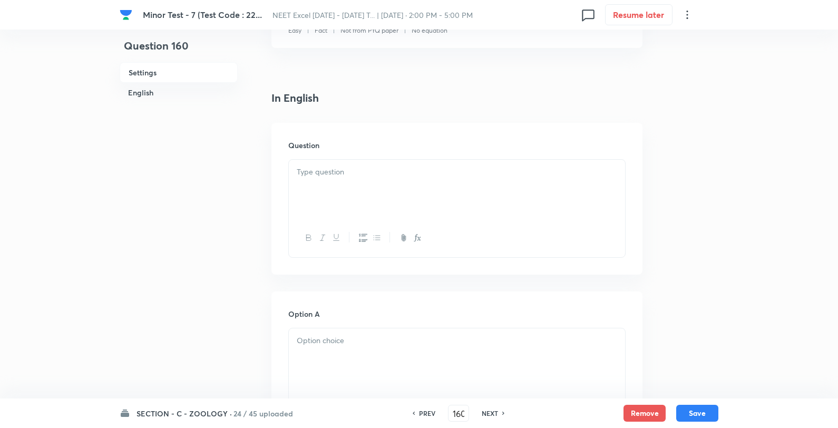
scroll to position [234, 0]
click at [358, 213] on div at bounding box center [457, 188] width 336 height 59
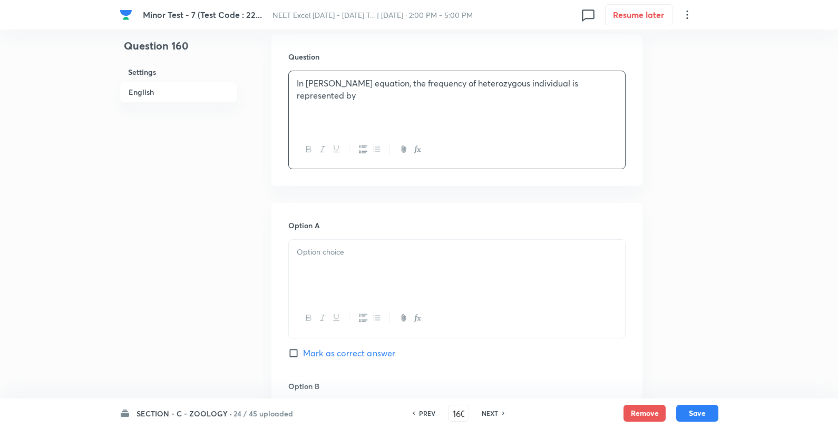
scroll to position [468, 0]
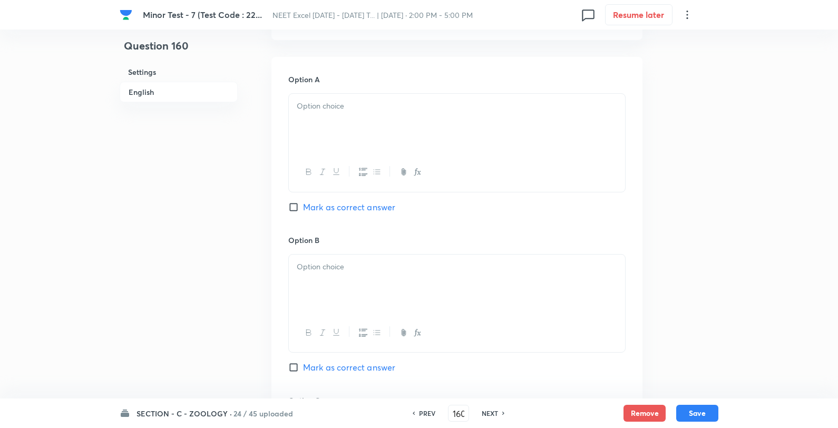
click at [353, 115] on div at bounding box center [457, 123] width 336 height 59
click at [418, 95] on div "p² 2pq pq q²" at bounding box center [457, 124] width 336 height 61
click at [339, 255] on div at bounding box center [457, 284] width 336 height 59
click at [387, 269] on p "2pq" at bounding box center [457, 267] width 320 height 12
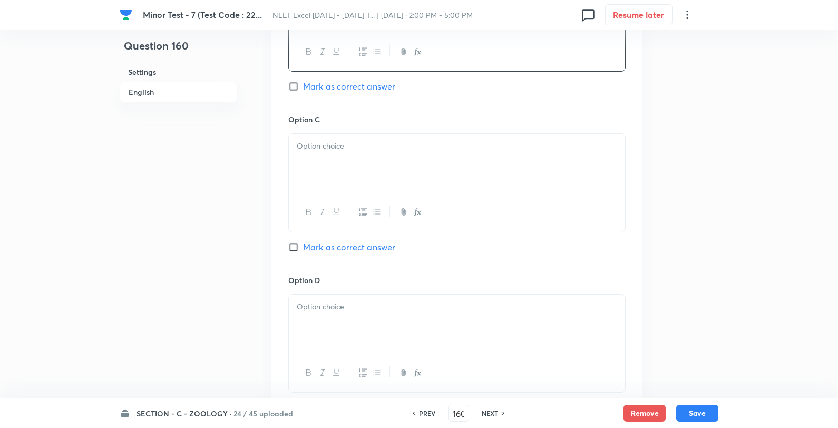
scroll to position [761, 0]
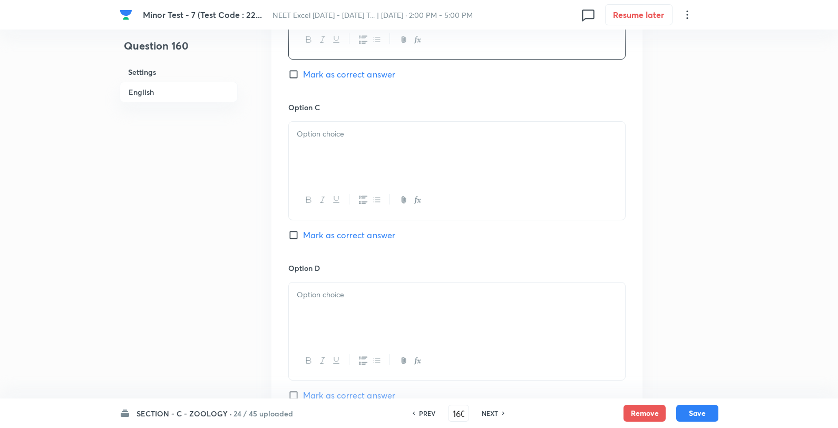
click at [323, 191] on div at bounding box center [457, 200] width 336 height 38
click at [320, 167] on div at bounding box center [457, 151] width 336 height 59
click at [349, 134] on p "pq" at bounding box center [457, 134] width 320 height 12
click at [345, 285] on div at bounding box center [457, 312] width 336 height 59
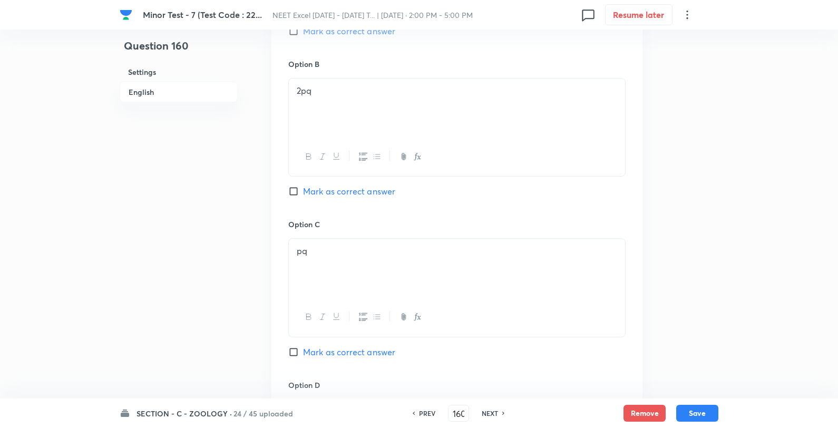
click at [319, 197] on span "Mark as correct answer" at bounding box center [349, 191] width 92 height 13
click at [303, 197] on input "Mark as correct answer" at bounding box center [295, 191] width 15 height 11
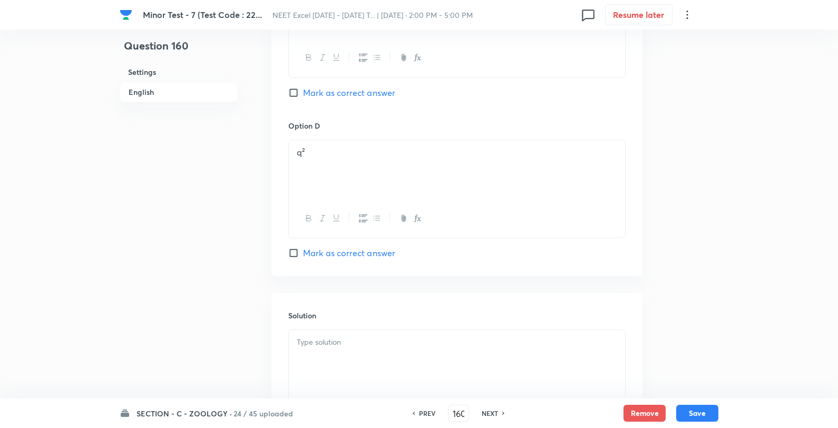
scroll to position [1015, 0]
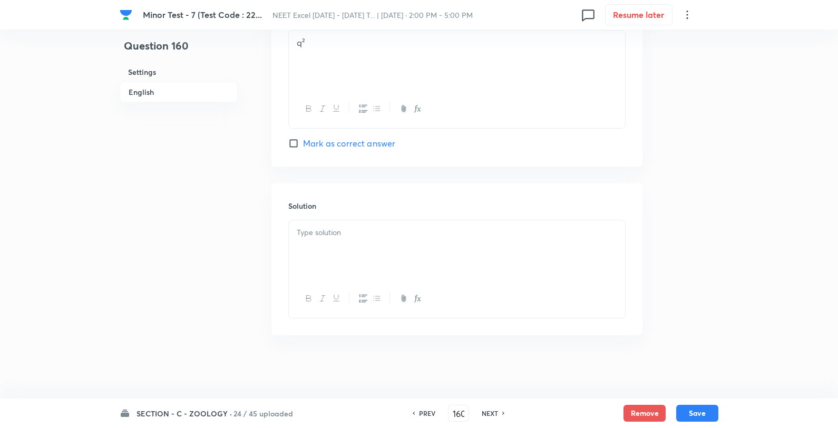
click at [369, 243] on div at bounding box center [457, 249] width 336 height 59
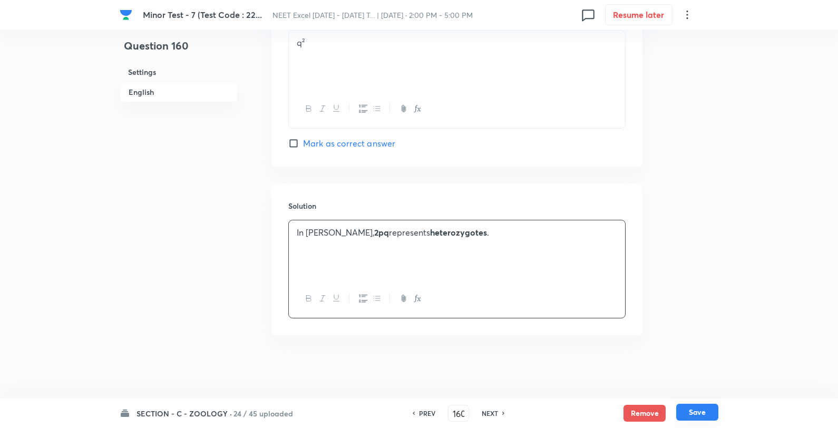
click at [695, 414] on button "Save" at bounding box center [697, 412] width 42 height 17
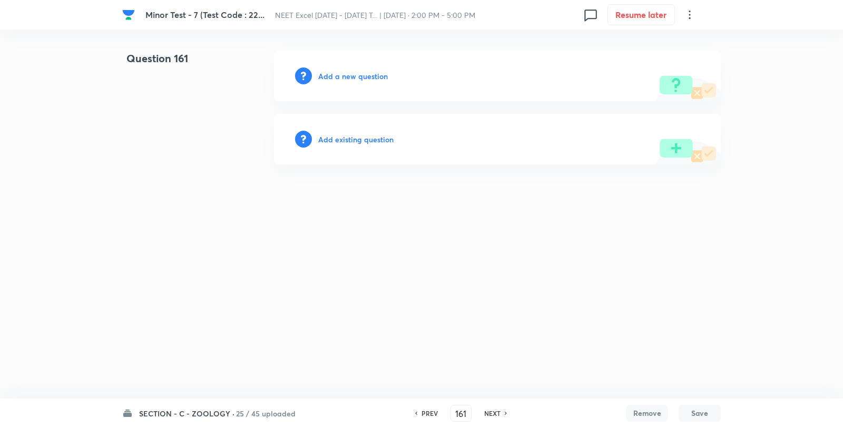
click at [366, 69] on div "Add a new question" at bounding box center [497, 76] width 447 height 51
click at [363, 81] on h6 "Add a new question" at bounding box center [353, 76] width 70 height 11
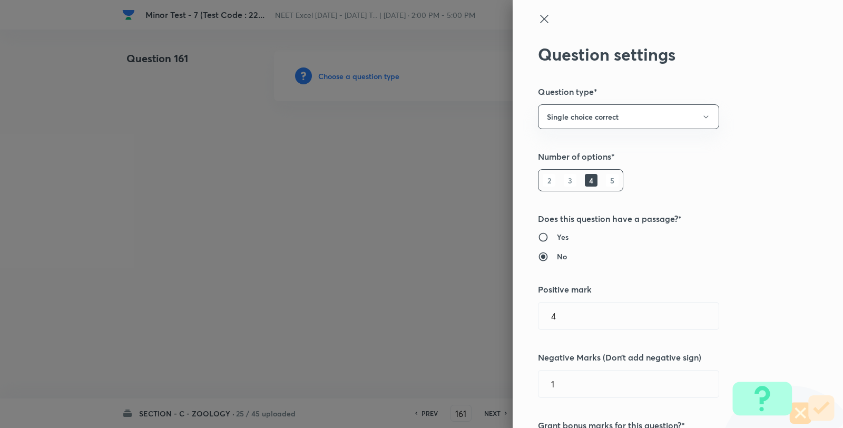
click at [362, 81] on div at bounding box center [421, 214] width 843 height 428
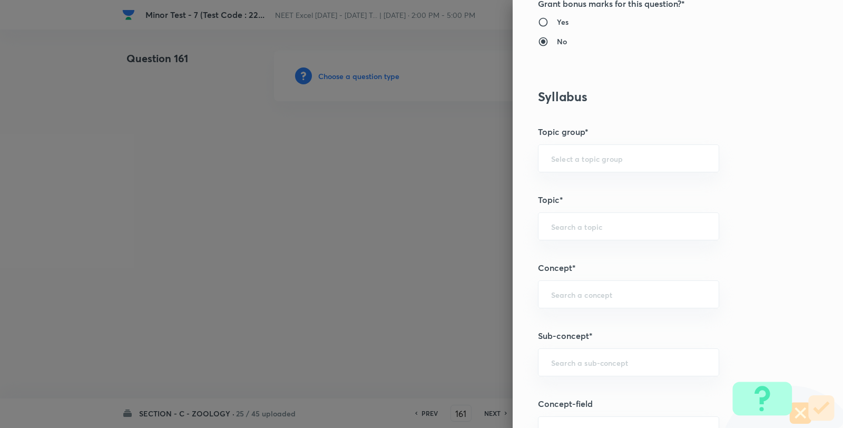
scroll to position [703, 0]
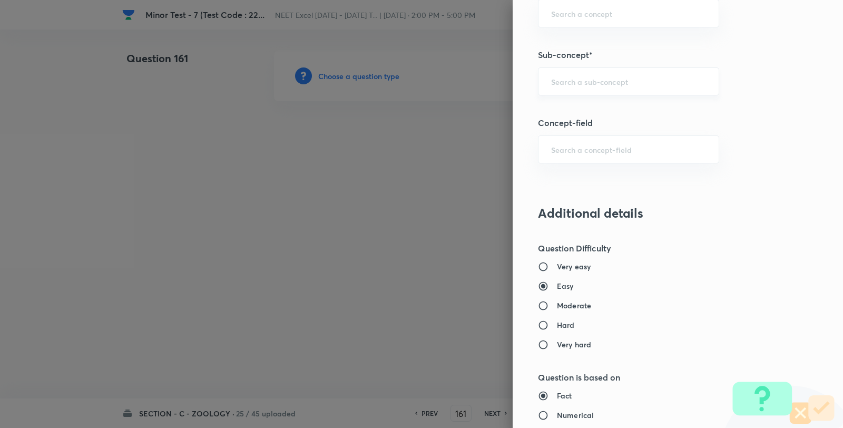
click at [581, 95] on div "​" at bounding box center [628, 81] width 181 height 28
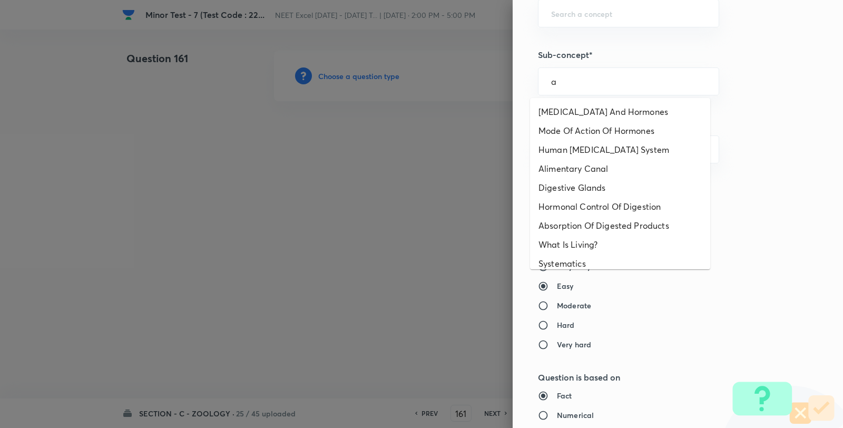
click at [570, 117] on li "Endocrine Glands And Hormones" at bounding box center [620, 111] width 180 height 19
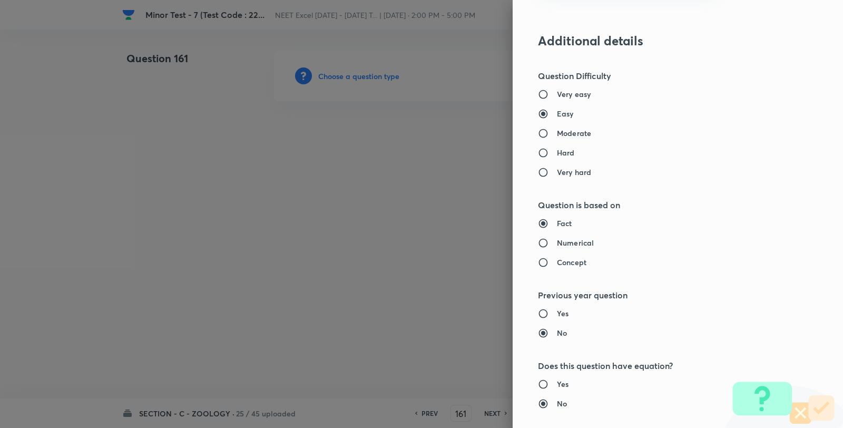
scroll to position [1080, 0]
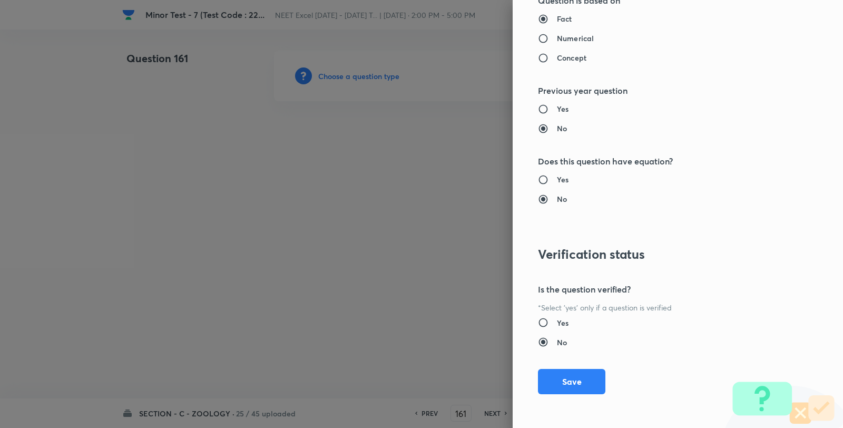
drag, startPoint x: 571, startPoint y: 373, endPoint x: 562, endPoint y: 361, distance: 14.8
click at [571, 373] on button "Save" at bounding box center [571, 381] width 67 height 25
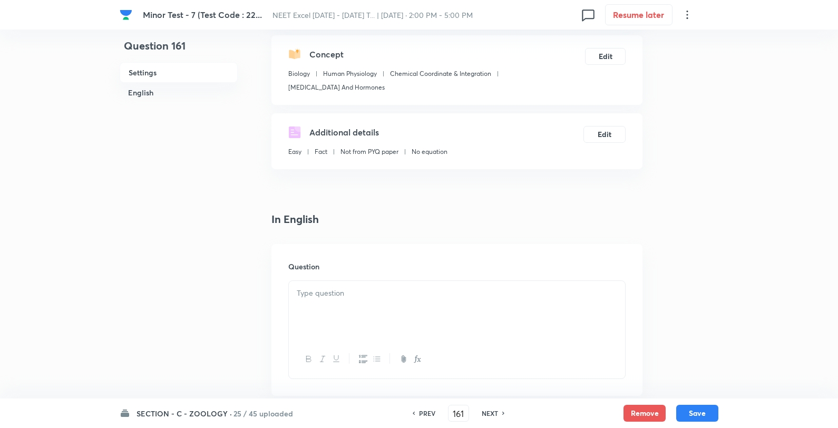
scroll to position [176, 0]
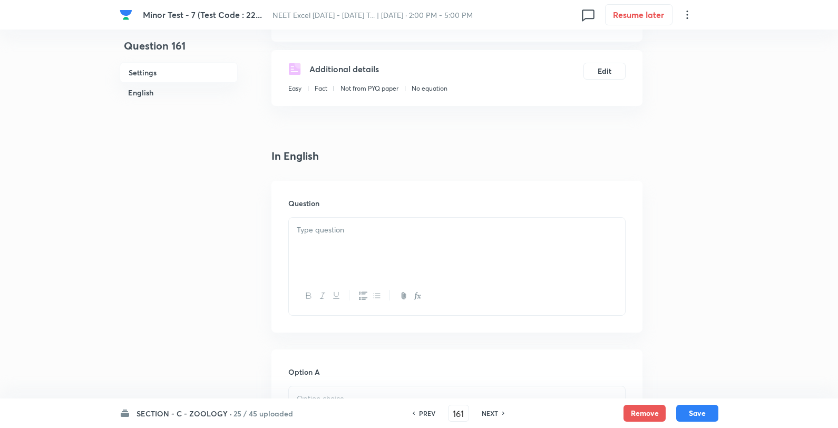
click at [429, 226] on p at bounding box center [457, 230] width 320 height 12
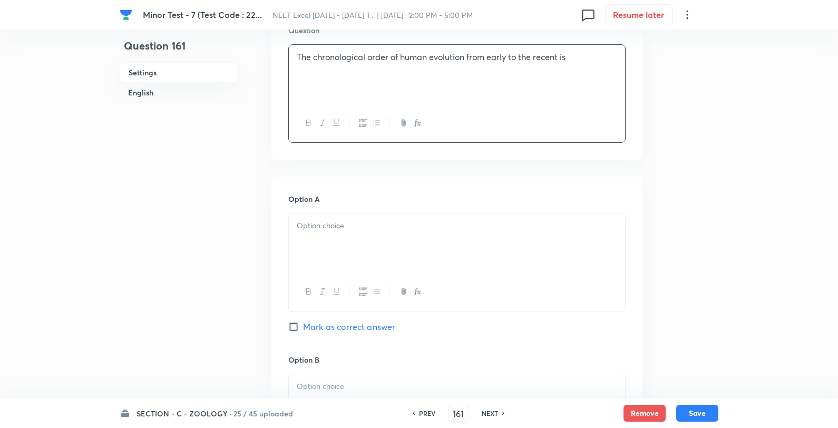
scroll to position [351, 0]
click at [351, 234] on div at bounding box center [457, 240] width 336 height 59
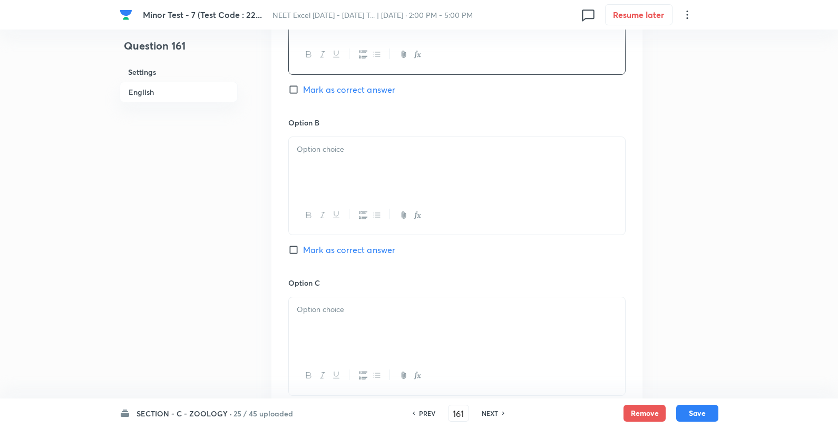
scroll to position [527, 0]
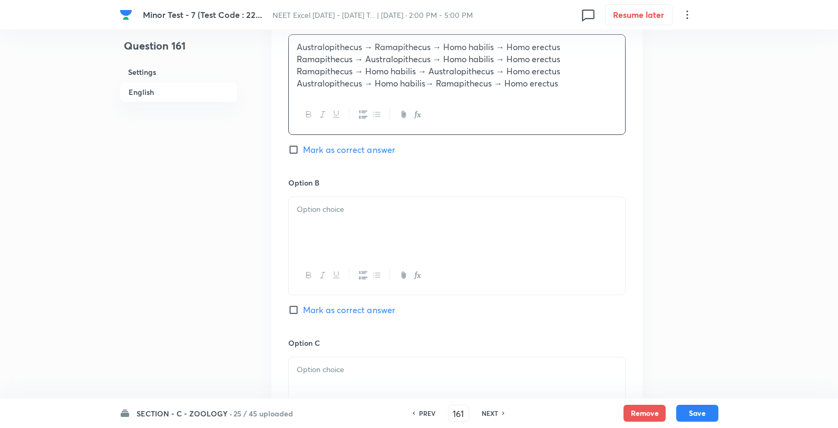
click at [572, 48] on p "Australopithecus → Ramapithecus → Homo habilis → Homo erectus" at bounding box center [457, 47] width 320 height 12
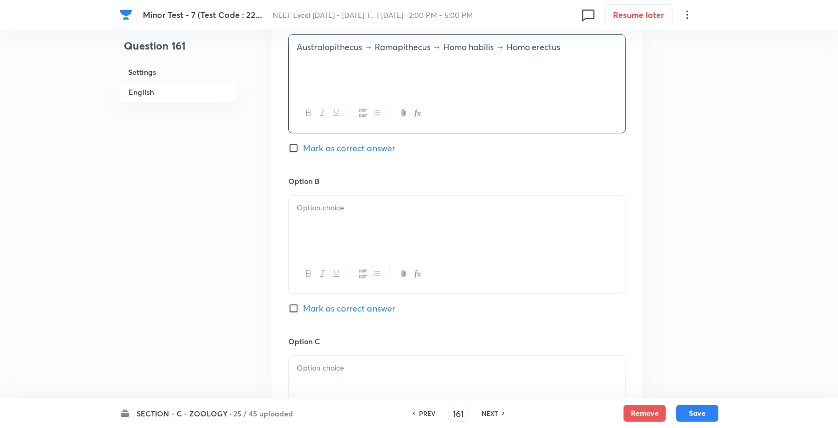
click at [465, 230] on div at bounding box center [457, 225] width 336 height 59
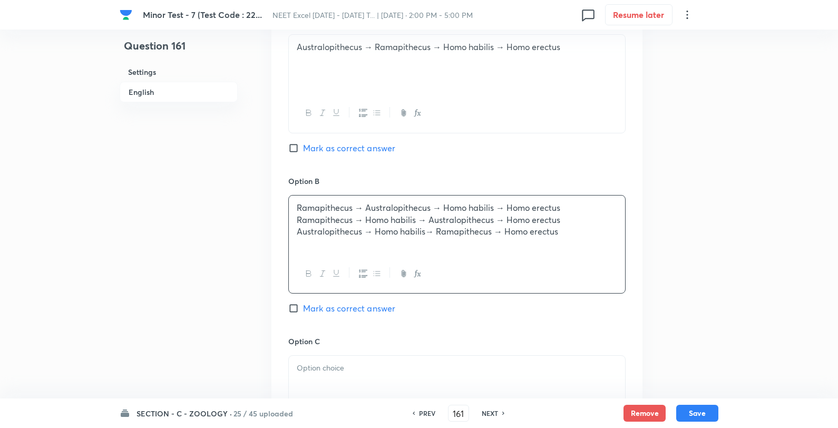
click at [555, 199] on div "Ramapithecus → Australopithecus → Homo habilis → Homo erectus Ramapithecus → Ho…" at bounding box center [457, 225] width 336 height 59
click at [571, 205] on p "Ramapithecus → Australopithecus → Homo habilis → Homo erectus" at bounding box center [457, 208] width 320 height 12
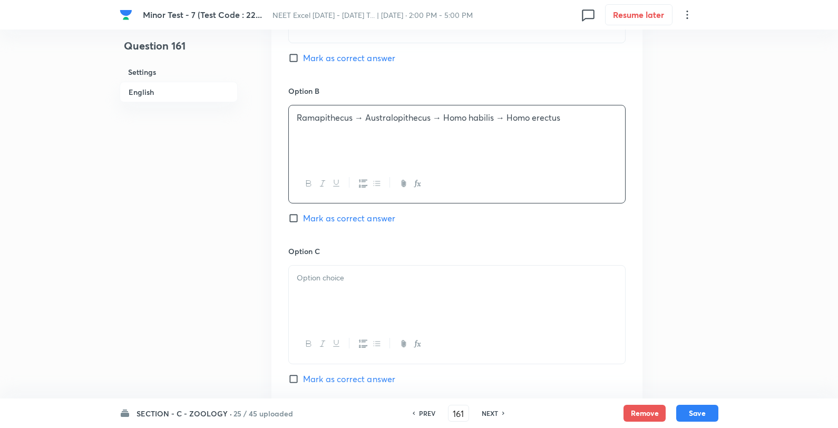
scroll to position [703, 0]
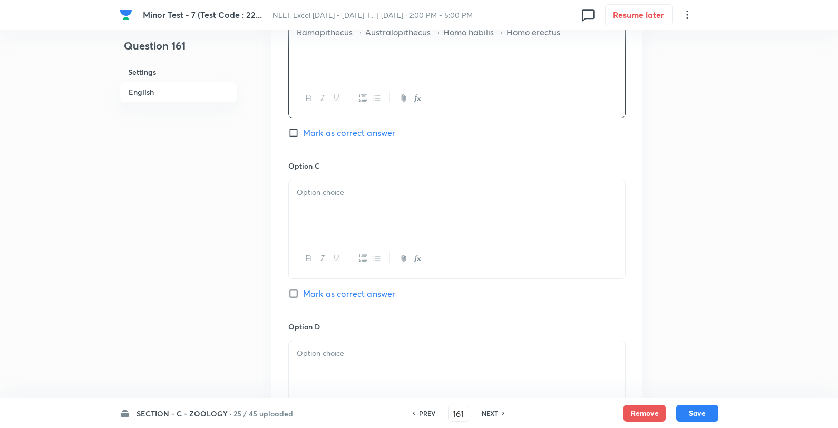
click at [466, 185] on div at bounding box center [457, 209] width 336 height 59
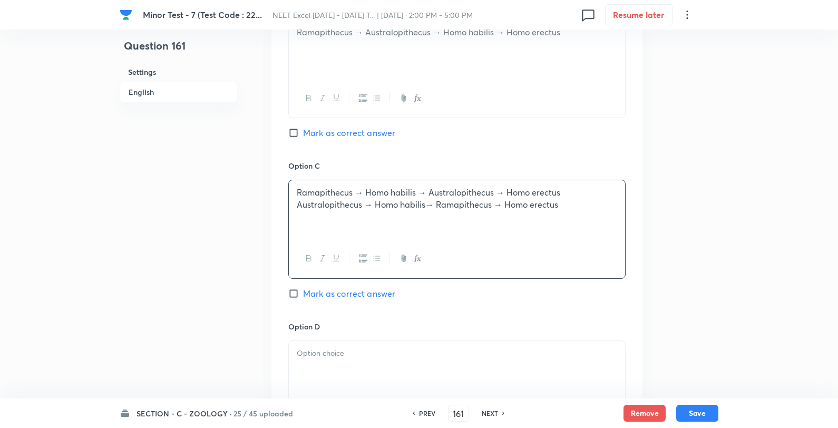
click at [559, 197] on p "Ramapithecus → Homo habilis → Australopithecus → Homo erectus" at bounding box center [457, 193] width 320 height 12
click at [579, 192] on p "Ramapithecus → Homo habilis → Australopithecus → Homo erectus" at bounding box center [457, 193] width 320 height 12
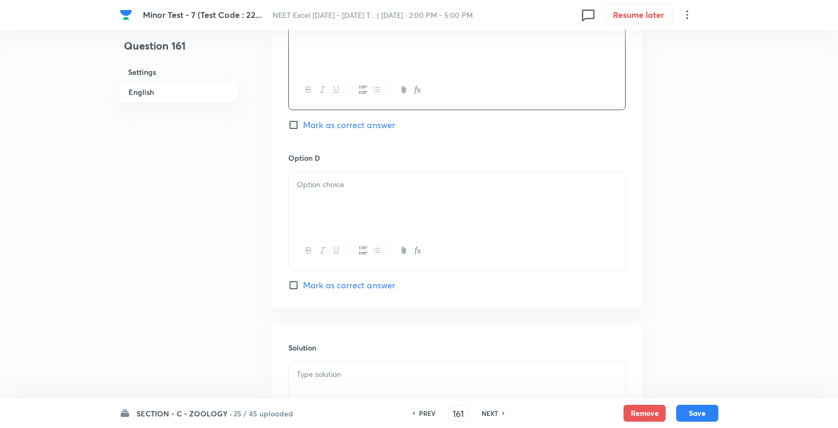
scroll to position [878, 0]
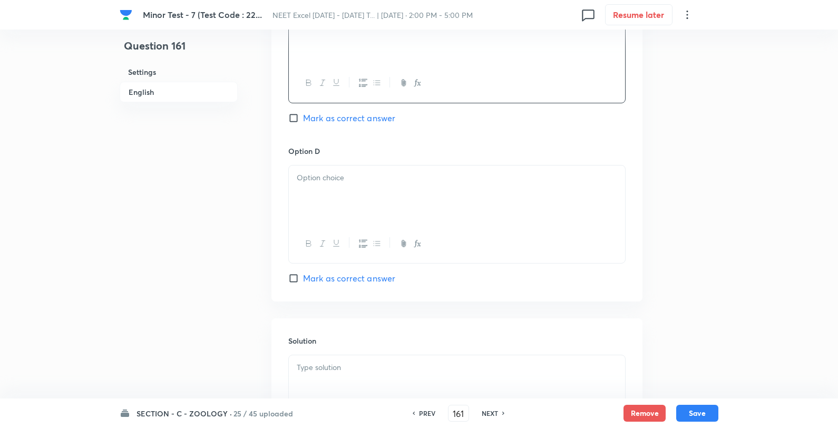
click at [422, 199] on div at bounding box center [457, 195] width 336 height 59
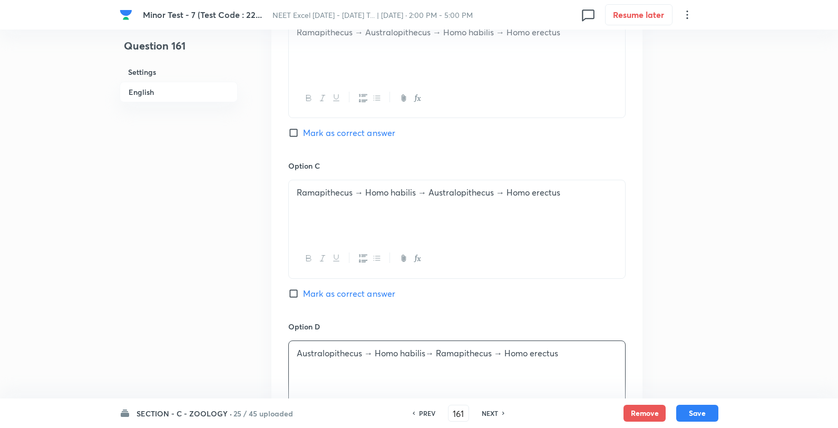
click at [353, 138] on span "Mark as correct answer" at bounding box center [349, 133] width 92 height 13
click at [303, 138] on input "Mark as correct answer" at bounding box center [295, 133] width 15 height 11
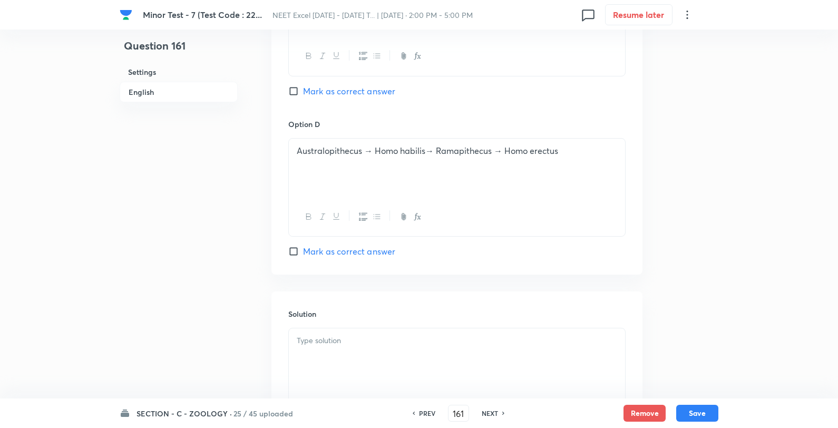
scroll to position [1015, 0]
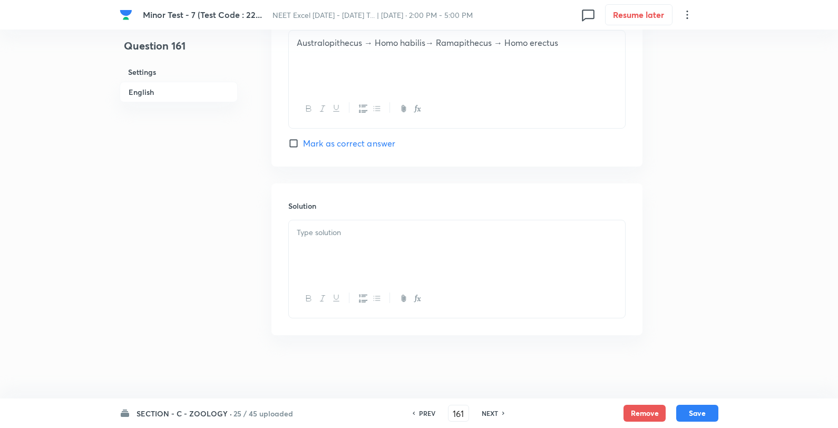
click at [359, 256] on div at bounding box center [457, 249] width 336 height 59
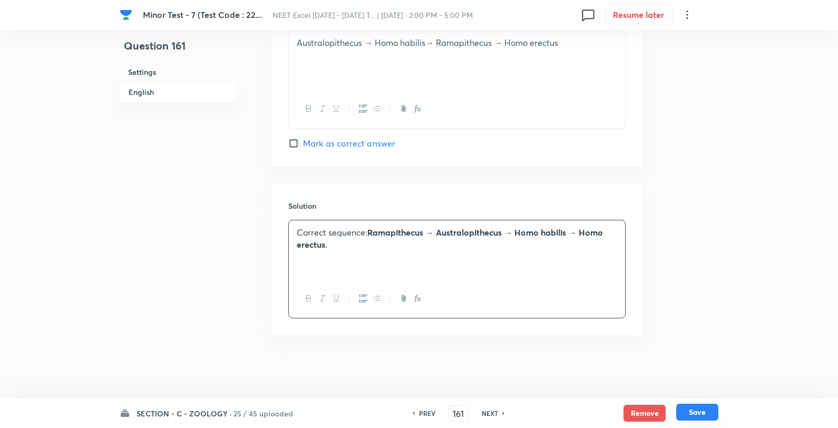
click at [688, 417] on button "Save" at bounding box center [697, 412] width 42 height 17
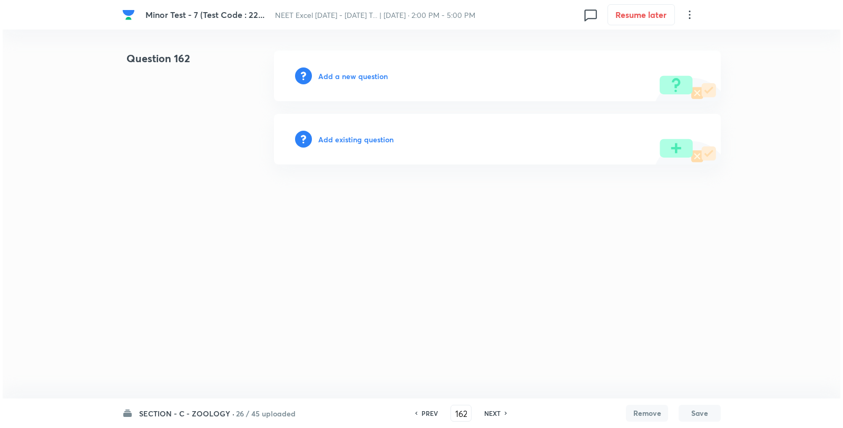
scroll to position [0, 0]
click at [361, 75] on h6 "Add a new question" at bounding box center [353, 76] width 70 height 11
click at [361, 75] on h6 "Choose a question type" at bounding box center [358, 76] width 81 height 11
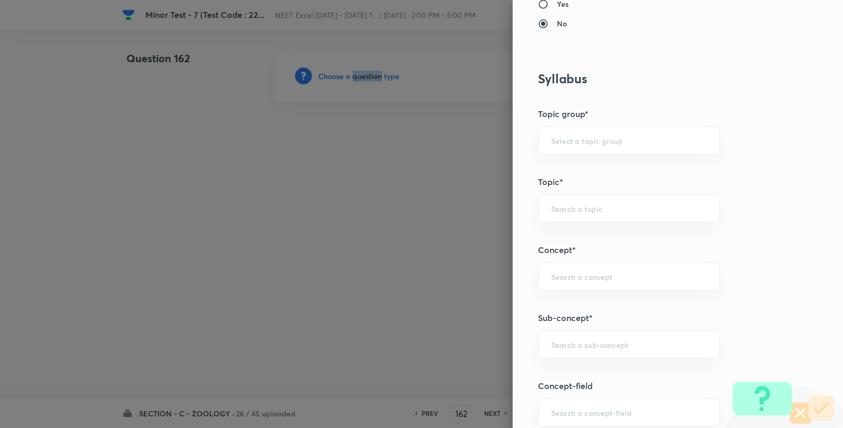
scroll to position [644, 0]
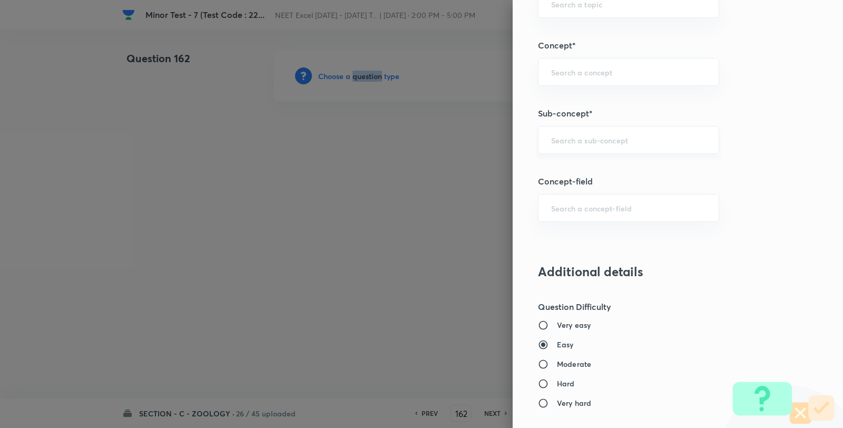
click at [570, 132] on div "​" at bounding box center [628, 140] width 181 height 28
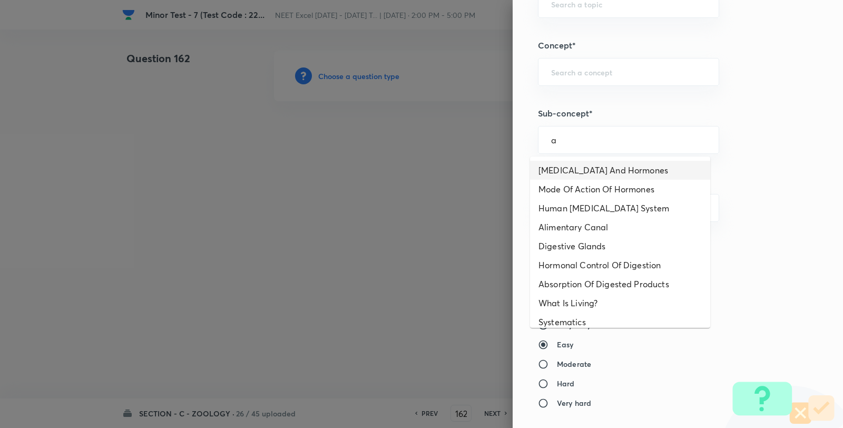
drag, startPoint x: 575, startPoint y: 161, endPoint x: 594, endPoint y: 174, distance: 23.1
click at [573, 162] on li "Endocrine Glands And Hormones" at bounding box center [620, 170] width 180 height 19
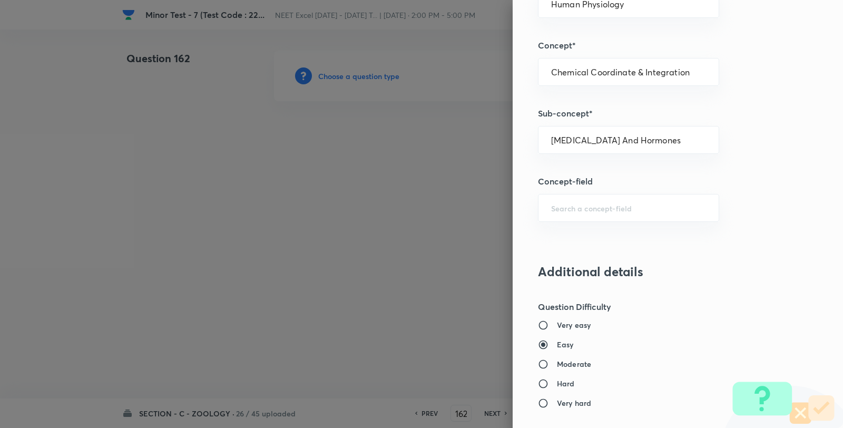
scroll to position [1080, 0]
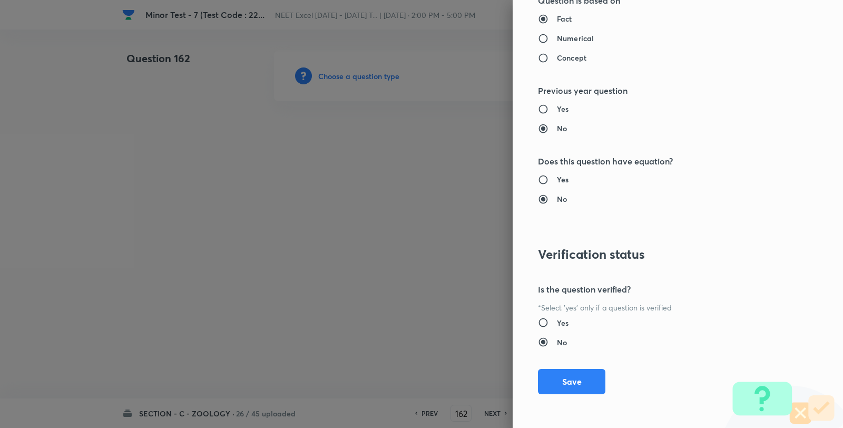
click at [582, 390] on button "Save" at bounding box center [571, 381] width 67 height 25
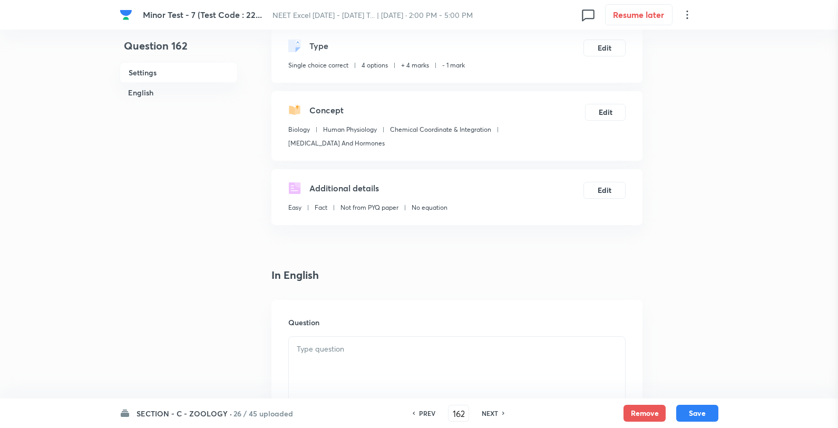
scroll to position [293, 0]
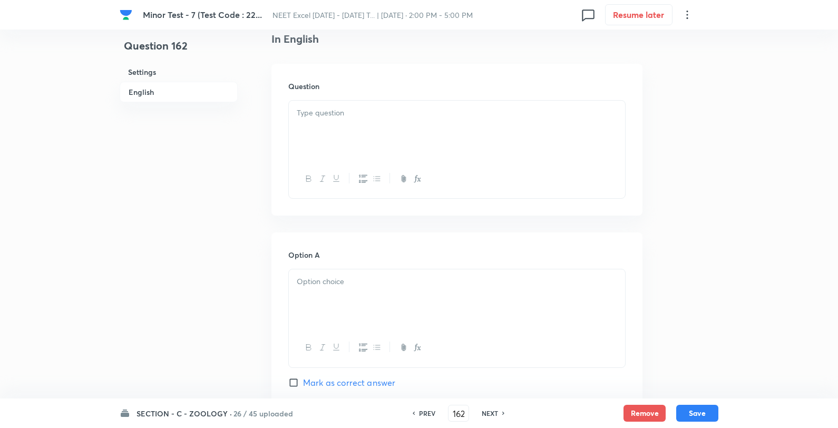
click at [376, 123] on div at bounding box center [457, 130] width 336 height 59
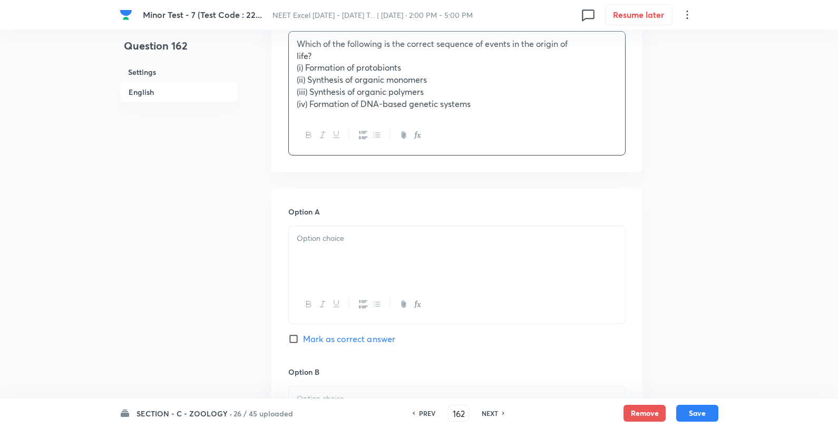
scroll to position [468, 0]
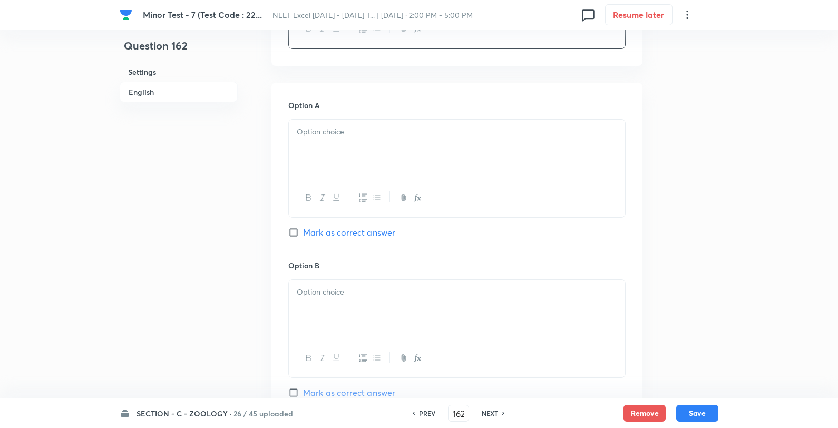
click at [329, 132] on p at bounding box center [457, 132] width 320 height 12
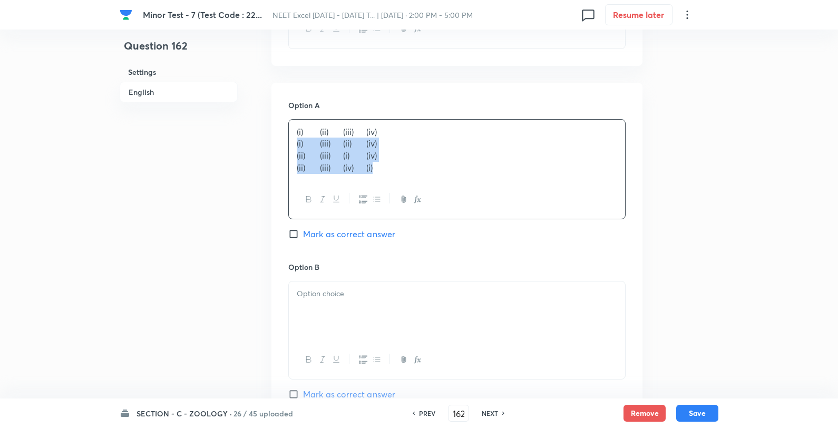
click at [417, 127] on p "(i) (ii) (iii) (iv)" at bounding box center [457, 132] width 320 height 12
click at [367, 294] on p at bounding box center [457, 292] width 320 height 12
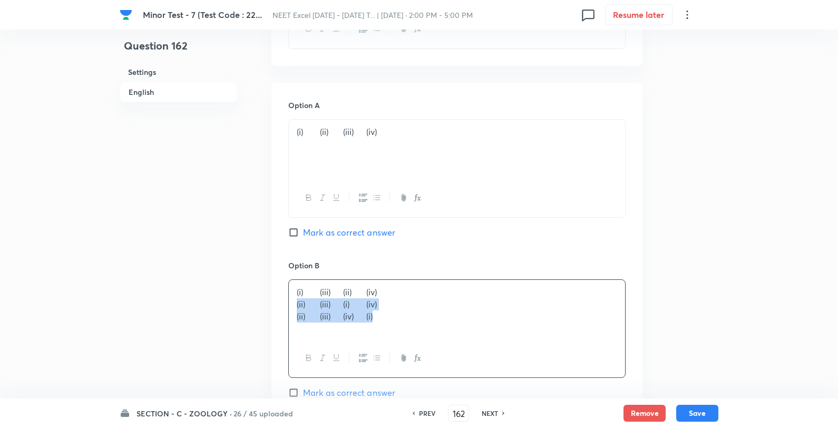
click at [413, 284] on div "(i) (iii) (ii) (iv) (ii) (iii) (i) (iv) (ii) (iii) (iv) (i)" at bounding box center [457, 309] width 336 height 59
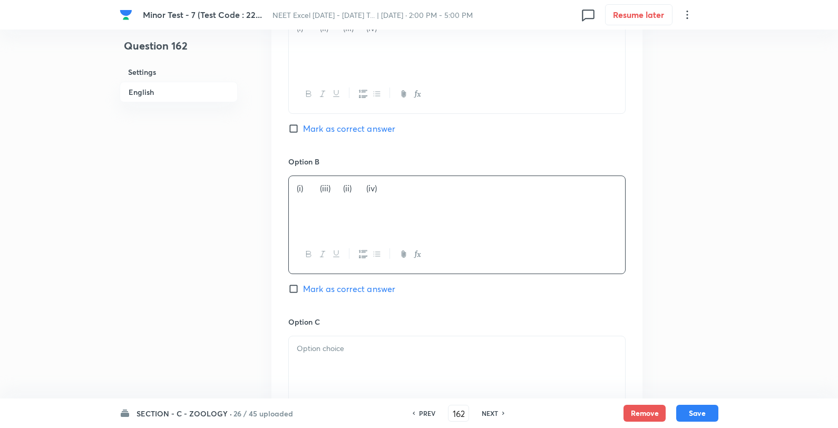
scroll to position [761, 0]
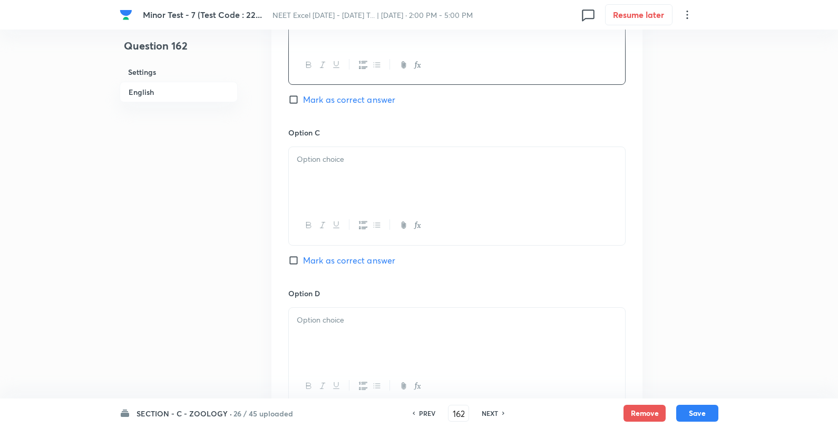
drag, startPoint x: 344, startPoint y: 163, endPoint x: 353, endPoint y: 164, distance: 9.5
click at [343, 163] on p at bounding box center [457, 159] width 320 height 12
click at [429, 160] on p "(ii) (iii) (i) (iv)" at bounding box center [457, 159] width 320 height 12
click at [376, 332] on div at bounding box center [457, 337] width 336 height 59
click at [337, 264] on span "Mark as correct answer" at bounding box center [349, 260] width 92 height 13
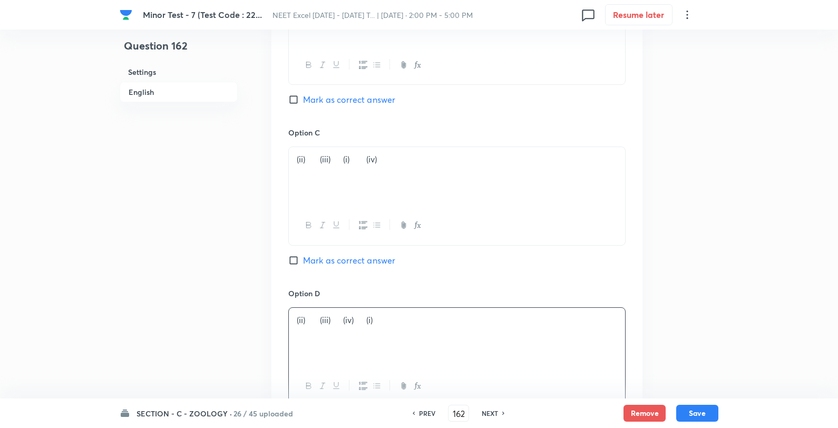
click at [303, 264] on input "Mark as correct answer" at bounding box center [295, 260] width 15 height 11
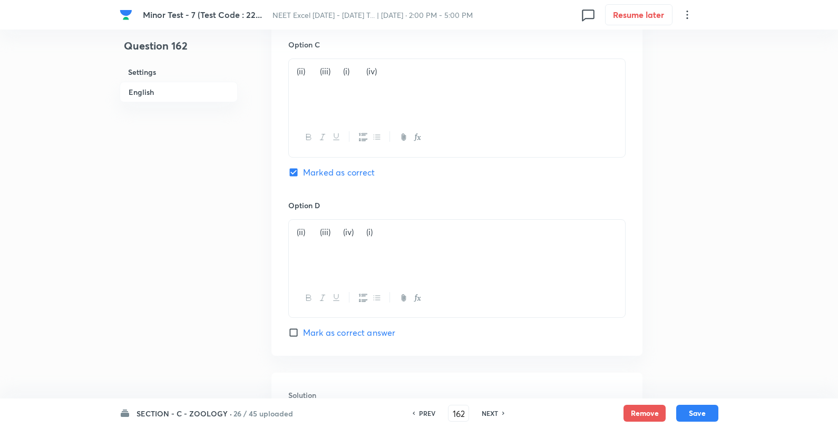
scroll to position [1040, 0]
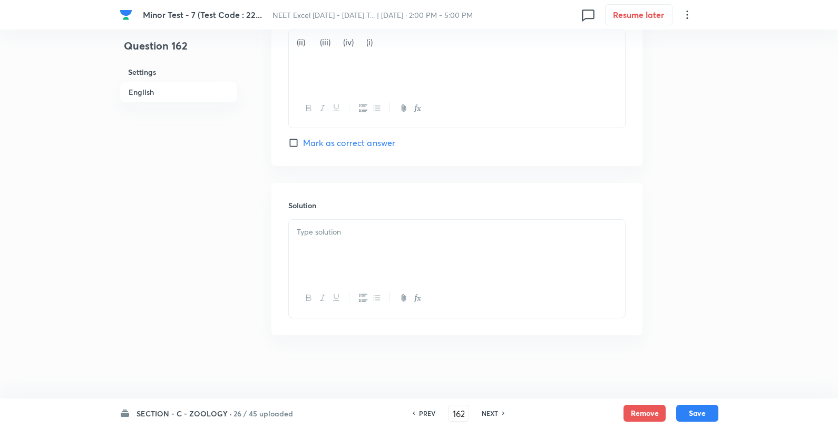
click at [367, 251] on div at bounding box center [457, 249] width 336 height 59
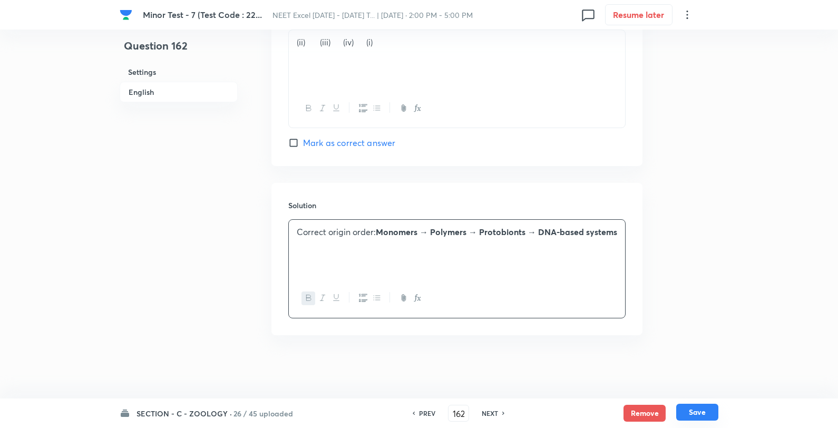
click at [689, 409] on button "Save" at bounding box center [697, 412] width 42 height 17
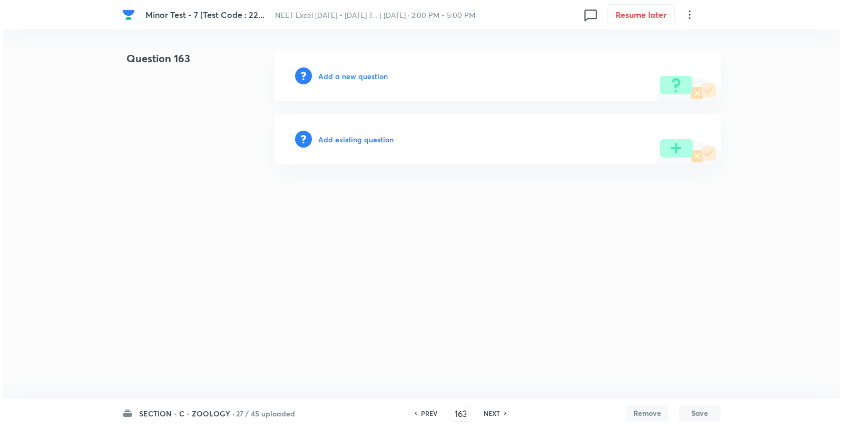
scroll to position [0, 0]
click at [339, 81] on h6 "Add a new question" at bounding box center [353, 76] width 70 height 11
click at [339, 79] on h6 "Choose a question type" at bounding box center [358, 76] width 81 height 11
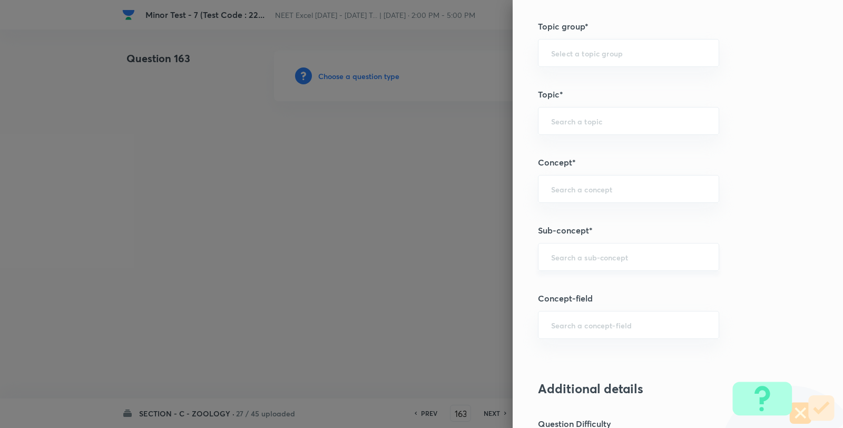
click at [582, 261] on input "text" at bounding box center [628, 257] width 155 height 10
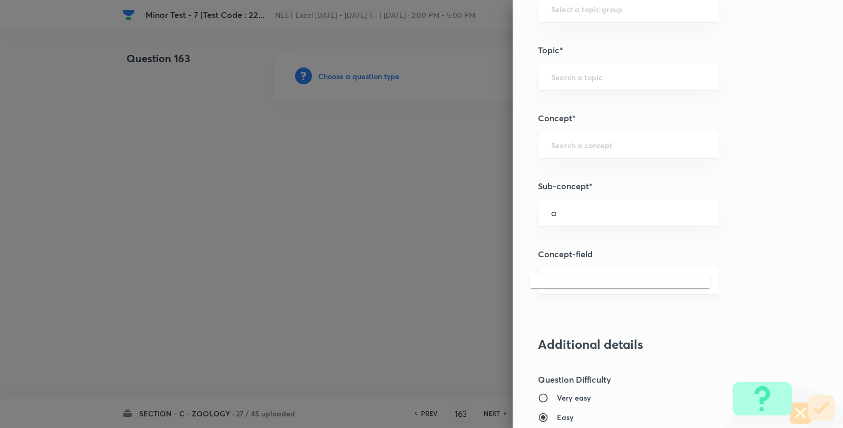
scroll to position [703, 0]
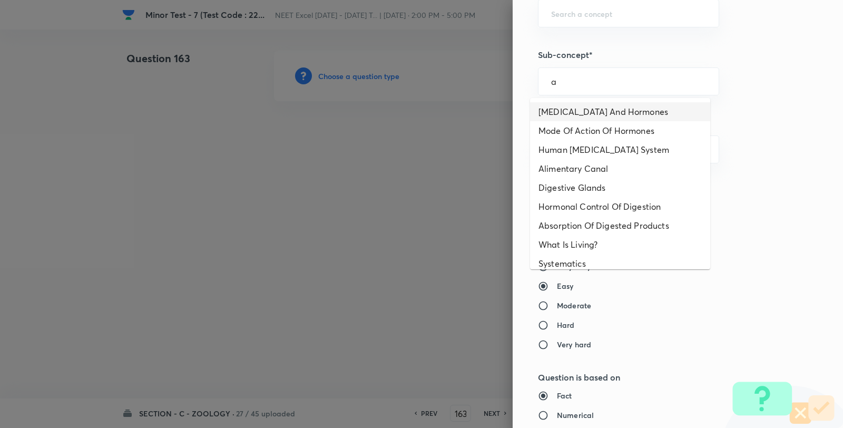
click at [577, 108] on li "Endocrine Glands And Hormones" at bounding box center [620, 111] width 180 height 19
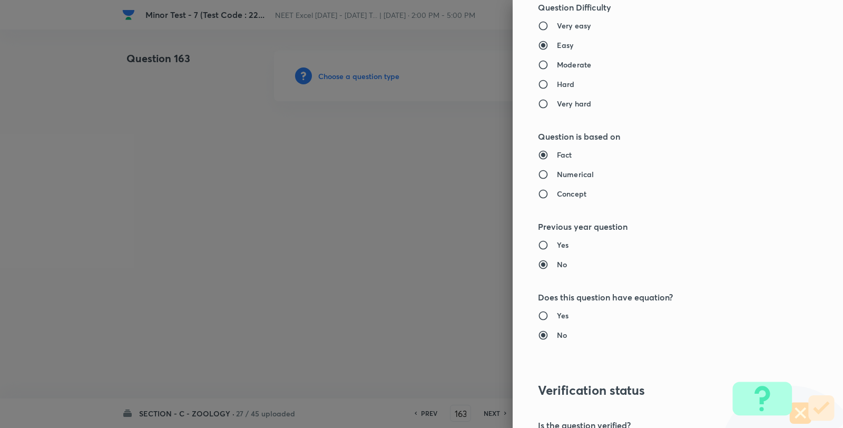
scroll to position [1080, 0]
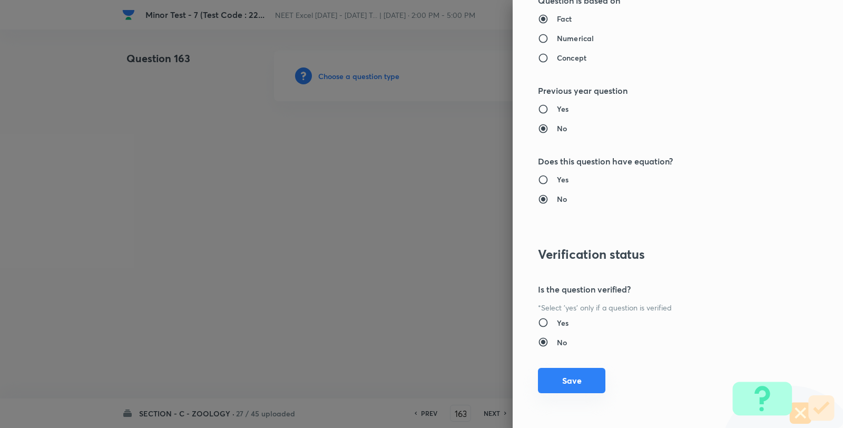
click at [568, 373] on button "Save" at bounding box center [571, 380] width 67 height 25
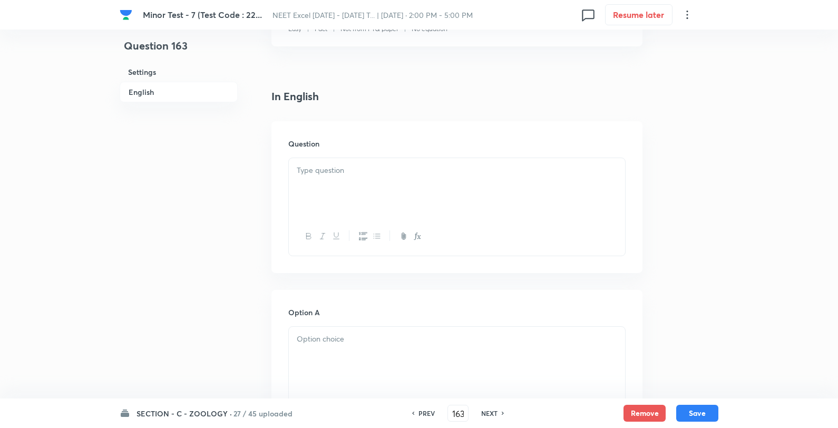
scroll to position [351, 0]
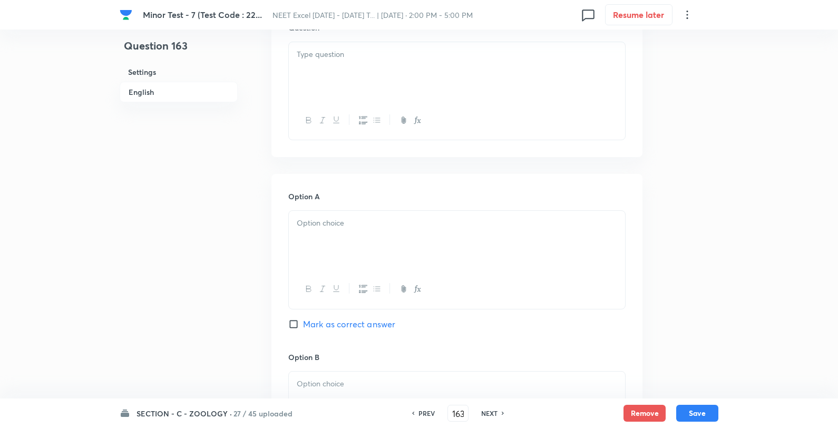
click at [352, 74] on div at bounding box center [457, 71] width 336 height 59
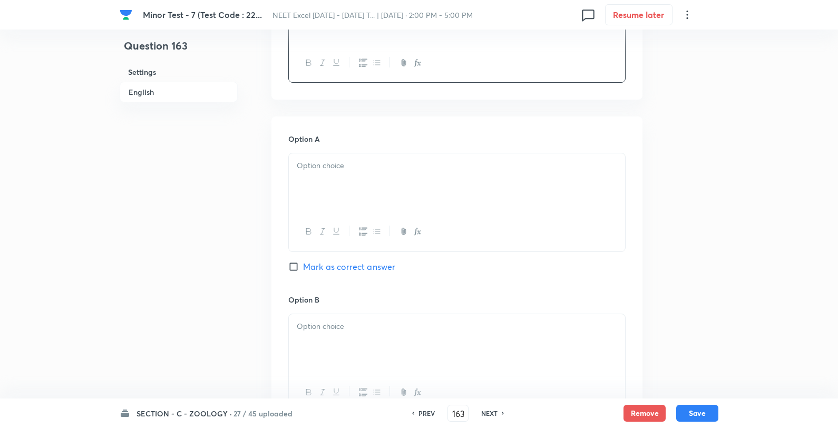
scroll to position [527, 0]
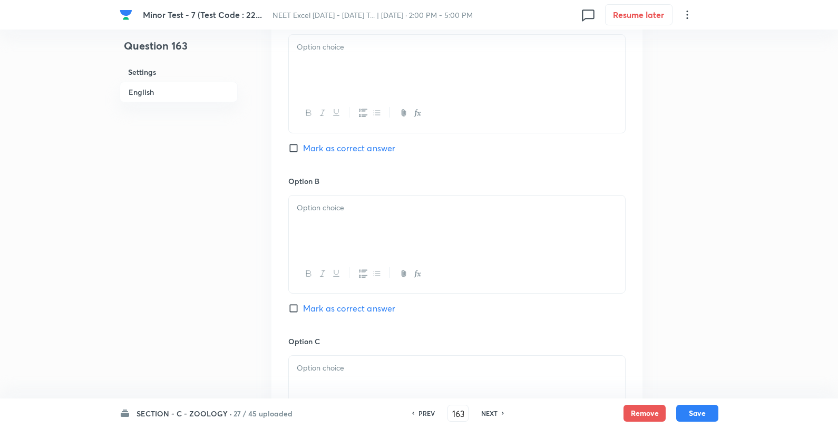
click at [357, 73] on div at bounding box center [457, 64] width 336 height 59
click at [410, 44] on p "Convergent evolution" at bounding box center [457, 47] width 320 height 12
click at [349, 229] on div at bounding box center [457, 225] width 336 height 59
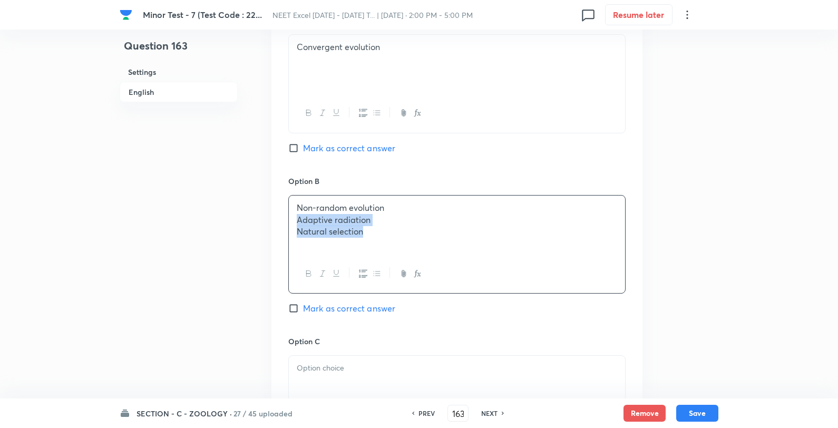
click at [417, 210] on p "Non-random evolution" at bounding box center [457, 208] width 320 height 12
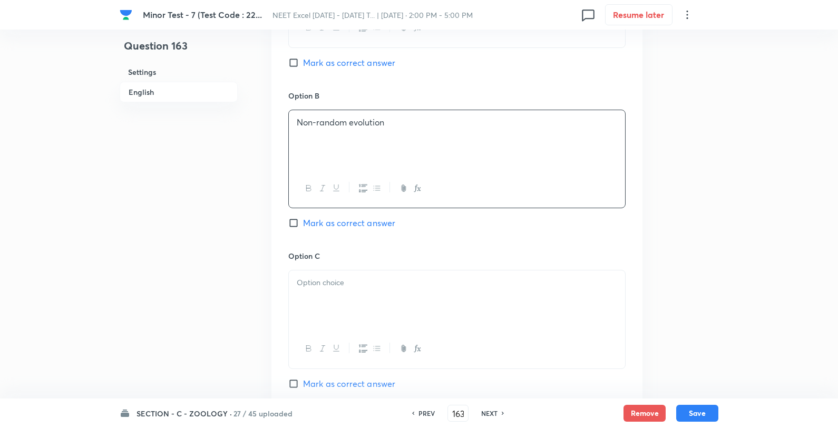
scroll to position [761, 0]
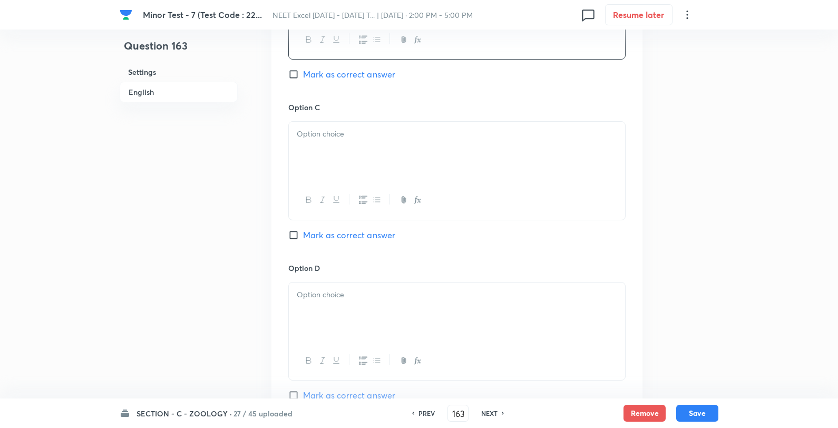
click at [355, 132] on p at bounding box center [457, 134] width 320 height 12
click at [422, 124] on div "Adaptive radiation Natural selection" at bounding box center [457, 151] width 336 height 59
click at [340, 327] on div at bounding box center [457, 312] width 336 height 59
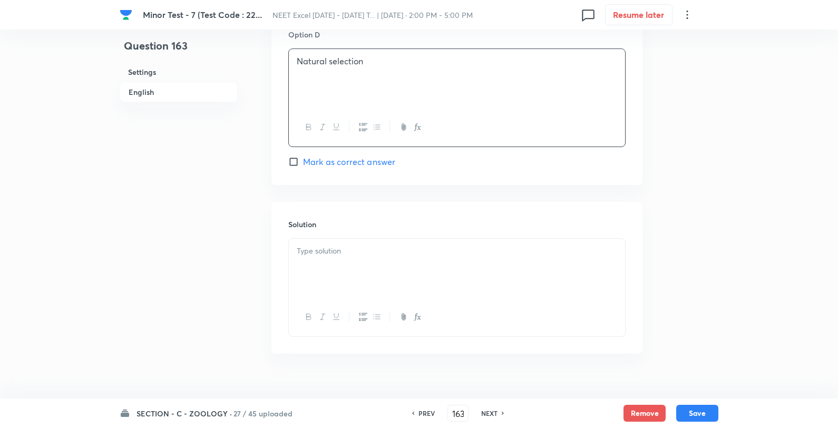
scroll to position [995, 0]
click at [353, 303] on div at bounding box center [457, 316] width 336 height 38
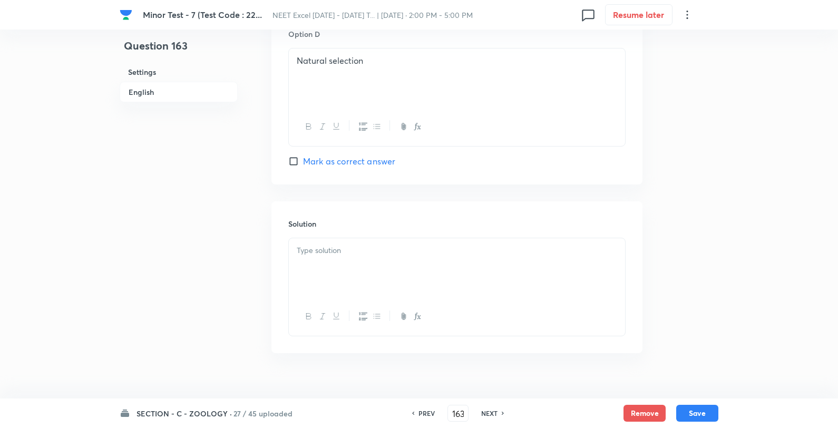
click at [381, 268] on div at bounding box center [457, 267] width 336 height 59
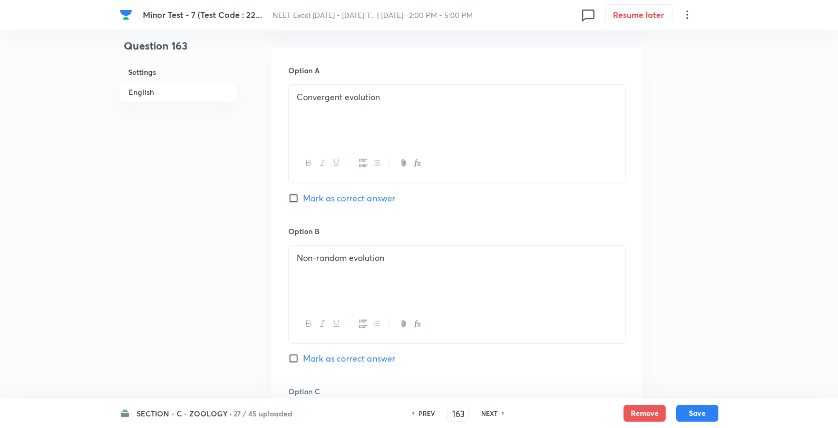
scroll to position [410, 0]
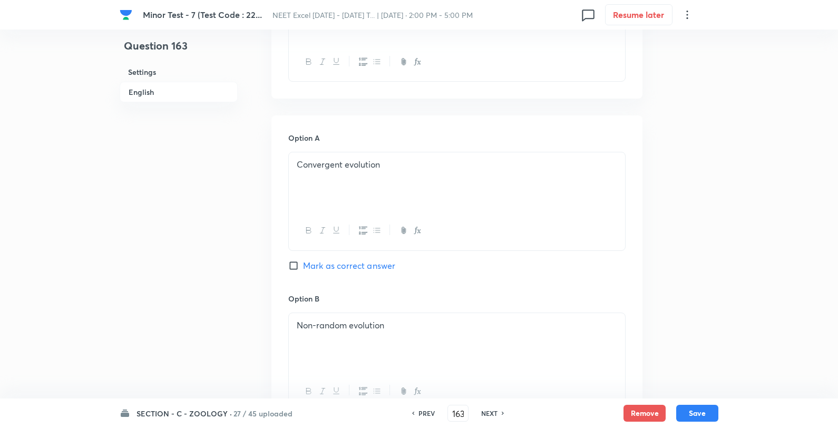
click at [351, 251] on div "Option A Convergent evolution Mark as correct answer" at bounding box center [456, 212] width 337 height 160
click at [352, 265] on span "Mark as correct answer" at bounding box center [349, 265] width 92 height 13
click at [303, 265] on input "Mark as correct answer" at bounding box center [295, 265] width 15 height 11
click at [708, 409] on button "Save" at bounding box center [697, 412] width 42 height 17
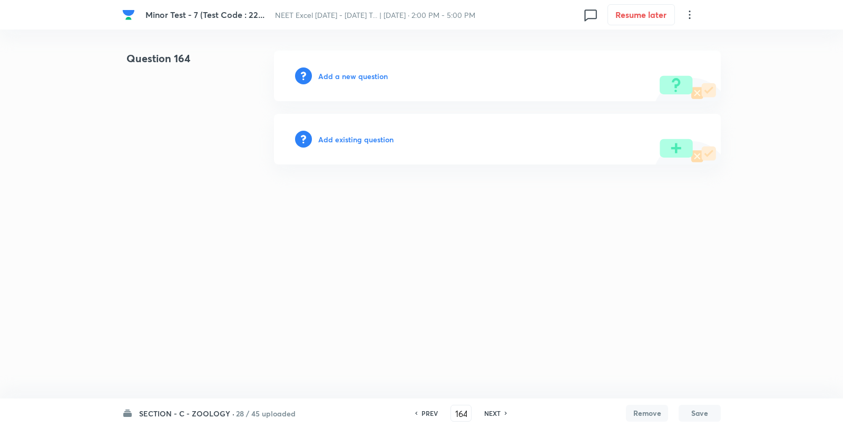
click at [369, 79] on h6 "Add a new question" at bounding box center [353, 76] width 70 height 11
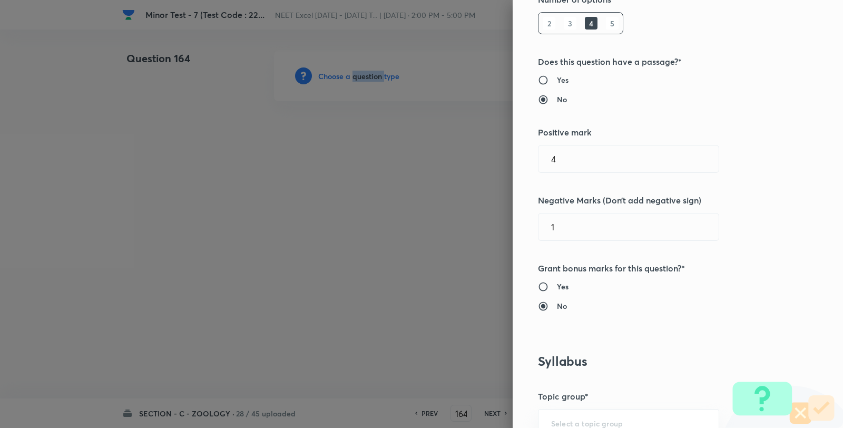
scroll to position [468, 0]
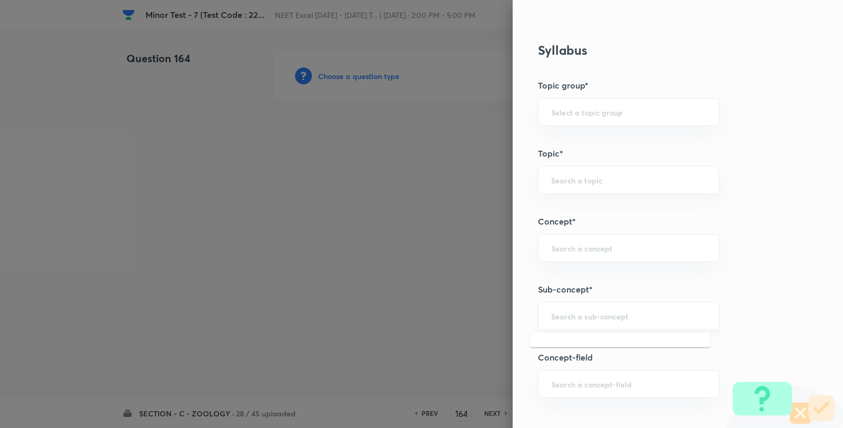
click at [582, 314] on input "text" at bounding box center [628, 316] width 155 height 10
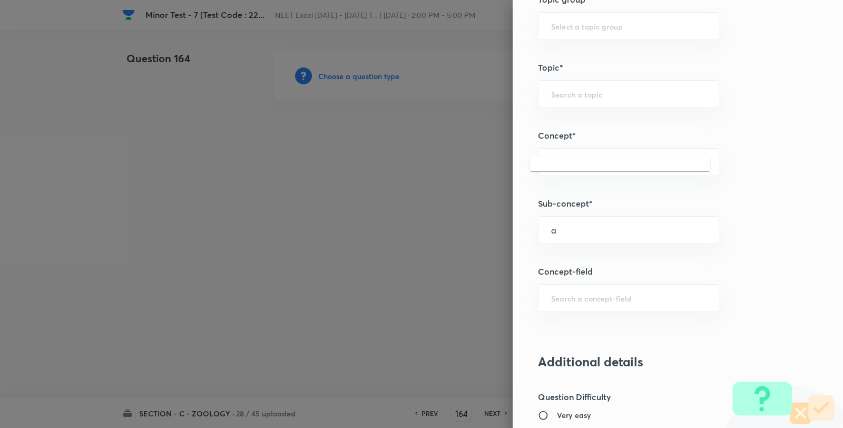
scroll to position [644, 0]
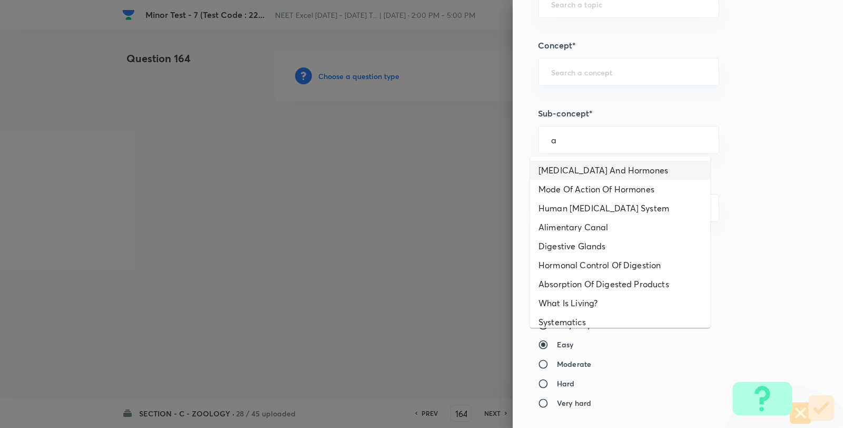
click at [573, 174] on li "Endocrine Glands And Hormones" at bounding box center [620, 170] width 180 height 19
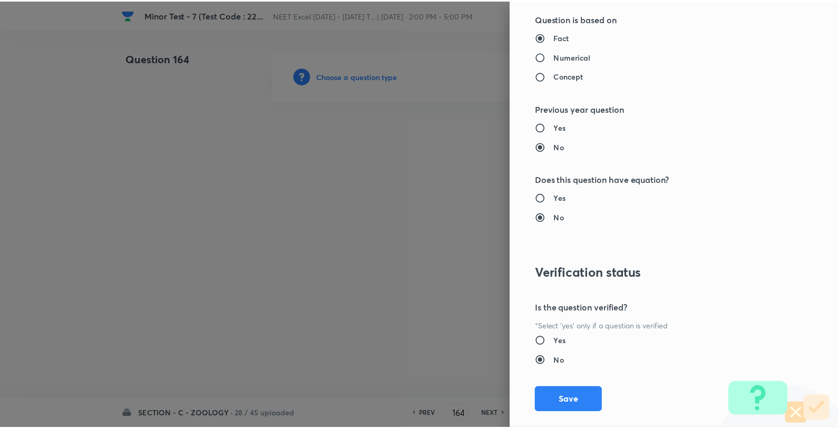
scroll to position [1080, 0]
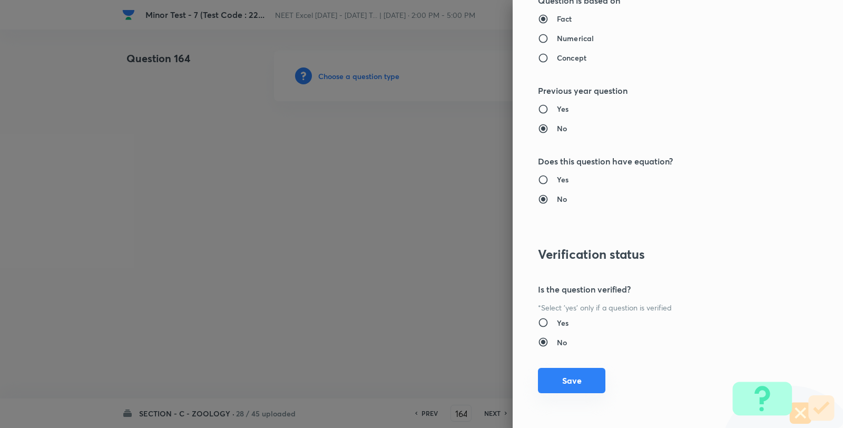
click at [576, 377] on button "Save" at bounding box center [571, 380] width 67 height 25
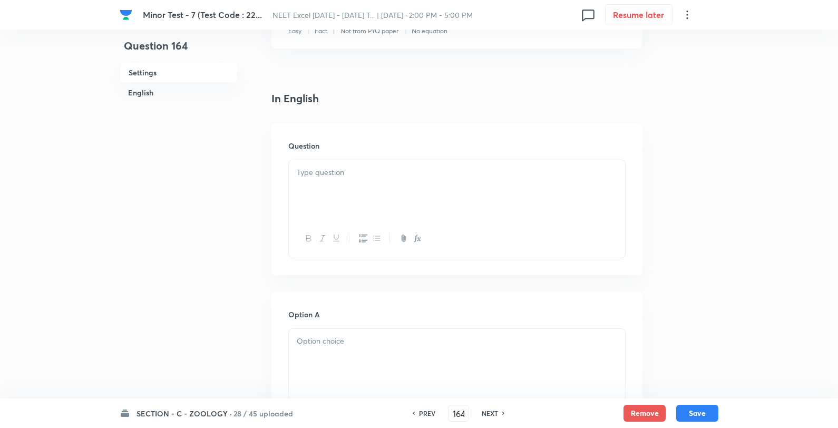
scroll to position [234, 0]
click at [341, 192] on div at bounding box center [457, 188] width 336 height 59
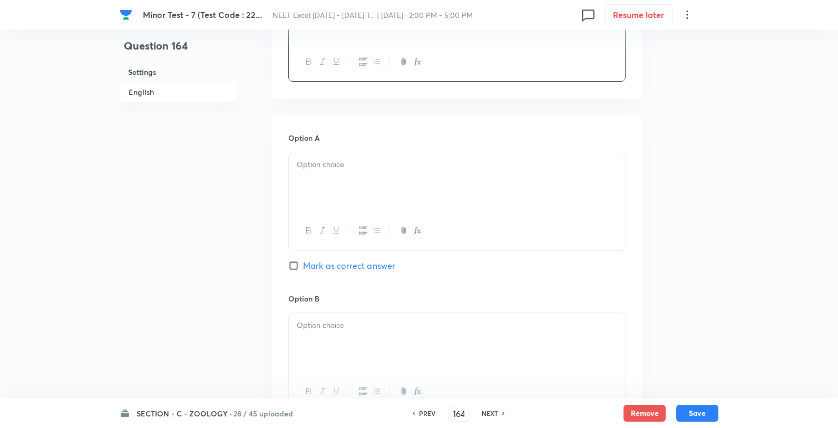
click at [352, 146] on div "Option A Mark as correct answer" at bounding box center [456, 212] width 337 height 160
click at [363, 157] on div at bounding box center [457, 181] width 336 height 59
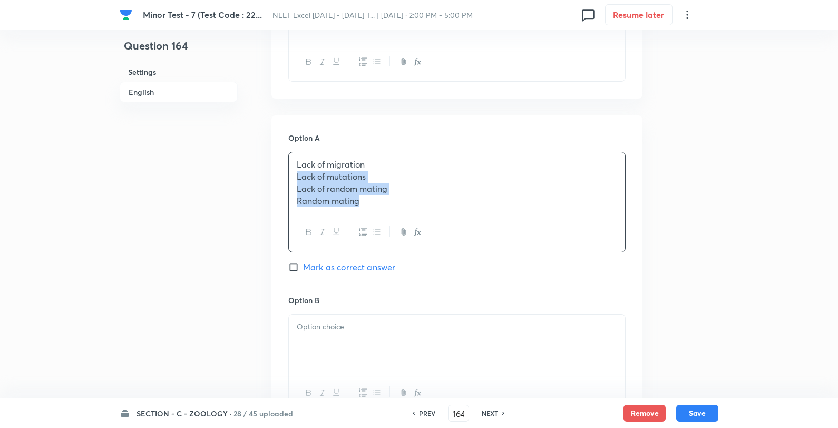
click at [465, 160] on p "Lack of migration" at bounding box center [457, 165] width 320 height 12
click at [359, 336] on div at bounding box center [457, 342] width 336 height 59
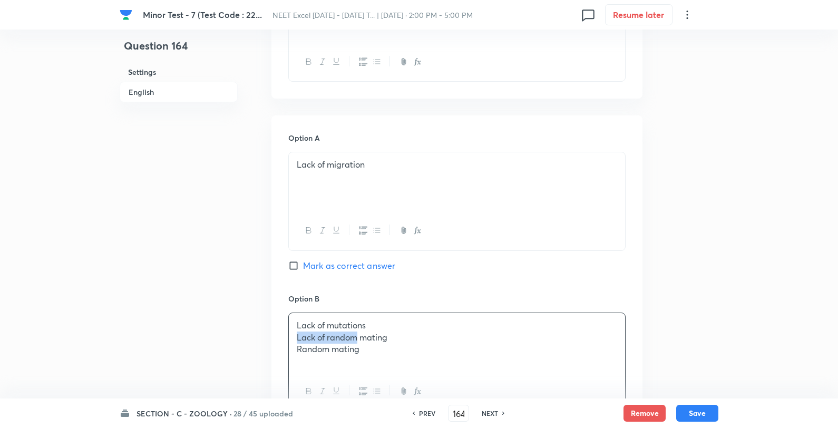
click at [414, 322] on p "Lack of mutations" at bounding box center [457, 325] width 320 height 12
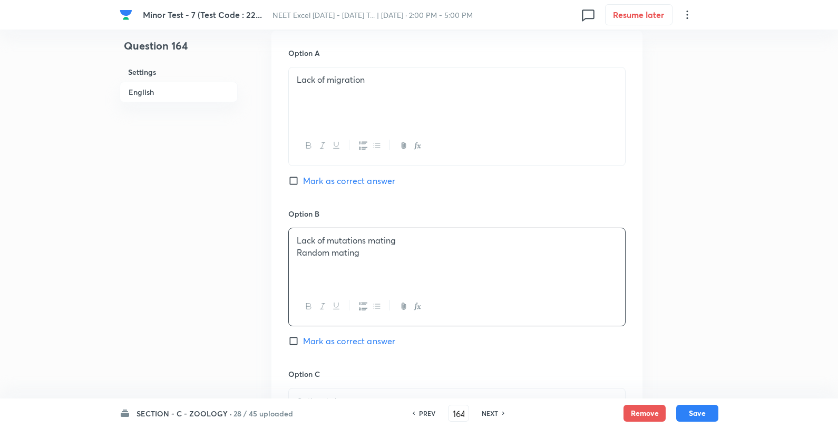
scroll to position [586, 0]
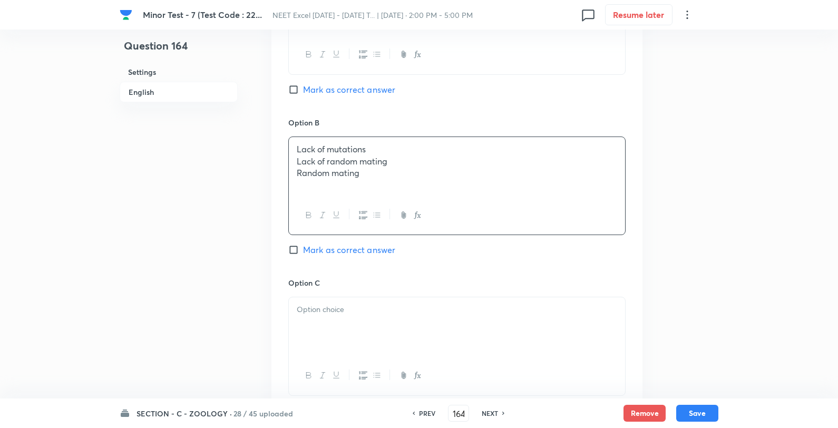
drag, startPoint x: 389, startPoint y: 151, endPoint x: 385, endPoint y: 167, distance: 16.2
click at [389, 151] on p "Lack of mutations" at bounding box center [457, 149] width 320 height 12
click at [381, 187] on div "Lack of mutations Lack of random mating Random mating" at bounding box center [457, 166] width 336 height 59
click at [324, 324] on div at bounding box center [457, 326] width 336 height 59
click at [391, 313] on p "Lack of random mating" at bounding box center [457, 310] width 320 height 12
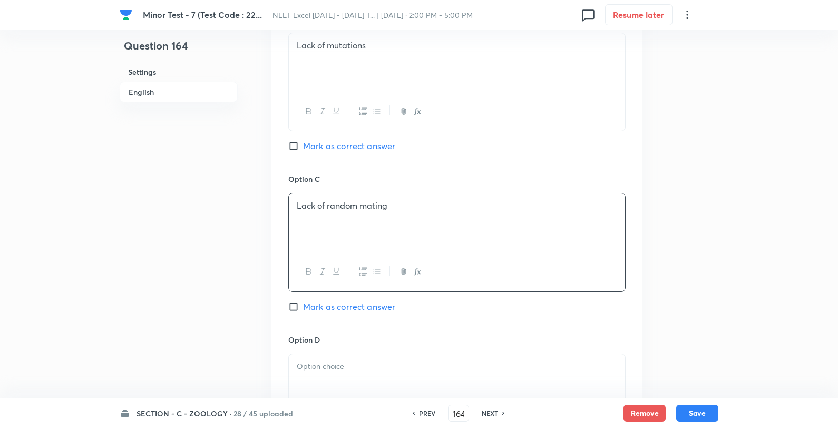
scroll to position [820, 0]
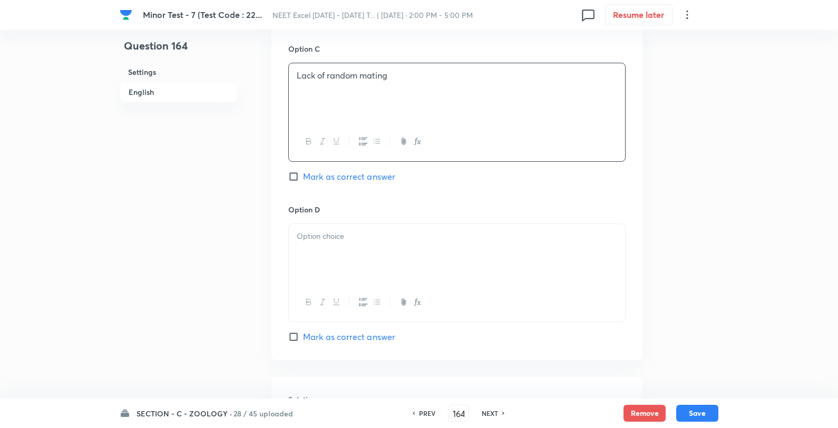
click at [325, 176] on span "Mark as correct answer" at bounding box center [349, 176] width 92 height 13
click at [303, 176] on input "Mark as correct answer" at bounding box center [295, 176] width 15 height 11
drag, startPoint x: 314, startPoint y: 251, endPoint x: 327, endPoint y: 254, distance: 14.0
click at [314, 251] on div at bounding box center [457, 253] width 336 height 59
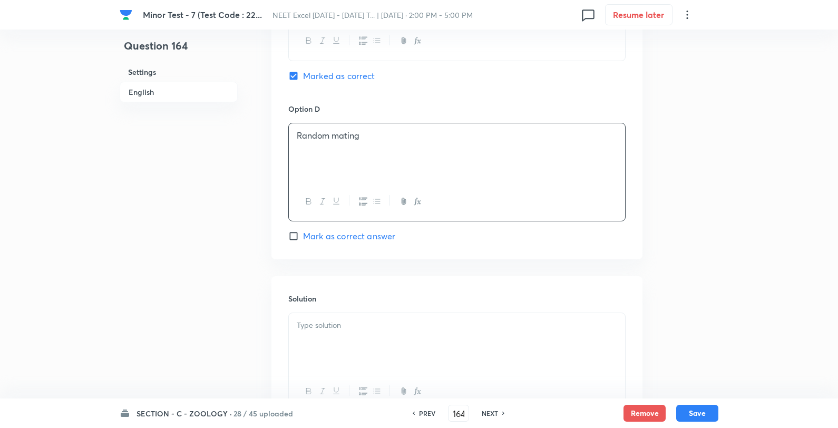
scroll to position [1015, 0]
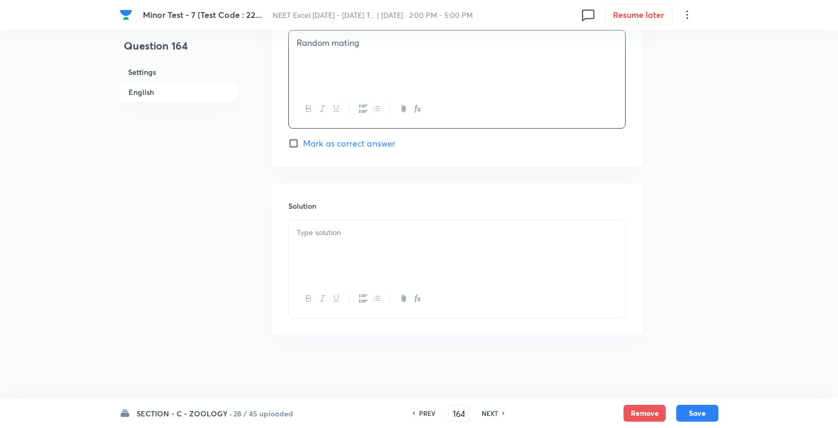
click at [364, 242] on div at bounding box center [457, 249] width 336 height 59
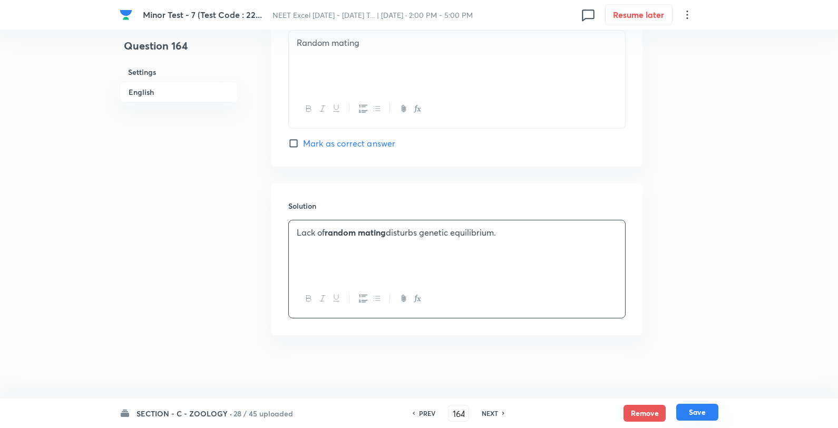
click at [698, 406] on button "Save" at bounding box center [697, 412] width 42 height 17
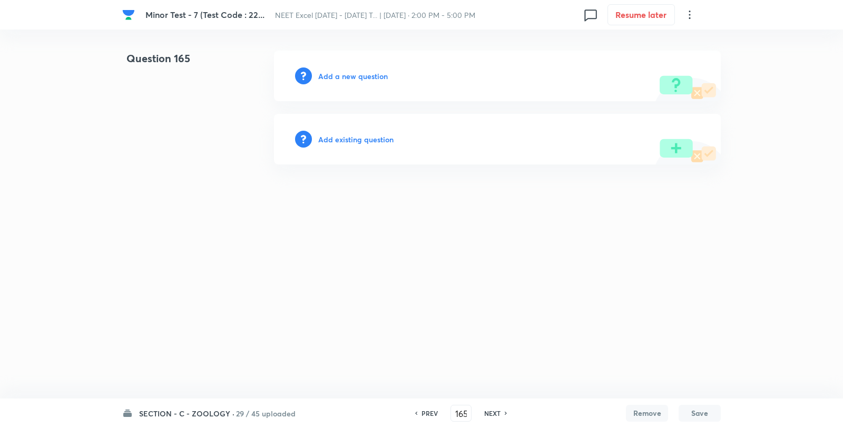
click at [345, 71] on h6 "Add a new question" at bounding box center [353, 76] width 70 height 11
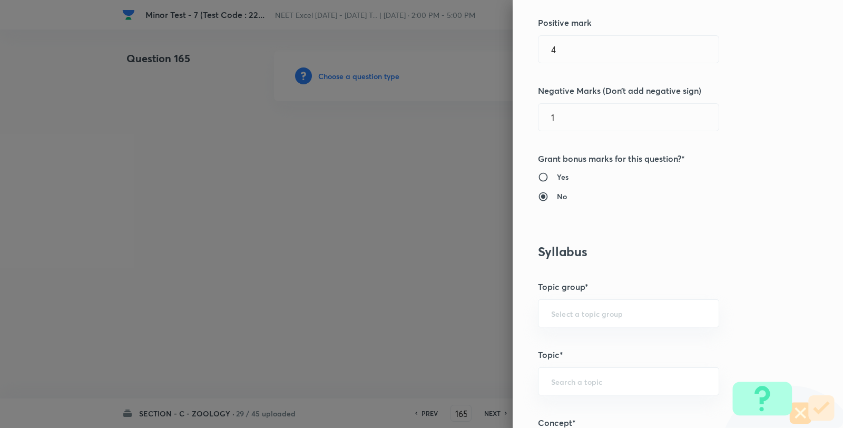
scroll to position [644, 0]
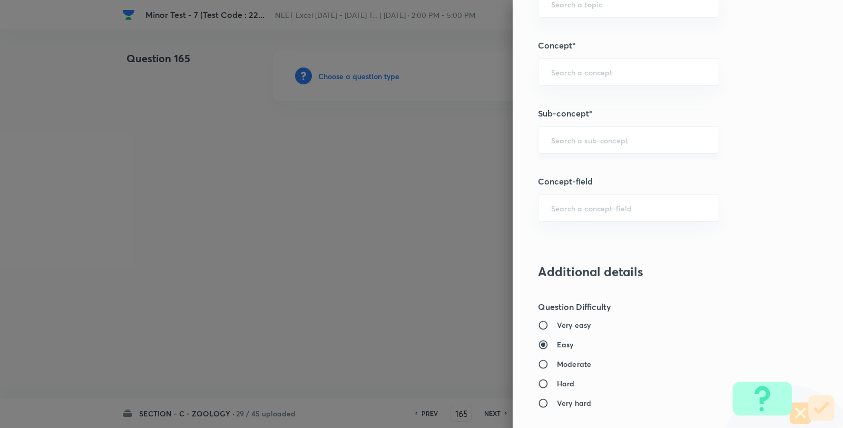
click at [601, 143] on input "text" at bounding box center [628, 140] width 155 height 10
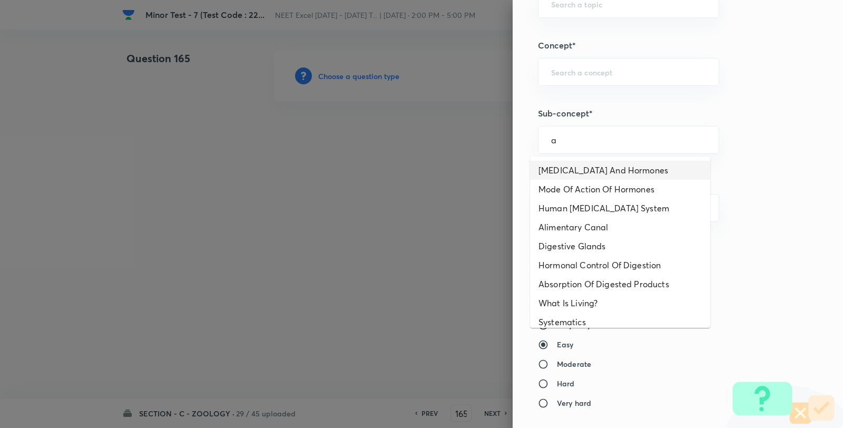
click at [592, 169] on li "Endocrine Glands And Hormones" at bounding box center [620, 170] width 180 height 19
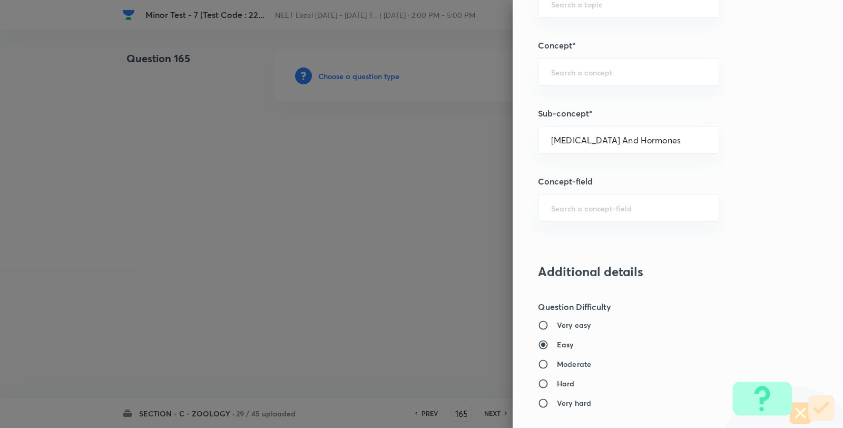
scroll to position [1080, 0]
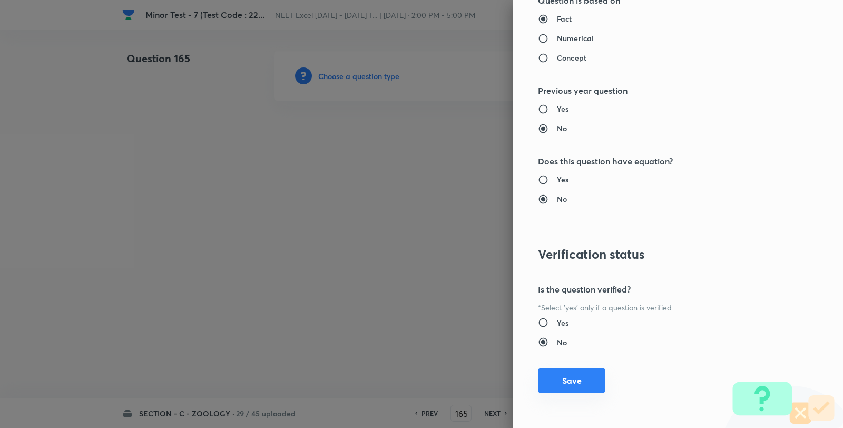
click at [575, 386] on button "Save" at bounding box center [571, 380] width 67 height 25
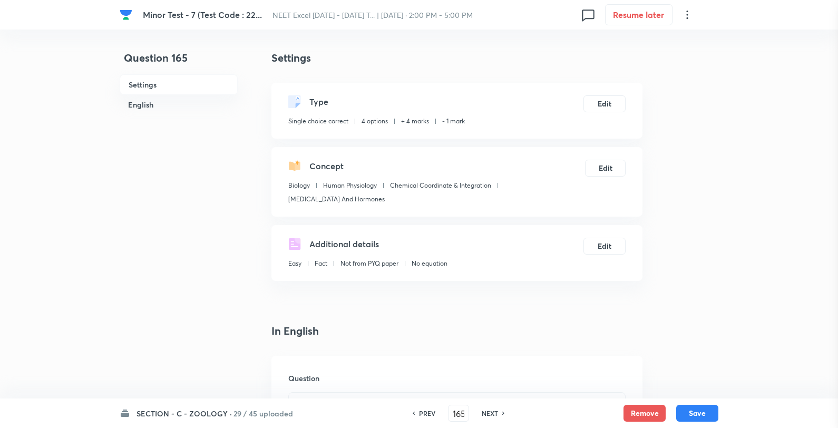
scroll to position [293, 0]
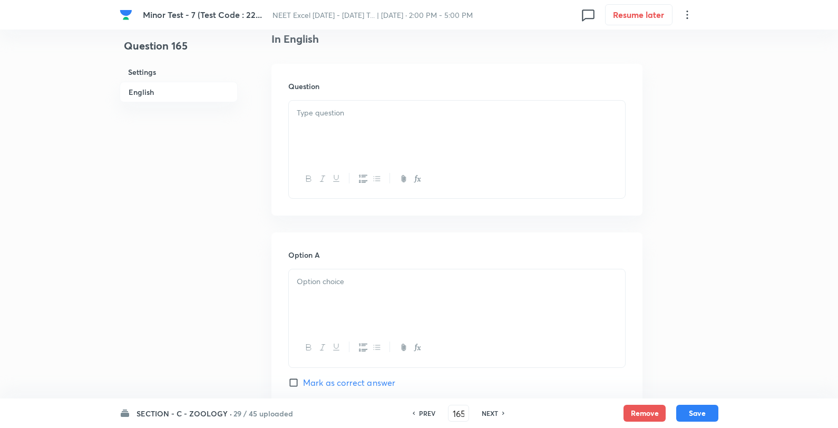
click at [372, 134] on div at bounding box center [457, 130] width 336 height 59
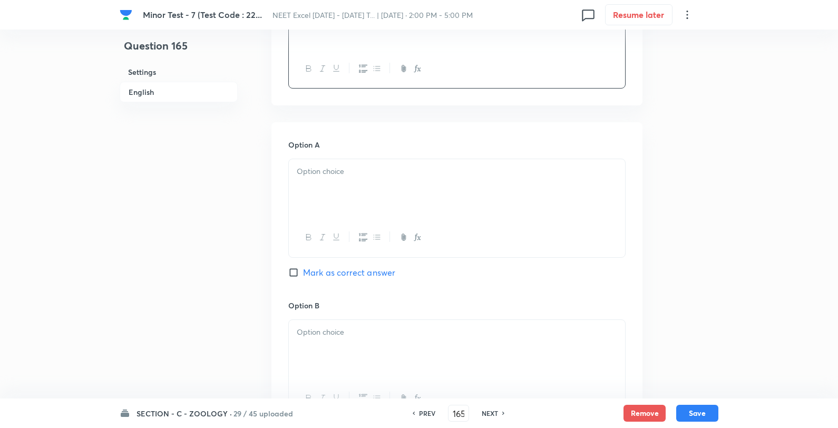
scroll to position [527, 0]
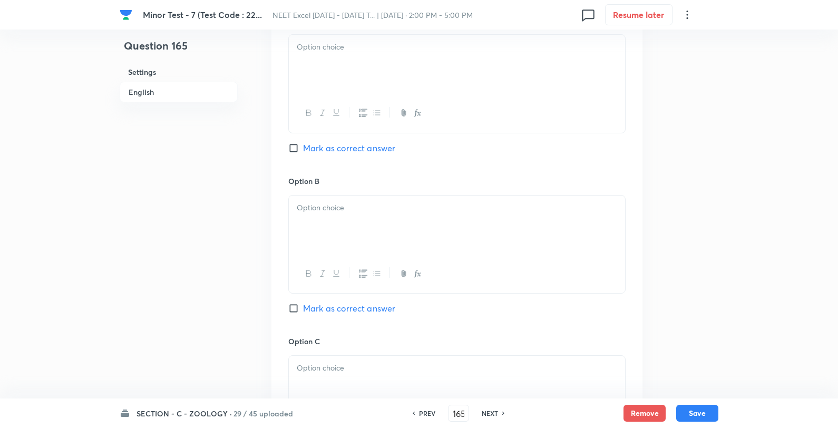
click at [312, 70] on div at bounding box center [457, 64] width 336 height 59
click at [293, 63] on div "Genetic drift Random mating Genetic load Genetic flow" at bounding box center [457, 65] width 336 height 61
click at [308, 152] on span "Mark as correct answer" at bounding box center [349, 148] width 92 height 13
click at [303, 152] on input "Mark as correct answer" at bounding box center [295, 148] width 15 height 11
click at [292, 236] on div at bounding box center [457, 225] width 336 height 59
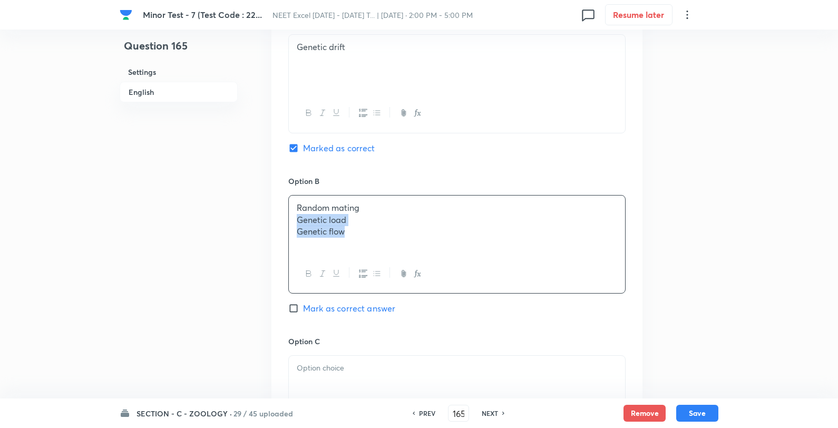
click at [297, 222] on p "Genetic load" at bounding box center [457, 220] width 320 height 12
click at [318, 365] on p at bounding box center [457, 368] width 320 height 12
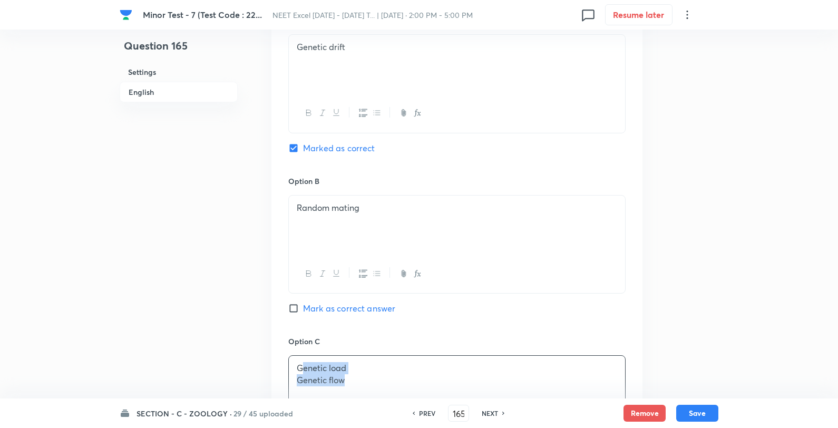
click at [302, 374] on p "Genetic load" at bounding box center [457, 368] width 320 height 12
click at [292, 378] on div "Genetic load Genetic flow" at bounding box center [457, 385] width 336 height 59
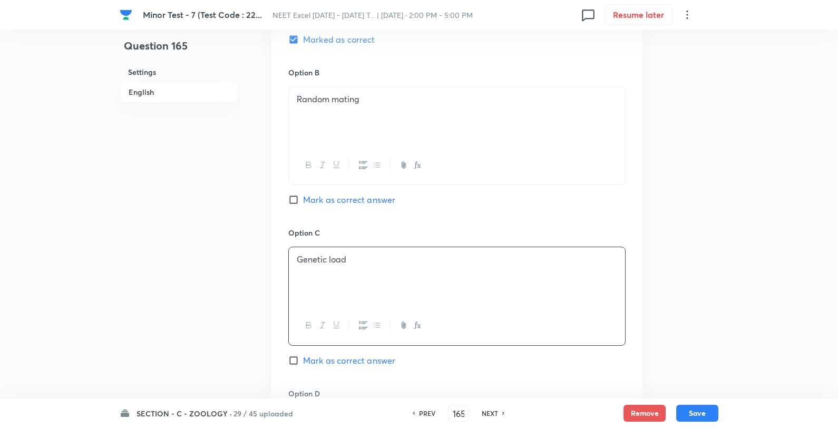
scroll to position [761, 0]
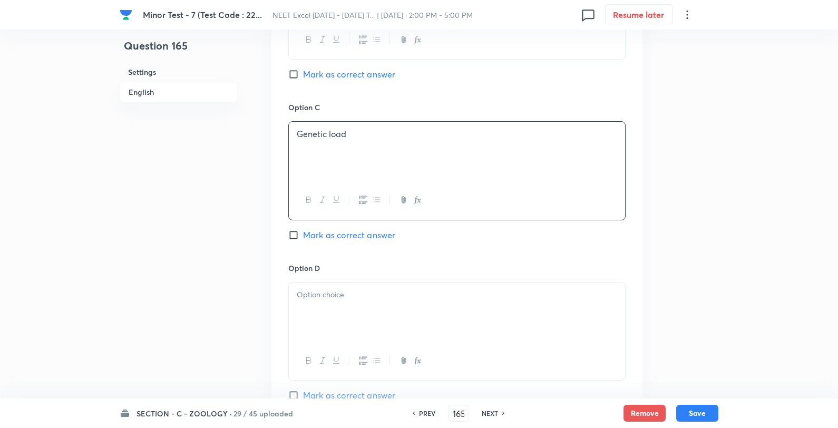
drag, startPoint x: 339, startPoint y: 266, endPoint x: 322, endPoint y: 295, distance: 33.5
click at [334, 273] on h6 "Option D" at bounding box center [456, 267] width 337 height 11
click at [322, 295] on p at bounding box center [457, 295] width 320 height 12
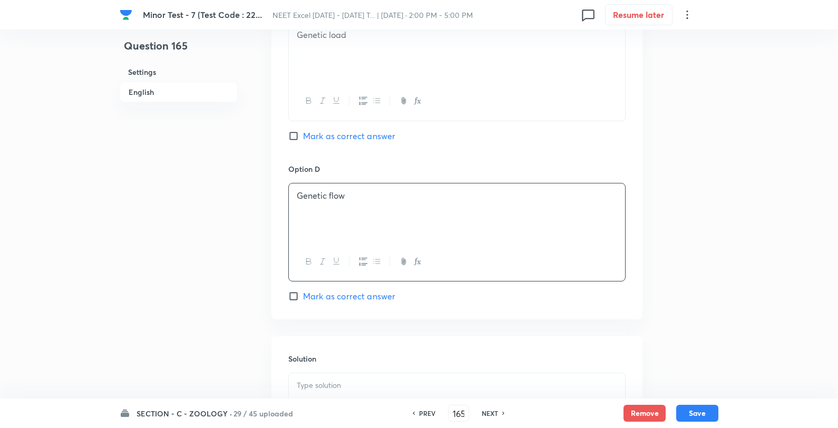
scroll to position [1015, 0]
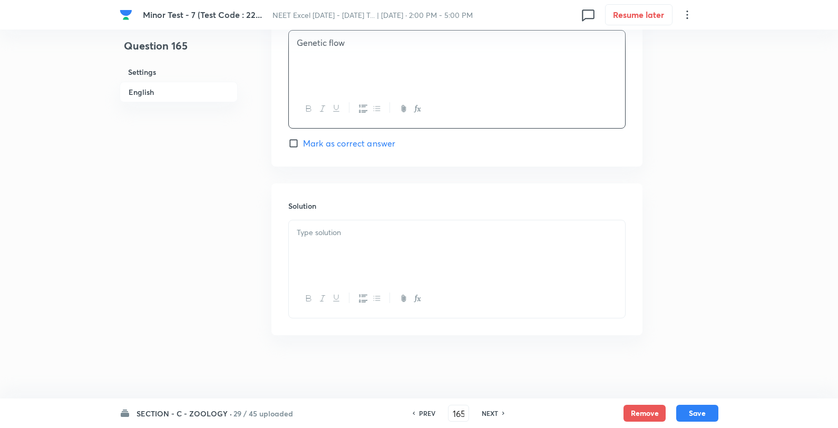
click at [333, 233] on p at bounding box center [457, 233] width 320 height 12
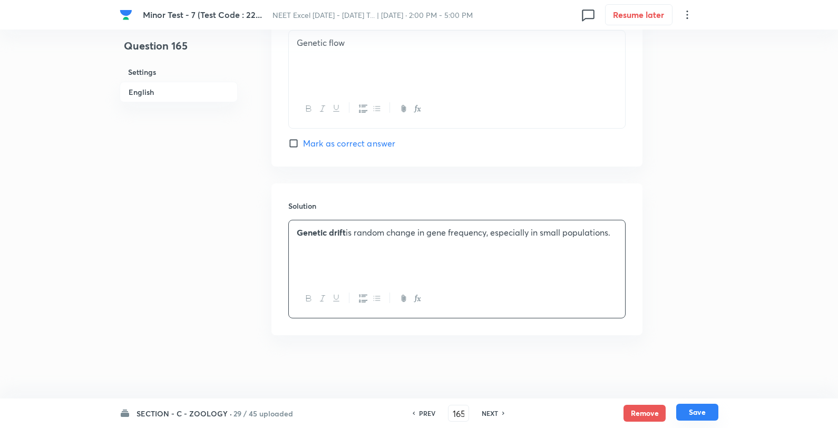
click at [703, 414] on button "Save" at bounding box center [697, 412] width 42 height 17
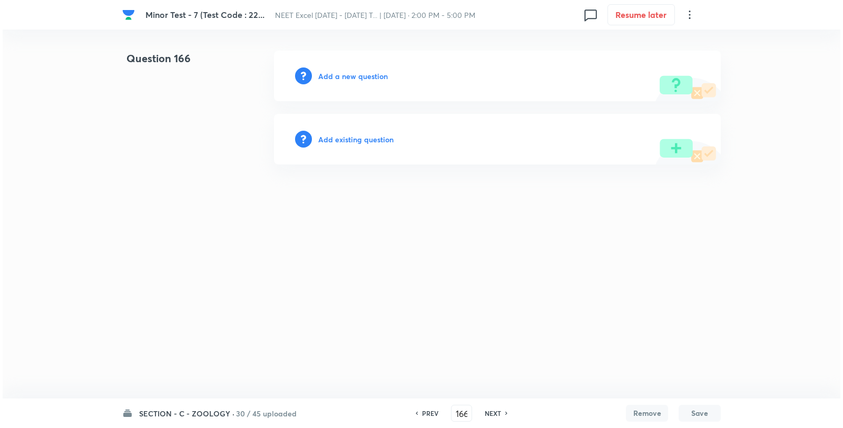
scroll to position [0, 0]
click at [335, 65] on div "Add a new question" at bounding box center [497, 76] width 447 height 51
click at [335, 85] on div "Add a new question" at bounding box center [497, 76] width 447 height 51
click at [343, 80] on h6 "Add a new question" at bounding box center [353, 76] width 70 height 11
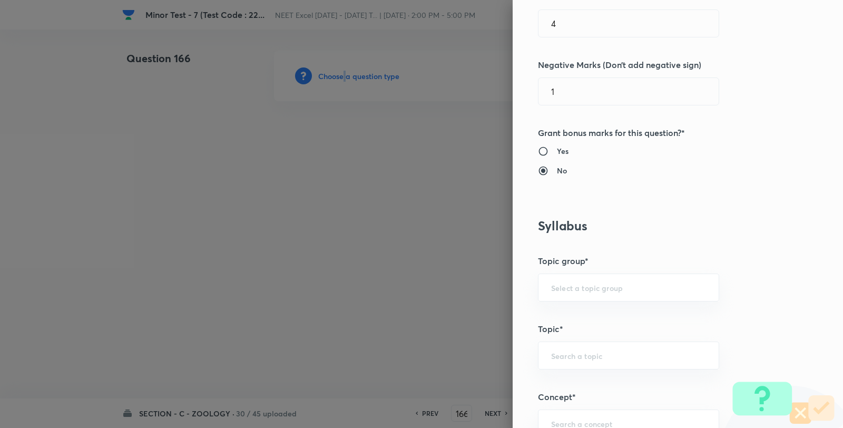
scroll to position [586, 0]
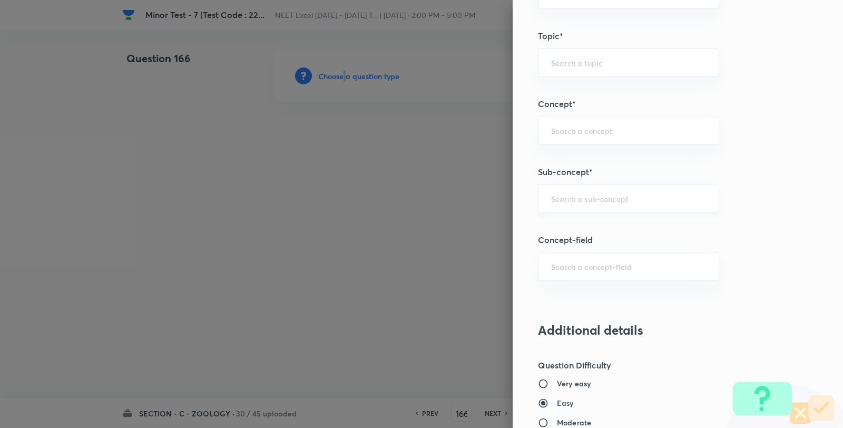
click at [591, 192] on div "​" at bounding box center [628, 198] width 181 height 28
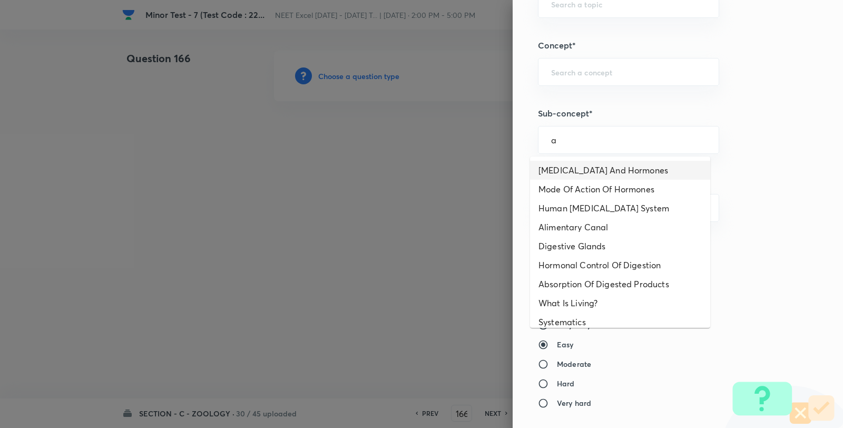
drag, startPoint x: 580, startPoint y: 167, endPoint x: 587, endPoint y: 163, distance: 7.1
click at [580, 167] on li "Endocrine Glands And Hormones" at bounding box center [620, 170] width 180 height 19
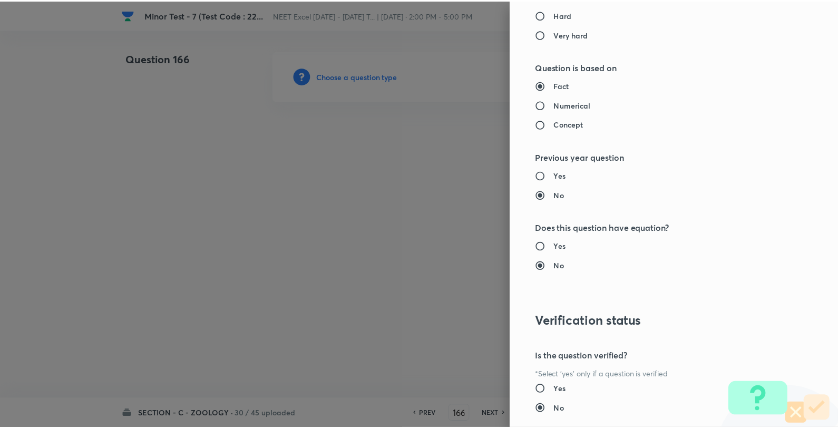
scroll to position [1080, 0]
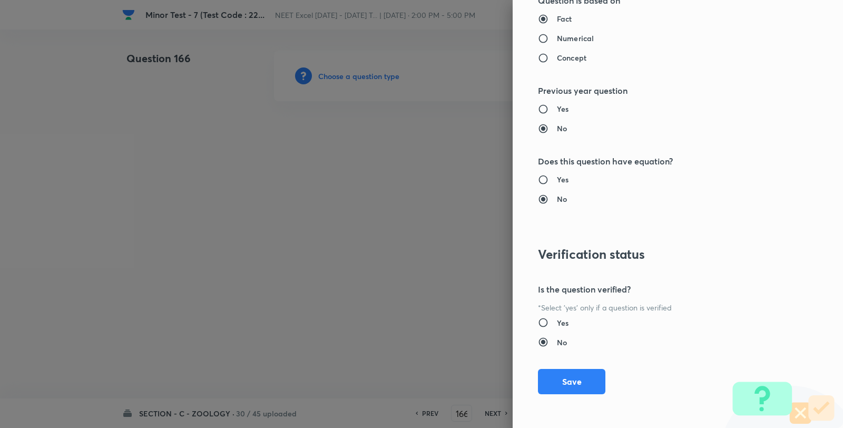
click at [551, 383] on button "Save" at bounding box center [571, 381] width 67 height 25
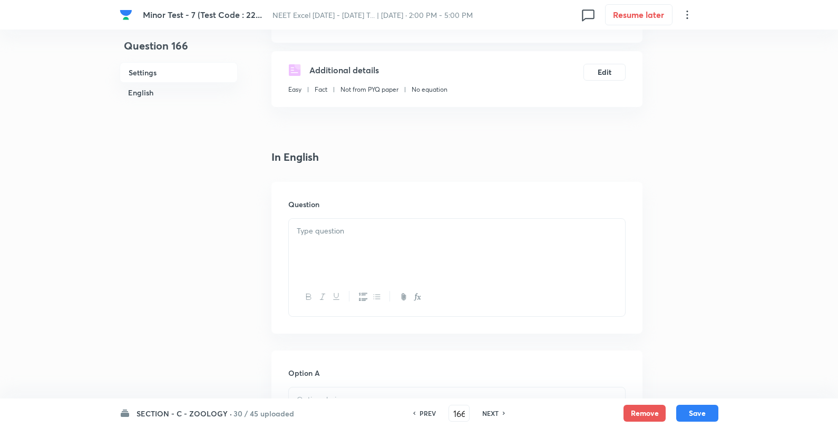
scroll to position [176, 0]
click at [414, 260] on div at bounding box center [457, 247] width 336 height 59
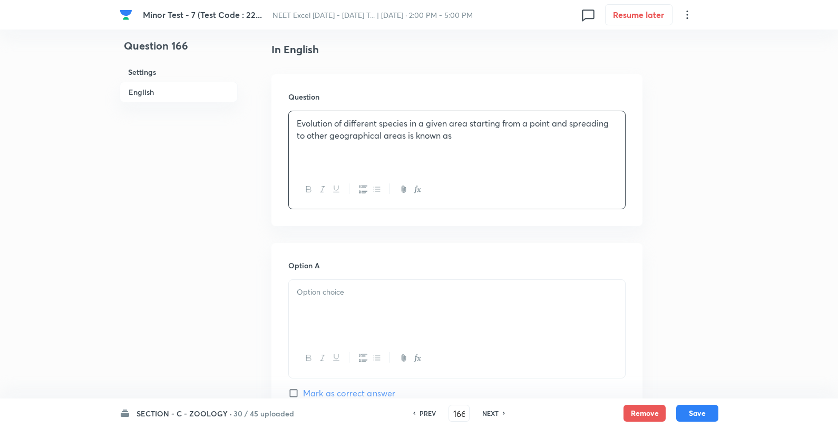
scroll to position [410, 0]
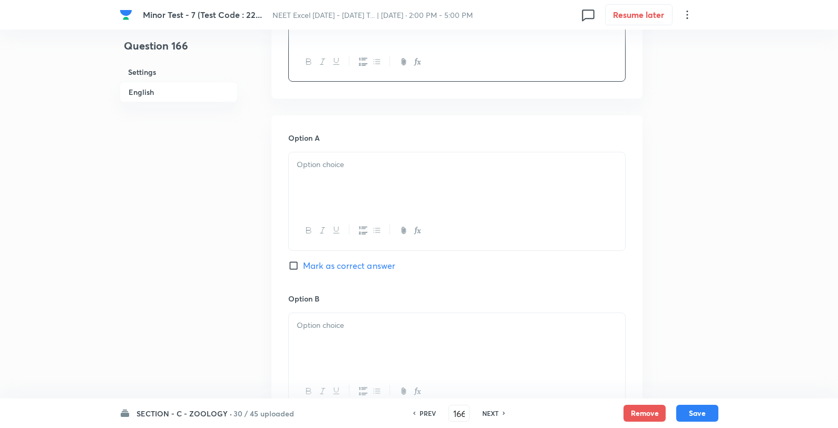
click at [318, 193] on div at bounding box center [457, 181] width 336 height 59
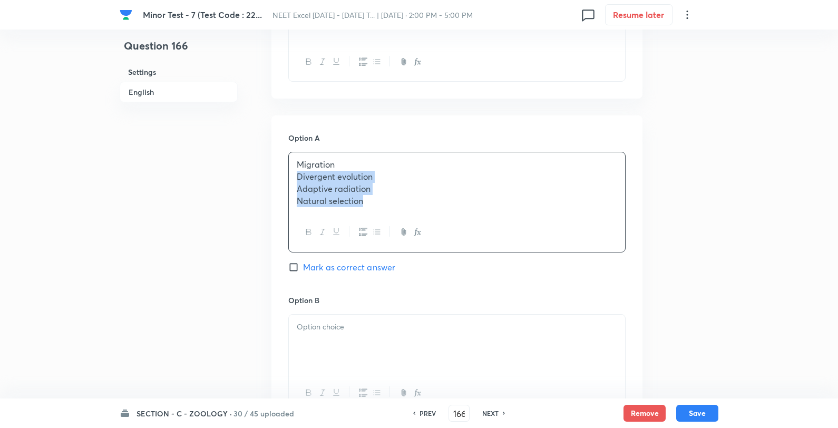
click at [294, 173] on div "Migration Divergent evolution Adaptive radiation Natural selection" at bounding box center [457, 182] width 336 height 61
click at [334, 345] on div at bounding box center [457, 342] width 336 height 59
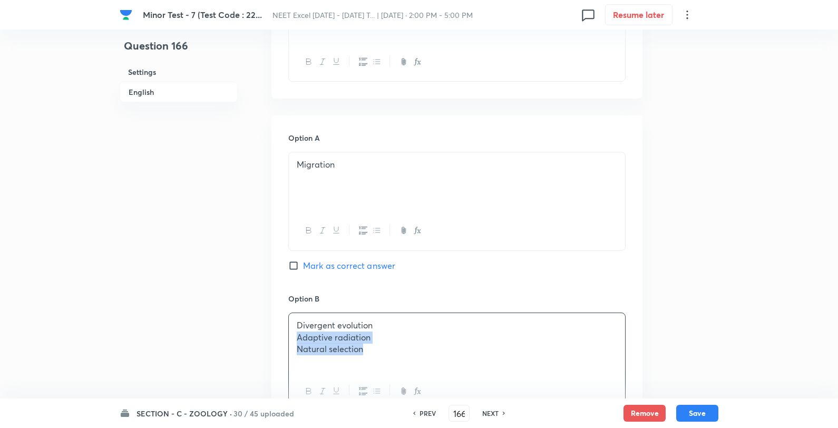
click at [294, 334] on div "Divergent evolution Adaptive radiation Natural selection" at bounding box center [457, 342] width 336 height 59
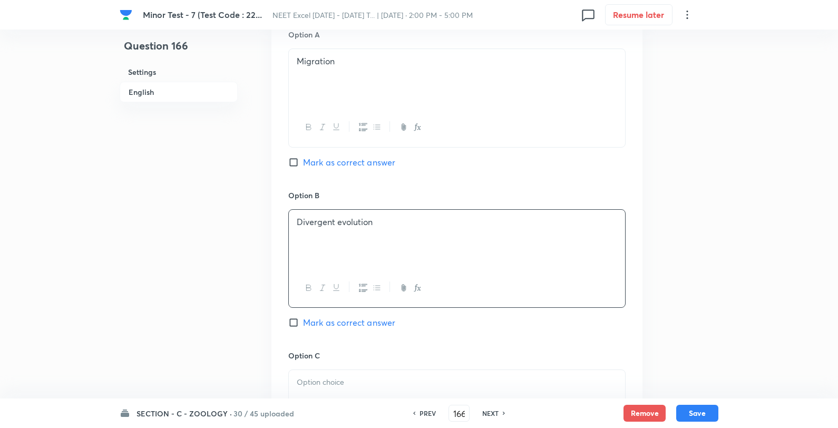
scroll to position [644, 0]
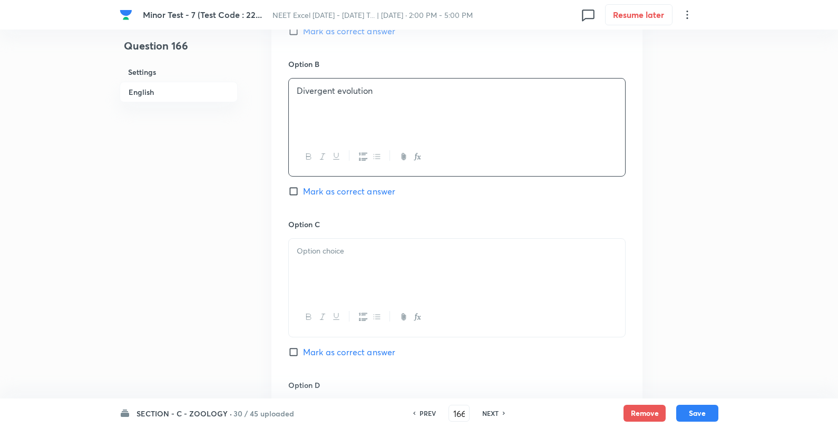
click at [336, 246] on p at bounding box center [457, 251] width 320 height 12
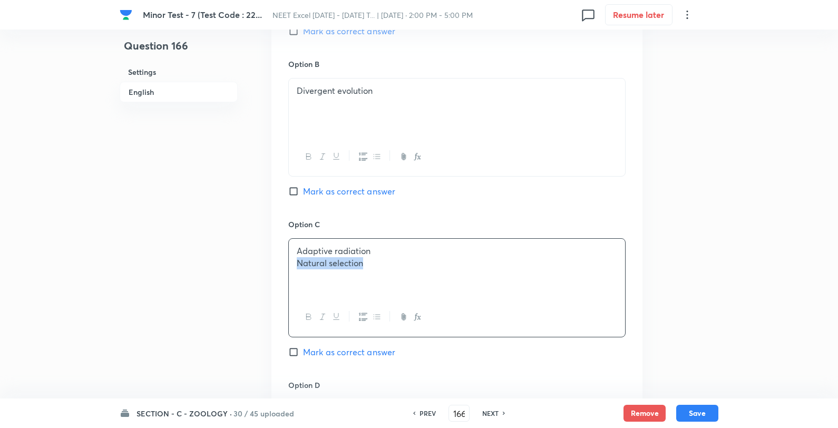
click at [291, 265] on div "Adaptive radiation Natural selection" at bounding box center [457, 268] width 336 height 59
click at [326, 351] on span "Mark as correct answer" at bounding box center [349, 352] width 92 height 13
click at [303, 351] on input "Mark as correct answer" at bounding box center [295, 352] width 15 height 11
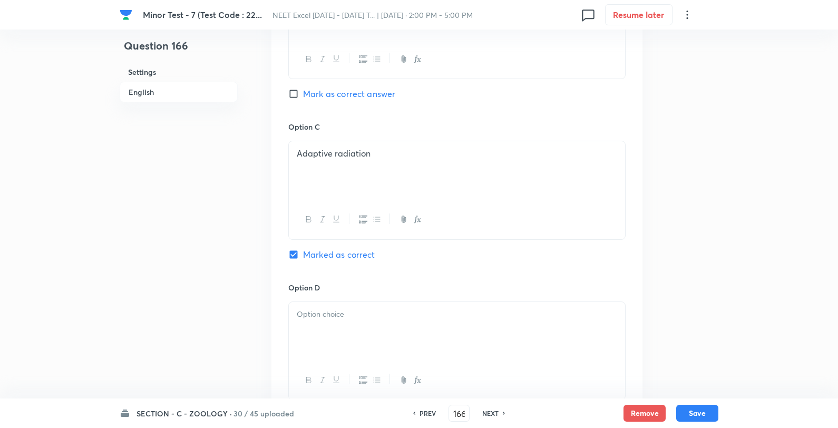
scroll to position [878, 0]
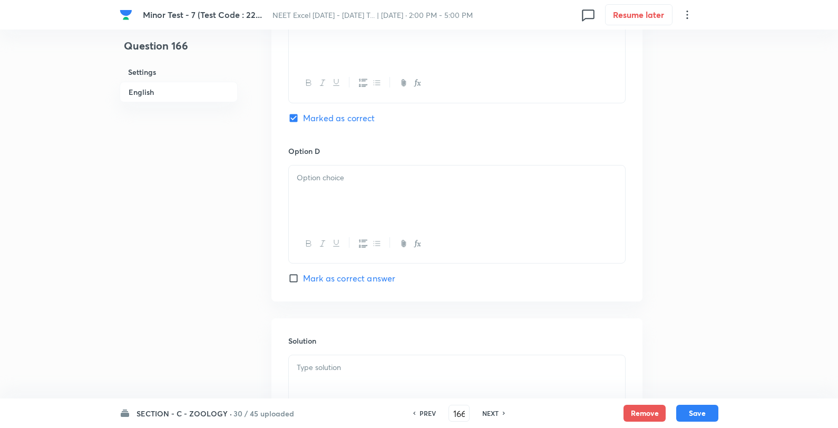
drag, startPoint x: 326, startPoint y: 267, endPoint x: 325, endPoint y: 230, distance: 37.4
click at [324, 266] on div "Option D Mark as correct answer" at bounding box center [456, 214] width 337 height 139
click at [324, 219] on div at bounding box center [457, 195] width 336 height 59
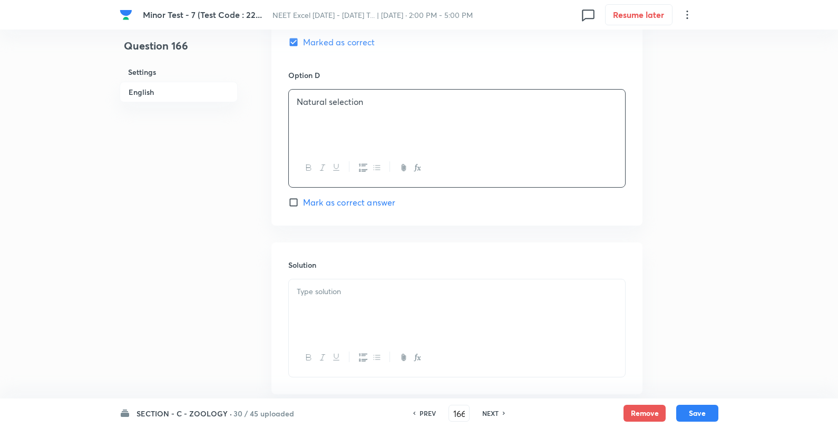
scroll to position [1015, 0]
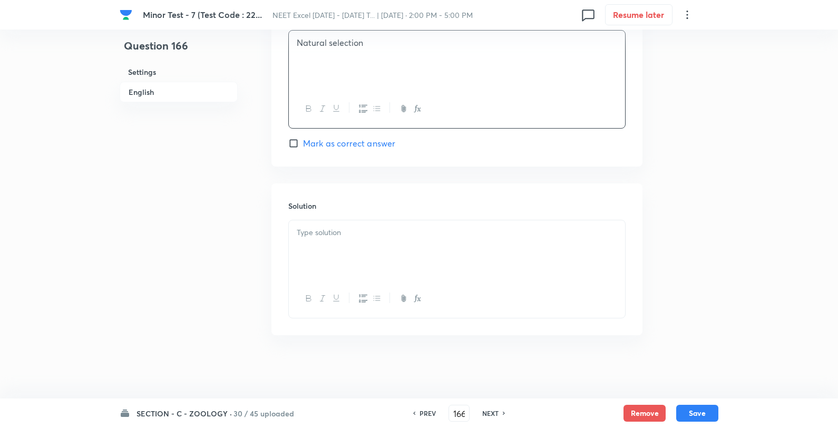
drag, startPoint x: 358, startPoint y: 206, endPoint x: 352, endPoint y: 224, distance: 19.5
click at [355, 217] on div "Solution" at bounding box center [456, 259] width 371 height 152
click at [350, 240] on div at bounding box center [457, 249] width 336 height 59
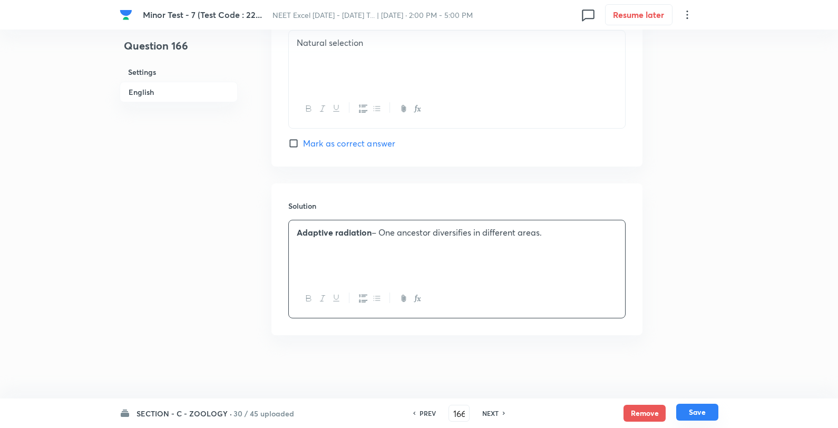
click at [692, 415] on button "Save" at bounding box center [697, 412] width 42 height 17
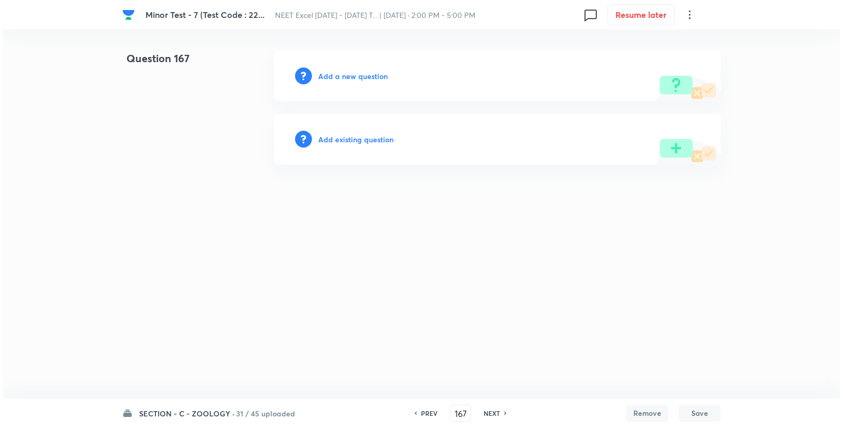
scroll to position [0, 0]
click at [343, 71] on div "Add a new question" at bounding box center [497, 76] width 447 height 51
click at [343, 71] on h6 "Add a new question" at bounding box center [353, 76] width 70 height 11
click at [343, 71] on h6 "Choose a question type" at bounding box center [358, 76] width 81 height 11
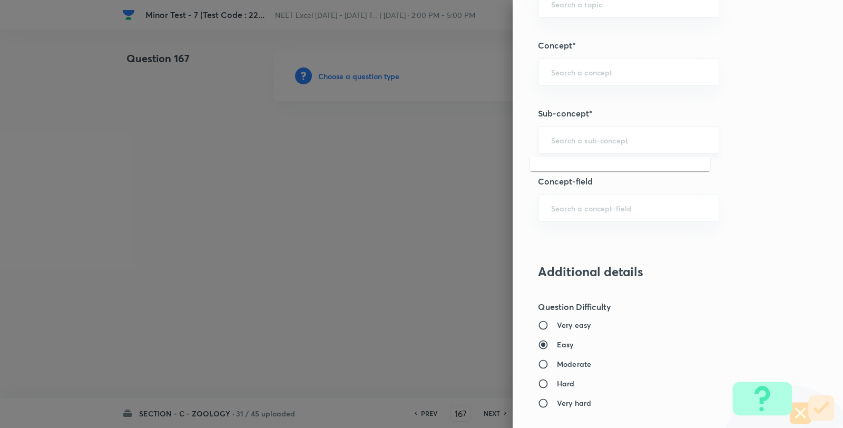
click at [597, 144] on input "text" at bounding box center [628, 140] width 155 height 10
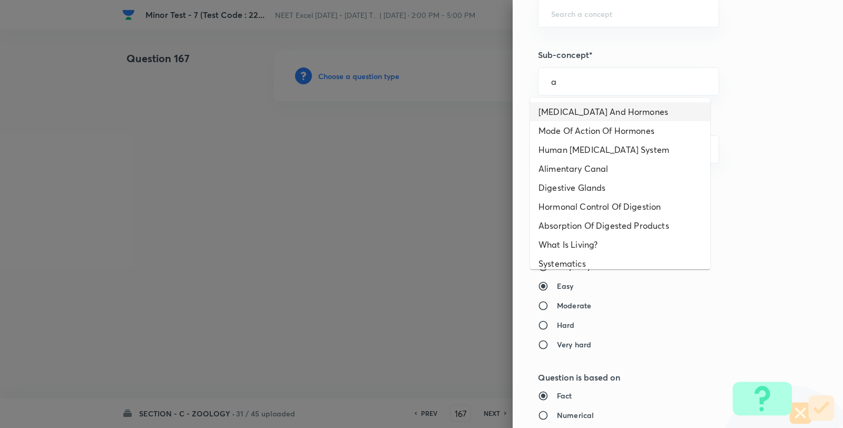
click at [568, 114] on li "Endocrine Glands And Hormones" at bounding box center [620, 111] width 180 height 19
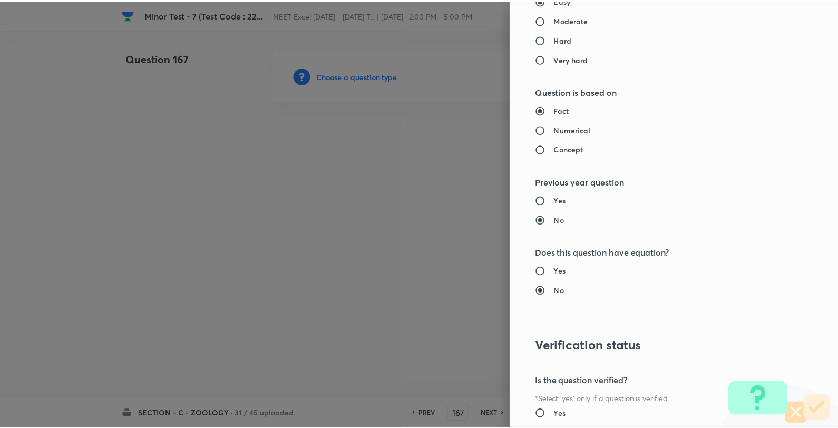
scroll to position [1080, 0]
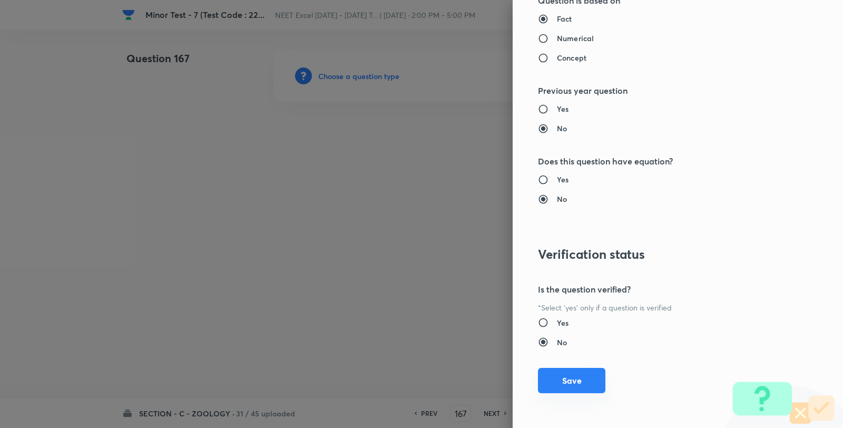
click at [558, 392] on button "Save" at bounding box center [571, 380] width 67 height 25
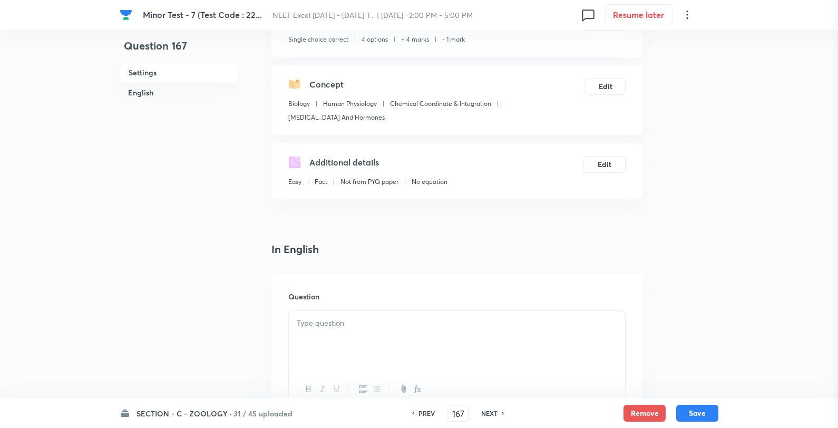
scroll to position [176, 0]
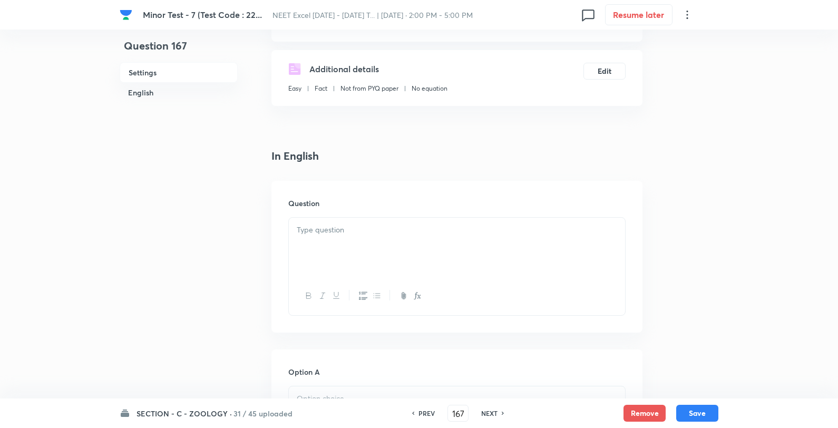
drag, startPoint x: 318, startPoint y: 220, endPoint x: 312, endPoint y: 227, distance: 8.6
click at [315, 223] on div at bounding box center [457, 247] width 336 height 59
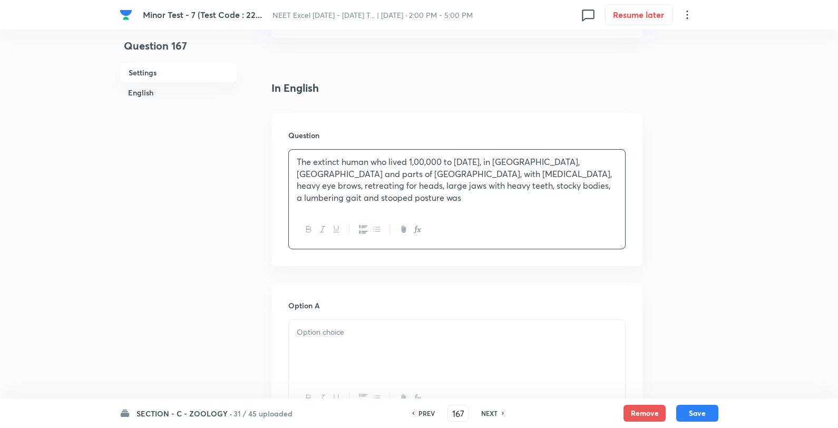
scroll to position [351, 0]
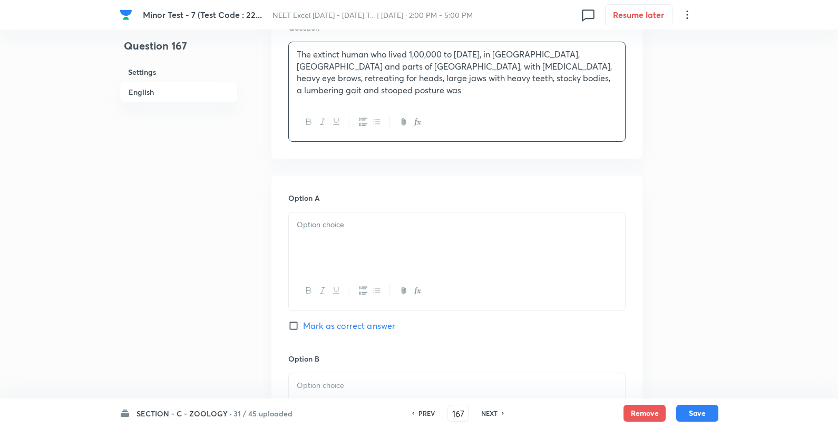
click at [291, 239] on div at bounding box center [457, 241] width 336 height 59
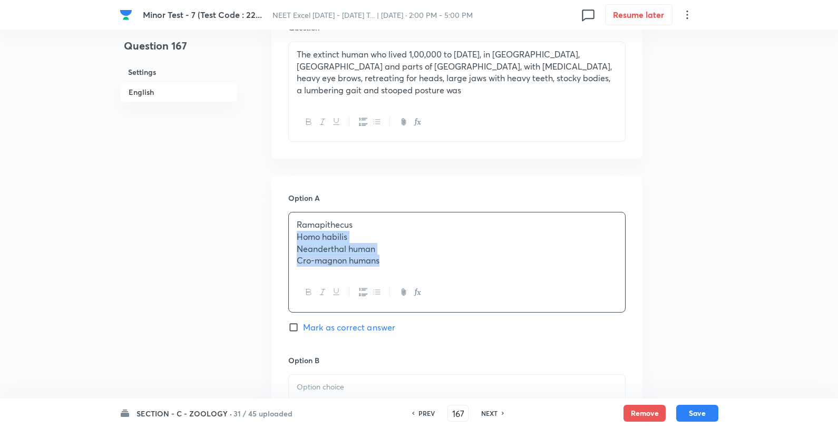
click at [292, 239] on div "Ramapithecus Homo habilis Neanderthal human Cro-magnon humans" at bounding box center [457, 242] width 336 height 61
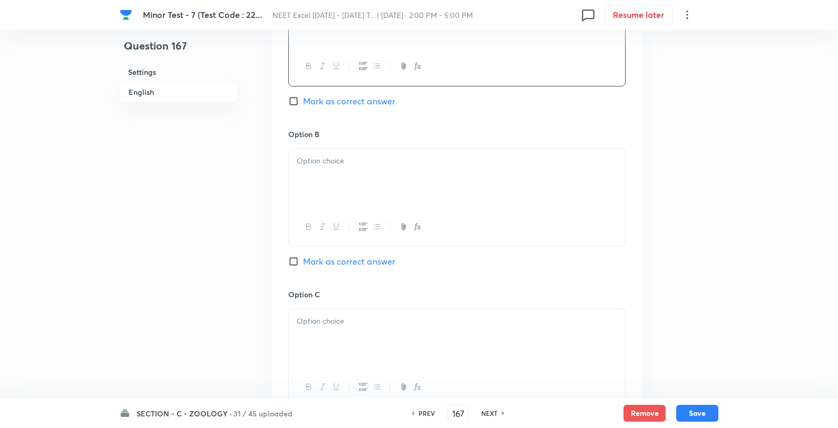
scroll to position [586, 0]
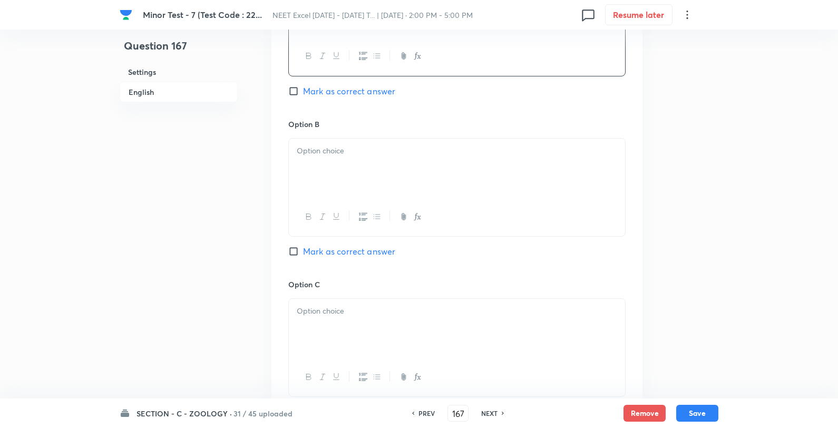
click at [313, 187] on div at bounding box center [457, 168] width 336 height 59
click at [292, 162] on div "Homo habilis Neanderthal human Cro-magnon humans" at bounding box center [457, 168] width 336 height 59
click at [302, 305] on p at bounding box center [457, 311] width 320 height 12
click at [296, 314] on div "Neanderthal human Cro-magnon humans" at bounding box center [457, 328] width 336 height 59
click at [289, 325] on div "Neanderthal human Cro-magnon humans" at bounding box center [457, 328] width 336 height 59
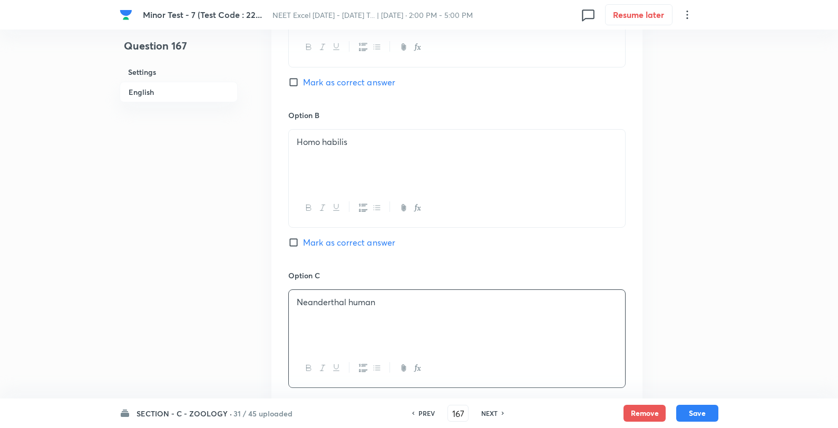
scroll to position [820, 0]
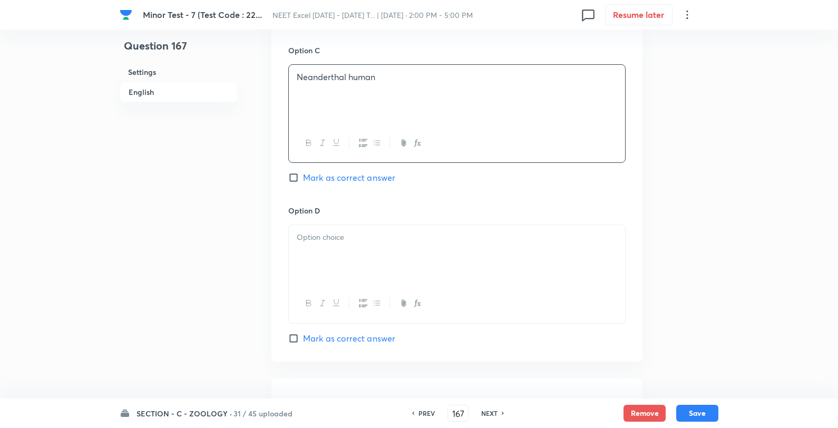
drag, startPoint x: 328, startPoint y: 180, endPoint x: 319, endPoint y: 189, distance: 12.3
click at [328, 178] on span "Mark as correct answer" at bounding box center [349, 177] width 92 height 13
click at [303, 178] on input "Mark as correct answer" at bounding box center [295, 177] width 15 height 11
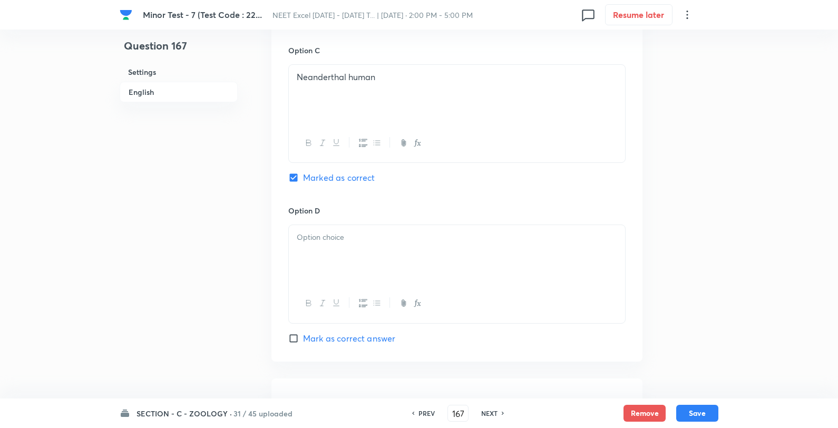
click at [310, 260] on div at bounding box center [457, 254] width 336 height 59
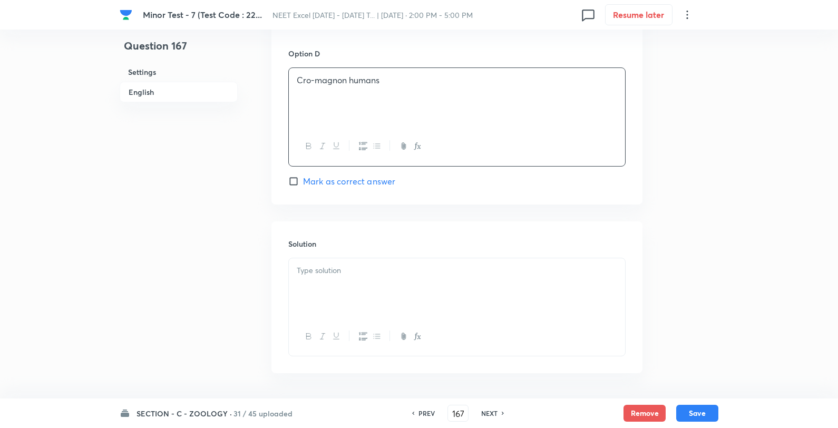
scroll to position [1015, 0]
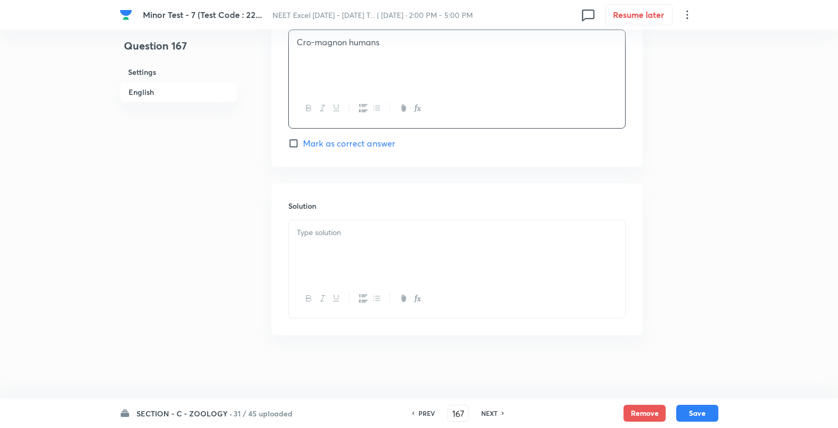
click at [366, 230] on p at bounding box center [457, 233] width 320 height 12
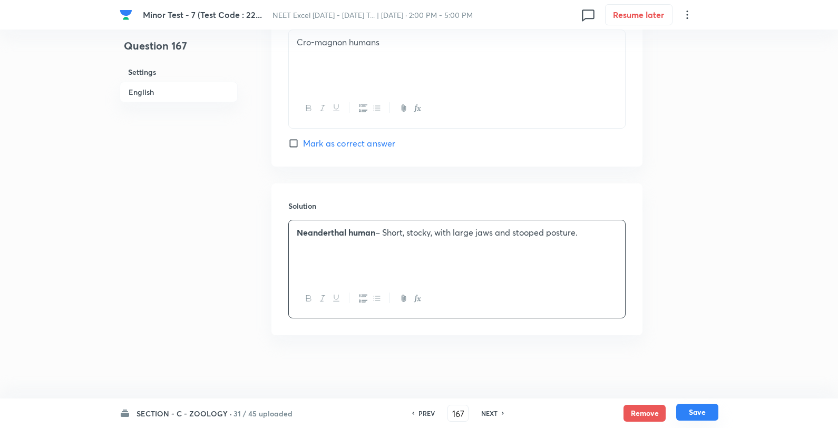
click at [700, 409] on button "Save" at bounding box center [697, 412] width 42 height 17
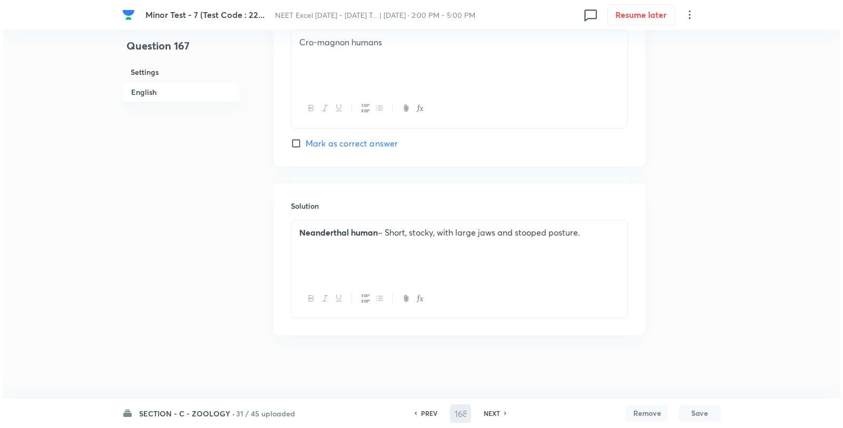
scroll to position [0, 0]
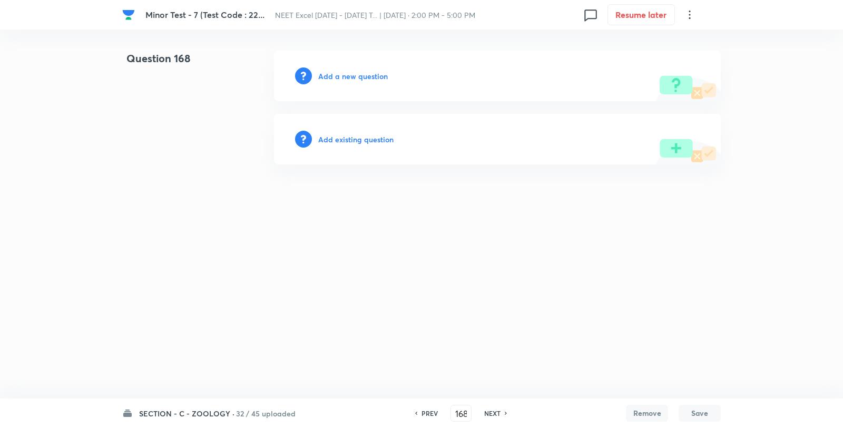
click at [339, 71] on h6 "Add a new question" at bounding box center [353, 76] width 70 height 11
click at [338, 71] on h6 "Choose a question type" at bounding box center [358, 76] width 81 height 11
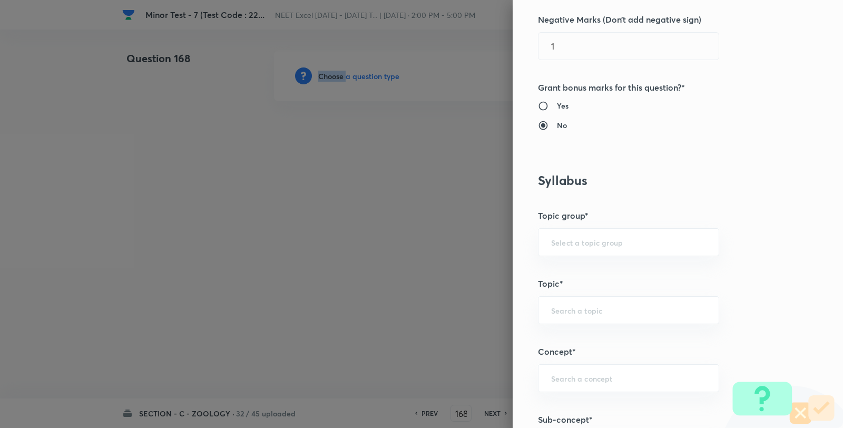
scroll to position [703, 0]
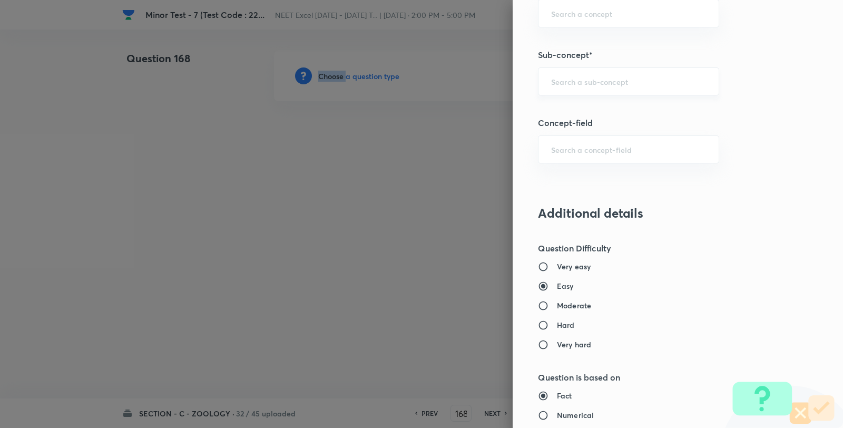
click at [608, 69] on div "​" at bounding box center [628, 81] width 181 height 28
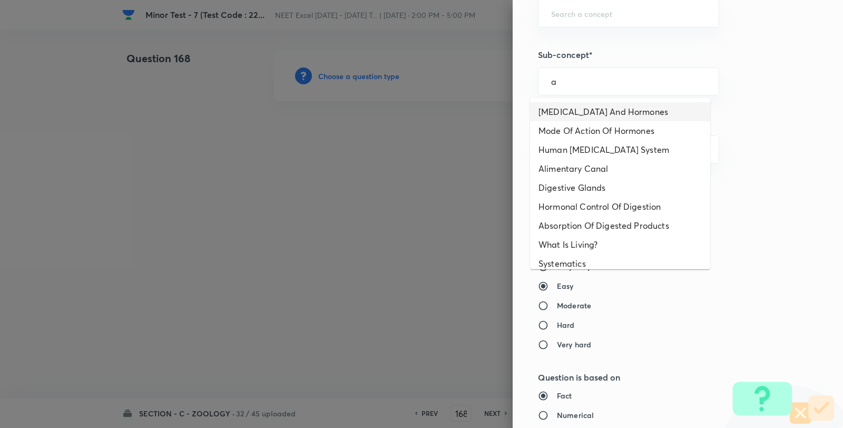
click at [586, 111] on li "Endocrine Glands And Hormones" at bounding box center [620, 111] width 180 height 19
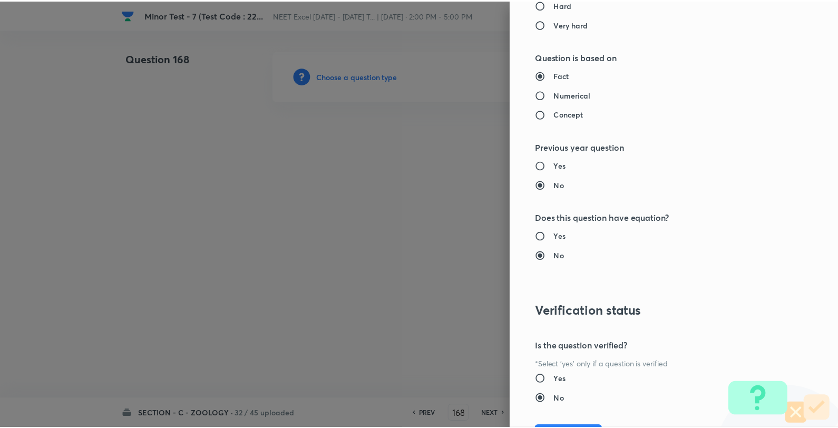
scroll to position [1080, 0]
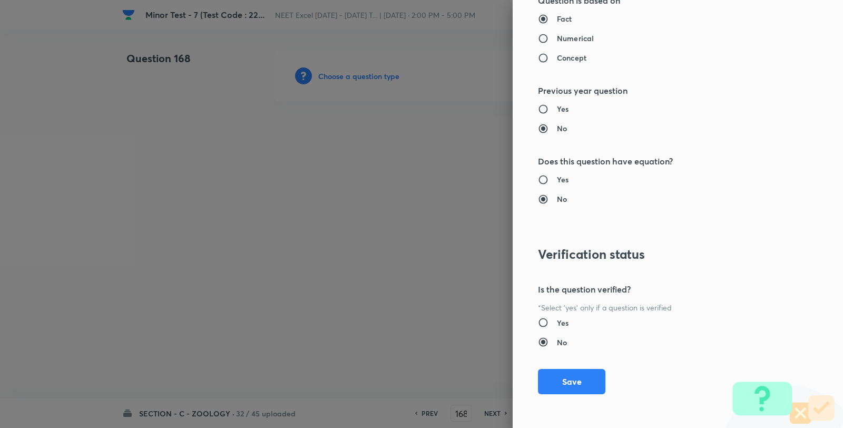
drag, startPoint x: 562, startPoint y: 385, endPoint x: 534, endPoint y: 367, distance: 32.7
click at [561, 385] on button "Save" at bounding box center [571, 381] width 67 height 25
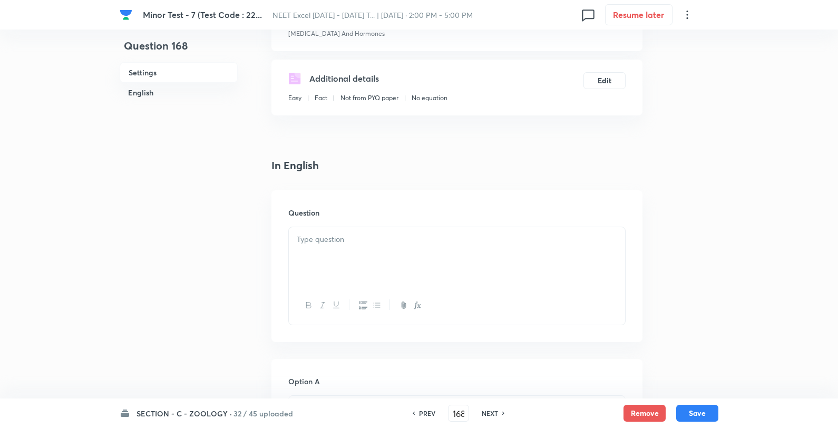
scroll to position [234, 0]
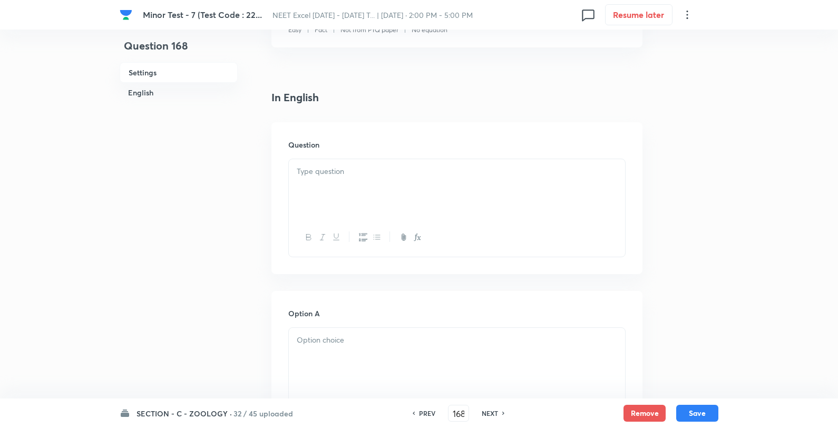
click at [373, 201] on div at bounding box center [457, 188] width 336 height 59
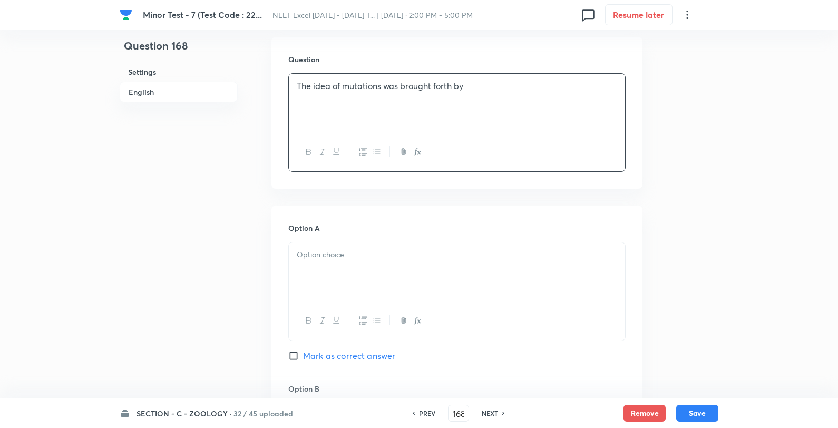
scroll to position [410, 0]
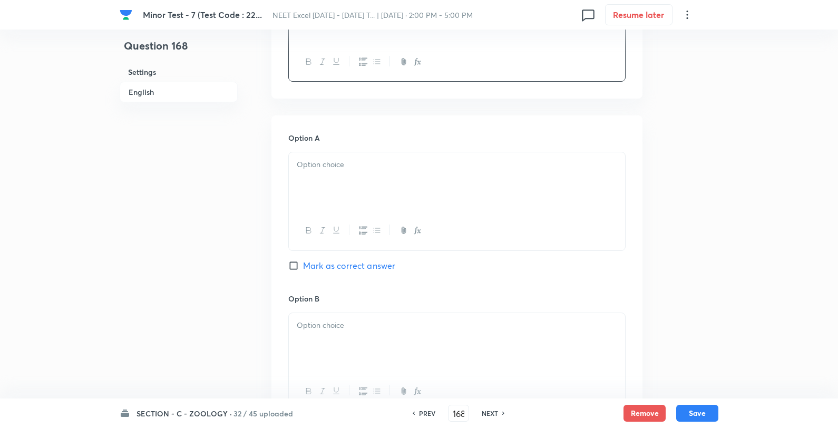
drag, startPoint x: 335, startPoint y: 165, endPoint x: 327, endPoint y: 169, distance: 9.4
click at [335, 166] on p at bounding box center [457, 165] width 320 height 12
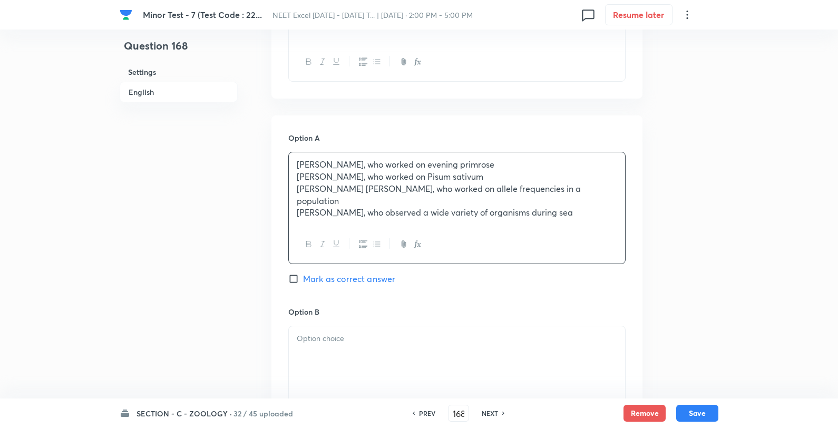
click at [297, 180] on p "Gregor Mendel, who worked on Pisum sativum" at bounding box center [457, 177] width 320 height 12
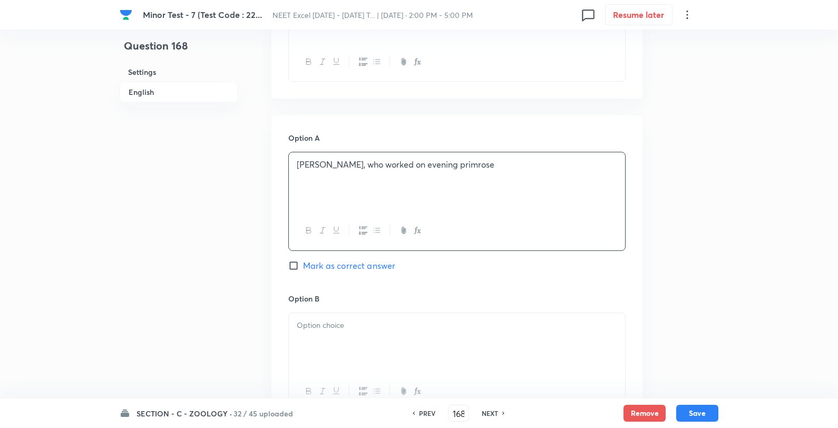
click at [310, 338] on div at bounding box center [457, 342] width 336 height 59
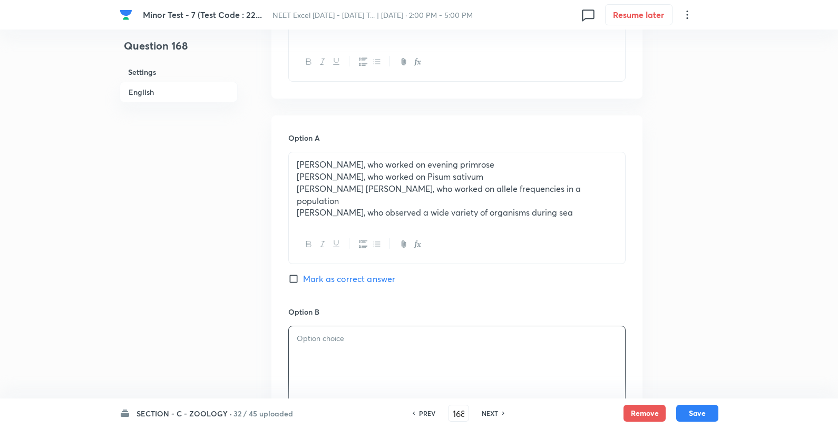
drag, startPoint x: 289, startPoint y: 164, endPoint x: 328, endPoint y: 177, distance: 40.8
click at [289, 167] on div "Hugo de Vries, who worked on evening primrose Gregor Mendel, who worked on Pisu…" at bounding box center [457, 188] width 336 height 73
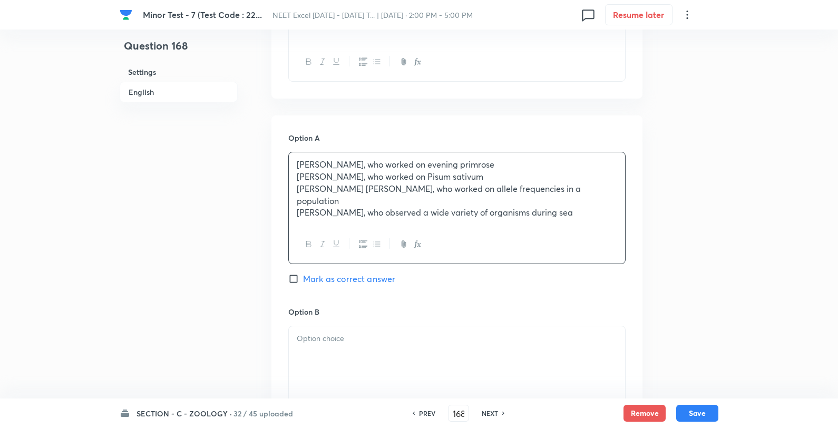
drag, startPoint x: 287, startPoint y: 177, endPoint x: 421, endPoint y: 181, distance: 134.0
drag, startPoint x: 587, startPoint y: 203, endPoint x: 564, endPoint y: 203, distance: 23.2
click at [587, 207] on p "Charles Darwin, who observed a wide variety of organisms during sea" at bounding box center [457, 213] width 320 height 12
click at [530, 169] on div "Hugo de Vries, who worked on evening primrose Gregor Mendel, who worked on Pisu…" at bounding box center [457, 188] width 336 height 73
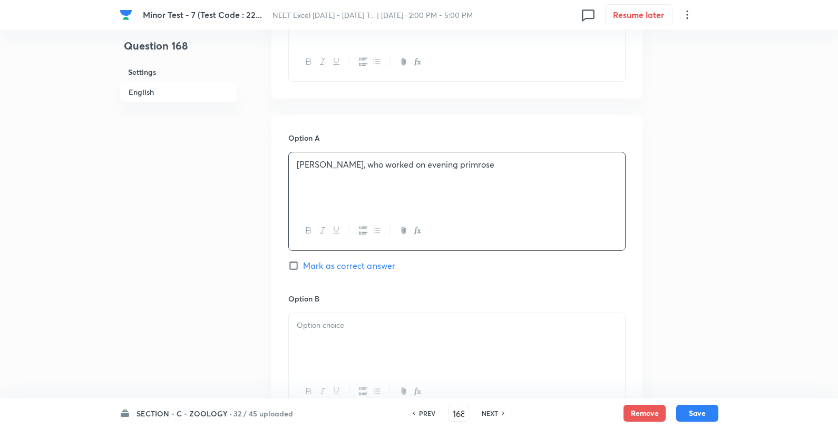
scroll to position [586, 0]
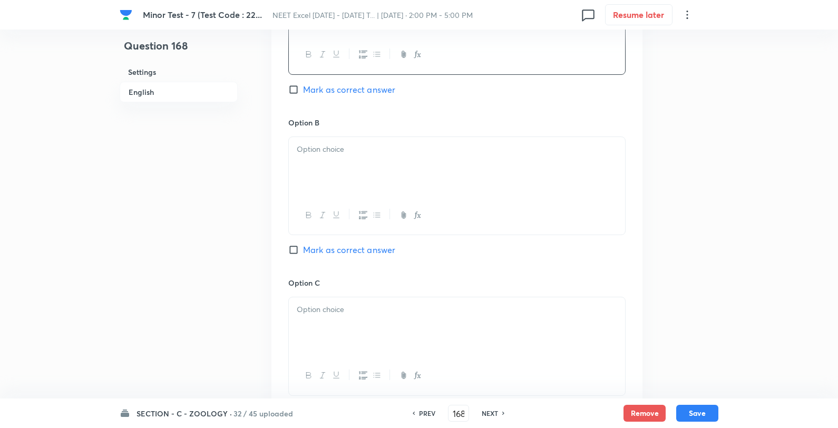
click at [339, 153] on p at bounding box center [457, 149] width 320 height 12
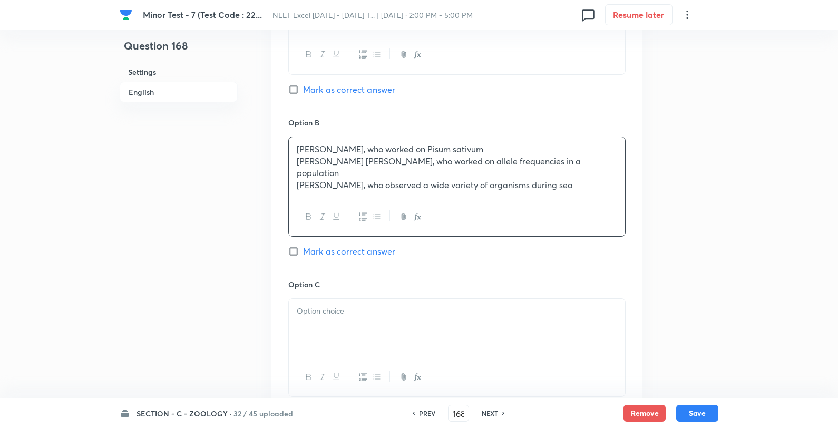
click at [287, 162] on div "Option A Hugo de Vries, who worked on evening primrose Mark as correct answer O…" at bounding box center [456, 267] width 371 height 656
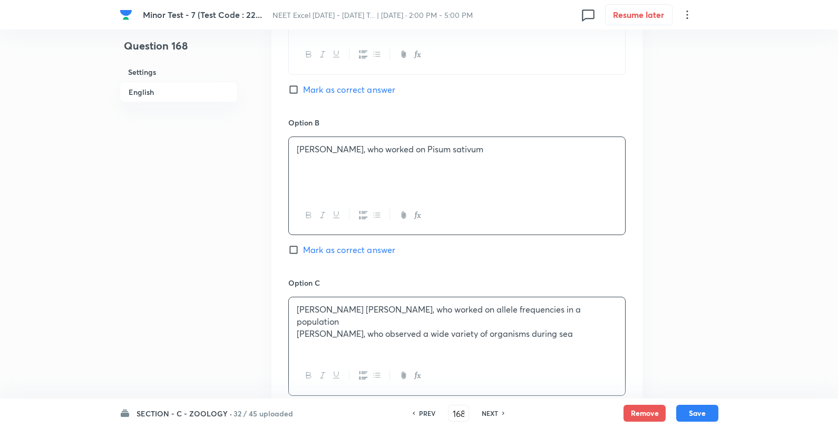
click at [314, 322] on div "Hardy Weinberg, who worked on allele frequencies in a population Charles Darwin…" at bounding box center [457, 326] width 336 height 59
click at [297, 328] on p "Charles Darwin, who observed a wide variety of organisms during sea" at bounding box center [457, 334] width 320 height 12
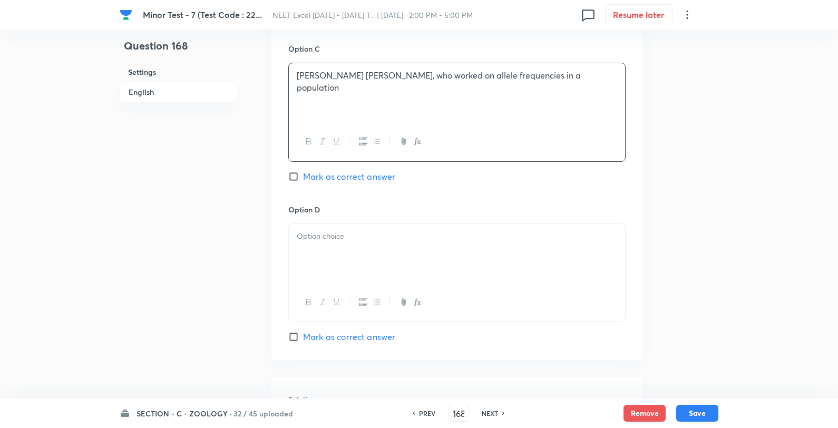
click at [335, 238] on p at bounding box center [457, 236] width 320 height 12
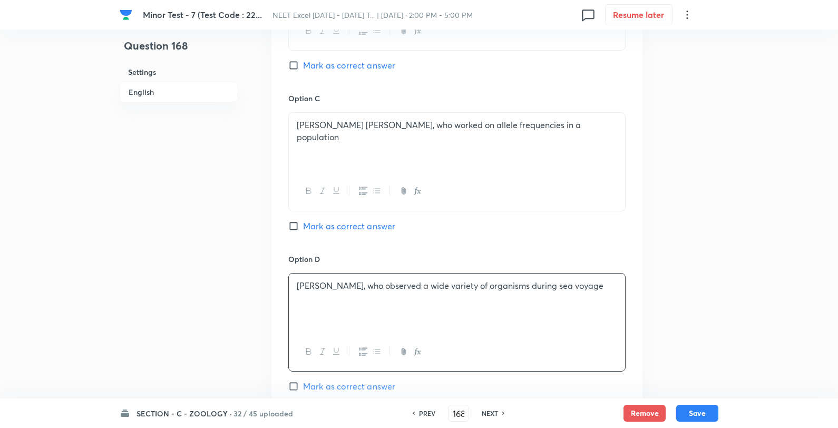
scroll to position [586, 0]
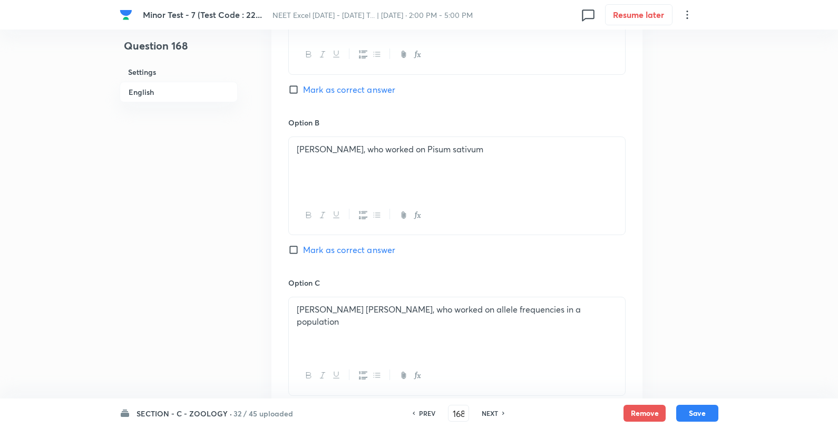
click at [345, 75] on div "Option A Hugo de Vries, who worked on evening primrose Mark as correct answer" at bounding box center [456, 36] width 337 height 160
drag, startPoint x: 342, startPoint y: 81, endPoint x: 342, endPoint y: 90, distance: 8.4
click at [343, 85] on div "Option A Hugo de Vries, who worked on evening primrose Mark as correct answer" at bounding box center [456, 36] width 337 height 160
click at [342, 90] on span "Mark as correct answer" at bounding box center [349, 89] width 92 height 13
click at [303, 90] on input "Mark as correct answer" at bounding box center [295, 89] width 15 height 11
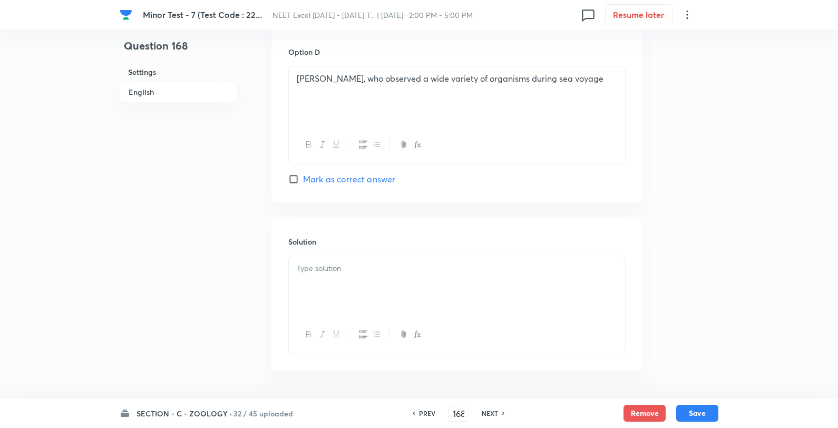
scroll to position [995, 0]
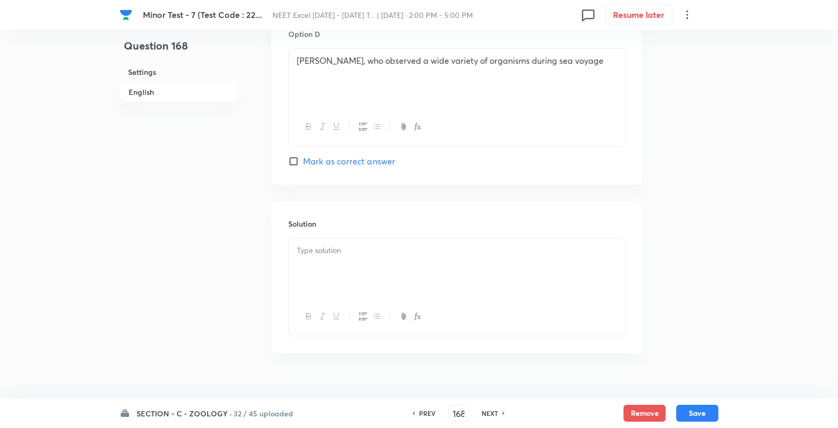
drag, startPoint x: 356, startPoint y: 280, endPoint x: 508, endPoint y: 293, distance: 152.9
click at [356, 279] on div at bounding box center [457, 267] width 336 height 59
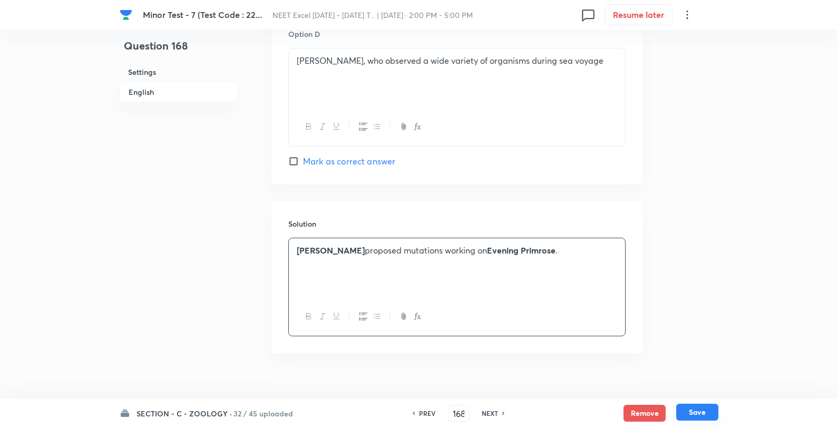
click at [707, 414] on button "Save" at bounding box center [697, 412] width 42 height 17
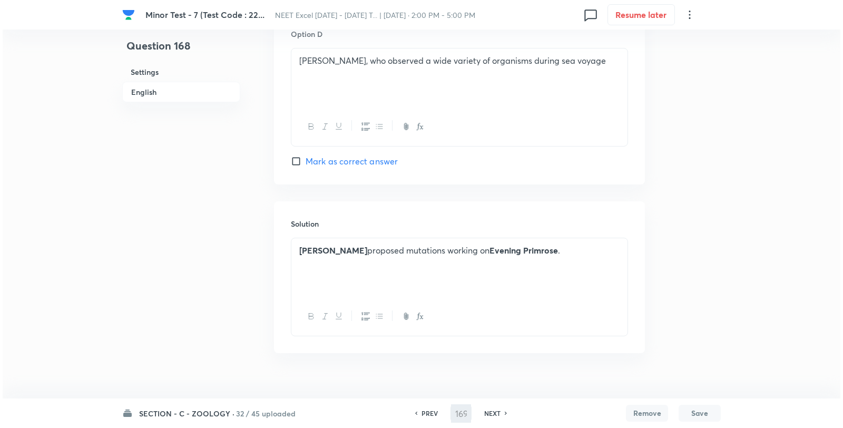
scroll to position [0, 0]
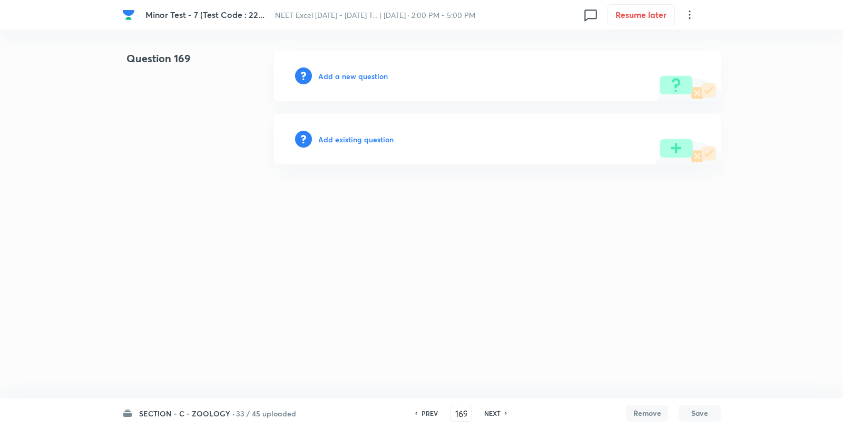
click at [337, 74] on h6 "Add a new question" at bounding box center [353, 76] width 70 height 11
click at [341, 75] on h6 "Choose a question type" at bounding box center [358, 76] width 81 height 11
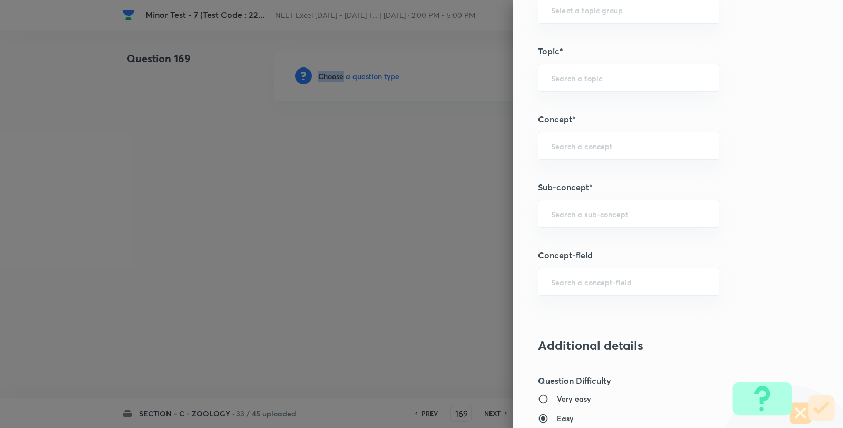
scroll to position [586, 0]
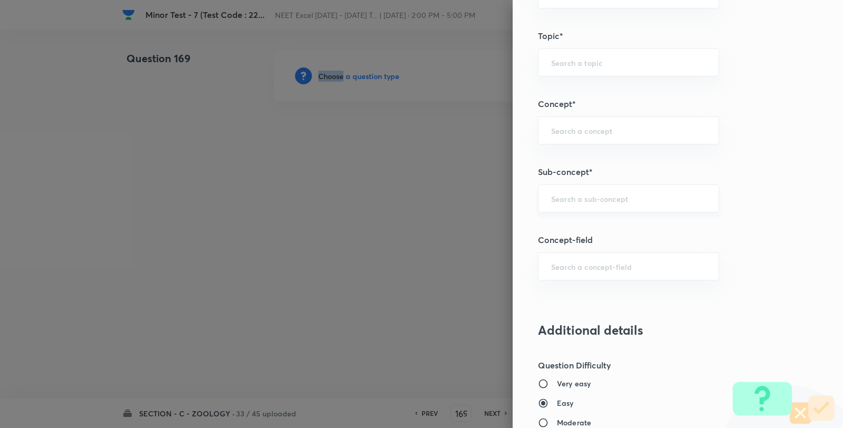
click at [591, 192] on div "​" at bounding box center [628, 198] width 181 height 28
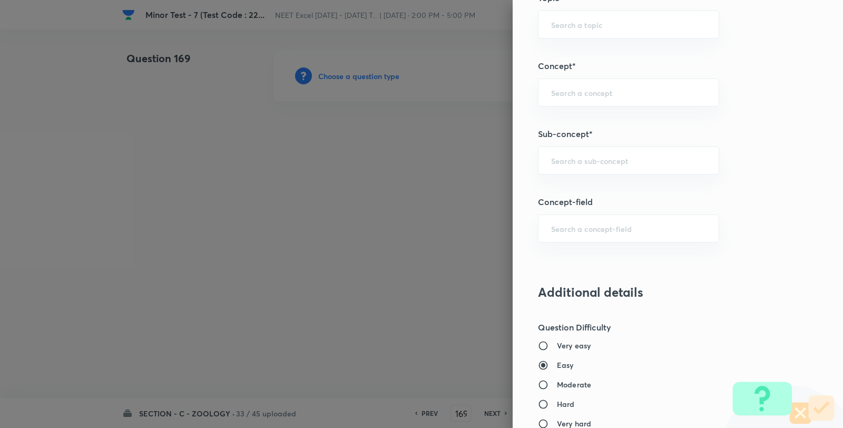
scroll to position [644, 0]
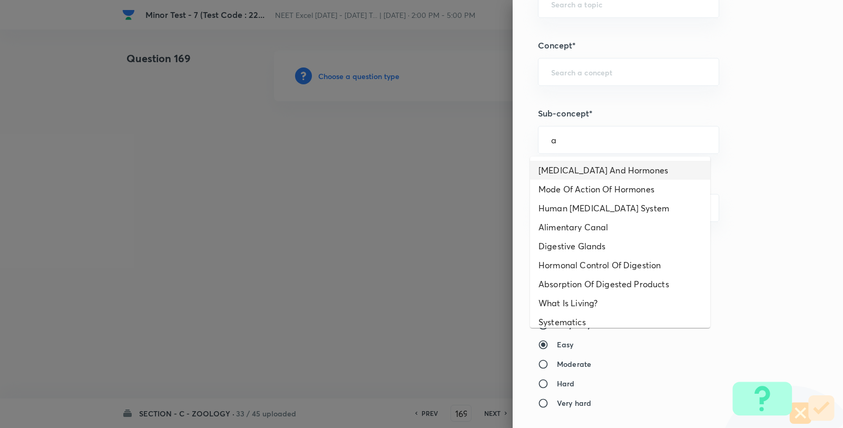
click at [575, 162] on li "Endocrine Glands And Hormones" at bounding box center [620, 170] width 180 height 19
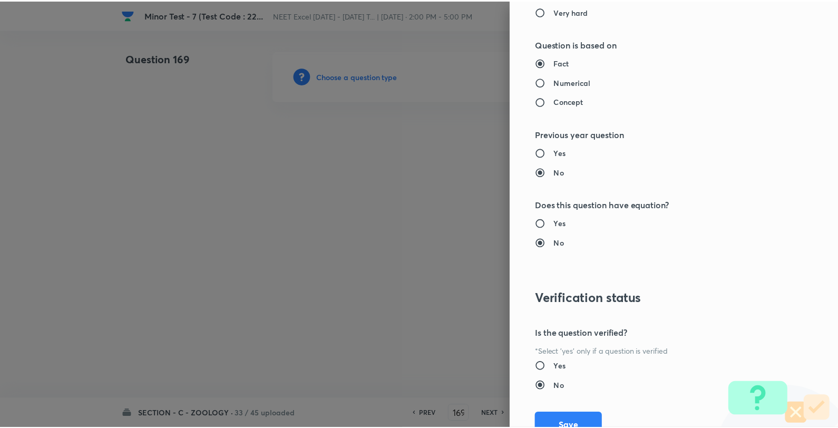
scroll to position [1080, 0]
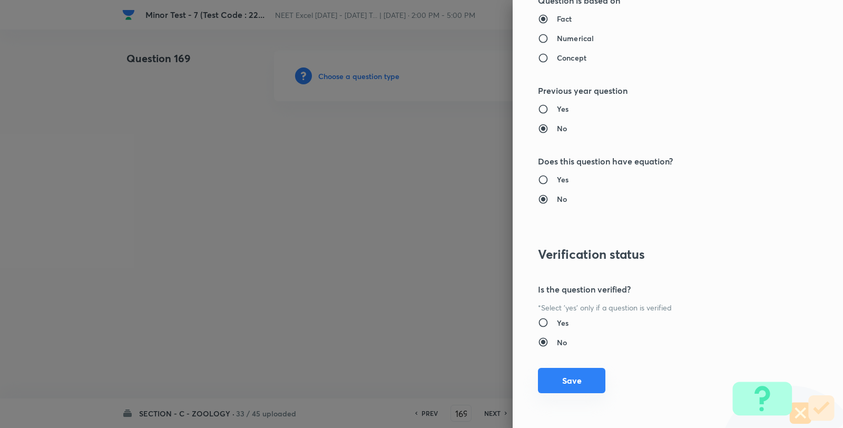
click at [570, 372] on button "Save" at bounding box center [571, 380] width 67 height 25
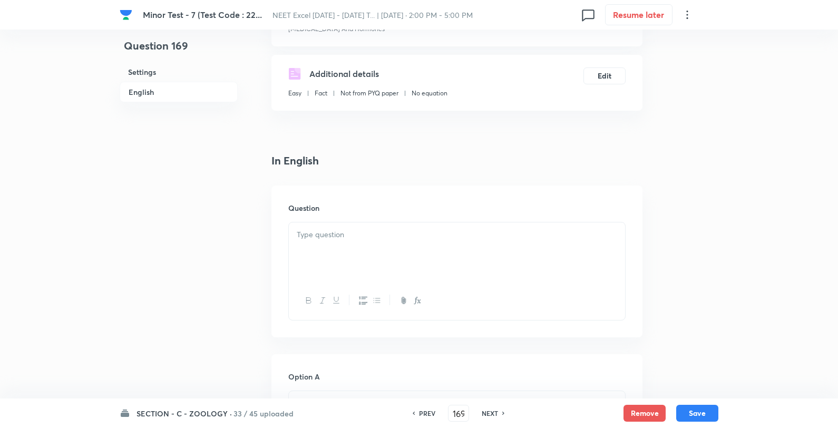
scroll to position [293, 0]
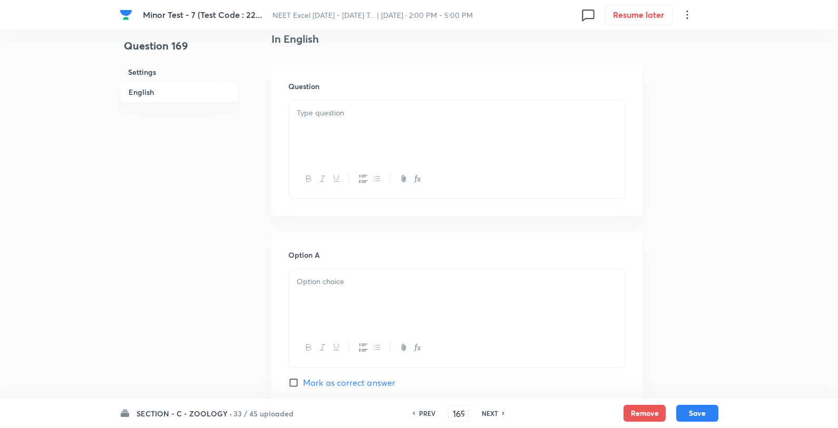
click at [362, 139] on div at bounding box center [457, 130] width 336 height 59
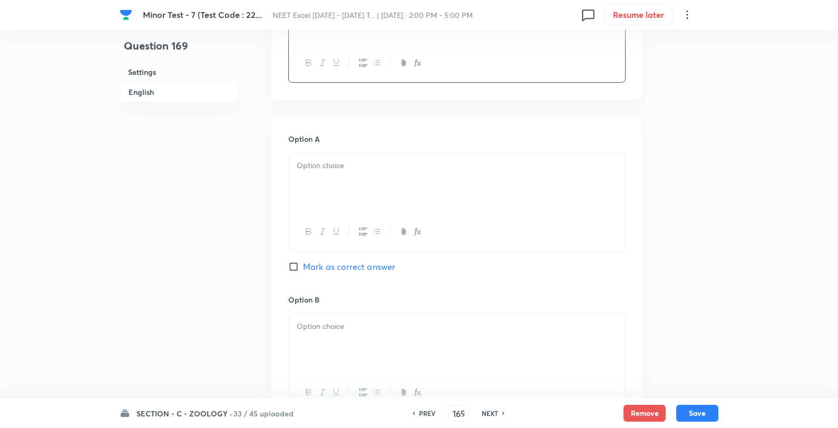
scroll to position [410, 0]
click at [338, 171] on div at bounding box center [457, 181] width 336 height 59
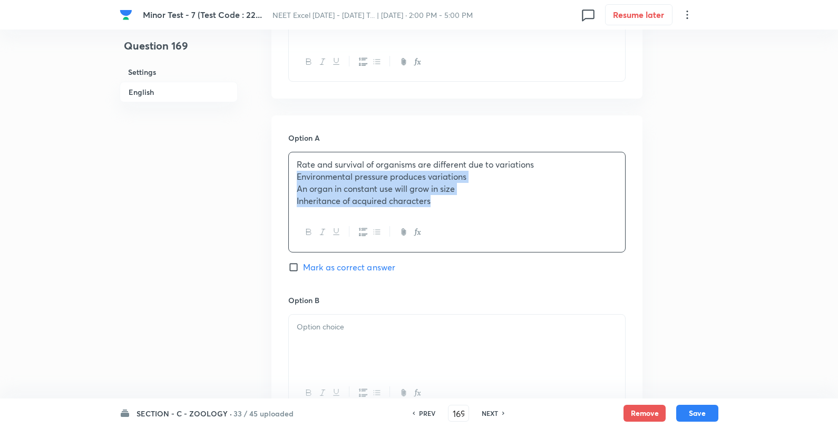
click at [297, 180] on p "Environmental pressure produces variations" at bounding box center [457, 177] width 320 height 12
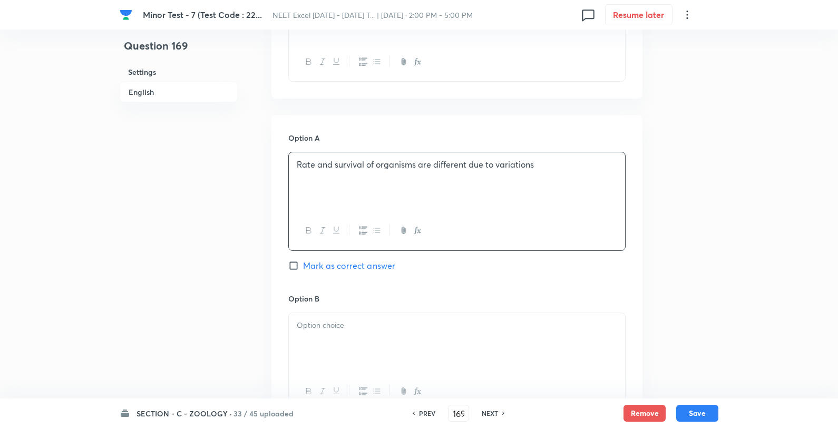
drag, startPoint x: 316, startPoint y: 322, endPoint x: 313, endPoint y: 330, distance: 9.0
click at [315, 323] on p at bounding box center [457, 325] width 320 height 12
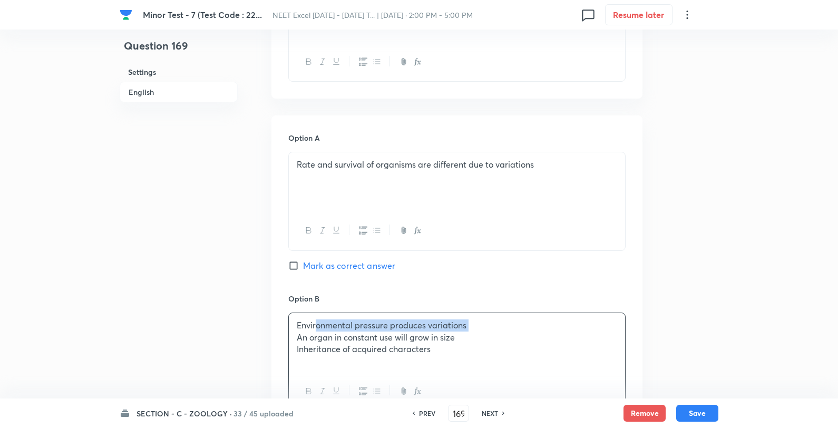
click at [291, 335] on div "Environmental pressure produces variations An organ in constant use will grow i…" at bounding box center [457, 342] width 336 height 59
click at [459, 341] on p "An organ in constant use will grow in size" at bounding box center [457, 338] width 320 height 12
drag, startPoint x: 443, startPoint y: 352, endPoint x: 493, endPoint y: 330, distance: 53.8
click at [446, 351] on p "Inheritance of acquired characters" at bounding box center [457, 349] width 320 height 12
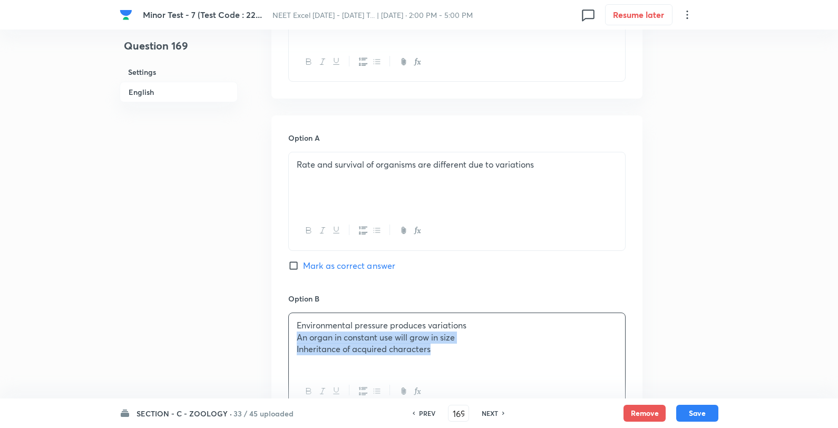
click at [513, 319] on p "Environmental pressure produces variations" at bounding box center [457, 325] width 320 height 12
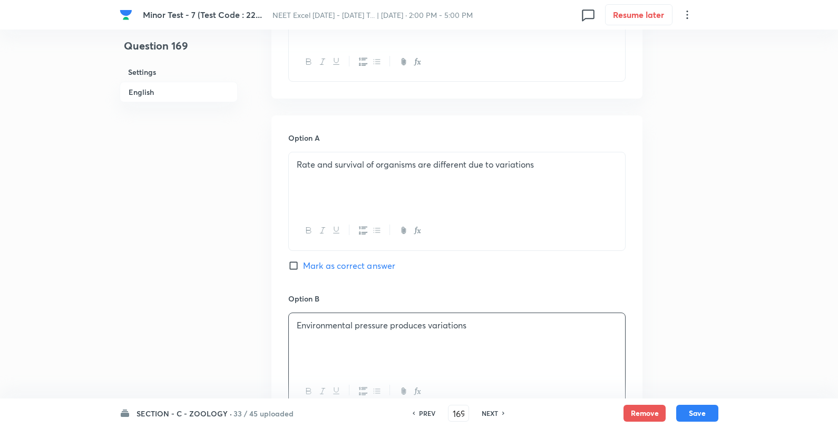
click at [353, 266] on span "Mark as correct answer" at bounding box center [349, 265] width 92 height 13
click at [303, 266] on input "Mark as correct answer" at bounding box center [295, 265] width 15 height 11
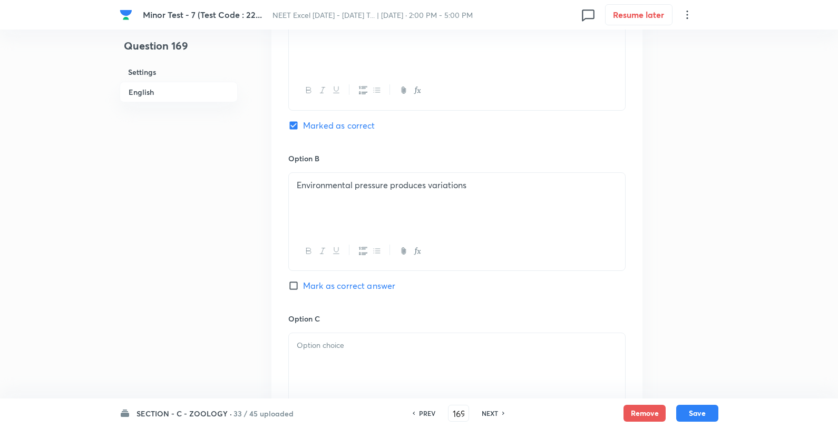
scroll to position [703, 0]
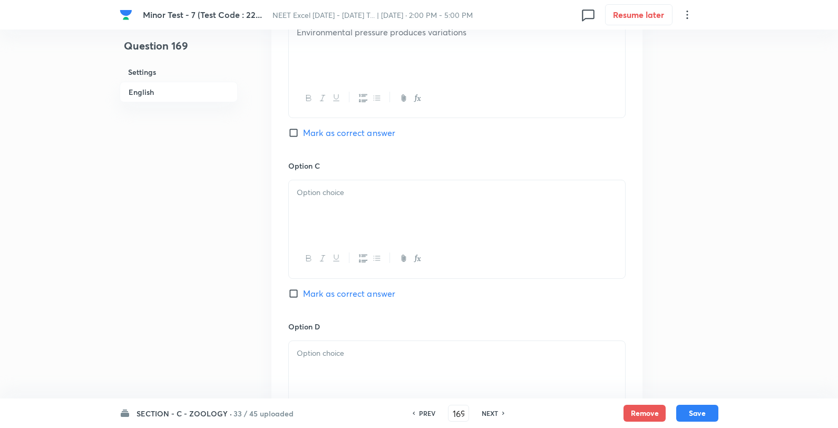
click at [309, 211] on div at bounding box center [457, 209] width 336 height 59
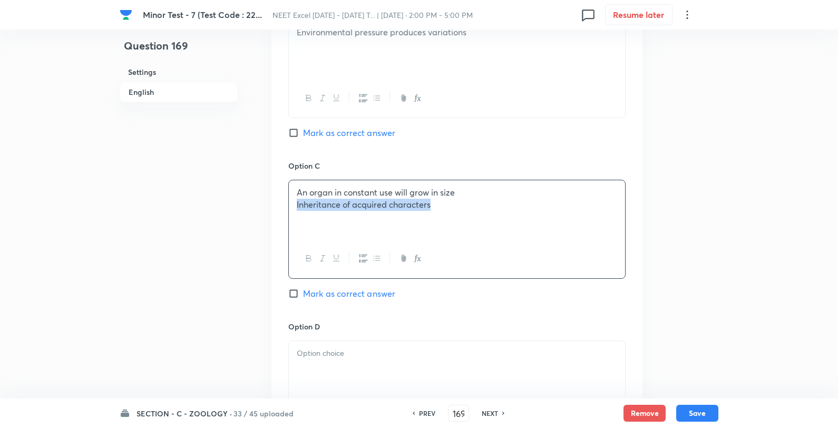
click at [297, 208] on p "Inheritance of acquired characters" at bounding box center [457, 205] width 320 height 12
click at [355, 398] on div "SECTION - C - ZOOLOGY · 33 / 45 uploaded PREV 169 ​ NEXT Remove Save" at bounding box center [419, 413] width 599 height 30
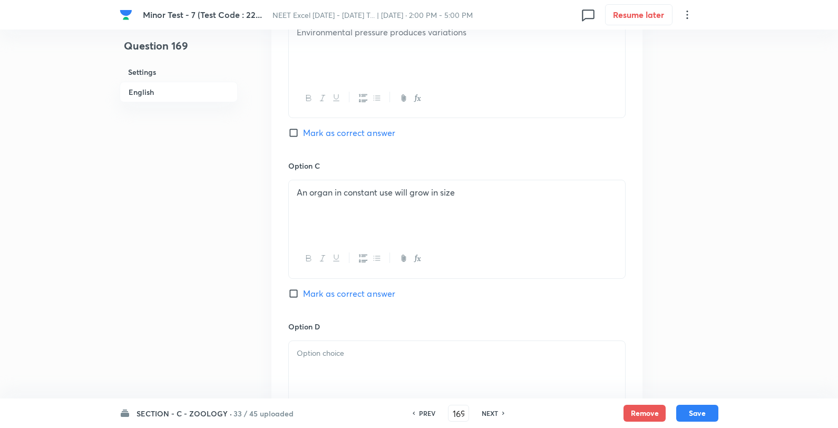
click at [356, 373] on div at bounding box center [457, 370] width 336 height 59
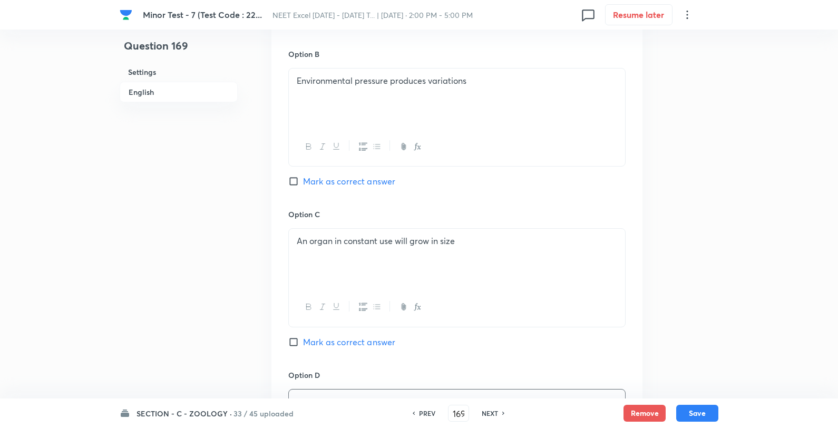
scroll to position [937, 0]
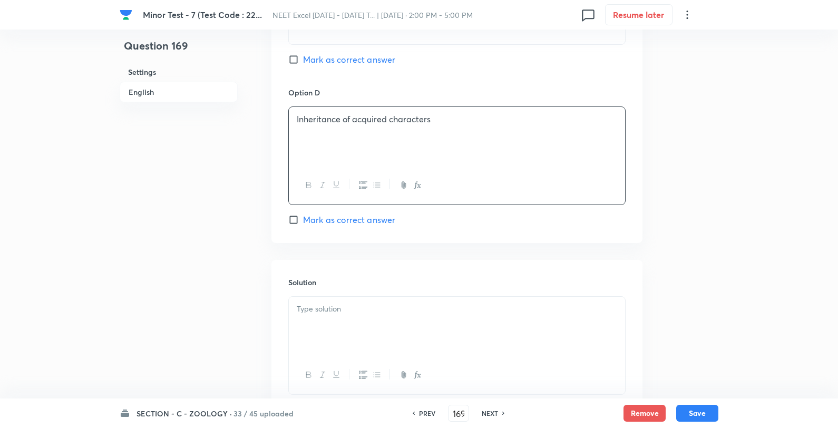
click at [371, 319] on div at bounding box center [457, 326] width 336 height 59
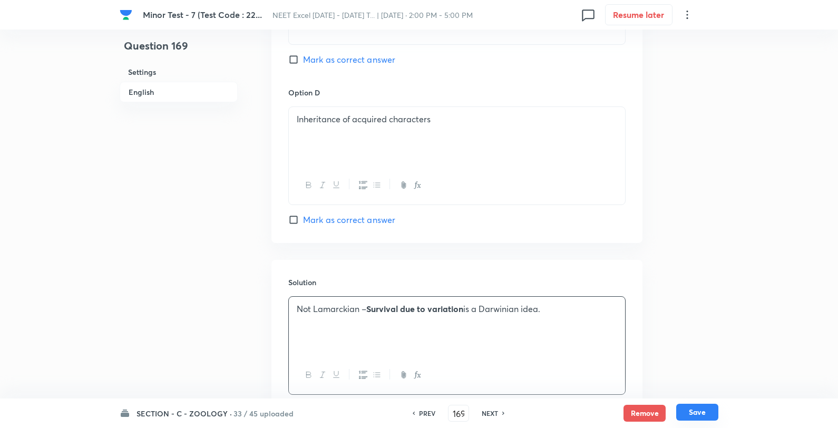
click at [704, 407] on button "Save" at bounding box center [697, 412] width 42 height 17
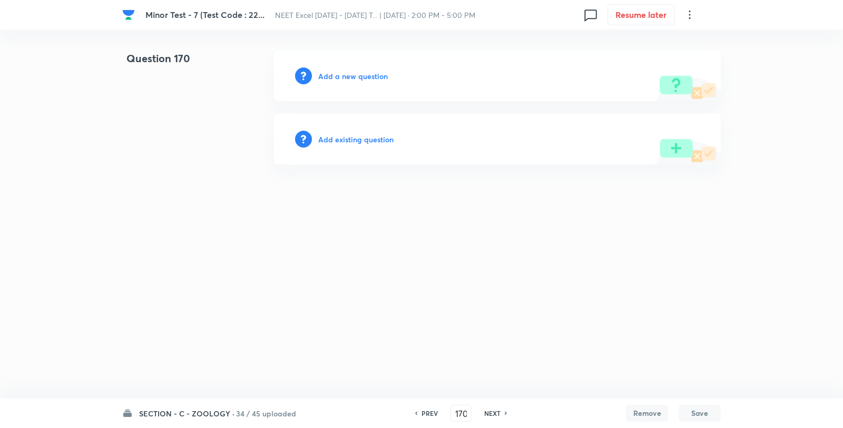
click at [354, 77] on h6 "Add a new question" at bounding box center [353, 76] width 70 height 11
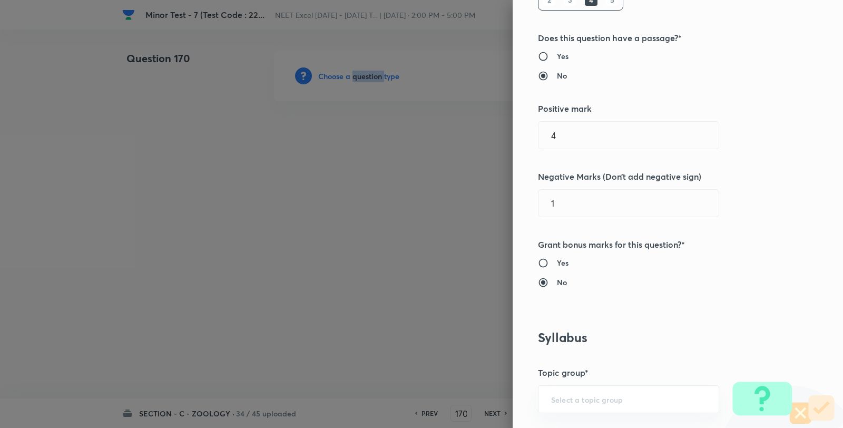
scroll to position [527, 0]
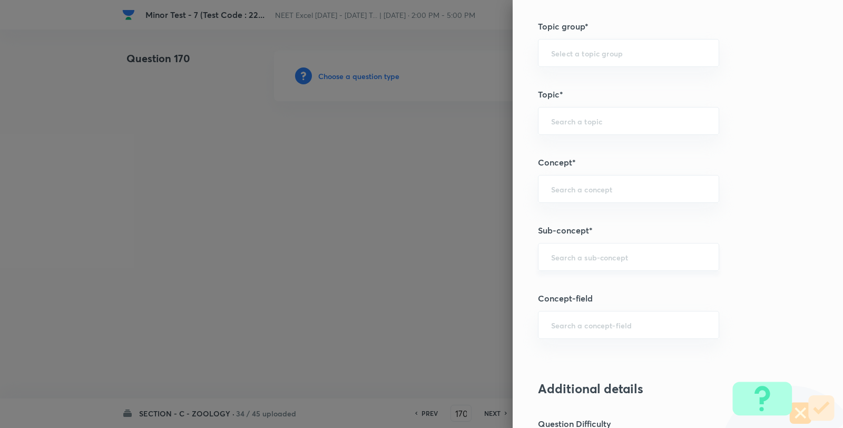
drag, startPoint x: 577, startPoint y: 286, endPoint x: 578, endPoint y: 270, distance: 15.4
click at [577, 286] on div "Question settings Question type* Single choice correct Number of options* 2 3 4…" at bounding box center [678, 214] width 330 height 428
click at [578, 255] on input "text" at bounding box center [628, 257] width 155 height 10
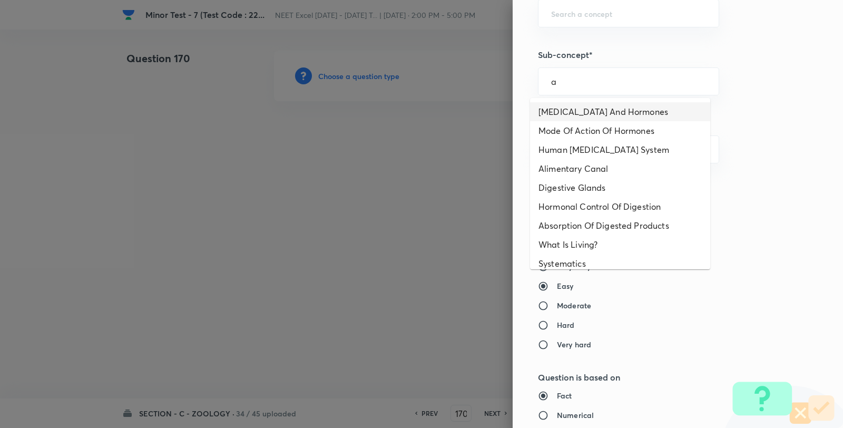
click at [579, 109] on li "Endocrine Glands And Hormones" at bounding box center [620, 111] width 180 height 19
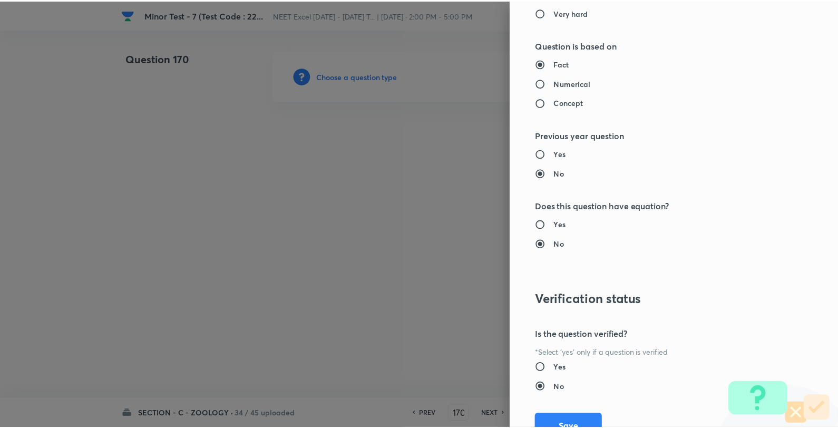
scroll to position [1080, 0]
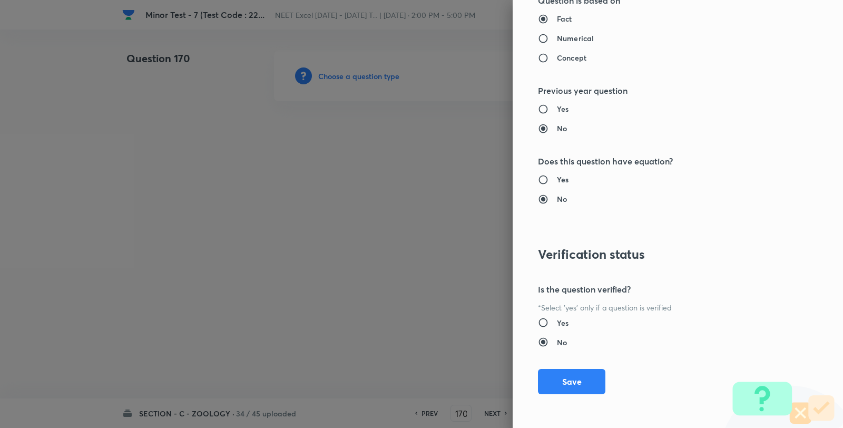
click at [547, 398] on div "Question settings Question type* Single choice correct Number of options* 2 3 4…" at bounding box center [678, 214] width 330 height 428
click at [556, 388] on button "Save" at bounding box center [571, 380] width 67 height 25
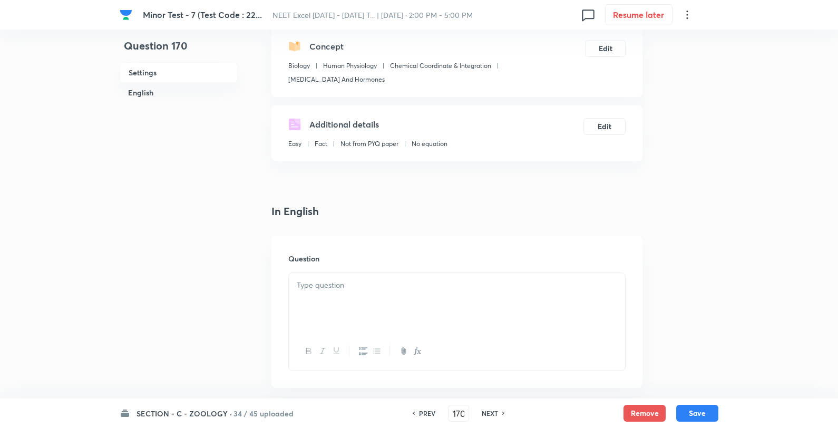
scroll to position [234, 0]
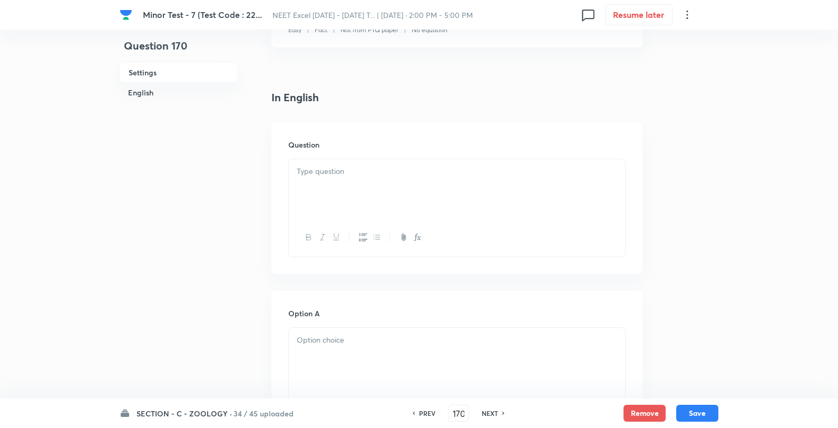
click at [318, 210] on div at bounding box center [457, 188] width 336 height 59
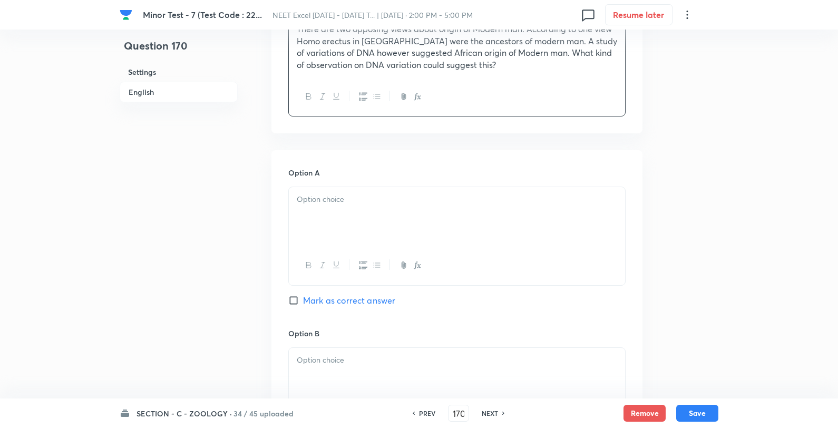
scroll to position [410, 0]
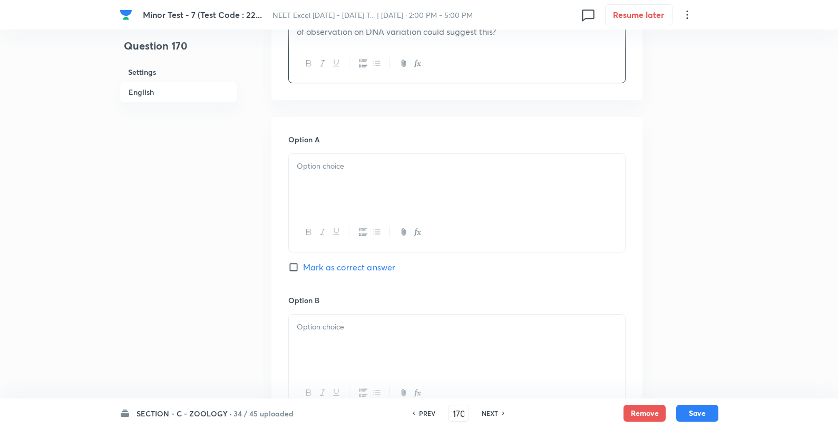
click at [319, 199] on div at bounding box center [457, 183] width 336 height 59
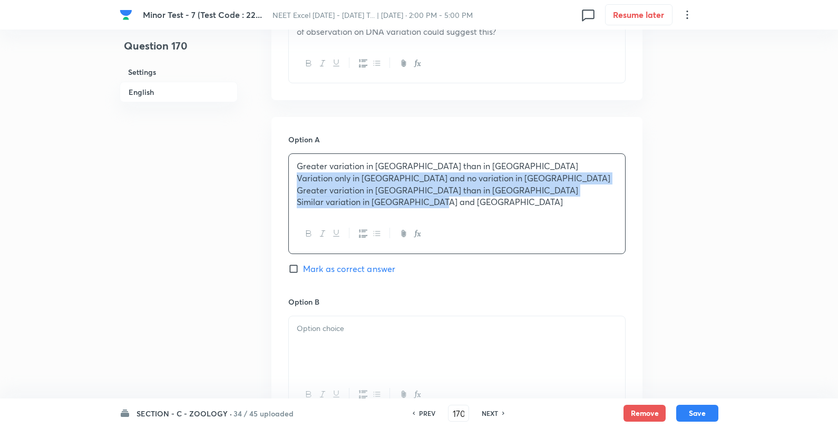
click at [297, 182] on p "Variation only in Asia and no variation in Africa" at bounding box center [457, 178] width 320 height 12
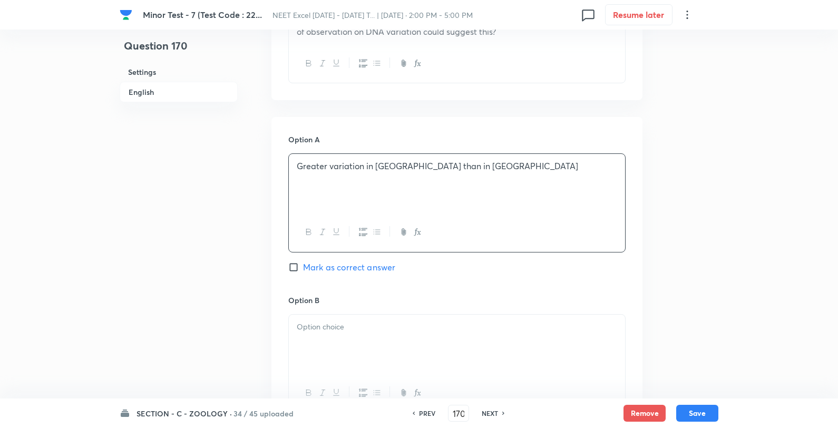
click at [304, 273] on div "Option A Greater variation in Africa than in Asia Mark as correct answer" at bounding box center [456, 214] width 337 height 160
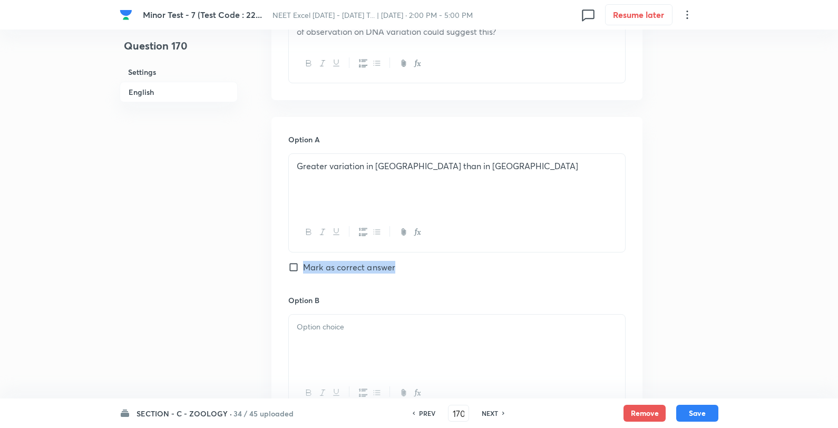
drag, startPoint x: 311, startPoint y: 261, endPoint x: 310, endPoint y: 267, distance: 6.4
click at [311, 261] on span "Mark as correct answer" at bounding box center [349, 267] width 92 height 13
click at [303, 262] on input "Mark as correct answer" at bounding box center [295, 267] width 15 height 11
click at [310, 341] on div at bounding box center [457, 344] width 336 height 59
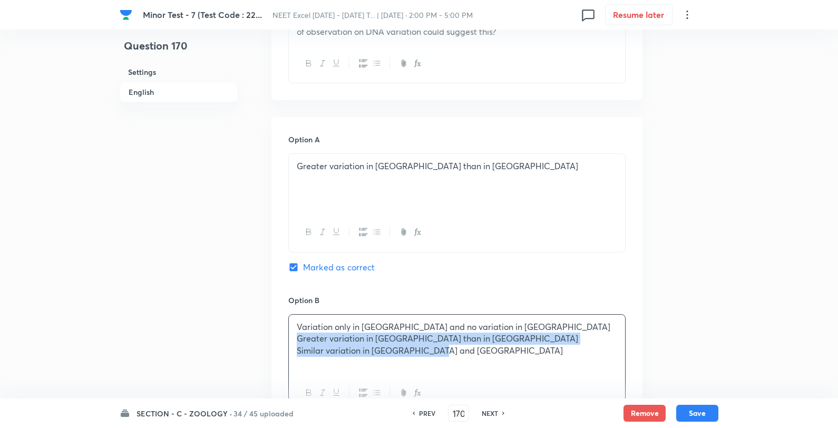
drag, startPoint x: 293, startPoint y: 339, endPoint x: 328, endPoint y: 322, distance: 39.8
click at [292, 338] on div "Variation only in Asia and no variation in Africa Greater variation in Asia tha…" at bounding box center [457, 344] width 336 height 59
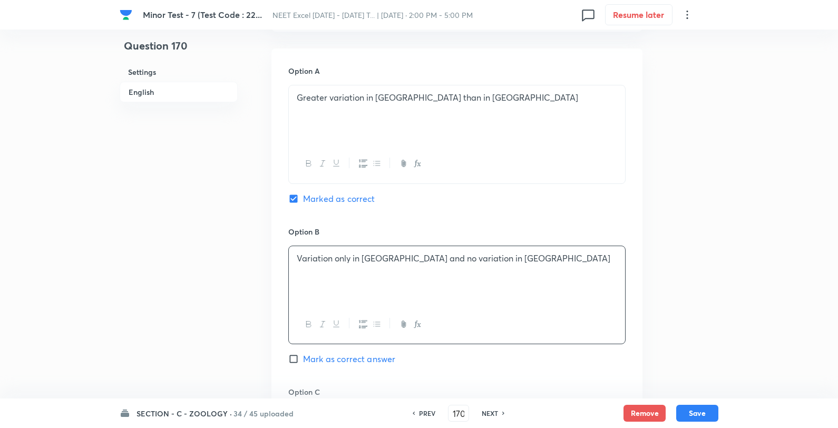
scroll to position [644, 0]
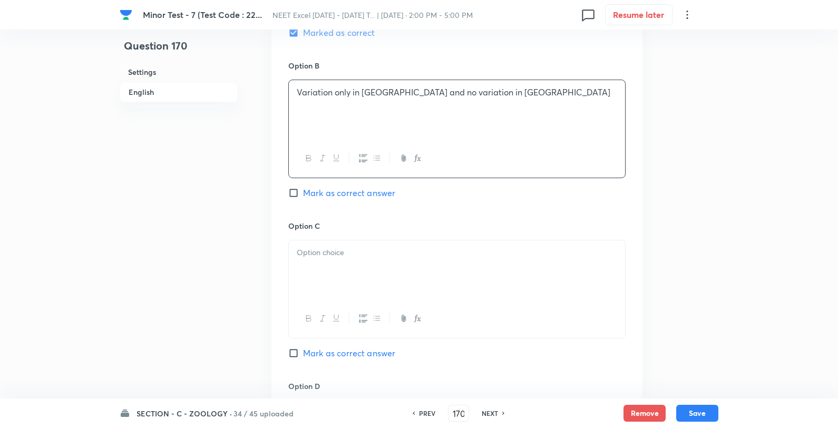
drag, startPoint x: 325, startPoint y: 265, endPoint x: 318, endPoint y: 265, distance: 6.3
click at [324, 266] on div at bounding box center [457, 269] width 336 height 59
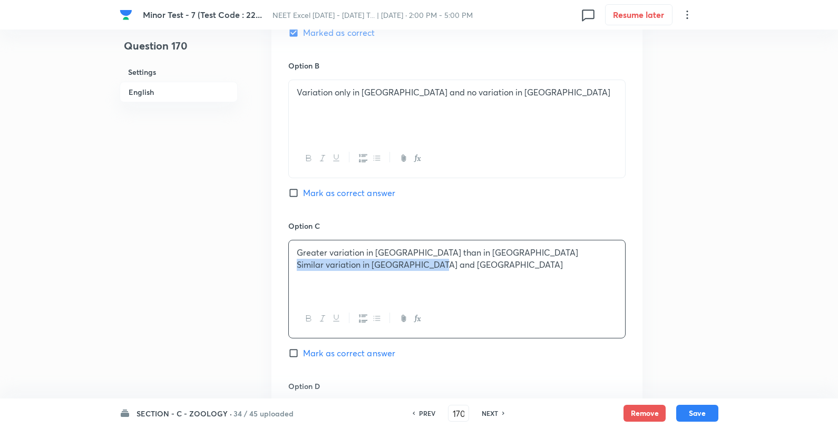
click at [297, 264] on p "Similar variation in Africa and Asia" at bounding box center [457, 265] width 320 height 12
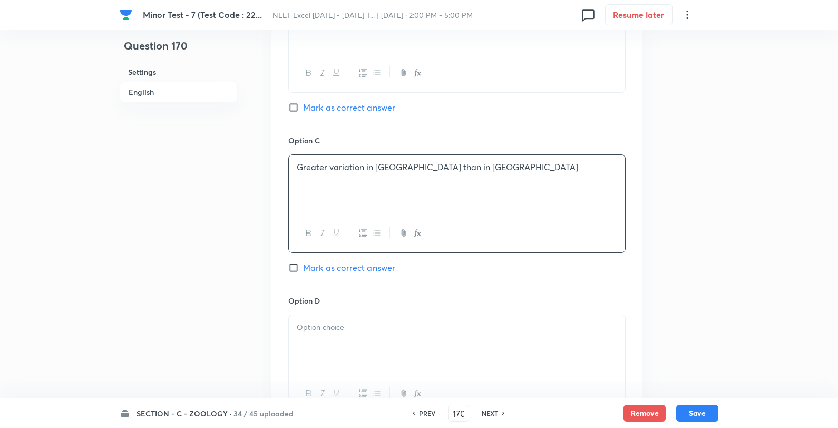
scroll to position [820, 0]
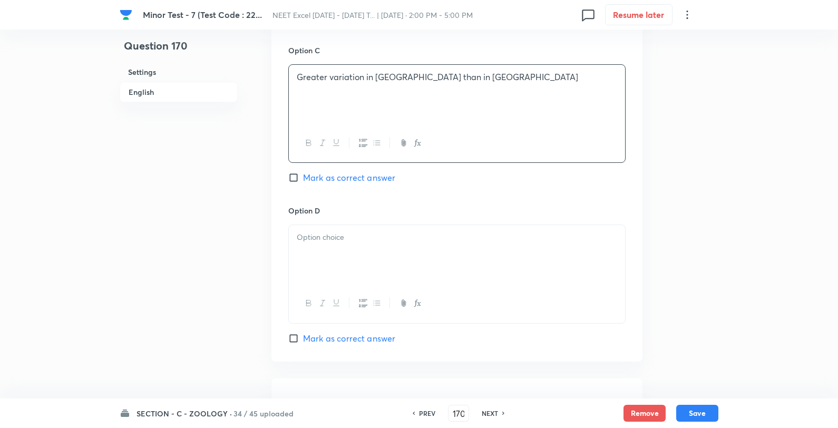
click at [328, 256] on div at bounding box center [457, 254] width 336 height 59
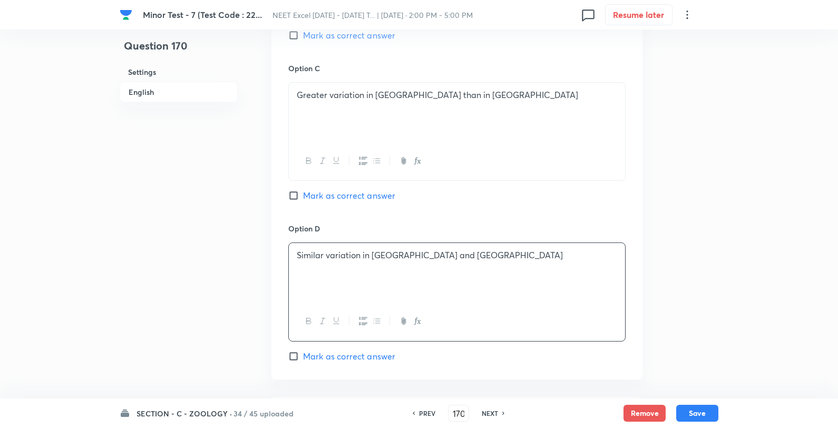
scroll to position [995, 0]
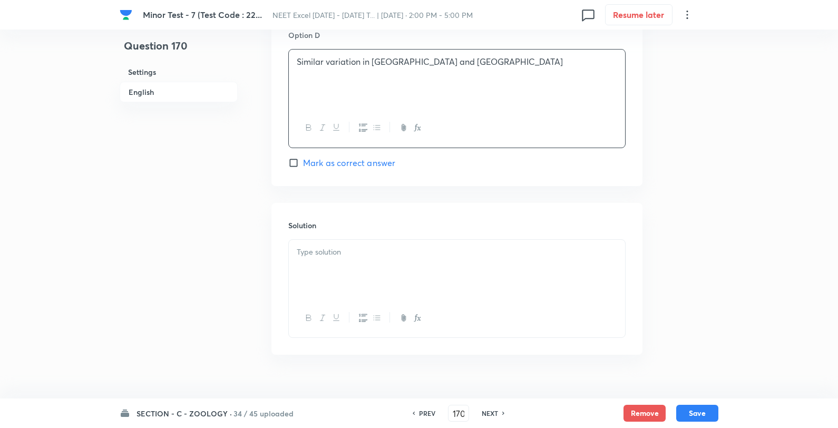
click at [334, 277] on div at bounding box center [457, 269] width 336 height 59
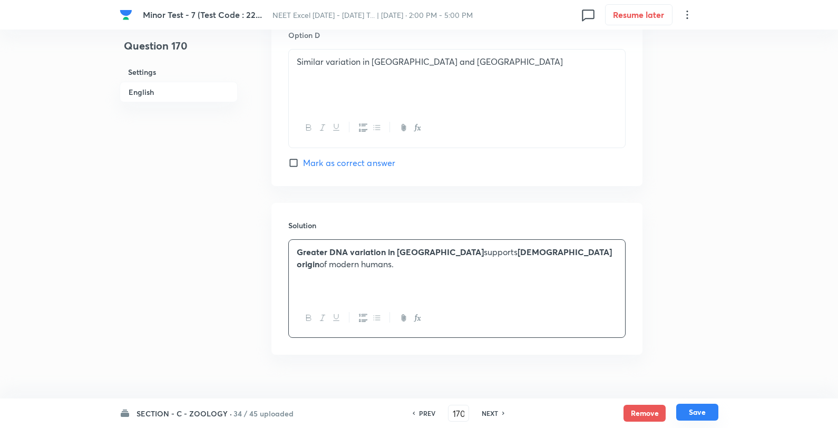
click at [693, 415] on button "Save" at bounding box center [697, 412] width 42 height 17
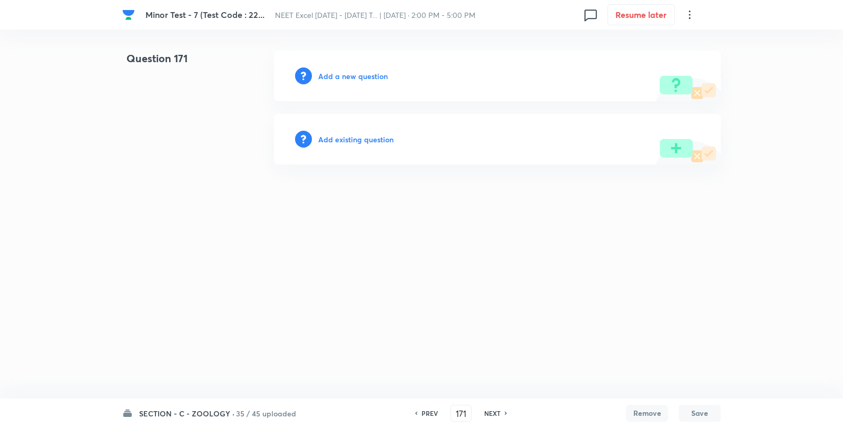
click at [345, 74] on h6 "Add a new question" at bounding box center [353, 76] width 70 height 11
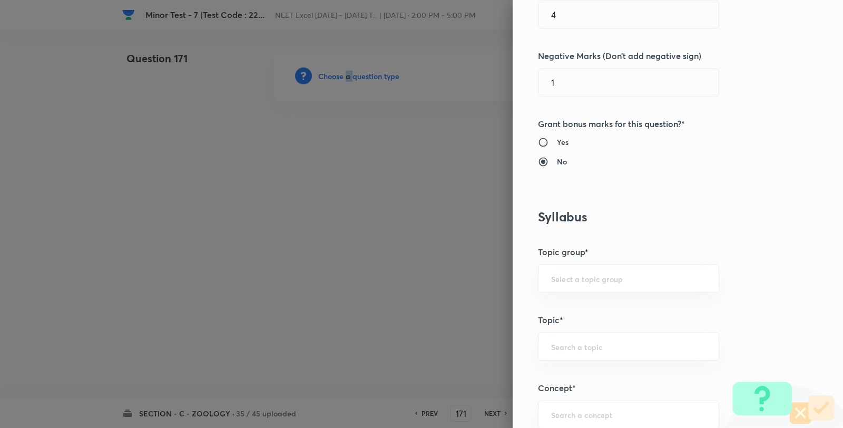
scroll to position [586, 0]
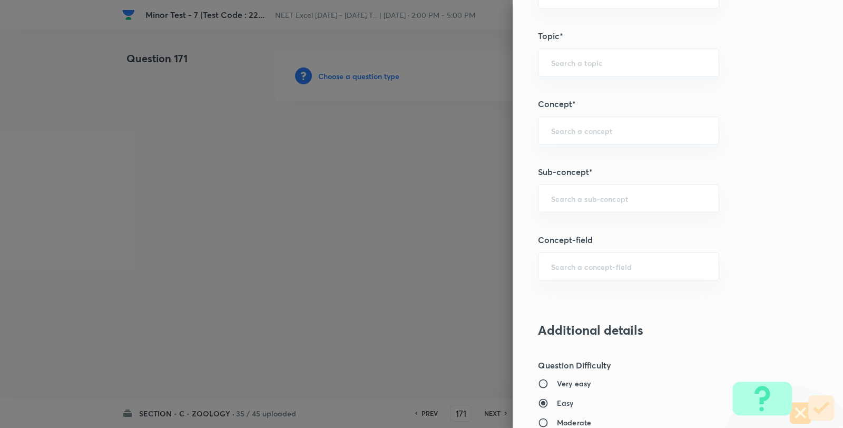
click at [598, 180] on div "Question settings Question type* Single choice correct Number of options* 2 3 4…" at bounding box center [678, 214] width 330 height 428
click at [592, 177] on h5 "Sub-concept*" at bounding box center [660, 172] width 245 height 13
click at [592, 189] on div "​" at bounding box center [628, 198] width 181 height 28
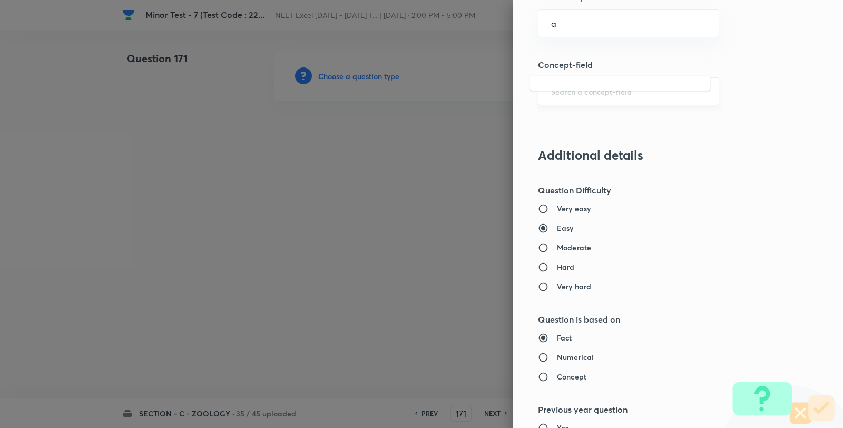
scroll to position [761, 0]
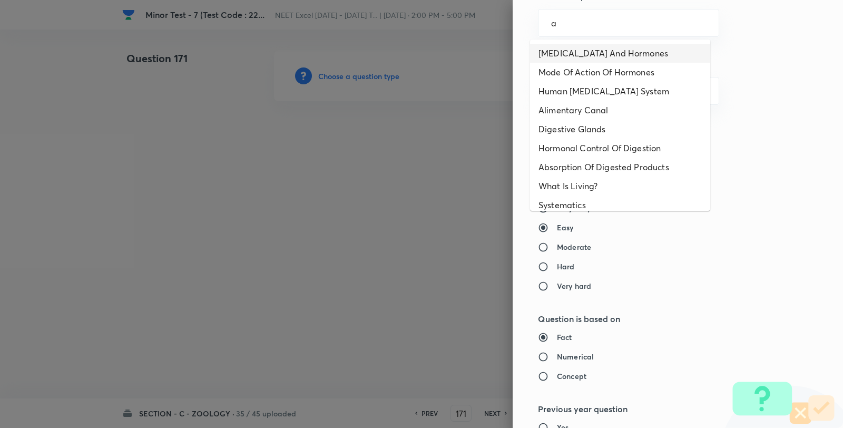
click at [586, 51] on li "Endocrine Glands And Hormones" at bounding box center [620, 53] width 180 height 19
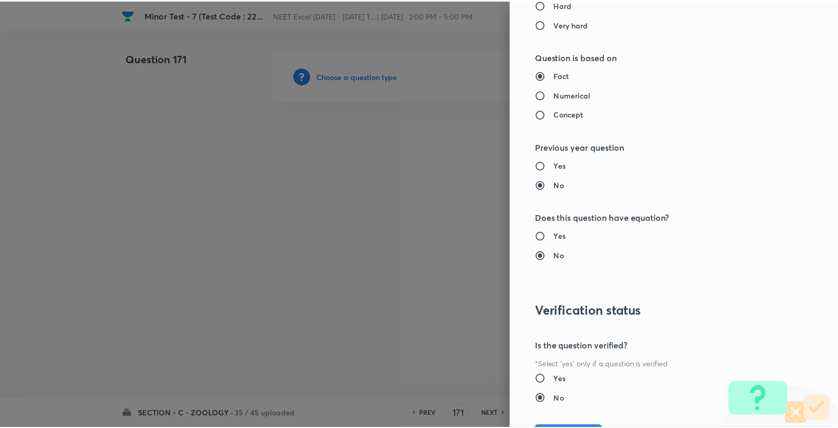
scroll to position [1080, 0]
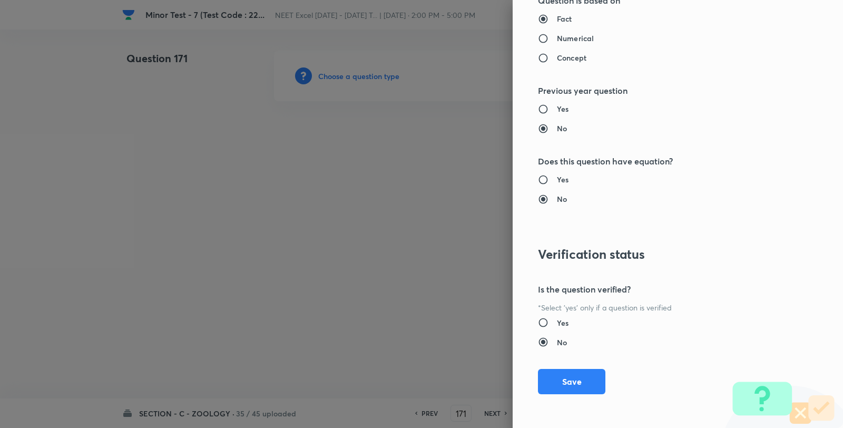
drag, startPoint x: 557, startPoint y: 381, endPoint x: 510, endPoint y: 306, distance: 87.9
click at [560, 377] on button "Save" at bounding box center [571, 381] width 67 height 25
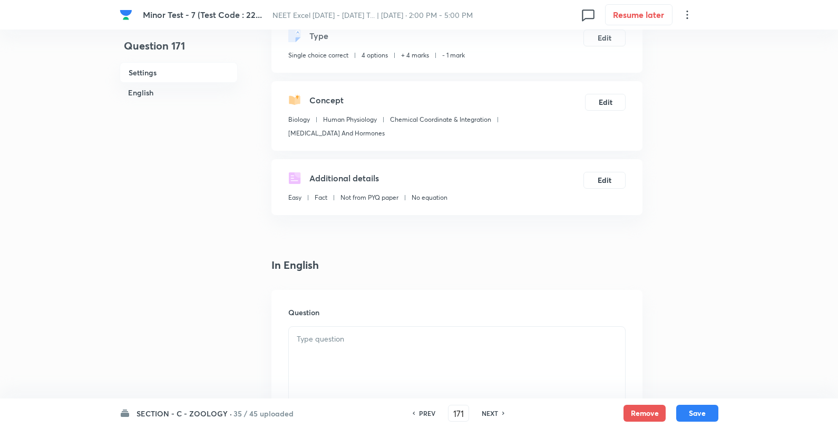
scroll to position [117, 0]
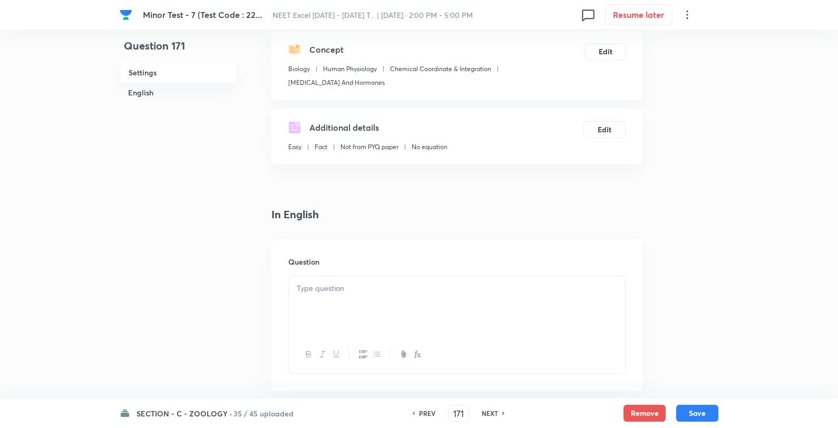
drag, startPoint x: 391, startPoint y: 270, endPoint x: 391, endPoint y: 292, distance: 22.1
click at [391, 281] on div "Question" at bounding box center [456, 315] width 371 height 152
click at [391, 300] on div at bounding box center [457, 305] width 336 height 59
click at [391, 302] on div at bounding box center [457, 305] width 336 height 59
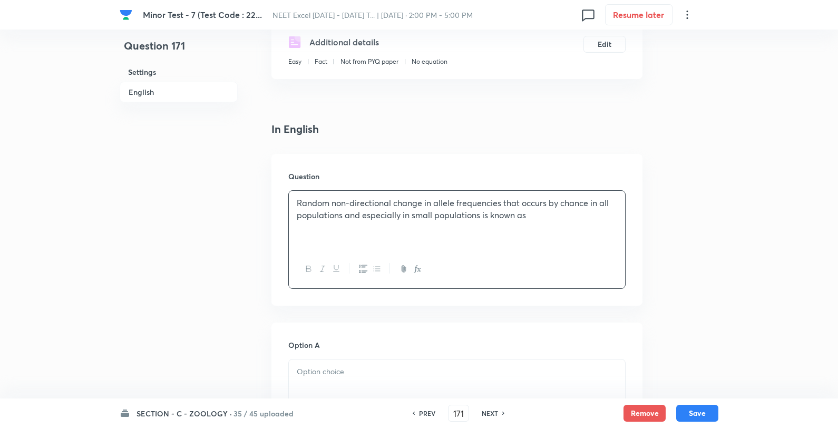
scroll to position [293, 0]
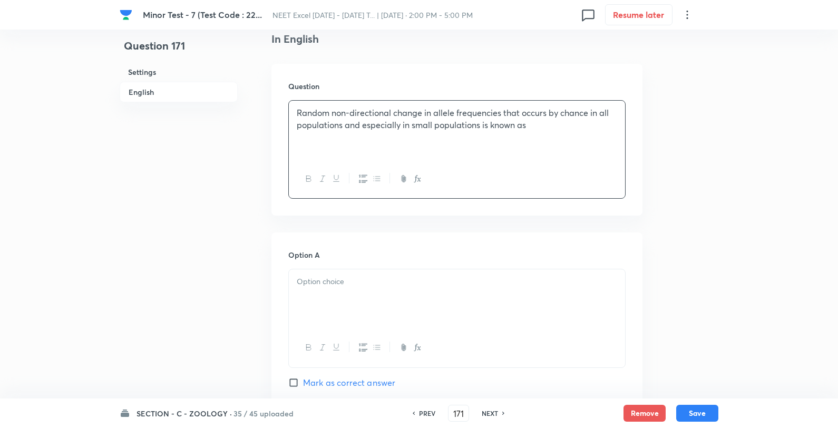
click at [319, 304] on div at bounding box center [457, 298] width 336 height 59
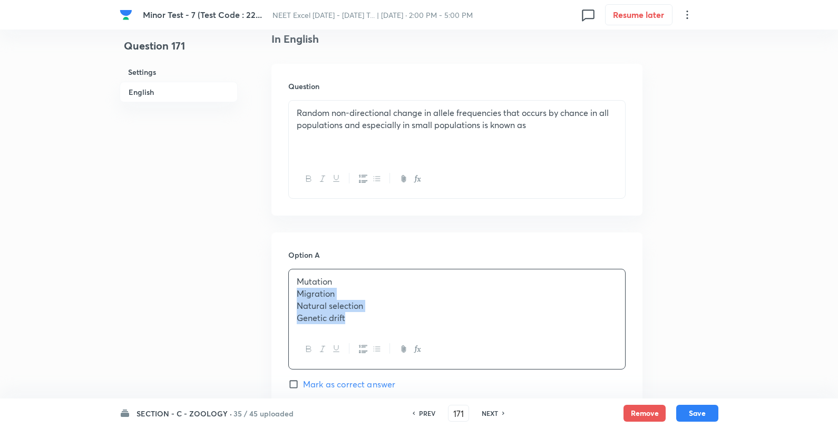
click at [297, 297] on p "Migration" at bounding box center [457, 294] width 320 height 12
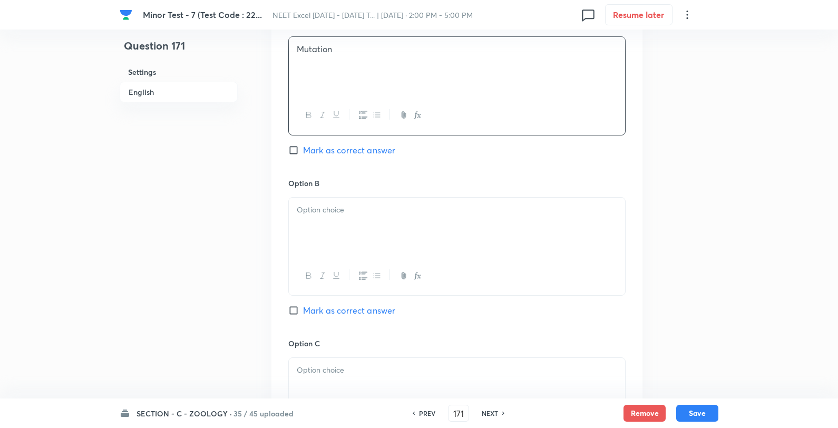
scroll to position [527, 0]
click at [313, 234] on div at bounding box center [457, 225] width 336 height 59
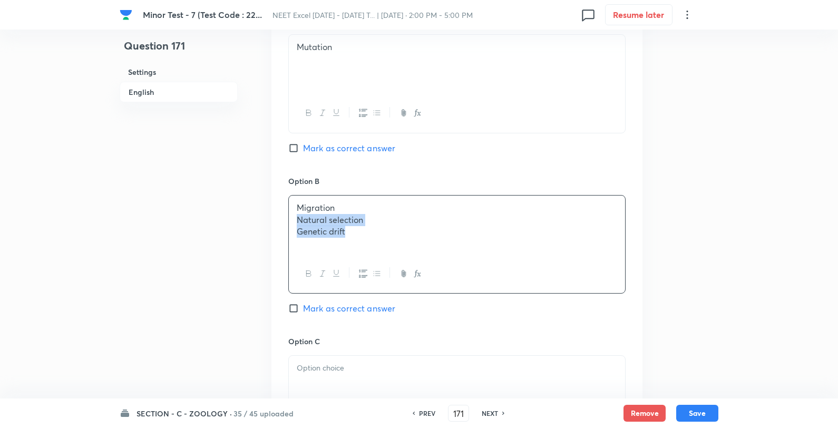
click at [291, 217] on div "Migration Natural selection Genetic drift" at bounding box center [457, 225] width 336 height 59
click at [313, 375] on div at bounding box center [457, 385] width 336 height 59
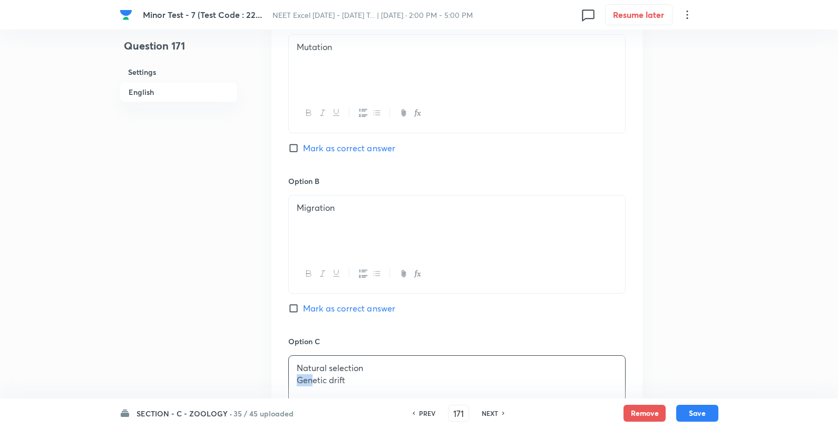
click at [297, 380] on p "Genetic drift" at bounding box center [457, 380] width 320 height 12
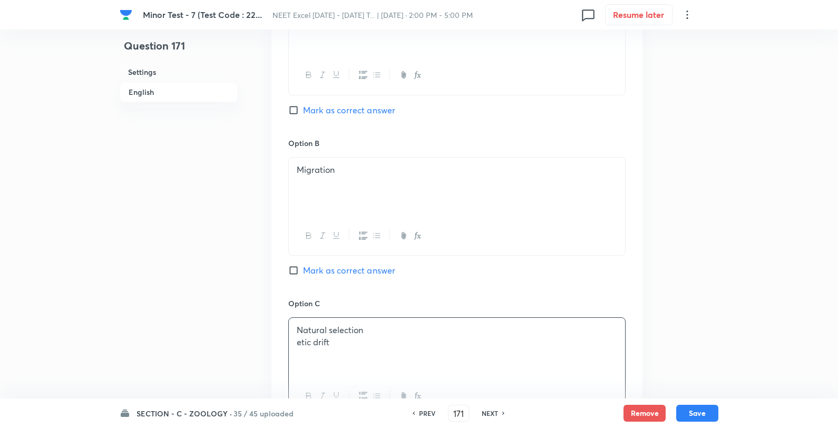
scroll to position [586, 0]
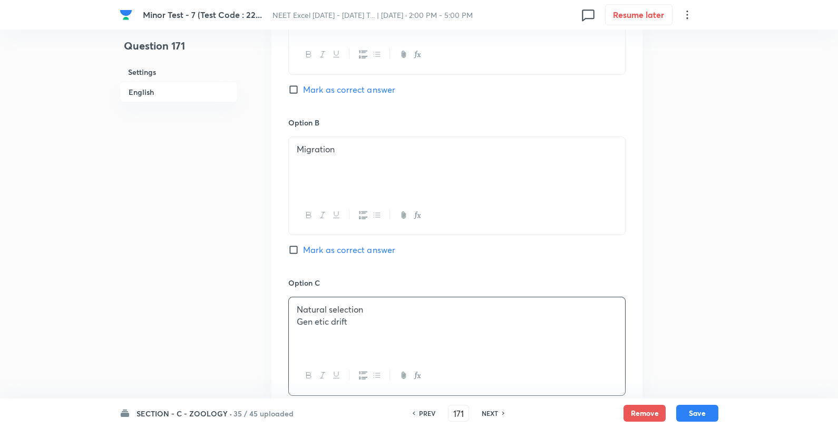
drag, startPoint x: 356, startPoint y: 323, endPoint x: 296, endPoint y: 323, distance: 59.6
click at [345, 323] on p "Gen etic drift" at bounding box center [457, 322] width 320 height 12
click at [294, 323] on div "Natural selection Gen etic drift" at bounding box center [457, 326] width 336 height 59
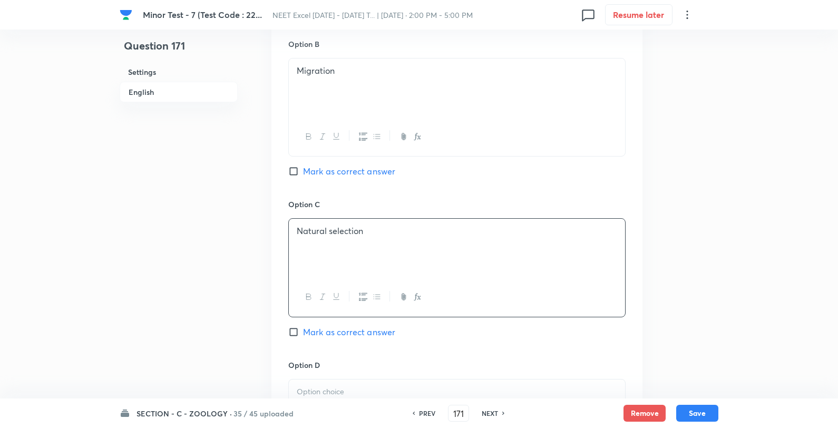
scroll to position [820, 0]
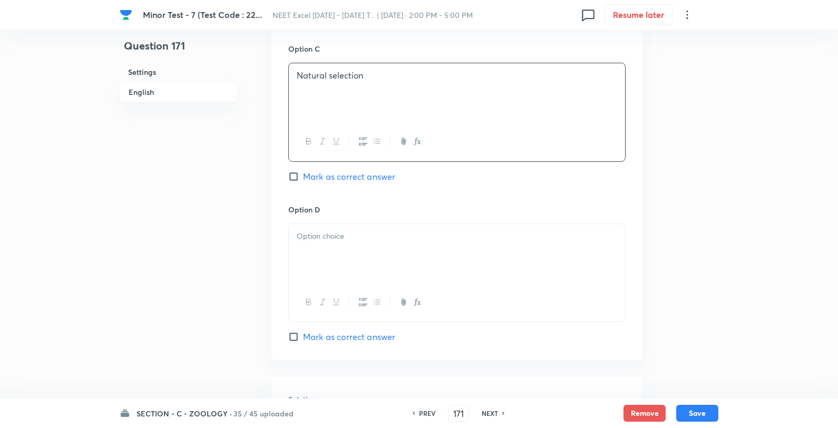
click at [327, 275] on div at bounding box center [457, 253] width 336 height 59
paste div
click at [313, 239] on p "Gen etic drift" at bounding box center [457, 236] width 320 height 12
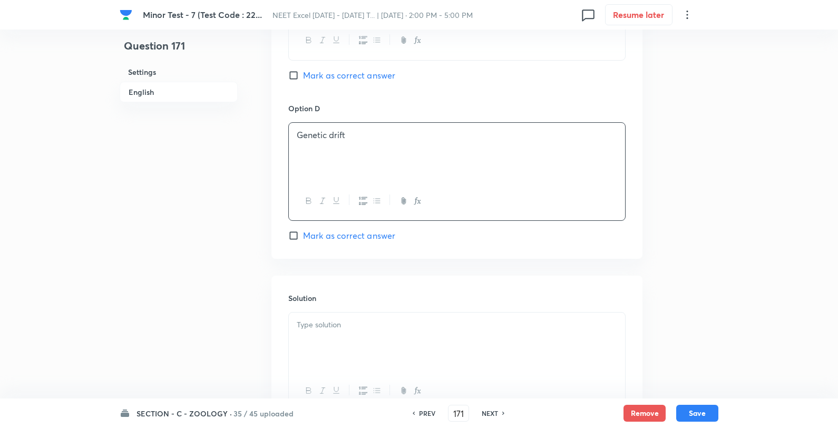
scroll to position [937, 0]
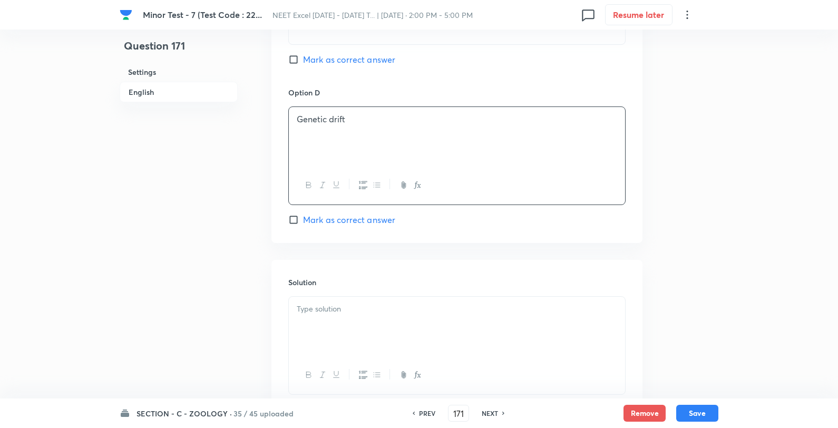
click at [336, 222] on span "Mark as correct answer" at bounding box center [349, 219] width 92 height 13
click at [303, 222] on input "Mark as correct answer" at bounding box center [295, 220] width 15 height 11
drag, startPoint x: 362, startPoint y: 325, endPoint x: 435, endPoint y: 331, distance: 73.5
click at [362, 326] on div at bounding box center [457, 326] width 336 height 59
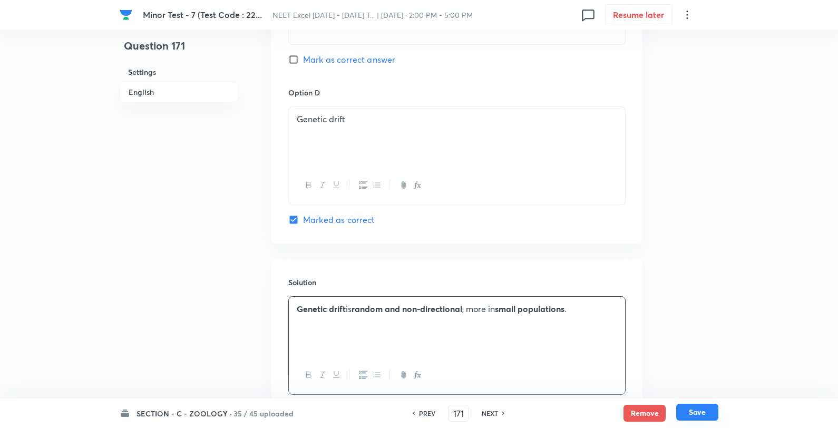
click at [707, 409] on button "Save" at bounding box center [697, 412] width 42 height 17
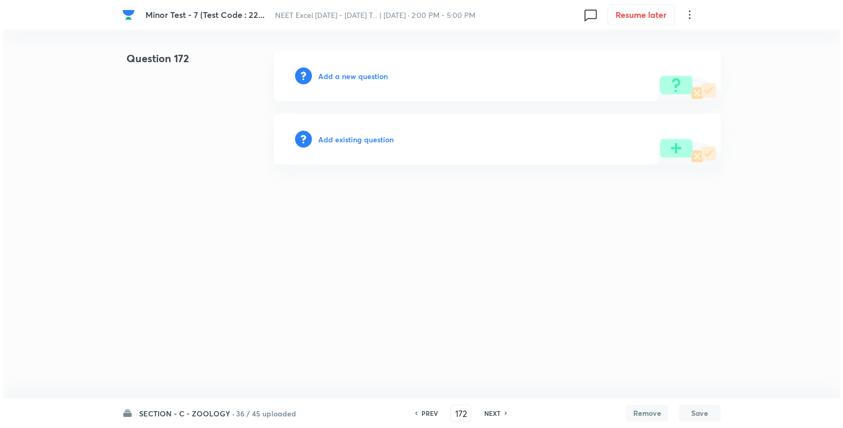
scroll to position [0, 0]
click at [367, 76] on h6 "Add a new question" at bounding box center [353, 76] width 70 height 11
click at [371, 77] on h6 "Choose a question type" at bounding box center [358, 76] width 81 height 11
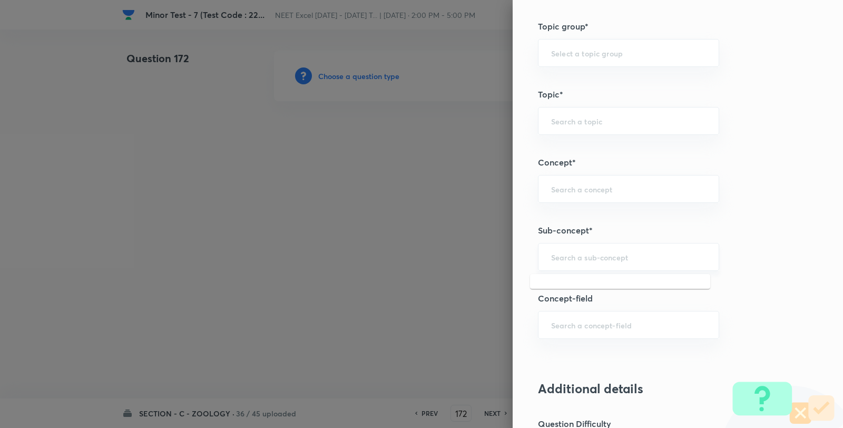
click at [602, 260] on input "text" at bounding box center [628, 257] width 155 height 10
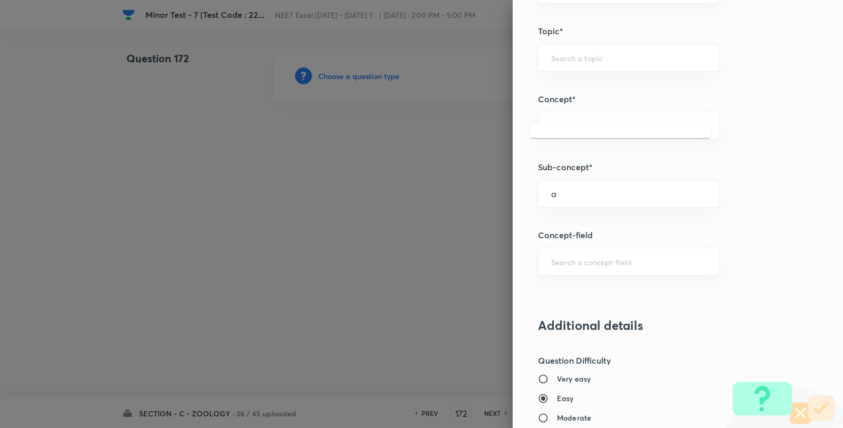
scroll to position [703, 0]
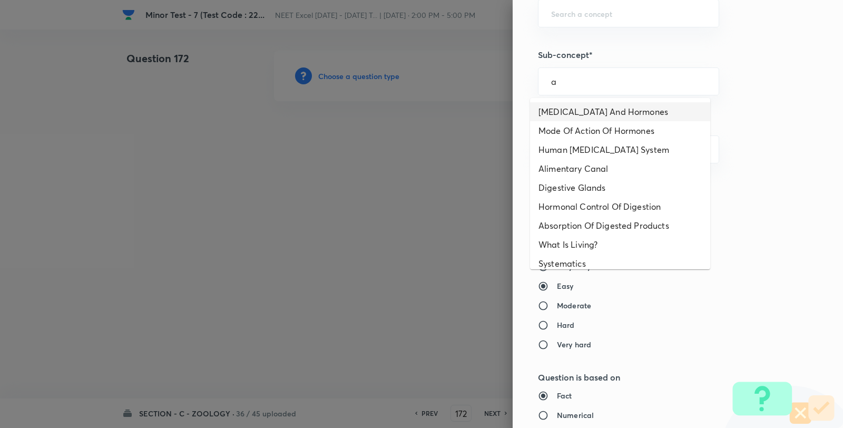
click at [583, 109] on li "Endocrine Glands And Hormones" at bounding box center [620, 111] width 180 height 19
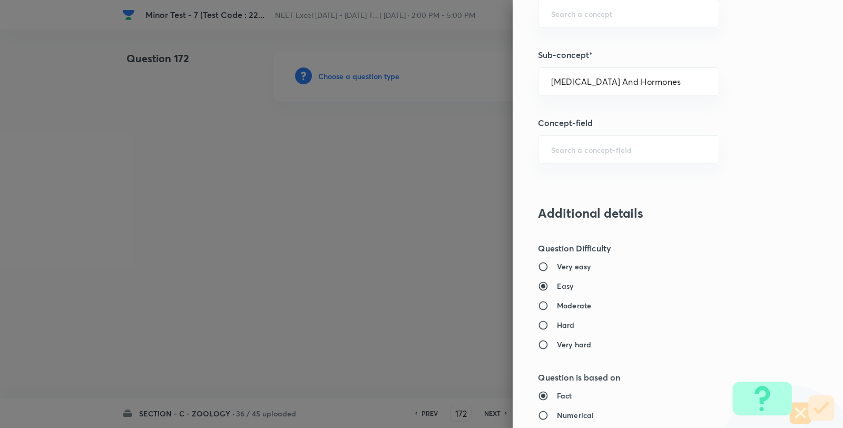
scroll to position [1080, 0]
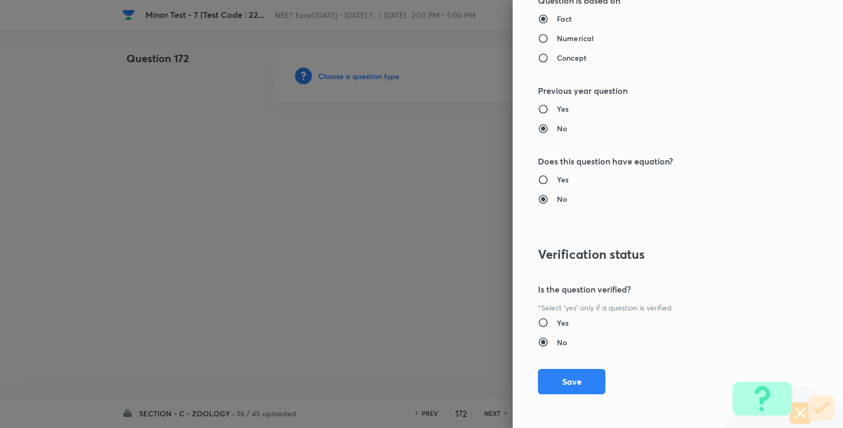
drag, startPoint x: 569, startPoint y: 385, endPoint x: 452, endPoint y: 268, distance: 166.2
click at [566, 376] on button "Save" at bounding box center [571, 381] width 67 height 25
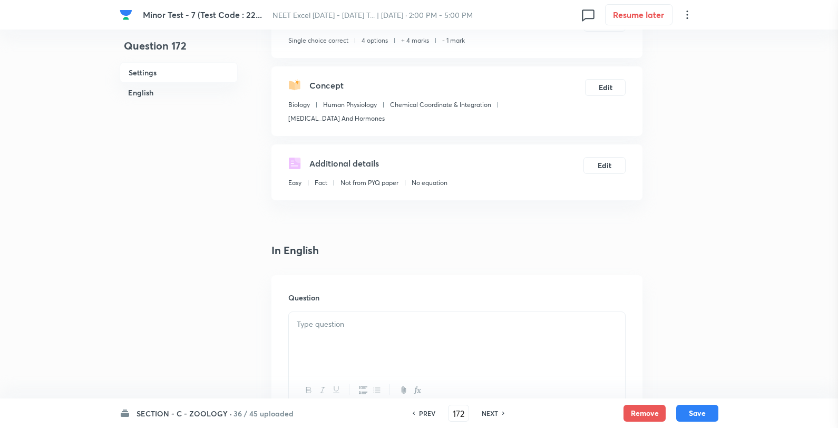
scroll to position [176, 0]
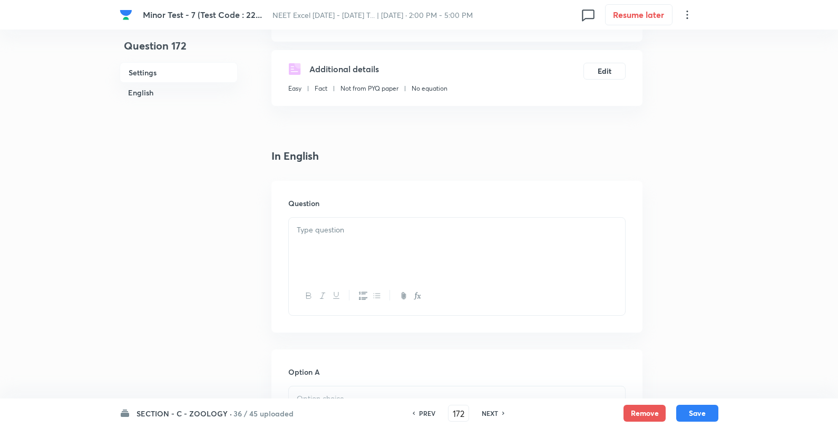
click at [372, 220] on div at bounding box center [457, 247] width 336 height 59
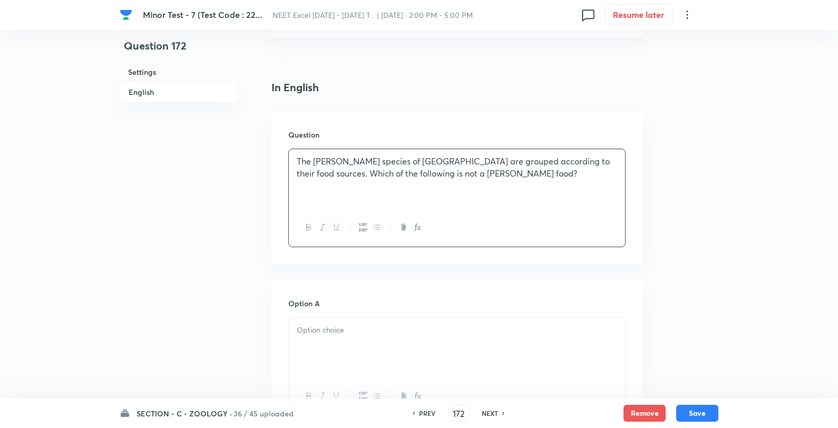
scroll to position [351, 0]
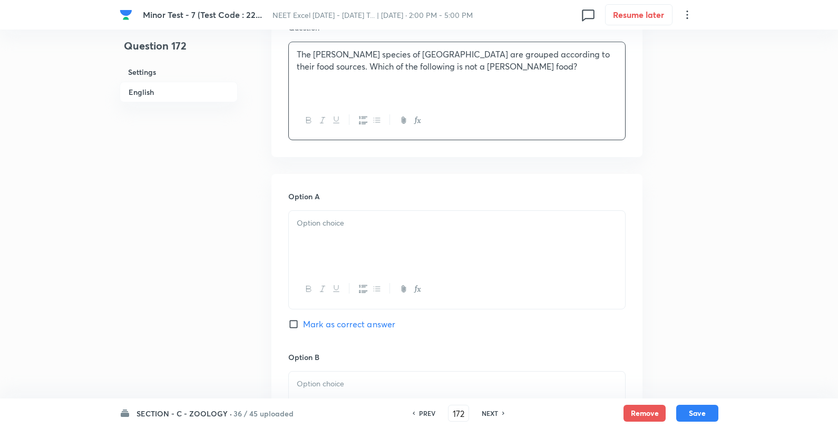
drag, startPoint x: 318, startPoint y: 232, endPoint x: 334, endPoint y: 232, distance: 15.8
click at [319, 232] on div at bounding box center [457, 240] width 336 height 59
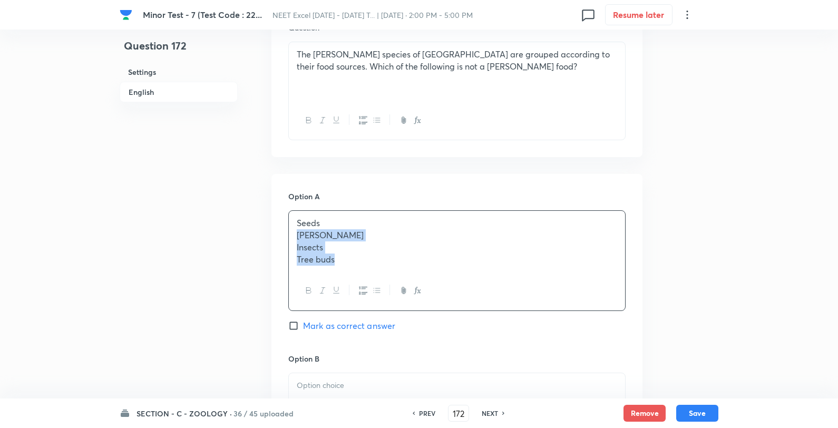
click at [410, 219] on p "Seeds" at bounding box center [457, 223] width 320 height 12
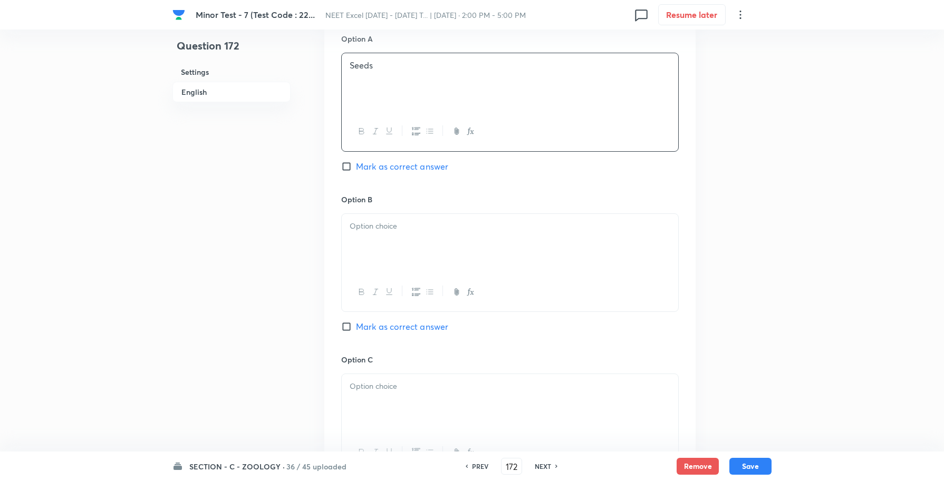
scroll to position [549, 0]
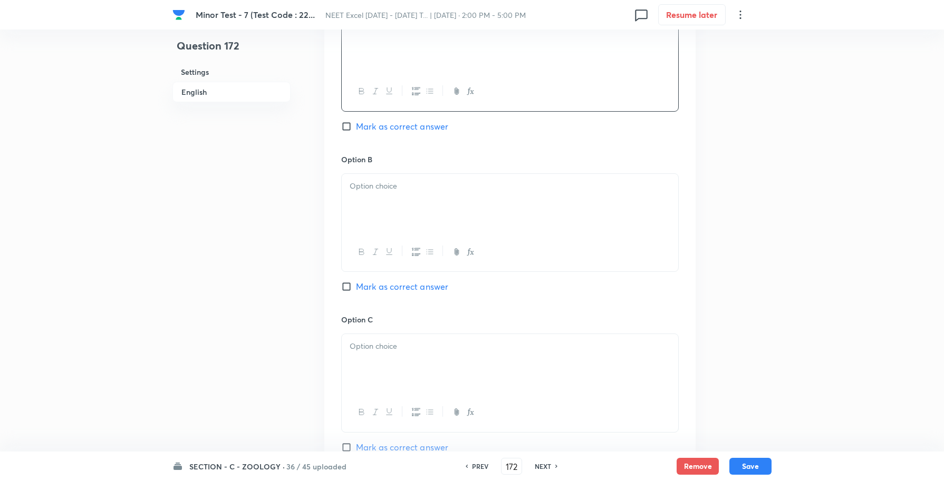
drag, startPoint x: 377, startPoint y: 216, endPoint x: 381, endPoint y: 212, distance: 5.6
click at [377, 214] on div at bounding box center [510, 203] width 336 height 59
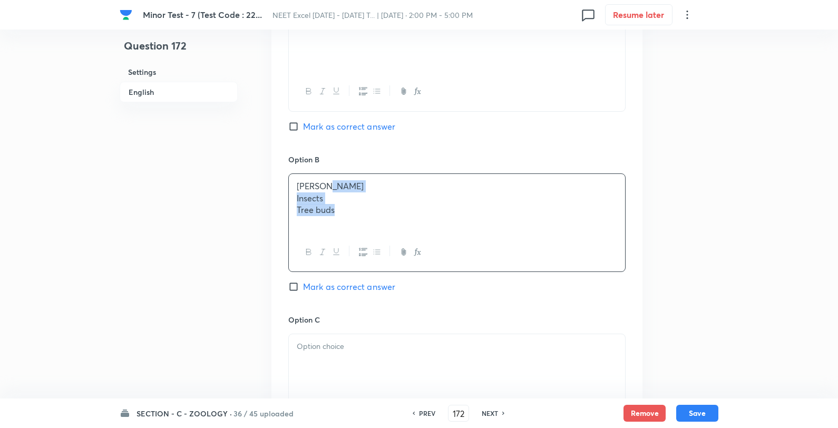
drag, startPoint x: 366, startPoint y: 180, endPoint x: 360, endPoint y: 183, distance: 6.6
click at [361, 182] on p "Carrion" at bounding box center [457, 186] width 320 height 12
click at [330, 295] on div "Option B Carrion Mark as correct answer" at bounding box center [456, 234] width 337 height 160
click at [332, 289] on span "Mark as correct answer" at bounding box center [349, 286] width 92 height 13
click at [303, 289] on input "Mark as correct answer" at bounding box center [295, 286] width 15 height 11
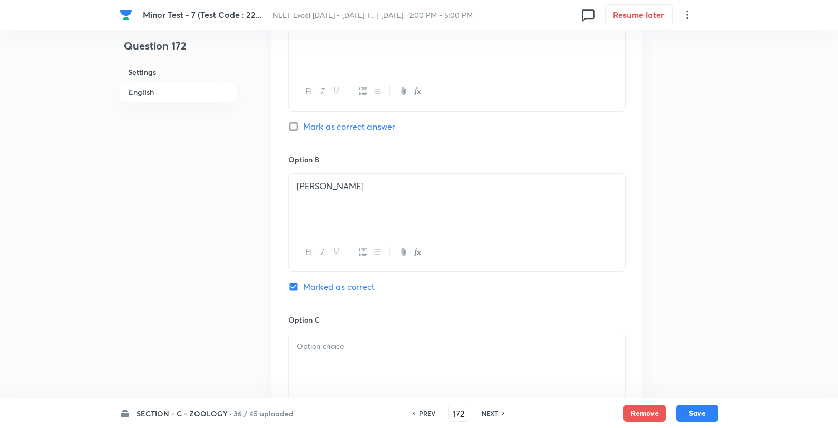
click at [341, 368] on div at bounding box center [457, 363] width 336 height 59
click at [396, 351] on p "Insects" at bounding box center [457, 347] width 320 height 12
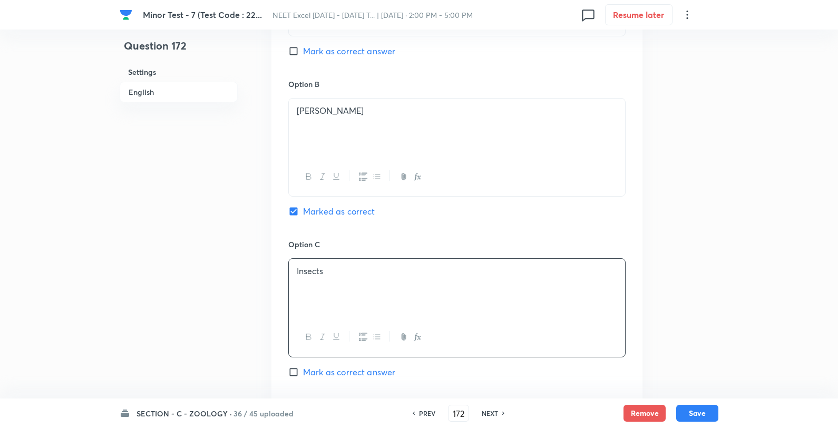
scroll to position [783, 0]
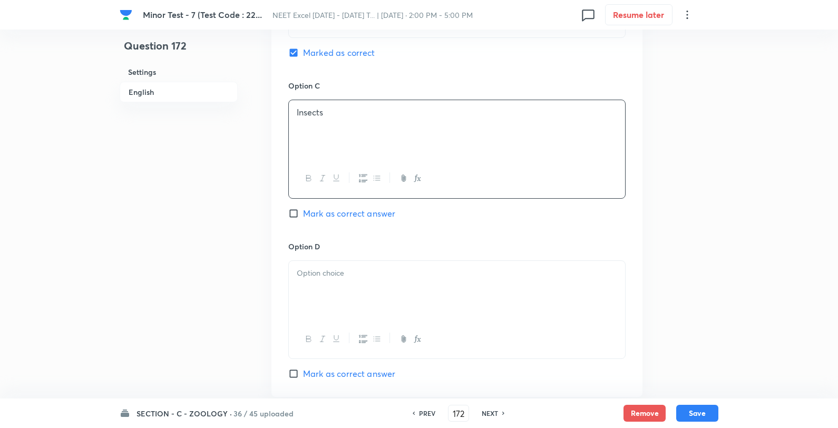
click at [342, 326] on div at bounding box center [457, 339] width 336 height 38
click at [344, 285] on div at bounding box center [457, 290] width 336 height 59
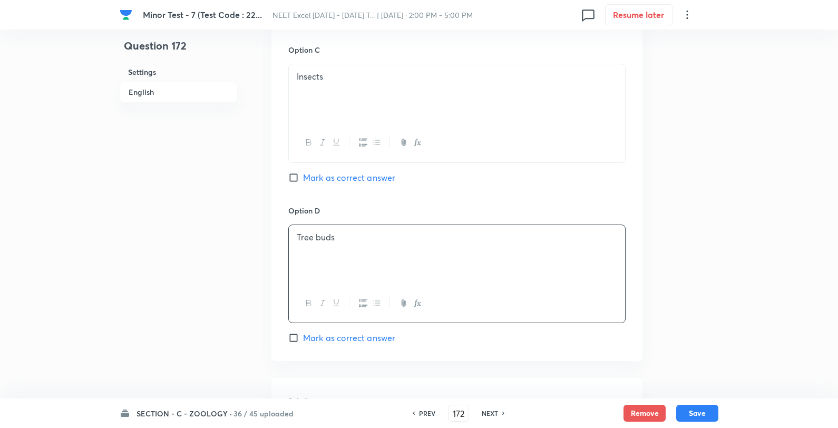
scroll to position [958, 0]
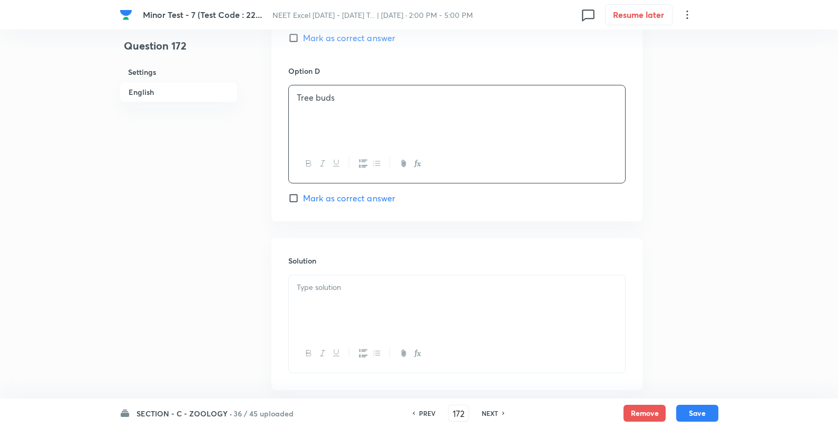
click at [364, 306] on div at bounding box center [457, 304] width 336 height 59
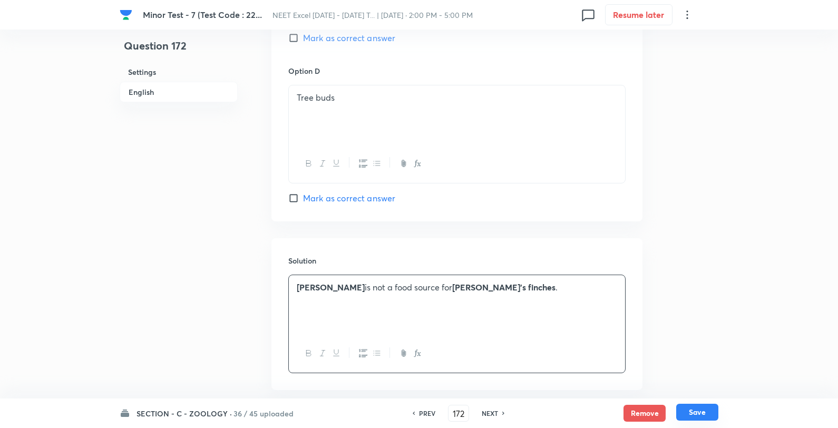
click at [696, 412] on button "Save" at bounding box center [697, 412] width 42 height 17
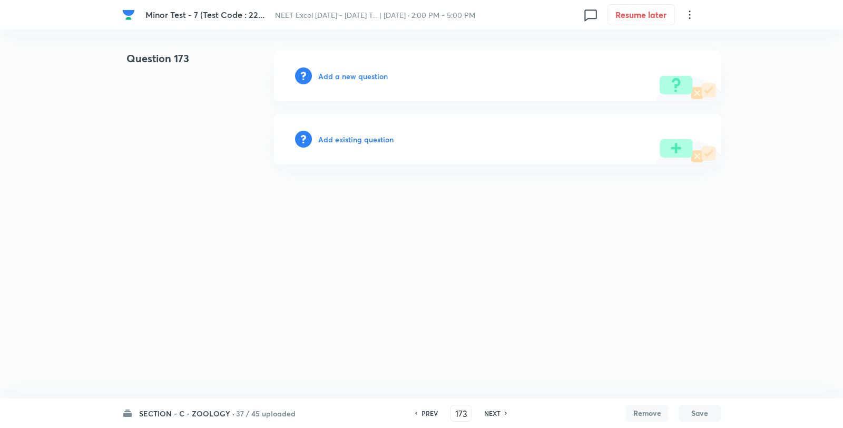
click at [357, 75] on h6 "Add a new question" at bounding box center [353, 76] width 70 height 11
click at [357, 75] on h6 "Choose a question type" at bounding box center [358, 76] width 81 height 11
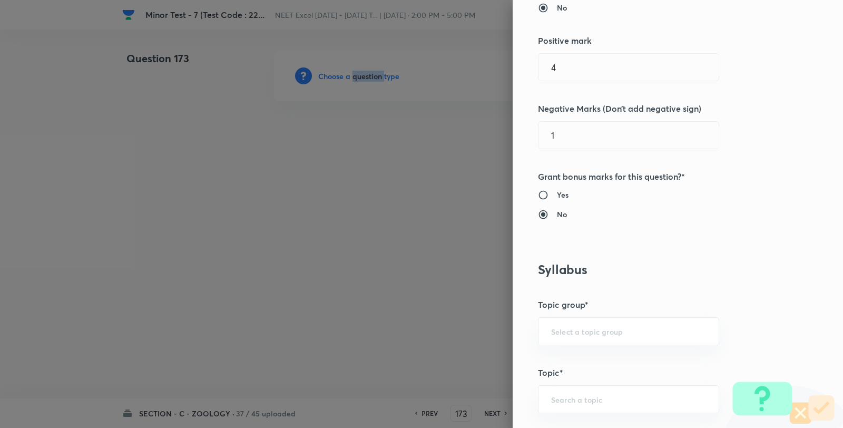
scroll to position [644, 0]
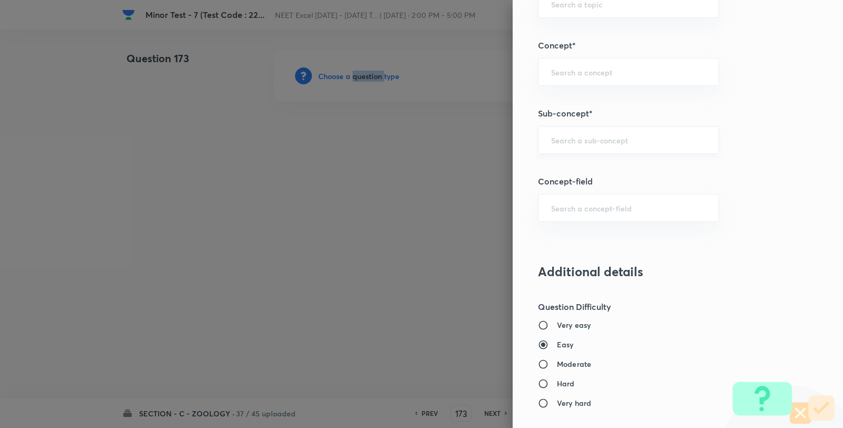
click at [575, 150] on div "​" at bounding box center [628, 140] width 181 height 28
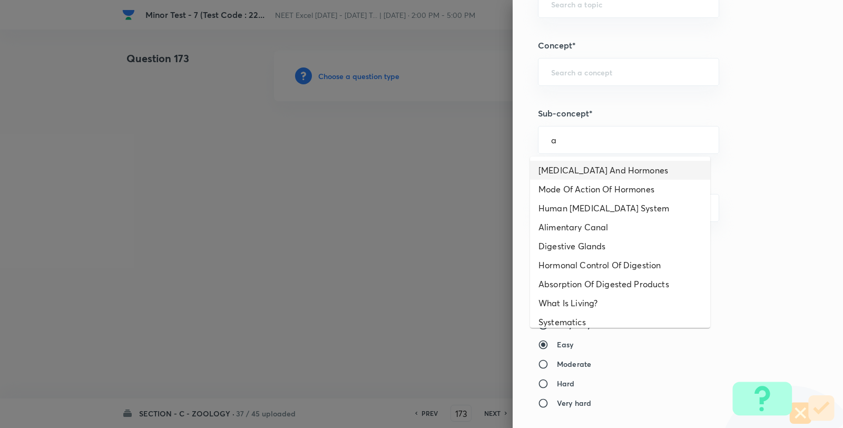
click at [562, 163] on li "Endocrine Glands And Hormones" at bounding box center [620, 170] width 180 height 19
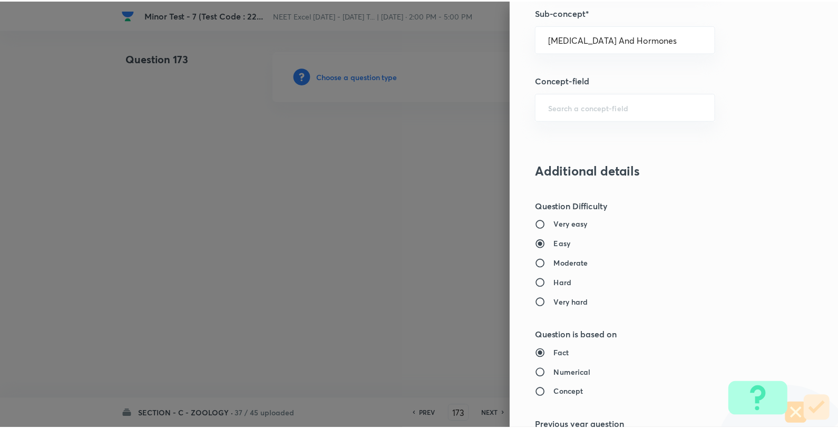
scroll to position [1080, 0]
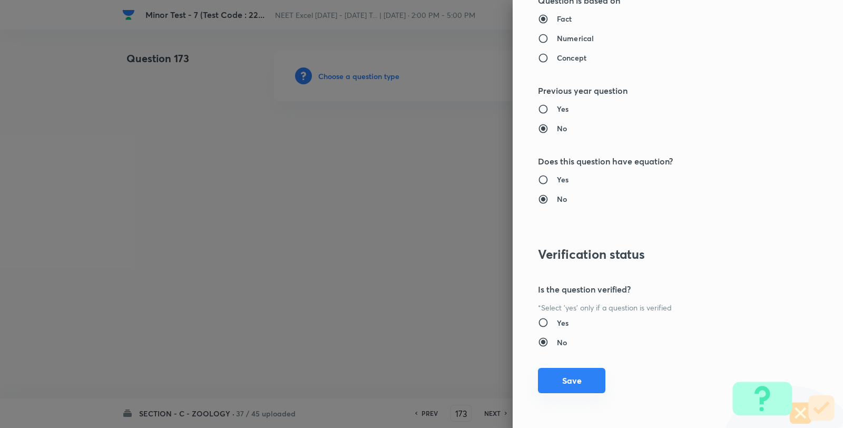
click at [567, 370] on button "Save" at bounding box center [571, 380] width 67 height 25
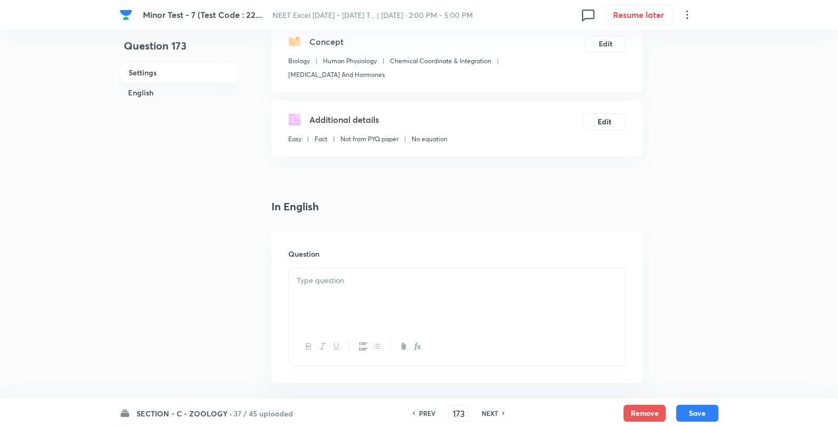
scroll to position [234, 0]
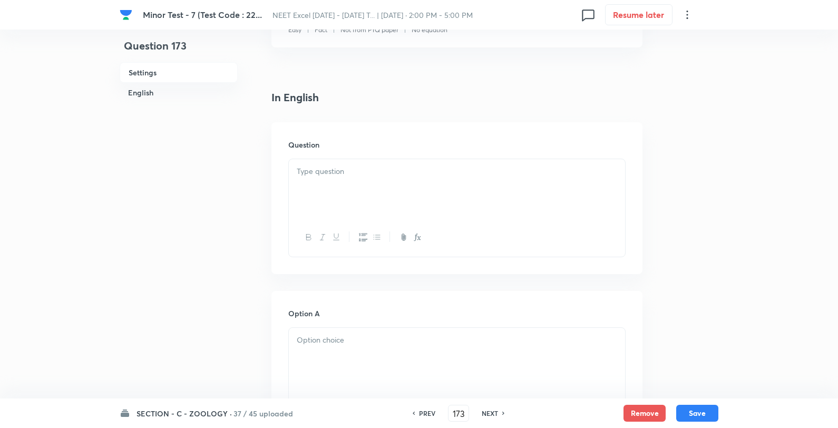
click at [352, 198] on div at bounding box center [457, 188] width 336 height 59
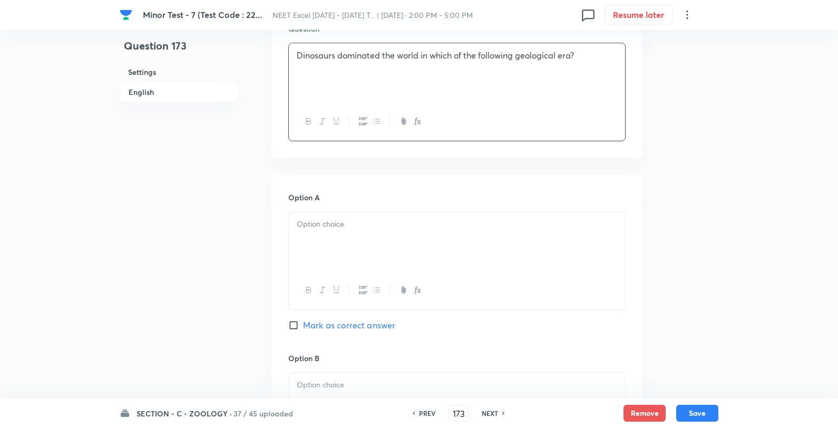
scroll to position [351, 0]
click at [325, 48] on p "Dinosaurs dominated the world in which of the following geological era?" at bounding box center [457, 54] width 320 height 12
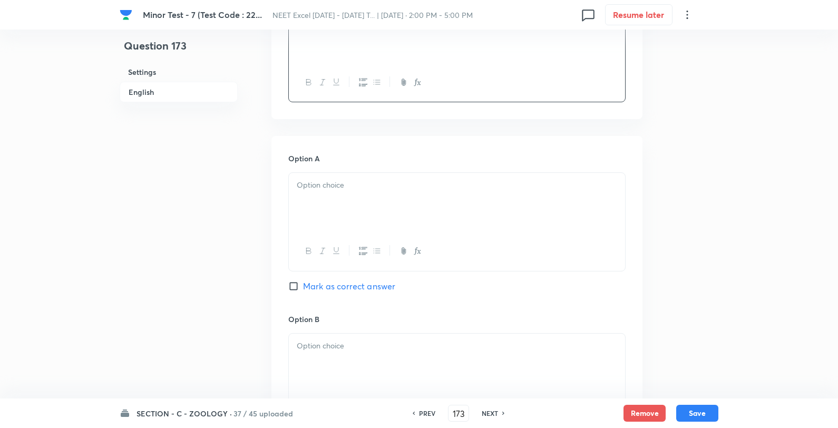
scroll to position [410, 0]
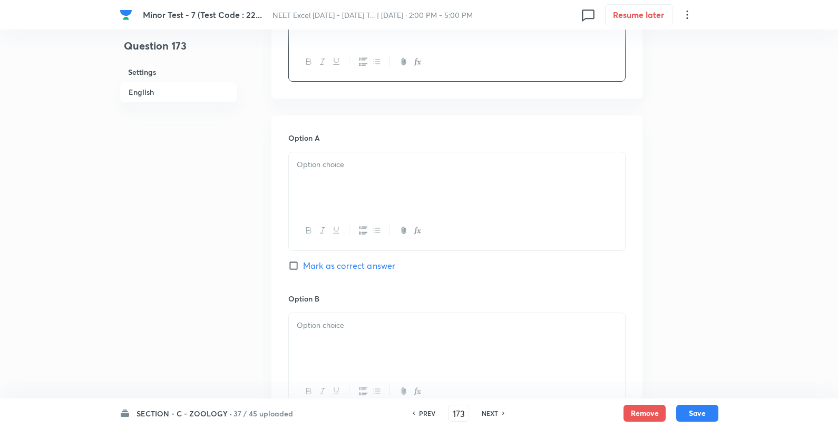
click at [335, 199] on div at bounding box center [457, 181] width 336 height 59
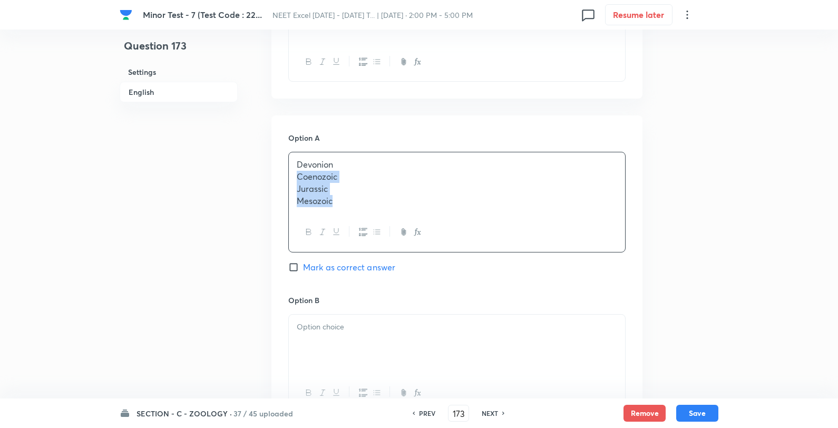
click at [292, 178] on div "Devonion Coenozoic Jurassic Mesozoic" at bounding box center [457, 182] width 336 height 61
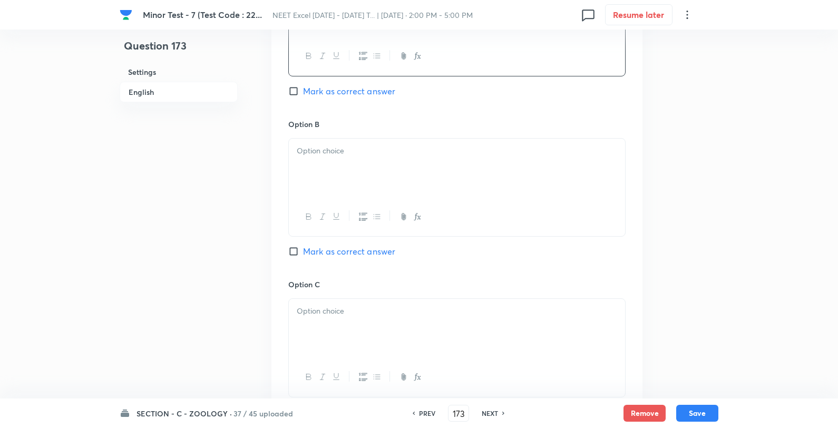
scroll to position [586, 0]
click at [359, 164] on div at bounding box center [457, 166] width 336 height 59
click at [393, 154] on p "Coenozoic" at bounding box center [457, 149] width 320 height 12
click at [365, 303] on div at bounding box center [457, 326] width 336 height 59
click at [378, 303] on div "Jurassic Mesozoic" at bounding box center [457, 326] width 336 height 59
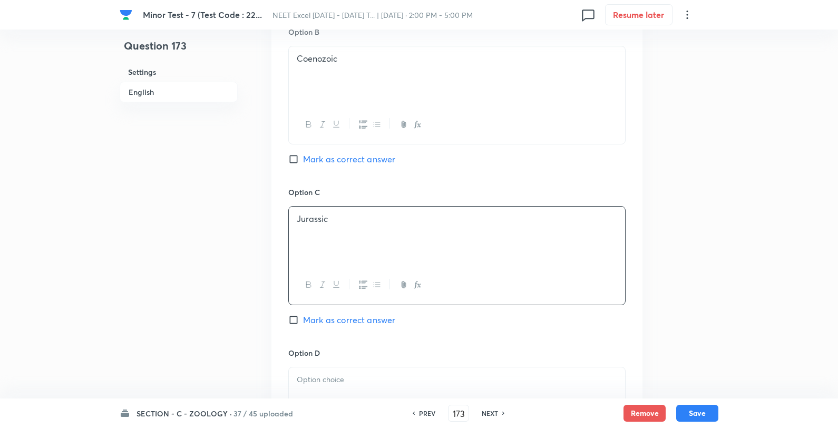
scroll to position [820, 0]
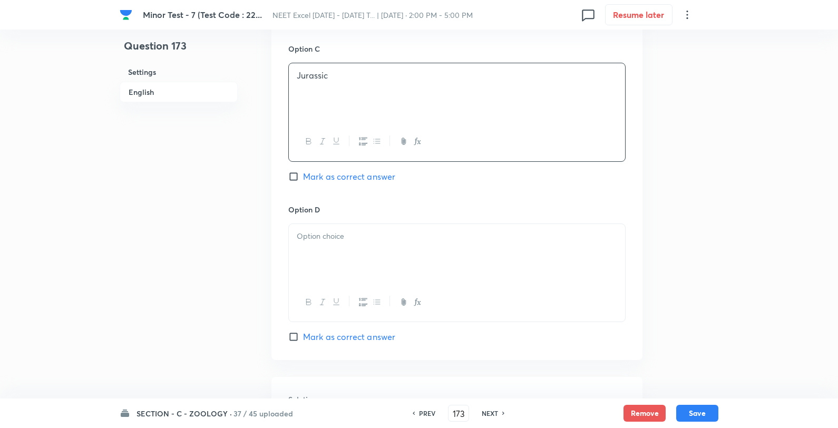
click at [364, 231] on p at bounding box center [457, 236] width 320 height 12
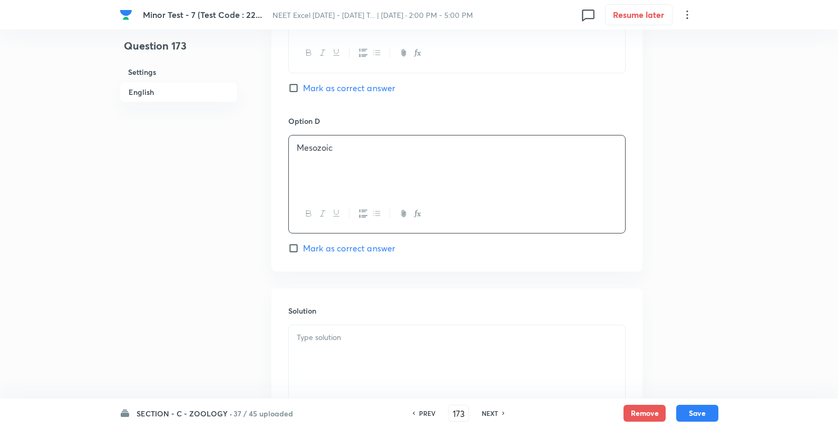
scroll to position [995, 0]
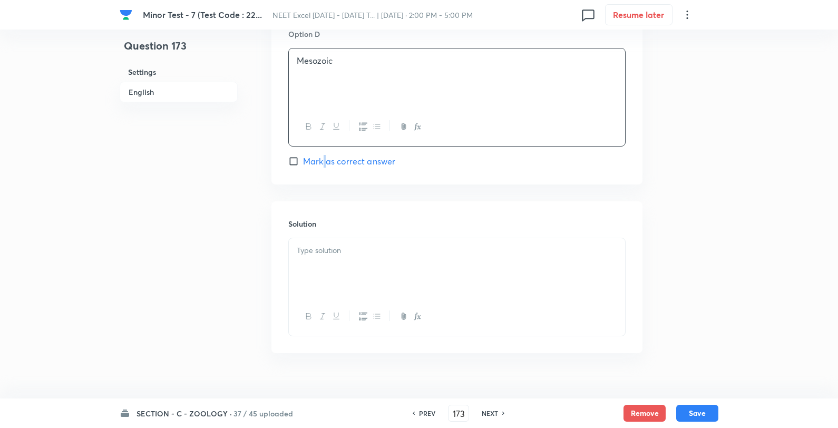
click at [324, 165] on span "Mark as correct answer" at bounding box center [349, 161] width 92 height 13
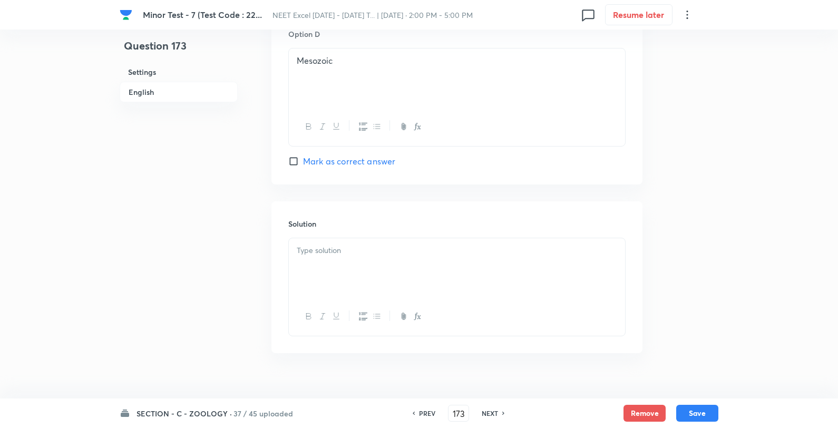
click at [320, 257] on p at bounding box center [457, 251] width 320 height 12
drag, startPoint x: 319, startPoint y: 164, endPoint x: 357, endPoint y: 259, distance: 101.5
click at [319, 164] on span "Mark as correct answer" at bounding box center [349, 161] width 92 height 13
click at [303, 164] on input "Mark as correct answer" at bounding box center [295, 161] width 15 height 11
drag, startPoint x: 352, startPoint y: 278, endPoint x: 446, endPoint y: 291, distance: 95.9
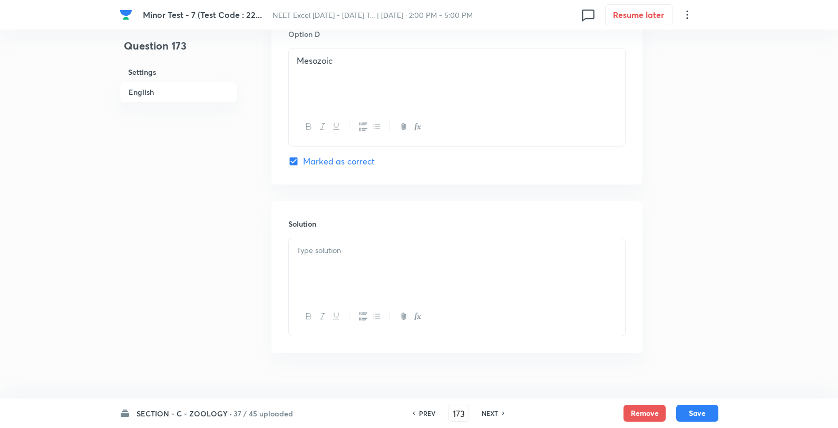
click at [351, 278] on div at bounding box center [457, 267] width 336 height 59
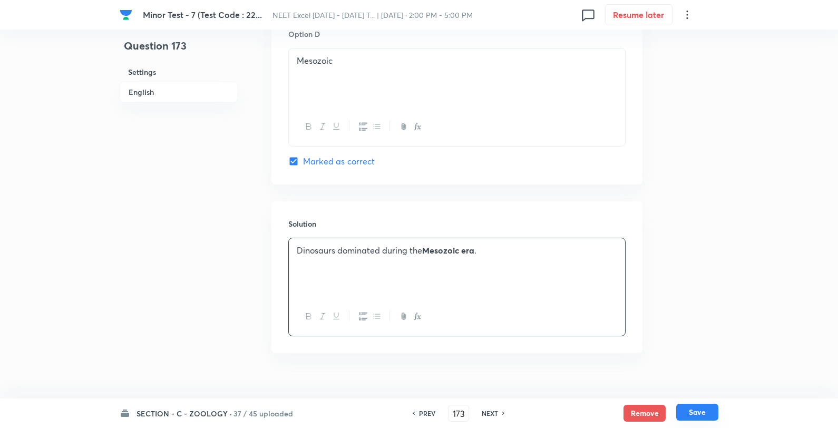
click at [699, 410] on button "Save" at bounding box center [697, 412] width 42 height 17
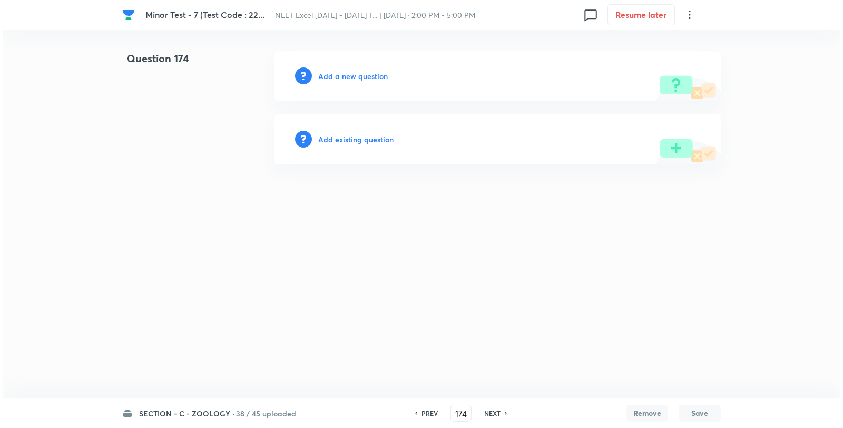
scroll to position [0, 0]
click at [325, 71] on h6 "Add a new question" at bounding box center [353, 76] width 70 height 11
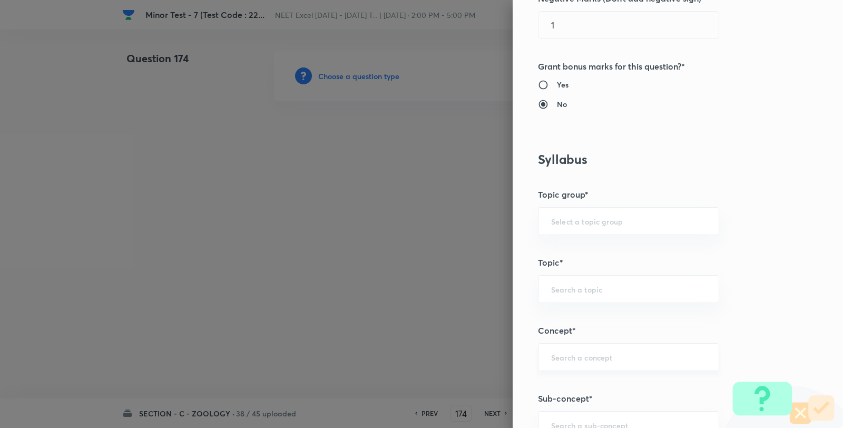
scroll to position [527, 0]
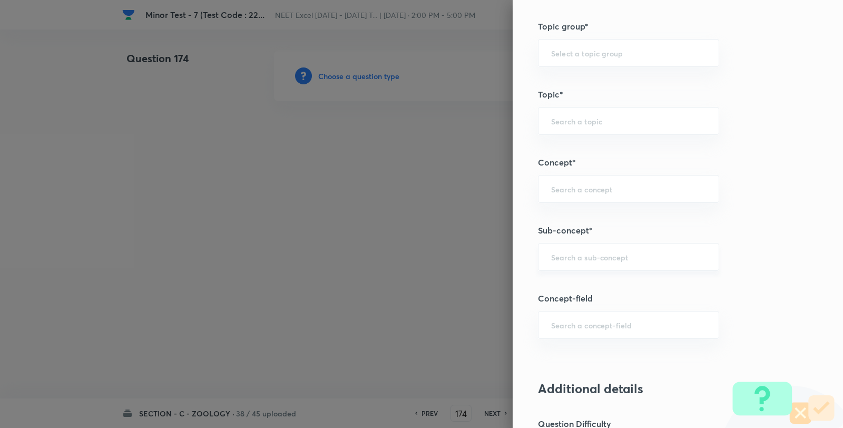
click at [571, 265] on div "​" at bounding box center [628, 257] width 181 height 28
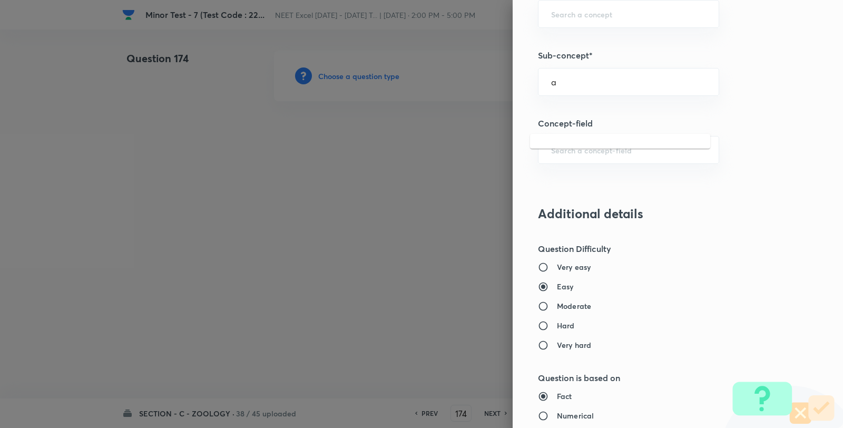
scroll to position [703, 0]
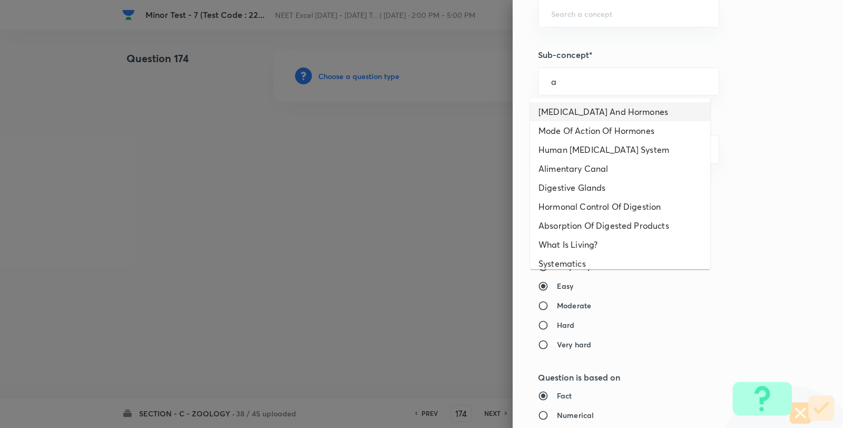
click at [571, 113] on li "Endocrine Glands And Hormones" at bounding box center [620, 111] width 180 height 19
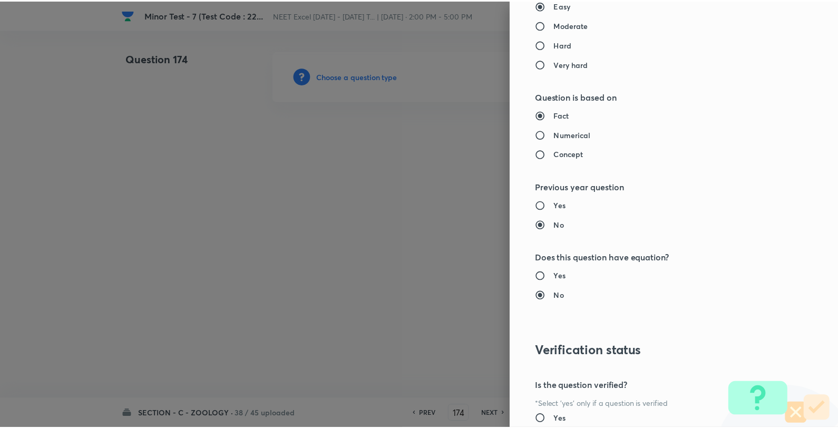
scroll to position [1080, 0]
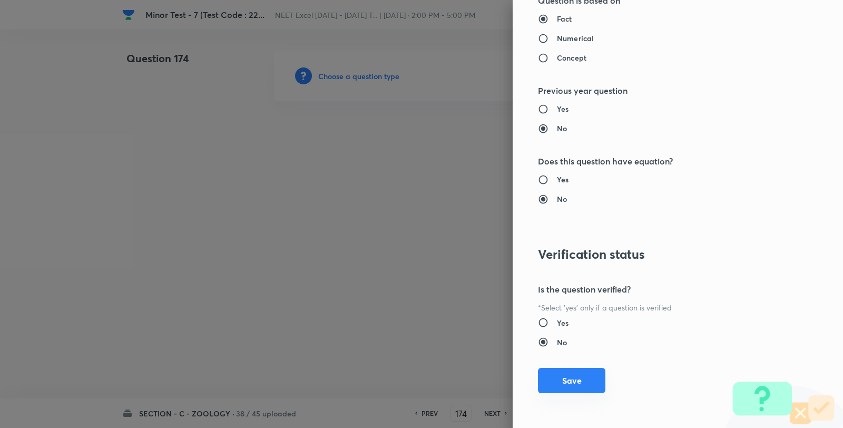
click at [551, 383] on button "Save" at bounding box center [571, 380] width 67 height 25
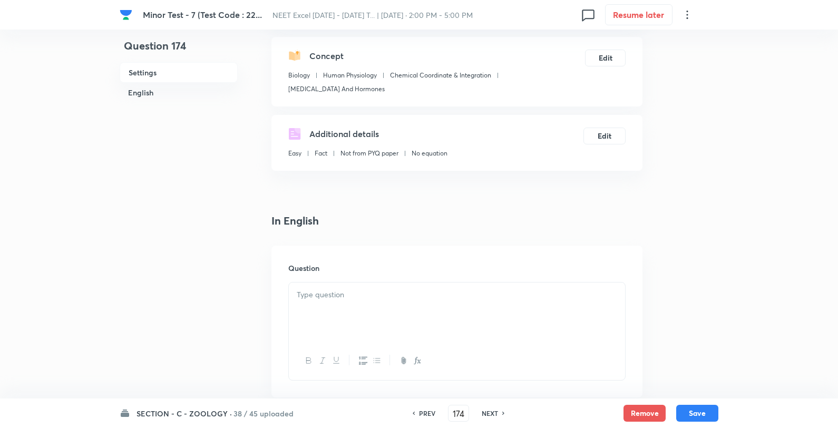
scroll to position [176, 0]
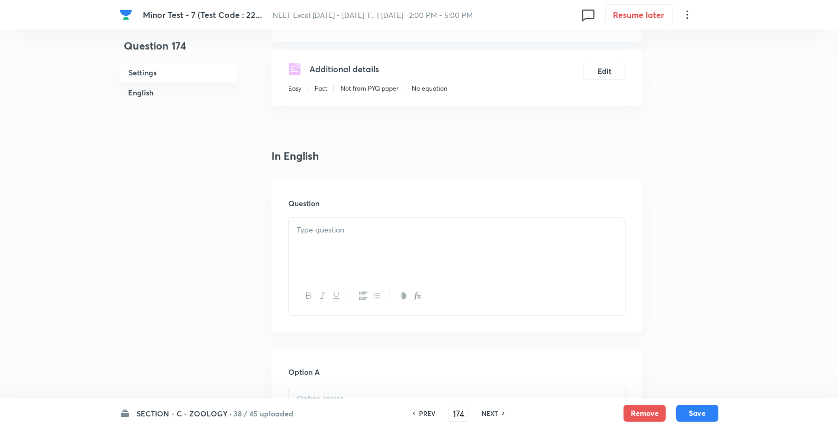
click at [336, 244] on div at bounding box center [457, 247] width 336 height 59
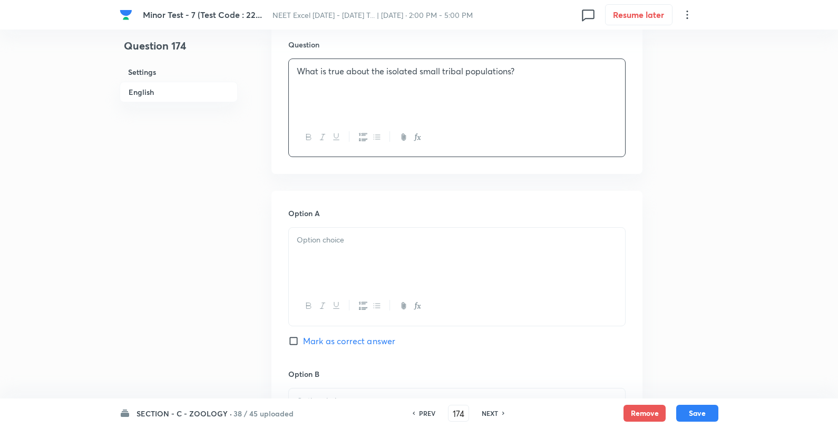
scroll to position [351, 0]
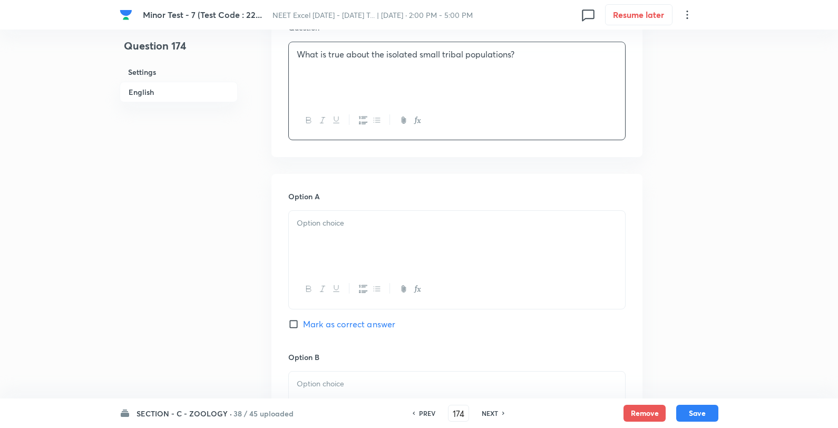
click at [319, 235] on div at bounding box center [457, 240] width 336 height 59
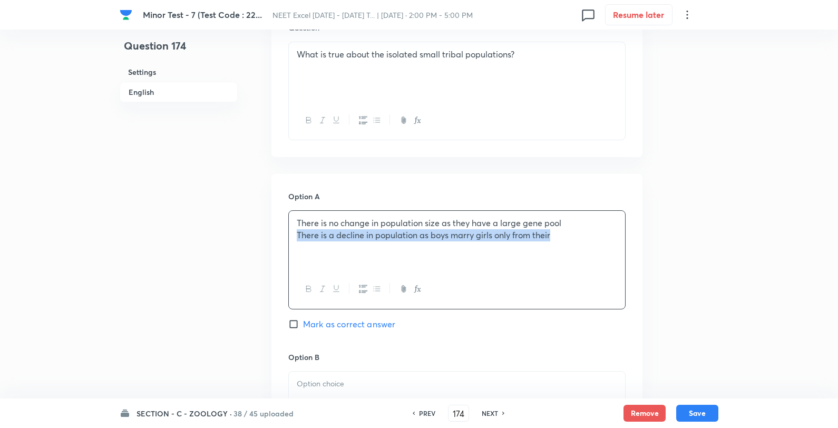
click at [295, 236] on div "There is no change in population size as they have a large gene pool There is a…" at bounding box center [457, 240] width 336 height 59
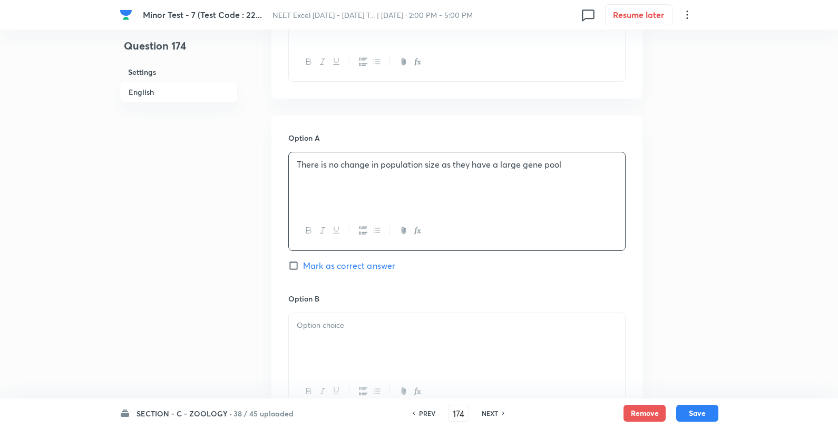
scroll to position [527, 0]
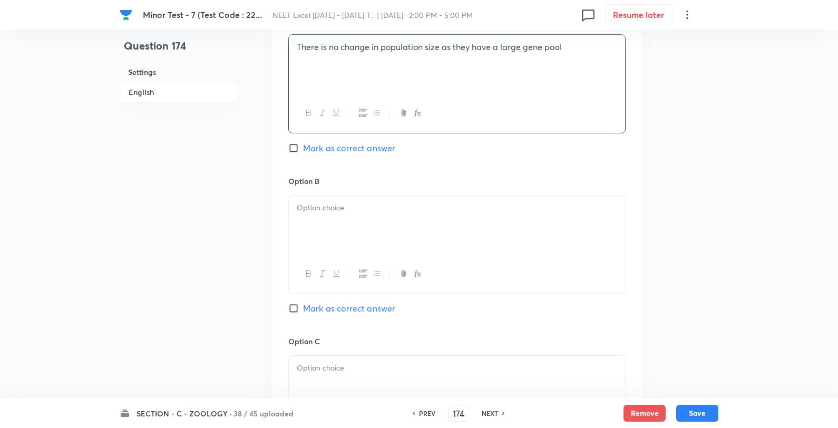
click at [315, 227] on div at bounding box center [457, 225] width 336 height 59
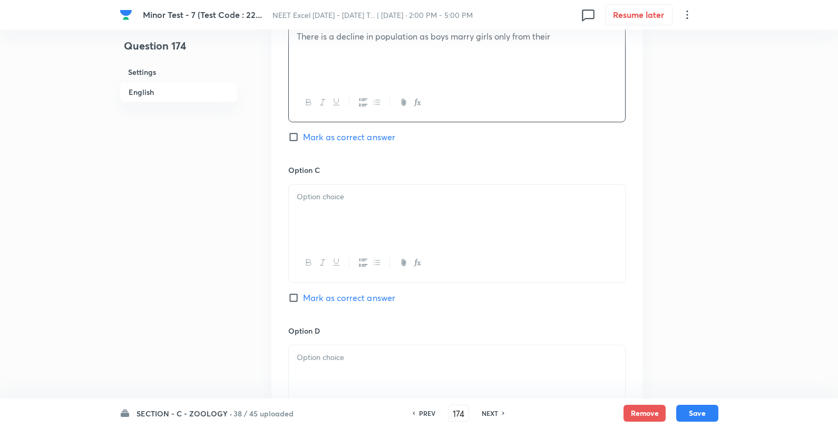
scroll to position [703, 0]
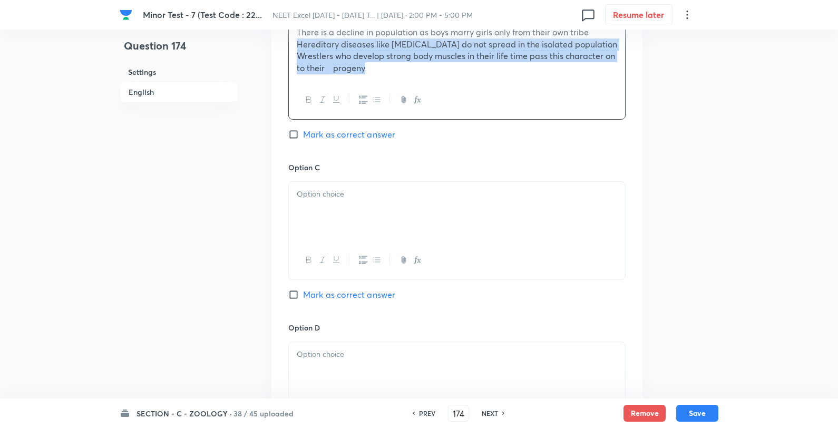
click at [293, 44] on div "There is a decline in population as boys marry girls only from their own tribe …" at bounding box center [457, 50] width 336 height 61
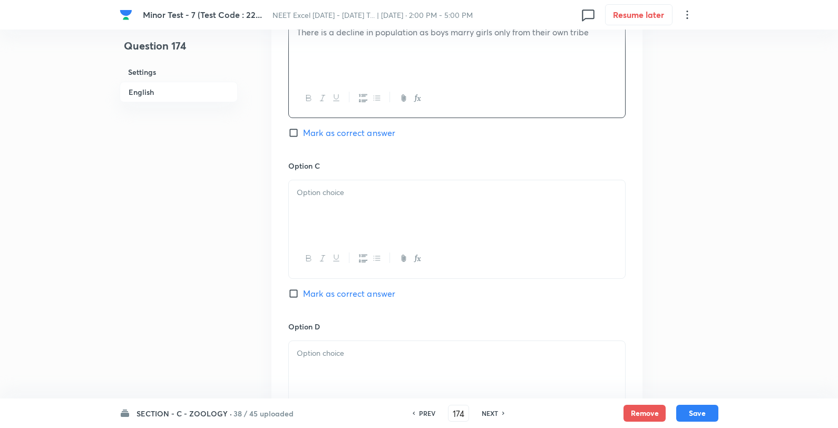
click at [320, 205] on div at bounding box center [457, 209] width 336 height 59
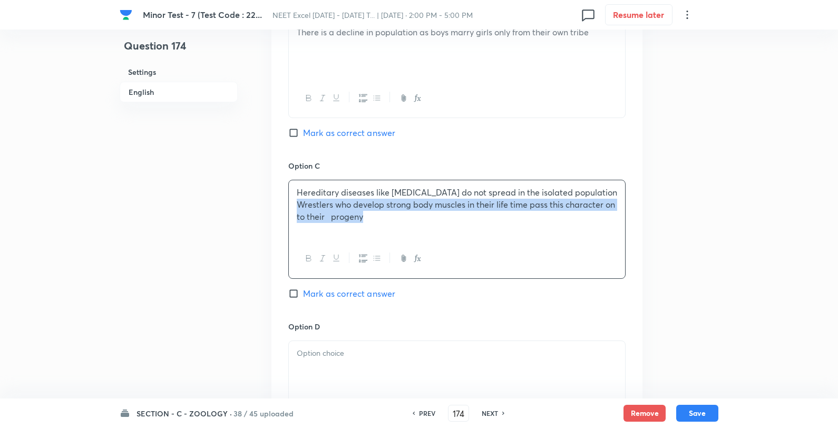
click at [294, 206] on div "Hereditary diseases like colour blindness do not spread in the isolated populat…" at bounding box center [457, 209] width 336 height 59
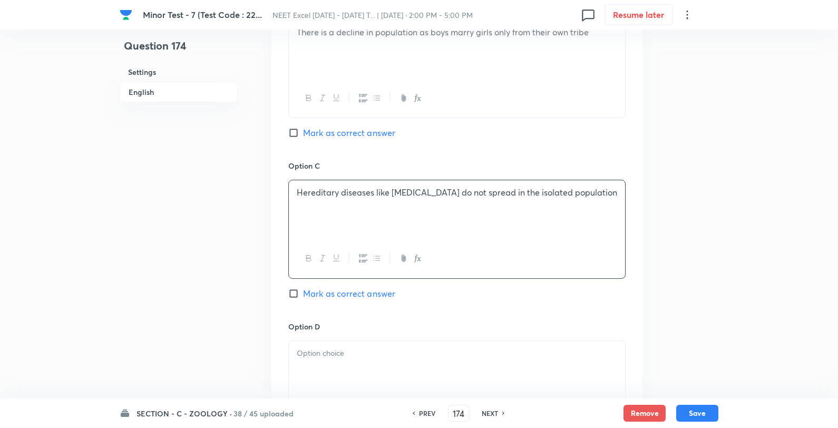
drag, startPoint x: 305, startPoint y: 355, endPoint x: 318, endPoint y: 355, distance: 13.7
click at [304, 355] on p at bounding box center [457, 353] width 320 height 12
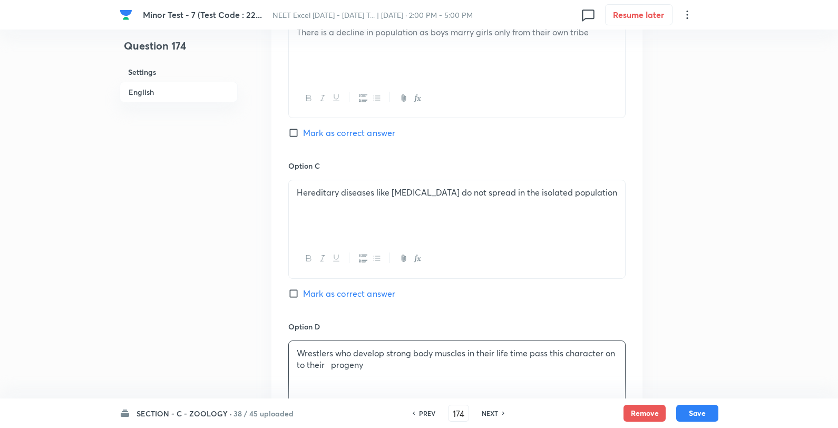
click at [351, 135] on span "Mark as correct answer" at bounding box center [349, 133] width 92 height 13
click at [303, 135] on input "Mark as correct answer" at bounding box center [295, 133] width 15 height 11
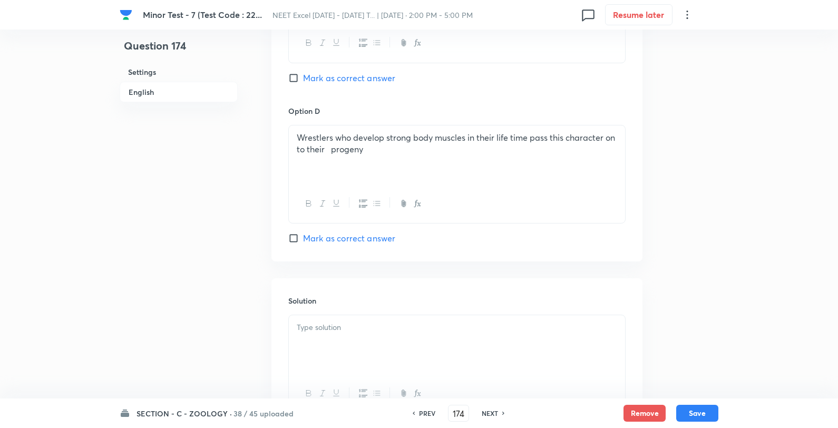
scroll to position [1015, 0]
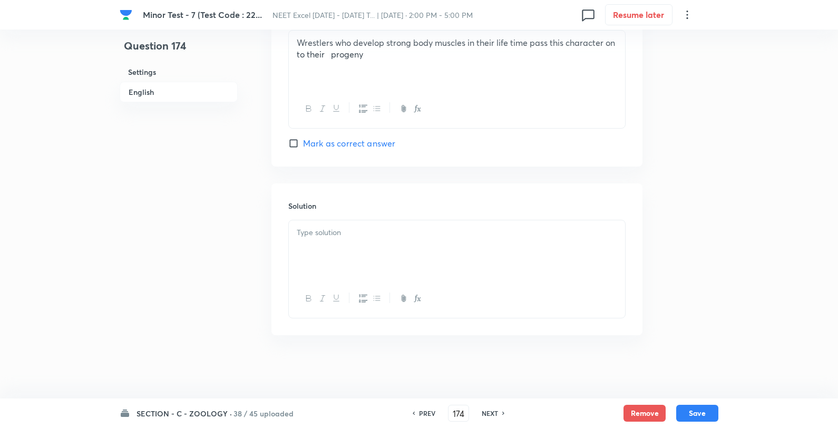
click at [359, 260] on div at bounding box center [457, 249] width 336 height 59
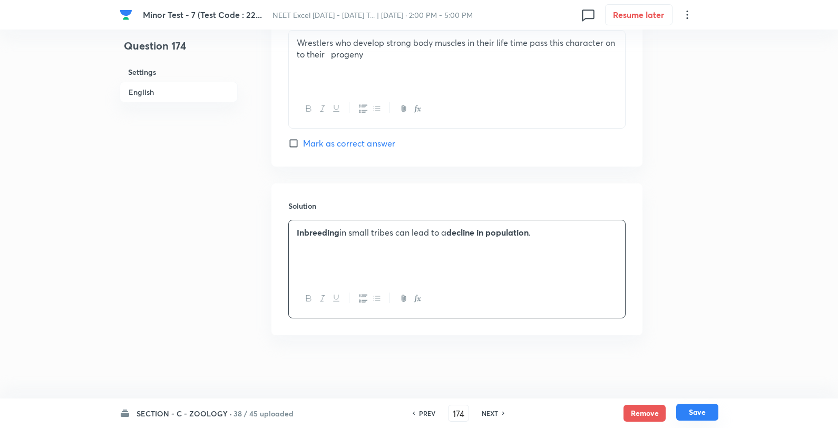
click at [691, 413] on button "Save" at bounding box center [697, 412] width 42 height 17
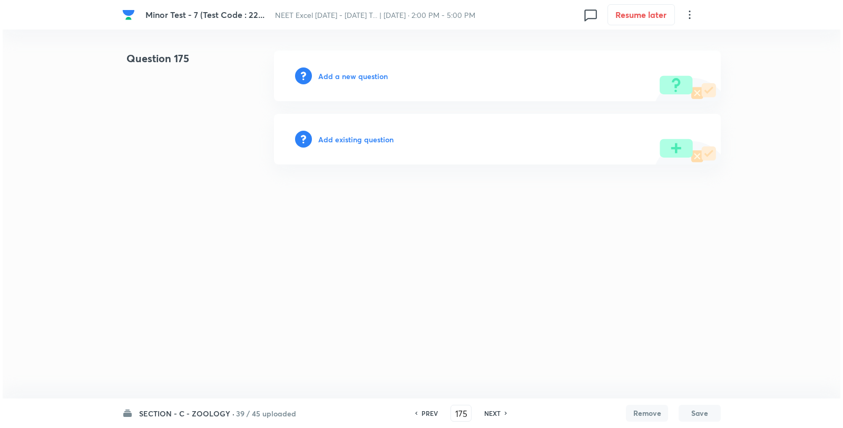
scroll to position [0, 0]
click at [338, 71] on h6 "Add a new question" at bounding box center [353, 76] width 70 height 11
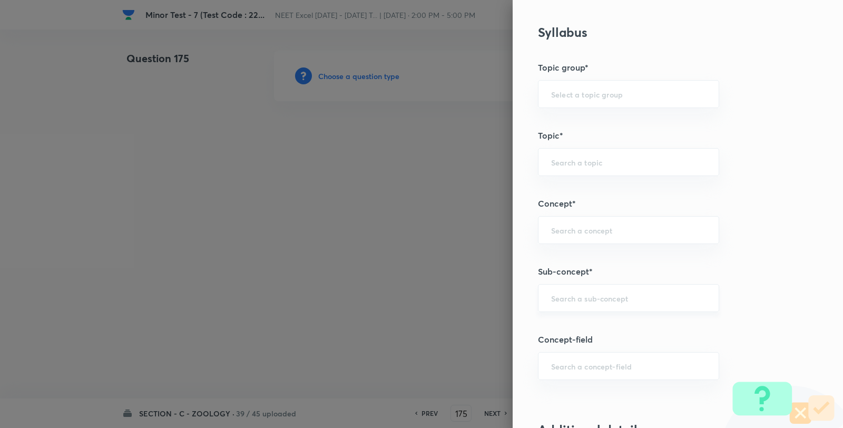
scroll to position [703, 0]
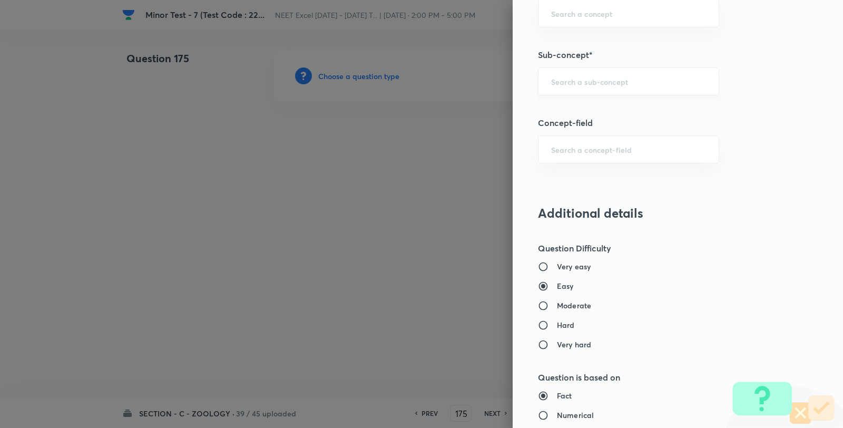
click at [595, 87] on div "​" at bounding box center [628, 81] width 181 height 28
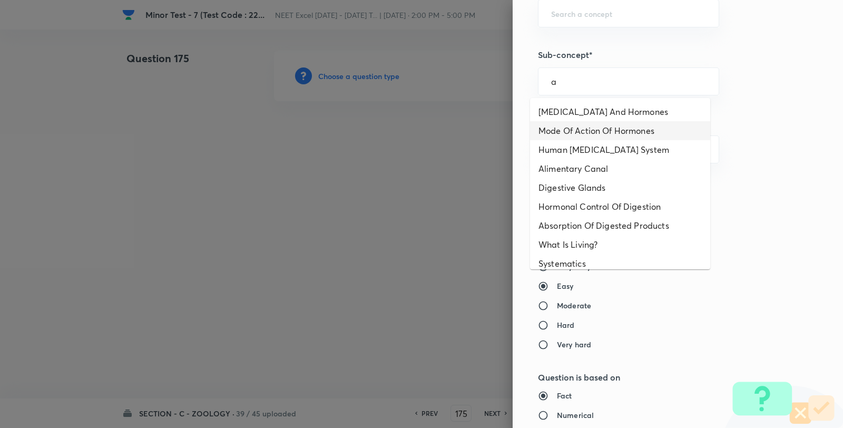
click at [577, 121] on li "Mode Of Action Of Hormones" at bounding box center [620, 130] width 180 height 19
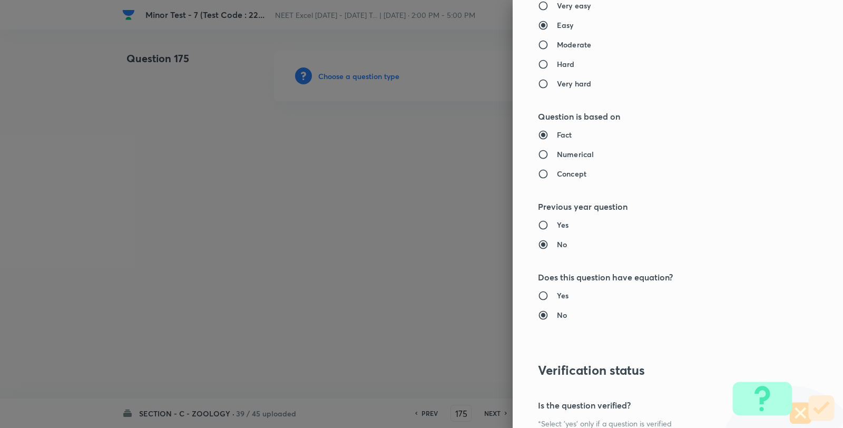
scroll to position [1080, 0]
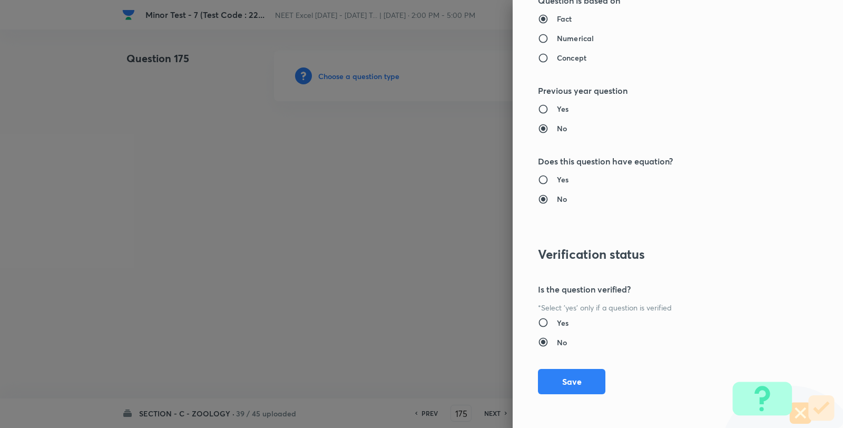
click at [562, 394] on div "Question settings Question type* Single choice correct Number of options* 2 3 4…" at bounding box center [678, 214] width 330 height 428
drag, startPoint x: 566, startPoint y: 381, endPoint x: 441, endPoint y: 281, distance: 159.8
click at [567, 378] on button "Save" at bounding box center [571, 381] width 67 height 25
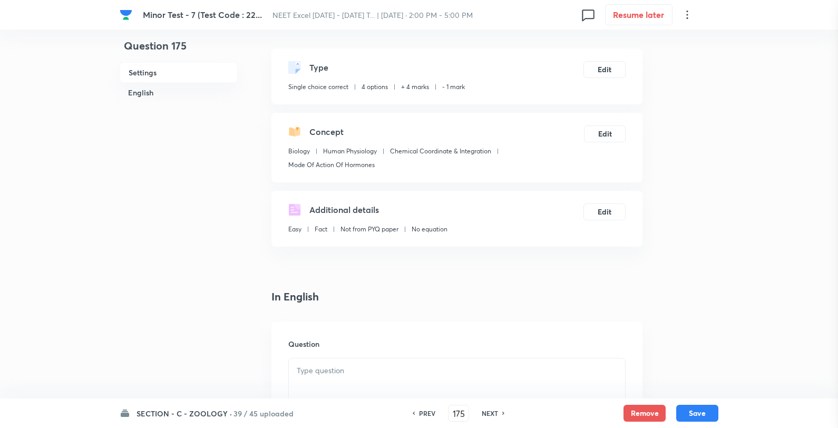
scroll to position [176, 0]
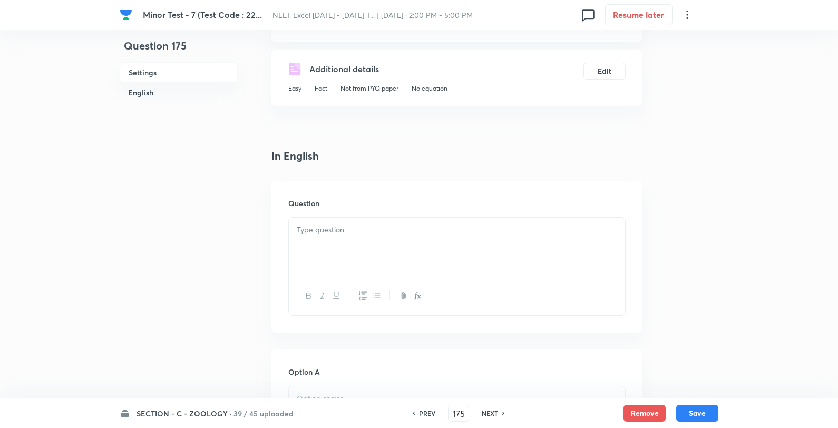
click at [355, 249] on div at bounding box center [457, 247] width 336 height 59
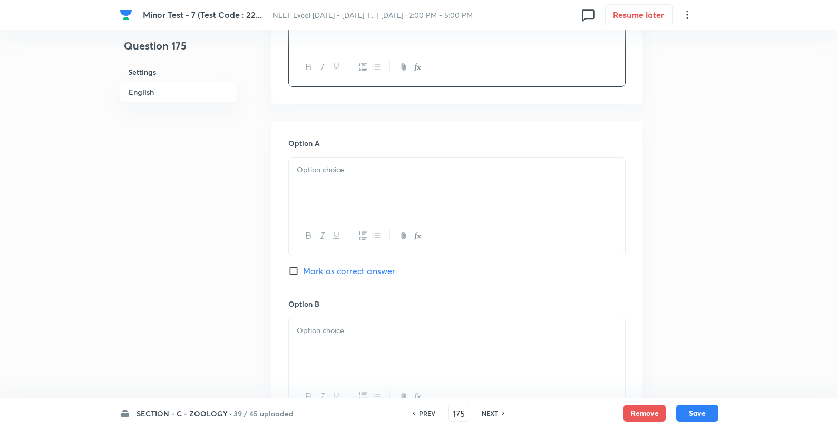
scroll to position [410, 0]
click at [356, 163] on p at bounding box center [457, 165] width 320 height 12
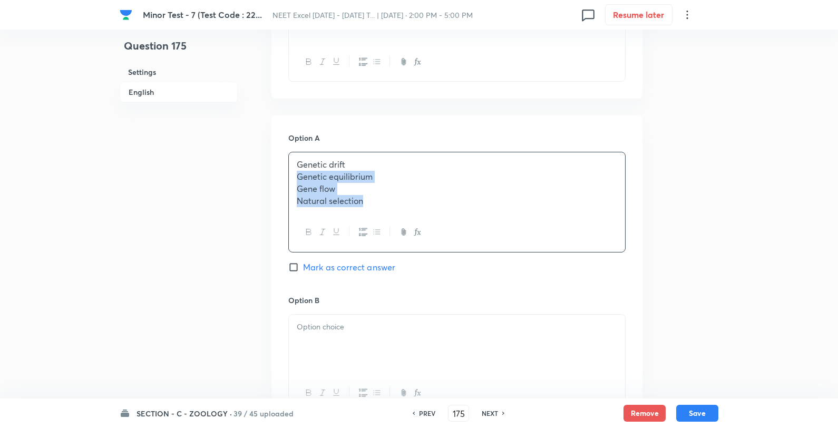
click at [380, 162] on p "Genetic drift" at bounding box center [457, 165] width 320 height 12
click at [357, 346] on div at bounding box center [457, 342] width 336 height 59
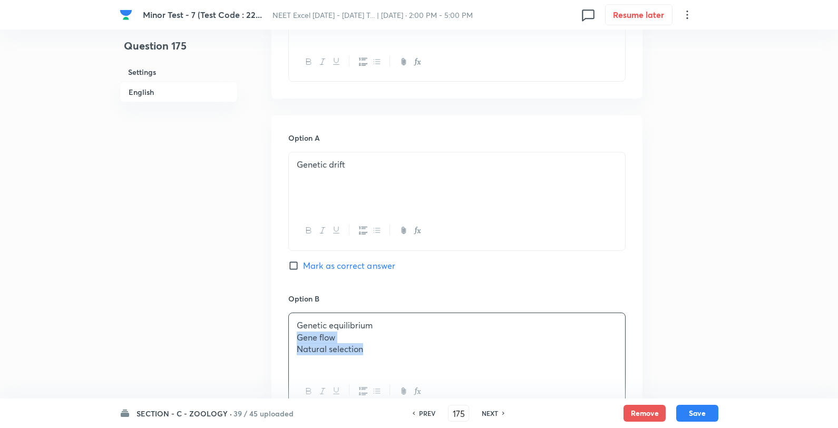
click at [417, 330] on p "Genetic equilibrium" at bounding box center [457, 325] width 320 height 12
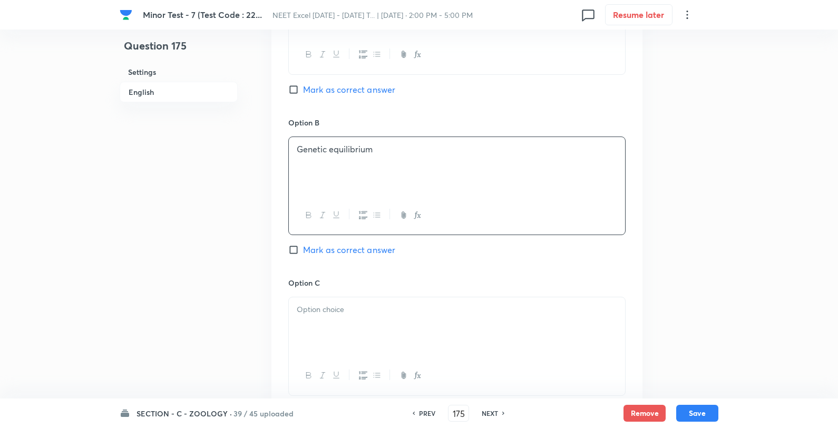
drag, startPoint x: 384, startPoint y: 318, endPoint x: 390, endPoint y: 315, distance: 6.9
click at [385, 318] on div at bounding box center [457, 326] width 336 height 59
click at [419, 307] on p "Gene flow" at bounding box center [457, 310] width 320 height 12
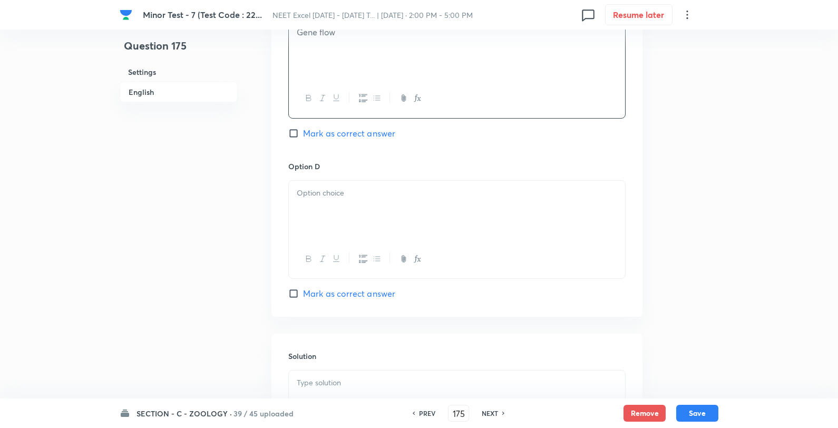
scroll to position [878, 0]
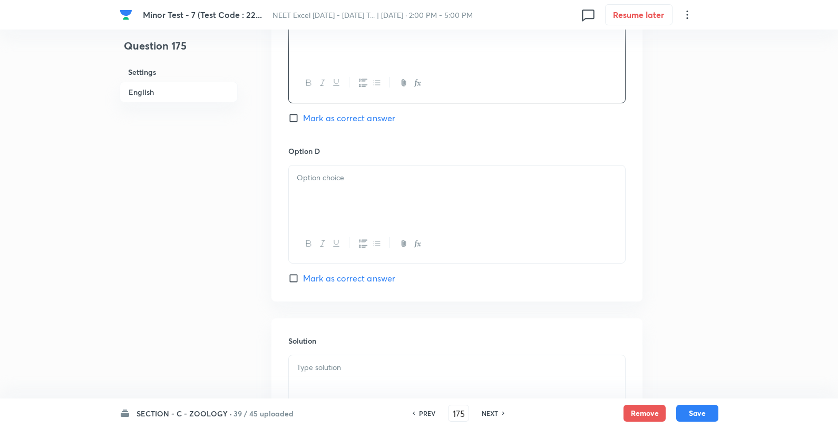
drag, startPoint x: 356, startPoint y: 250, endPoint x: 357, endPoint y: 217, distance: 33.2
click at [356, 246] on div at bounding box center [457, 244] width 336 height 38
click at [356, 212] on div at bounding box center [457, 195] width 336 height 59
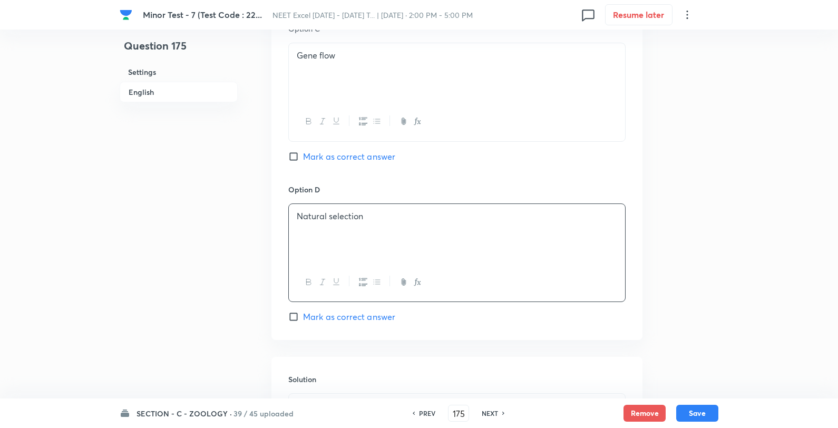
scroll to position [761, 0]
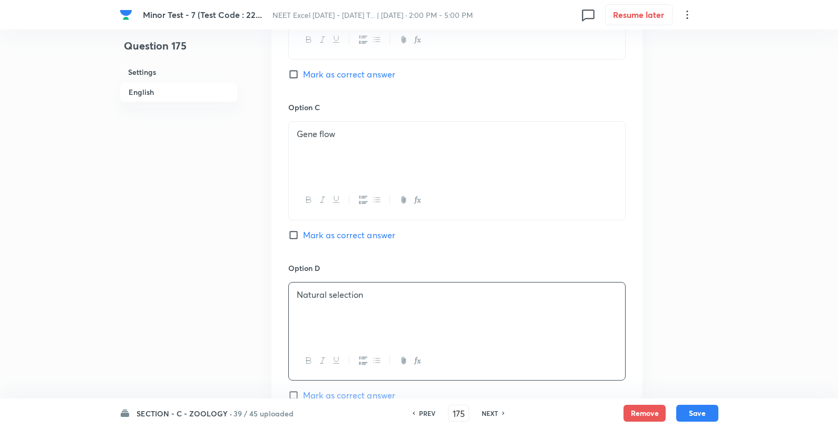
click at [347, 77] on span "Mark as correct answer" at bounding box center [349, 74] width 92 height 13
click at [303, 77] on input "Mark as correct answer" at bounding box center [295, 74] width 15 height 11
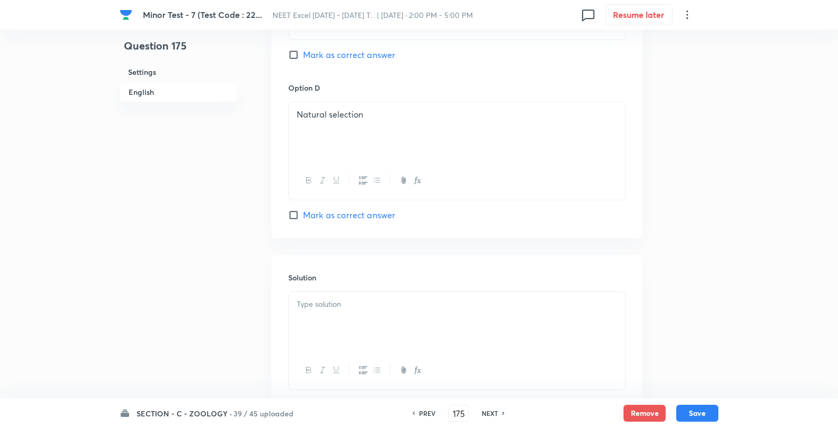
scroll to position [1015, 0]
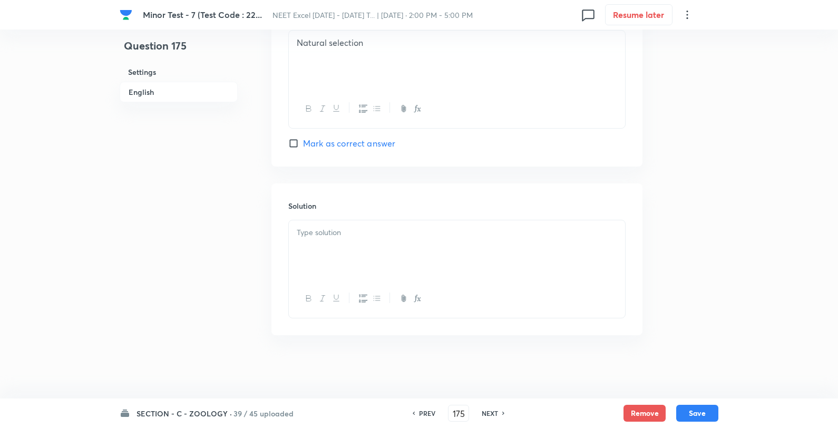
click at [346, 236] on p at bounding box center [457, 233] width 320 height 12
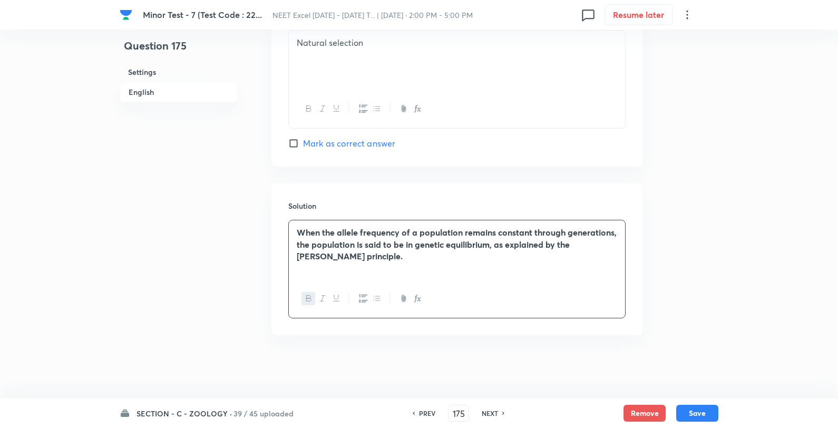
click at [307, 298] on icon "button" at bounding box center [309, 298] width 8 height 8
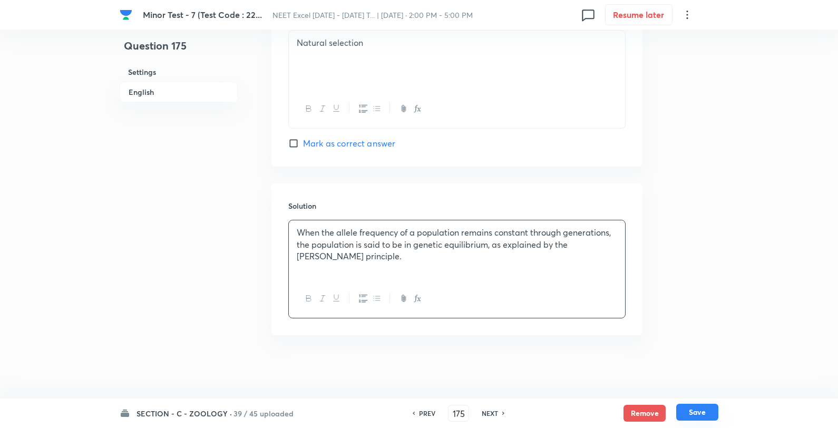
click at [702, 411] on button "Save" at bounding box center [697, 412] width 42 height 17
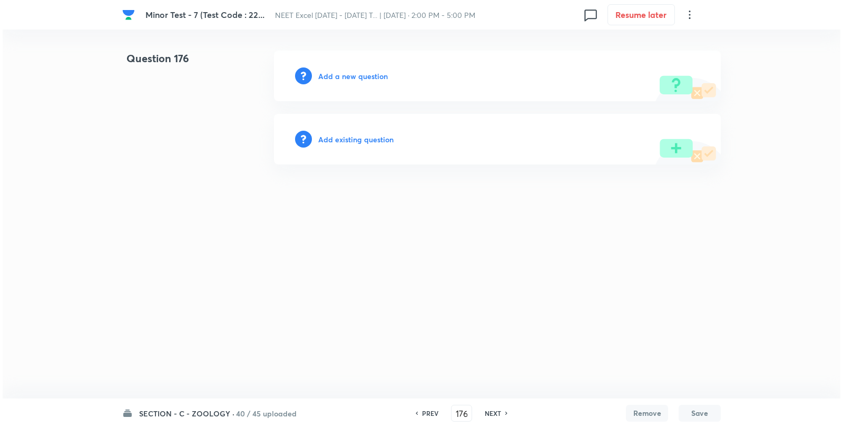
scroll to position [0, 0]
click at [365, 82] on div "Add a new question" at bounding box center [497, 76] width 447 height 51
click at [367, 78] on h6 "Add a new question" at bounding box center [353, 76] width 70 height 11
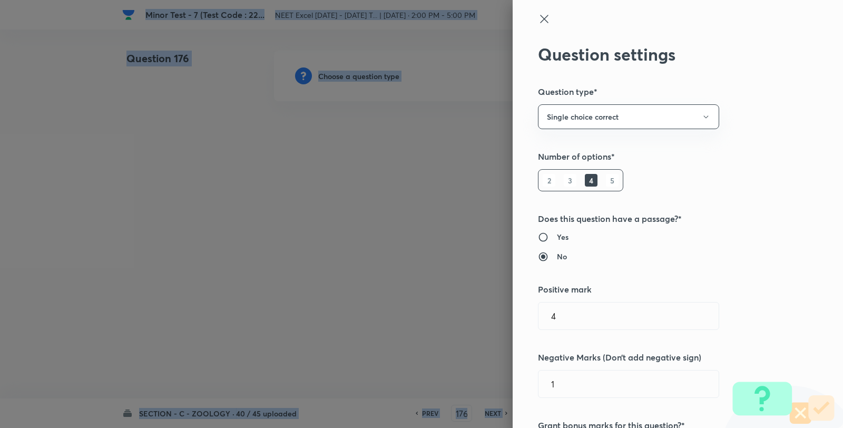
click at [367, 78] on div at bounding box center [421, 214] width 843 height 428
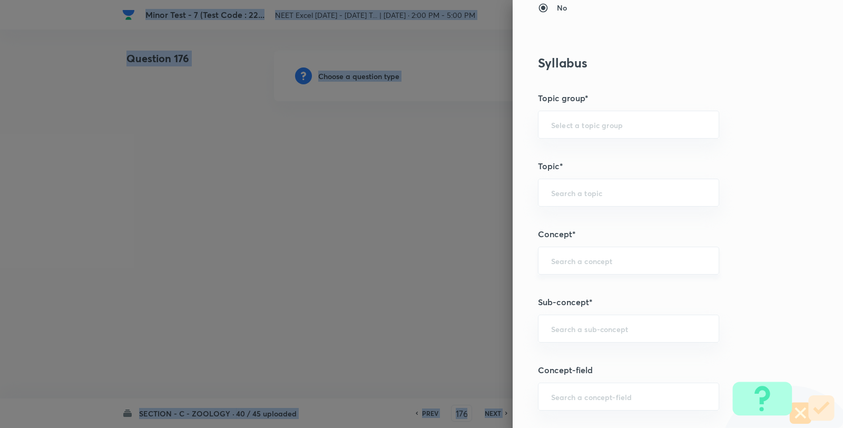
scroll to position [527, 0]
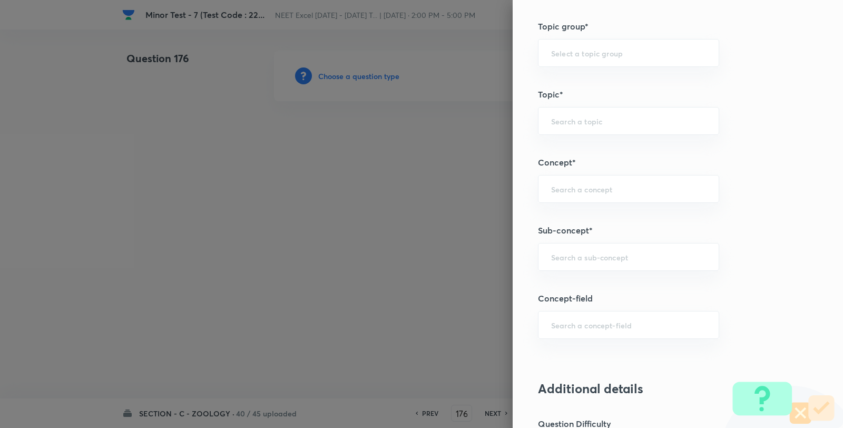
click at [573, 275] on div "Question settings Question type* Single choice correct Number of options* 2 3 4…" at bounding box center [678, 214] width 330 height 428
click at [582, 253] on input "text" at bounding box center [628, 257] width 155 height 10
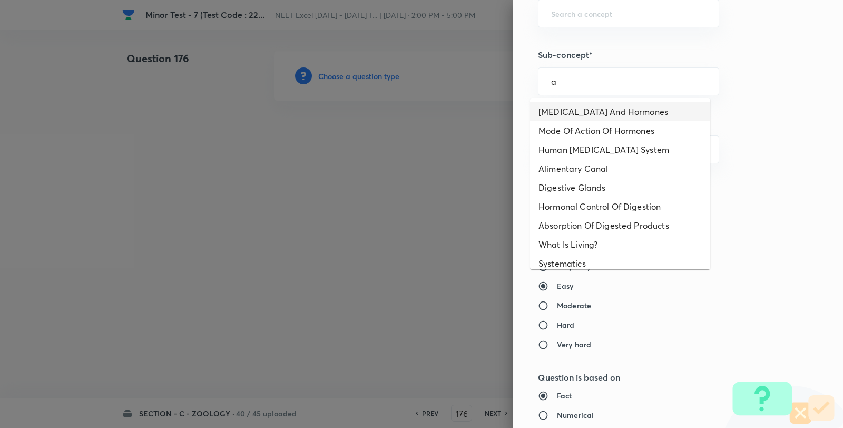
click at [572, 110] on li "Endocrine Glands And Hormones" at bounding box center [620, 111] width 180 height 19
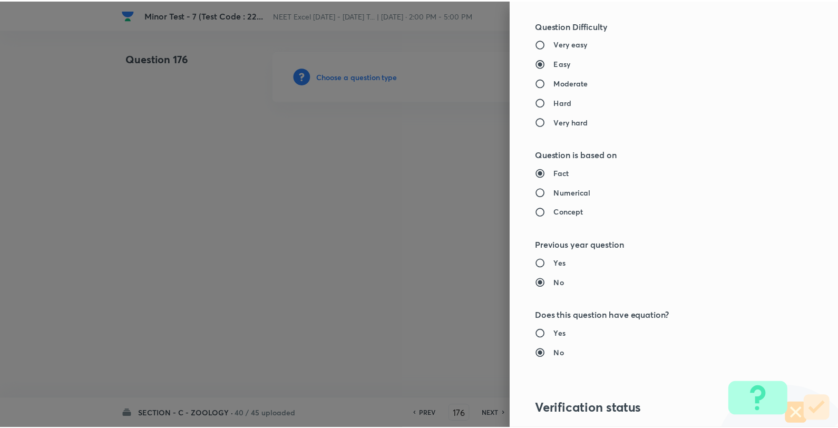
scroll to position [1080, 0]
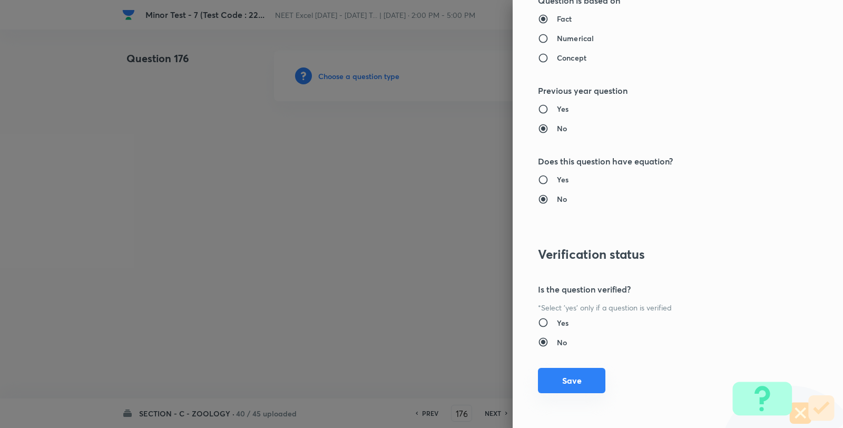
drag, startPoint x: 577, startPoint y: 371, endPoint x: 503, endPoint y: 324, distance: 87.6
click at [577, 371] on button "Save" at bounding box center [571, 381] width 67 height 25
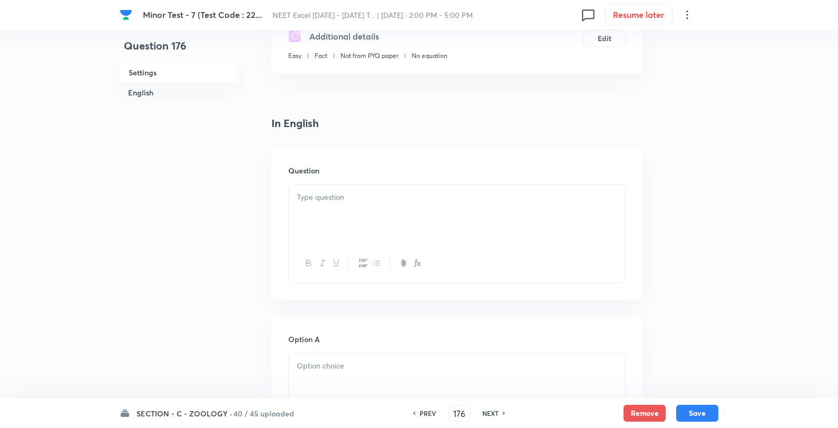
scroll to position [234, 0]
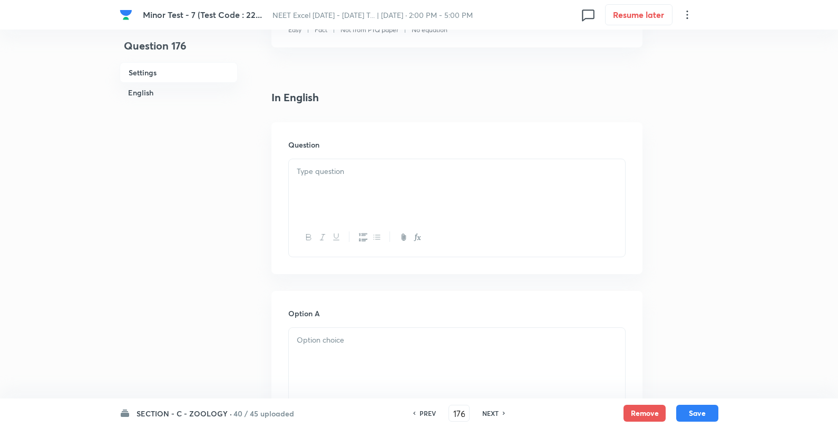
click at [343, 198] on div at bounding box center [457, 188] width 336 height 59
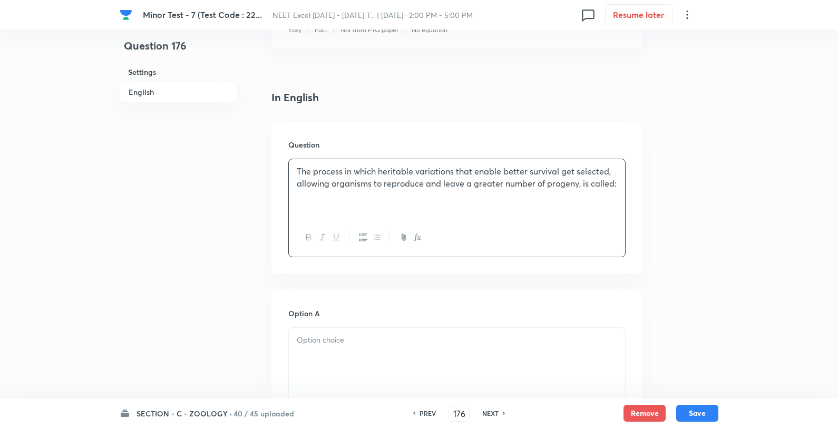
scroll to position [410, 0]
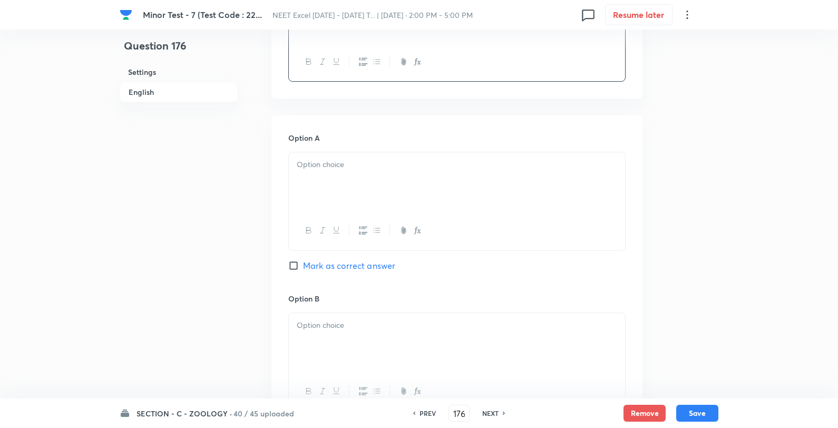
click at [330, 166] on p at bounding box center [457, 165] width 320 height 12
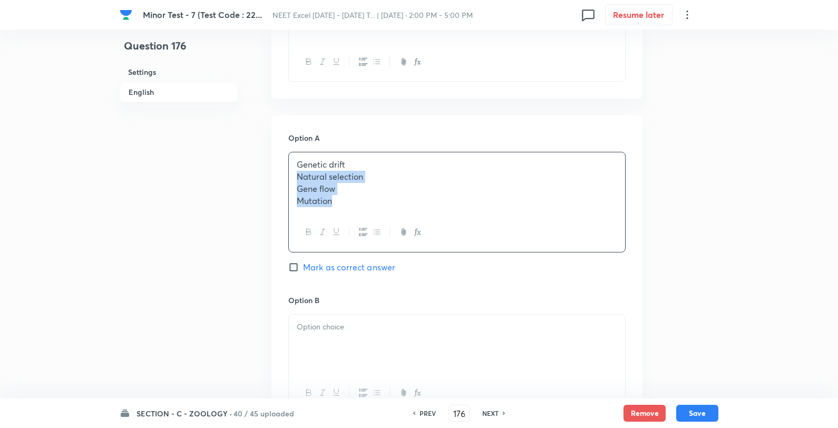
click at [394, 167] on p "Genetic drift" at bounding box center [457, 165] width 320 height 12
click at [354, 334] on div at bounding box center [457, 342] width 336 height 59
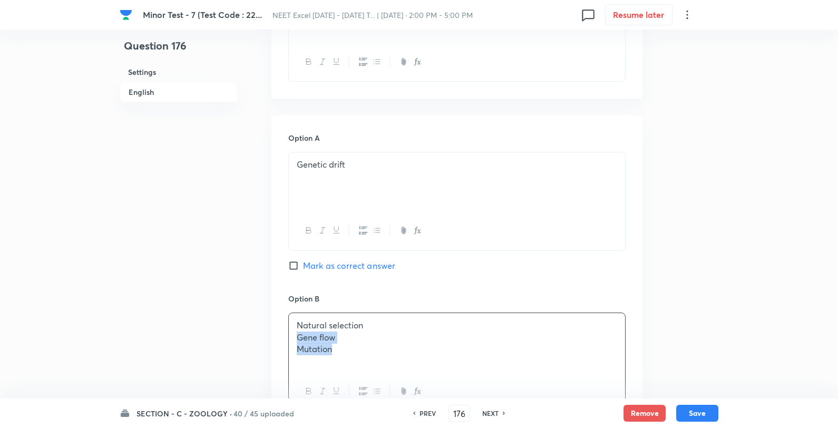
click at [395, 322] on p "Natural selection" at bounding box center [457, 325] width 320 height 12
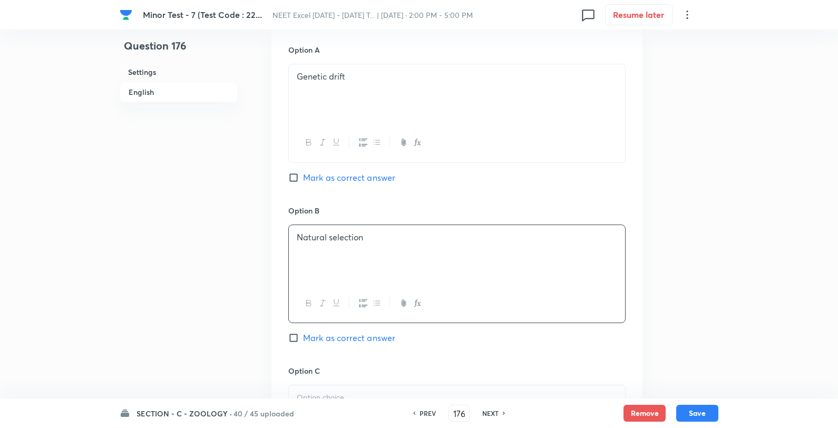
scroll to position [644, 0]
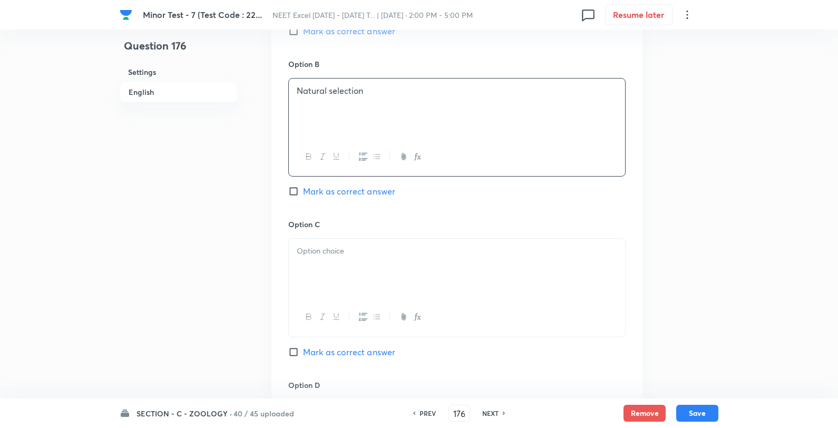
click at [334, 192] on span "Mark as correct answer" at bounding box center [349, 191] width 92 height 13
click at [303, 192] on input "Mark as correct answer" at bounding box center [295, 191] width 15 height 11
drag, startPoint x: 324, startPoint y: 298, endPoint x: 407, endPoint y: 273, distance: 87.2
click at [324, 299] on div at bounding box center [456, 287] width 337 height 99
click at [421, 256] on p "Gene flow" at bounding box center [457, 251] width 320 height 12
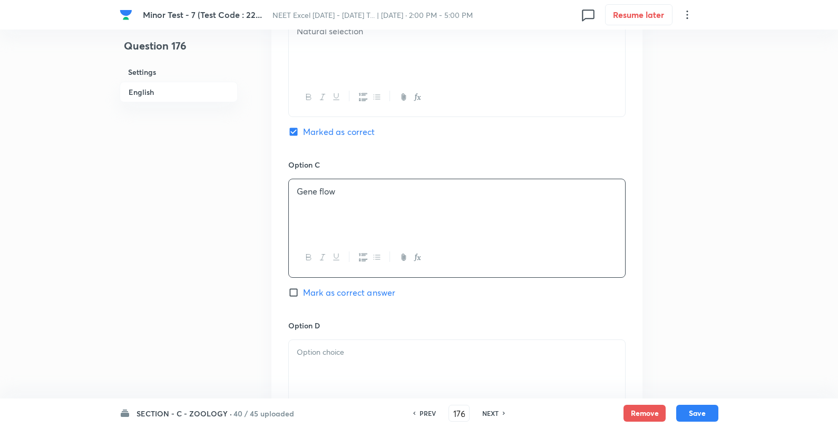
scroll to position [820, 0]
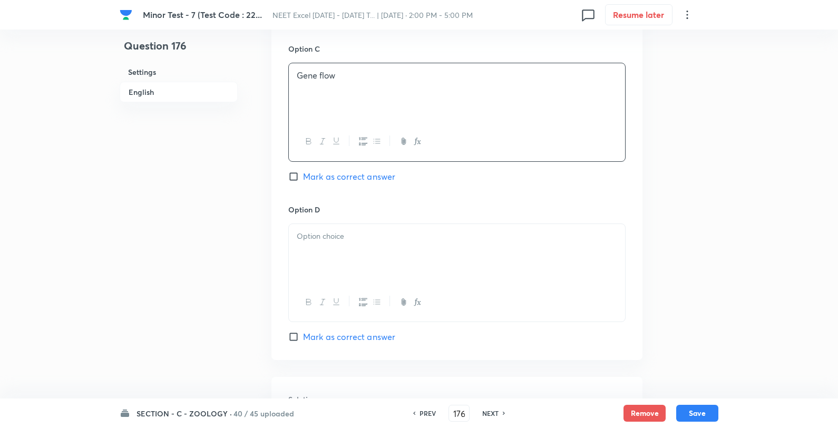
click at [333, 245] on div at bounding box center [457, 253] width 336 height 59
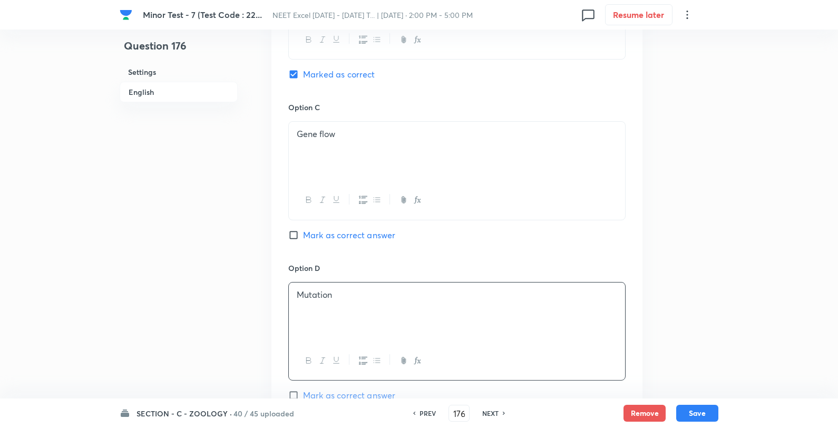
scroll to position [1015, 0]
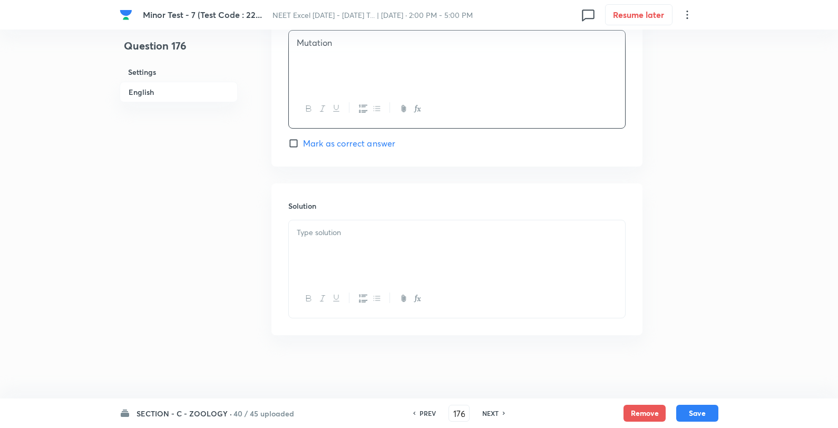
click at [313, 246] on div at bounding box center [457, 249] width 336 height 59
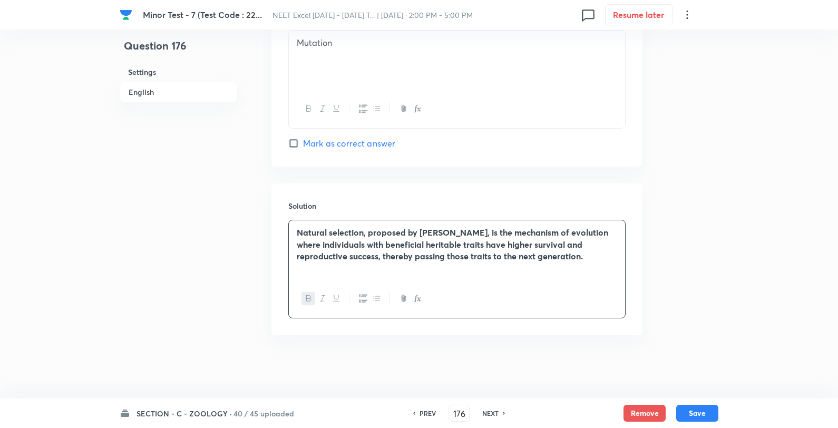
click at [305, 298] on icon "button" at bounding box center [309, 298] width 8 height 8
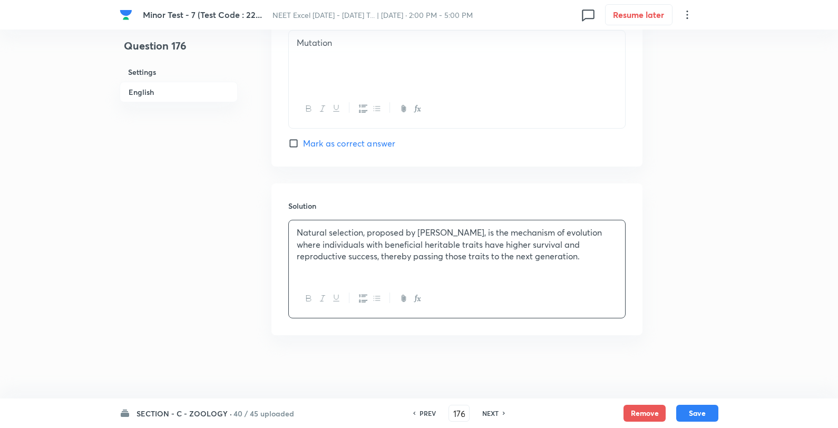
click at [694, 423] on div "SECTION - C - ZOOLOGY · 40 / 45 uploaded PREV 176 ​ NEXT Remove Save" at bounding box center [419, 413] width 599 height 30
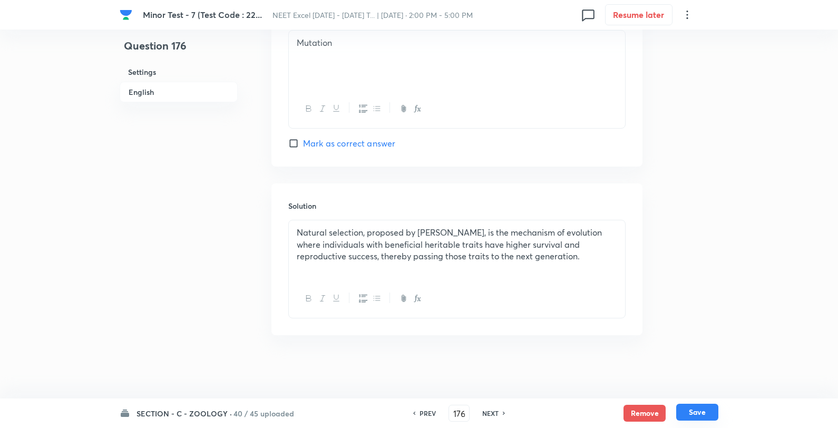
click at [707, 410] on button "Save" at bounding box center [697, 412] width 42 height 17
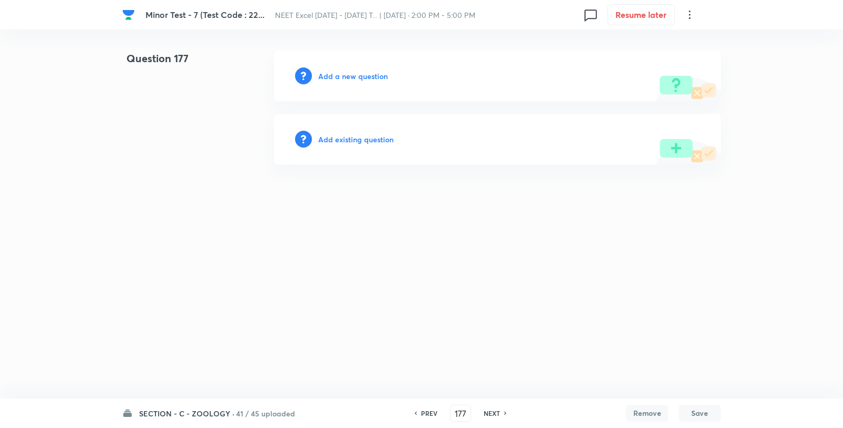
drag, startPoint x: 346, startPoint y: 58, endPoint x: 340, endPoint y: 76, distance: 19.5
click at [345, 63] on div "Add a new question" at bounding box center [497, 76] width 447 height 51
click at [340, 76] on h6 "Add a new question" at bounding box center [353, 76] width 70 height 11
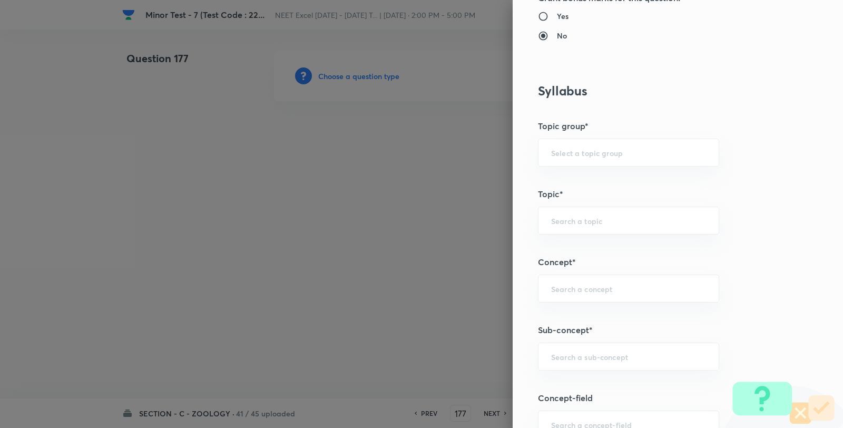
scroll to position [586, 0]
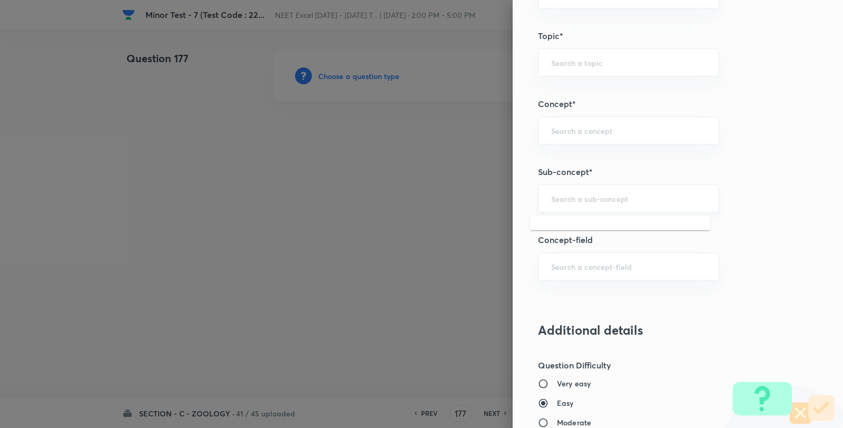
click at [597, 202] on input "text" at bounding box center [628, 198] width 155 height 10
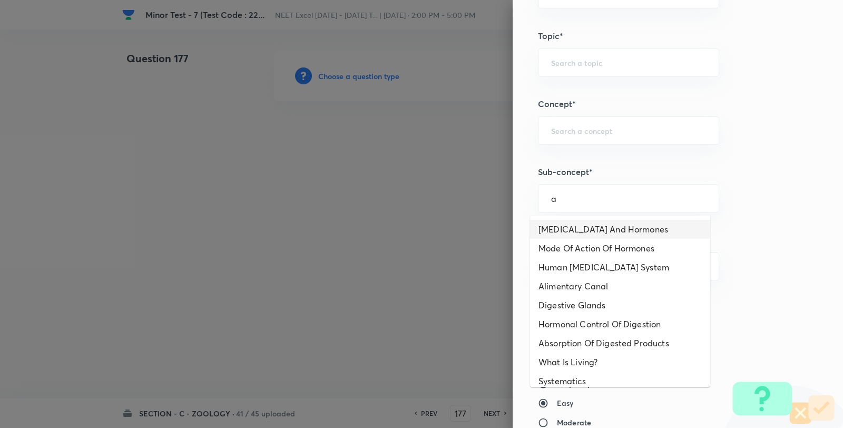
click at [562, 225] on li "Endocrine Glands And Hormones" at bounding box center [620, 229] width 180 height 19
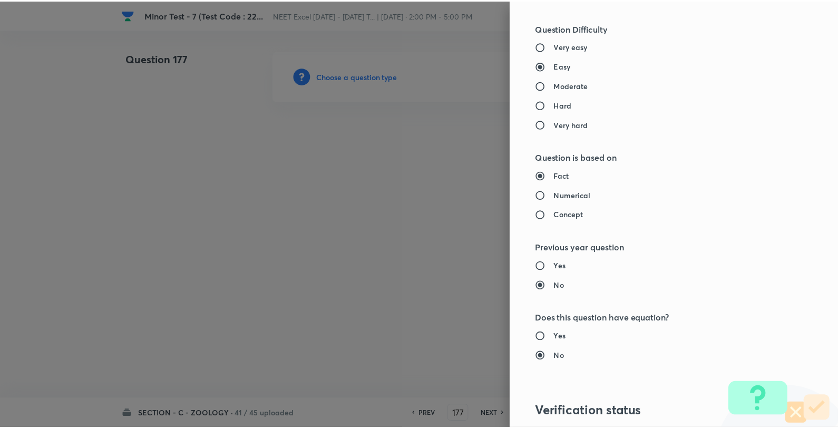
scroll to position [1080, 0]
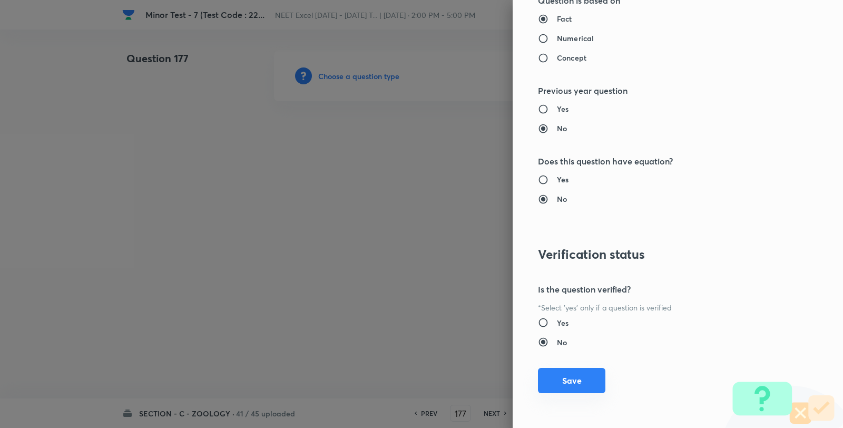
click at [580, 371] on button "Save" at bounding box center [571, 380] width 67 height 25
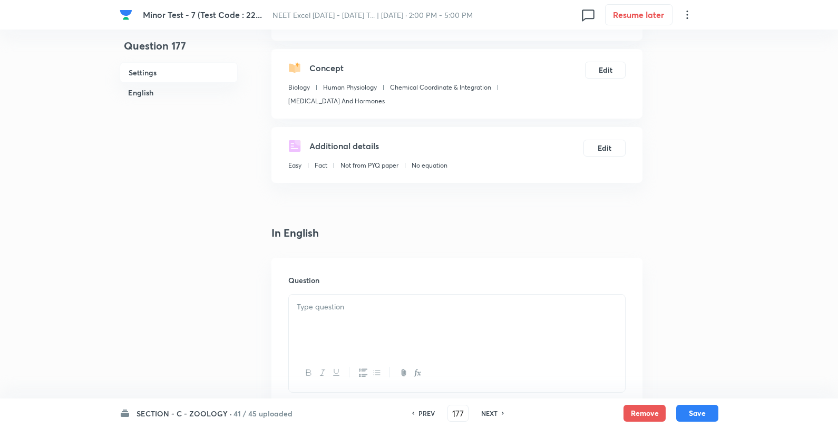
scroll to position [117, 0]
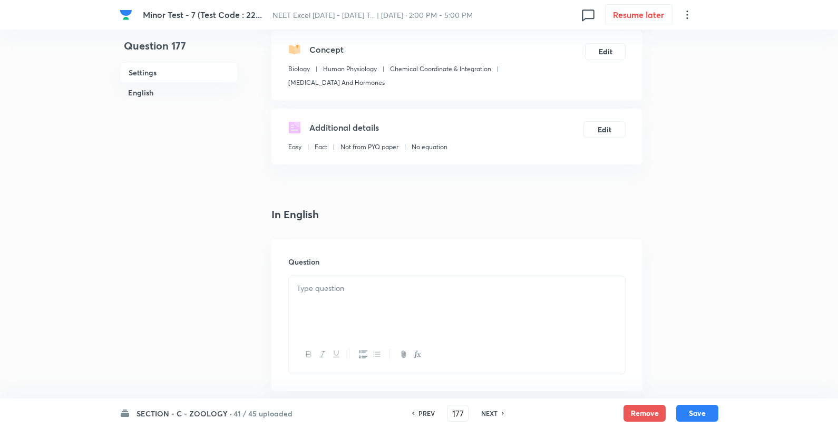
click at [377, 306] on div at bounding box center [457, 305] width 336 height 59
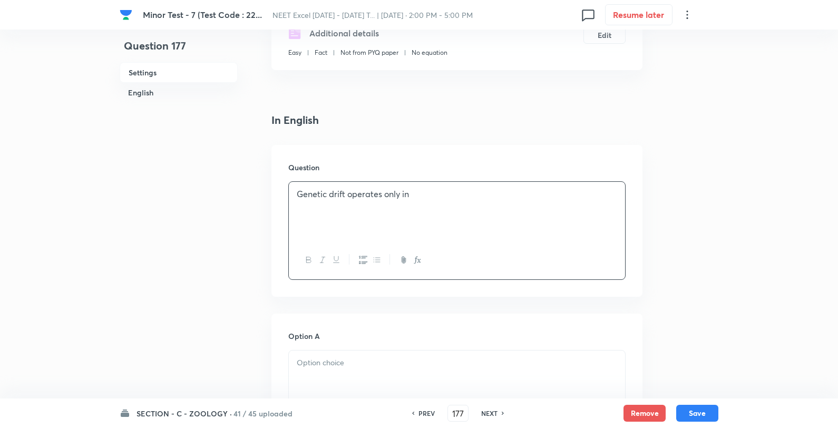
scroll to position [351, 0]
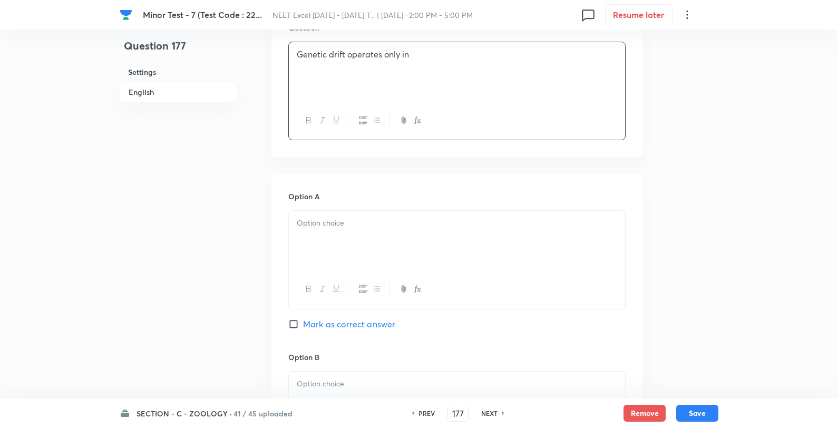
drag, startPoint x: 331, startPoint y: 233, endPoint x: 381, endPoint y: 226, distance: 50.6
click at [337, 233] on div at bounding box center [457, 240] width 336 height 59
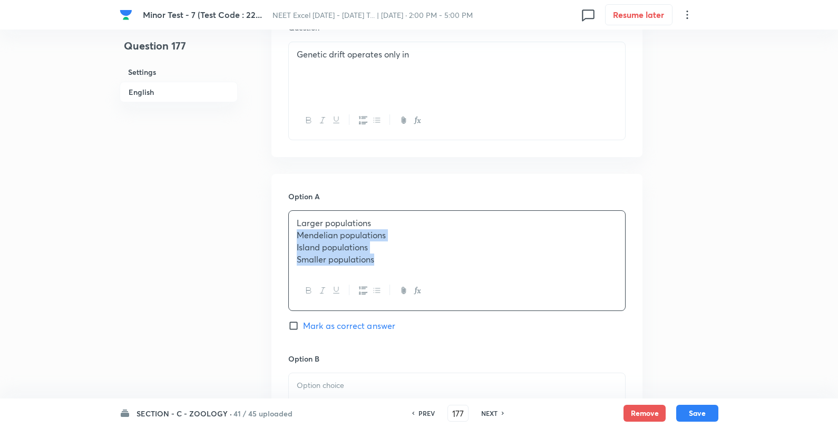
click at [433, 217] on p "Larger populations" at bounding box center [457, 223] width 320 height 12
click at [324, 61] on div "Genetic drift operates only in" at bounding box center [457, 71] width 336 height 59
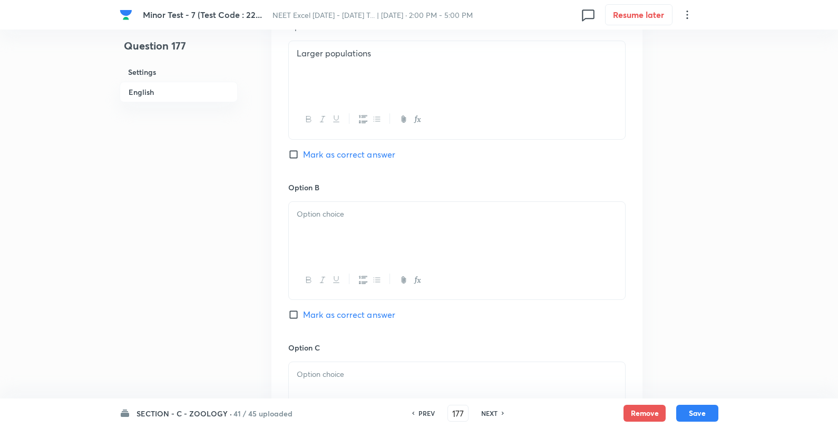
scroll to position [527, 0]
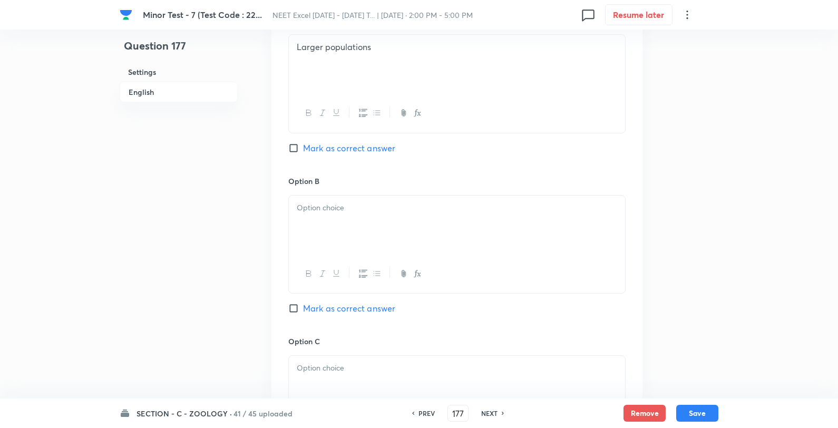
drag, startPoint x: 364, startPoint y: 230, endPoint x: 437, endPoint y: 199, distance: 80.3
click at [365, 229] on div at bounding box center [457, 225] width 336 height 59
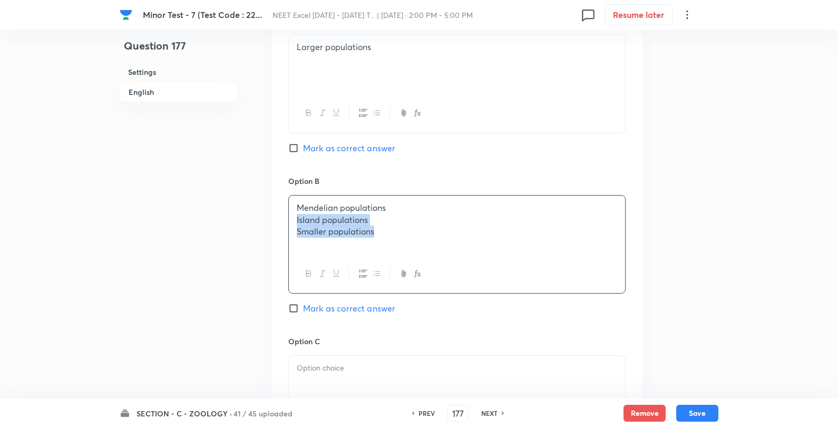
click at [438, 198] on div "Mendelian populations Island populations Smaller populations" at bounding box center [457, 225] width 336 height 59
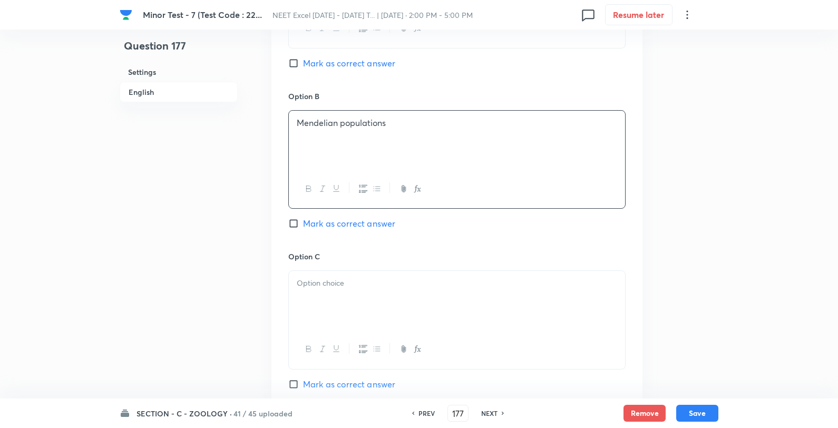
scroll to position [703, 0]
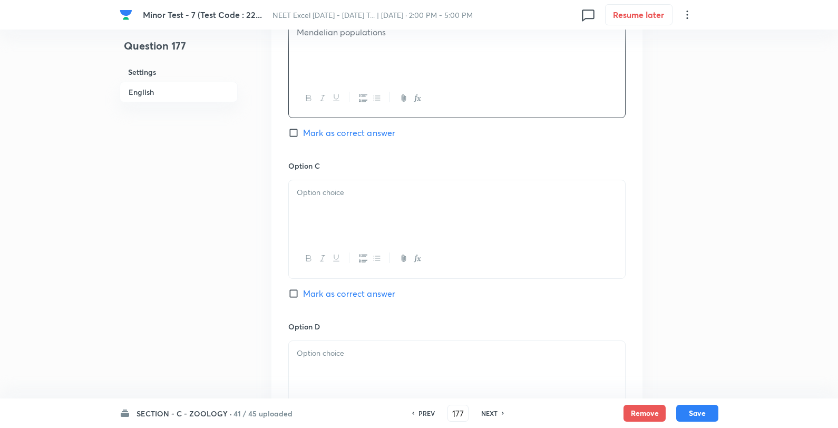
drag, startPoint x: 370, startPoint y: 200, endPoint x: 383, endPoint y: 199, distance: 12.7
click at [369, 200] on div at bounding box center [457, 209] width 336 height 59
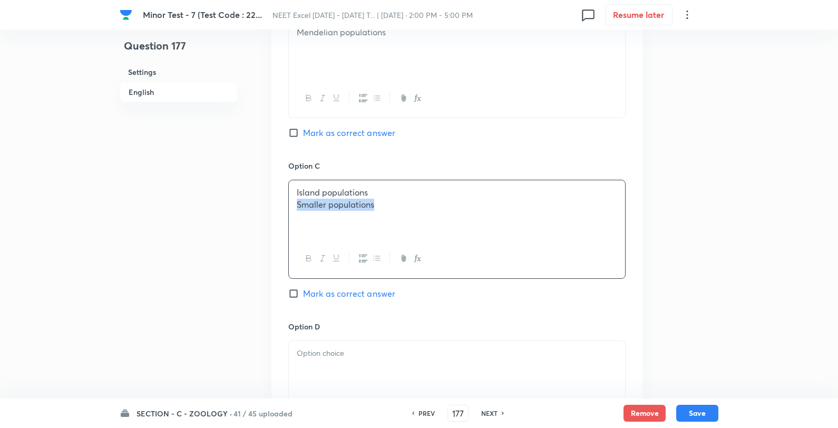
click at [433, 192] on p "Island populations" at bounding box center [457, 193] width 320 height 12
click at [350, 352] on p at bounding box center [457, 353] width 320 height 12
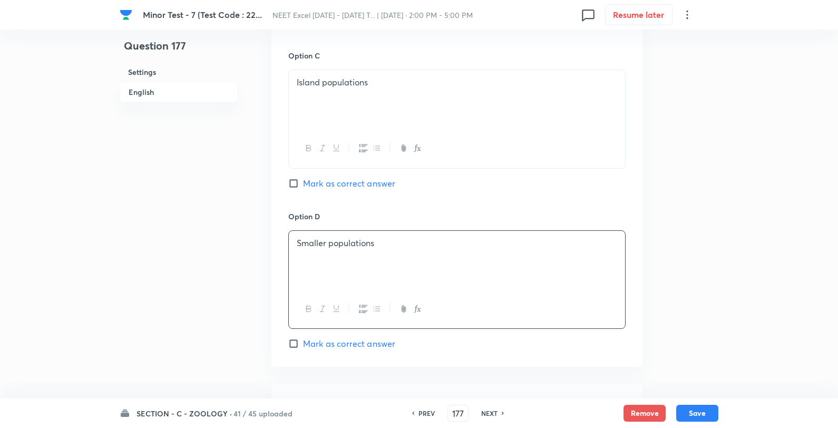
scroll to position [820, 0]
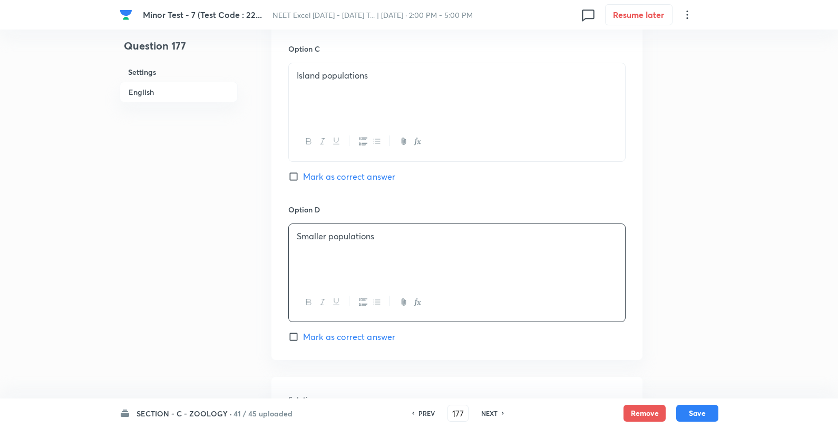
click at [330, 337] on span "Mark as correct answer" at bounding box center [349, 336] width 92 height 13
click at [303, 337] on input "Mark as correct answer" at bounding box center [295, 337] width 15 height 11
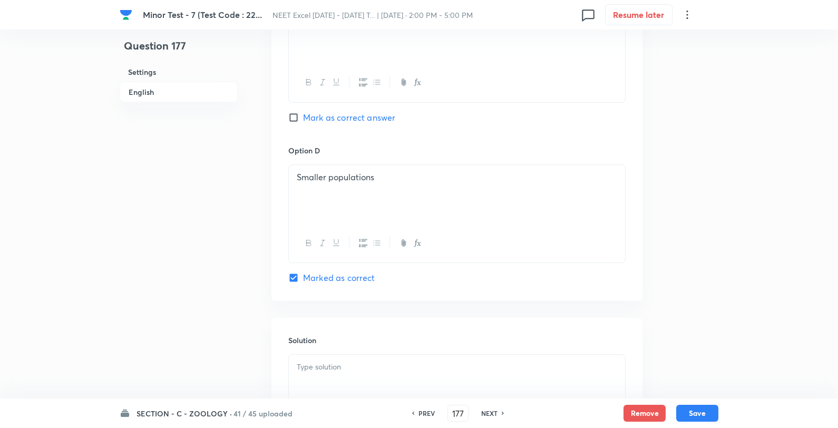
scroll to position [995, 0]
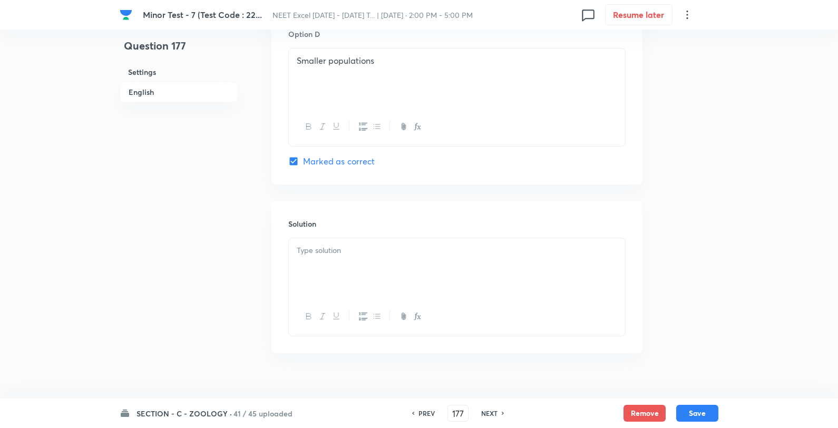
click at [325, 285] on div at bounding box center [457, 267] width 336 height 59
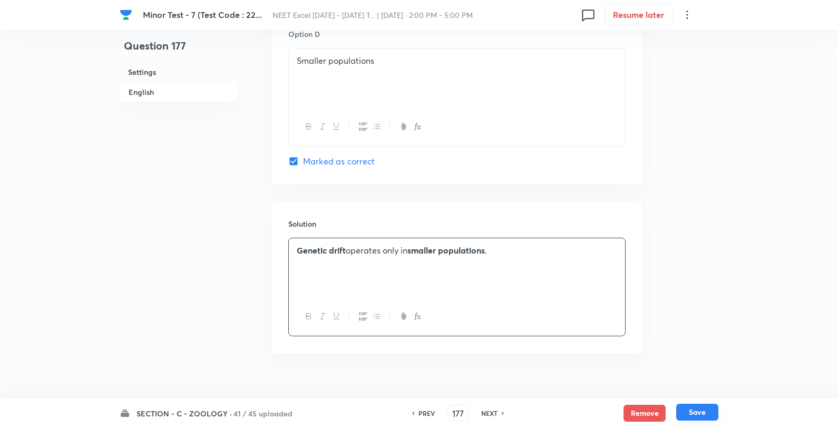
click at [692, 417] on button "Save" at bounding box center [697, 412] width 42 height 17
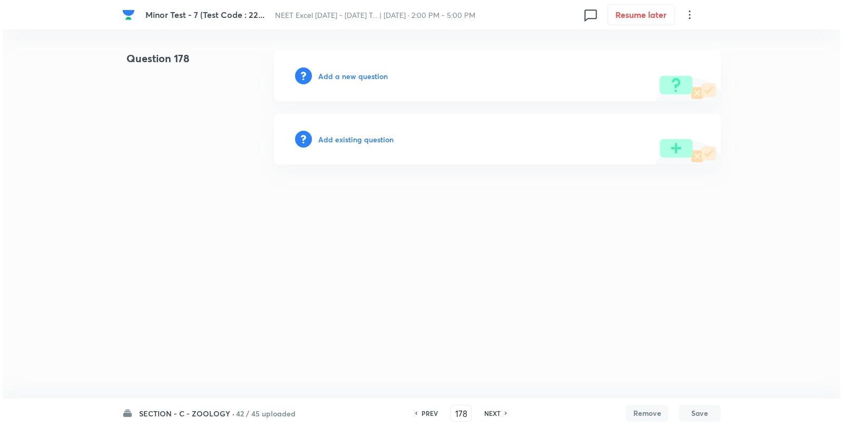
scroll to position [0, 0]
click at [363, 73] on h6 "Add a new question" at bounding box center [353, 76] width 70 height 11
click at [363, 73] on h6 "Choose a question type" at bounding box center [358, 76] width 81 height 11
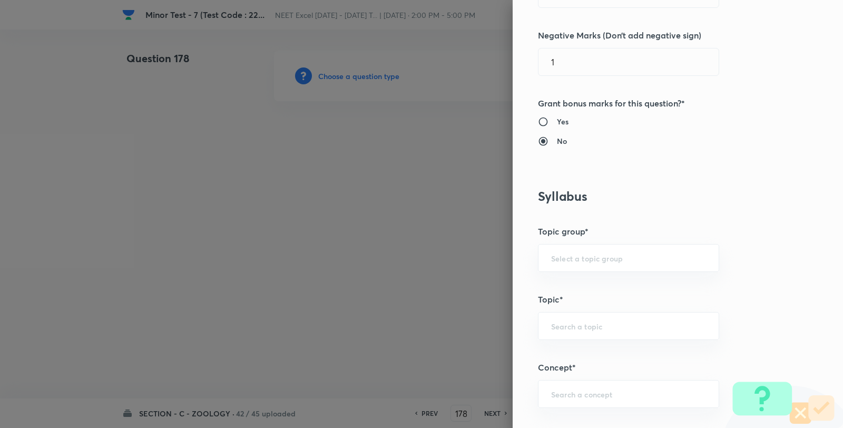
scroll to position [703, 0]
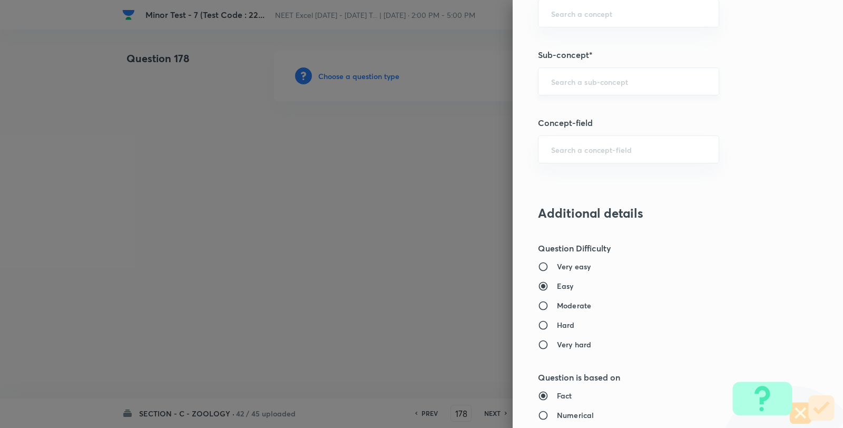
click at [568, 77] on input "text" at bounding box center [628, 81] width 155 height 10
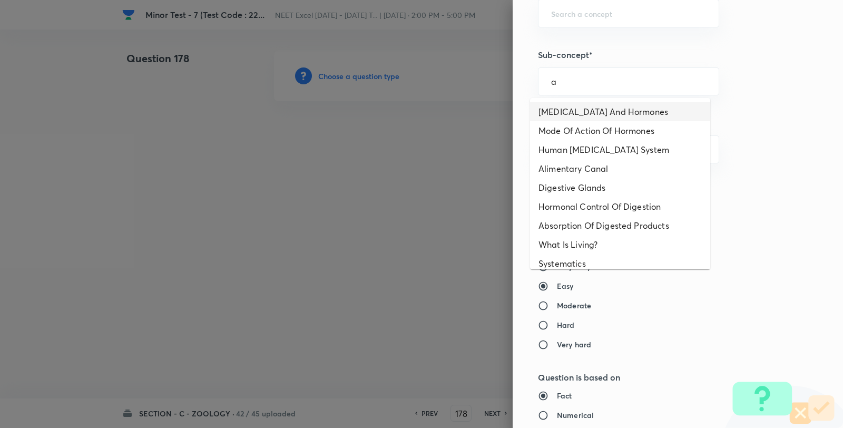
click at [564, 109] on li "Endocrine Glands And Hormones" at bounding box center [620, 111] width 180 height 19
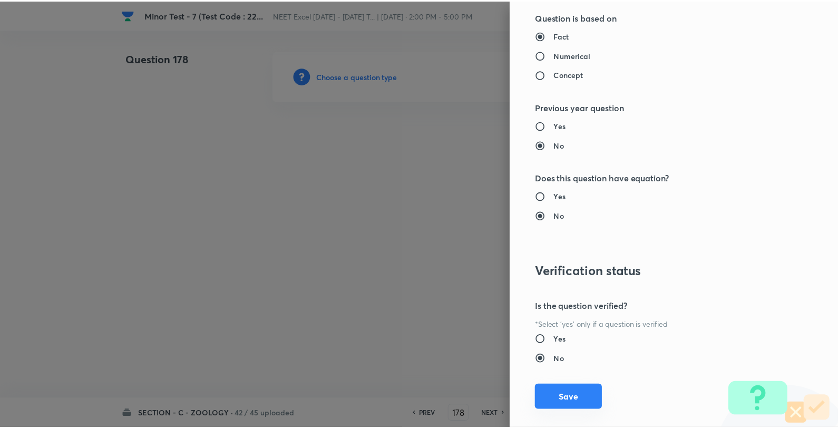
scroll to position [1080, 0]
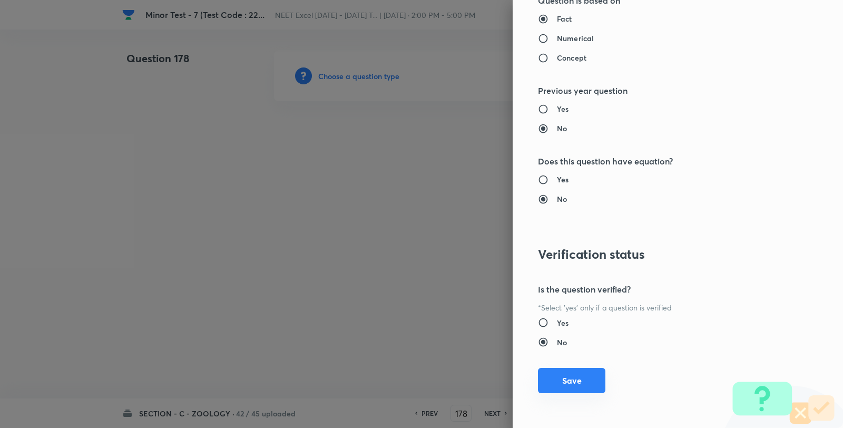
drag, startPoint x: 551, startPoint y: 381, endPoint x: 377, endPoint y: 243, distance: 222.5
click at [549, 377] on button "Save" at bounding box center [571, 380] width 67 height 25
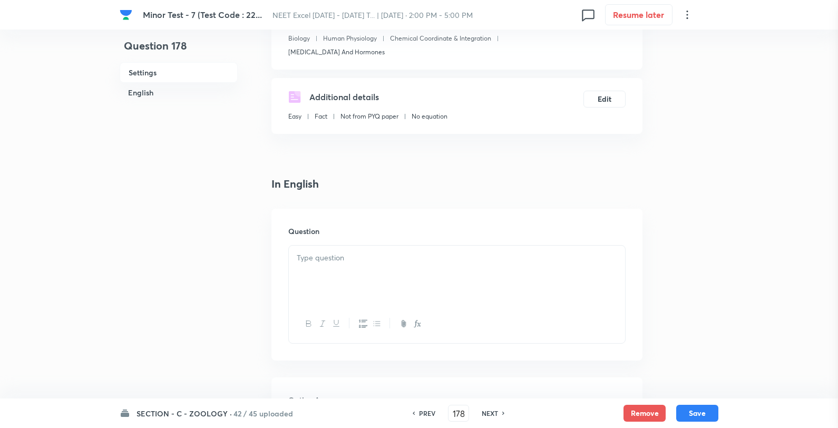
scroll to position [234, 0]
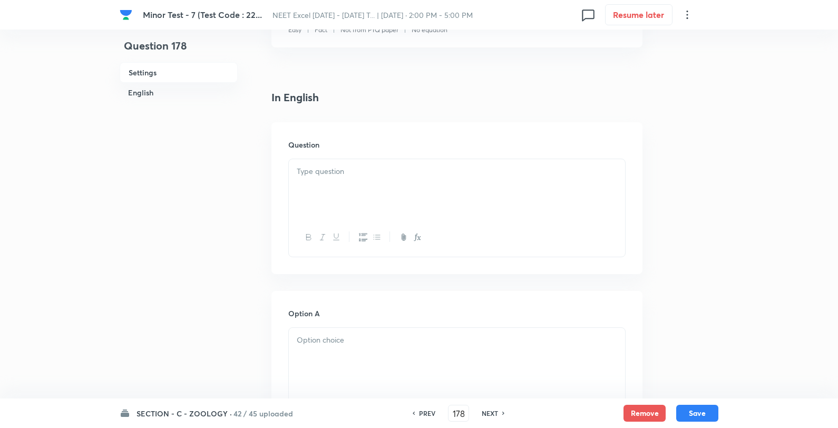
click at [355, 186] on div at bounding box center [457, 188] width 336 height 59
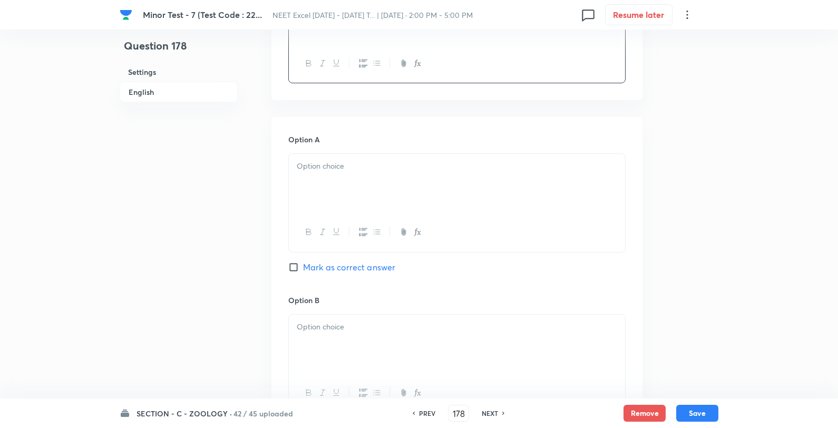
scroll to position [410, 0]
click at [372, 178] on div at bounding box center [457, 181] width 336 height 59
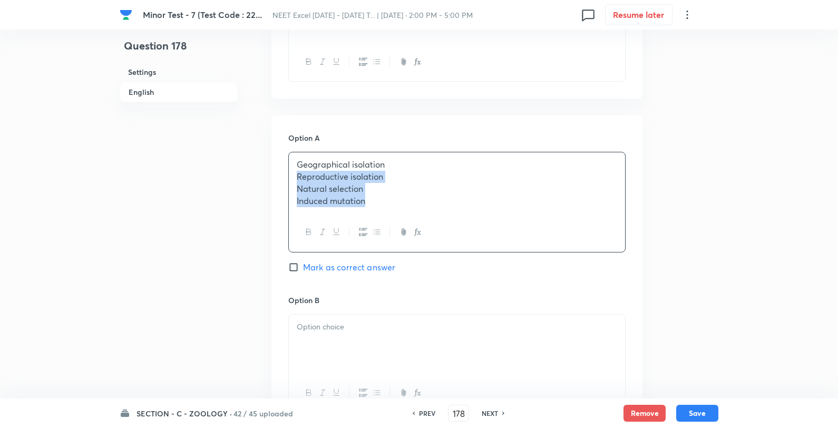
click at [431, 164] on p "Geographical isolation" at bounding box center [457, 165] width 320 height 12
click at [369, 319] on p at bounding box center [457, 325] width 320 height 12
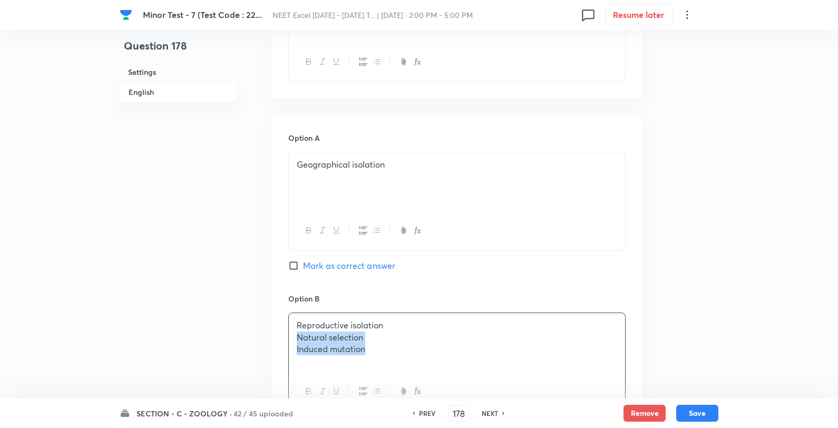
click at [417, 316] on div "Reproductive isolation Natural selection Induced mutation" at bounding box center [457, 342] width 336 height 59
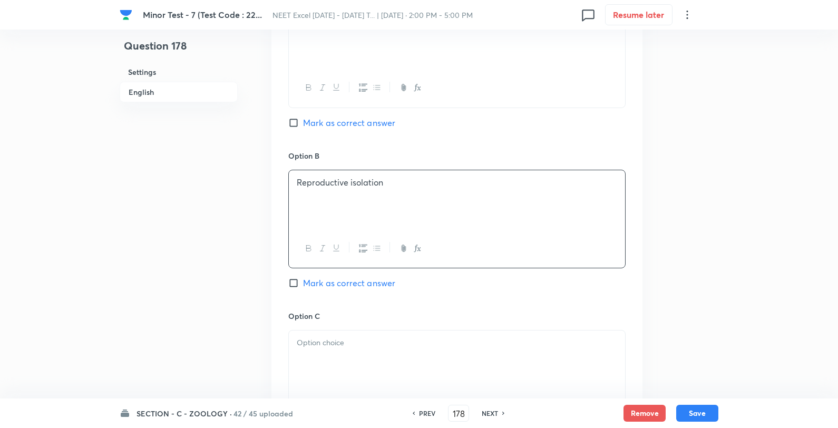
scroll to position [703, 0]
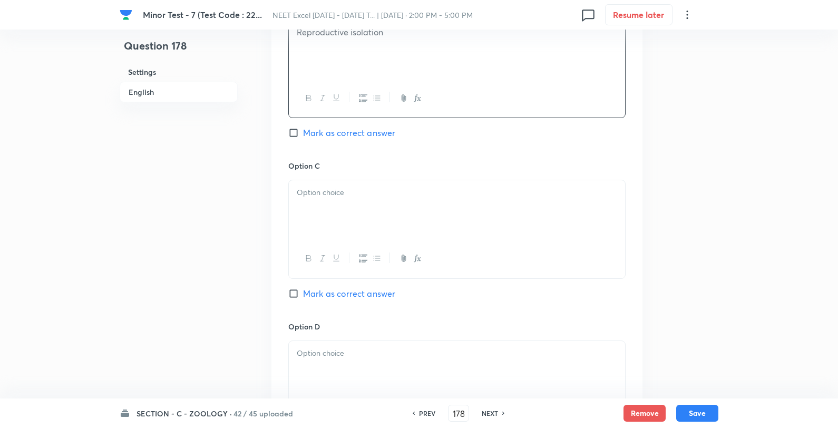
drag, startPoint x: 393, startPoint y: 203, endPoint x: 404, endPoint y: 198, distance: 12.5
click at [398, 200] on div at bounding box center [457, 209] width 336 height 59
click at [433, 192] on p "Natural selection" at bounding box center [457, 193] width 320 height 12
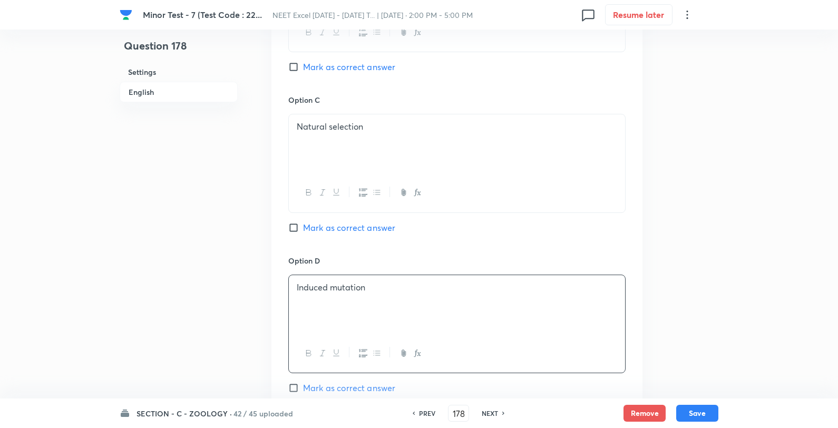
scroll to position [878, 0]
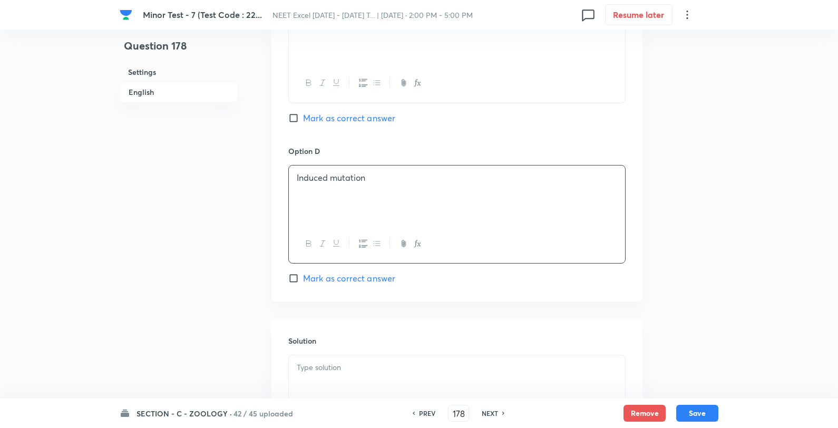
click at [332, 117] on span "Mark as correct answer" at bounding box center [349, 118] width 92 height 13
click at [303, 117] on input "Mark as correct answer" at bounding box center [295, 118] width 15 height 11
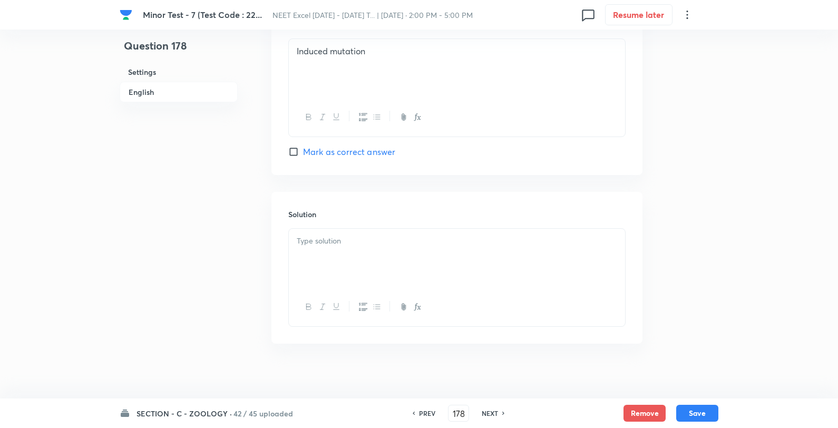
scroll to position [1015, 0]
click at [387, 236] on p at bounding box center [457, 233] width 320 height 12
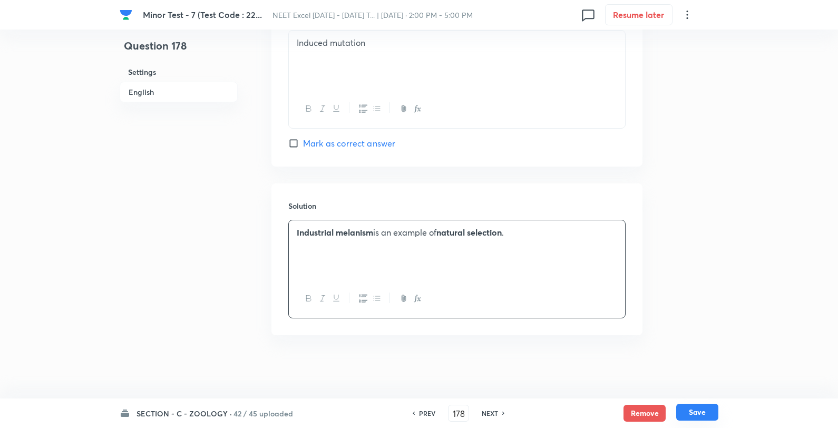
drag, startPoint x: 697, startPoint y: 414, endPoint x: 707, endPoint y: 412, distance: 10.2
click at [699, 414] on button "Save" at bounding box center [697, 412] width 42 height 17
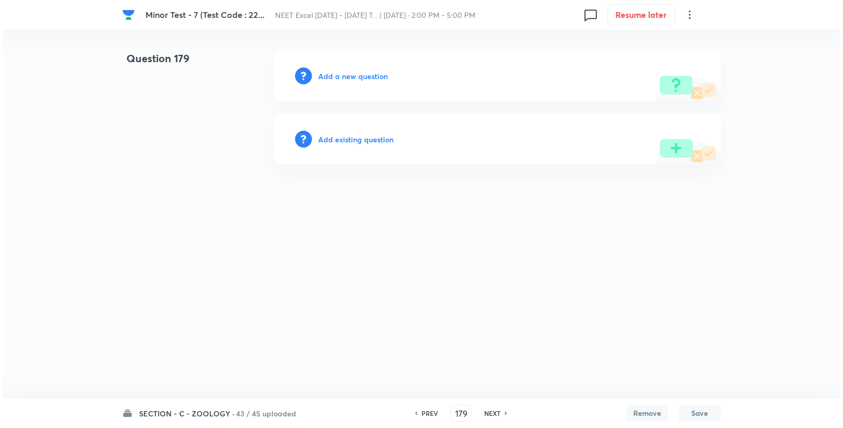
scroll to position [0, 0]
click at [344, 71] on h6 "Add a new question" at bounding box center [353, 76] width 70 height 11
click at [342, 72] on h6 "Choose a question type" at bounding box center [358, 76] width 81 height 11
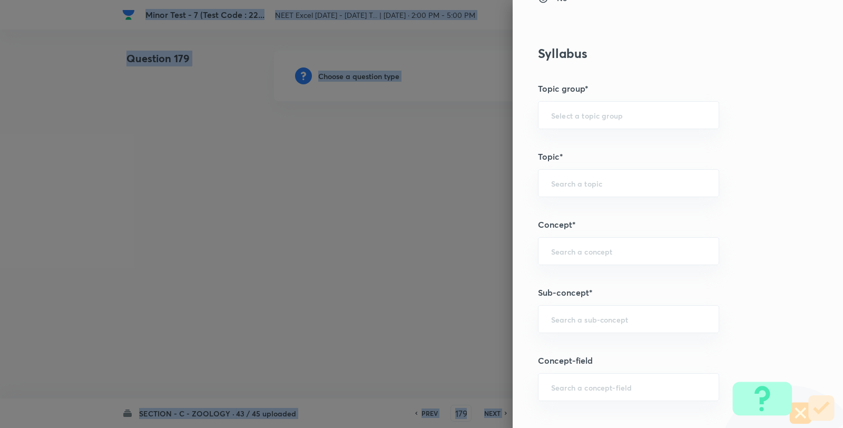
scroll to position [703, 0]
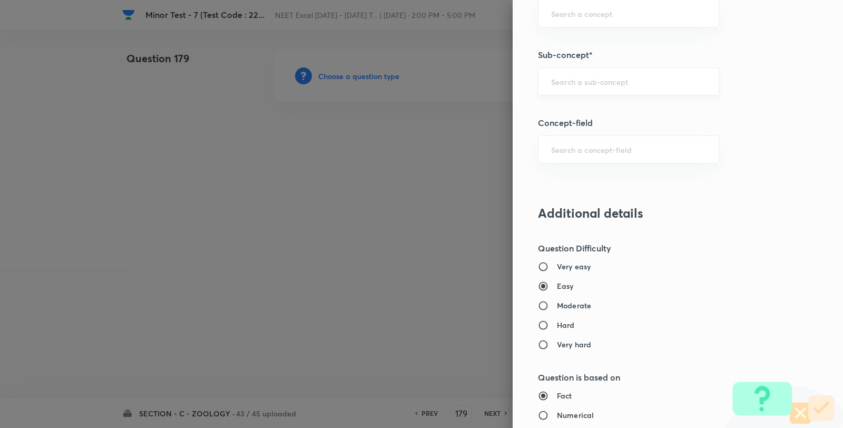
click at [594, 81] on input "text" at bounding box center [628, 81] width 155 height 10
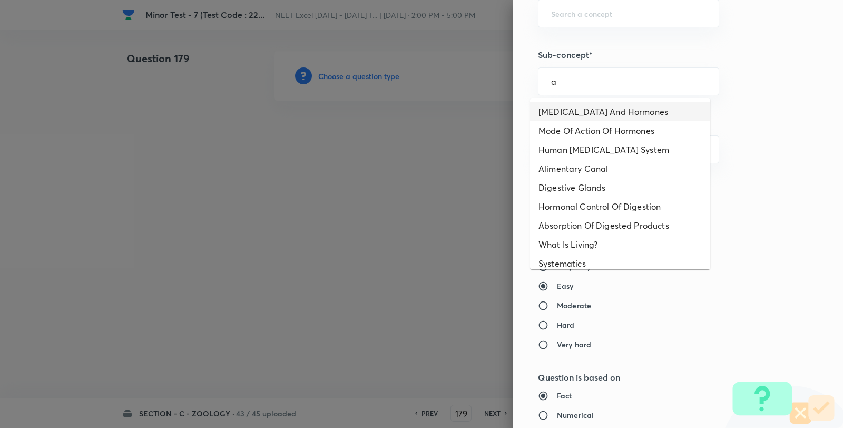
click at [584, 109] on li "Endocrine Glands And Hormones" at bounding box center [620, 111] width 180 height 19
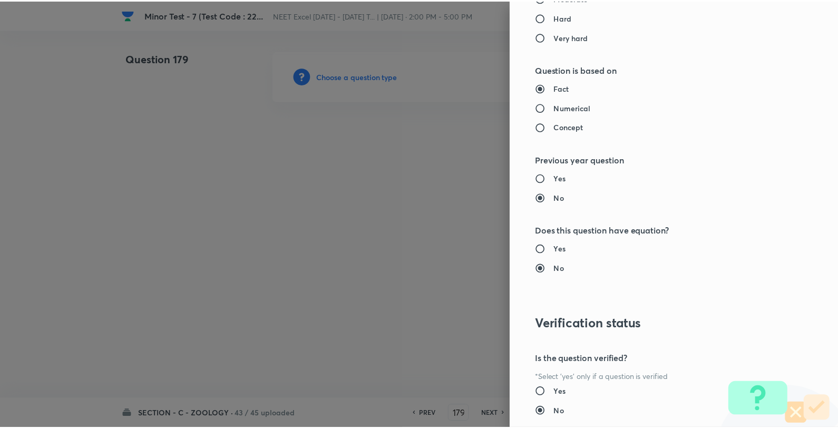
scroll to position [1080, 0]
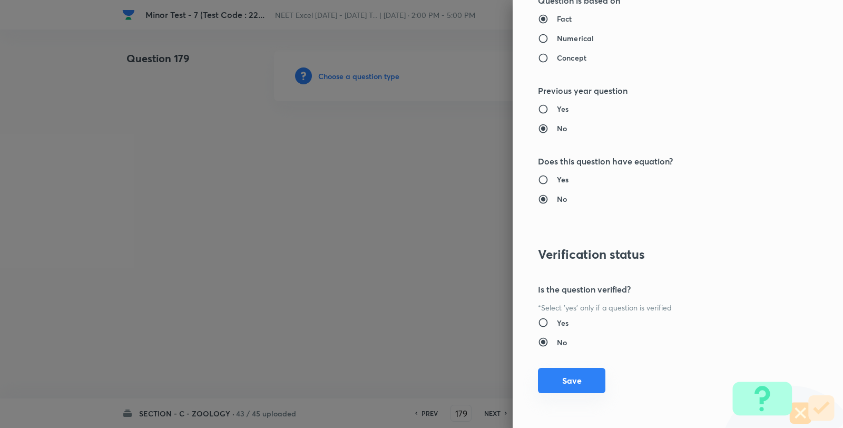
drag, startPoint x: 572, startPoint y: 388, endPoint x: 528, endPoint y: 339, distance: 66.1
click at [572, 387] on button "Save" at bounding box center [571, 381] width 67 height 25
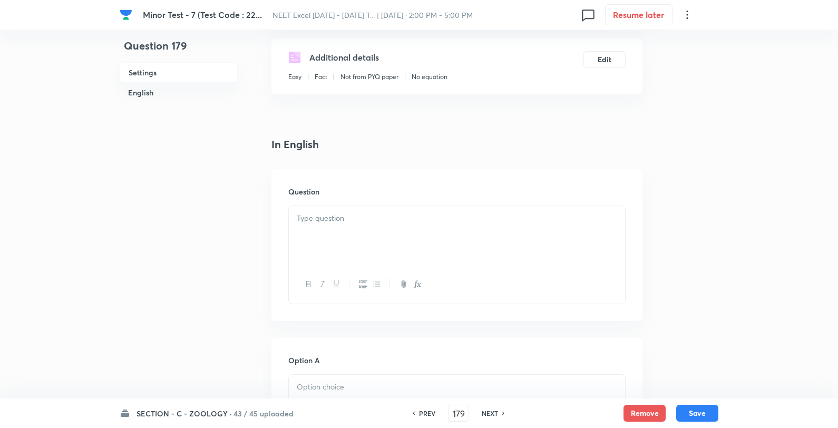
scroll to position [234, 0]
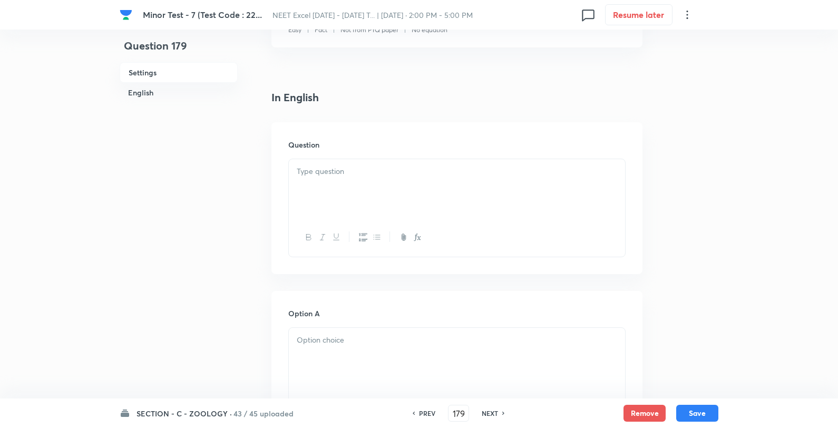
click at [383, 182] on div at bounding box center [457, 188] width 336 height 59
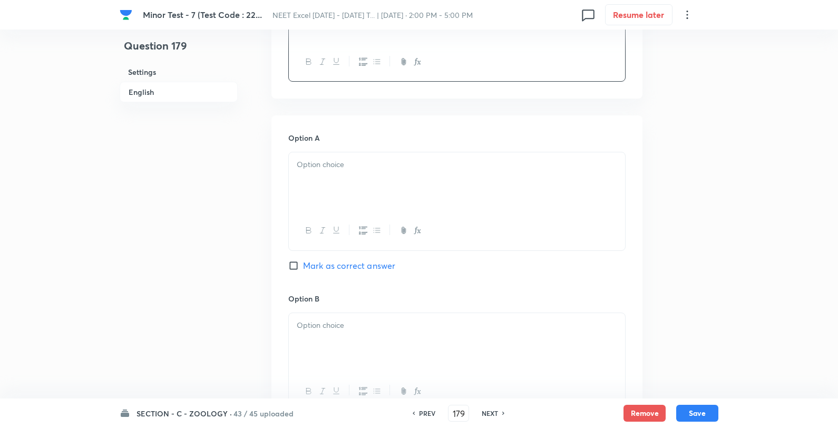
click at [374, 182] on div at bounding box center [457, 181] width 336 height 59
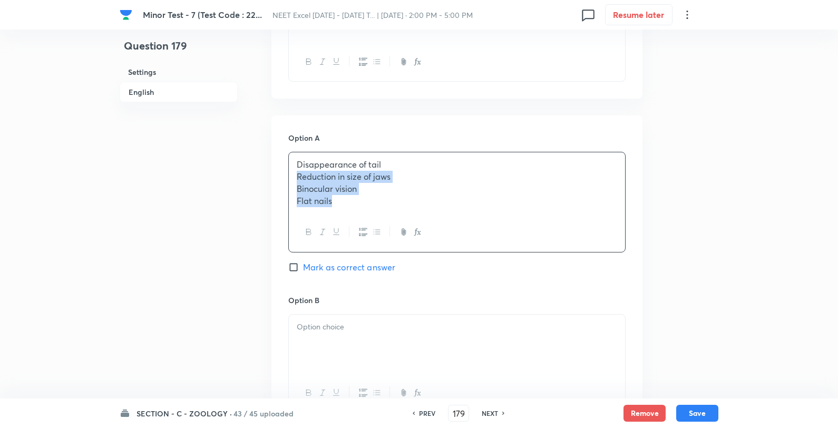
click at [425, 160] on p "Disappearance of tail" at bounding box center [457, 165] width 320 height 12
drag, startPoint x: 358, startPoint y: 366, endPoint x: 367, endPoint y: 362, distance: 9.7
click at [362, 365] on div at bounding box center [457, 342] width 336 height 59
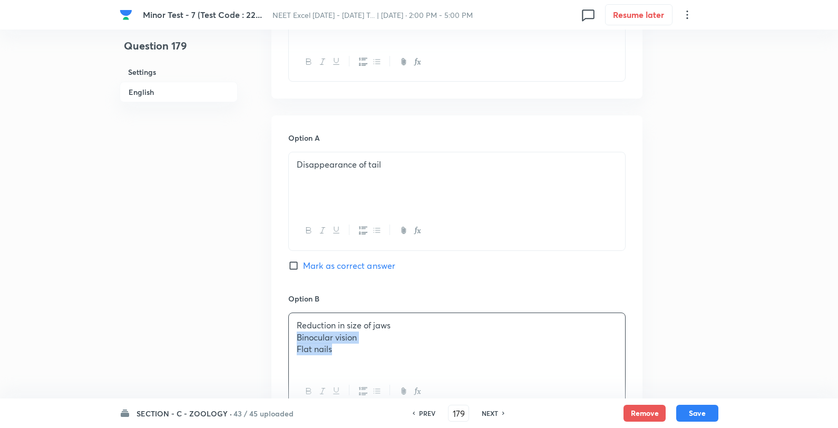
click at [418, 318] on div "Reduction in size of jaws Binocular vision Flat nails" at bounding box center [457, 342] width 336 height 59
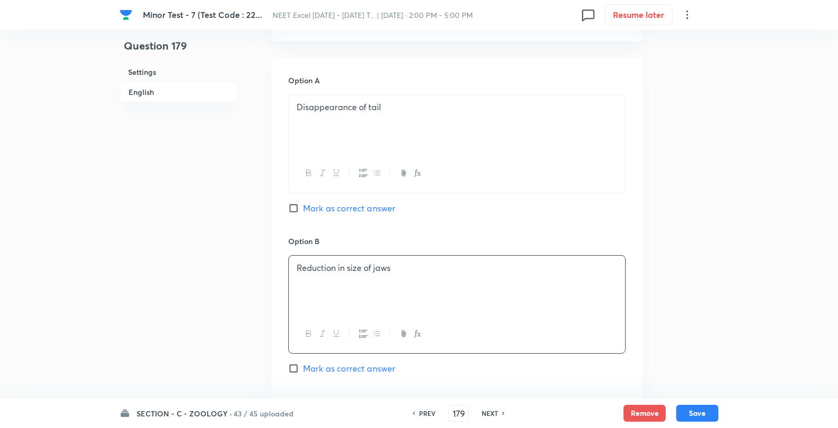
scroll to position [586, 0]
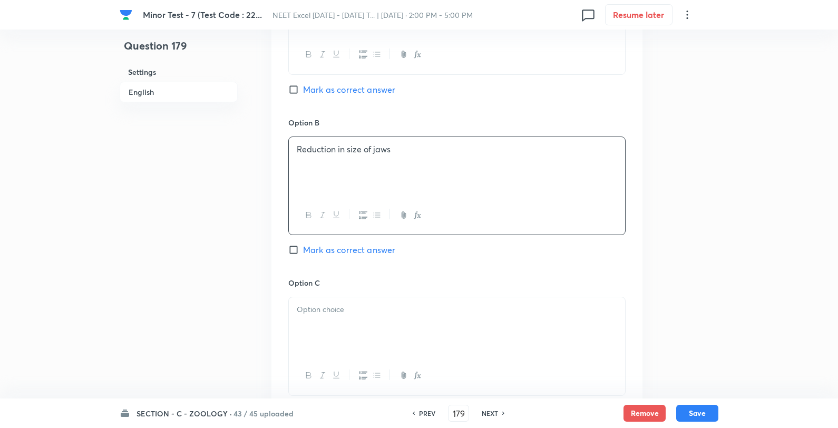
click at [343, 323] on div at bounding box center [457, 326] width 336 height 59
click at [403, 313] on p "Binocular vision" at bounding box center [457, 310] width 320 height 12
click at [356, 255] on span "Mark as correct answer" at bounding box center [349, 250] width 92 height 13
click at [303, 255] on input "Mark as correct answer" at bounding box center [295, 250] width 15 height 11
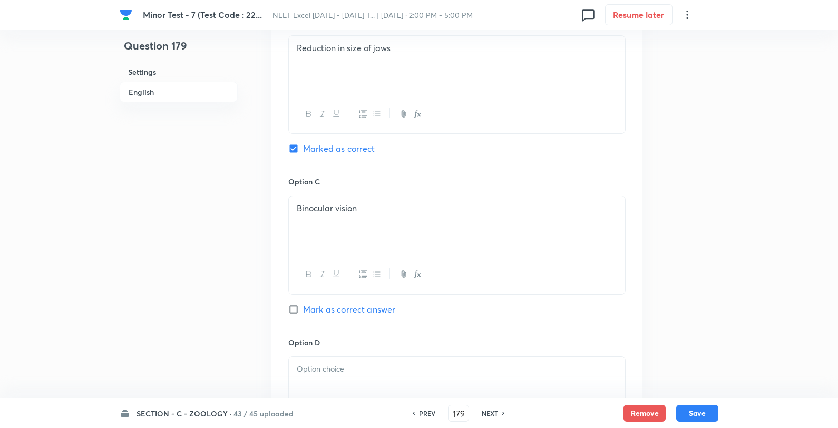
scroll to position [878, 0]
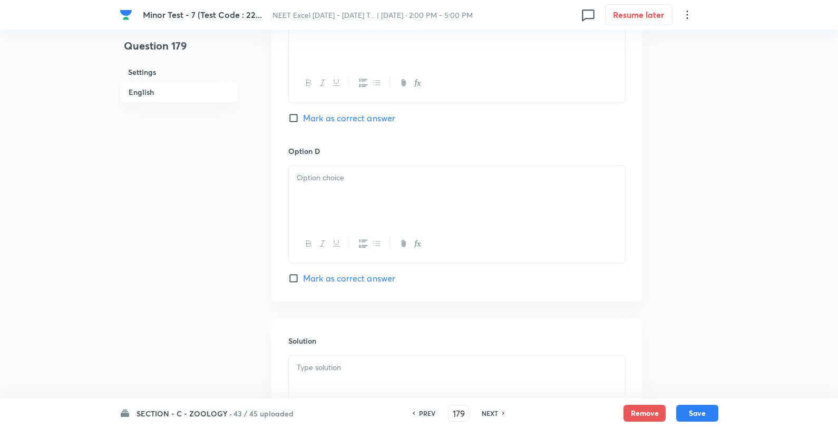
click at [362, 212] on div at bounding box center [457, 195] width 336 height 59
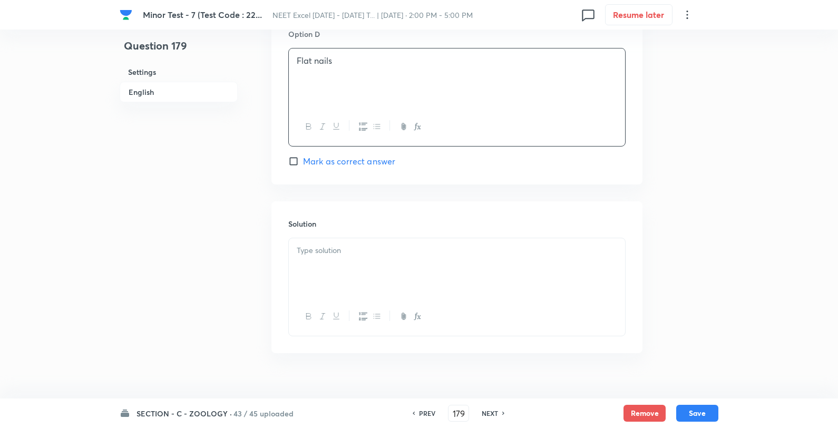
click at [367, 254] on p at bounding box center [457, 251] width 320 height 12
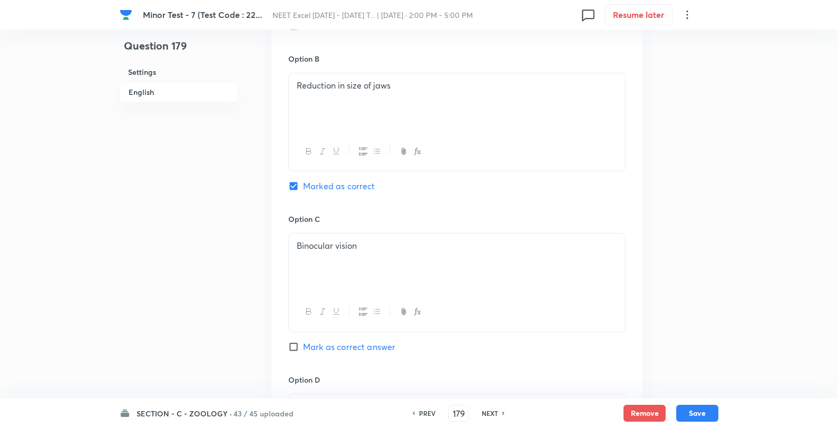
scroll to position [644, 0]
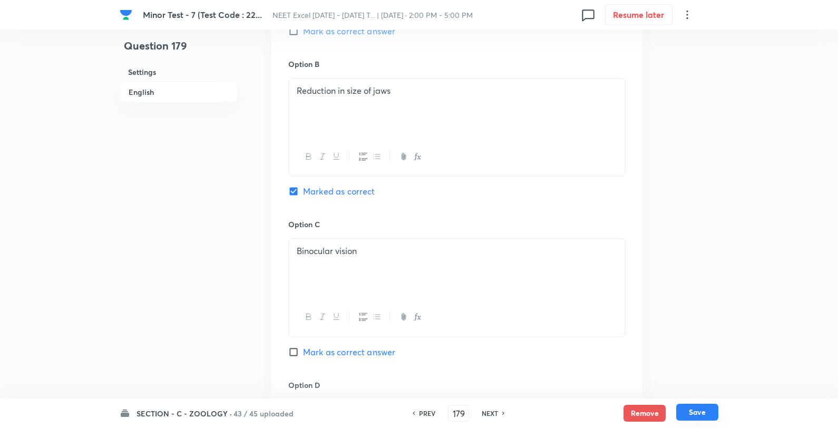
click at [692, 416] on button "Save" at bounding box center [697, 412] width 42 height 17
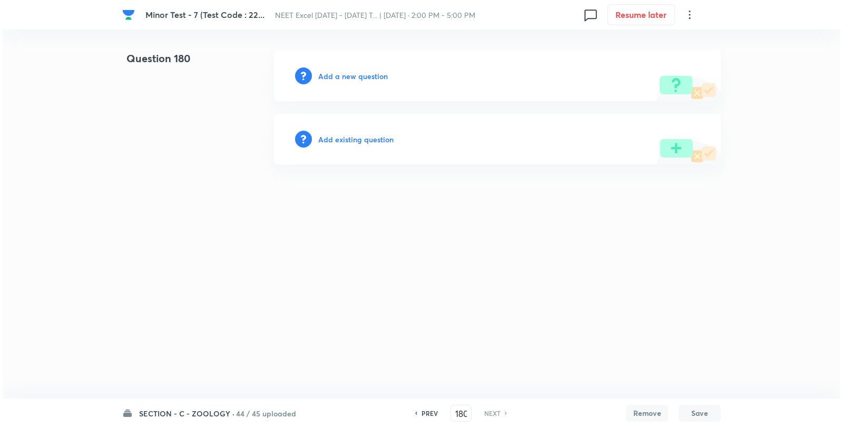
scroll to position [0, 0]
click at [322, 53] on html "Minor Test - 7 (Test Code : 22... NEET Excel April 2025 - 2026 T... | Sep 7, 20…" at bounding box center [421, 107] width 843 height 215
drag, startPoint x: 336, startPoint y: 60, endPoint x: 335, endPoint y: 72, distance: 12.2
click at [336, 64] on div "Add a new question" at bounding box center [497, 76] width 447 height 51
click at [335, 72] on h6 "Add a new question" at bounding box center [353, 76] width 70 height 11
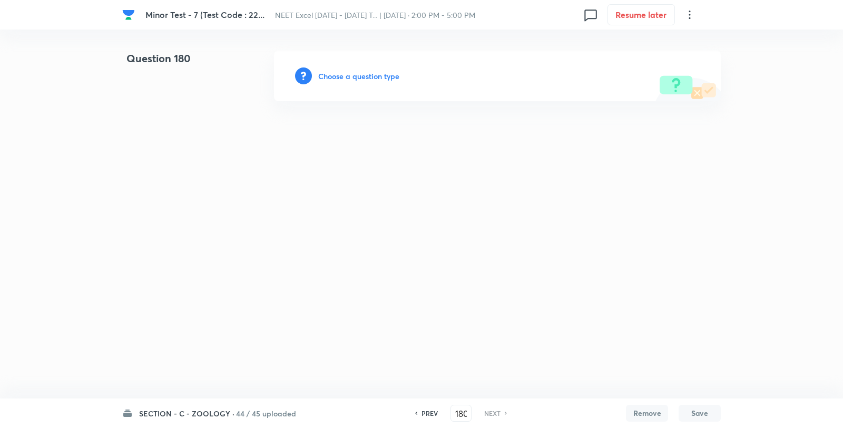
click at [335, 72] on h6 "Choose a question type" at bounding box center [358, 76] width 81 height 11
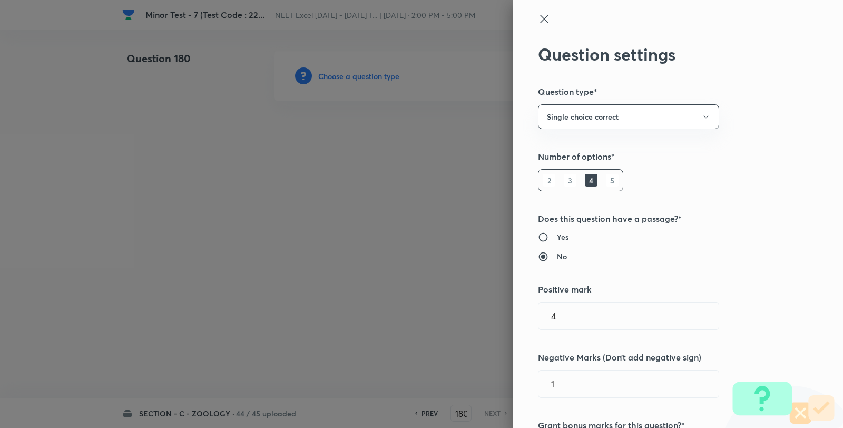
click at [339, 74] on div at bounding box center [421, 214] width 843 height 428
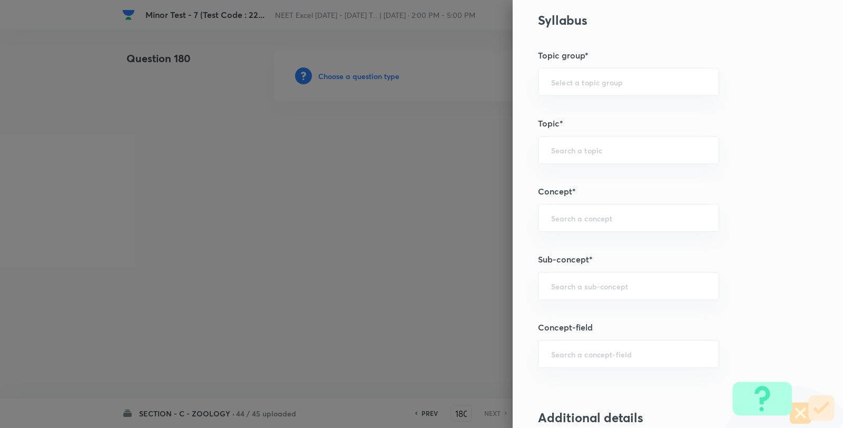
scroll to position [703, 0]
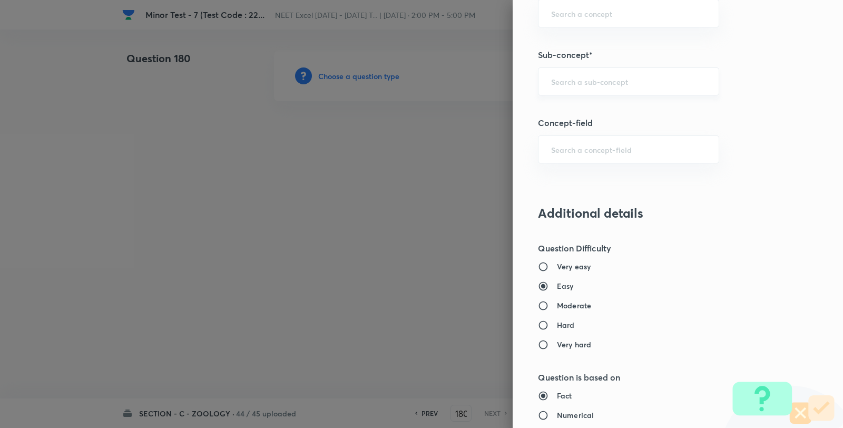
click at [612, 75] on div "​" at bounding box center [628, 81] width 181 height 28
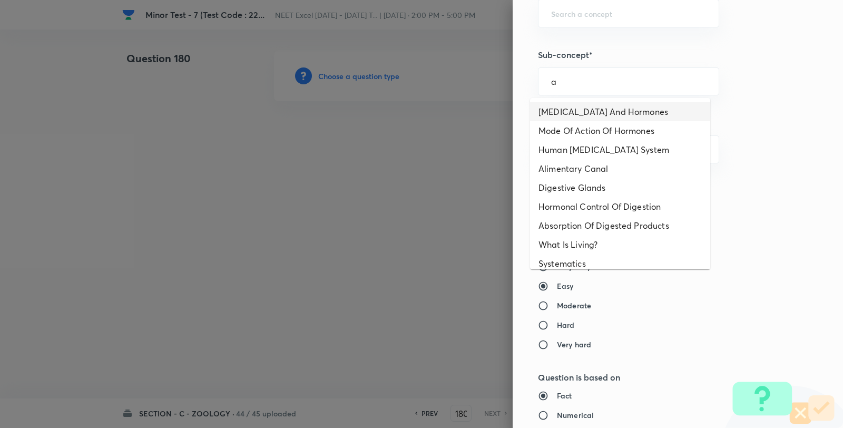
click at [581, 108] on li "Endocrine Glands And Hormones" at bounding box center [620, 111] width 180 height 19
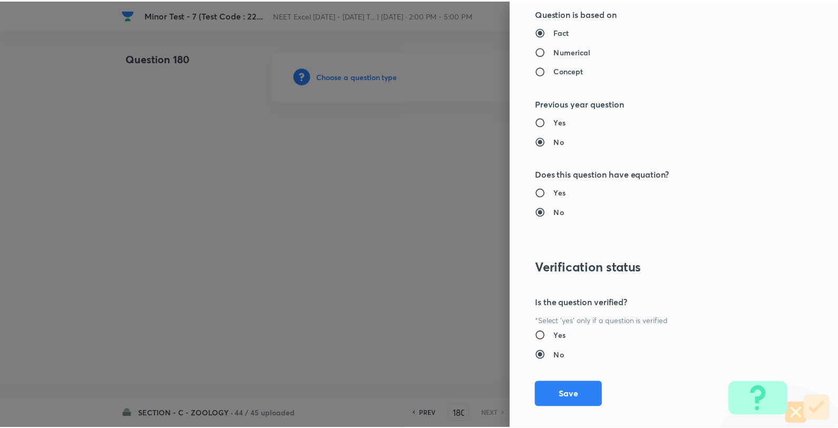
scroll to position [1080, 0]
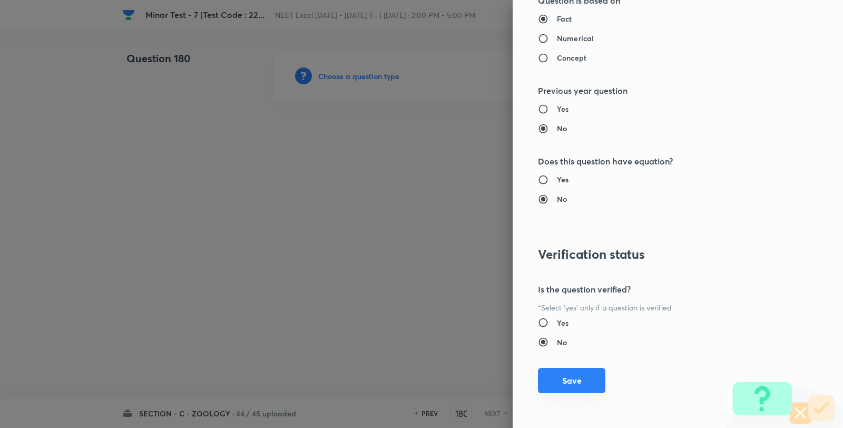
drag, startPoint x: 565, startPoint y: 383, endPoint x: 539, endPoint y: 341, distance: 49.4
click at [566, 383] on button "Save" at bounding box center [571, 381] width 67 height 25
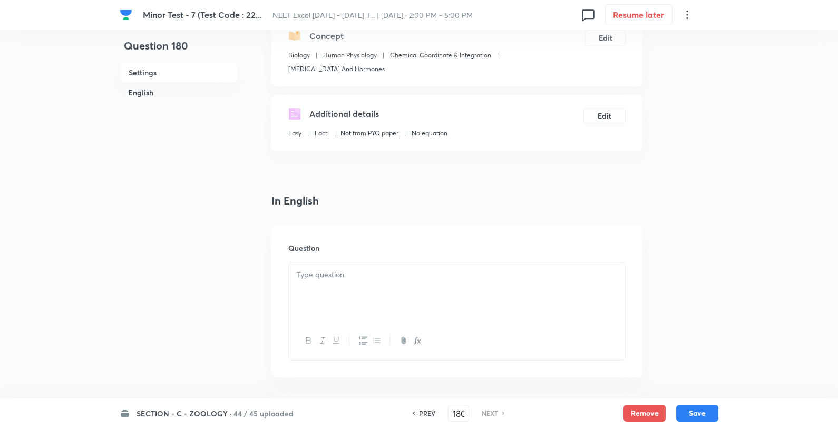
scroll to position [234, 0]
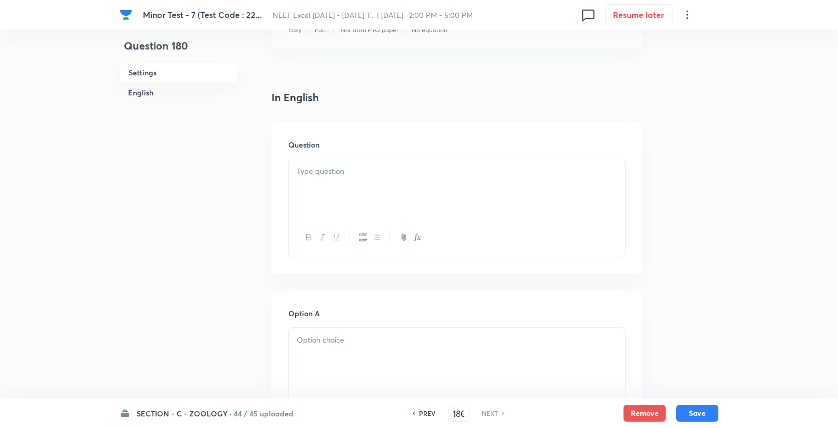
click at [383, 205] on div at bounding box center [457, 188] width 336 height 59
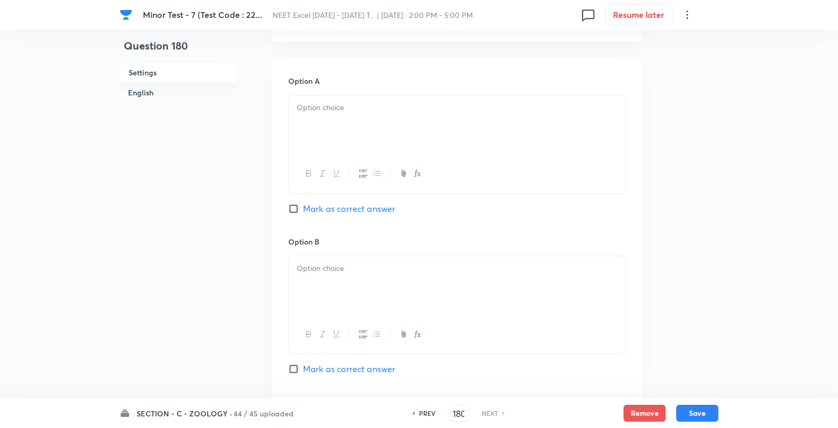
scroll to position [468, 0]
click at [335, 132] on div at bounding box center [457, 123] width 336 height 59
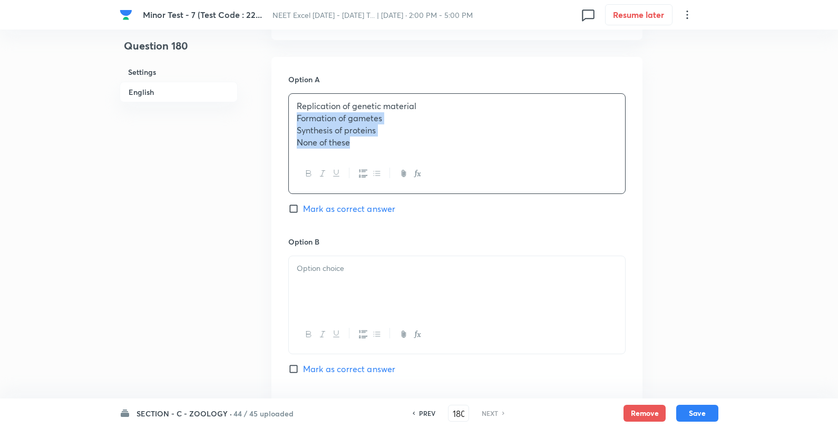
drag, startPoint x: 430, startPoint y: 107, endPoint x: 431, endPoint y: 122, distance: 14.8
click at [430, 107] on p "Replication of genetic material" at bounding box center [457, 106] width 320 height 12
click at [369, 257] on div at bounding box center [457, 284] width 336 height 59
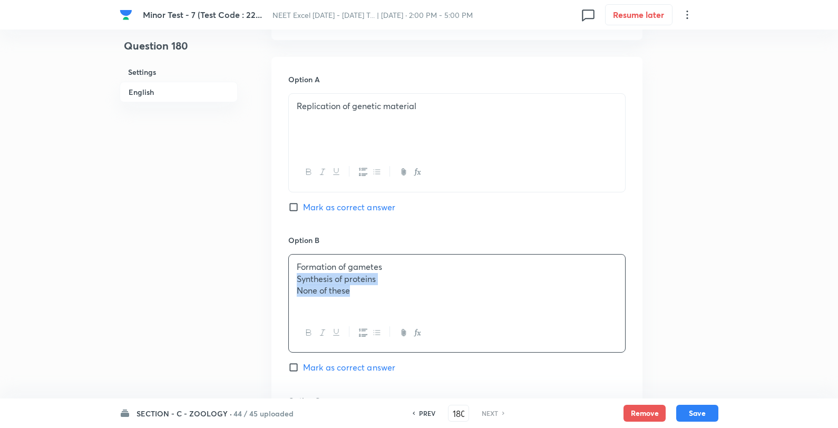
click at [430, 265] on p "Formation of gametes" at bounding box center [457, 267] width 320 height 12
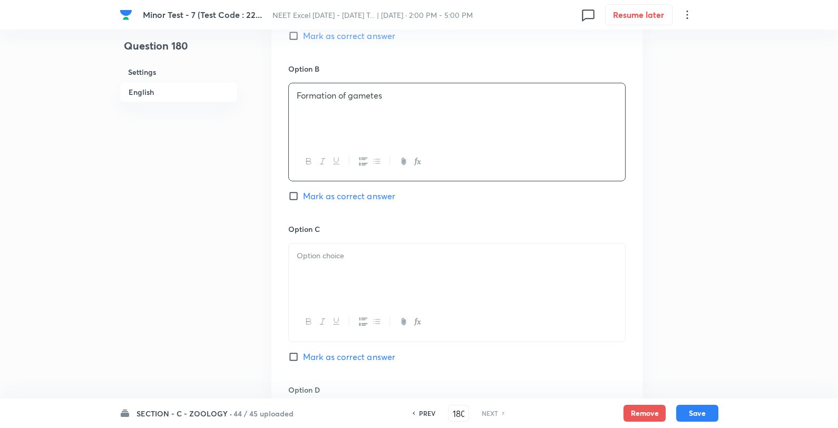
scroll to position [644, 0]
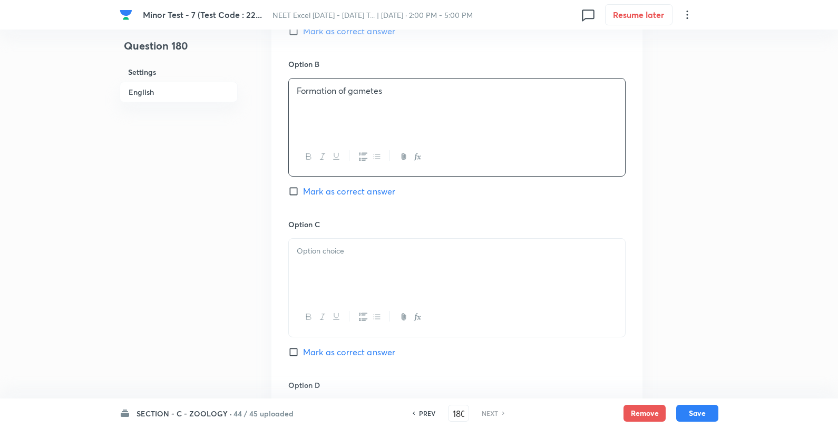
click at [354, 256] on p at bounding box center [457, 251] width 320 height 12
click at [391, 255] on p "Synthesis of proteins" at bounding box center [457, 251] width 320 height 12
click at [345, 36] on span "Mark as correct answer" at bounding box center [349, 31] width 92 height 13
click at [303, 36] on input "Mark as correct answer" at bounding box center [295, 31] width 15 height 11
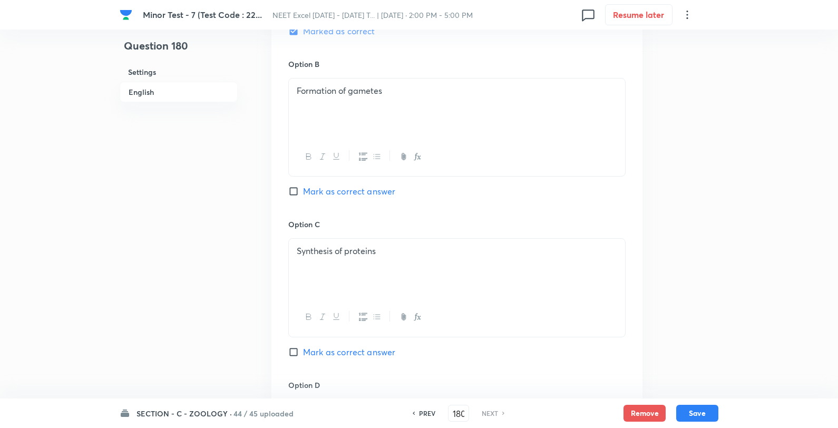
scroll to position [1015, 0]
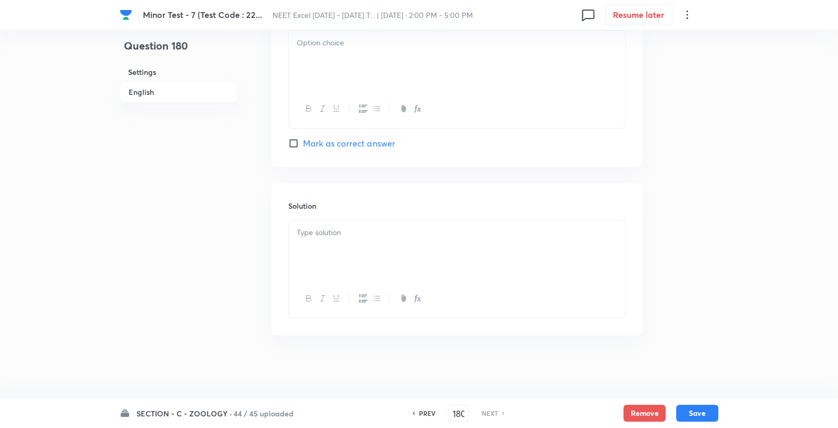
click at [344, 81] on div at bounding box center [457, 60] width 336 height 59
click at [350, 239] on div at bounding box center [457, 249] width 336 height 59
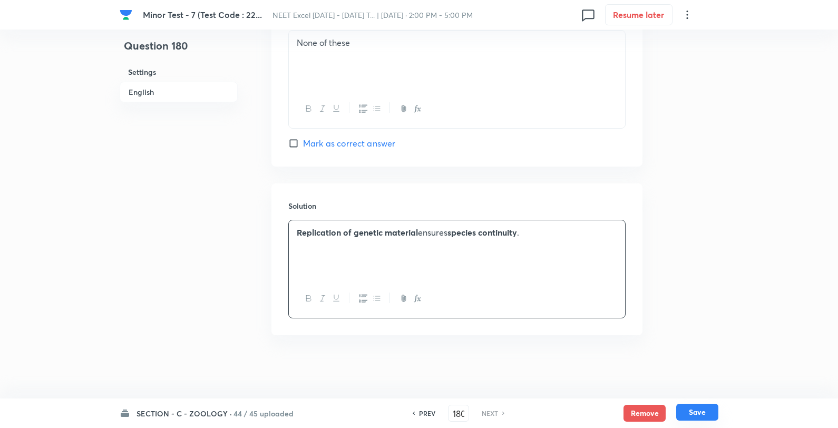
drag, startPoint x: 713, startPoint y: 418, endPoint x: 733, endPoint y: 418, distance: 19.5
click at [713, 418] on button "Save" at bounding box center [697, 413] width 42 height 17
click at [699, 414] on button "Save" at bounding box center [697, 412] width 42 height 17
click at [694, 409] on button "Save" at bounding box center [697, 412] width 42 height 17
